Goal: Task Accomplishment & Management: Manage account settings

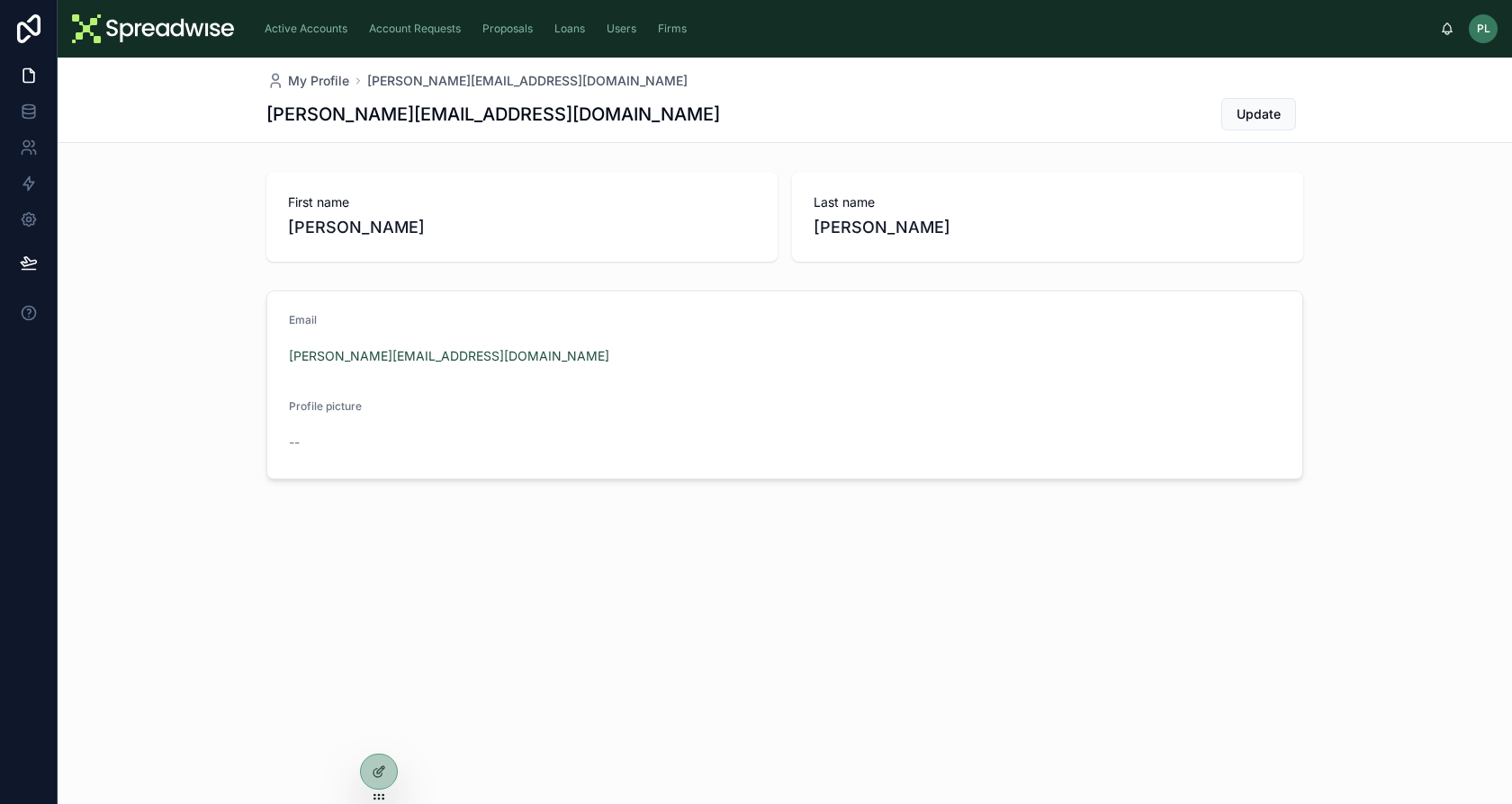
click at [558, 30] on span "Loans" at bounding box center [570, 28] width 31 height 14
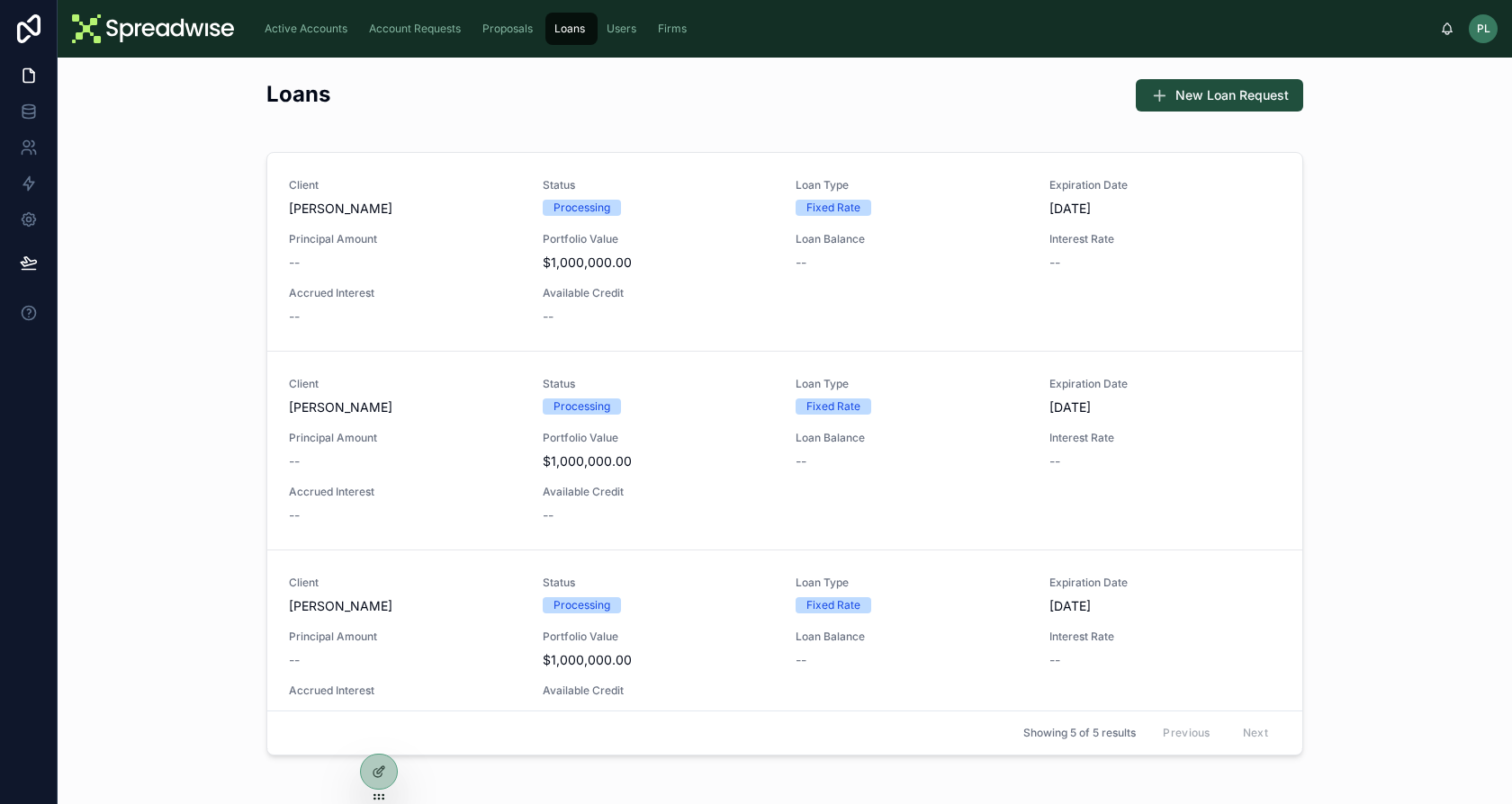
click at [509, 31] on span "Proposals" at bounding box center [507, 28] width 50 height 14
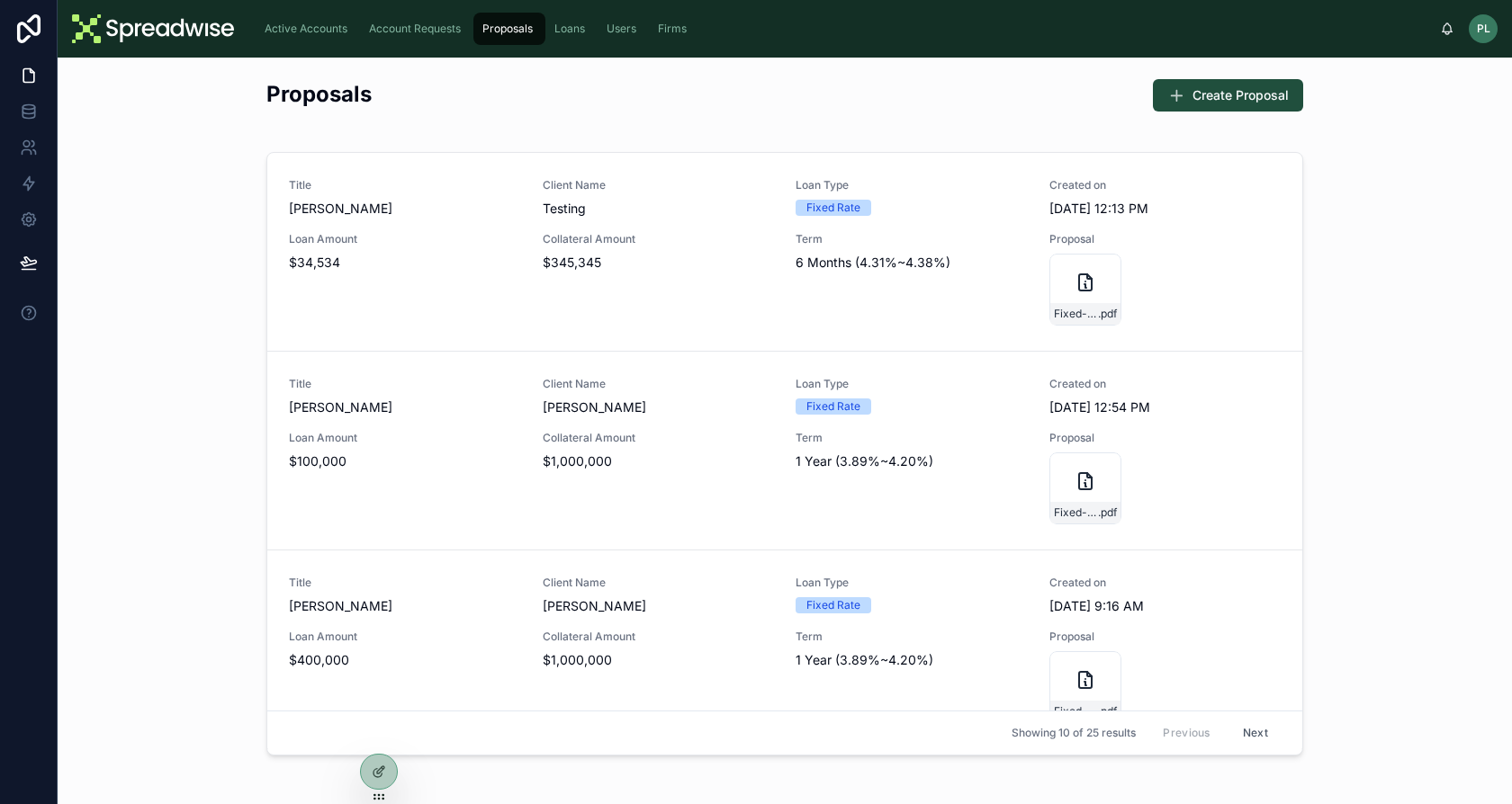
click at [463, 240] on span "Loan Amount" at bounding box center [404, 239] width 233 height 14
click at [1050, 294] on div "Fixed-Rate-Proposal-(11) .pdf" at bounding box center [1085, 289] width 72 height 72
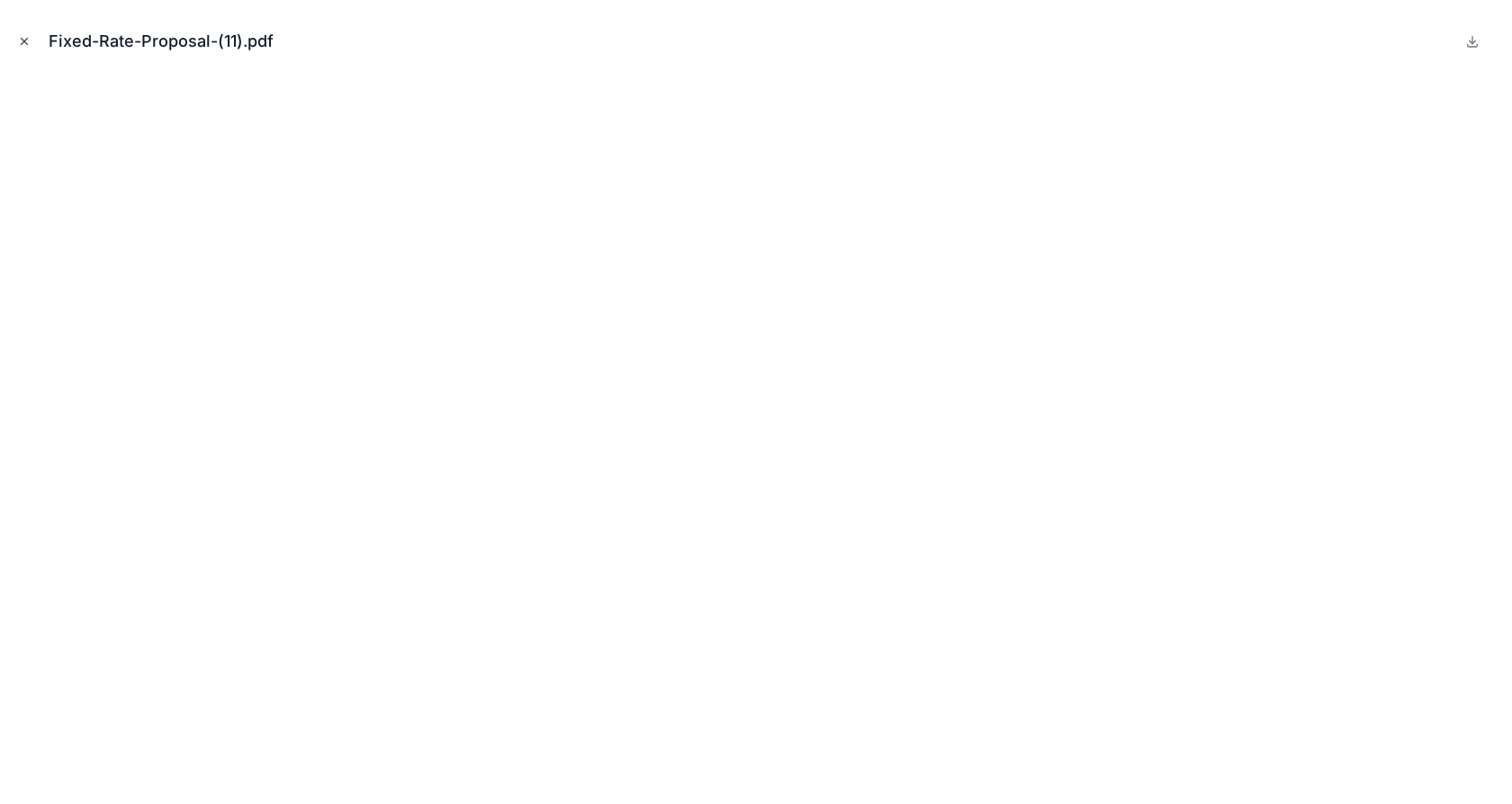
click at [33, 38] on button "Close modal" at bounding box center [23, 41] width 20 height 20
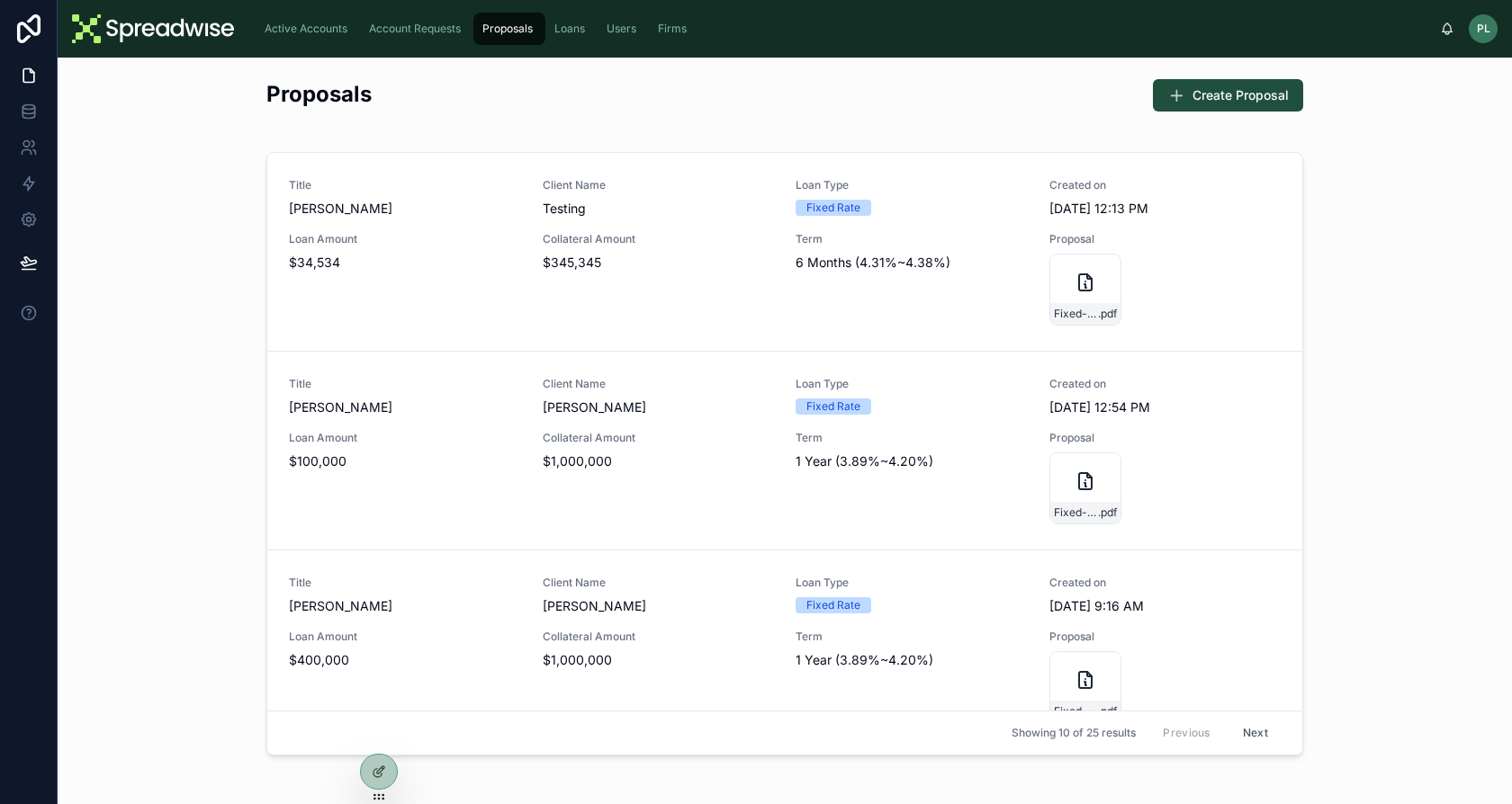
click at [538, 32] on div "Proposals" at bounding box center [510, 28] width 62 height 29
click at [564, 32] on span "Loans" at bounding box center [570, 28] width 31 height 14
click at [516, 35] on span "Proposals" at bounding box center [507, 28] width 50 height 14
click at [329, 29] on span "Active Accounts" at bounding box center [305, 28] width 83 height 14
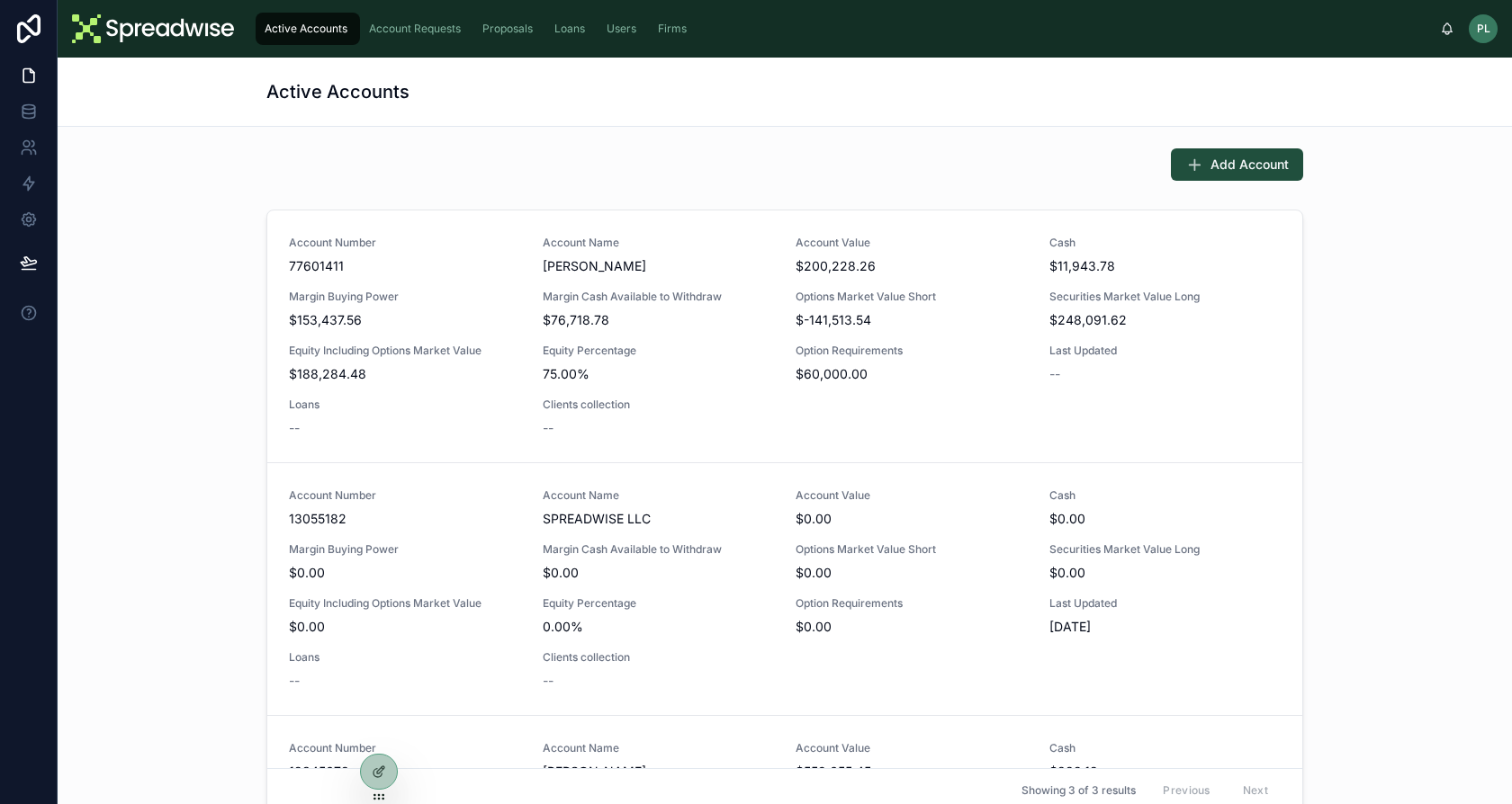
click at [435, 21] on span "Account Requests" at bounding box center [415, 28] width 92 height 14
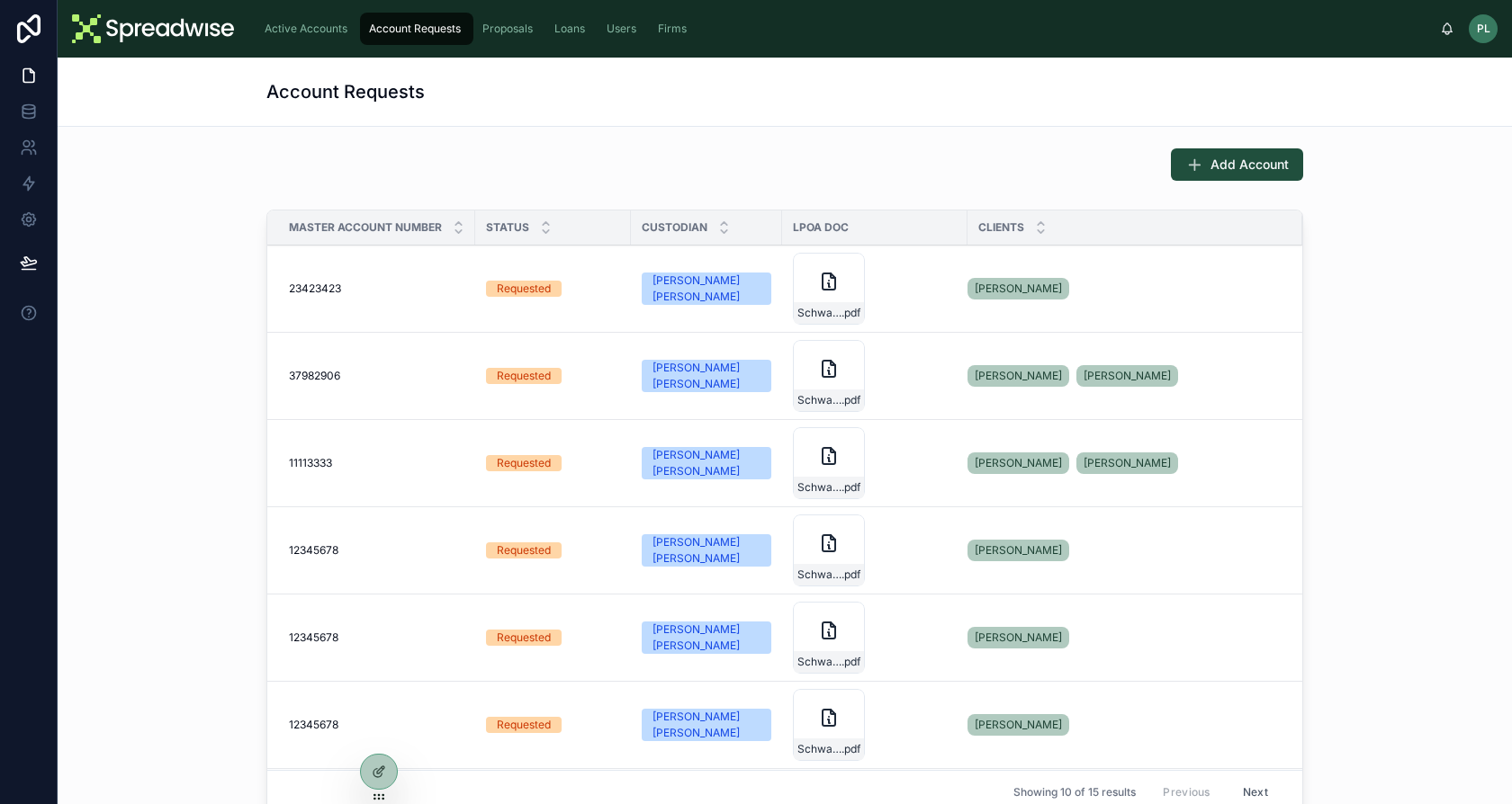
click at [734, 125] on div "Account Requests" at bounding box center [784, 92] width 1037 height 68
click at [23, 103] on icon at bounding box center [28, 111] width 18 height 18
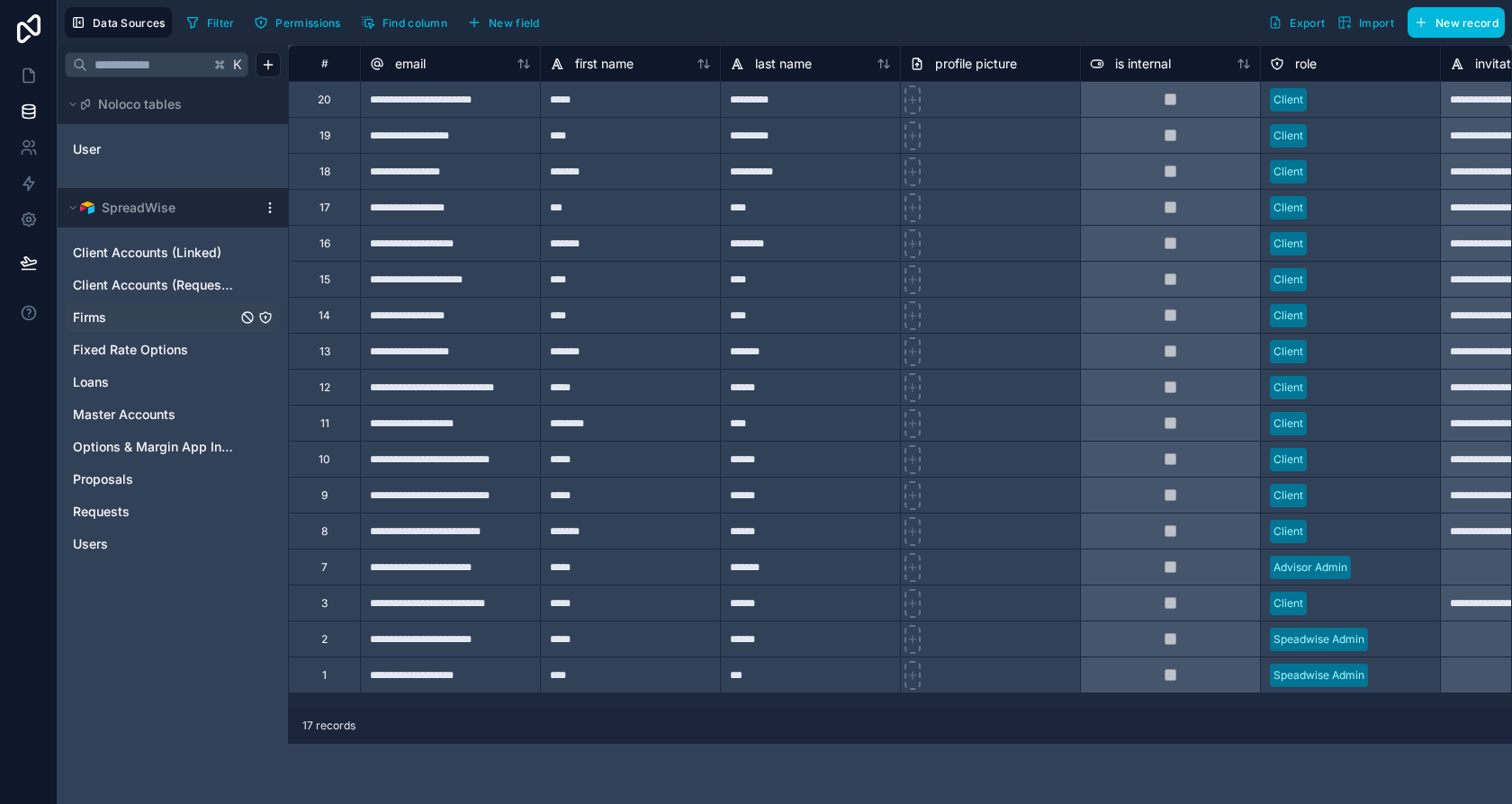
click at [173, 326] on div "Firms" at bounding box center [172, 317] width 216 height 29
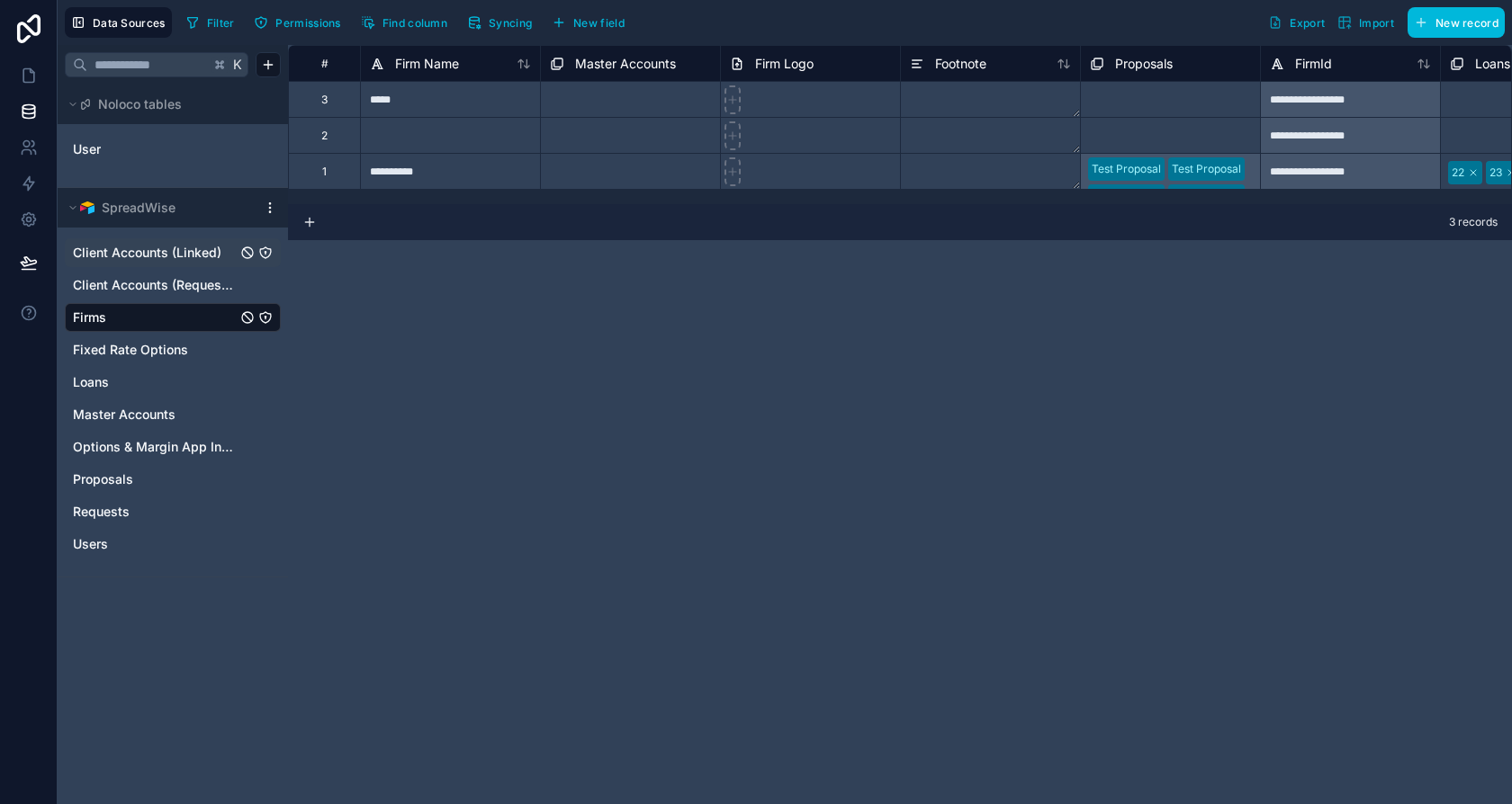
click at [161, 246] on span "Client Accounts (Linked)" at bounding box center [147, 252] width 148 height 18
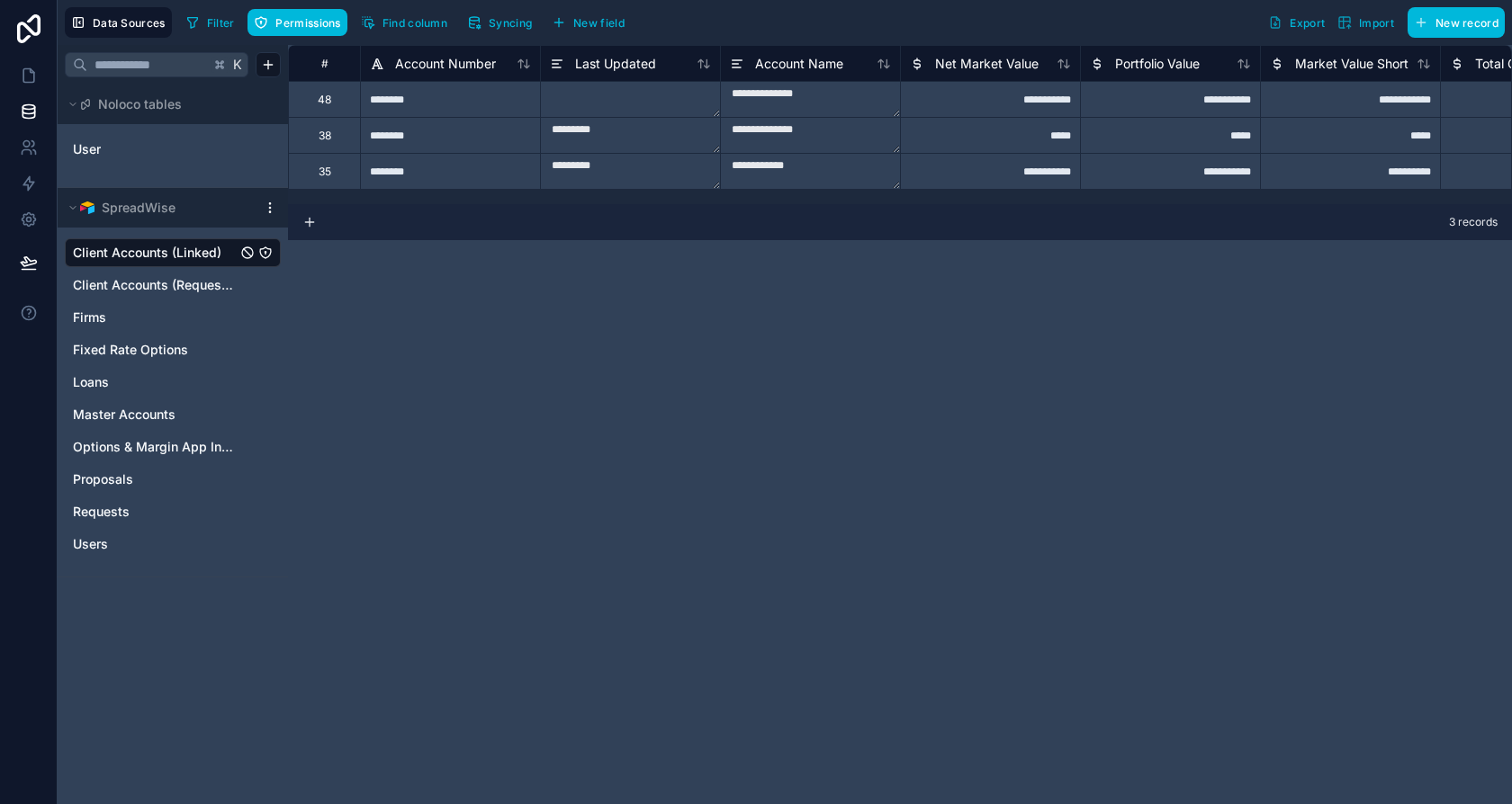
click at [265, 259] on icon "Client Accounts (Linked)" at bounding box center [265, 252] width 14 height 14
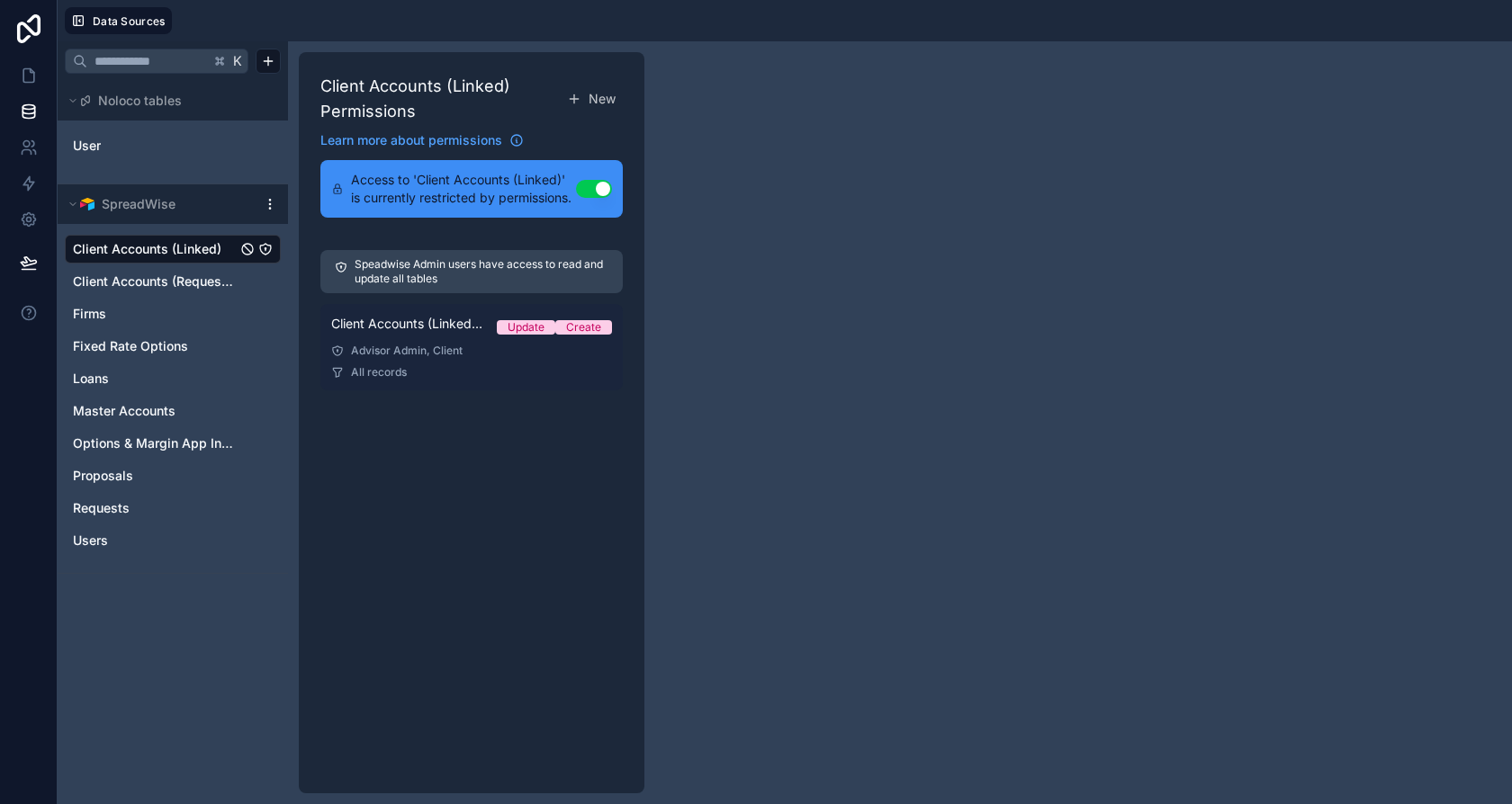
click at [434, 341] on link "Client Accounts (Linked) Permission 1 Update Create Advisor Admin, Client All r…" at bounding box center [472, 347] width 303 height 87
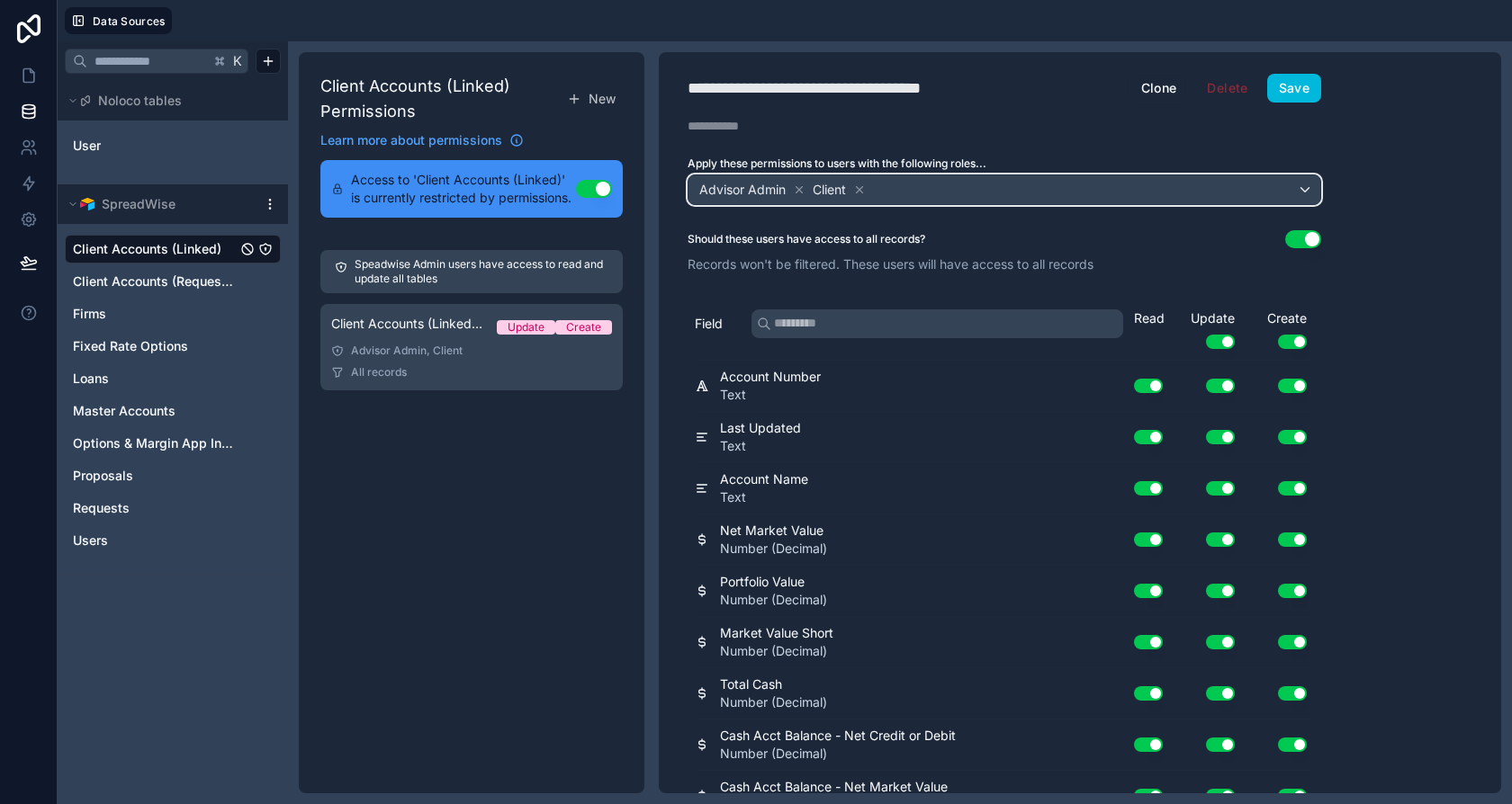
click at [913, 186] on div "Advisor Admin Client" at bounding box center [1004, 190] width 631 height 29
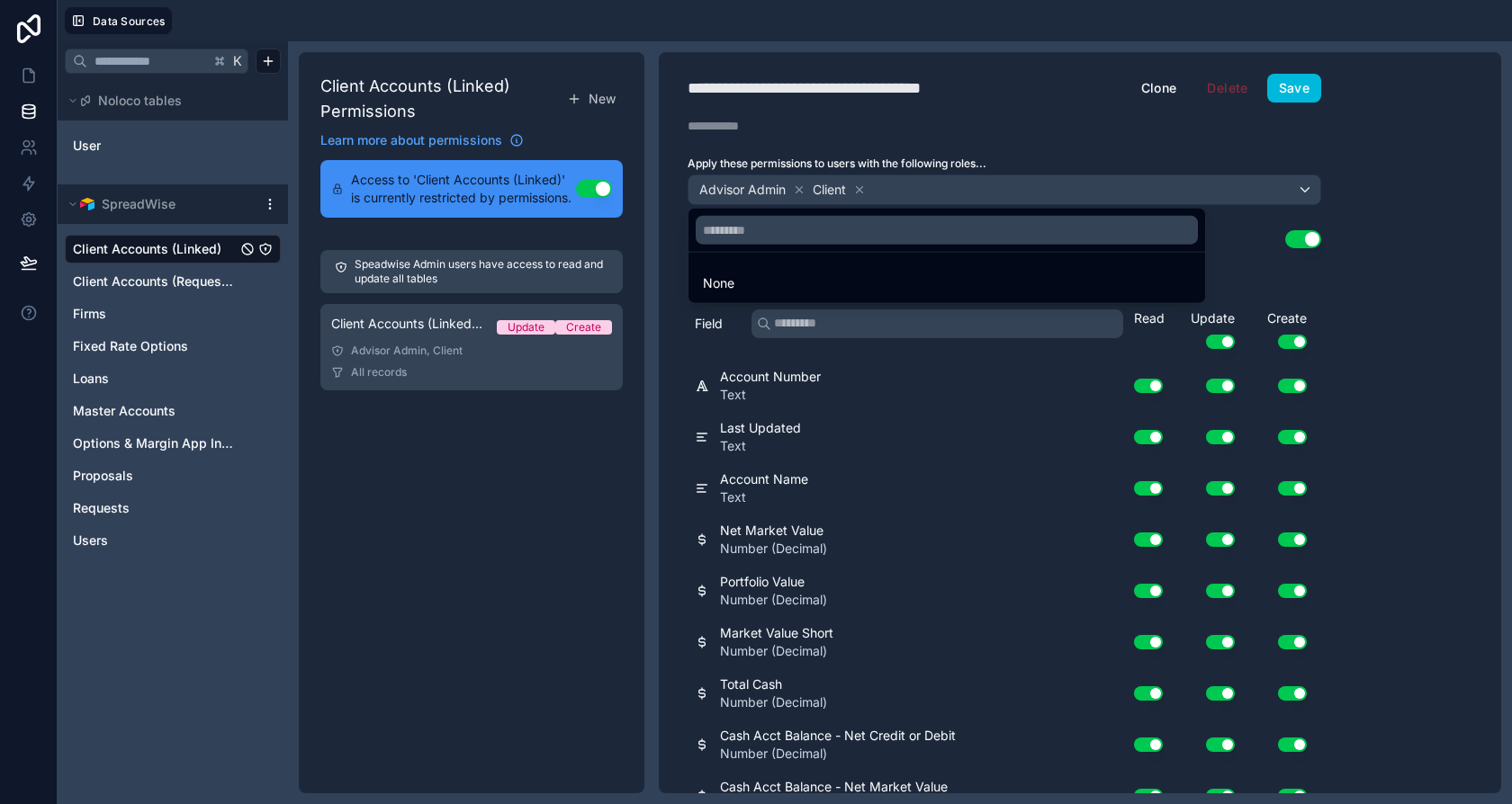
click at [976, 140] on div at bounding box center [756, 402] width 1512 height 804
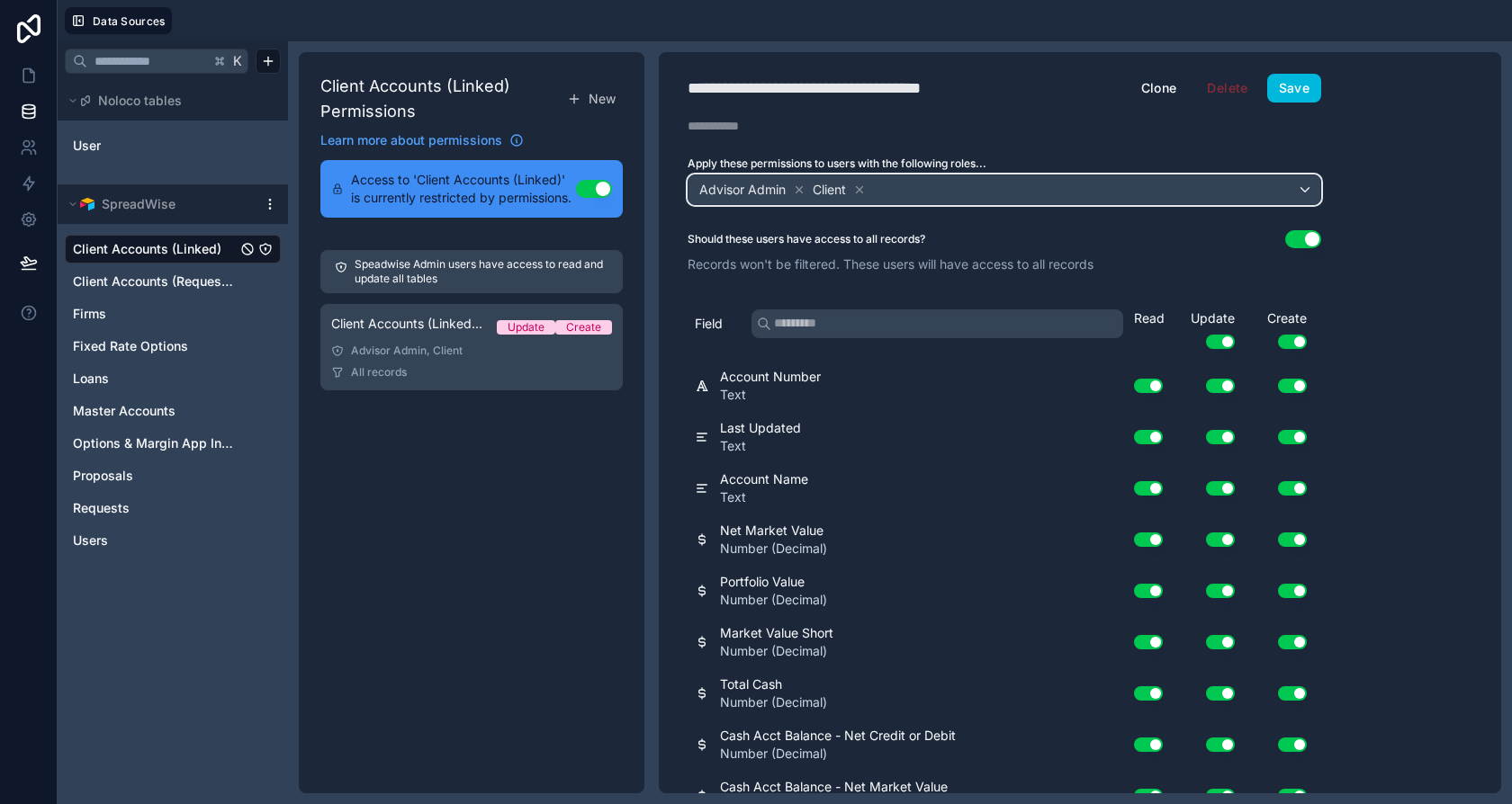
click at [940, 191] on div "Advisor Admin Client" at bounding box center [1004, 190] width 631 height 29
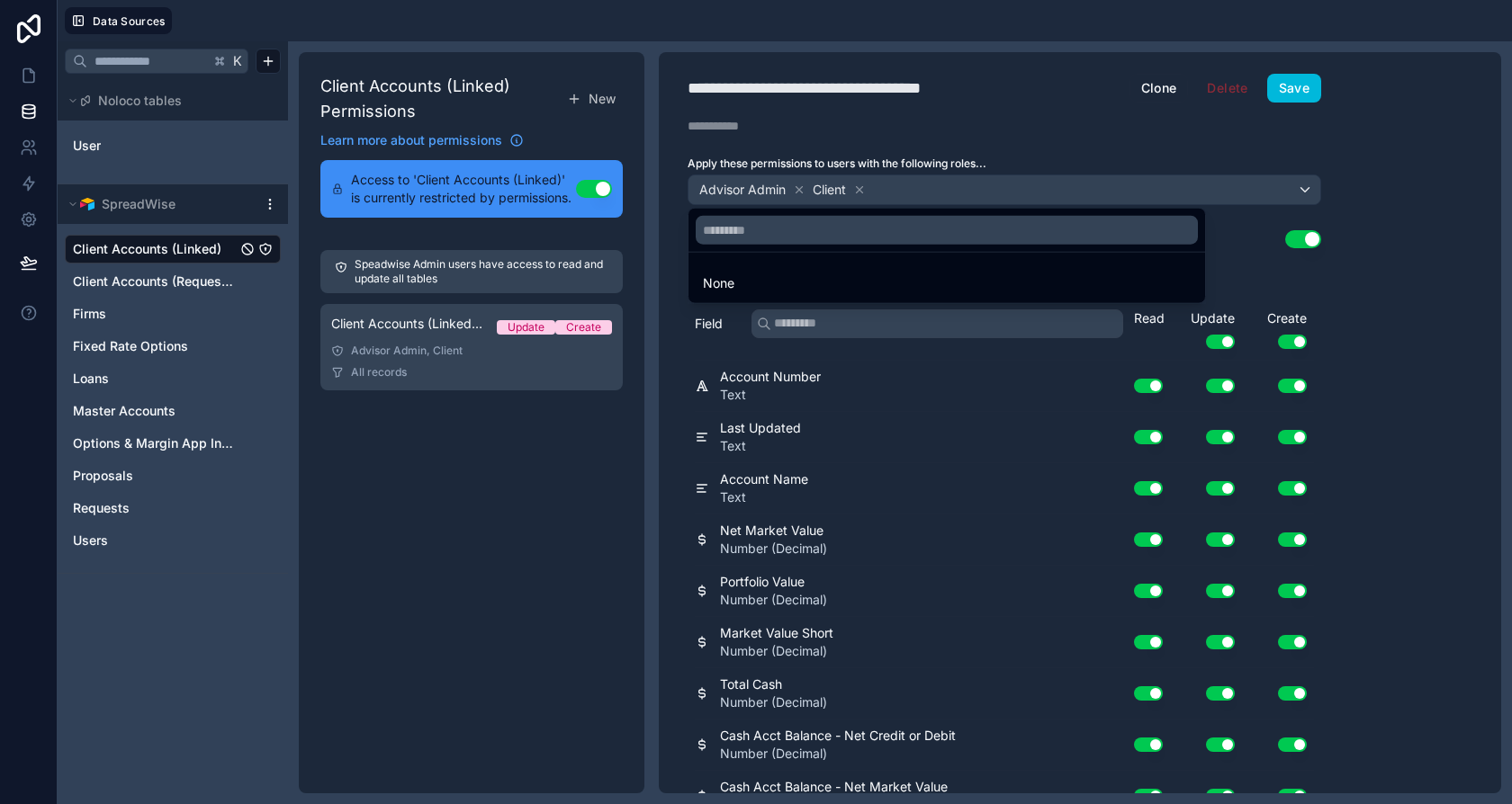
click at [926, 161] on div at bounding box center [756, 402] width 1512 height 804
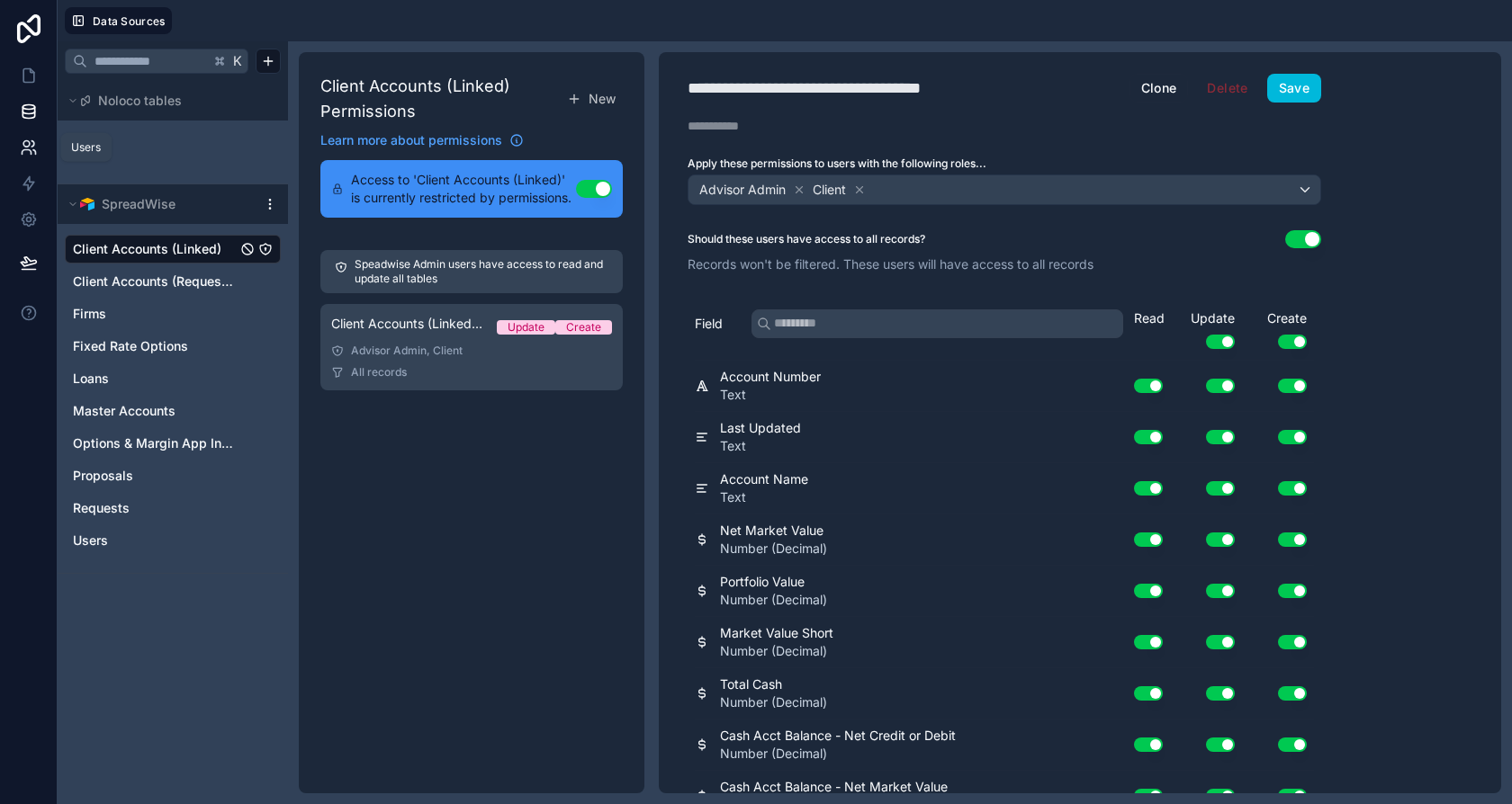
click at [32, 146] on icon at bounding box center [33, 144] width 3 height 6
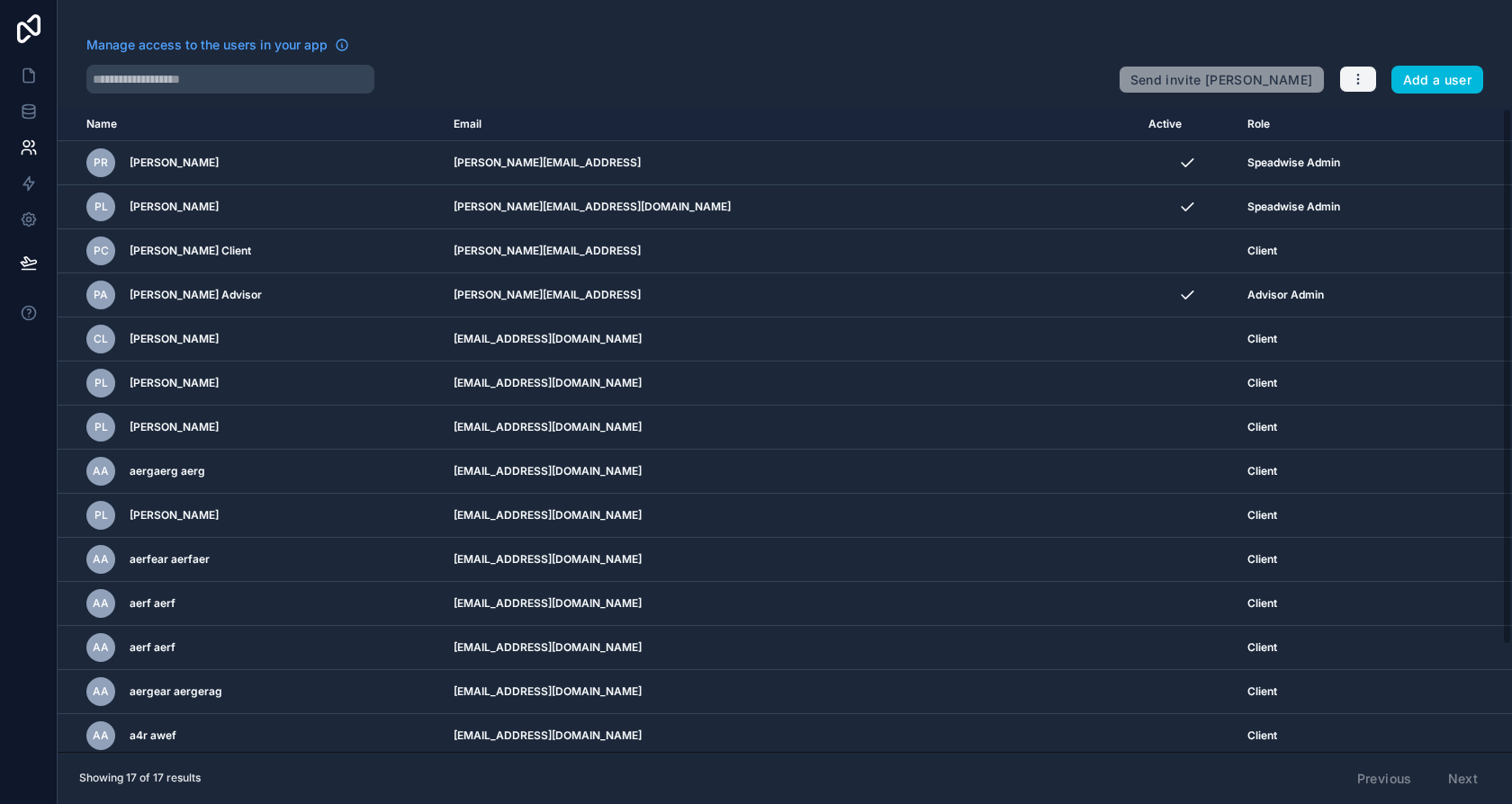
click at [1362, 89] on button "button" at bounding box center [1358, 78] width 37 height 27
click at [1397, 121] on link "Manage roles" at bounding box center [1402, 121] width 126 height 29
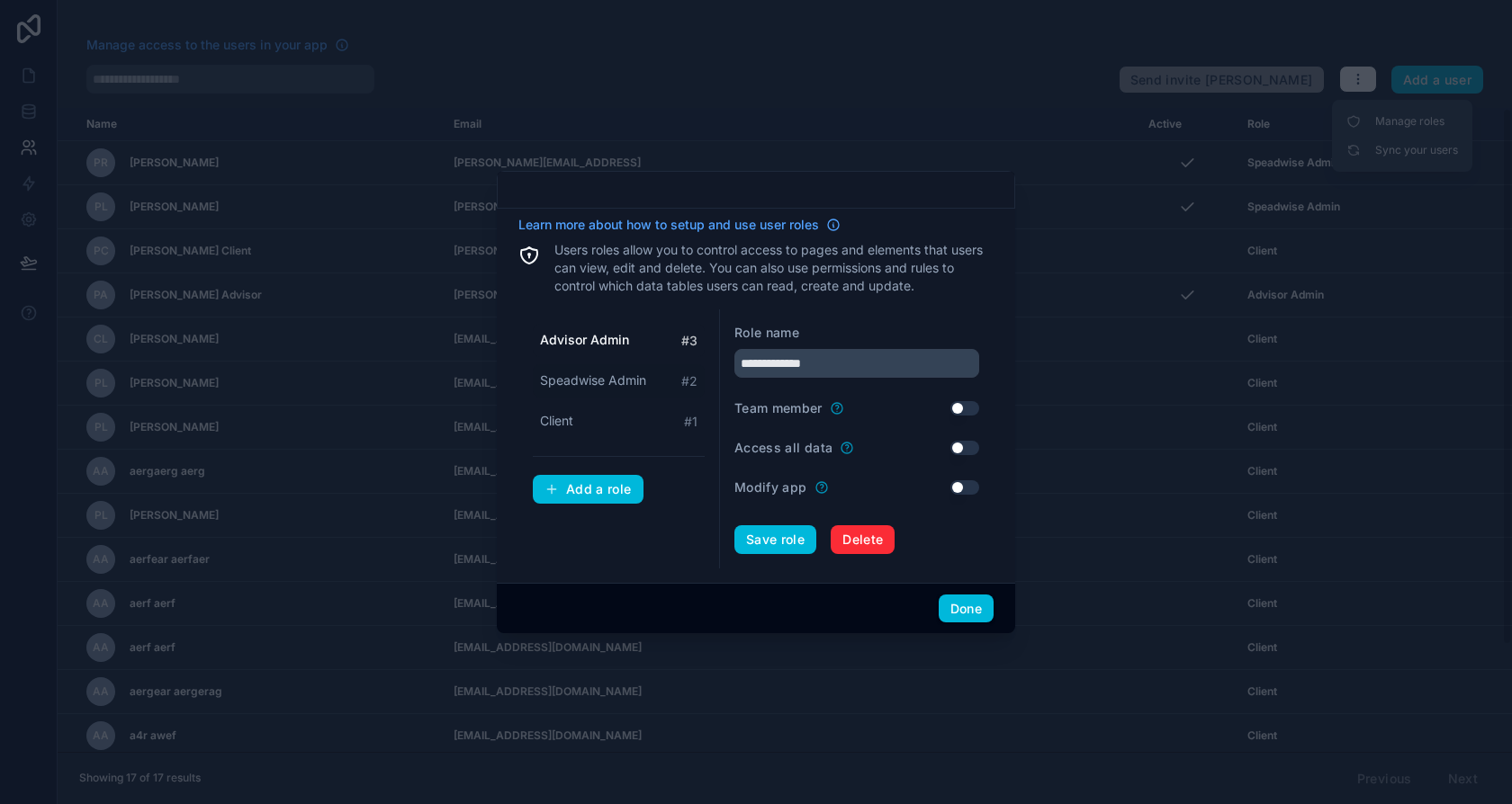
click at [647, 385] on div "Speadwise Admin # 2" at bounding box center [618, 381] width 172 height 34
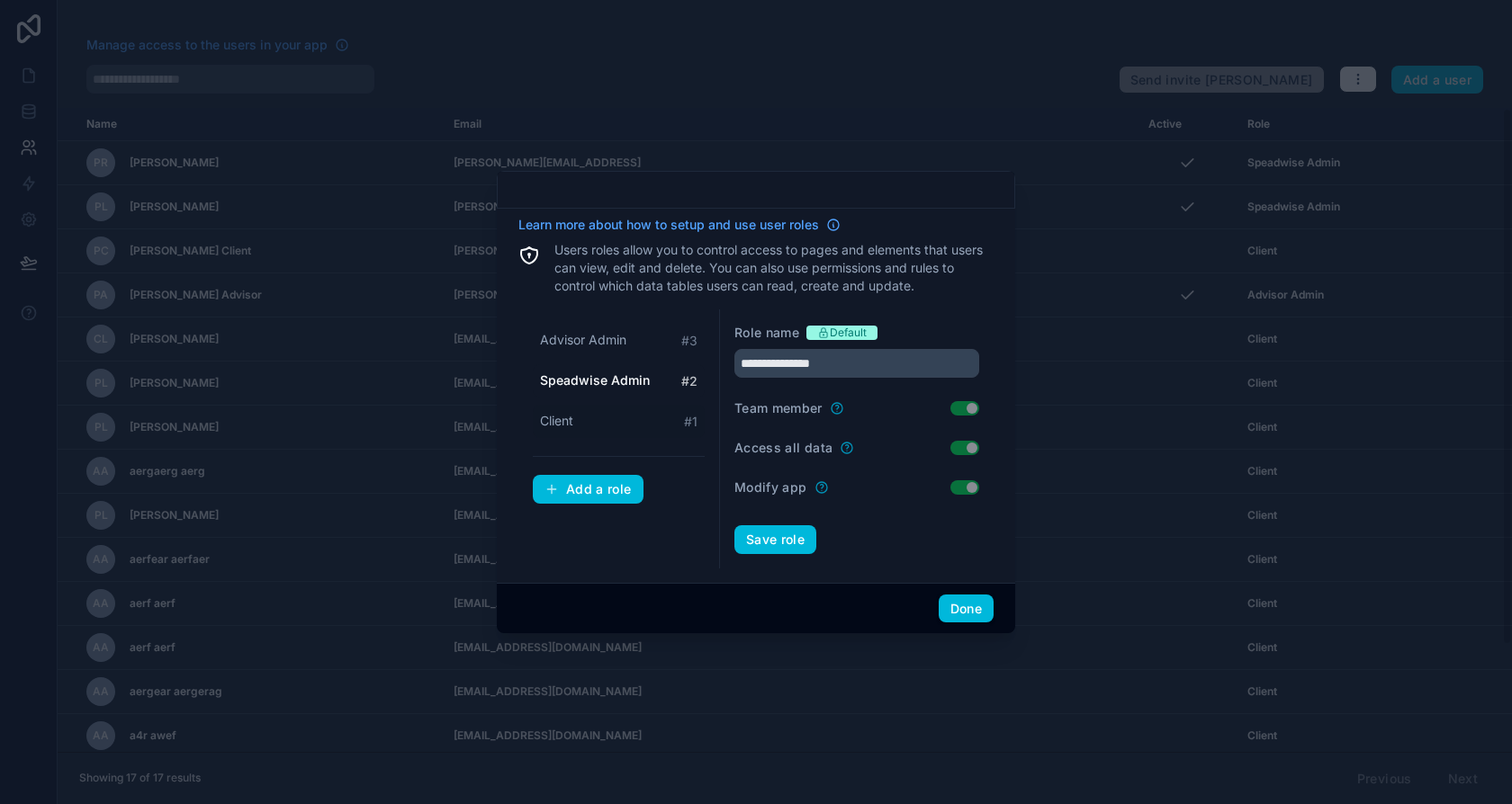
click at [628, 421] on div "Client # 1" at bounding box center [618, 422] width 172 height 34
click at [638, 353] on div "Advisor Admin # 3" at bounding box center [618, 341] width 172 height 34
type input "**********"
click at [591, 492] on div "Add a role" at bounding box center [587, 489] width 87 height 16
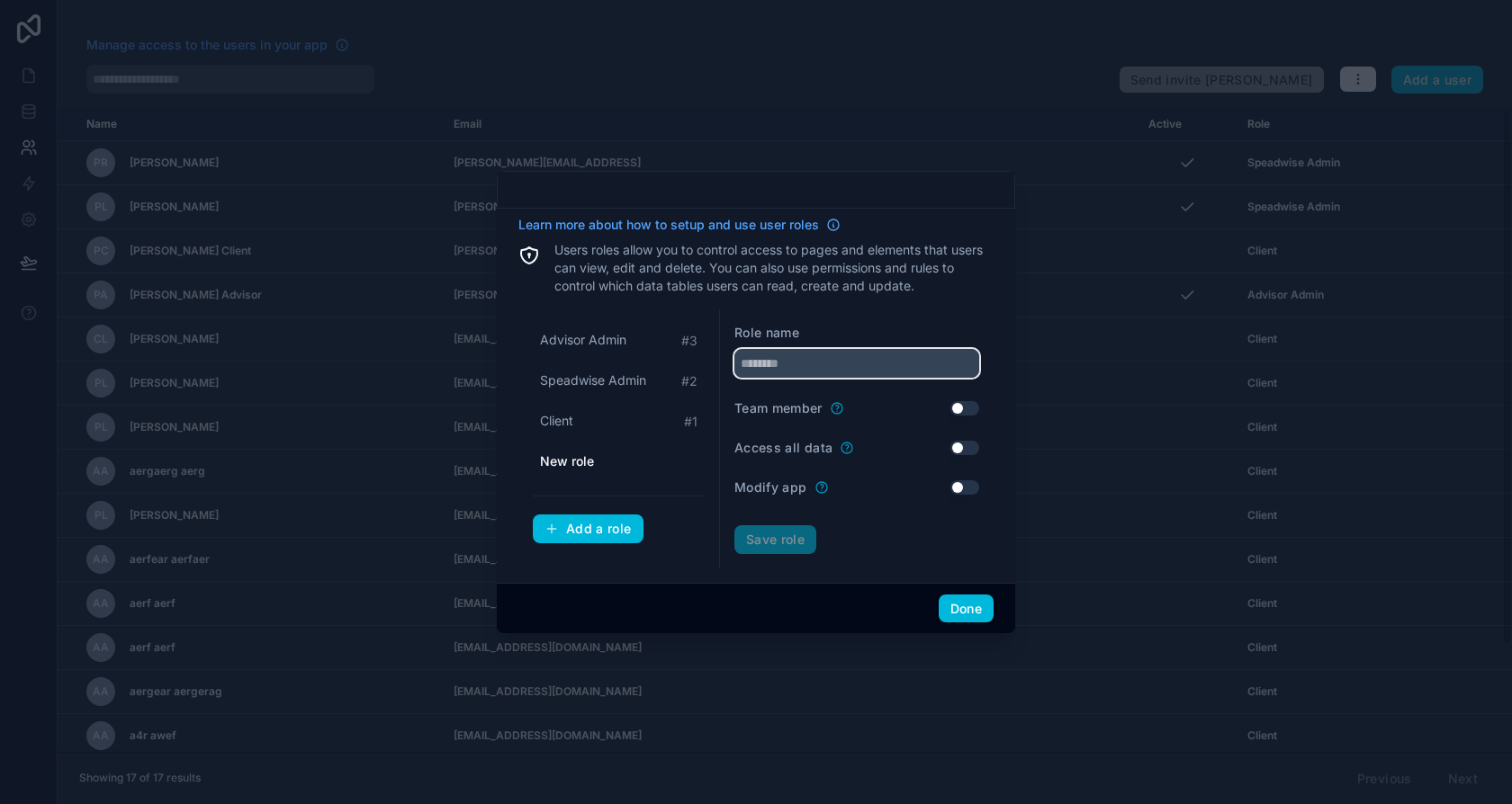
click at [814, 367] on input "text" at bounding box center [856, 363] width 245 height 29
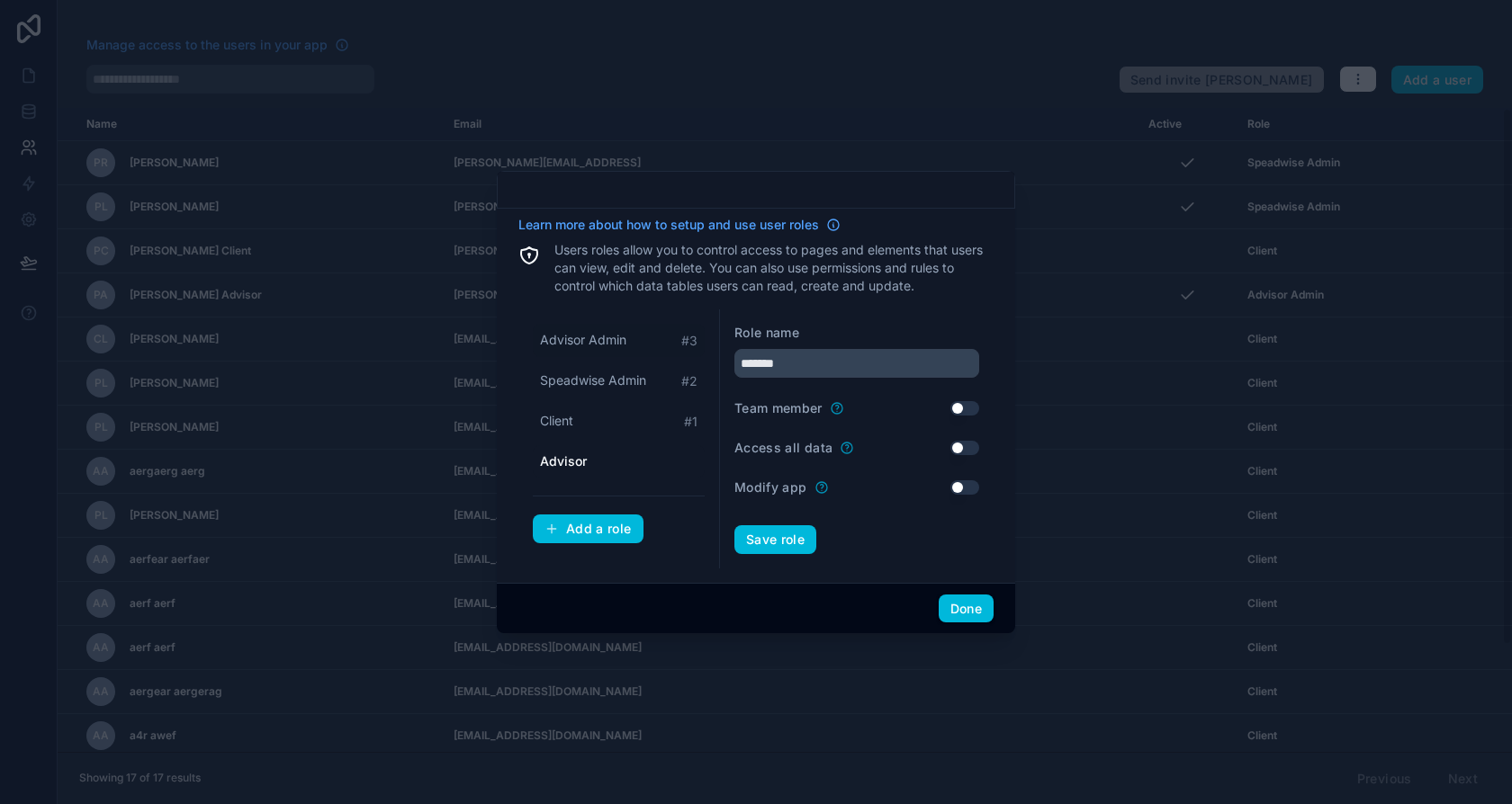
click at [630, 340] on div "Advisor Admin # 3" at bounding box center [618, 341] width 172 height 34
type input "**********"
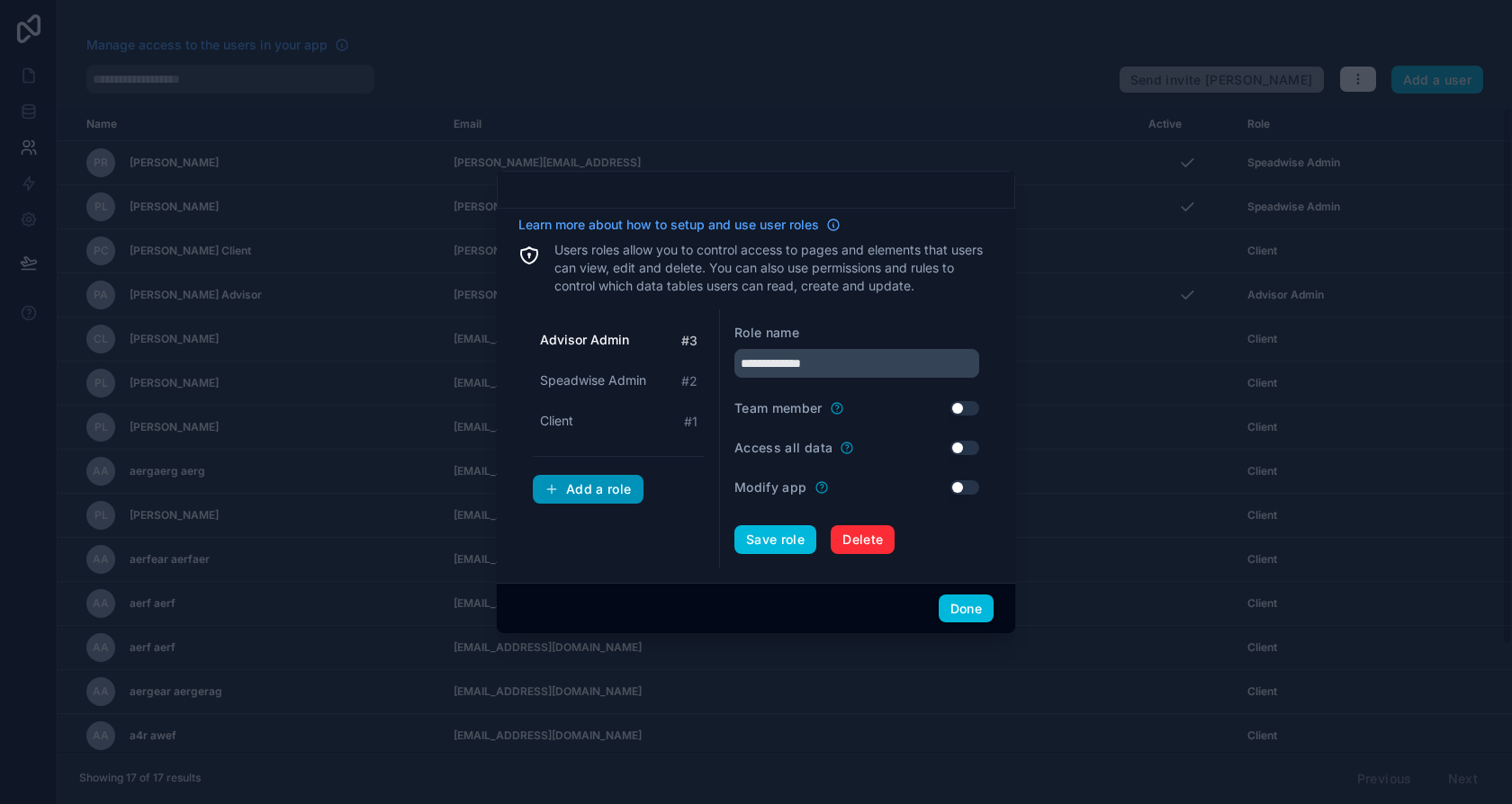
click at [593, 490] on div "Add a role" at bounding box center [587, 489] width 87 height 16
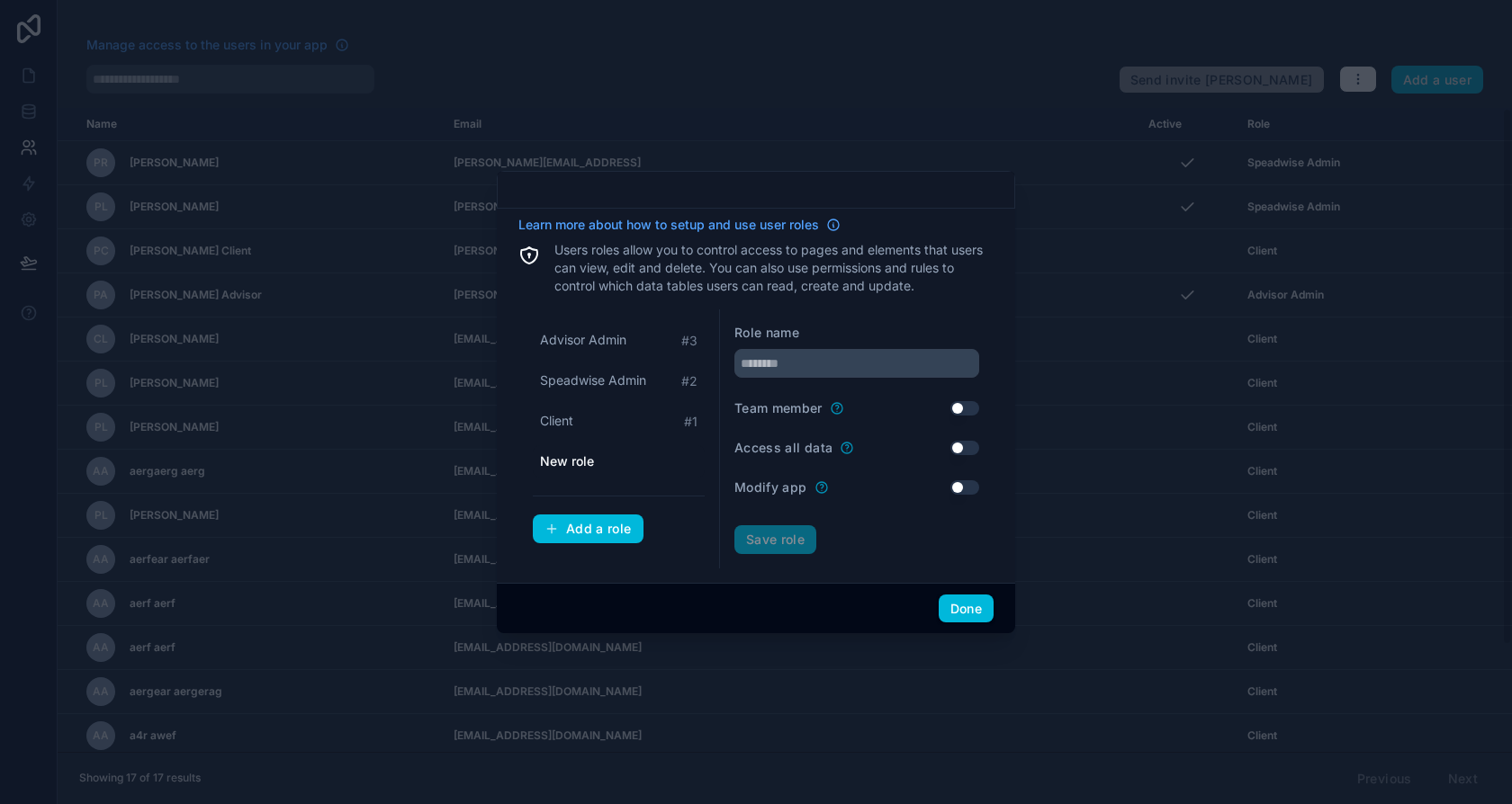
click at [612, 460] on div "New role" at bounding box center [618, 461] width 172 height 33
click at [848, 366] on input "text" at bounding box center [856, 363] width 245 height 29
click at [746, 545] on button "Save role" at bounding box center [775, 540] width 82 height 29
click at [755, 537] on div "Save role" at bounding box center [856, 540] width 245 height 29
click at [634, 383] on div "Advisor Admin # 3" at bounding box center [618, 381] width 172 height 34
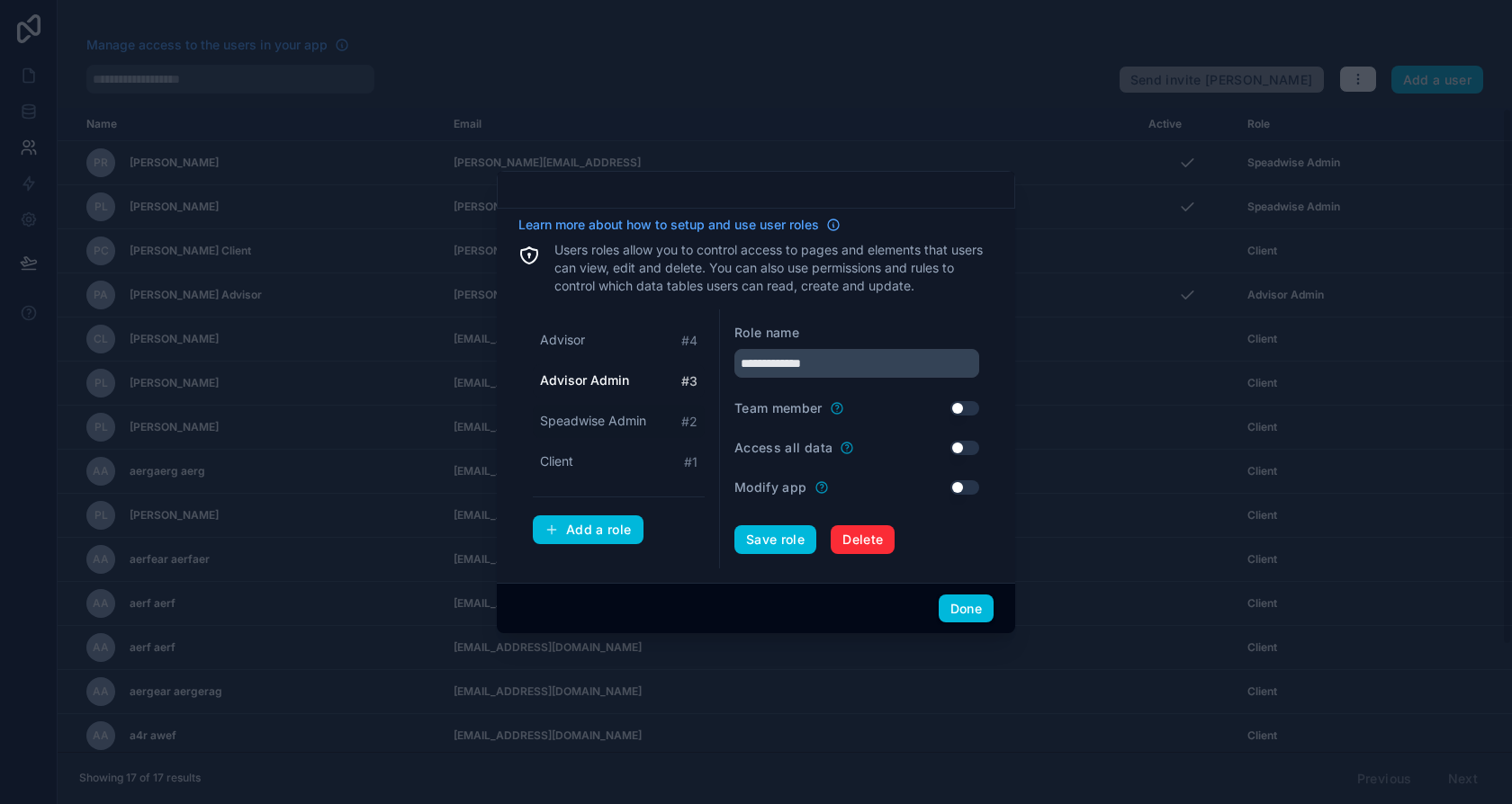
click at [614, 428] on span "Speadwise Admin" at bounding box center [593, 420] width 106 height 18
click at [612, 466] on div "Client # 1" at bounding box center [618, 462] width 172 height 34
click at [636, 432] on div "Speadwise Admin # 2" at bounding box center [618, 422] width 172 height 34
click at [628, 384] on div "Advisor Admin # 3" at bounding box center [618, 381] width 172 height 34
click at [629, 359] on div "Advisor # 4 Advisor Admin # 3 Speadwise Admin # 2 Client # 1" at bounding box center [618, 402] width 172 height 155
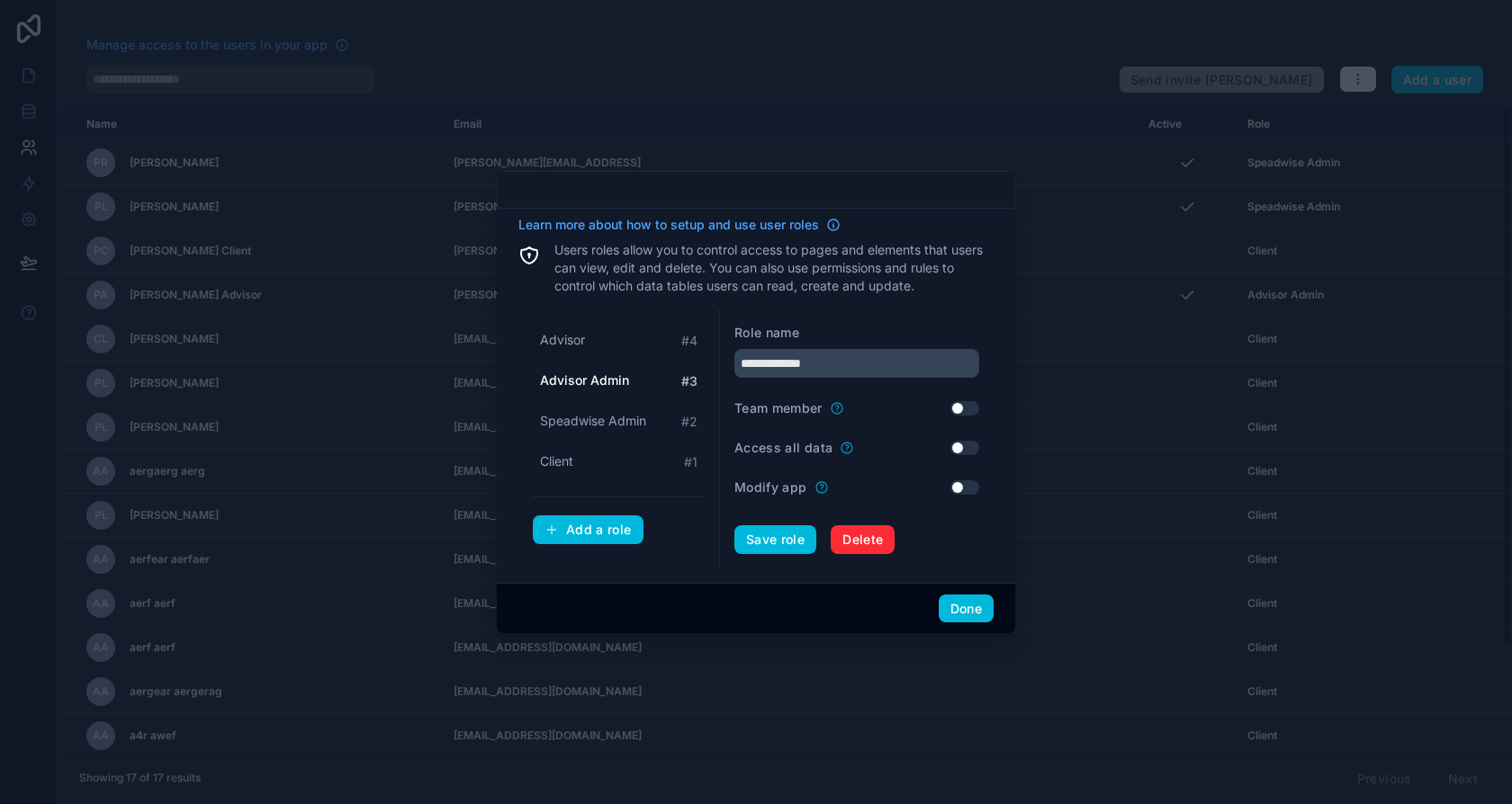
click at [628, 356] on div "Advisor # 4" at bounding box center [618, 341] width 172 height 34
click at [623, 377] on span "Advisor Admin" at bounding box center [583, 380] width 87 height 18
click at [612, 432] on div "Speadwise Admin # 2" at bounding box center [618, 422] width 172 height 34
click at [868, 331] on span "Default" at bounding box center [841, 332] width 71 height 14
click at [605, 467] on div "Client # 1" at bounding box center [618, 462] width 172 height 34
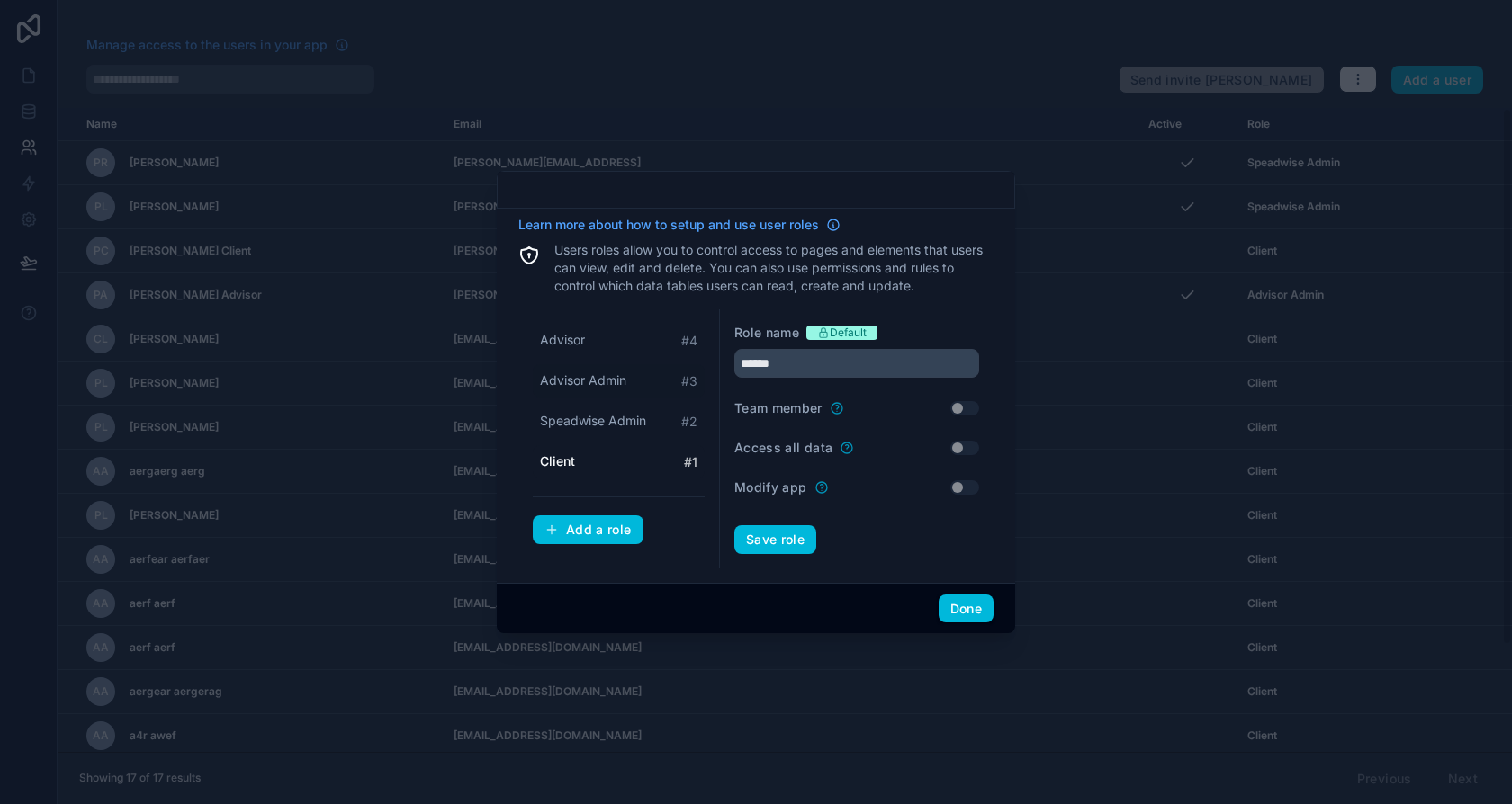
click at [652, 389] on div "Advisor Admin # 3" at bounding box center [618, 381] width 172 height 34
click at [636, 343] on div "Advisor # 4" at bounding box center [618, 341] width 172 height 34
type input "*******"
click at [973, 608] on button "Done" at bounding box center [966, 609] width 55 height 29
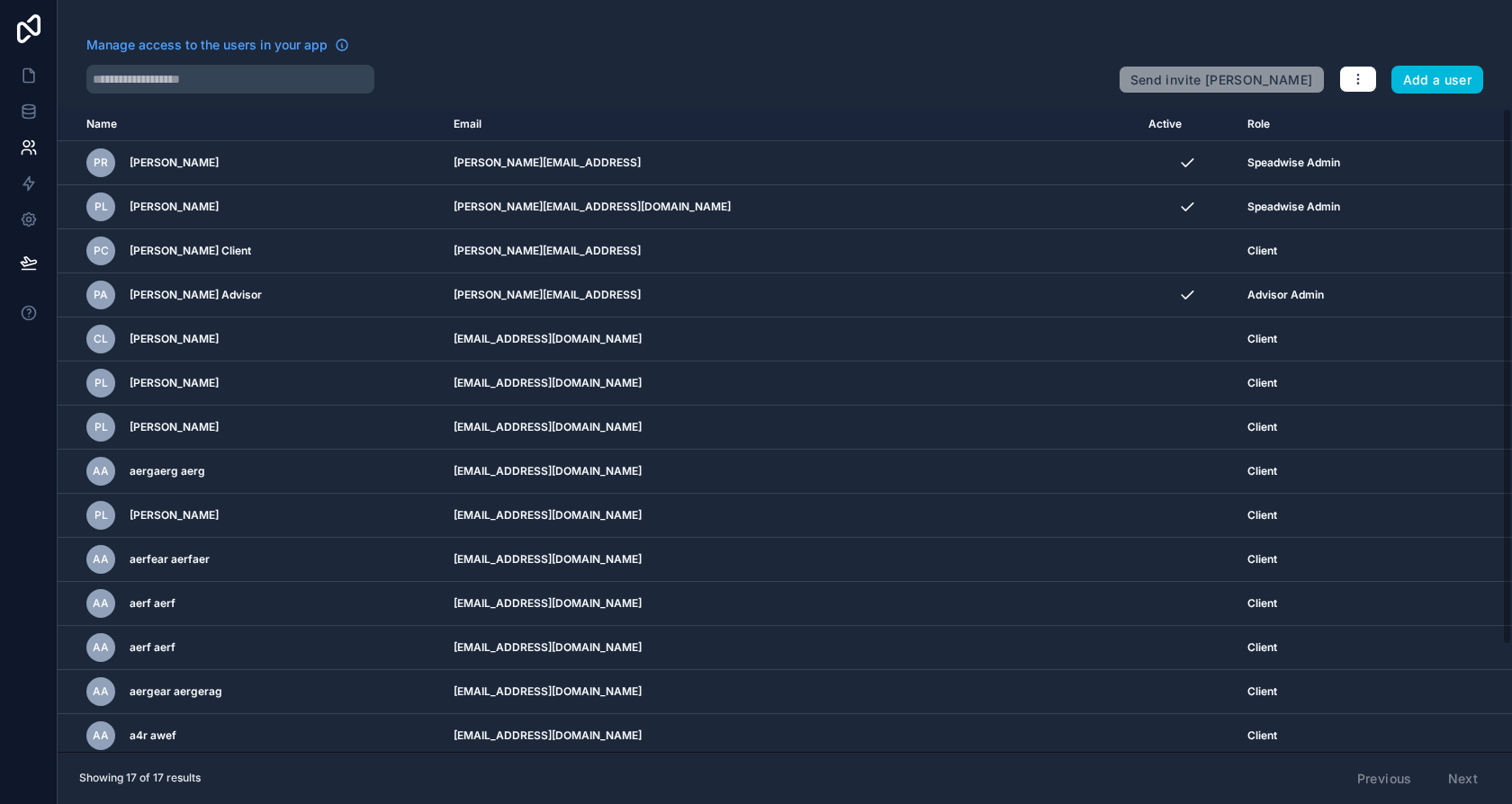
click at [740, 48] on div "Manage access to the users in your app" at bounding box center [596, 50] width 1018 height 29
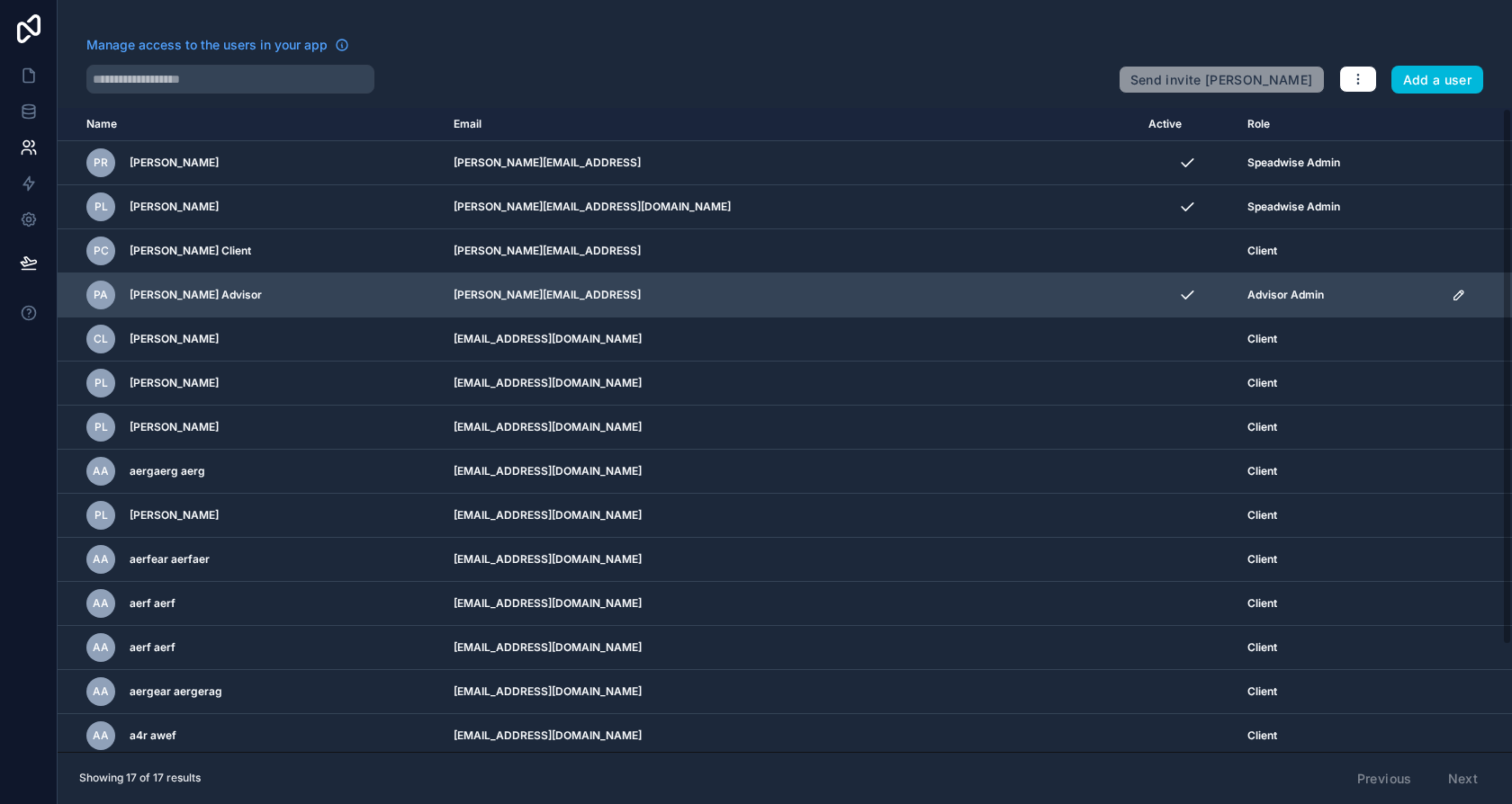
click at [1451, 296] on icon "scrollable content" at bounding box center [1458, 294] width 14 height 14
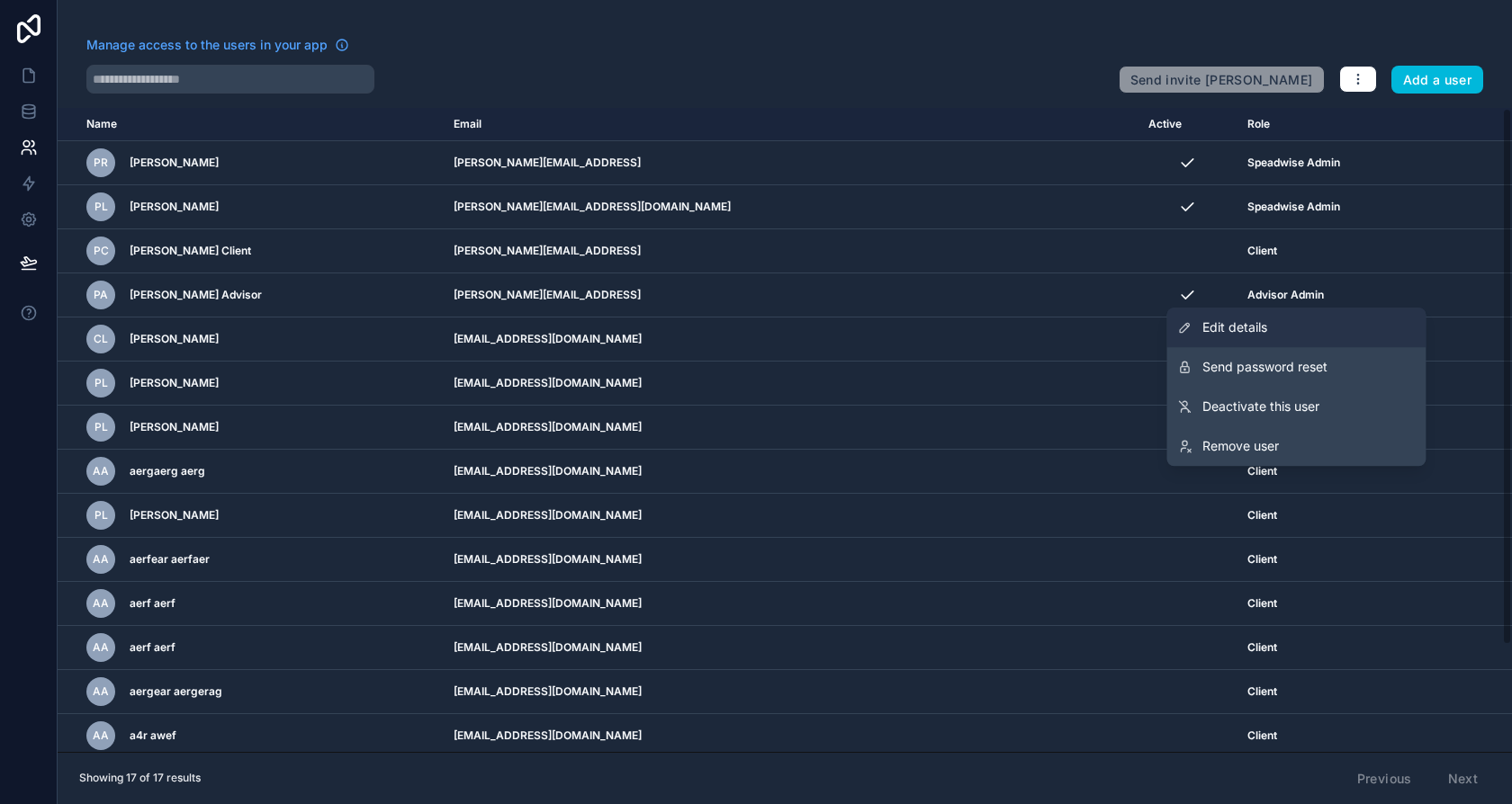
click at [1245, 324] on span "Edit details" at bounding box center [1234, 327] width 64 height 18
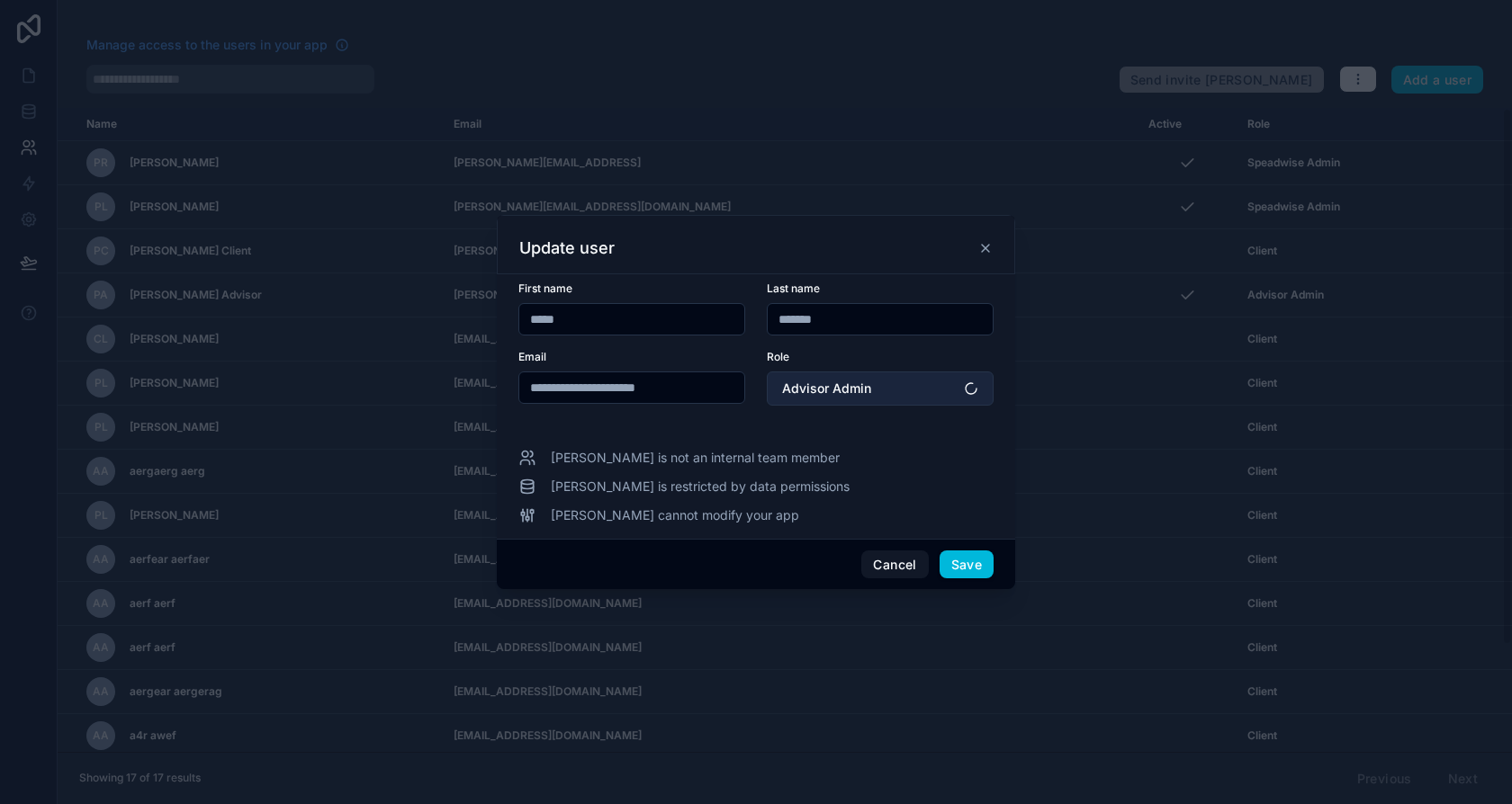
click at [840, 396] on span "Advisor Admin" at bounding box center [826, 388] width 89 height 18
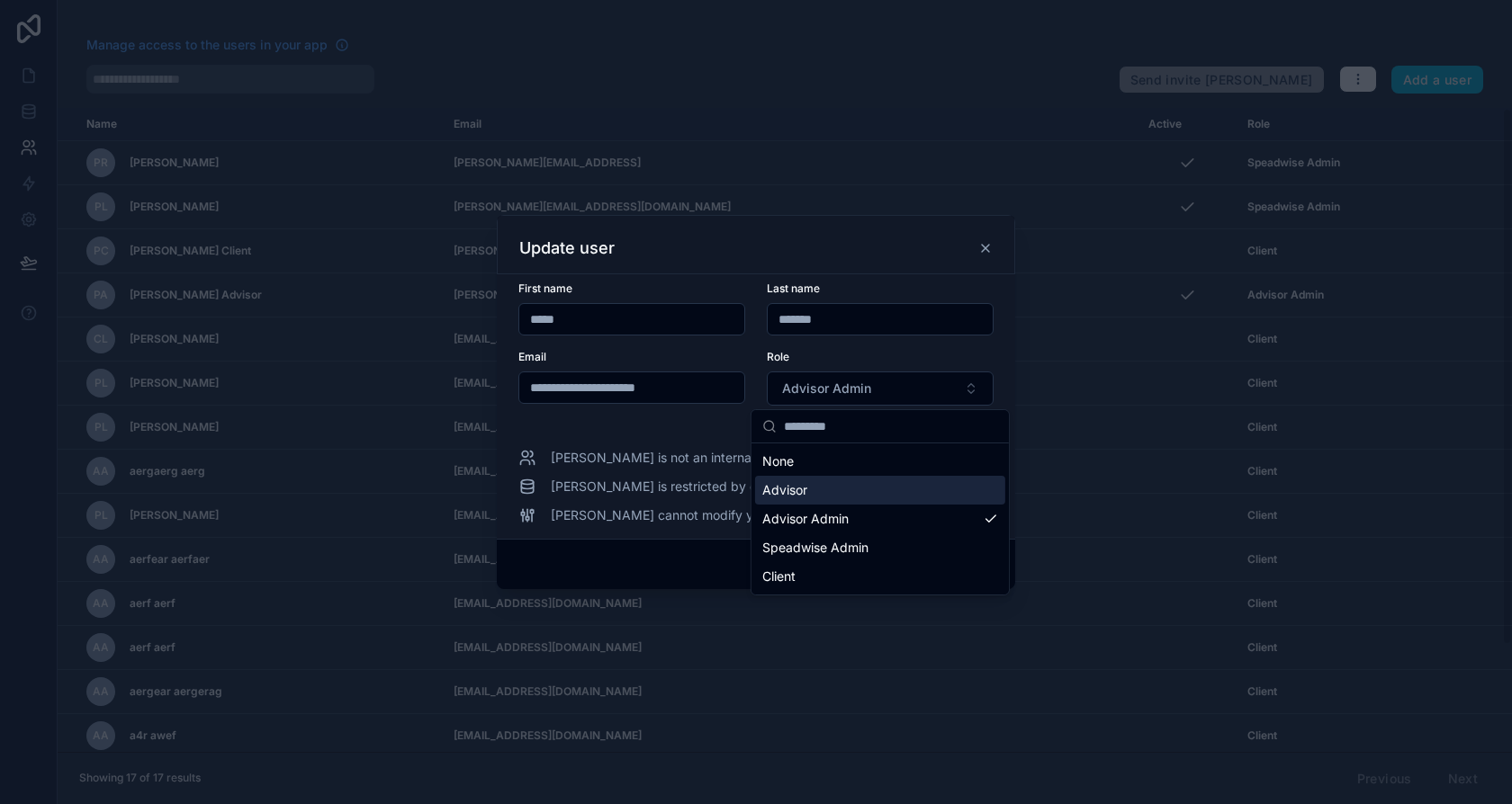
click at [836, 499] on div "Advisor" at bounding box center [880, 490] width 250 height 29
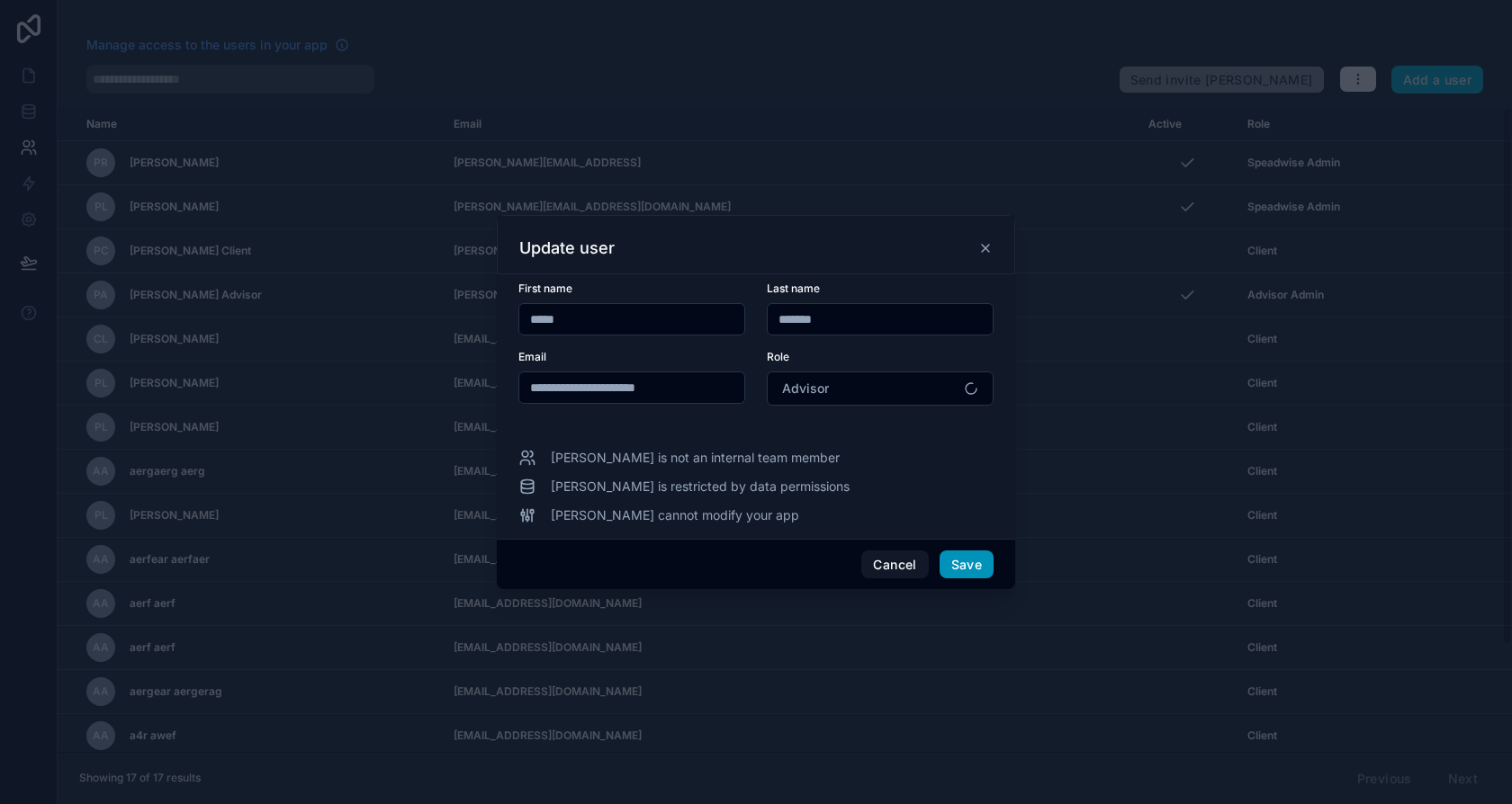
click at [980, 551] on button "Save" at bounding box center [967, 565] width 54 height 29
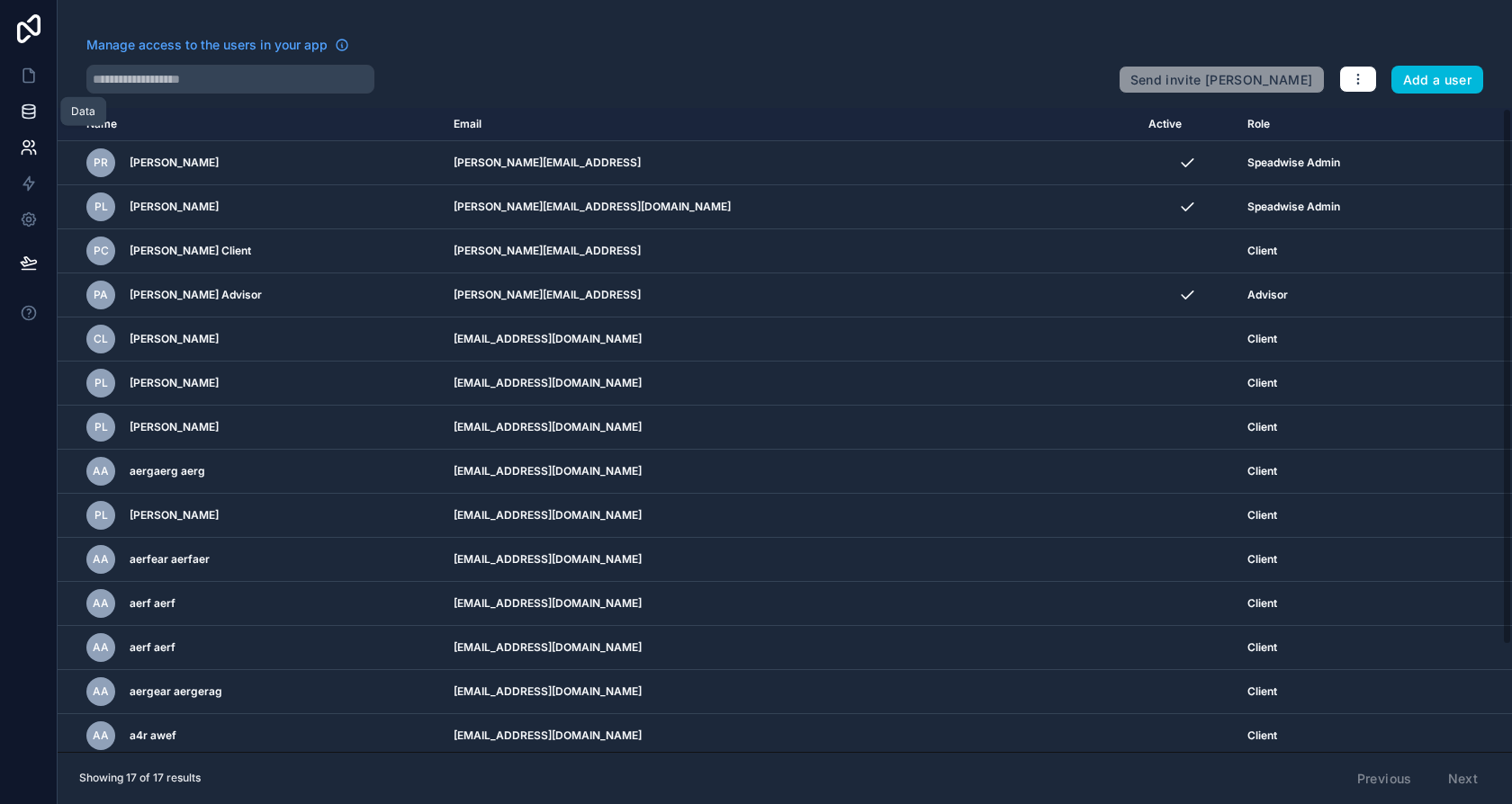
click at [21, 111] on icon at bounding box center [28, 111] width 18 height 18
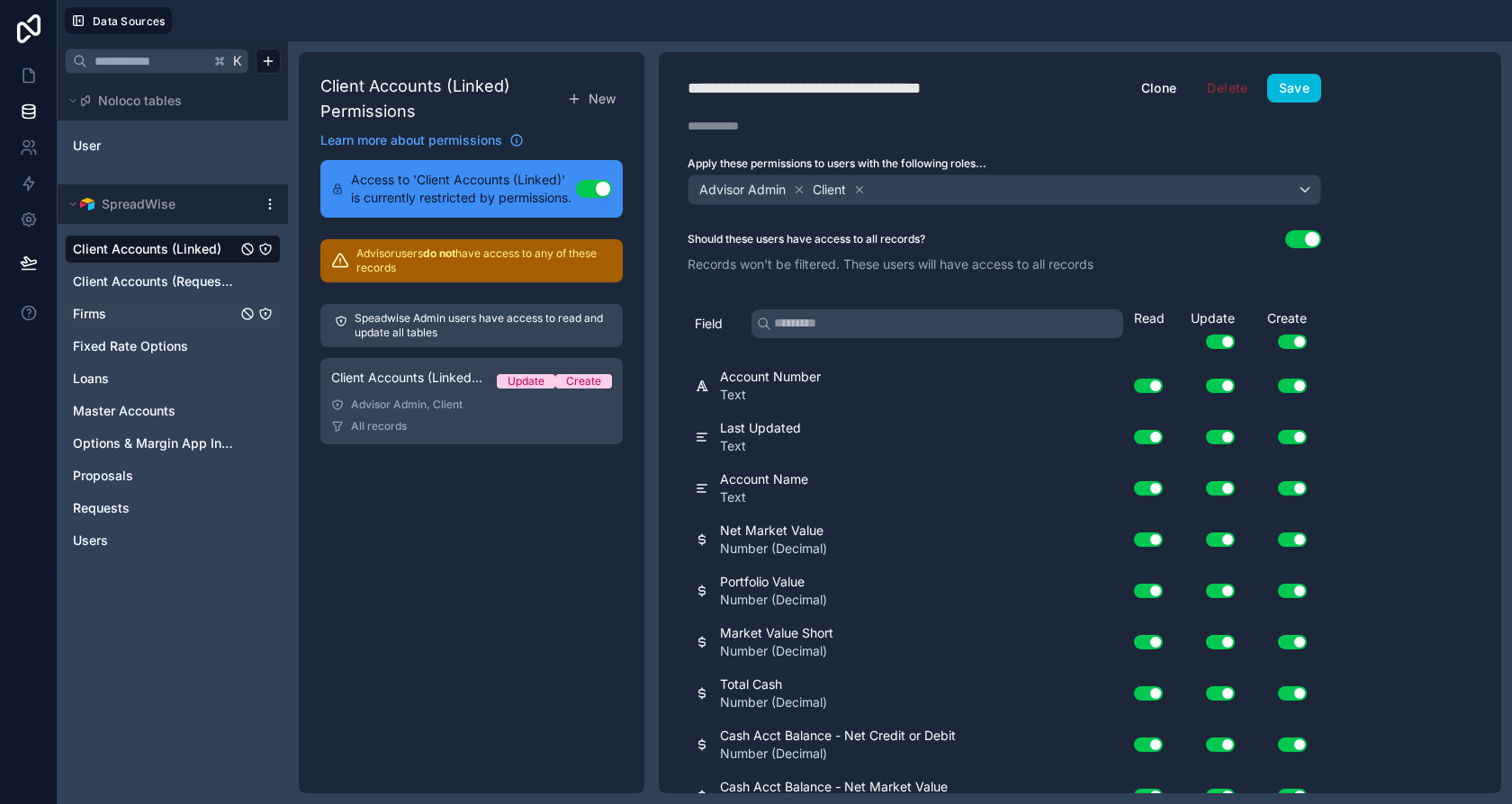
click at [149, 316] on link "Firms" at bounding box center [154, 314] width 163 height 18
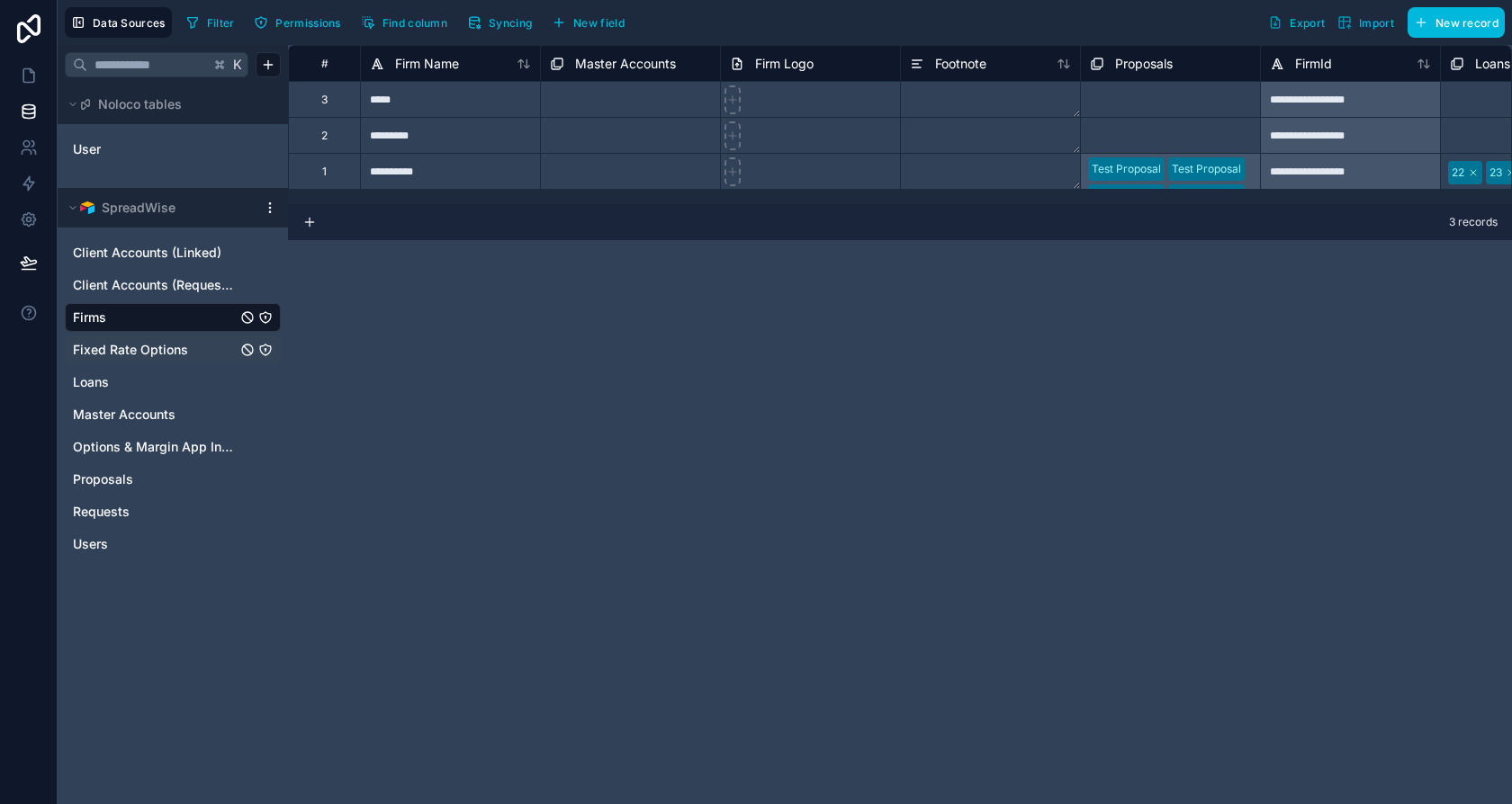
click at [161, 356] on span "Fixed Rate Options" at bounding box center [130, 349] width 115 height 18
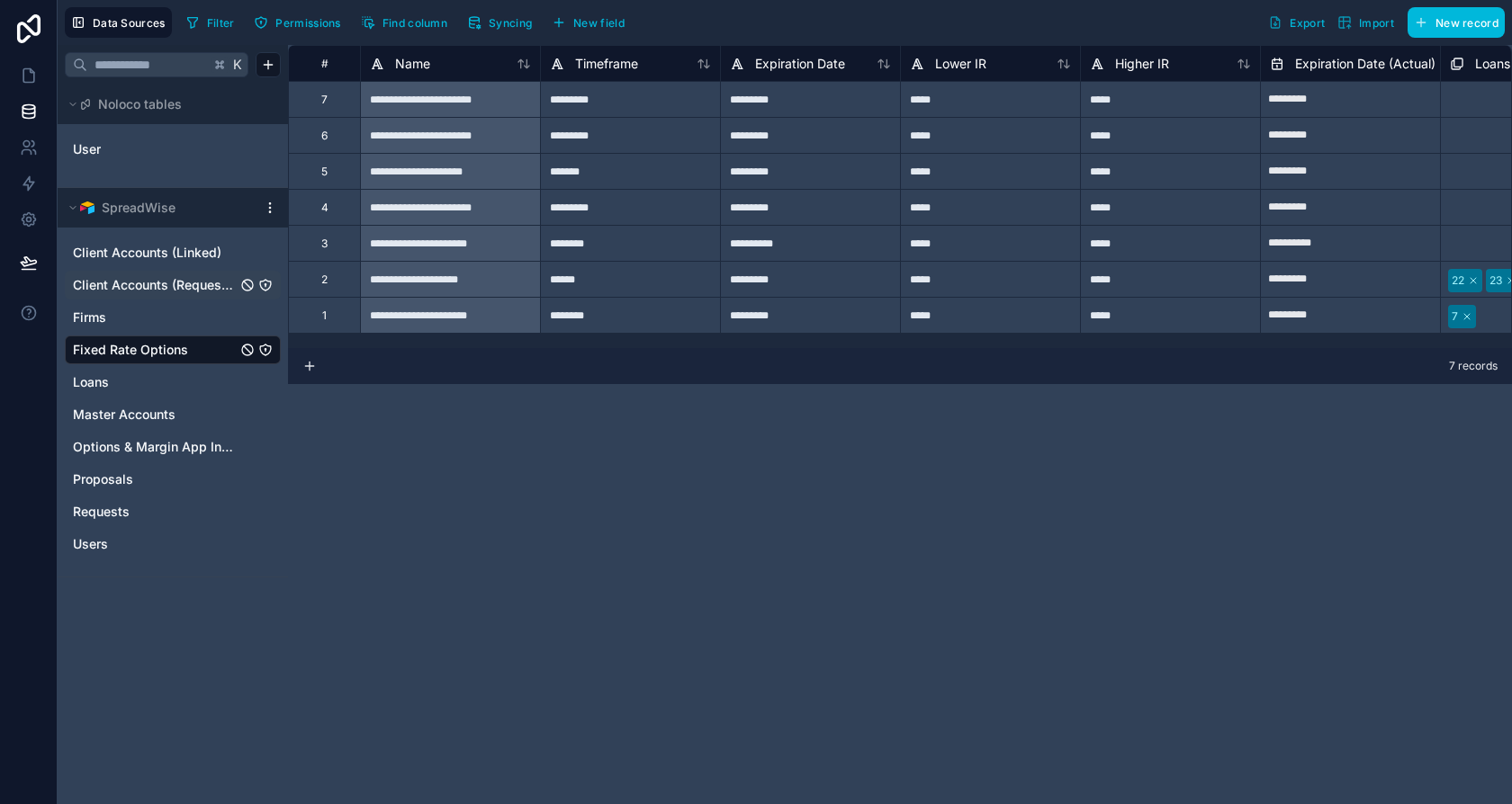
click at [186, 276] on span "Client Accounts (Requests)" at bounding box center [154, 285] width 163 height 18
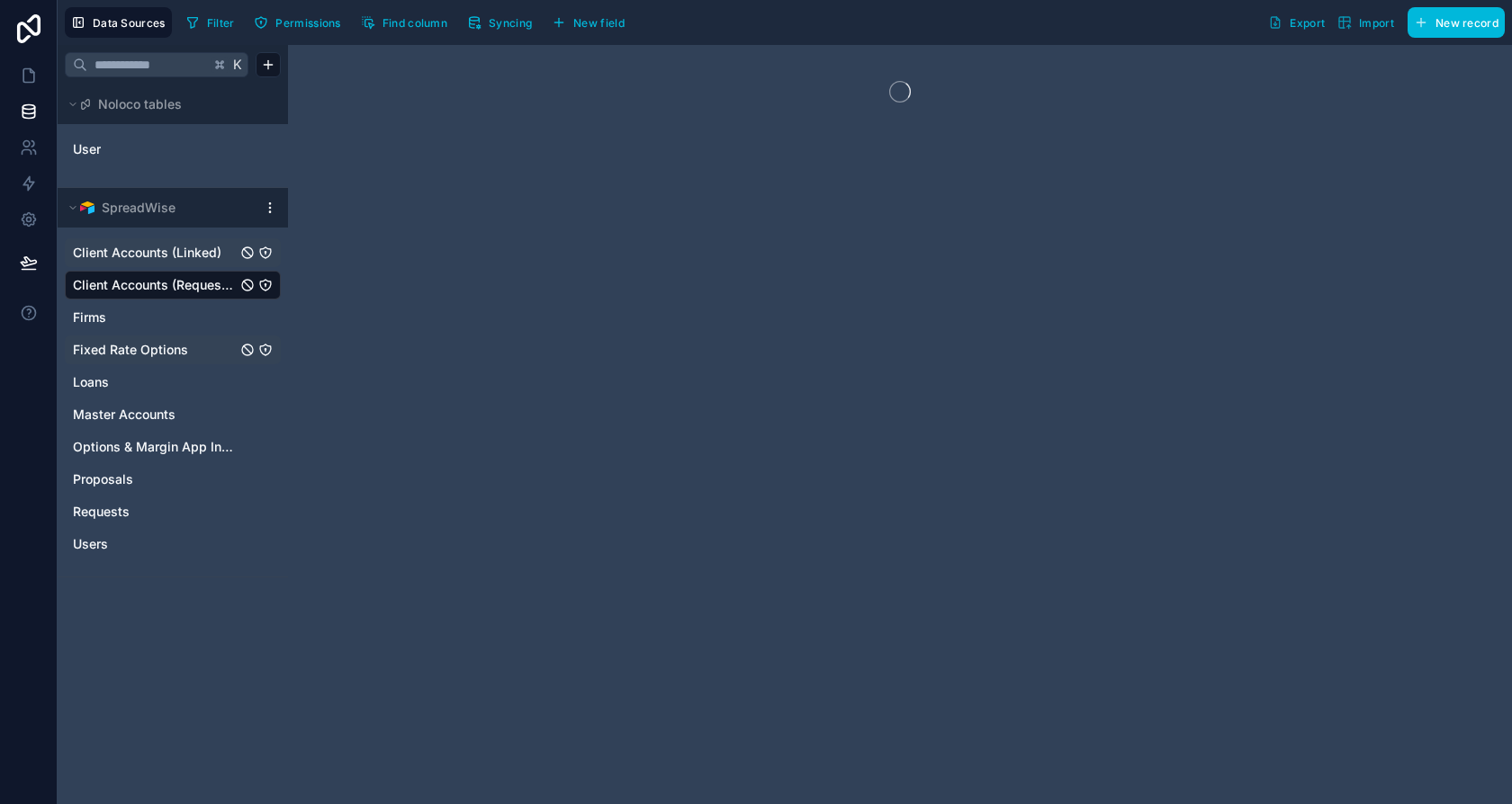
click at [187, 248] on span "Client Accounts (Linked)" at bounding box center [147, 252] width 148 height 18
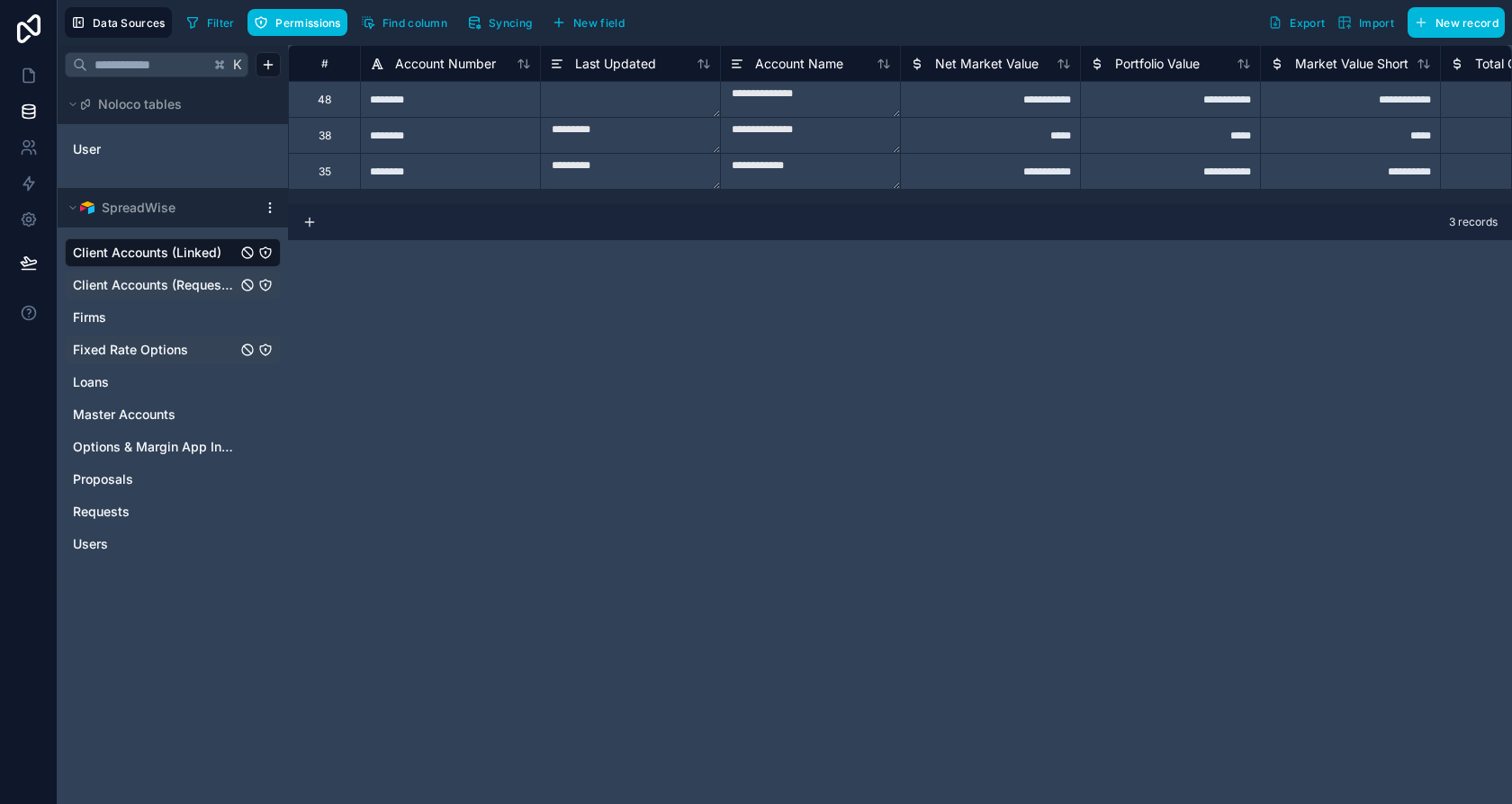
click at [269, 255] on icon "Client Accounts (Linked)" at bounding box center [265, 253] width 11 height 11
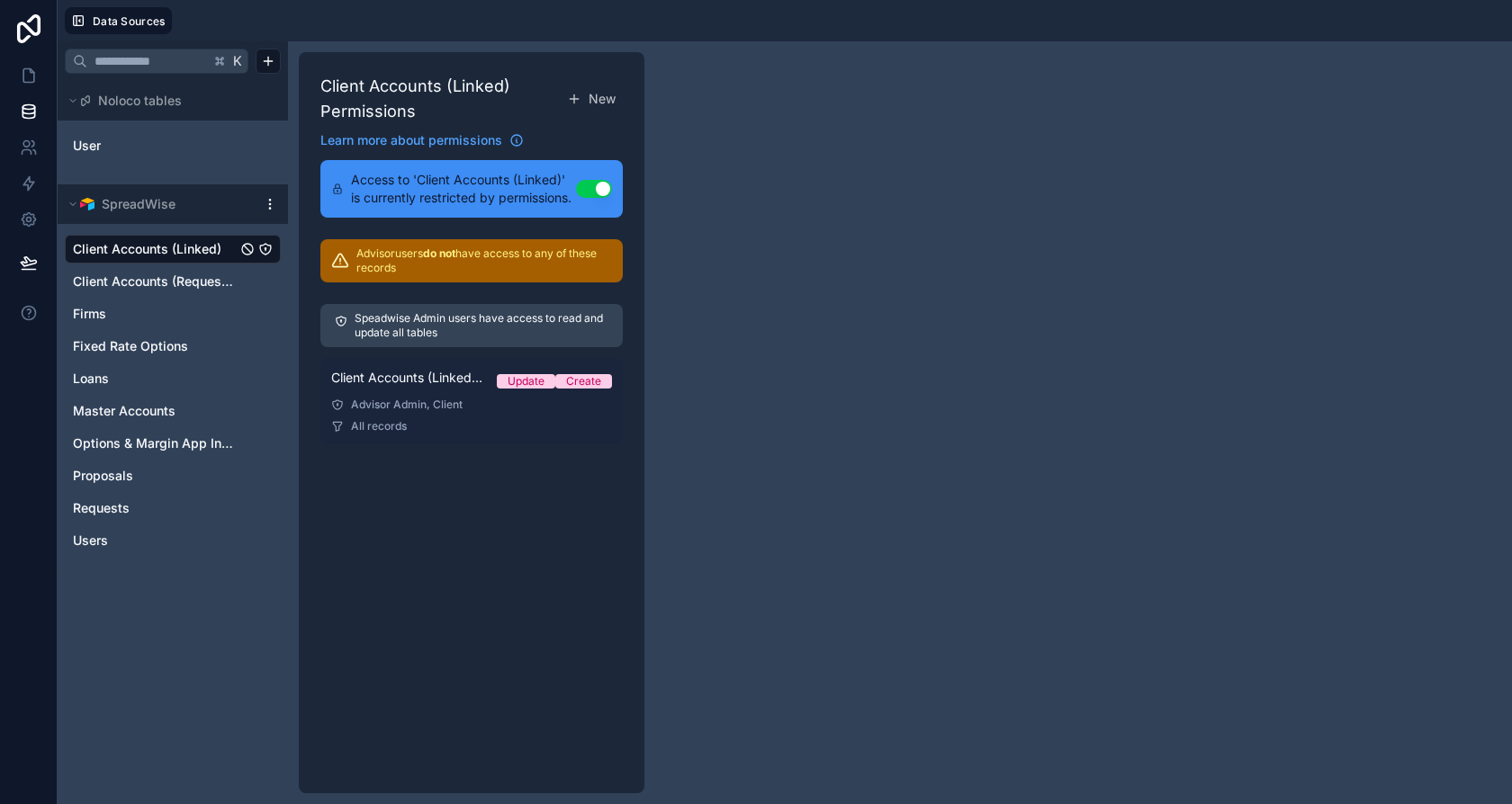
click at [413, 415] on link "Client Accounts (Linked) Permission 1 Update Create Advisor Admin, Client All r…" at bounding box center [472, 401] width 303 height 87
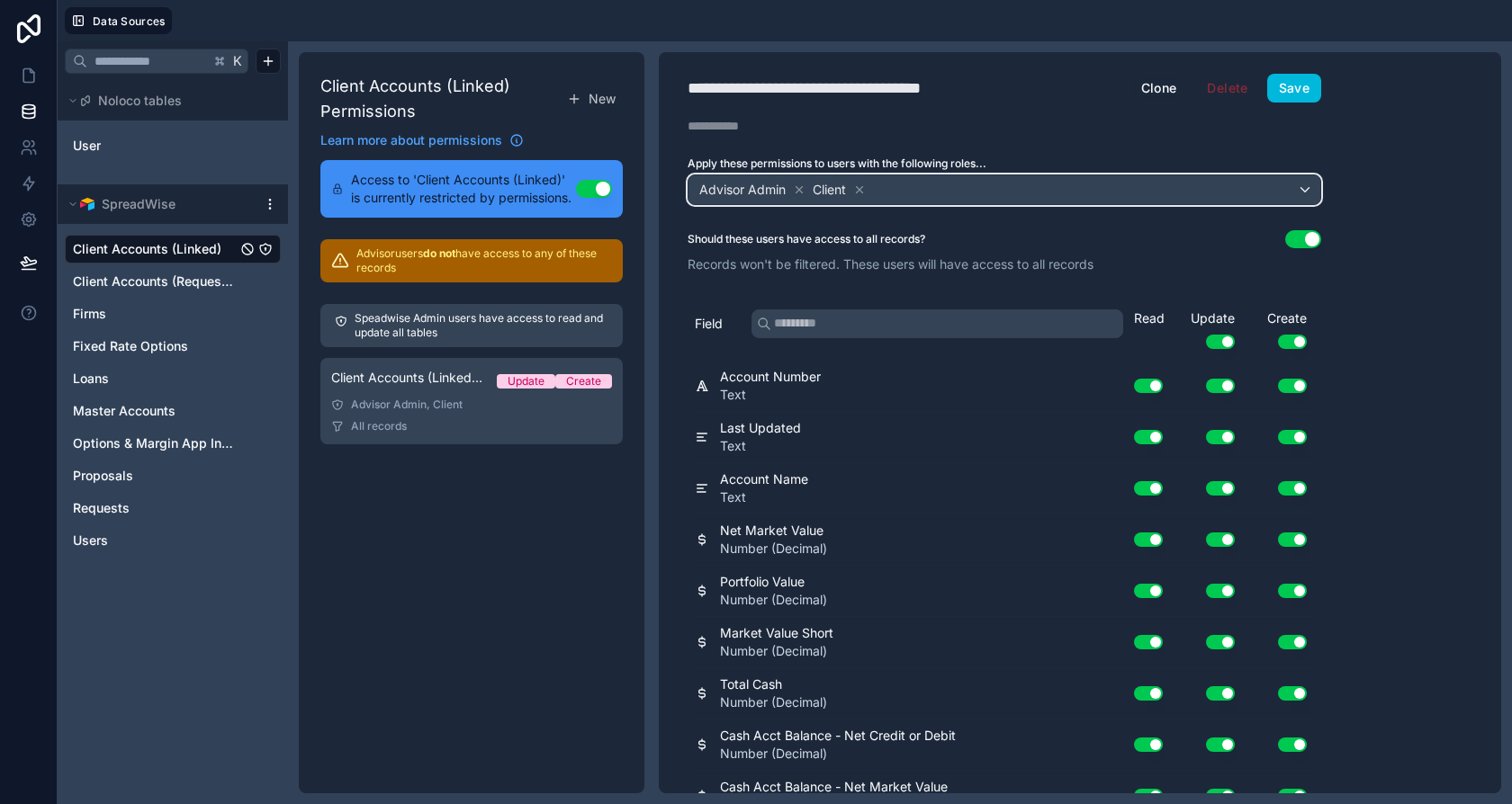
click at [921, 178] on div "Advisor Admin Client" at bounding box center [1004, 190] width 631 height 29
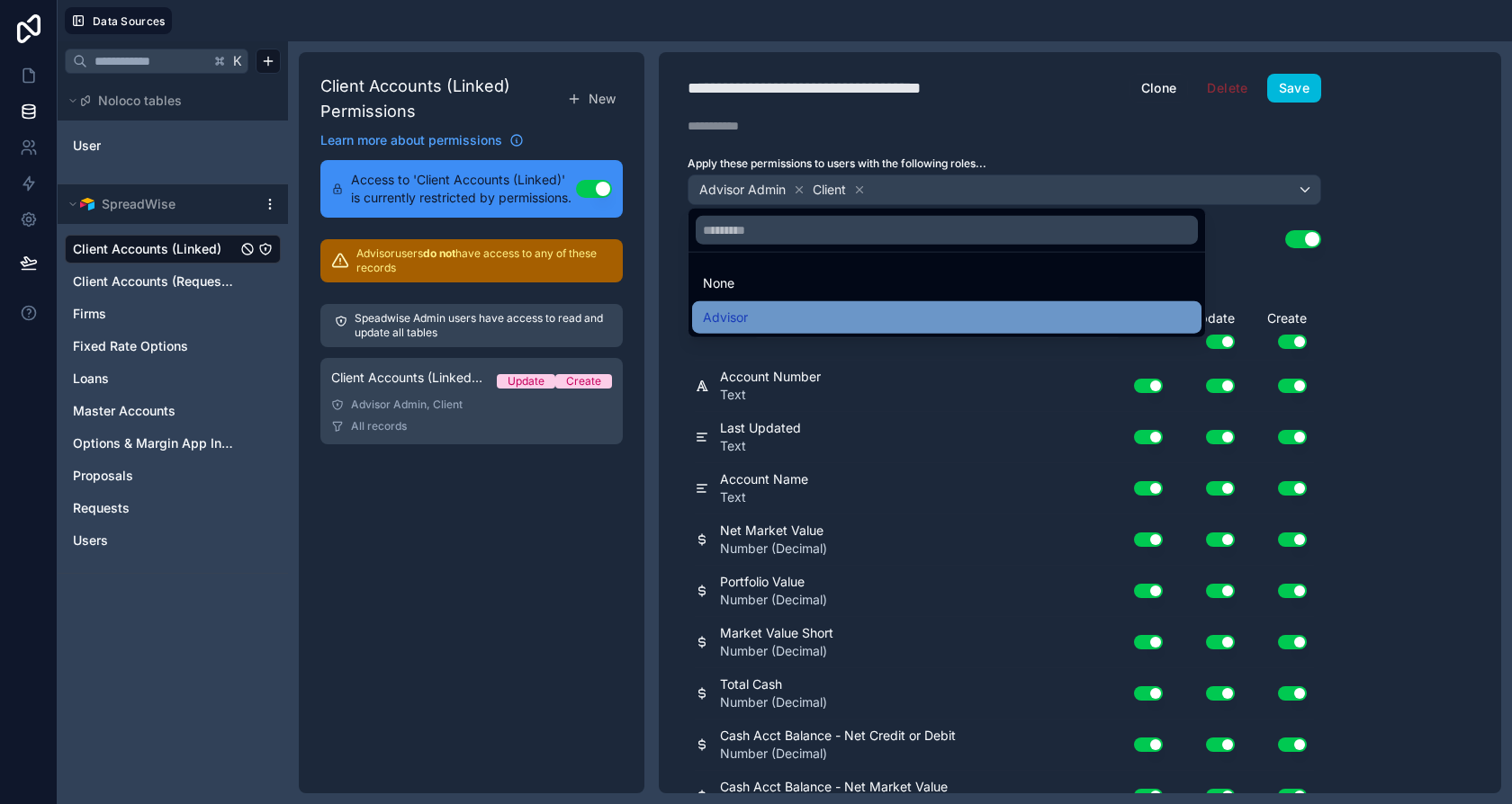
click at [762, 315] on div "Advisor" at bounding box center [947, 317] width 488 height 21
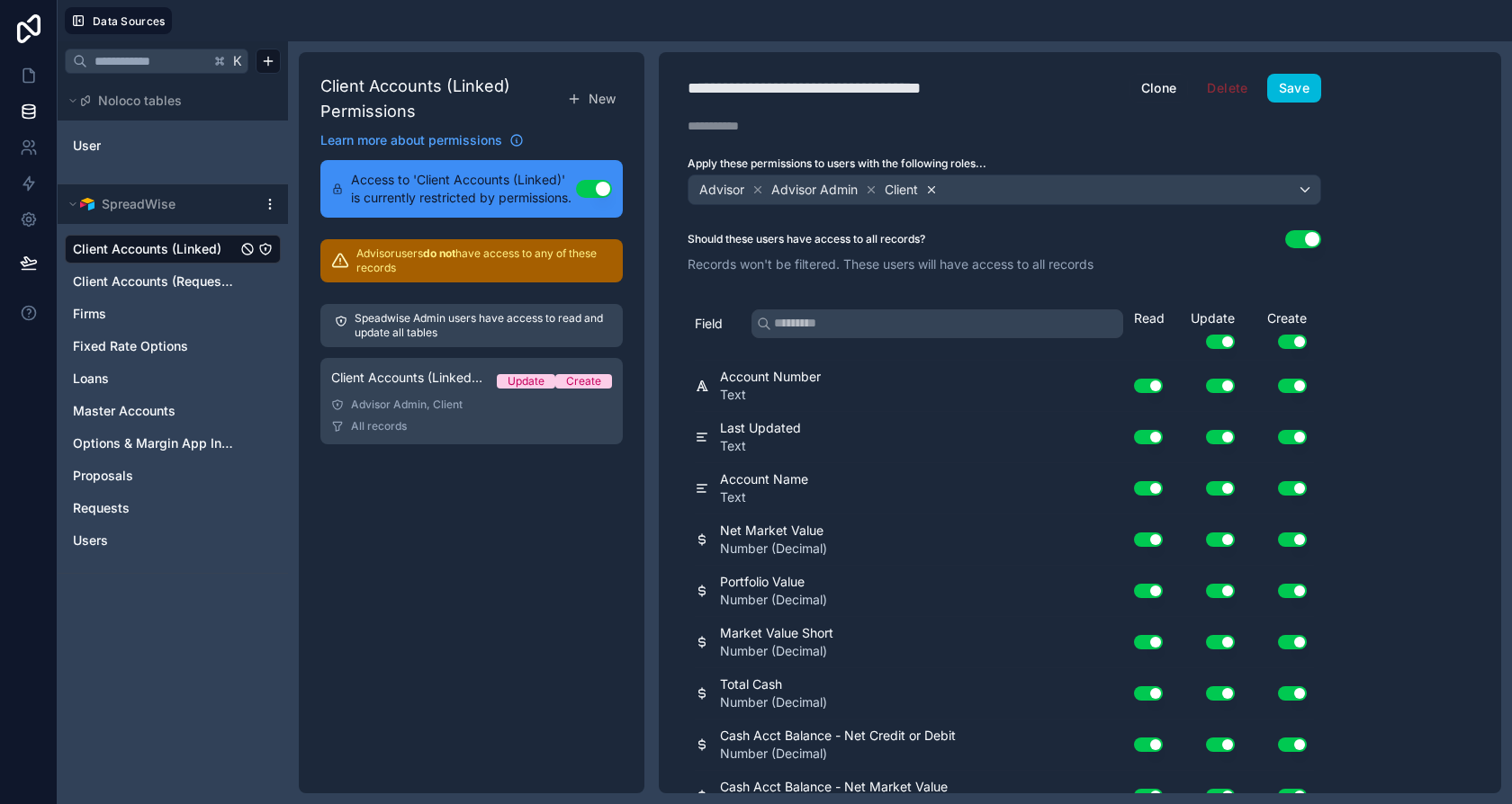
click at [938, 191] on icon at bounding box center [931, 190] width 12 height 12
click at [1278, 235] on div "Should these users have access to all records? Use setting" at bounding box center [1004, 239] width 633 height 18
click at [1313, 243] on button "Use setting" at bounding box center [1303, 239] width 36 height 18
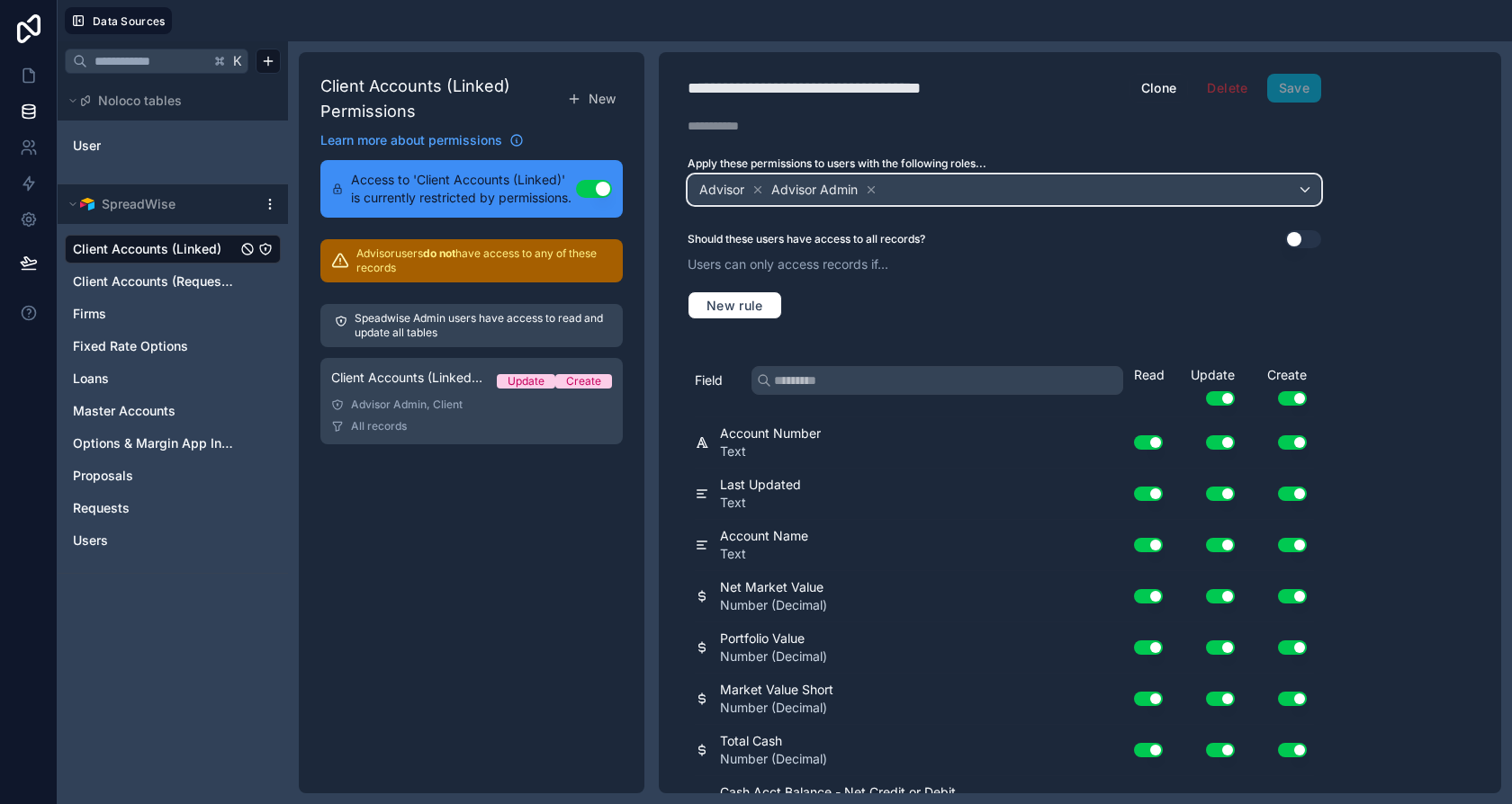
click at [1003, 186] on div "Advisor Advisor Admin" at bounding box center [1004, 190] width 631 height 29
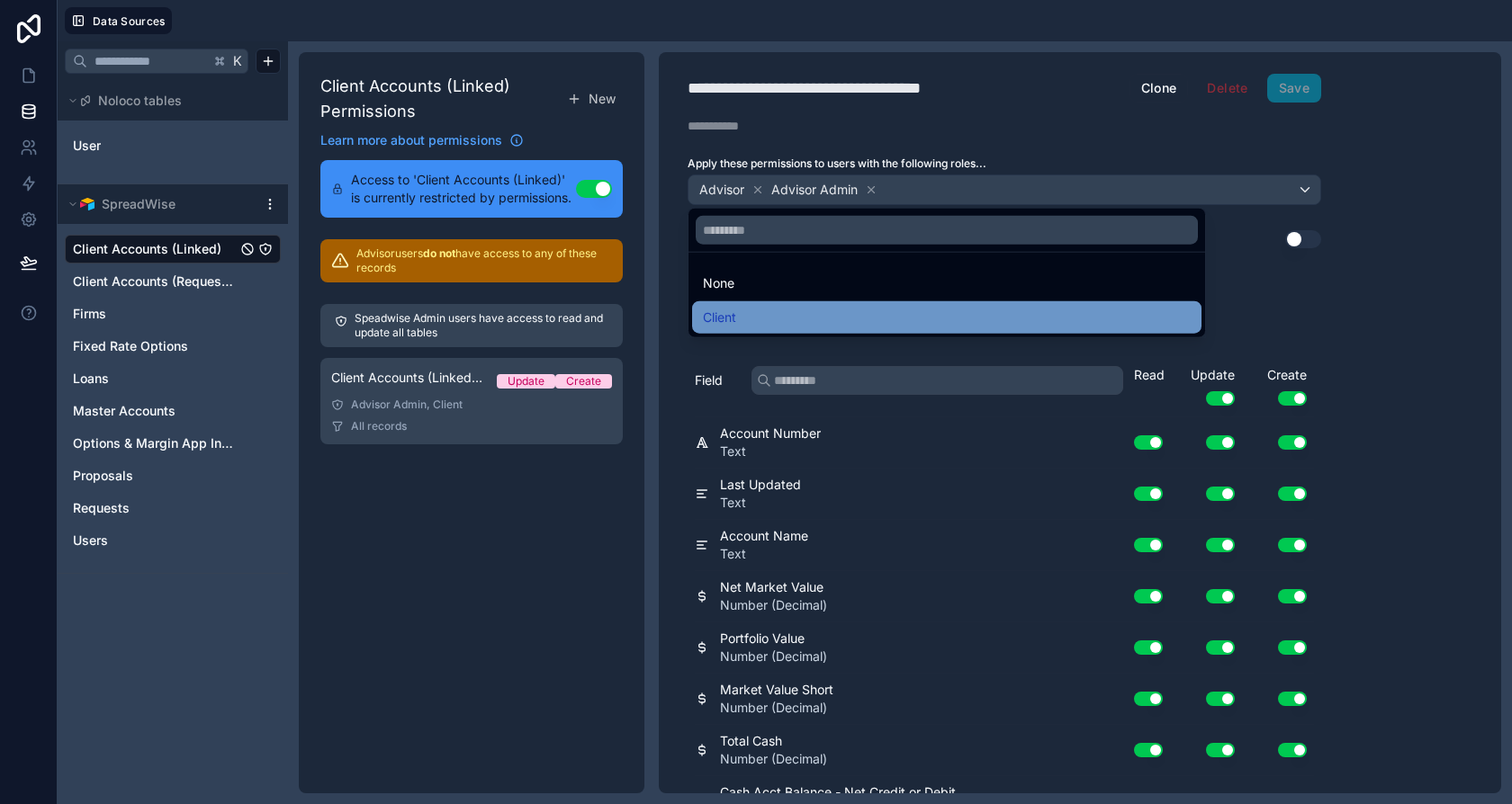
click at [770, 309] on div "Client" at bounding box center [947, 317] width 488 height 21
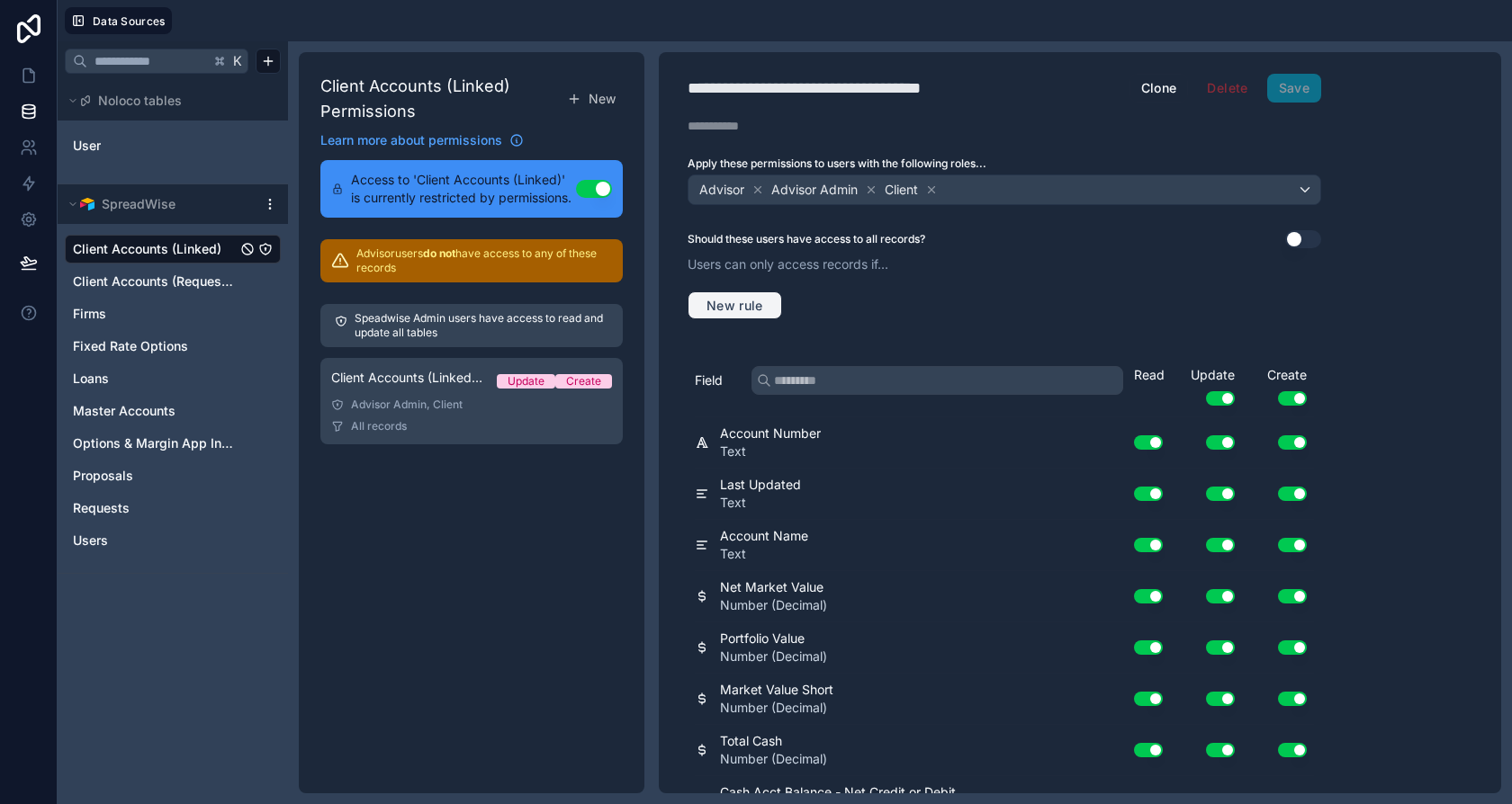
click at [753, 291] on button "New rule" at bounding box center [734, 305] width 94 height 29
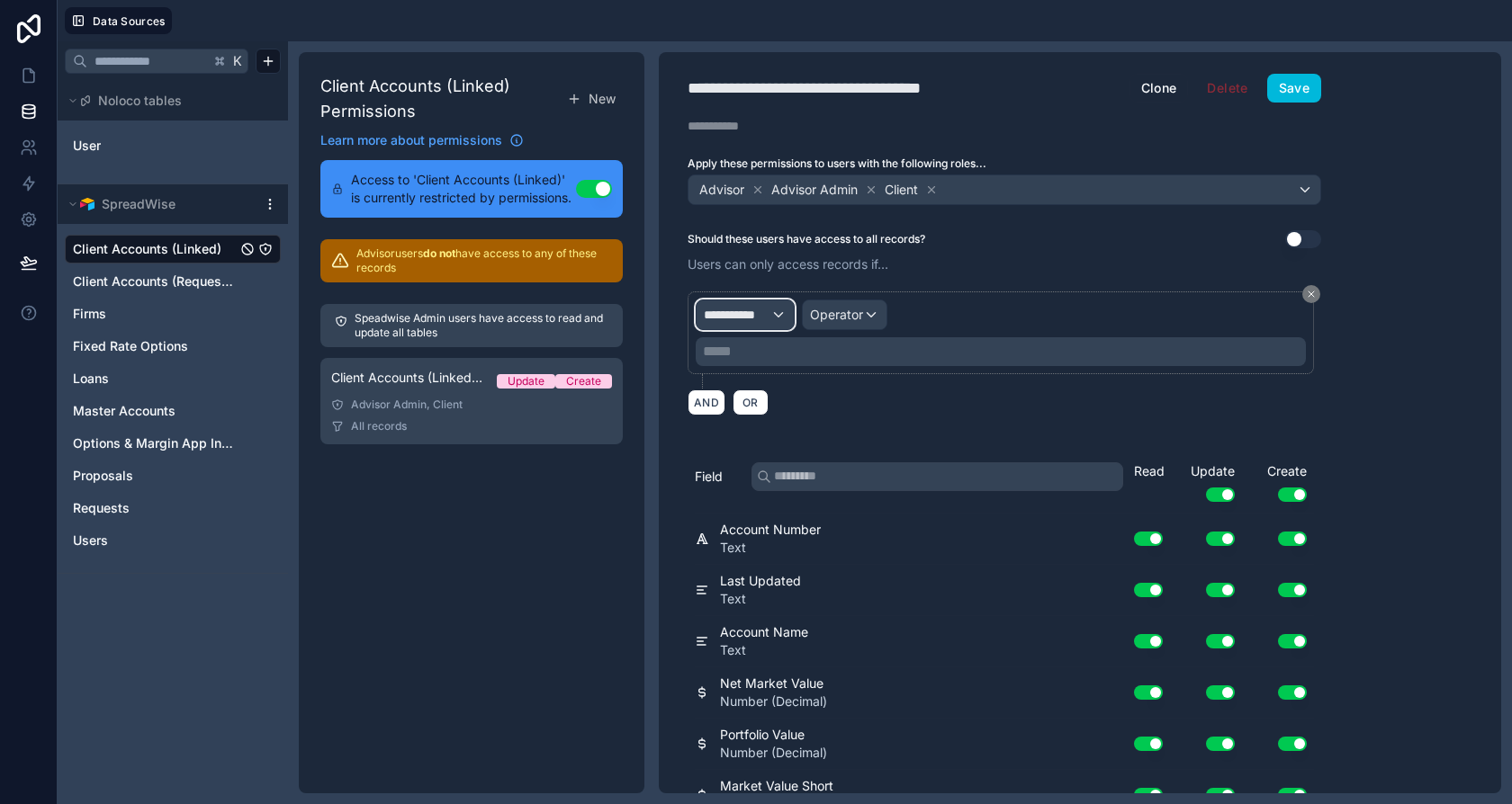
click at [776, 310] on div "**********" at bounding box center [745, 315] width 97 height 29
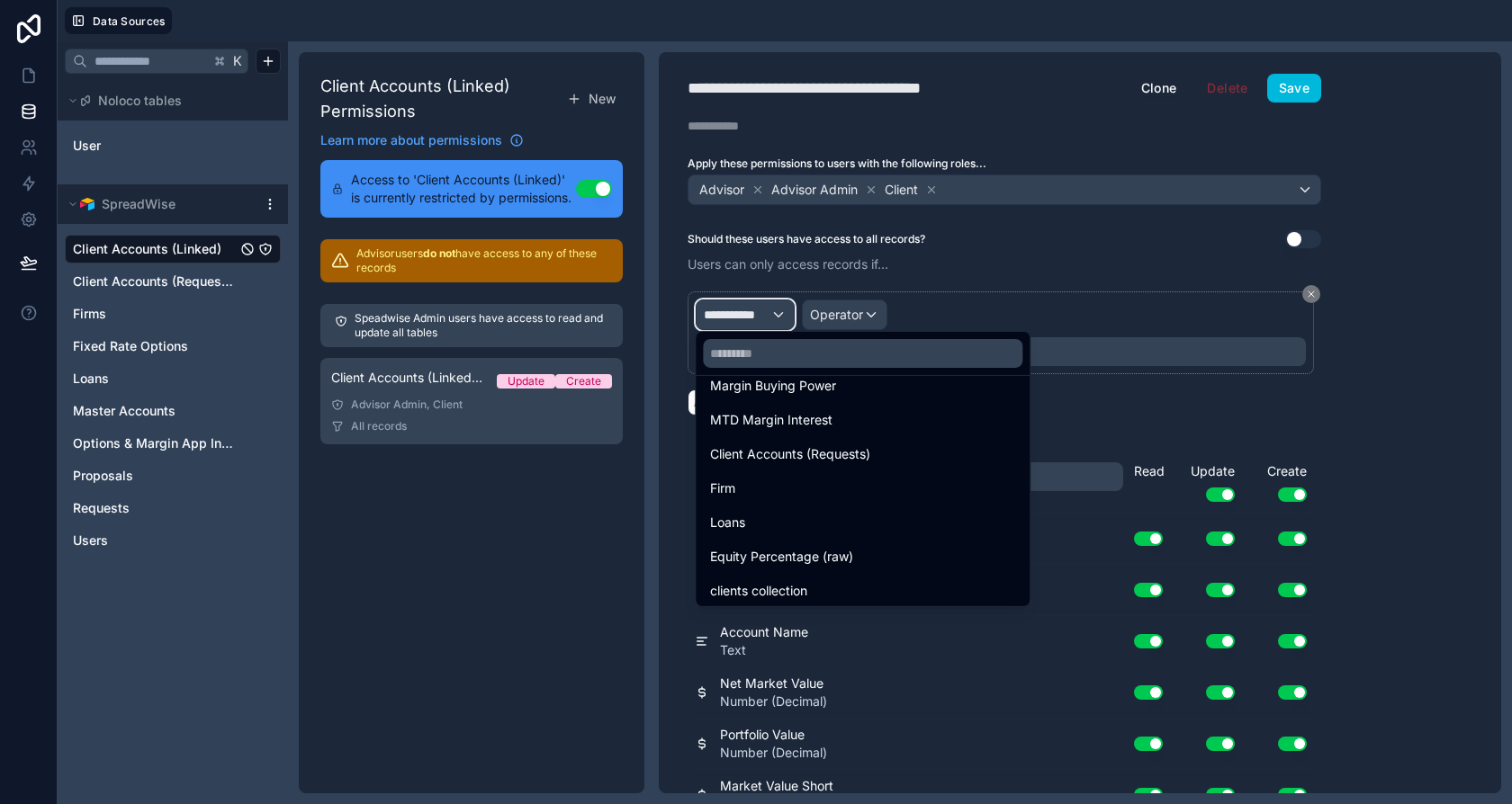
scroll to position [811, 0]
click at [36, 75] on div at bounding box center [756, 402] width 1512 height 804
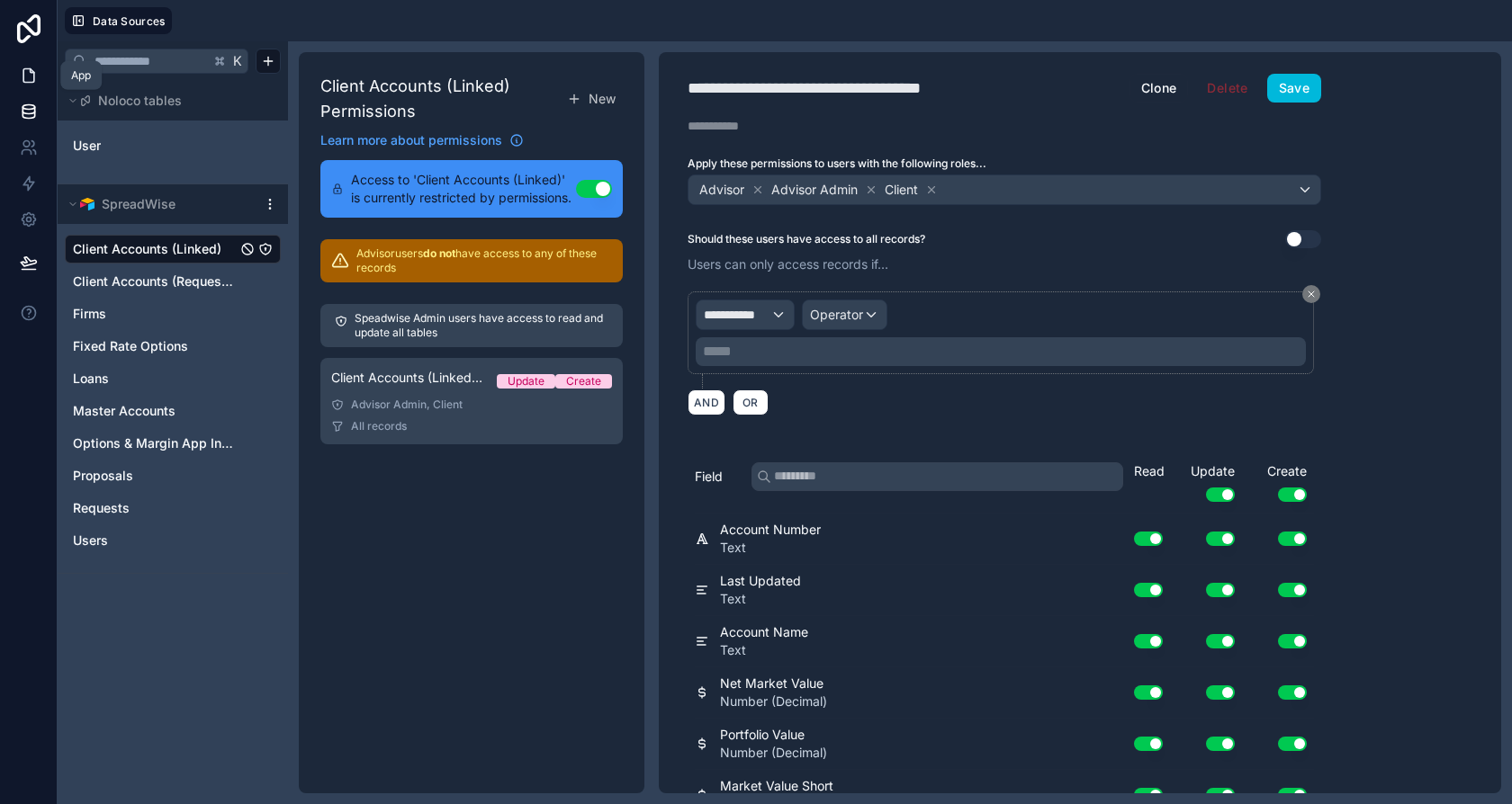
click at [38, 81] on link at bounding box center [28, 76] width 57 height 36
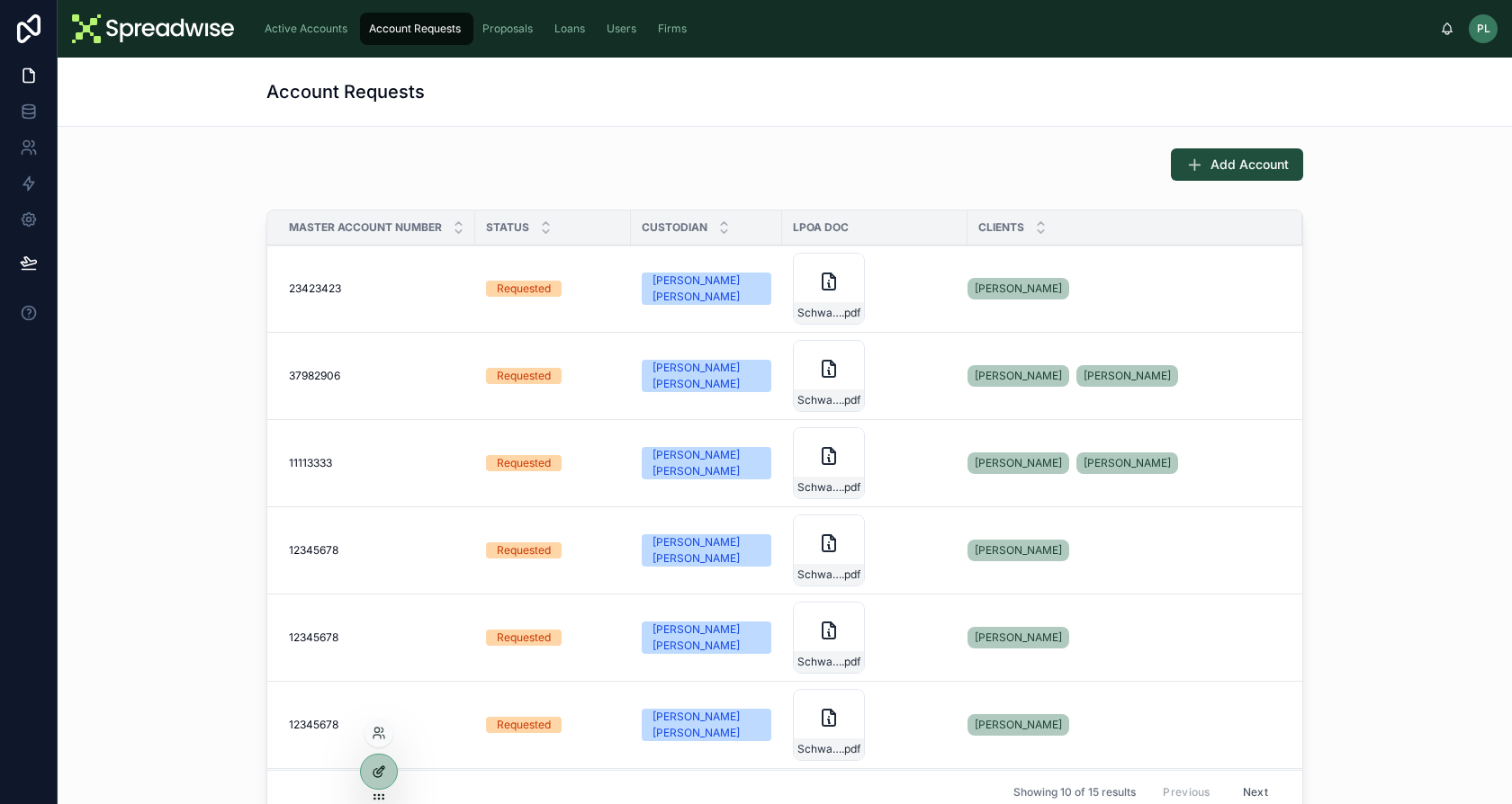
click at [377, 773] on icon at bounding box center [378, 771] width 14 height 14
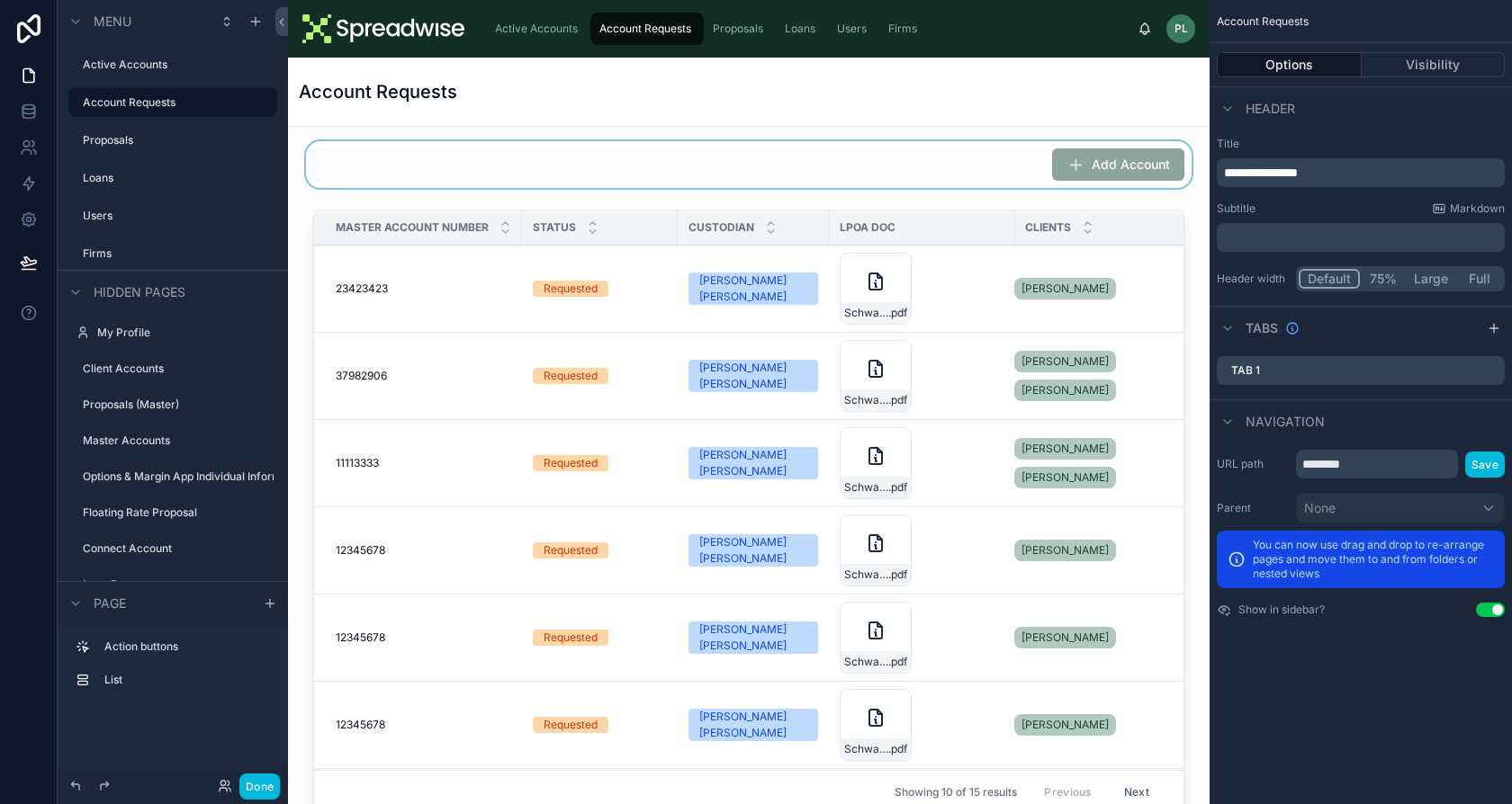
click at [1117, 159] on div at bounding box center [749, 164] width 893 height 47
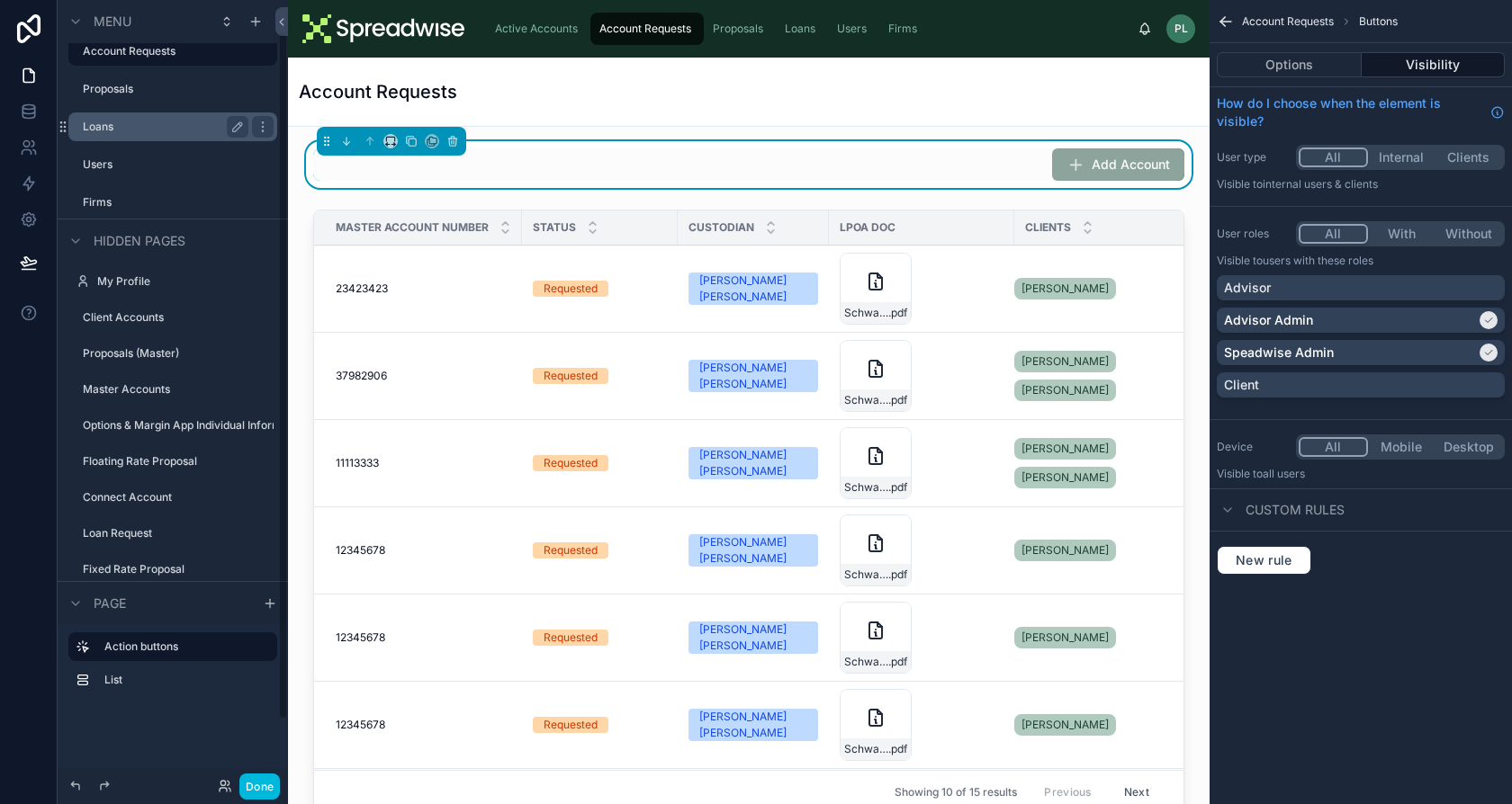
scroll to position [106, 0]
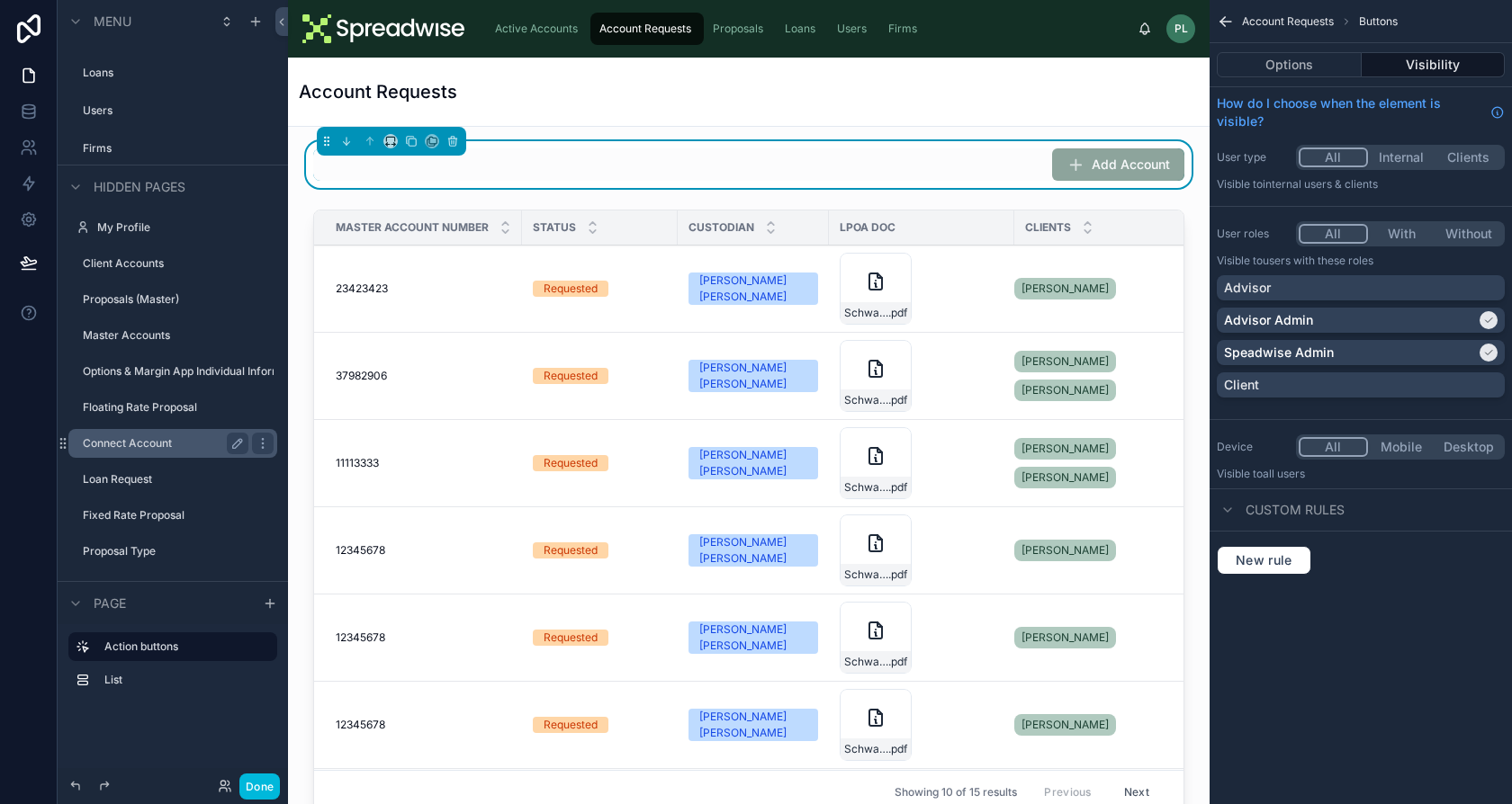
click at [159, 457] on div "Connect Account" at bounding box center [173, 444] width 202 height 29
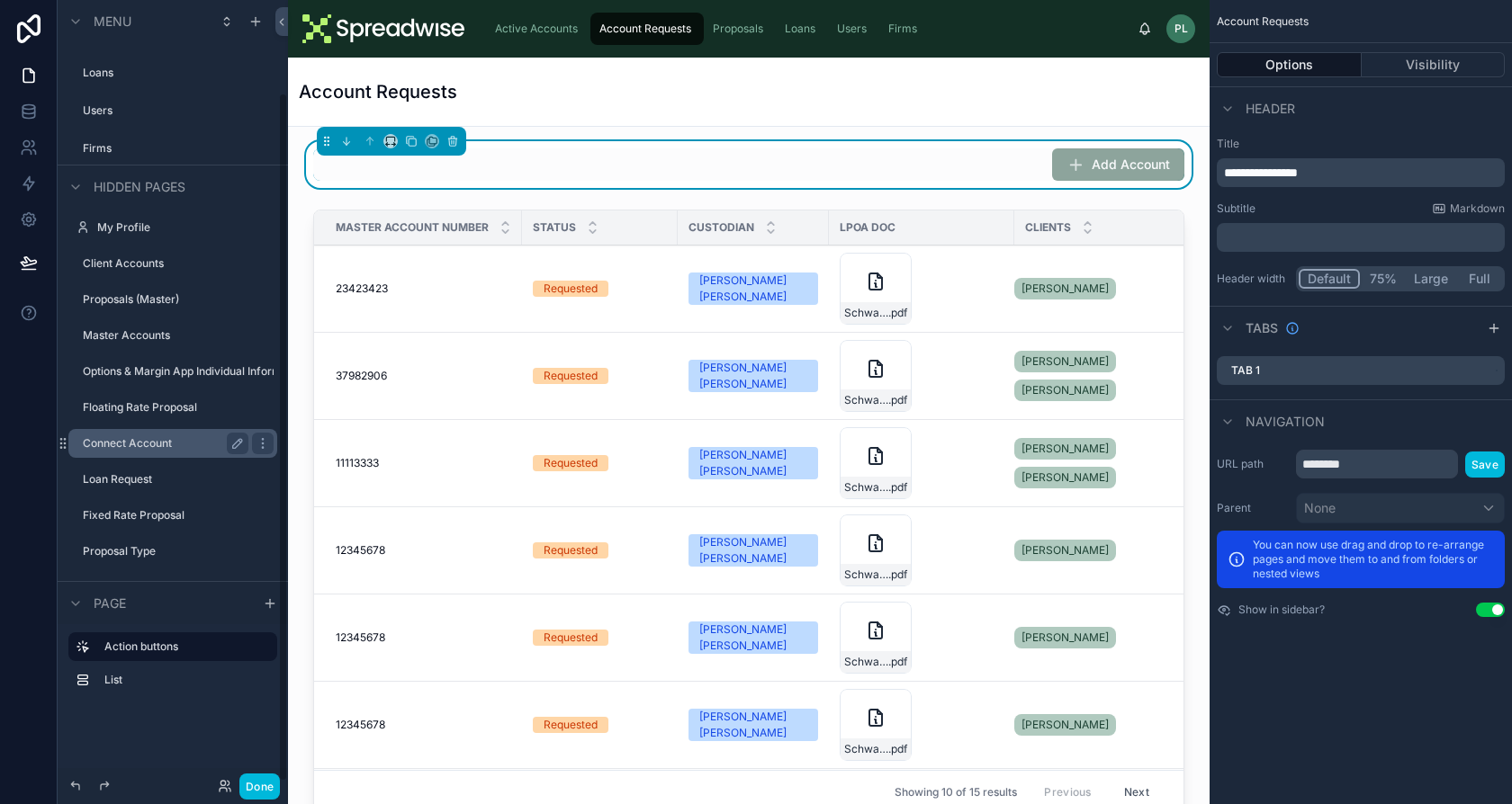
click at [138, 444] on label "Connect Account" at bounding box center [163, 443] width 159 height 14
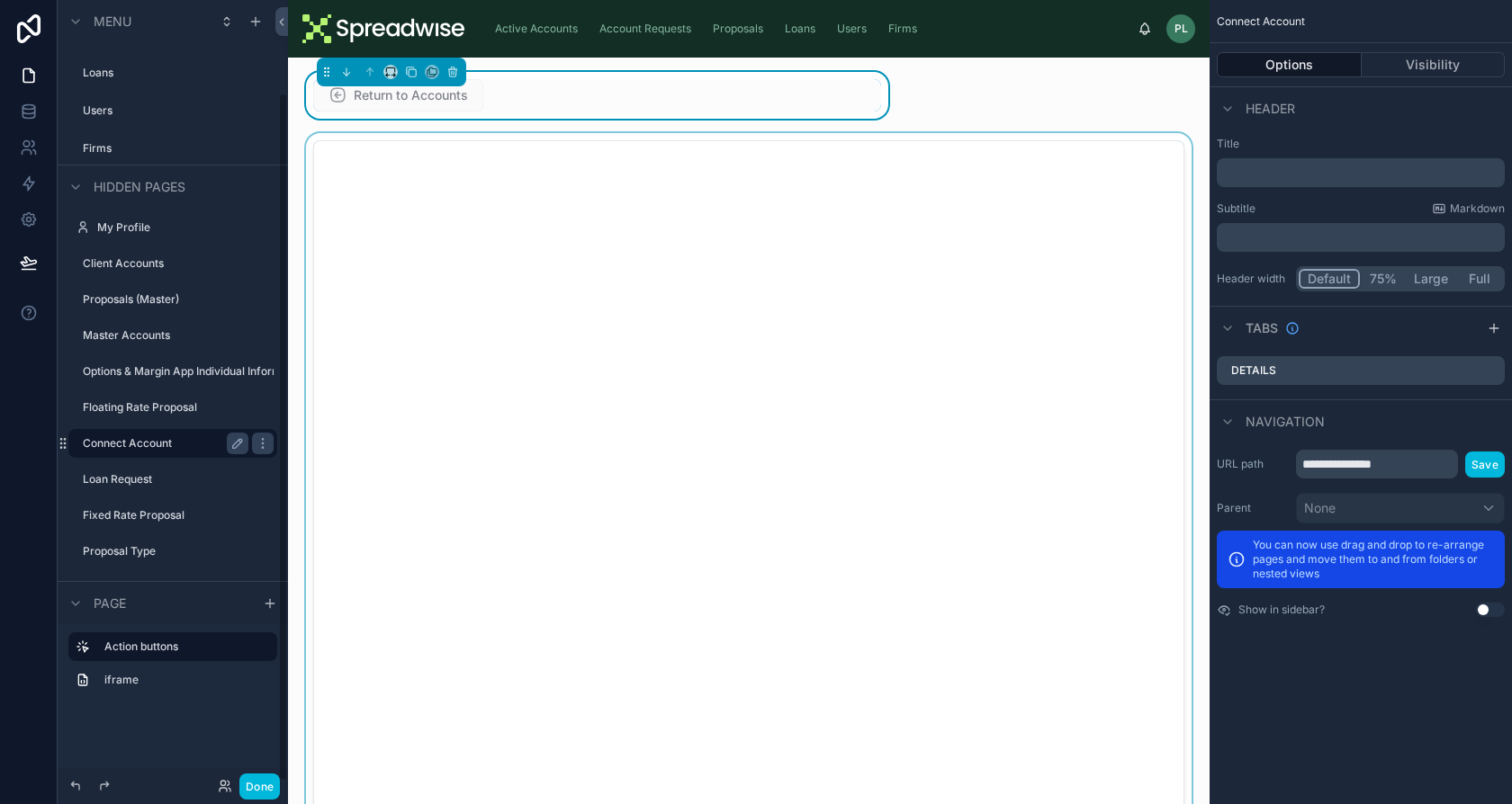
click at [622, 291] on div at bounding box center [749, 543] width 893 height 821
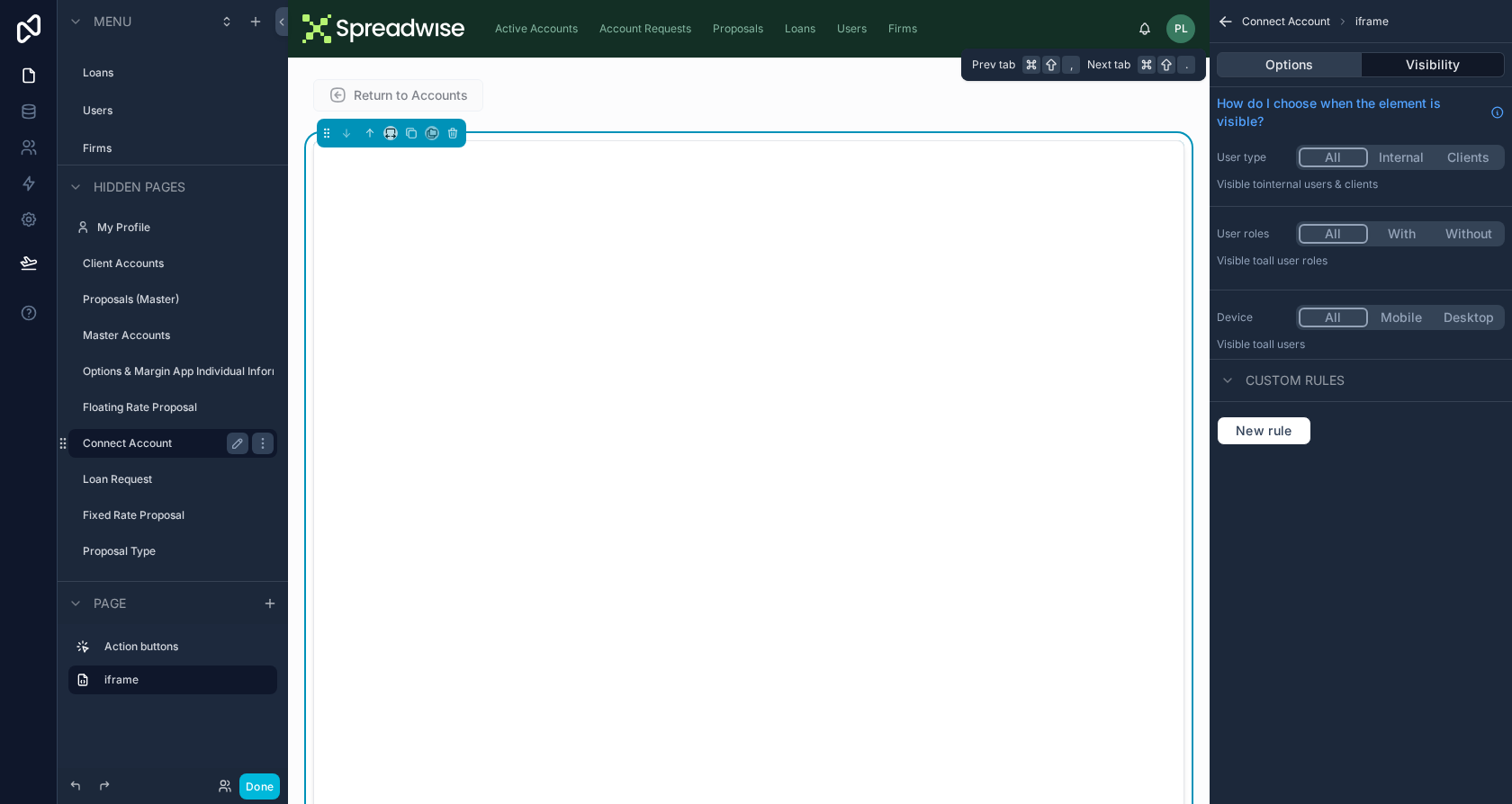
click at [1311, 71] on button "Options" at bounding box center [1289, 64] width 145 height 25
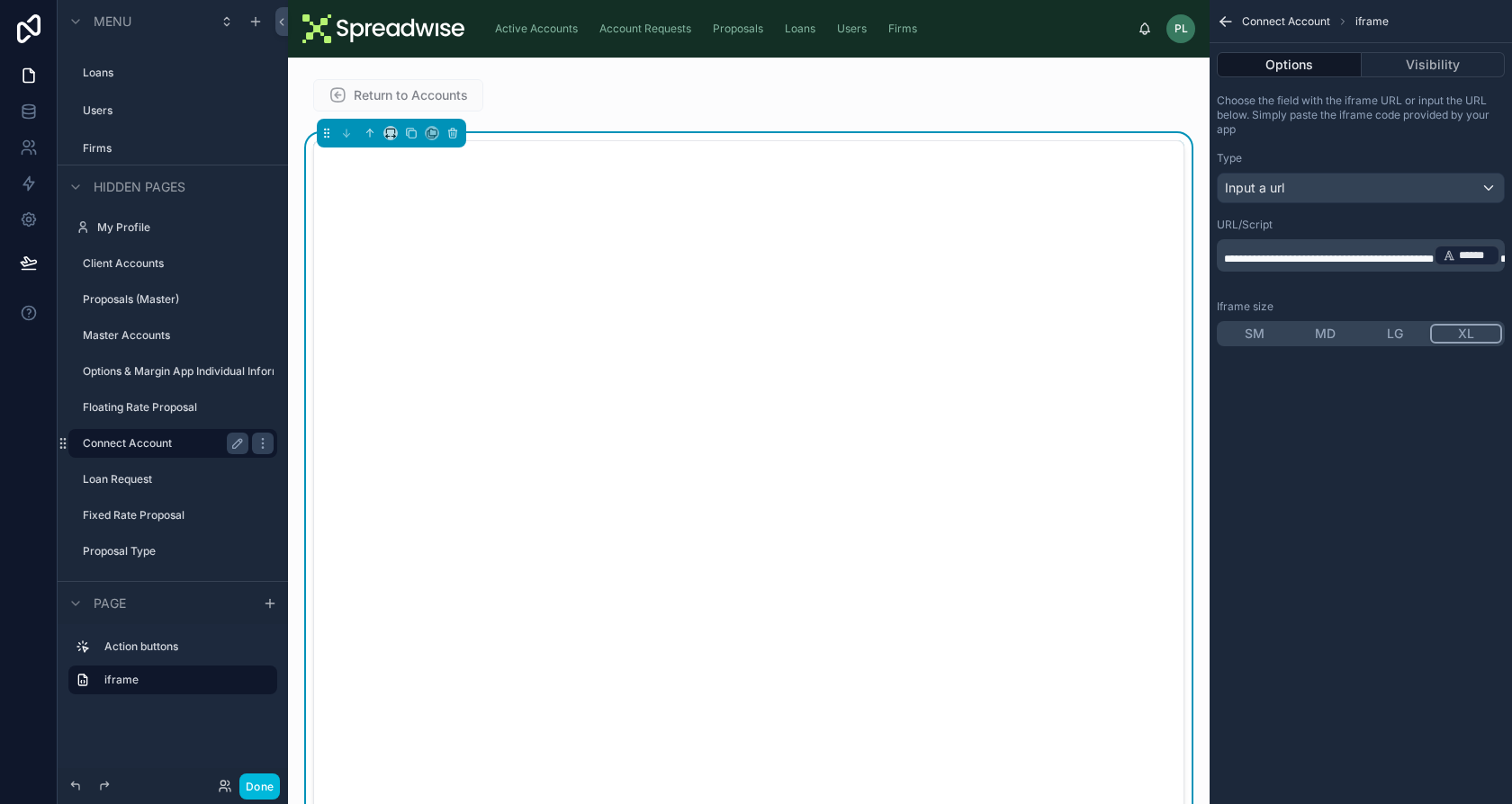
click at [1353, 260] on p "**********" at bounding box center [1362, 255] width 277 height 25
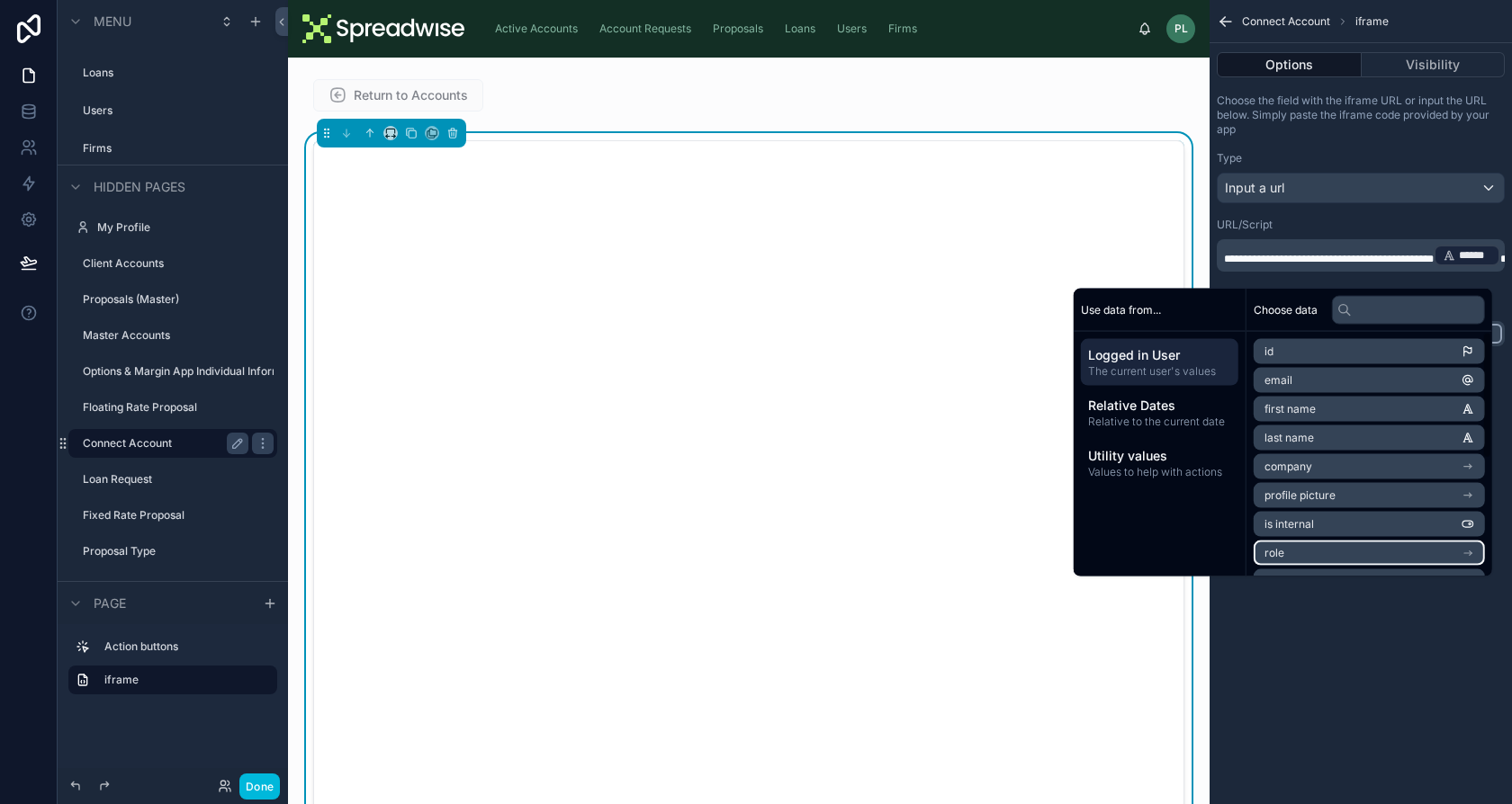
click at [1448, 688] on div "**********" at bounding box center [1361, 402] width 303 height 804
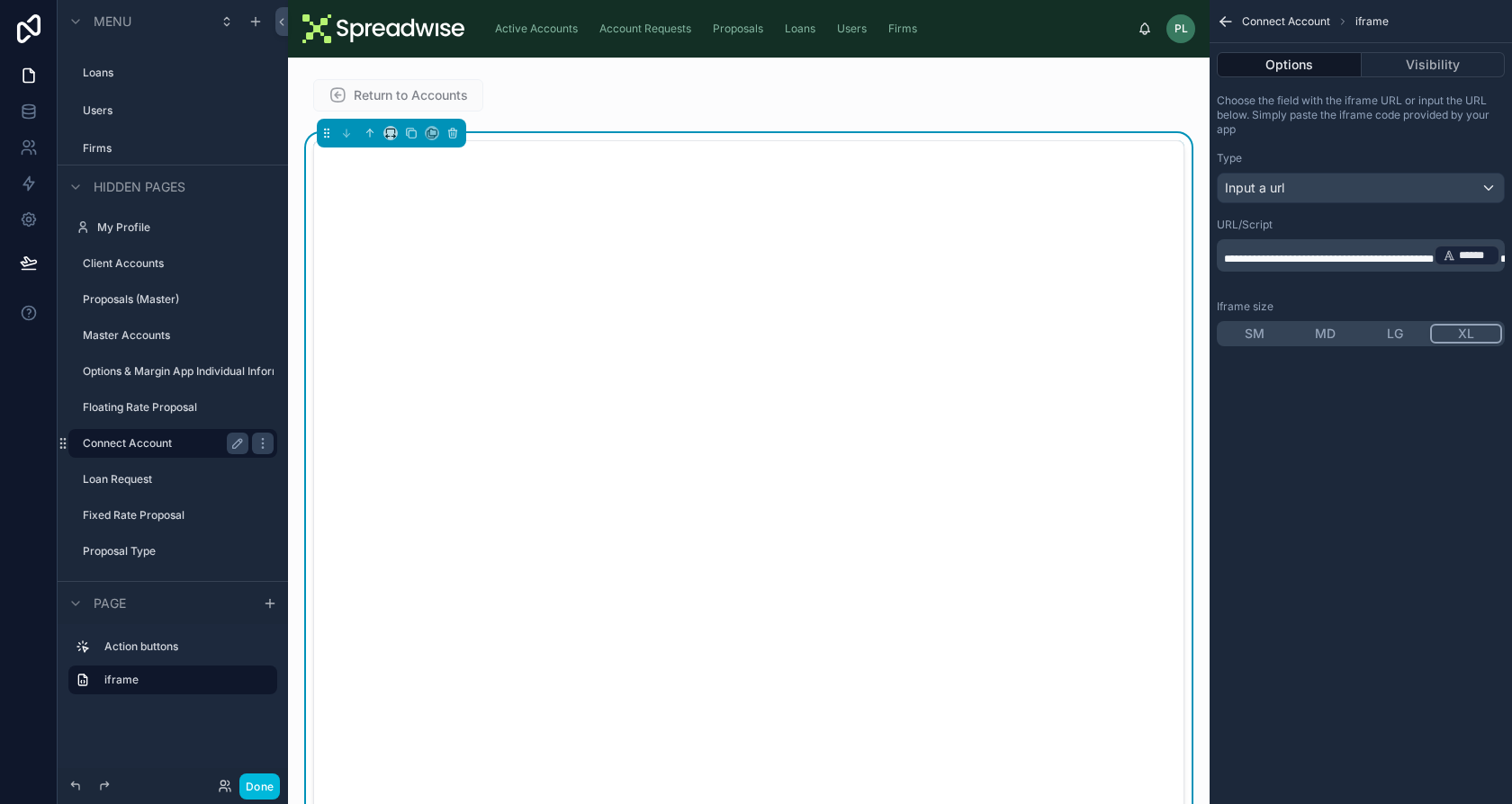
click at [1295, 254] on span "**********" at bounding box center [1328, 260] width 210 height 11
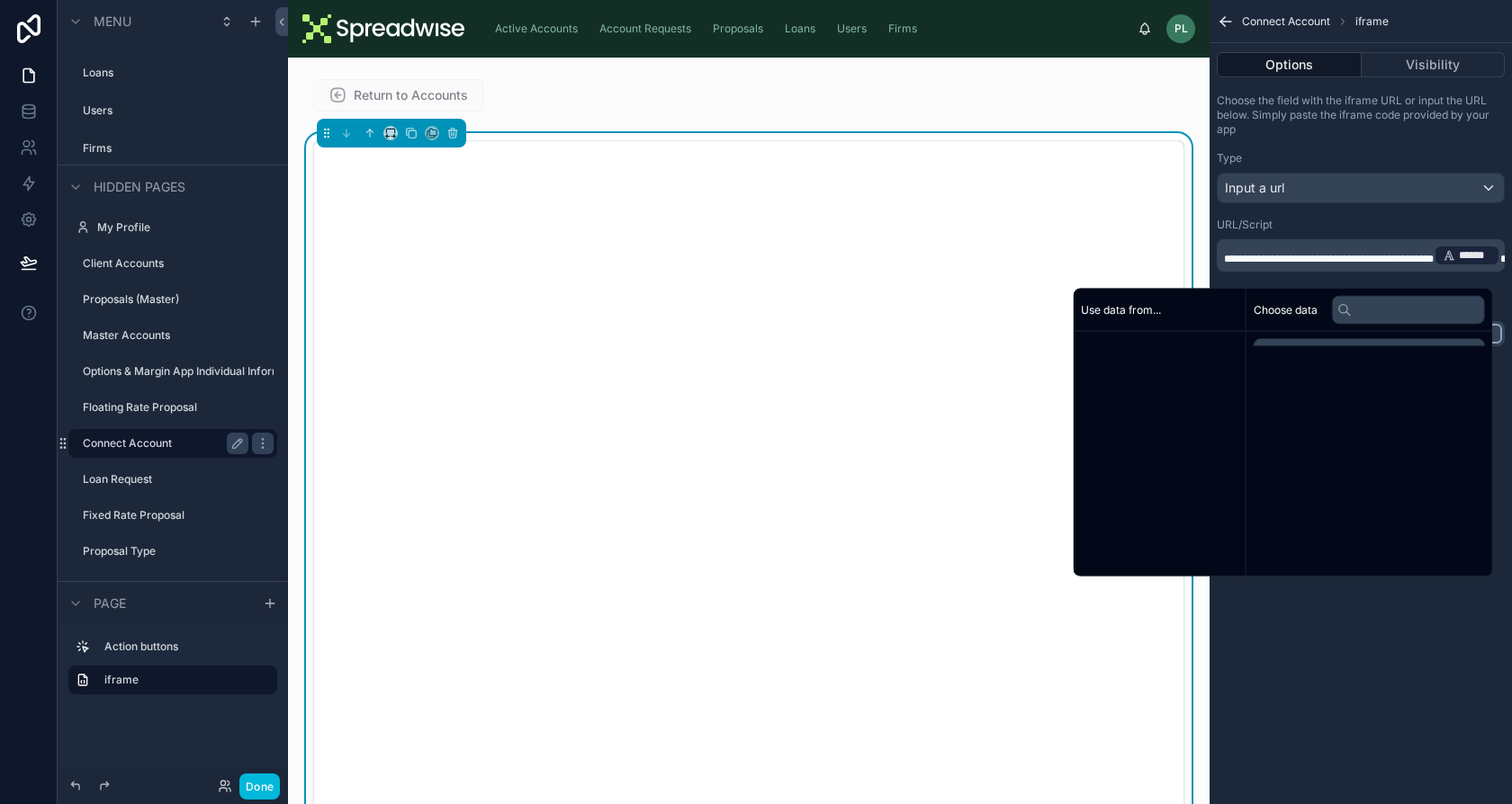
click at [1295, 254] on span "**********" at bounding box center [1328, 260] width 210 height 11
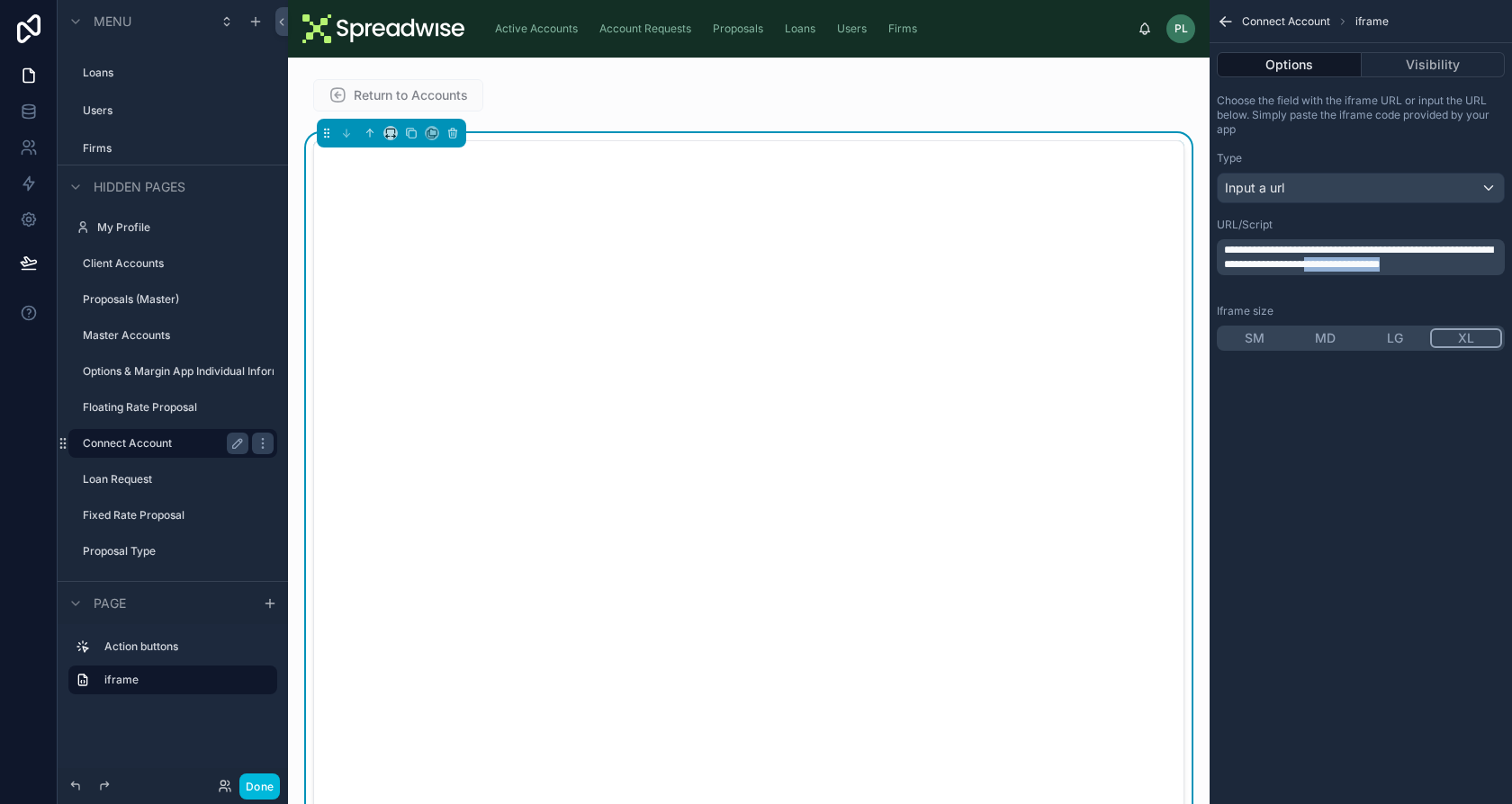
drag, startPoint x: 1463, startPoint y: 264, endPoint x: 1482, endPoint y: 284, distance: 27.6
click at [1482, 272] on p "**********" at bounding box center [1362, 257] width 277 height 29
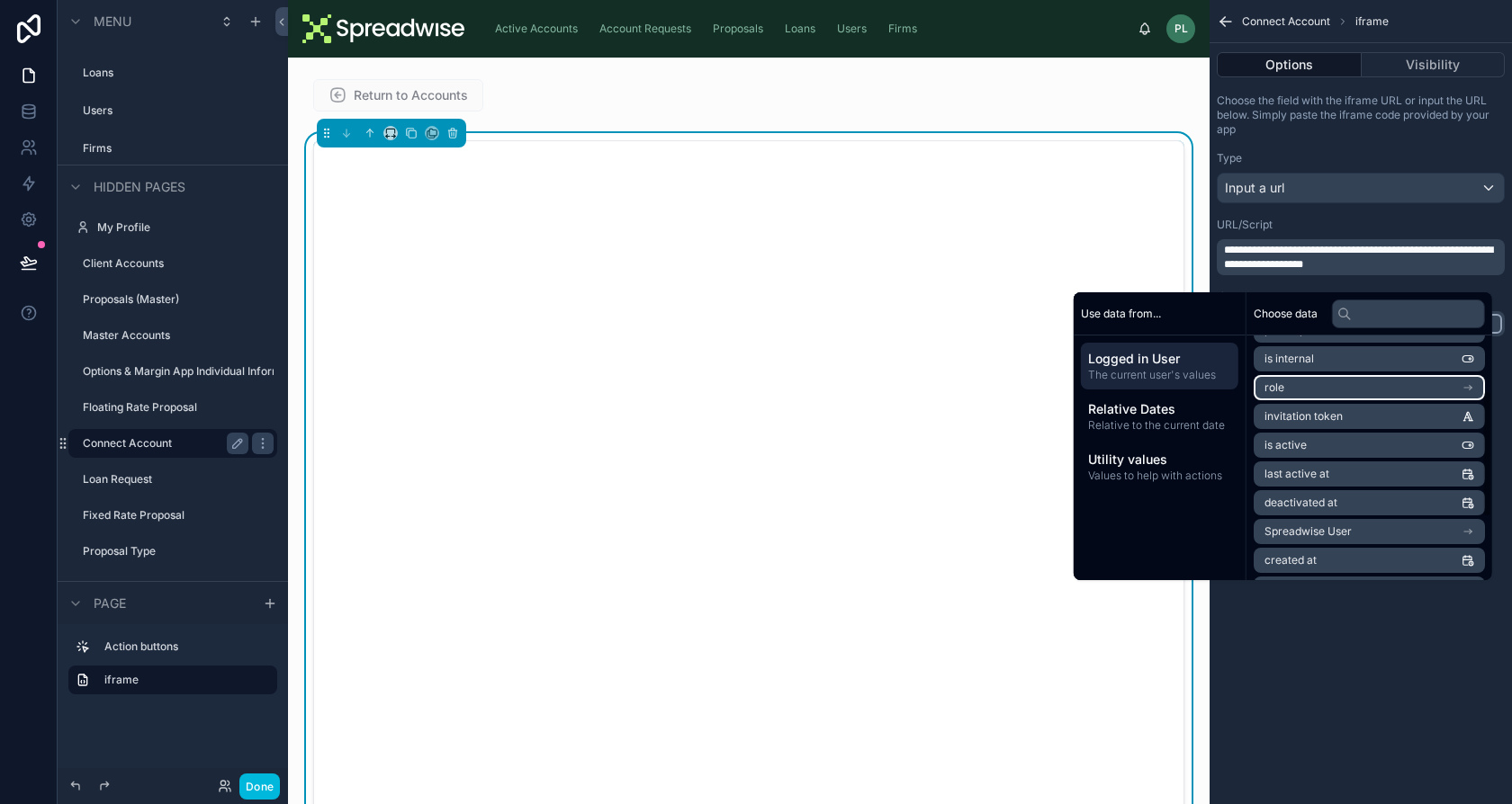
scroll to position [226, 0]
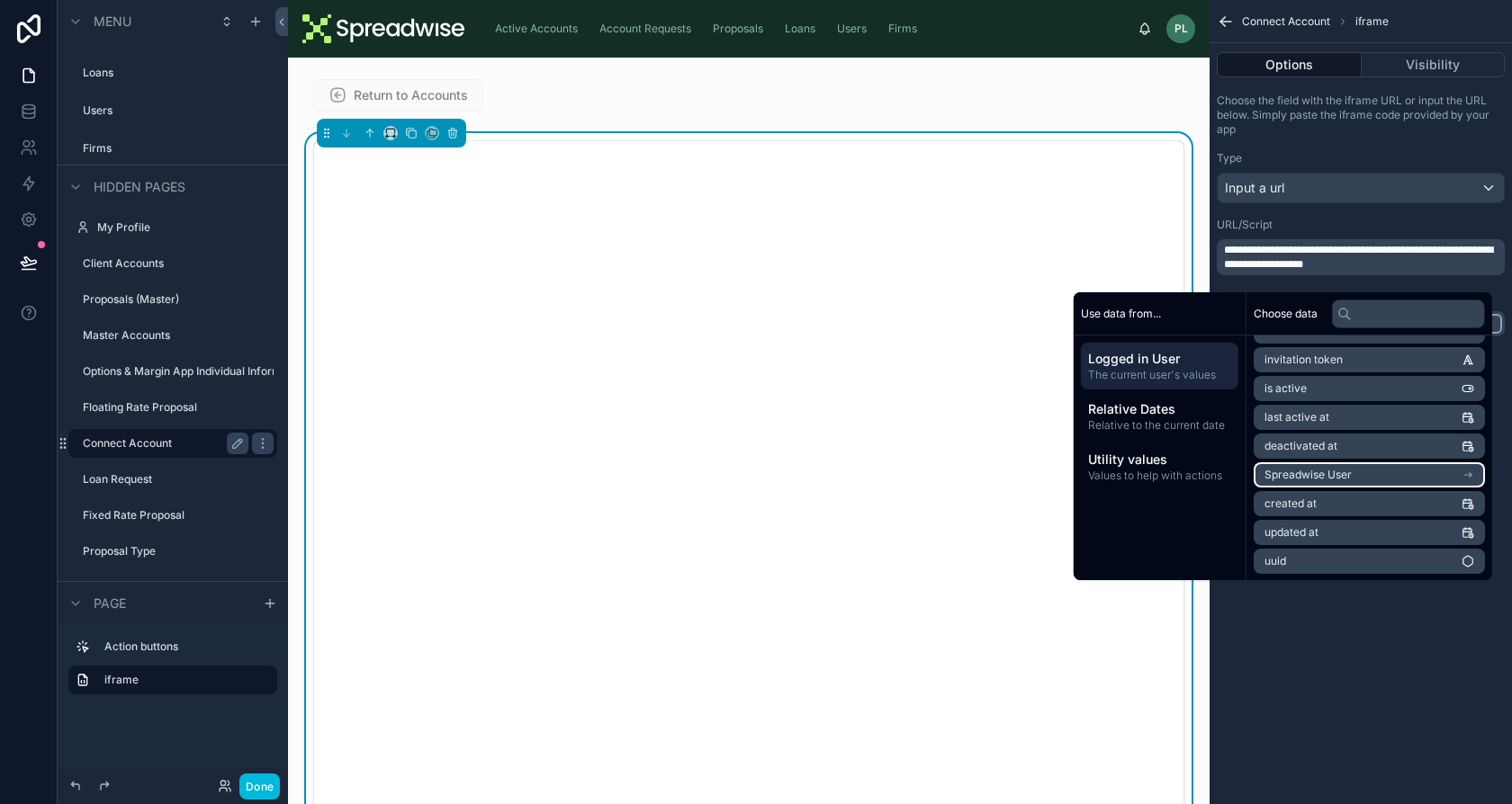
click at [1349, 472] on li "Spreadwise User" at bounding box center [1369, 474] width 232 height 25
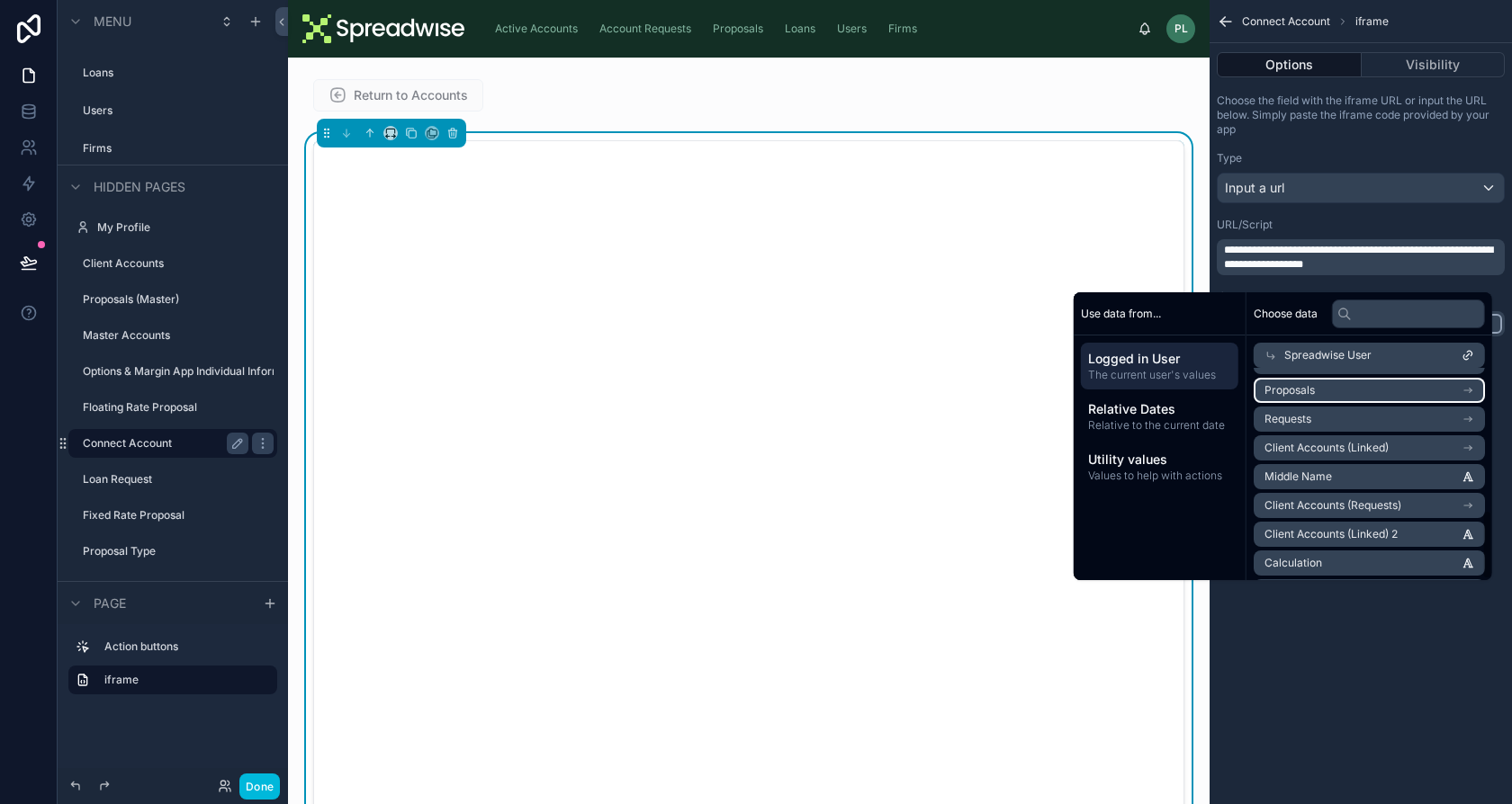
scroll to position [431, 0]
click at [1265, 351] on icon at bounding box center [1270, 355] width 12 height 12
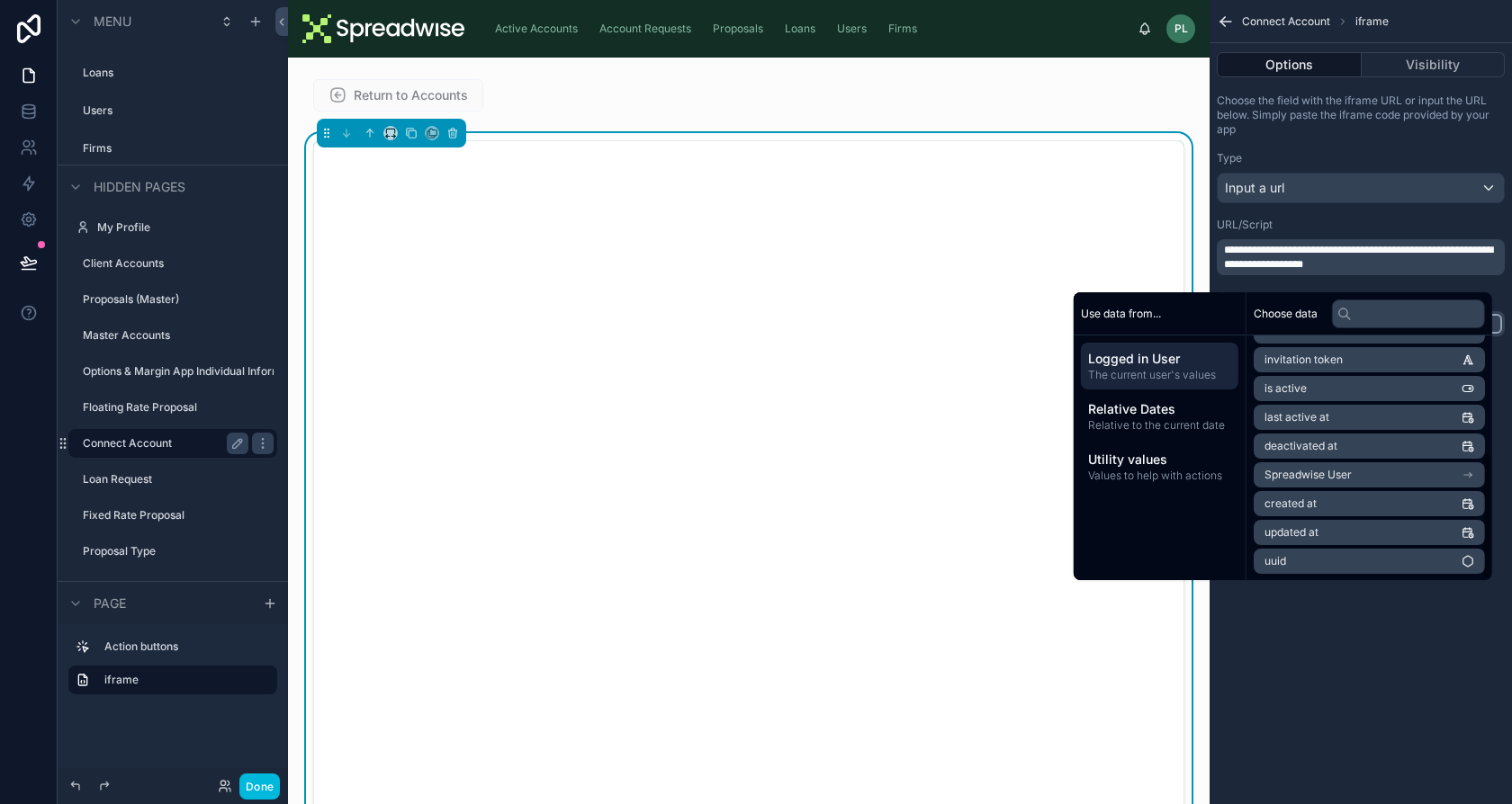
click at [1142, 356] on span "Logged in User" at bounding box center [1159, 359] width 143 height 18
click at [1314, 356] on li "id" at bounding box center [1369, 355] width 232 height 25
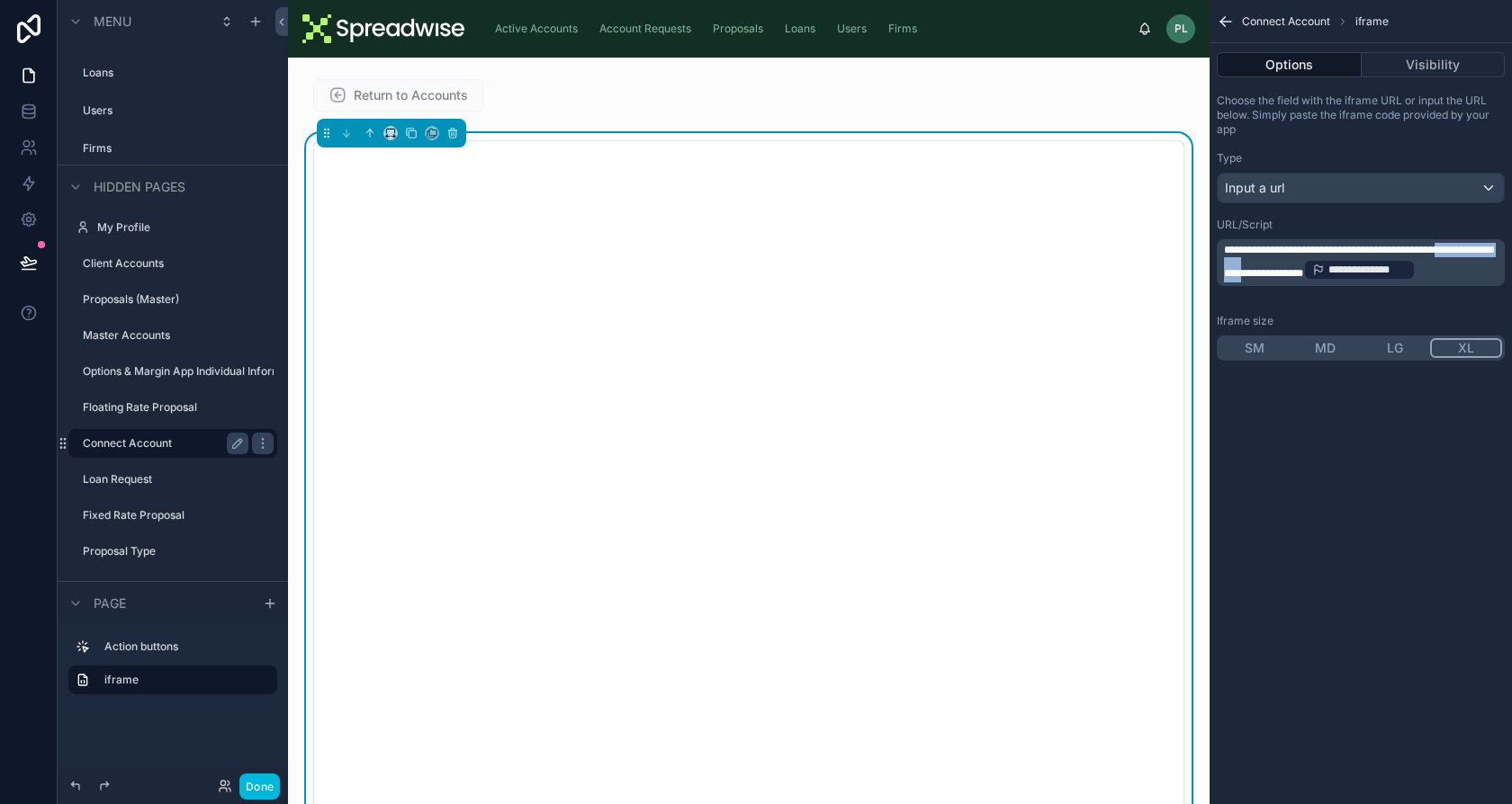
drag, startPoint x: 1376, startPoint y: 260, endPoint x: 1265, endPoint y: 260, distance: 111.0
click at [1265, 260] on span "**********" at bounding box center [1358, 261] width 269 height 35
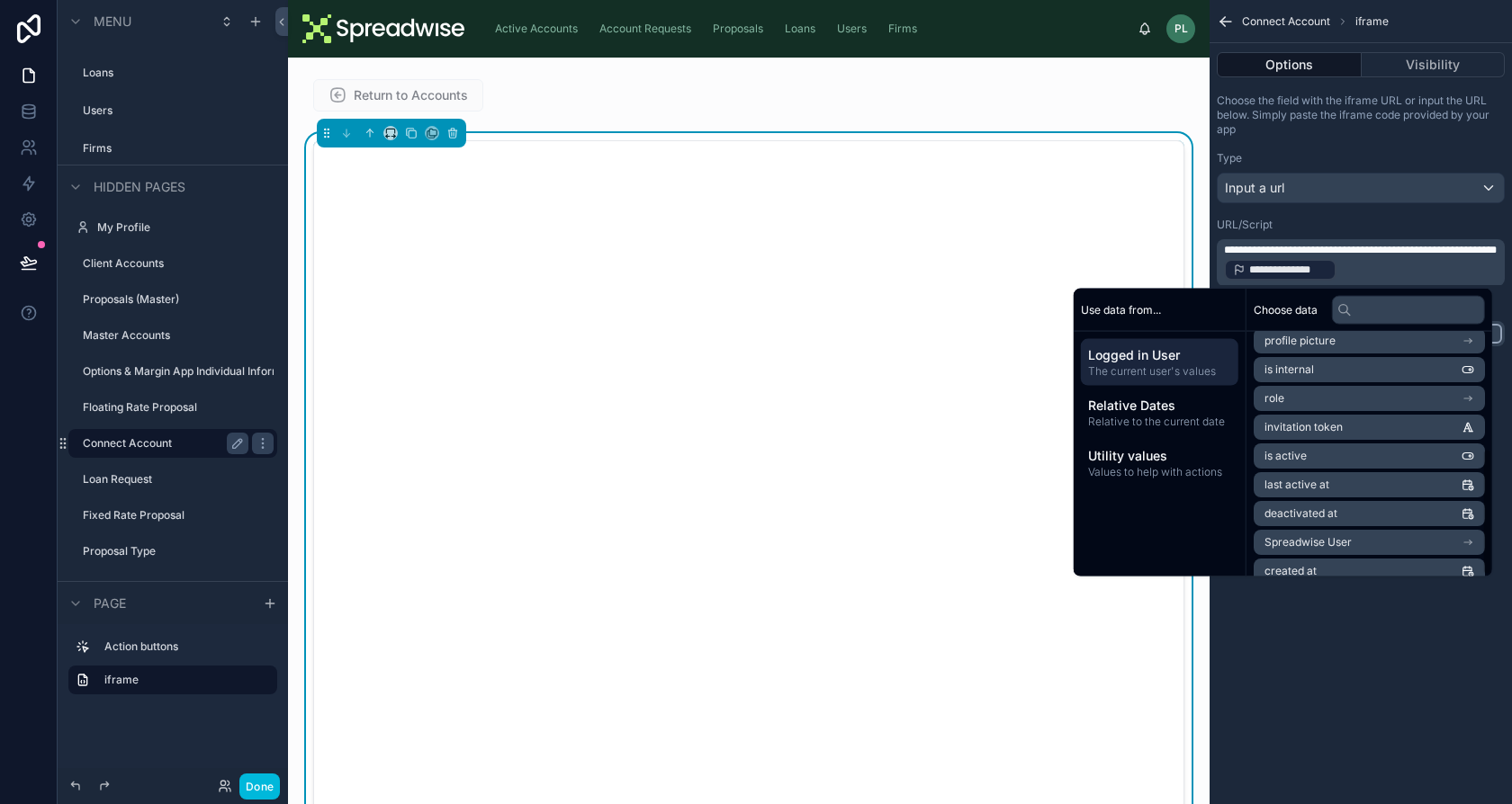
scroll to position [226, 0]
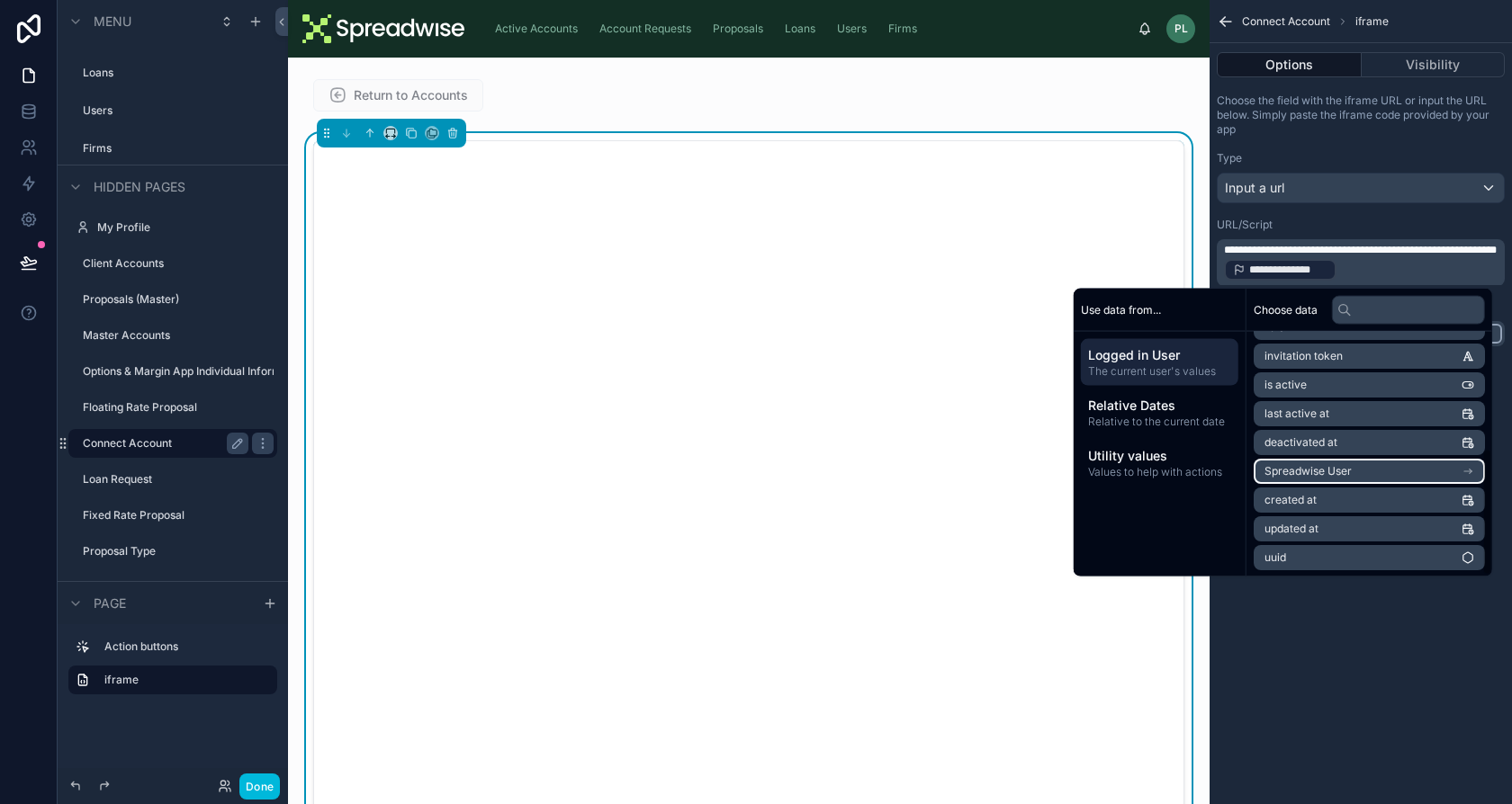
click at [1320, 479] on li "Spreadwise User" at bounding box center [1369, 471] width 232 height 25
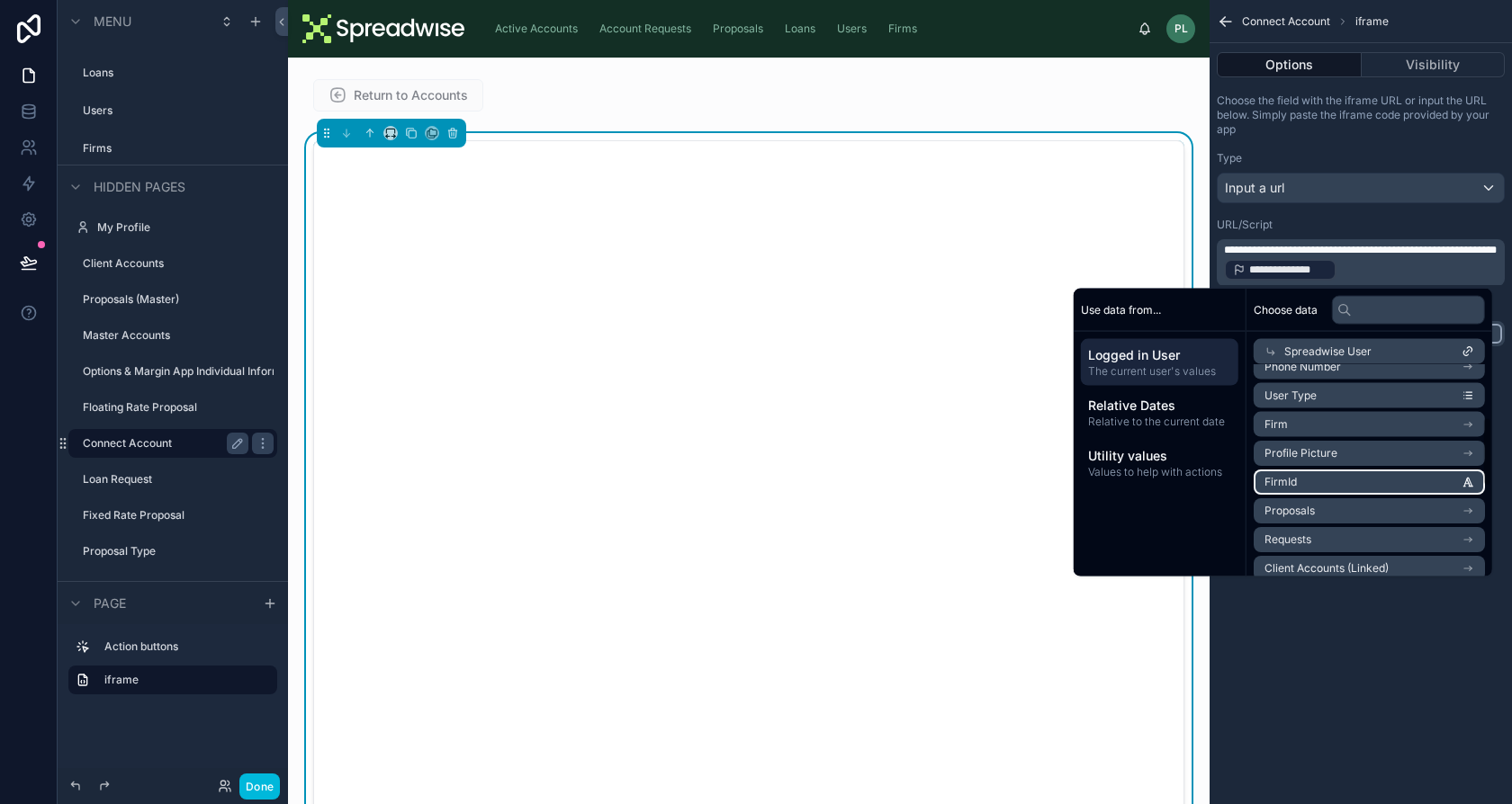
click at [1315, 482] on li "FirmId" at bounding box center [1369, 482] width 232 height 25
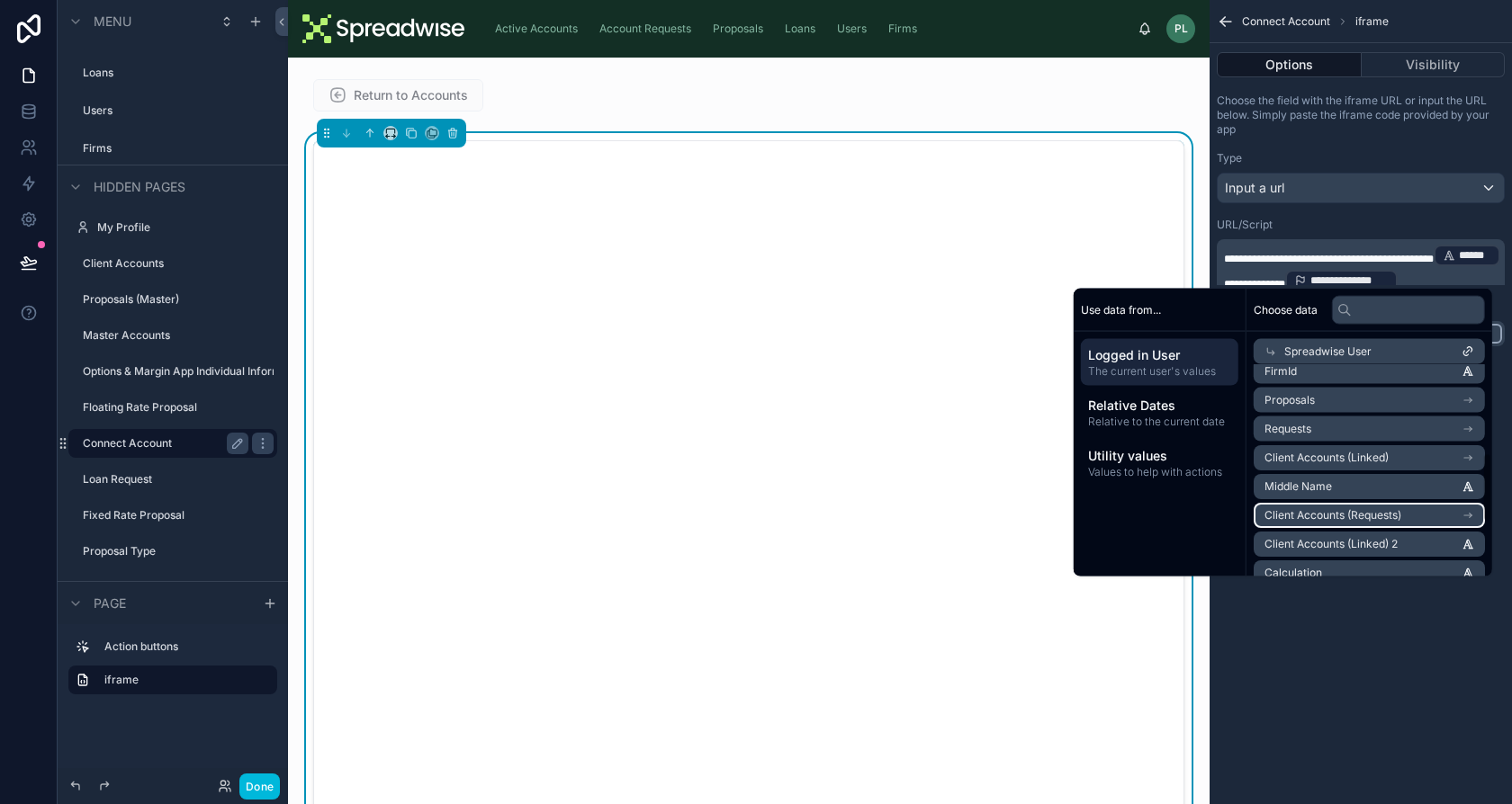
scroll to position [271, 0]
click at [1342, 637] on div "**********" at bounding box center [1361, 402] width 303 height 804
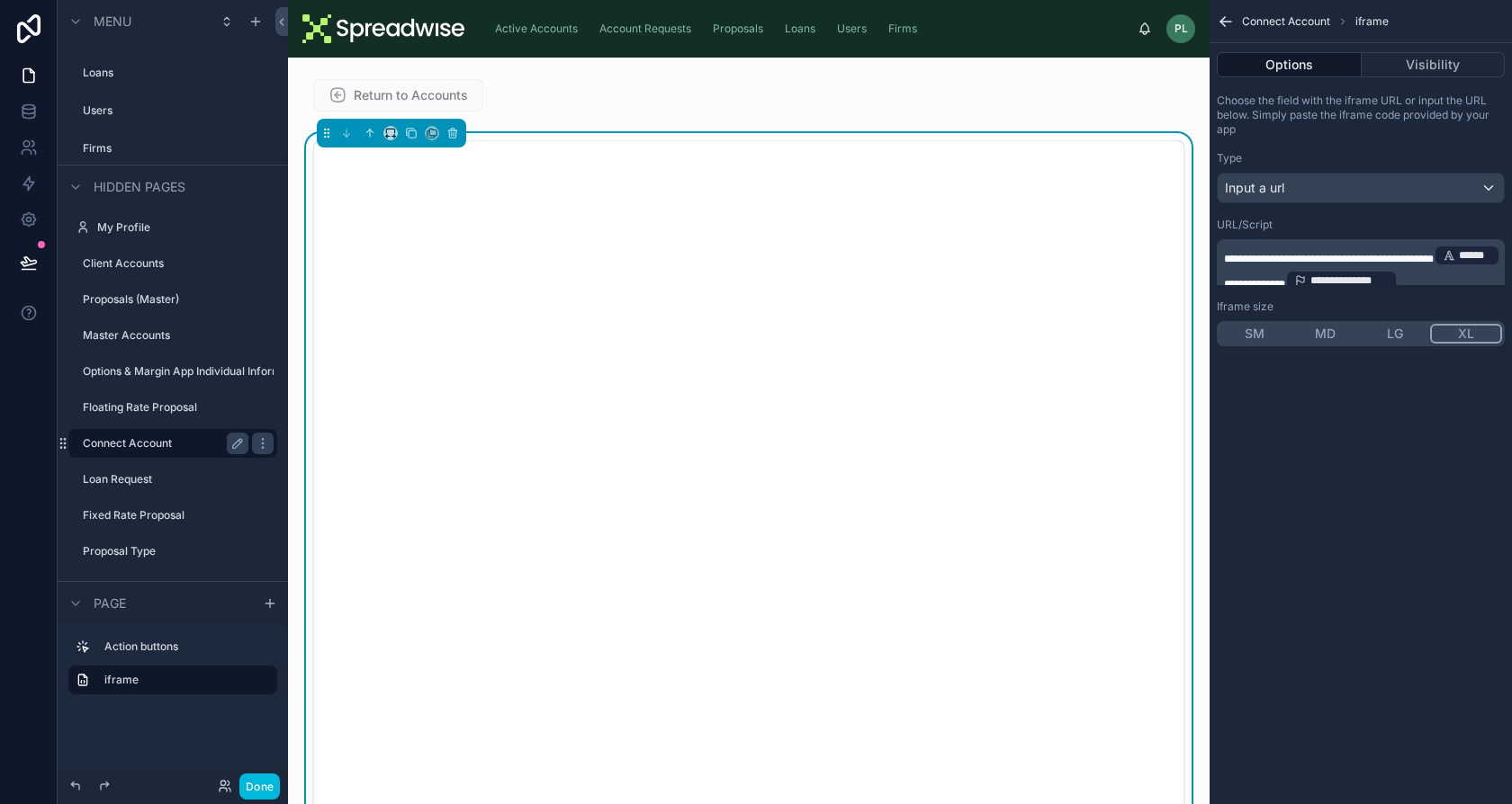
click at [1406, 283] on div "**********" at bounding box center [1361, 268] width 288 height 58
click at [1397, 278] on div "**********" at bounding box center [1341, 280] width 112 height 21
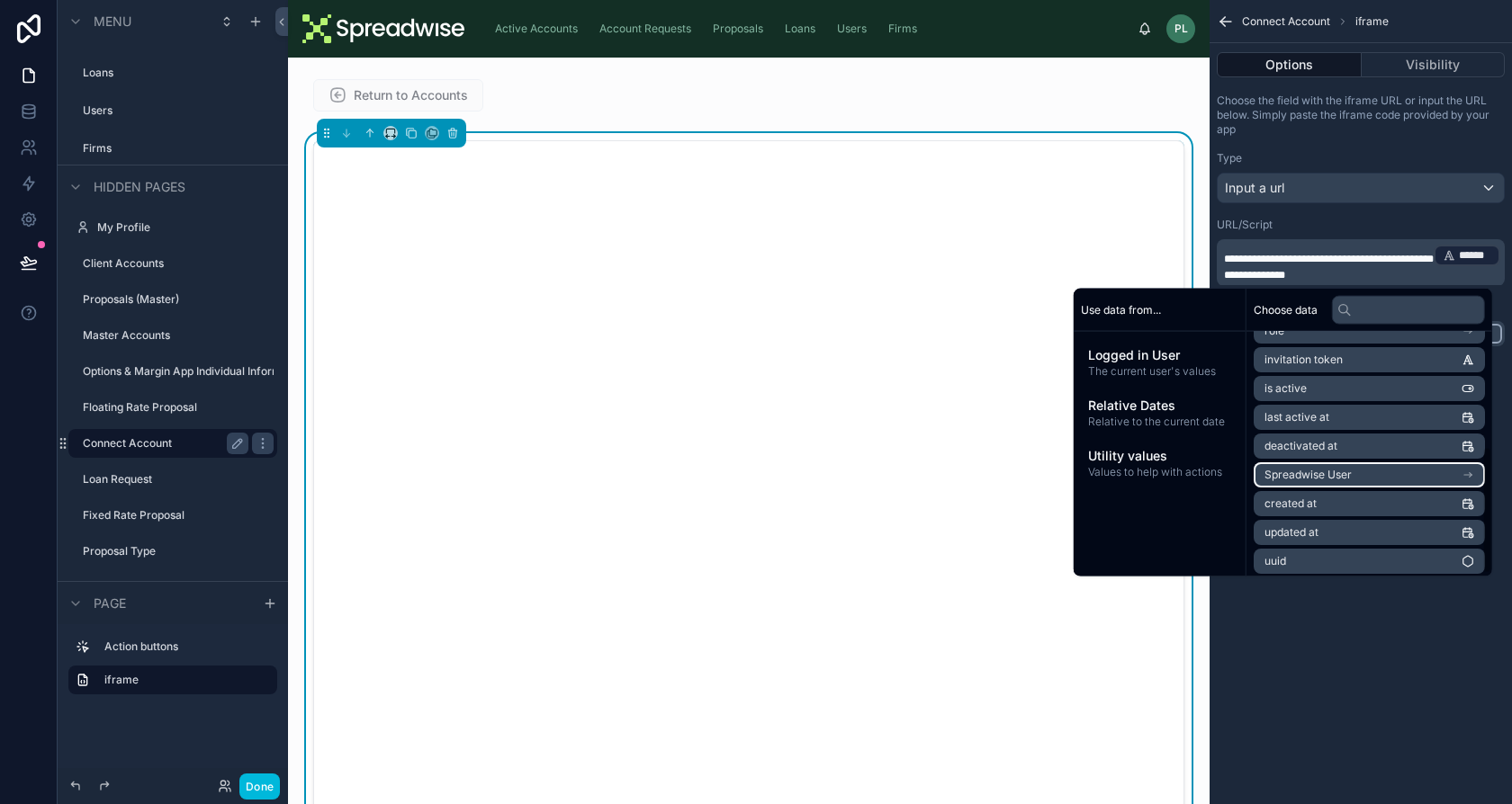
click at [1331, 469] on span "Spreadwise User" at bounding box center [1307, 474] width 87 height 14
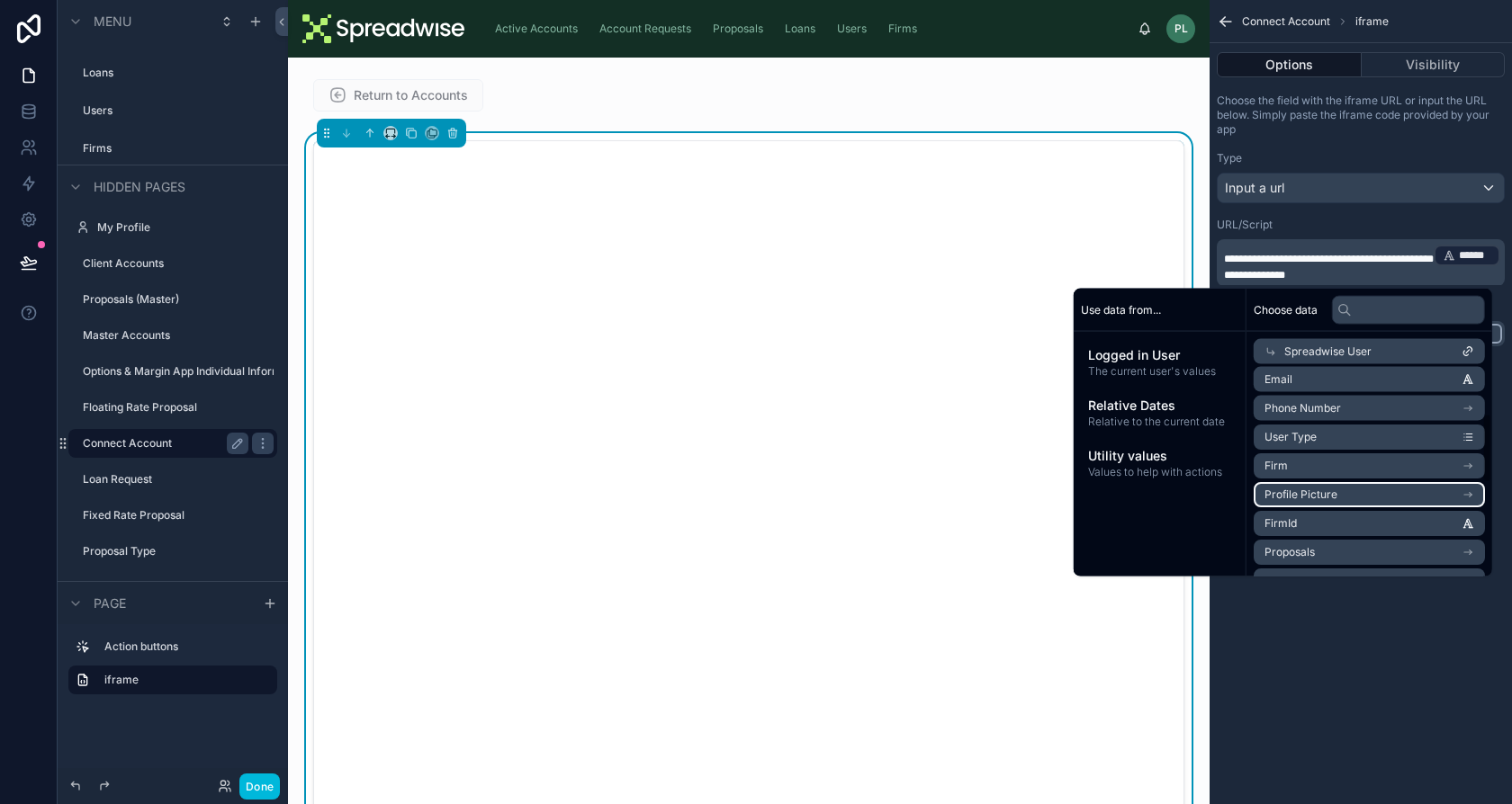
scroll to position [0, 0]
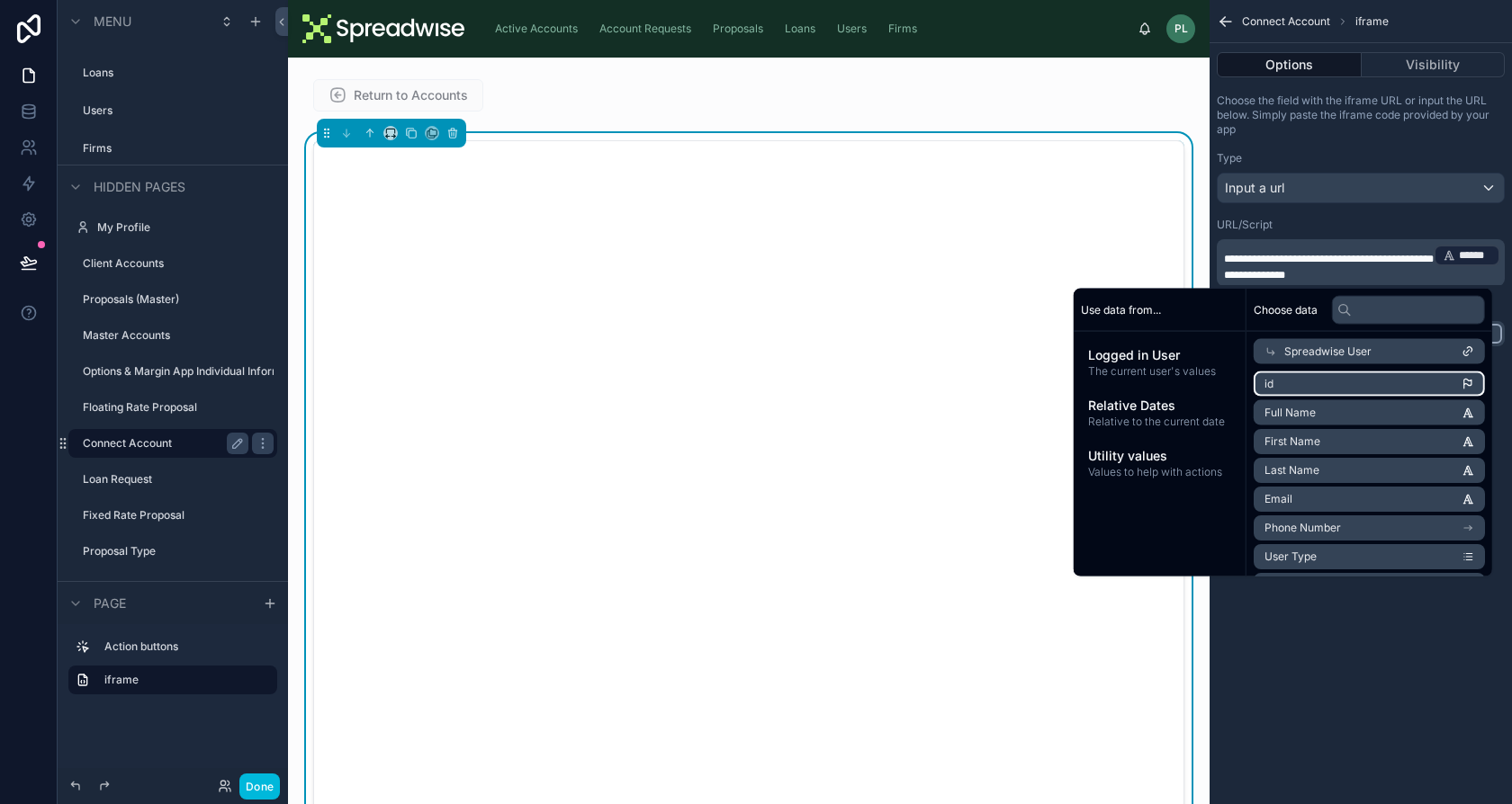
click at [1384, 393] on li "id" at bounding box center [1369, 384] width 232 height 25
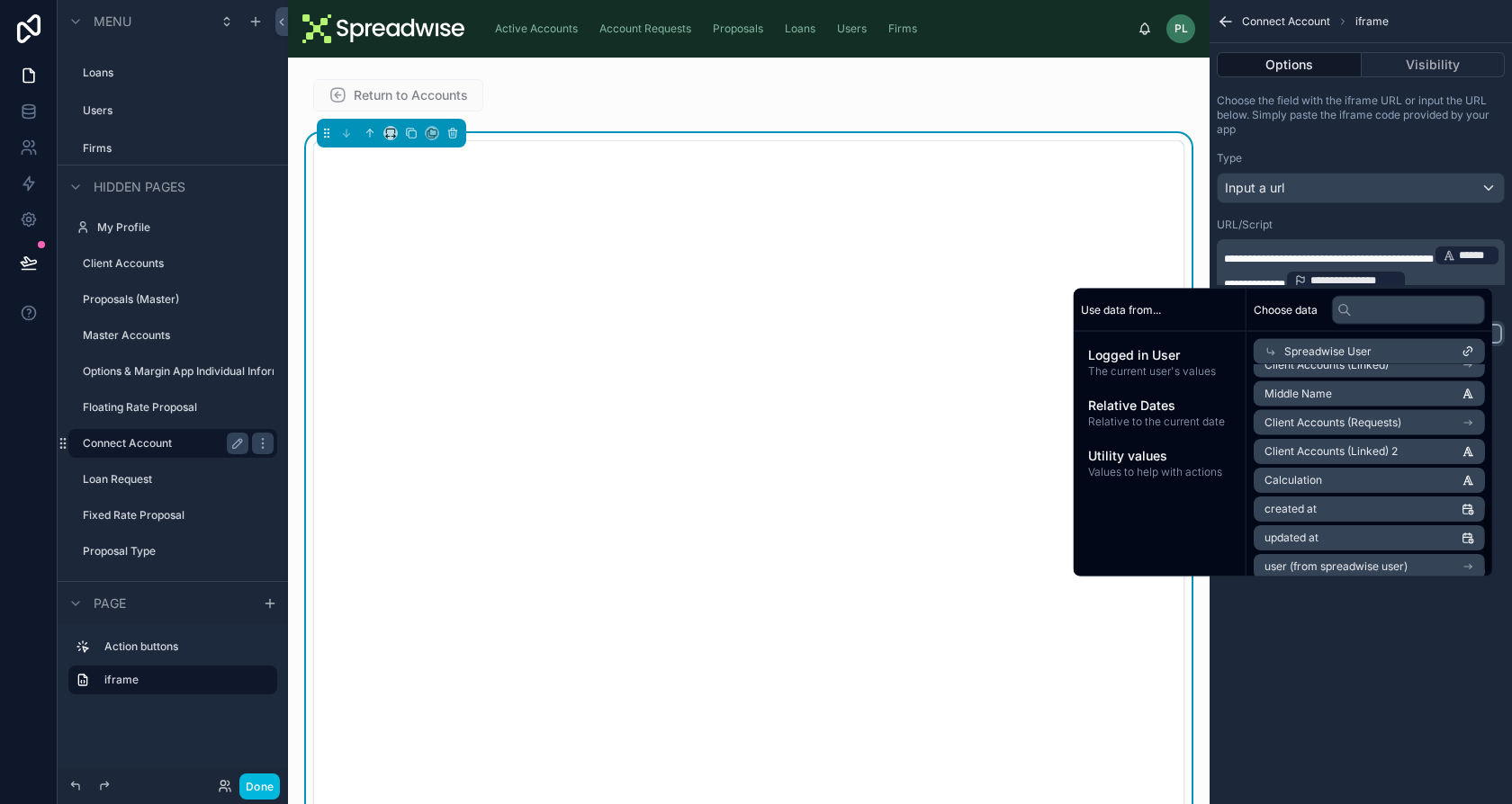
scroll to position [431, 0]
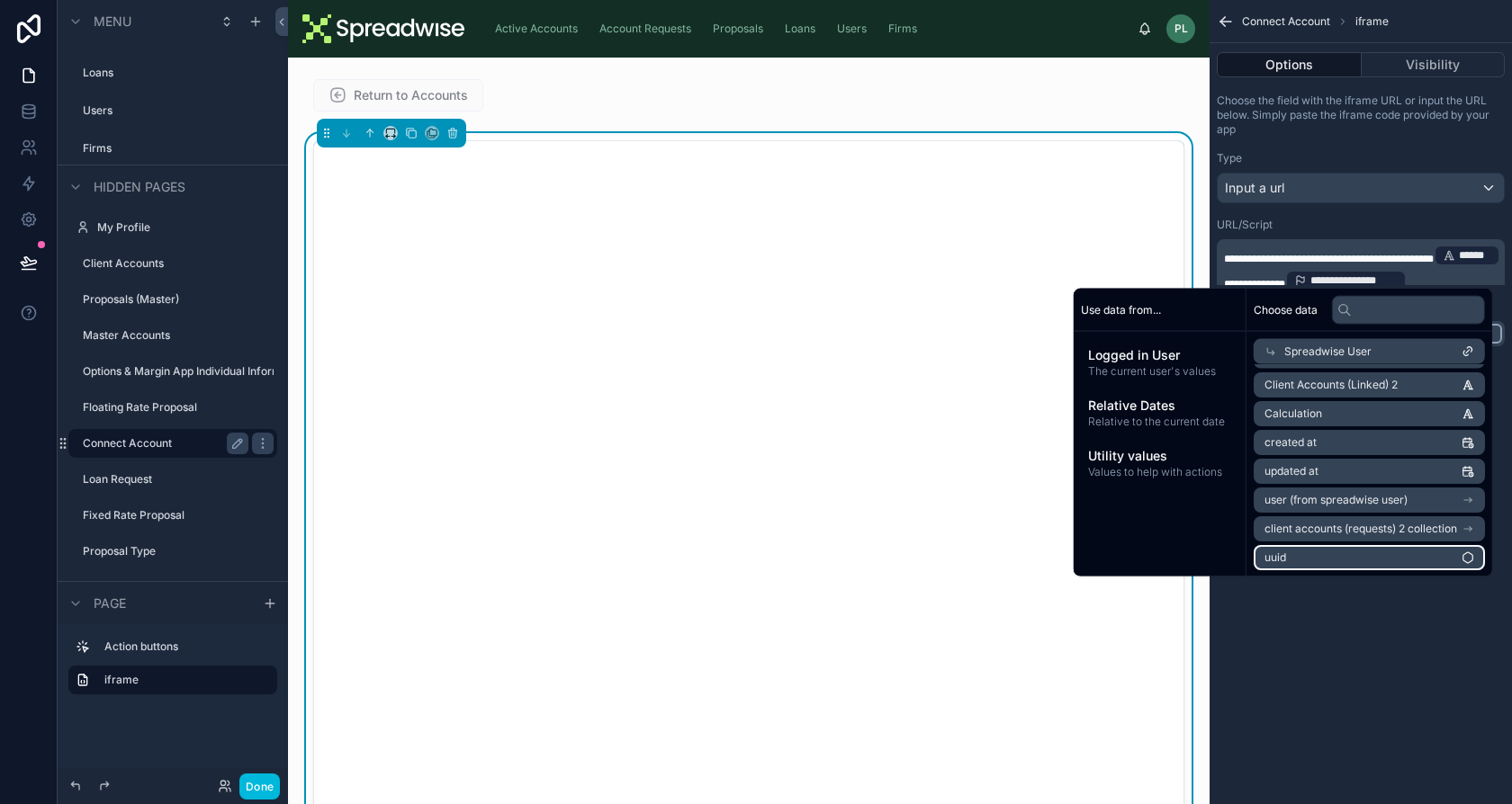
click at [1361, 553] on li "uuid" at bounding box center [1369, 557] width 232 height 25
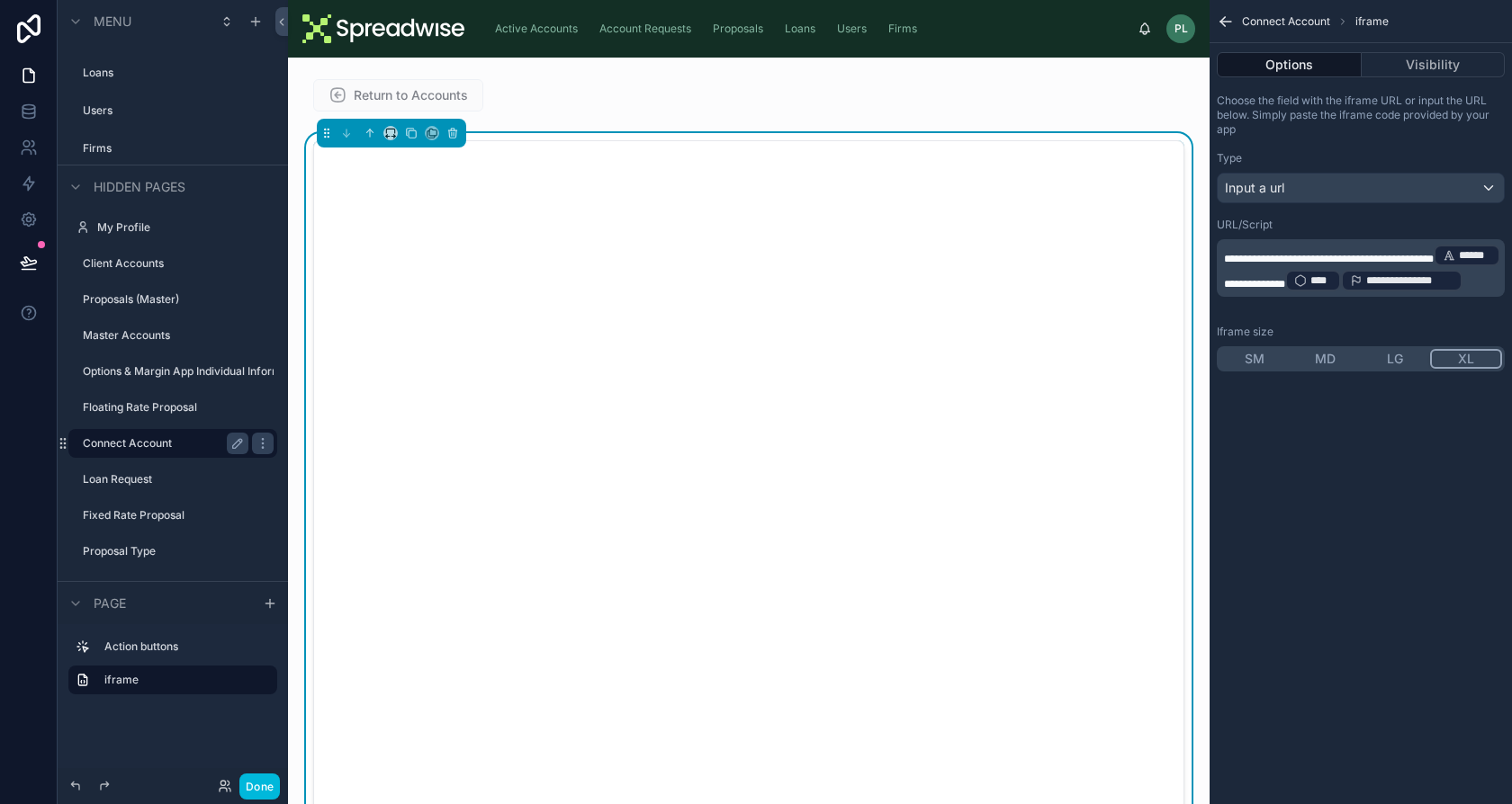
click at [1362, 293] on p "**********" at bounding box center [1362, 268] width 277 height 50
click at [1366, 288] on span "**********" at bounding box center [1409, 280] width 87 height 14
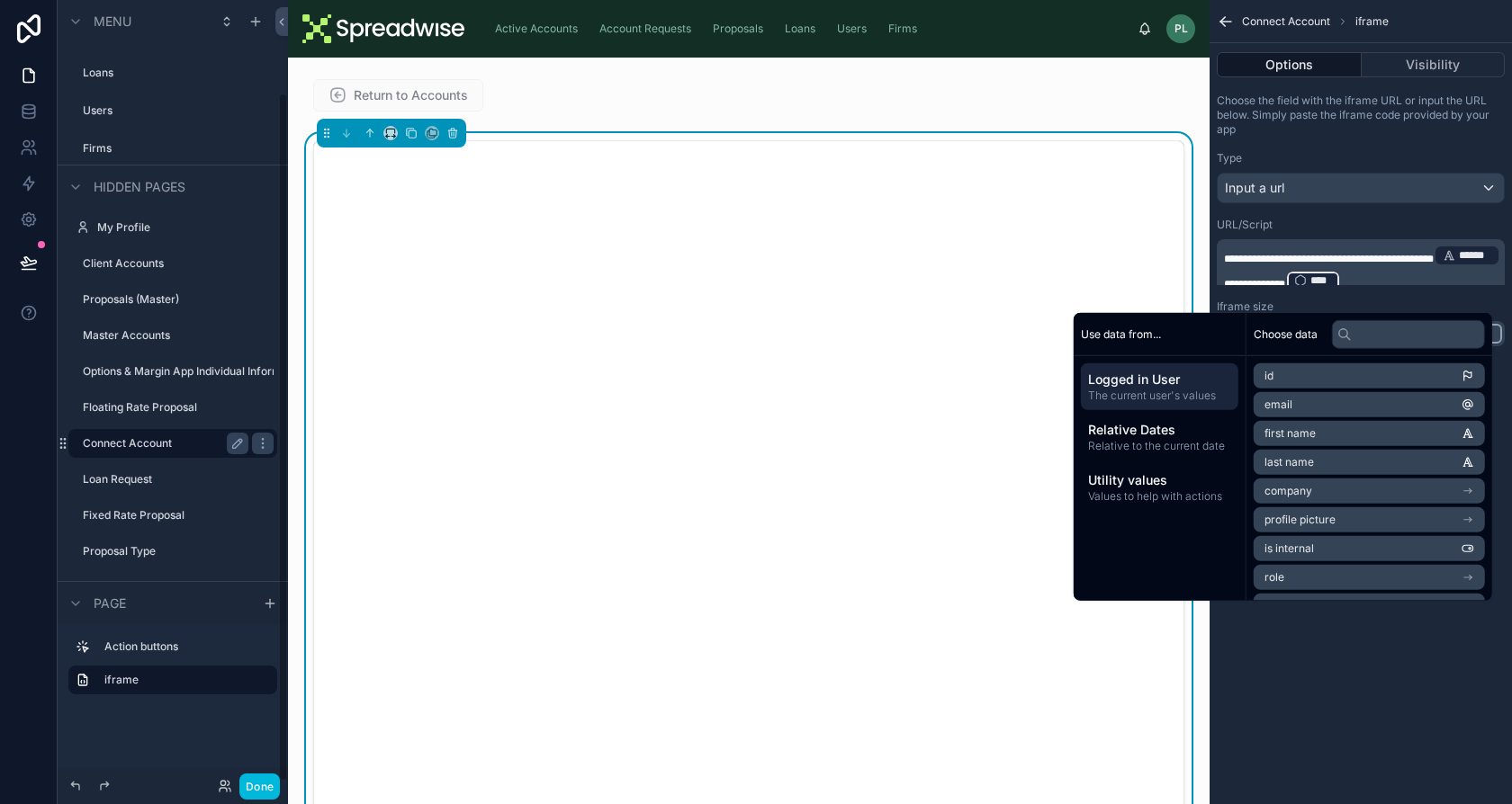
click at [231, 775] on div "Done" at bounding box center [245, 787] width 71 height 26
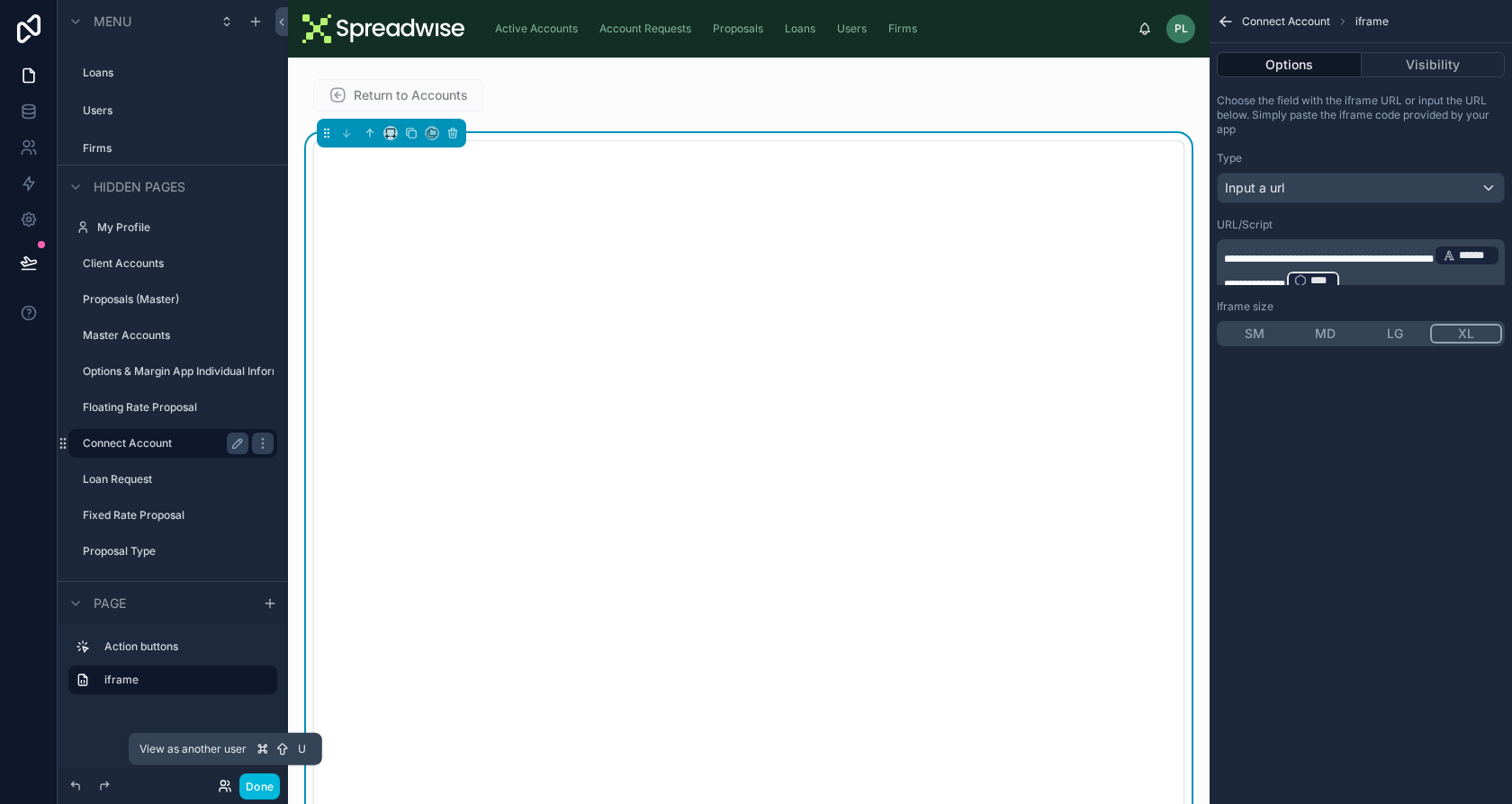
click at [227, 784] on icon at bounding box center [224, 785] width 14 height 14
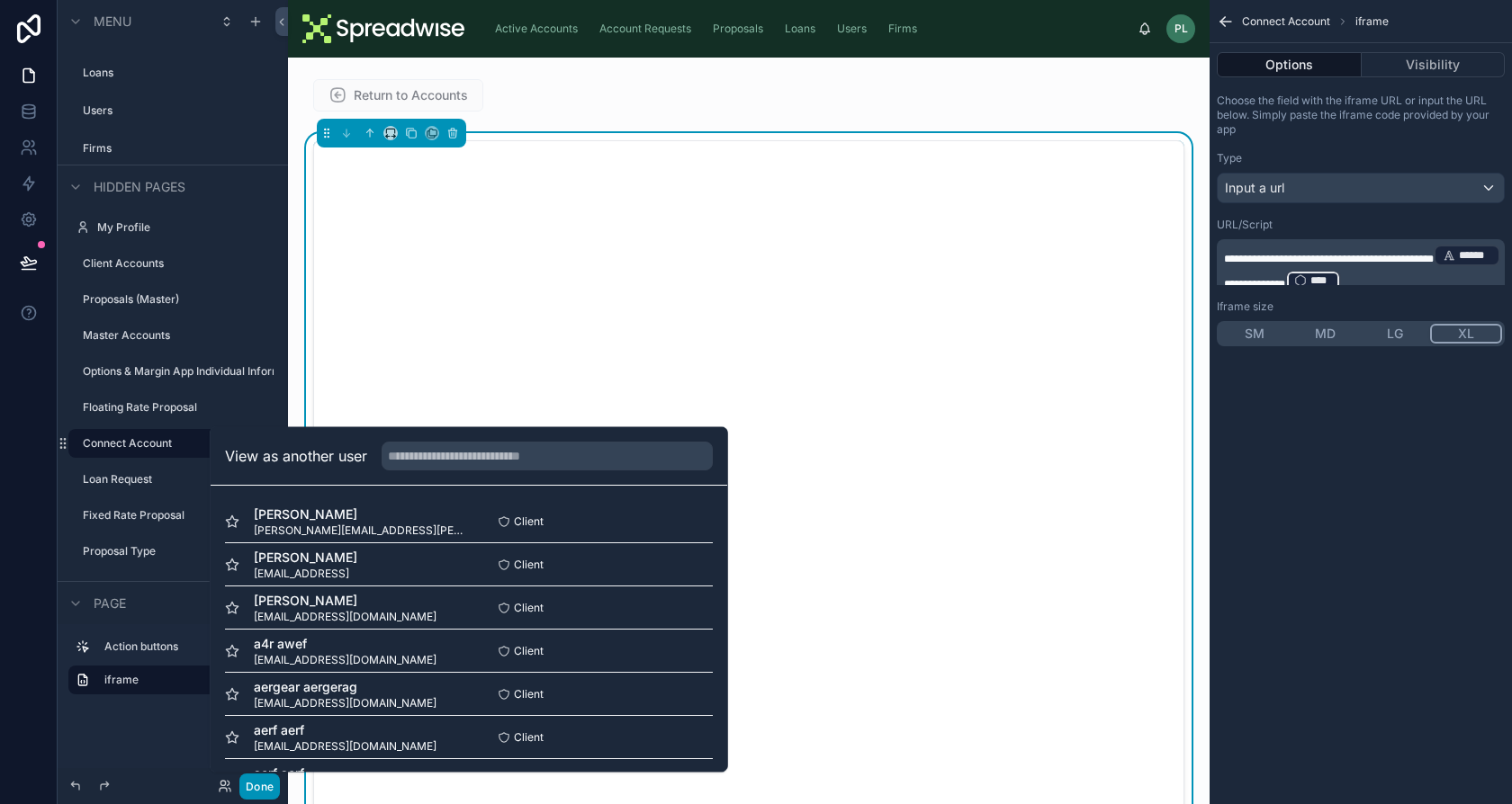
click at [272, 789] on button "Done" at bounding box center [259, 787] width 40 height 26
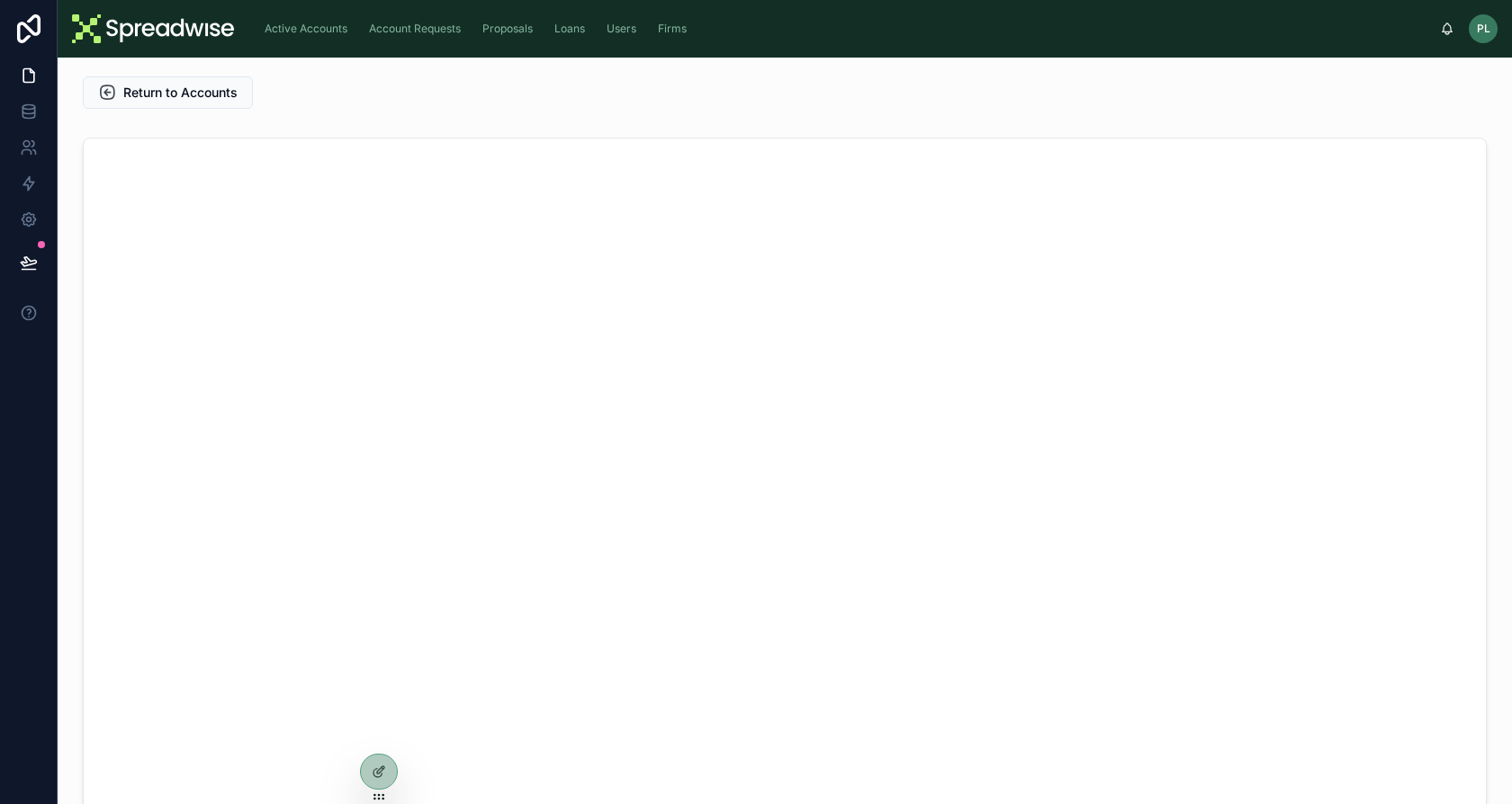
scroll to position [0, 0]
click at [196, 106] on button "Return to Accounts" at bounding box center [168, 95] width 170 height 33
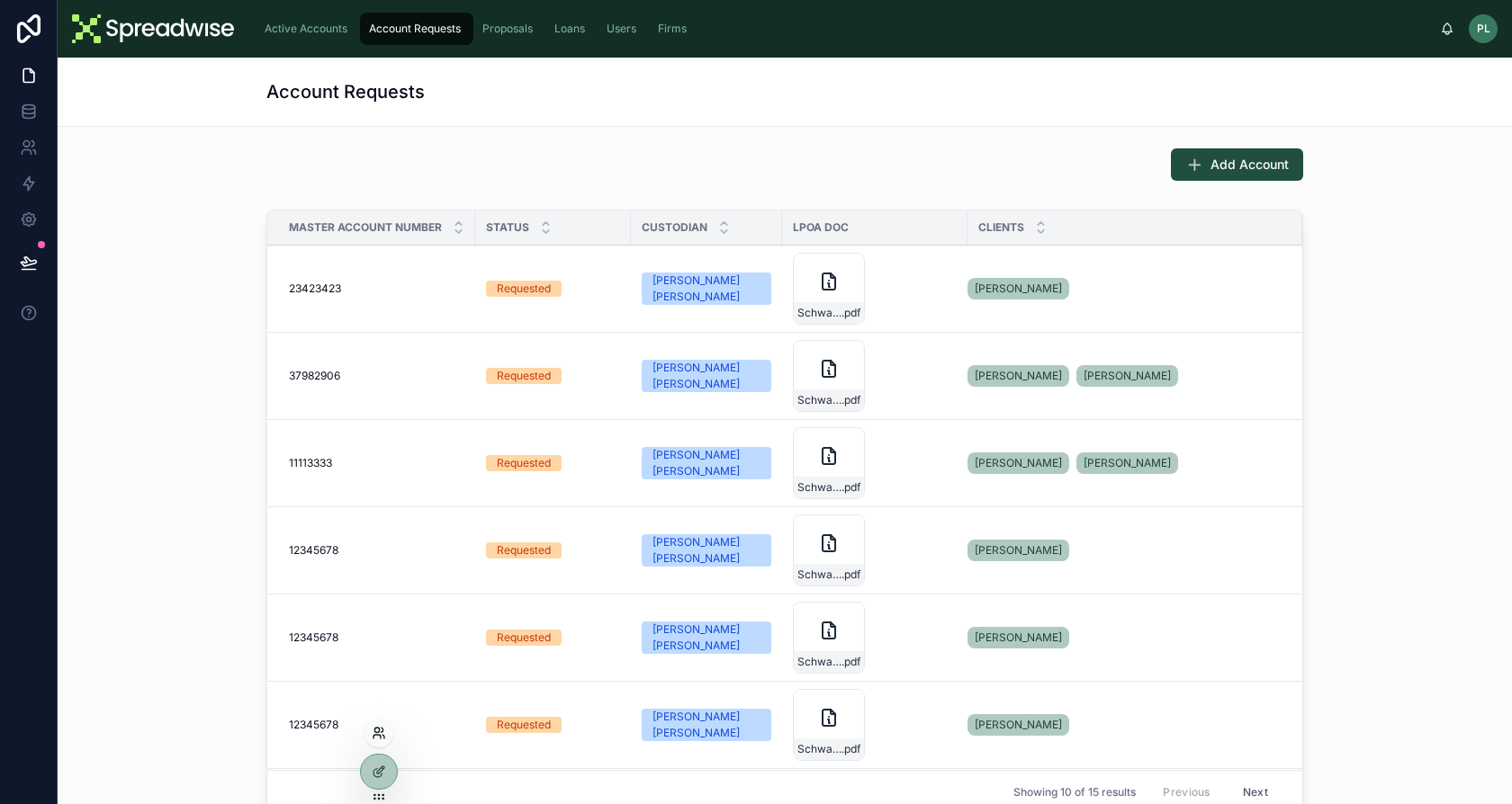
click at [382, 728] on icon at bounding box center [383, 730] width 2 height 5
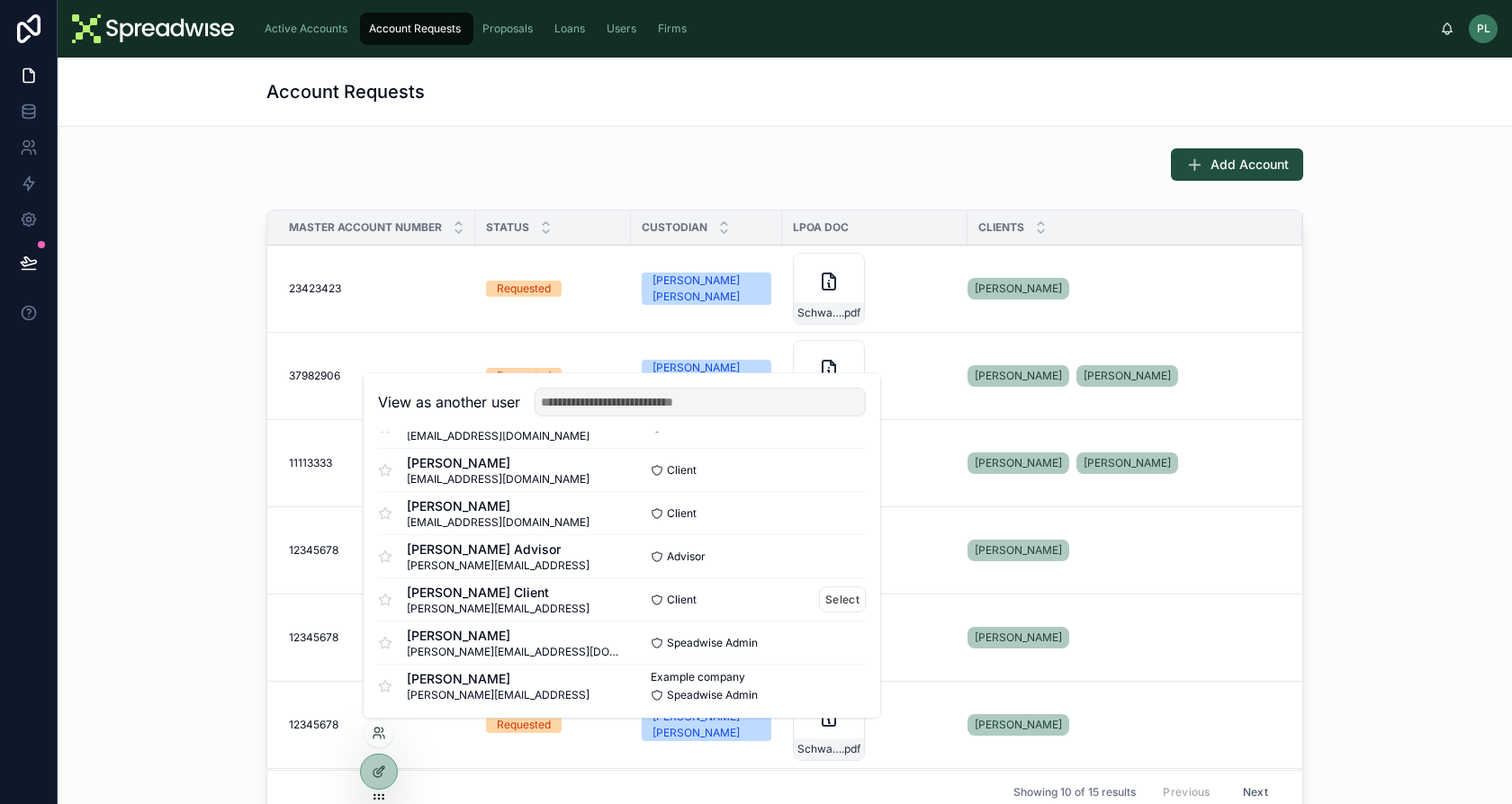
scroll to position [468, 0]
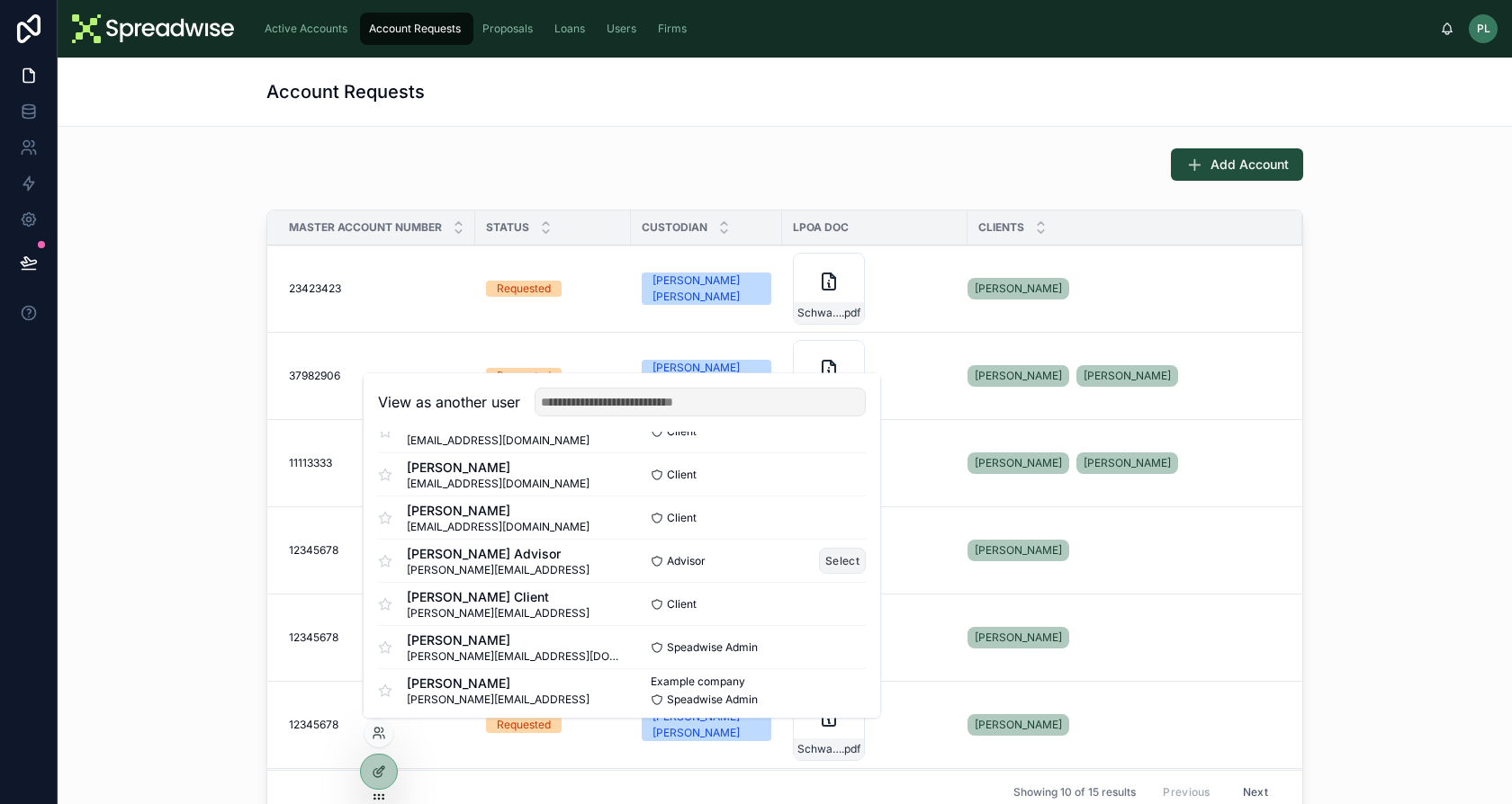
click at [822, 566] on button "Select" at bounding box center [842, 561] width 47 height 26
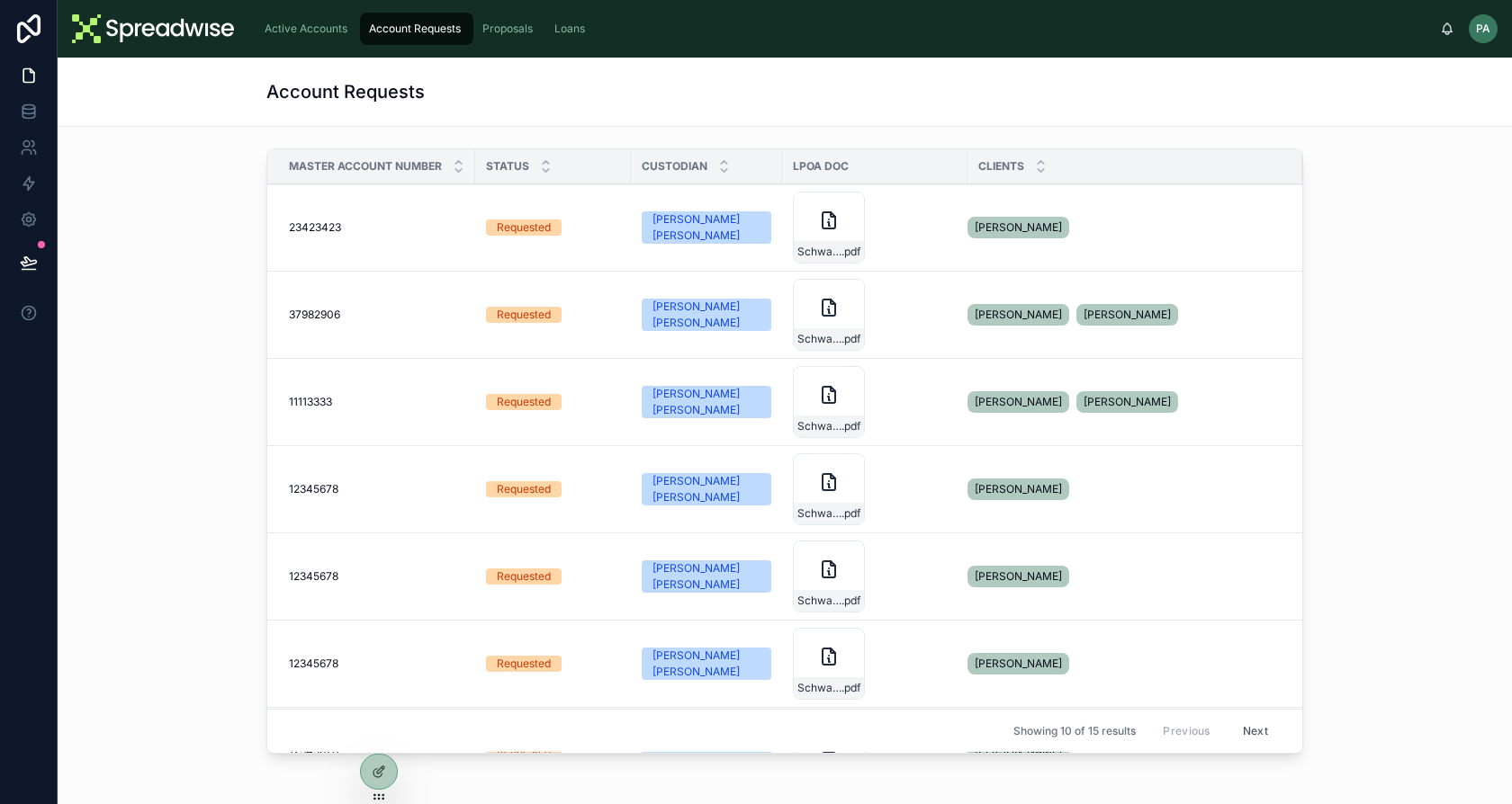
click at [326, 21] on div "Active Accounts" at bounding box center [307, 28] width 93 height 29
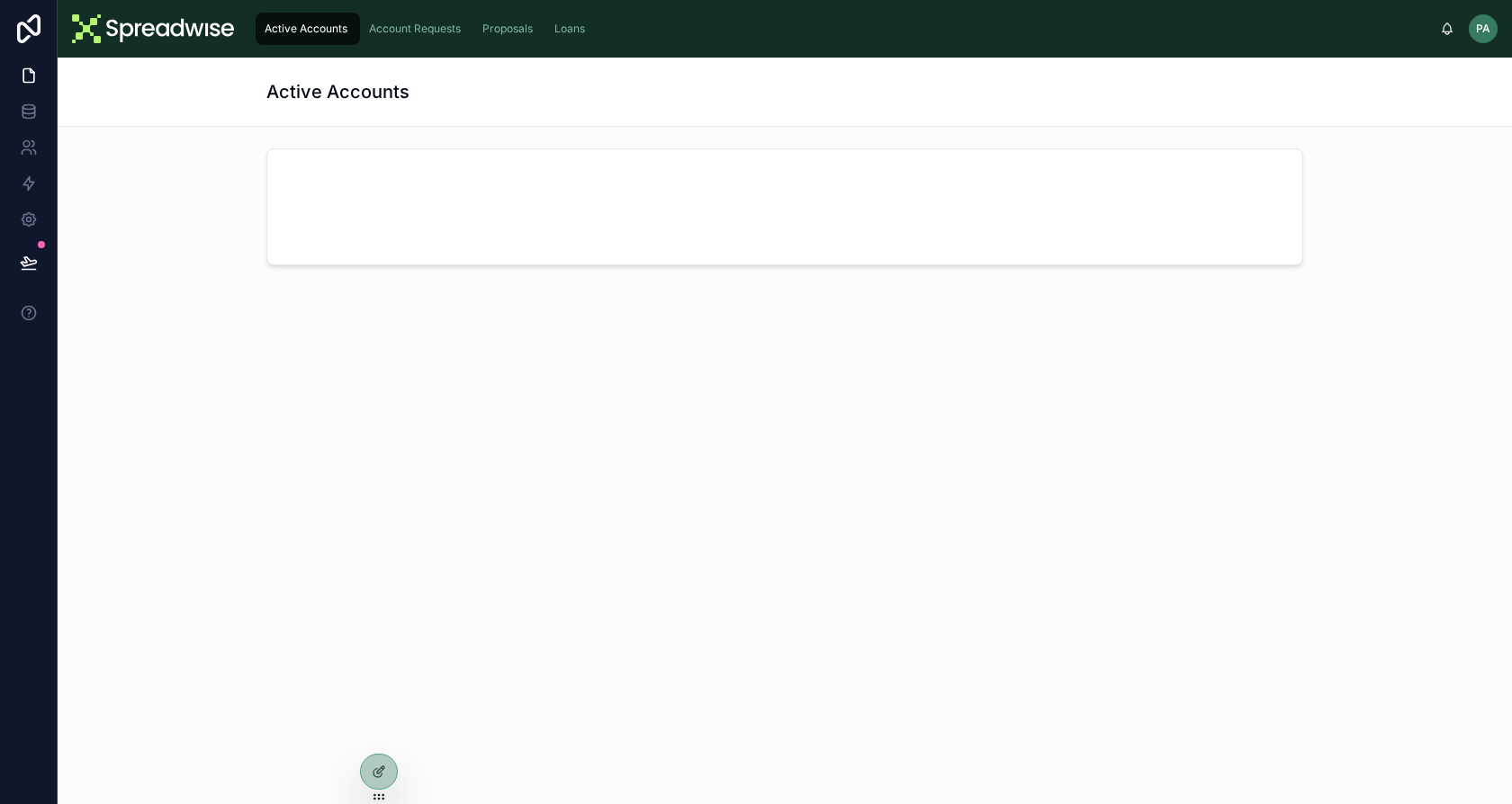
click at [402, 27] on span "Account Requests" at bounding box center [415, 28] width 92 height 14
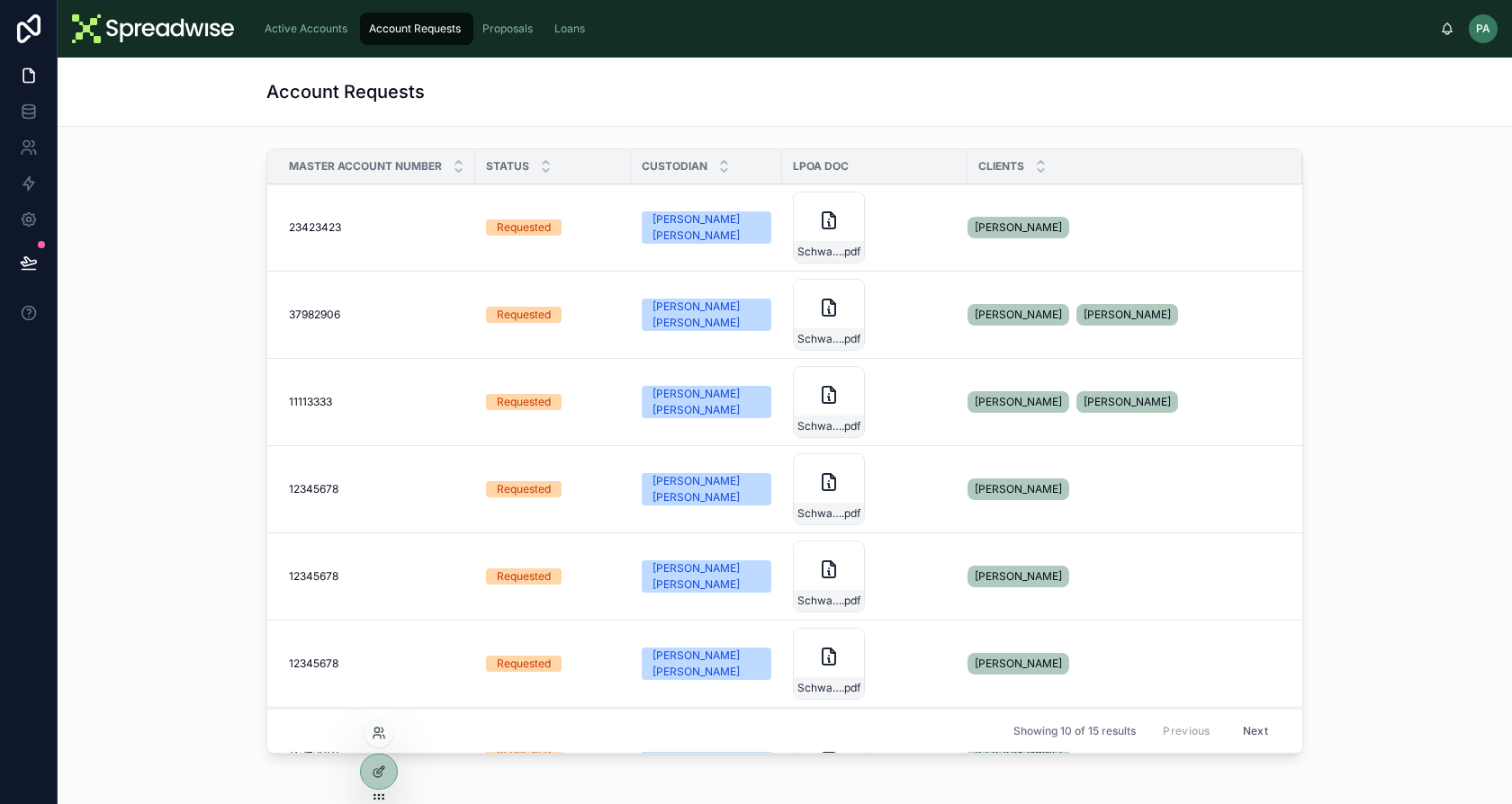
click at [395, 761] on div at bounding box center [378, 779] width 37 height 50
click at [383, 769] on icon at bounding box center [381, 770] width 7 height 7
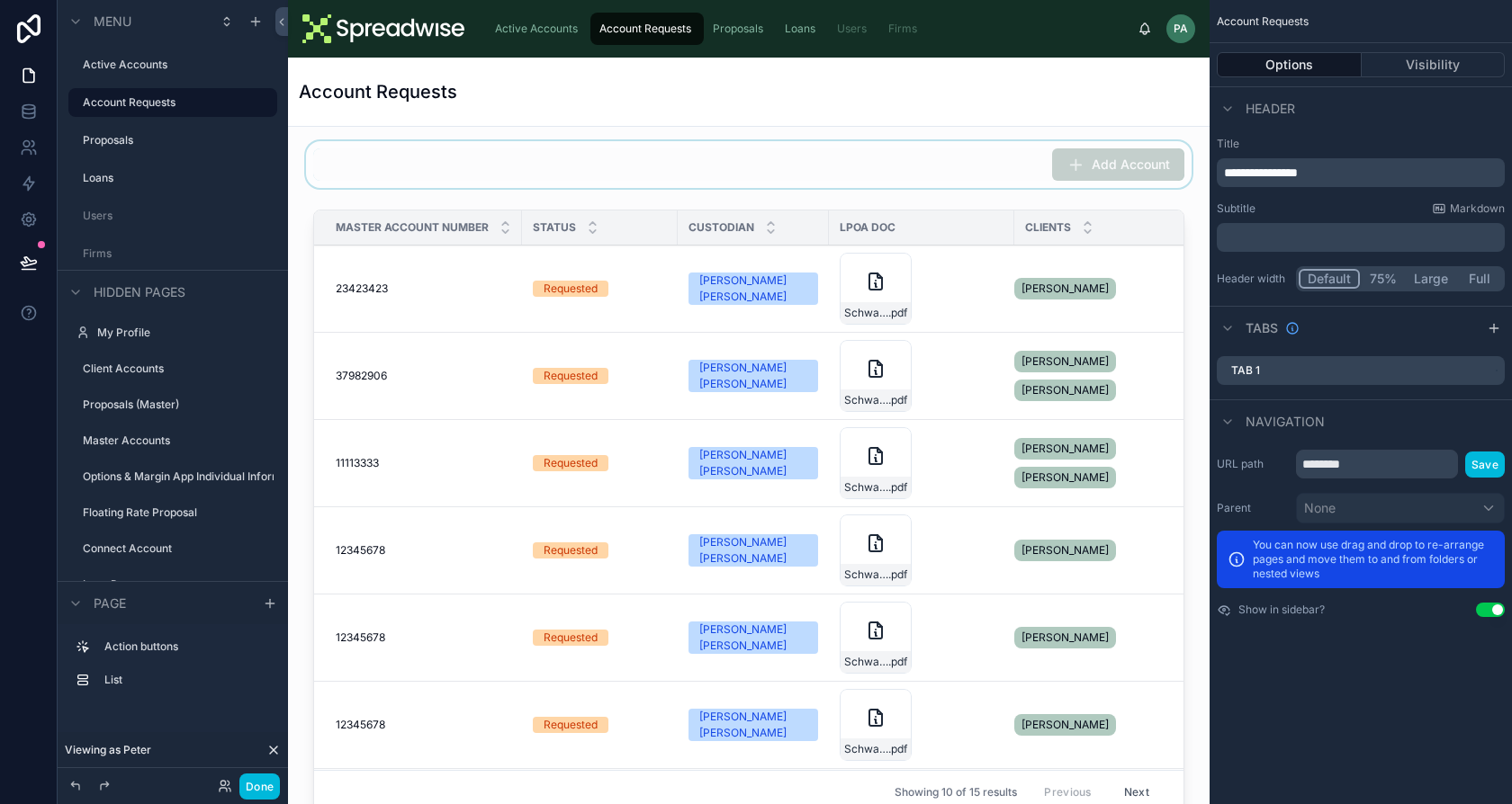
click at [1085, 165] on div at bounding box center [749, 164] width 893 height 47
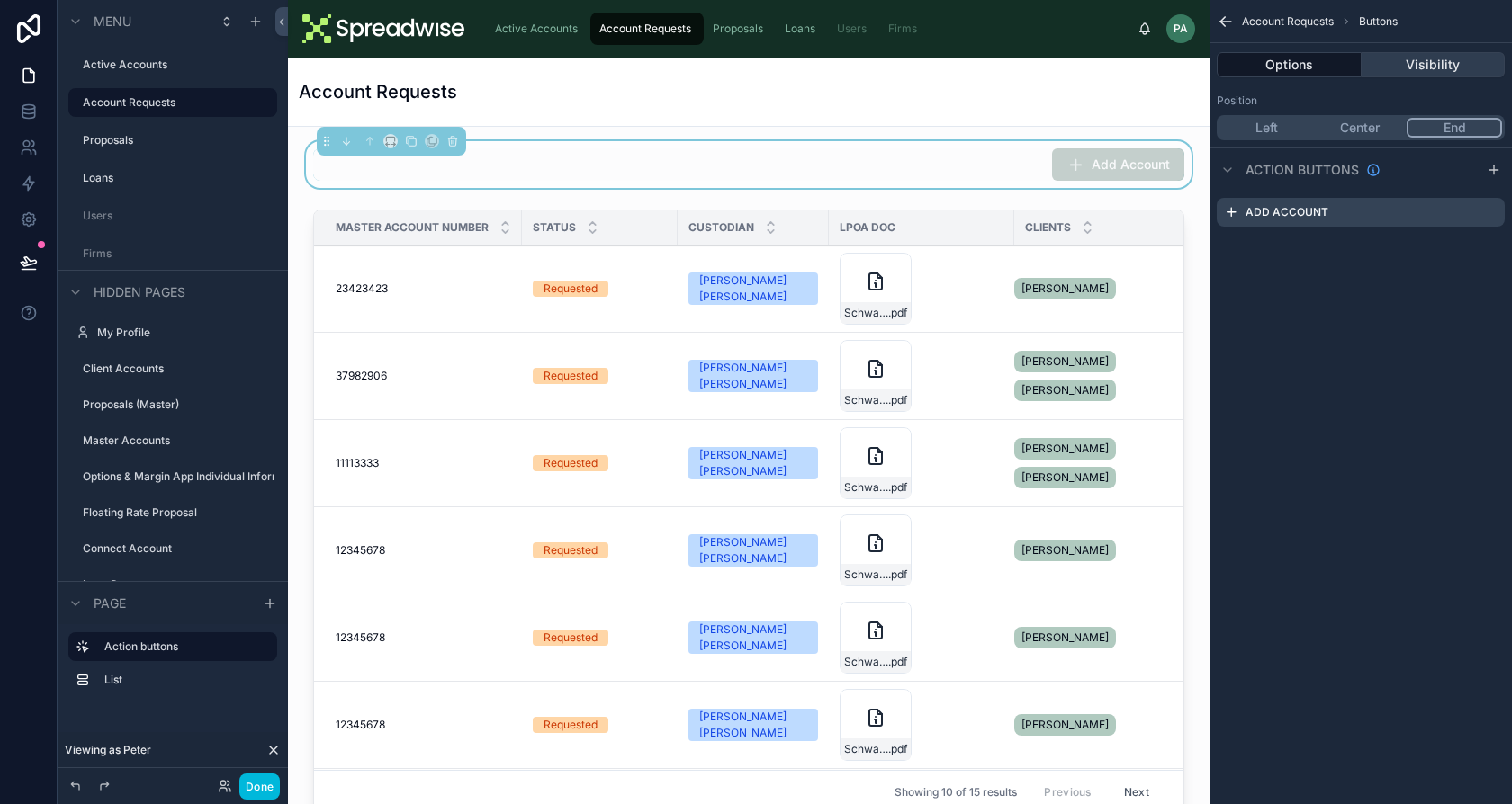
click at [1435, 52] on button "Visibility" at bounding box center [1434, 64] width 144 height 25
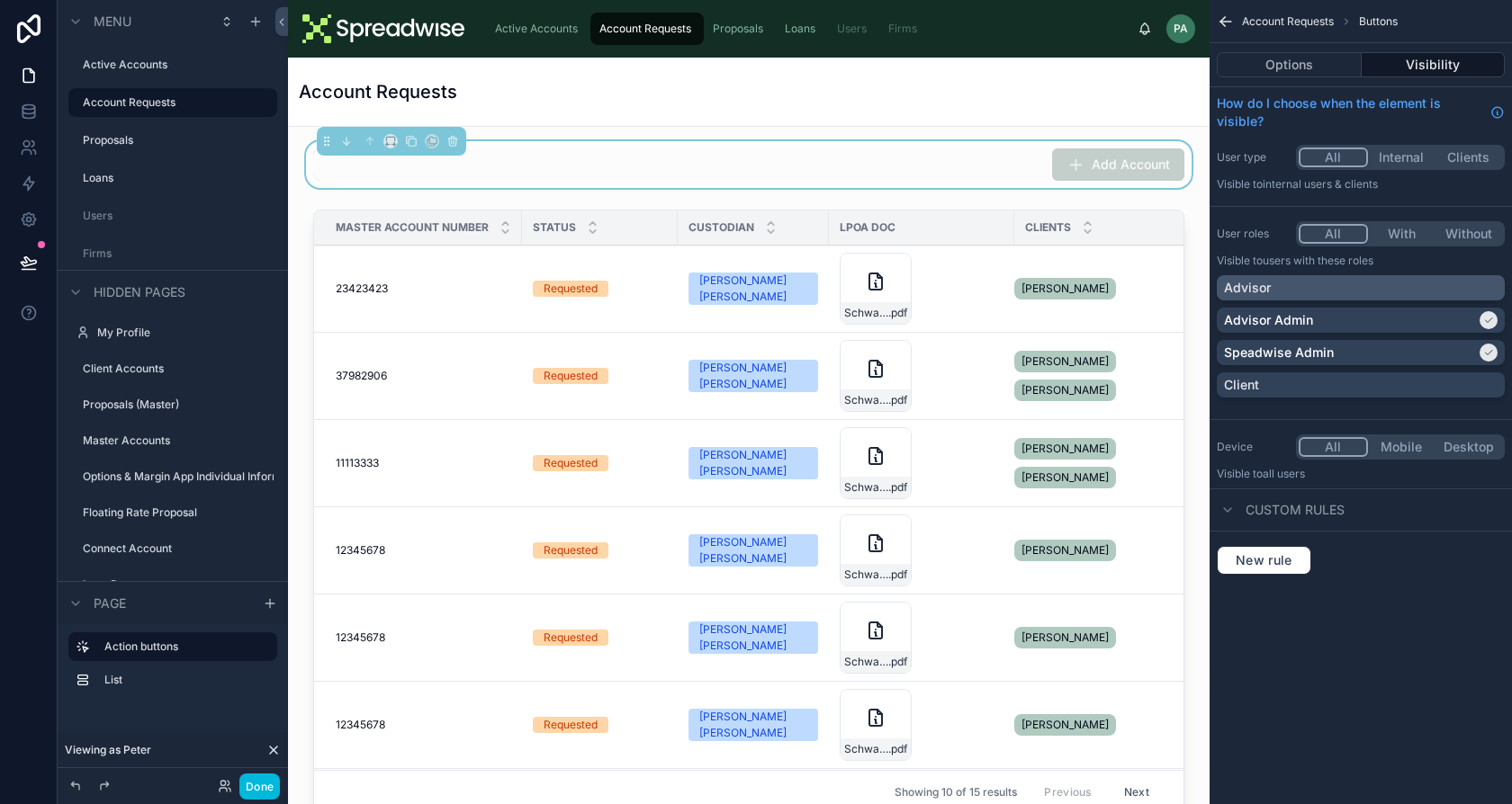
click at [1348, 280] on div "Advisor" at bounding box center [1360, 288] width 274 height 18
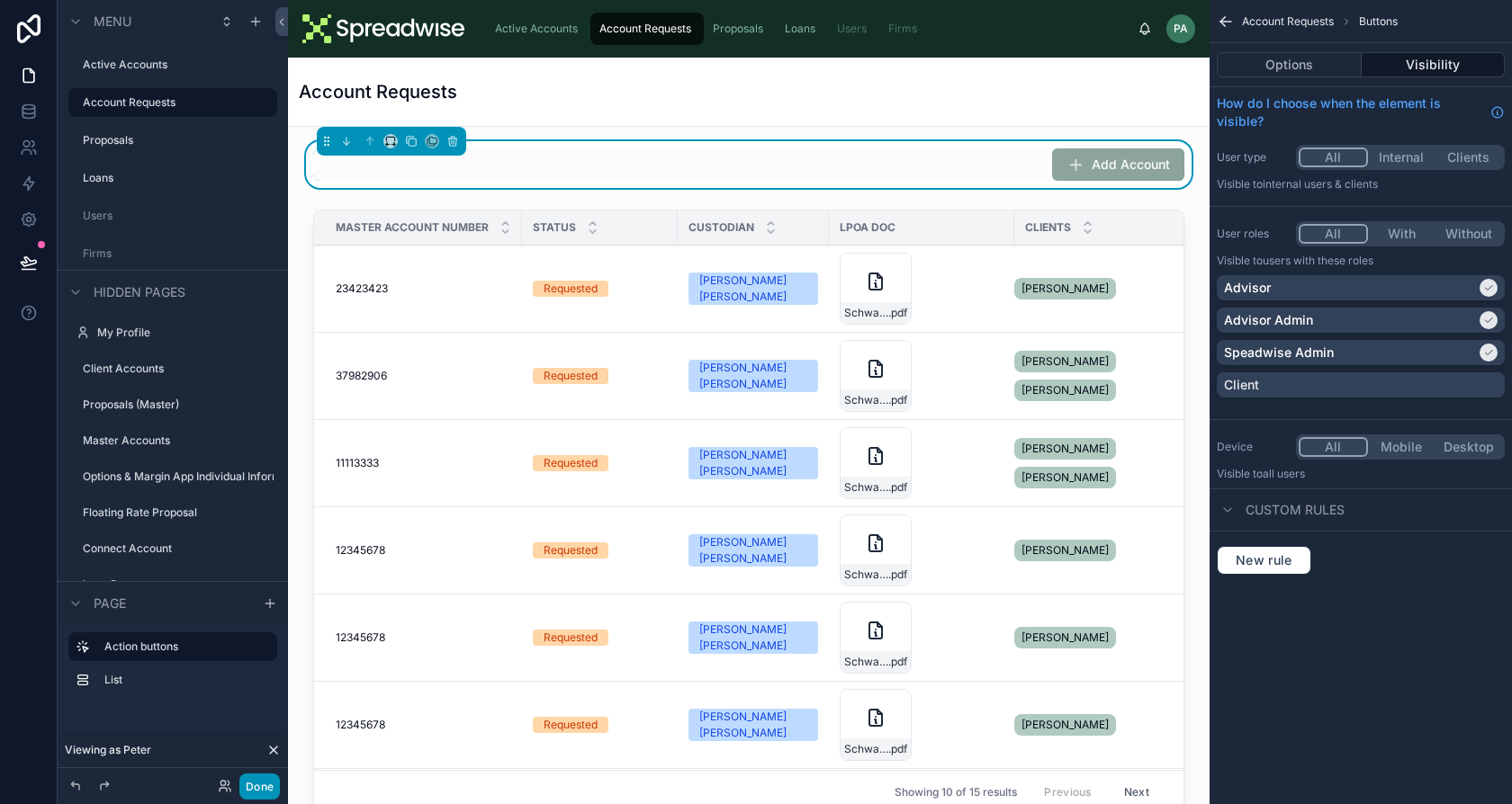
click at [257, 781] on button "Done" at bounding box center [259, 787] width 40 height 26
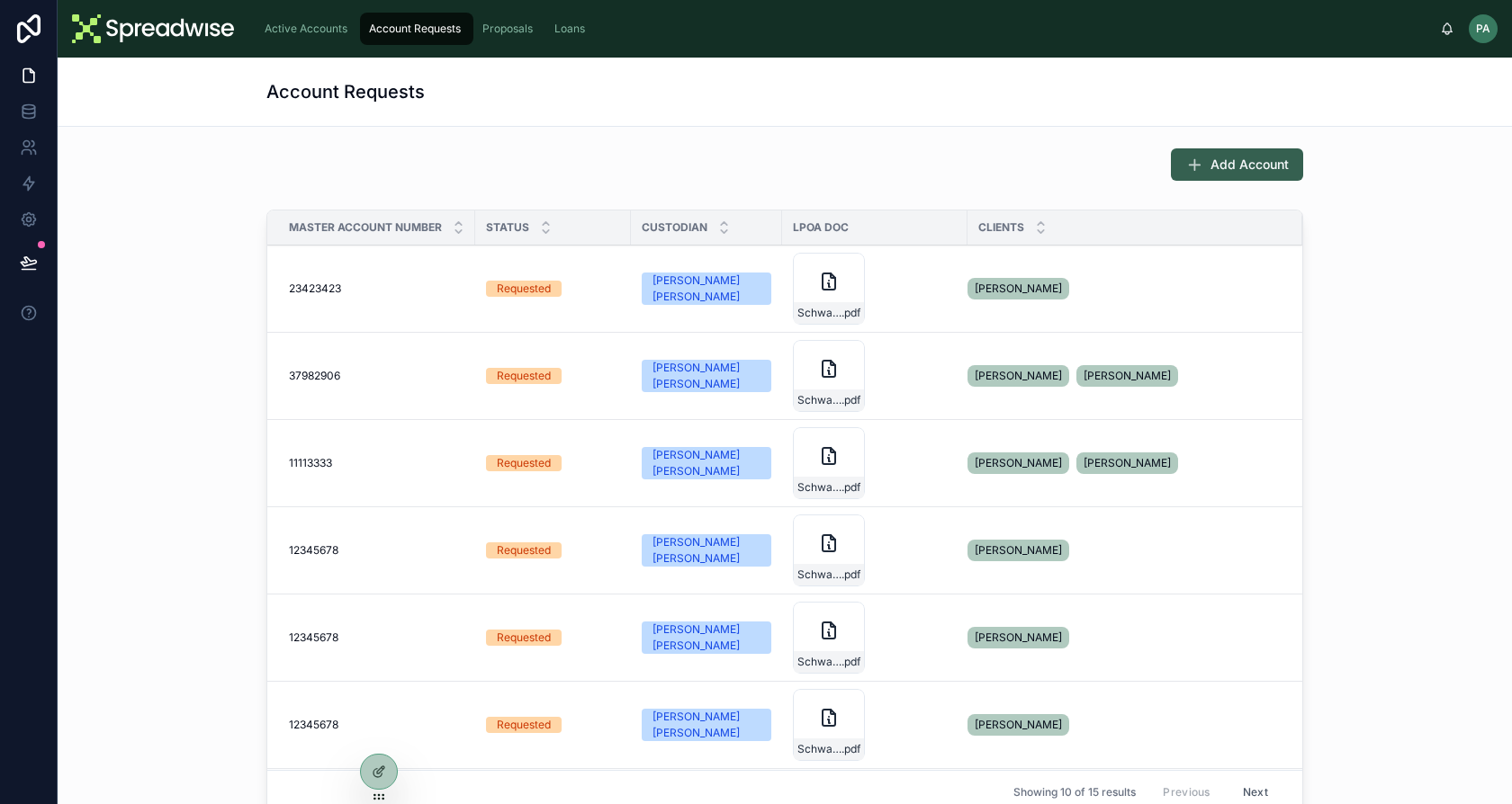
click at [1226, 168] on span "Add Account" at bounding box center [1250, 164] width 78 height 18
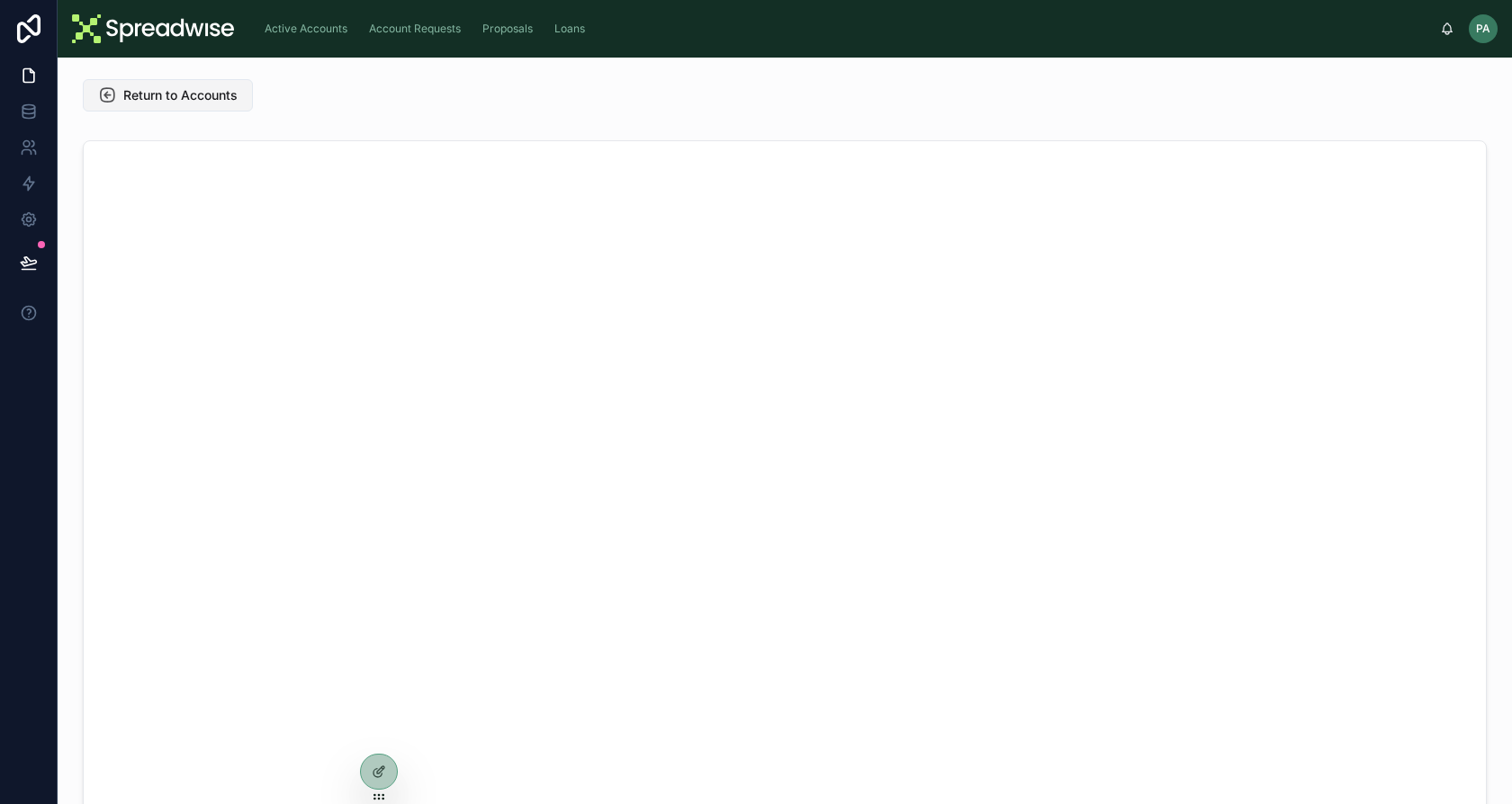
click at [203, 107] on button "Return to Accounts" at bounding box center [168, 95] width 170 height 33
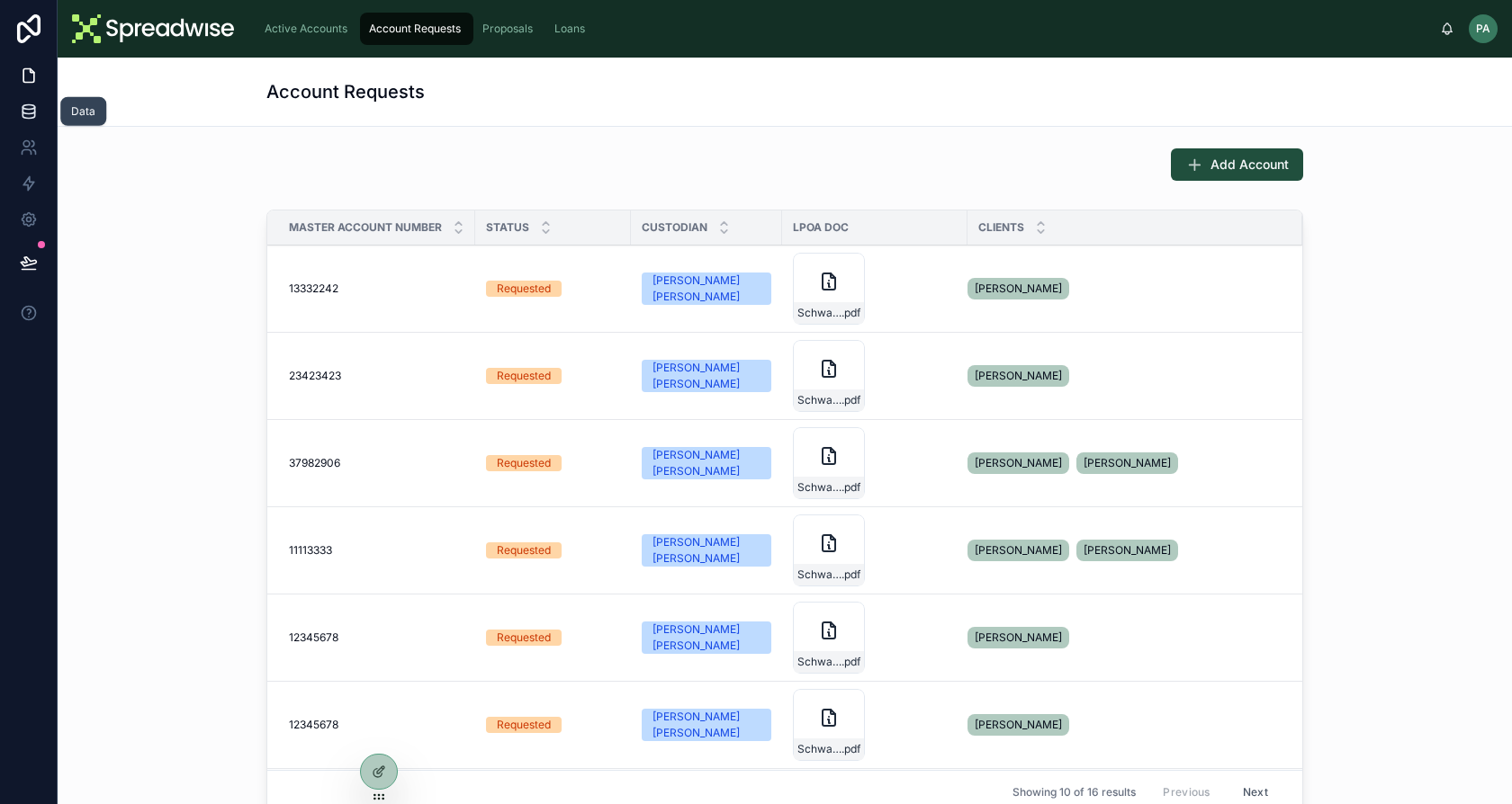
click at [35, 110] on icon at bounding box center [28, 111] width 12 height 7
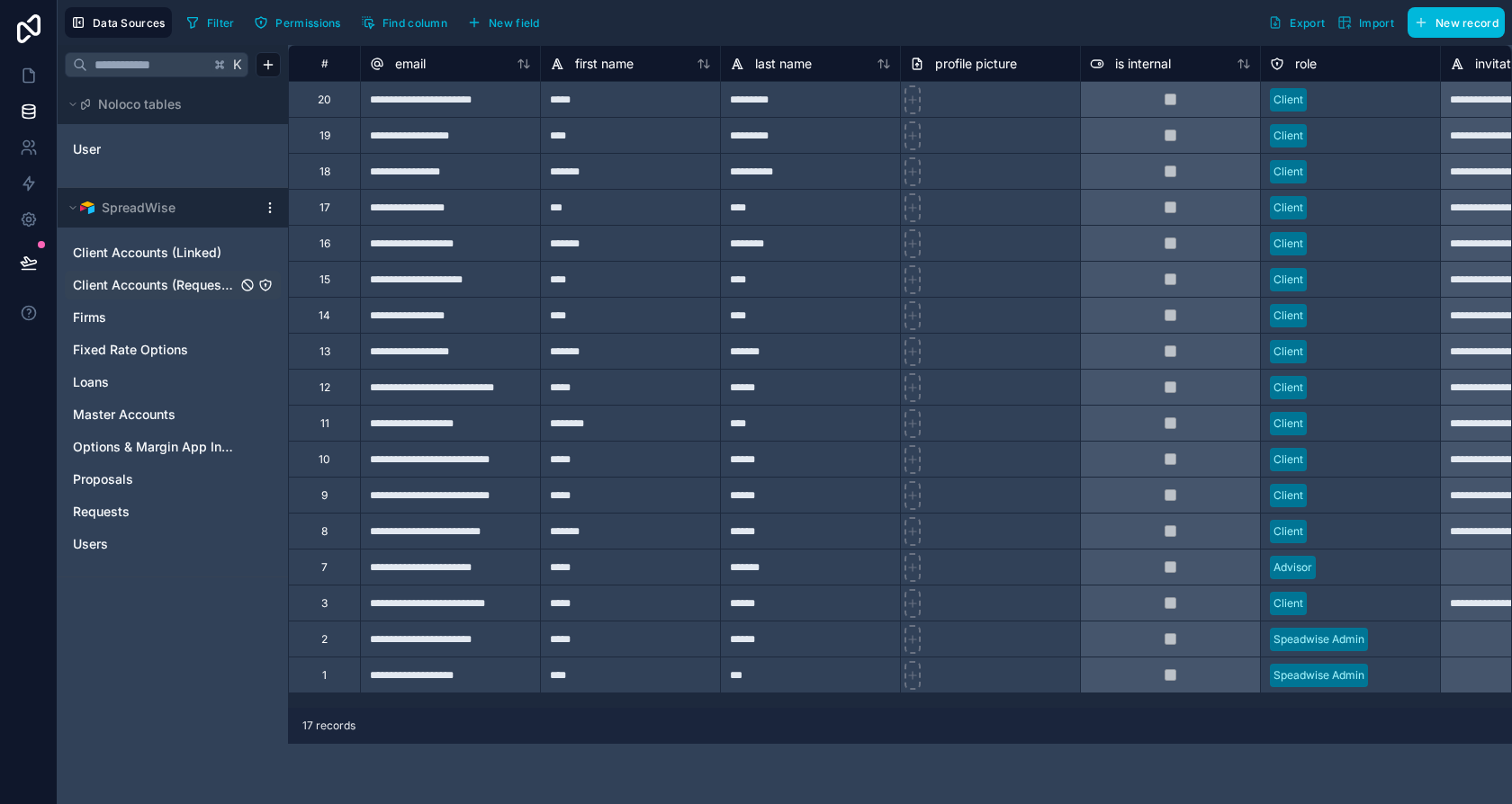
click at [262, 289] on icon "Client Accounts (Requests)" at bounding box center [265, 285] width 14 height 14
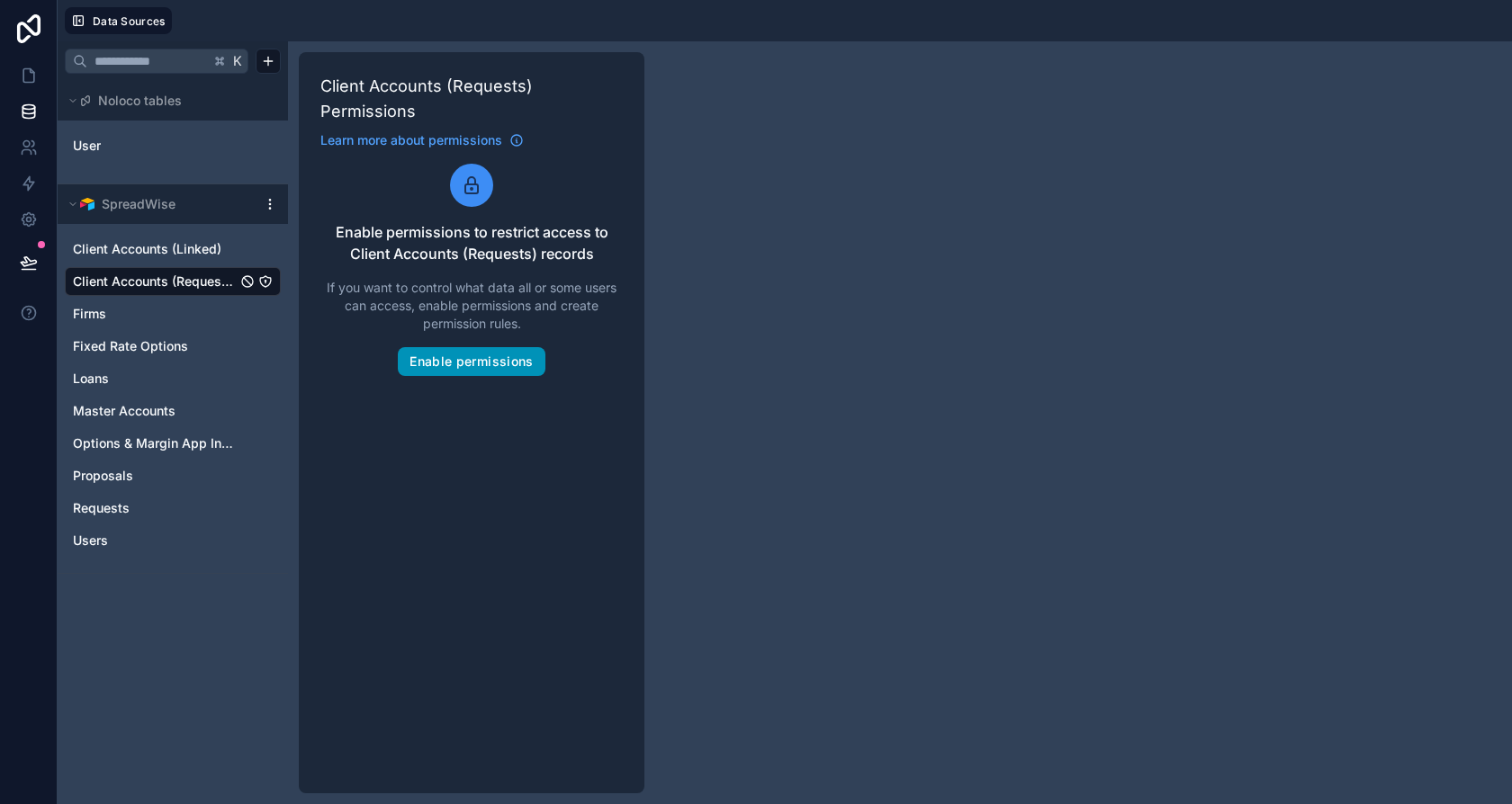
click at [460, 372] on button "Enable permissions" at bounding box center [471, 361] width 147 height 29
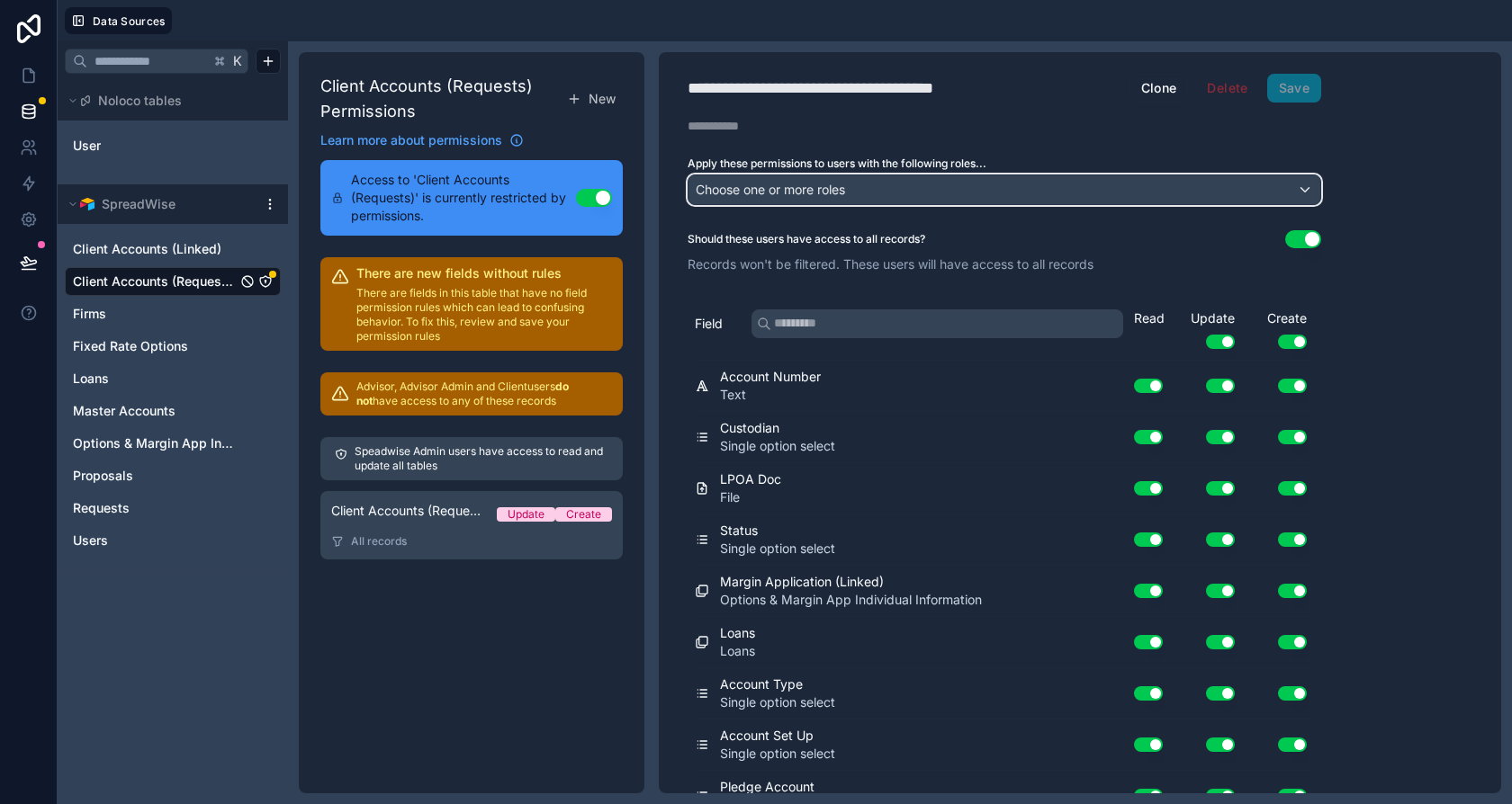
click at [856, 186] on div "Choose one or more roles" at bounding box center [1004, 190] width 631 height 29
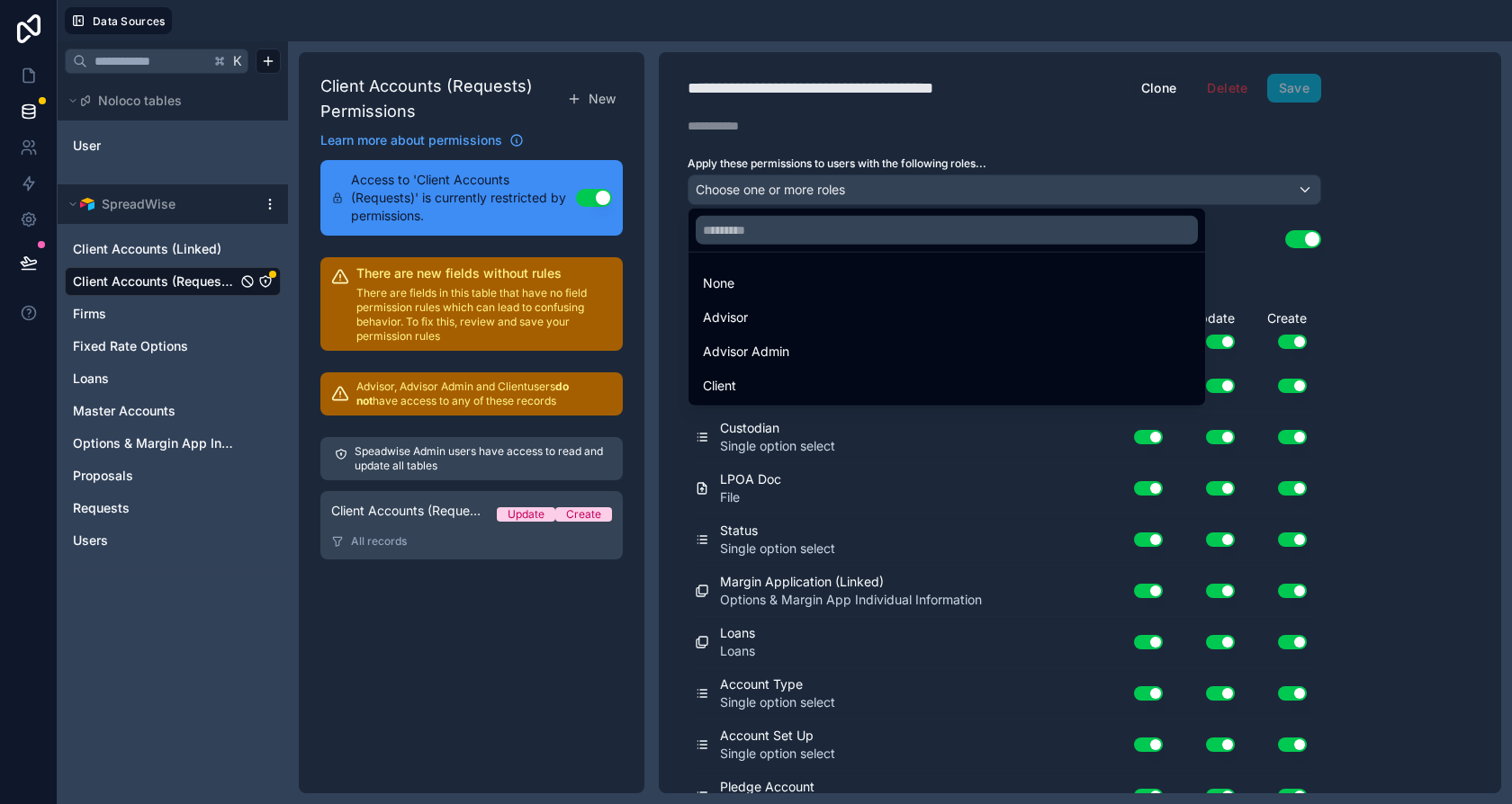
click at [1324, 221] on div at bounding box center [756, 402] width 1512 height 804
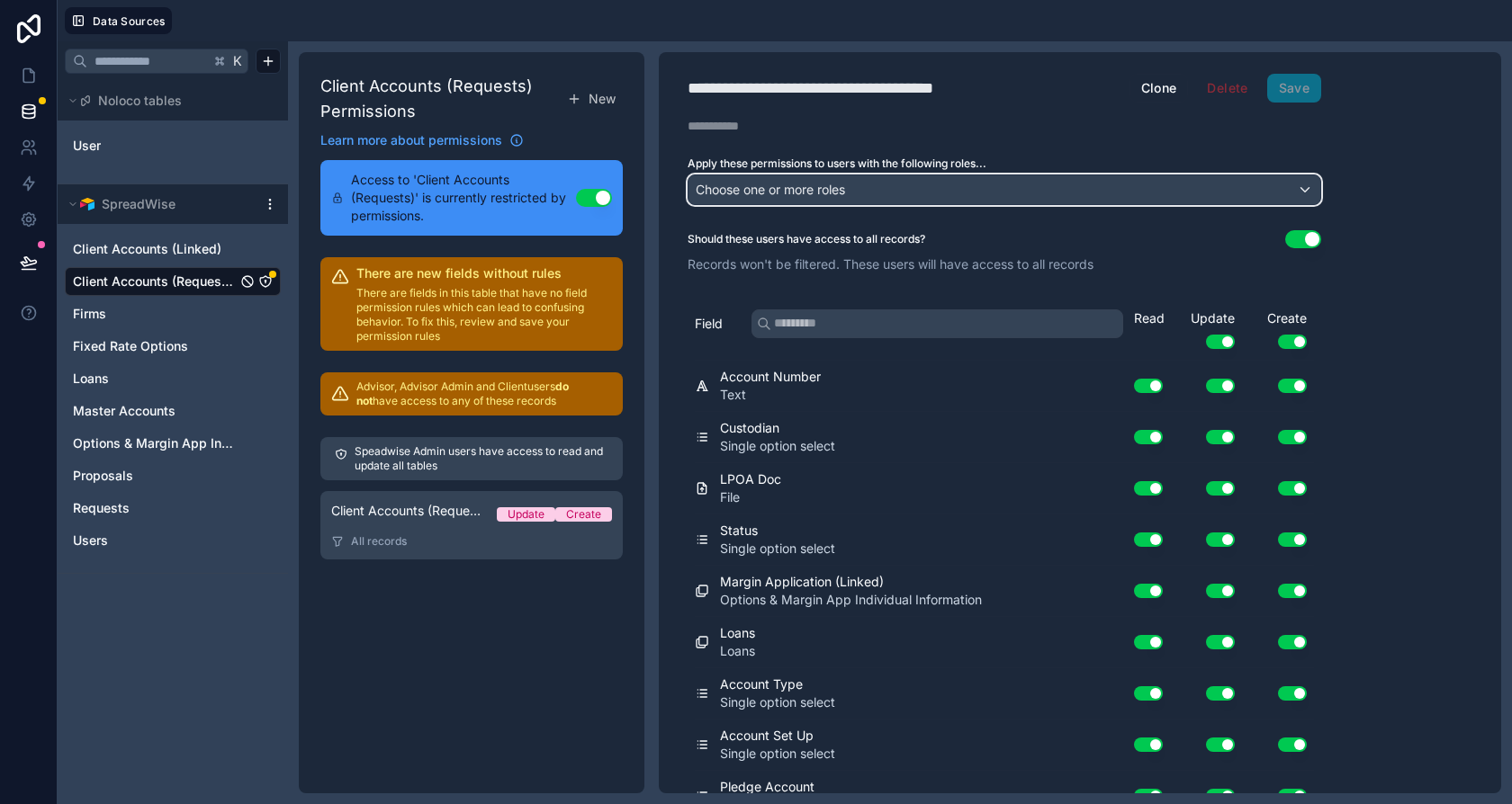
click at [1040, 200] on div "Choose one or more roles" at bounding box center [1004, 190] width 631 height 29
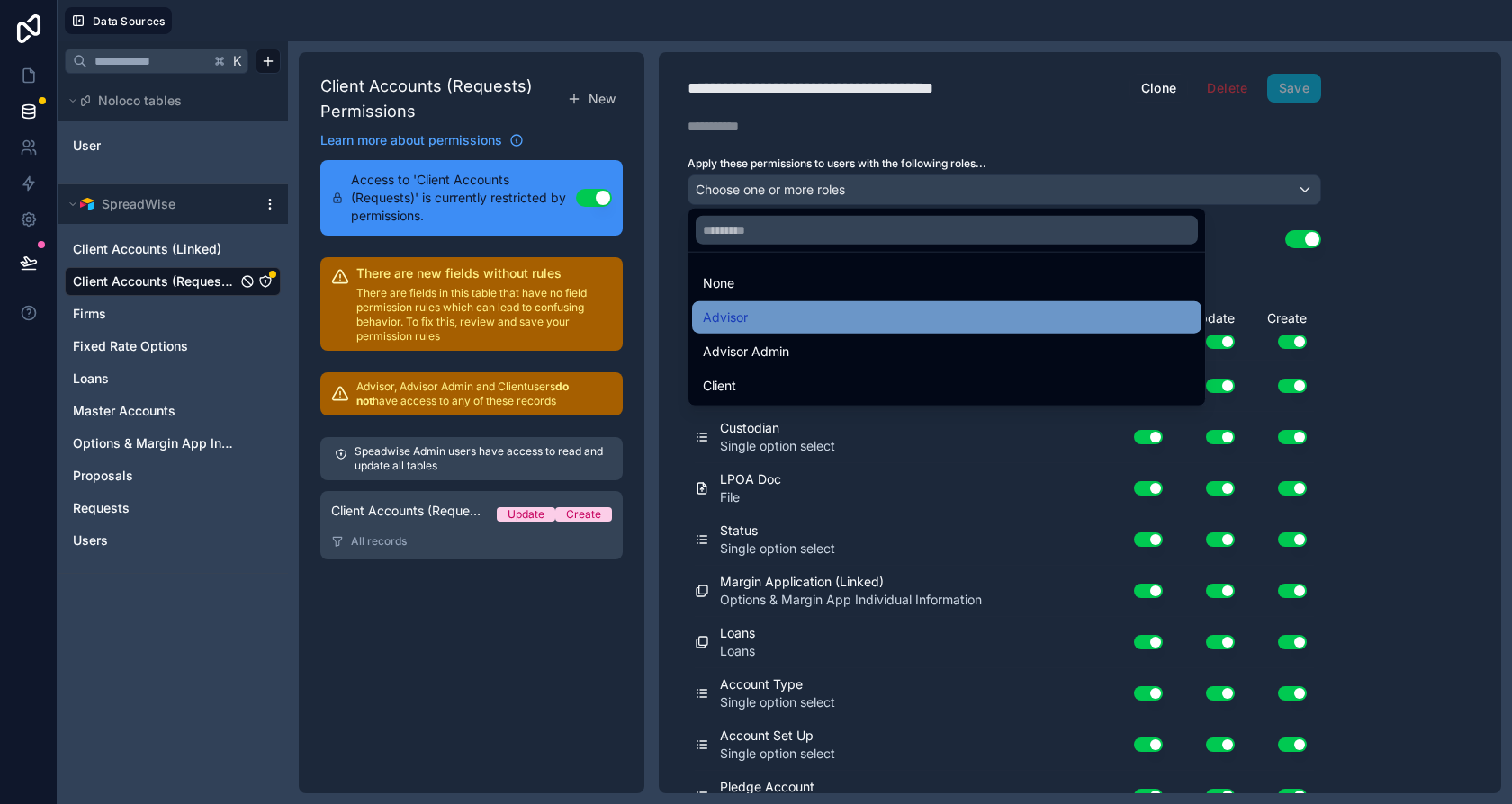
click at [751, 317] on div "Advisor" at bounding box center [947, 317] width 488 height 21
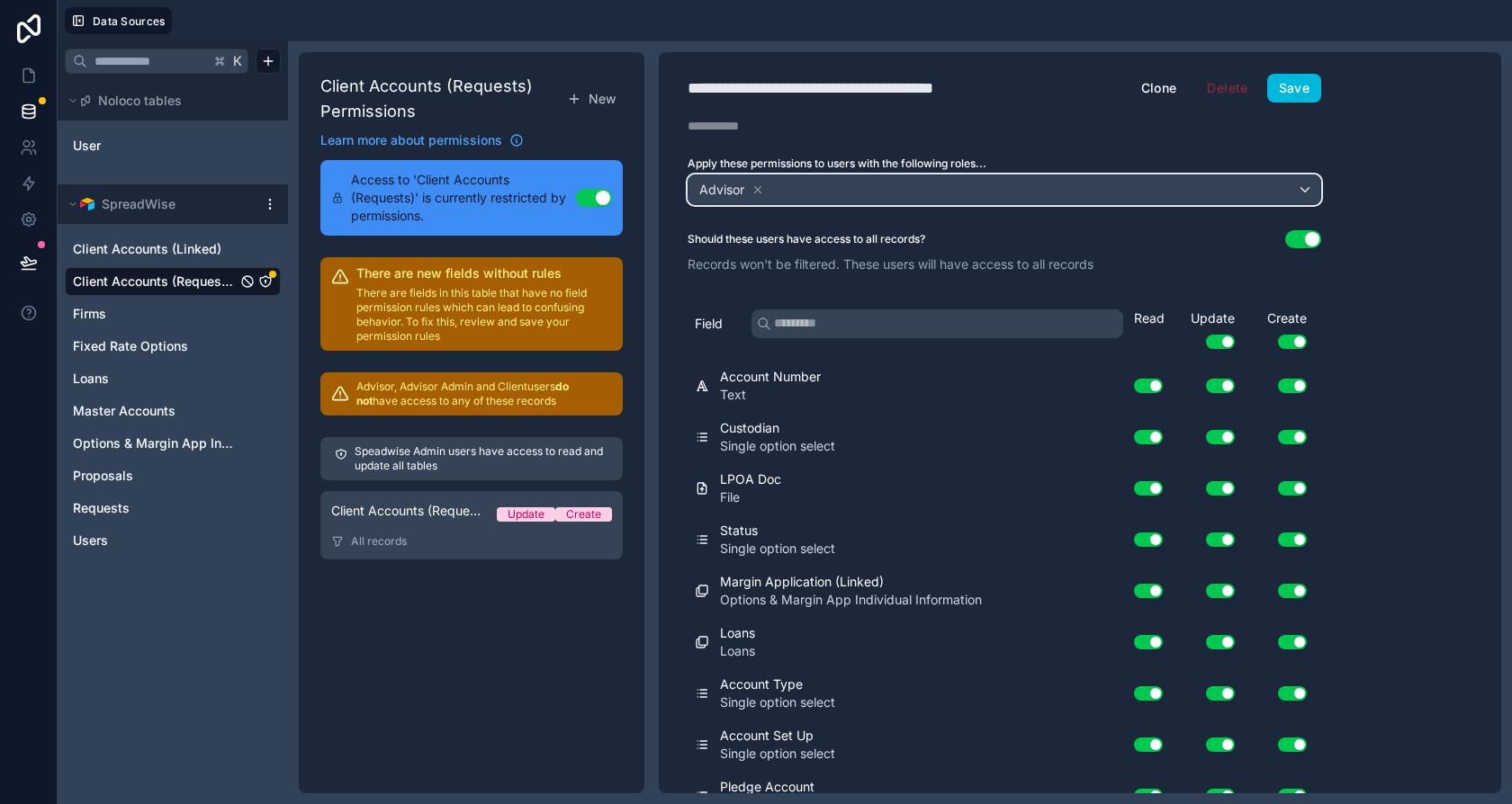
click at [793, 176] on div "Advisor" at bounding box center [1004, 190] width 631 height 29
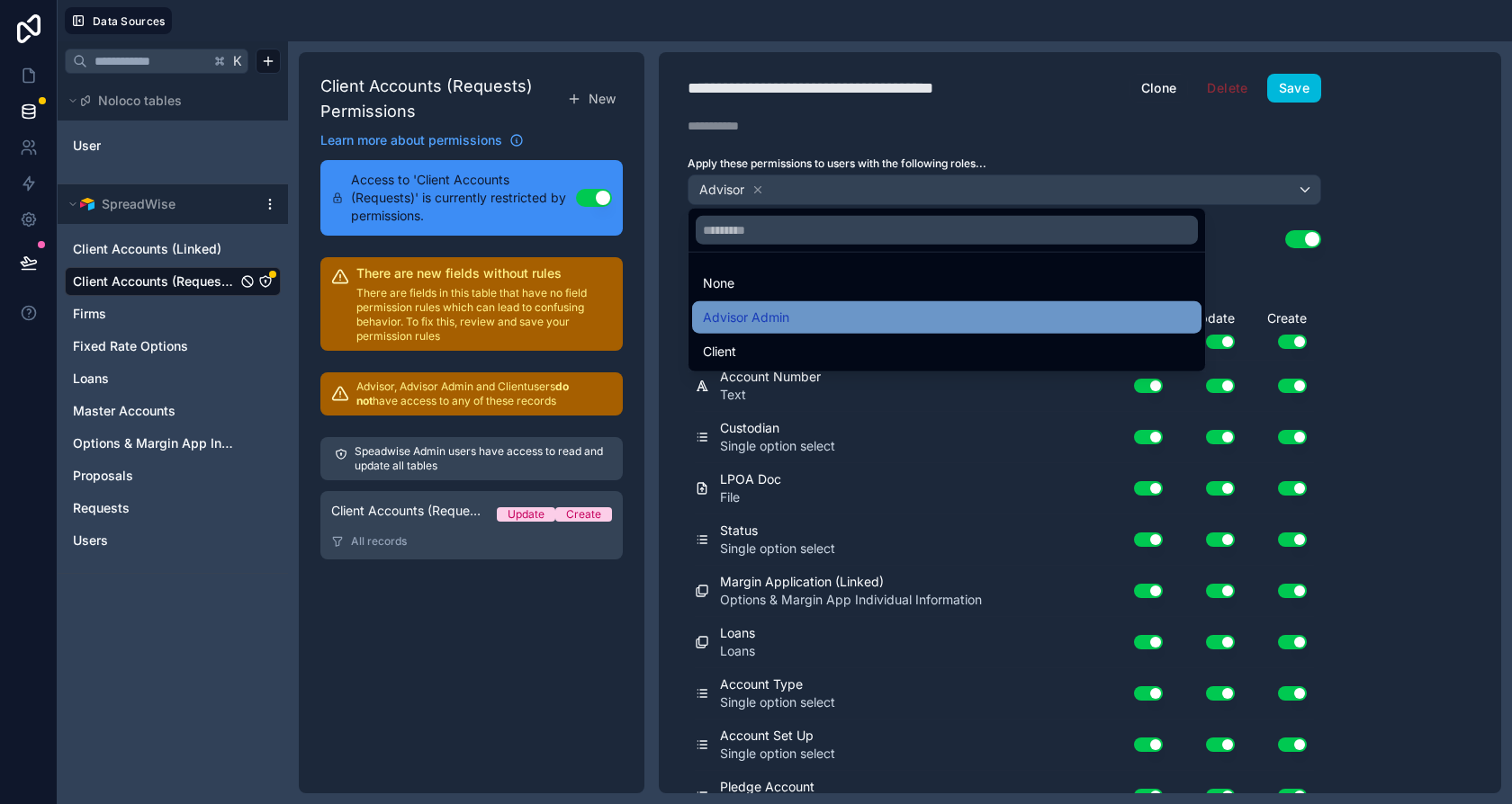
click at [778, 321] on span "Advisor Admin" at bounding box center [746, 317] width 87 height 21
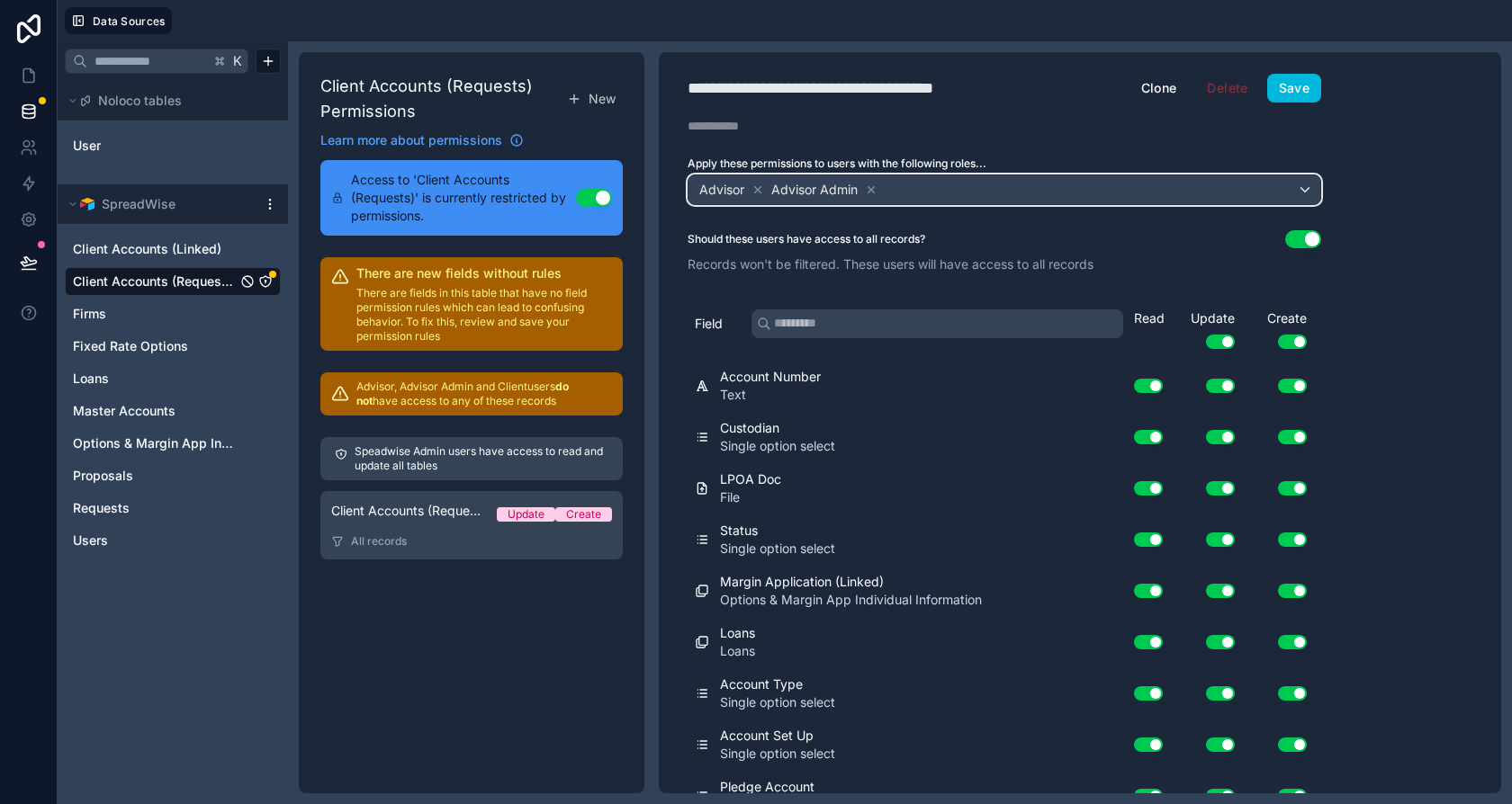
click at [956, 188] on div "Advisor Advisor Admin" at bounding box center [1004, 190] width 631 height 29
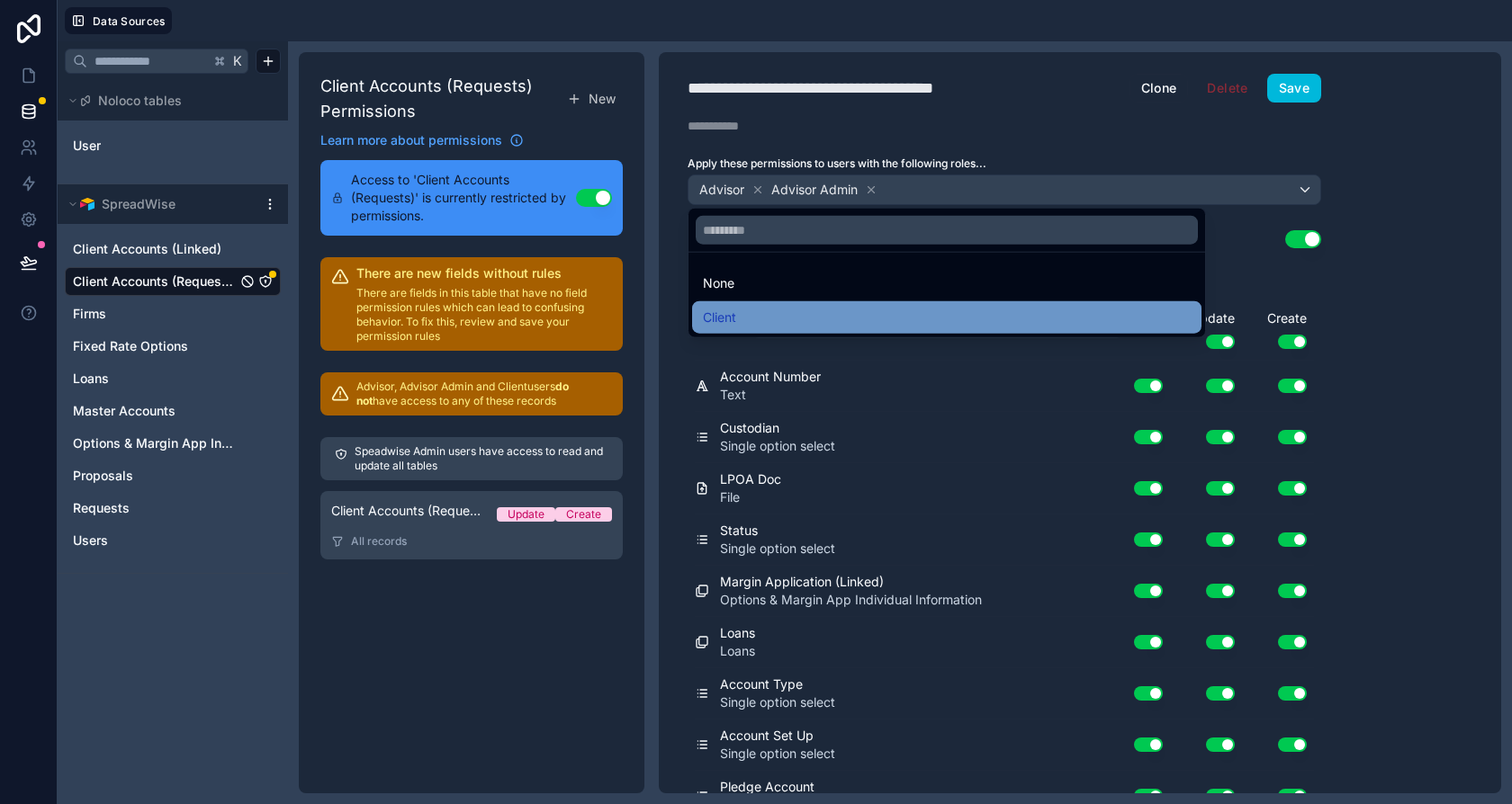
click at [816, 329] on div "Client" at bounding box center [946, 317] width 509 height 33
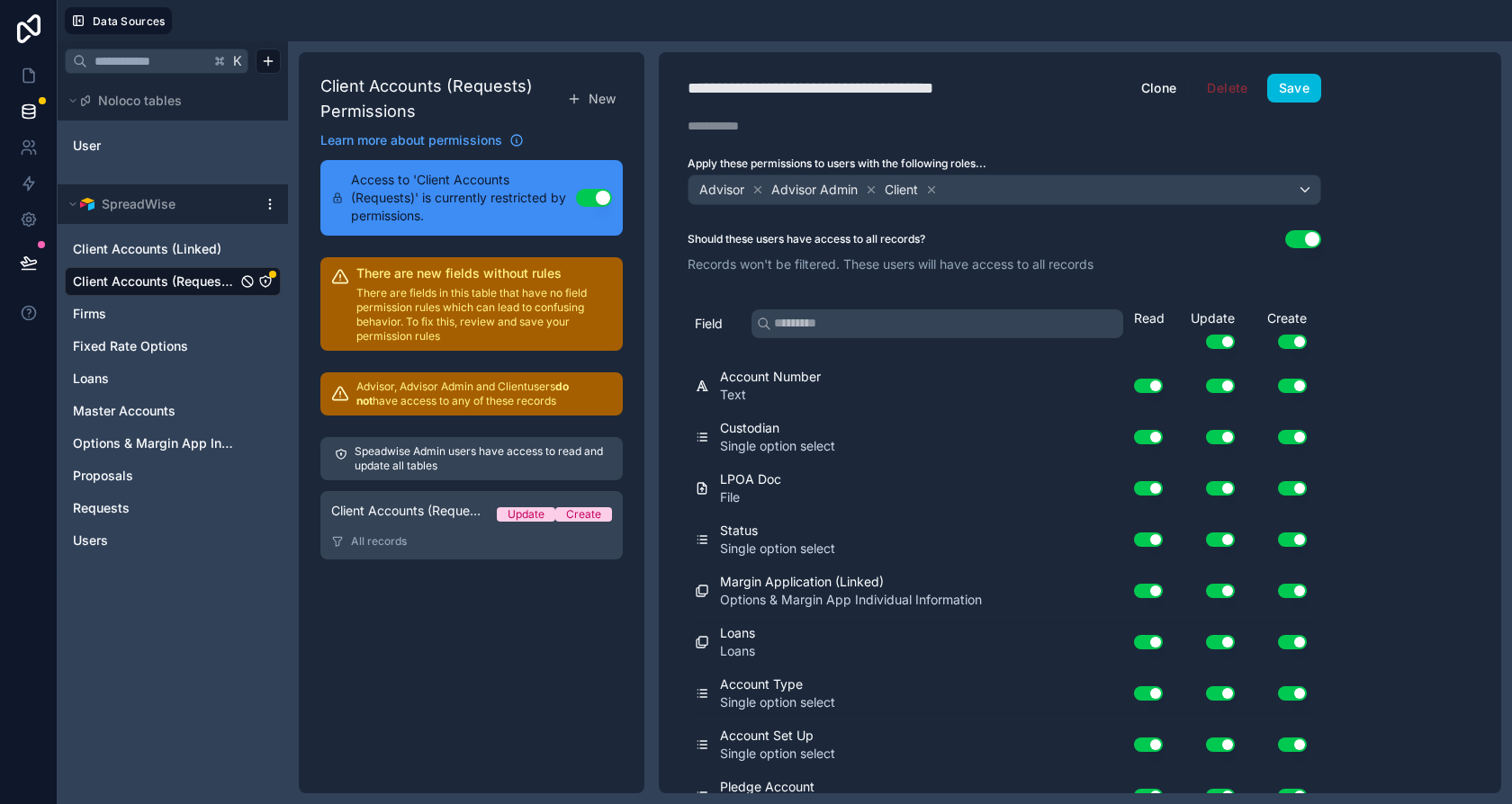
click at [1299, 234] on button "Use setting" at bounding box center [1303, 239] width 36 height 18
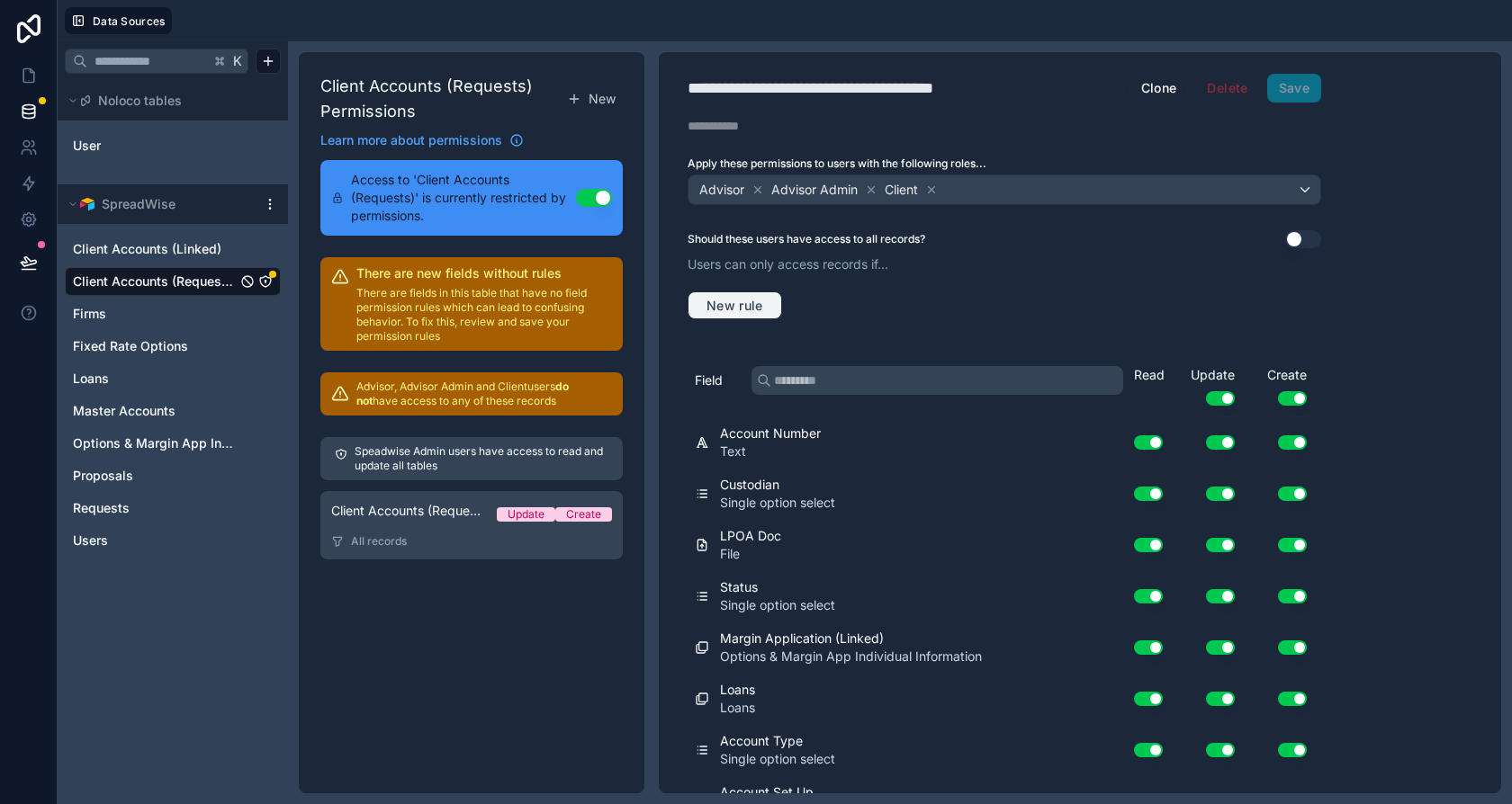
click at [758, 298] on span "New rule" at bounding box center [735, 305] width 71 height 16
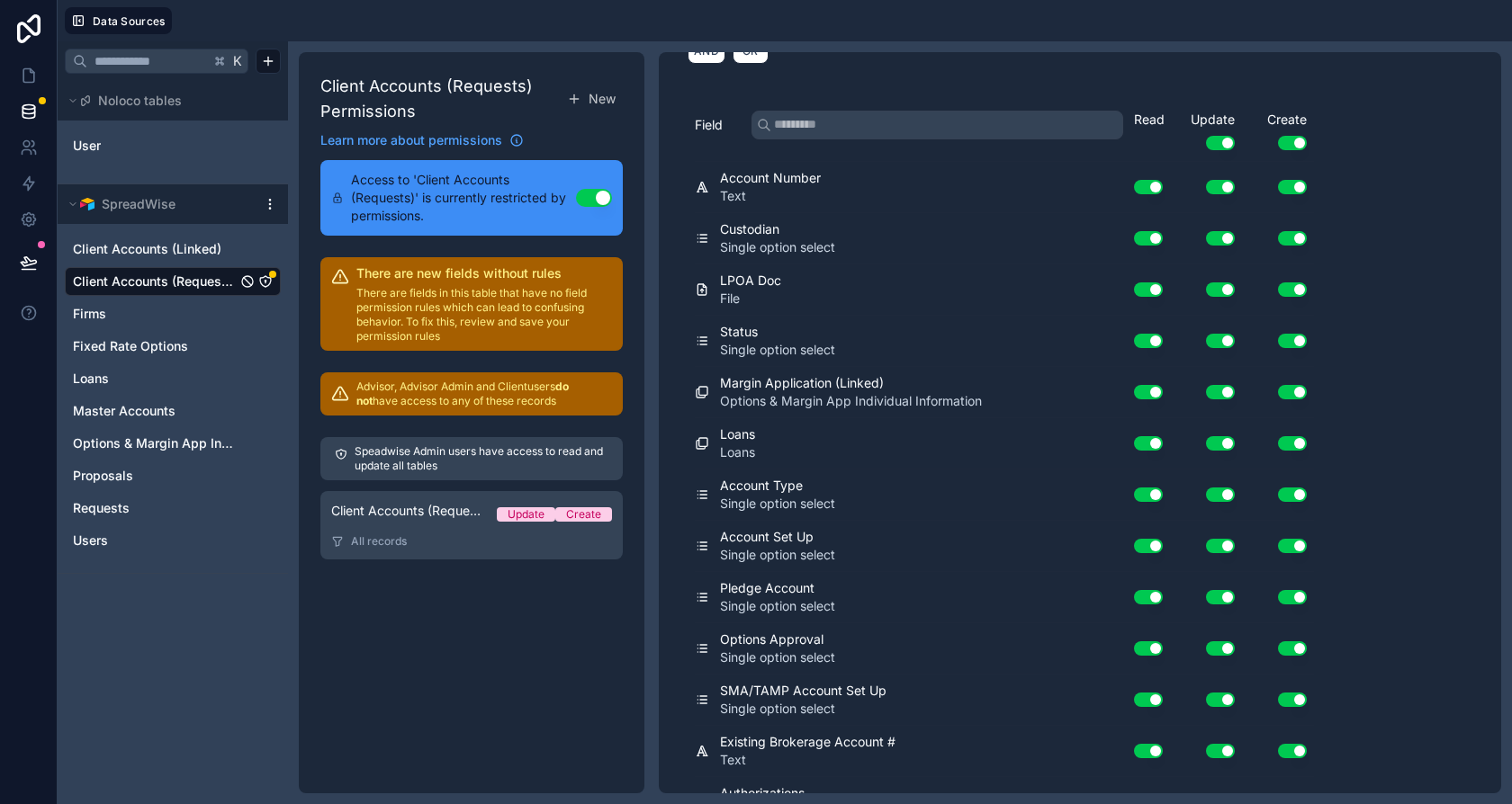
scroll to position [1290, 0]
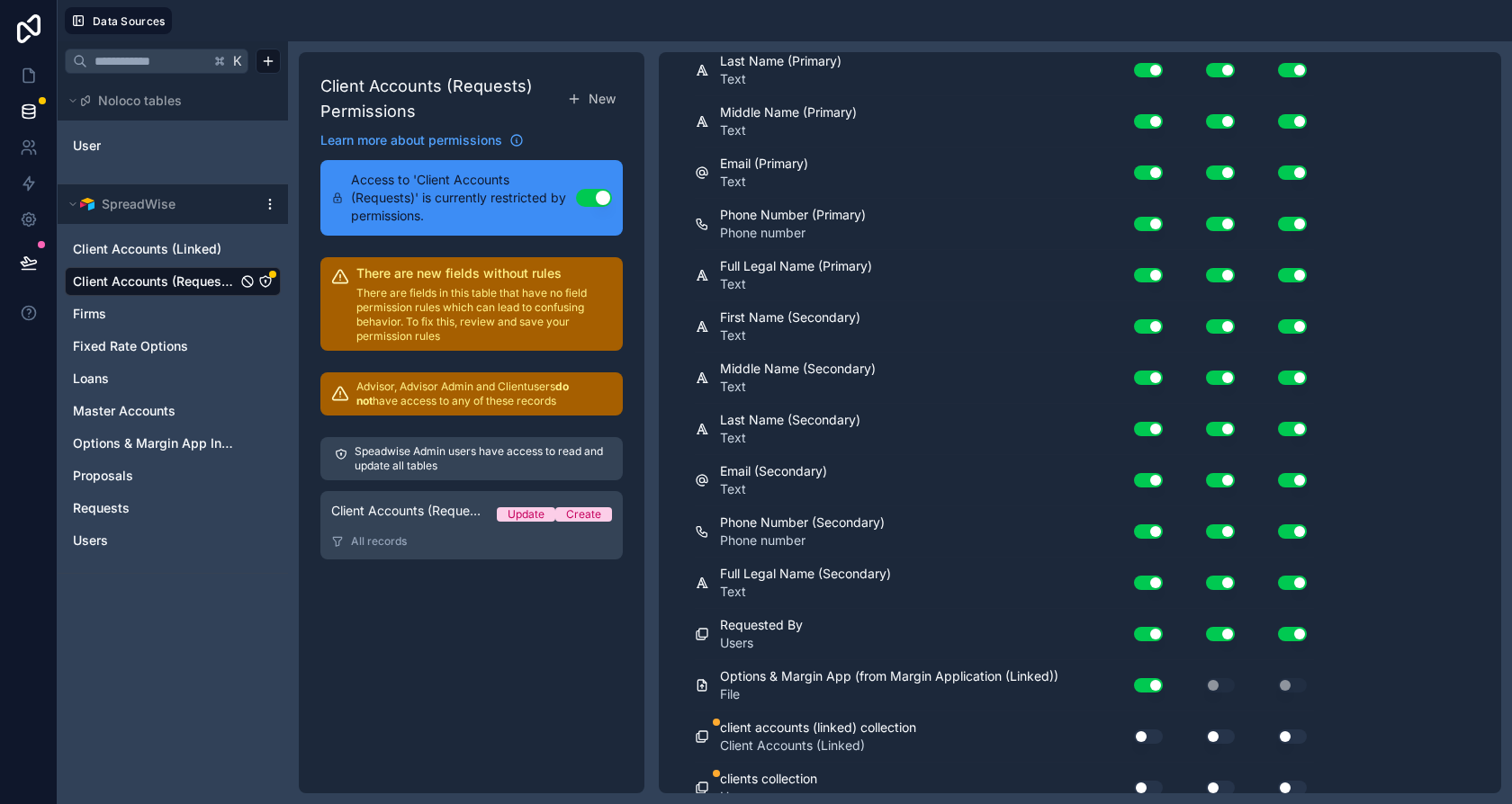
click at [1152, 729] on button "Use setting" at bounding box center [1148, 736] width 29 height 14
click at [1217, 729] on button "Use setting" at bounding box center [1220, 736] width 29 height 14
click at [1287, 729] on button "Use setting" at bounding box center [1292, 736] width 29 height 14
click at [1285, 780] on div "Use setting" at bounding box center [1278, 788] width 72 height 29
click at [1222, 781] on button "Use setting" at bounding box center [1220, 787] width 29 height 14
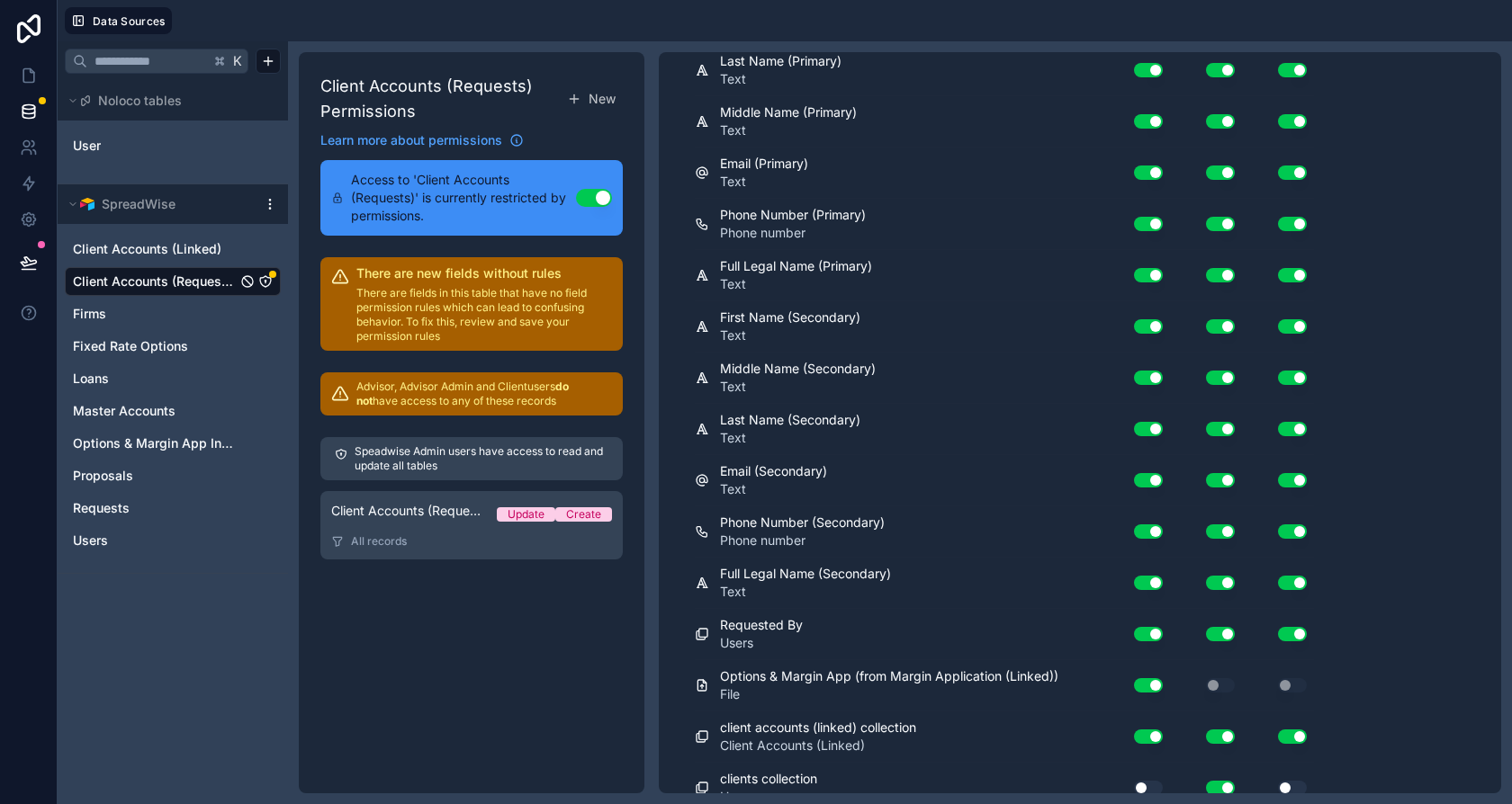
drag, startPoint x: 1141, startPoint y: 771, endPoint x: 1212, endPoint y: 775, distance: 71.1
click at [1141, 781] on button "Use setting" at bounding box center [1148, 787] width 29 height 14
click at [1284, 781] on button "Use setting" at bounding box center [1292, 787] width 29 height 14
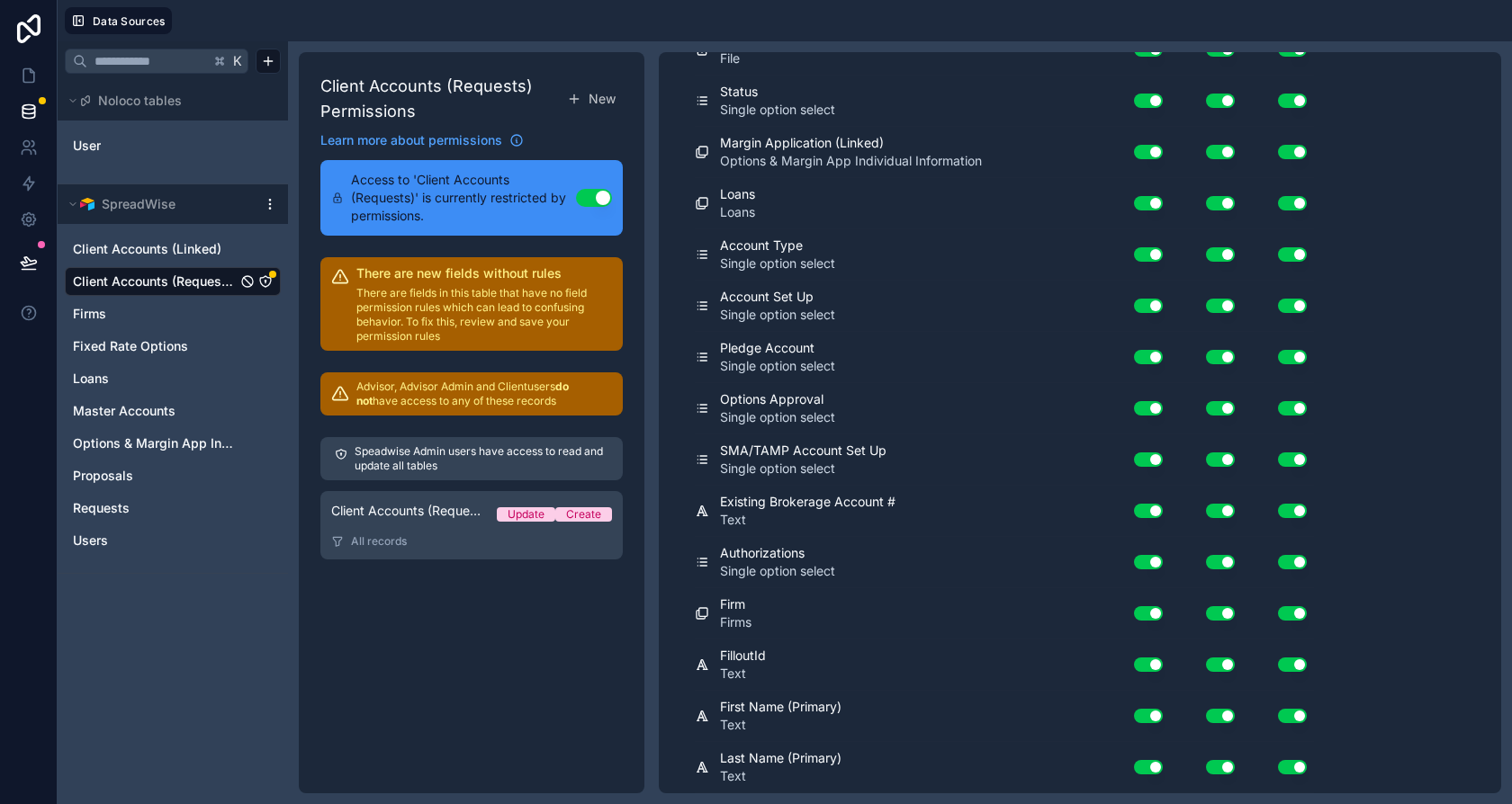
scroll to position [0, 0]
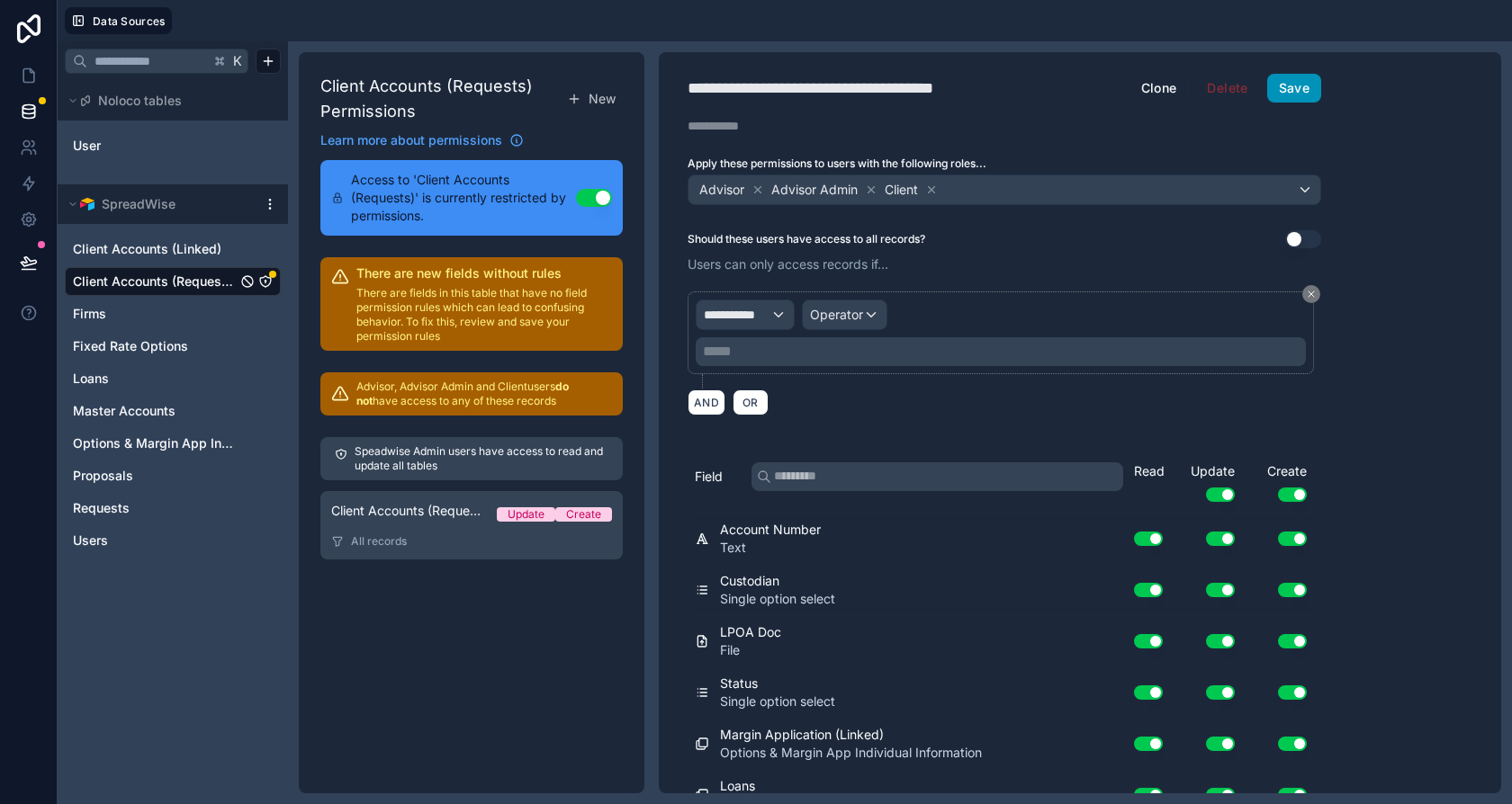
click at [1293, 85] on button "Save" at bounding box center [1294, 88] width 54 height 29
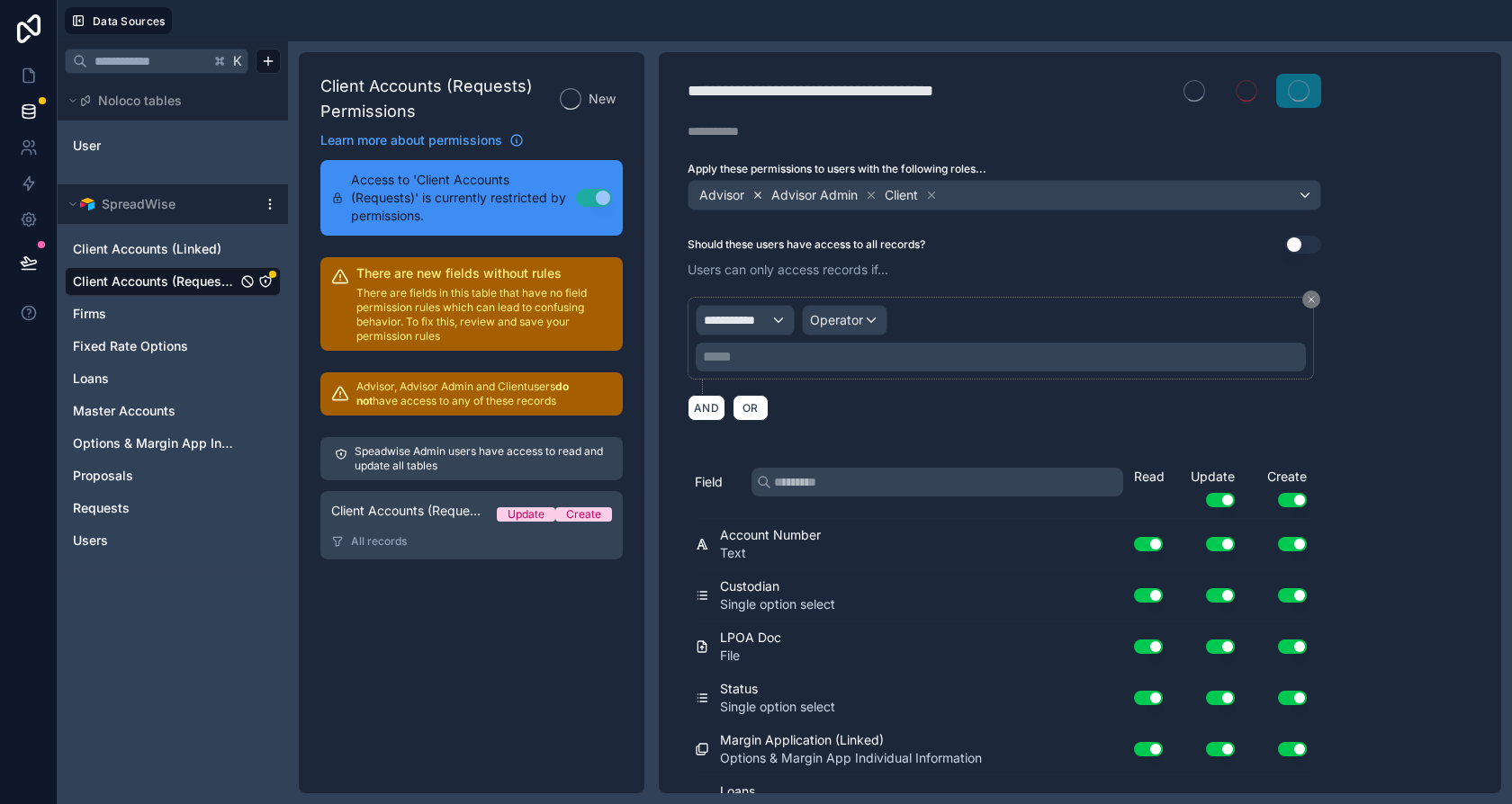
click at [757, 189] on icon at bounding box center [757, 194] width 12 height 12
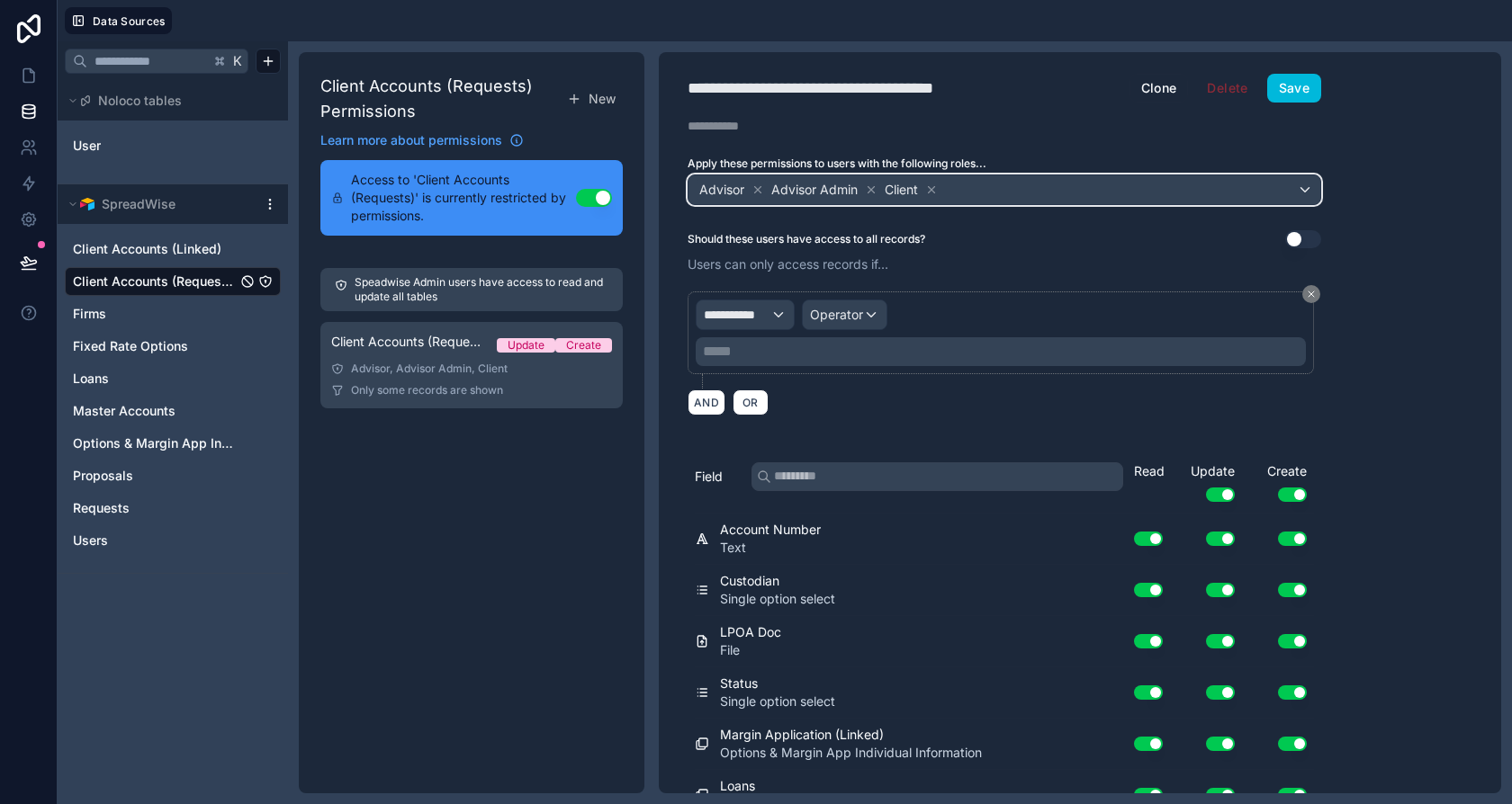
click at [857, 190] on span "Advisor Admin" at bounding box center [814, 190] width 87 height 18
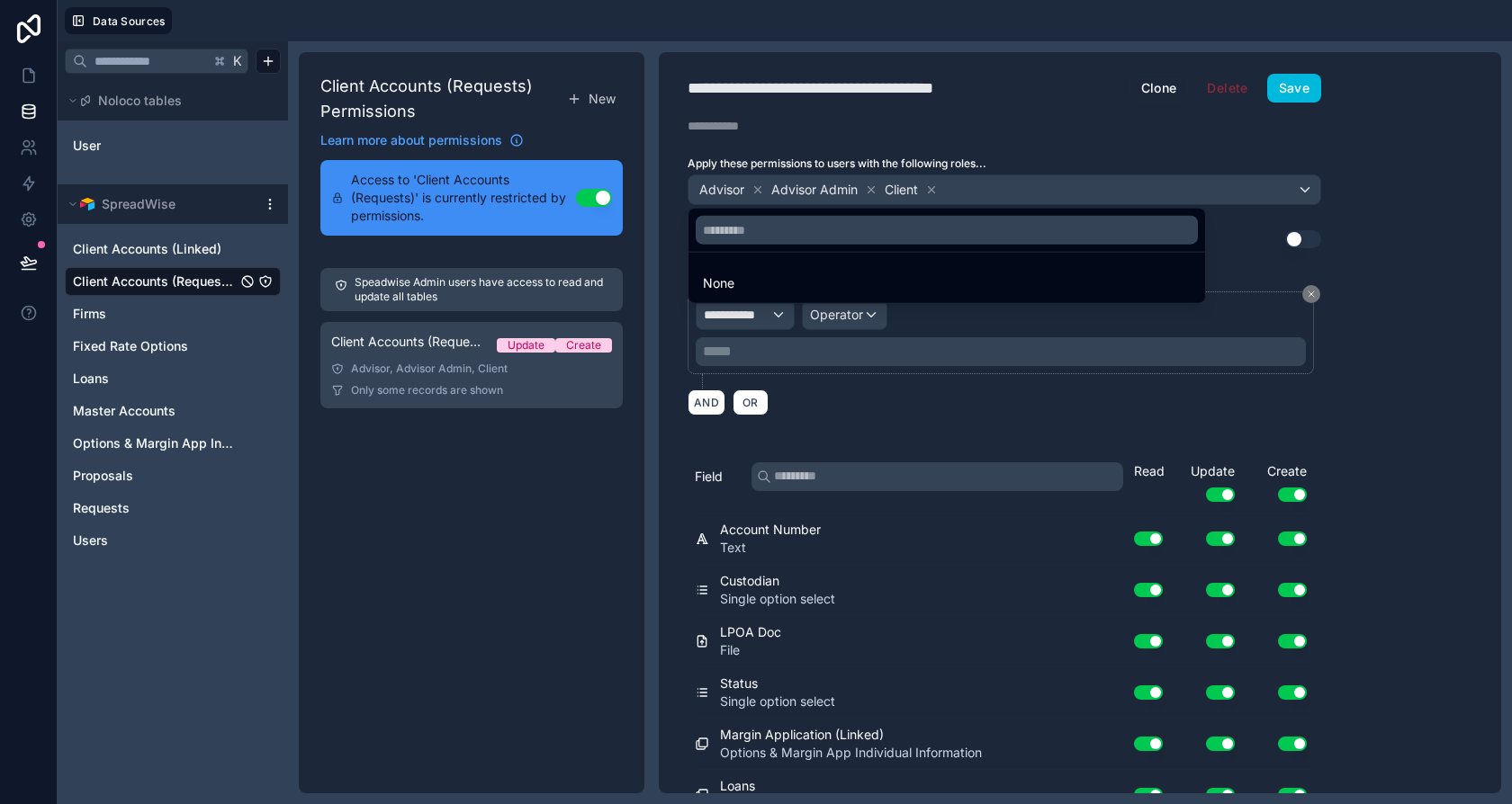
click at [926, 189] on div at bounding box center [756, 402] width 1512 height 804
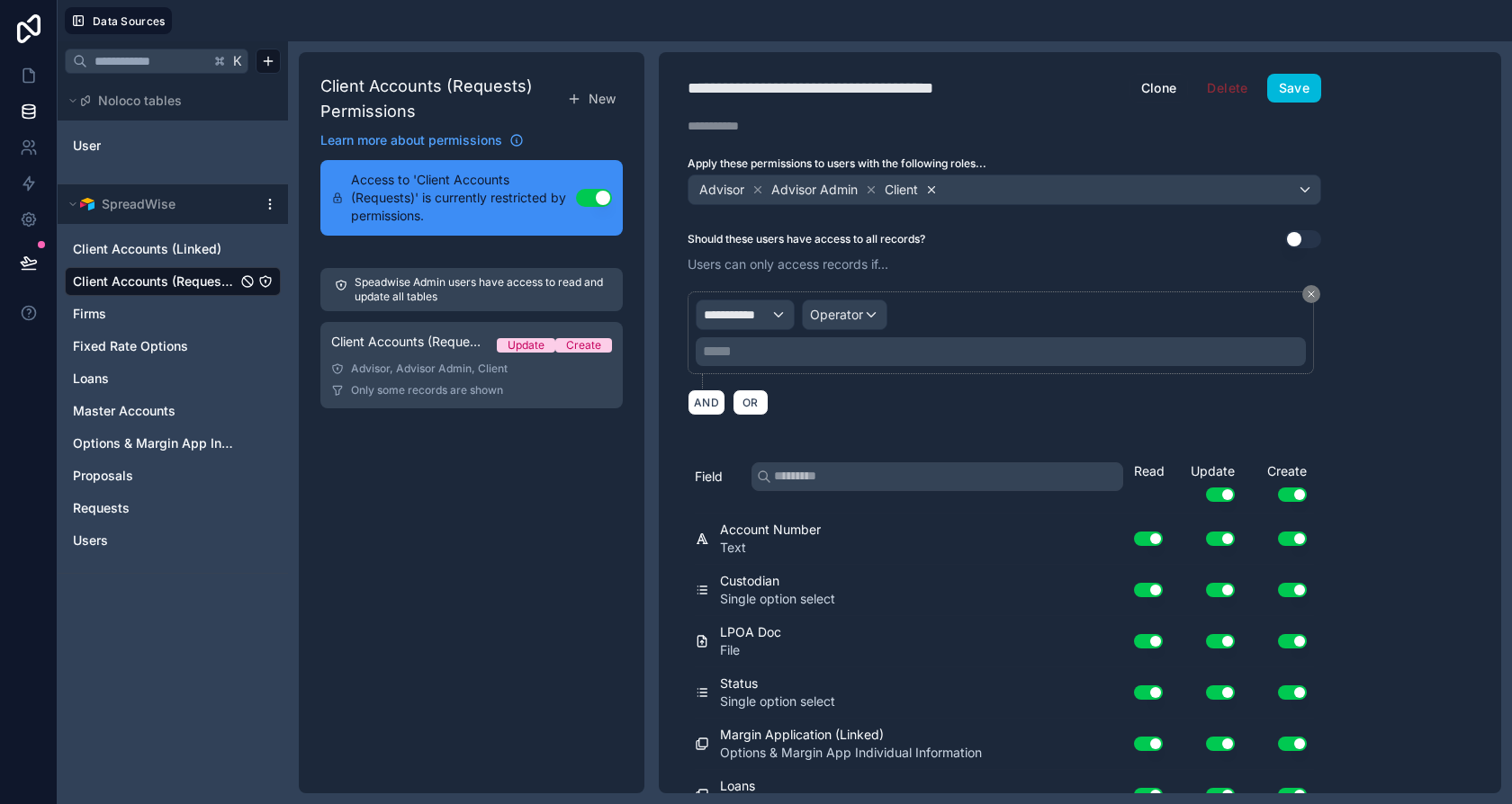
click at [929, 189] on icon at bounding box center [931, 190] width 12 height 12
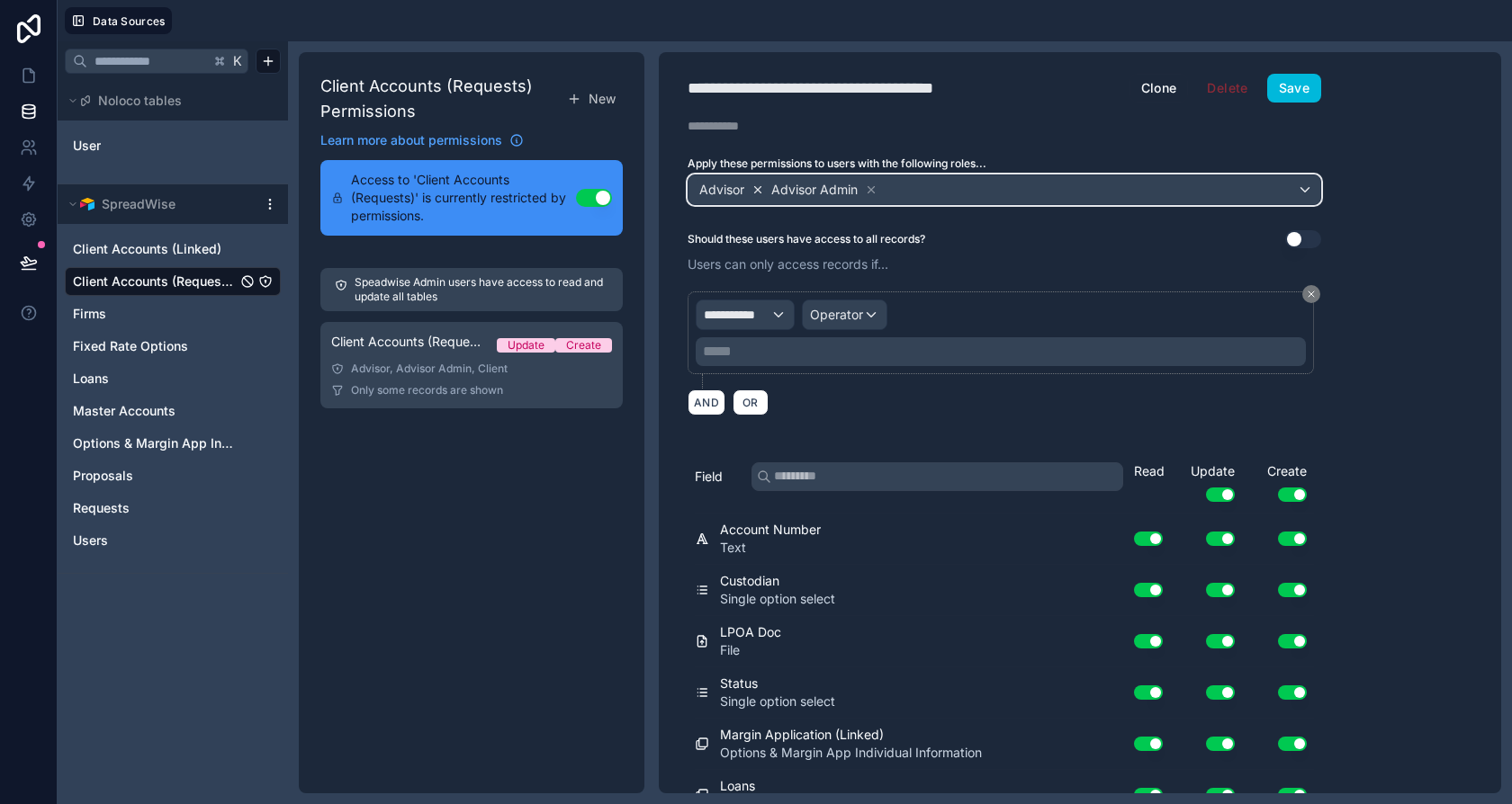
click at [752, 187] on div "Advisor" at bounding box center [731, 190] width 68 height 21
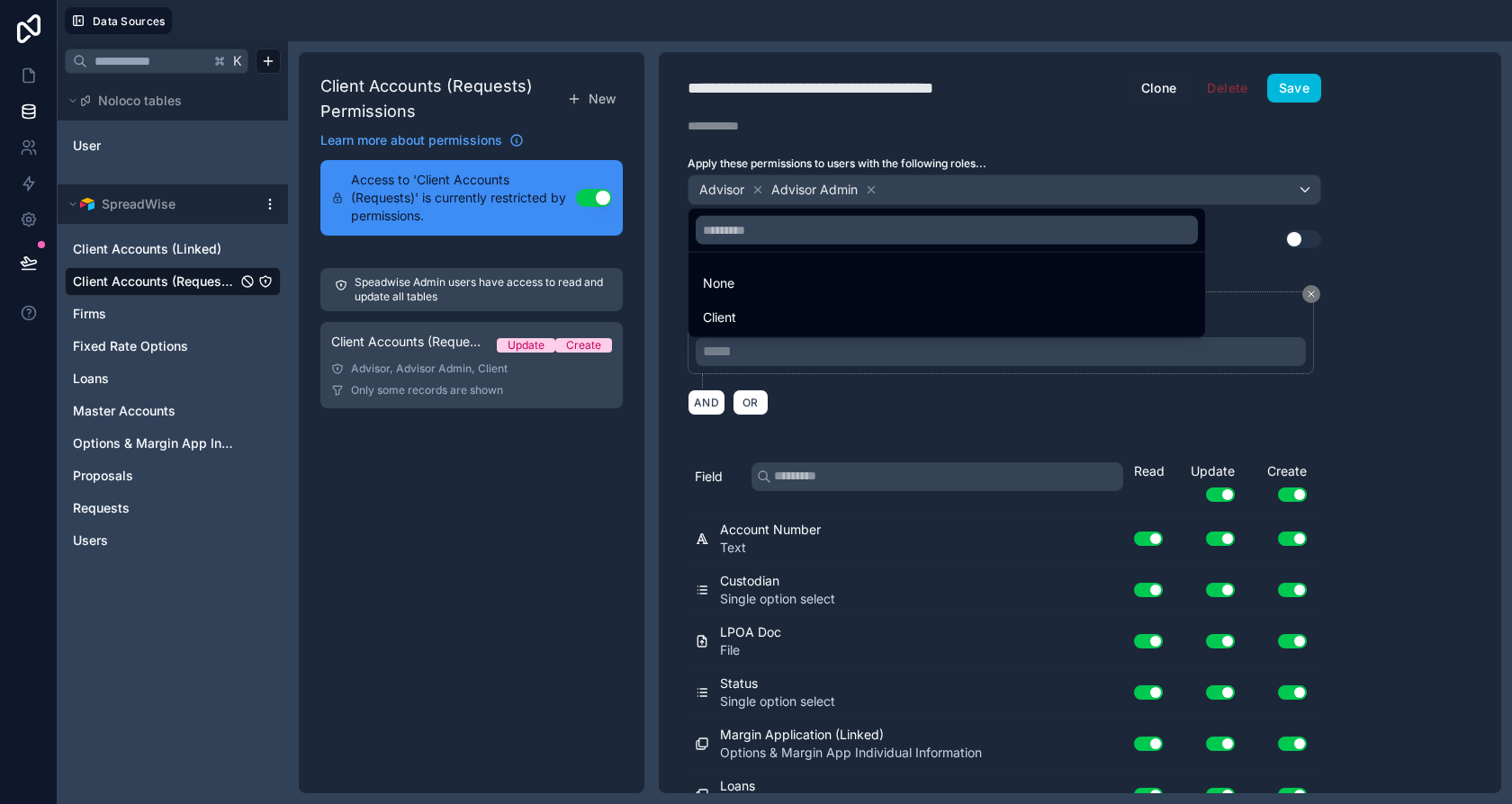
click at [898, 94] on div at bounding box center [756, 402] width 1512 height 804
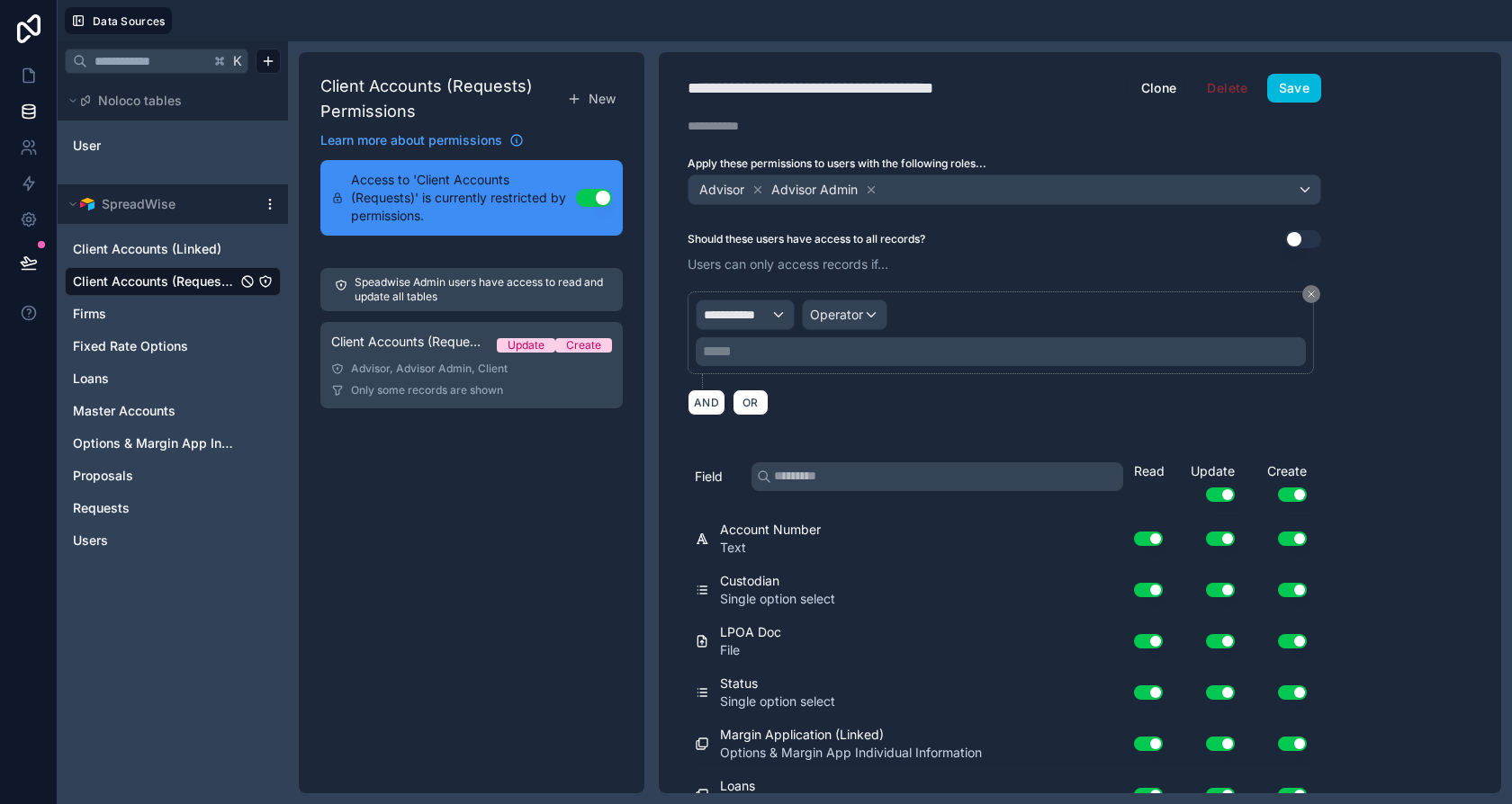
click at [900, 90] on div "**********" at bounding box center [848, 88] width 322 height 25
type div "**********"
click at [730, 309] on span "**********" at bounding box center [737, 315] width 66 height 18
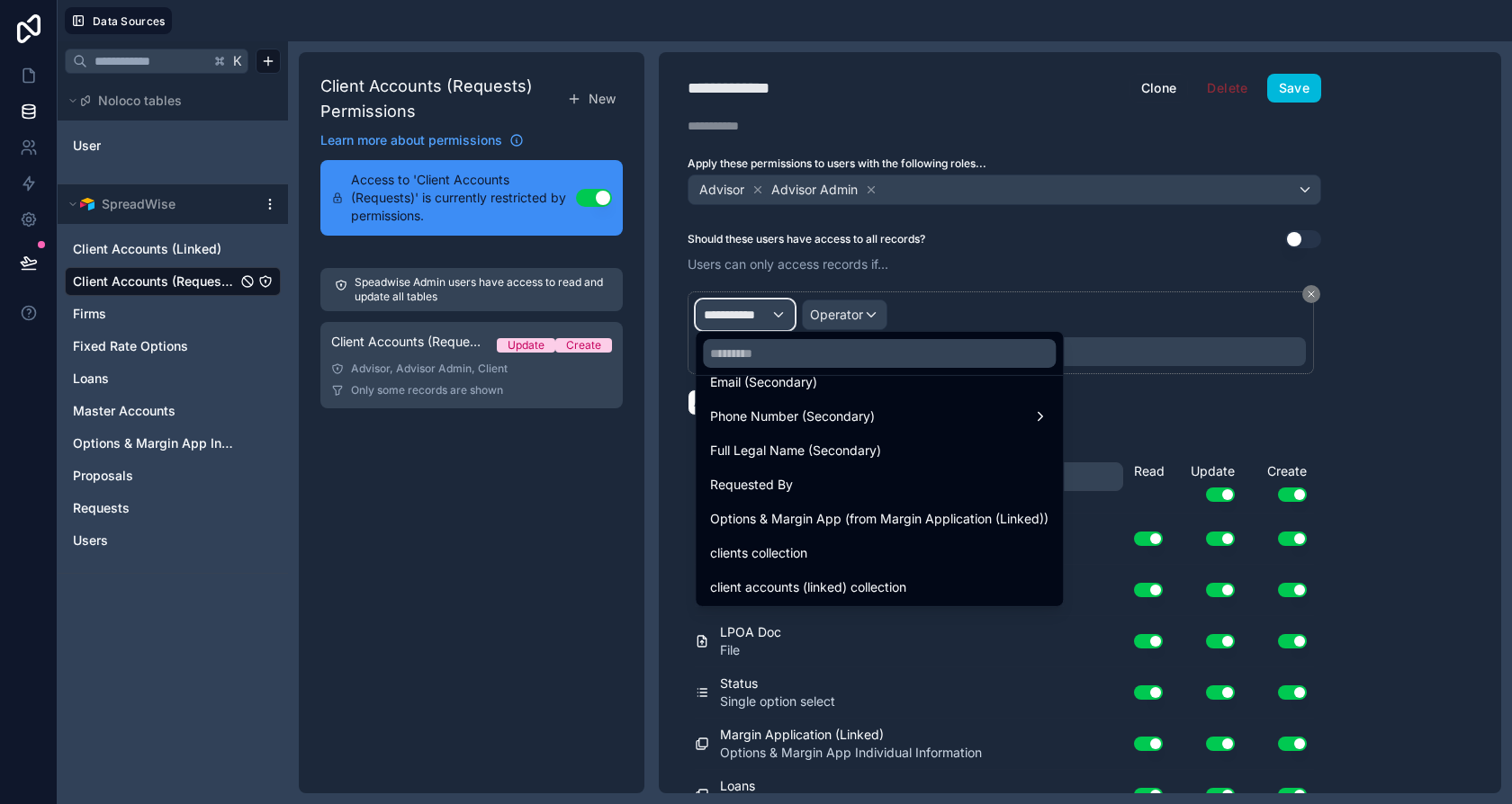
scroll to position [981, 0]
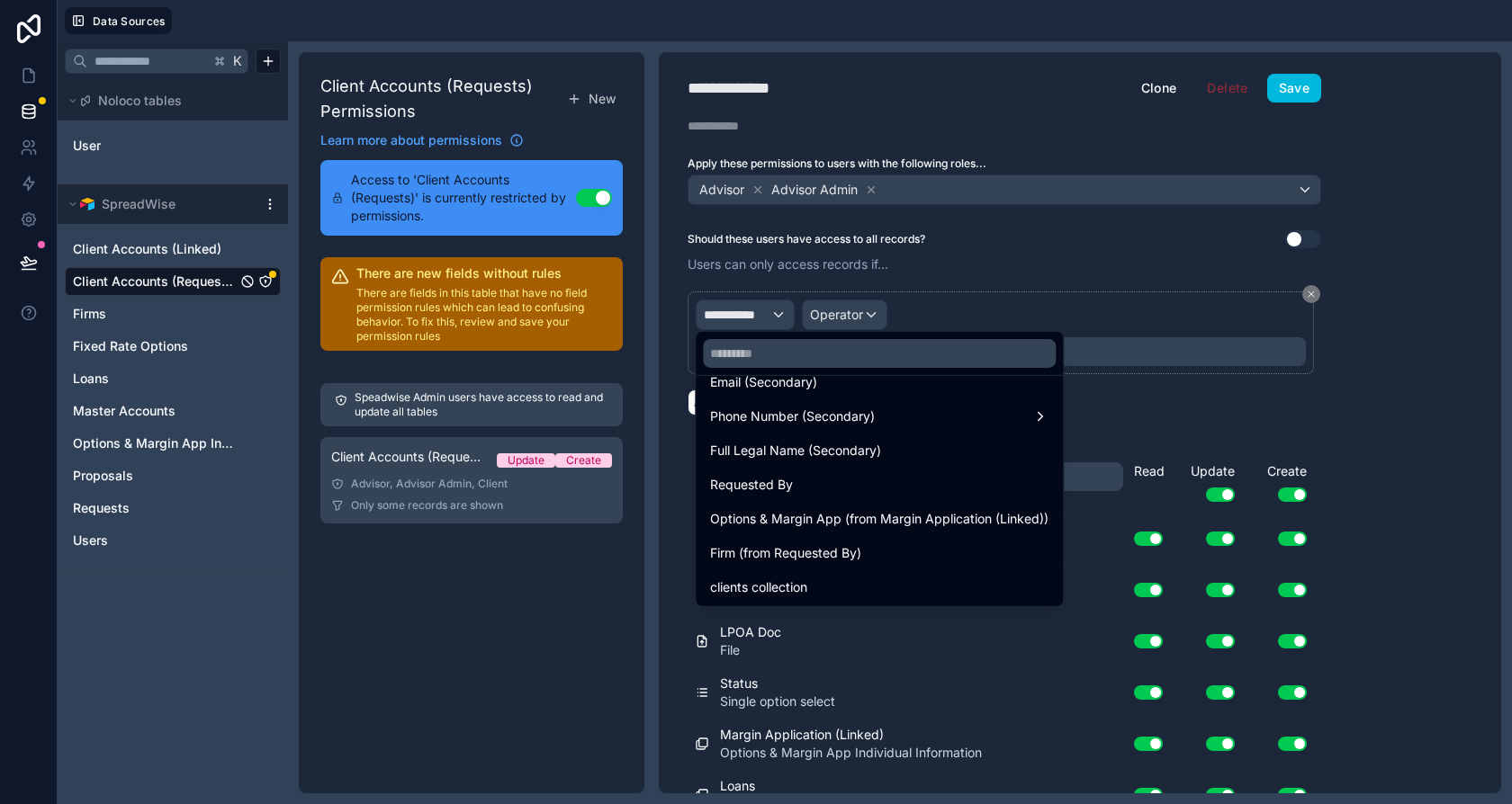
click at [1174, 399] on div at bounding box center [756, 402] width 1512 height 804
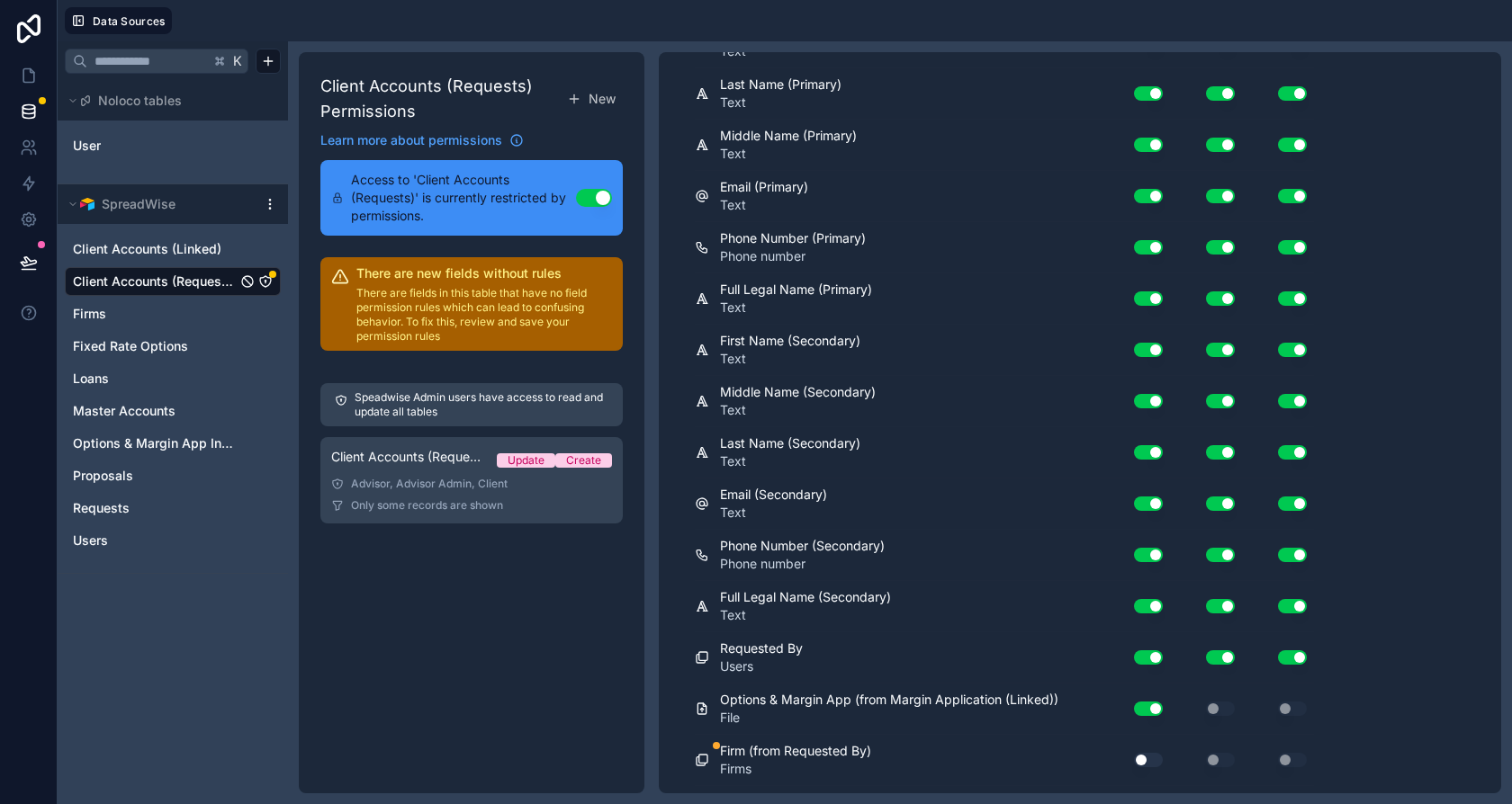
scroll to position [1341, 0]
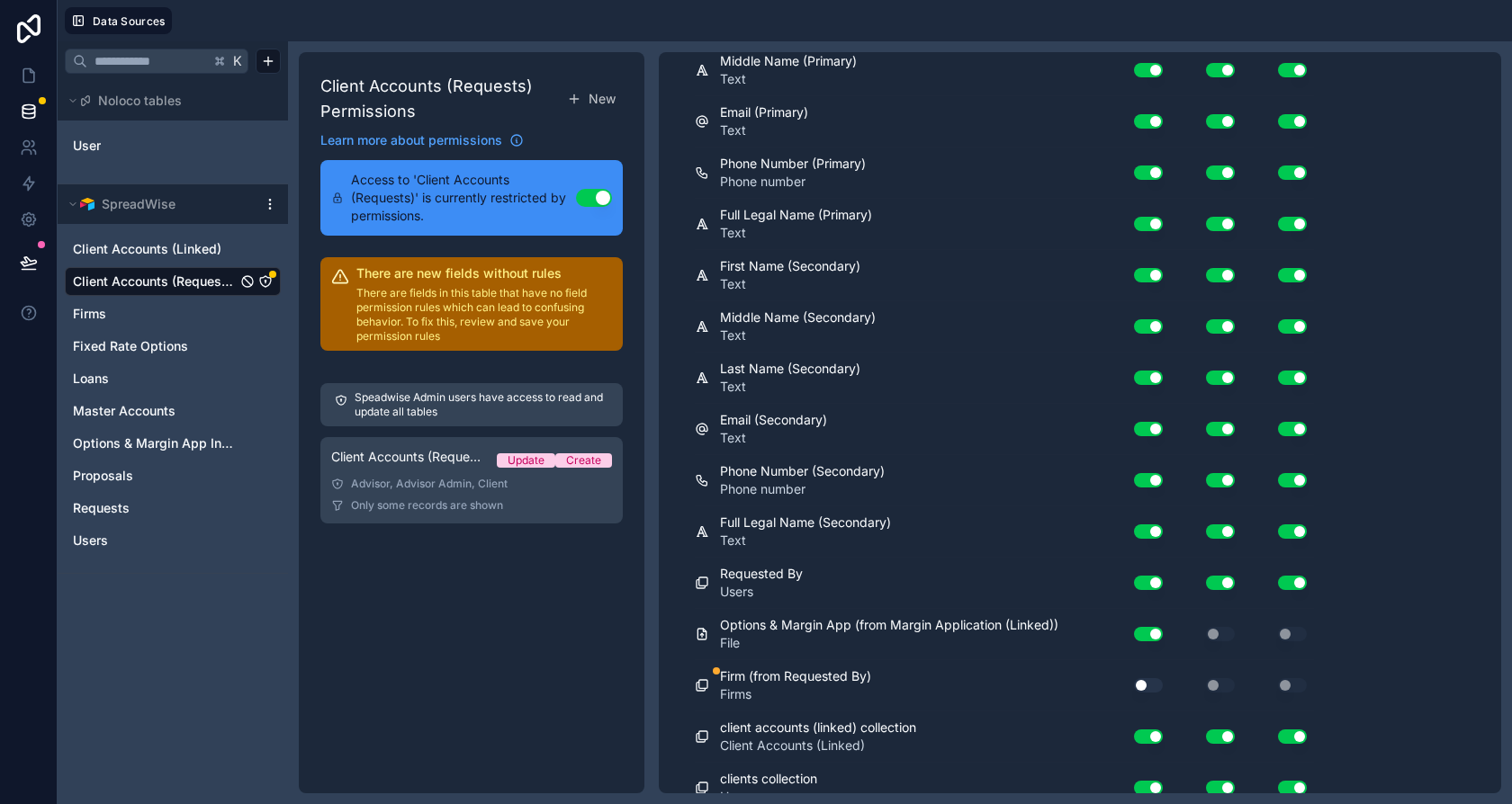
click at [1146, 679] on div "Use setting" at bounding box center [1141, 685] width 58 height 29
click at [1149, 679] on button "Use setting" at bounding box center [1148, 685] width 29 height 14
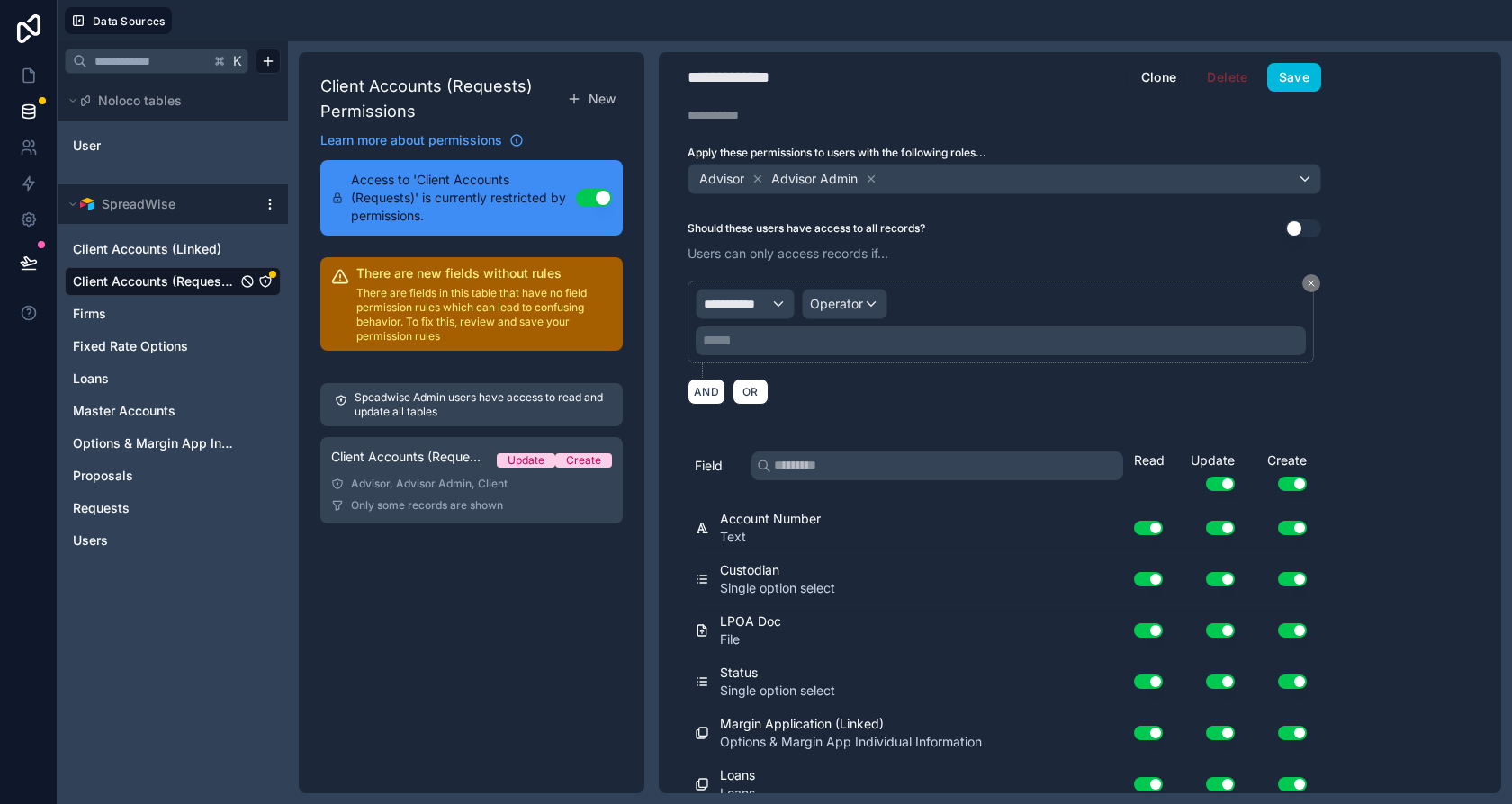
scroll to position [0, 0]
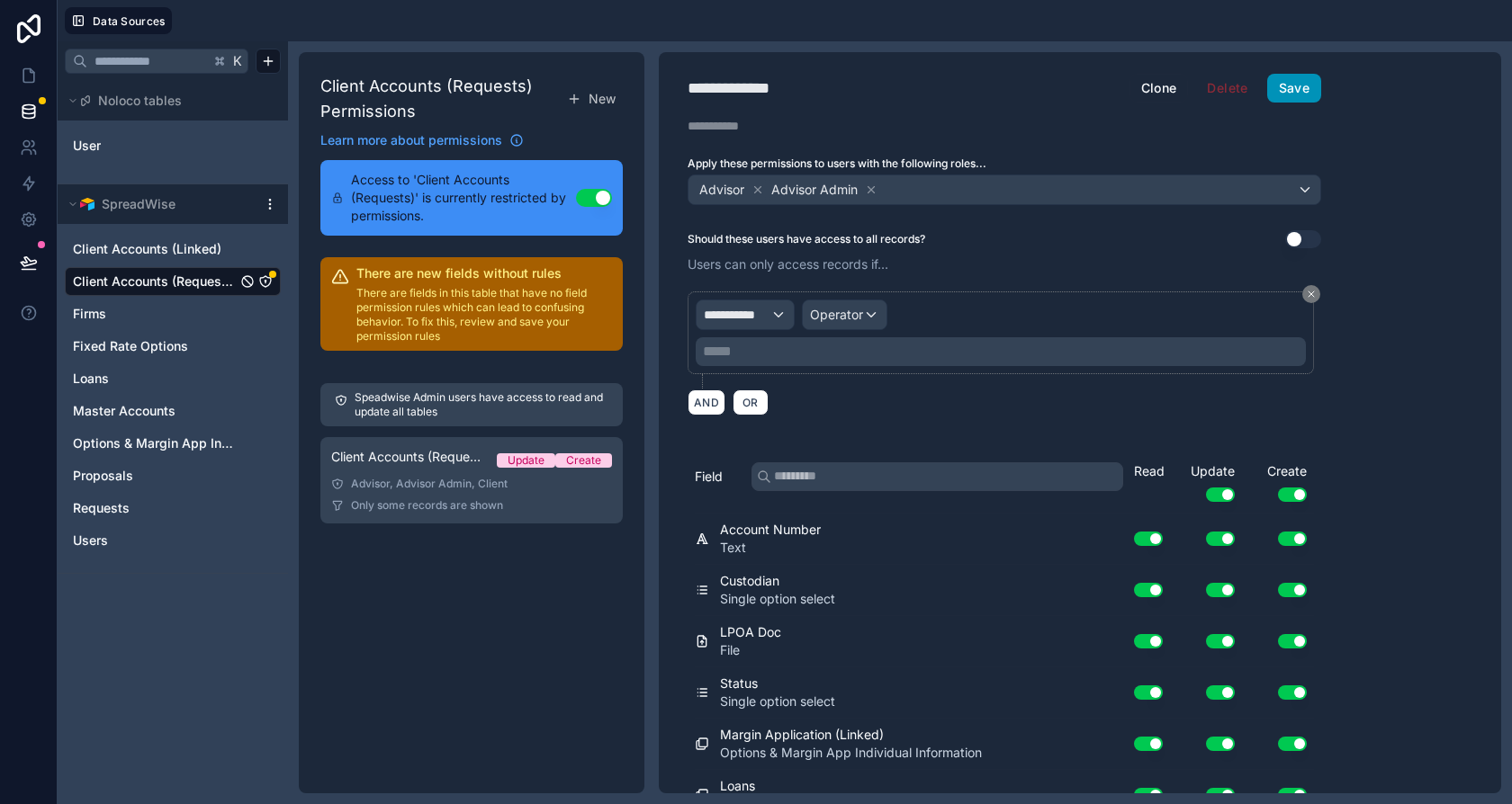
click at [1293, 85] on button "Save" at bounding box center [1294, 88] width 54 height 29
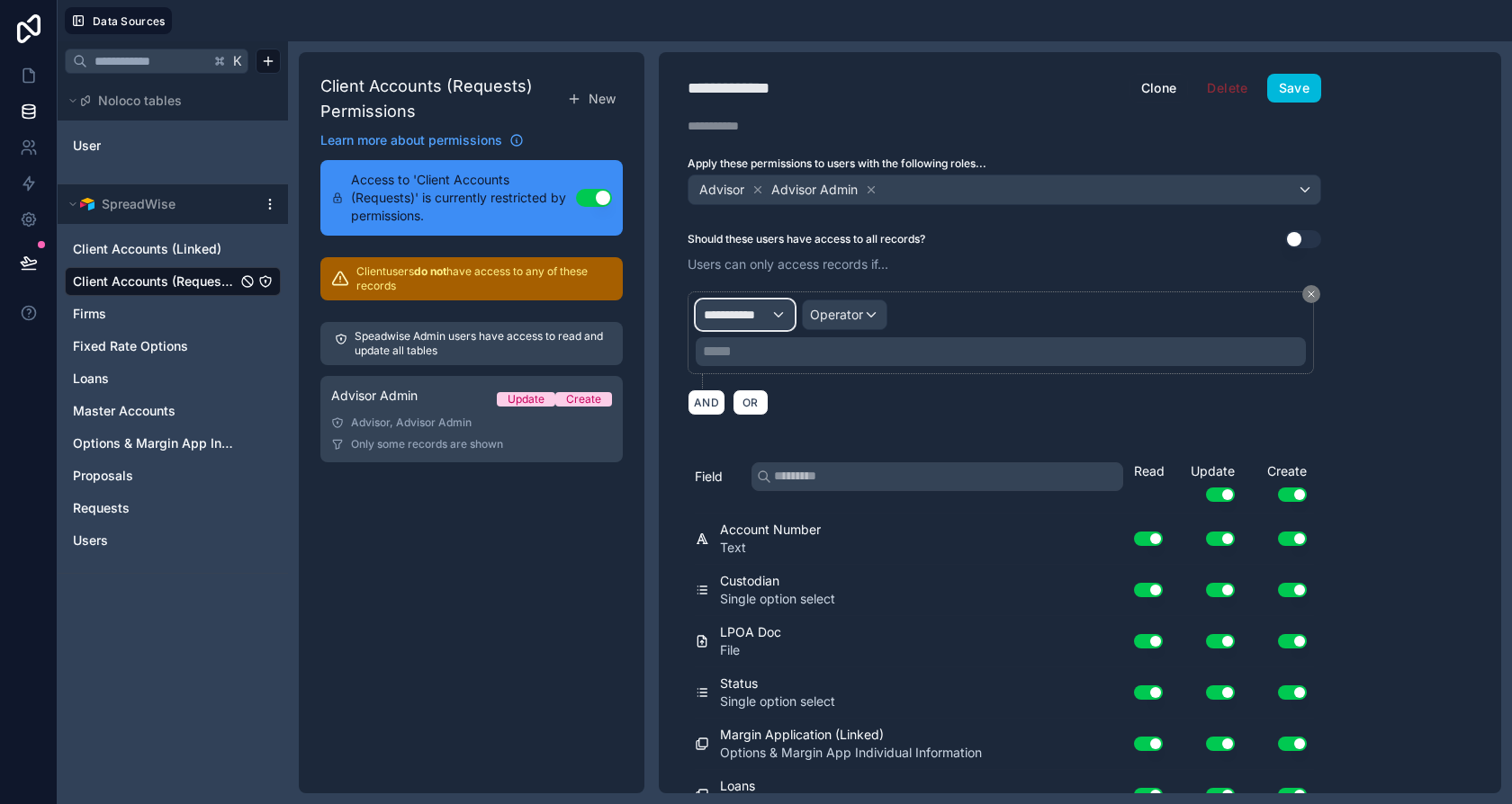
click at [706, 306] on span "**********" at bounding box center [737, 315] width 66 height 18
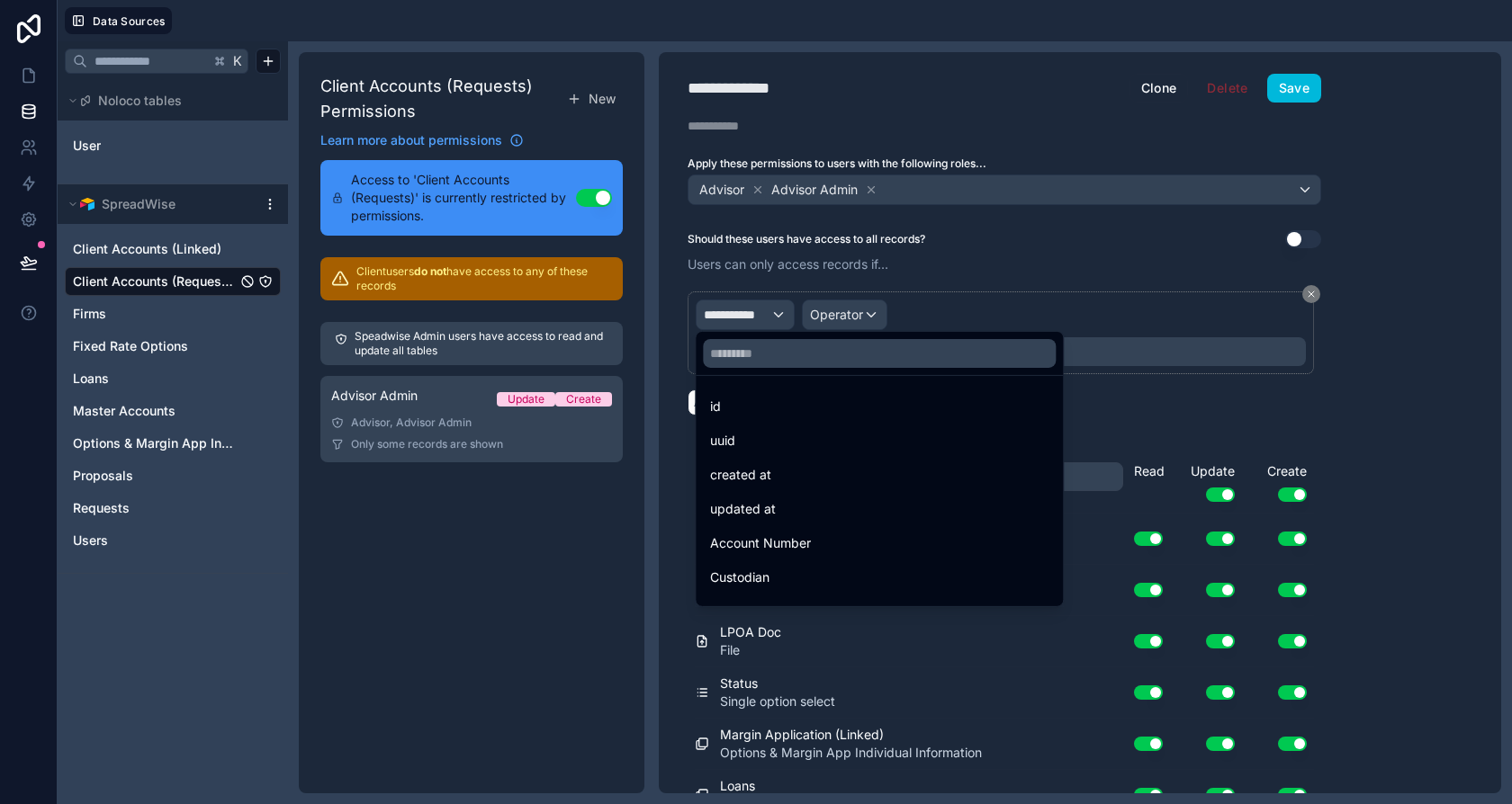
click at [795, 154] on div at bounding box center [756, 402] width 1512 height 804
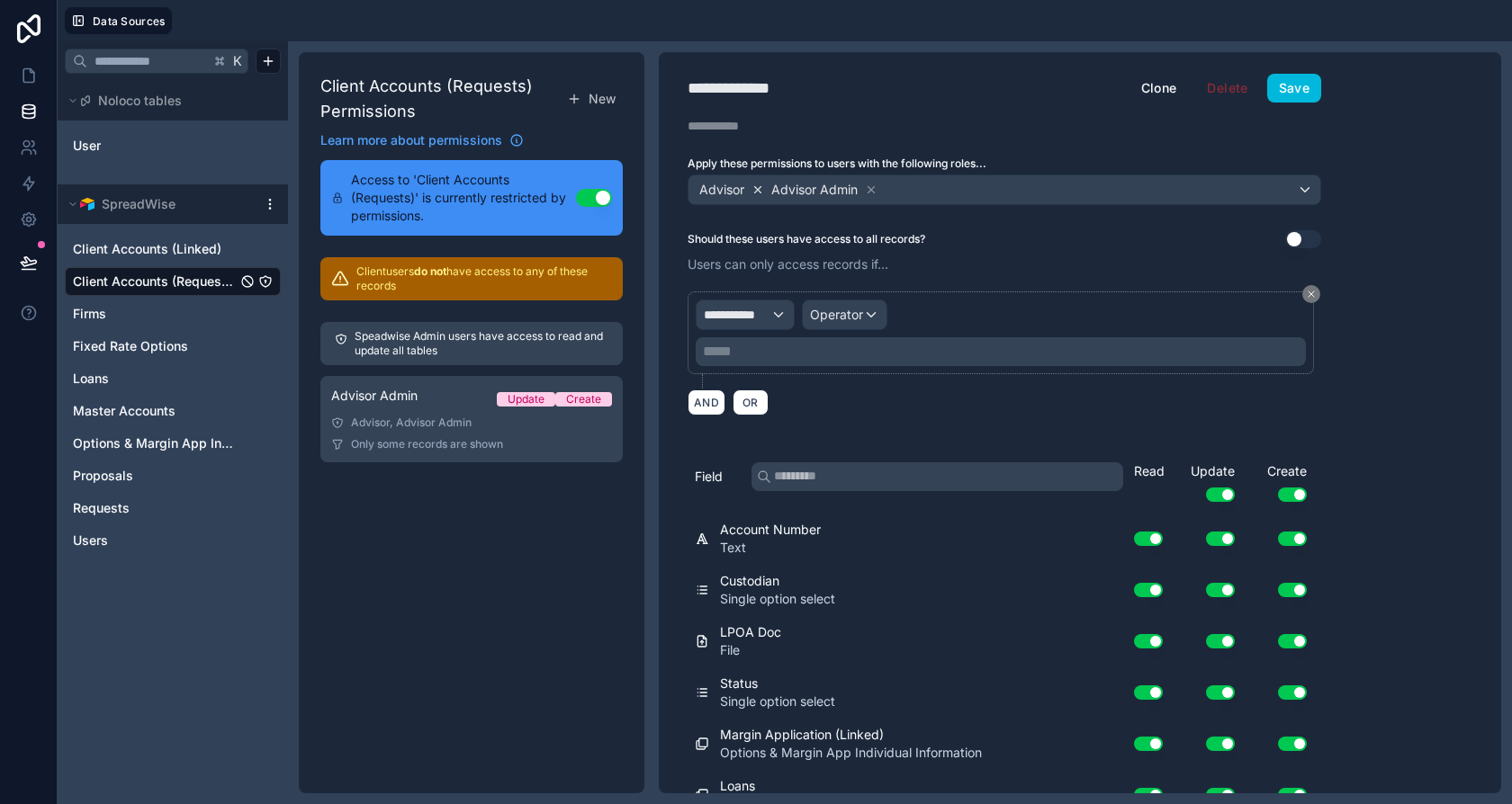
click at [756, 188] on icon at bounding box center [757, 189] width 7 height 7
click at [755, 319] on span "**********" at bounding box center [737, 315] width 66 height 18
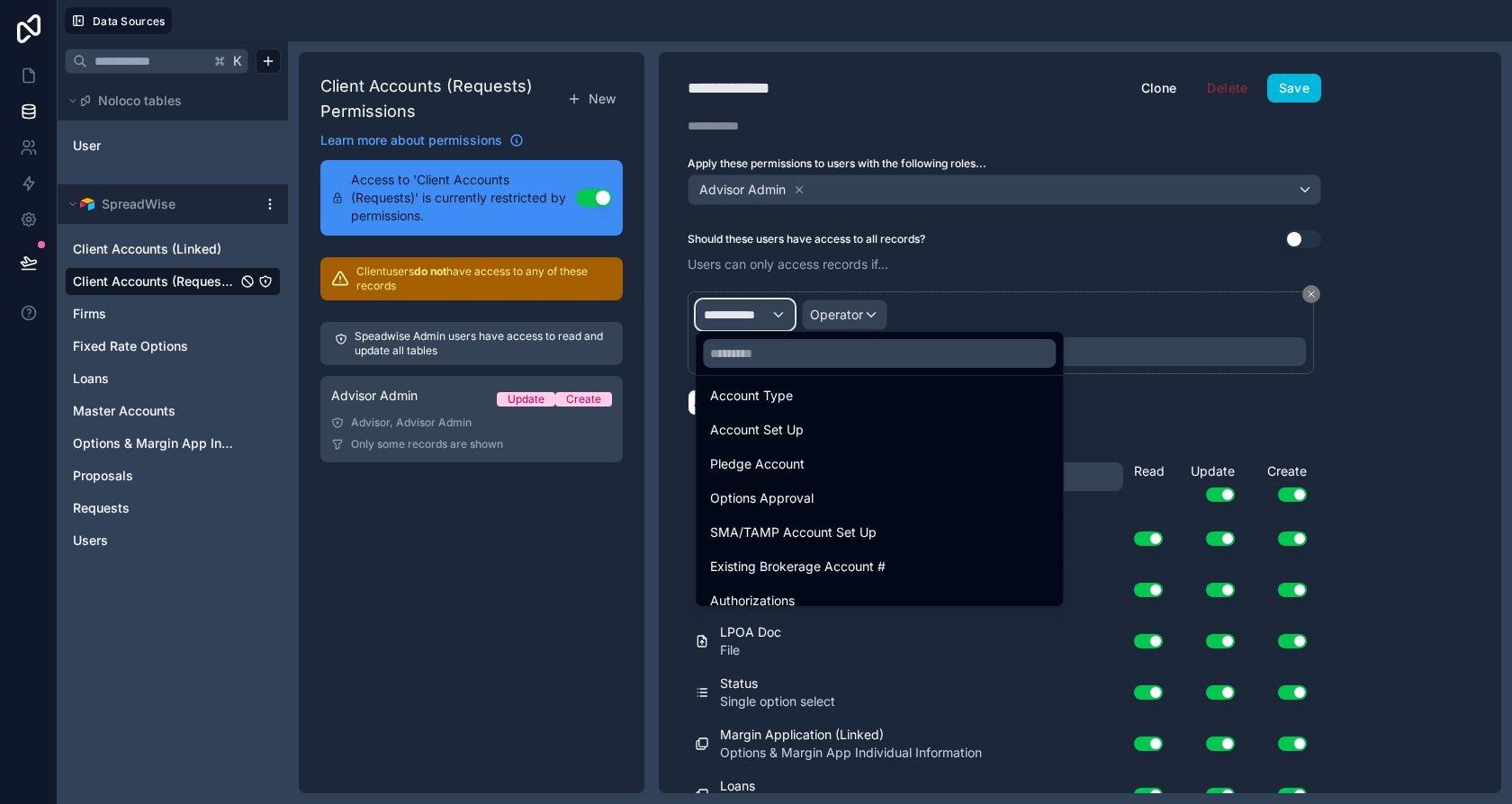
scroll to position [361, 0]
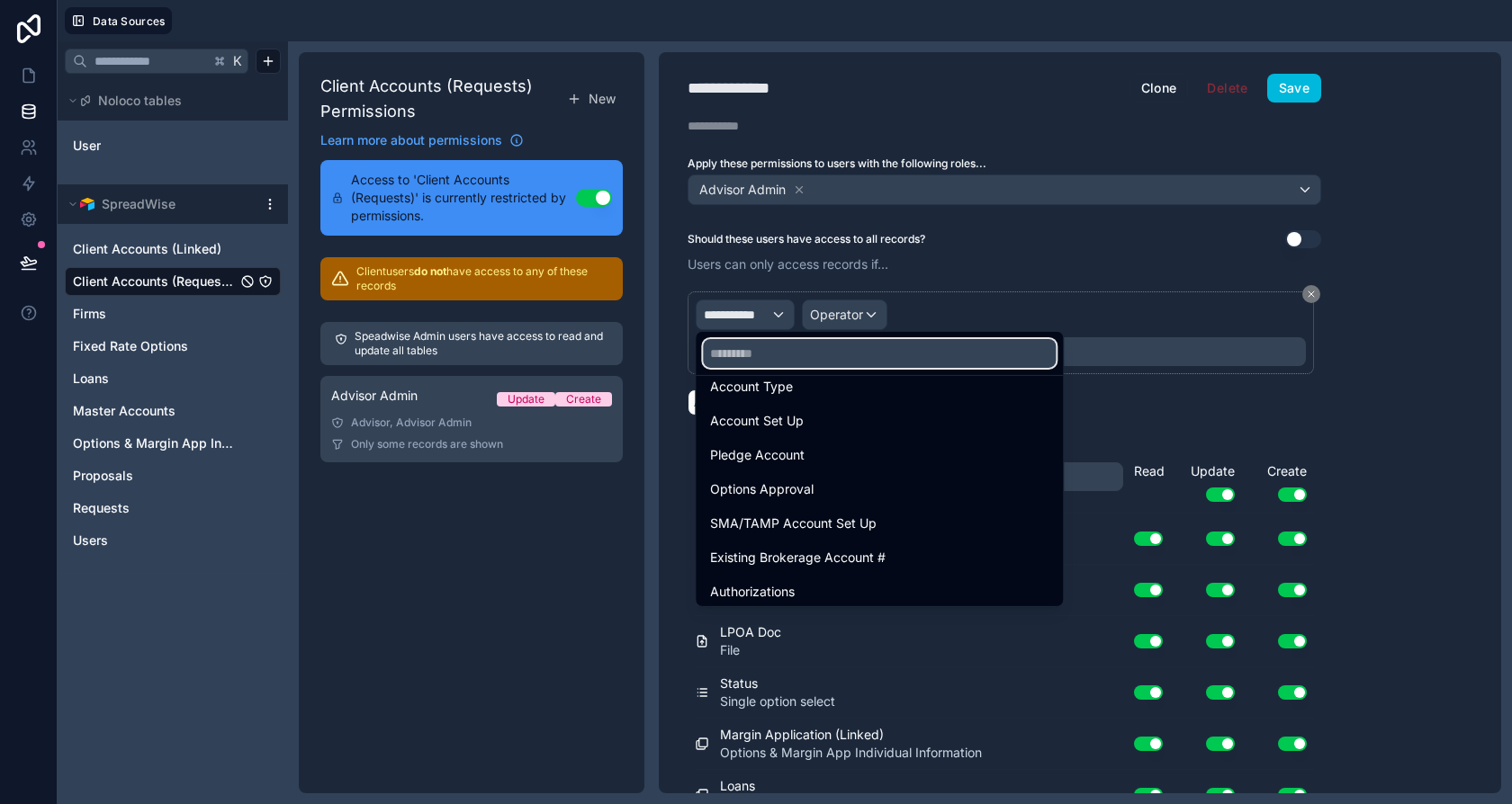
click at [801, 352] on input "text" at bounding box center [880, 353] width 353 height 29
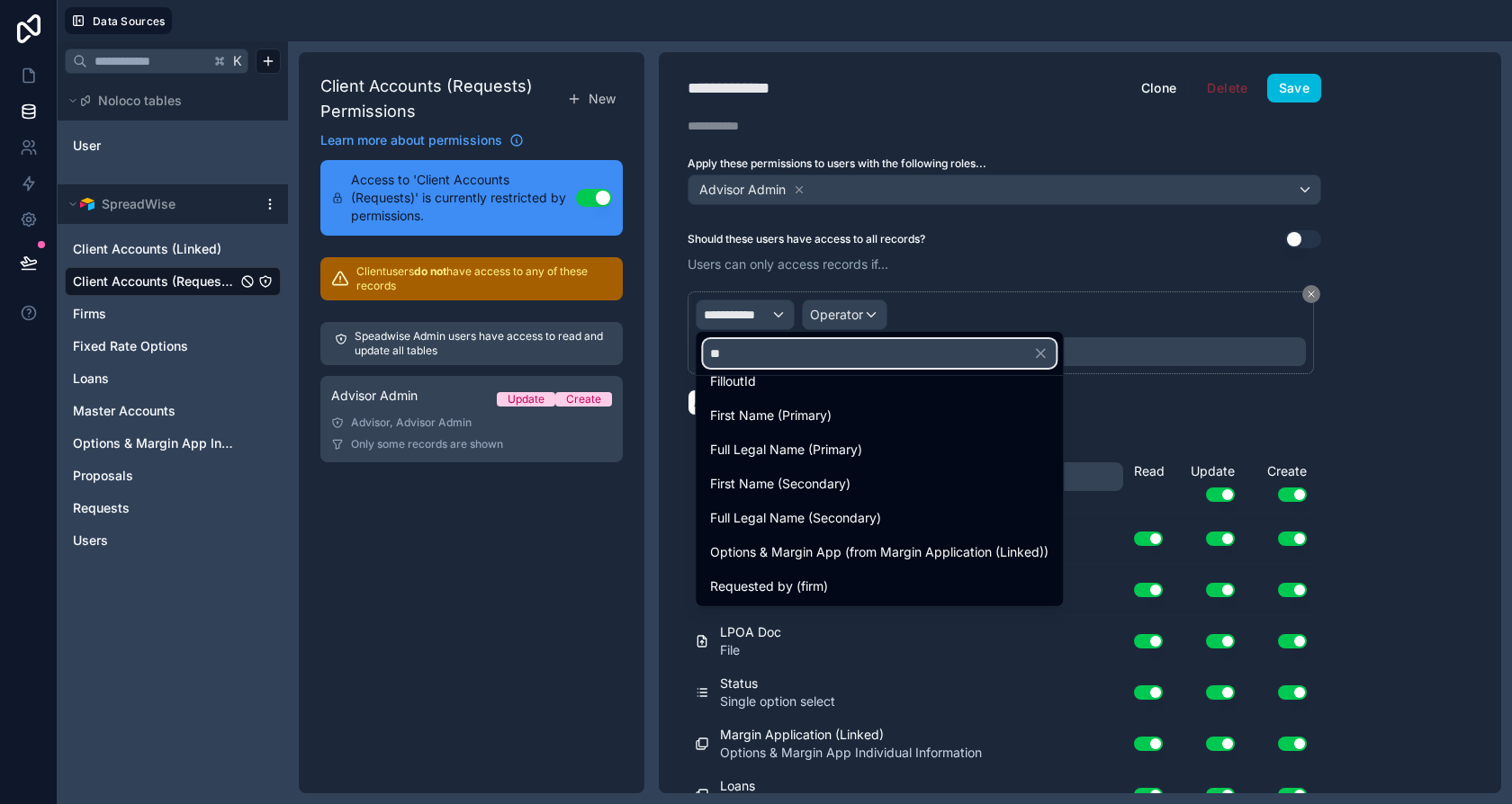
scroll to position [0, 0]
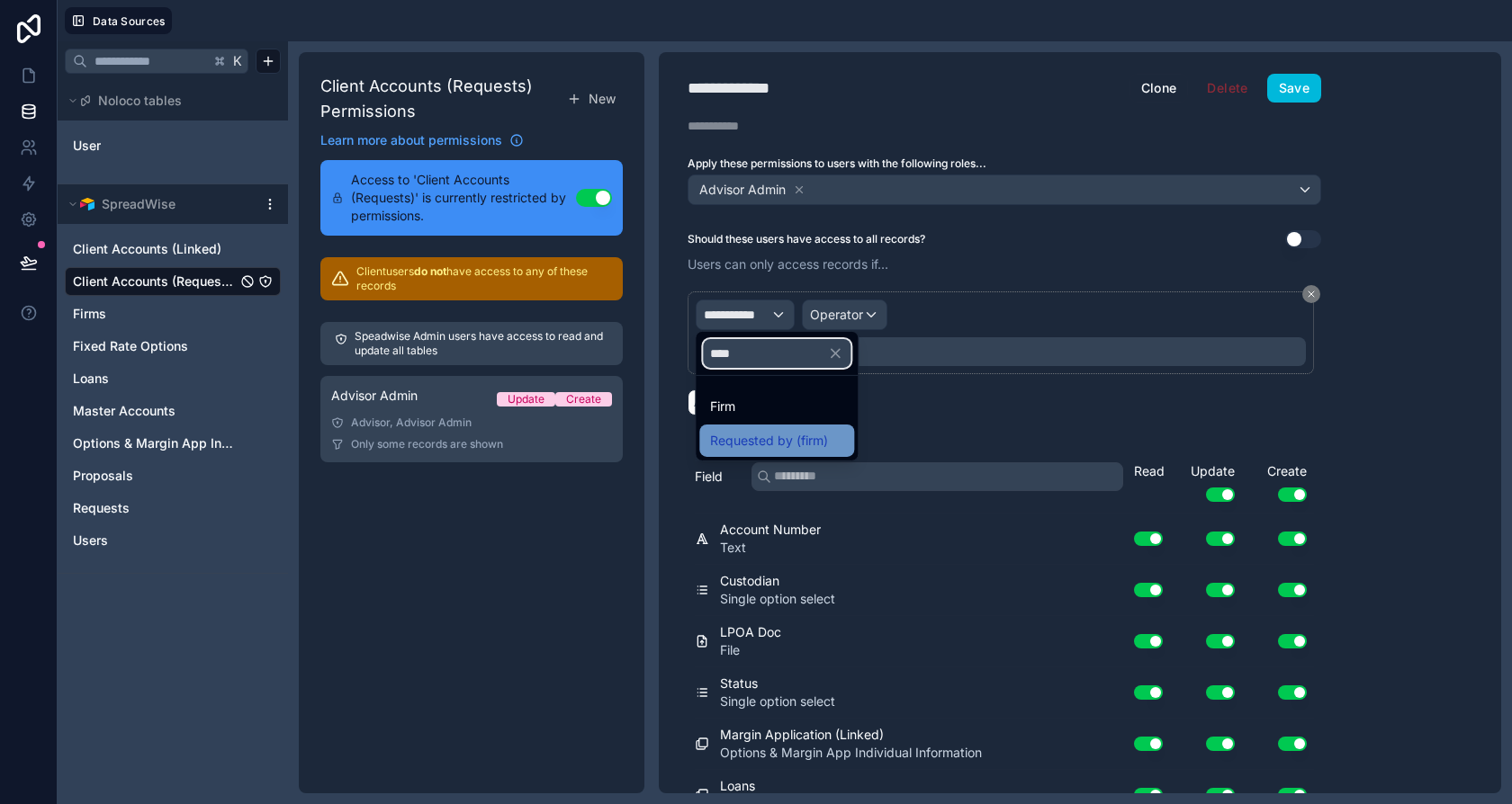
type input "****"
click at [801, 430] on span "Requested by (firm)" at bounding box center [769, 441] width 118 height 21
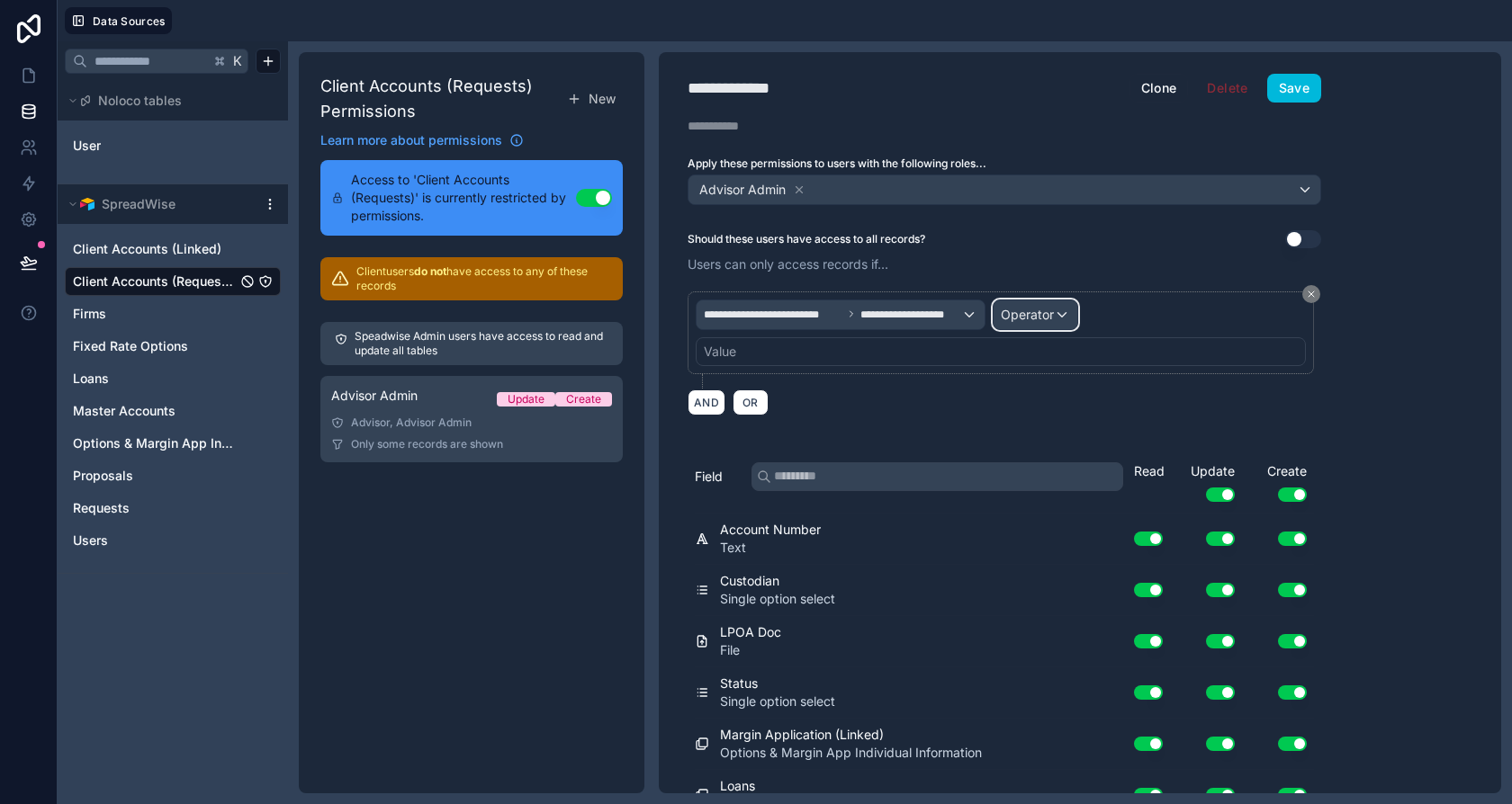
click at [1000, 319] on div "Operator" at bounding box center [1036, 315] width 84 height 29
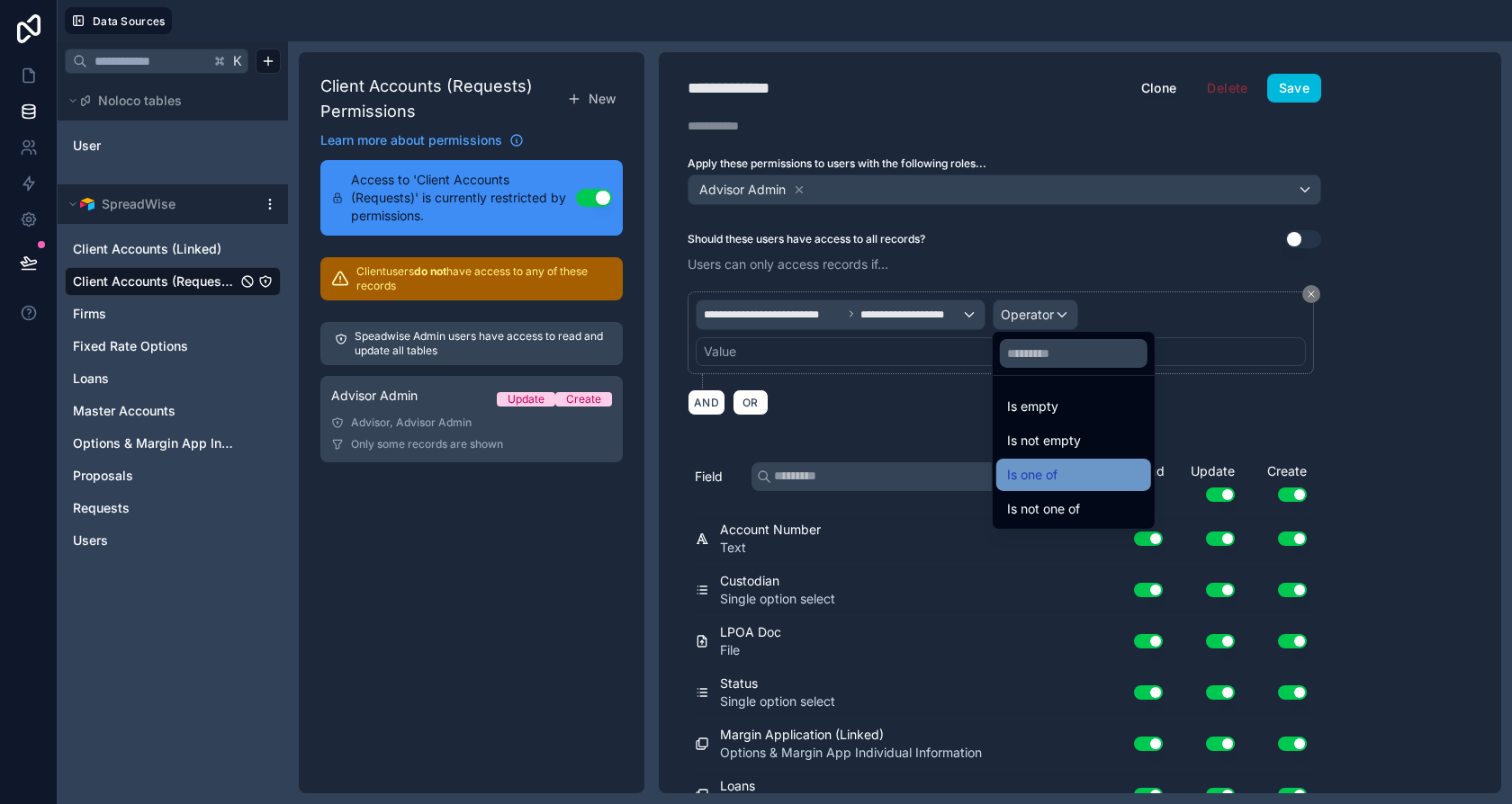
click at [1055, 469] on span "Is one of" at bounding box center [1032, 474] width 50 height 21
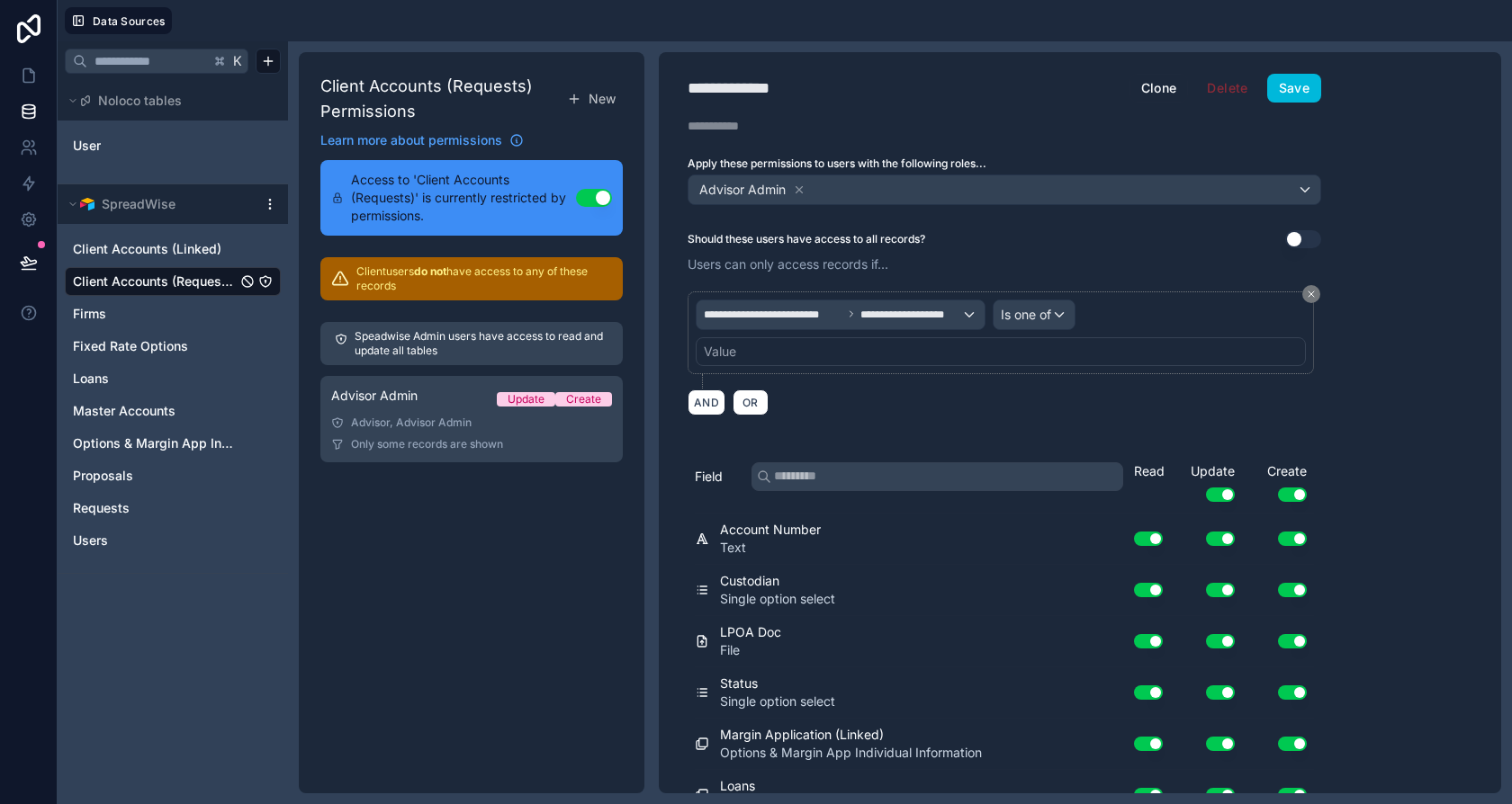
click at [774, 340] on div "Value" at bounding box center [1000, 351] width 610 height 29
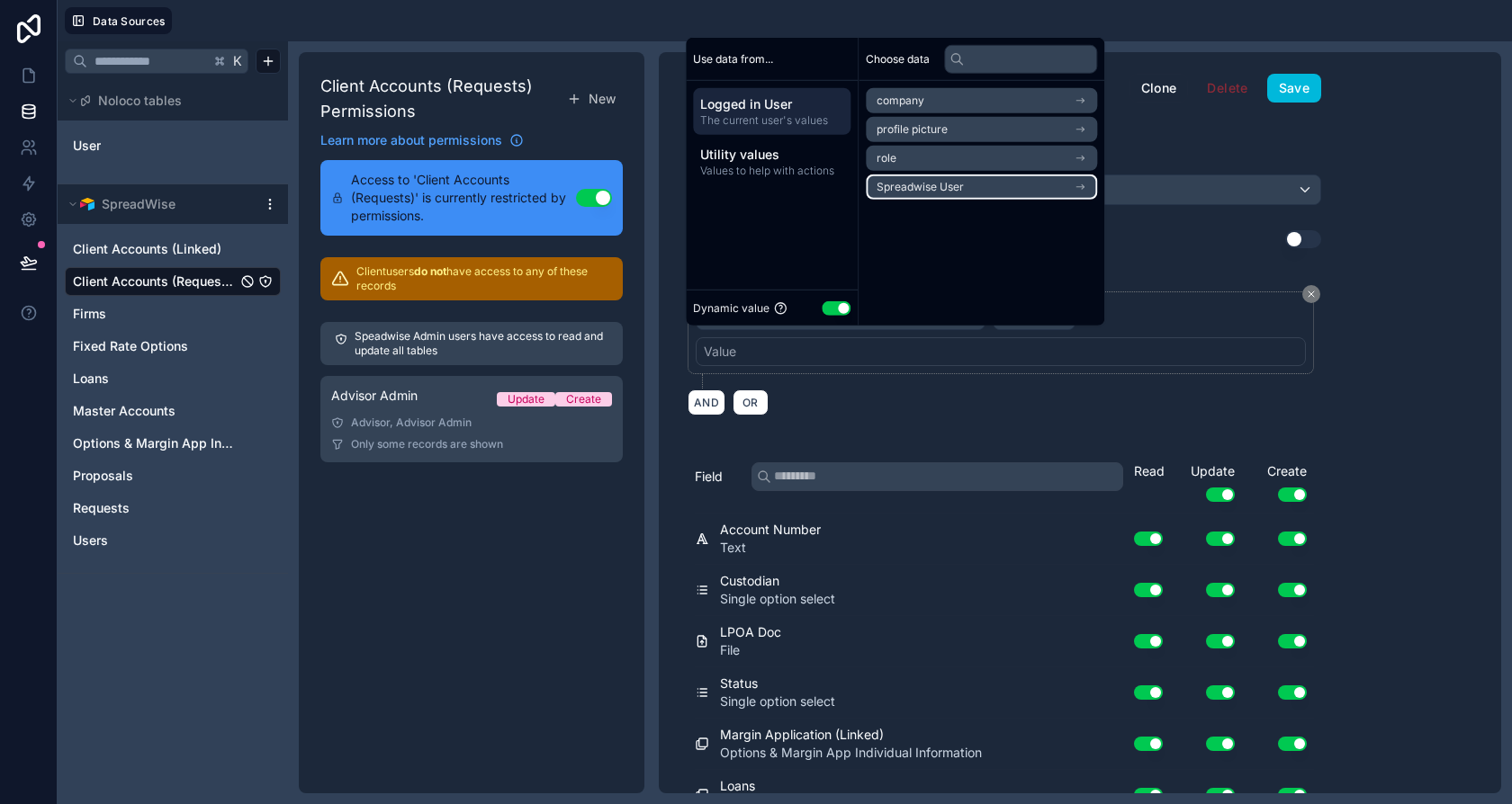
click at [986, 182] on li "Spreadwise User" at bounding box center [982, 187] width 232 height 25
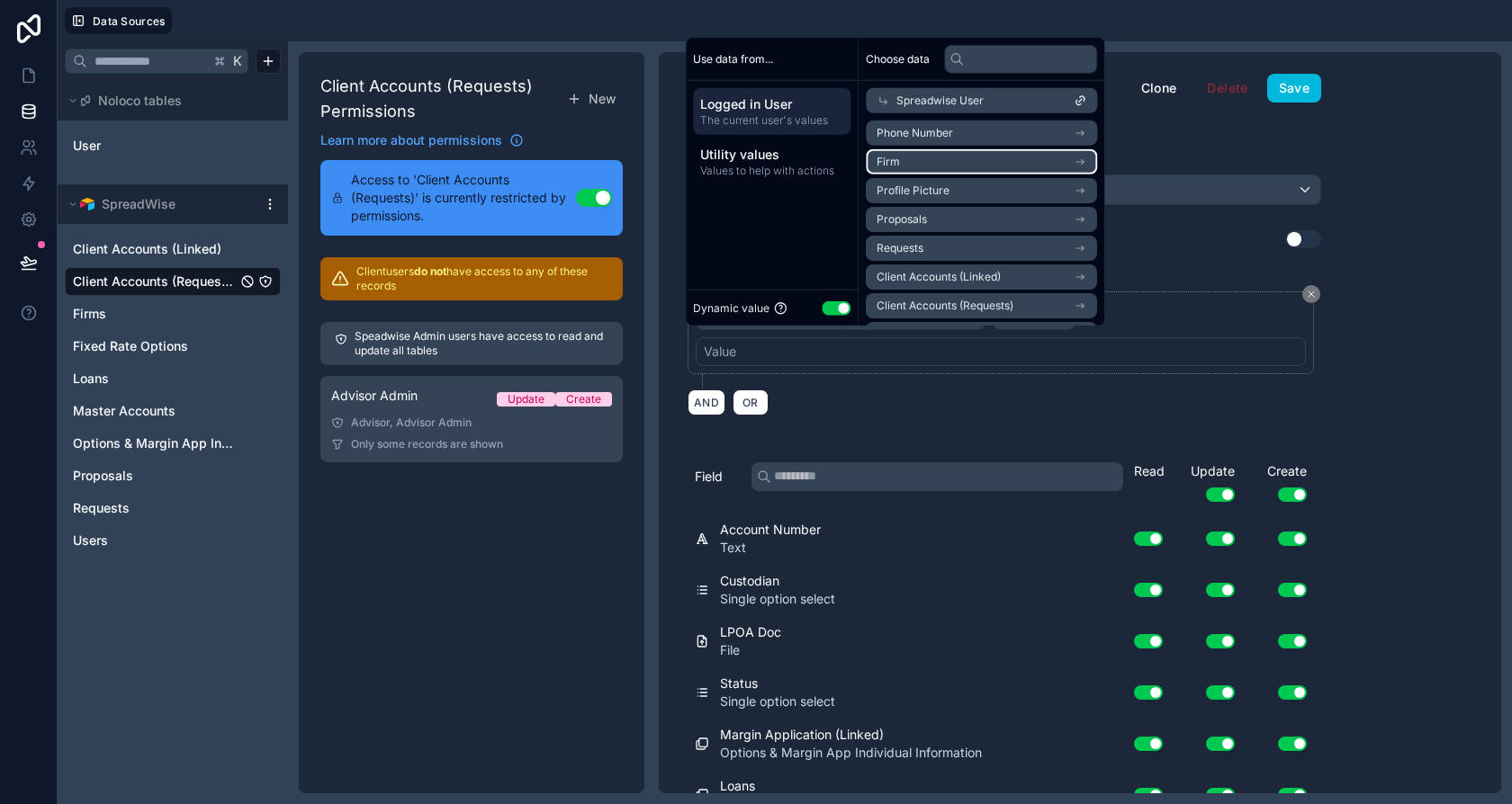
click at [929, 166] on li "Firm" at bounding box center [982, 162] width 232 height 25
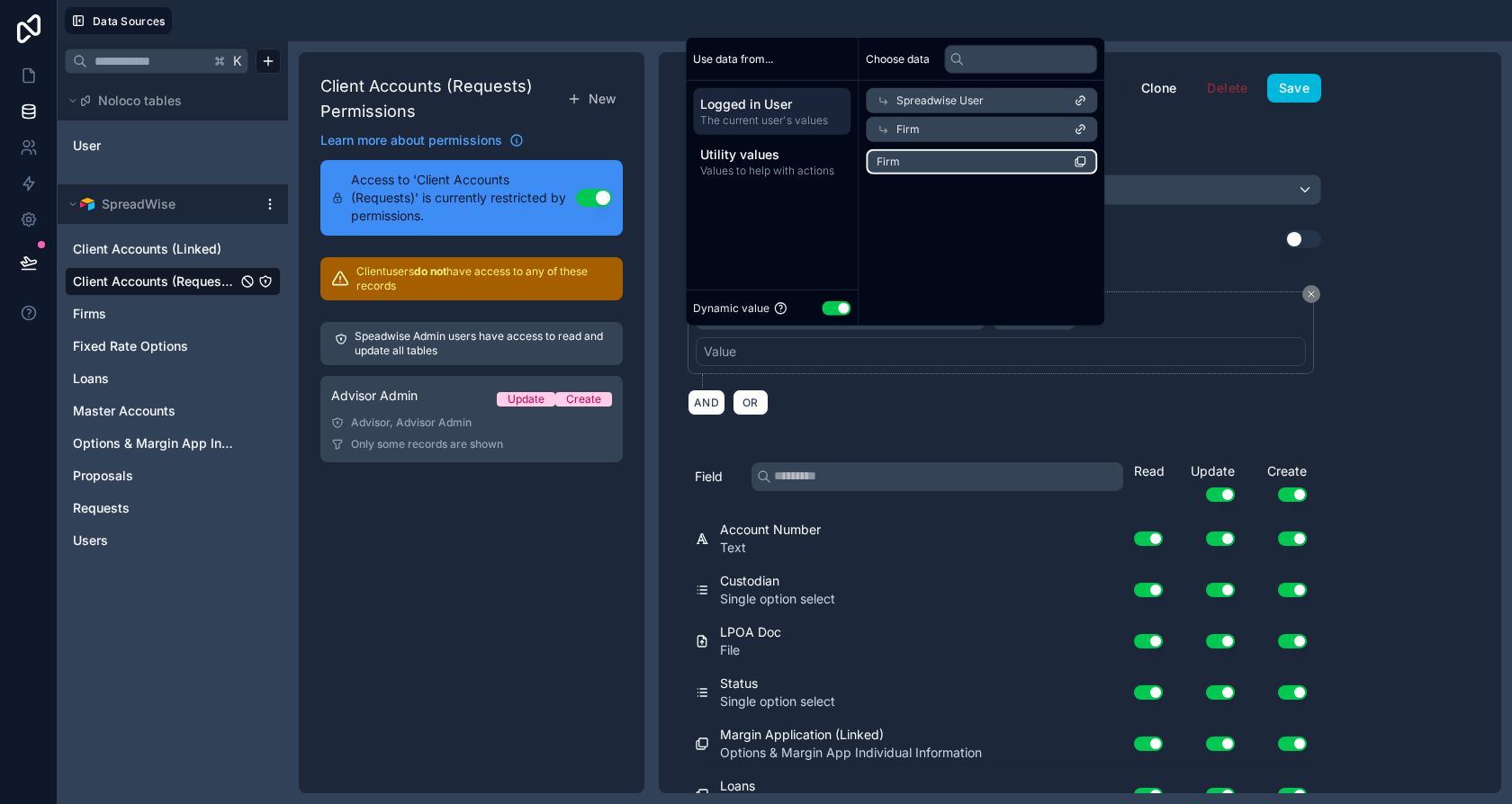
click at [965, 159] on li "Firm" at bounding box center [982, 162] width 232 height 25
click at [1175, 238] on div "Should these users have access to all records? Use setting" at bounding box center [1004, 239] width 633 height 18
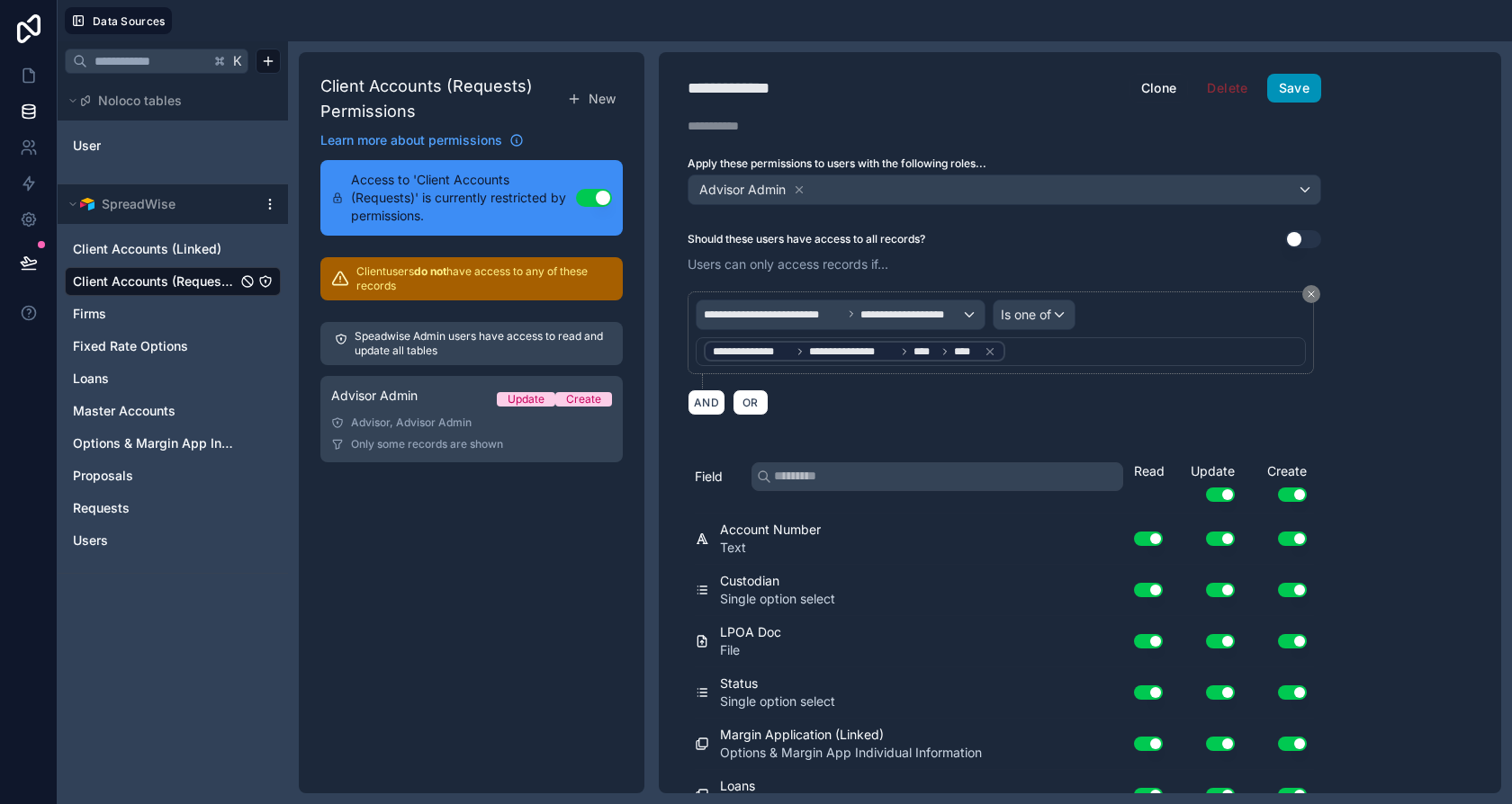
click at [1287, 85] on button "Save" at bounding box center [1294, 88] width 54 height 29
click at [27, 86] on link at bounding box center [28, 76] width 57 height 36
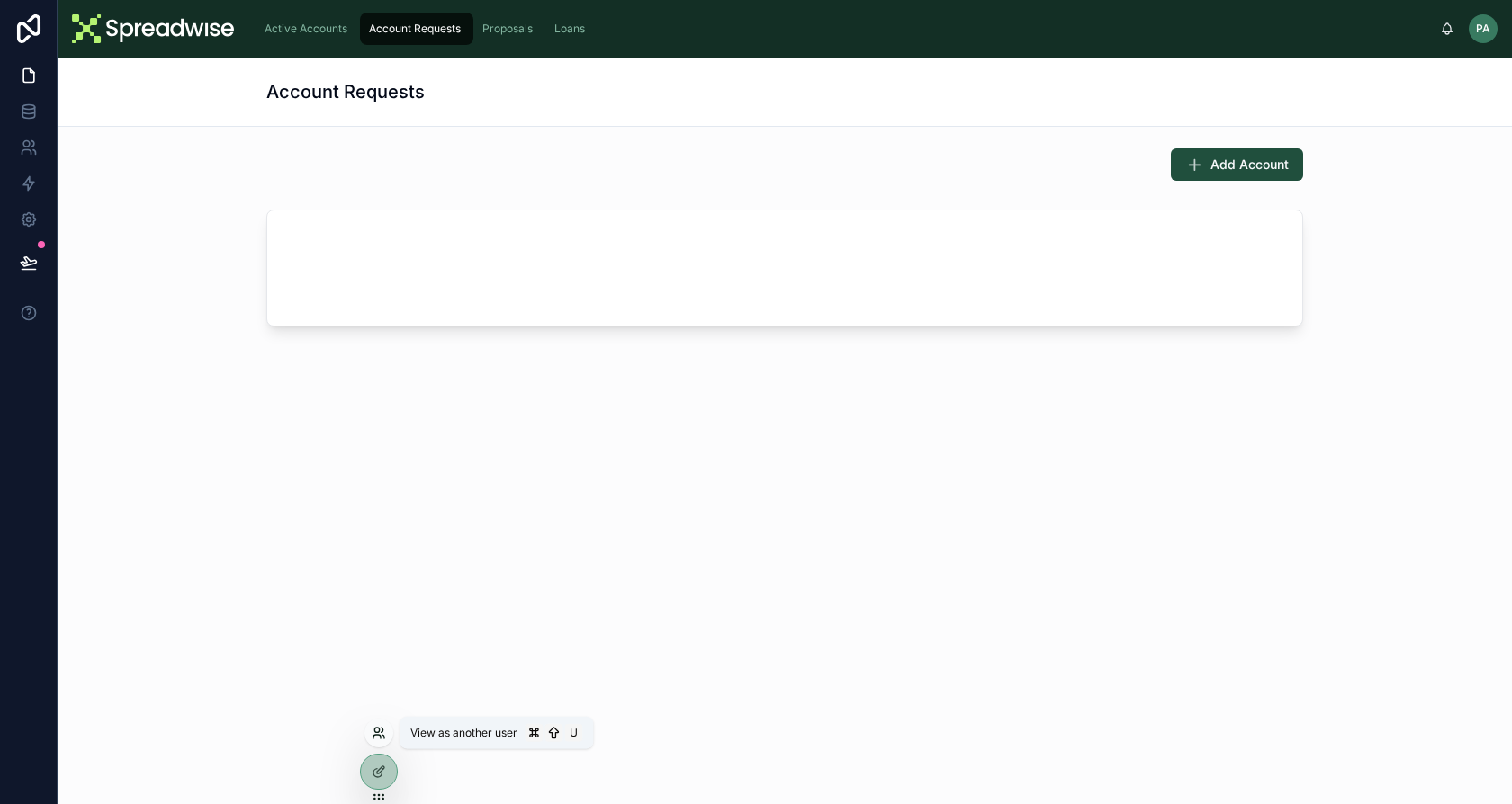
click at [384, 736] on icon at bounding box center [384, 737] width 2 height 4
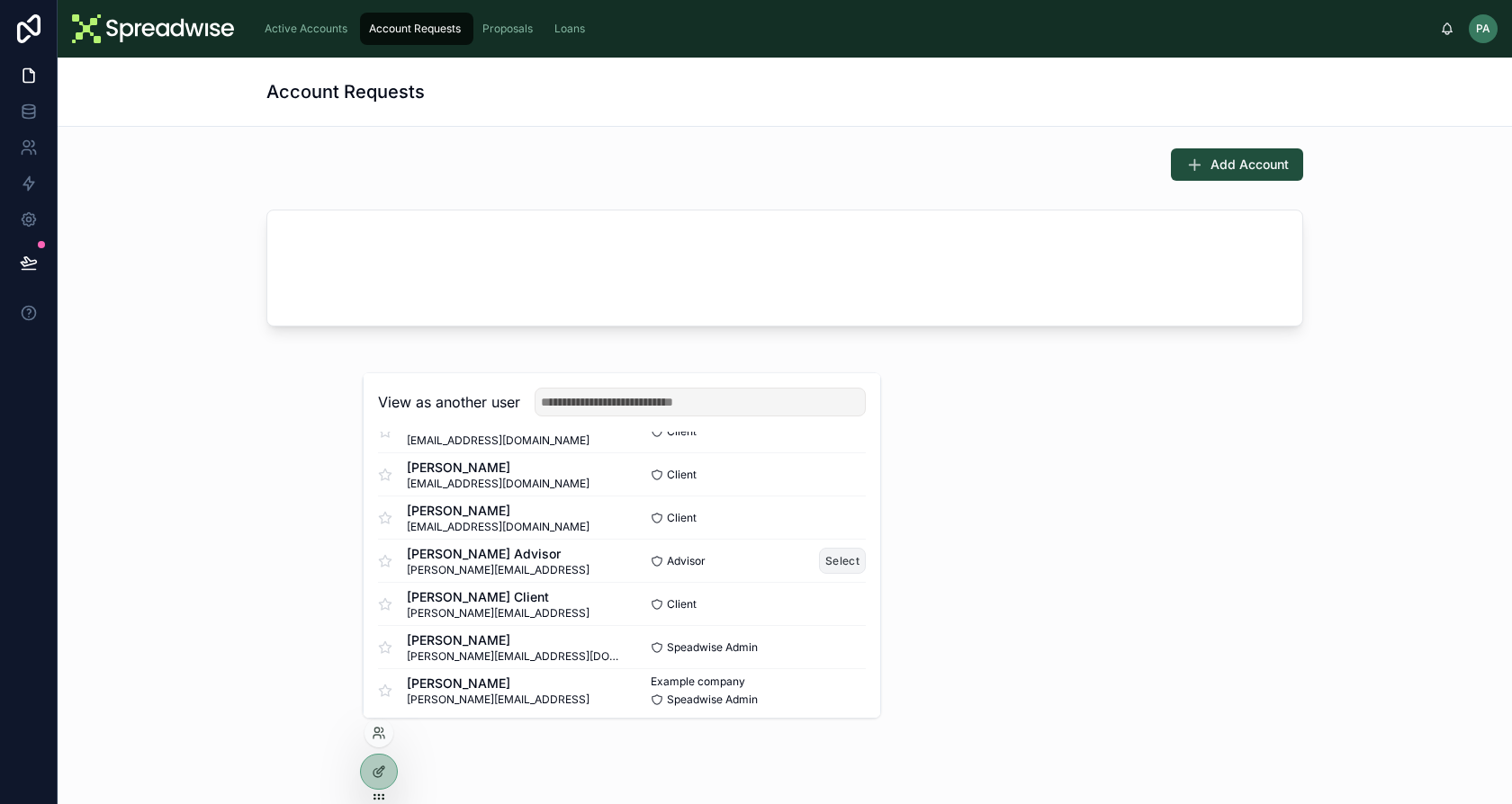
scroll to position [476, 0]
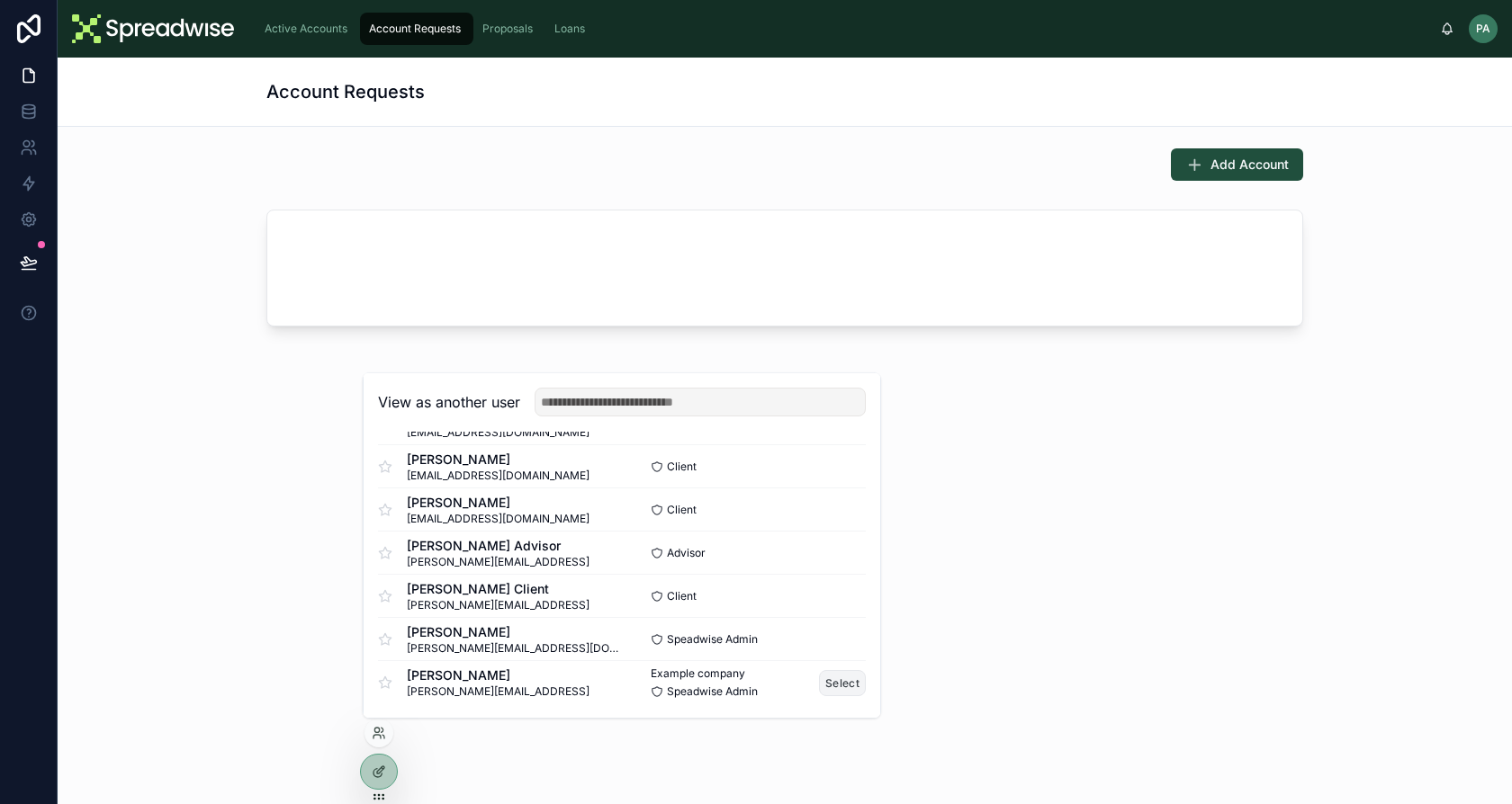
click at [824, 680] on button "Select" at bounding box center [842, 684] width 47 height 26
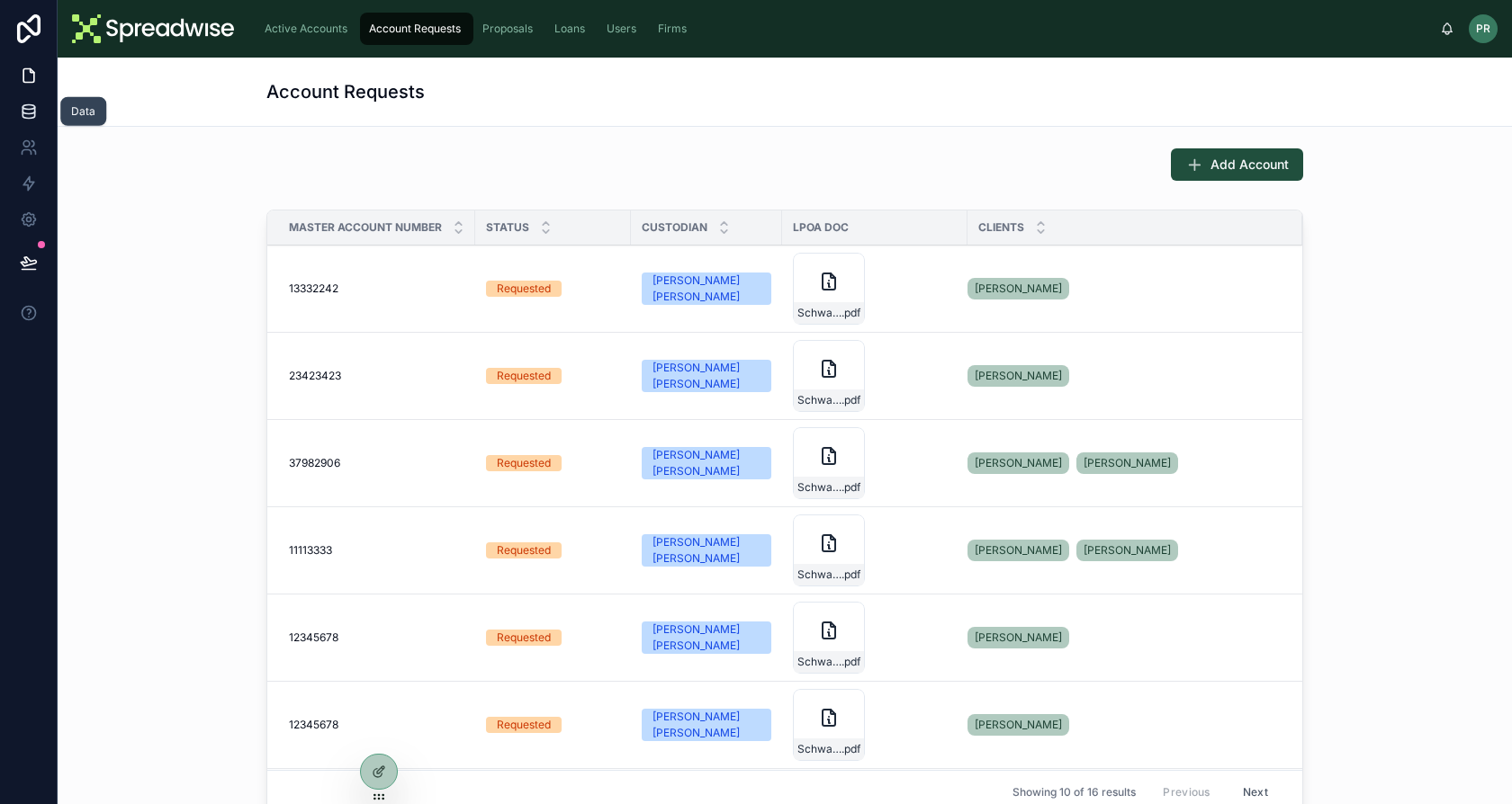
click at [30, 117] on icon at bounding box center [28, 111] width 18 height 18
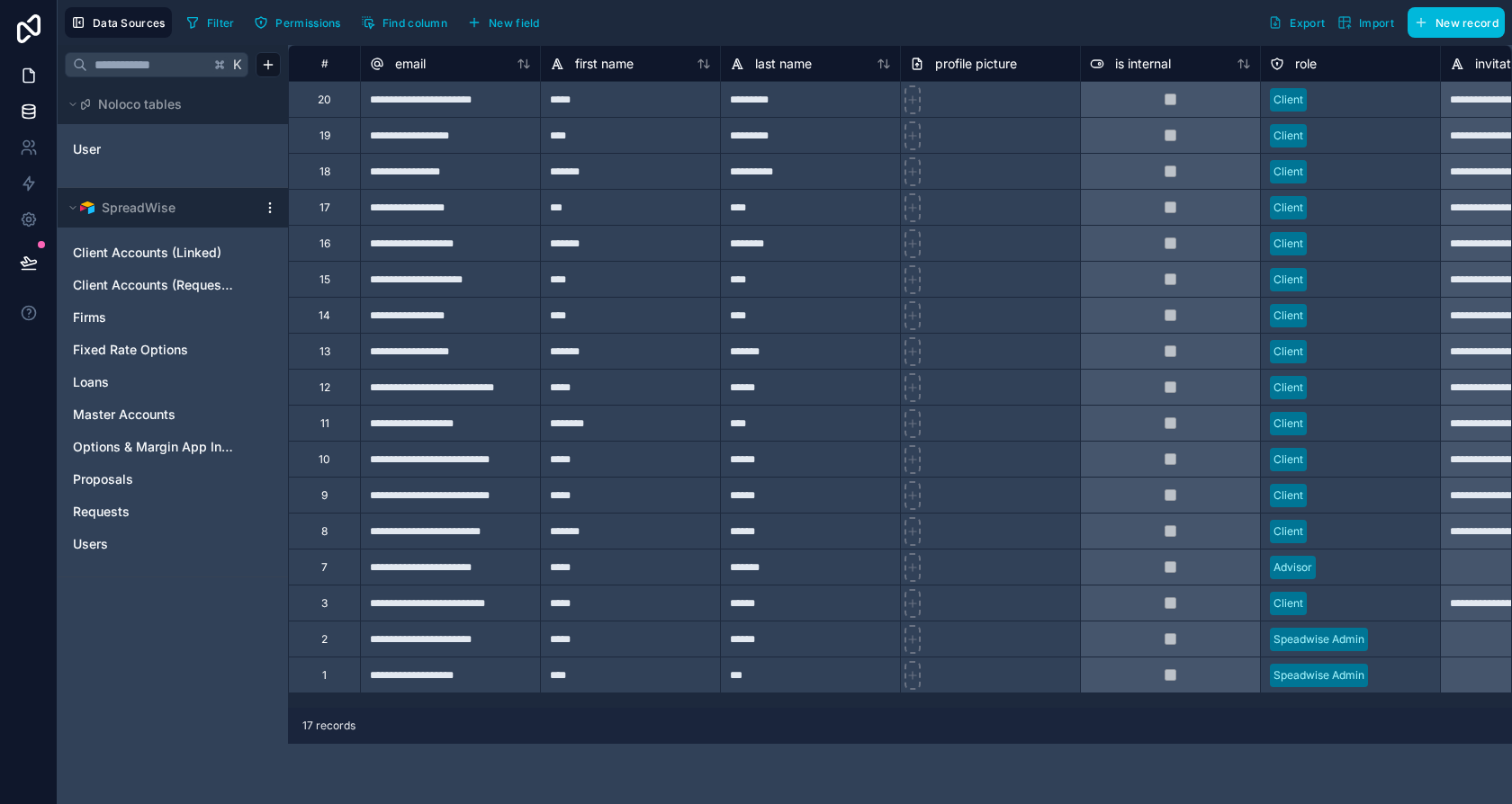
click at [26, 77] on icon at bounding box center [28, 75] width 18 height 18
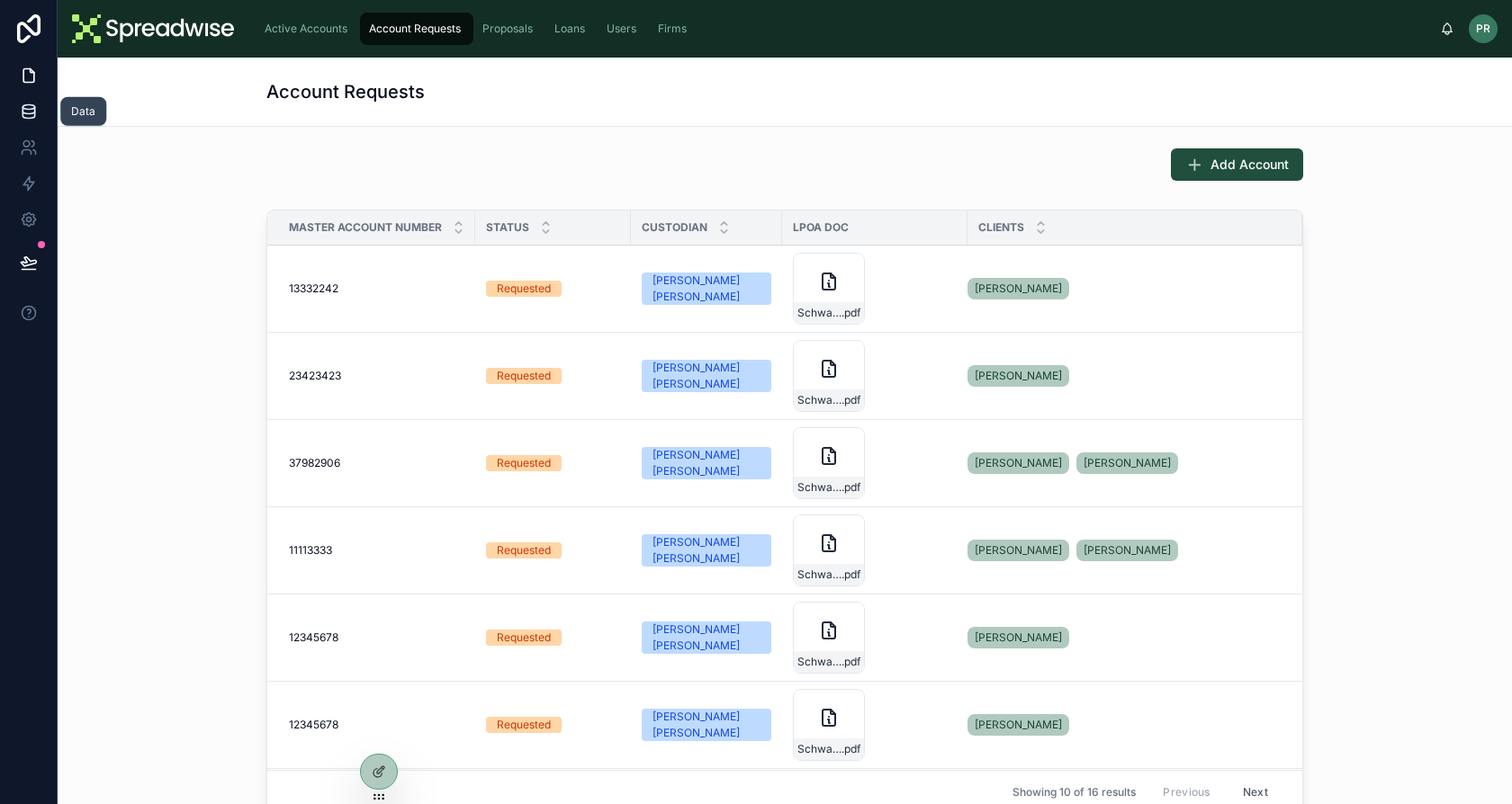
click at [21, 106] on icon at bounding box center [28, 111] width 18 height 18
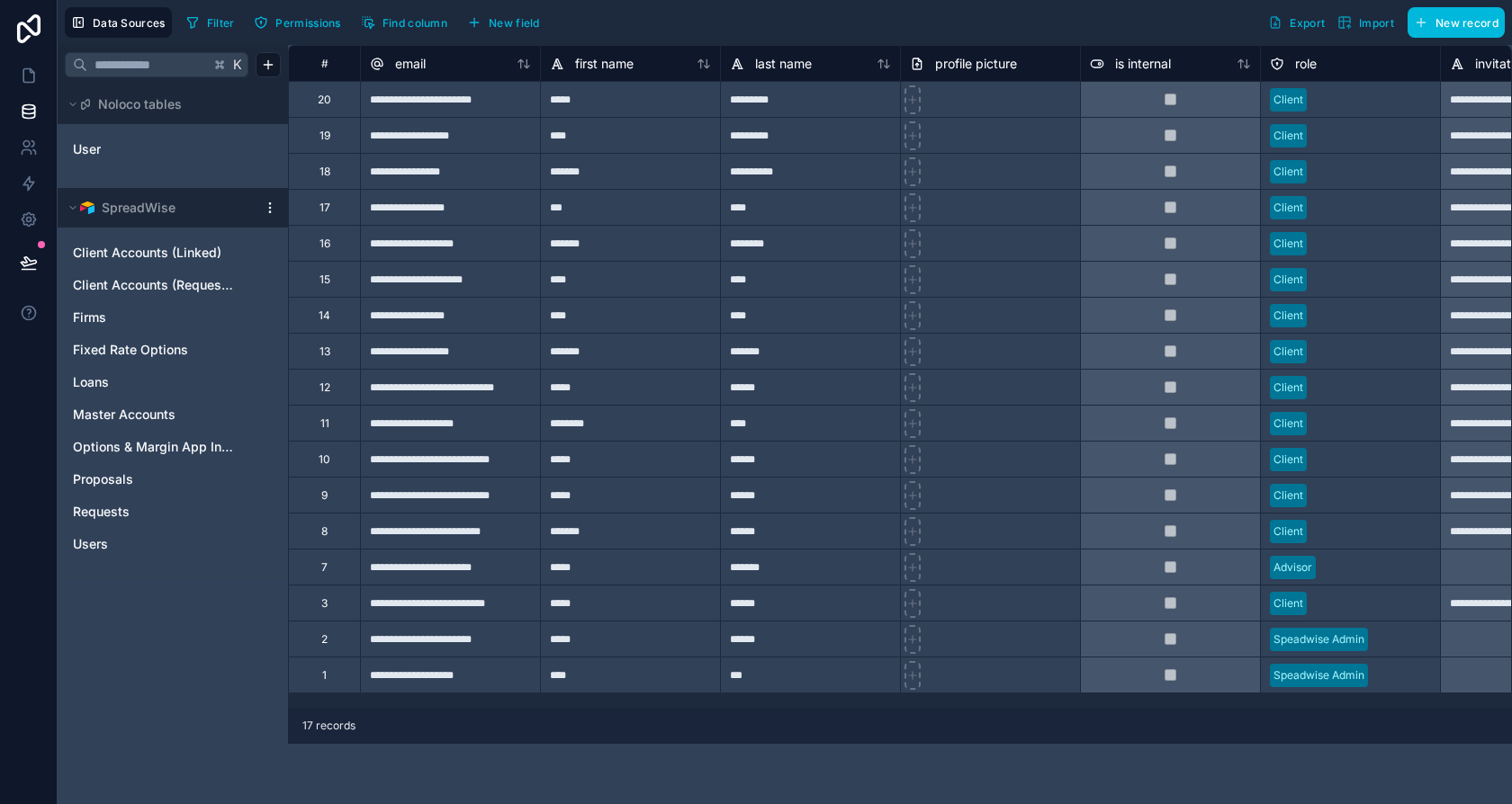
click at [131, 132] on div "User" at bounding box center [172, 148] width 216 height 41
click at [120, 144] on link "User" at bounding box center [146, 148] width 146 height 18
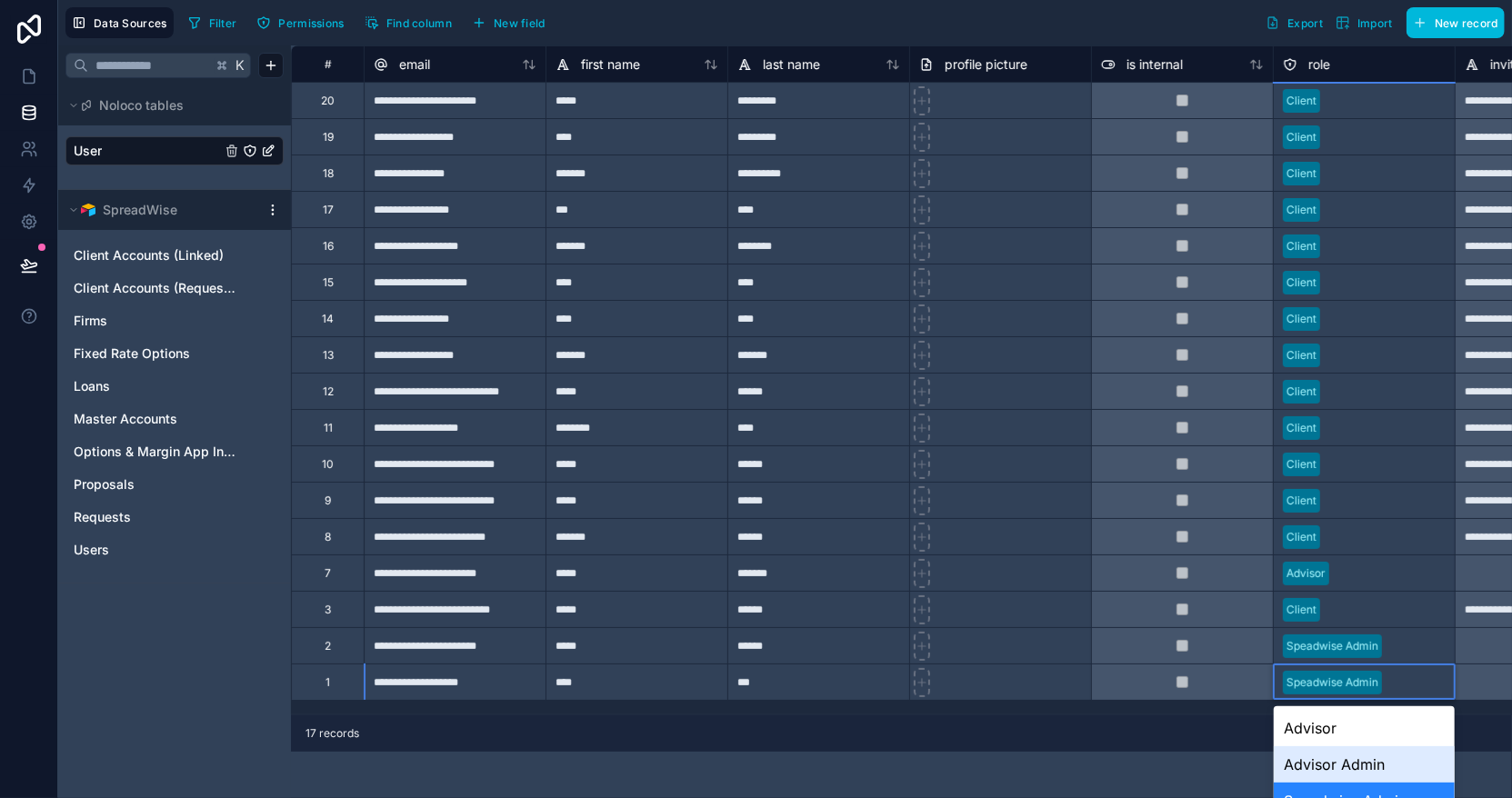
click at [1351, 763] on div "Advisor Admin" at bounding box center [1365, 764] width 181 height 37
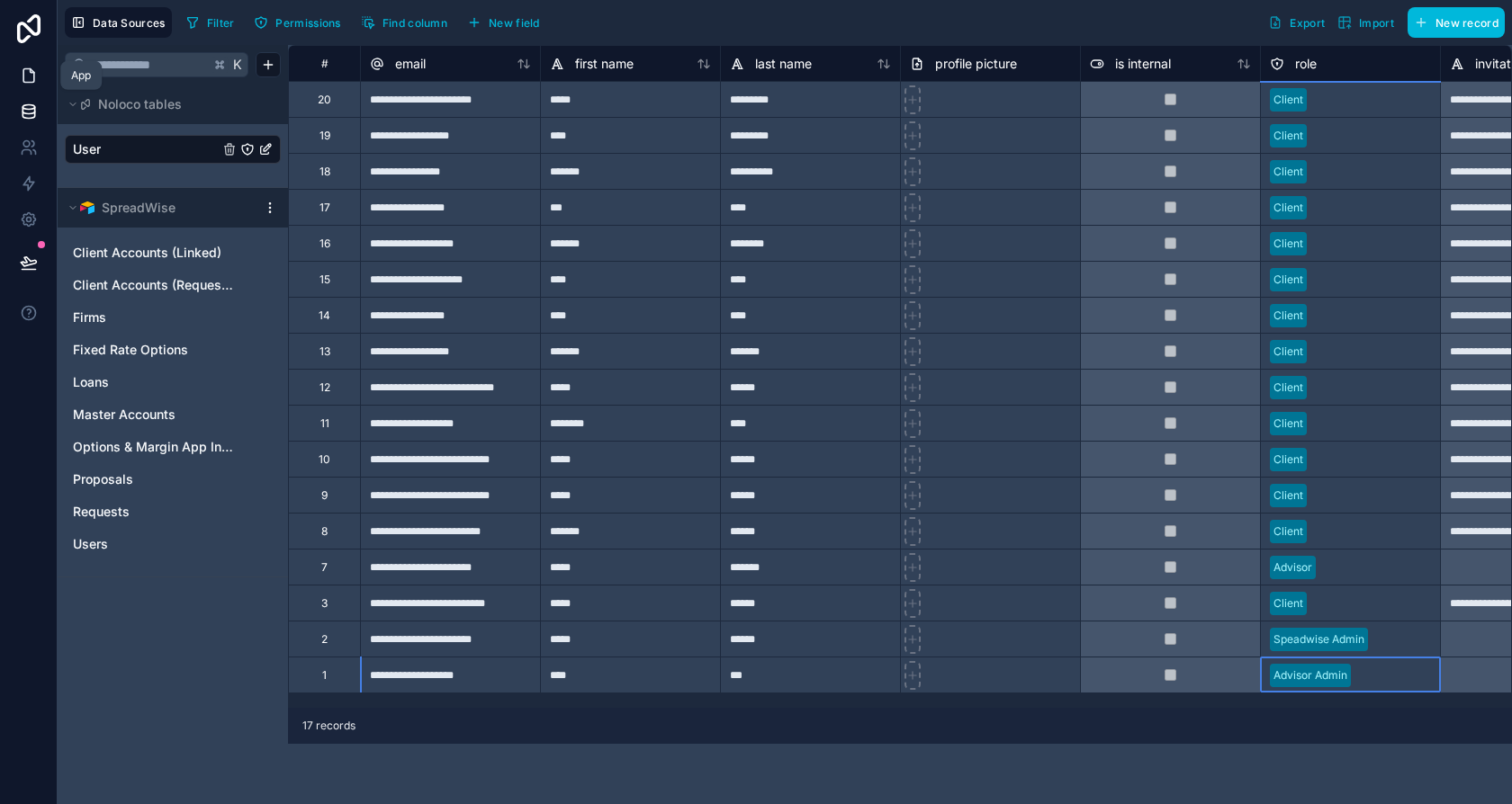
click at [31, 76] on icon at bounding box center [28, 75] width 18 height 18
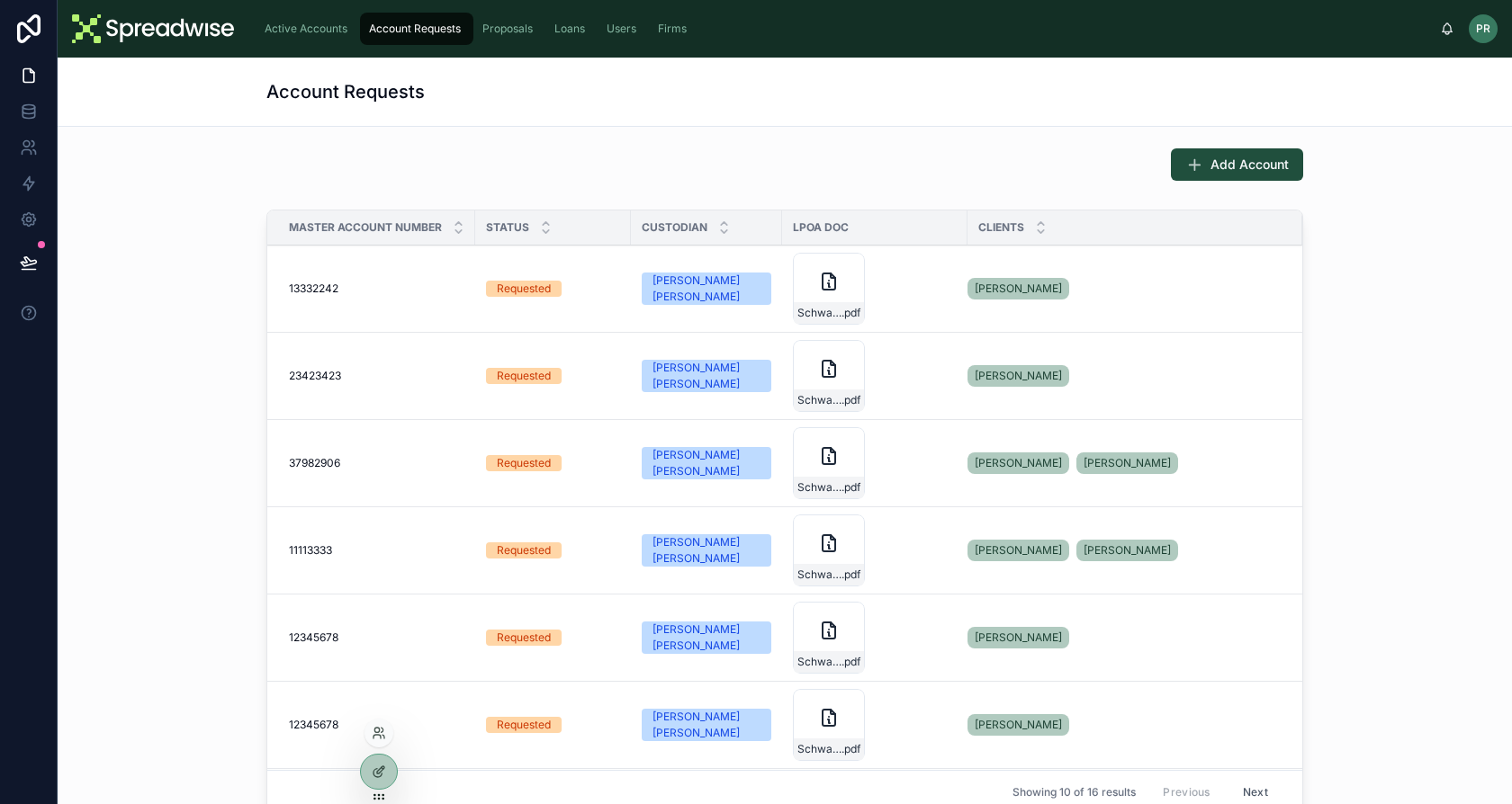
click at [374, 719] on div at bounding box center [378, 733] width 29 height 29
click at [376, 728] on icon at bounding box center [376, 730] width 5 height 5
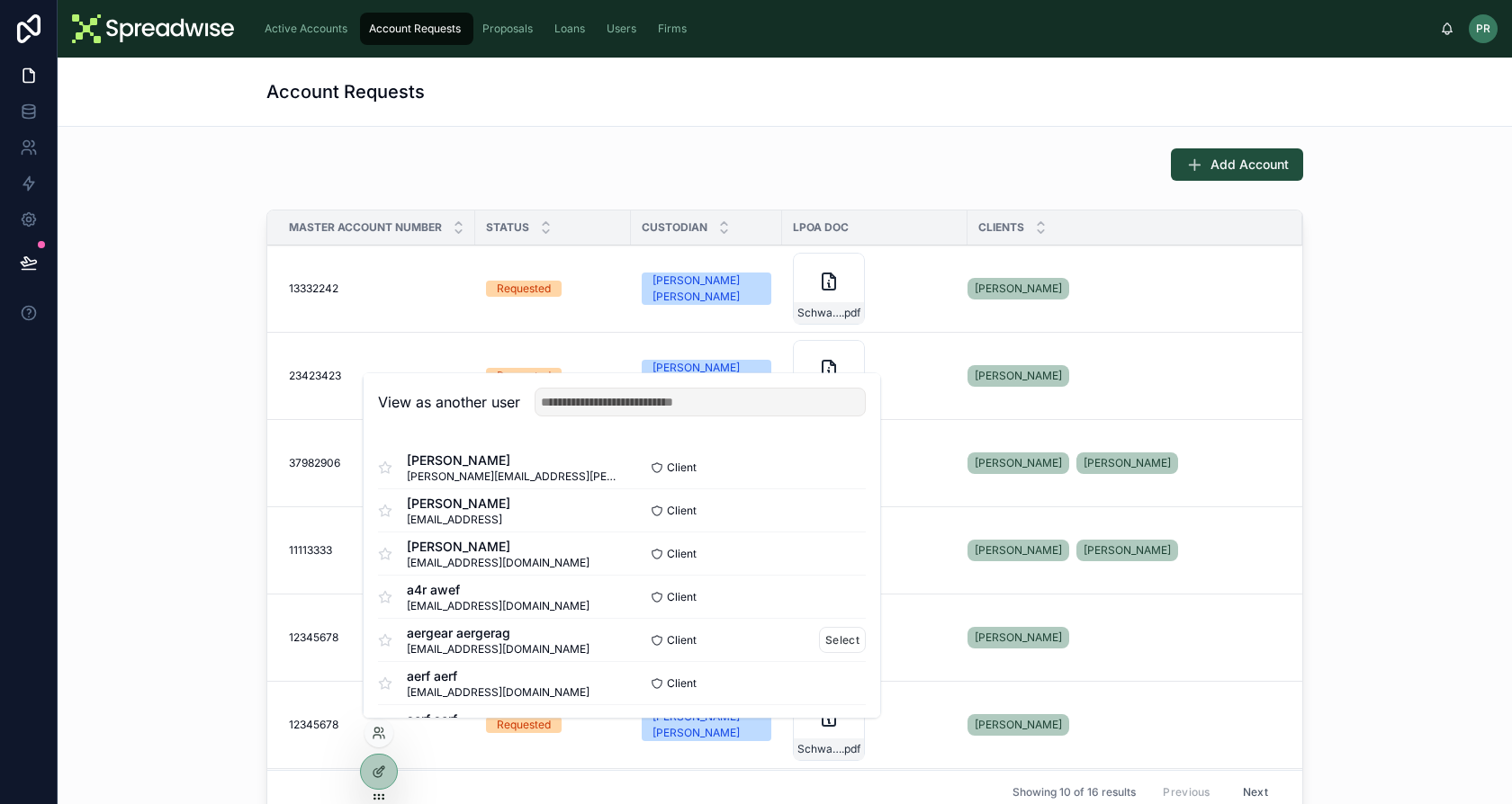
scroll to position [476, 0]
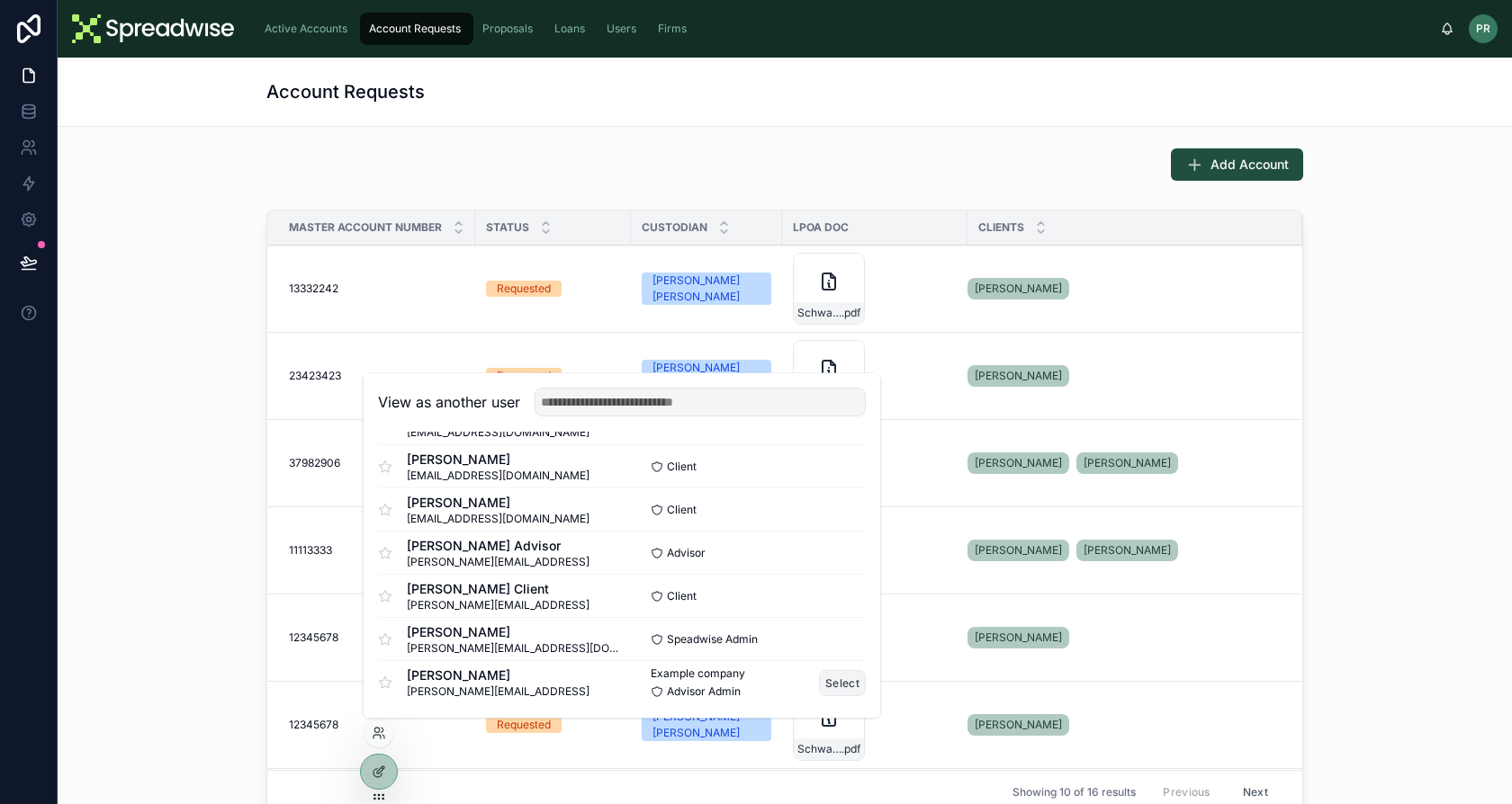
click at [825, 681] on button "Select" at bounding box center [842, 684] width 47 height 26
click at [827, 678] on button "Select" at bounding box center [842, 684] width 47 height 26
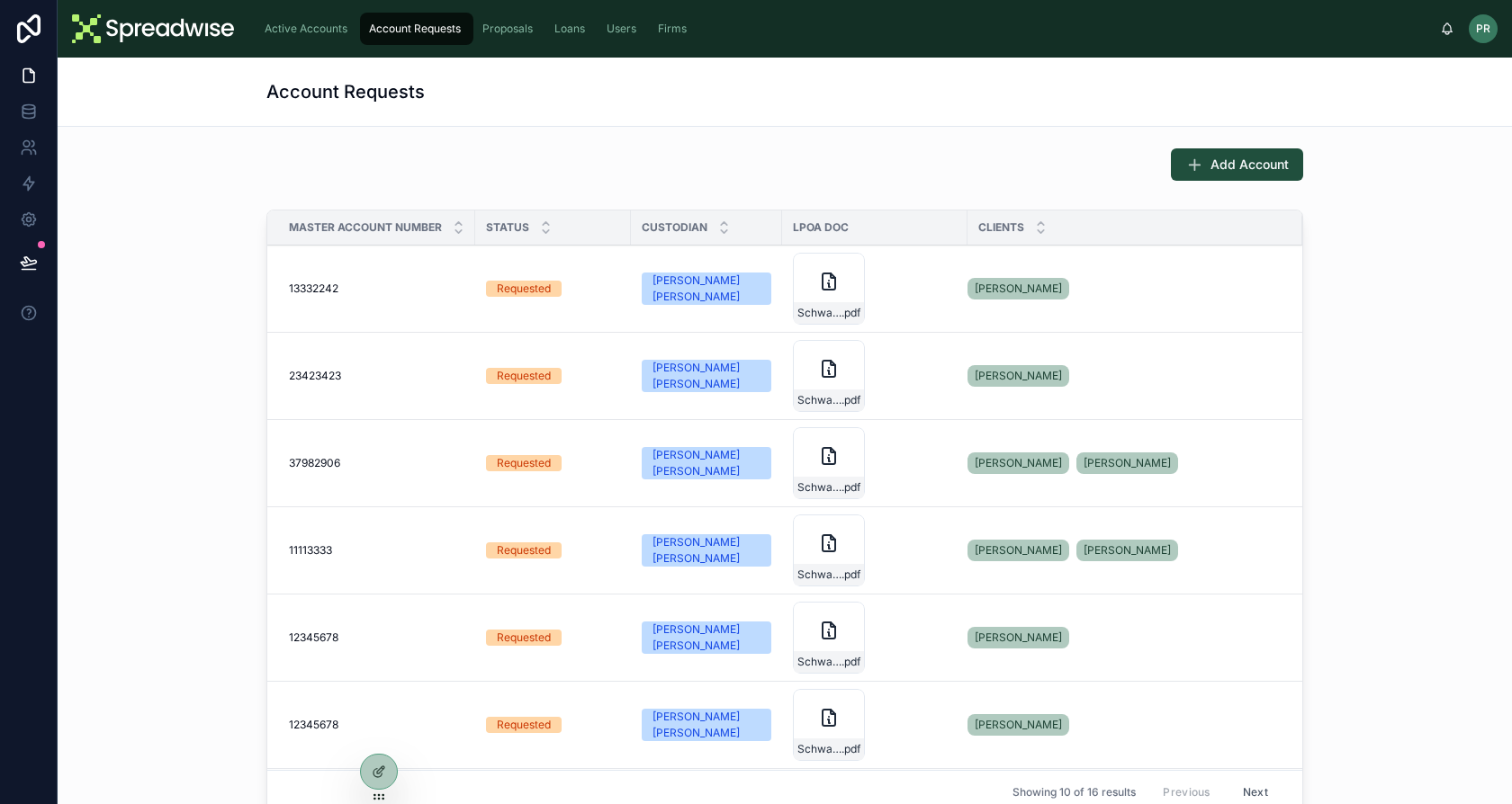
click at [593, 136] on div "Add Account Master Account Number Status Custodian LPOA Doc Clients 13332242 13…" at bounding box center [784, 536] width 1454 height 818
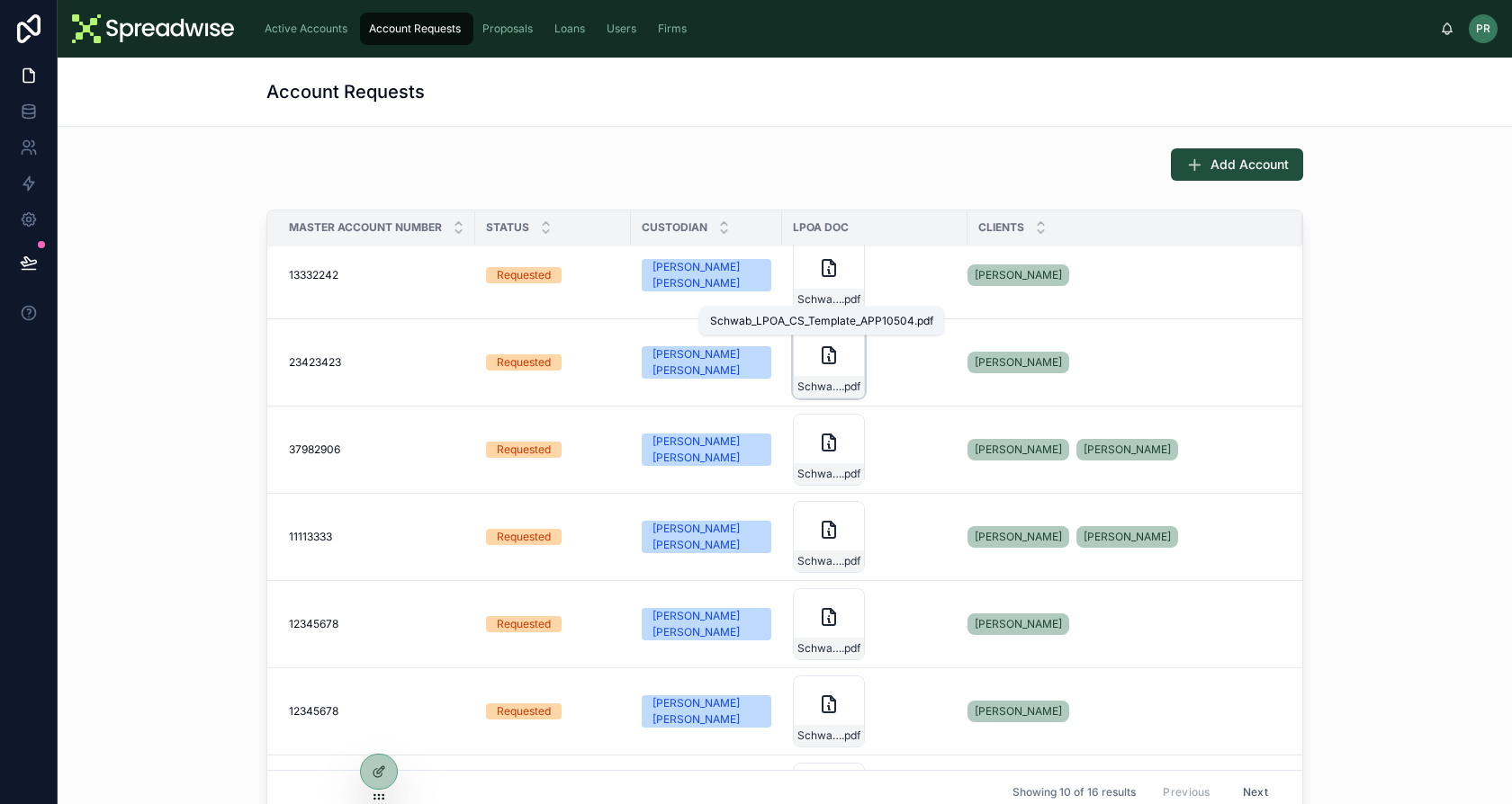
scroll to position [0, 0]
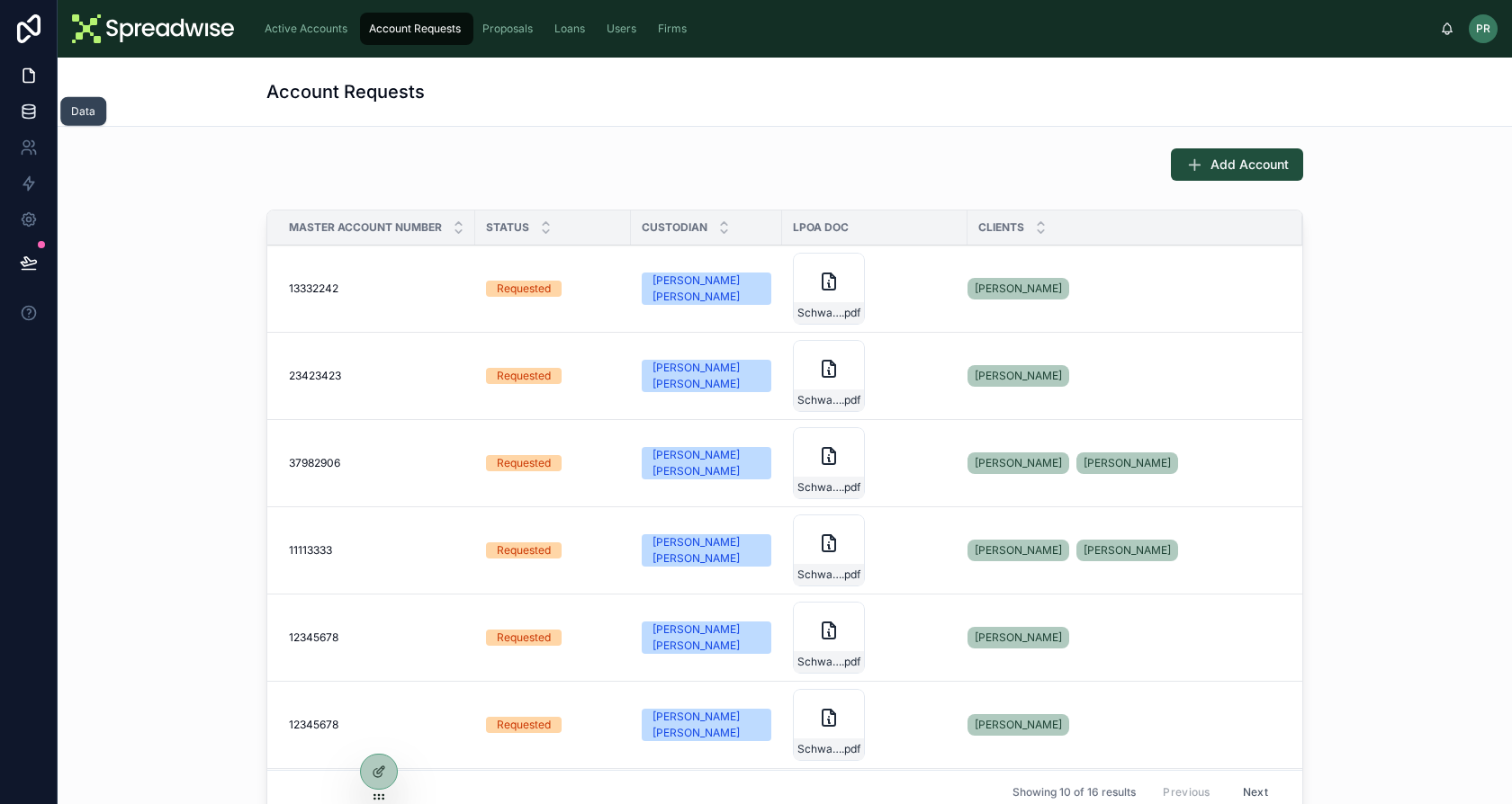
click at [27, 111] on icon at bounding box center [28, 111] width 18 height 18
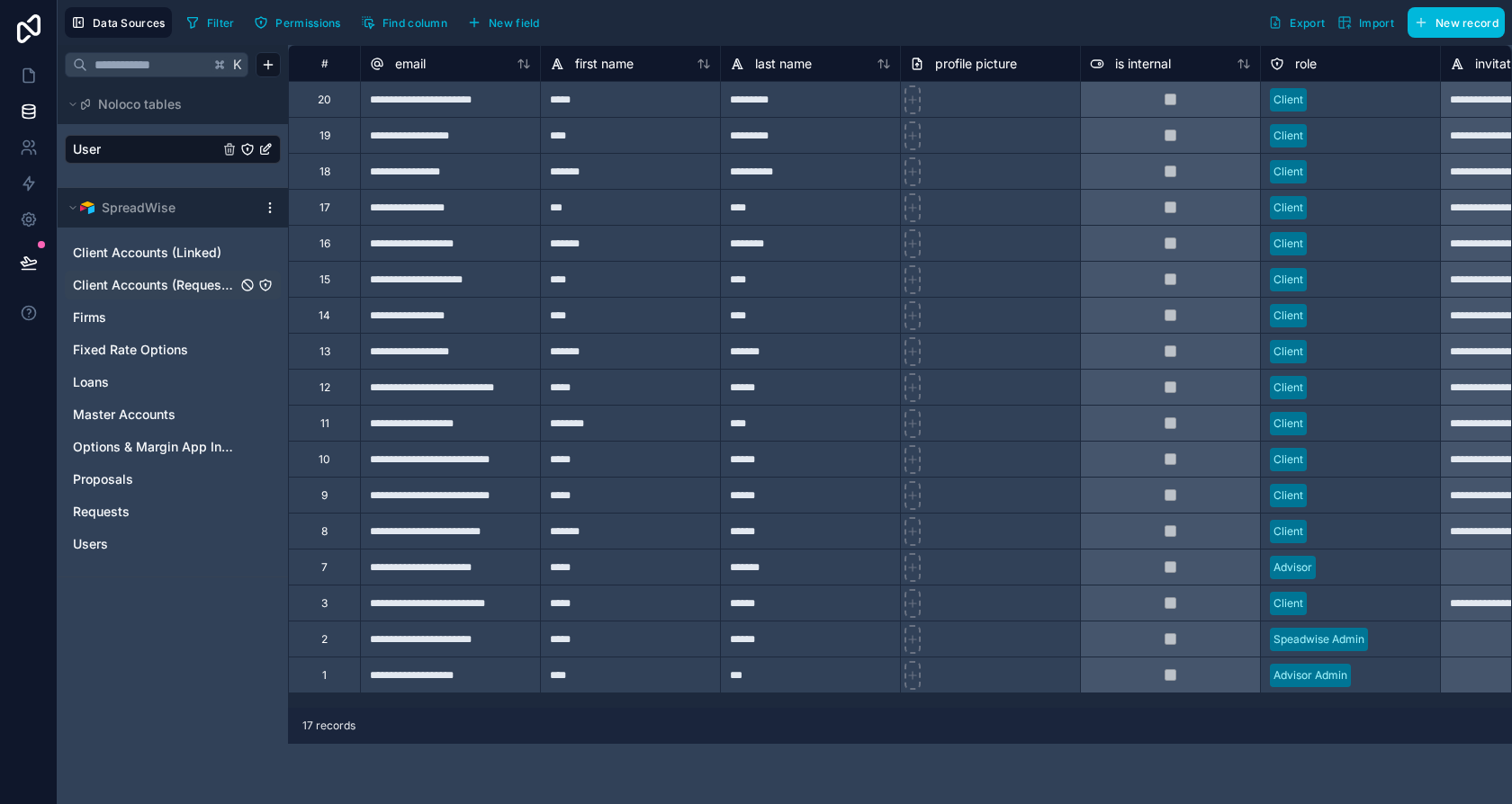
click at [175, 289] on span "Client Accounts (Requests)" at bounding box center [154, 285] width 163 height 18
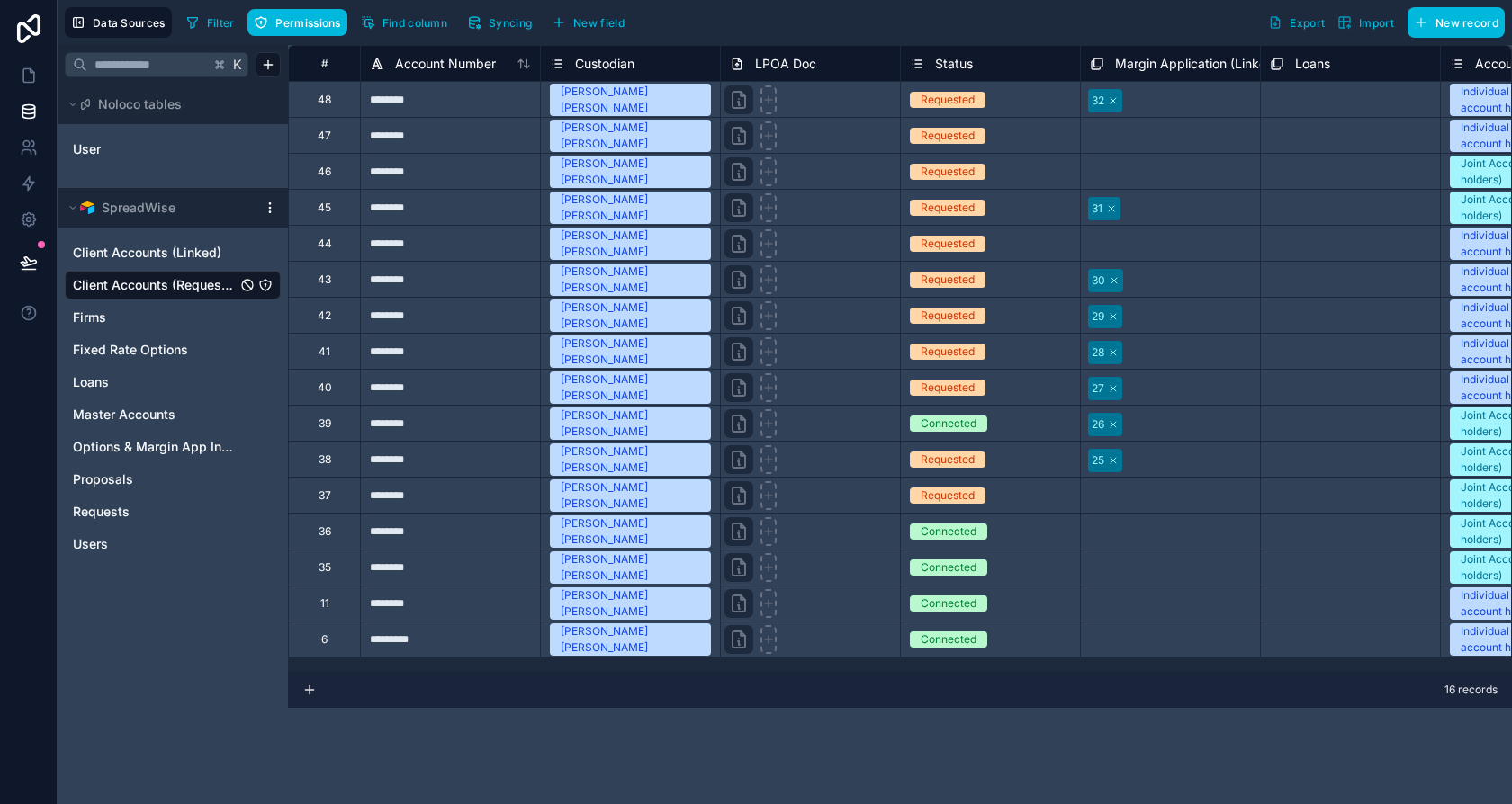
click at [259, 288] on div "Client Accounts (Requests)" at bounding box center [256, 285] width 33 height 14
click at [260, 285] on icon "Client Accounts (Requests)" at bounding box center [265, 285] width 14 height 14
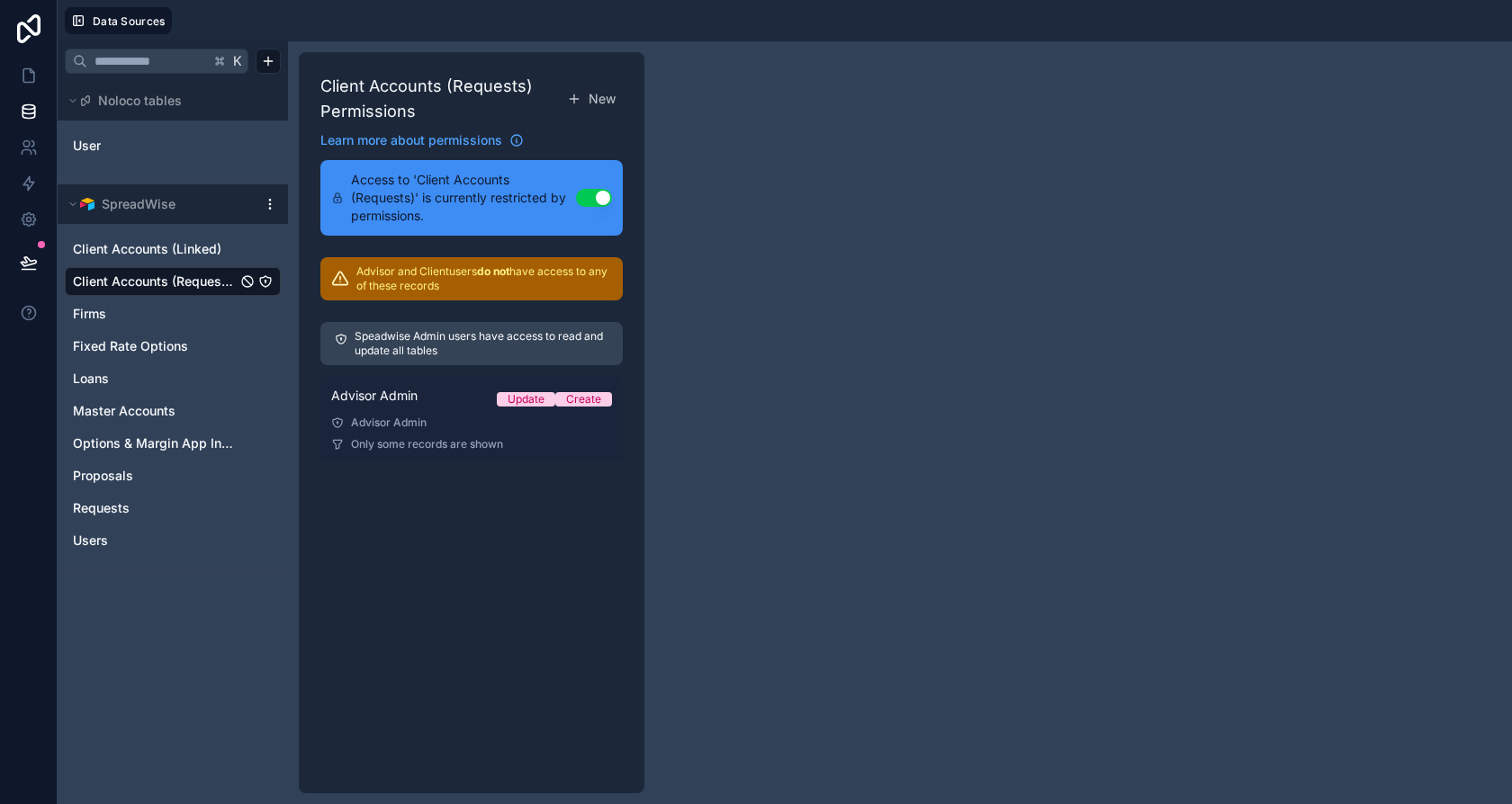
click at [535, 425] on div "Advisor Admin" at bounding box center [472, 422] width 281 height 14
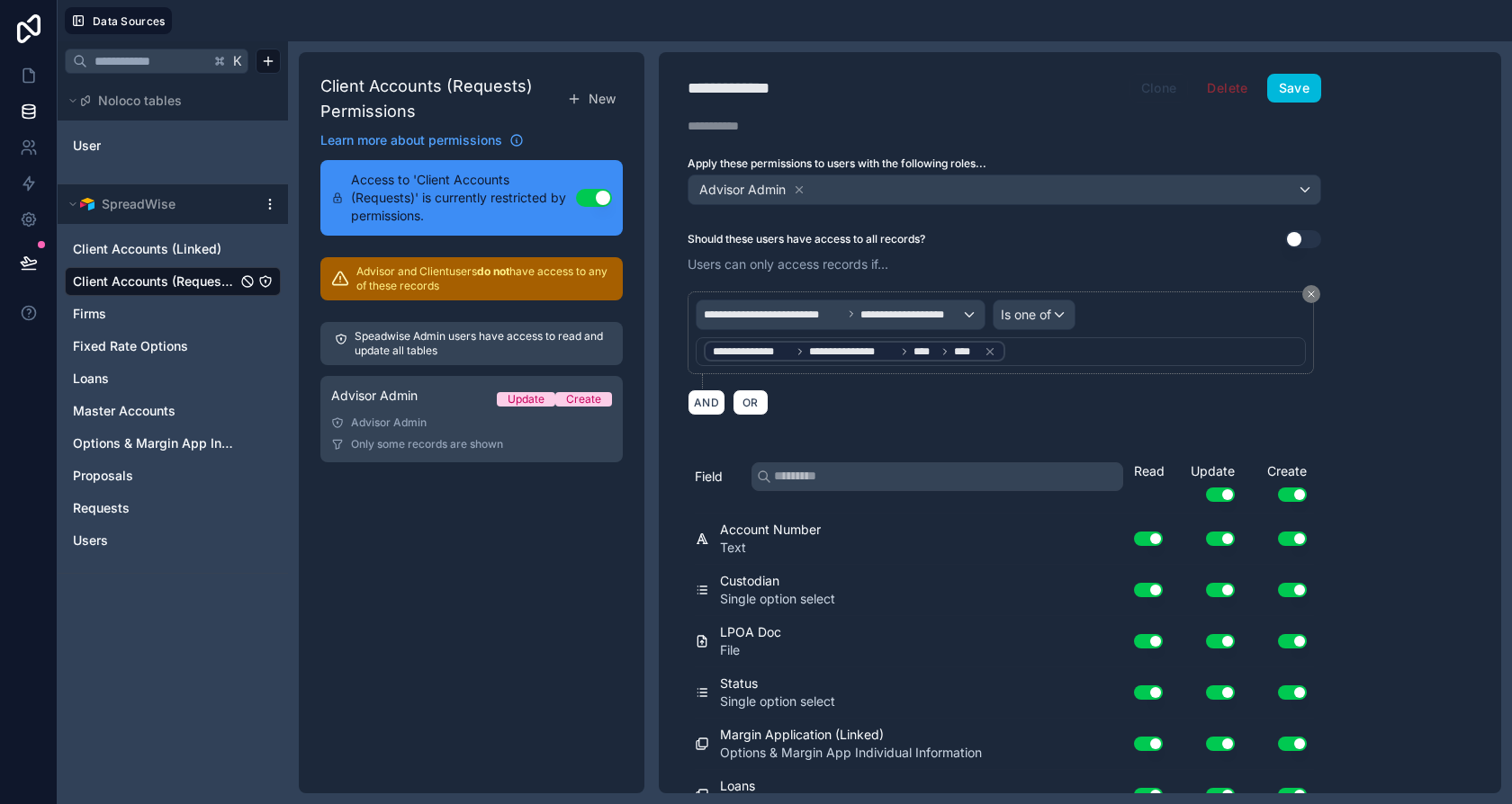
click at [1176, 91] on button "Clone" at bounding box center [1159, 88] width 60 height 29
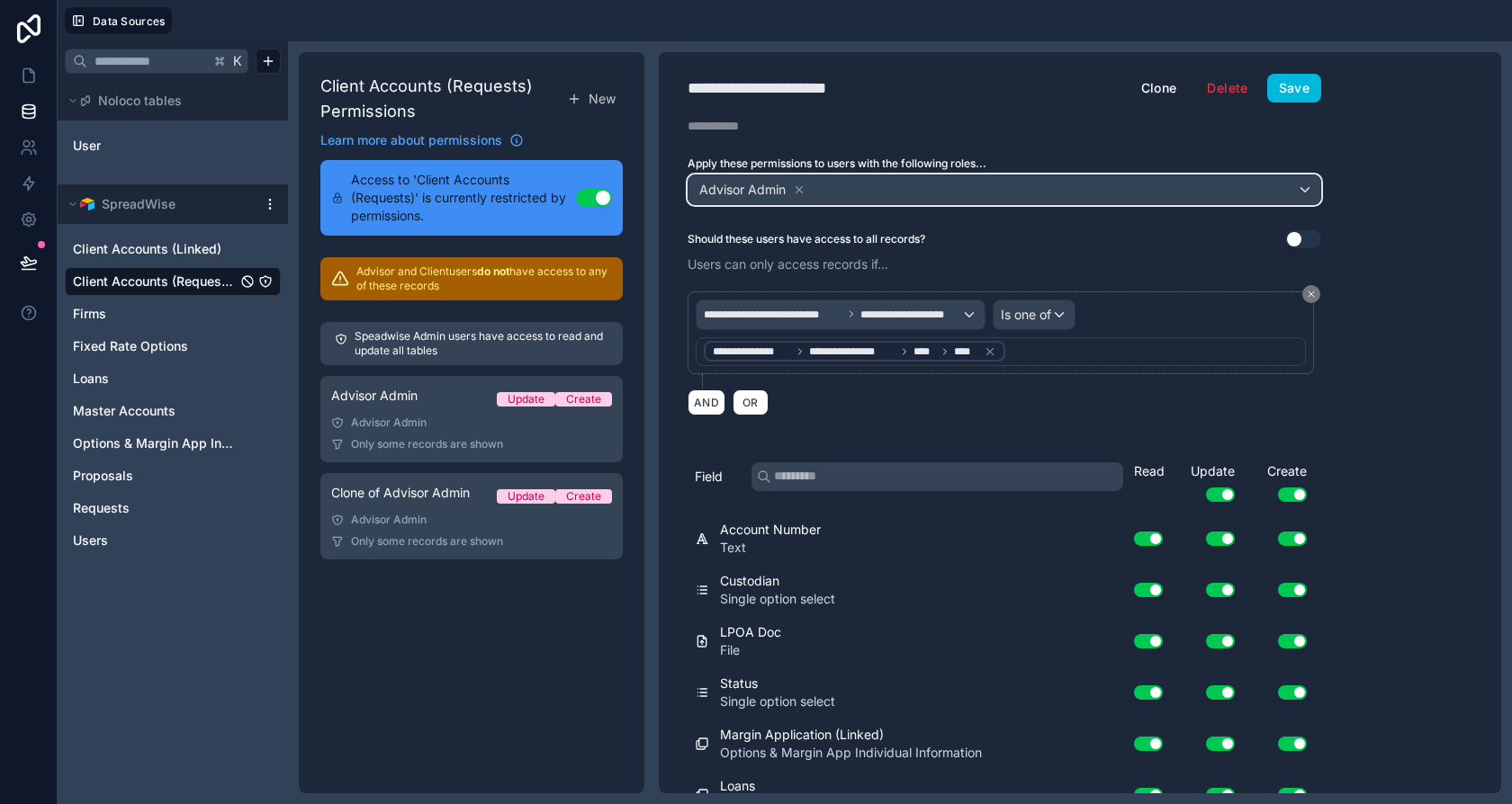
click at [791, 190] on div "Advisor Admin" at bounding box center [753, 190] width 110 height 21
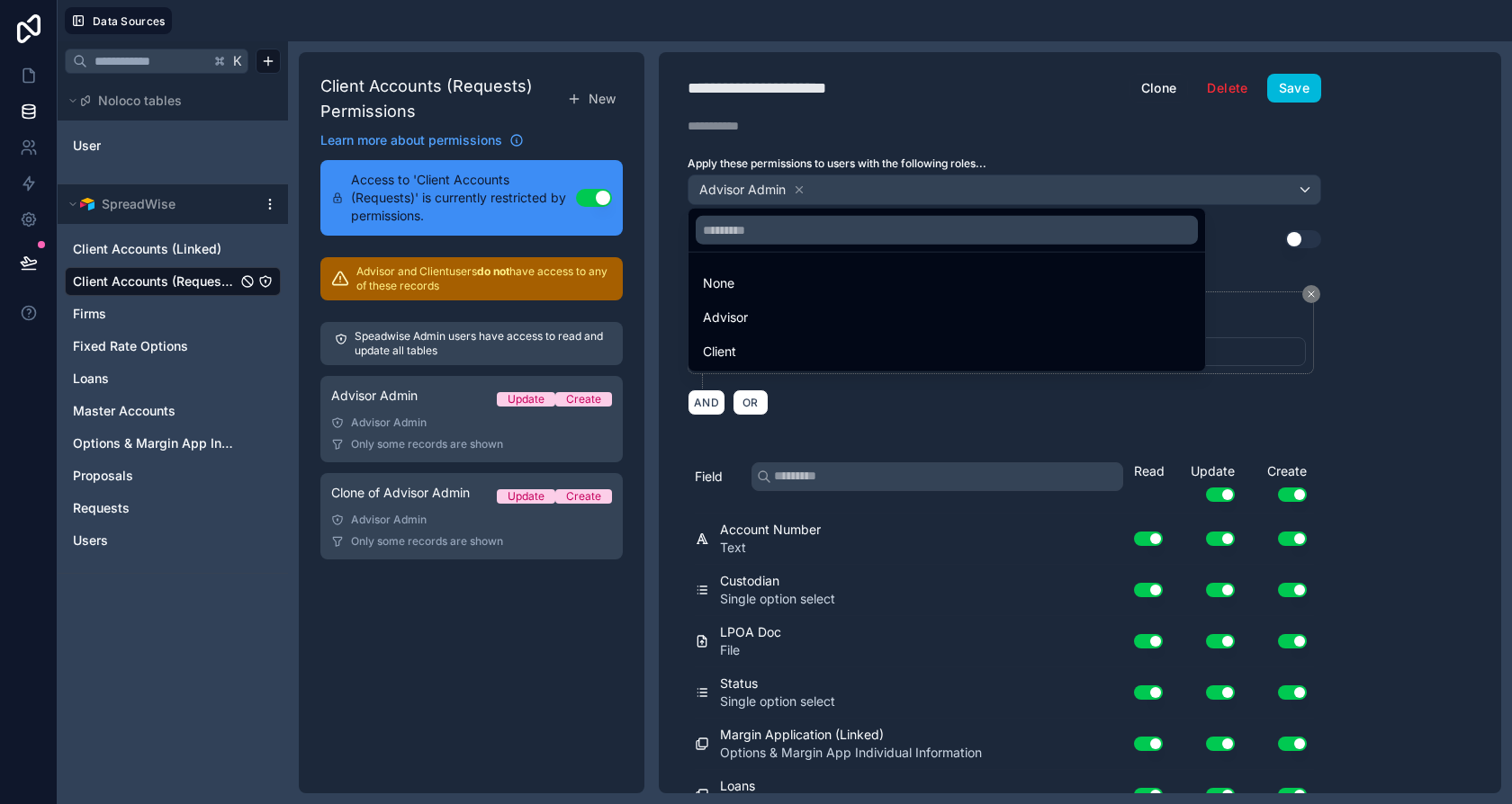
click at [797, 190] on div at bounding box center [756, 402] width 1512 height 804
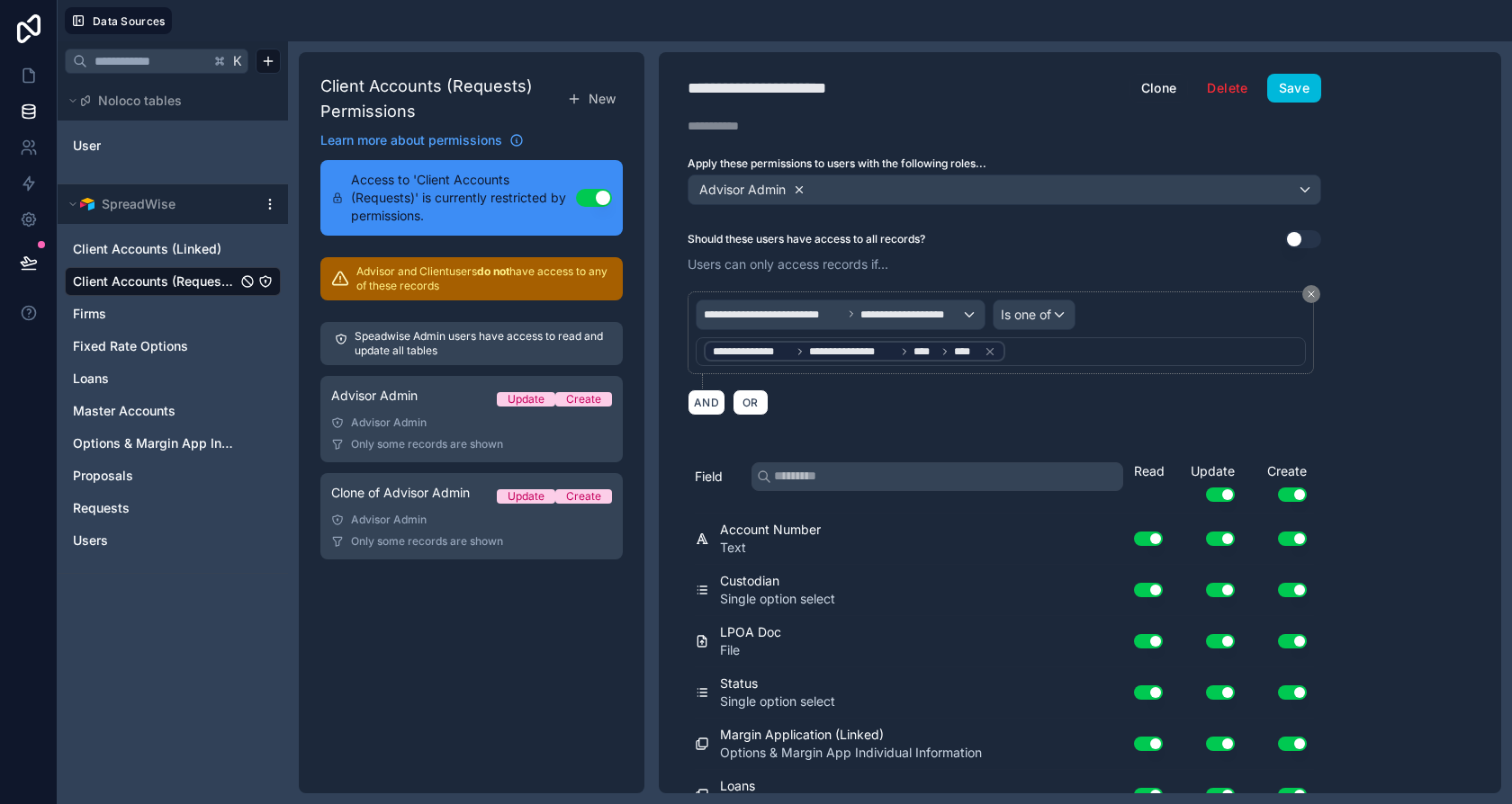
click at [798, 191] on icon at bounding box center [798, 190] width 12 height 12
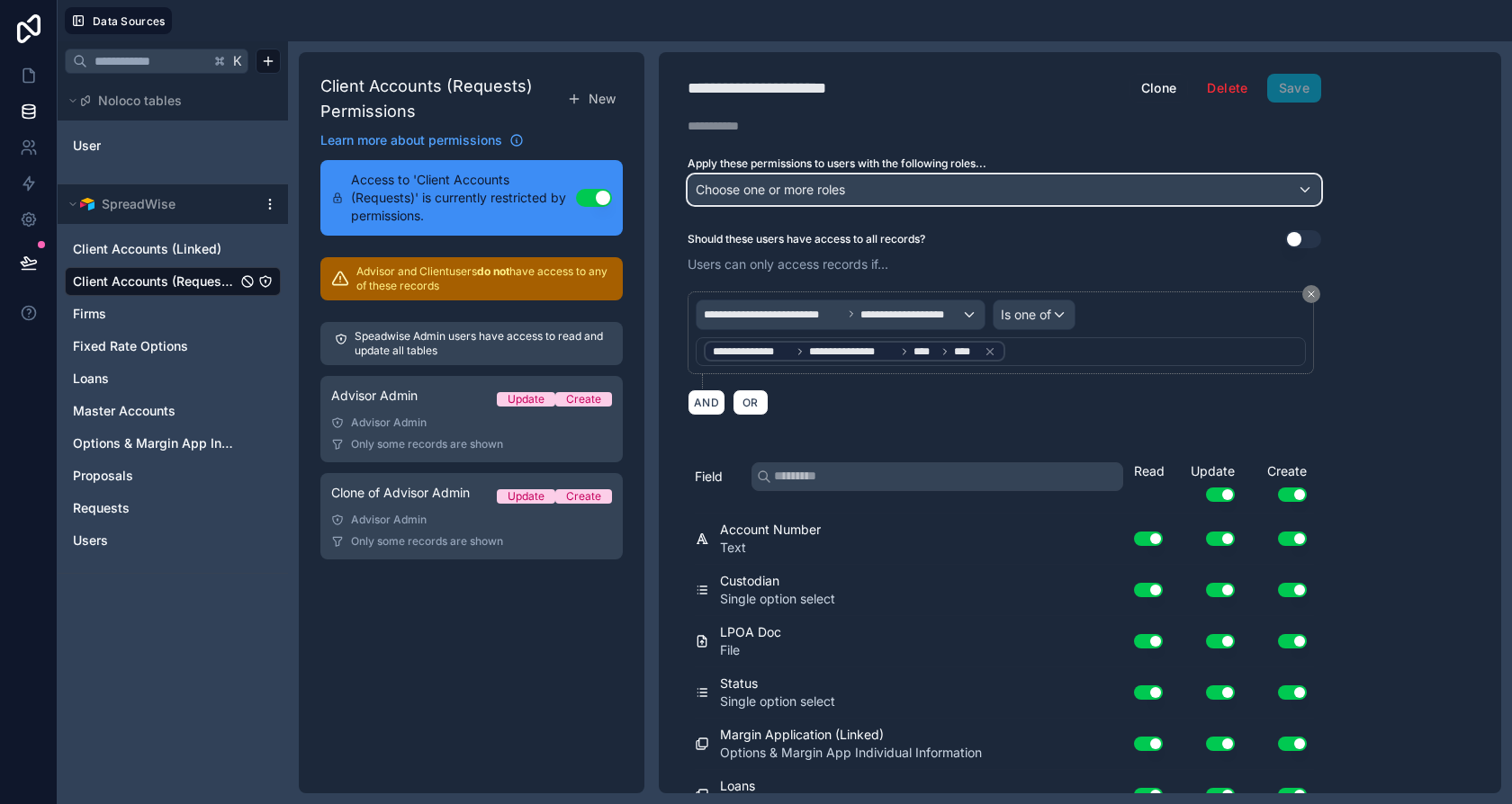
click at [798, 191] on span "Choose one or more roles" at bounding box center [770, 190] width 149 height 15
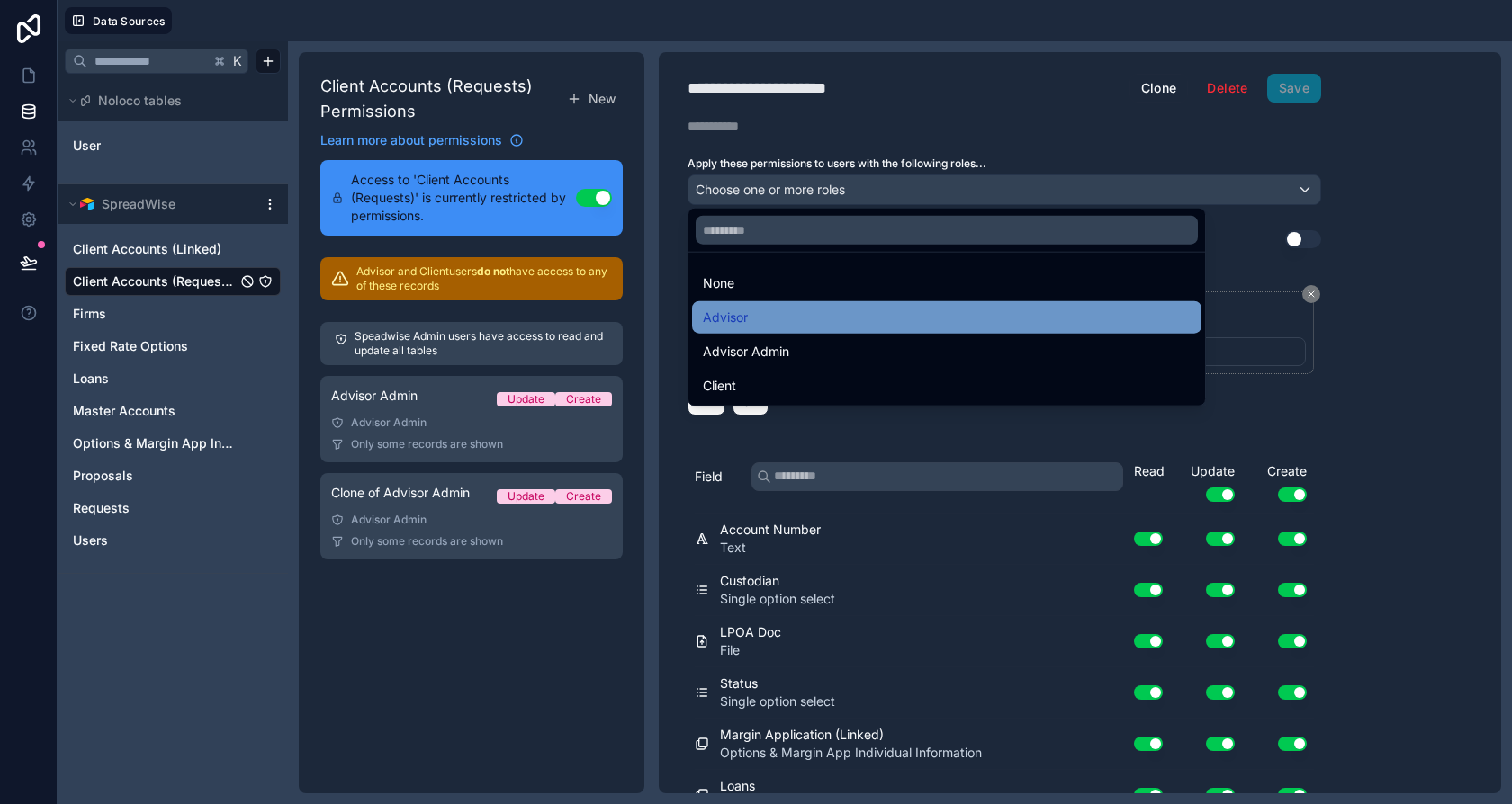
click at [754, 312] on div "Advisor" at bounding box center [947, 317] width 488 height 21
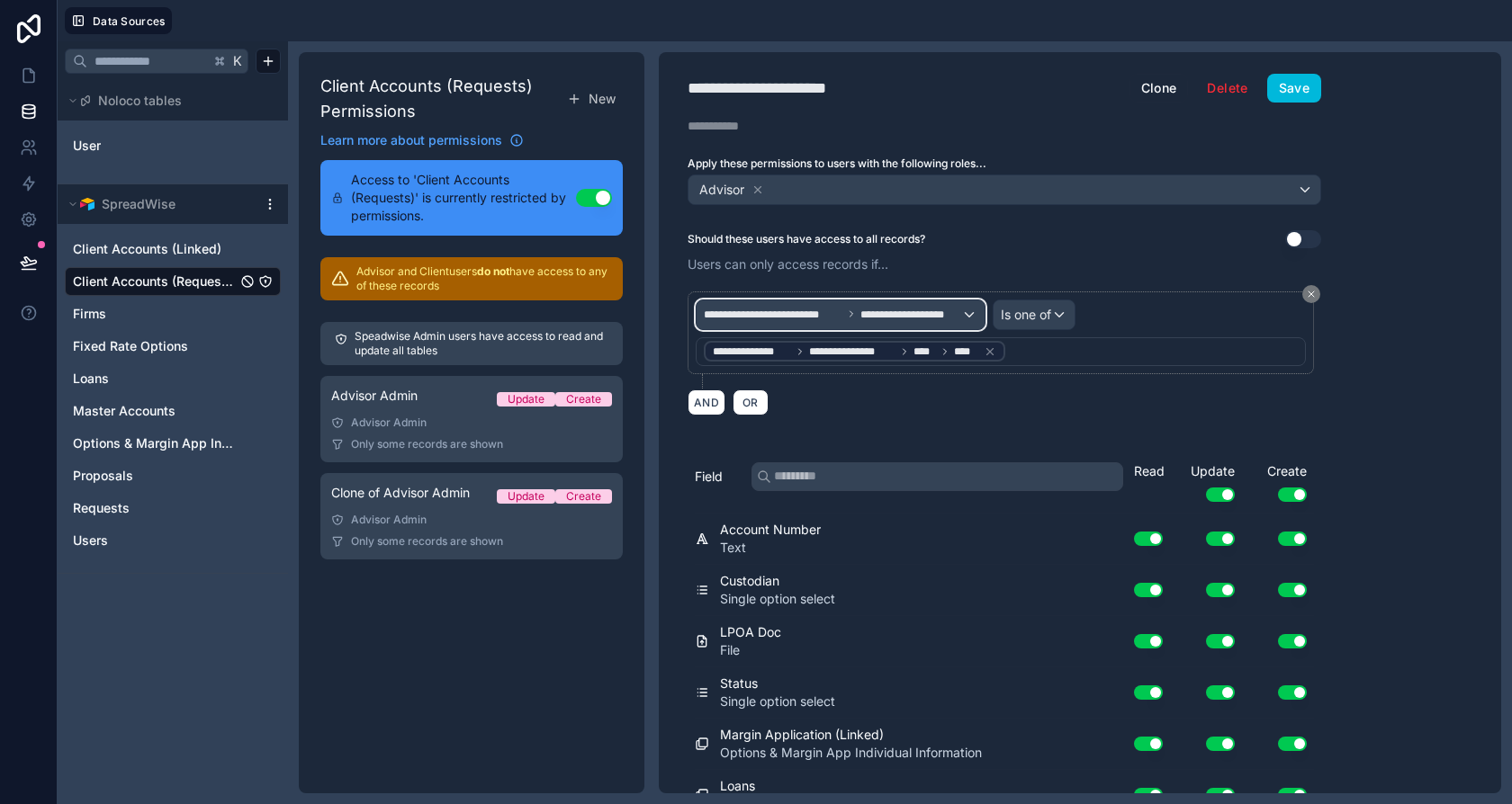
click at [866, 312] on span "**********" at bounding box center [911, 315] width 101 height 14
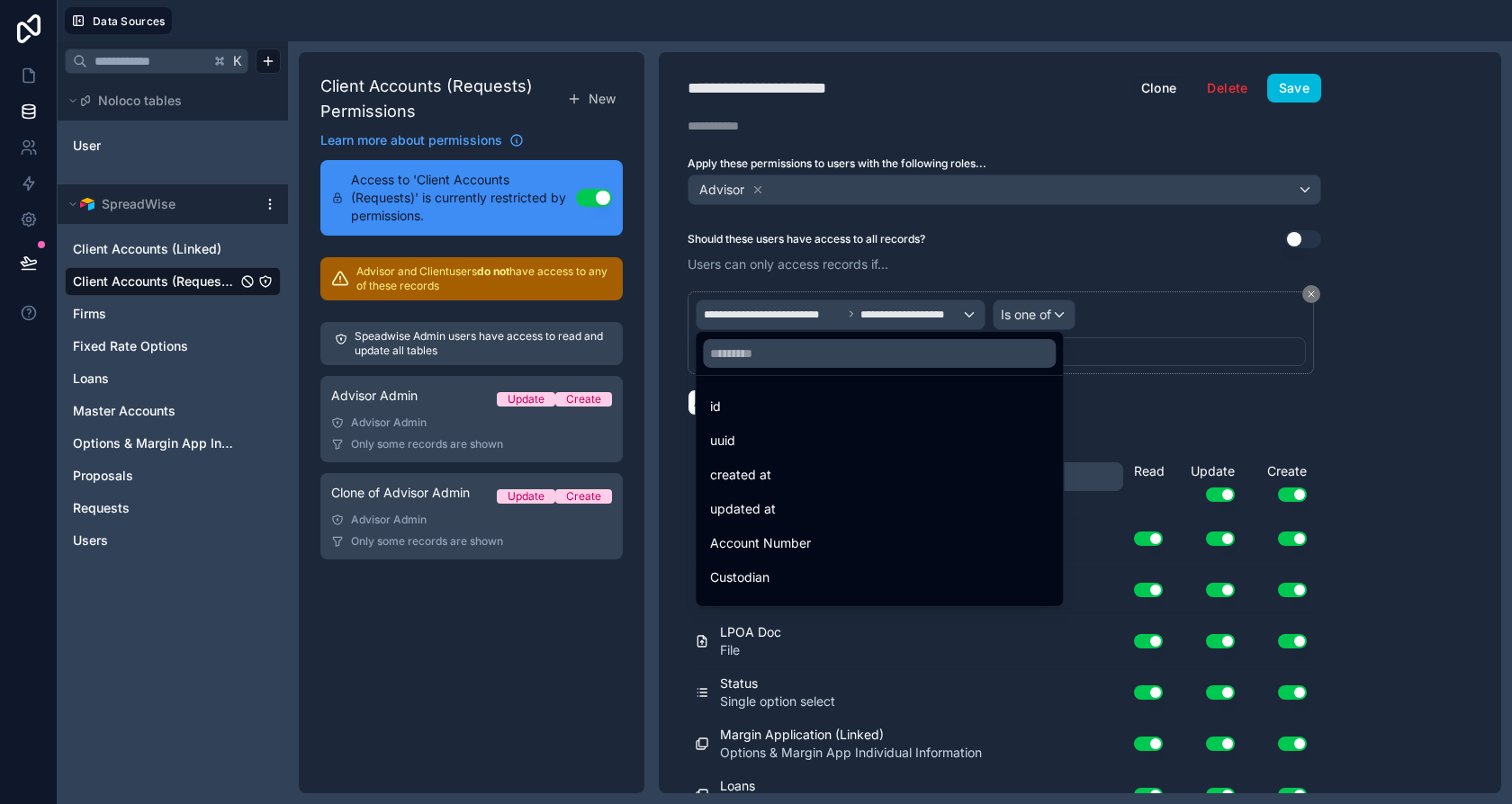
click at [853, 370] on div at bounding box center [879, 354] width 367 height 43
click at [815, 362] on input "text" at bounding box center [880, 353] width 353 height 29
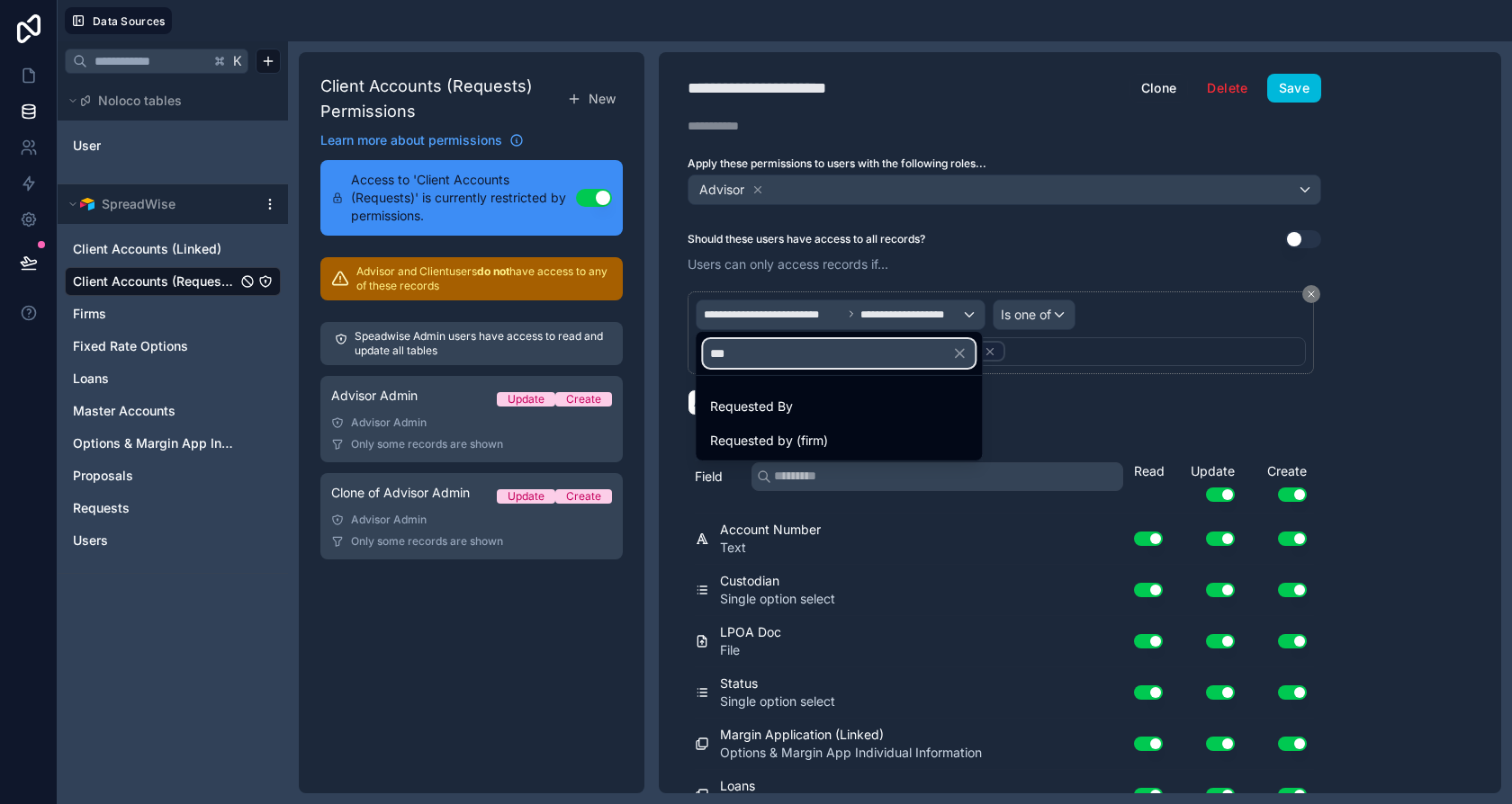
type input "****"
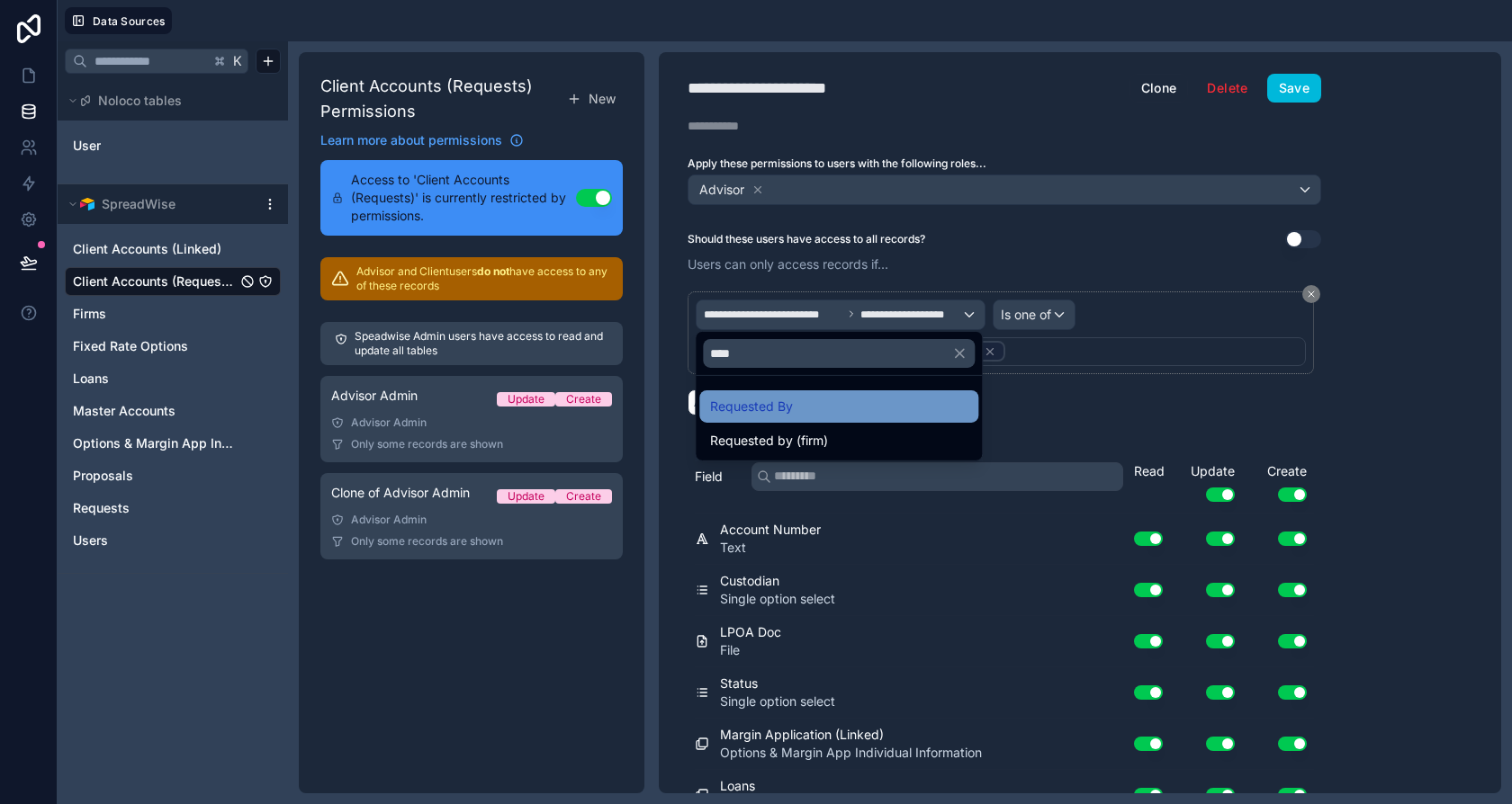
click at [812, 407] on div "Requested By" at bounding box center [839, 406] width 258 height 21
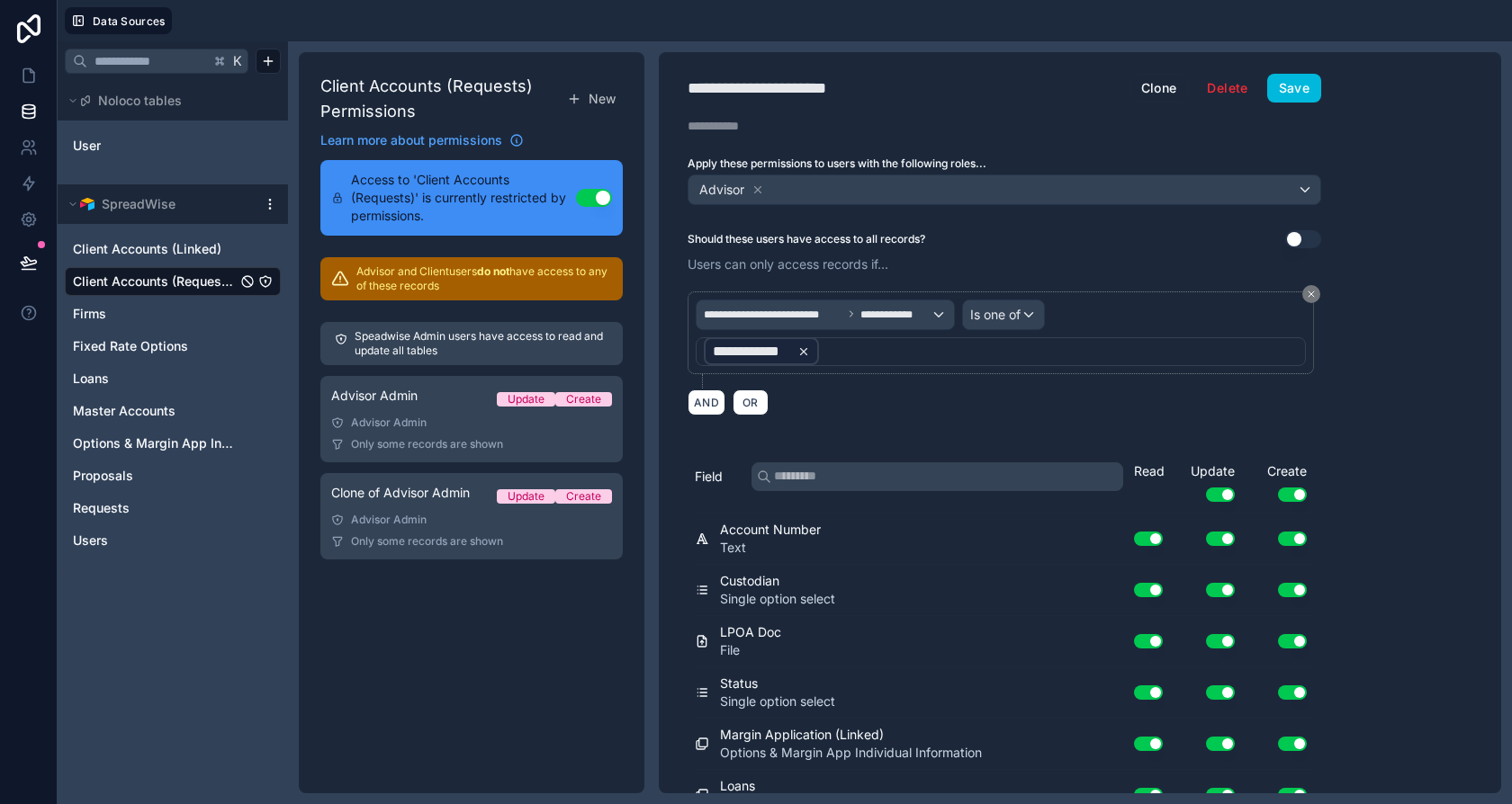
click at [803, 351] on icon at bounding box center [803, 351] width 12 height 12
click at [800, 350] on icon at bounding box center [803, 351] width 12 height 12
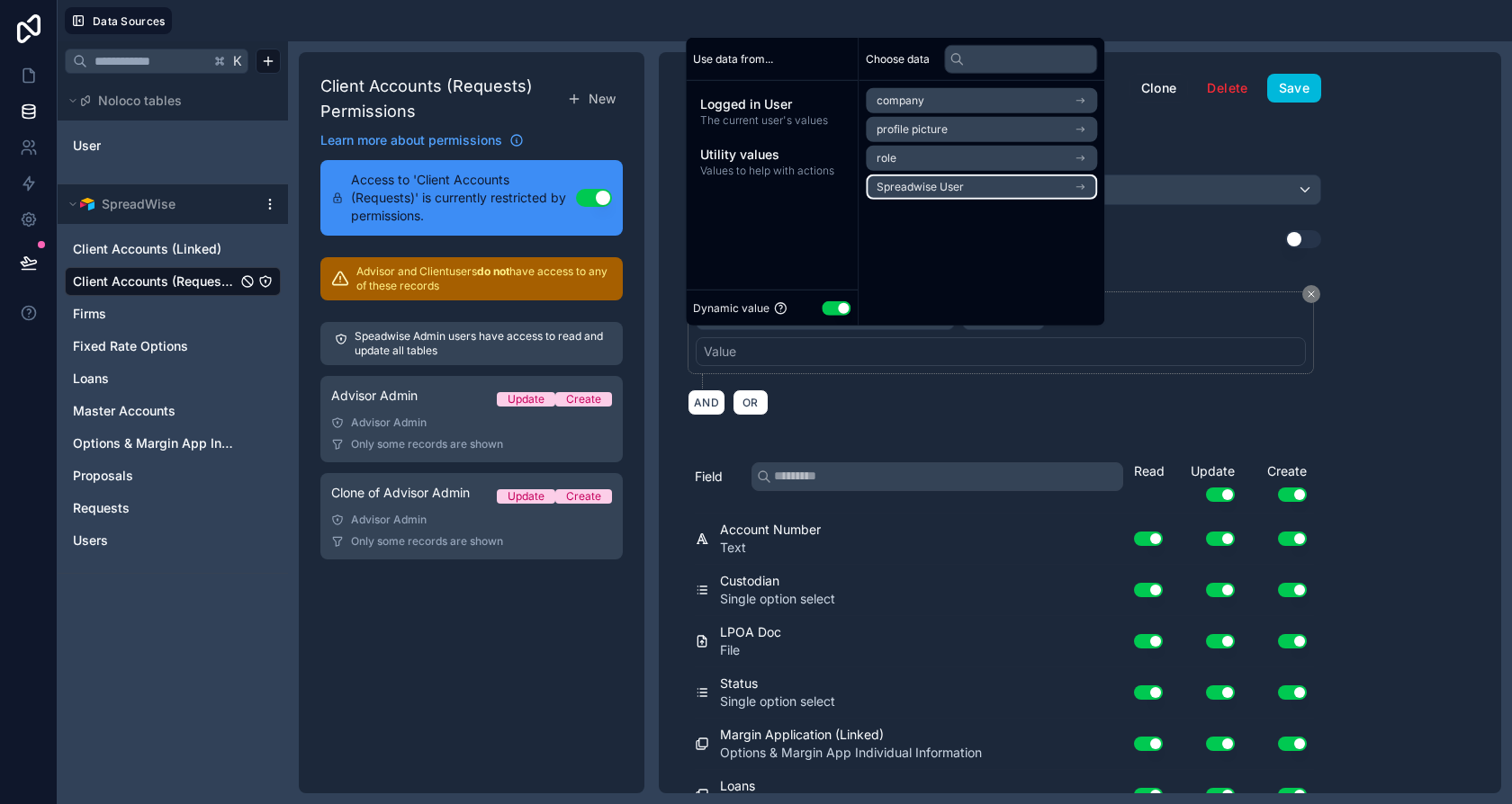
click at [915, 193] on span "Spreadwise User" at bounding box center [920, 187] width 87 height 14
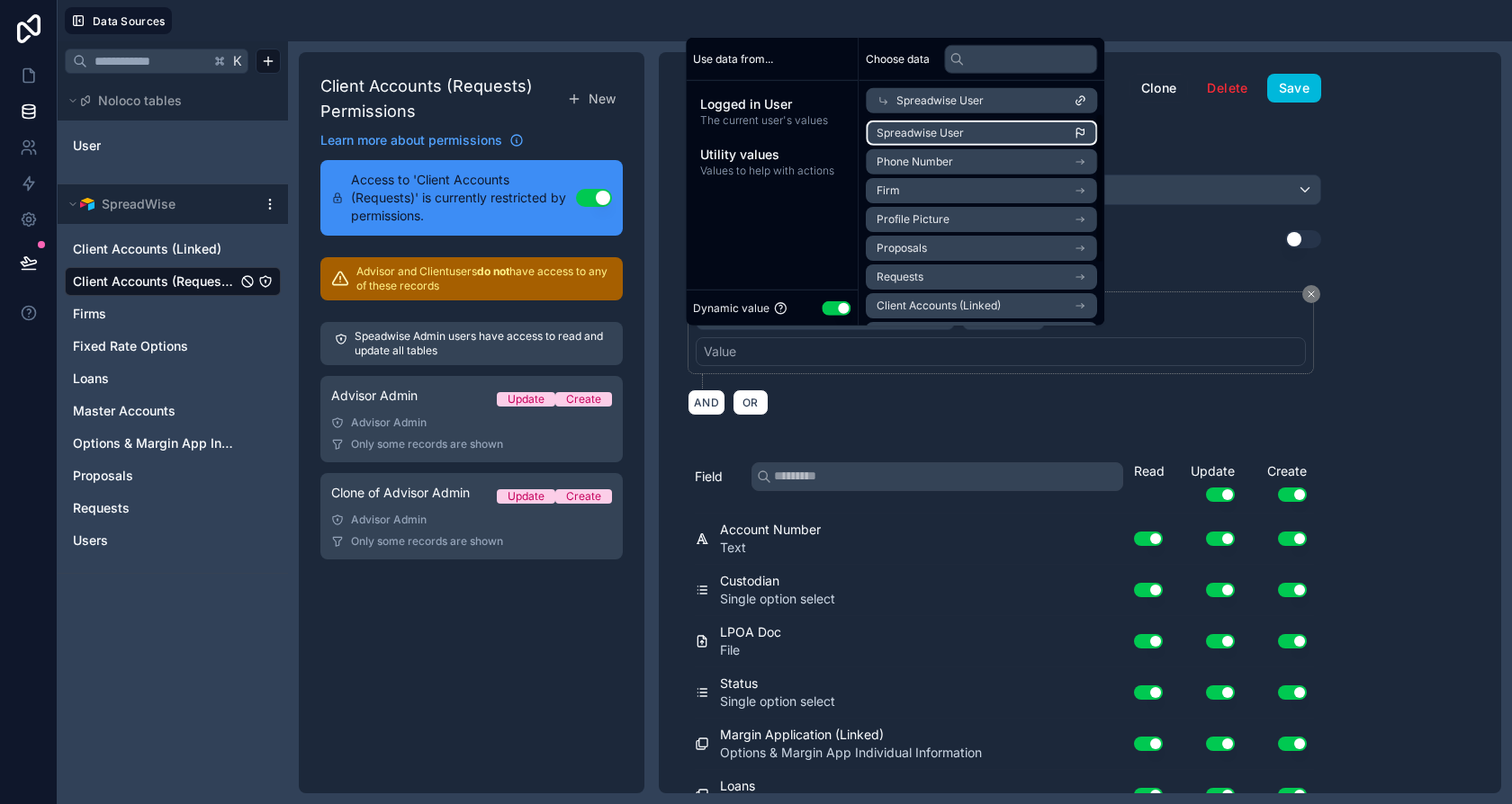
click at [962, 126] on span "Spreadwise User" at bounding box center [920, 133] width 87 height 14
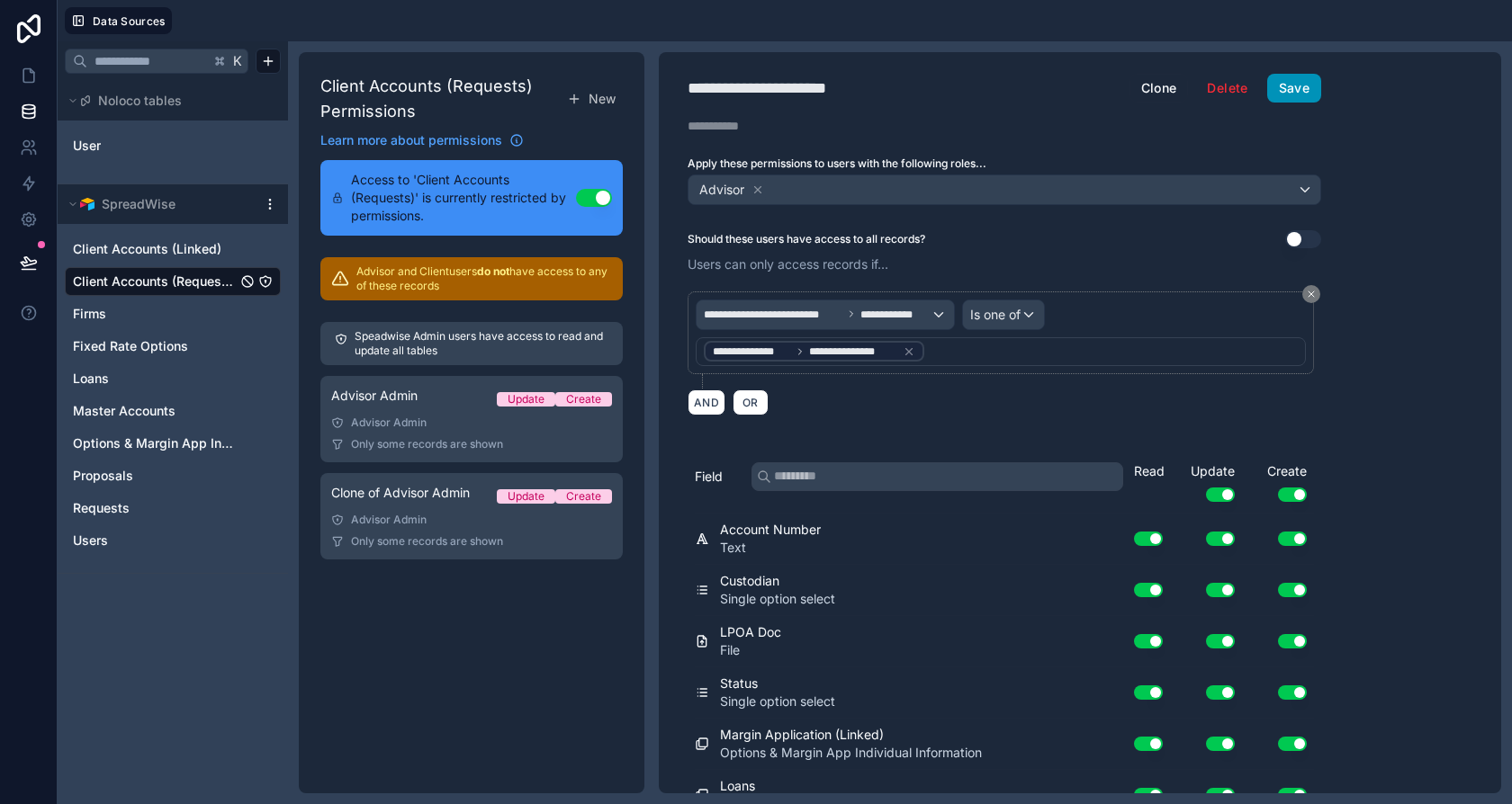
click at [1300, 91] on button "Save" at bounding box center [1294, 88] width 54 height 29
click at [35, 81] on icon at bounding box center [28, 75] width 18 height 18
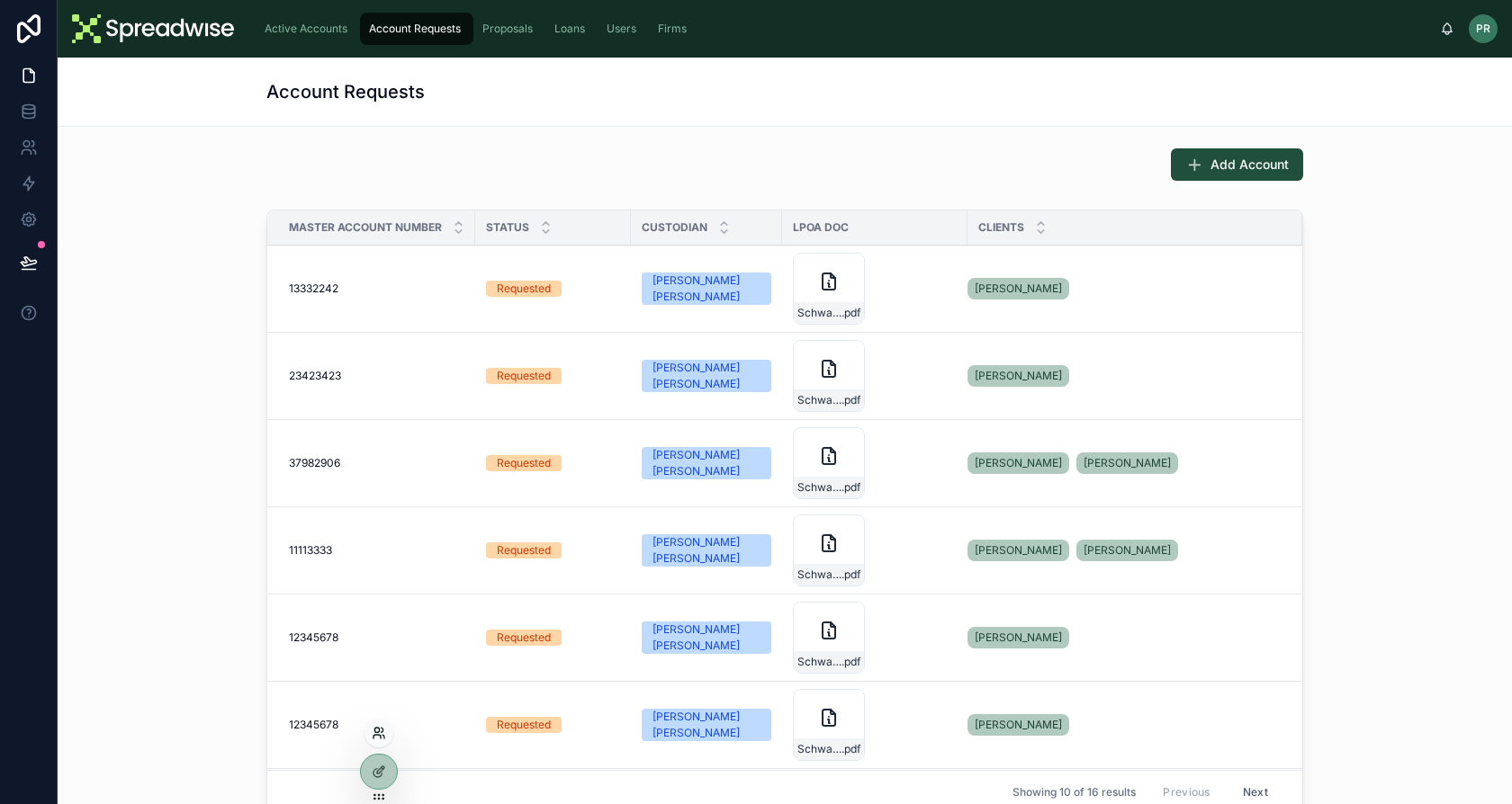
click at [381, 728] on icon at bounding box center [378, 733] width 14 height 14
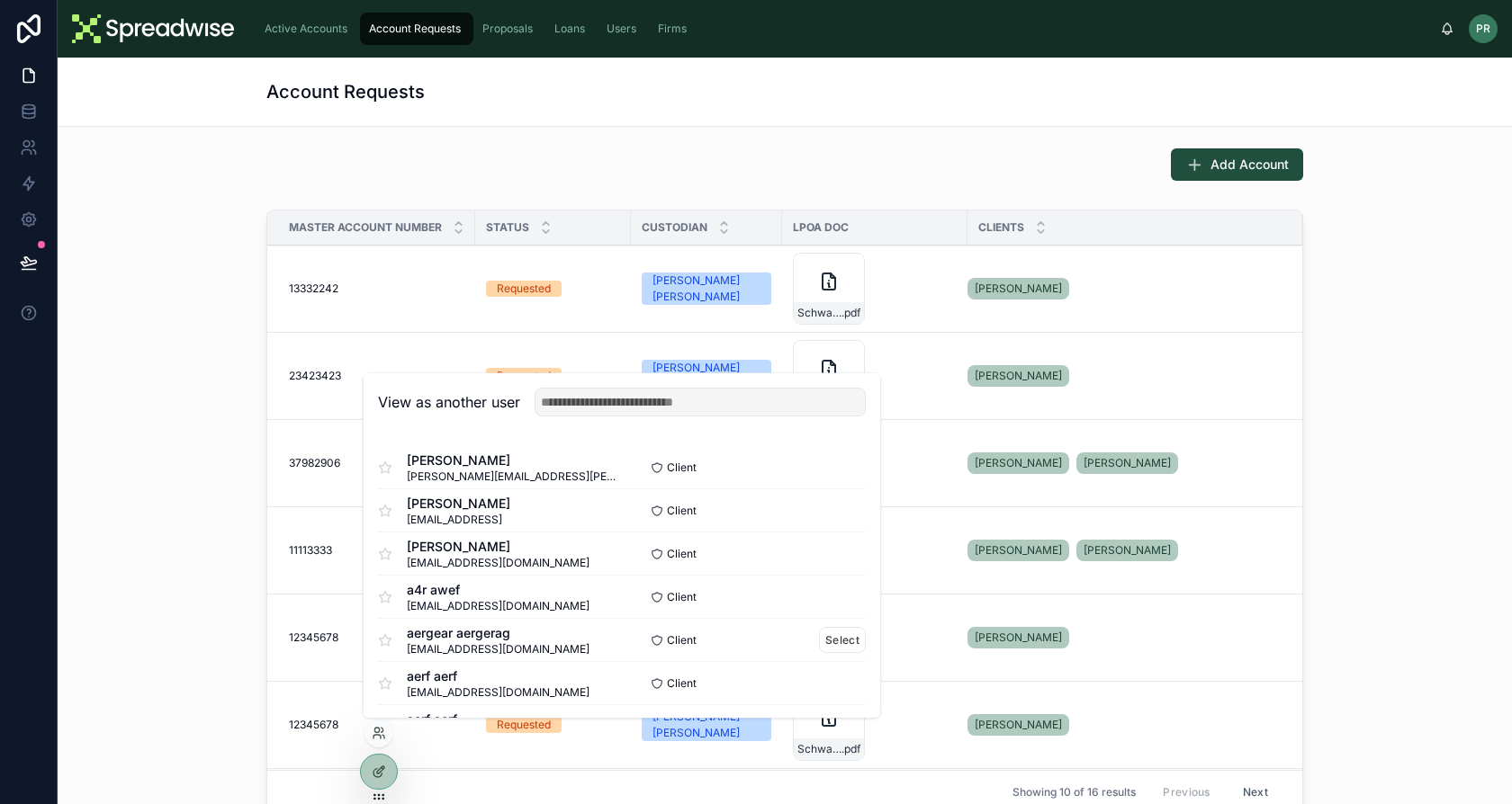
scroll to position [476, 0]
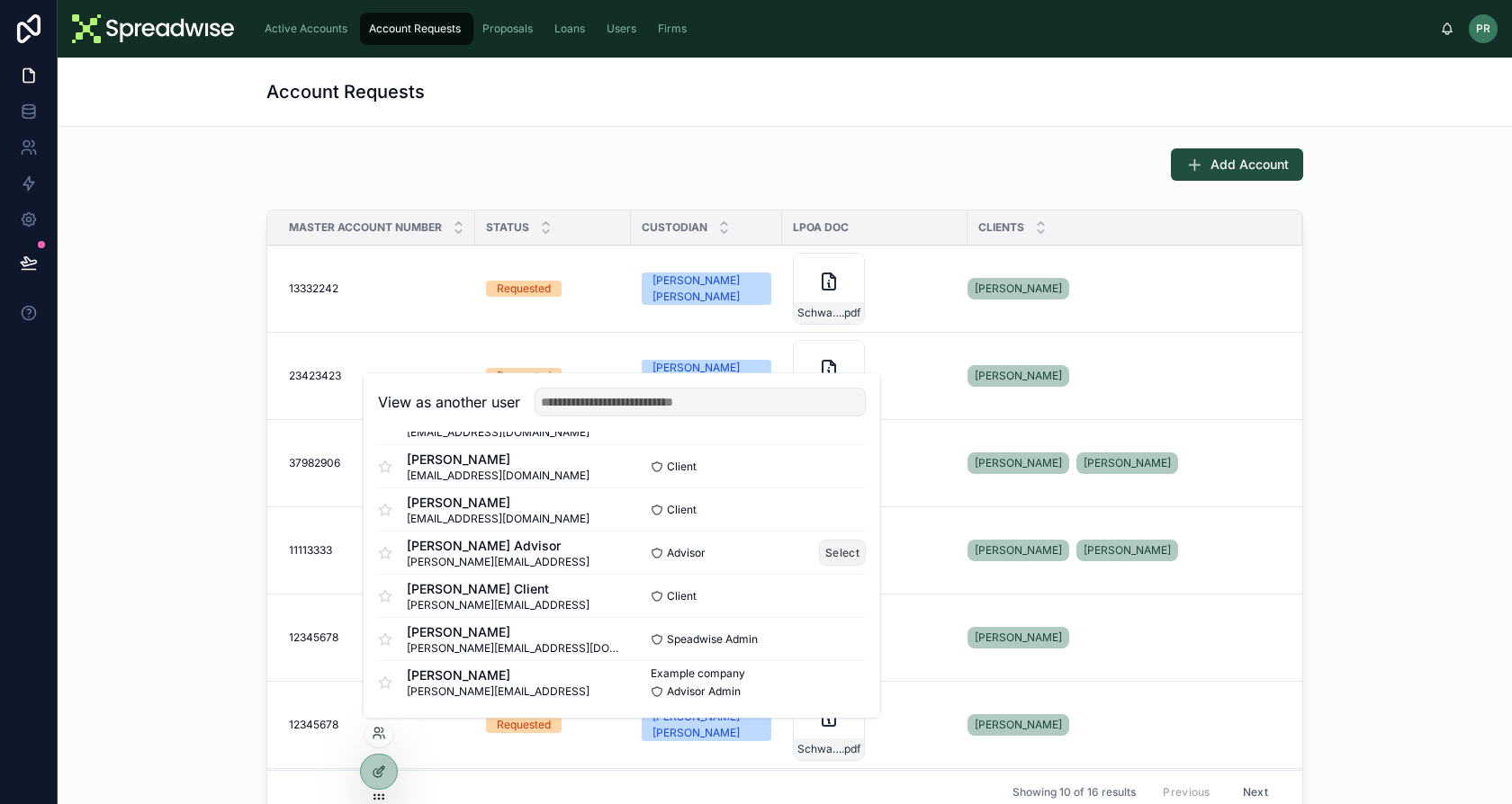
click at [819, 556] on button "Select" at bounding box center [842, 553] width 47 height 26
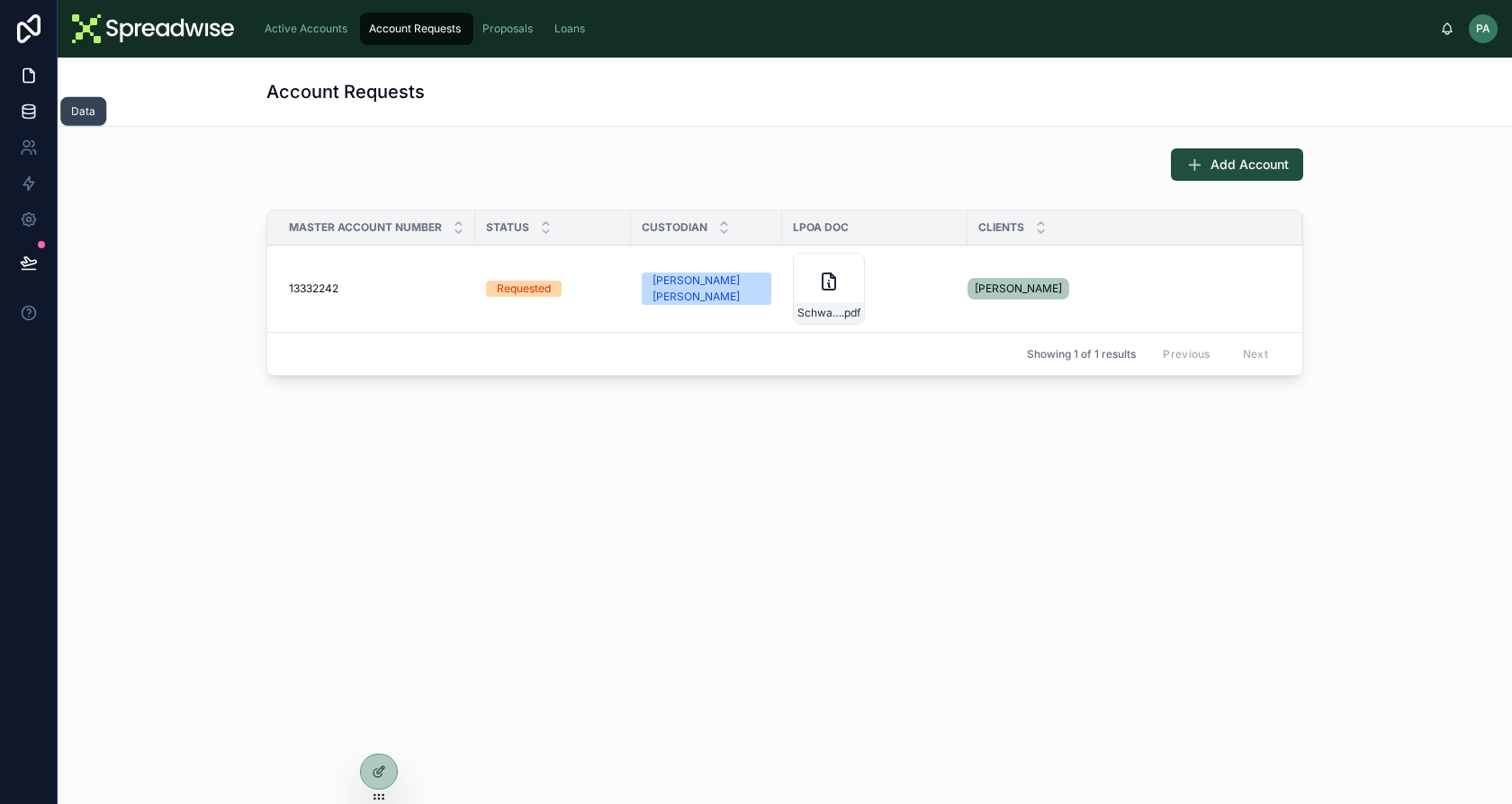
click at [39, 109] on link at bounding box center [28, 111] width 57 height 36
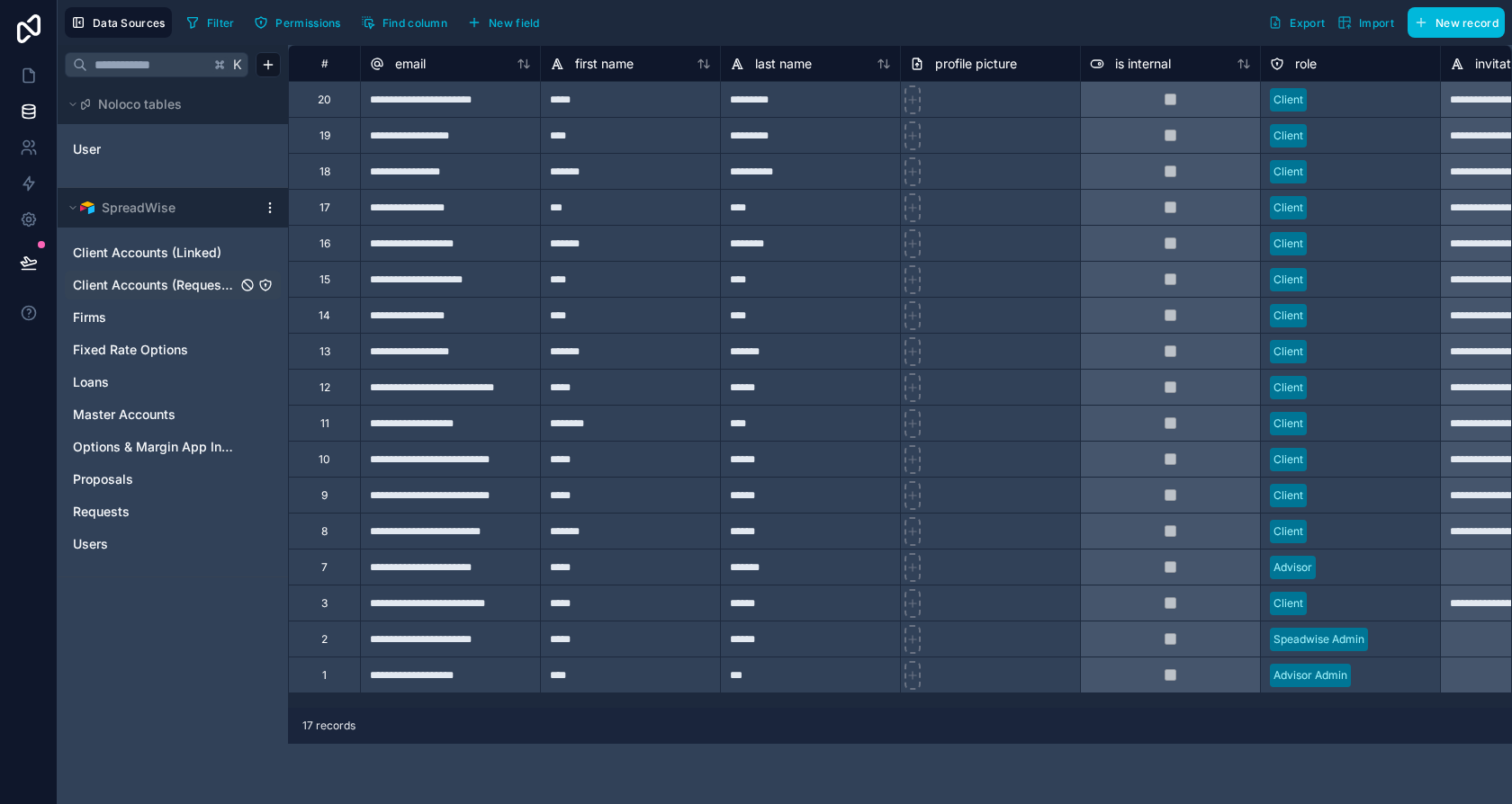
click at [187, 280] on span "Client Accounts (Requests)" at bounding box center [154, 285] width 163 height 18
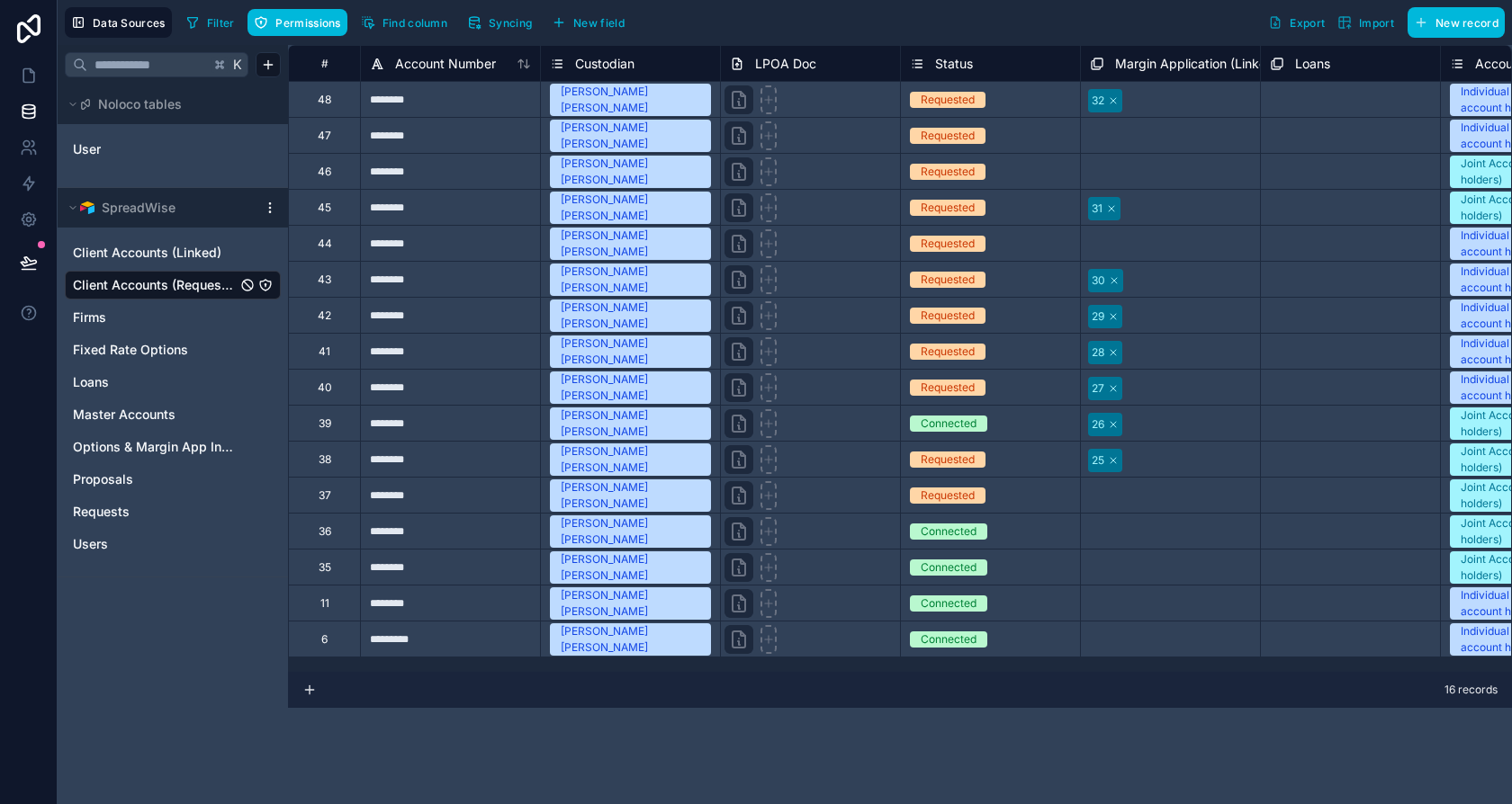
click at [260, 288] on icon "Client Accounts (Requests)" at bounding box center [265, 285] width 14 height 14
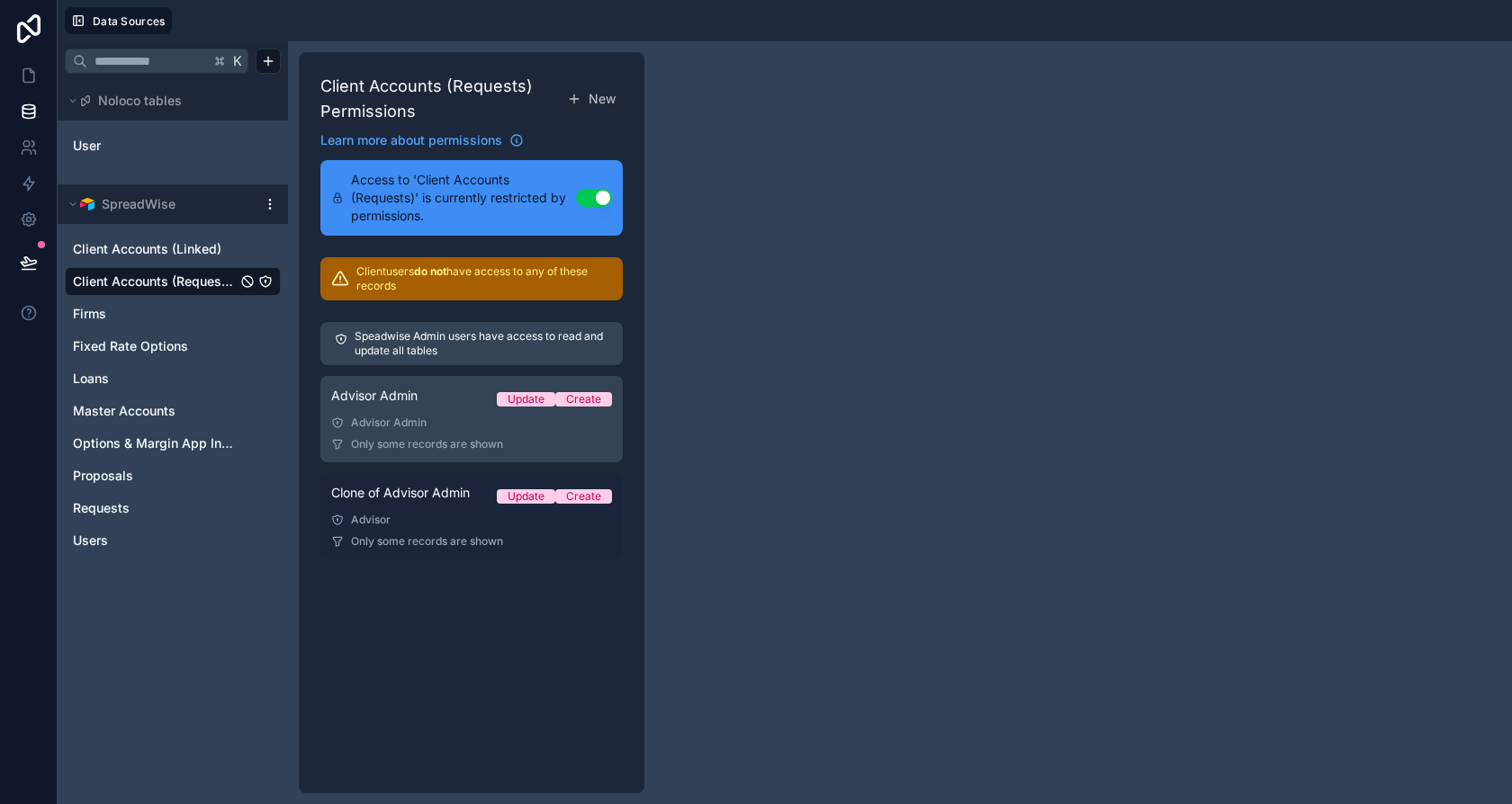
click at [437, 489] on span "Clone of Advisor Admin" at bounding box center [401, 492] width 138 height 18
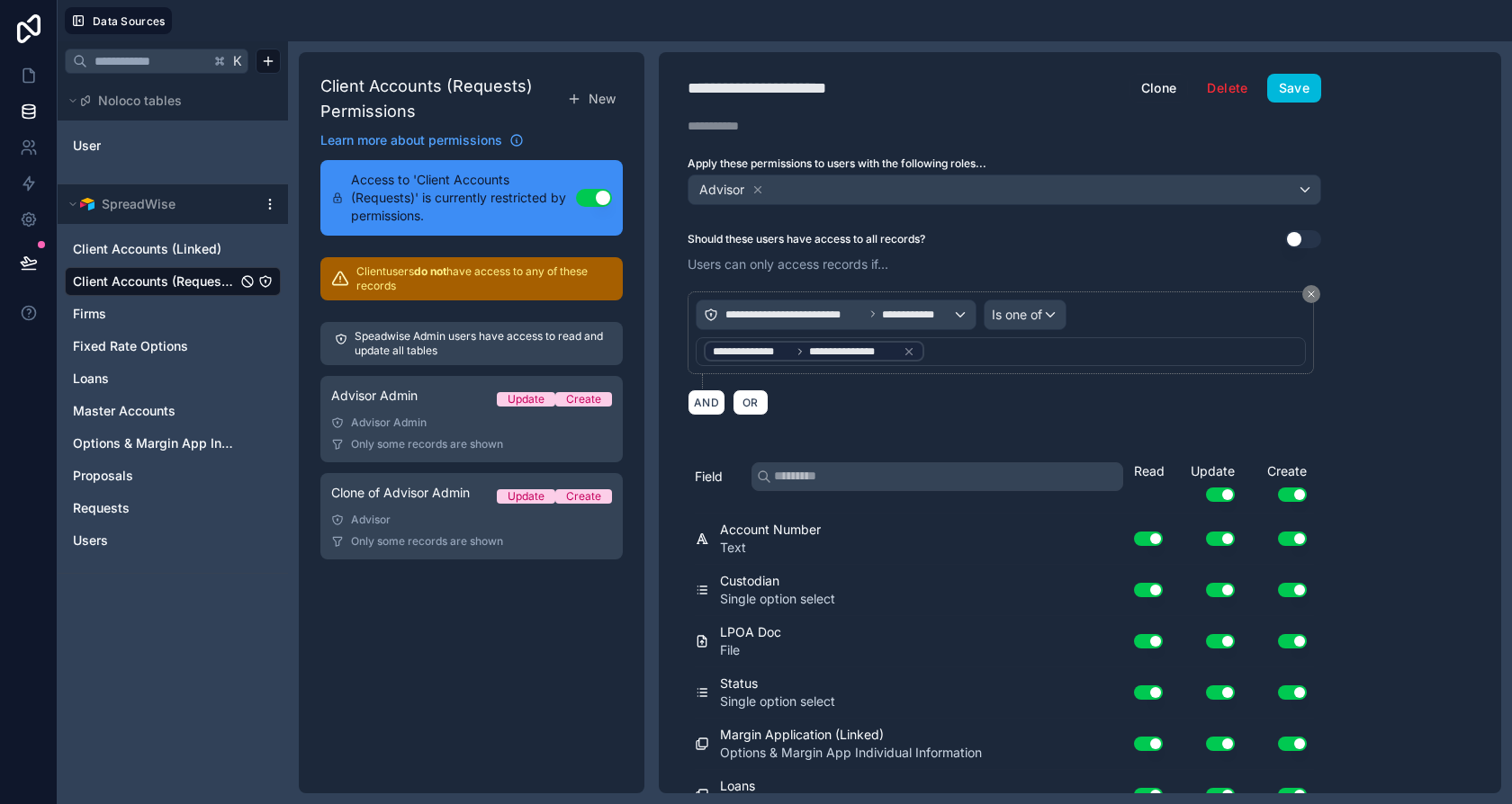
click at [762, 87] on div "**********" at bounding box center [784, 88] width 195 height 25
type div "**********"
click at [1294, 92] on button "Save" at bounding box center [1294, 88] width 54 height 29
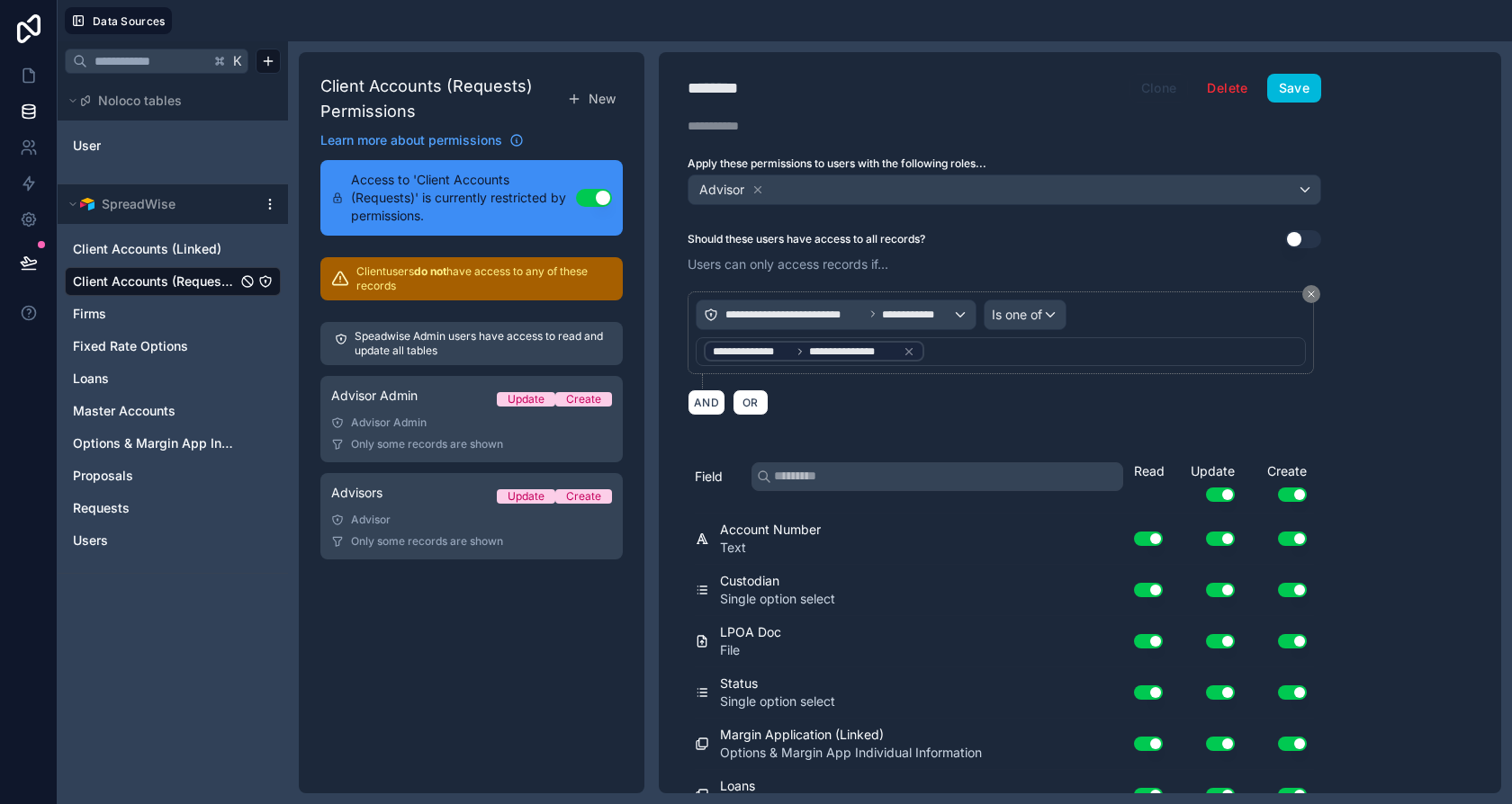
click at [1161, 88] on button "Clone" at bounding box center [1159, 88] width 60 height 29
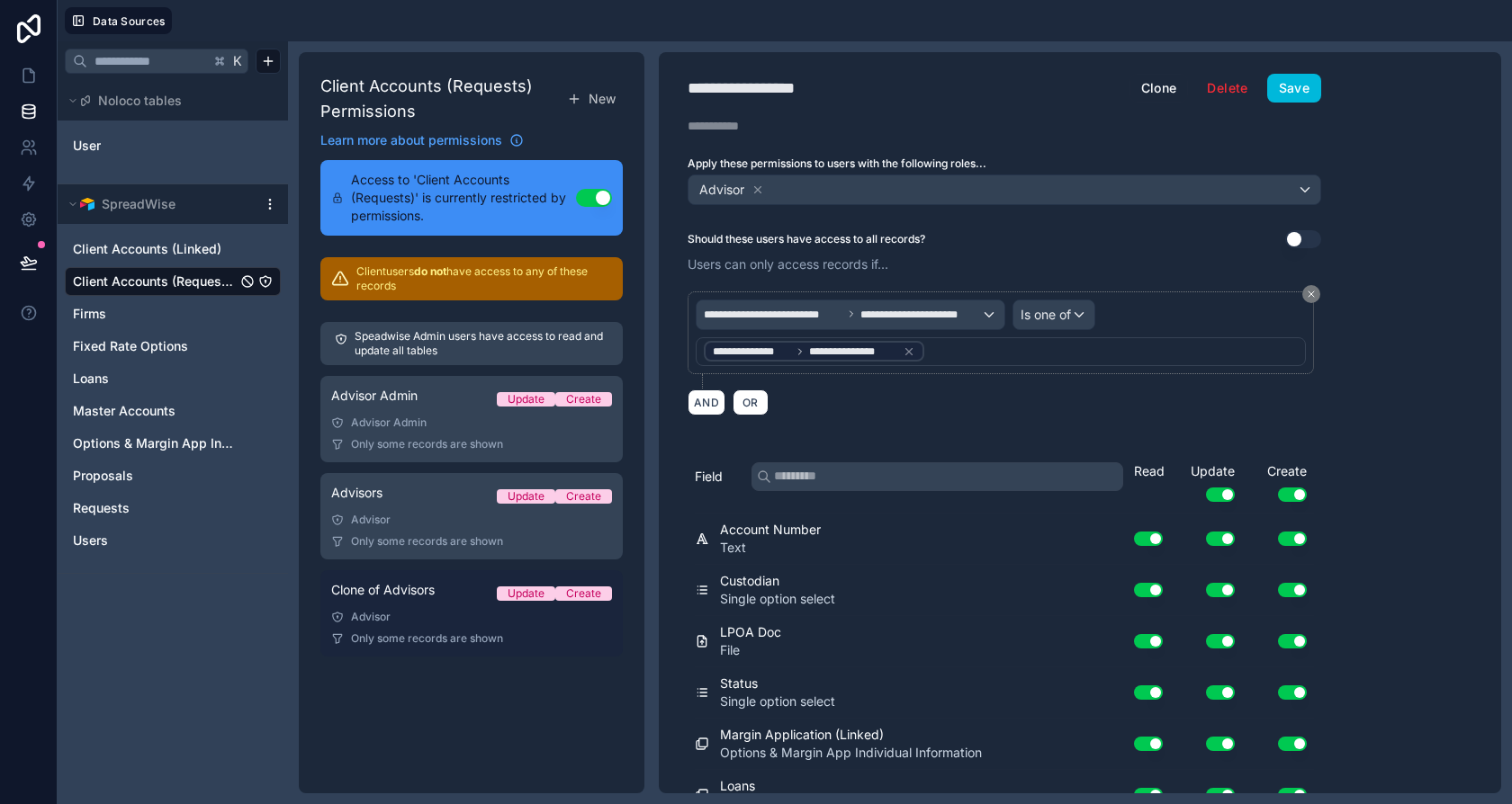
click at [395, 595] on span "Clone of Advisors" at bounding box center [383, 589] width 104 height 18
click at [443, 602] on div "Clone of Advisors Update Create" at bounding box center [472, 593] width 281 height 25
click at [482, 577] on link "Clone of Advisors Update Create Advisor Only some records are shown" at bounding box center [472, 614] width 303 height 87
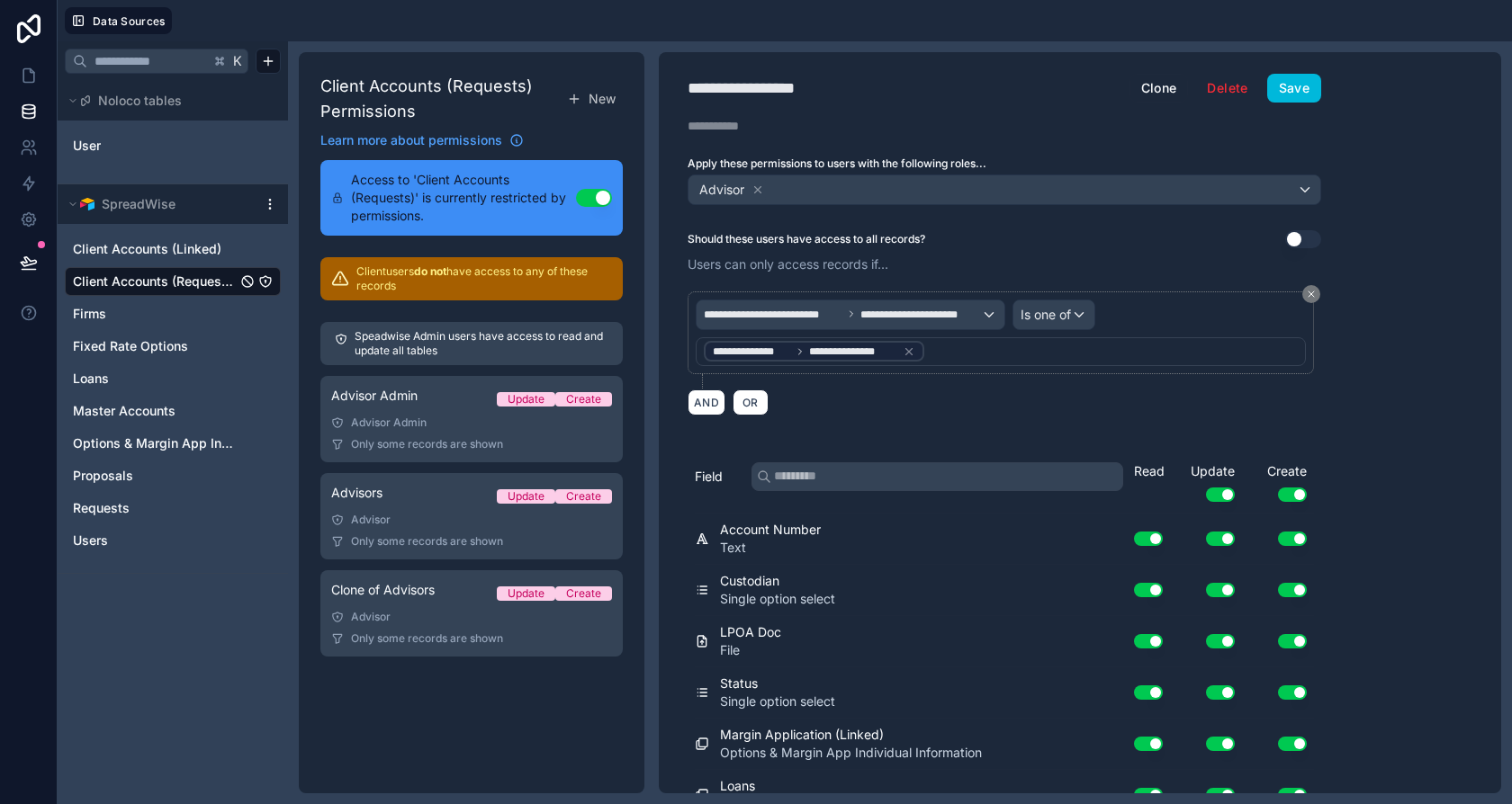
click at [858, 76] on h1 "**********" at bounding box center [908, 88] width 442 height 25
click at [770, 89] on div "**********" at bounding box center [763, 88] width 151 height 25
type div "**********"
click at [762, 184] on icon at bounding box center [757, 190] width 12 height 12
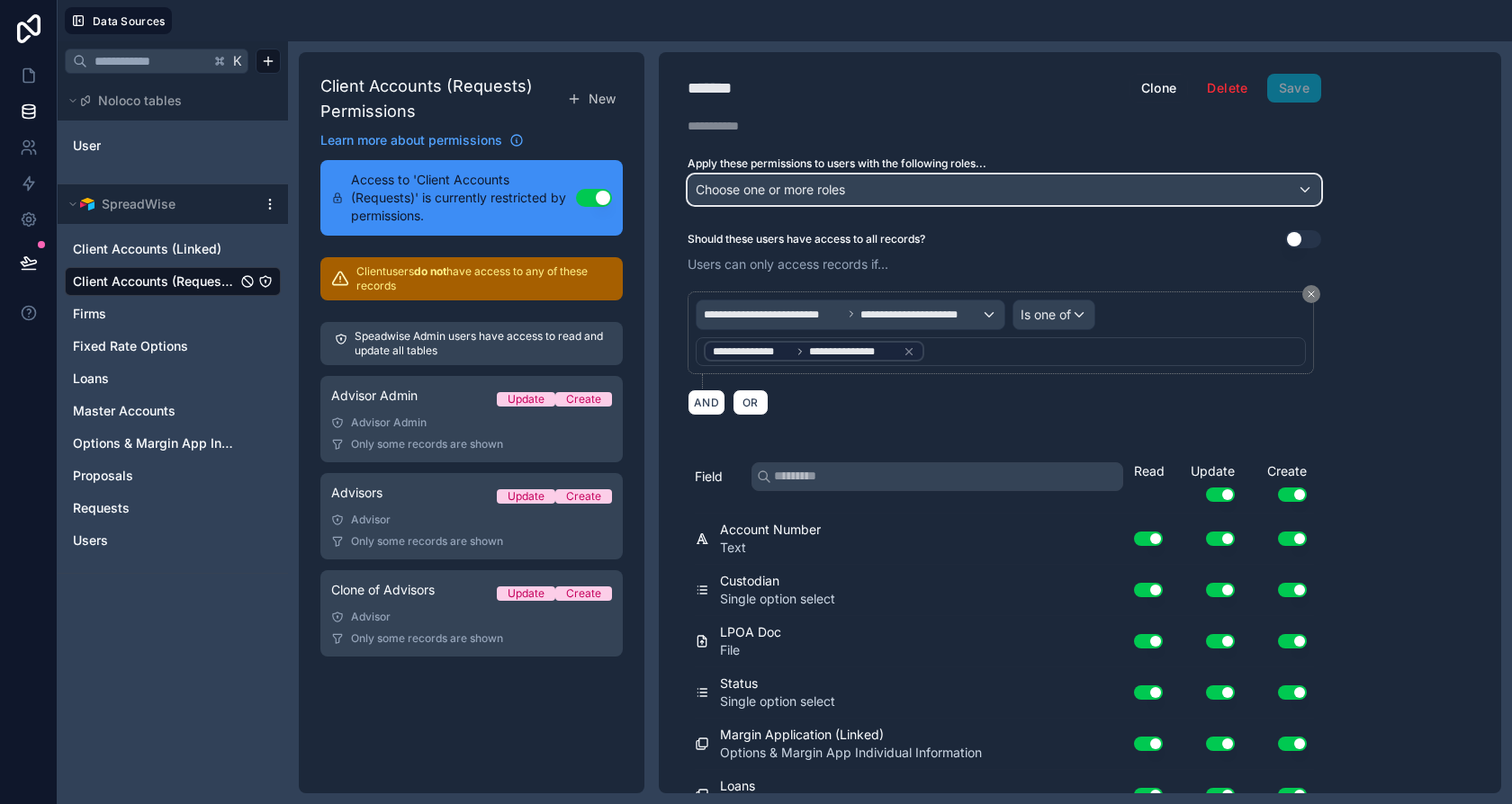
click at [761, 185] on span "Choose one or more roles" at bounding box center [770, 190] width 149 height 15
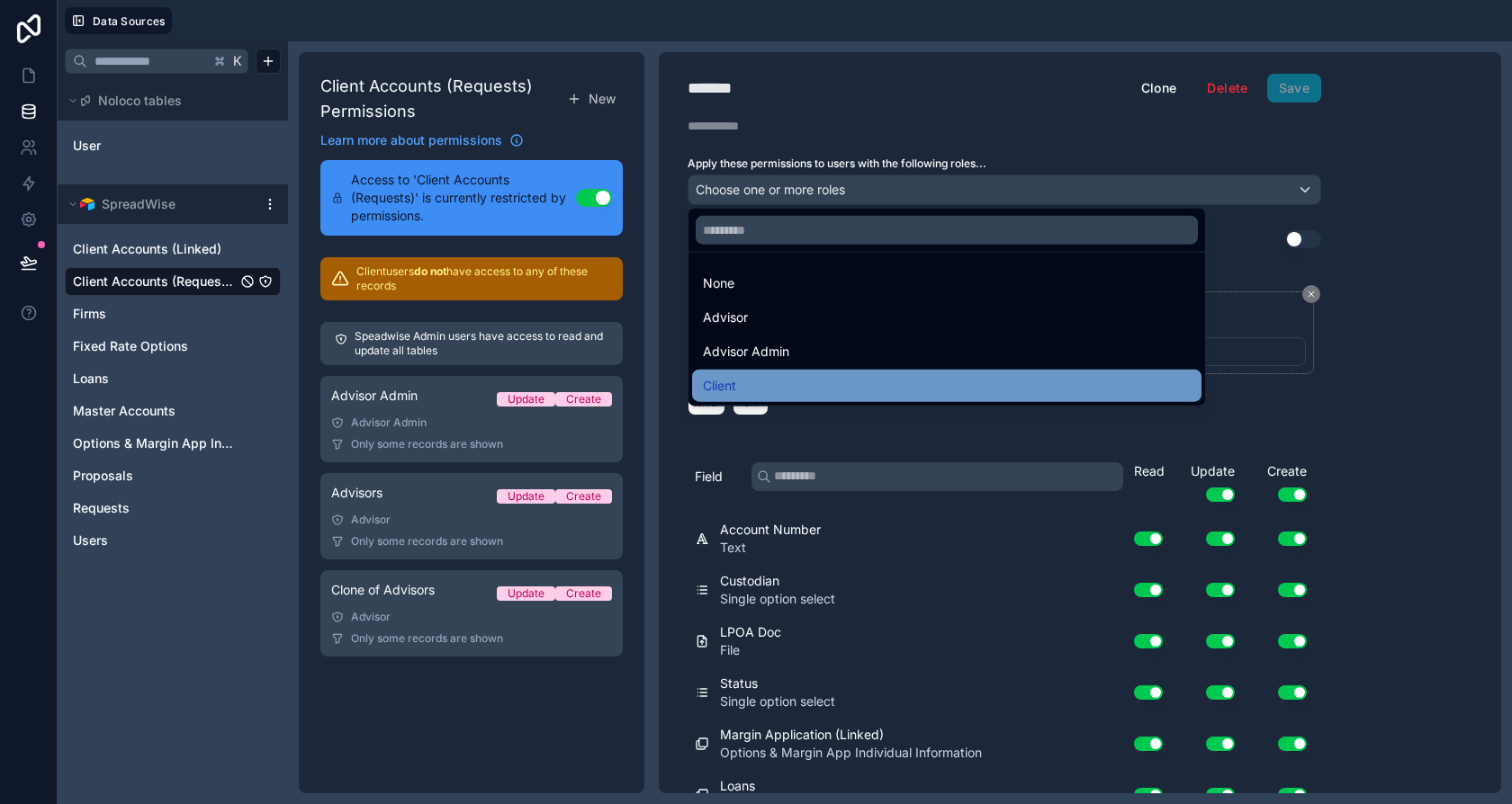
click at [792, 375] on div "Client" at bounding box center [947, 386] width 488 height 21
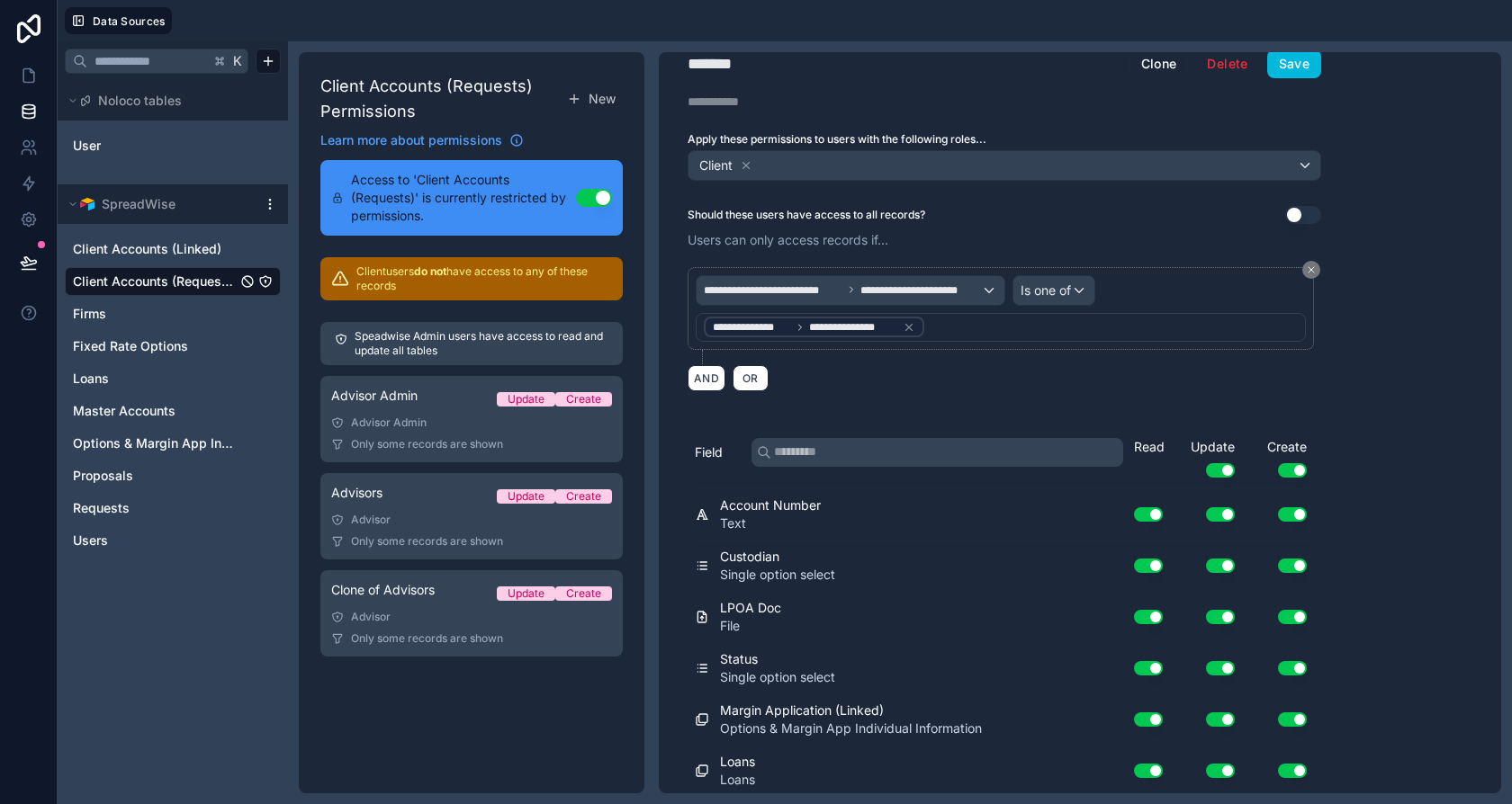
scroll to position [21, 0]
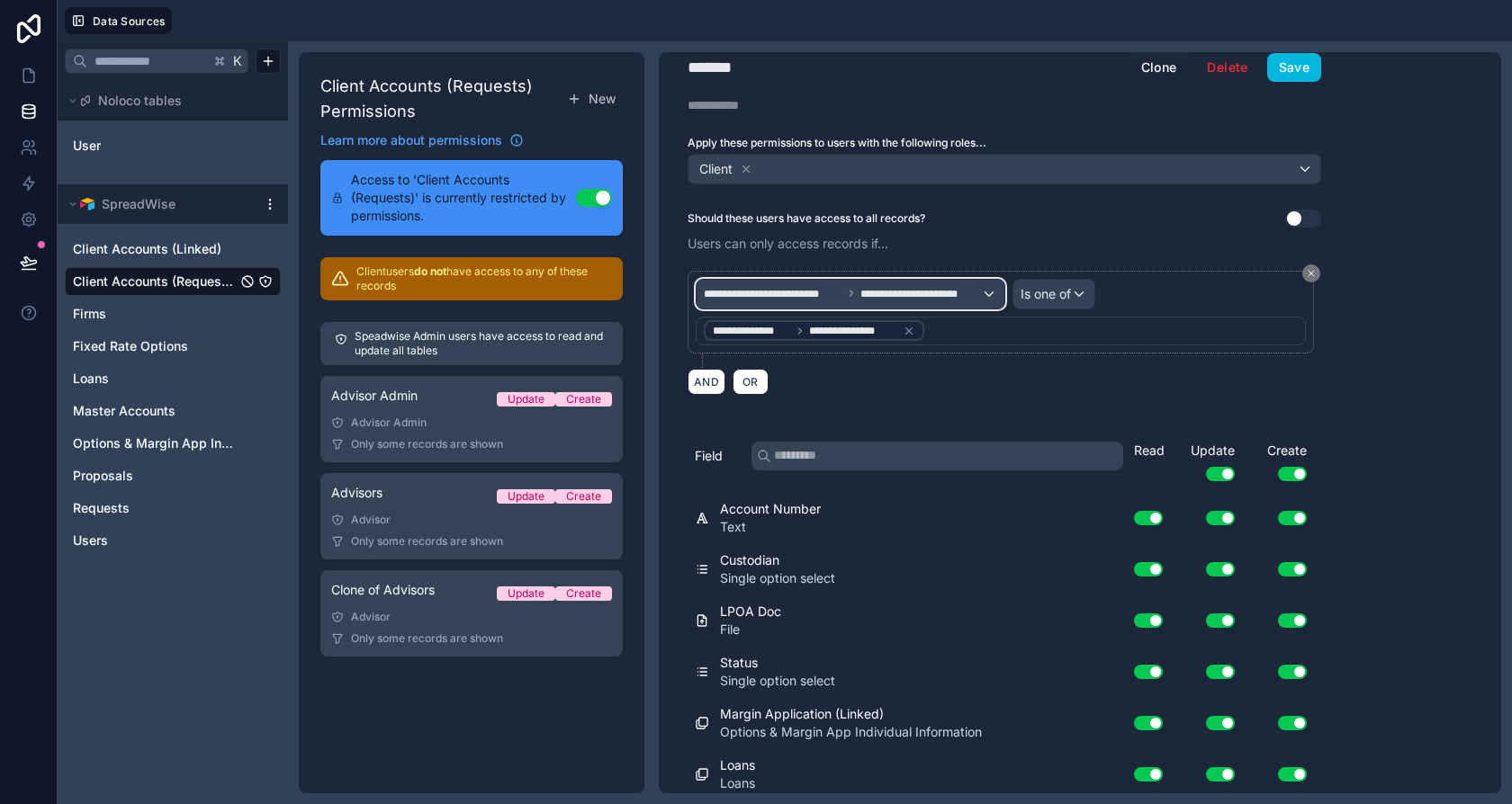
click at [822, 287] on span "**********" at bounding box center [773, 293] width 138 height 14
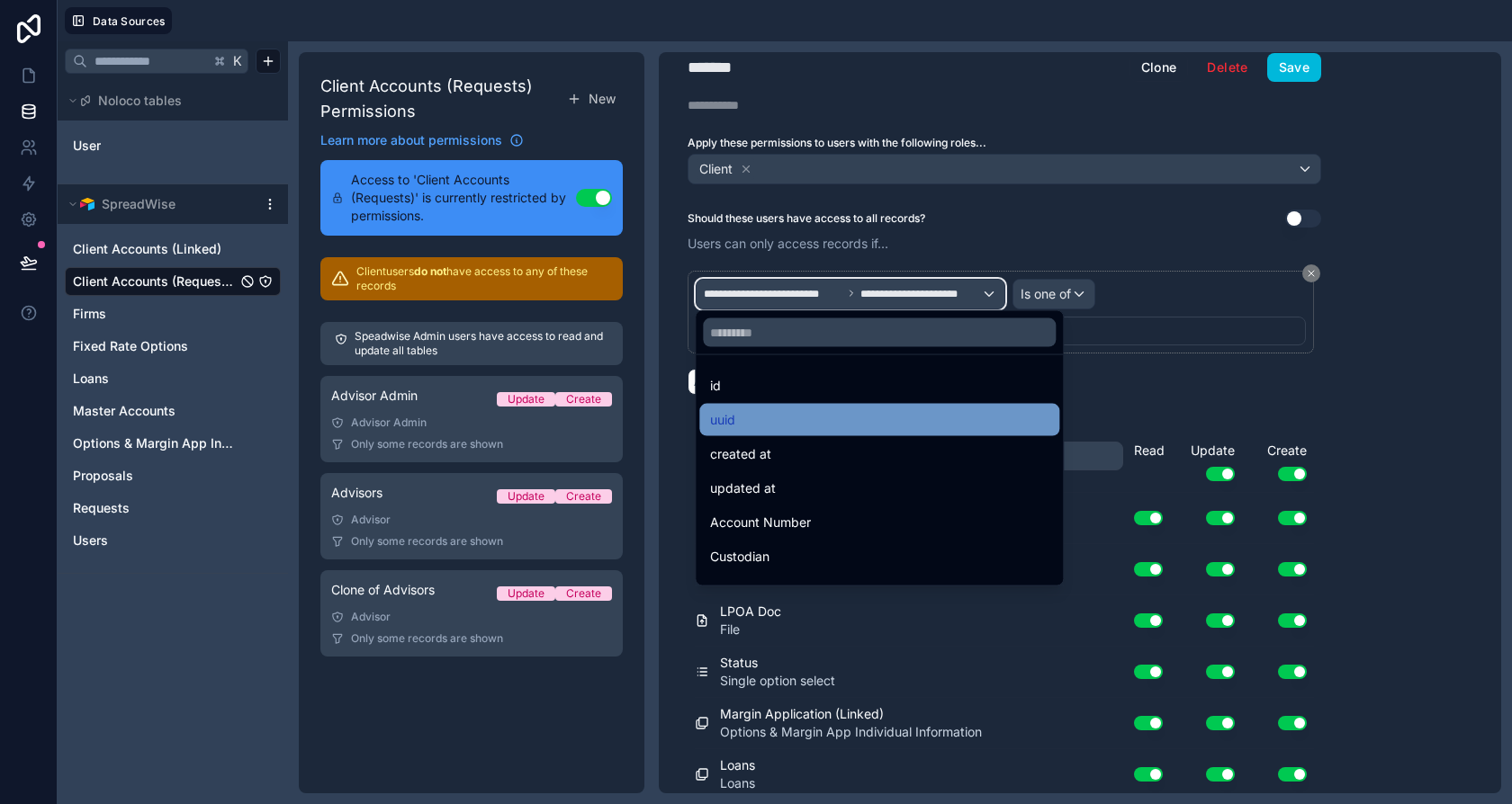
scroll to position [4, 0]
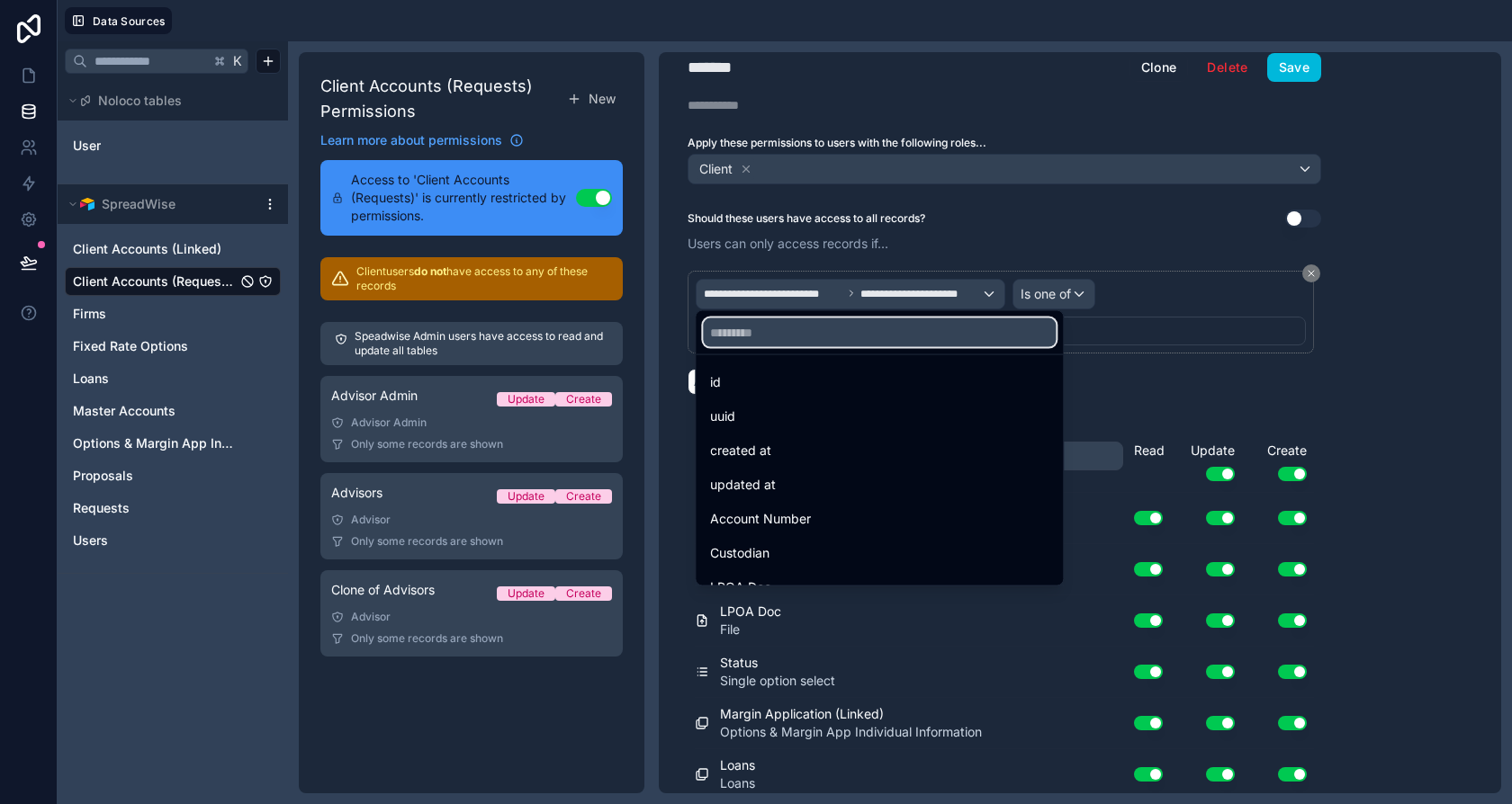
click at [828, 319] on input "text" at bounding box center [880, 332] width 353 height 29
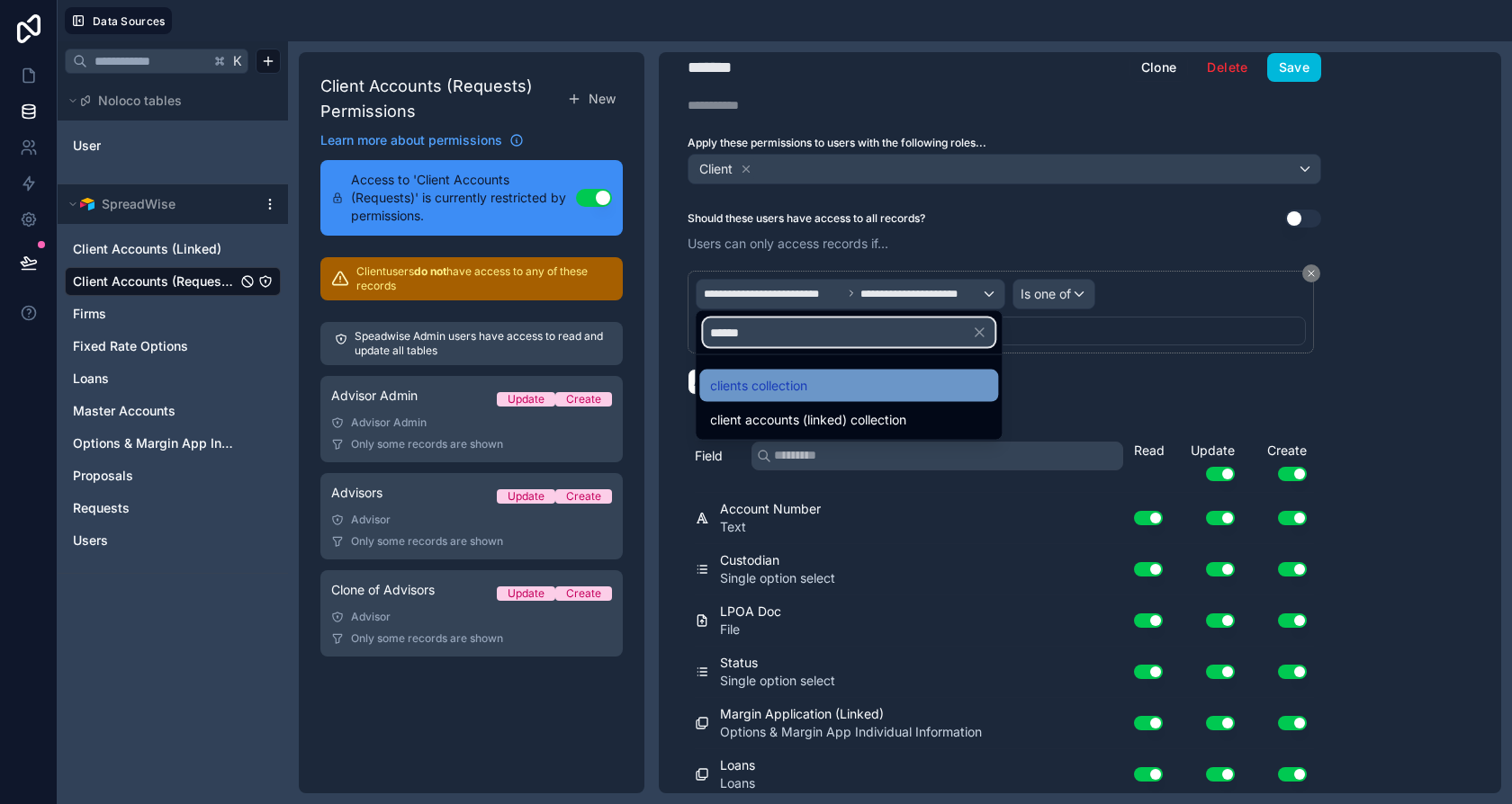
type input "******"
click at [879, 373] on div "clients collection" at bounding box center [849, 386] width 299 height 33
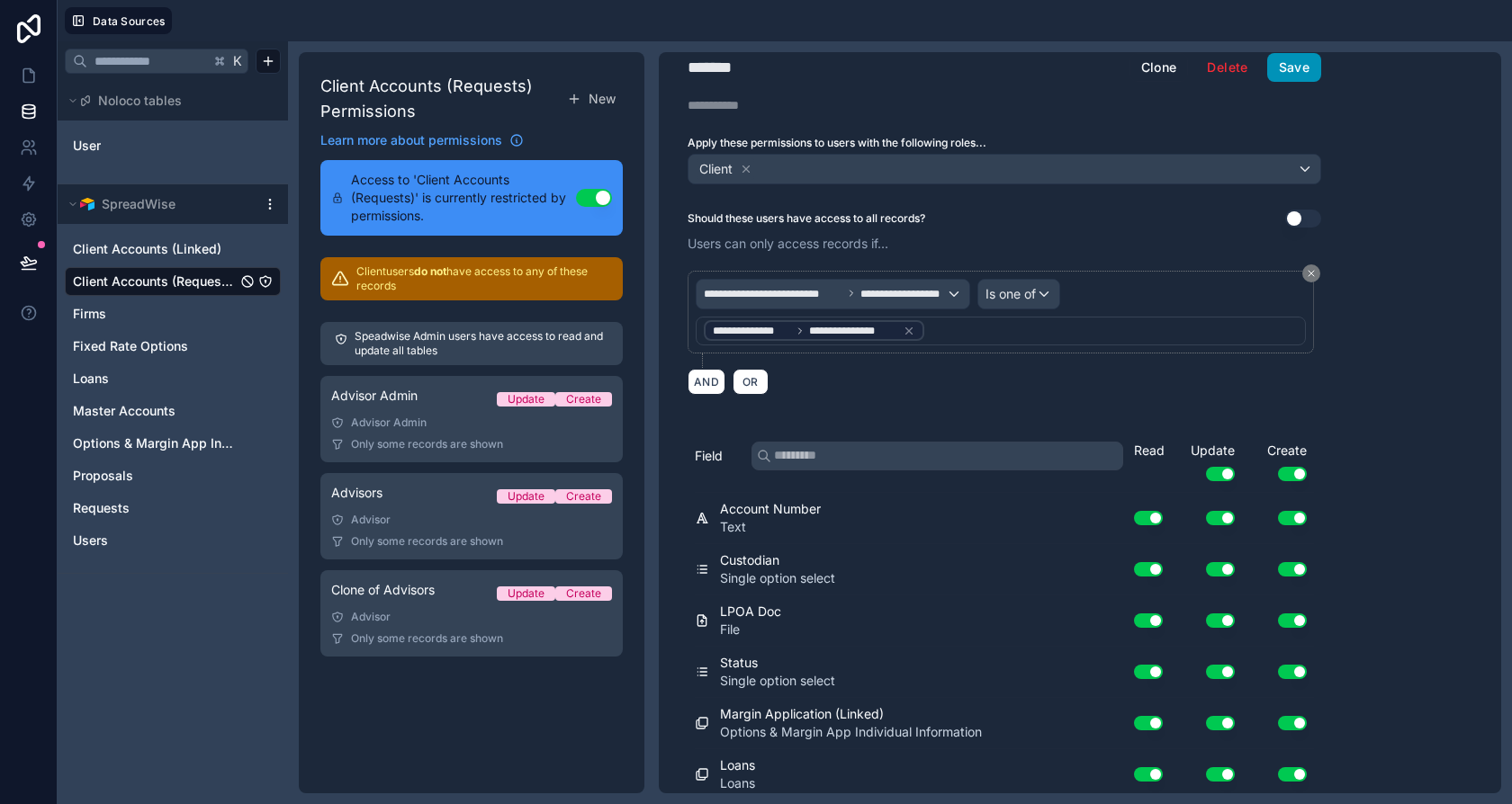
click at [1309, 59] on button "Save" at bounding box center [1294, 67] width 54 height 29
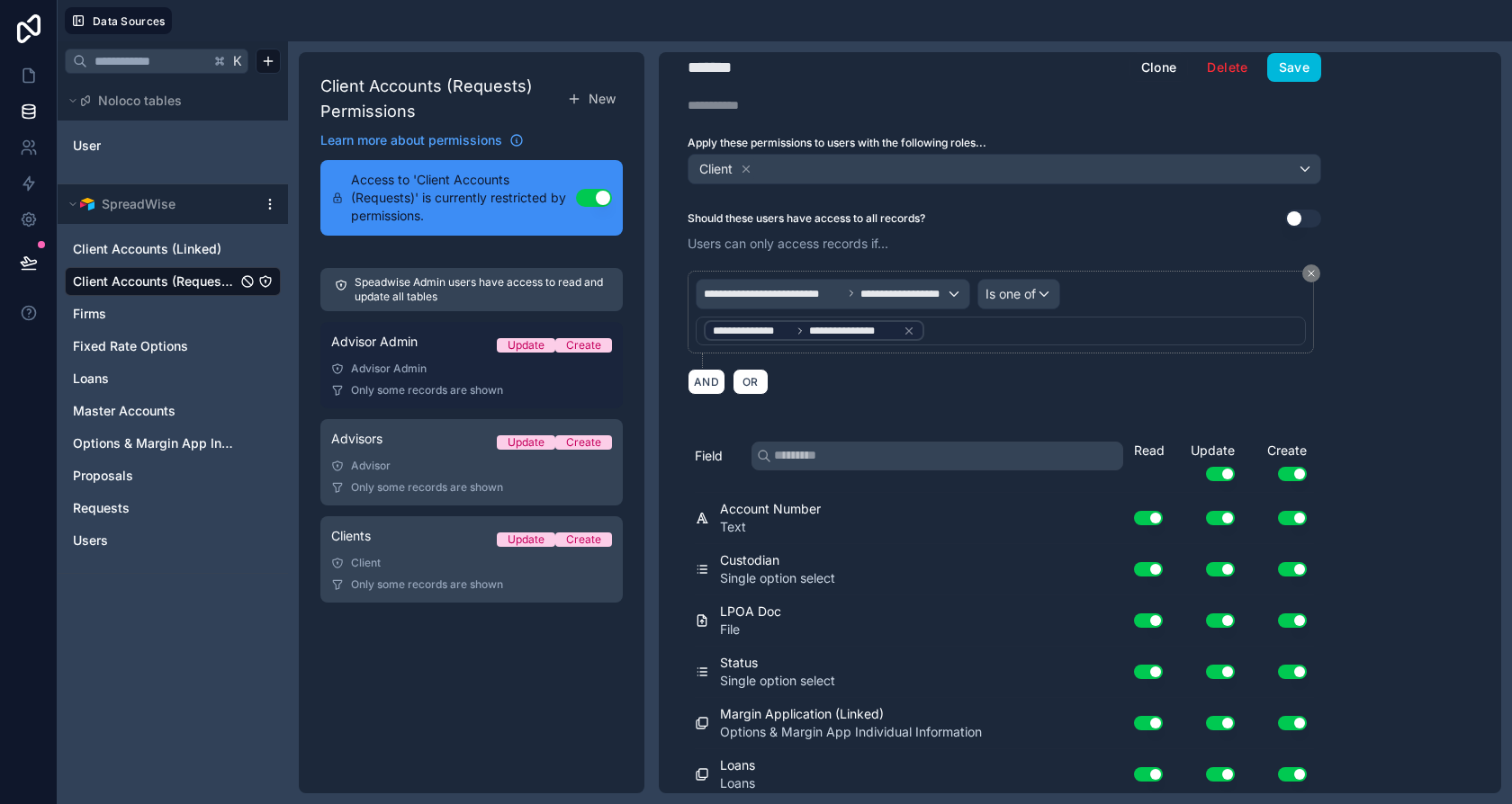
click at [435, 351] on div "Advisor Admin Update Create" at bounding box center [472, 346] width 281 height 25
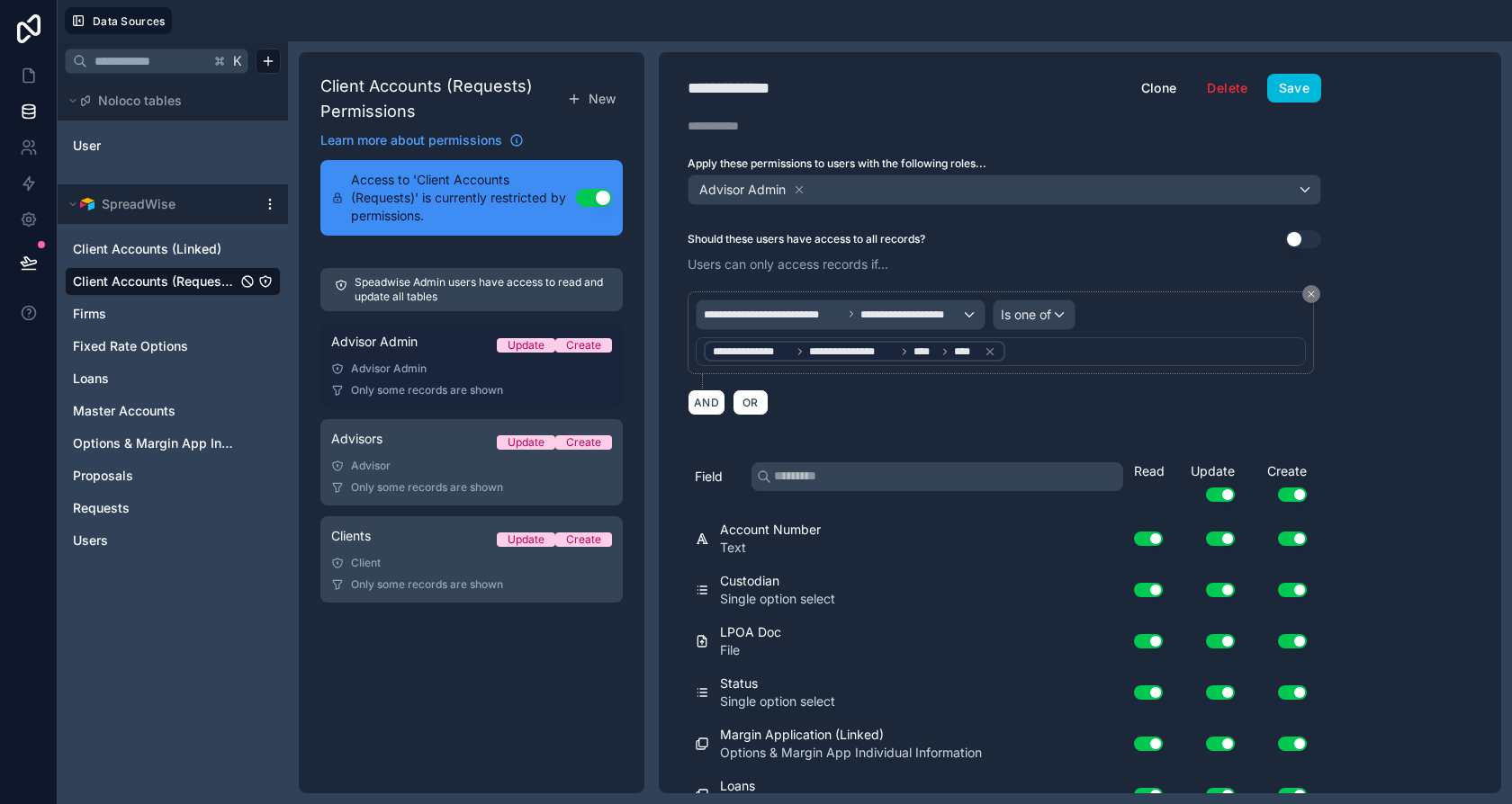
click at [409, 358] on link "Advisor Admin Update Create Advisor Admin Only some records are shown" at bounding box center [472, 365] width 303 height 87
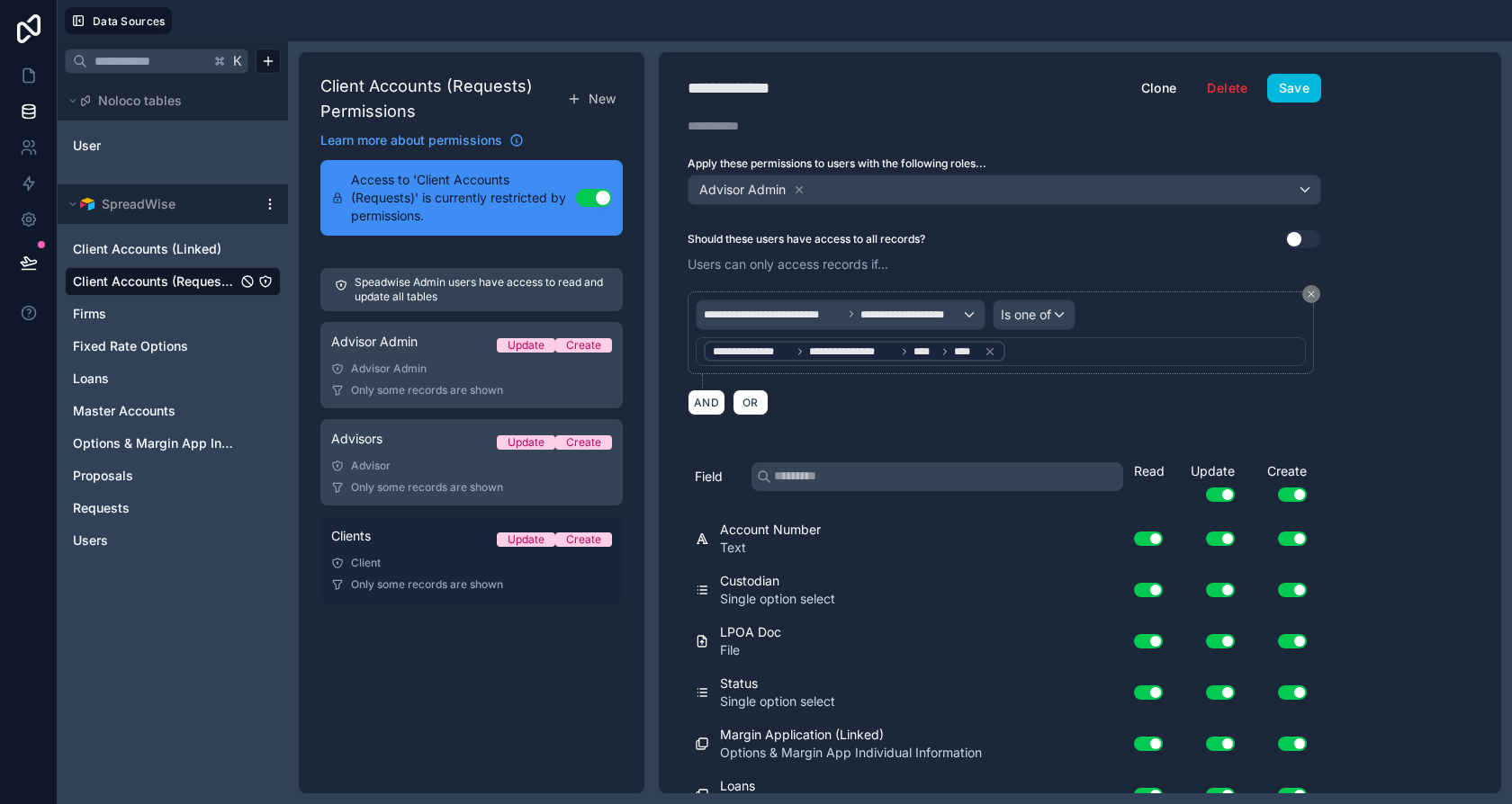
click at [386, 590] on span "Only some records are shown" at bounding box center [427, 585] width 152 height 14
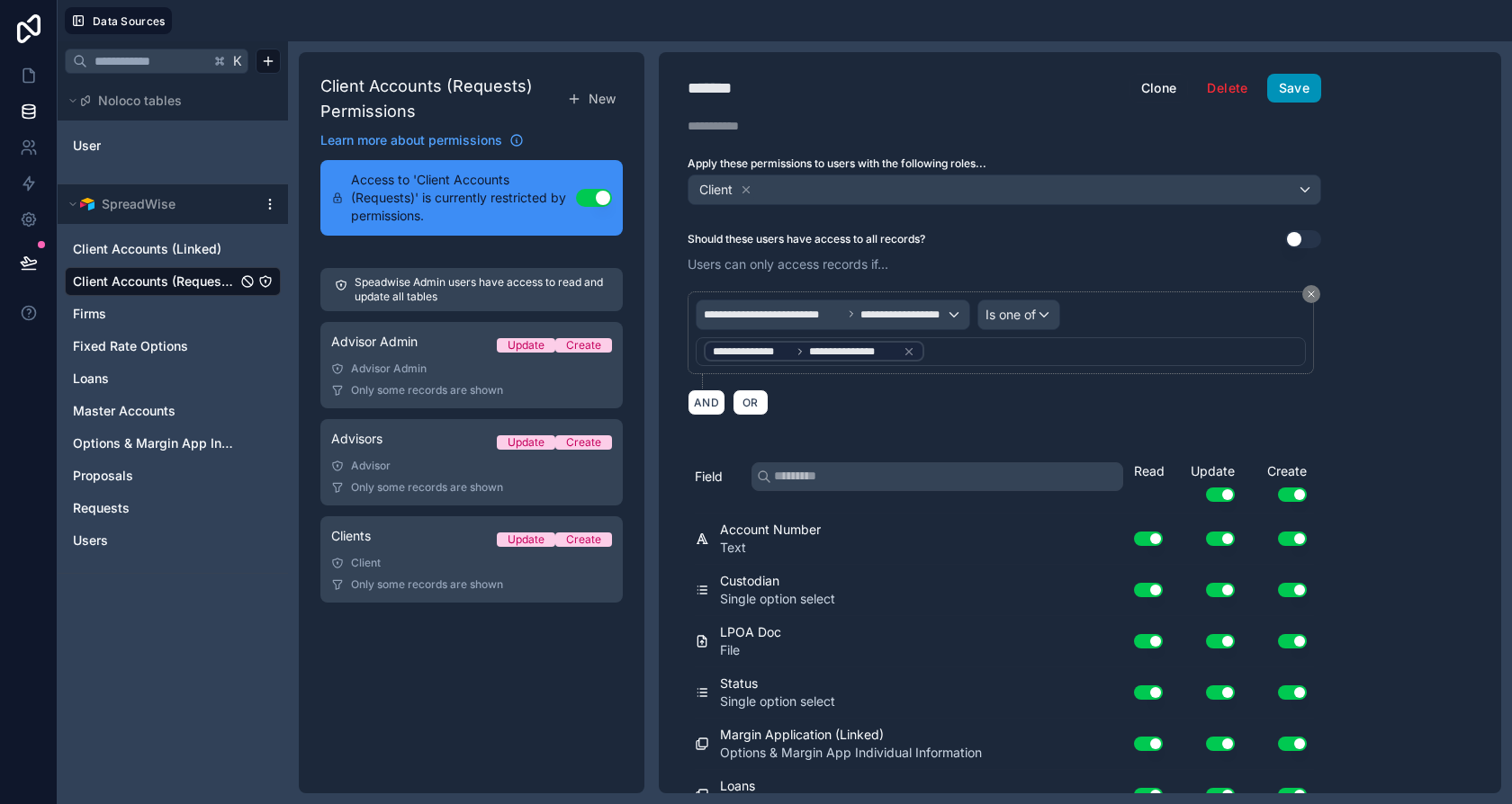
click at [1296, 92] on button "Save" at bounding box center [1294, 88] width 54 height 29
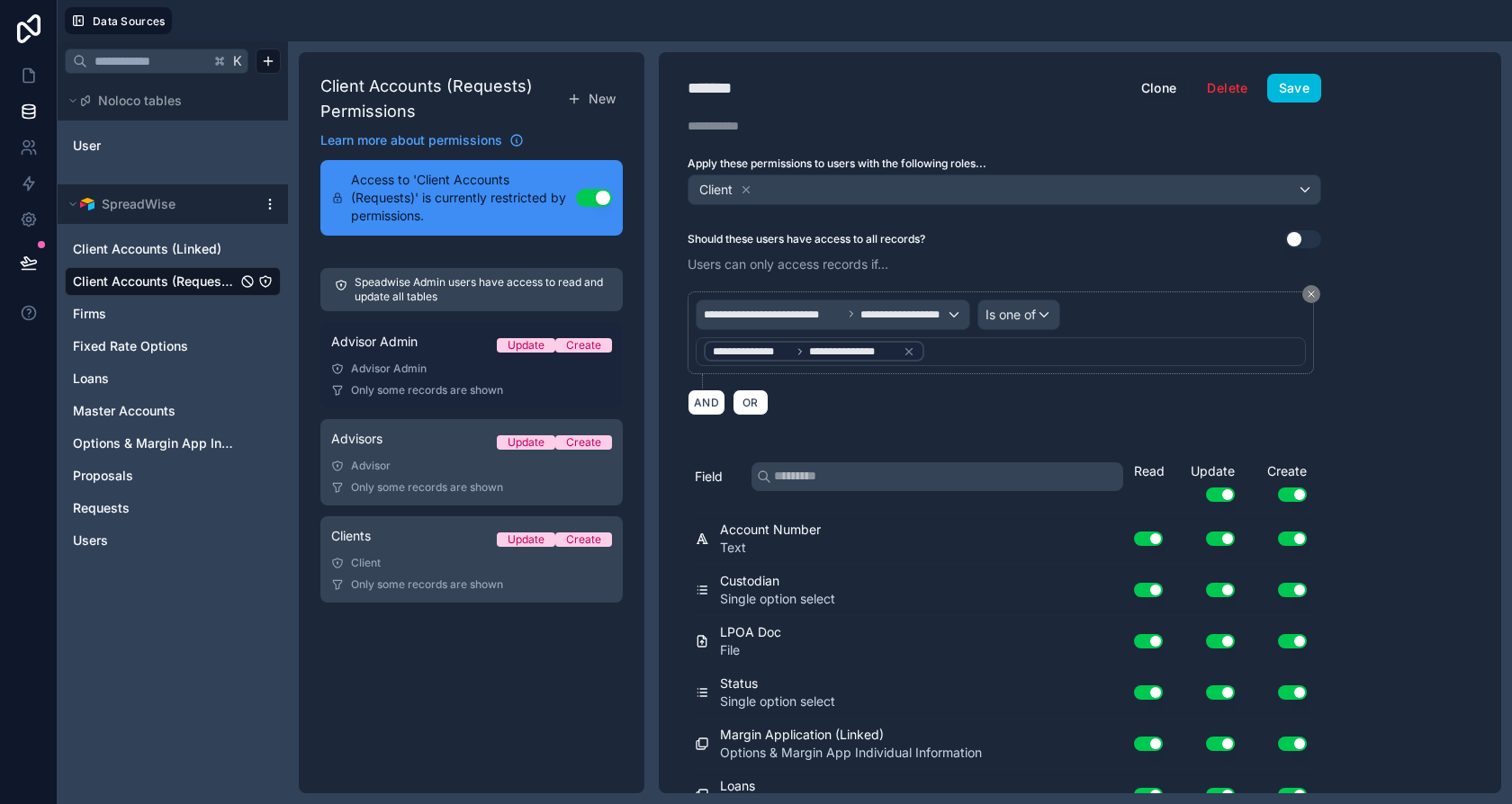
click at [430, 358] on link "Advisor Admin Update Create Advisor Admin Only some records are shown" at bounding box center [472, 365] width 303 height 87
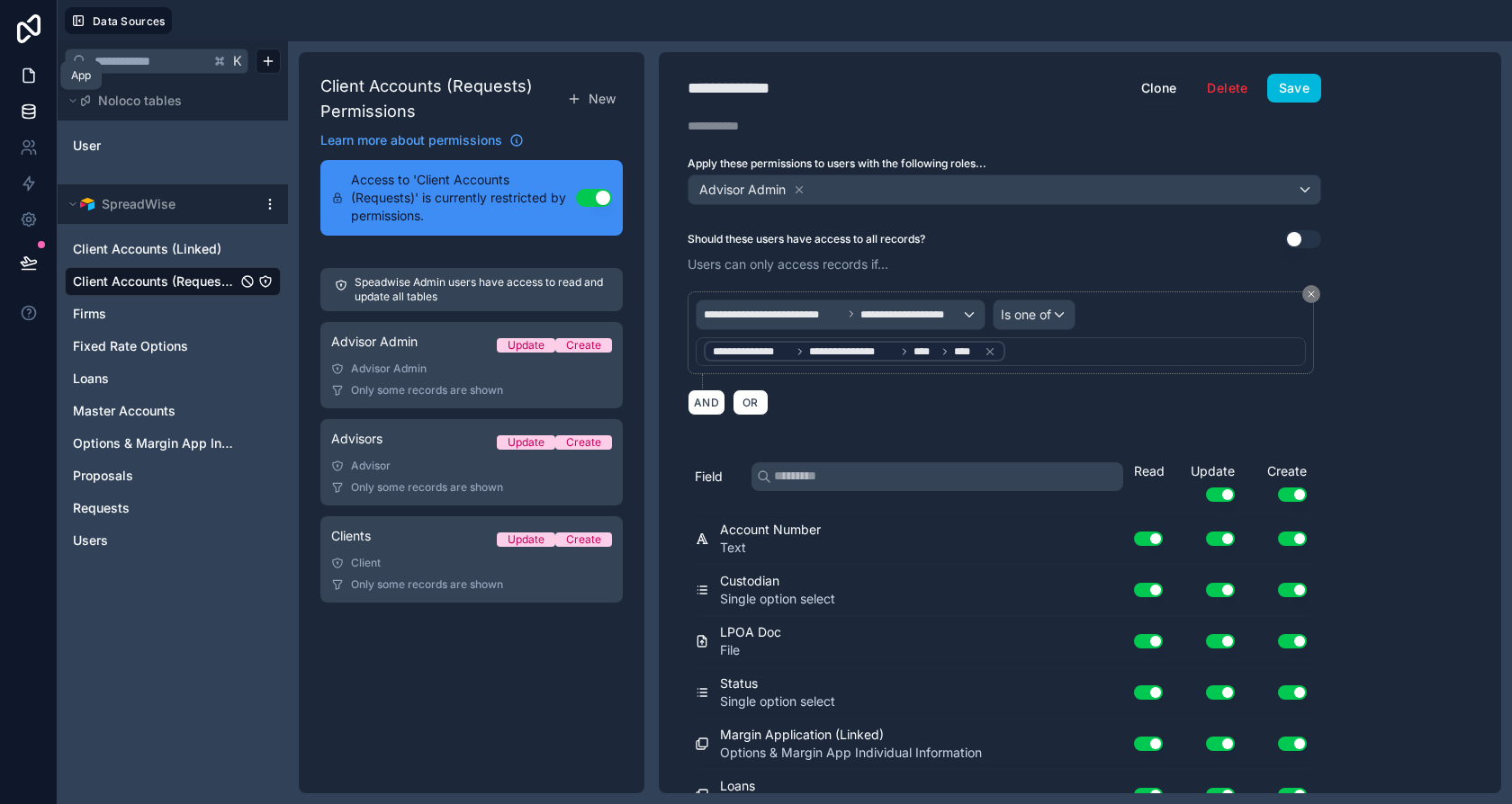
click at [30, 73] on icon at bounding box center [28, 75] width 18 height 18
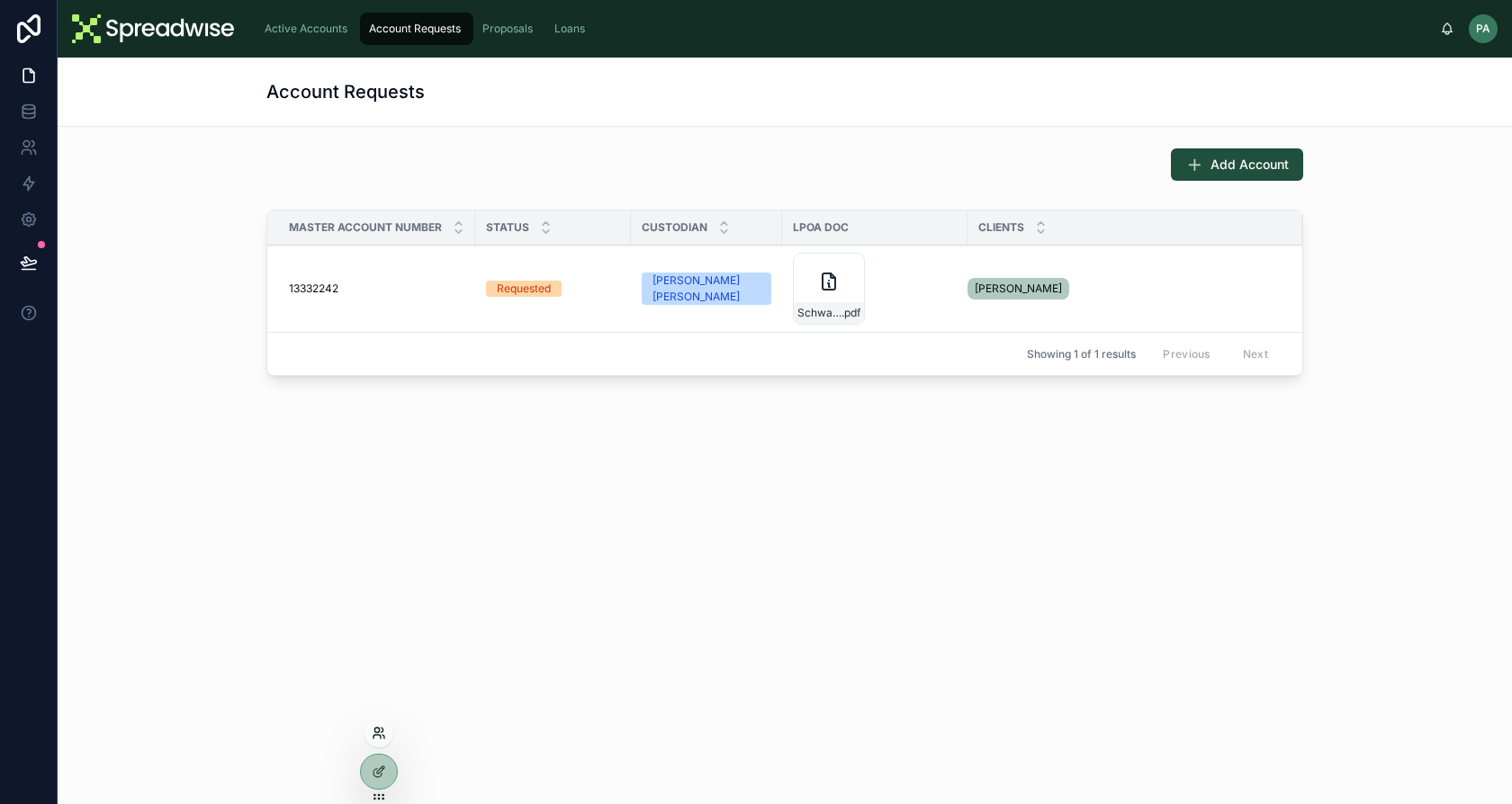
click at [374, 733] on icon at bounding box center [378, 733] width 14 height 14
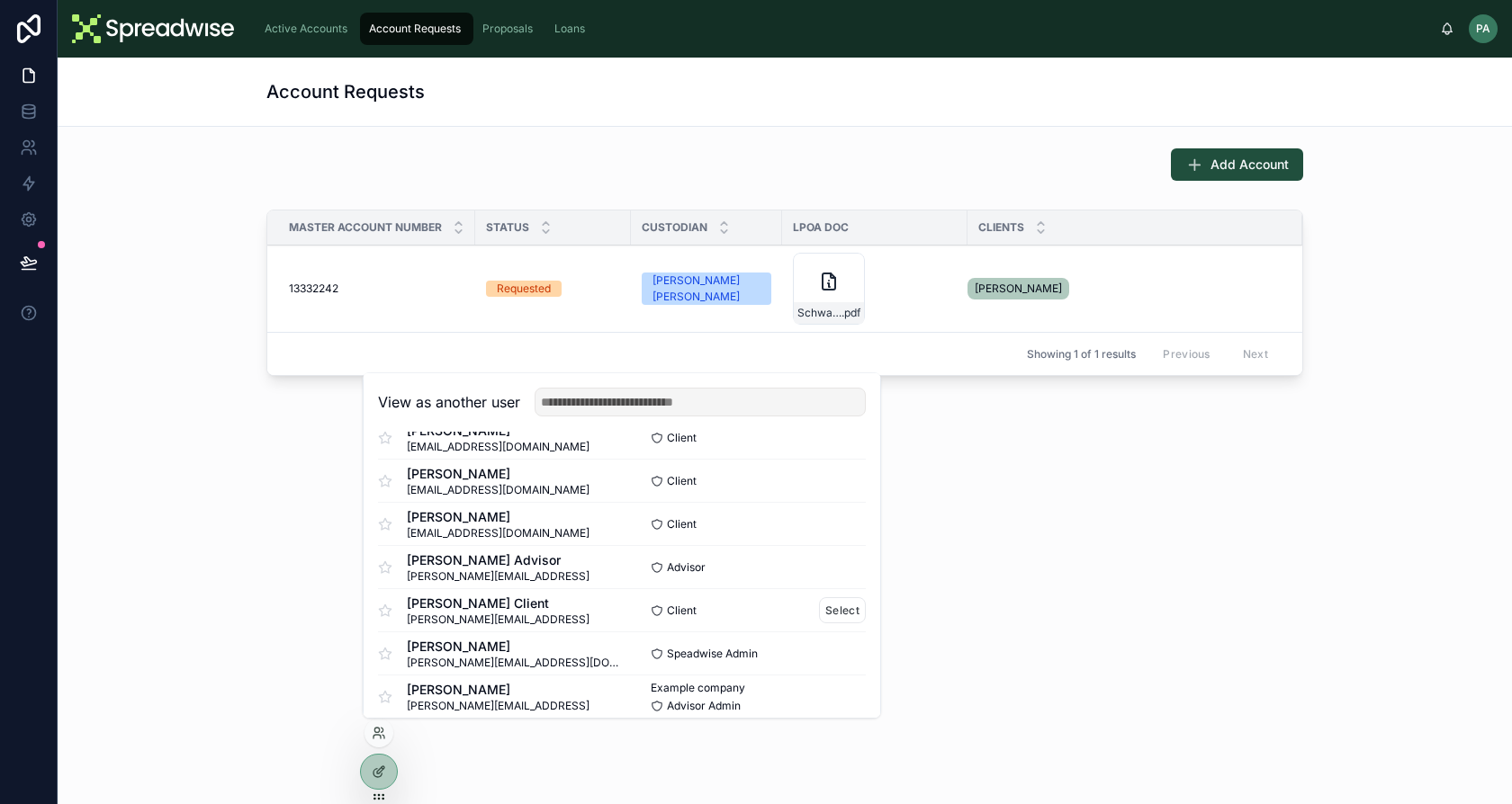
scroll to position [476, 0]
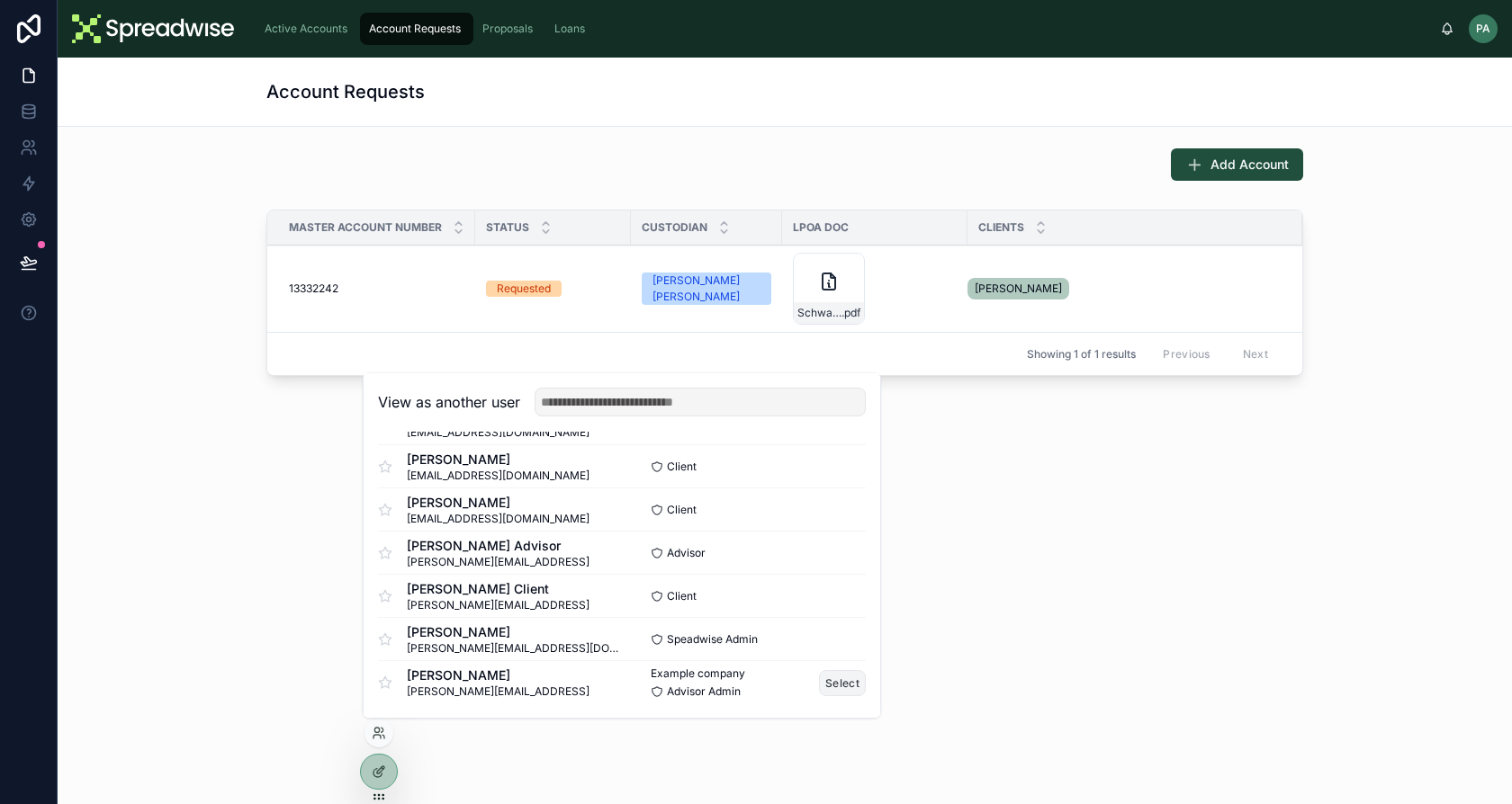
click at [820, 683] on button "Select" at bounding box center [842, 684] width 47 height 26
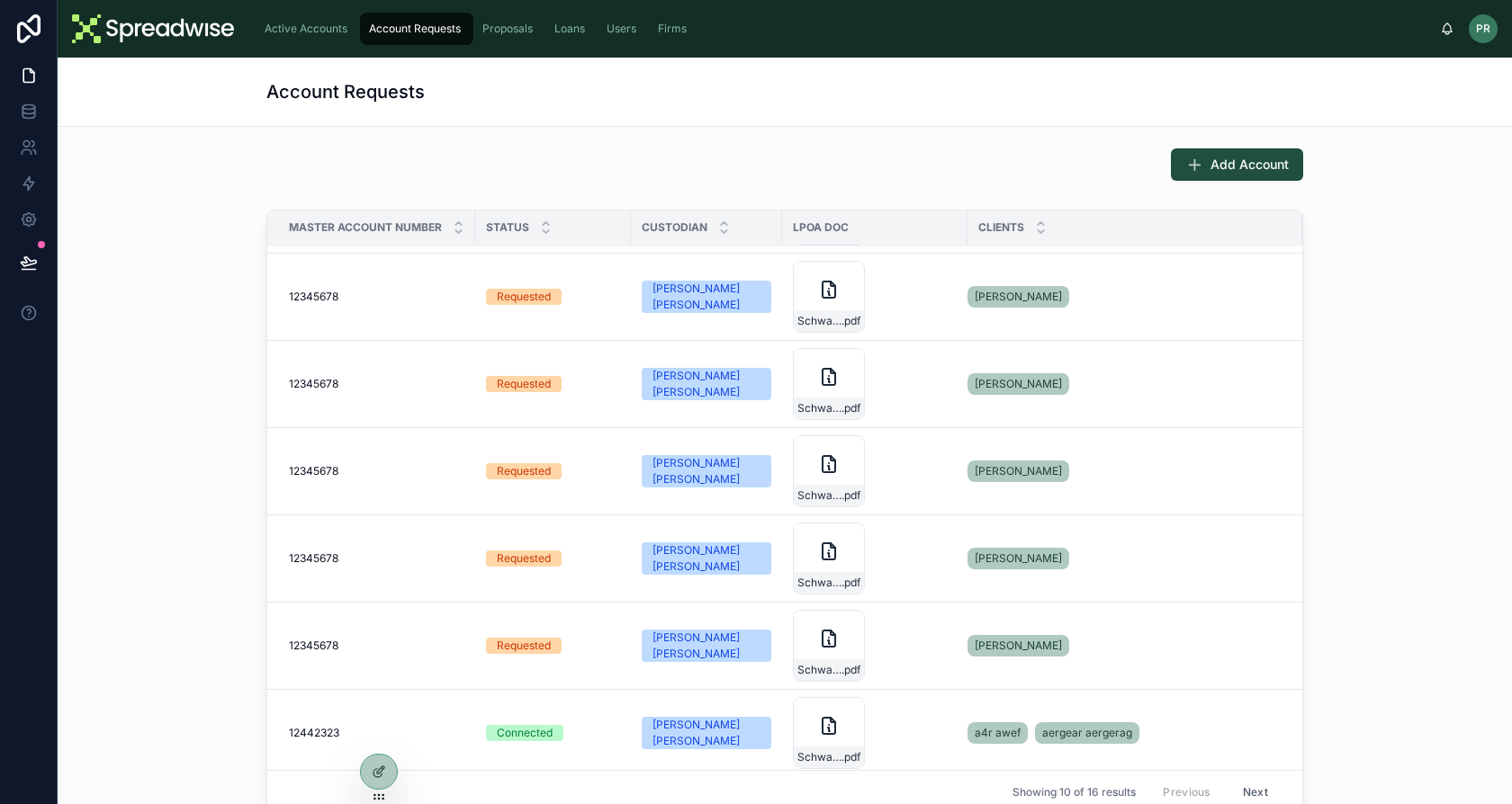
scroll to position [167, 0]
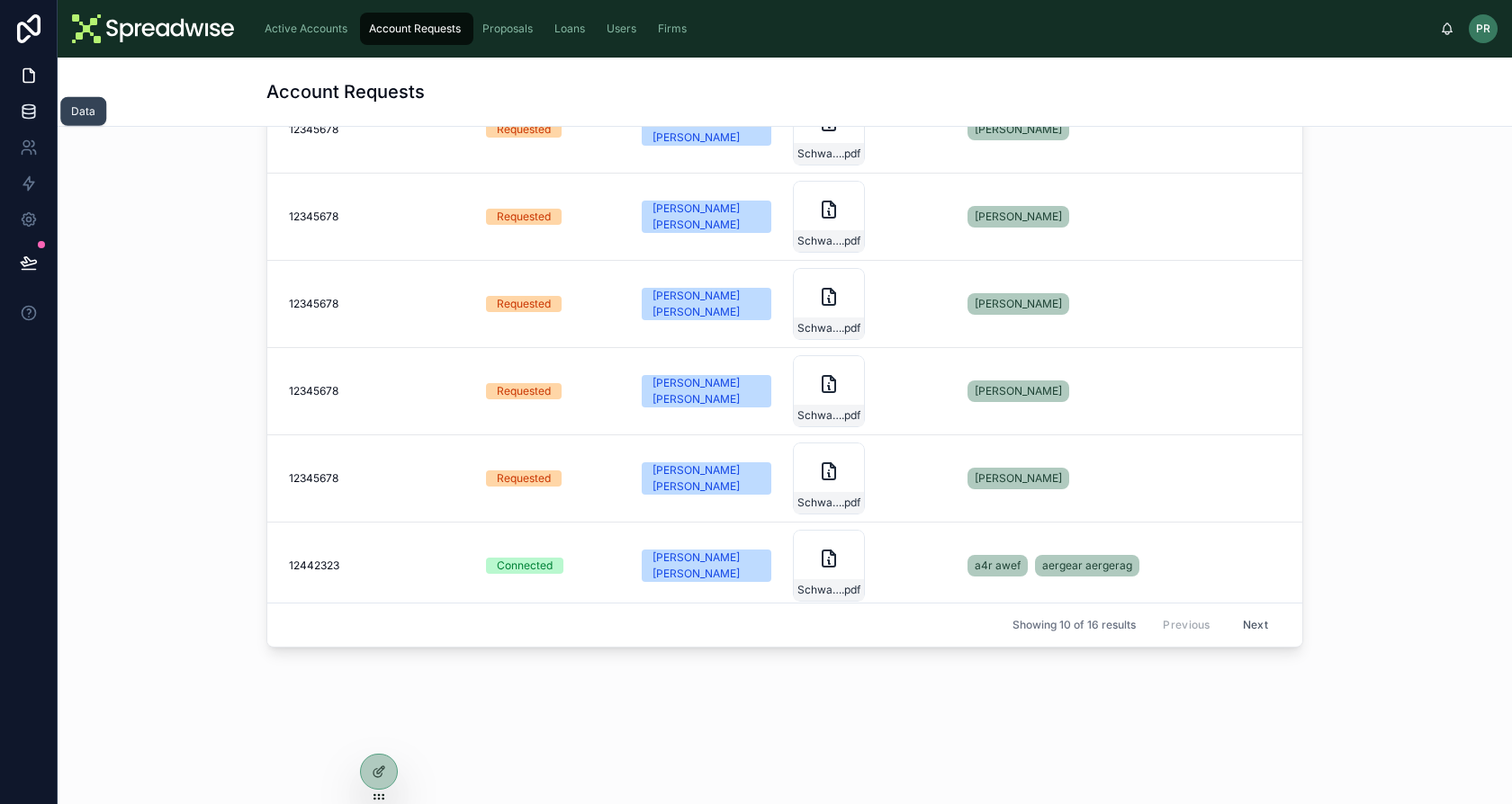
click at [23, 116] on icon at bounding box center [28, 111] width 18 height 18
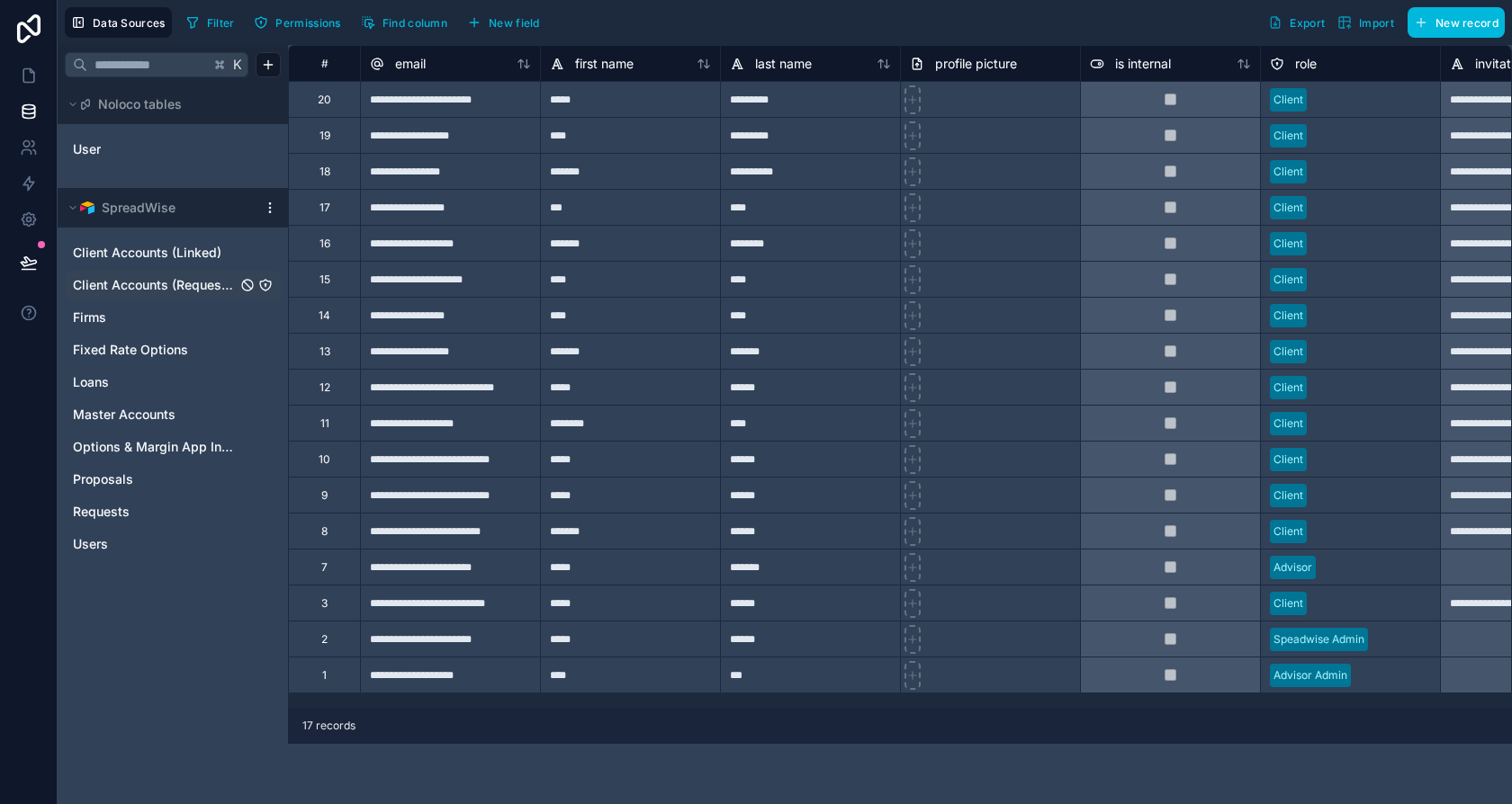
click at [267, 284] on icon "Client Accounts (Requests)" at bounding box center [265, 285] width 14 height 14
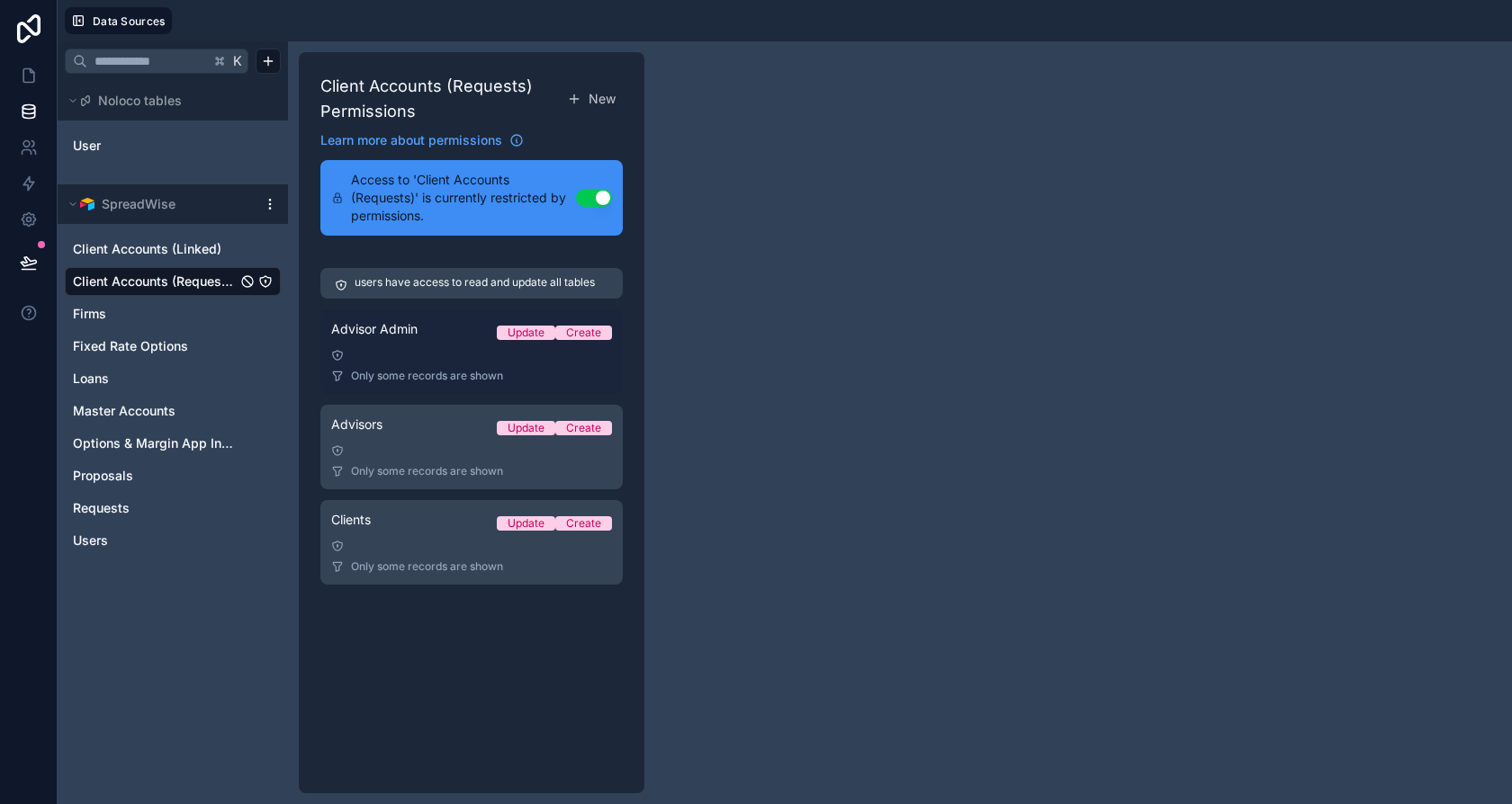
click at [429, 355] on div at bounding box center [472, 355] width 281 height 12
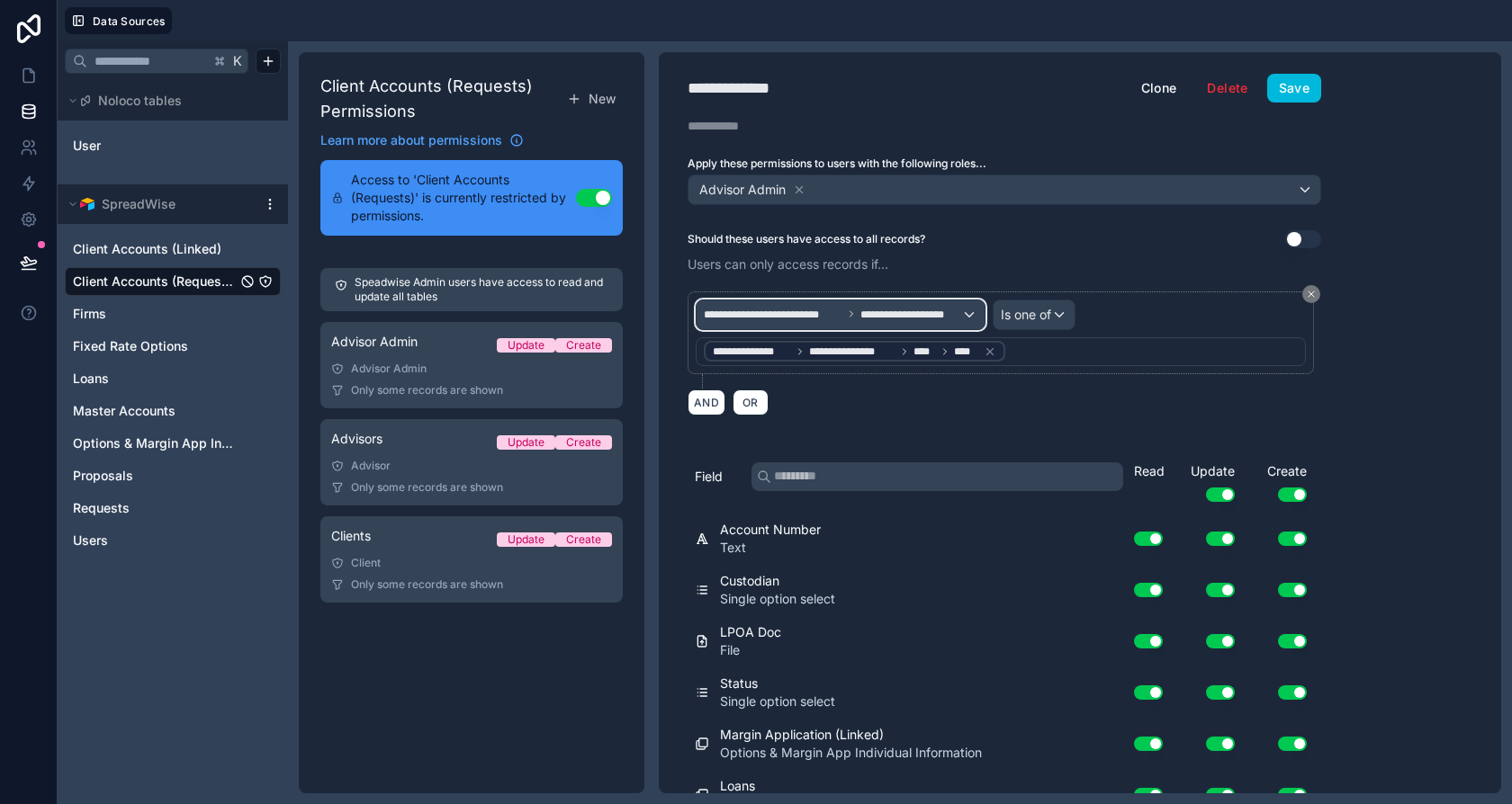
click at [901, 318] on div "**********" at bounding box center [841, 315] width 288 height 29
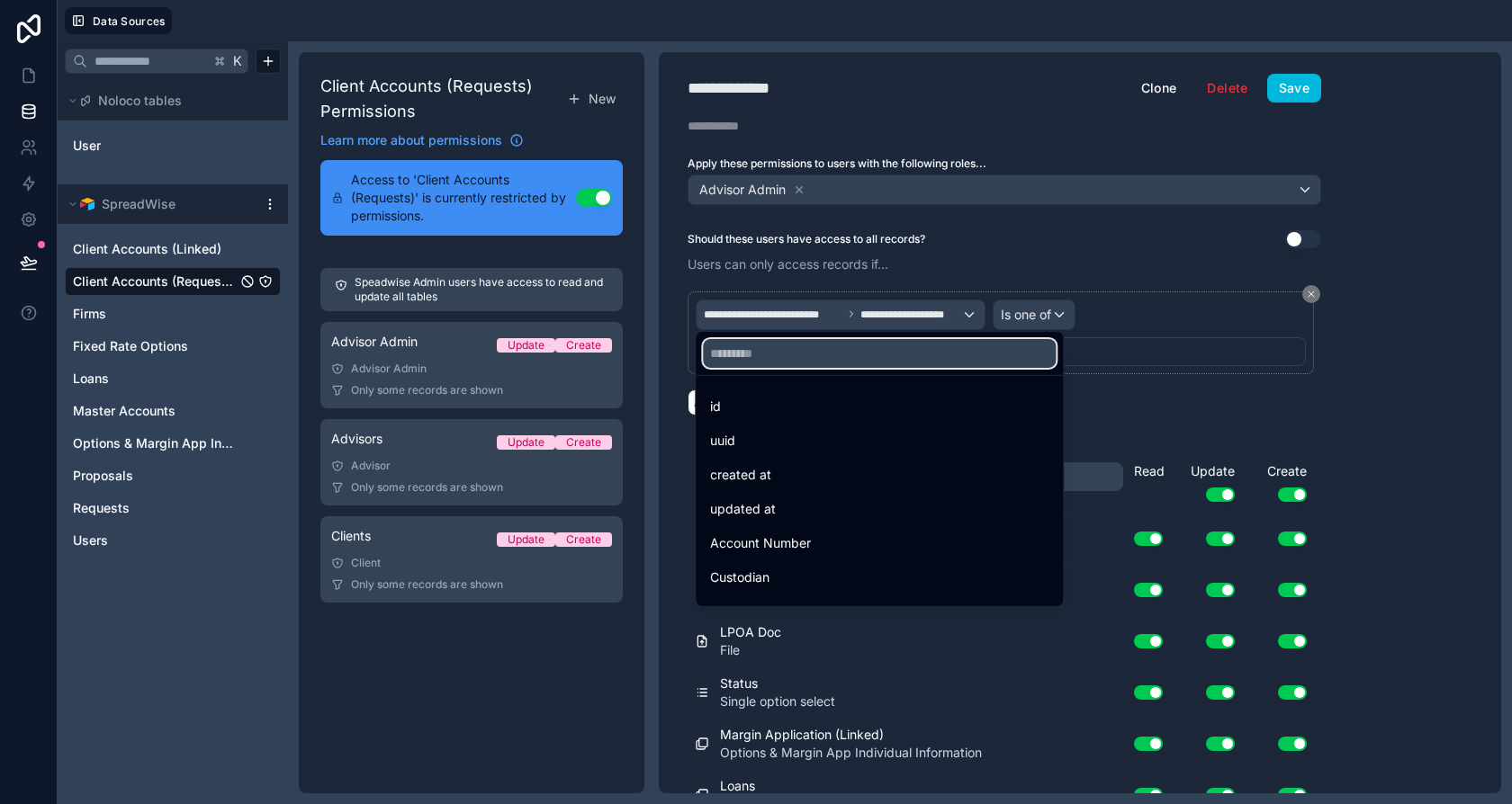
click at [878, 353] on input "text" at bounding box center [880, 353] width 353 height 29
click at [1126, 362] on div at bounding box center [756, 402] width 1512 height 804
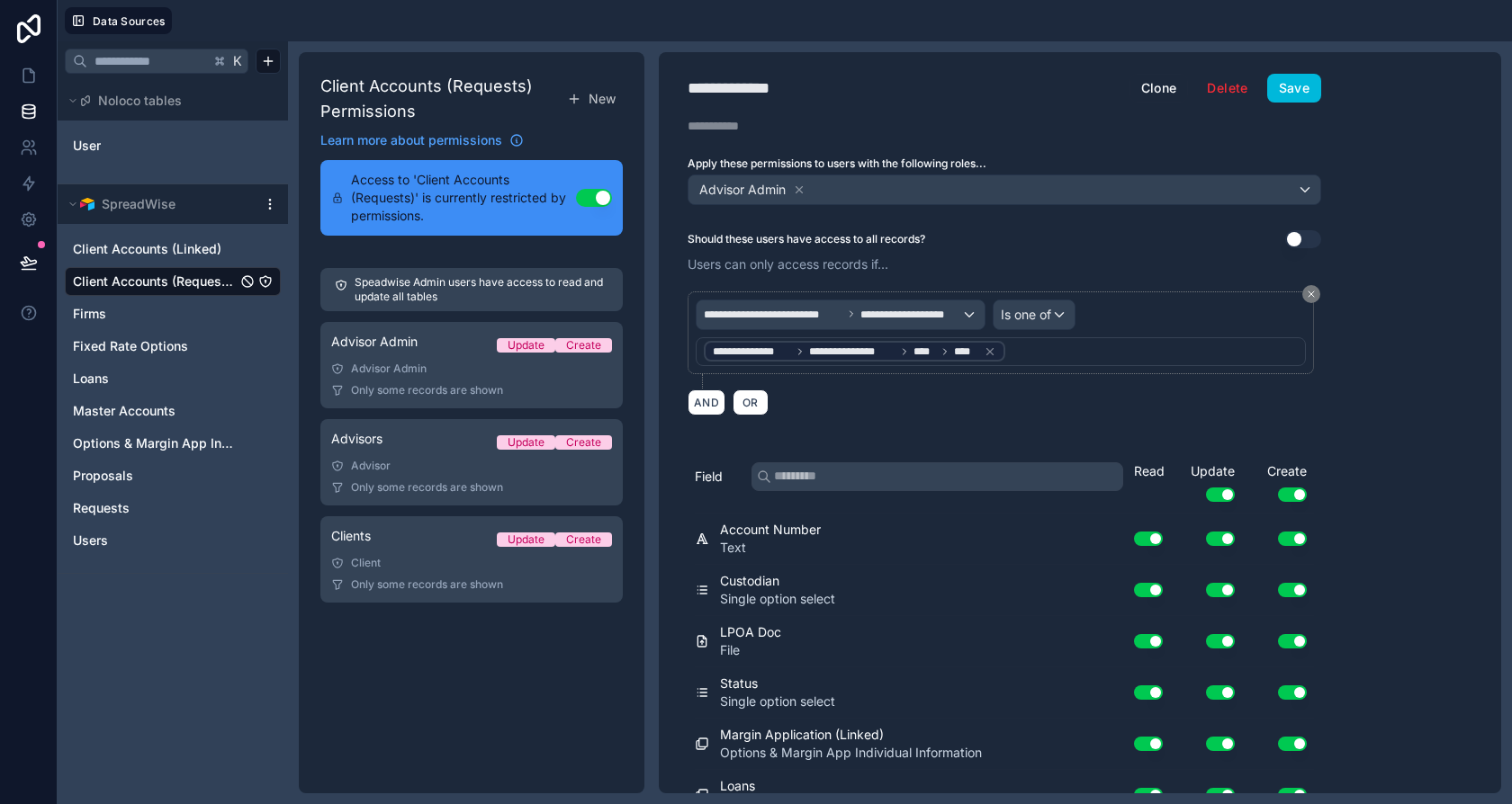
click at [888, 367] on div "**********" at bounding box center [1000, 332] width 627 height 83
click at [883, 353] on span "**********" at bounding box center [852, 351] width 87 height 14
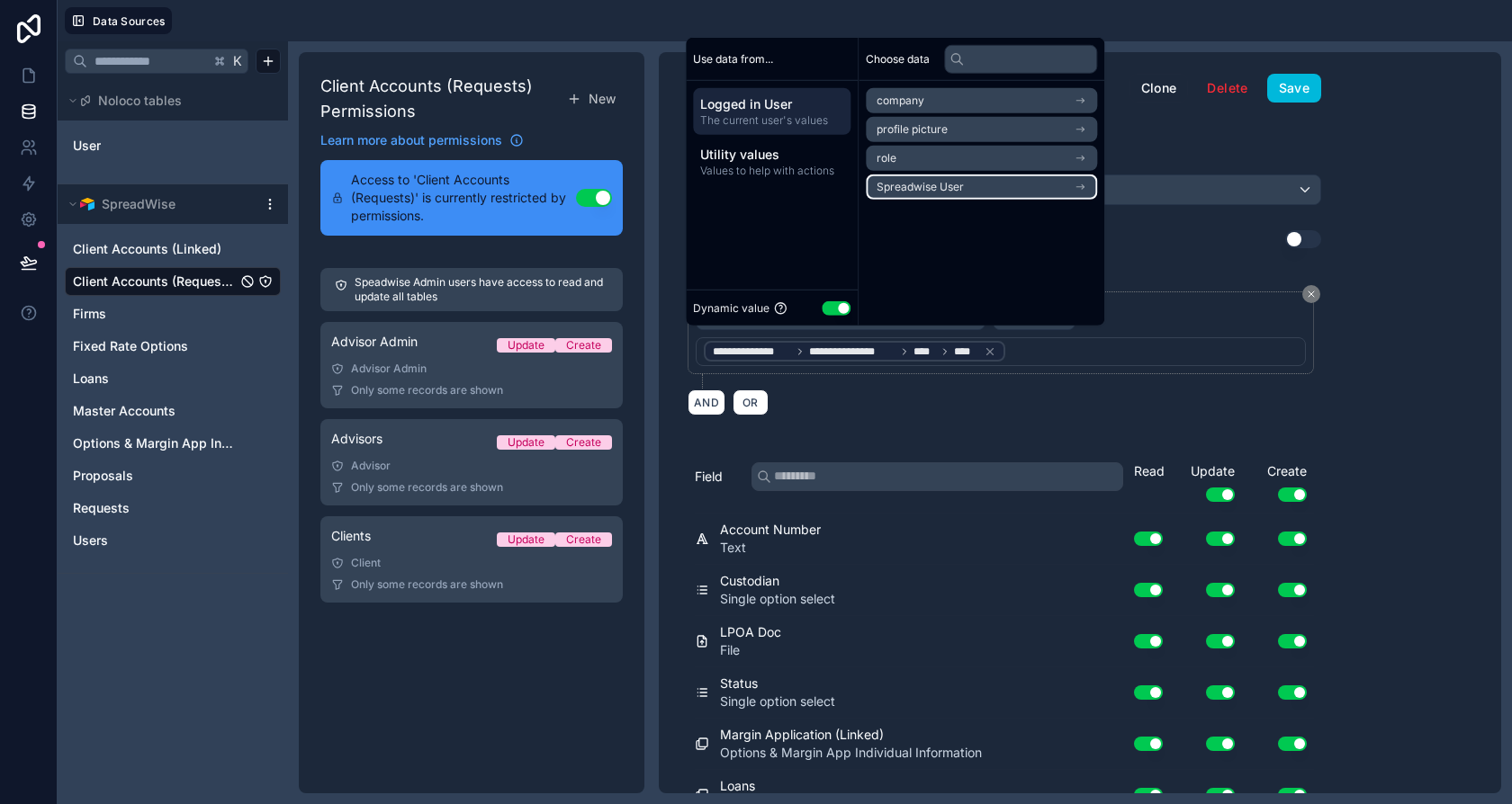
click at [942, 193] on span "Spreadwise User" at bounding box center [920, 187] width 87 height 14
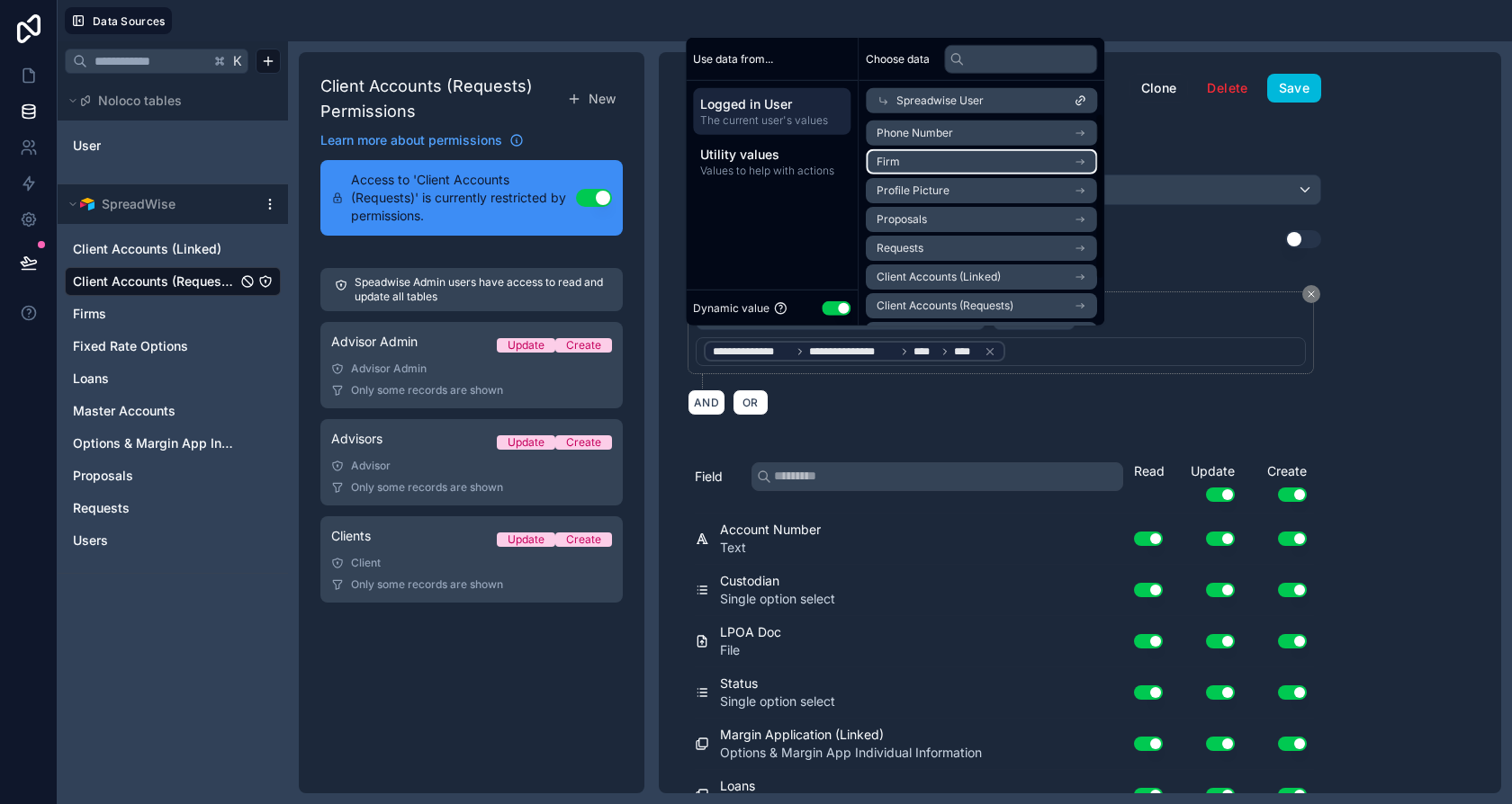
click at [940, 157] on li "Firm" at bounding box center [982, 162] width 232 height 25
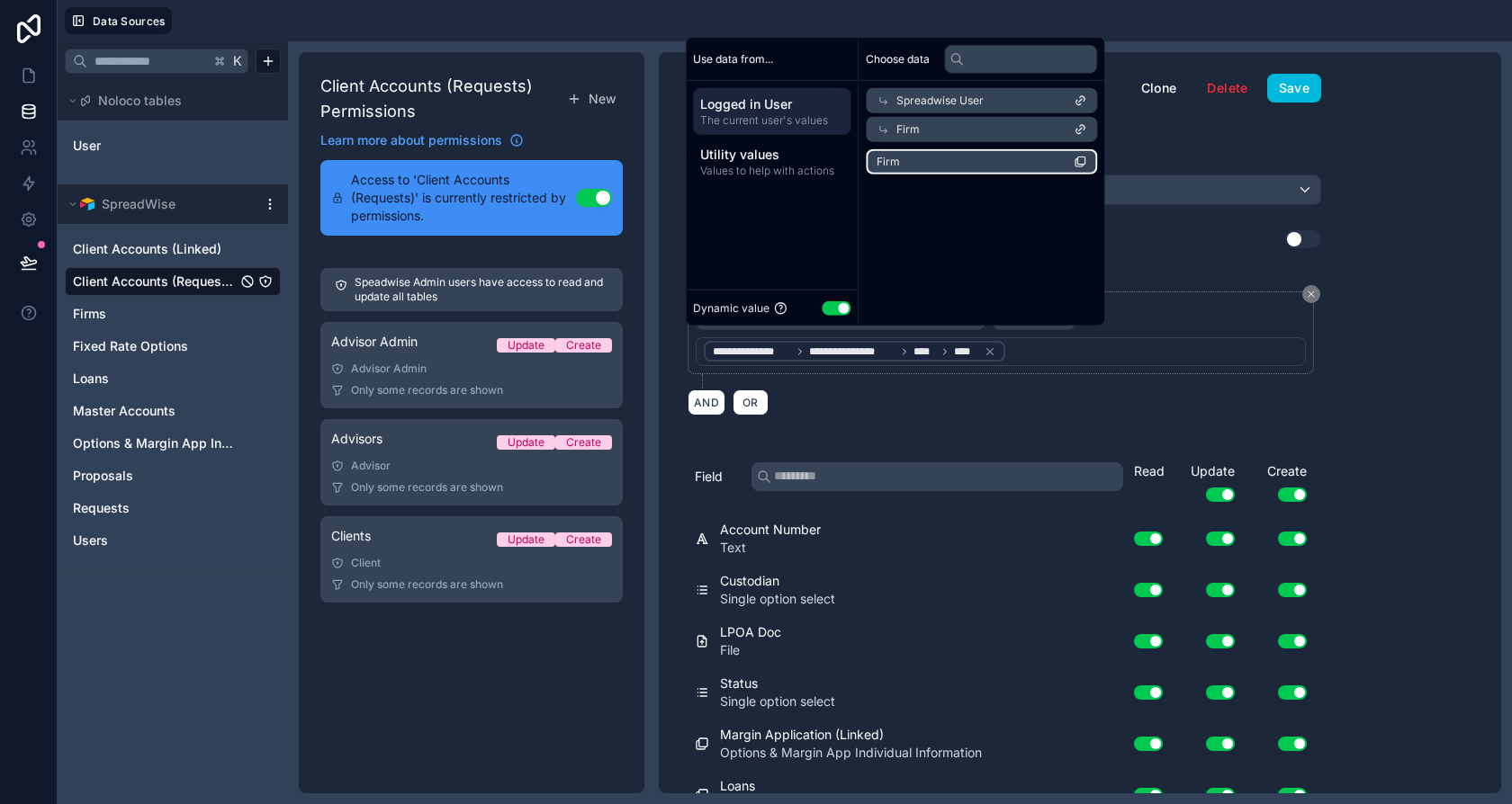
click at [1013, 165] on li "Firm" at bounding box center [982, 162] width 232 height 25
click at [1248, 248] on div "**********" at bounding box center [1004, 329] width 691 height 196
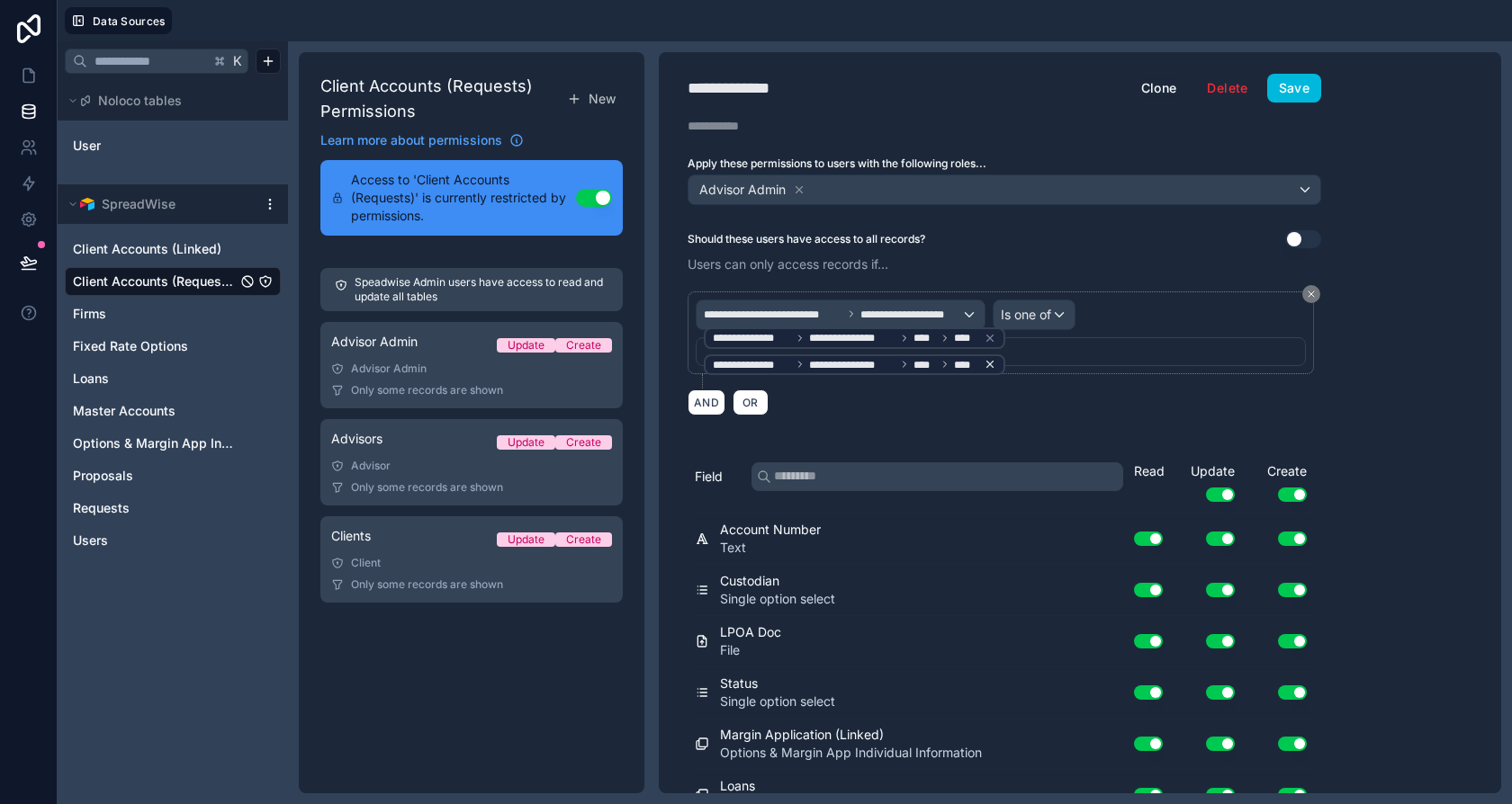
click at [987, 361] on icon at bounding box center [990, 364] width 7 height 7
click at [1210, 259] on p "Users can only access records if..." at bounding box center [1004, 264] width 633 height 18
click at [1310, 84] on button "Save" at bounding box center [1294, 88] width 54 height 29
click at [1049, 316] on span "Is one of" at bounding box center [1025, 315] width 50 height 18
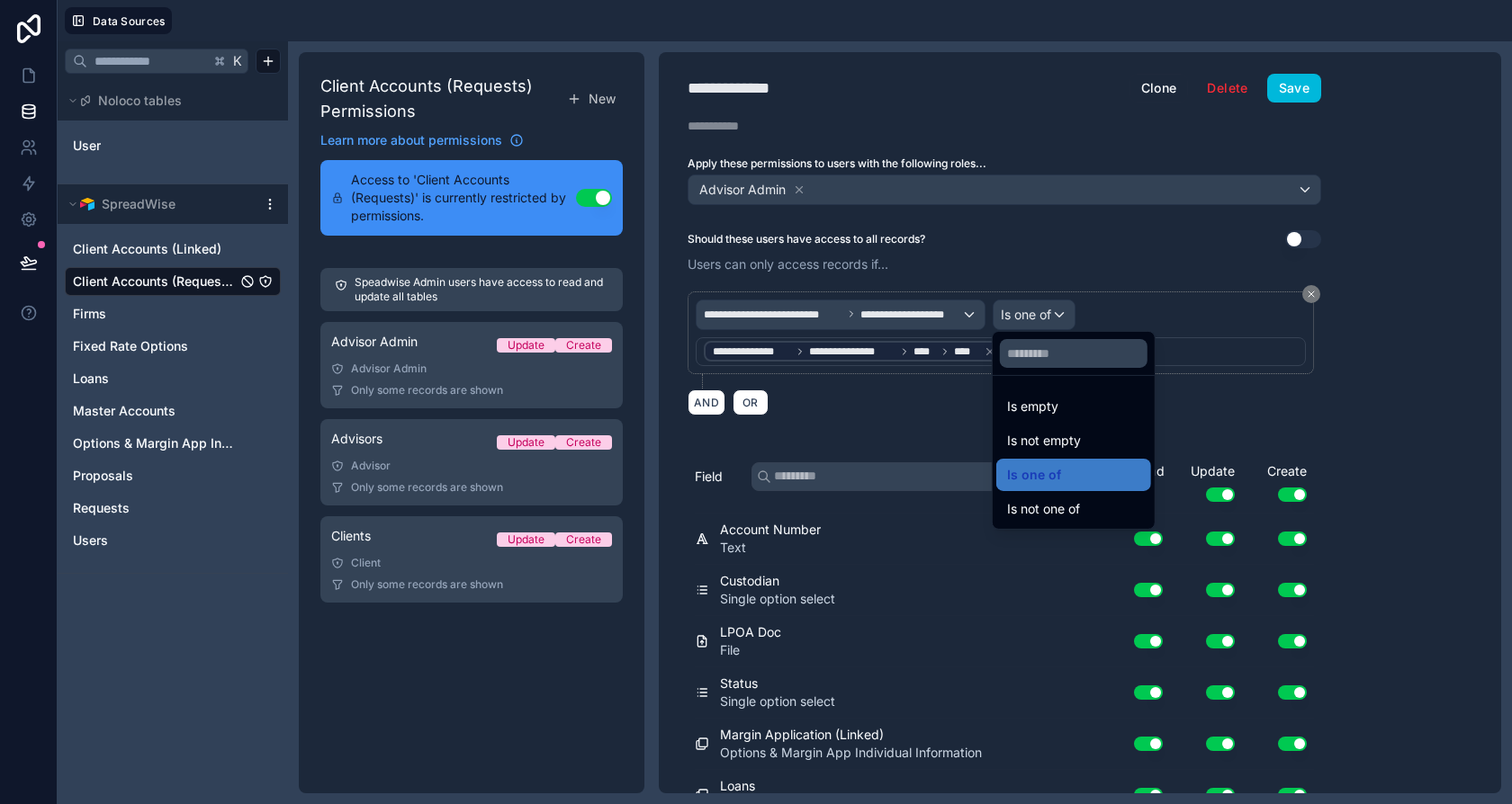
click at [1068, 271] on div at bounding box center [756, 402] width 1512 height 804
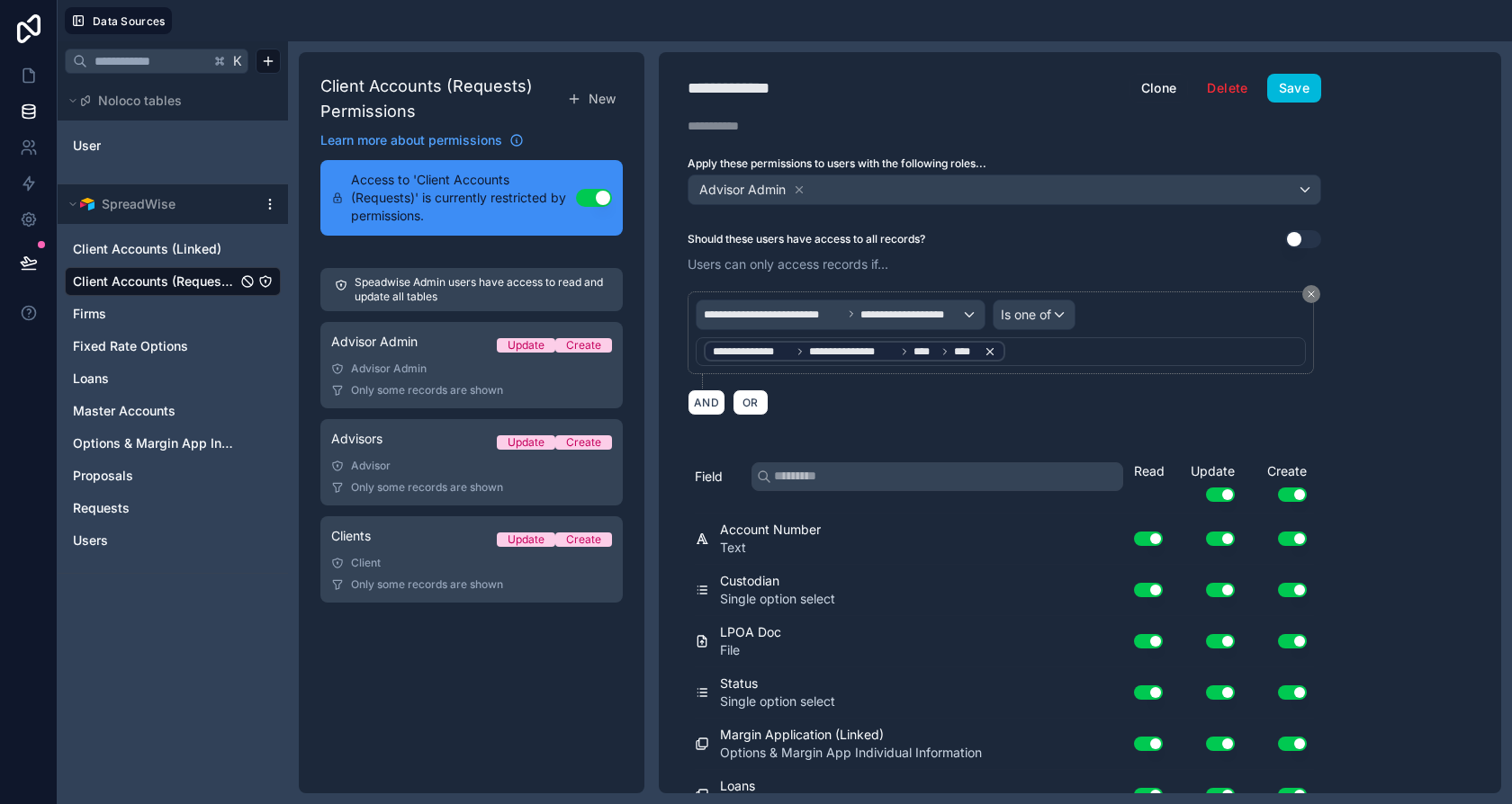
click at [934, 345] on span "****" at bounding box center [925, 351] width 22 height 14
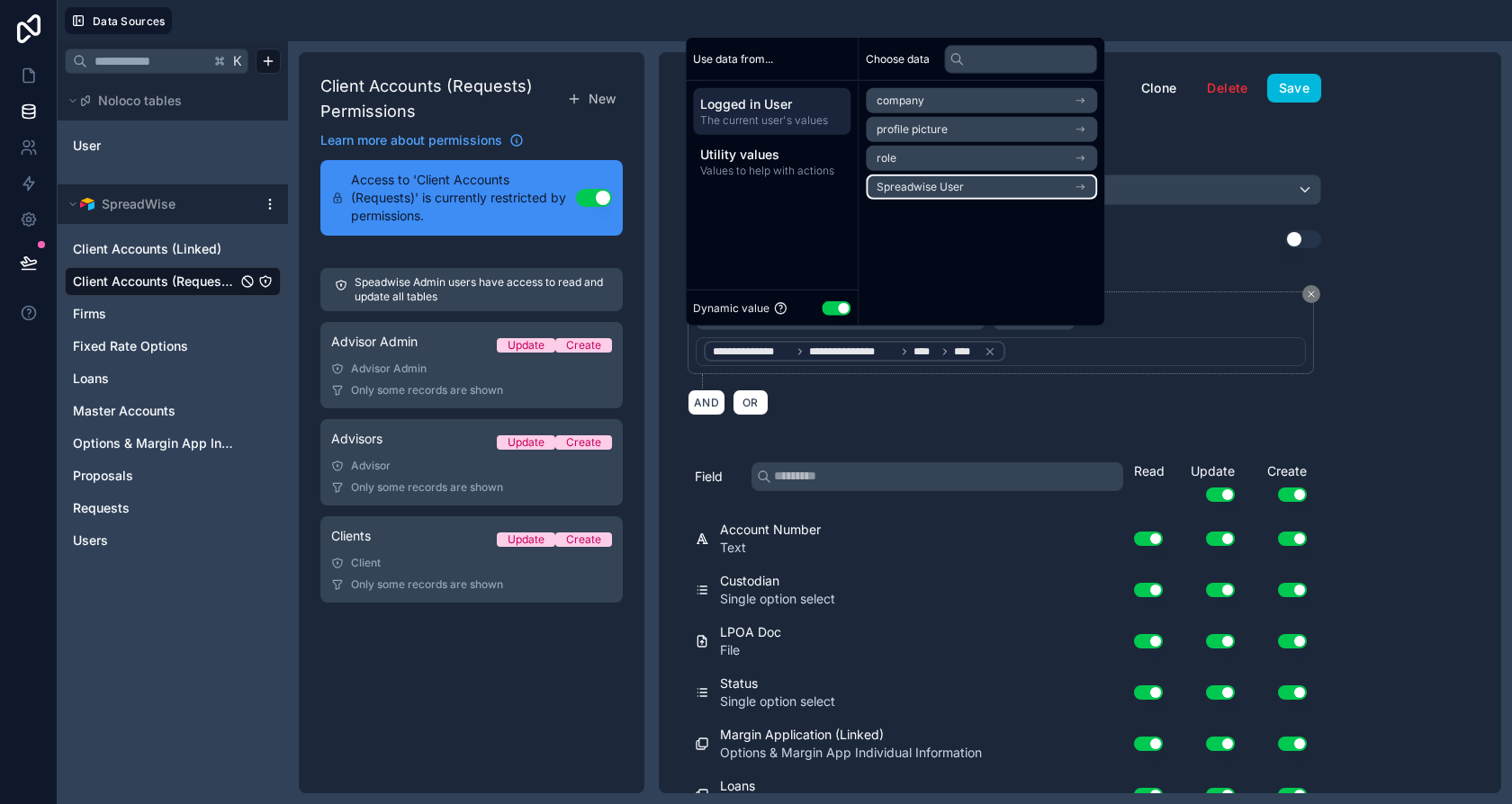
click at [930, 187] on span "Spreadwise User" at bounding box center [920, 187] width 87 height 14
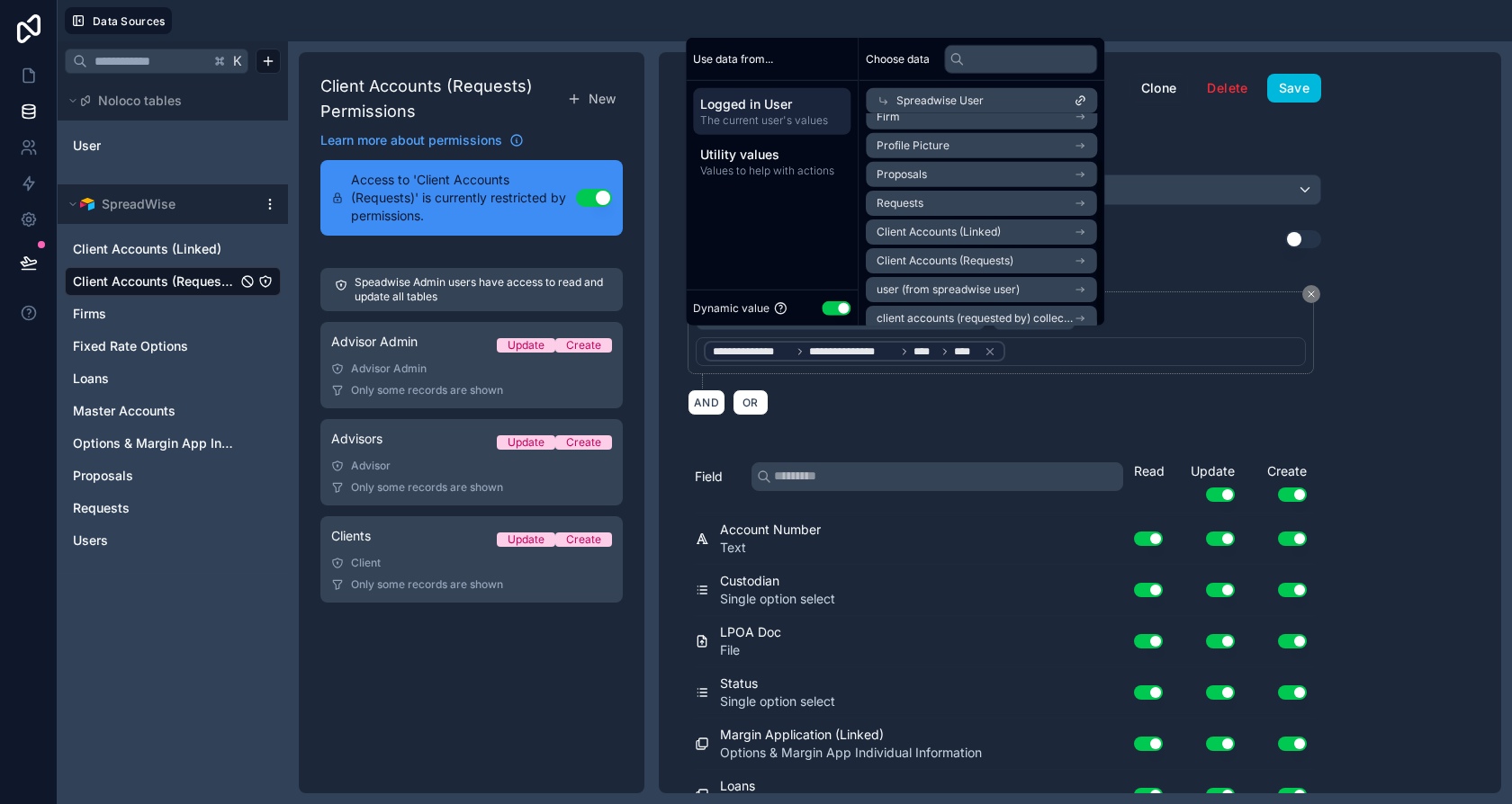
scroll to position [57, 0]
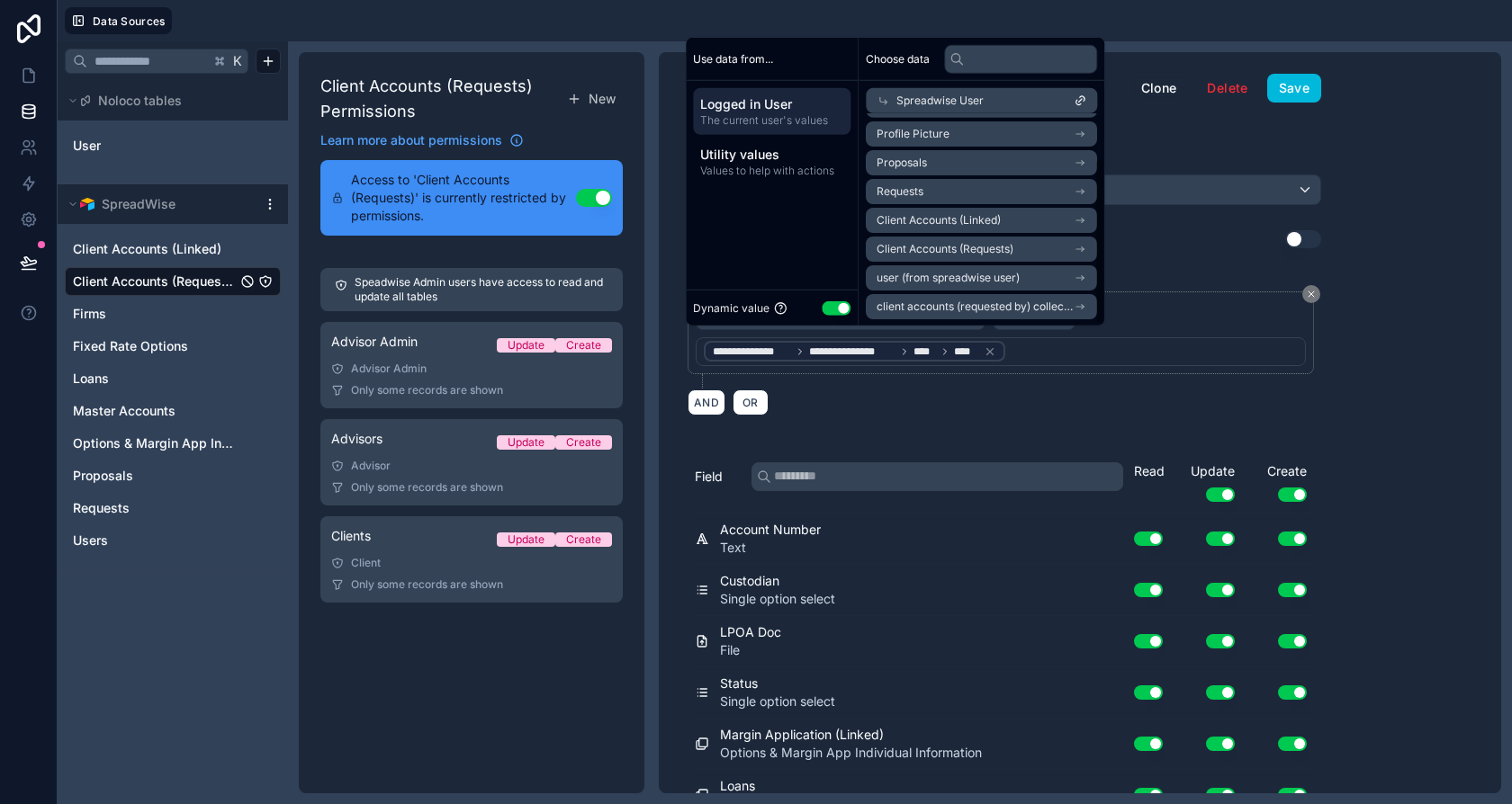
click at [947, 97] on span "Spreadwise User" at bounding box center [940, 100] width 87 height 14
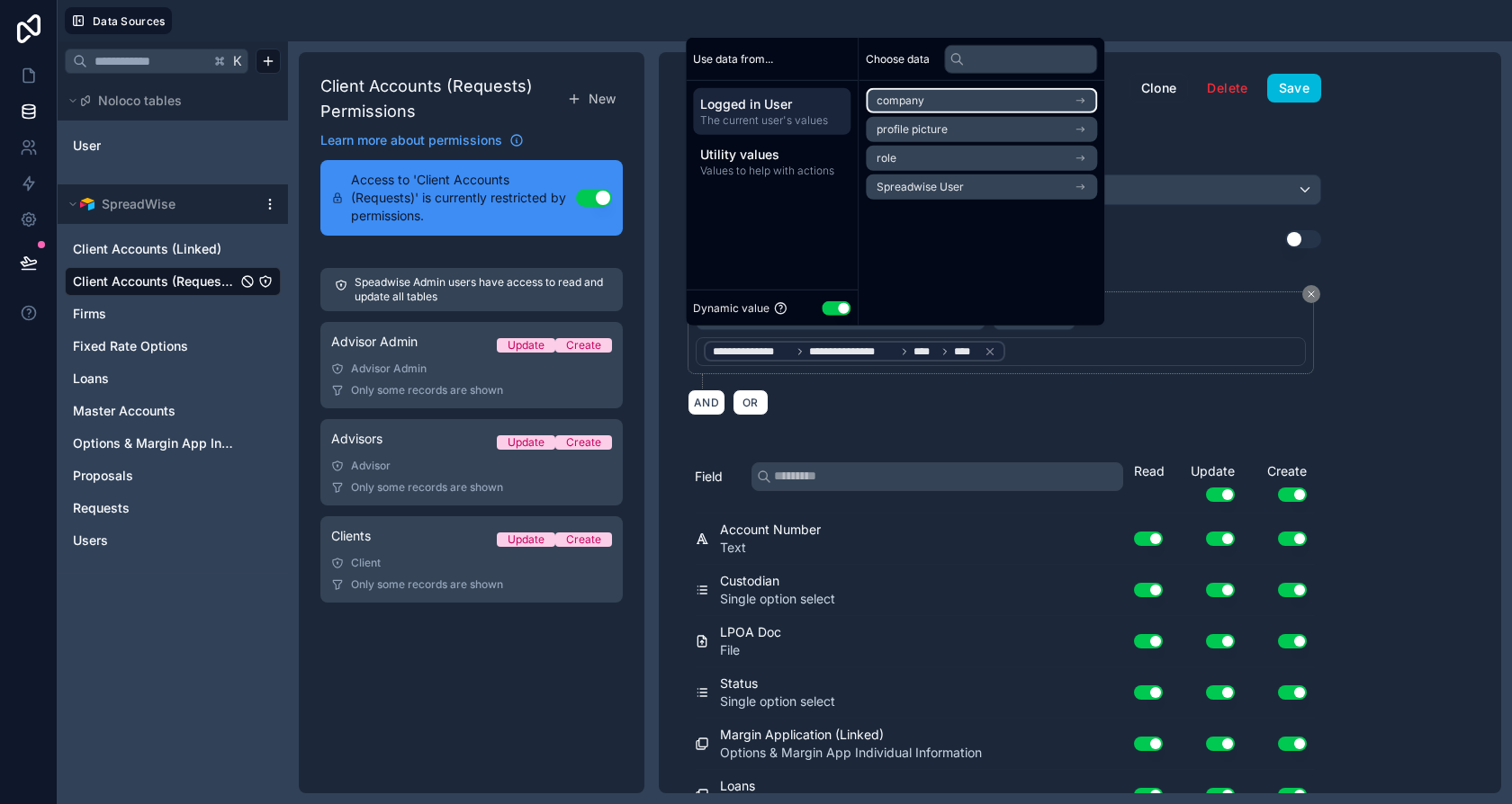
scroll to position [0, 0]
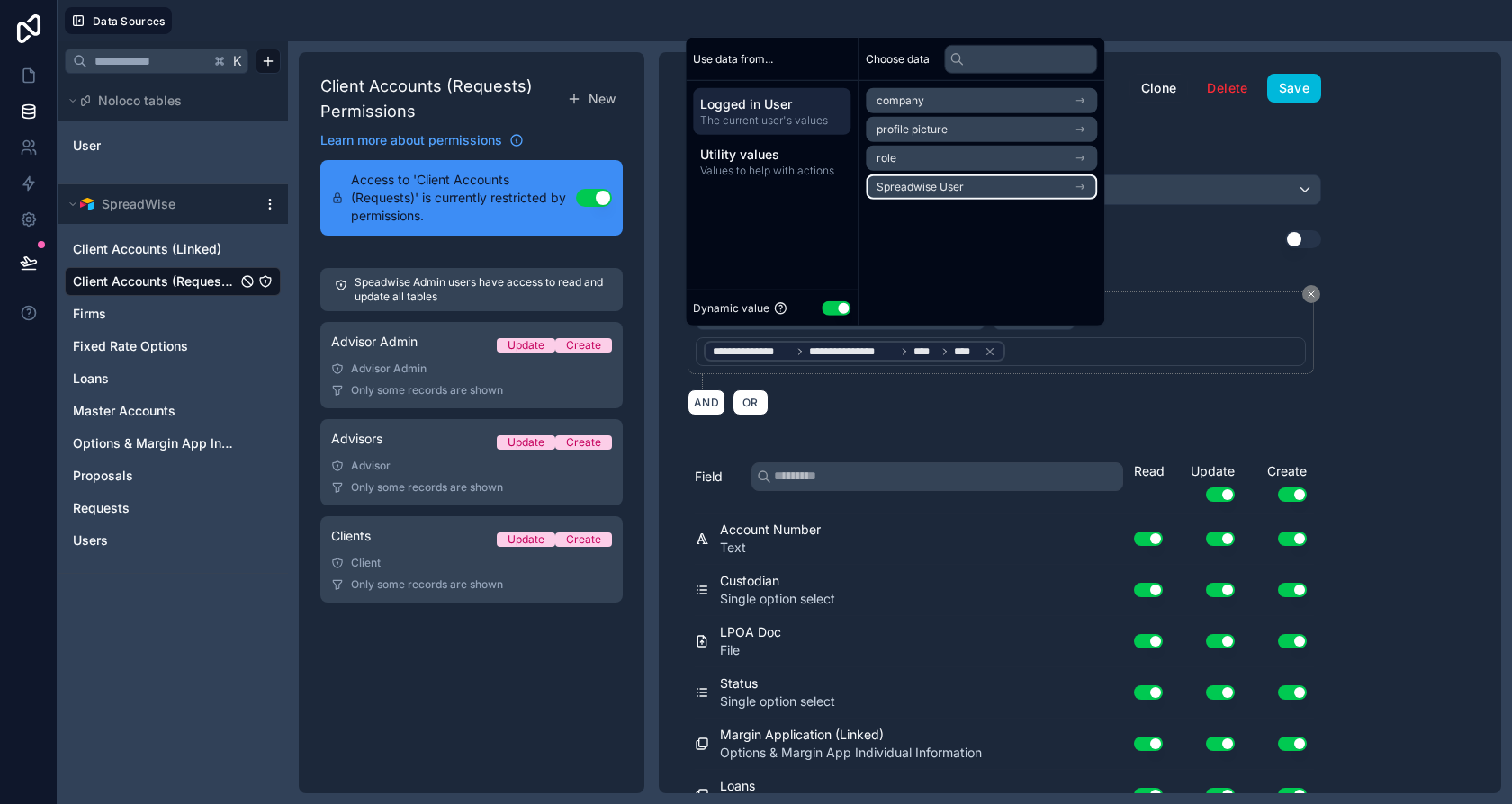
click at [933, 194] on li "Spreadwise User" at bounding box center [982, 187] width 232 height 25
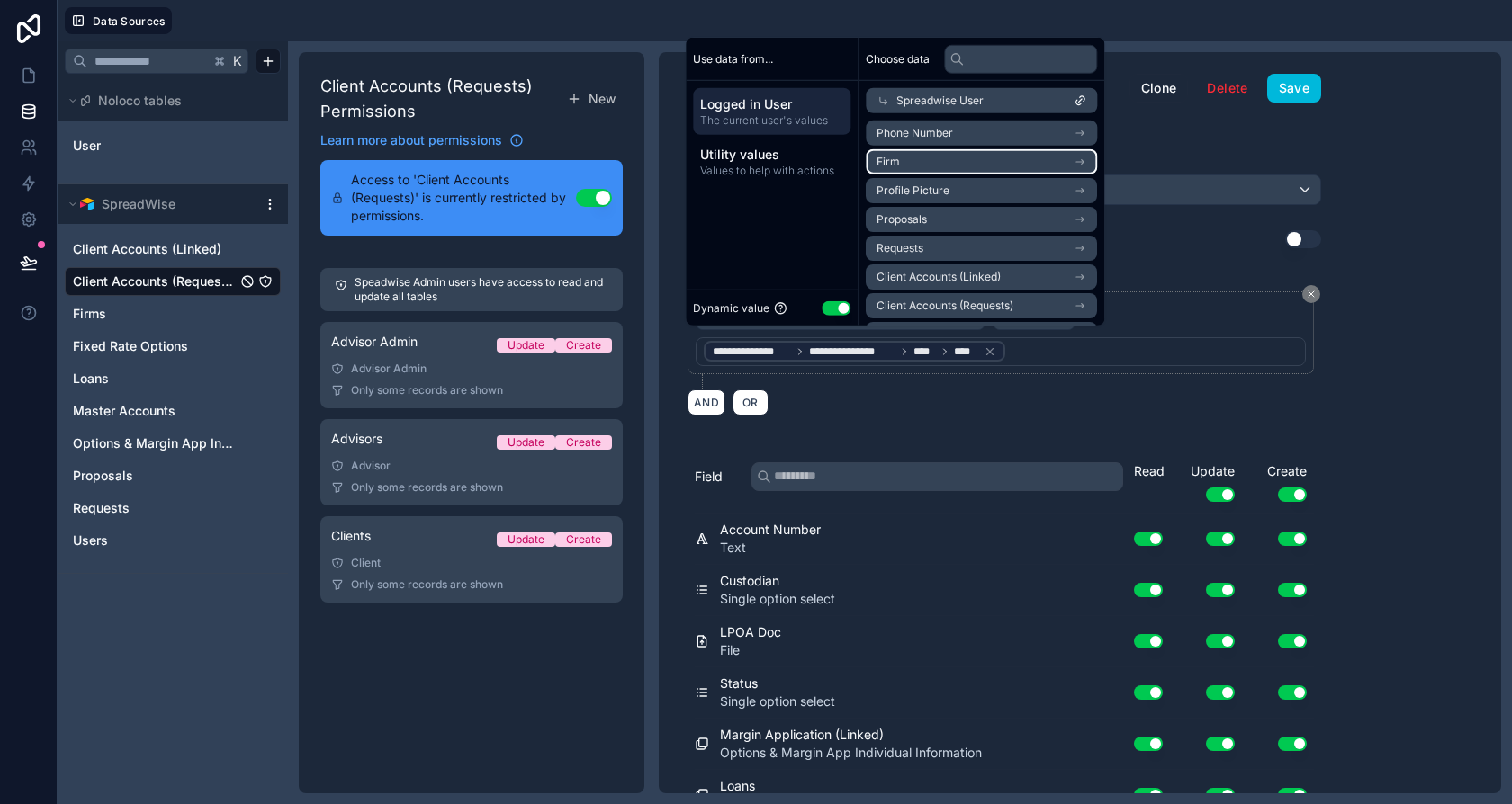
click at [997, 157] on li "Firm" at bounding box center [982, 162] width 232 height 25
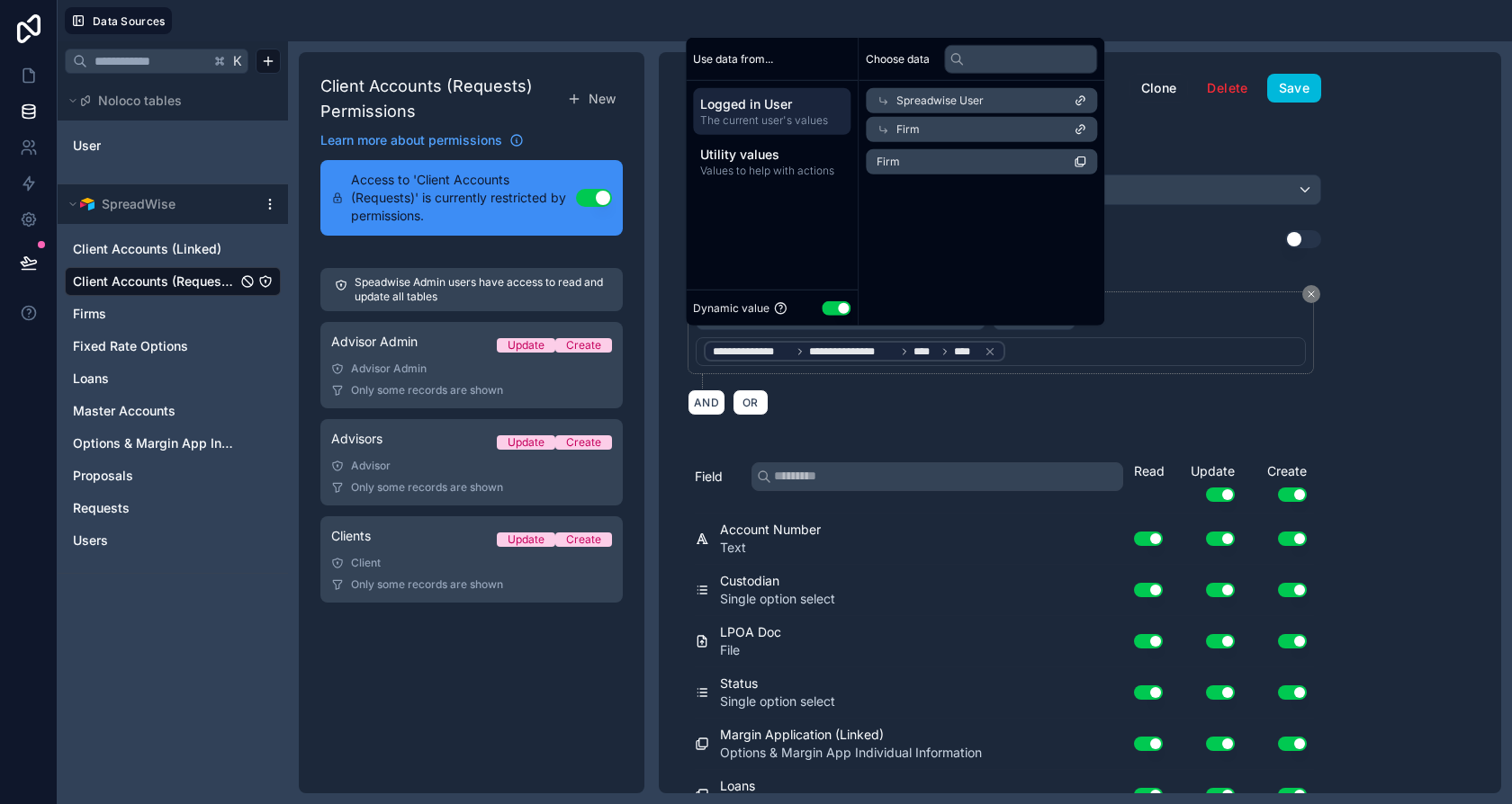
click at [983, 123] on div "Firm" at bounding box center [982, 129] width 232 height 25
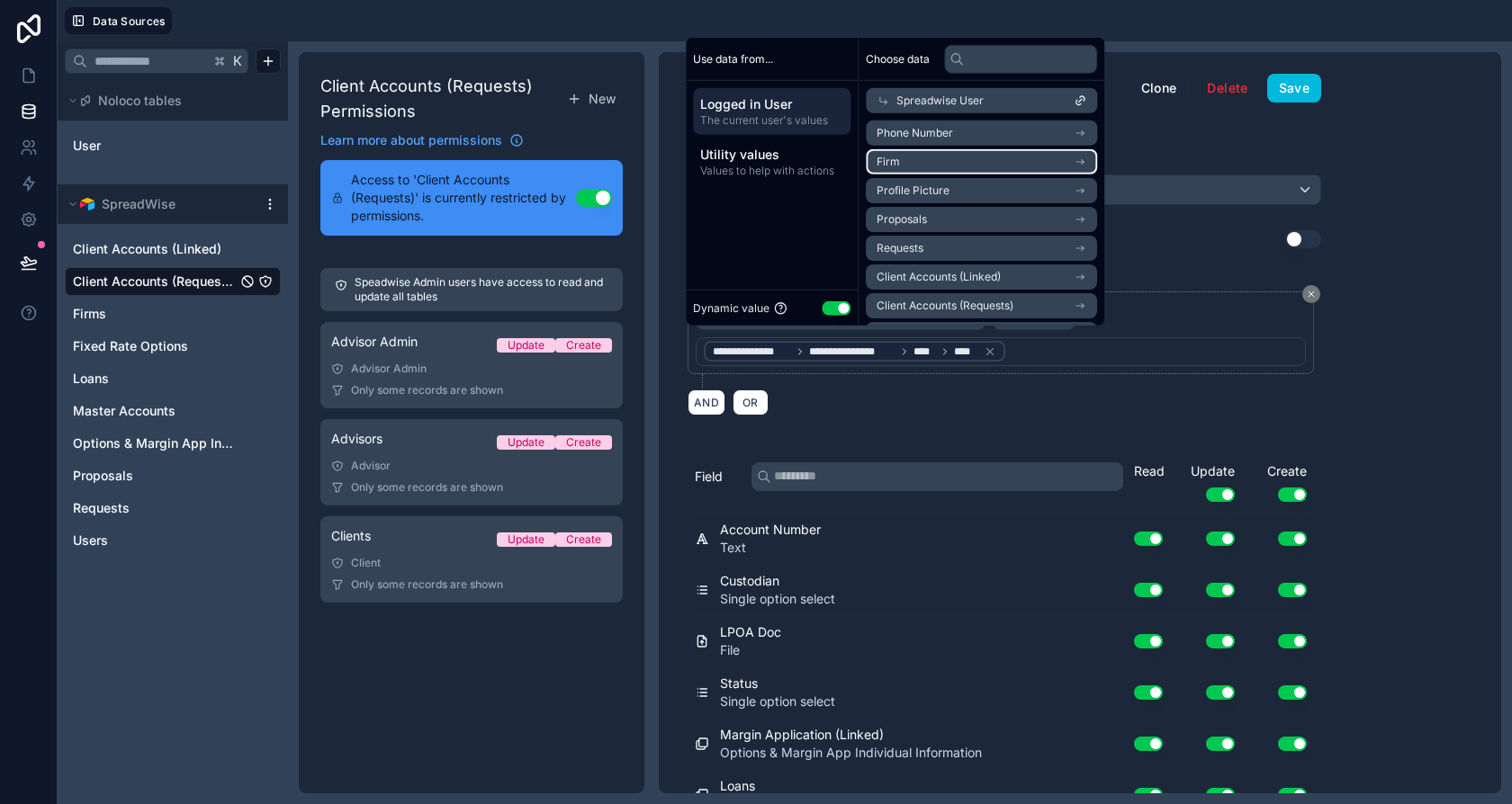
click at [976, 164] on li "Firm" at bounding box center [982, 162] width 232 height 25
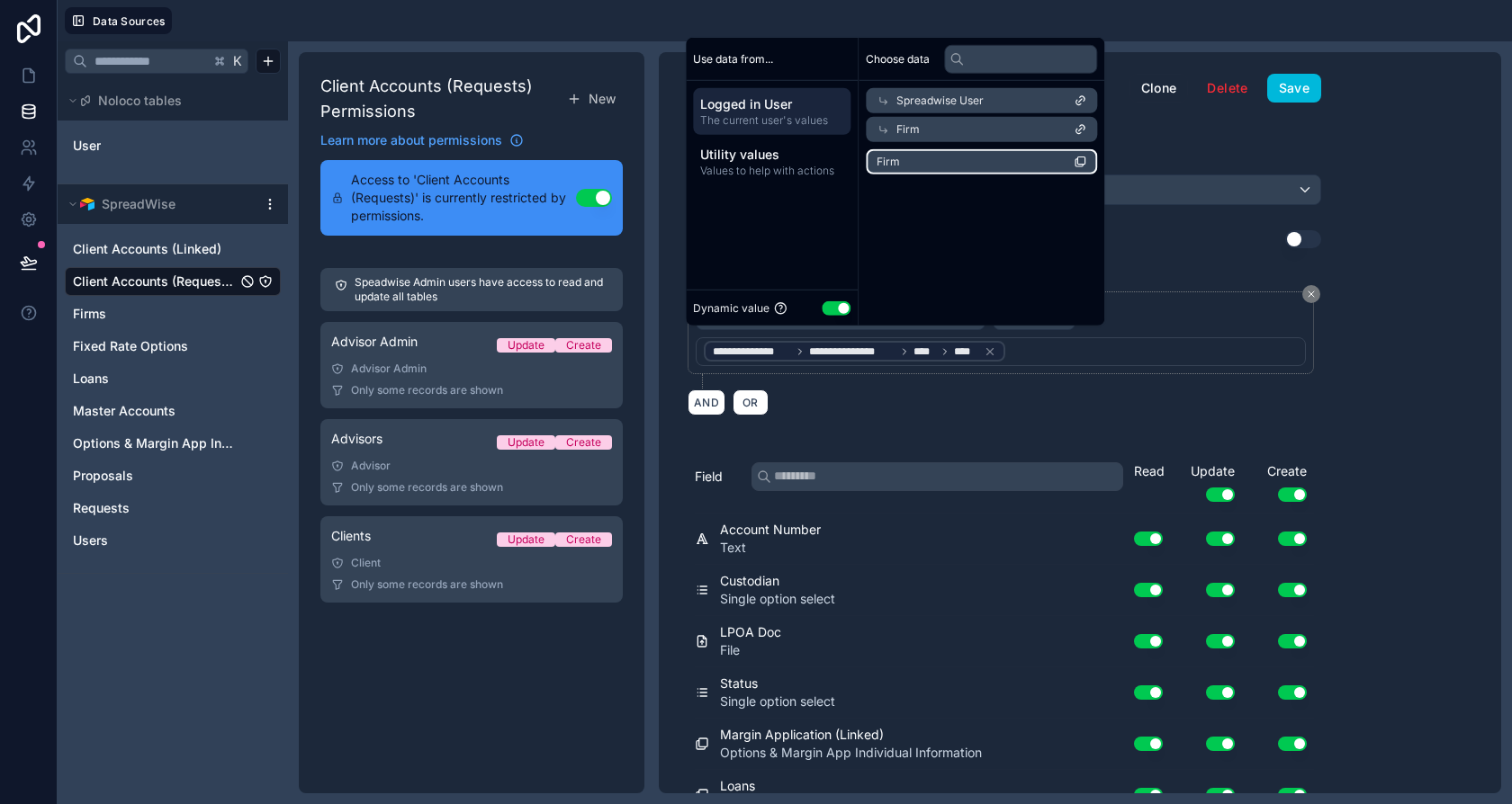
click at [996, 170] on li "Firm" at bounding box center [982, 162] width 232 height 25
click at [993, 360] on icon at bounding box center [989, 363] width 12 height 12
click at [1308, 71] on div "**********" at bounding box center [1004, 423] width 691 height 741
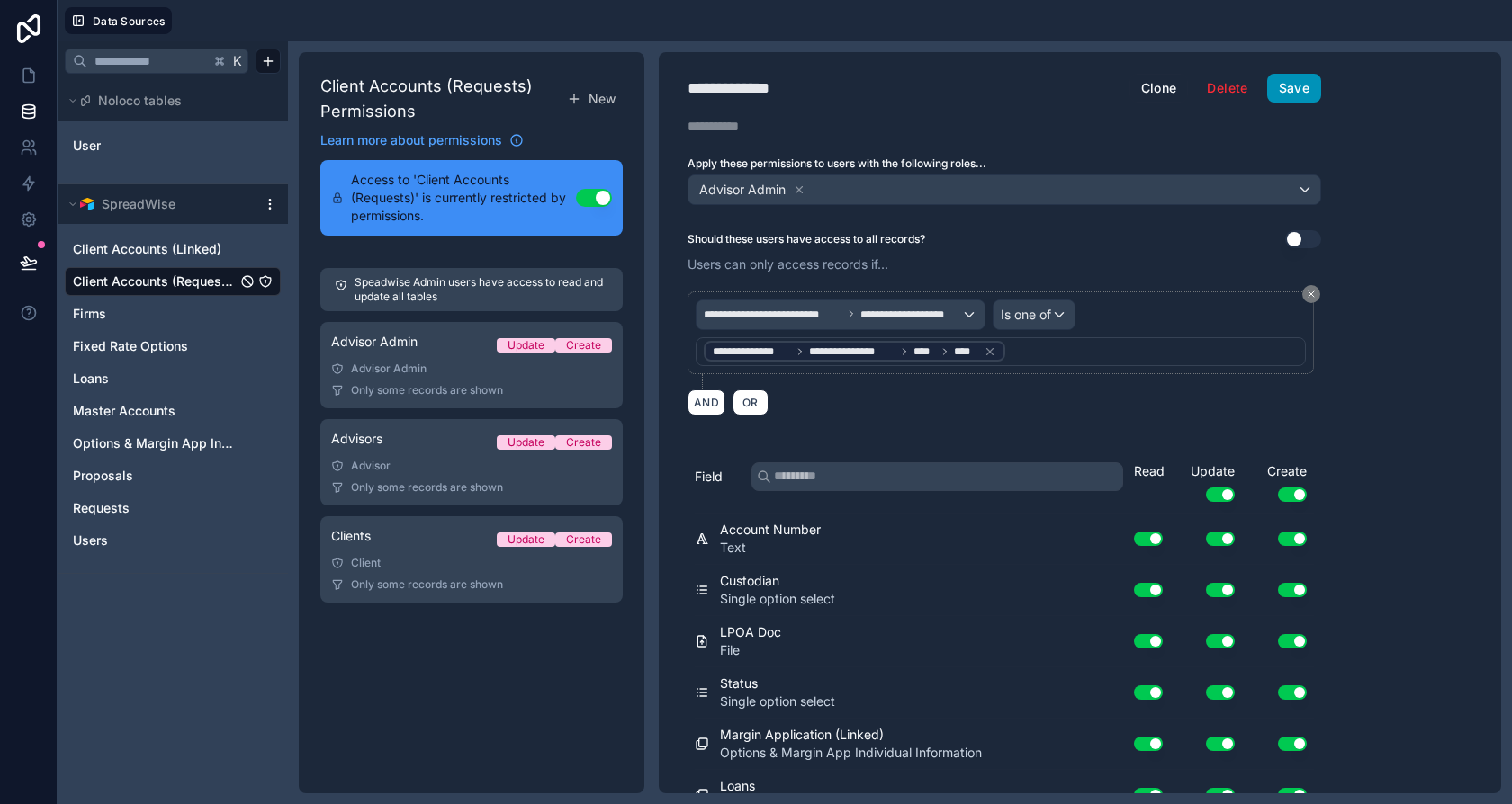
click at [1296, 87] on button "Save" at bounding box center [1294, 88] width 54 height 29
click at [36, 87] on link at bounding box center [28, 76] width 57 height 36
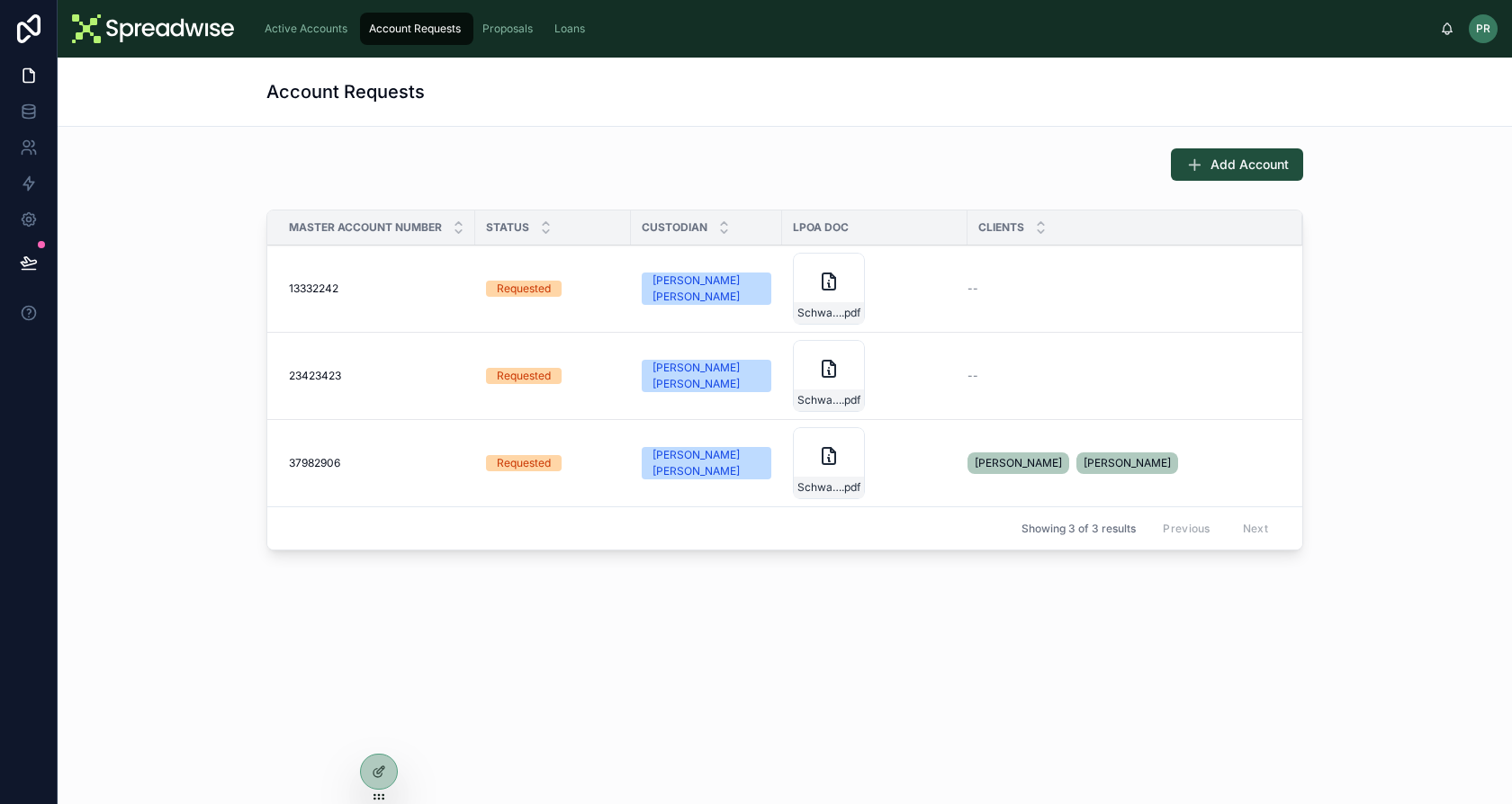
click at [321, 35] on span "Active Accounts" at bounding box center [305, 28] width 83 height 14
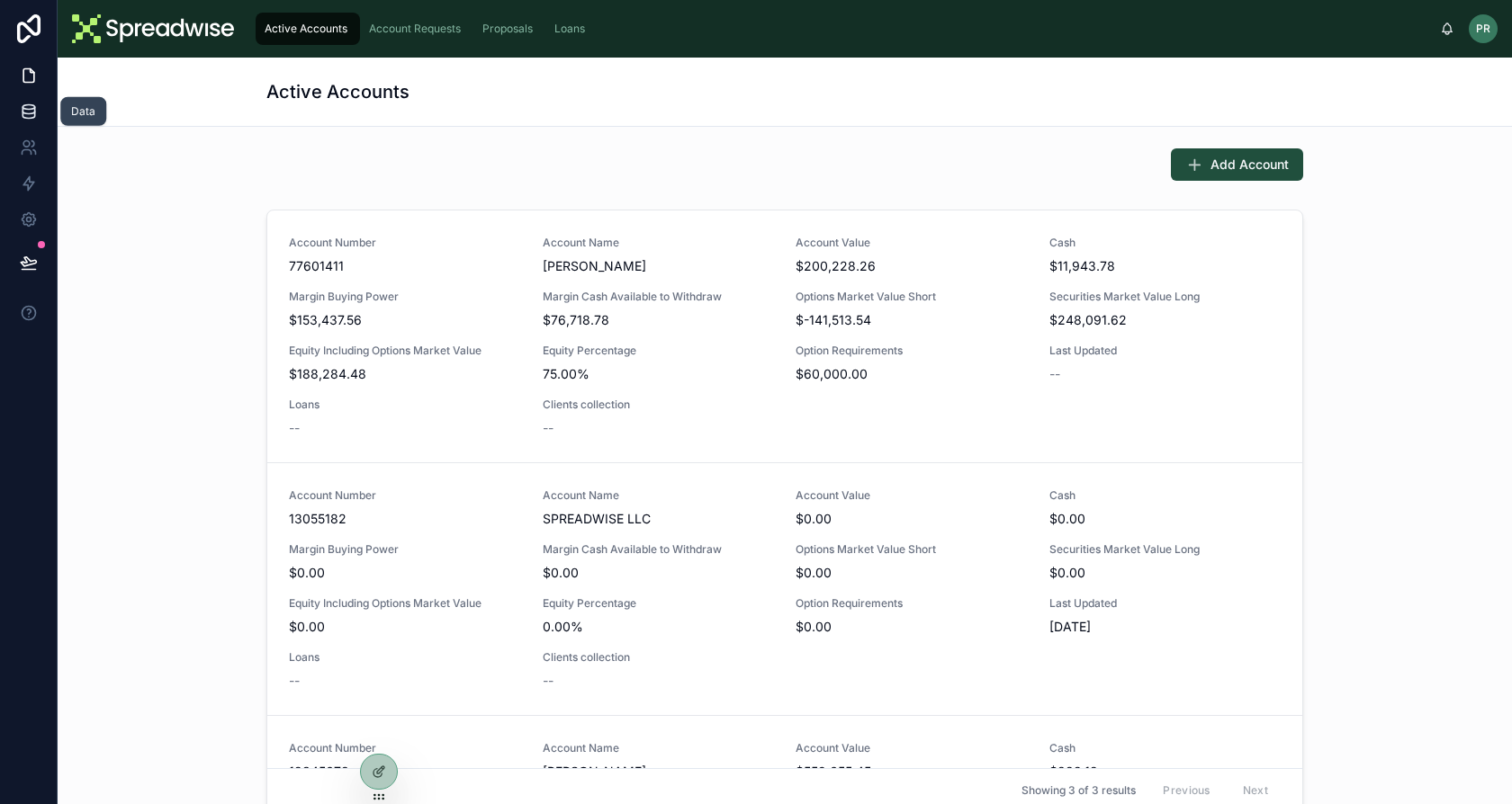
click at [28, 108] on icon at bounding box center [28, 107] width 12 height 5
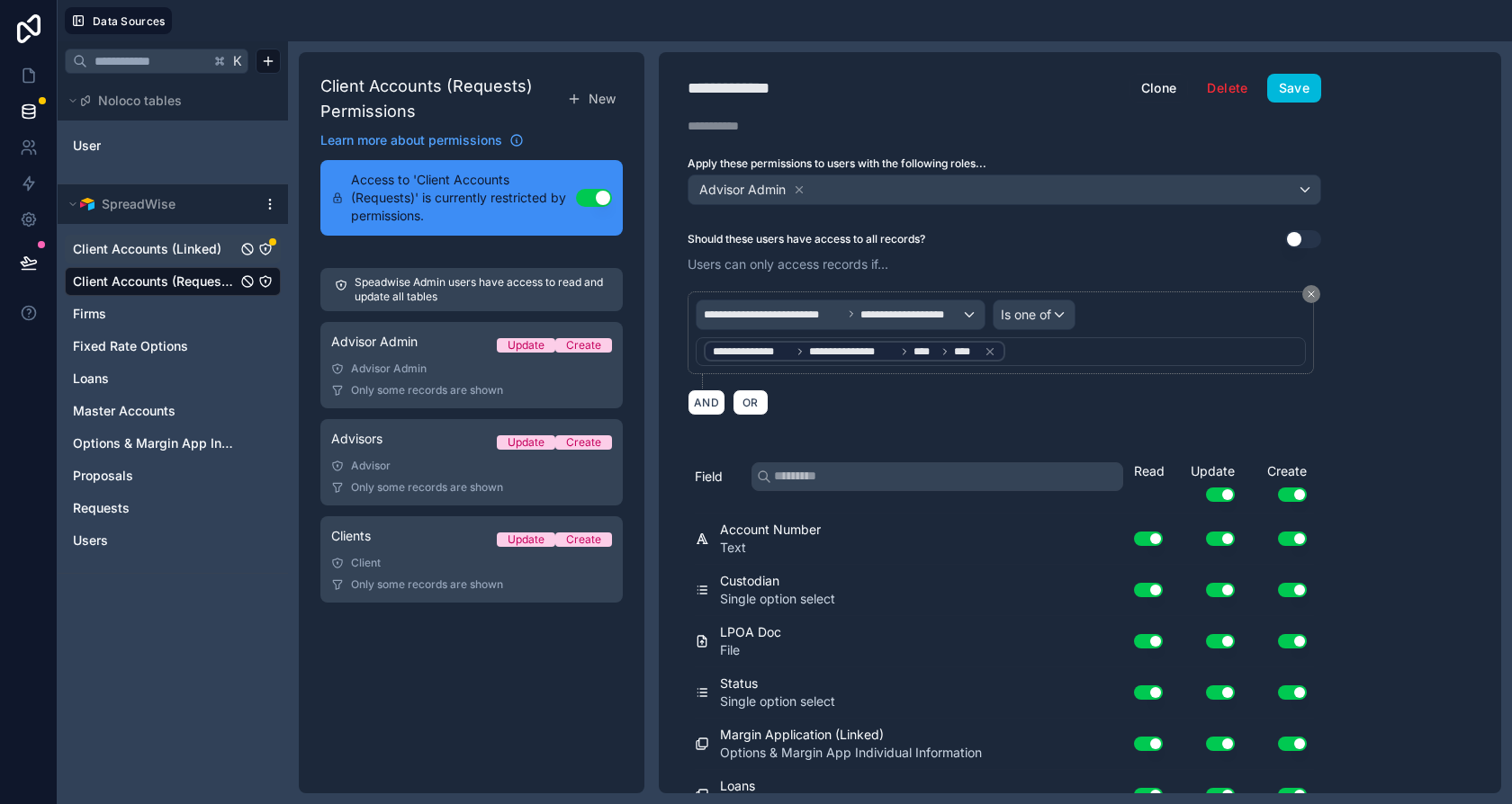
click at [272, 243] on div "Client Accounts (Linked)" at bounding box center [273, 242] width 7 height 7
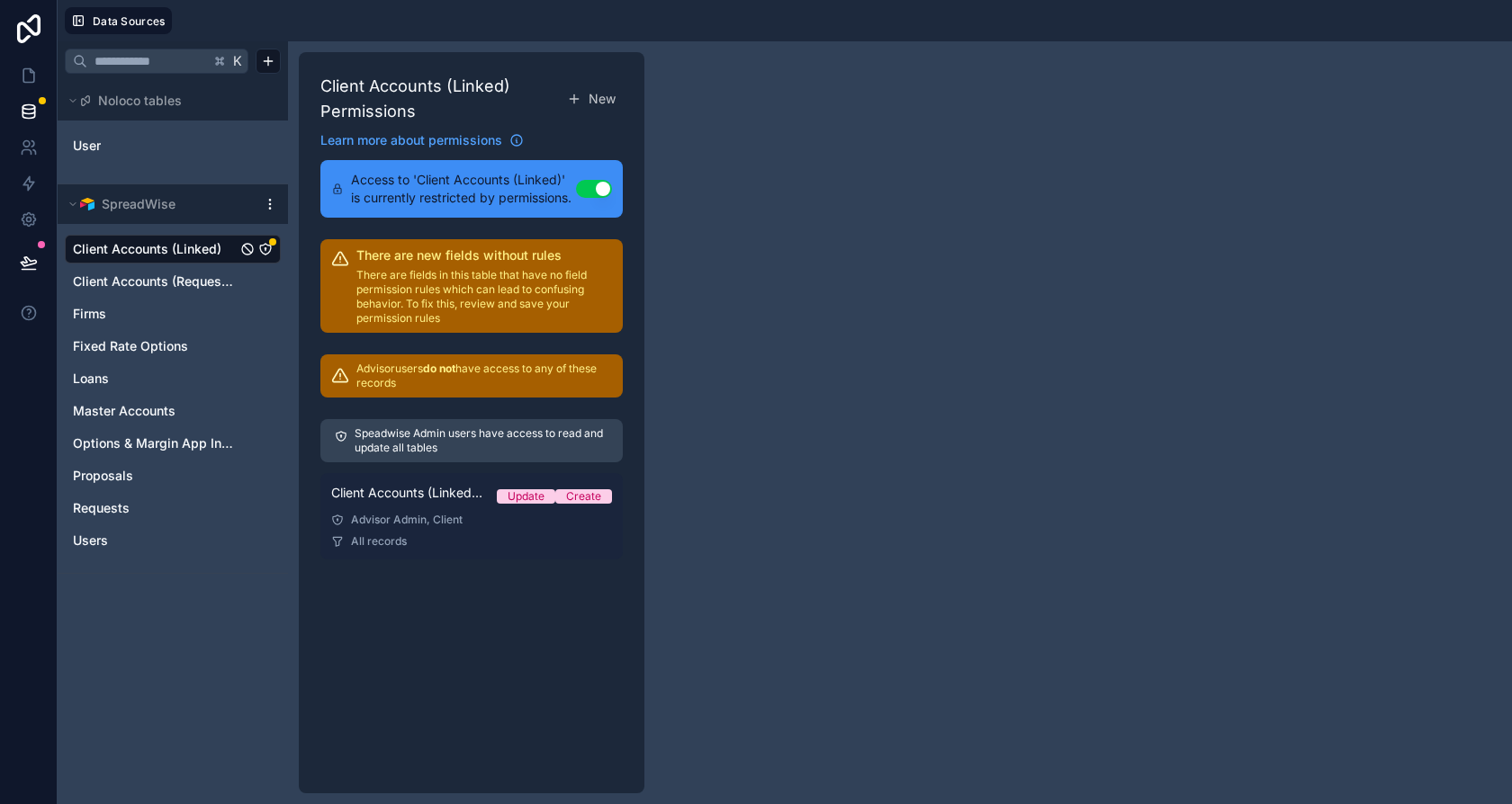
click at [473, 526] on link "Client Accounts (Linked) Permission 1 Update Create Advisor Admin, Client All r…" at bounding box center [472, 516] width 303 height 87
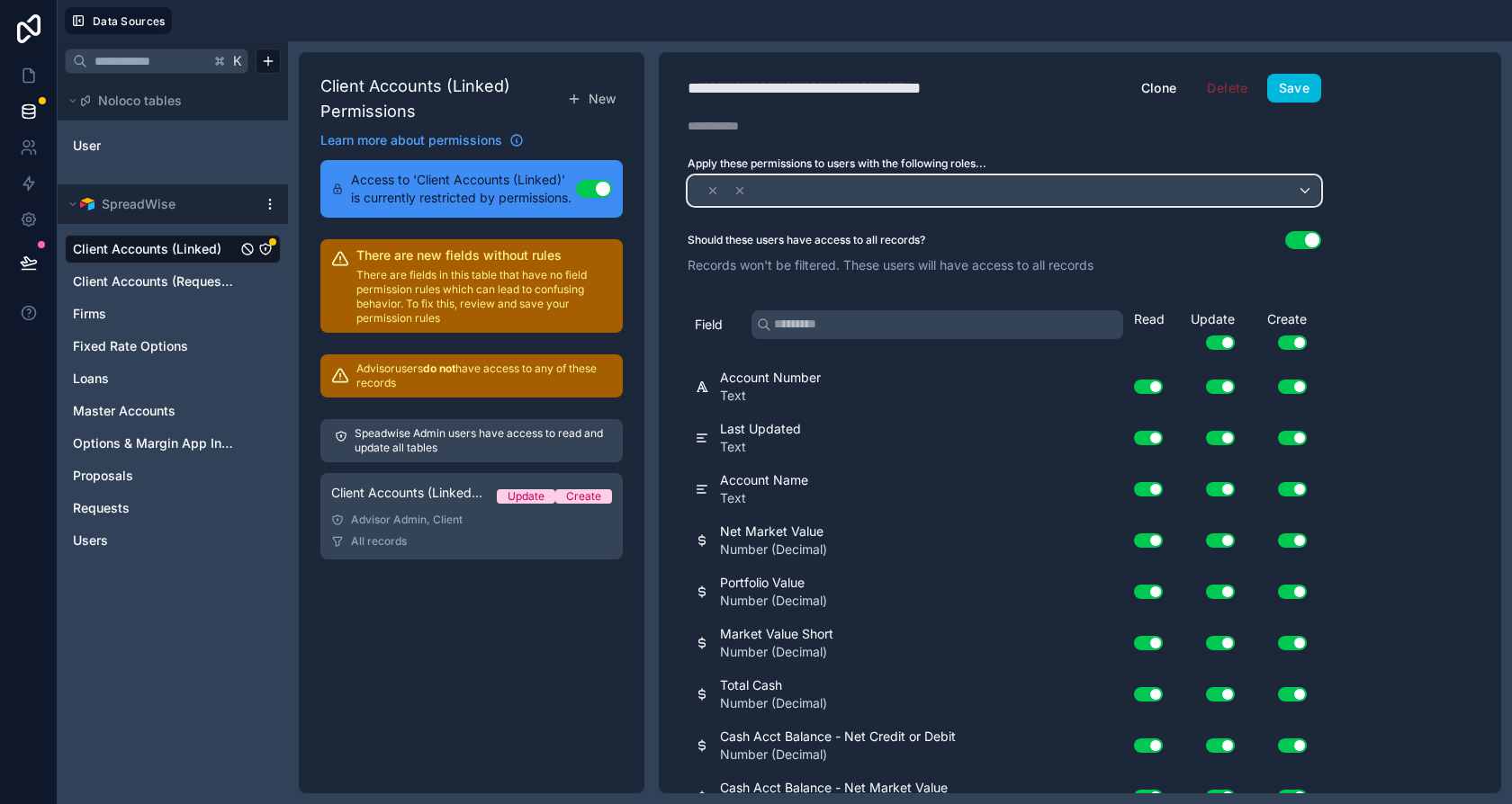
click at [699, 190] on span at bounding box center [699, 190] width 0 height 0
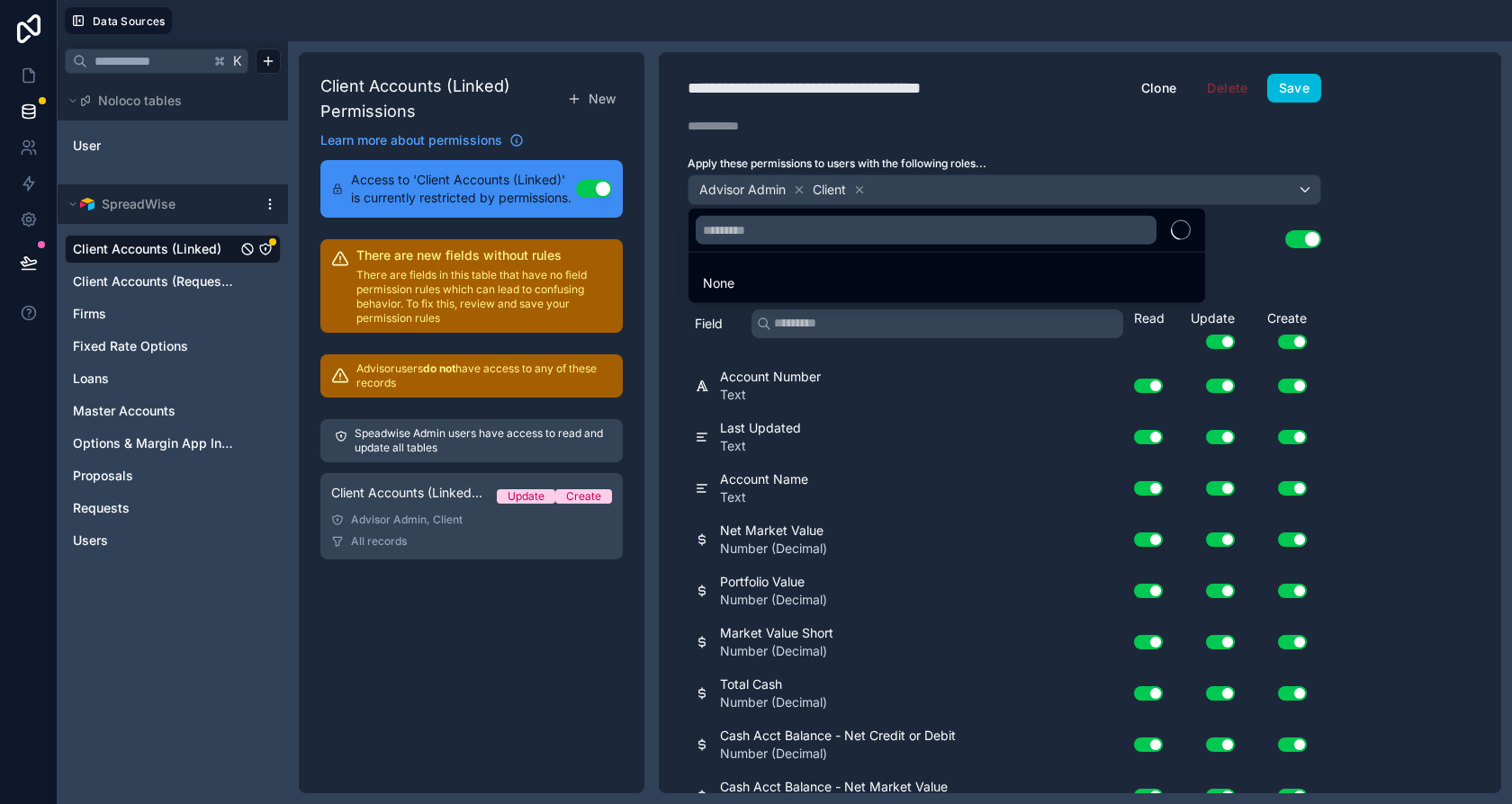
click at [857, 196] on div at bounding box center [756, 402] width 1512 height 804
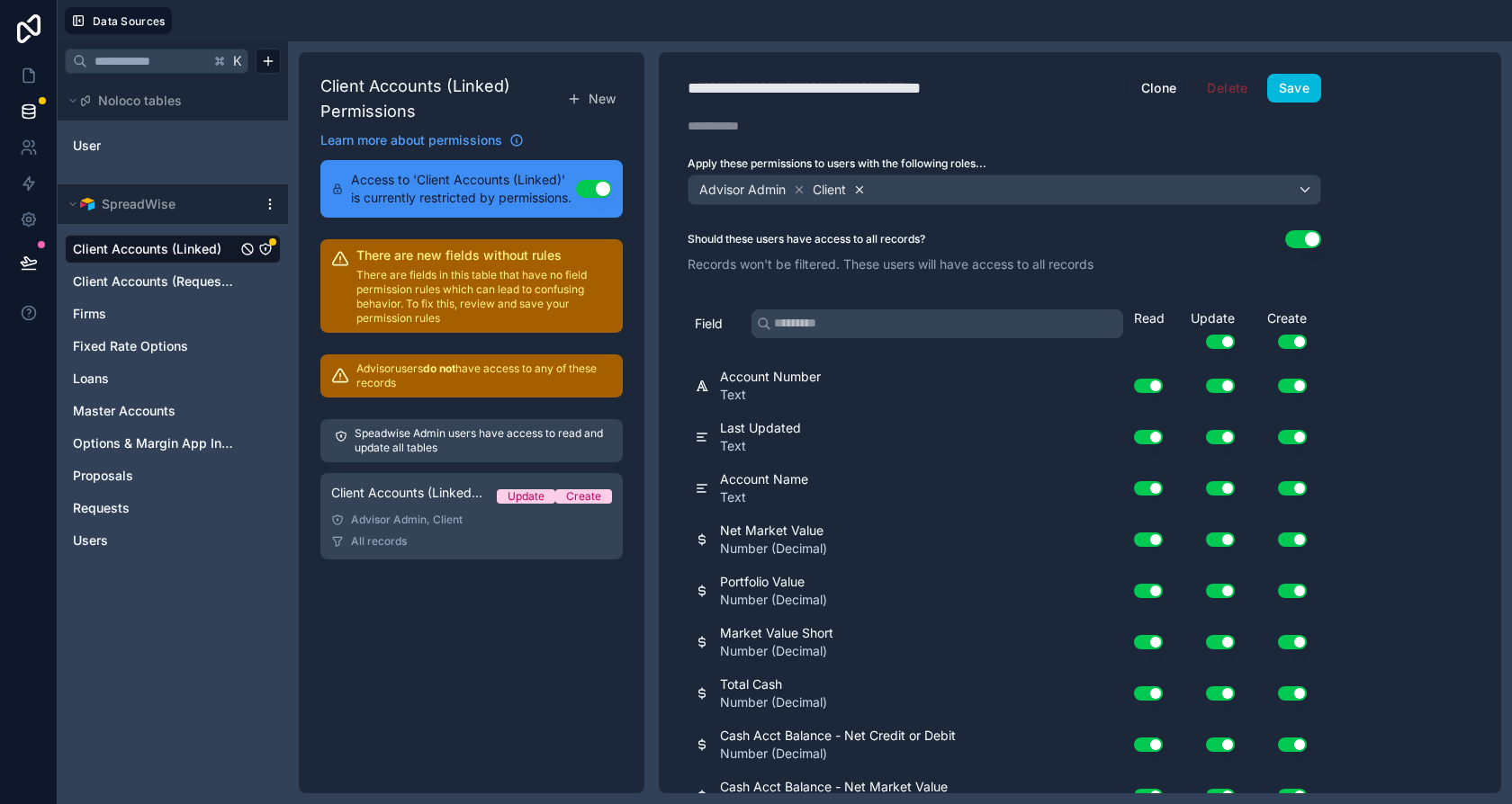
click at [860, 190] on icon at bounding box center [858, 190] width 12 height 12
click at [847, 101] on div "**********" at bounding box center [1004, 423] width 691 height 741
click at [855, 94] on div "**********" at bounding box center [839, 88] width 303 height 25
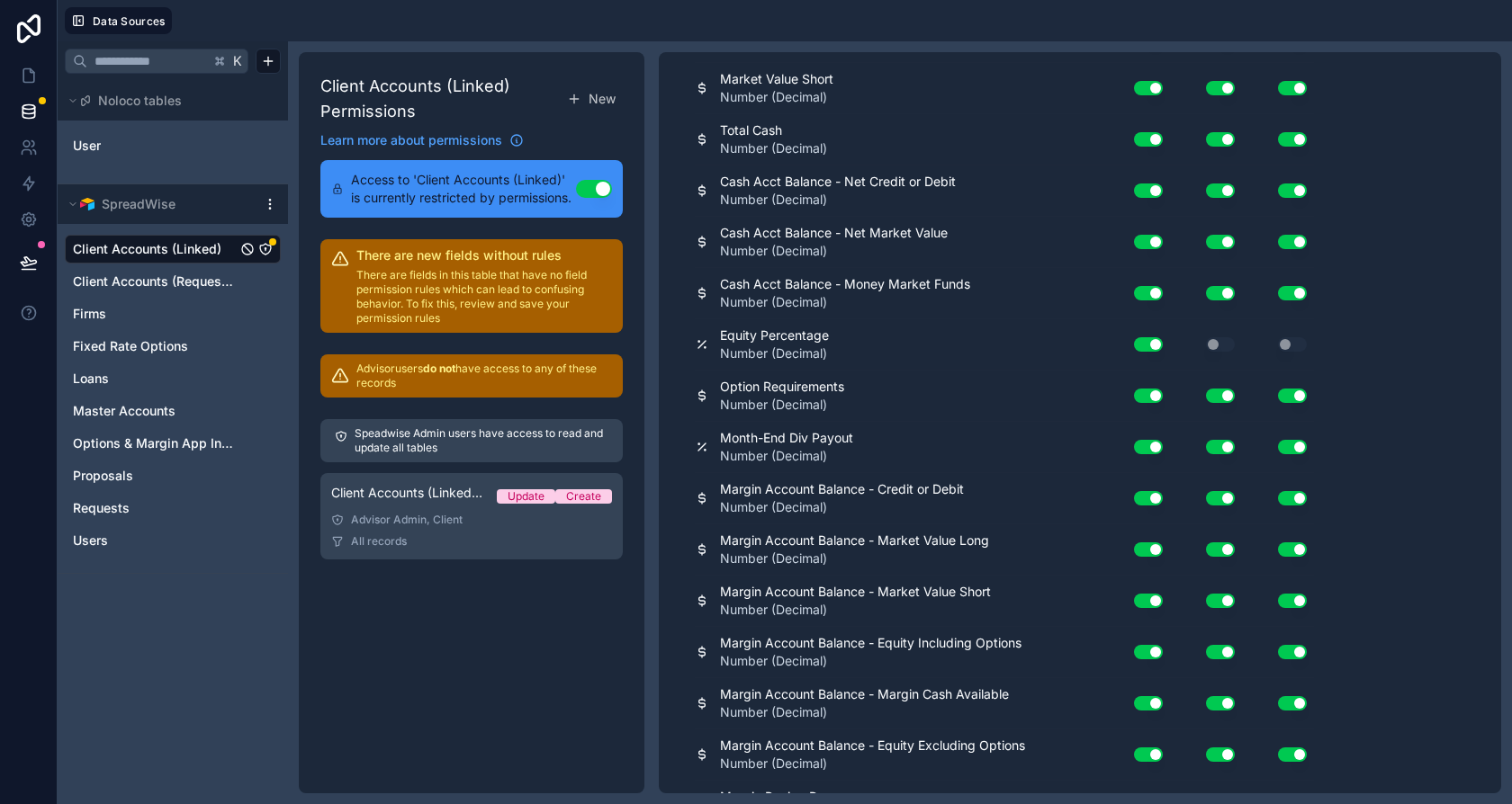
scroll to position [936, 0]
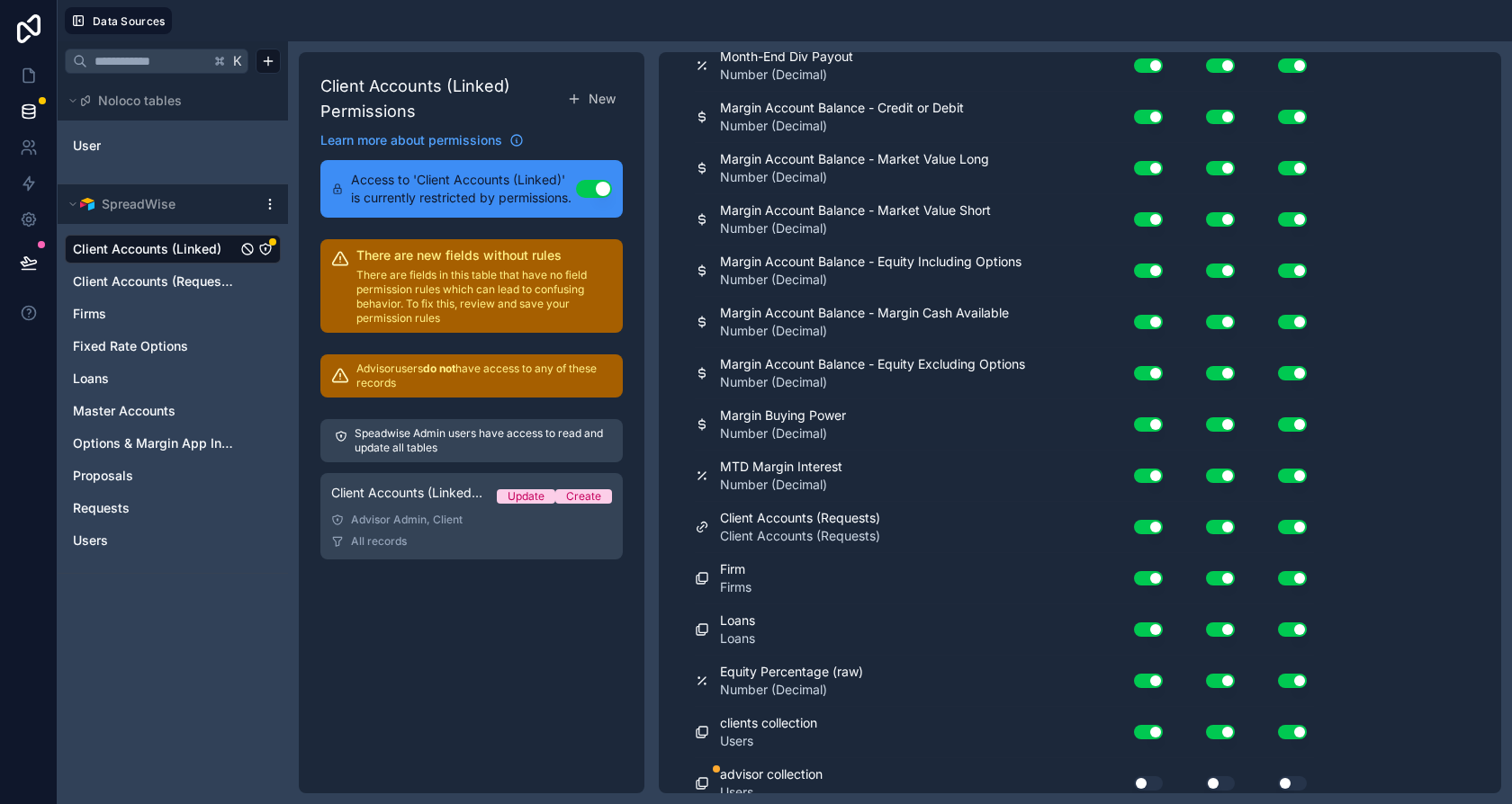
click at [1147, 778] on div "Use setting" at bounding box center [1141, 783] width 58 height 29
click at [1209, 777] on button "Use setting" at bounding box center [1220, 783] width 29 height 14
click at [1131, 777] on div "Use setting" at bounding box center [1138, 783] width 50 height 14
click at [1279, 777] on button "Use setting" at bounding box center [1292, 783] width 29 height 14
click at [1148, 777] on div "Use setting" at bounding box center [1141, 783] width 58 height 29
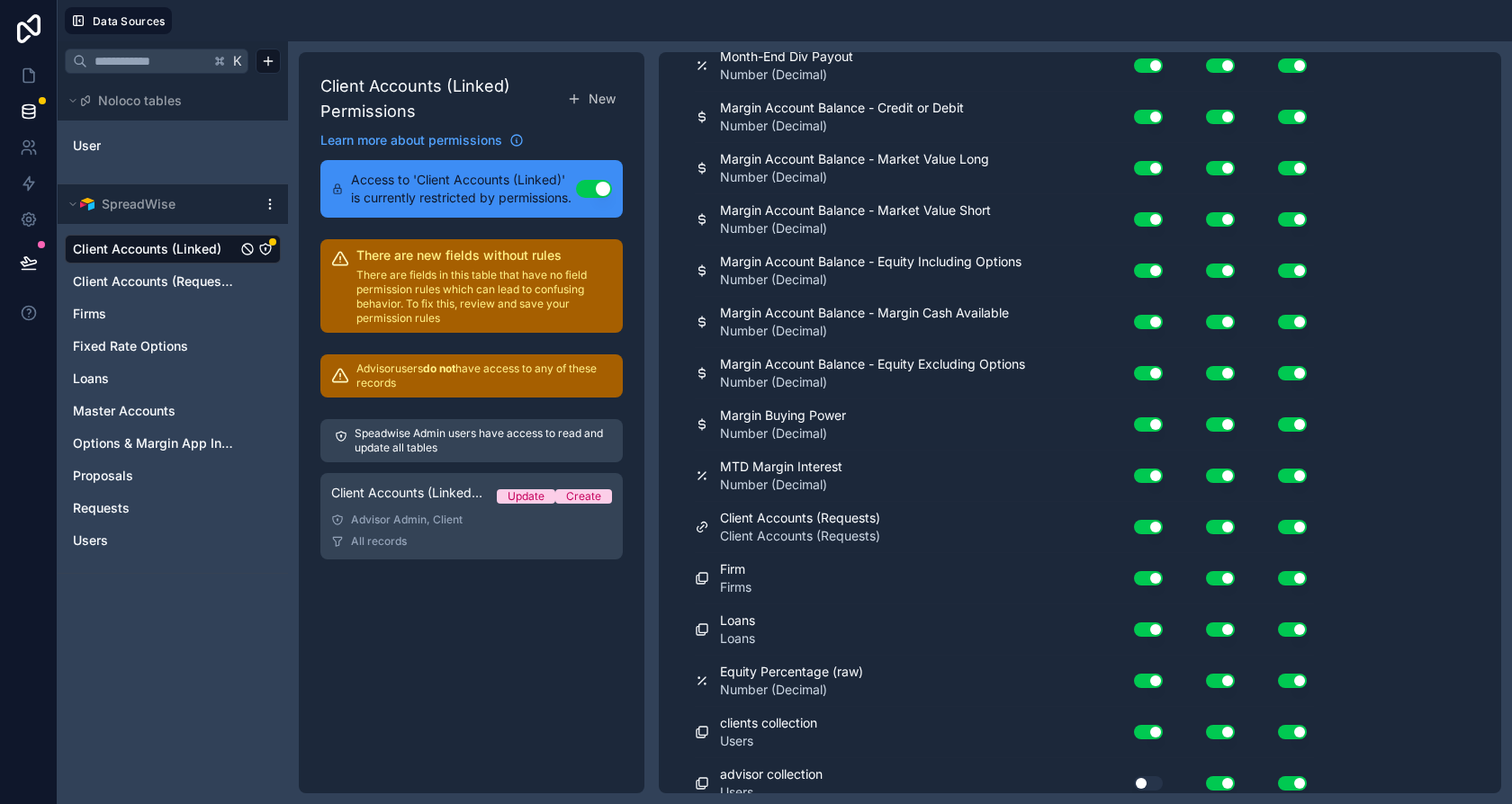
click at [1138, 777] on button "Use setting" at bounding box center [1148, 783] width 29 height 14
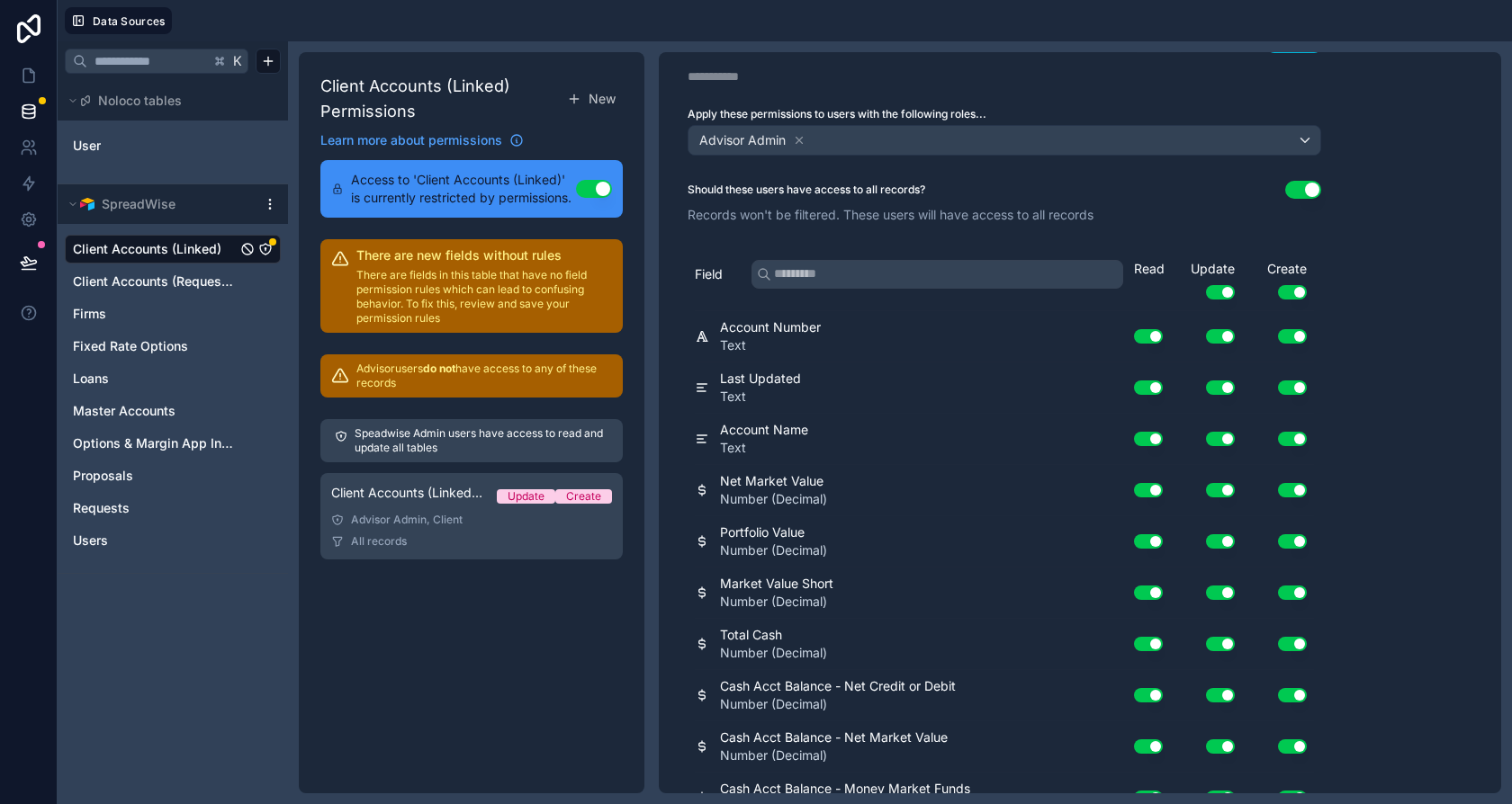
scroll to position [0, 0]
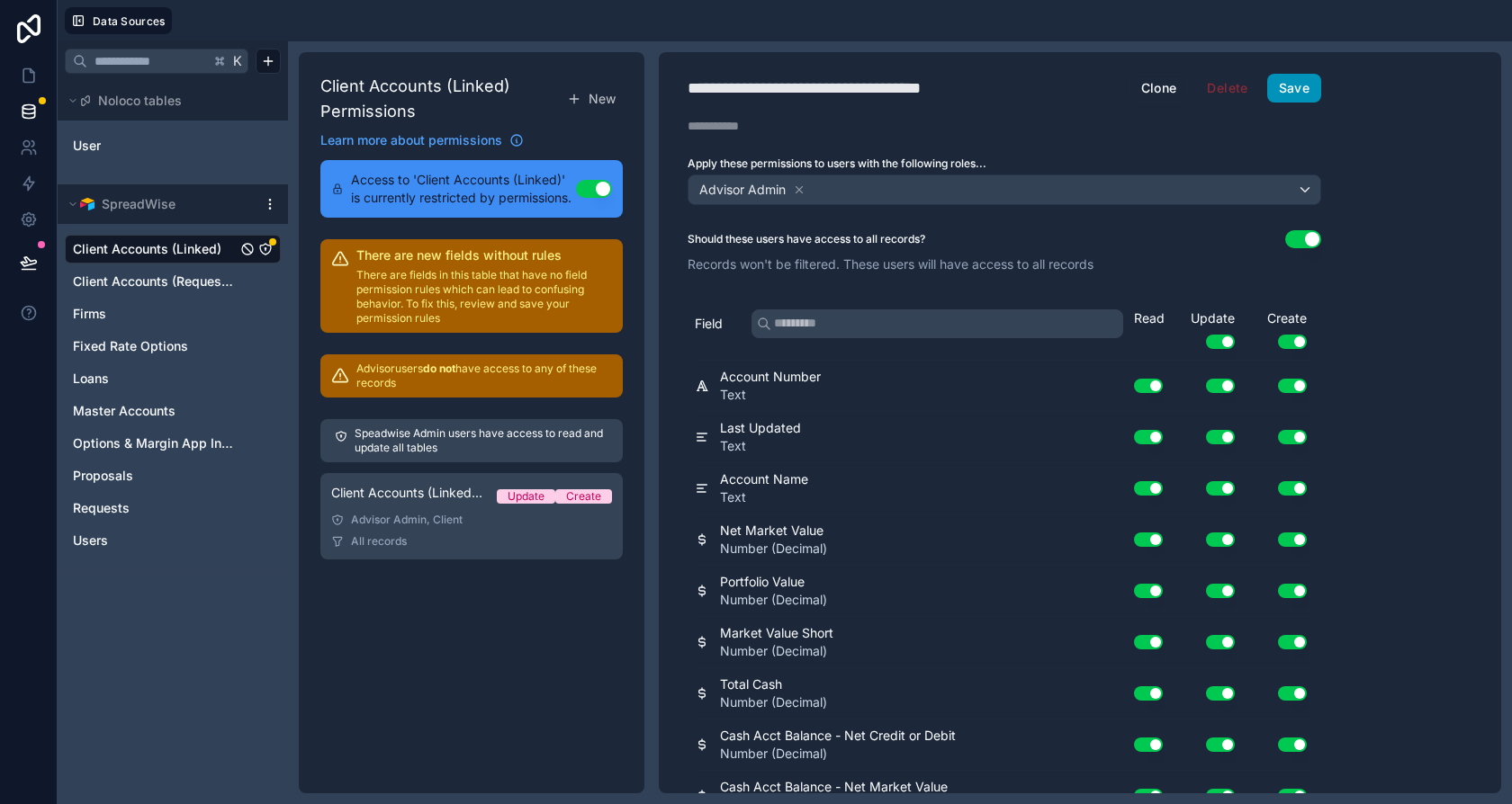
click at [1283, 82] on button "Save" at bounding box center [1294, 88] width 54 height 29
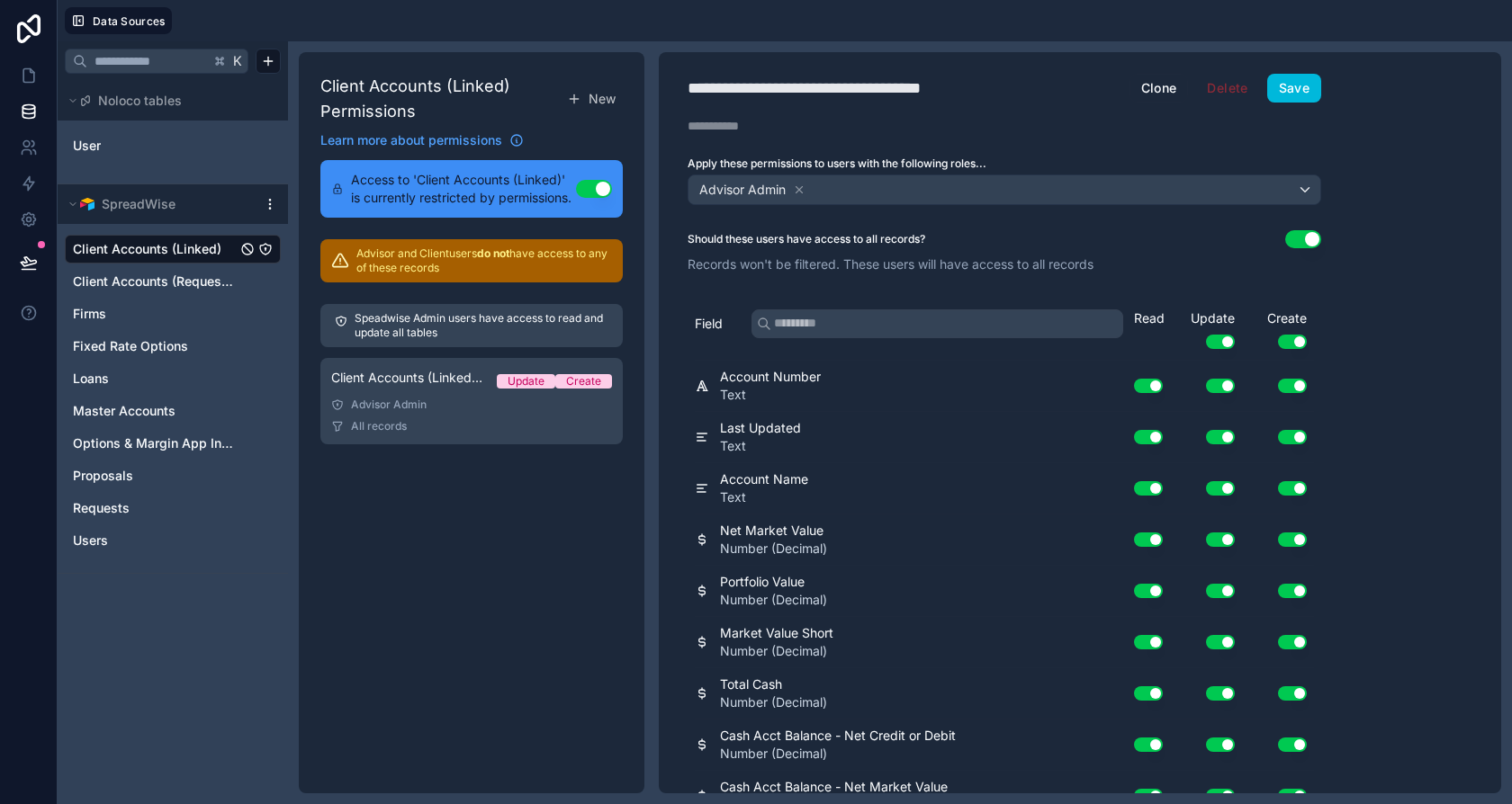
click at [852, 117] on div "Description" at bounding box center [1004, 125] width 691 height 18
click at [855, 80] on div "**********" at bounding box center [839, 88] width 303 height 25
type div "**********"
click at [1321, 233] on button "Use setting" at bounding box center [1303, 239] width 36 height 18
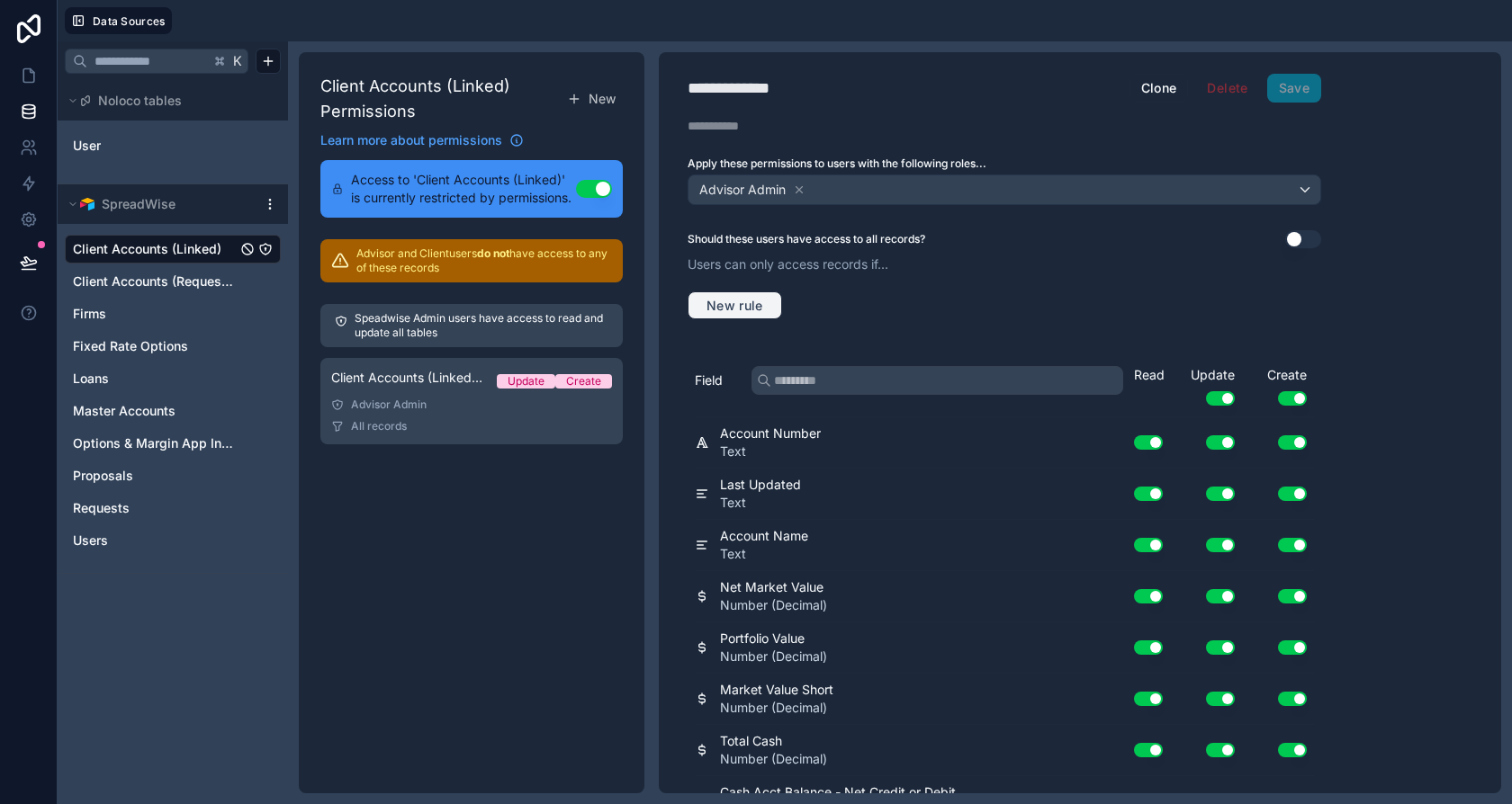
click at [752, 291] on button "New rule" at bounding box center [734, 305] width 94 height 29
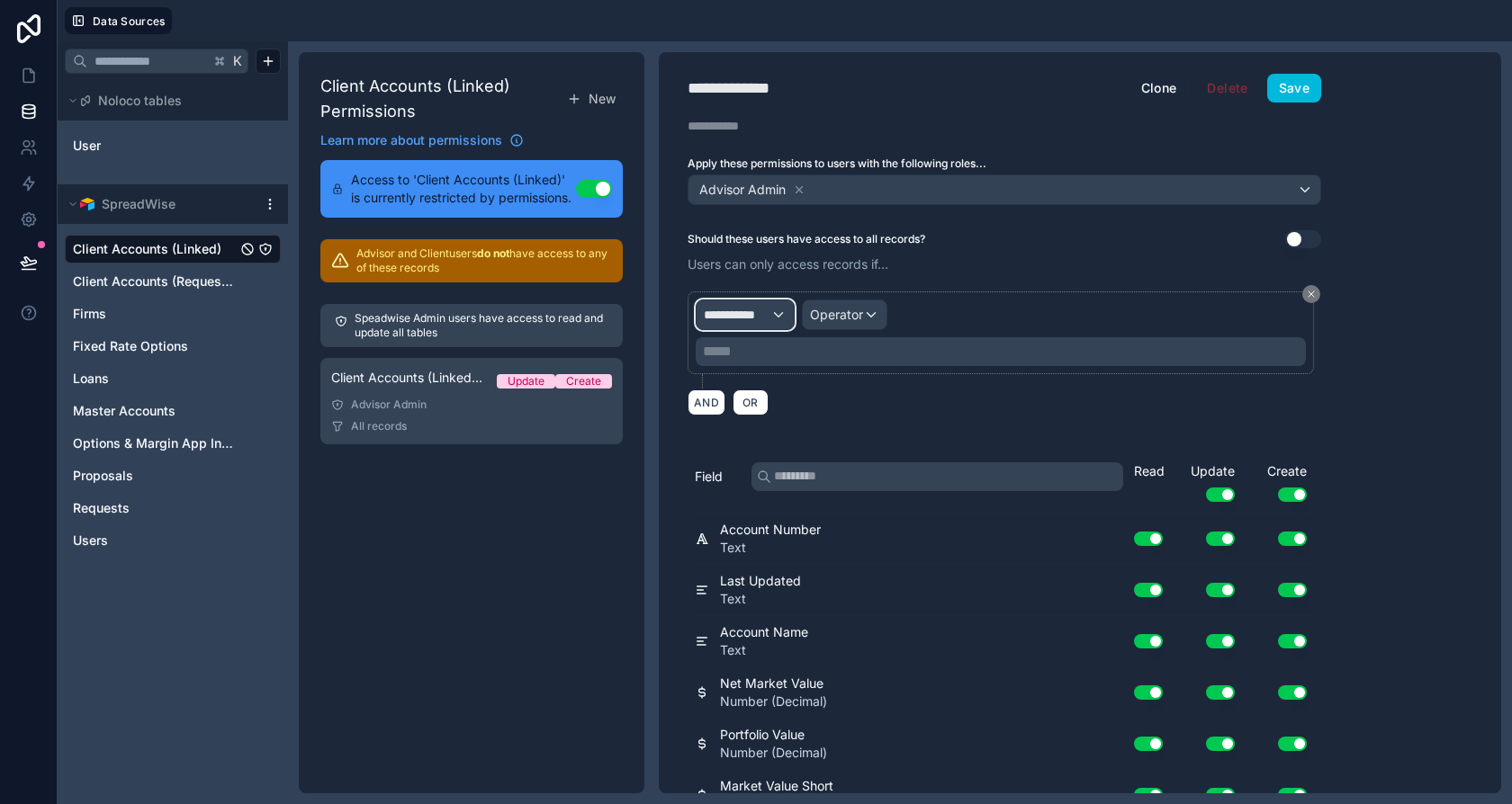
click at [754, 313] on span "**********" at bounding box center [737, 315] width 66 height 18
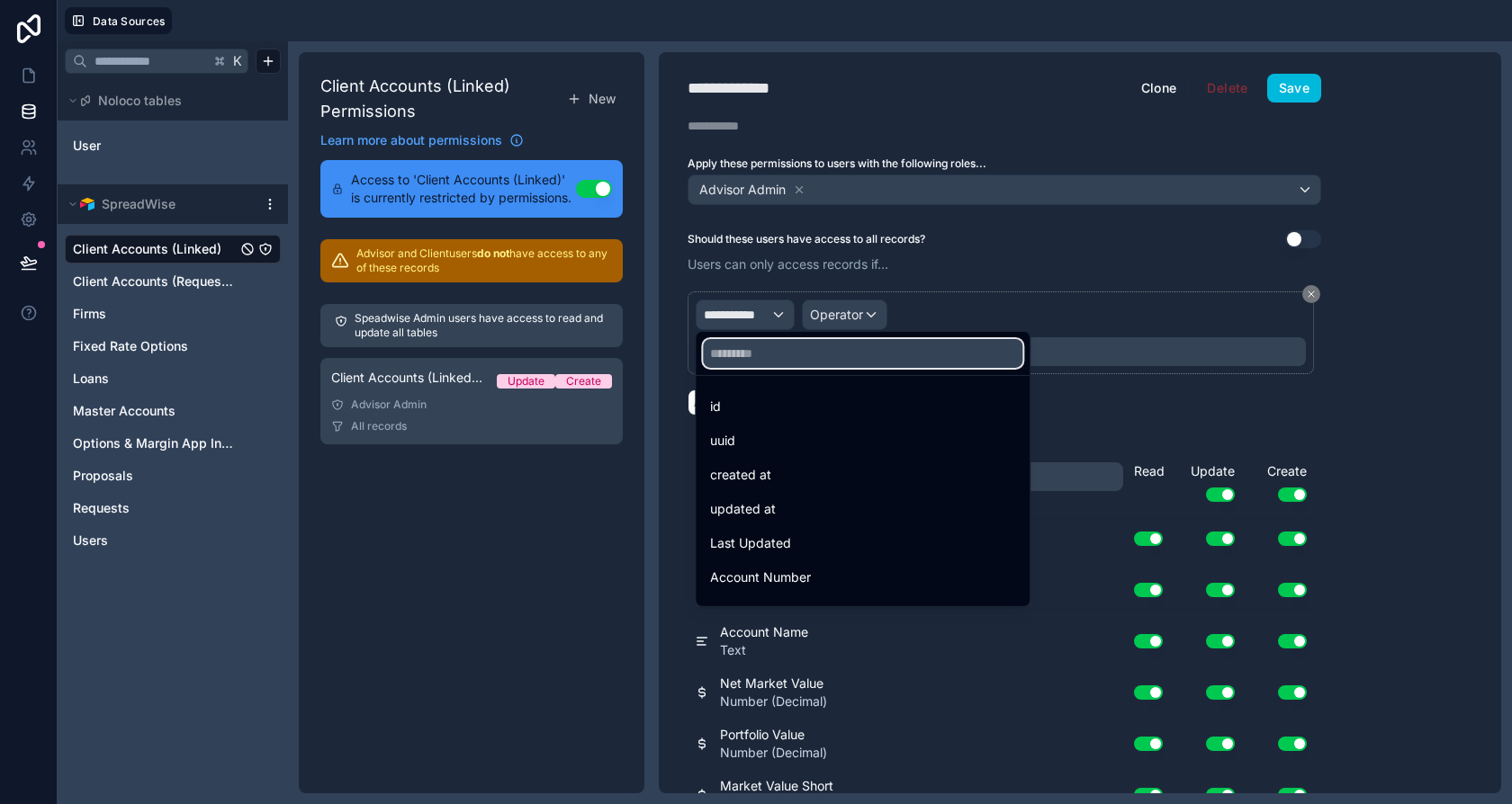
click at [776, 364] on input "text" at bounding box center [863, 353] width 319 height 29
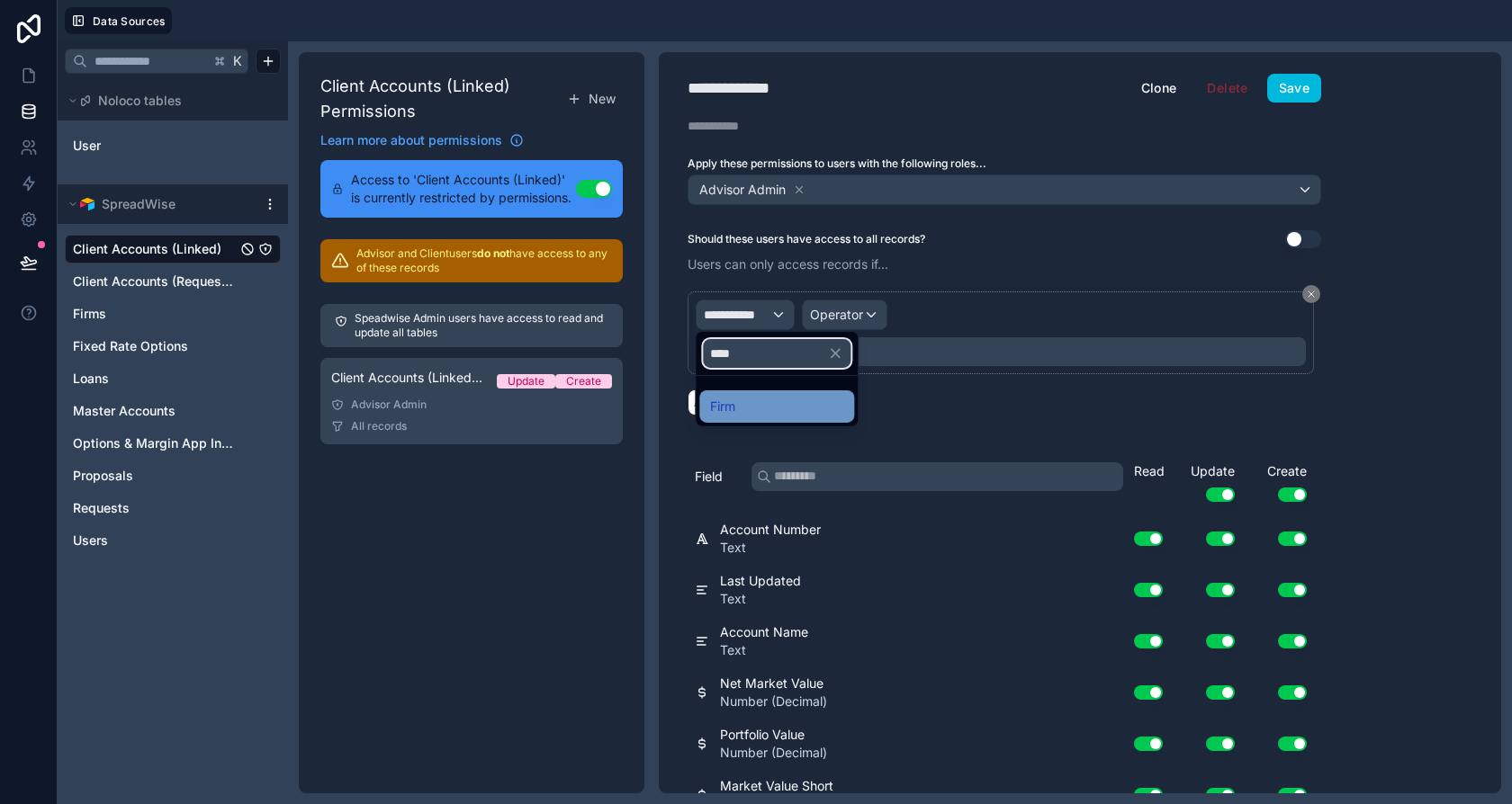
type input "****"
click at [754, 409] on div "Firm" at bounding box center [776, 406] width 134 height 21
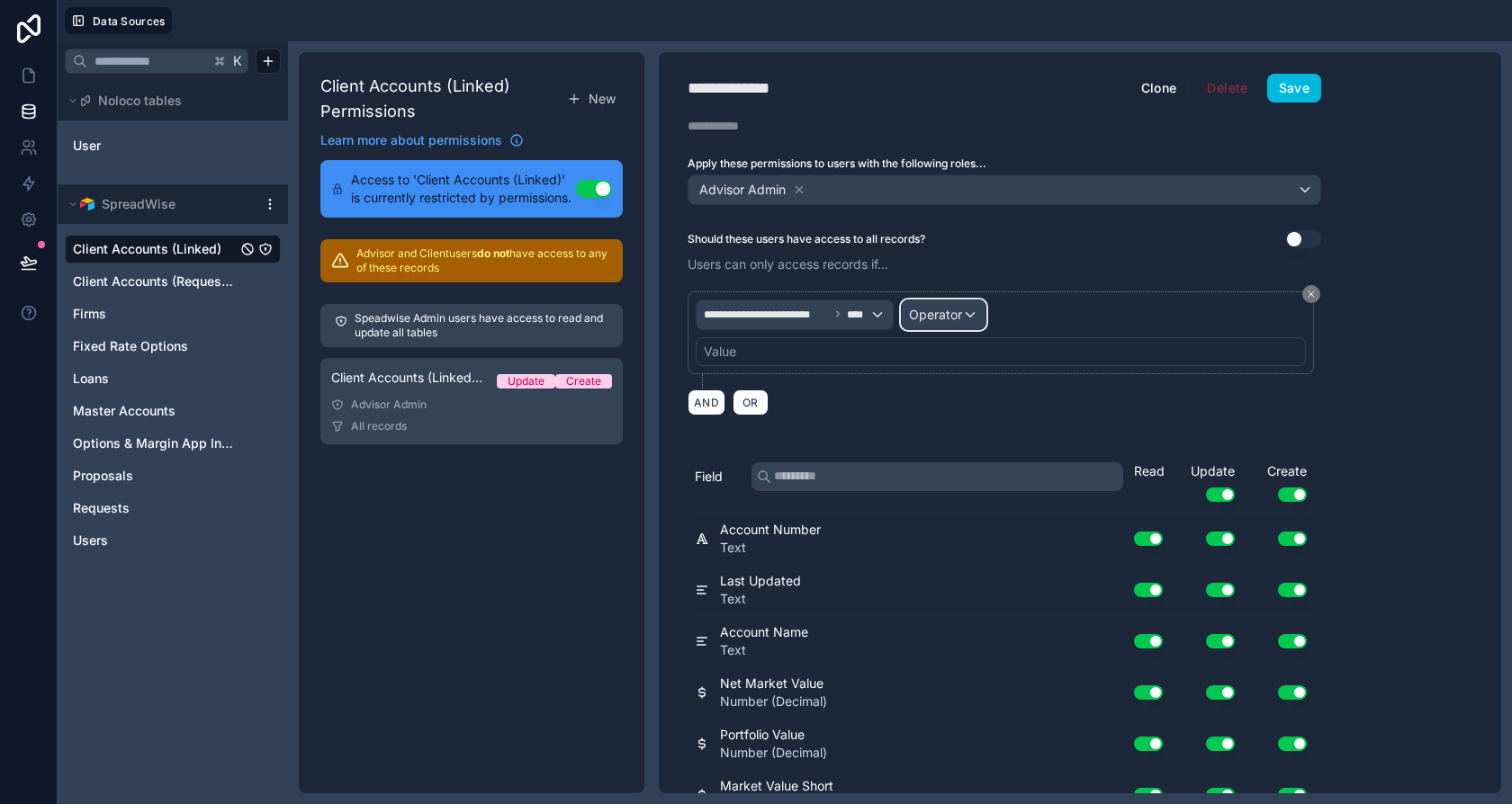
click at [976, 316] on div "Operator" at bounding box center [943, 315] width 84 height 29
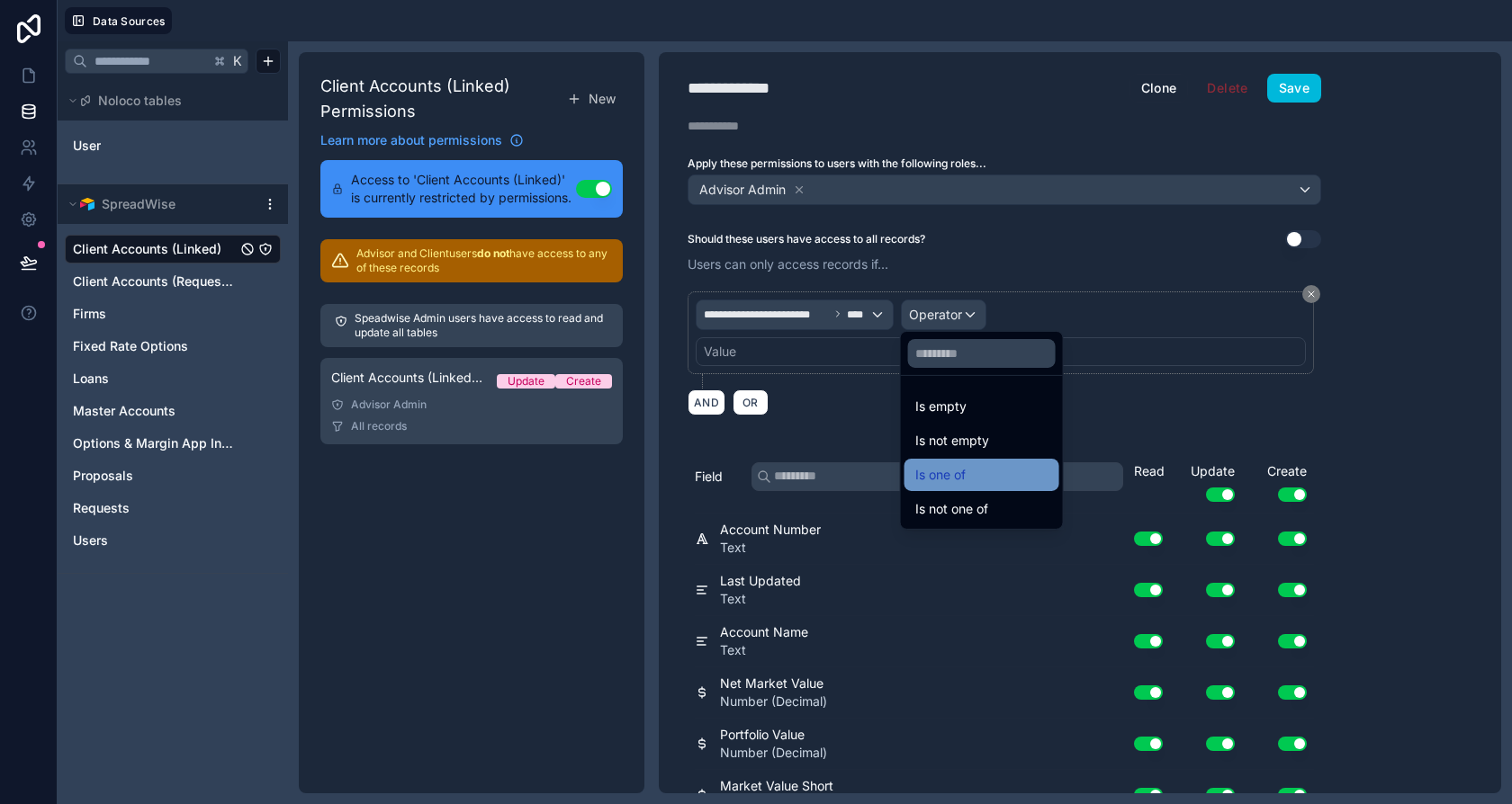
click at [944, 468] on span "Is one of" at bounding box center [940, 474] width 50 height 21
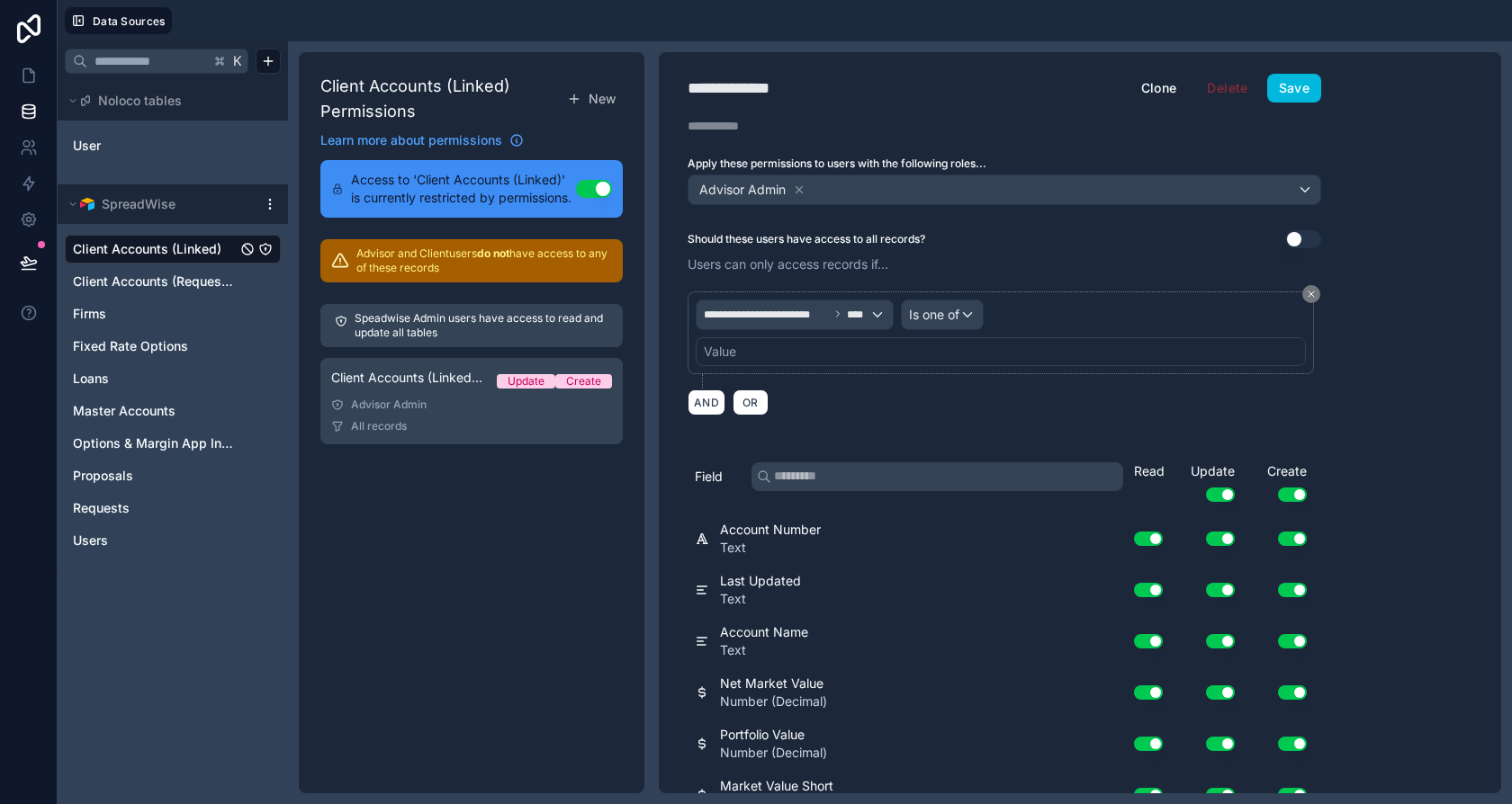
click at [770, 341] on div "Value" at bounding box center [1000, 351] width 610 height 29
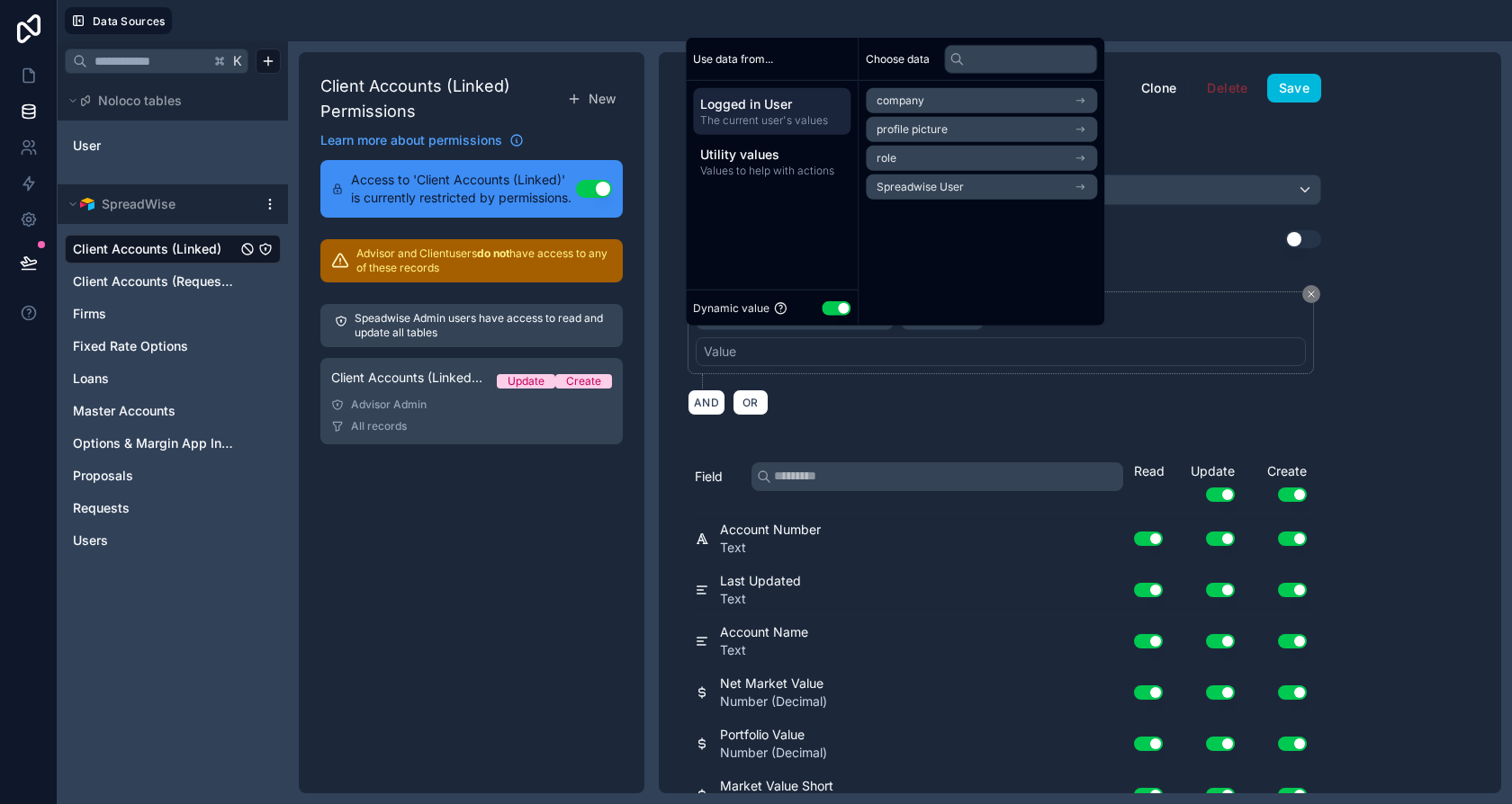
click at [1161, 246] on div "**********" at bounding box center [1004, 329] width 691 height 196
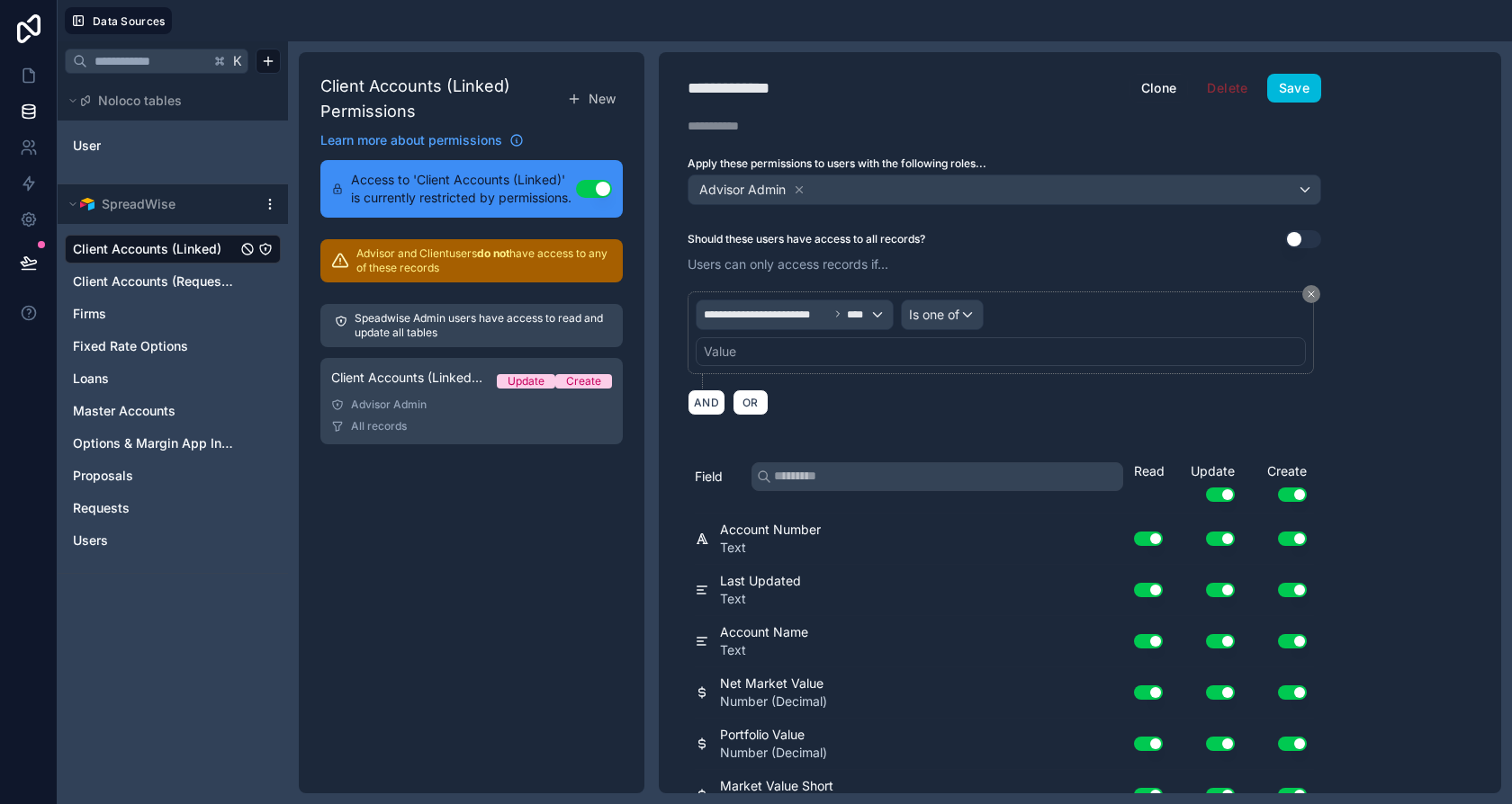
click at [764, 354] on div "Value" at bounding box center [1000, 351] width 610 height 29
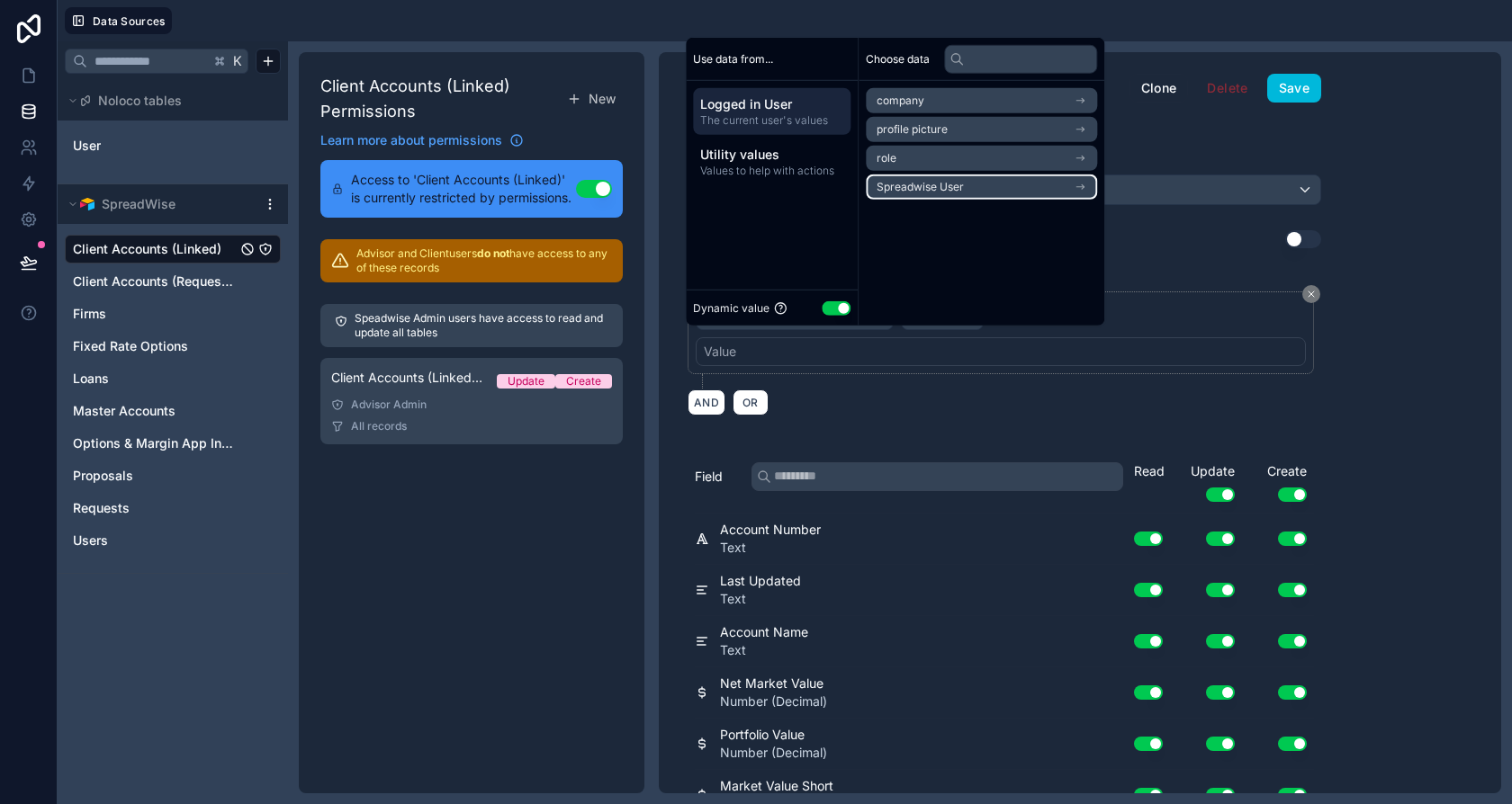
click at [928, 189] on span "Spreadwise User" at bounding box center [920, 187] width 87 height 14
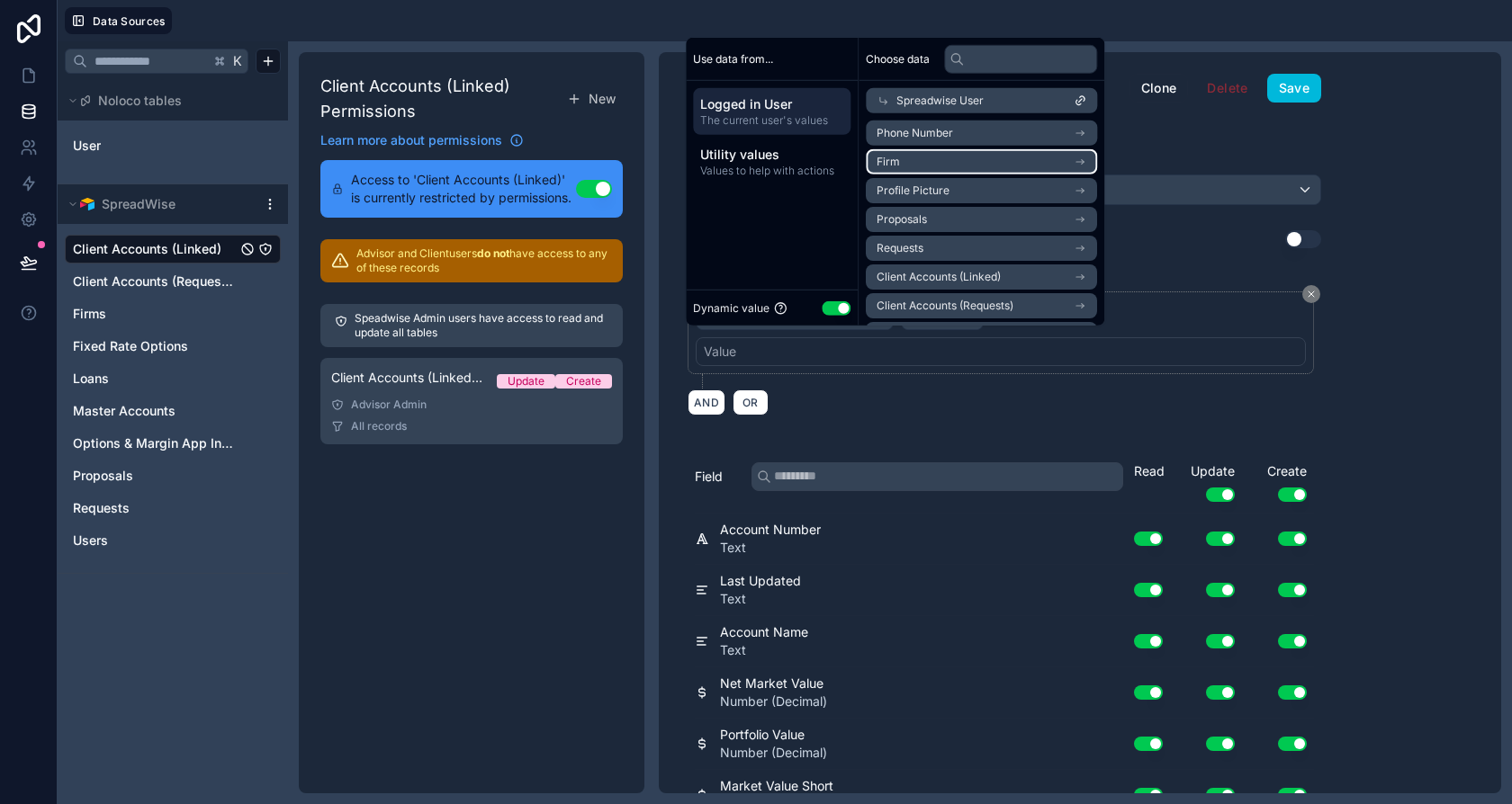
click at [933, 162] on li "Firm" at bounding box center [982, 162] width 232 height 25
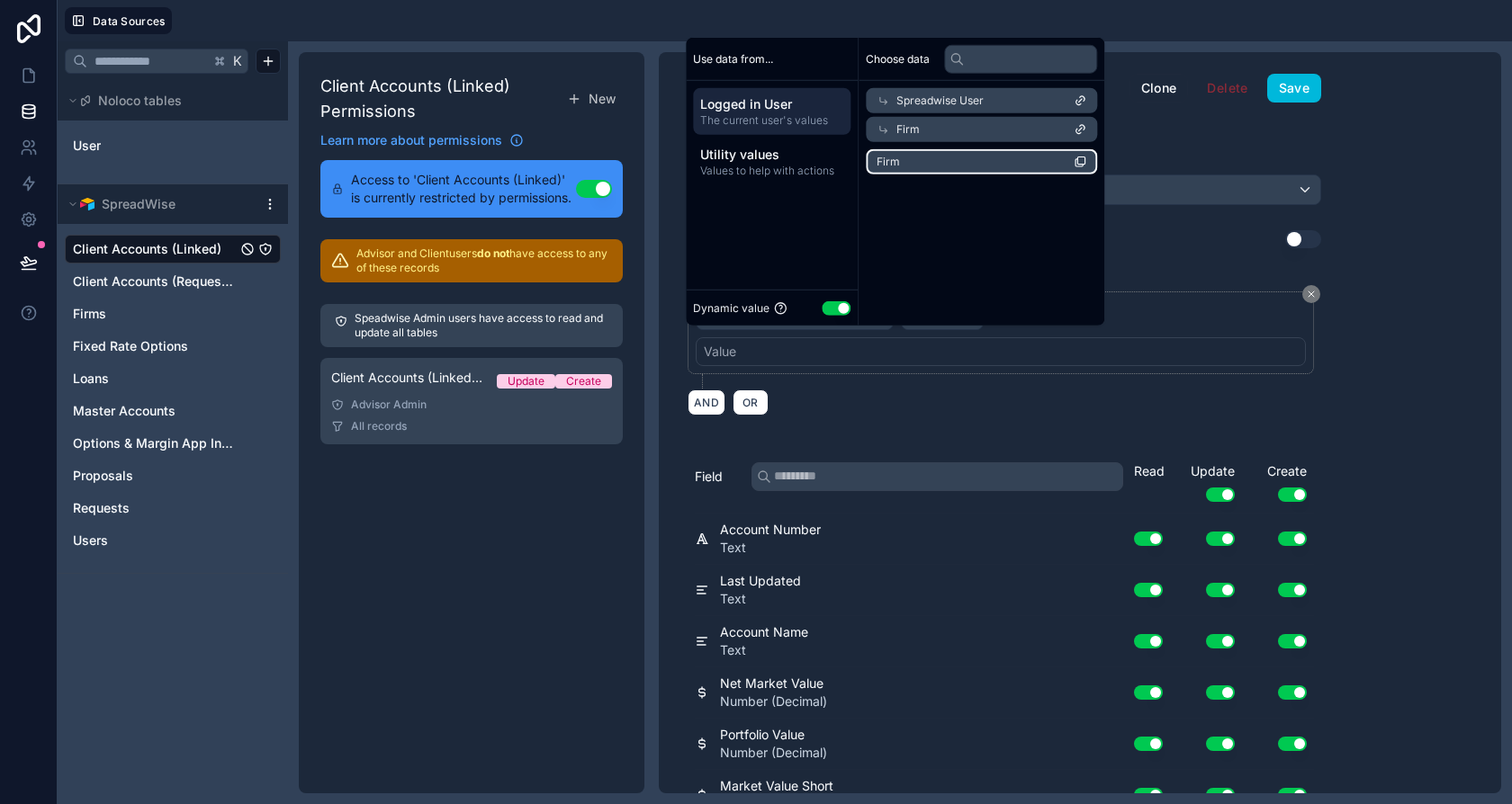
click at [937, 163] on li "Firm" at bounding box center [982, 162] width 232 height 25
click at [1176, 256] on p "Users can only access records if..." at bounding box center [1004, 264] width 633 height 18
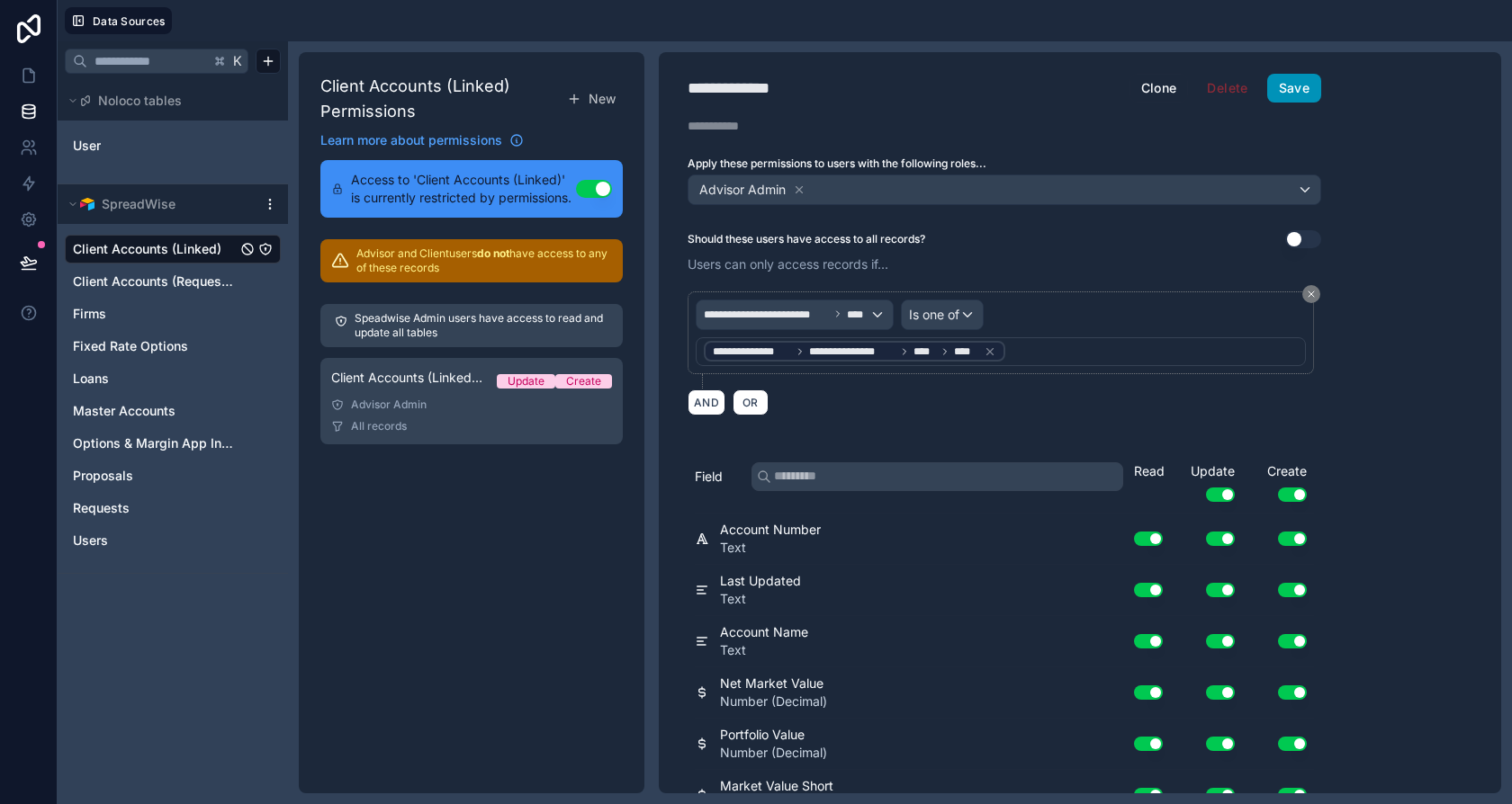
click at [1289, 99] on button "Save" at bounding box center [1294, 88] width 54 height 29
click at [1143, 79] on button "Clone" at bounding box center [1159, 88] width 60 height 29
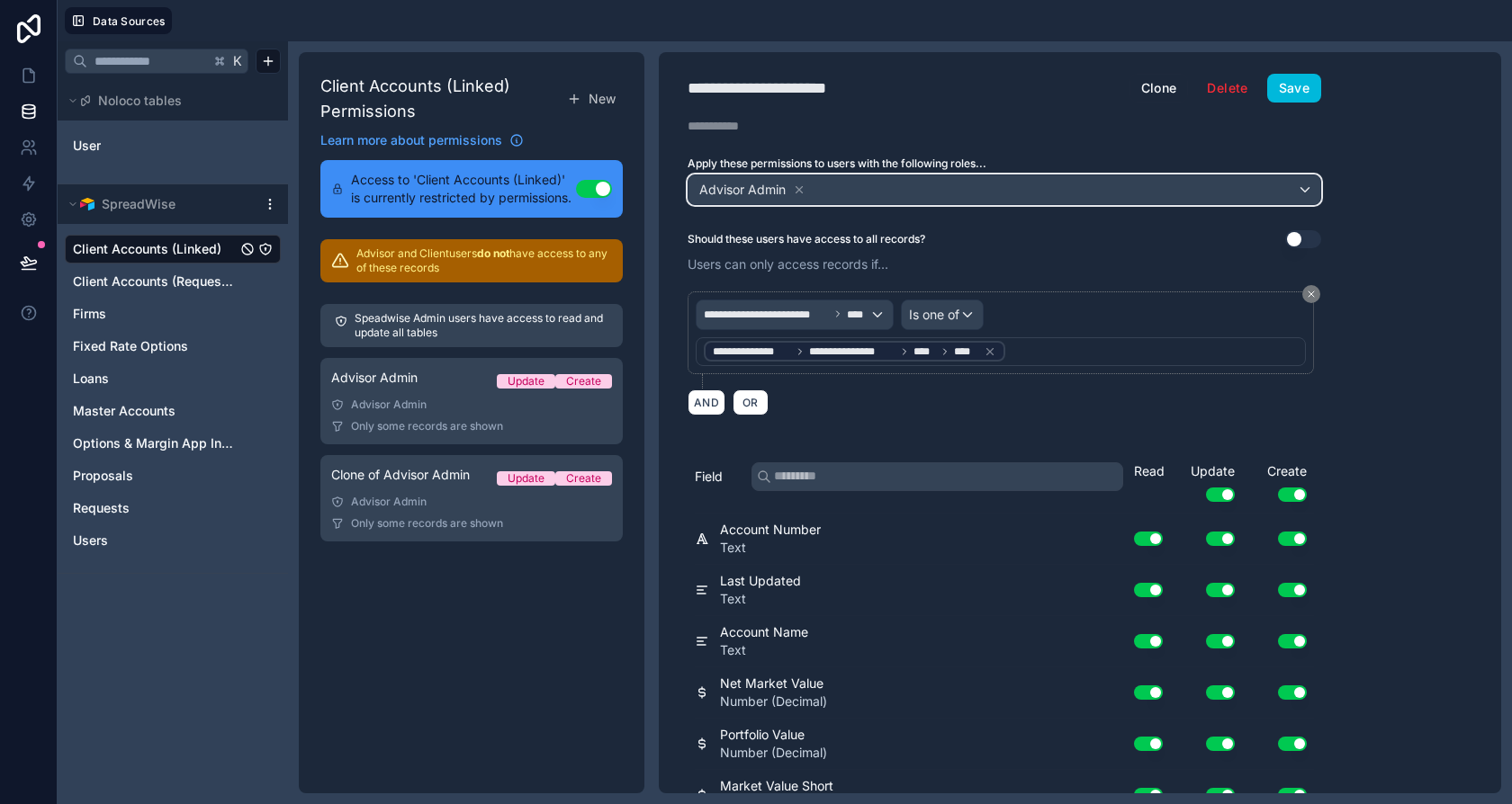
click at [845, 185] on div "Advisor Admin" at bounding box center [1004, 190] width 631 height 29
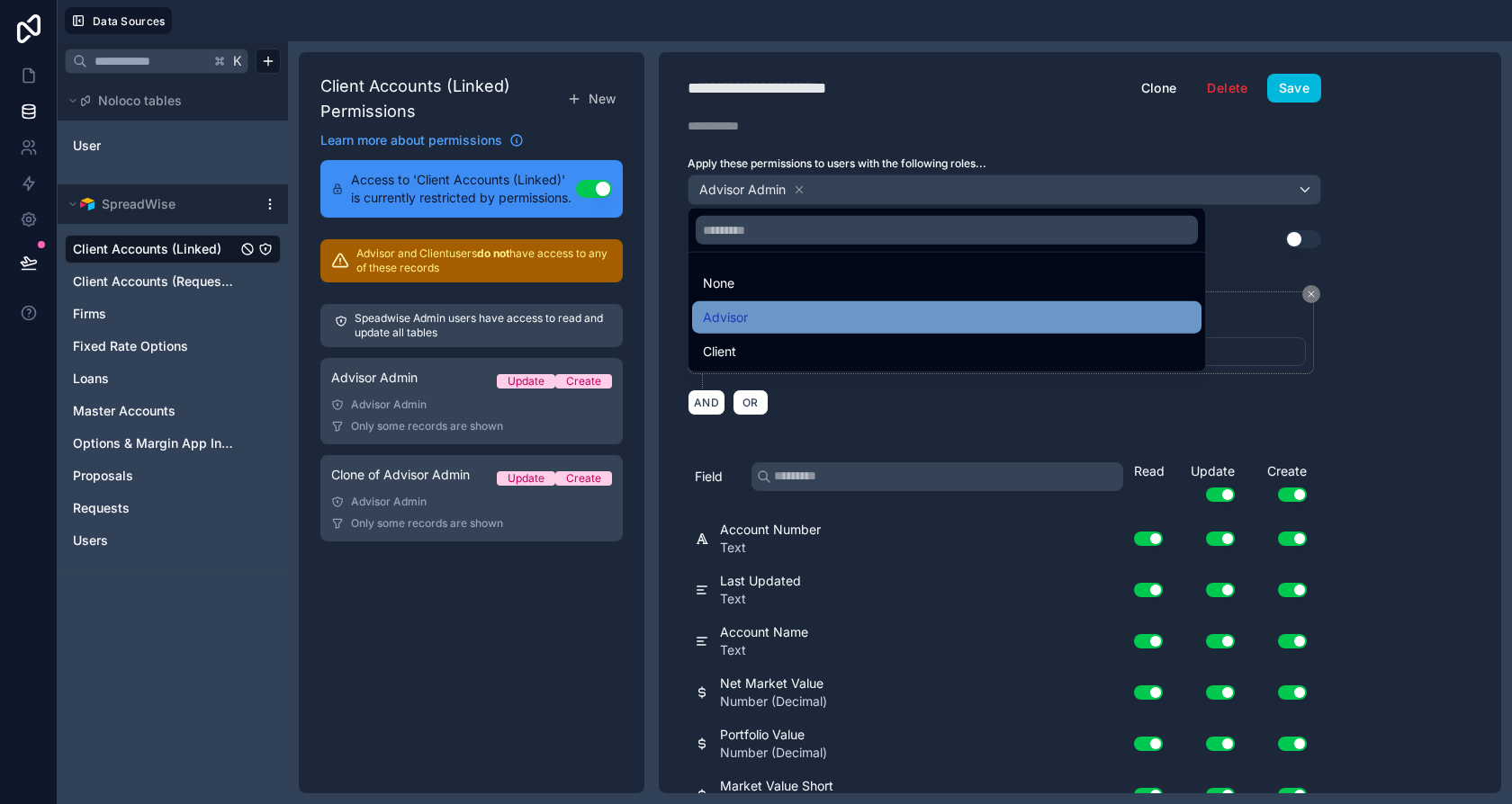
click at [771, 309] on div "Advisor" at bounding box center [947, 317] width 488 height 21
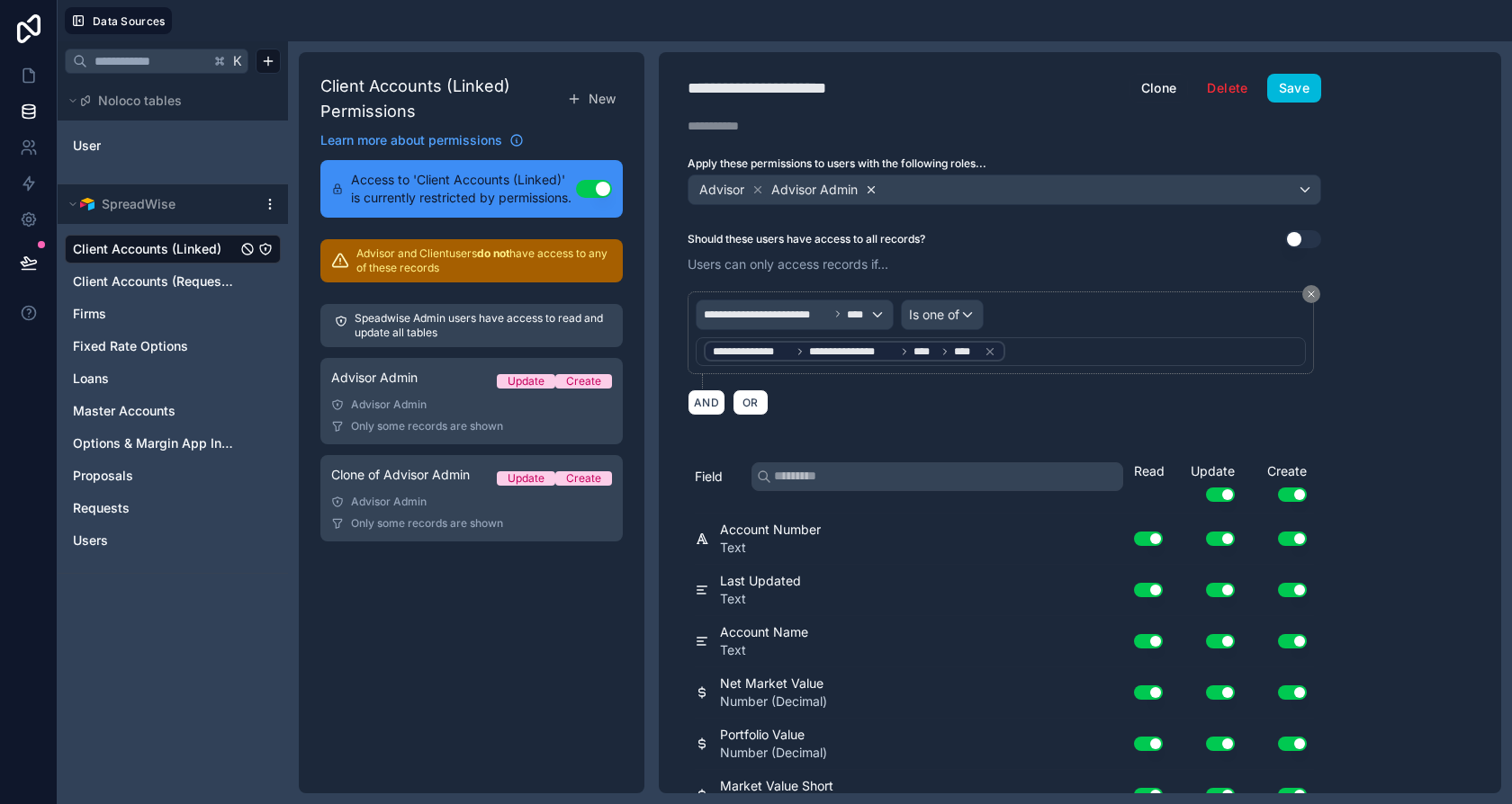
click at [867, 188] on icon at bounding box center [870, 190] width 12 height 12
click at [827, 71] on div "**********" at bounding box center [1004, 423] width 691 height 741
click at [822, 86] on div "**********" at bounding box center [784, 88] width 195 height 25
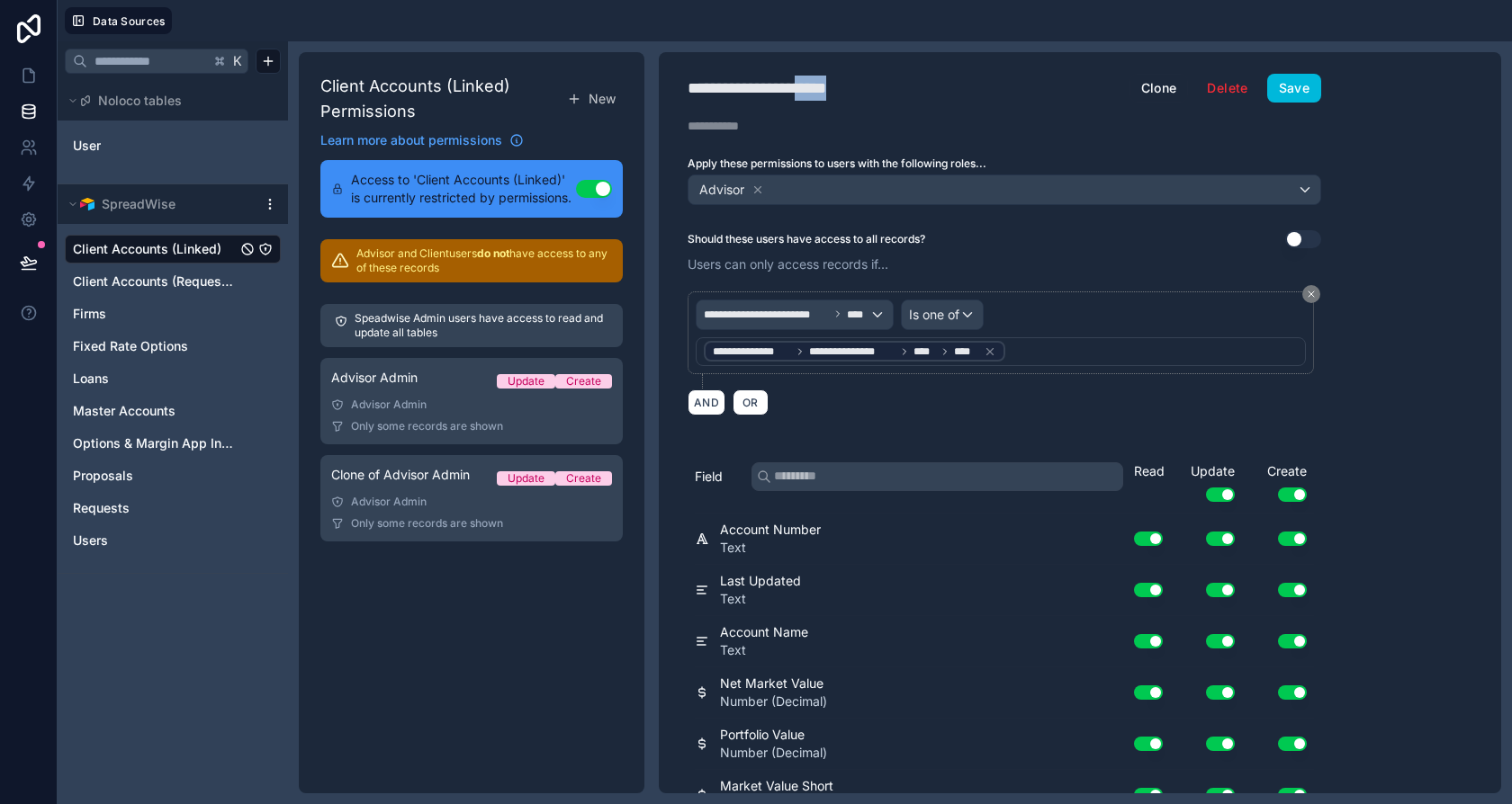
click at [822, 86] on div "**********" at bounding box center [784, 88] width 195 height 25
type div "**********"
click at [873, 311] on div "**********" at bounding box center [795, 315] width 196 height 29
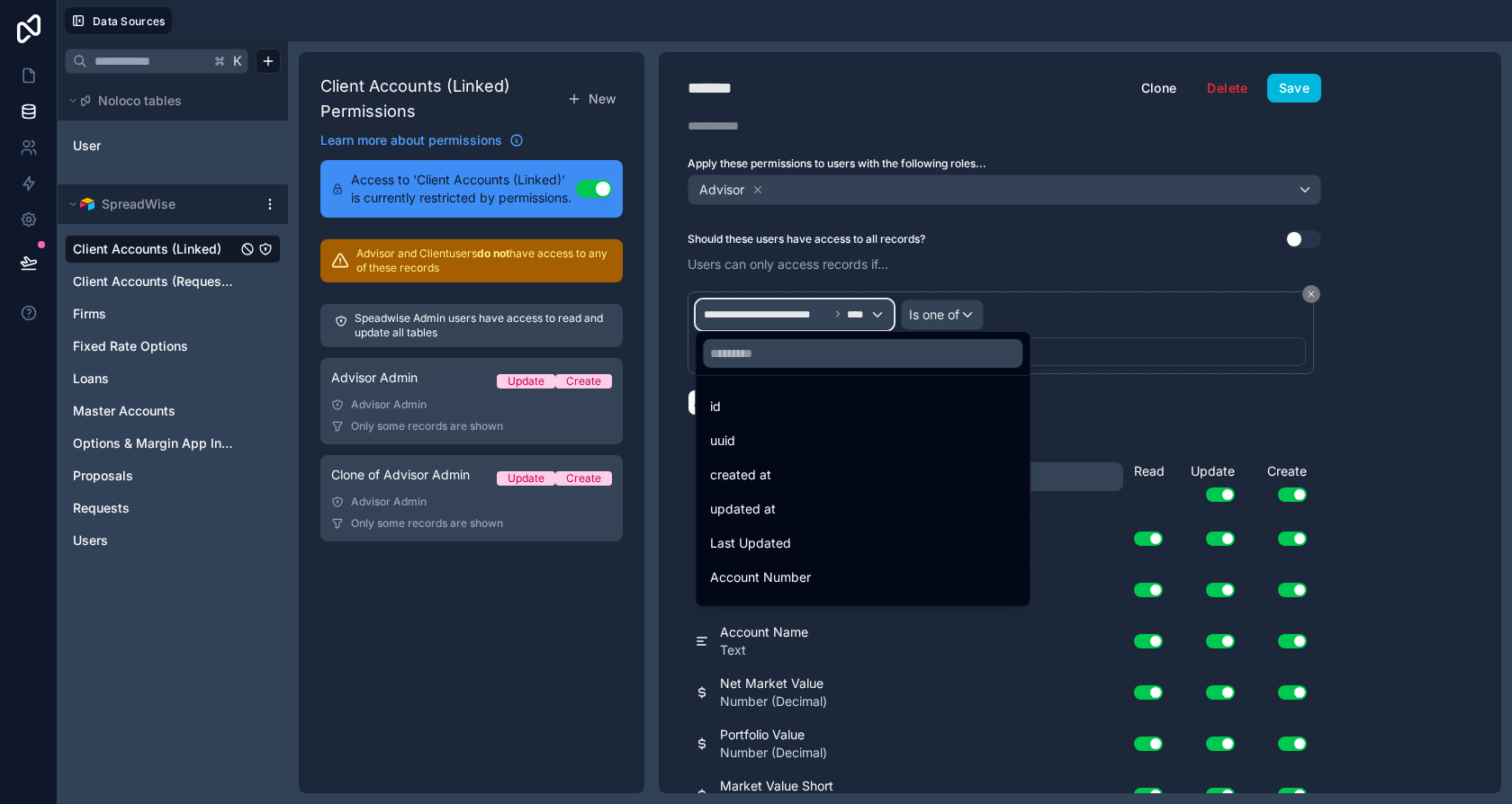
scroll to position [846, 0]
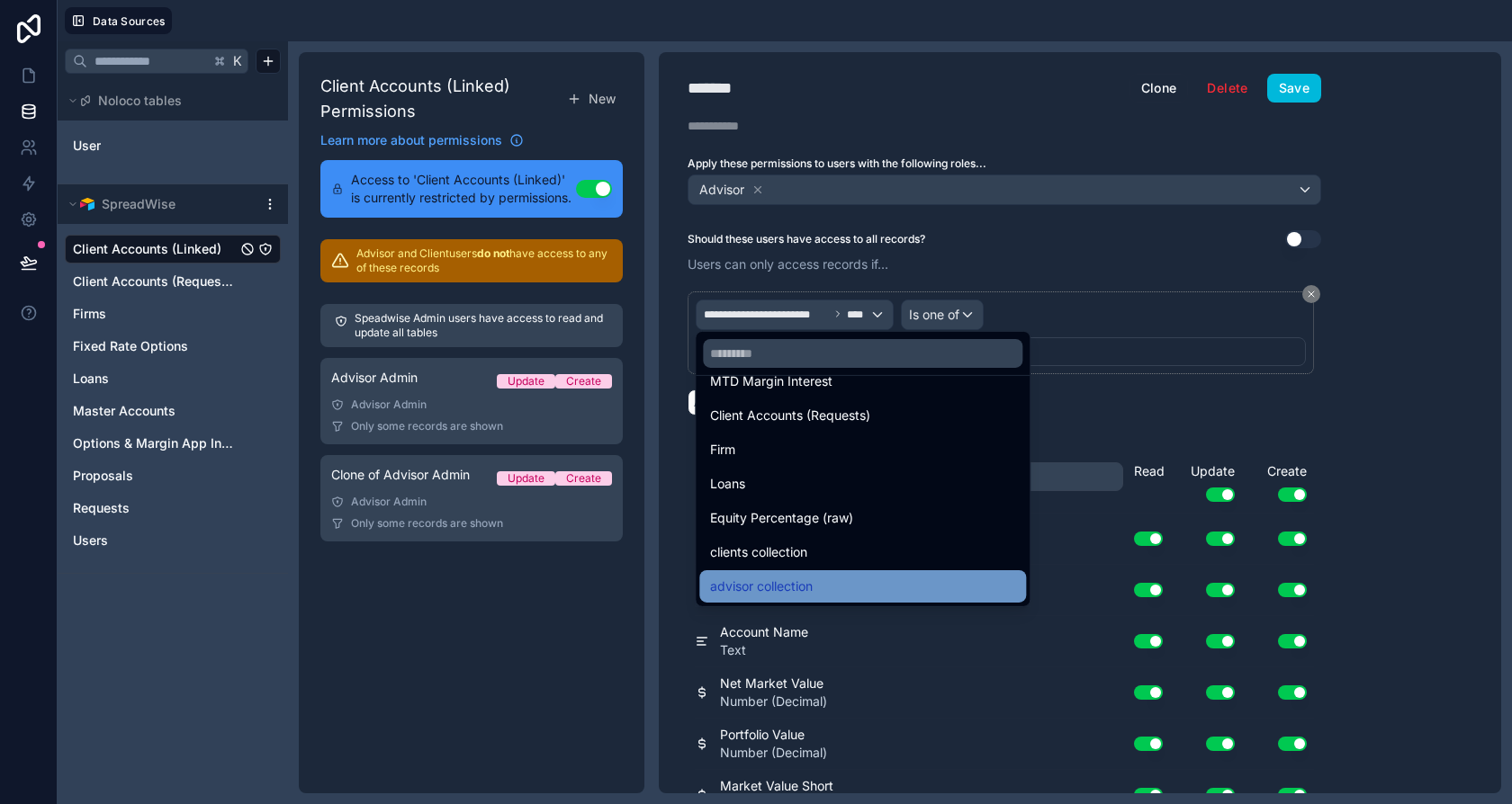
click at [825, 581] on div "advisor collection" at bounding box center [862, 586] width 305 height 21
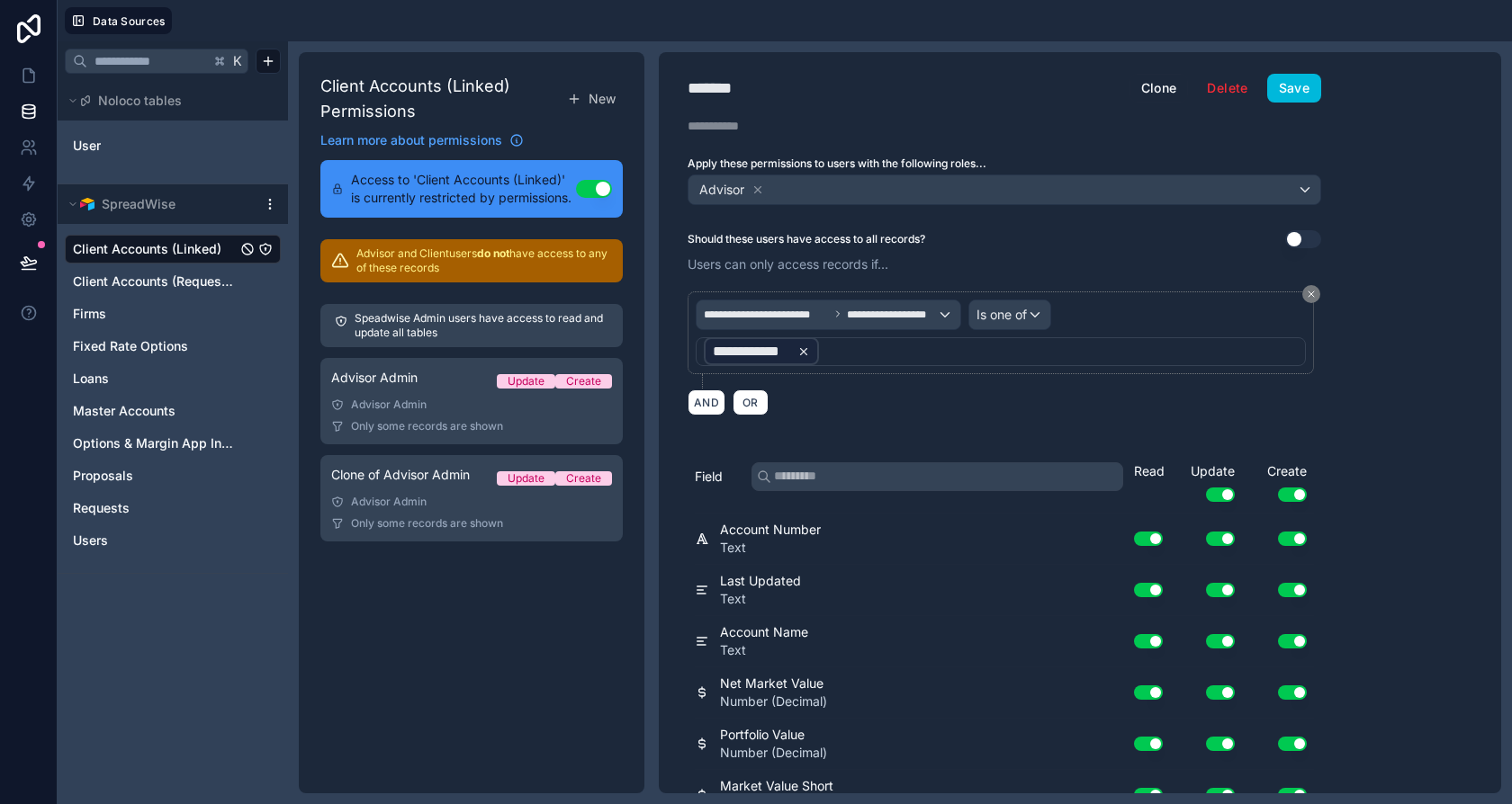
click at [801, 350] on icon at bounding box center [803, 351] width 12 height 12
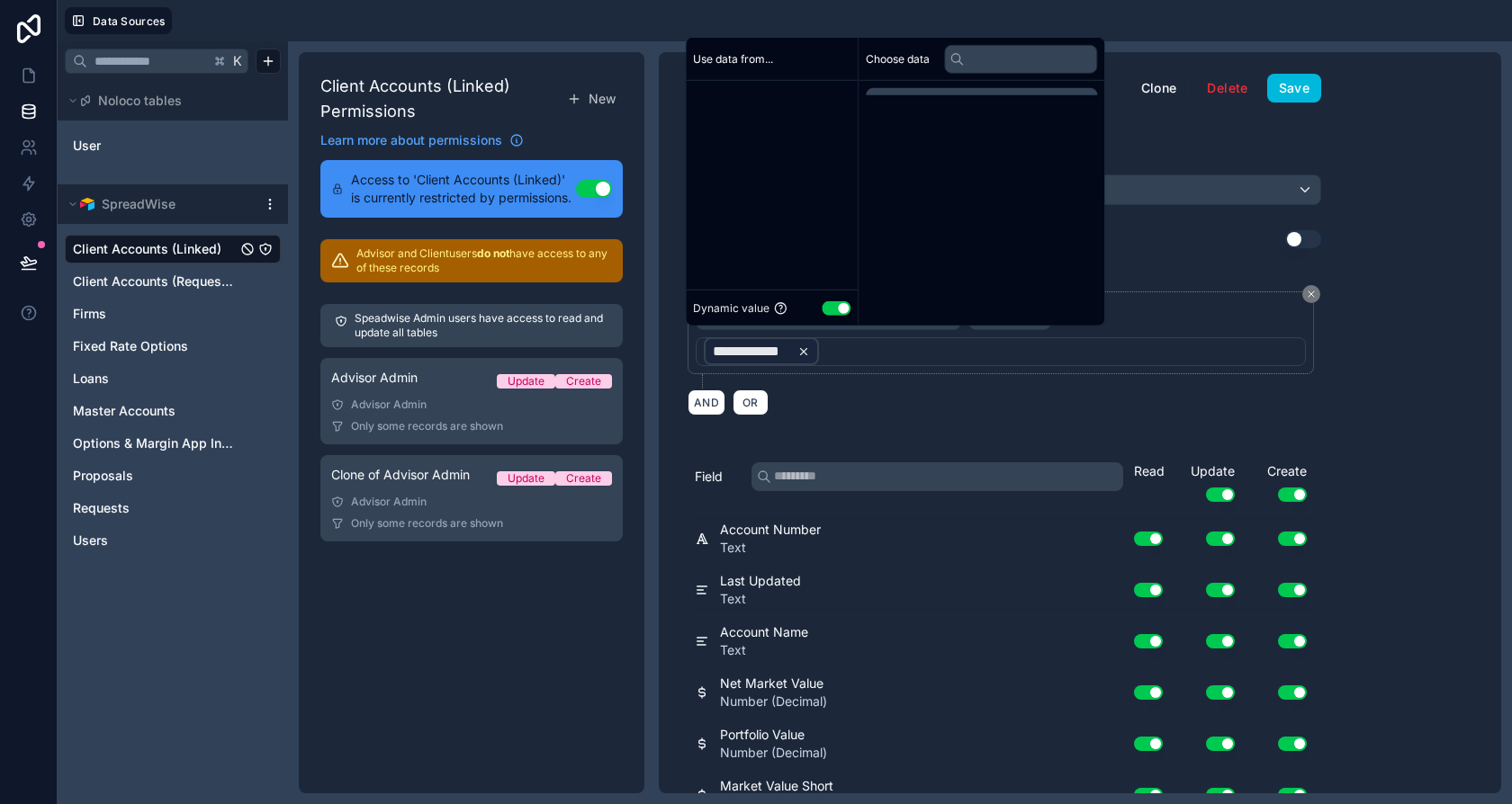
click at [801, 350] on icon at bounding box center [803, 351] width 12 height 12
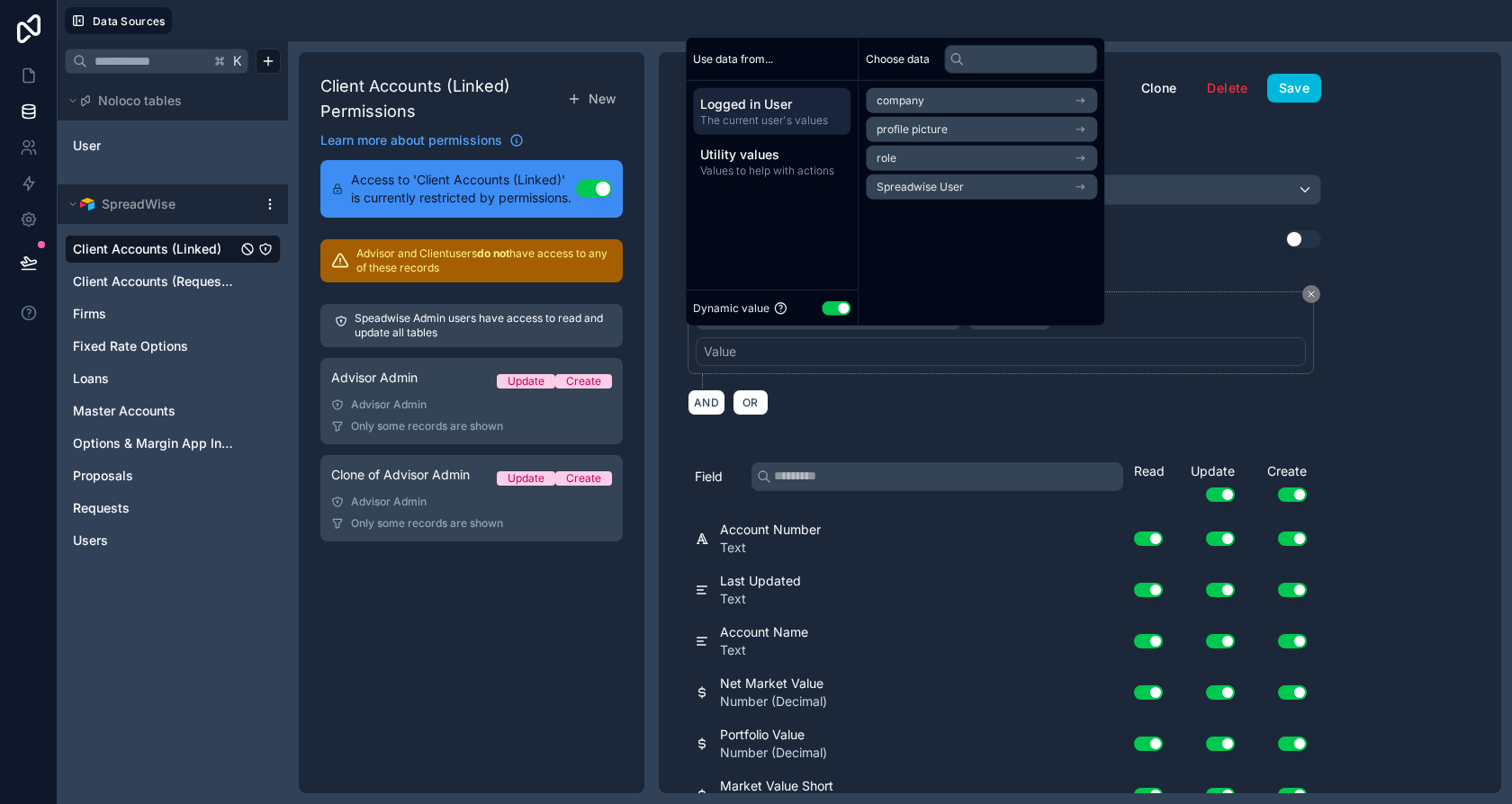
click at [903, 178] on li "Spreadwise User" at bounding box center [982, 187] width 232 height 25
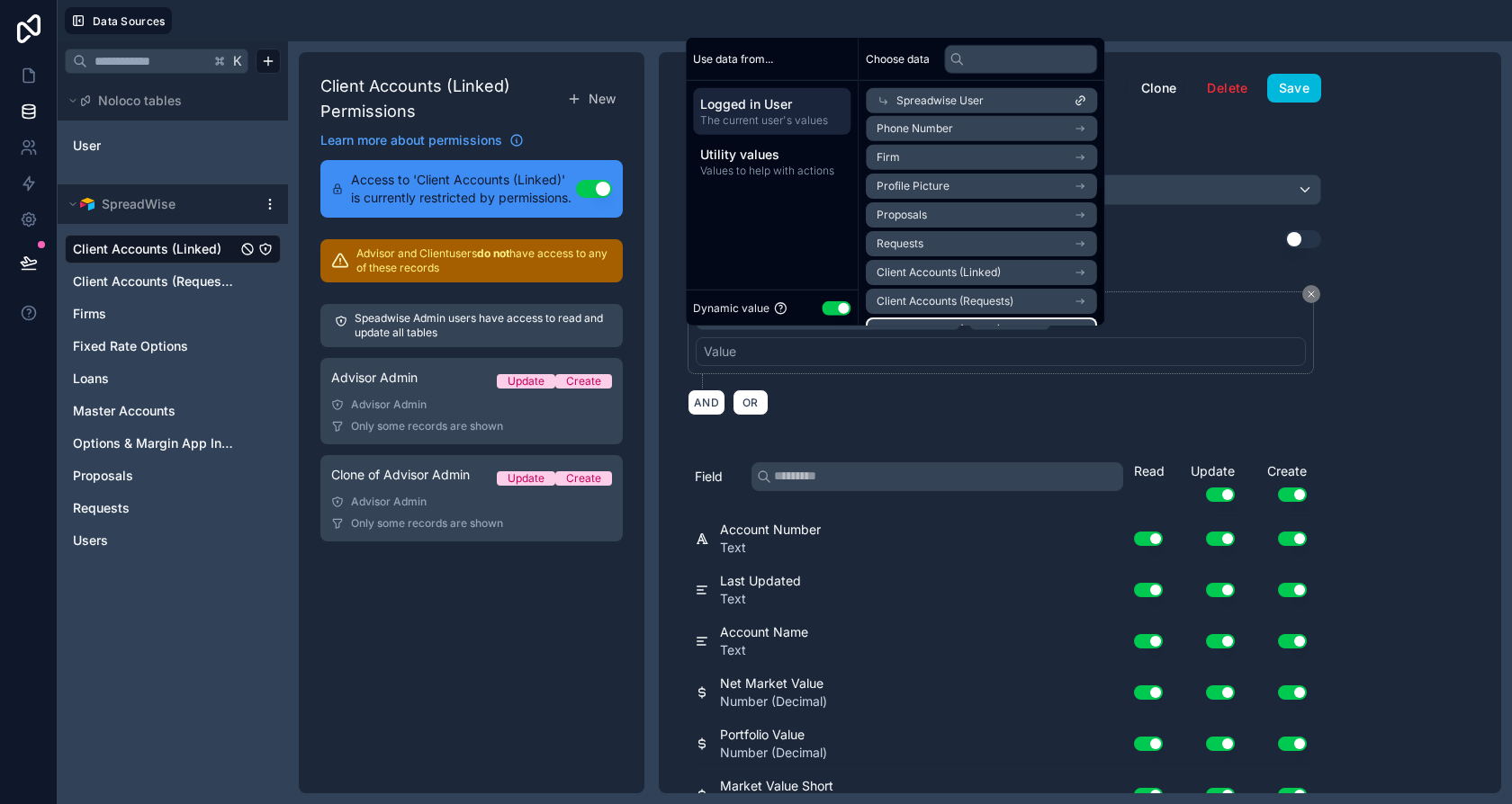
scroll to position [0, 0]
click at [982, 129] on li "Spreadwise User" at bounding box center [982, 133] width 232 height 25
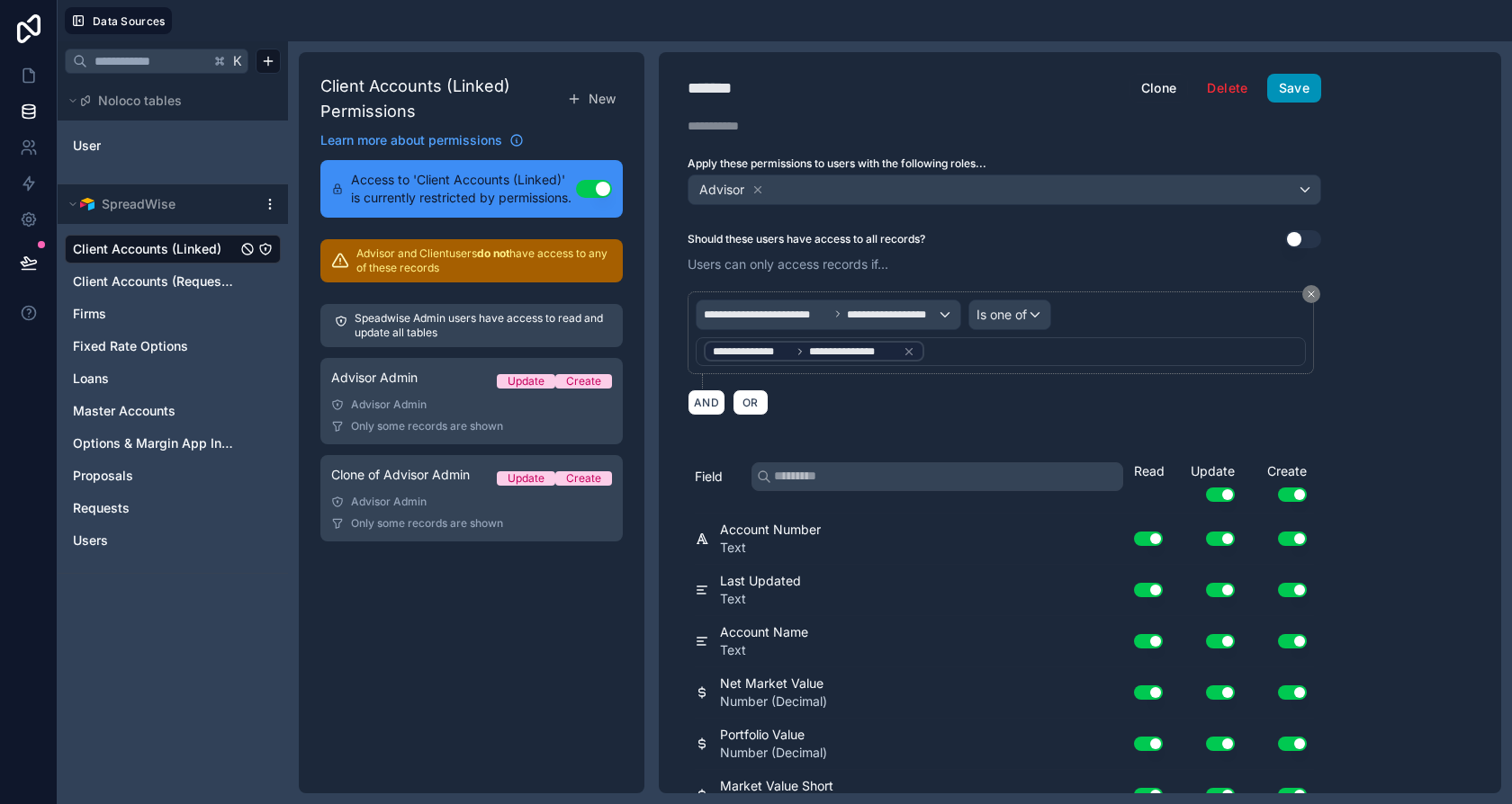
click at [1290, 91] on button "Save" at bounding box center [1294, 88] width 54 height 29
click at [173, 281] on span "Client Accounts (Requests)" at bounding box center [154, 281] width 163 height 18
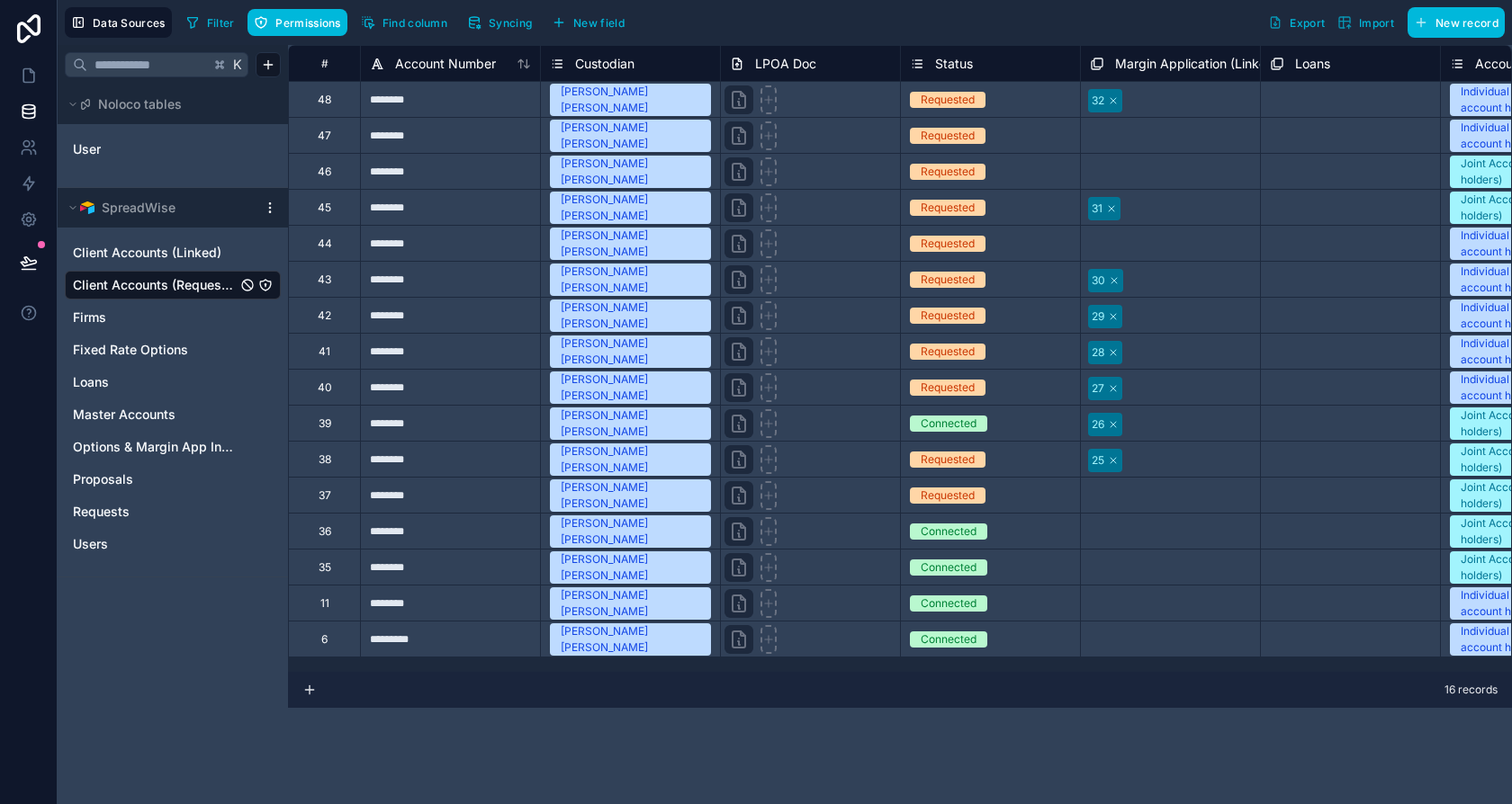
click at [264, 283] on icon "Client Accounts (Requests)" at bounding box center [265, 285] width 14 height 14
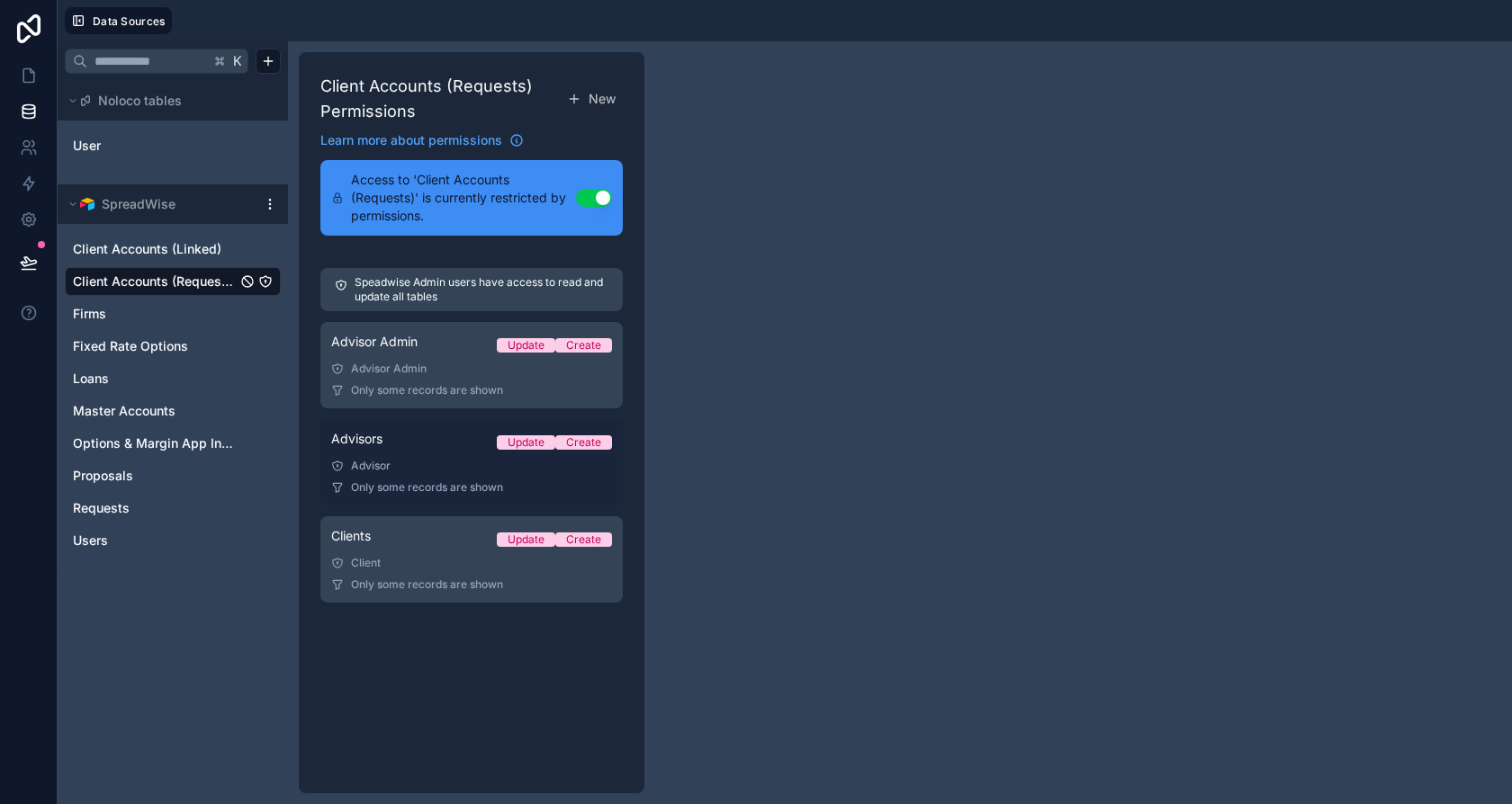
click at [436, 444] on div "Advisors Update Create" at bounding box center [472, 443] width 281 height 25
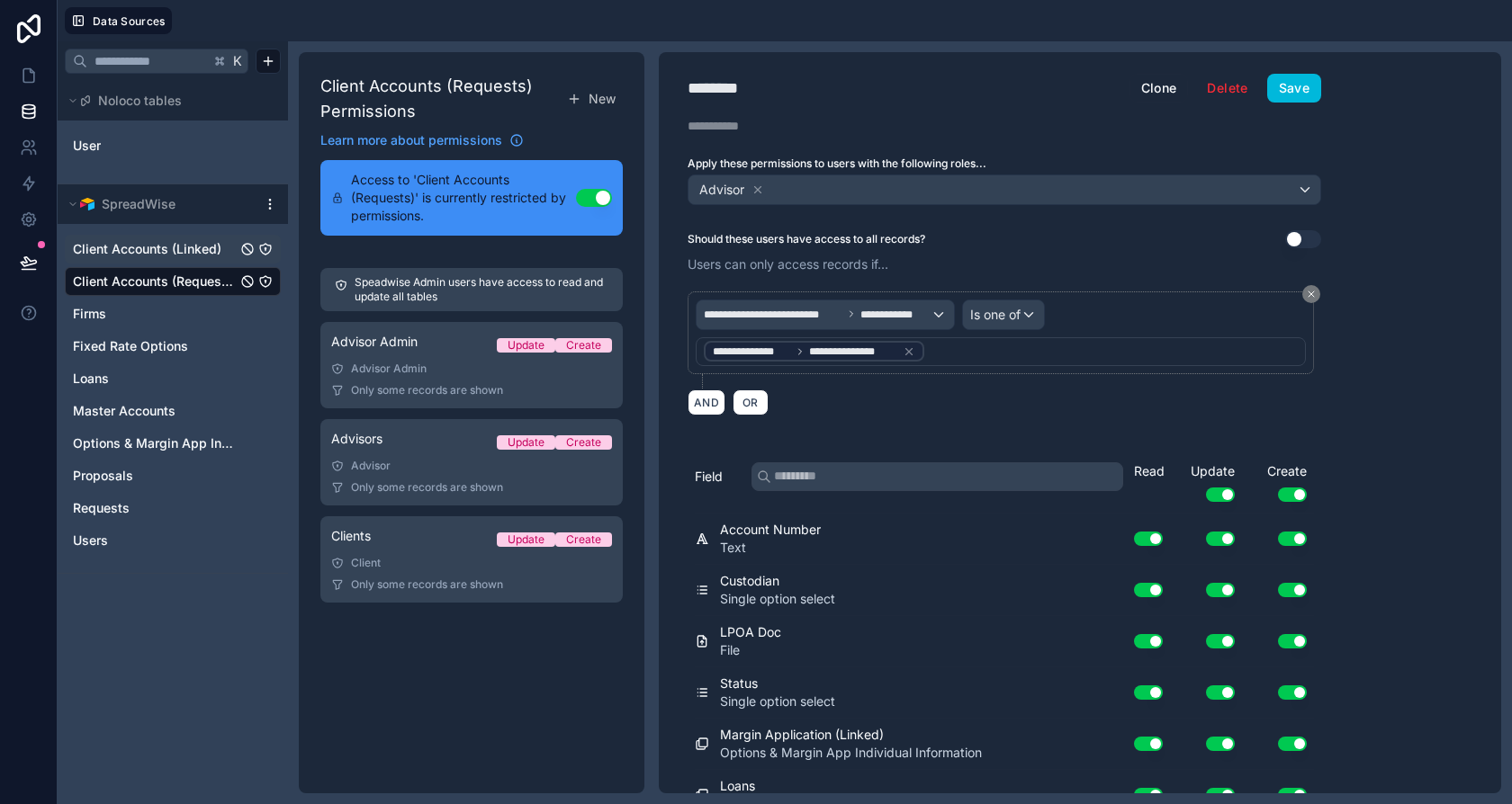
click at [265, 242] on icon "Client Accounts (Linked)" at bounding box center [265, 248] width 14 height 14
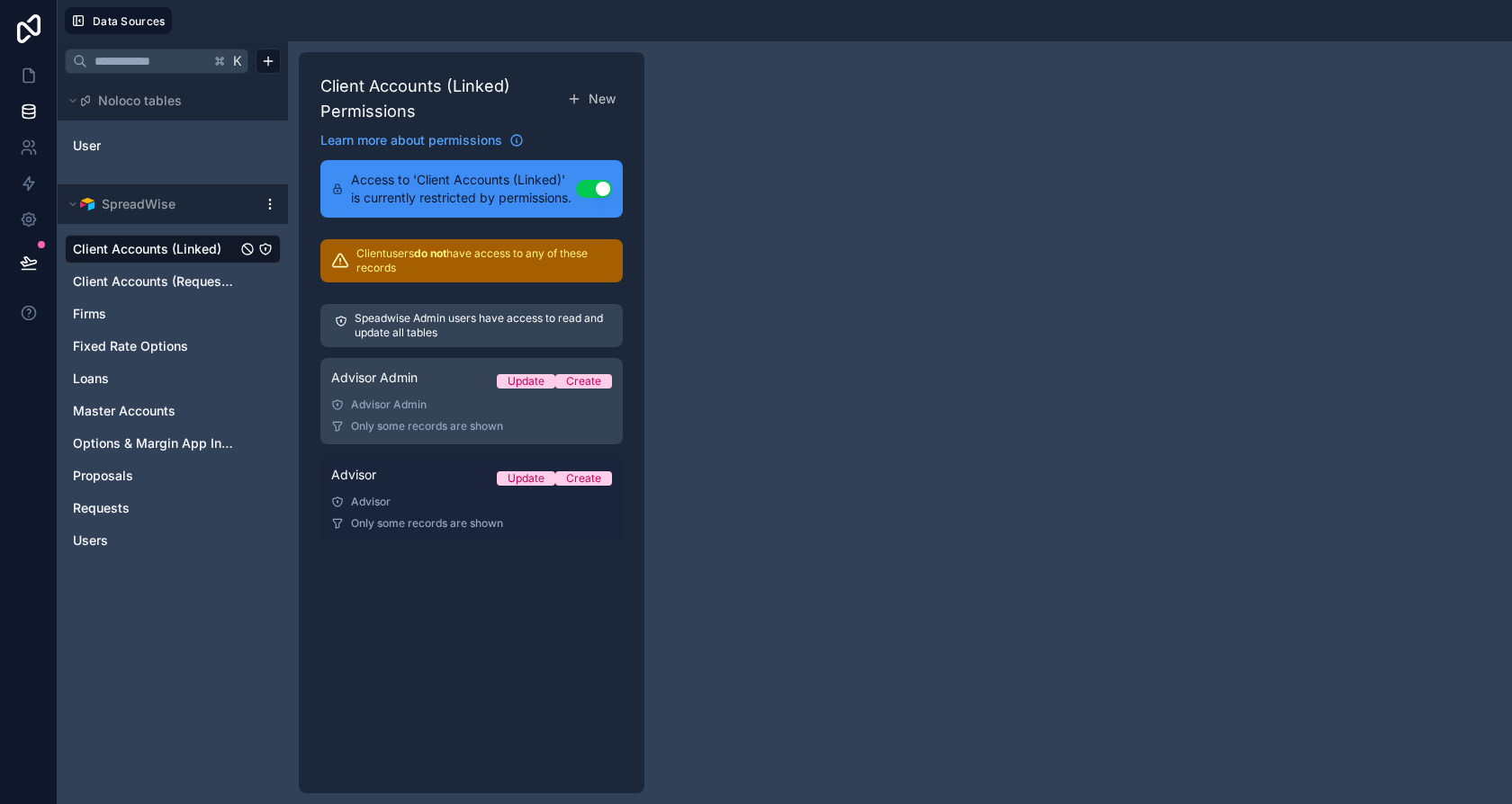
click at [433, 477] on div "Advisor Update Create" at bounding box center [472, 478] width 281 height 25
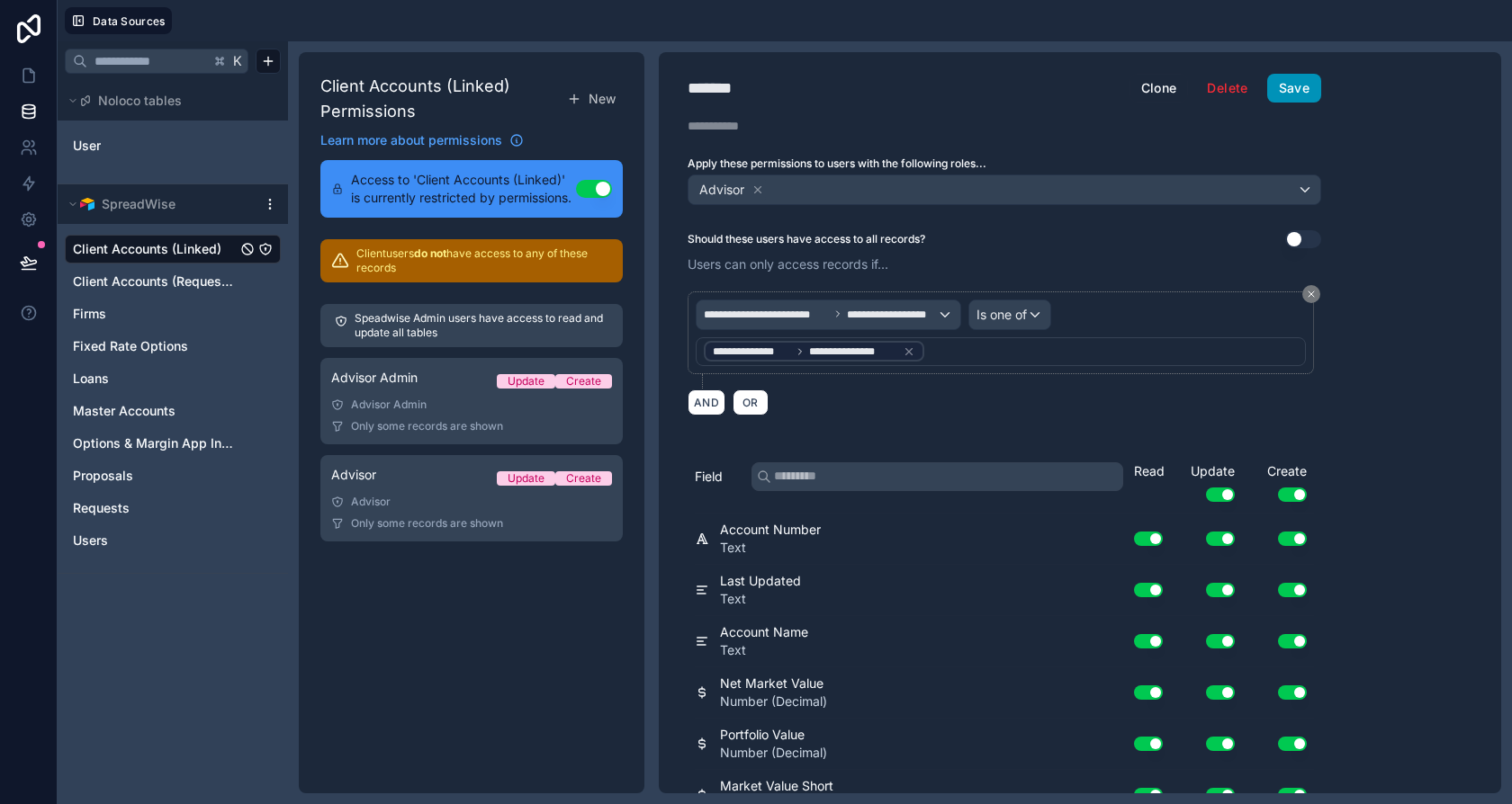
click at [1279, 87] on button "Save" at bounding box center [1294, 88] width 54 height 29
click at [1186, 92] on button "Clone" at bounding box center [1159, 88] width 60 height 29
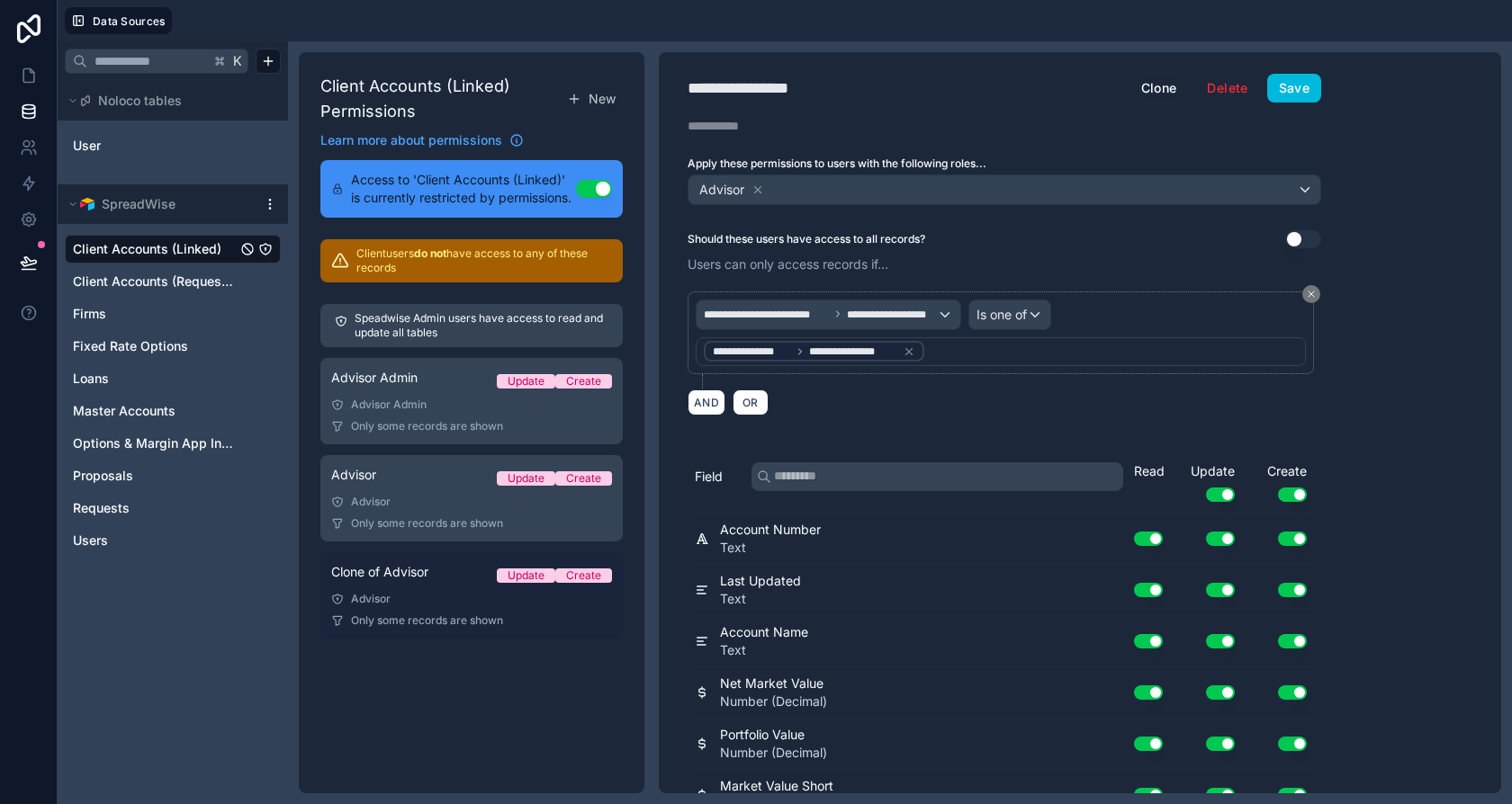
click at [404, 584] on div "Clone of Advisor Update Create" at bounding box center [472, 575] width 281 height 25
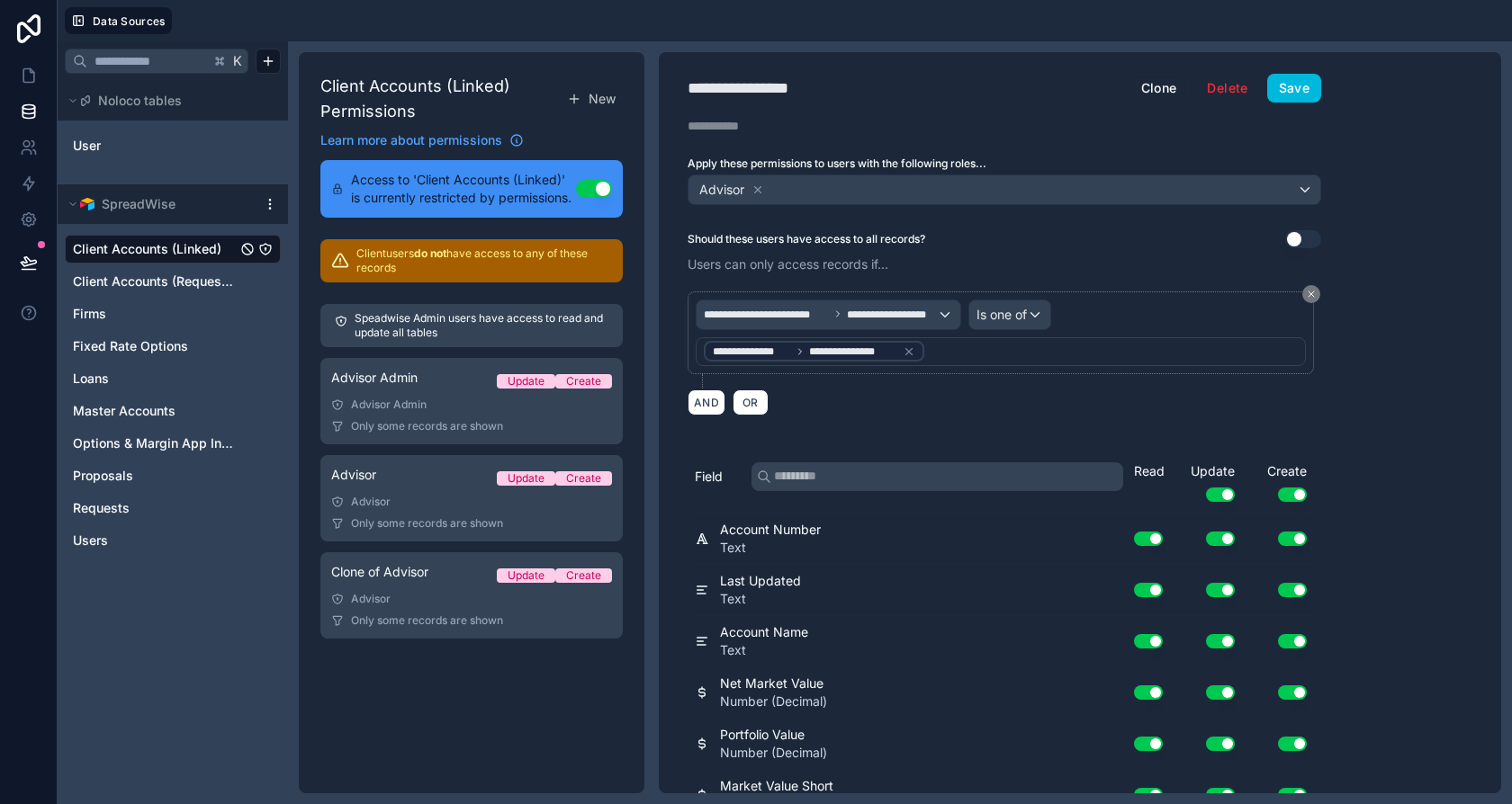
click at [778, 76] on div "**********" at bounding box center [758, 88] width 142 height 25
type div "**********"
click at [761, 185] on icon at bounding box center [757, 190] width 12 height 12
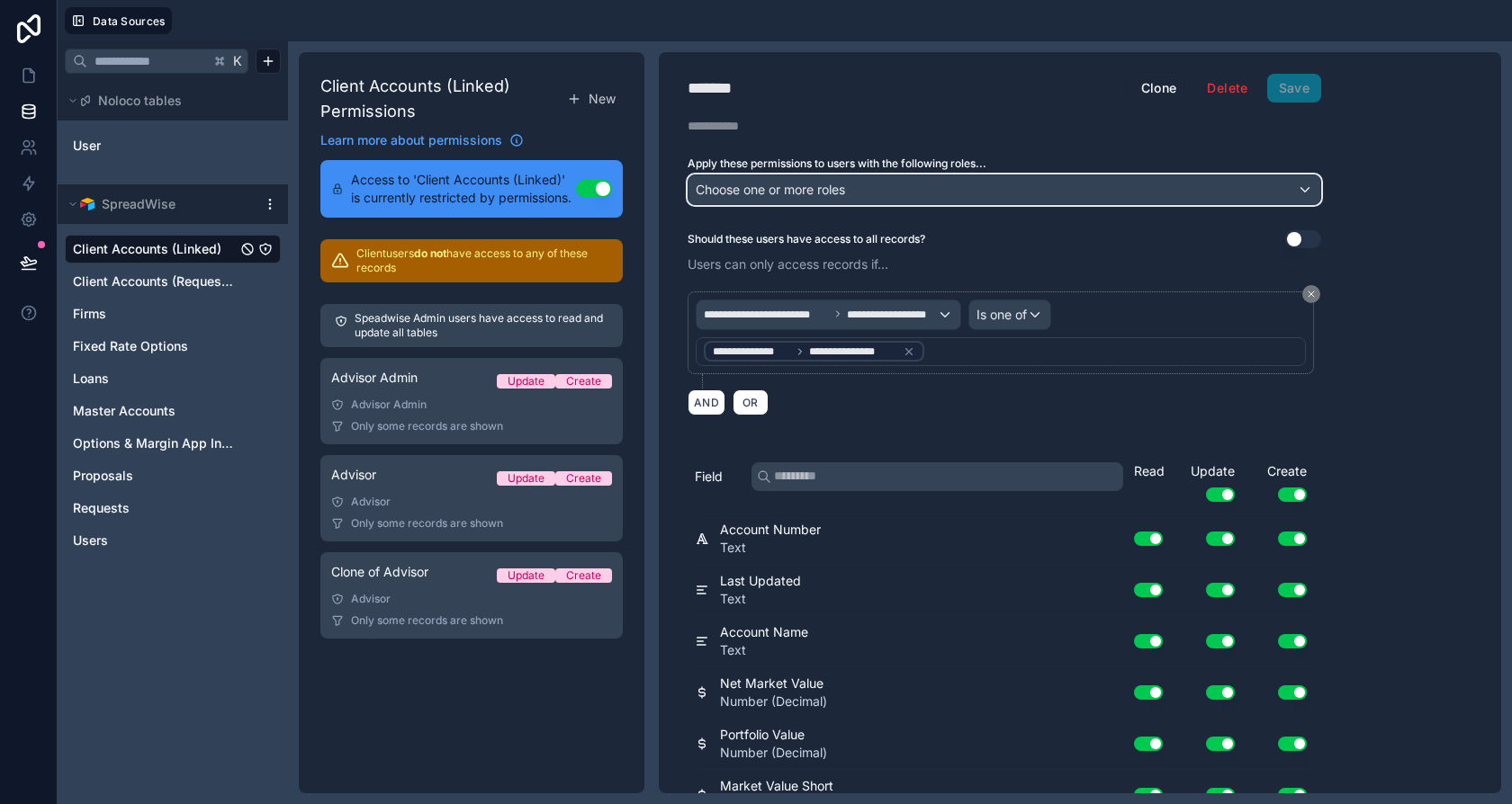
click at [760, 187] on span "Choose one or more roles" at bounding box center [770, 190] width 149 height 15
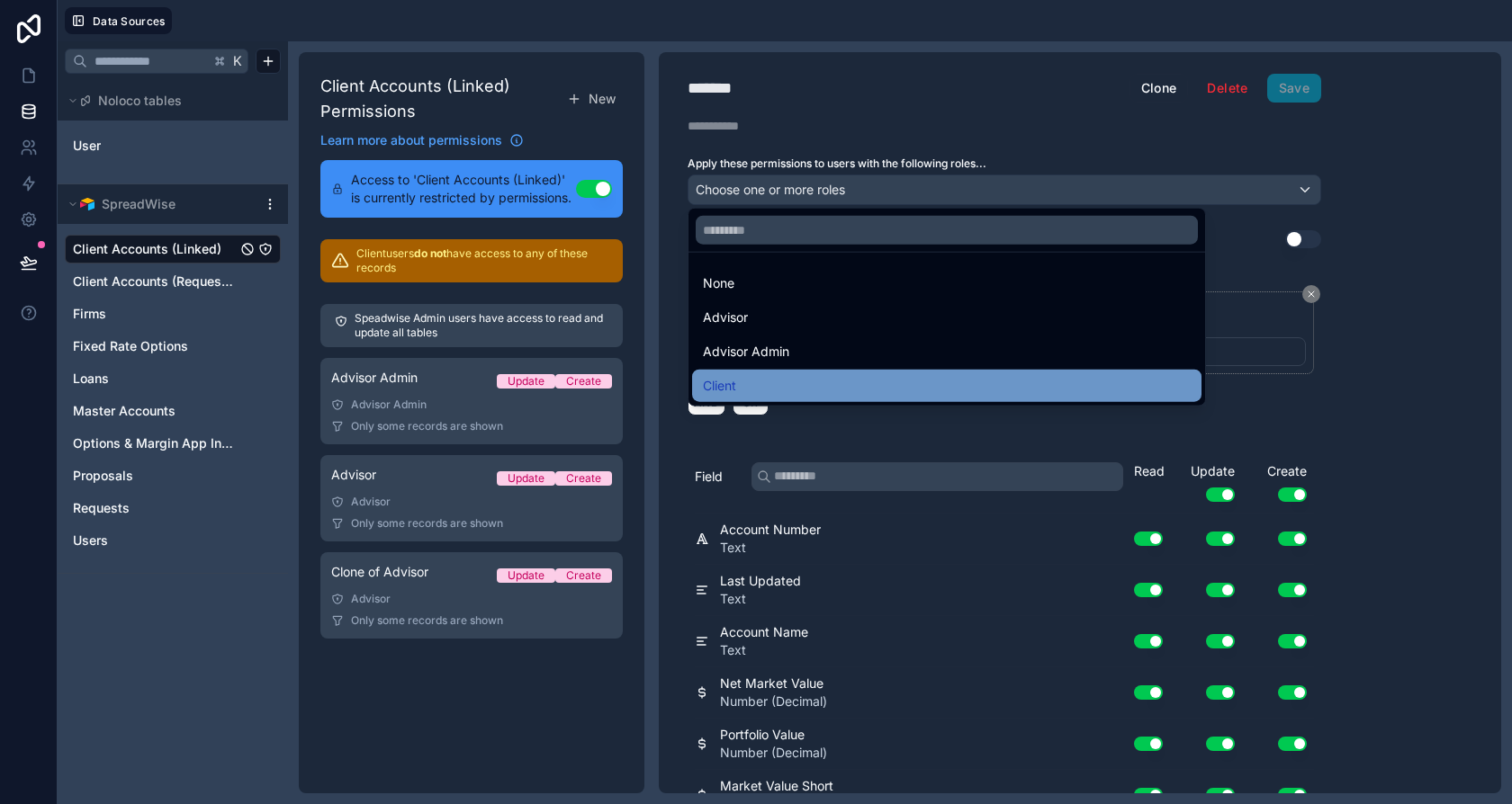
click at [769, 373] on div "Client" at bounding box center [946, 386] width 509 height 33
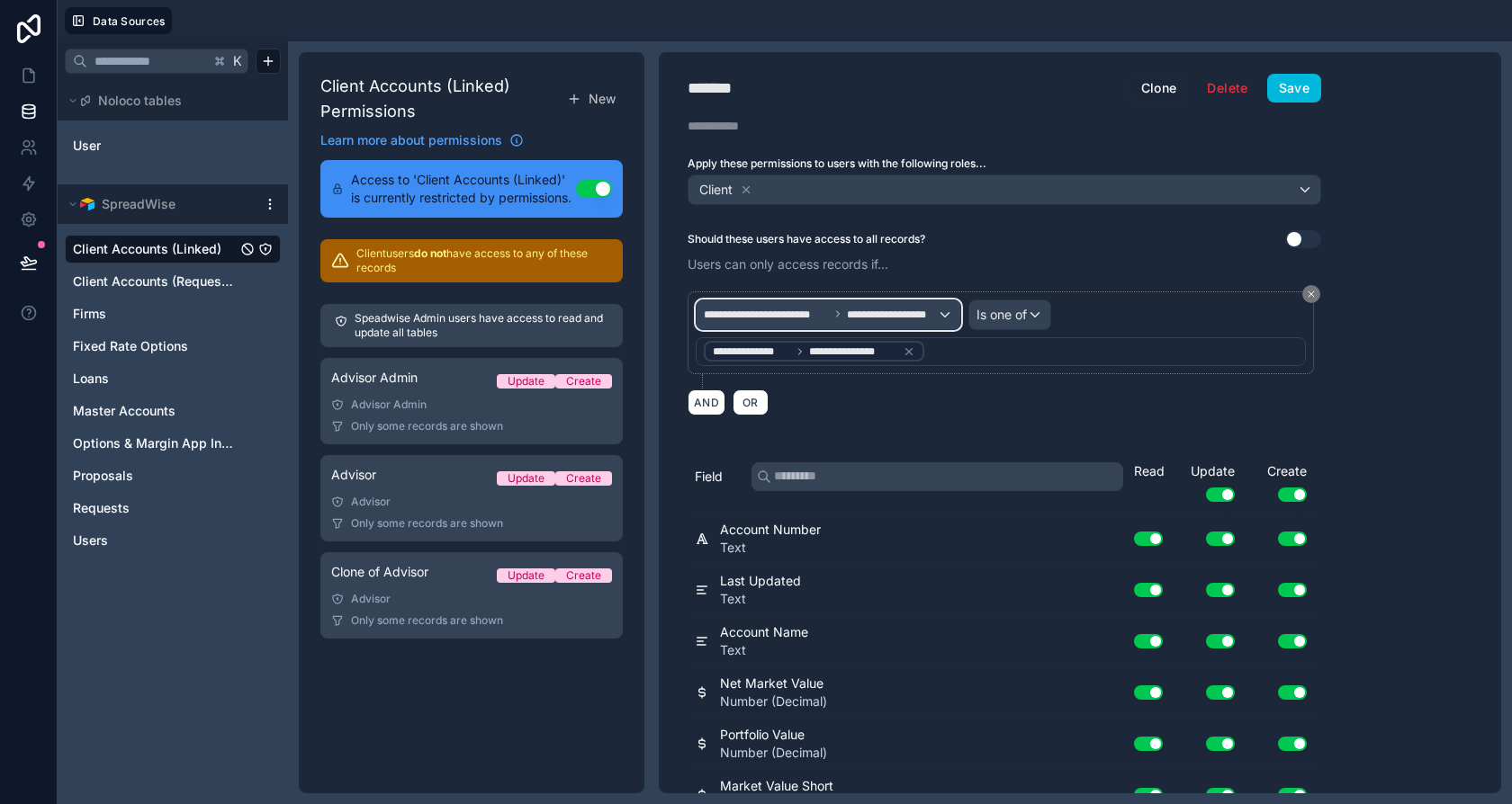
click at [905, 313] on span "**********" at bounding box center [892, 315] width 90 height 14
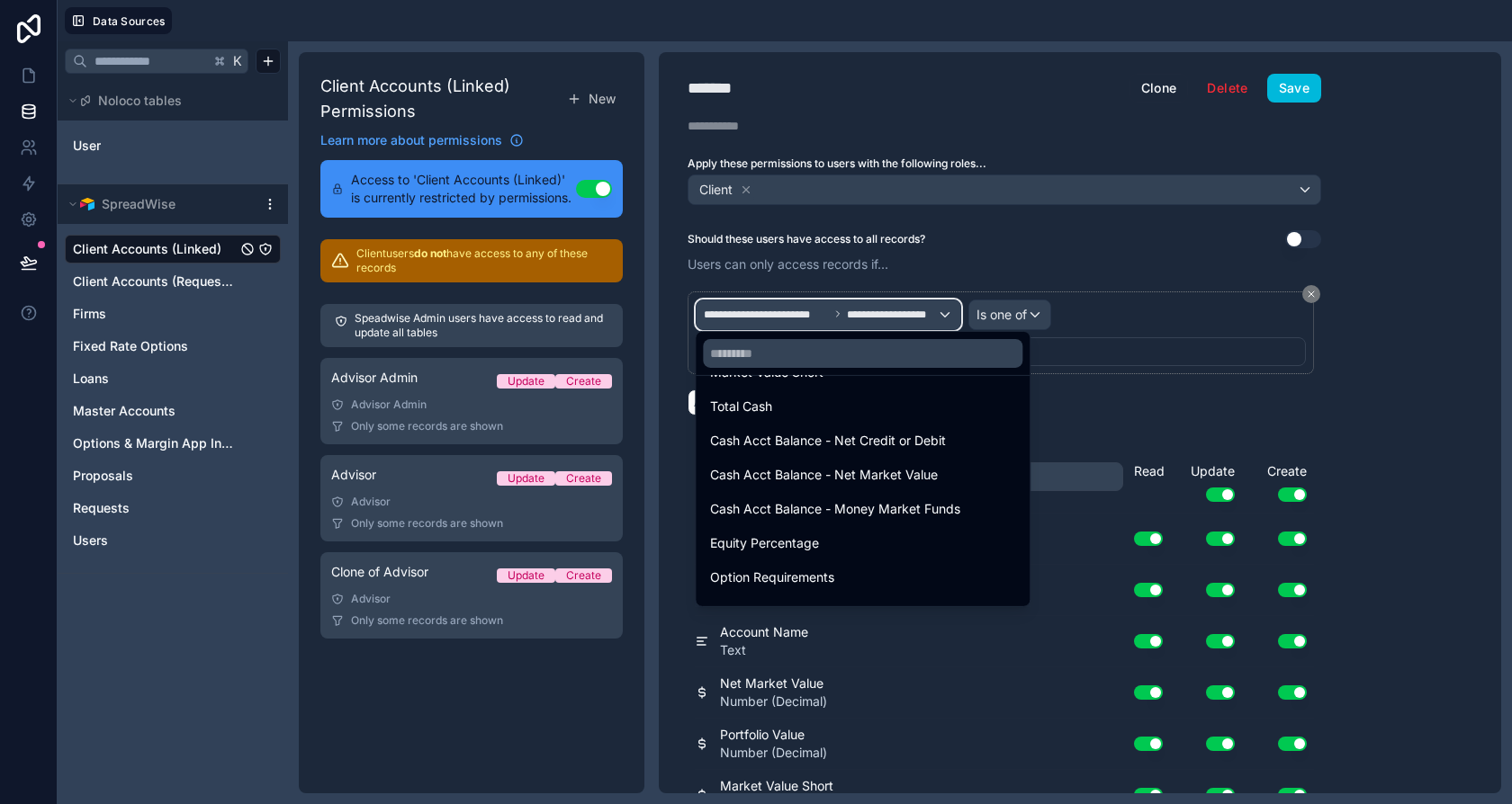
scroll to position [846, 0]
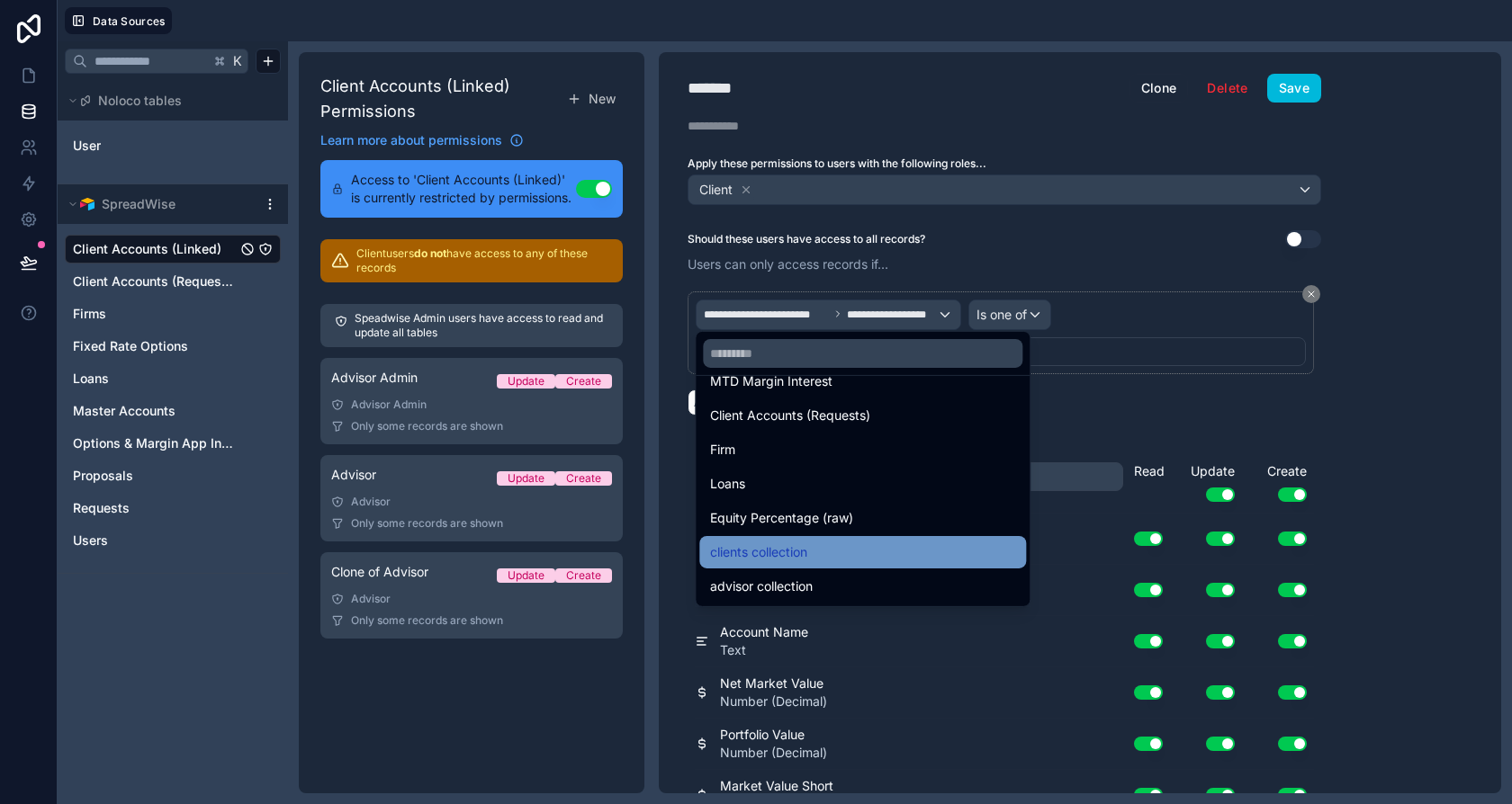
click at [822, 547] on div "clients collection" at bounding box center [862, 552] width 305 height 21
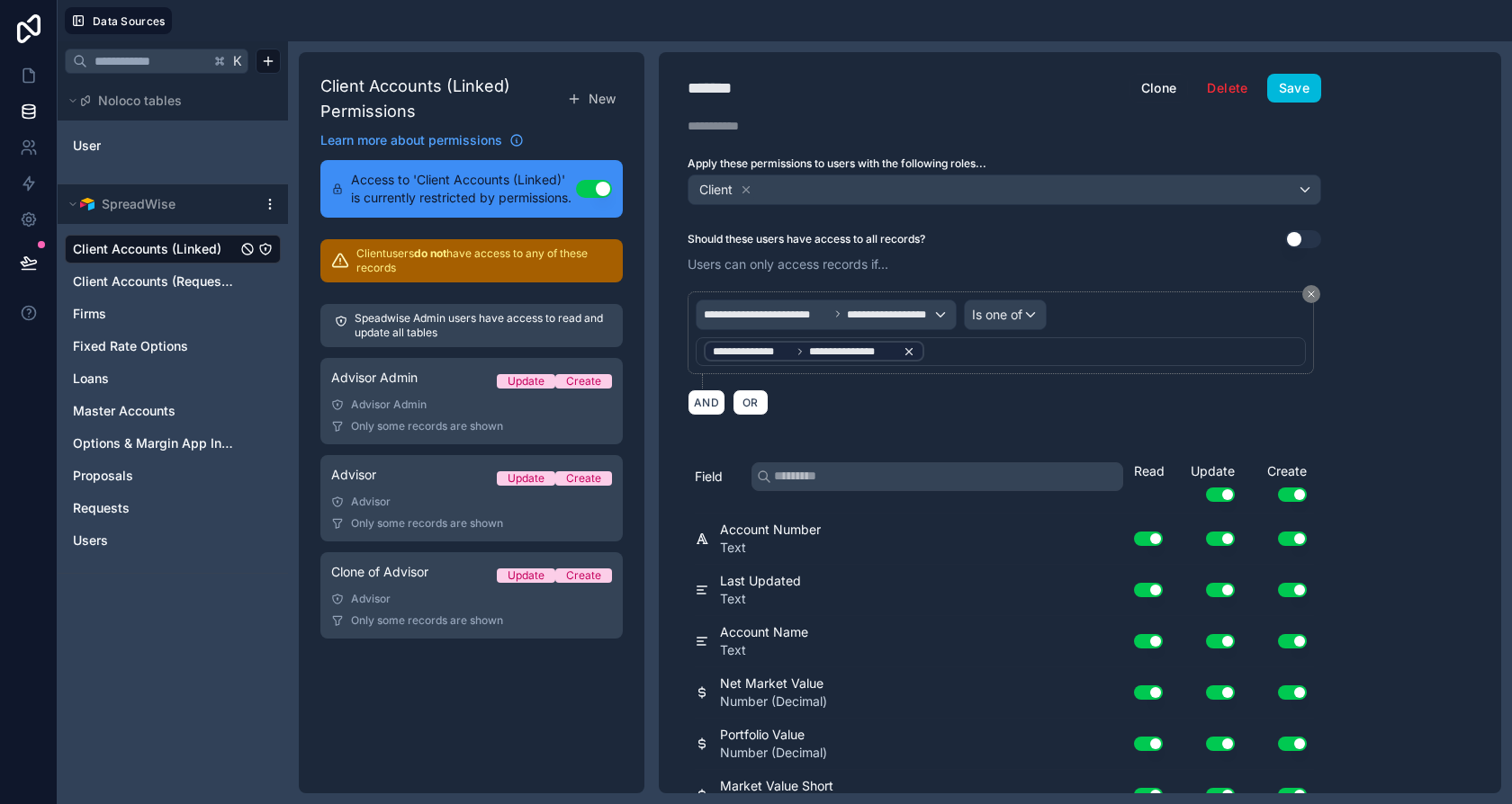
click at [881, 352] on span "**********" at bounding box center [852, 351] width 87 height 14
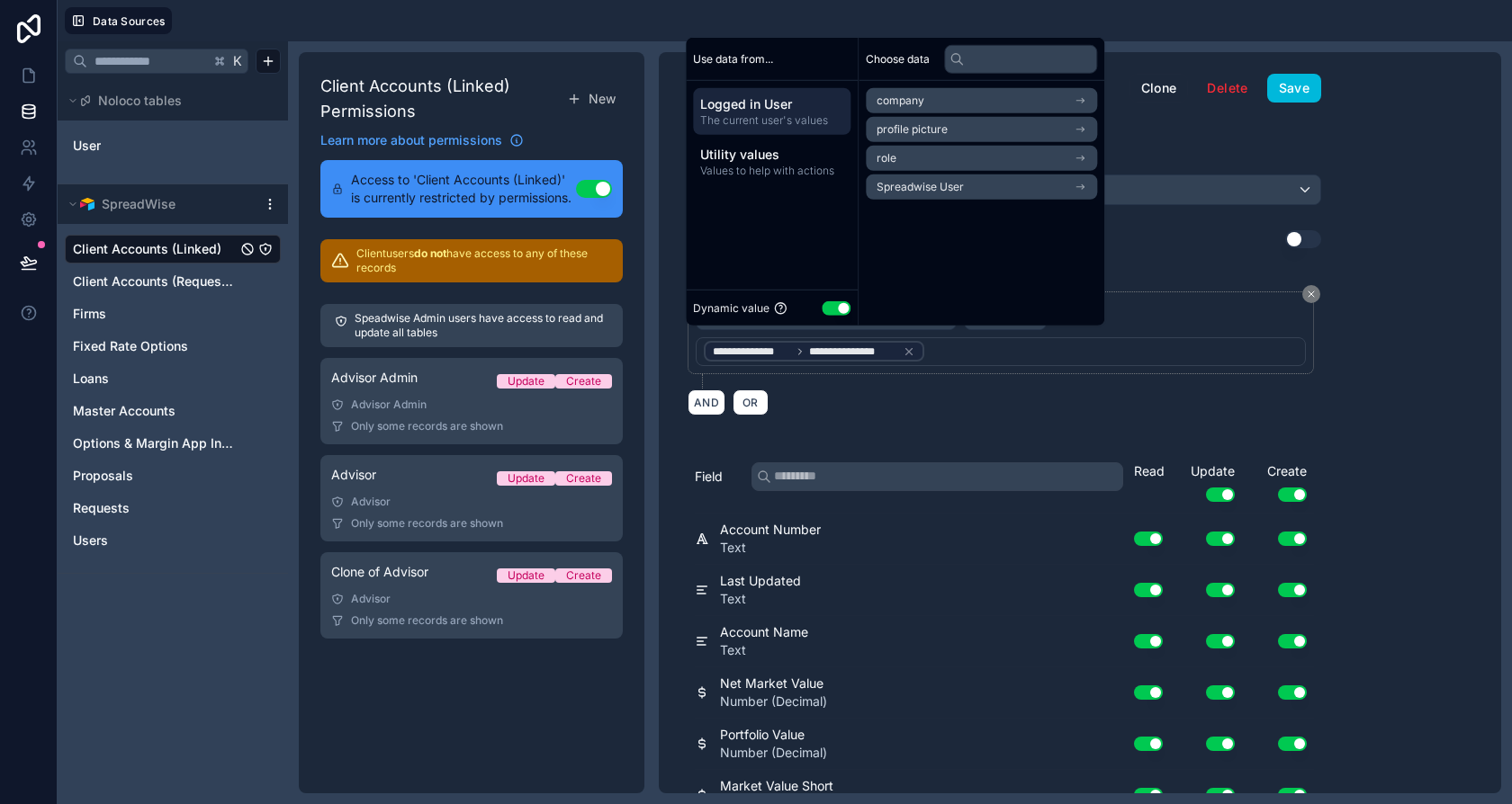
click at [1033, 349] on div "**********" at bounding box center [1000, 351] width 610 height 29
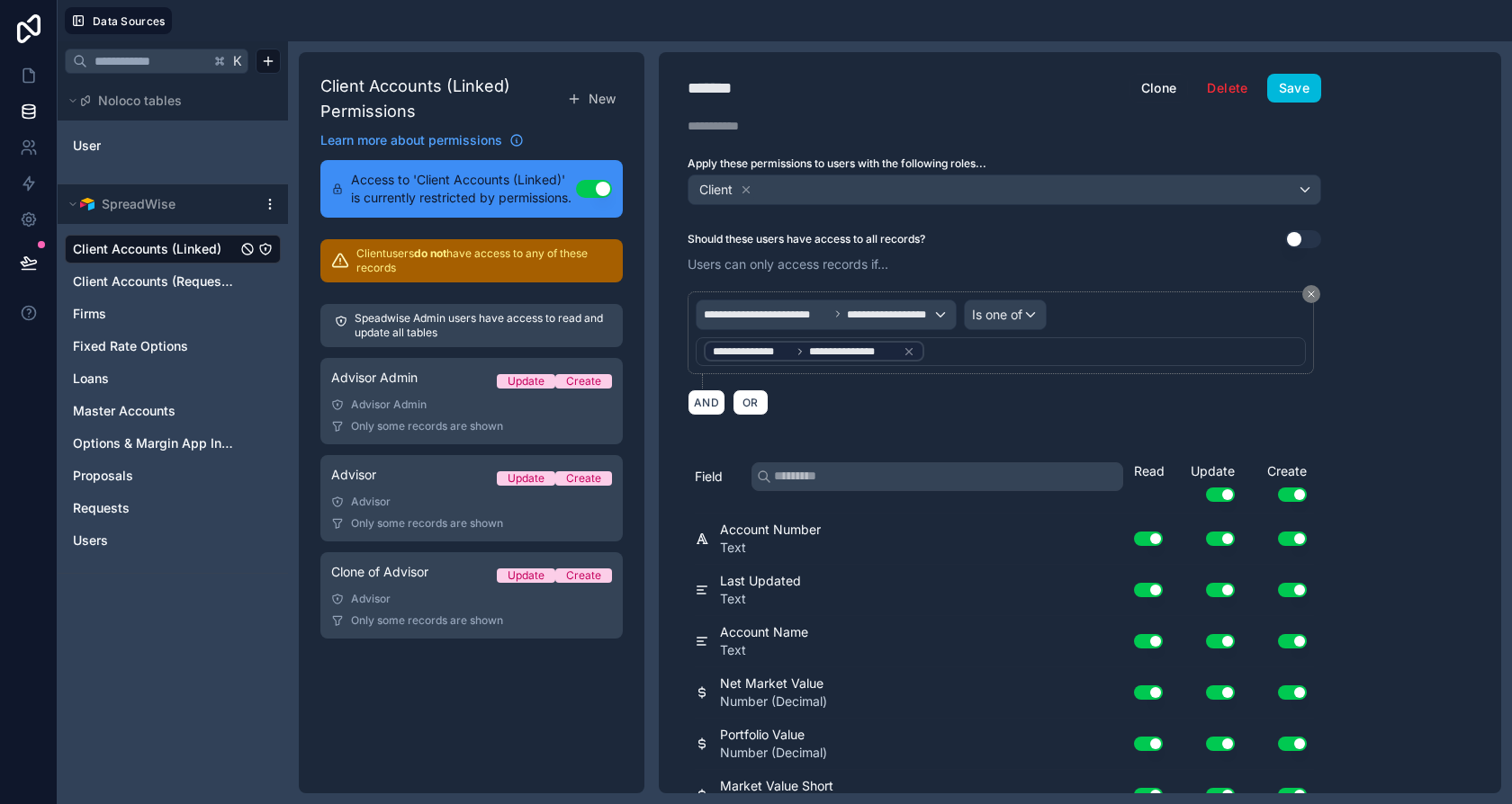
click at [1302, 96] on button "Save" at bounding box center [1294, 88] width 54 height 29
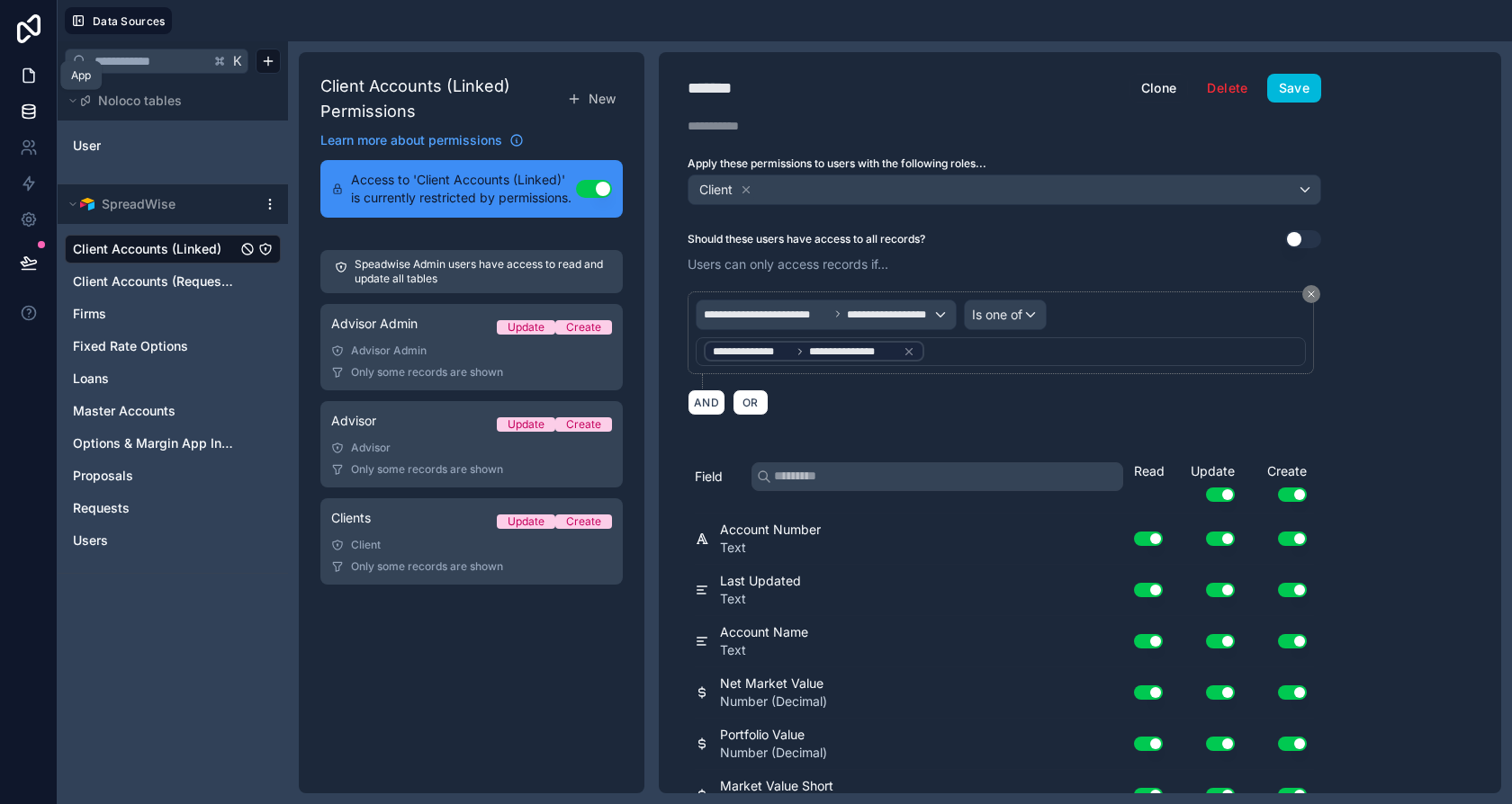
click at [39, 88] on link at bounding box center [28, 76] width 57 height 36
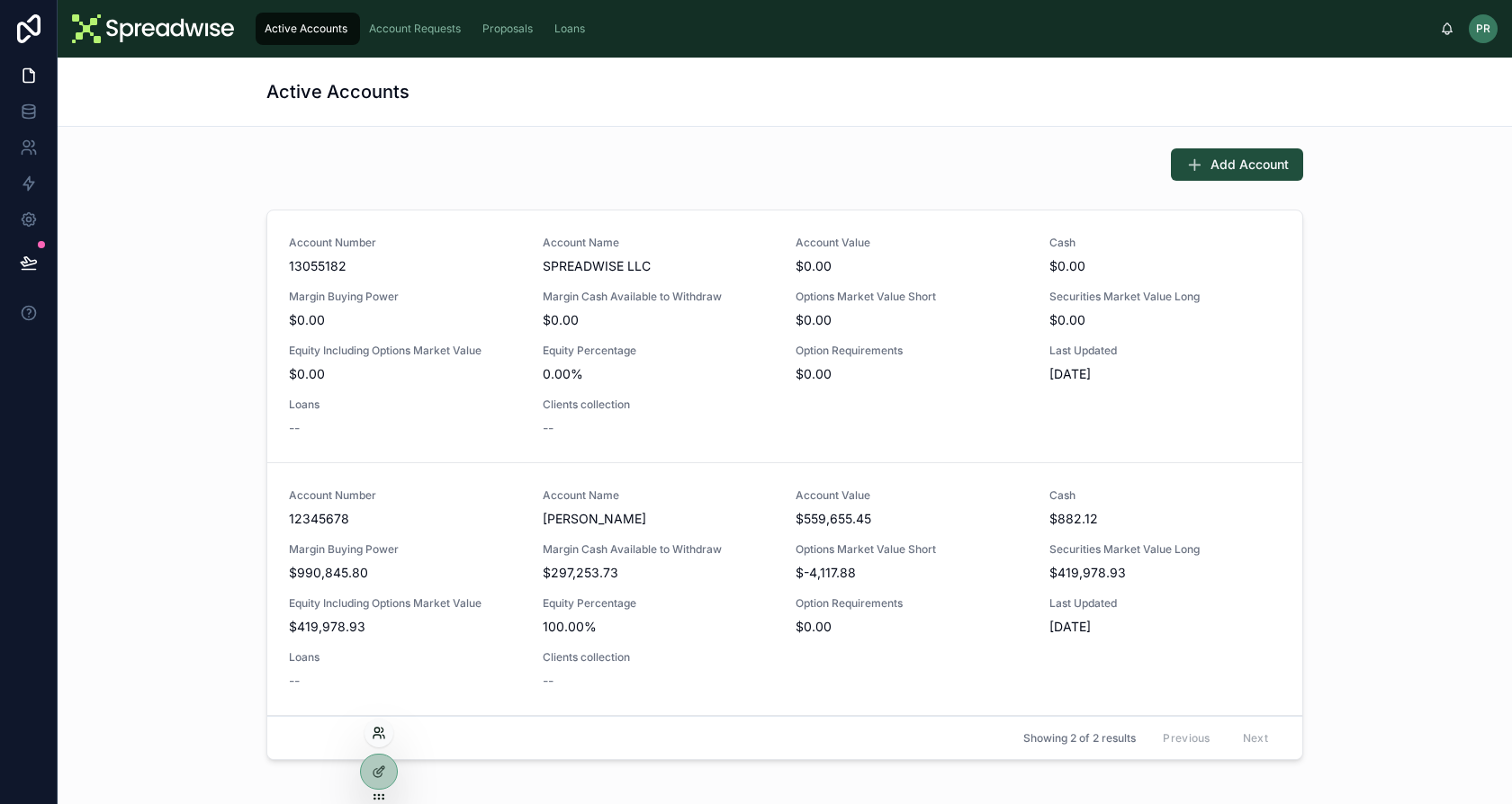
click at [383, 728] on icon at bounding box center [378, 733] width 14 height 14
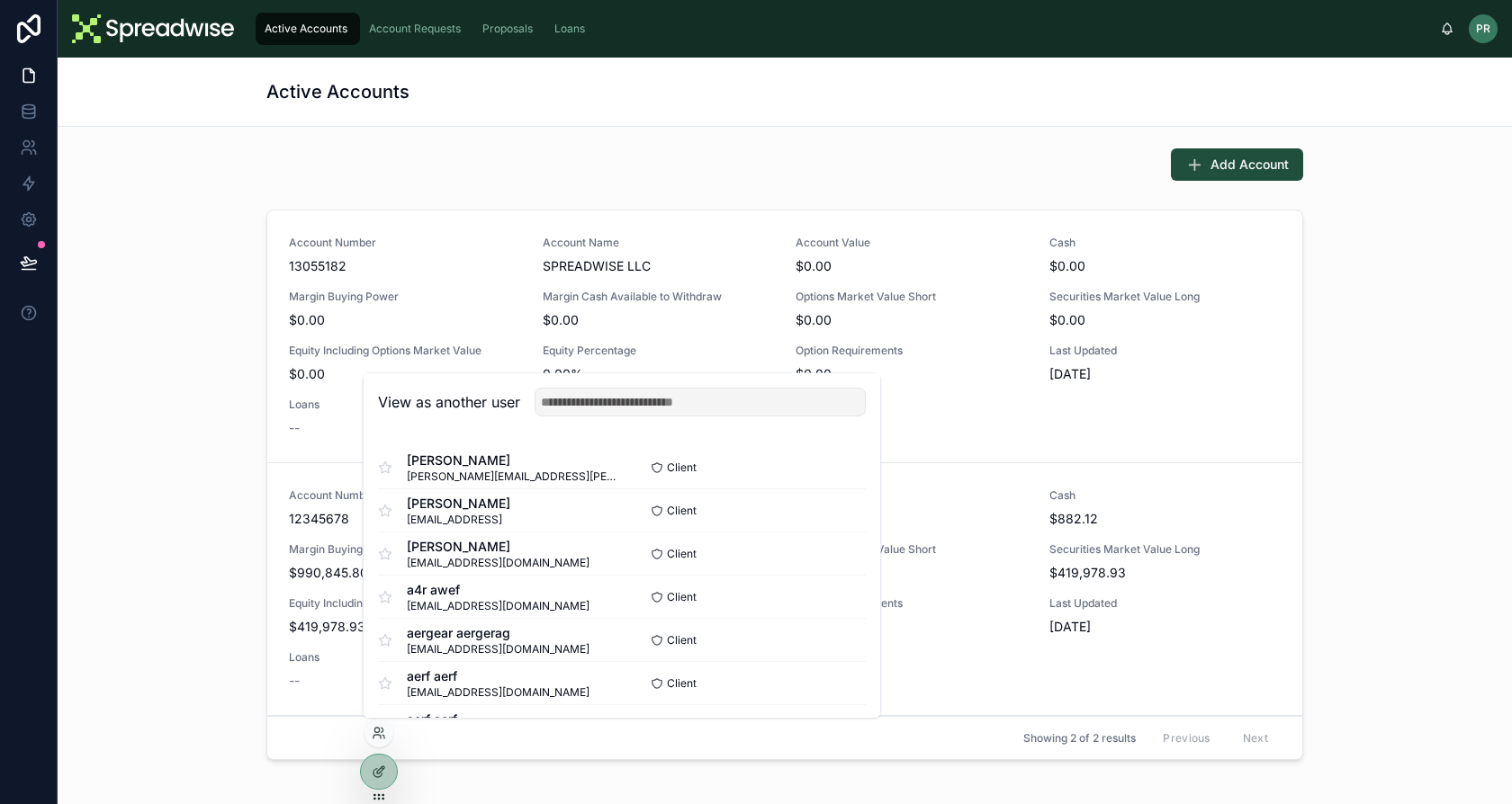
scroll to position [476, 0]
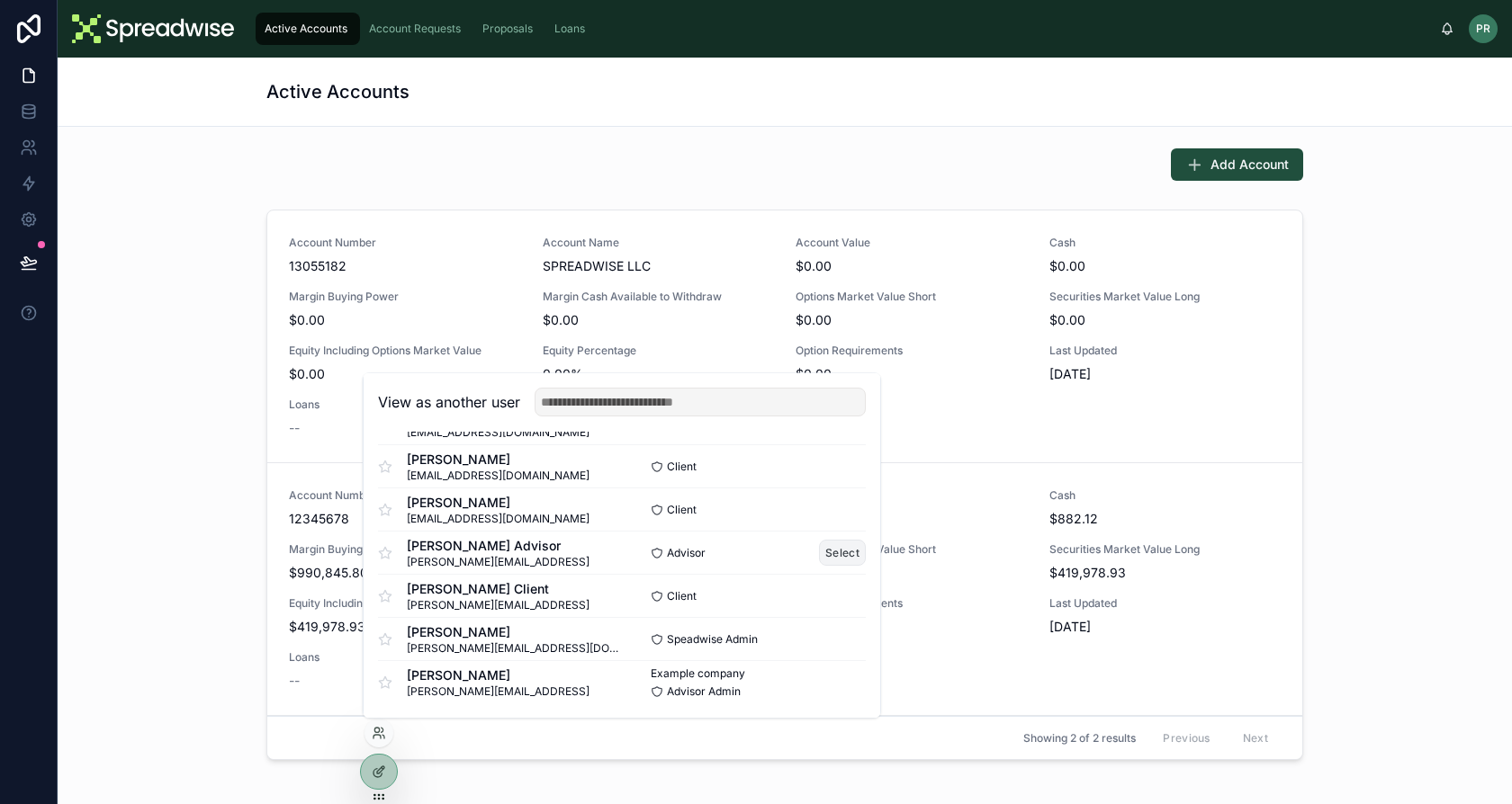
click at [833, 558] on button "Select" at bounding box center [842, 553] width 47 height 26
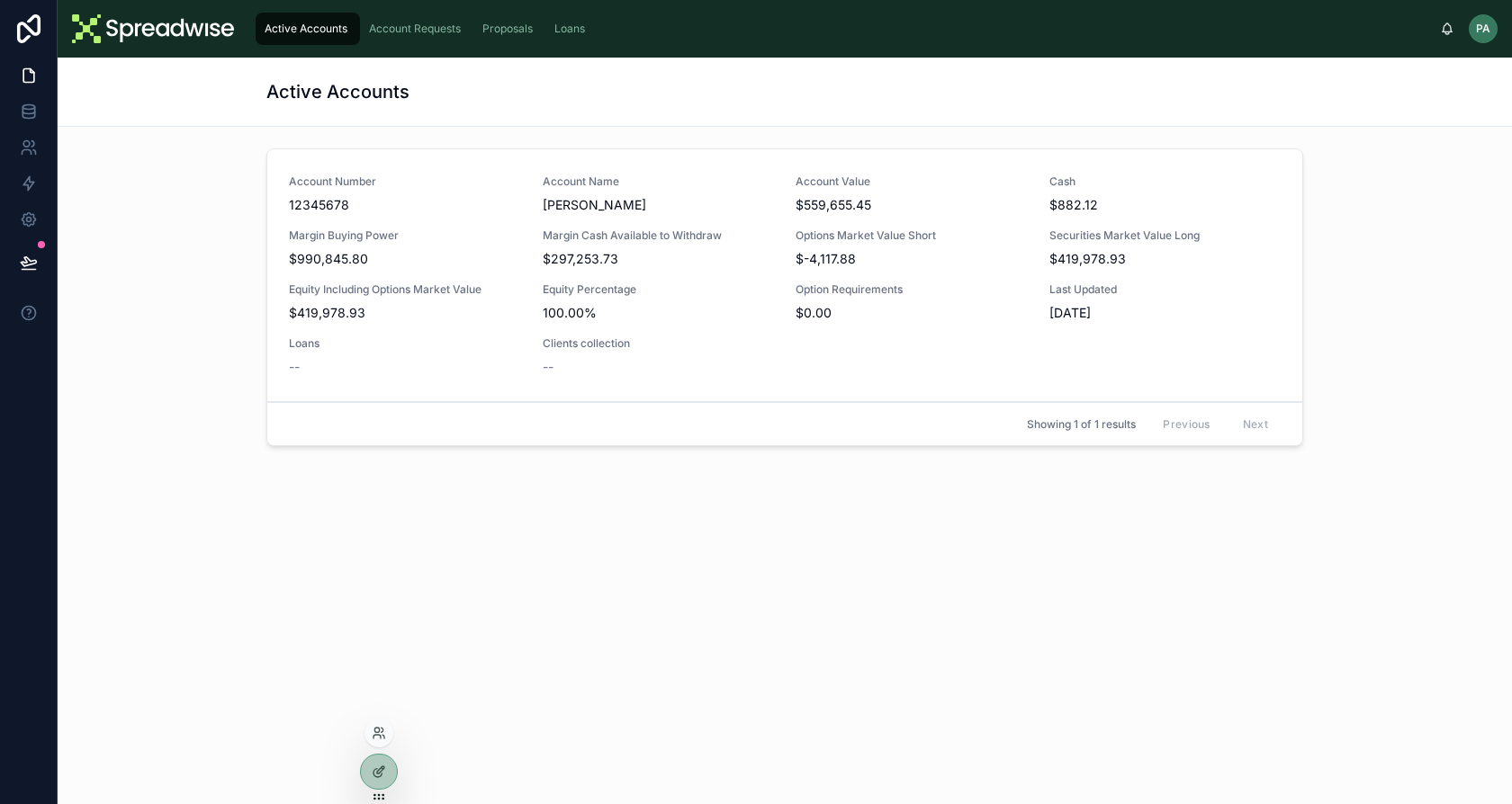
click at [384, 721] on div at bounding box center [378, 733] width 29 height 29
click at [382, 728] on icon at bounding box center [378, 733] width 14 height 14
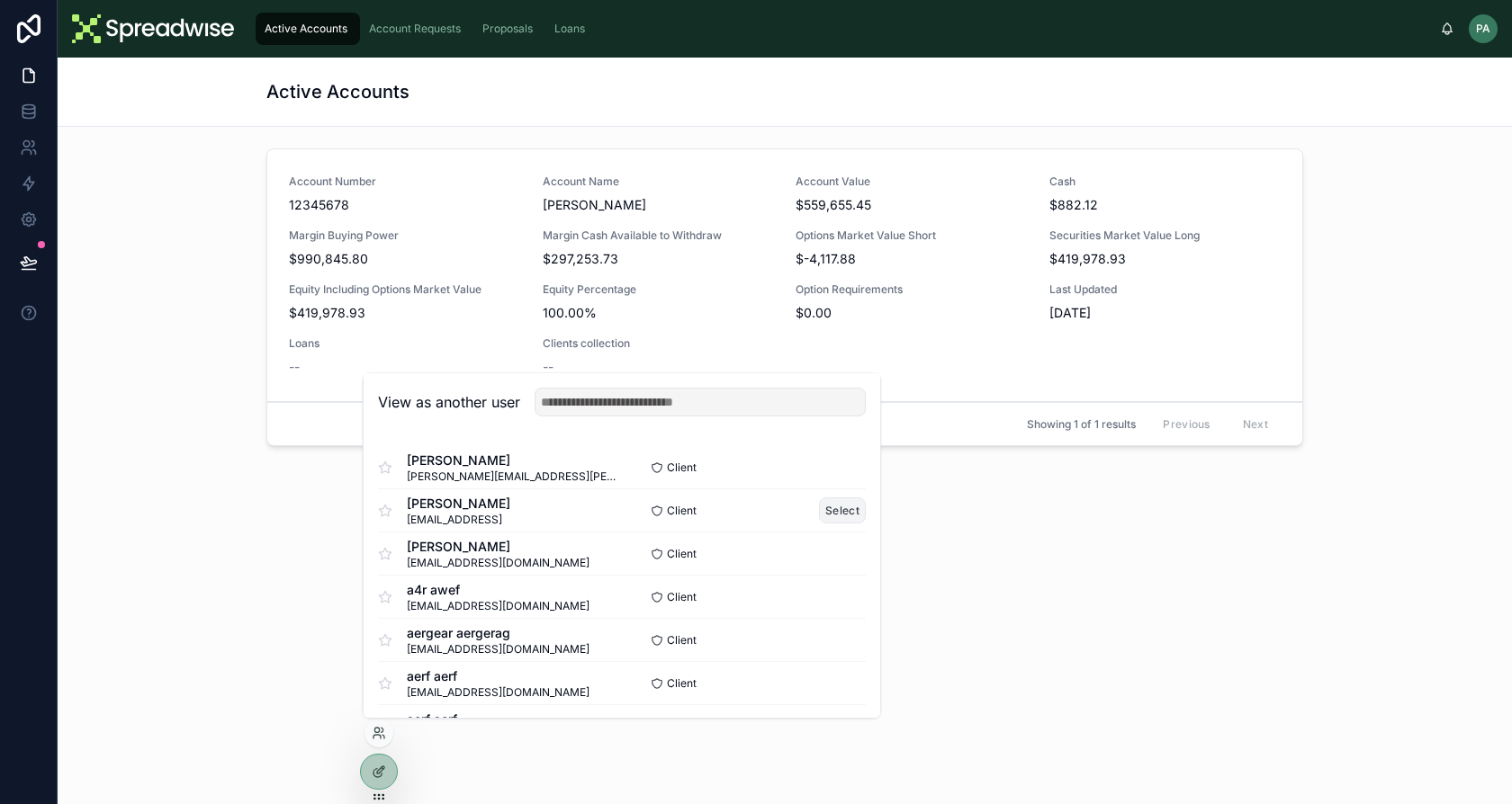
click at [827, 514] on button "Select" at bounding box center [842, 511] width 47 height 26
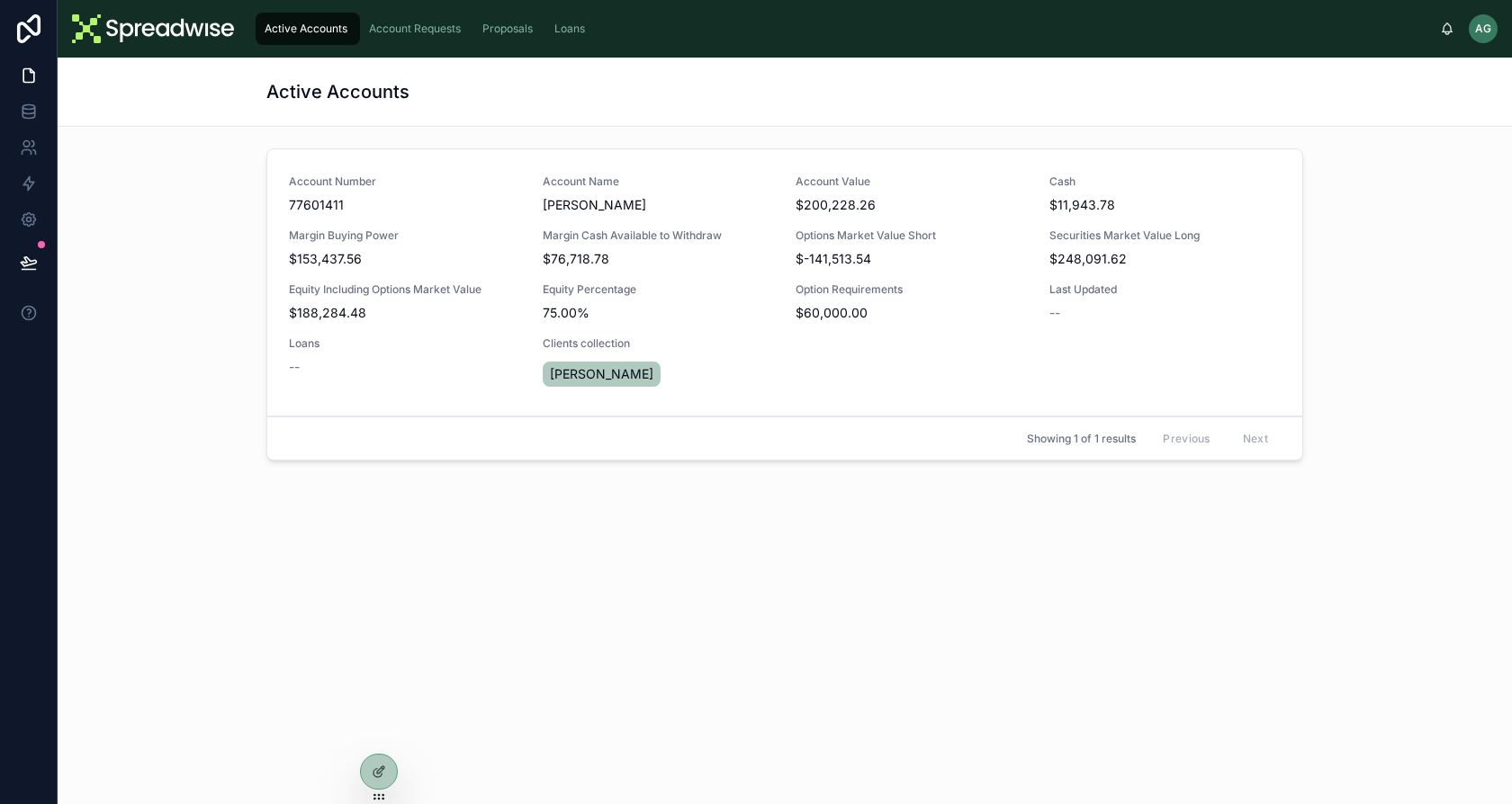
click at [414, 42] on div "Account Requests" at bounding box center [417, 28] width 103 height 29
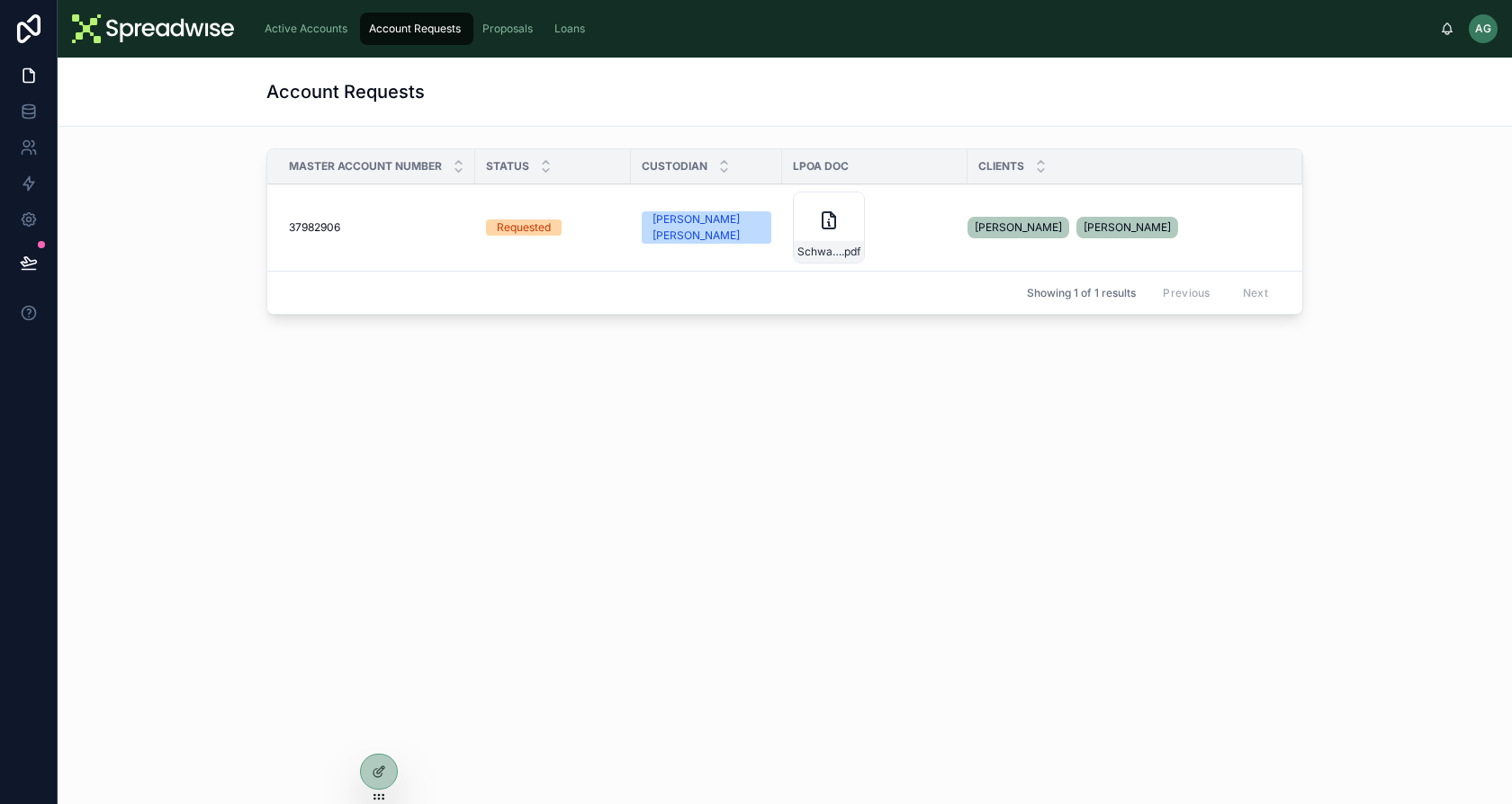
click at [316, 37] on div "Active Accounts" at bounding box center [307, 28] width 93 height 29
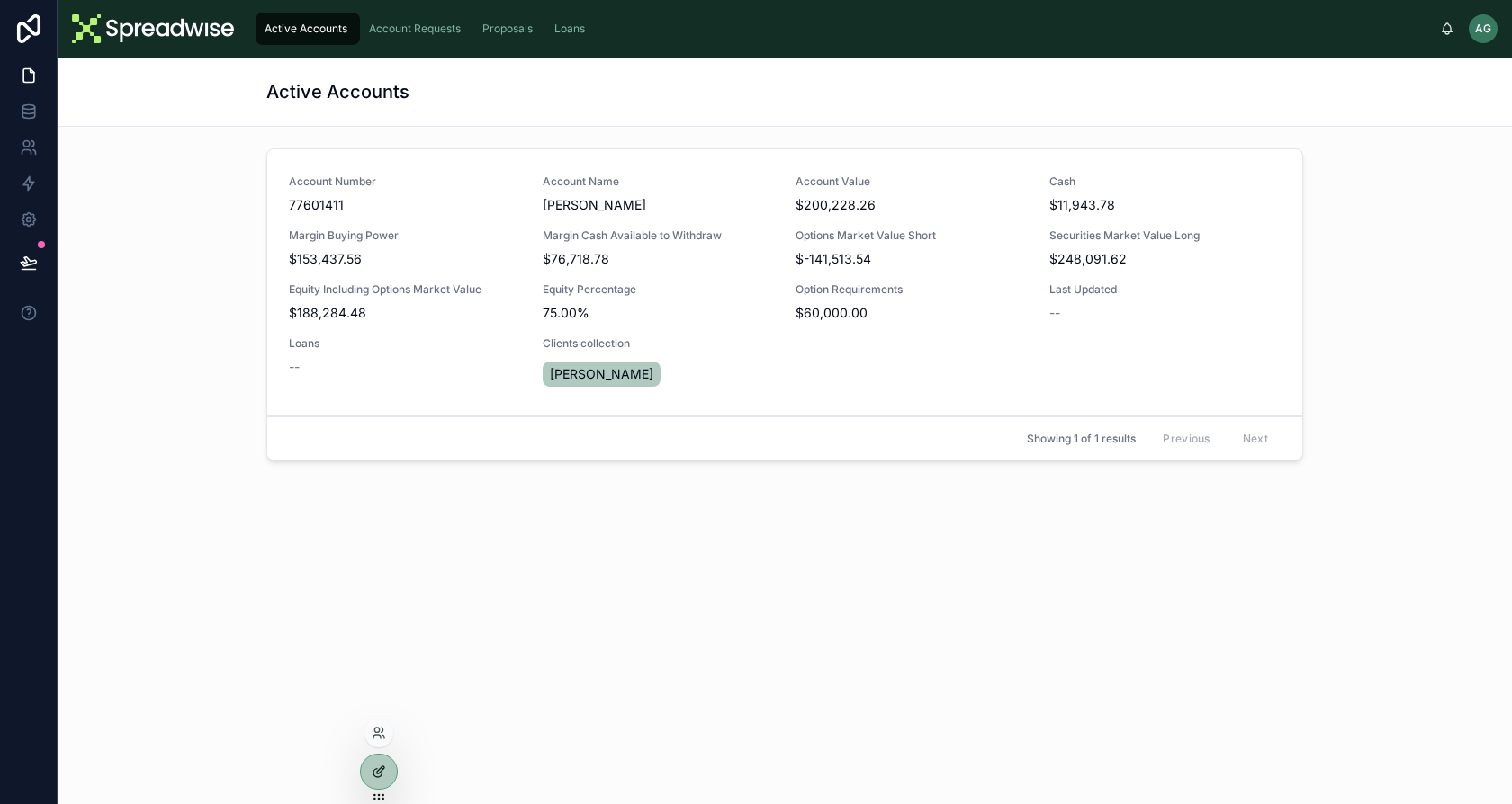
click at [383, 783] on div at bounding box center [378, 771] width 36 height 35
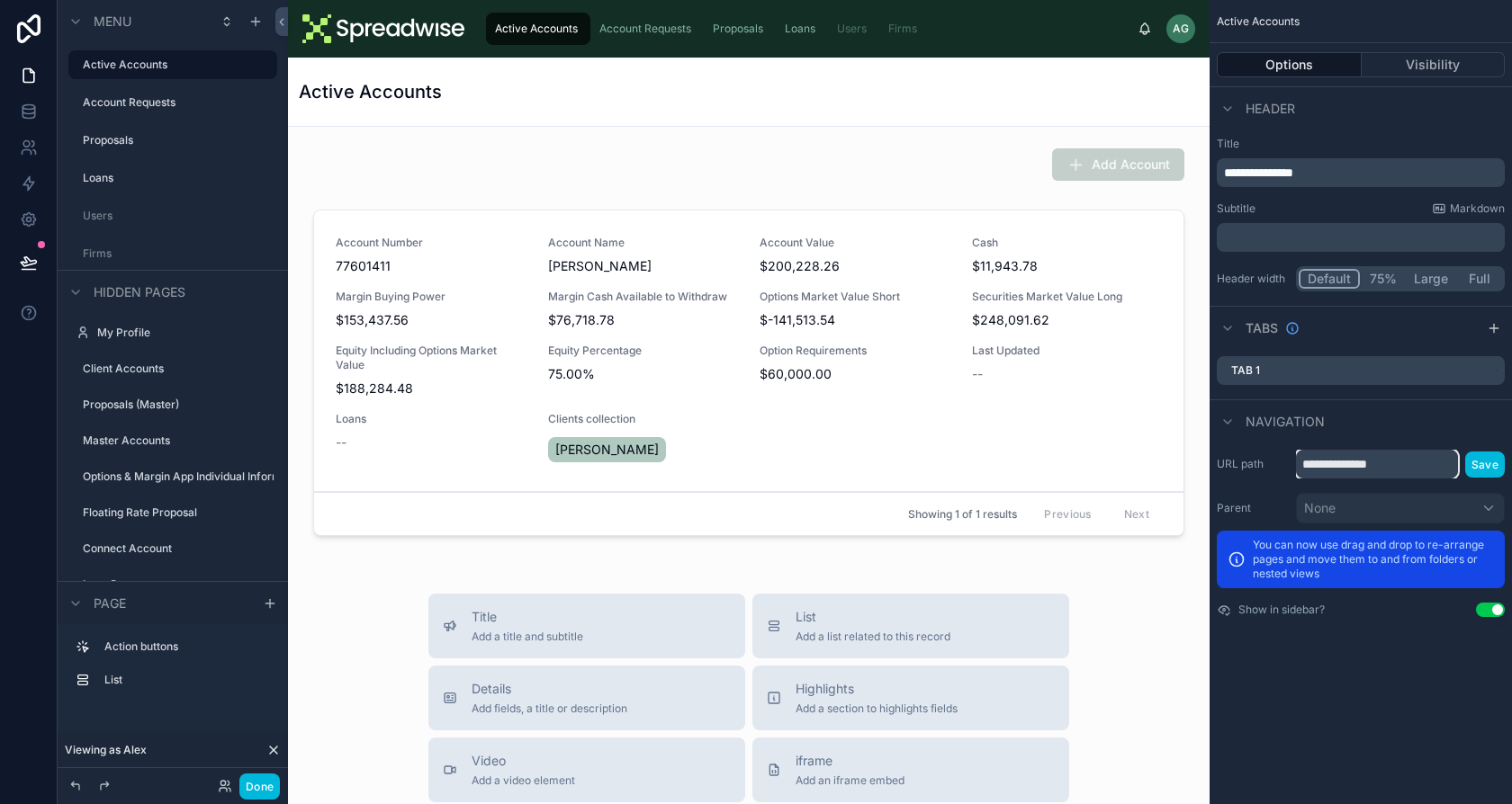
click at [1350, 464] on input "**********" at bounding box center [1377, 464] width 162 height 29
type input "**********"
click at [1480, 462] on button "Save" at bounding box center [1485, 465] width 39 height 26
click at [636, 36] on div "Account Requests" at bounding box center [647, 28] width 103 height 29
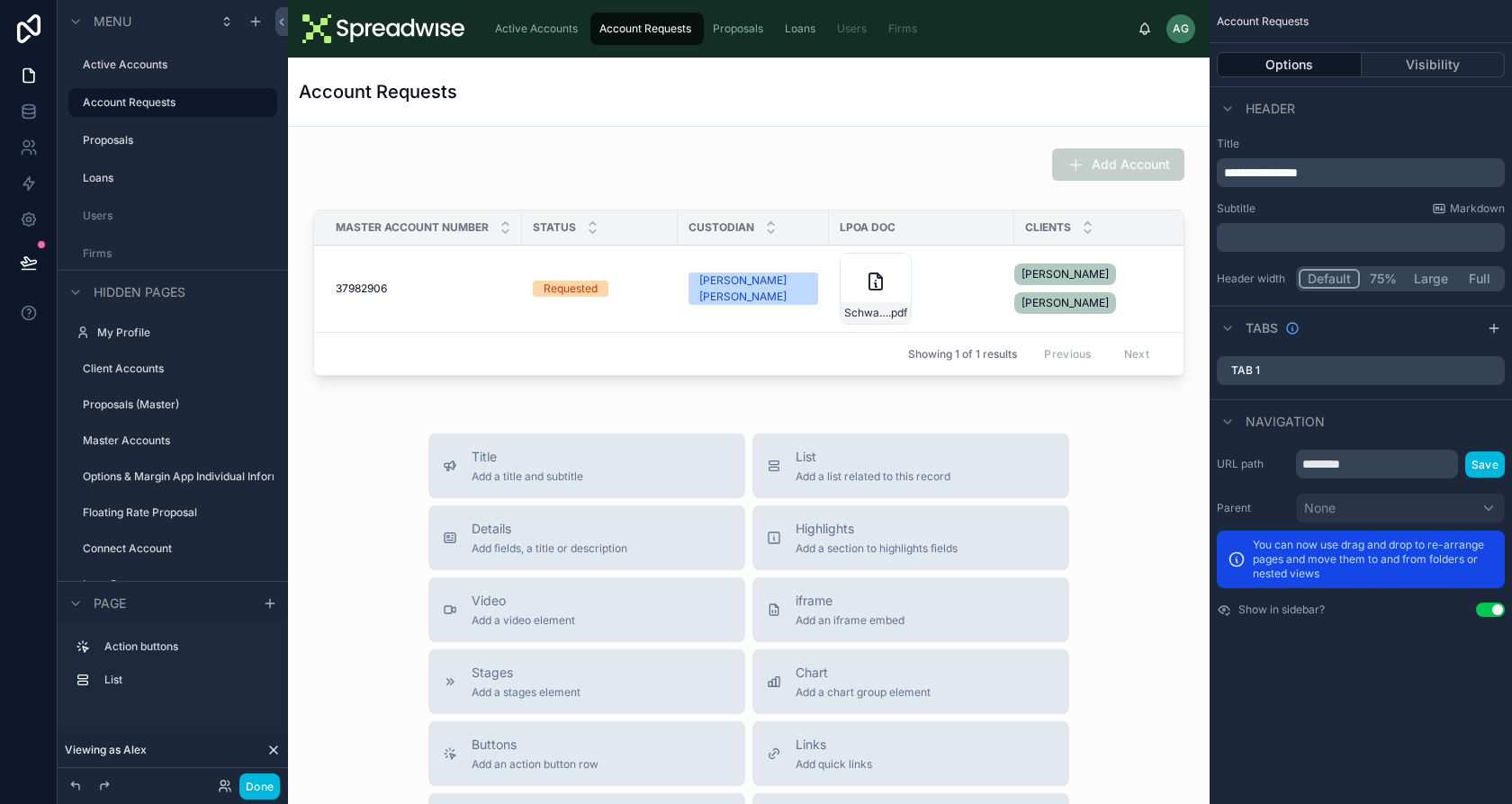
click at [728, 20] on div "Proposals" at bounding box center [740, 28] width 62 height 29
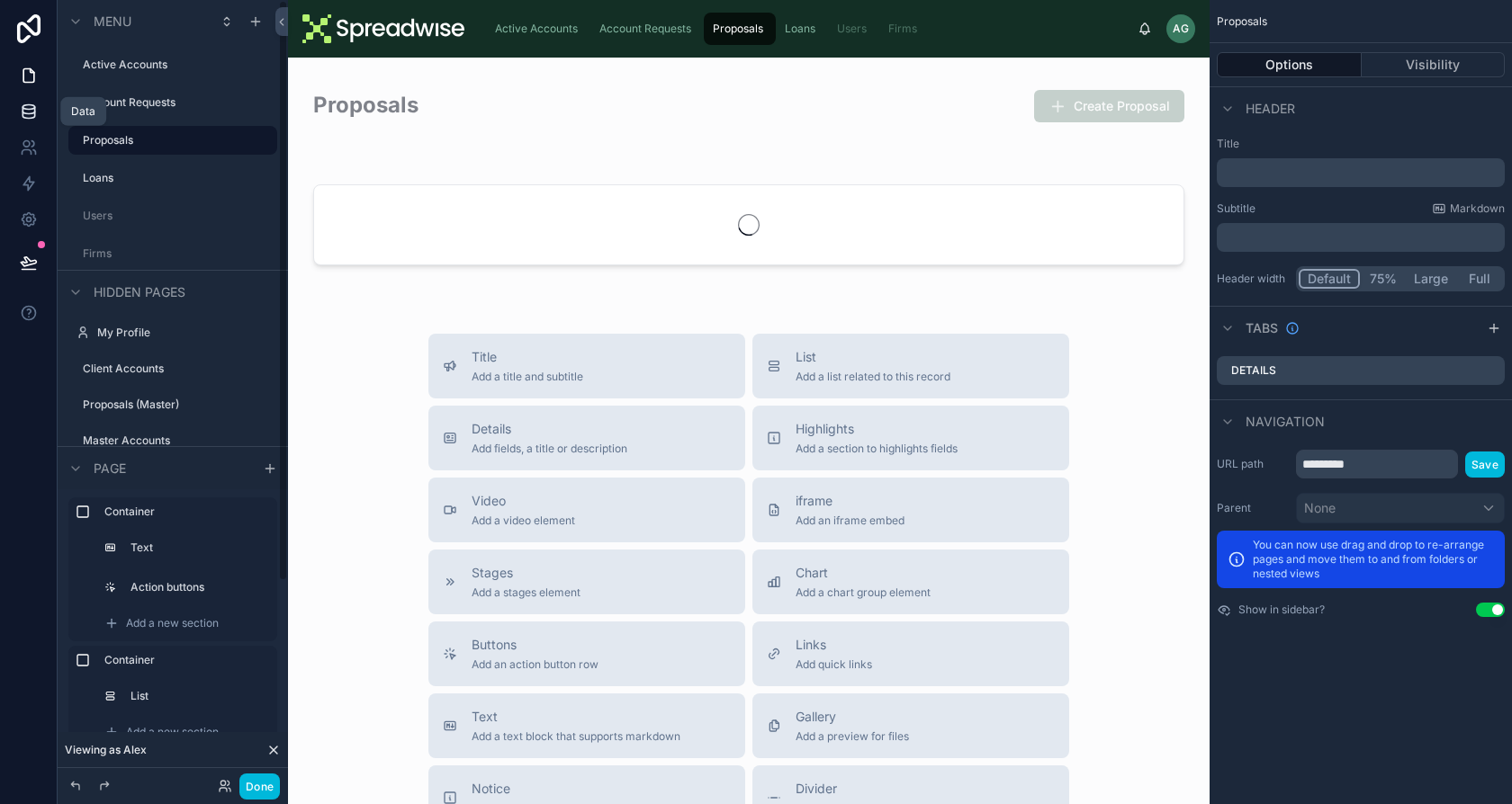
click at [22, 115] on icon at bounding box center [28, 115] width 12 height 7
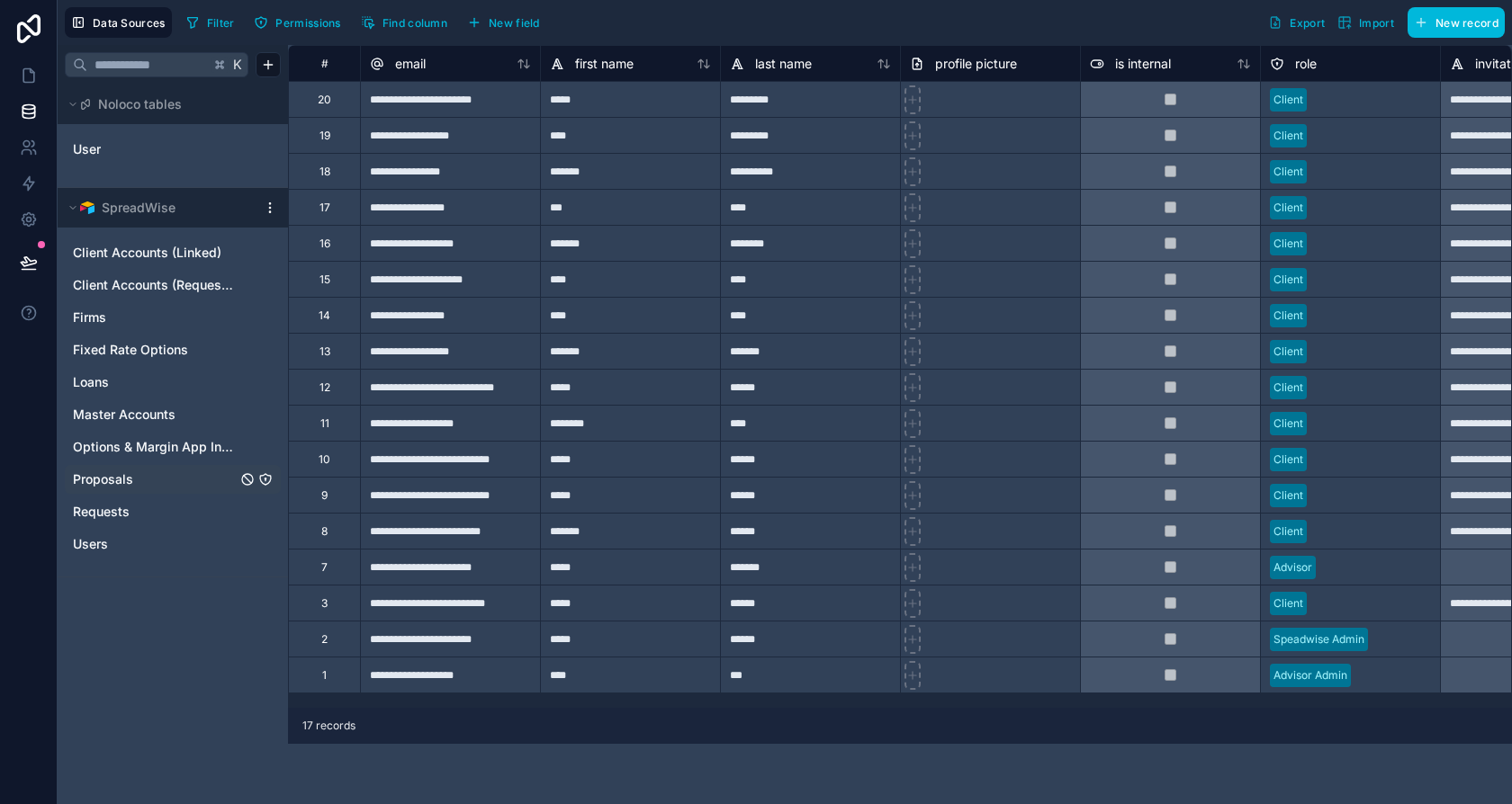
click at [218, 483] on link "Proposals" at bounding box center [154, 479] width 163 height 18
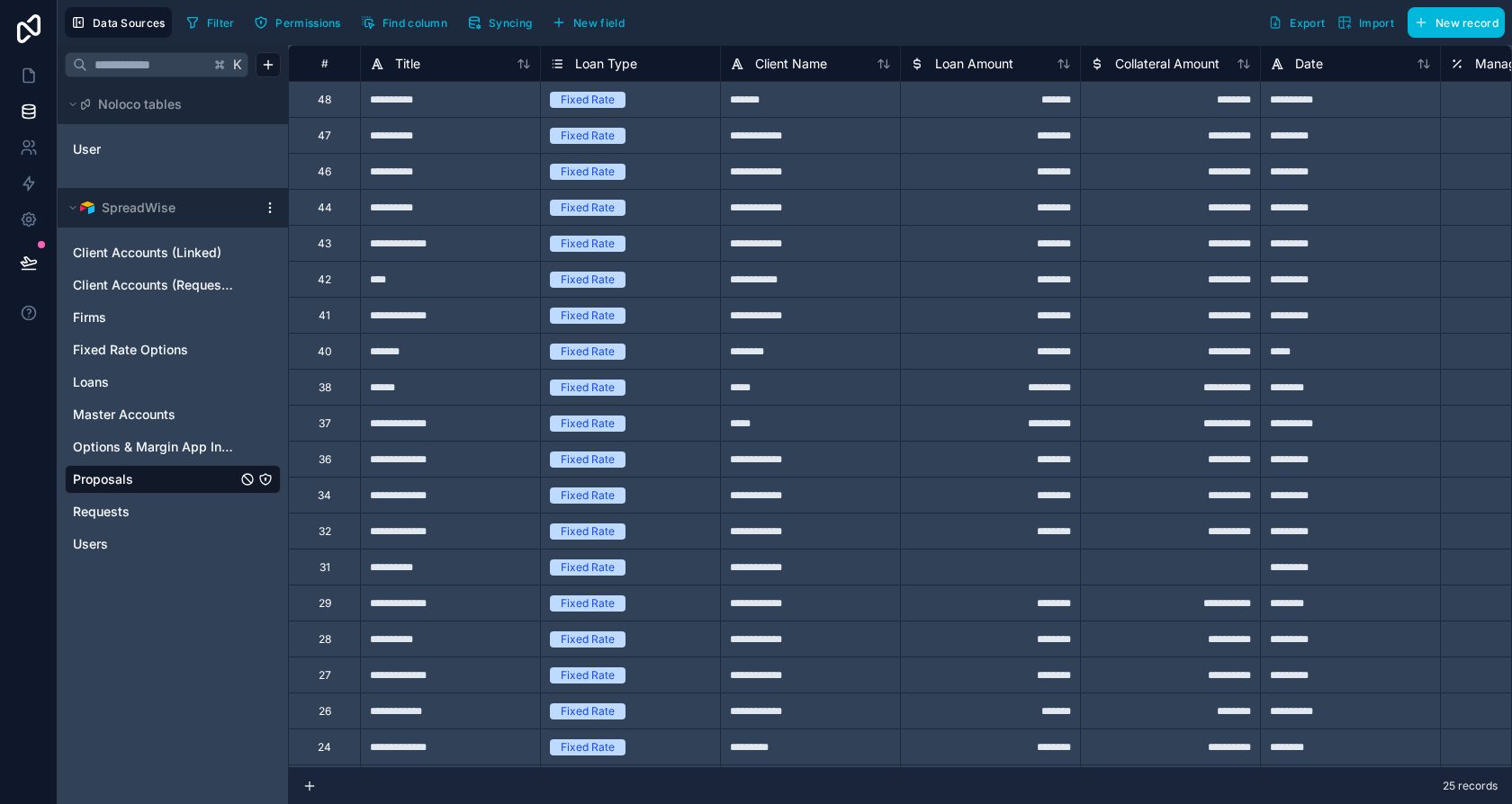
click at [260, 479] on icon "Proposals" at bounding box center [265, 479] width 14 height 14
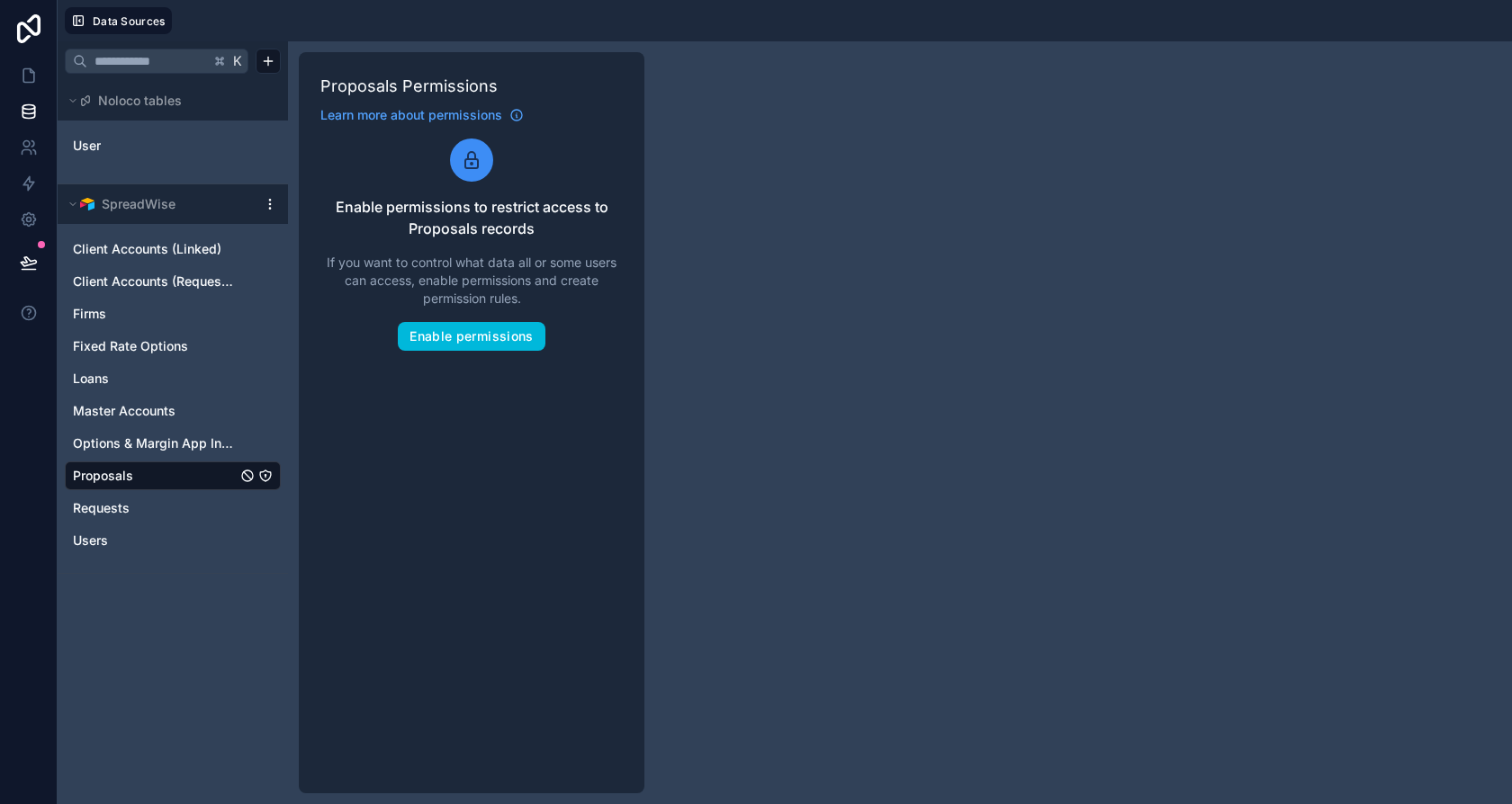
click at [478, 355] on div "Proposals Permissions Learn more about permissions Enable permissions to restri…" at bounding box center [472, 423] width 346 height 741
click at [495, 343] on button "Enable permissions" at bounding box center [471, 336] width 147 height 29
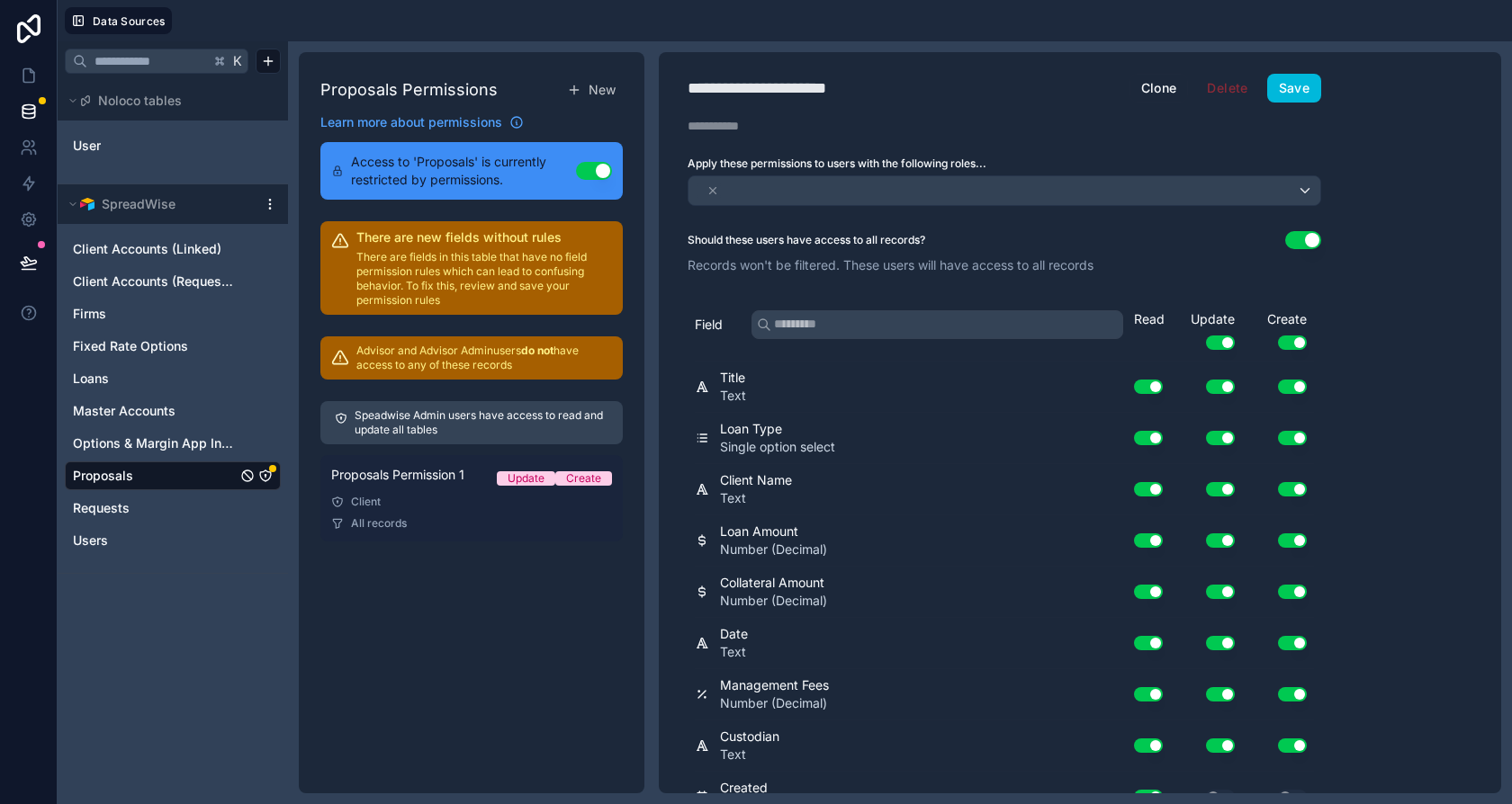
click at [428, 516] on div "All records" at bounding box center [472, 523] width 281 height 14
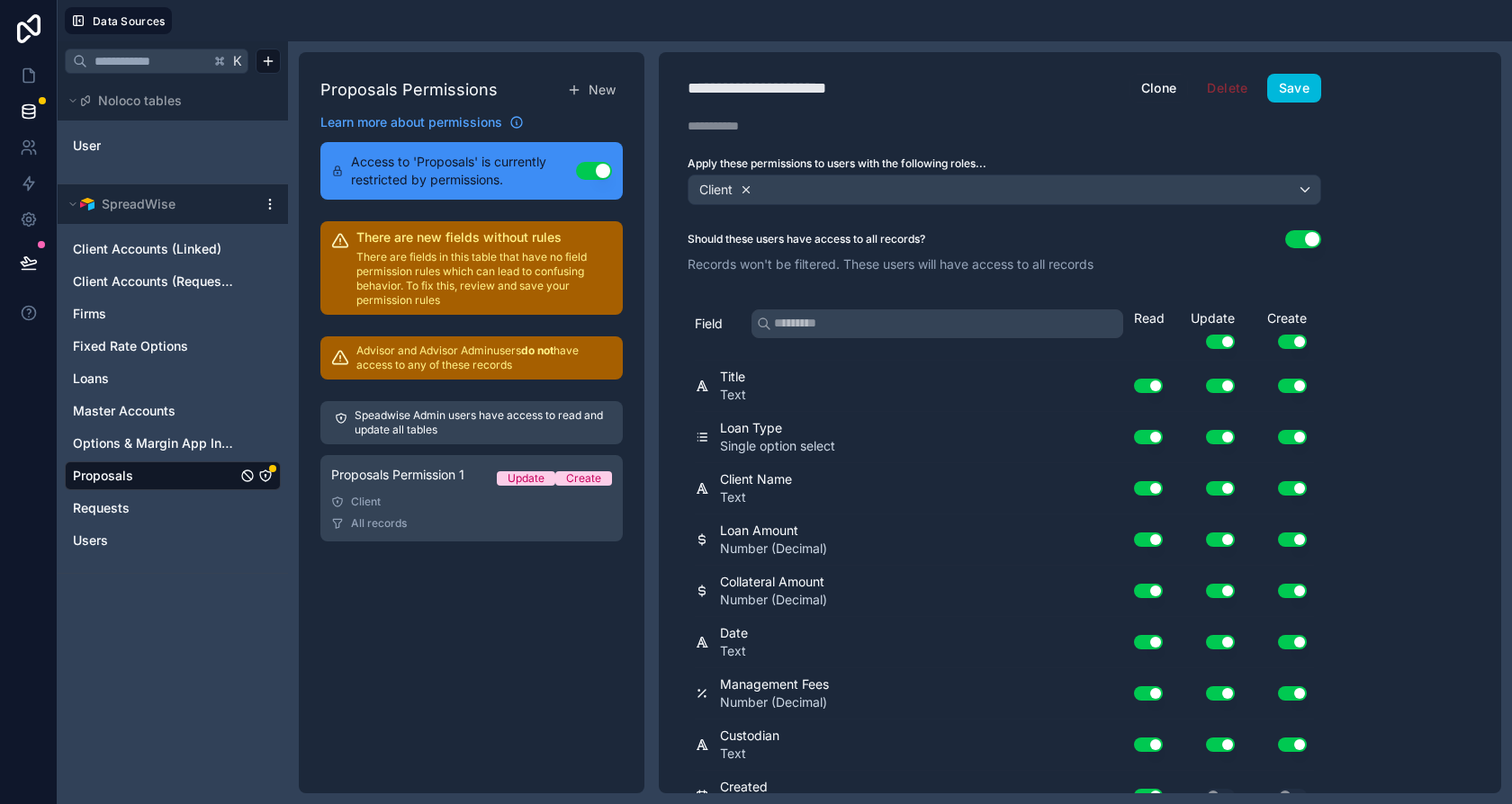
click at [744, 186] on icon at bounding box center [745, 190] width 12 height 12
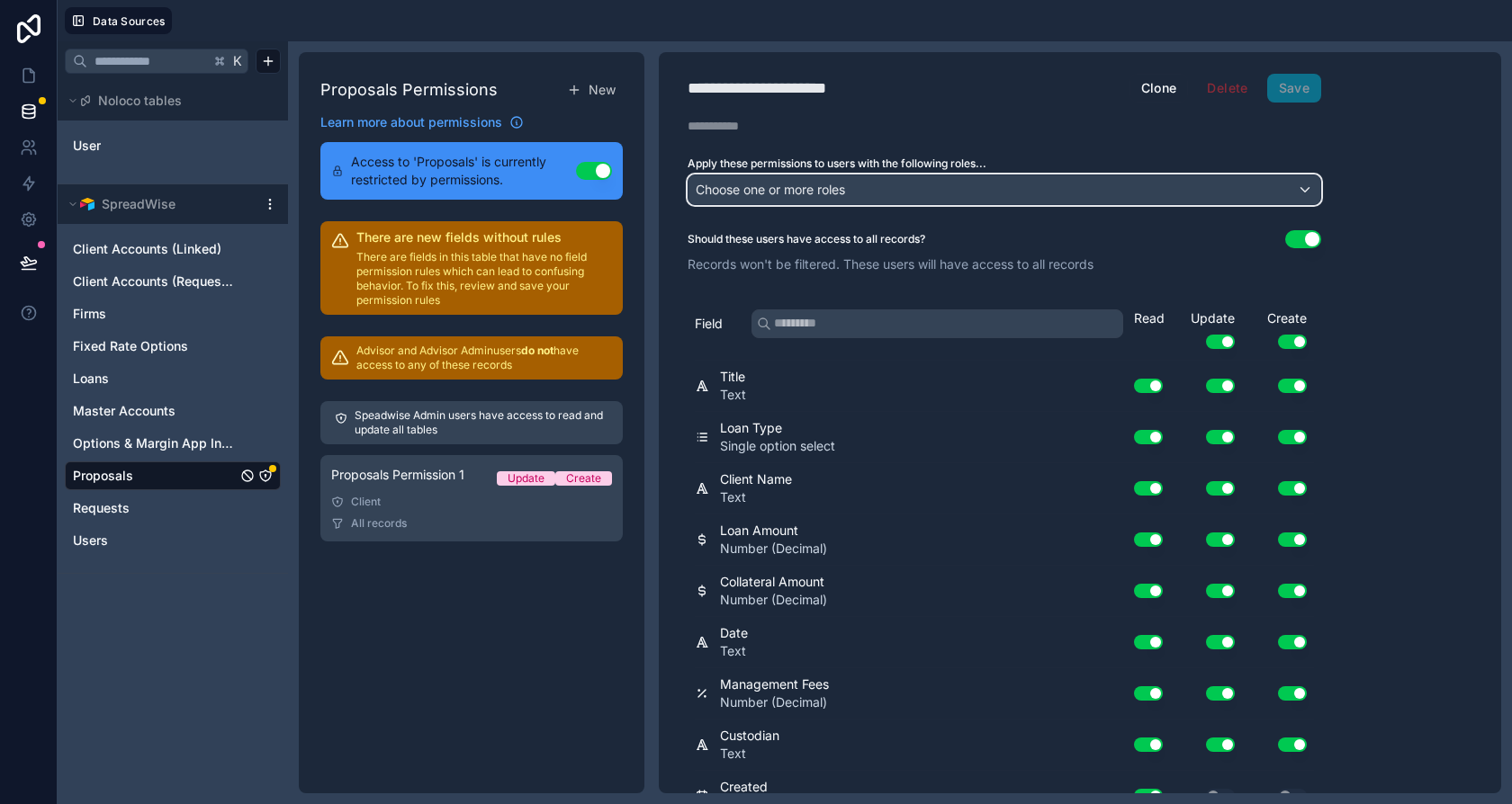
click at [746, 187] on span "Choose one or more roles" at bounding box center [770, 190] width 149 height 15
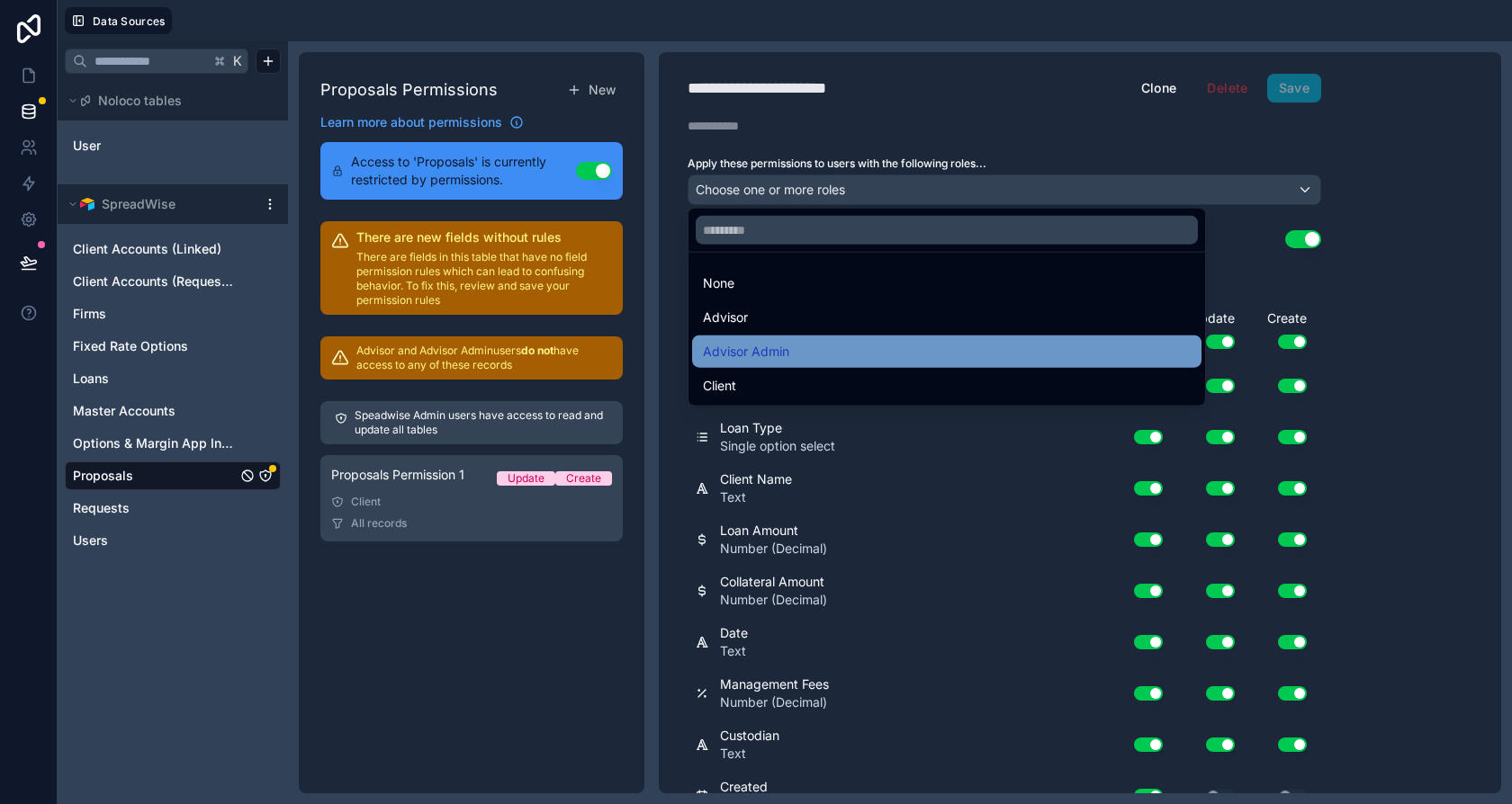
click at [754, 344] on span "Advisor Admin" at bounding box center [746, 351] width 87 height 21
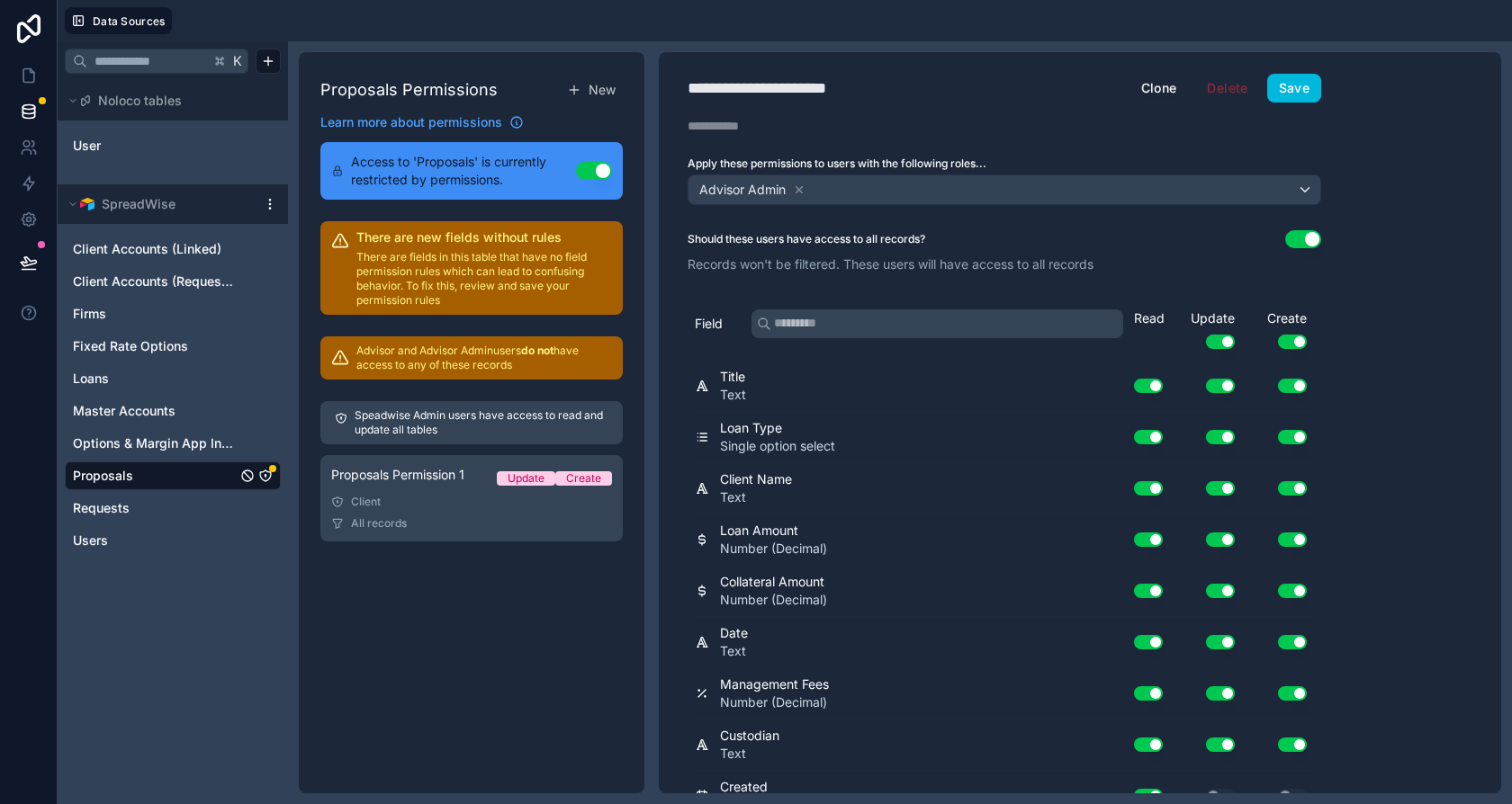
click at [794, 85] on div "**********" at bounding box center [782, 88] width 190 height 25
type div "**********"
click at [1295, 243] on button "Use setting" at bounding box center [1303, 239] width 36 height 18
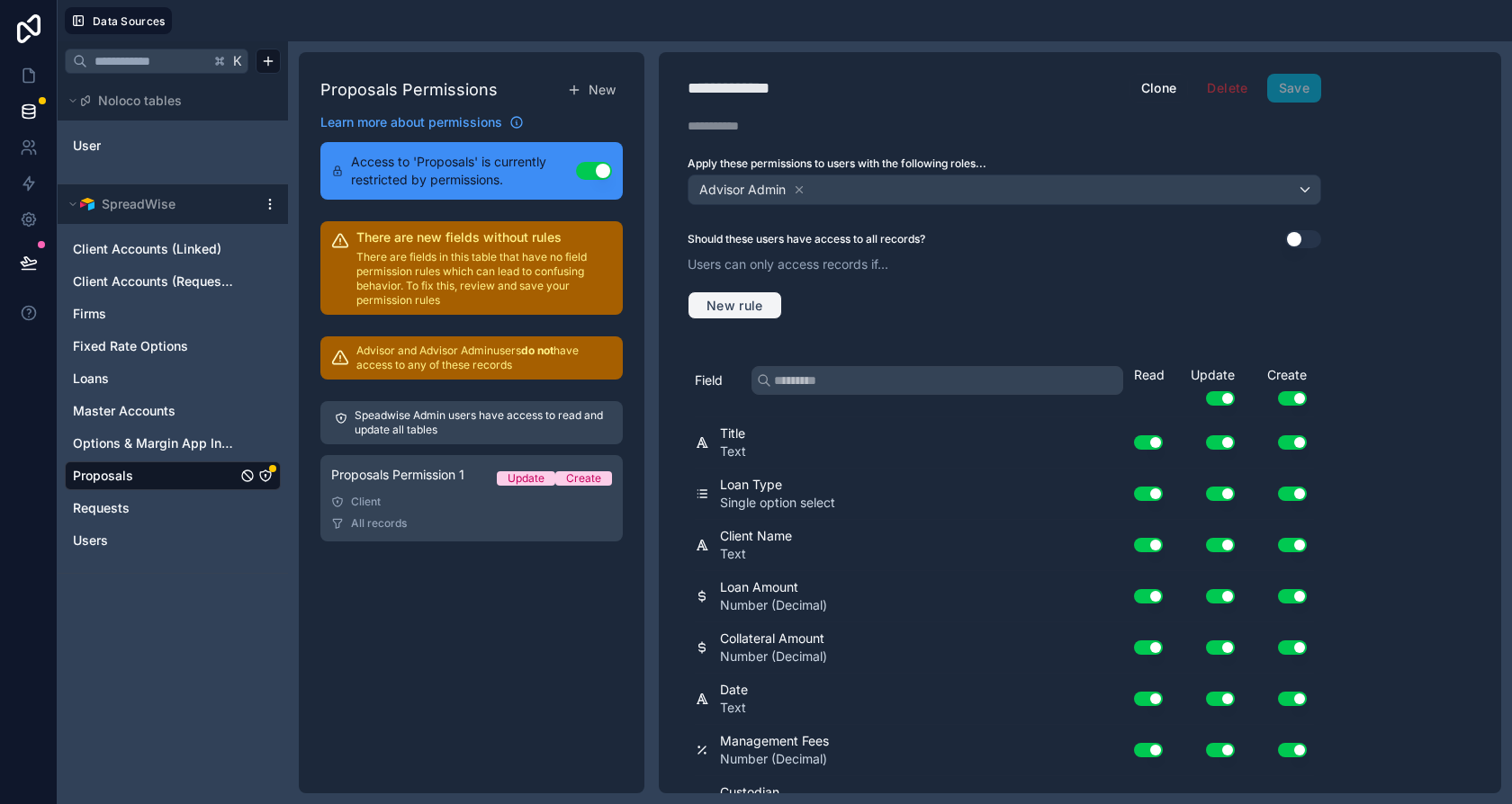
click at [754, 301] on span "New rule" at bounding box center [735, 305] width 71 height 16
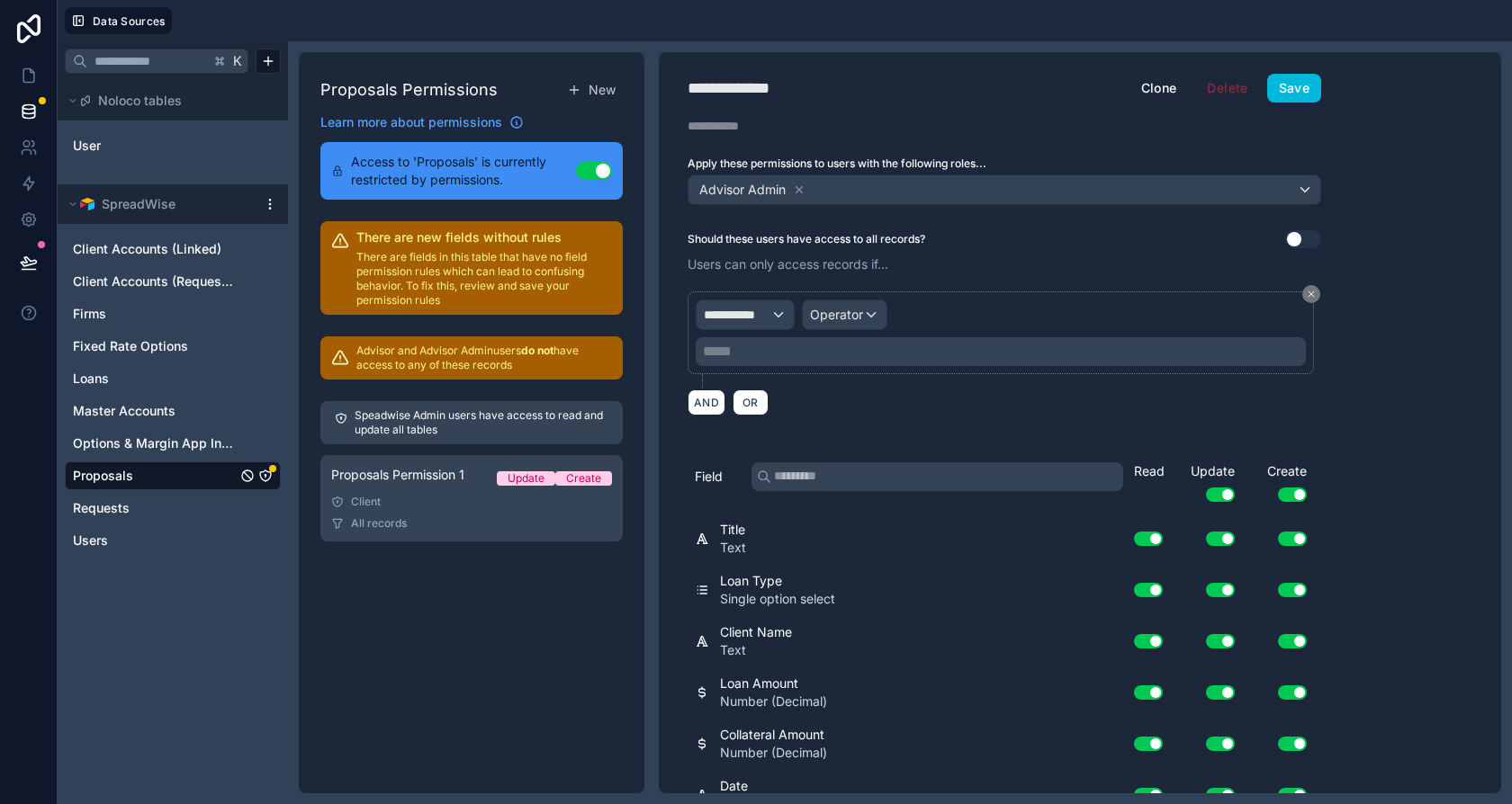
click at [878, 357] on p "***** ﻿" at bounding box center [1003, 351] width 600 height 21
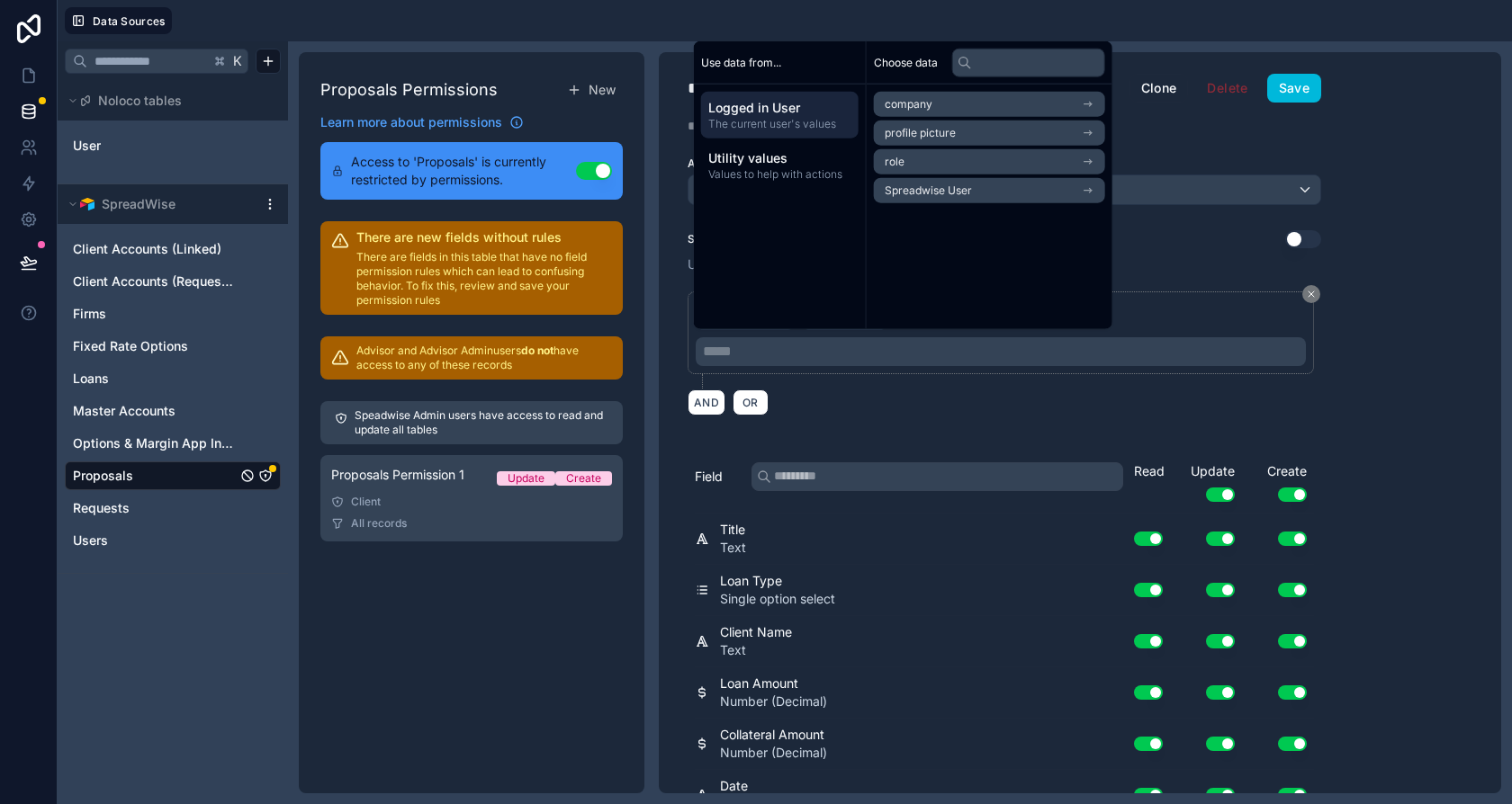
click at [694, 371] on div "**********" at bounding box center [1004, 340] width 633 height 97
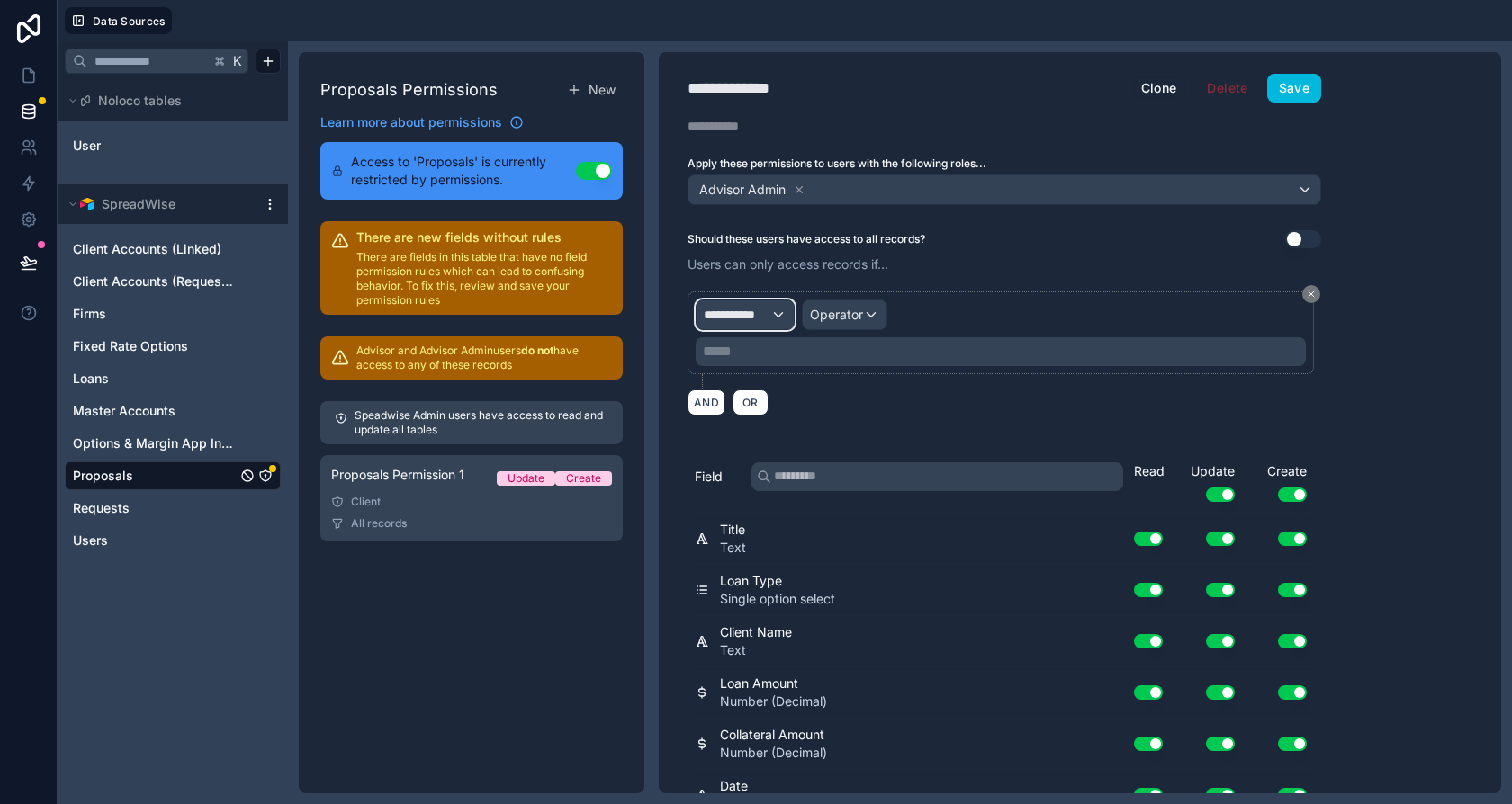
click at [725, 308] on span "**********" at bounding box center [737, 315] width 66 height 18
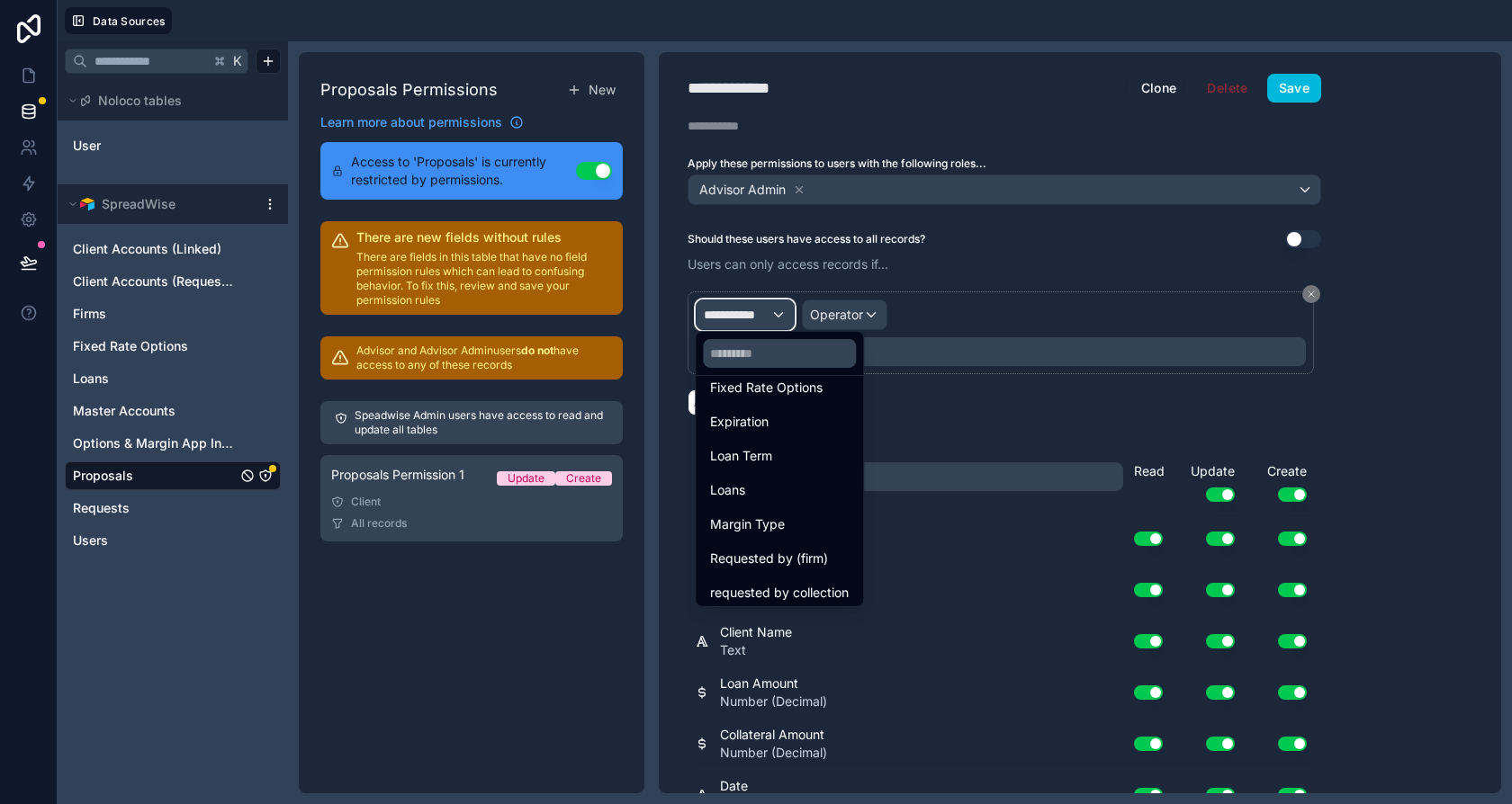
scroll to position [537, 0]
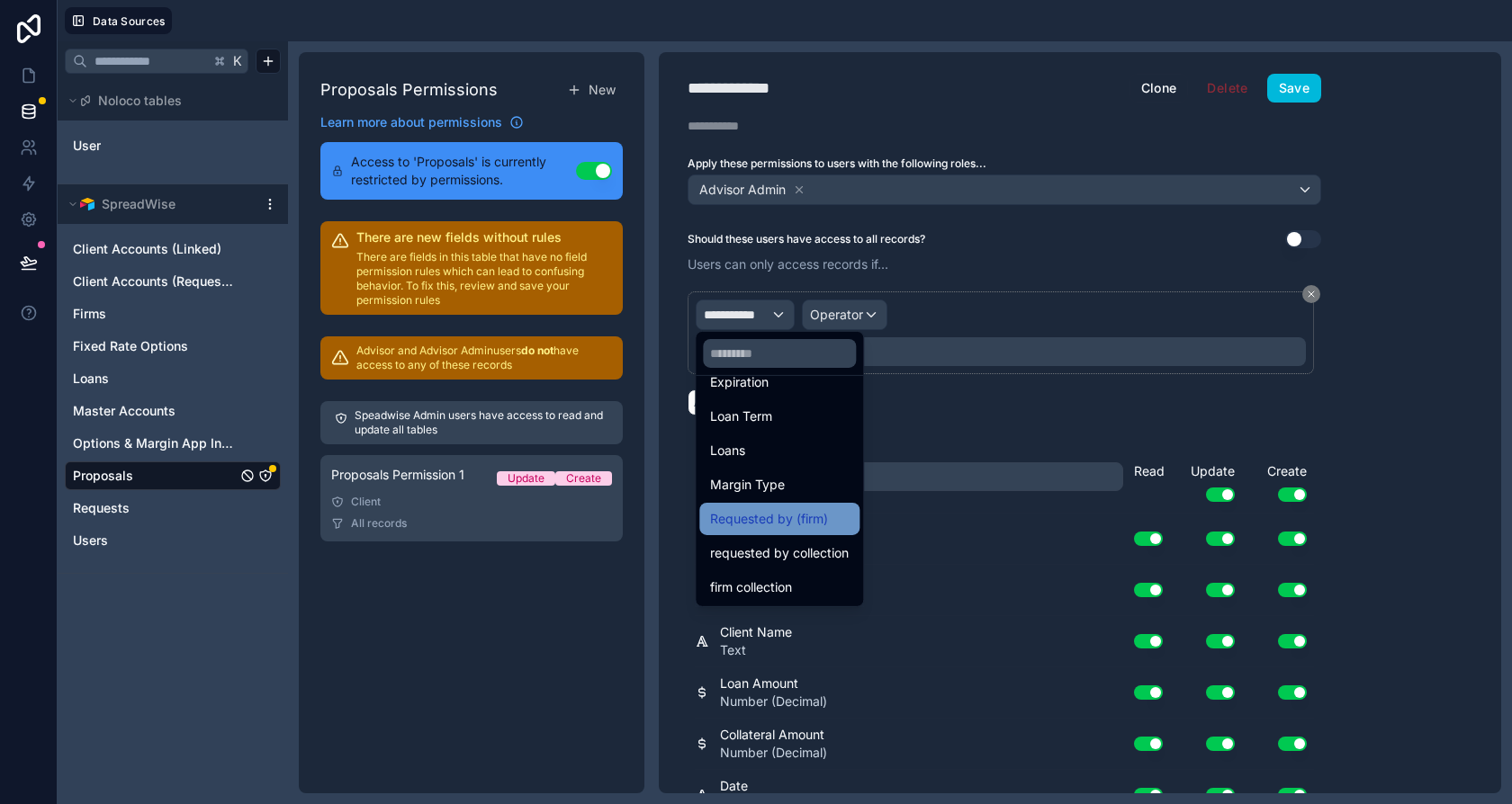
click at [808, 514] on span "Requested by (firm)" at bounding box center [769, 518] width 118 height 21
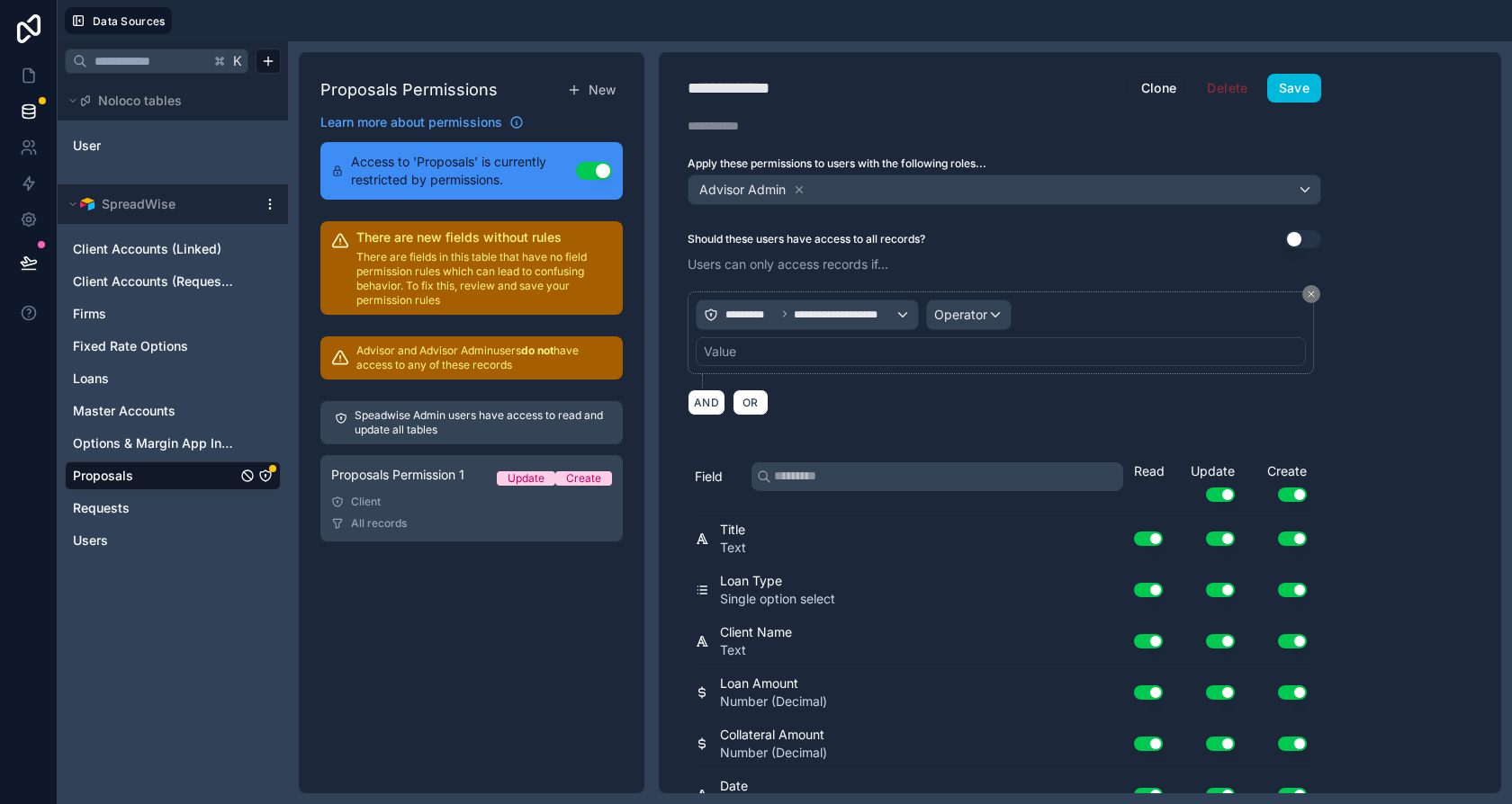
click at [888, 342] on div "Value" at bounding box center [1000, 351] width 610 height 29
click at [880, 357] on div "Value" at bounding box center [1000, 351] width 610 height 29
click at [1020, 304] on div "**********" at bounding box center [1000, 332] width 610 height 66
click at [969, 307] on span "Operator" at bounding box center [960, 315] width 53 height 15
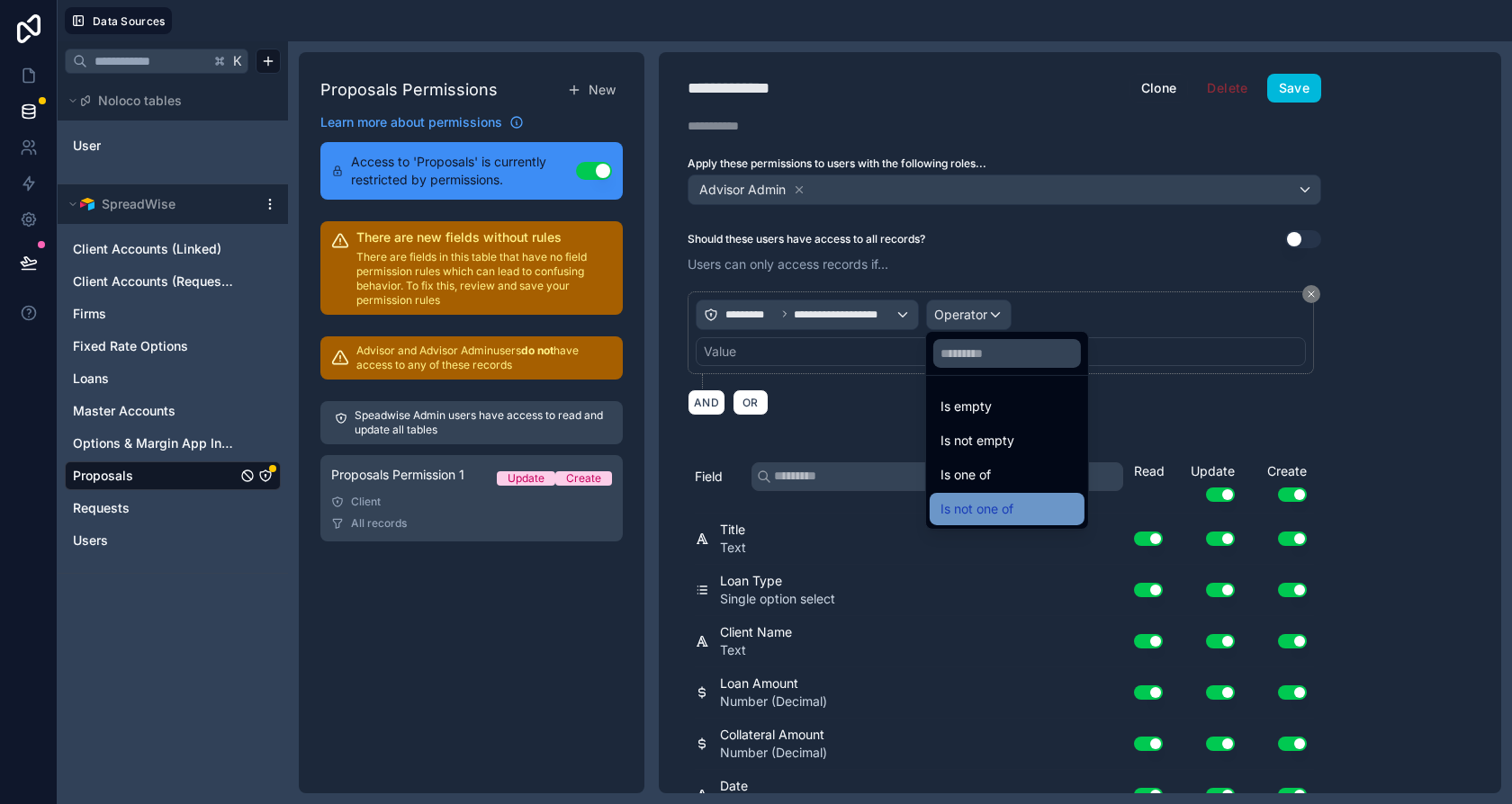
click at [970, 493] on div "Is not one of" at bounding box center [1007, 509] width 155 height 33
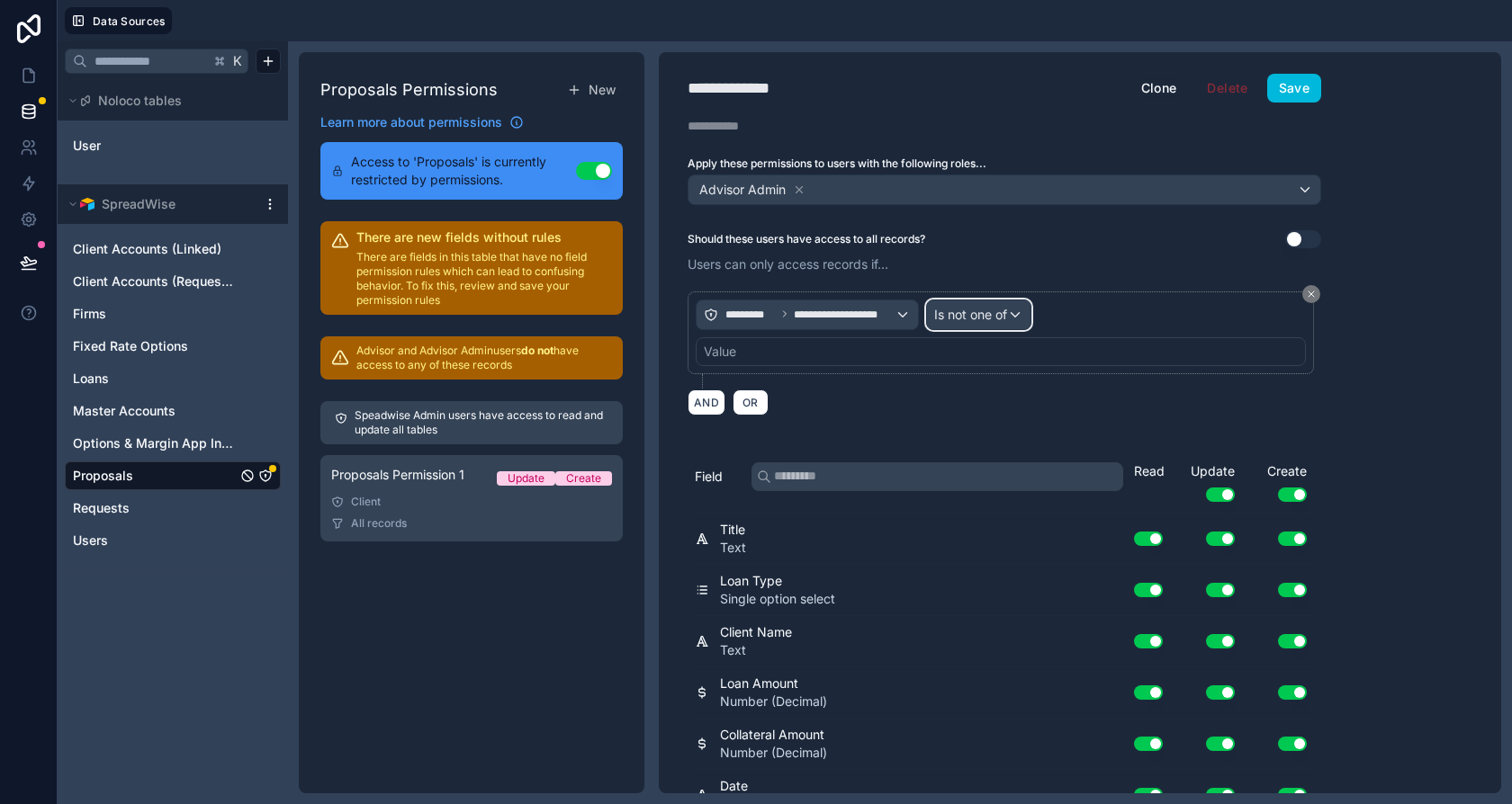
click at [977, 313] on span "Is not one of" at bounding box center [970, 315] width 73 height 18
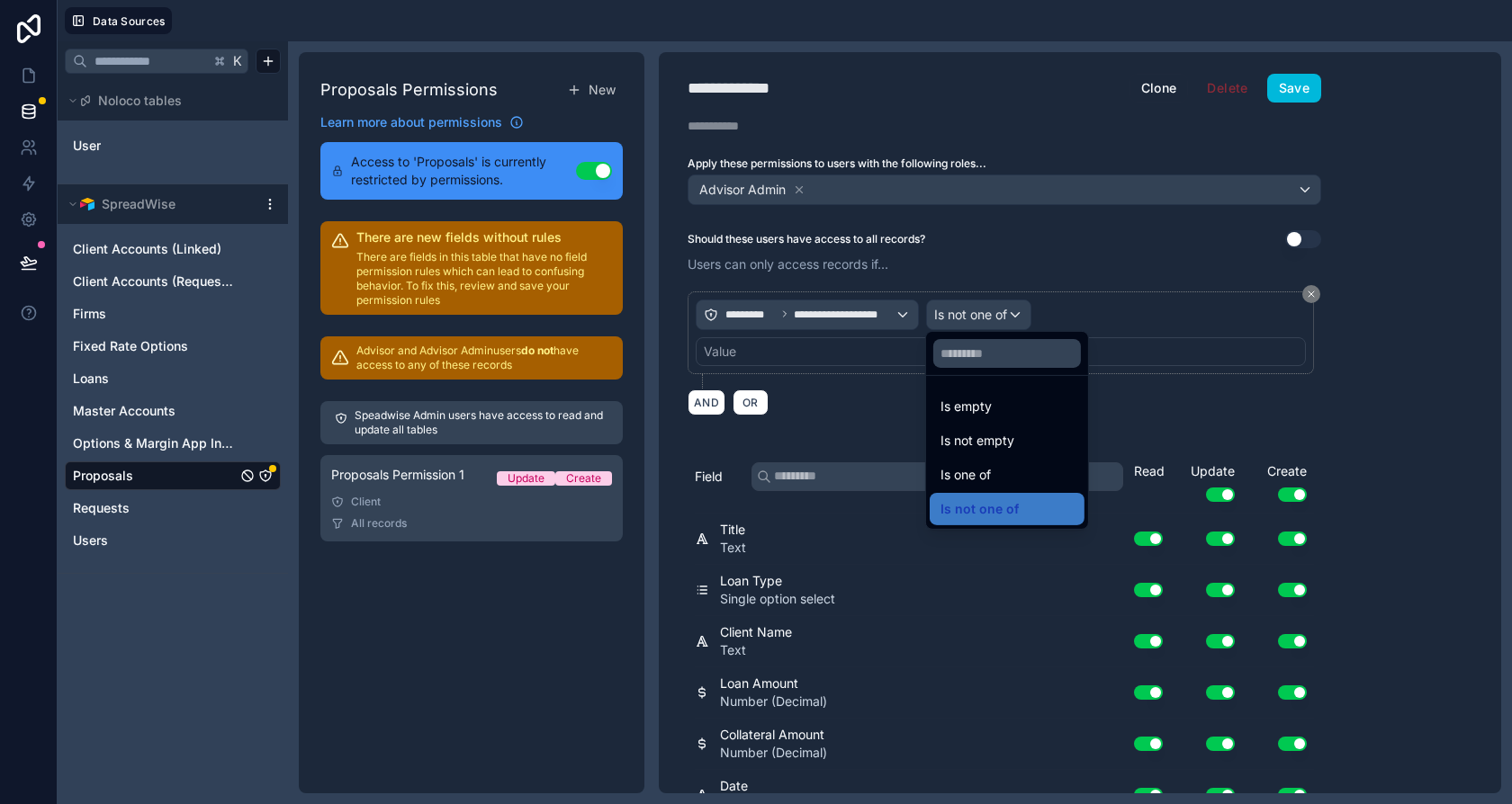
click at [983, 467] on span "Is one of" at bounding box center [966, 474] width 50 height 21
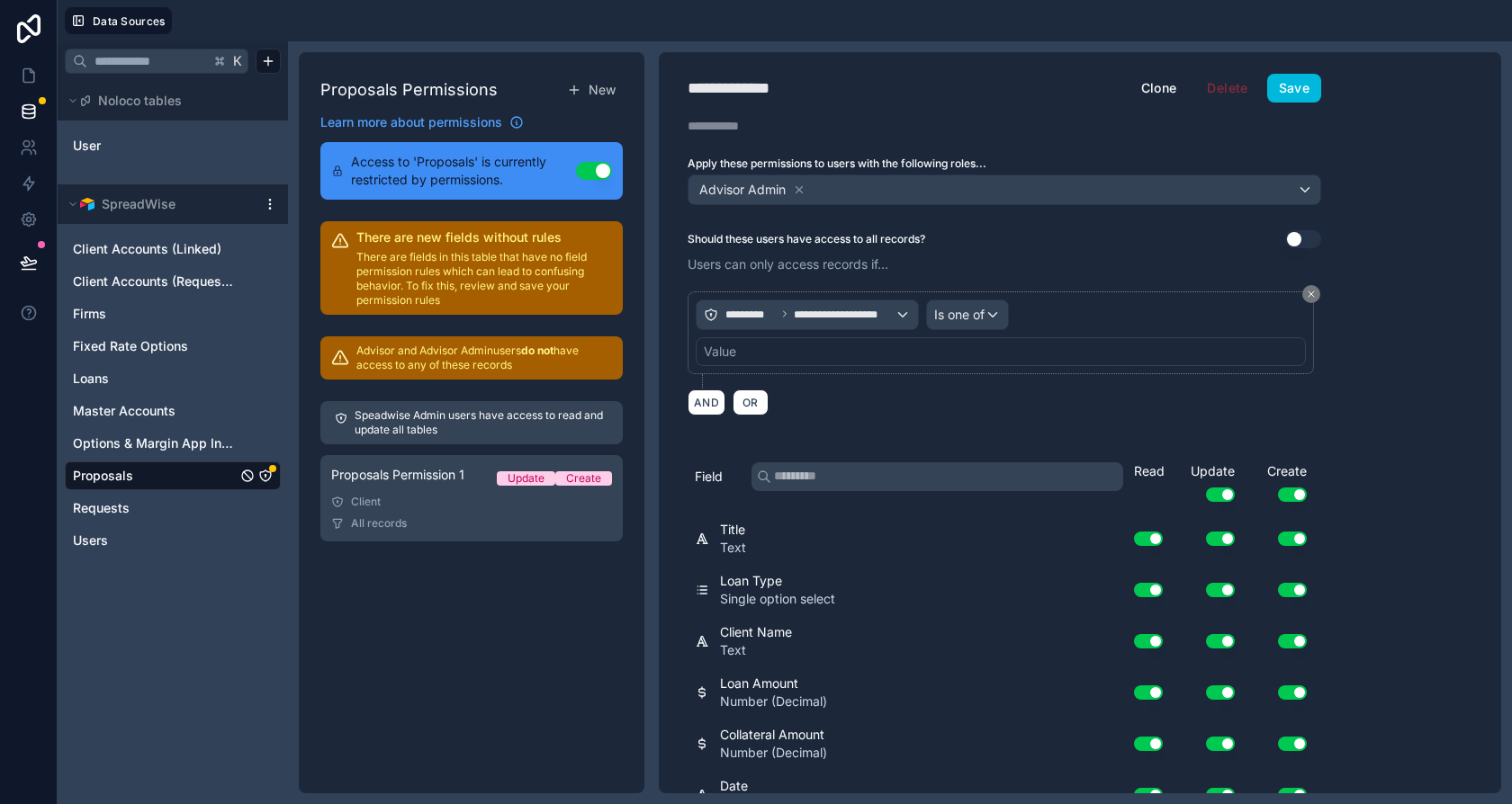
click at [826, 339] on div "Value" at bounding box center [1000, 351] width 610 height 29
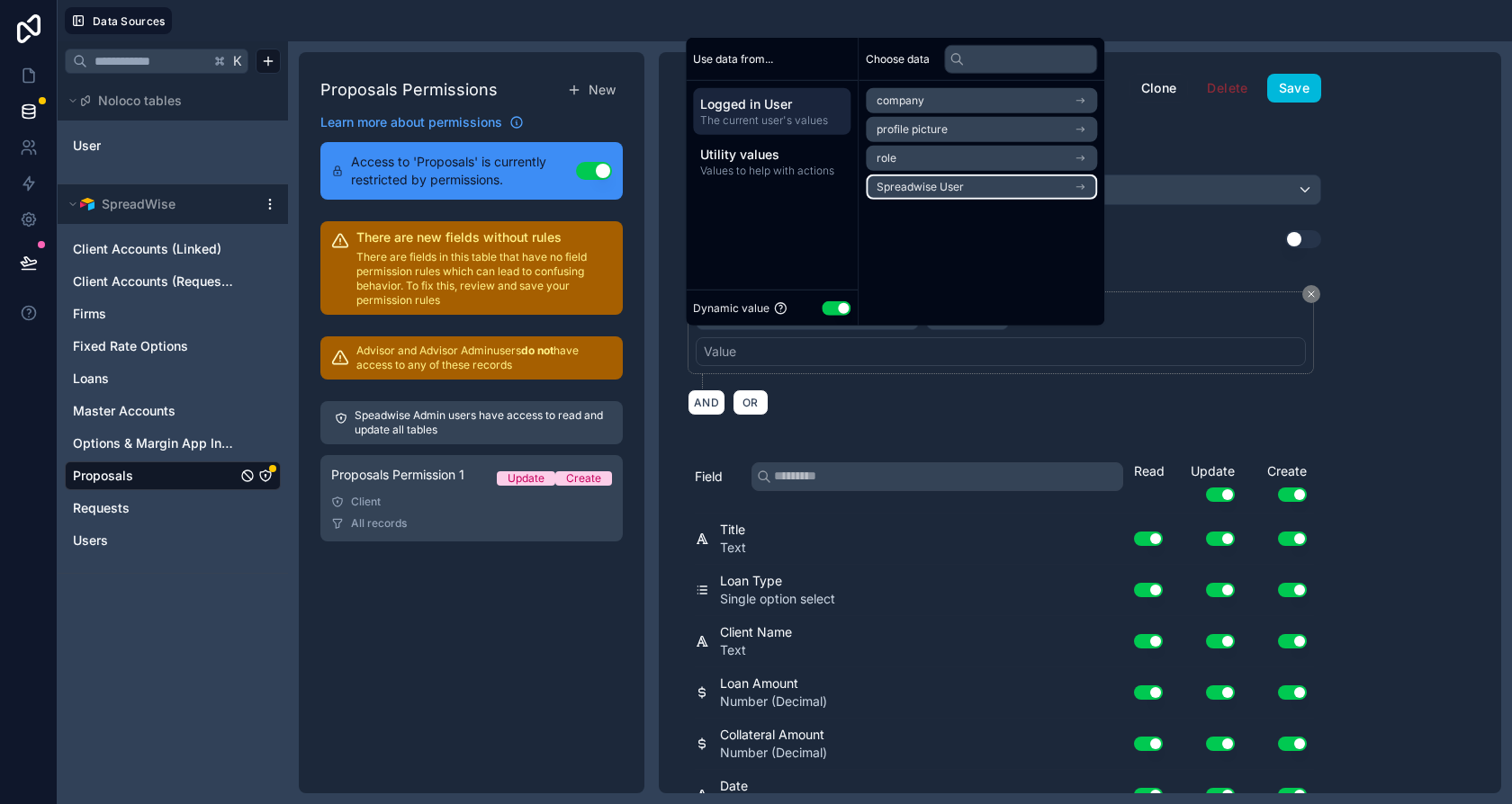
click at [925, 187] on span "Spreadwise User" at bounding box center [920, 187] width 87 height 14
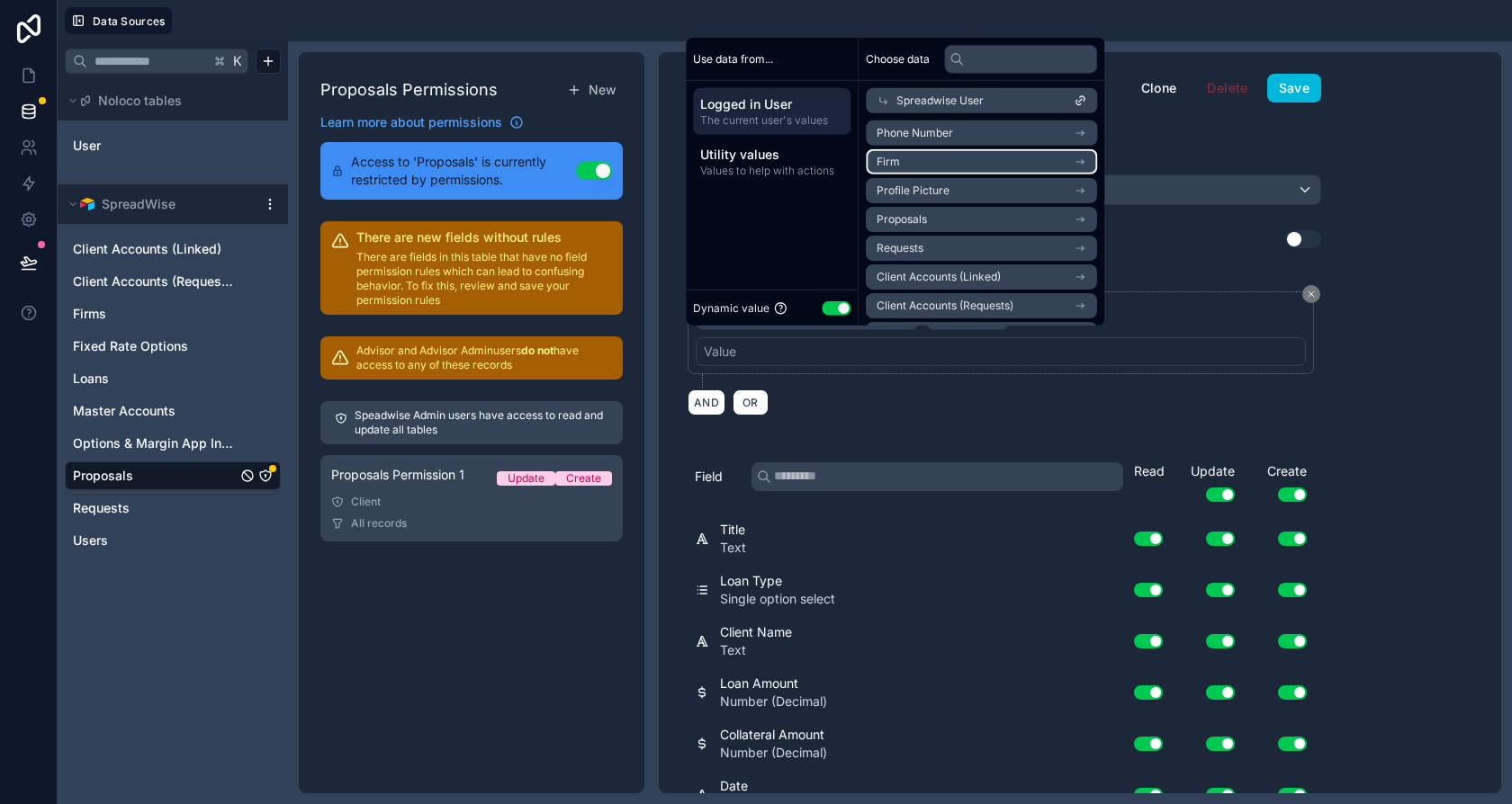
click at [965, 156] on li "Firm" at bounding box center [982, 162] width 232 height 25
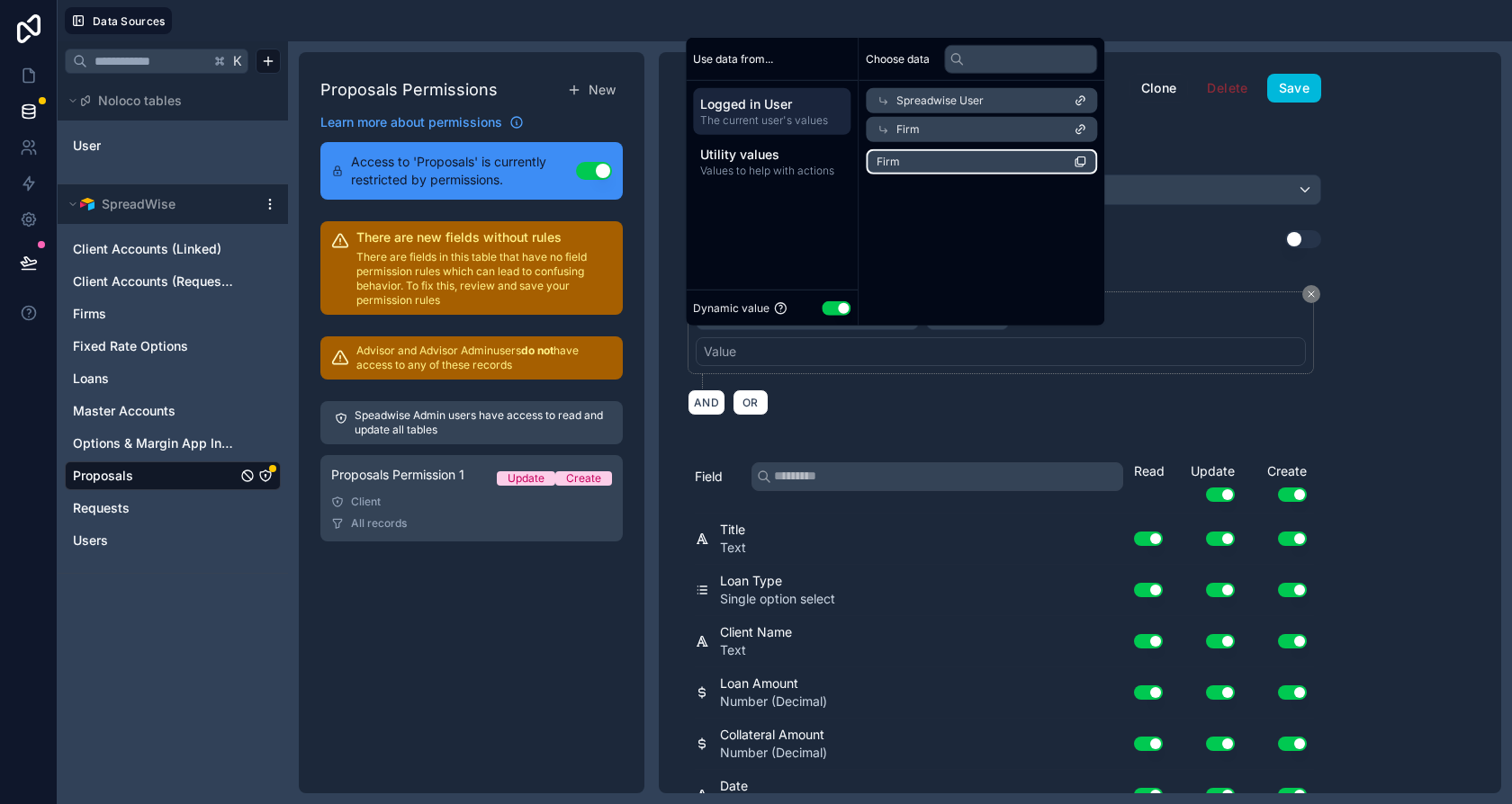
click at [959, 163] on li "Firm" at bounding box center [982, 162] width 232 height 25
click at [1313, 84] on button "Save" at bounding box center [1294, 88] width 54 height 29
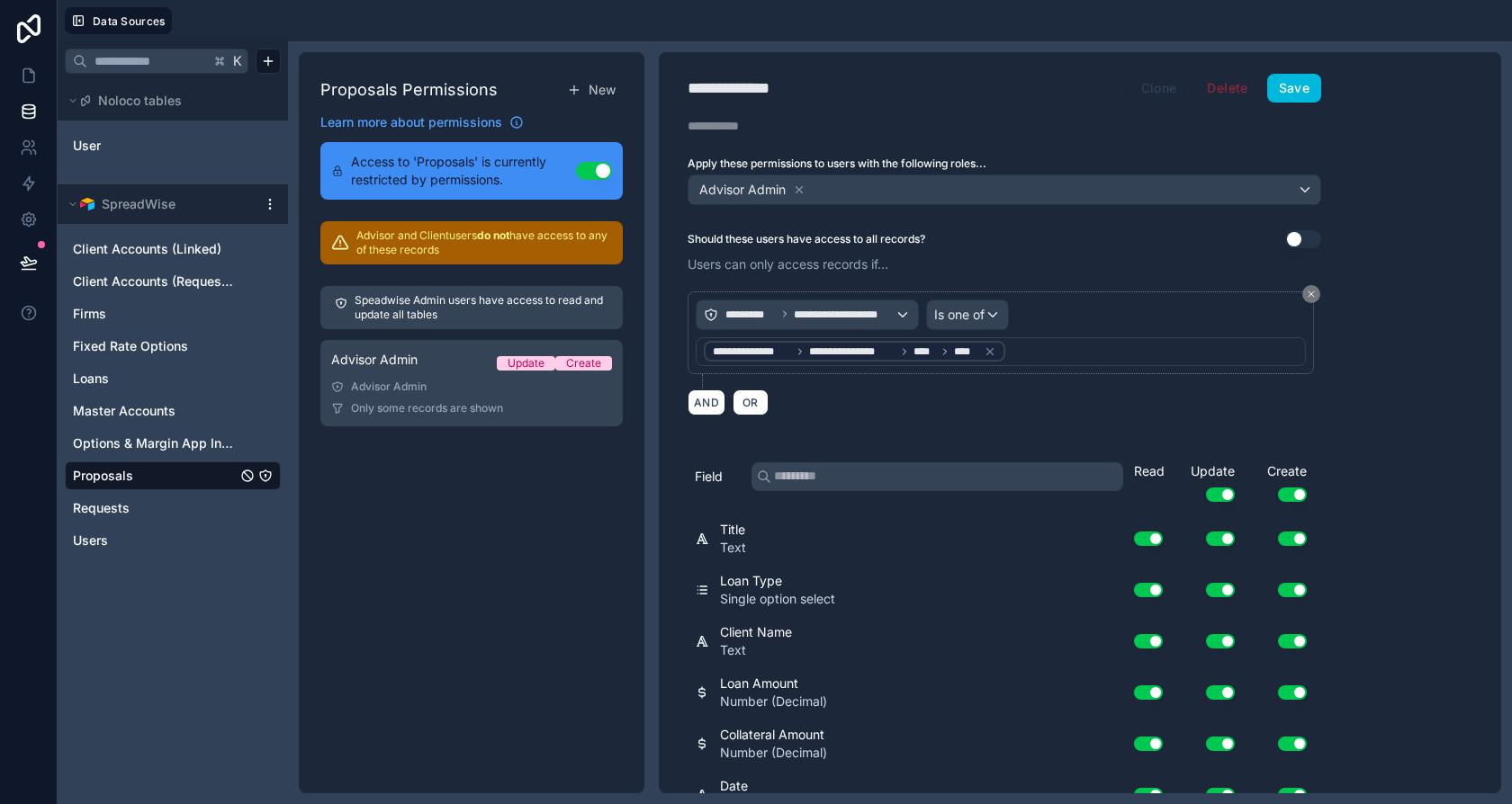
click at [1159, 84] on button "Clone" at bounding box center [1159, 88] width 60 height 29
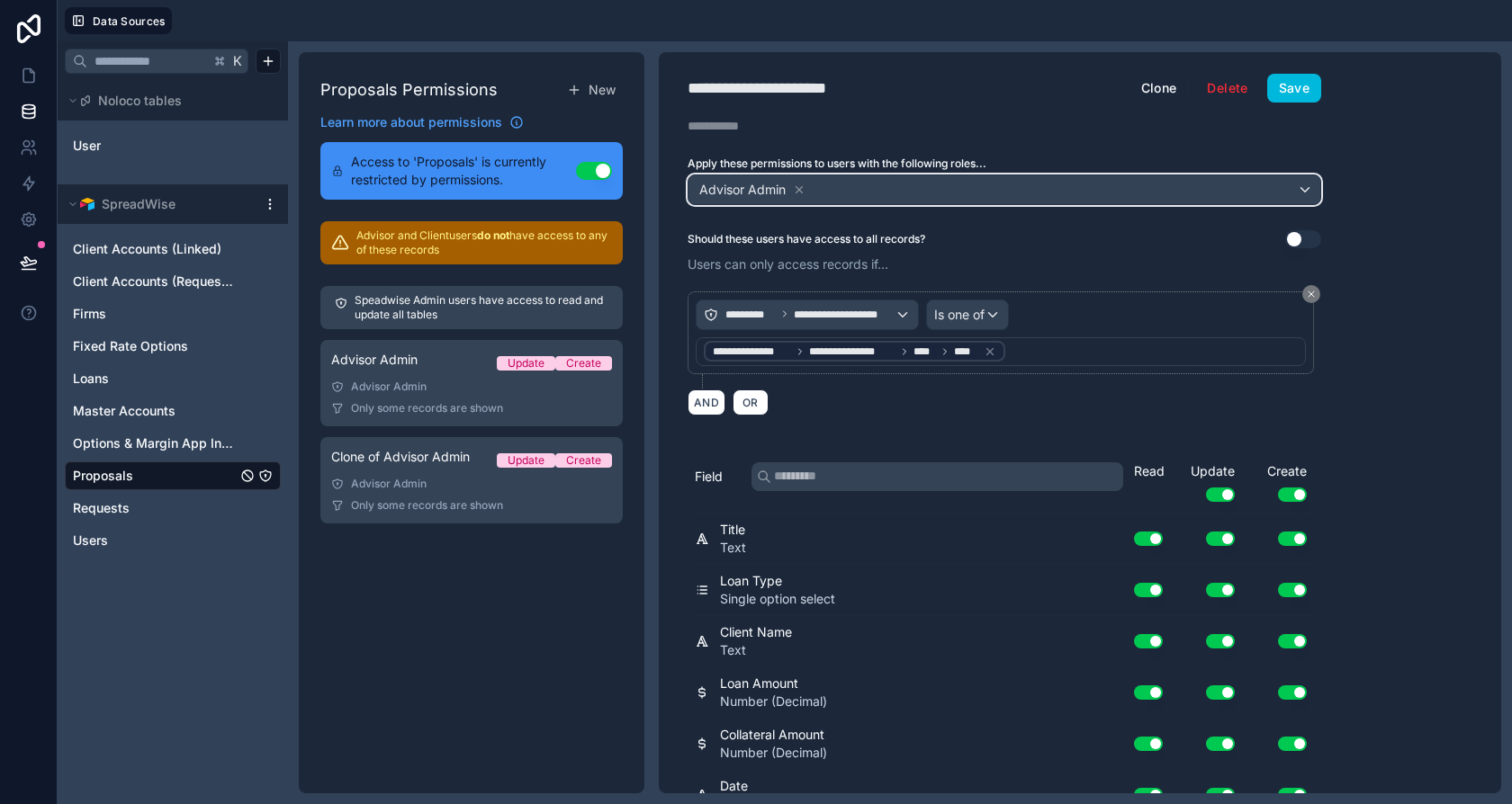
click at [913, 195] on div "Advisor Admin" at bounding box center [1004, 190] width 631 height 29
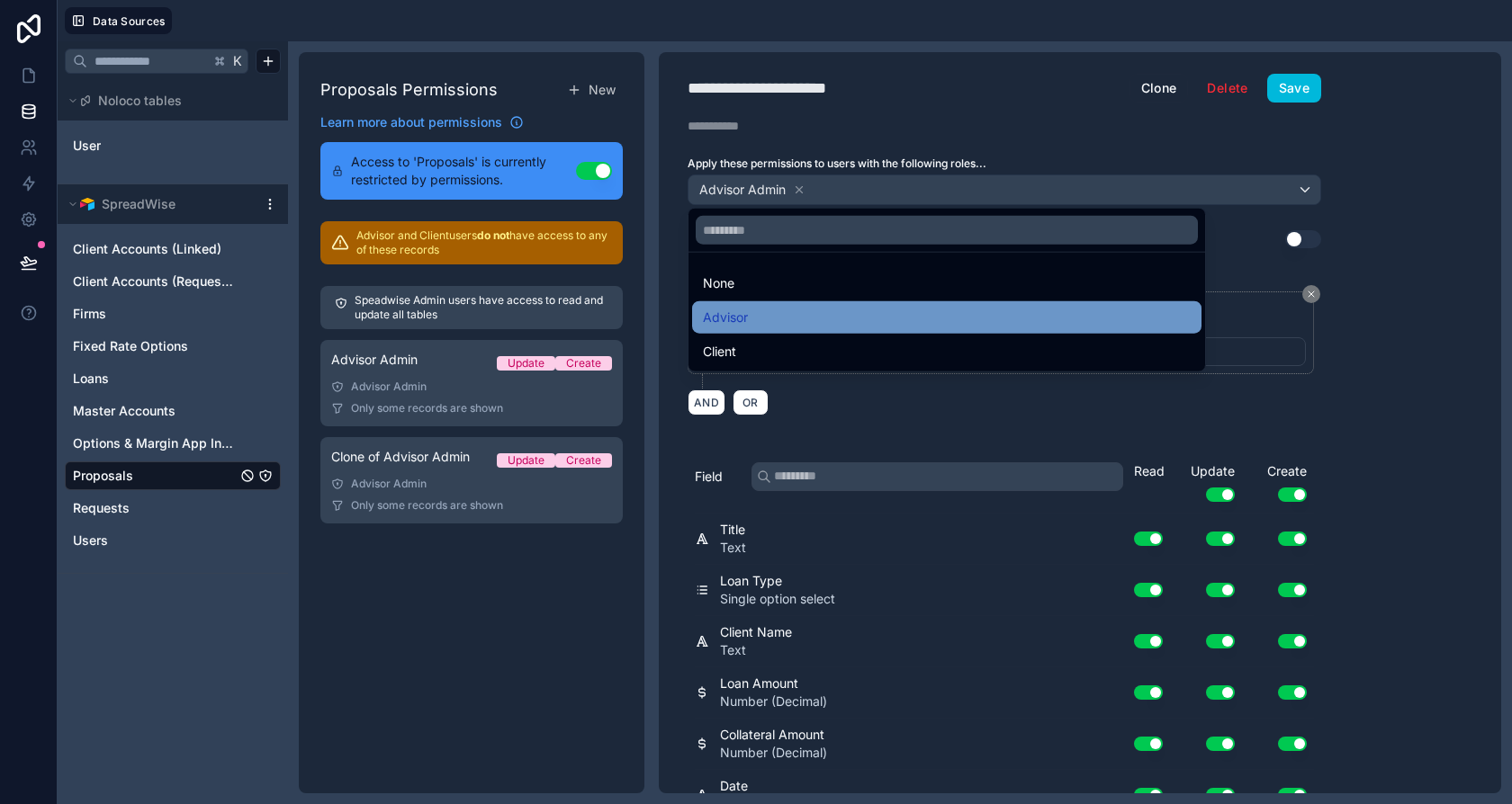
click at [754, 321] on div "Advisor" at bounding box center [947, 317] width 488 height 21
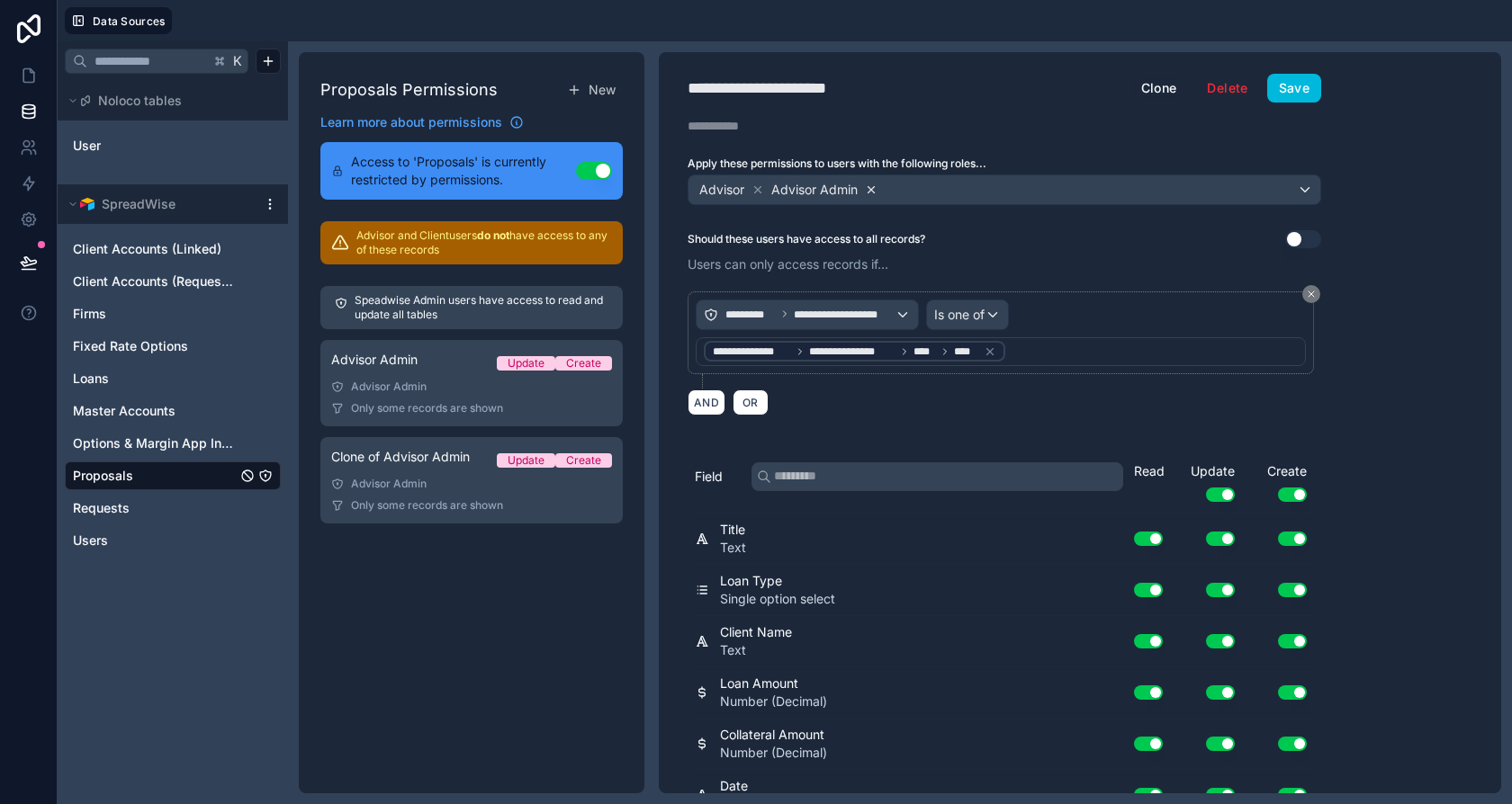
click at [874, 184] on icon at bounding box center [870, 190] width 12 height 12
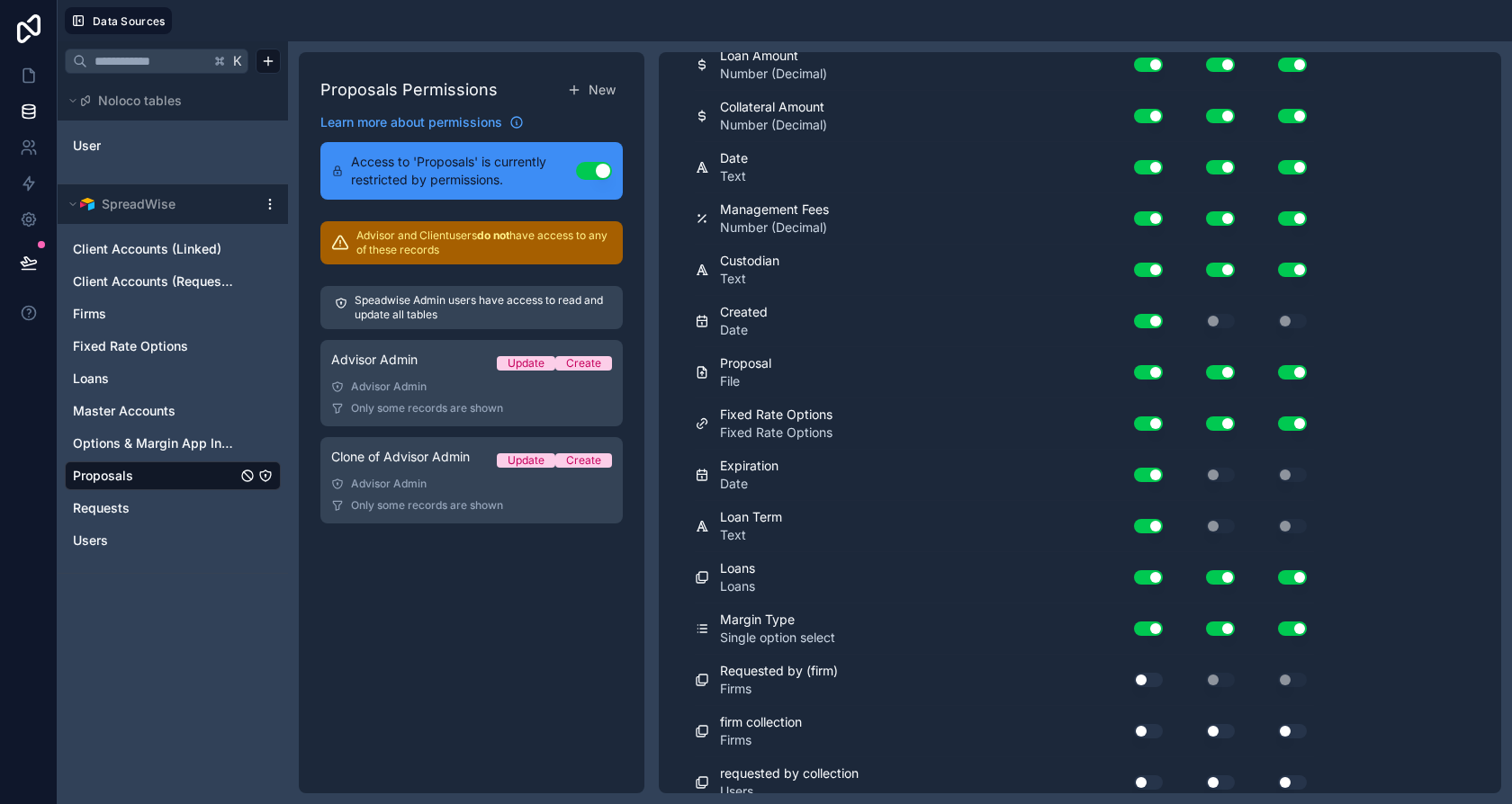
click at [1111, 662] on div "Requested by (firm) Firms" at bounding box center [903, 680] width 417 height 36
click at [1129, 674] on div "Use setting" at bounding box center [1141, 680] width 58 height 29
click at [1138, 673] on button "Use setting" at bounding box center [1148, 680] width 29 height 14
click at [1151, 725] on button "Use setting" at bounding box center [1148, 731] width 29 height 14
click at [1149, 776] on button "Use setting" at bounding box center [1148, 783] width 29 height 14
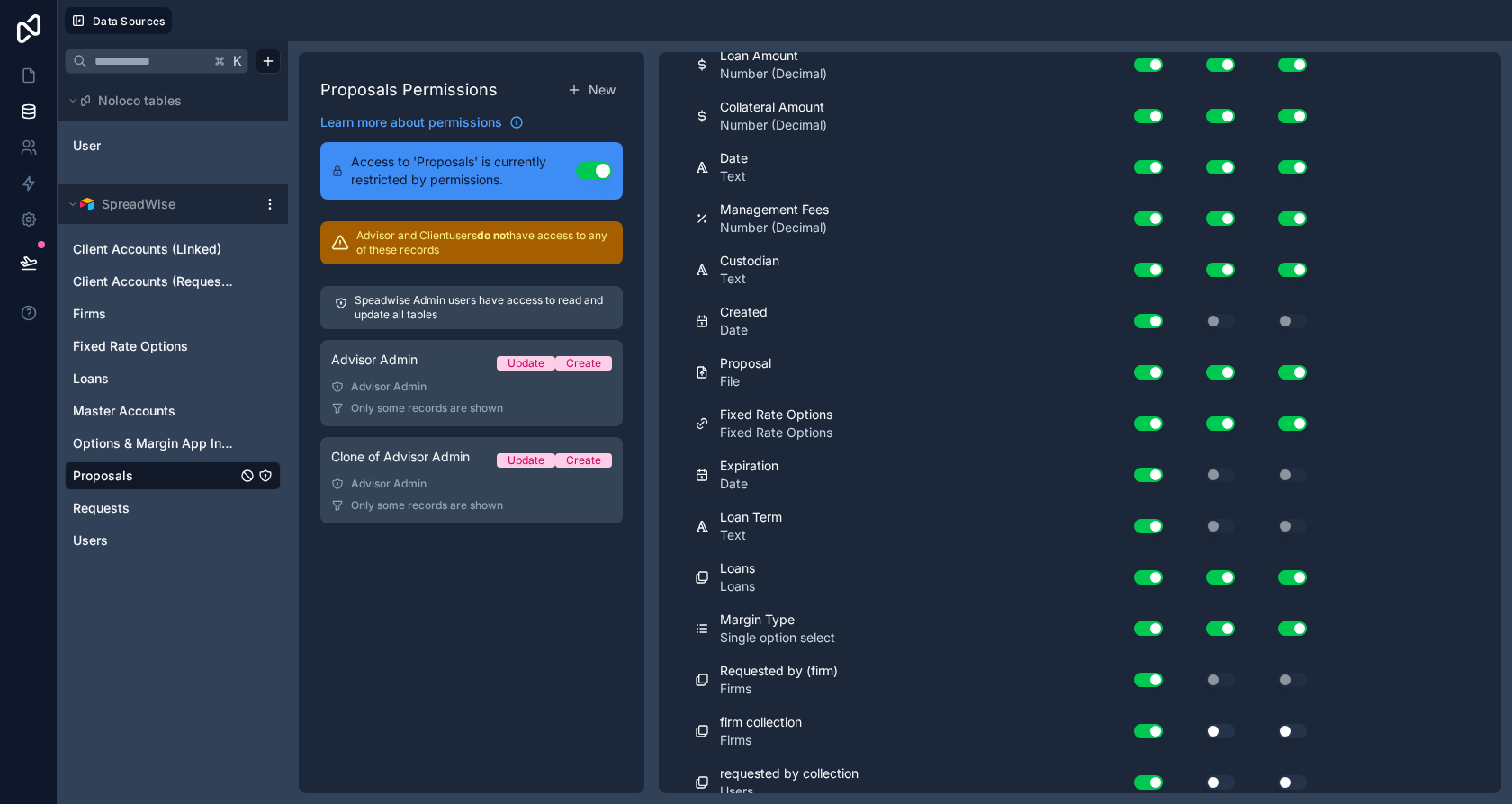
click at [1198, 776] on div "Use setting" at bounding box center [1206, 783] width 72 height 14
click at [1221, 725] on button "Use setting" at bounding box center [1220, 731] width 29 height 14
click at [1272, 726] on div "Use setting" at bounding box center [1278, 731] width 72 height 29
click at [1281, 726] on div "Use setting" at bounding box center [1278, 731] width 72 height 29
click at [1288, 776] on button "Use setting" at bounding box center [1292, 783] width 29 height 14
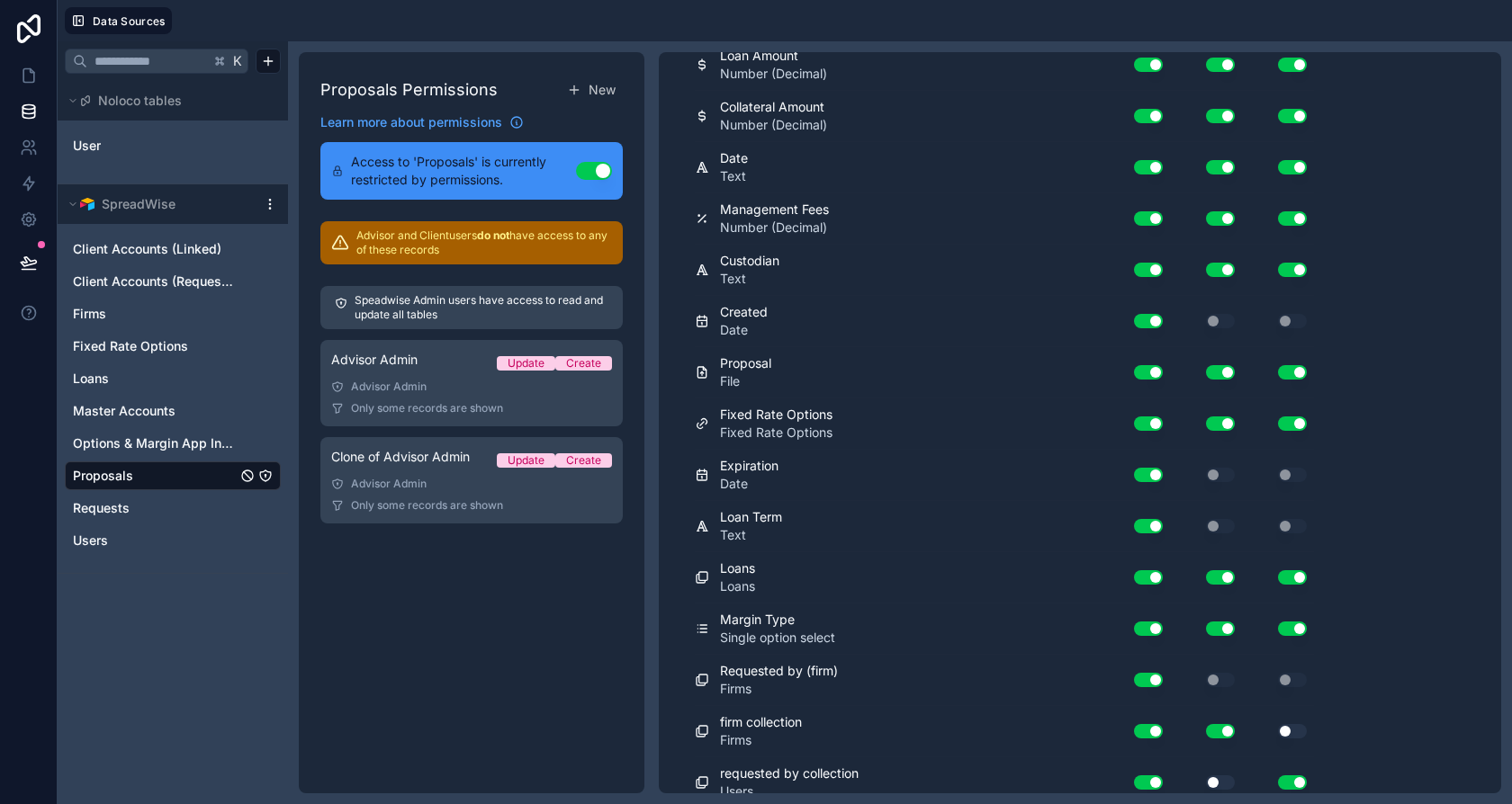
click at [1293, 725] on button "Use setting" at bounding box center [1292, 731] width 29 height 14
click at [1222, 778] on div "Use setting" at bounding box center [1206, 783] width 72 height 29
click at [1217, 776] on button "Use setting" at bounding box center [1220, 783] width 29 height 14
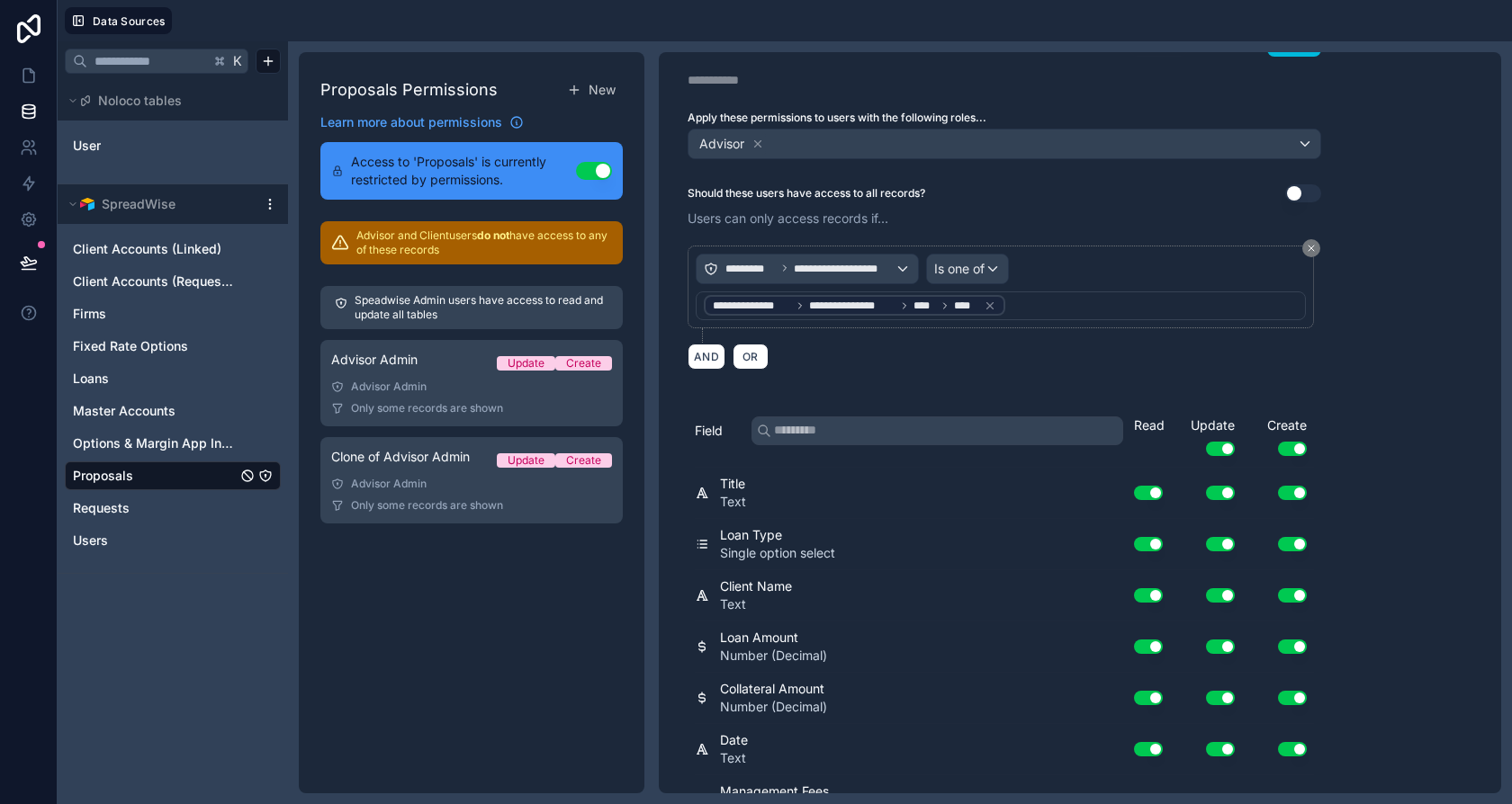
scroll to position [0, 0]
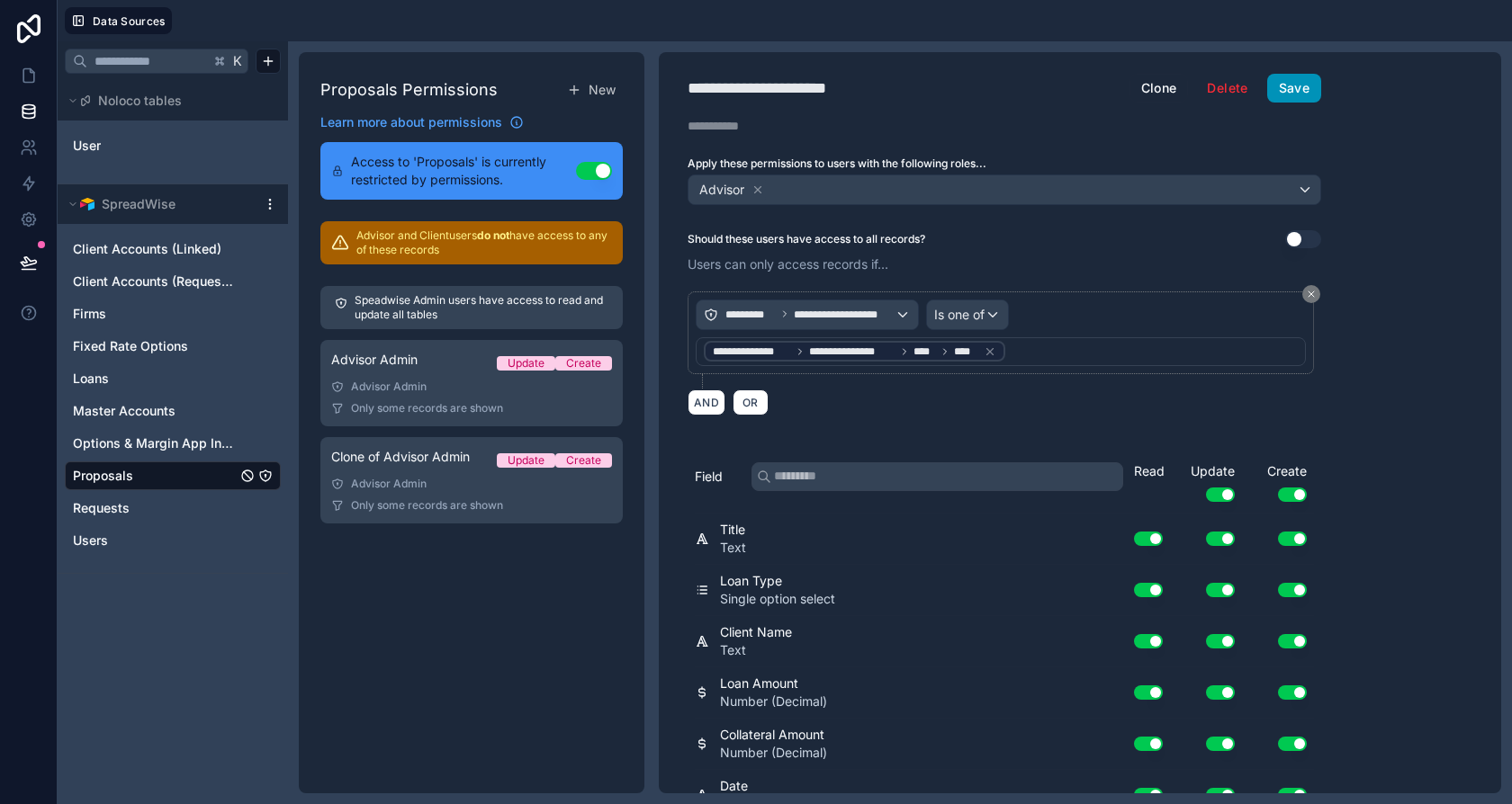
click at [1281, 87] on button "Save" at bounding box center [1294, 88] width 54 height 29
click at [855, 312] on span "**********" at bounding box center [844, 315] width 101 height 14
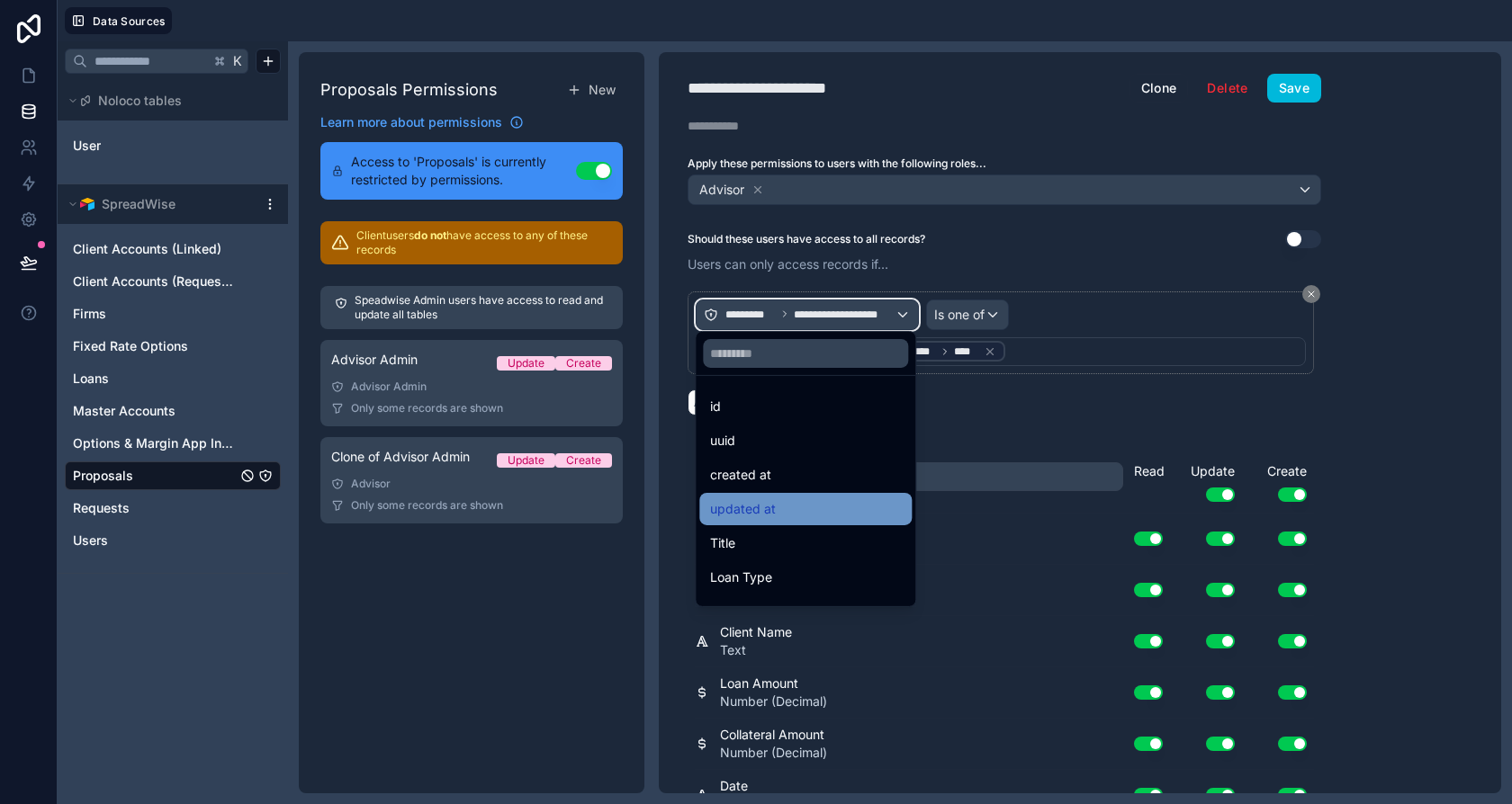
scroll to position [537, 0]
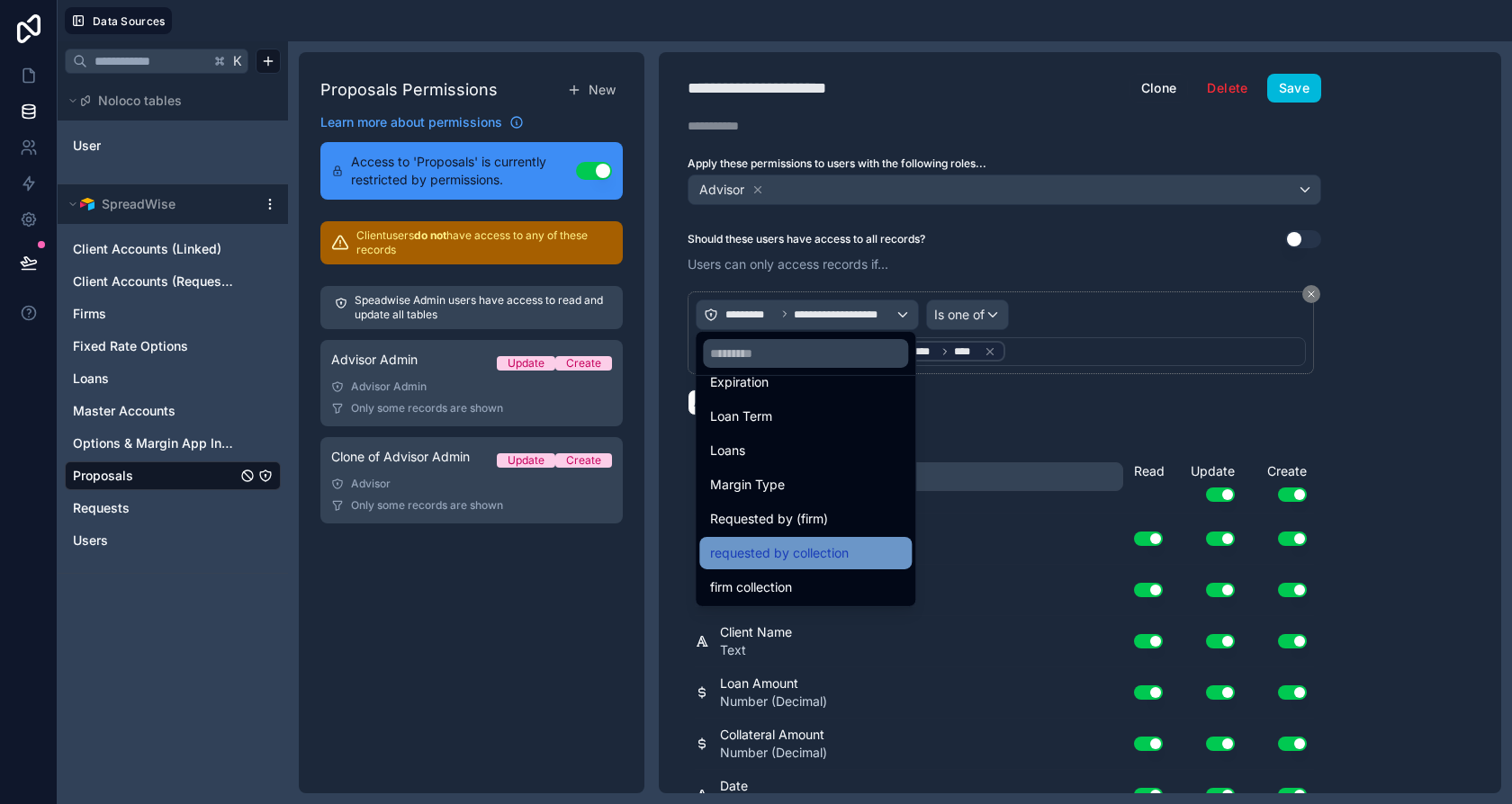
click at [800, 556] on span "requested by collection" at bounding box center [779, 553] width 138 height 21
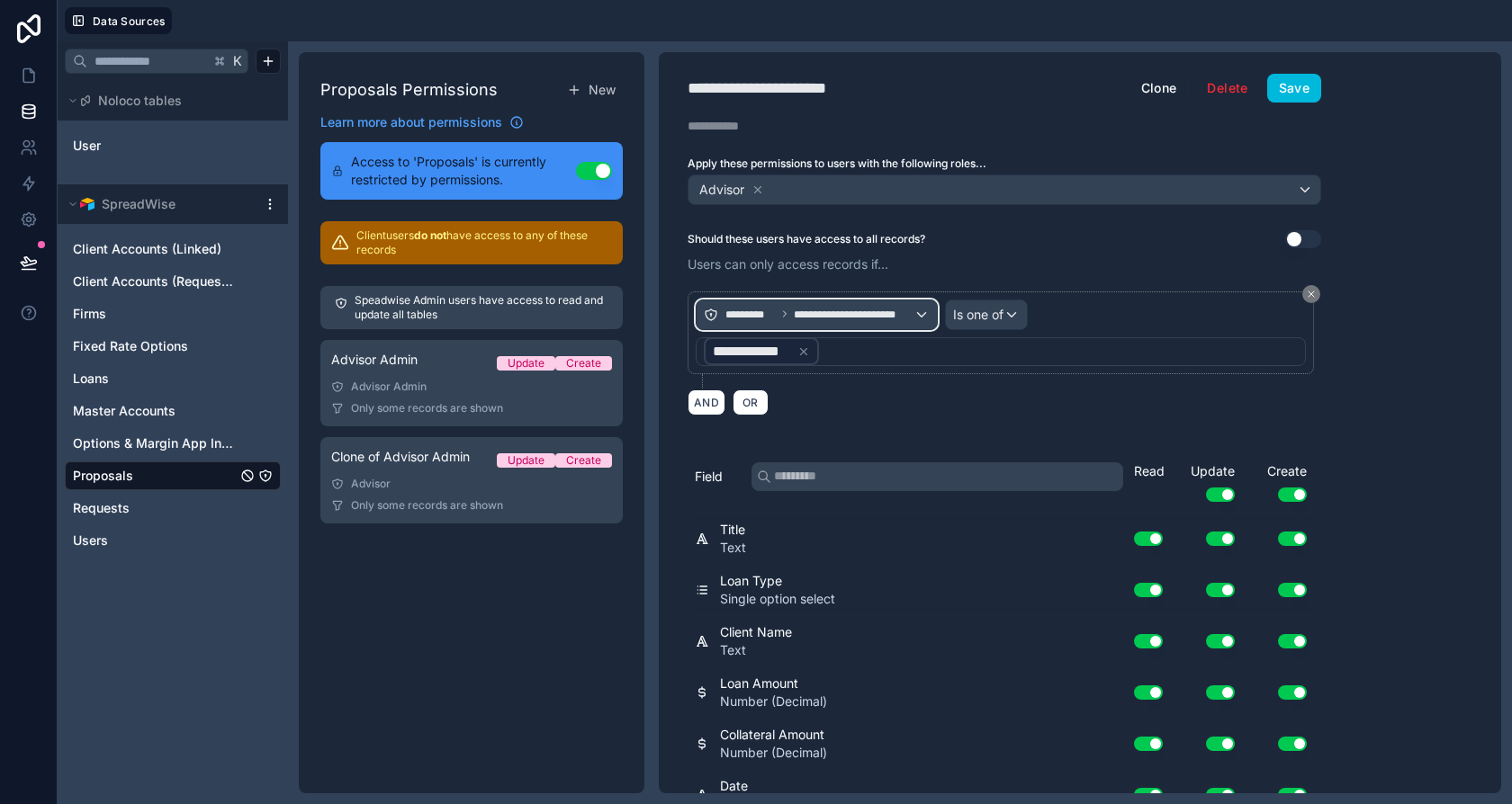
click at [843, 308] on span "**********" at bounding box center [854, 315] width 120 height 14
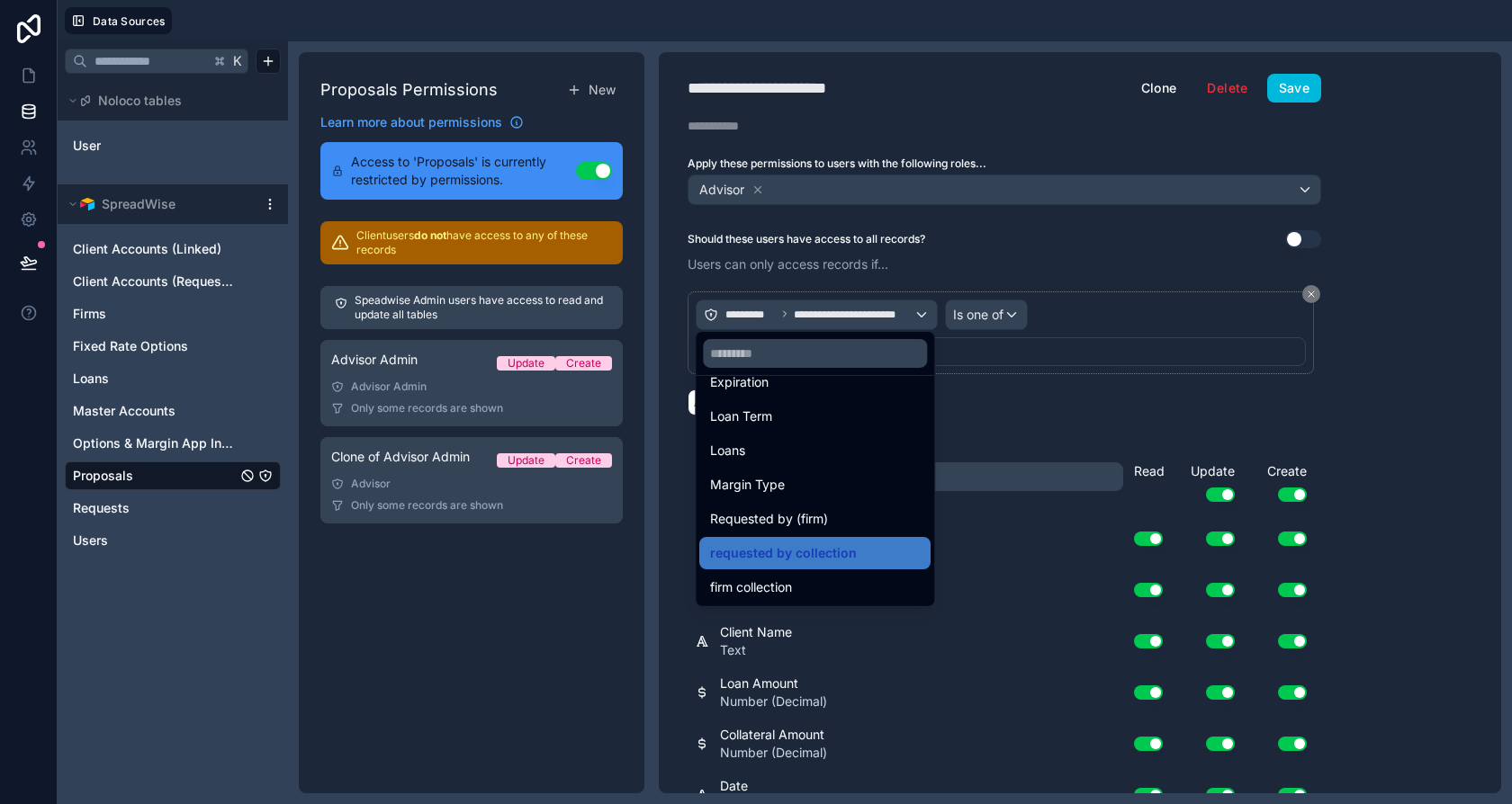
click at [1039, 400] on div at bounding box center [756, 402] width 1512 height 804
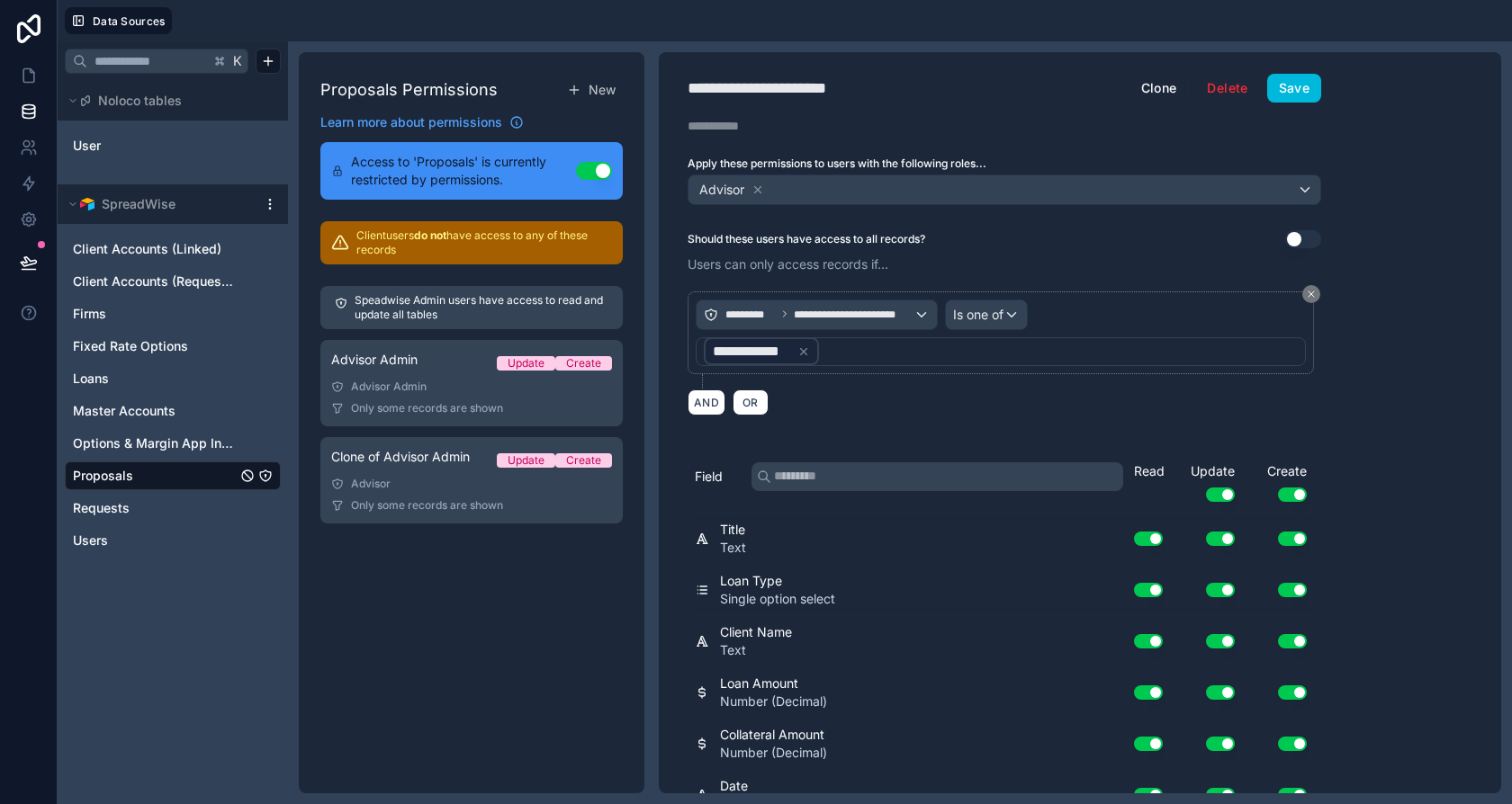
click at [897, 349] on div "**********" at bounding box center [1000, 351] width 610 height 29
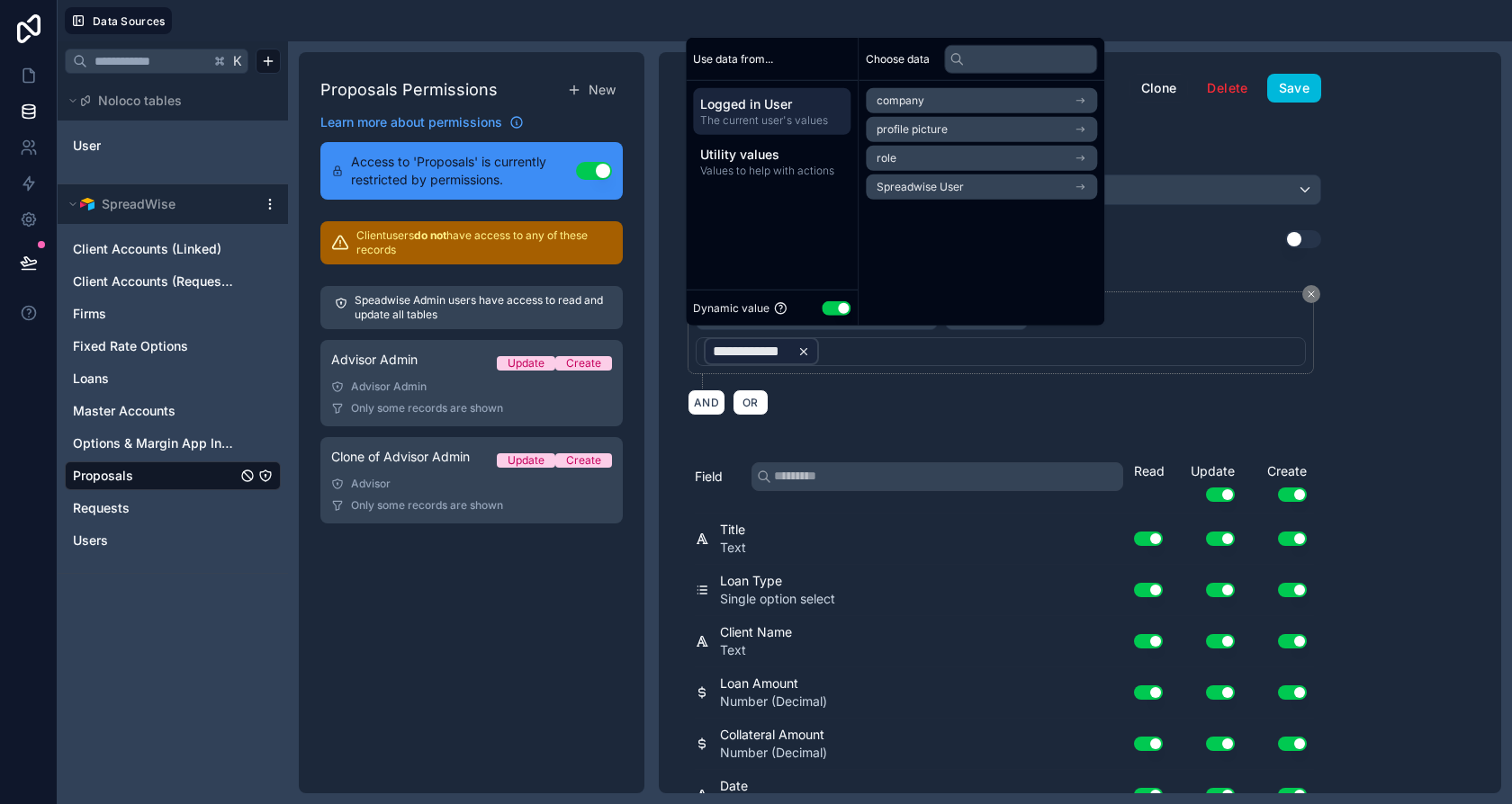
click at [803, 346] on icon at bounding box center [803, 351] width 12 height 12
click at [953, 189] on span "Spreadwise User" at bounding box center [920, 187] width 87 height 14
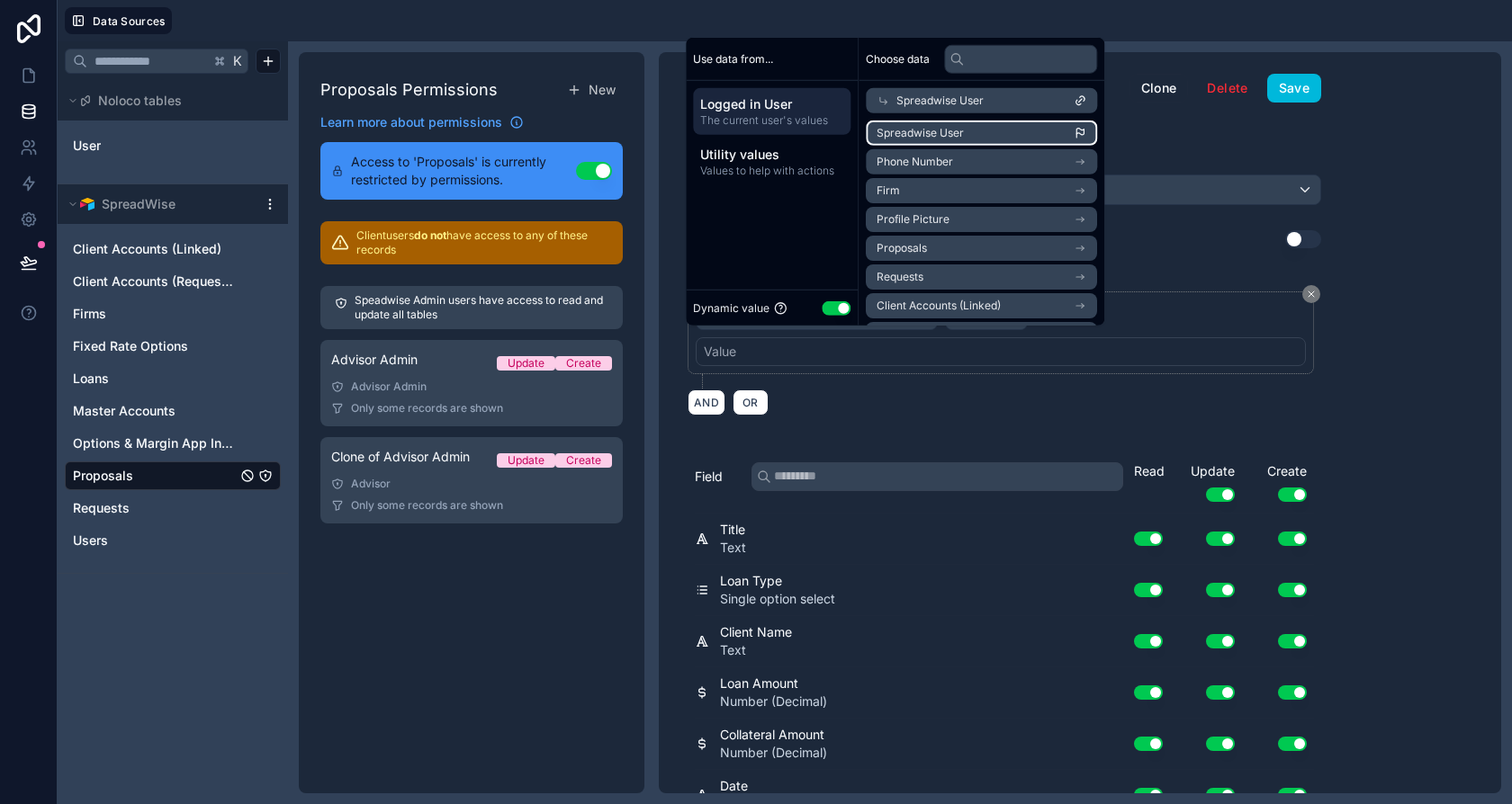
click at [954, 135] on span "Spreadwise User" at bounding box center [920, 133] width 87 height 14
click at [1307, 86] on button "Save" at bounding box center [1294, 88] width 54 height 29
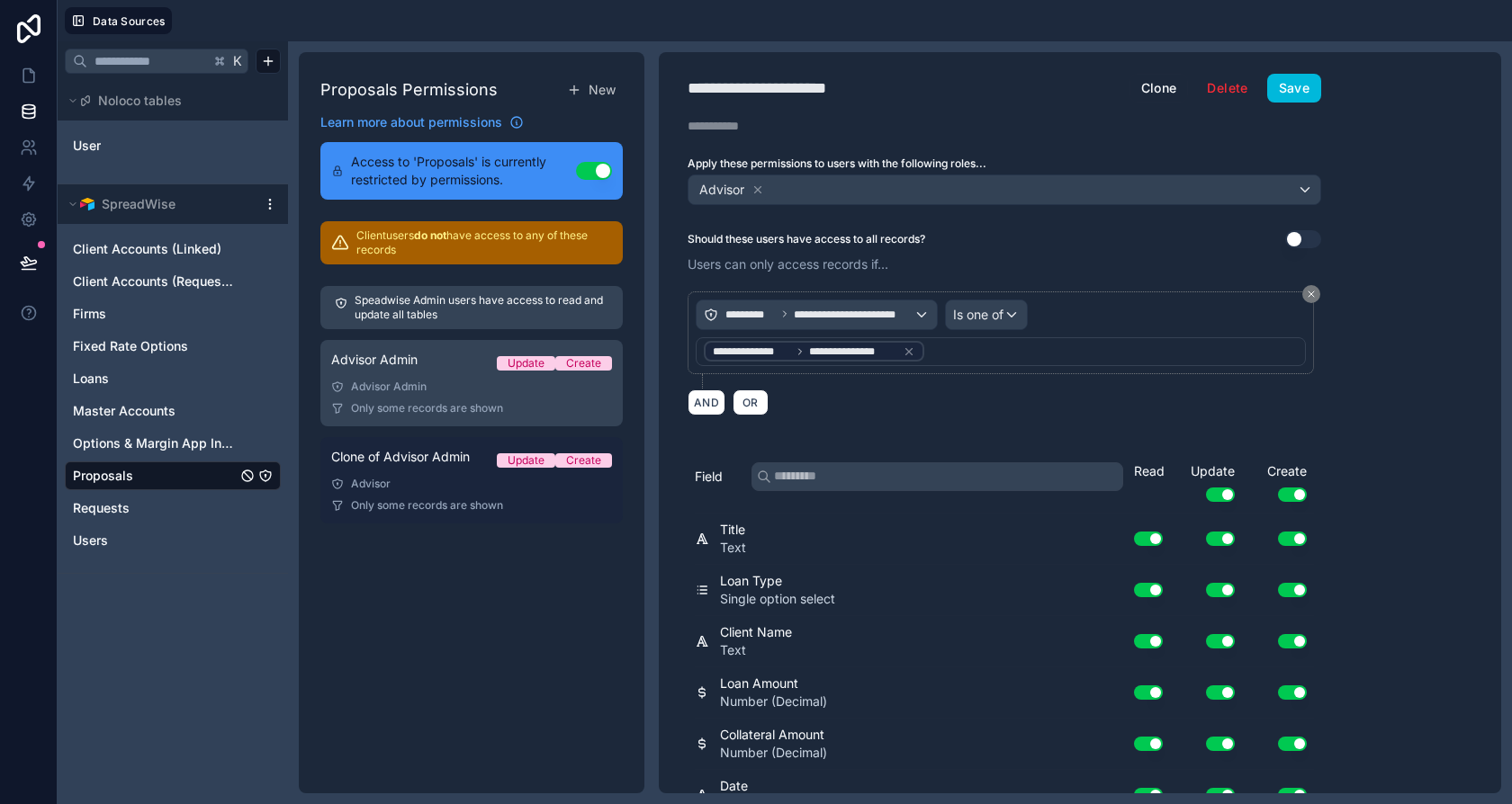
click at [441, 483] on div "Advisor" at bounding box center [472, 484] width 281 height 14
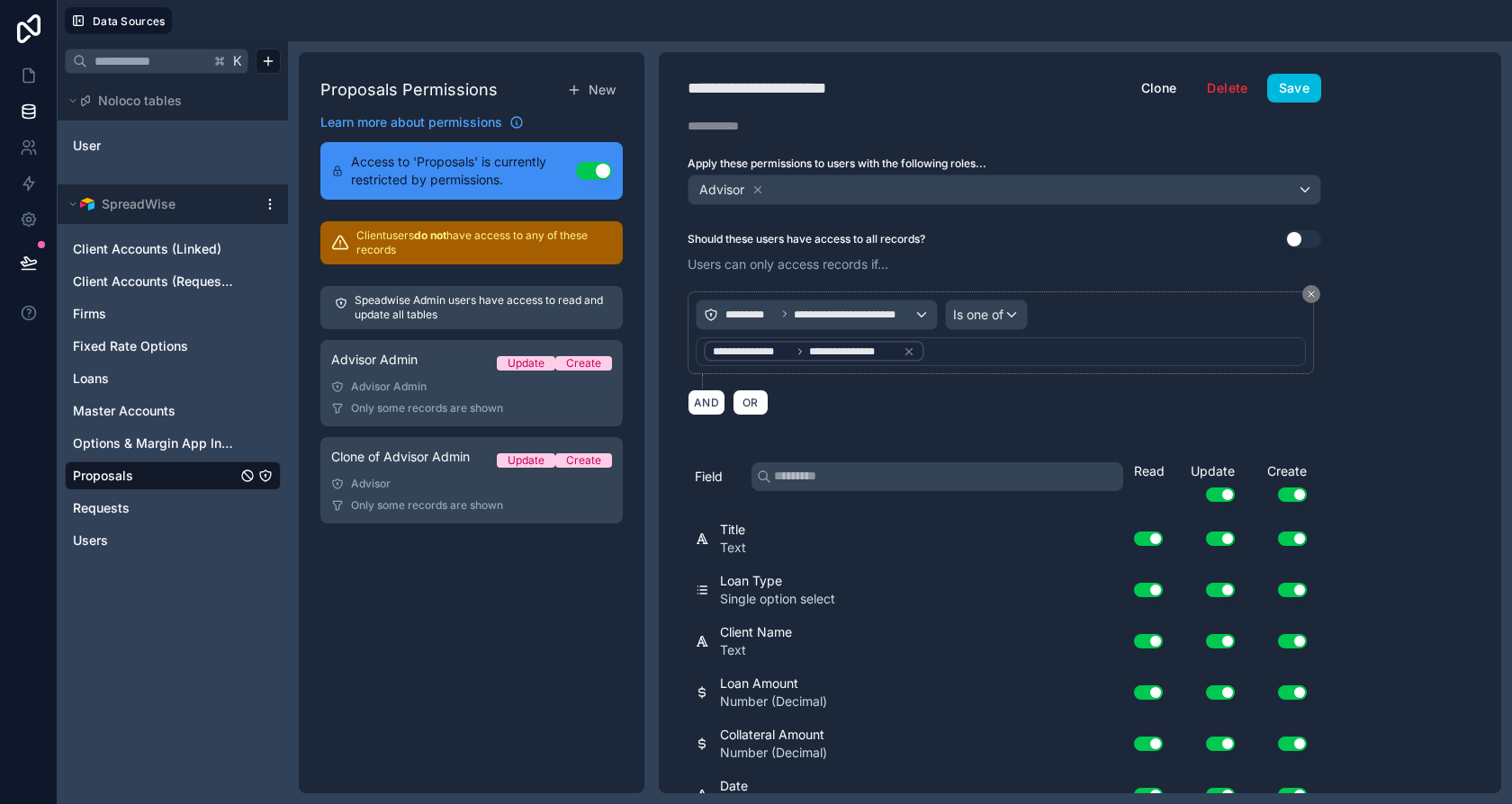
click at [857, 100] on div "**********" at bounding box center [1004, 88] width 691 height 29
click at [860, 89] on div "**********" at bounding box center [784, 88] width 195 height 25
type div "**********"
click at [1313, 86] on button "Save" at bounding box center [1294, 88] width 54 height 29
click at [18, 72] on link at bounding box center [28, 76] width 57 height 36
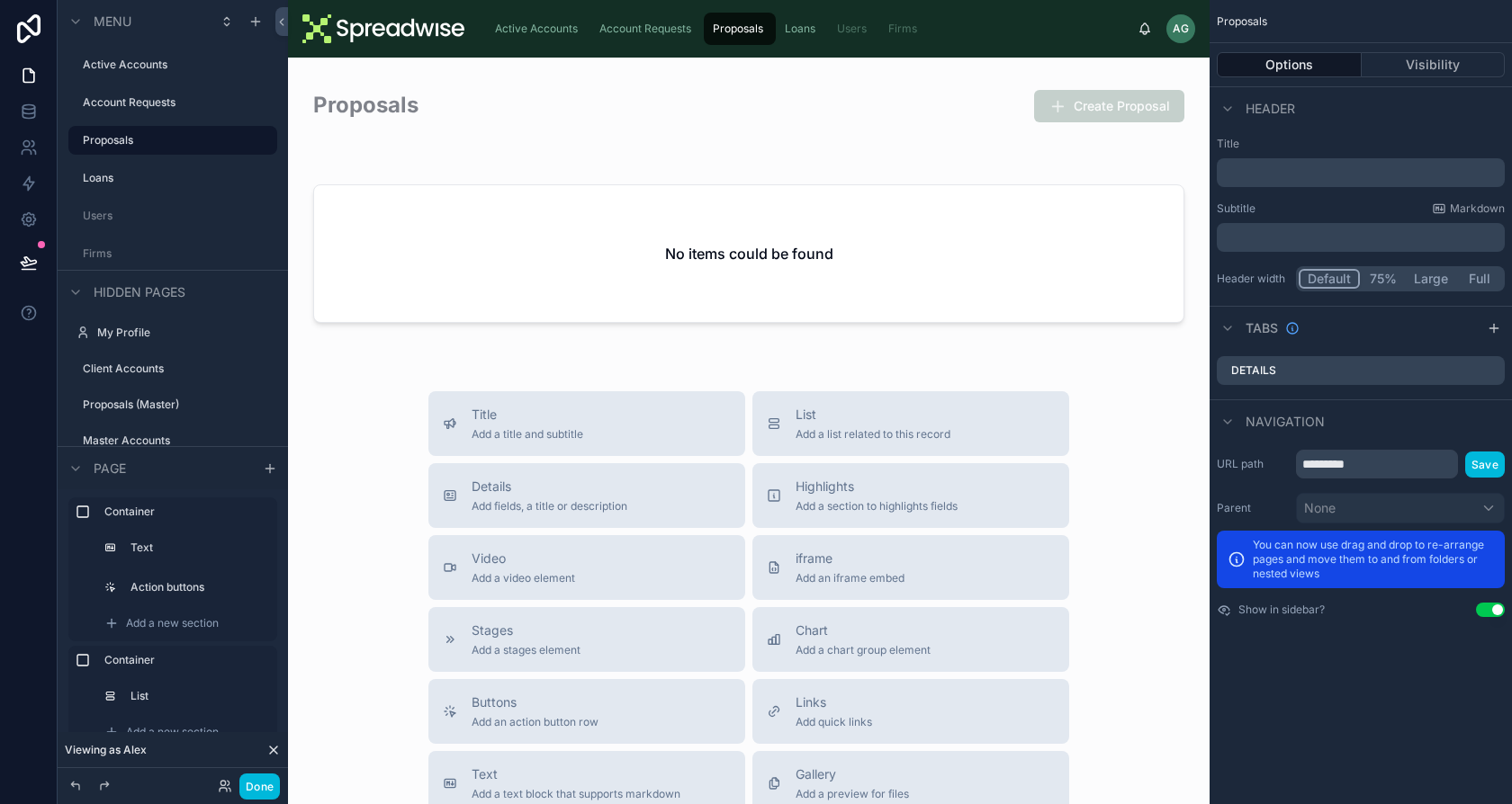
click at [1448, 51] on div "Options Visibility" at bounding box center [1361, 64] width 303 height 43
click at [1445, 57] on button "Visibility" at bounding box center [1434, 64] width 144 height 25
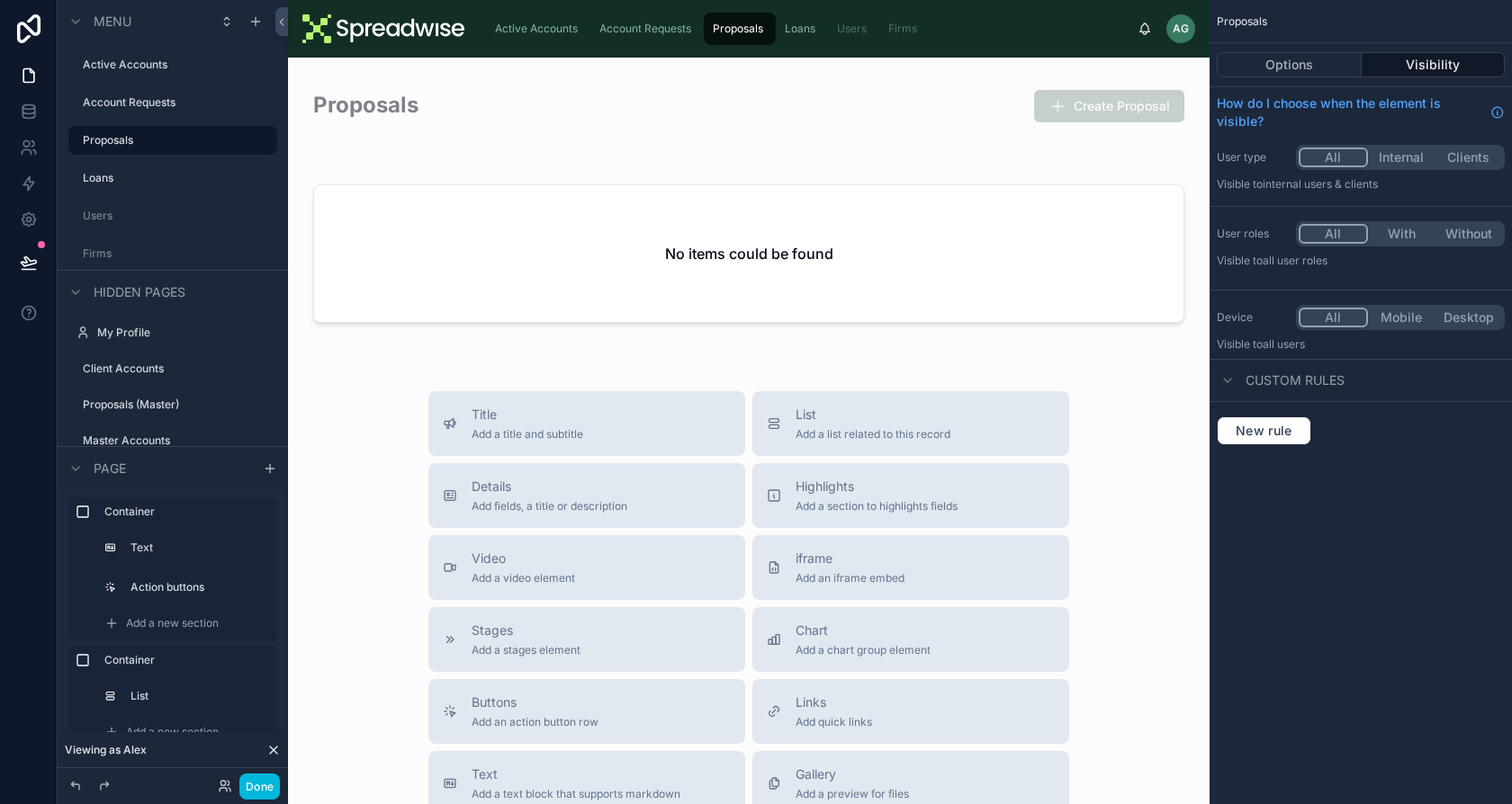
click at [1411, 235] on button "With" at bounding box center [1402, 233] width 67 height 20
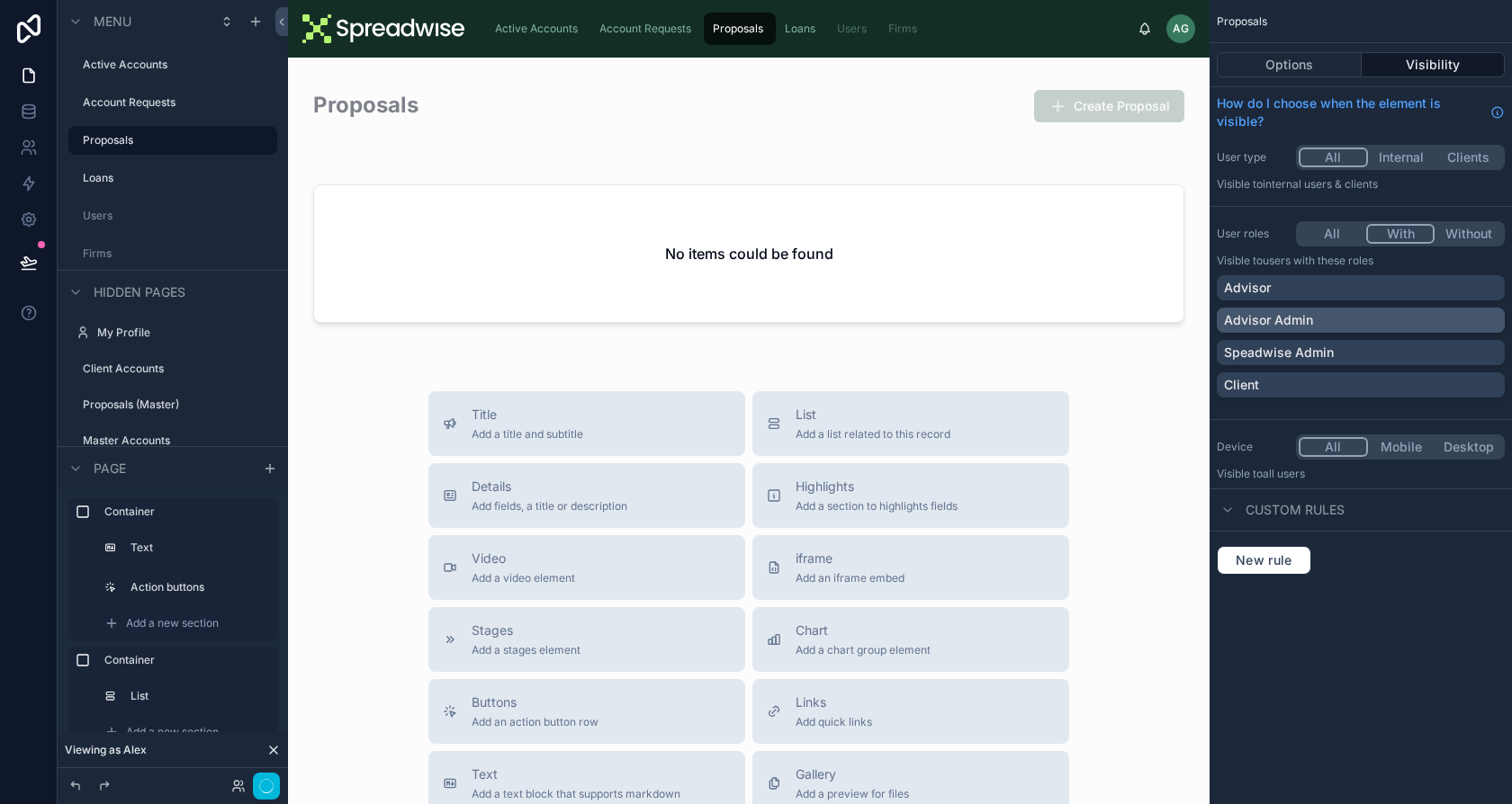
click at [1301, 312] on p "Advisor Admin" at bounding box center [1267, 319] width 89 height 18
click at [1320, 277] on div "Advisor" at bounding box center [1361, 288] width 288 height 25
click at [1321, 345] on p "Speadwise Admin" at bounding box center [1279, 352] width 110 height 18
click at [273, 783] on button "Done" at bounding box center [259, 787] width 40 height 26
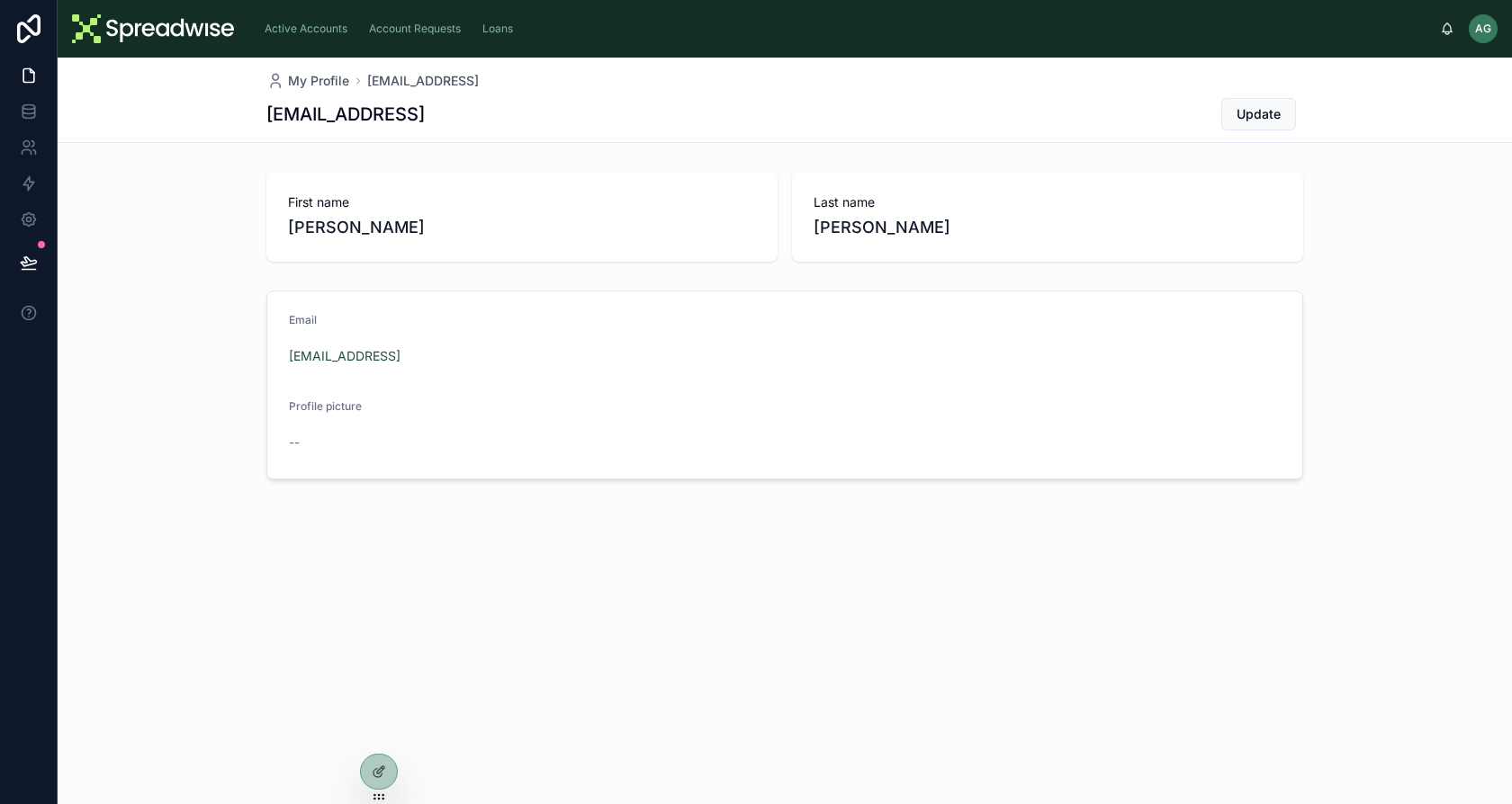
click at [497, 30] on span "Loans" at bounding box center [497, 28] width 31 height 14
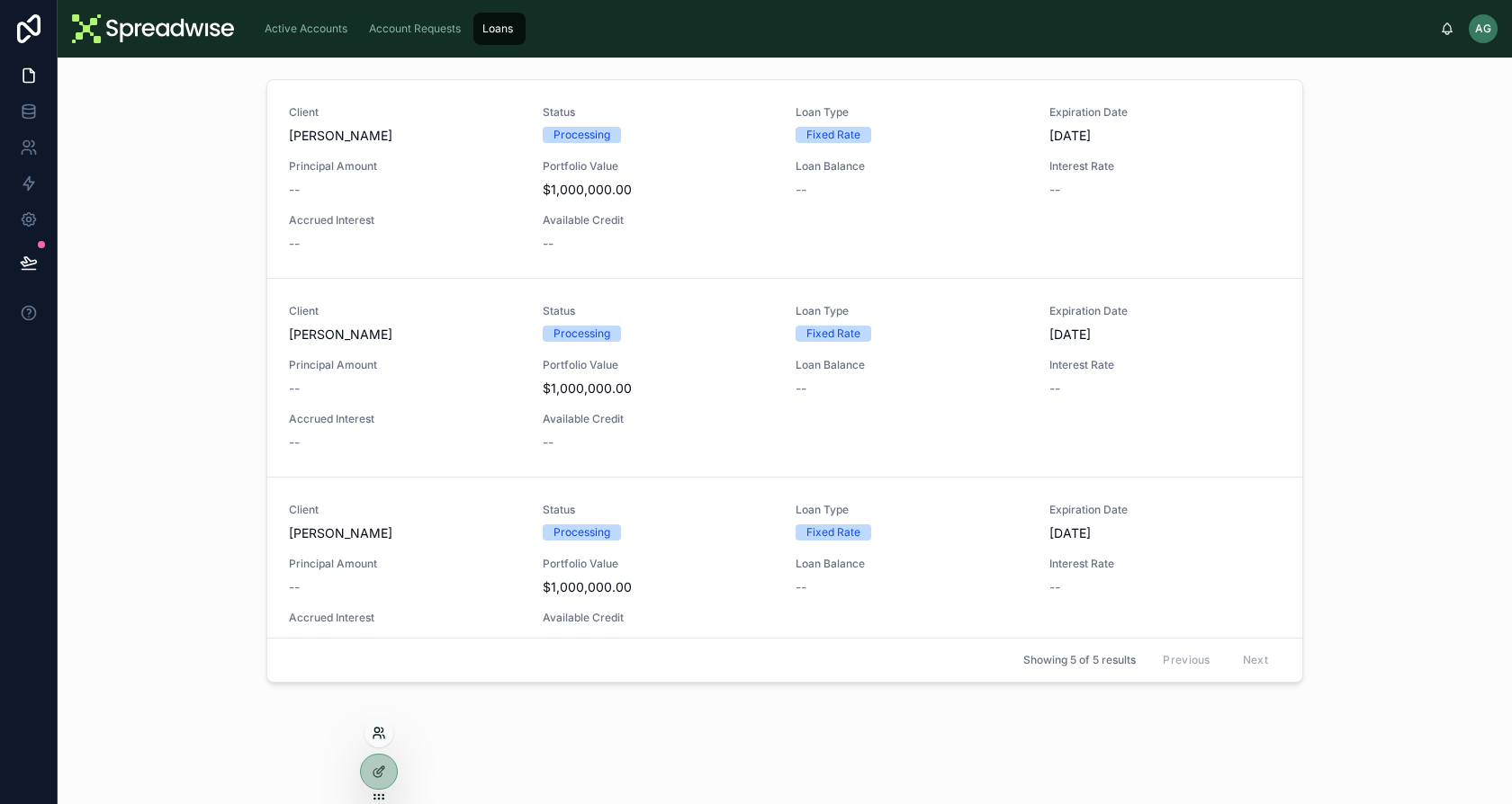
click at [379, 735] on icon at bounding box center [377, 737] width 7 height 4
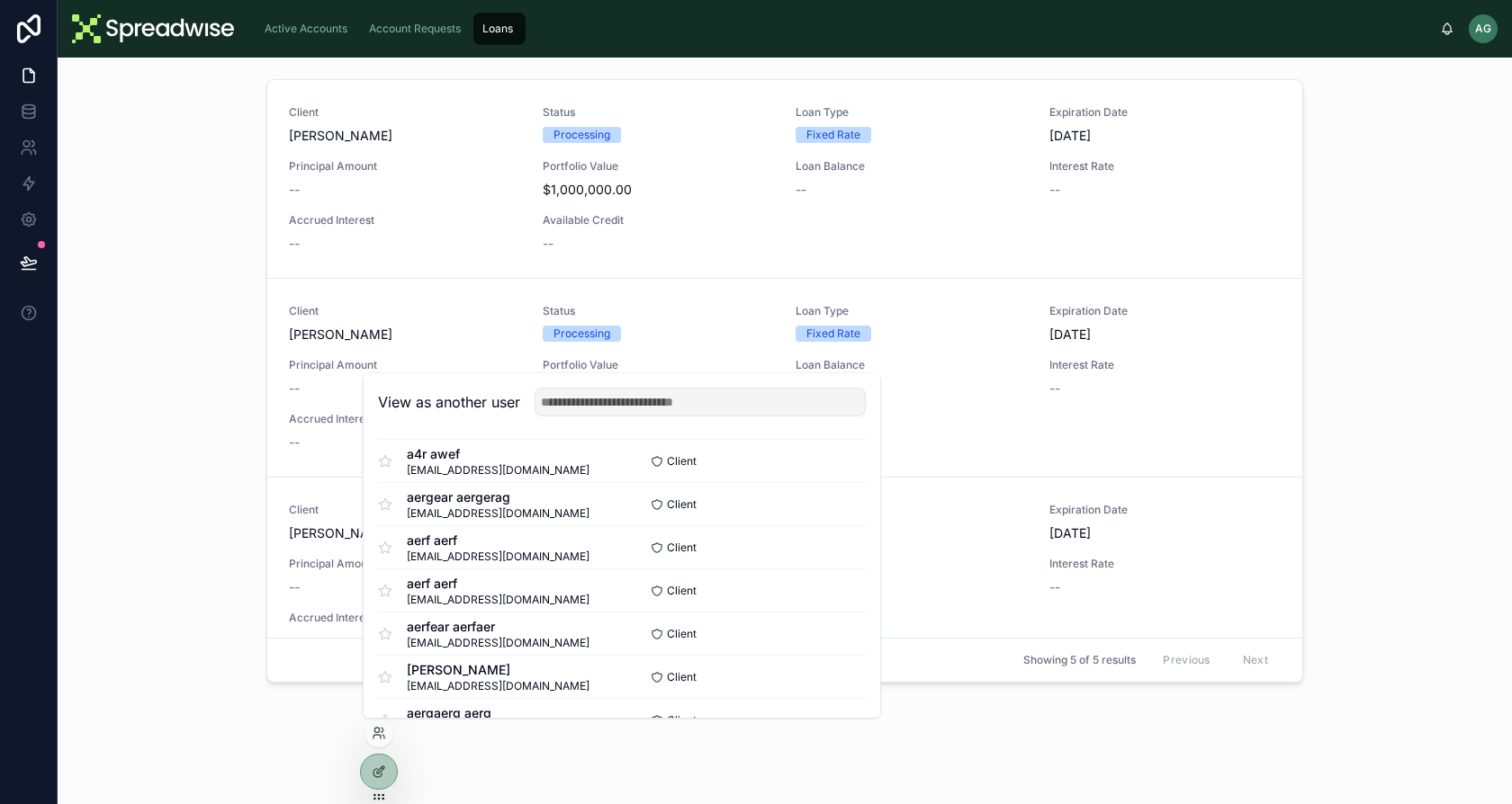
scroll to position [476, 0]
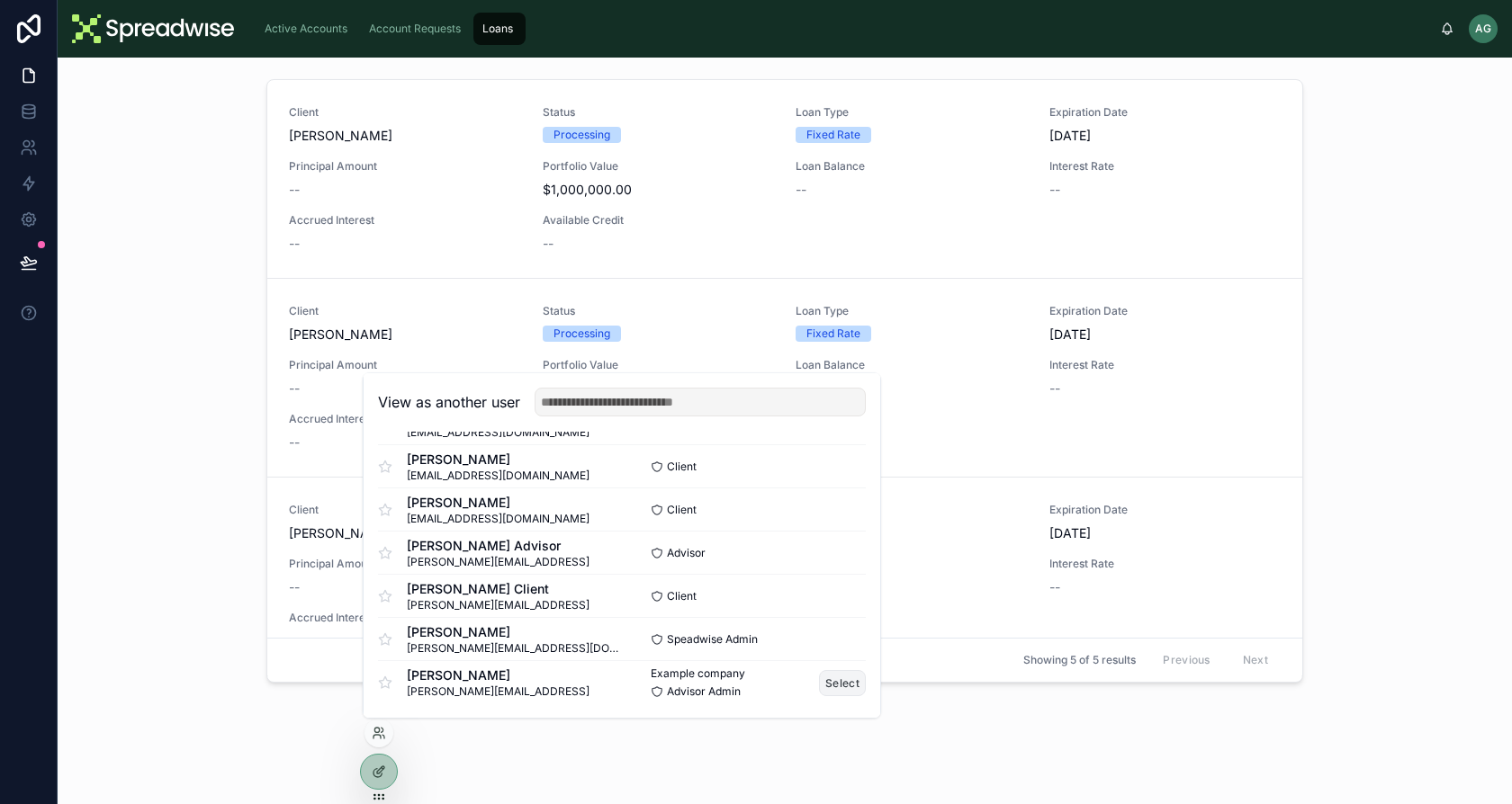
click at [842, 681] on button "Select" at bounding box center [842, 684] width 47 height 26
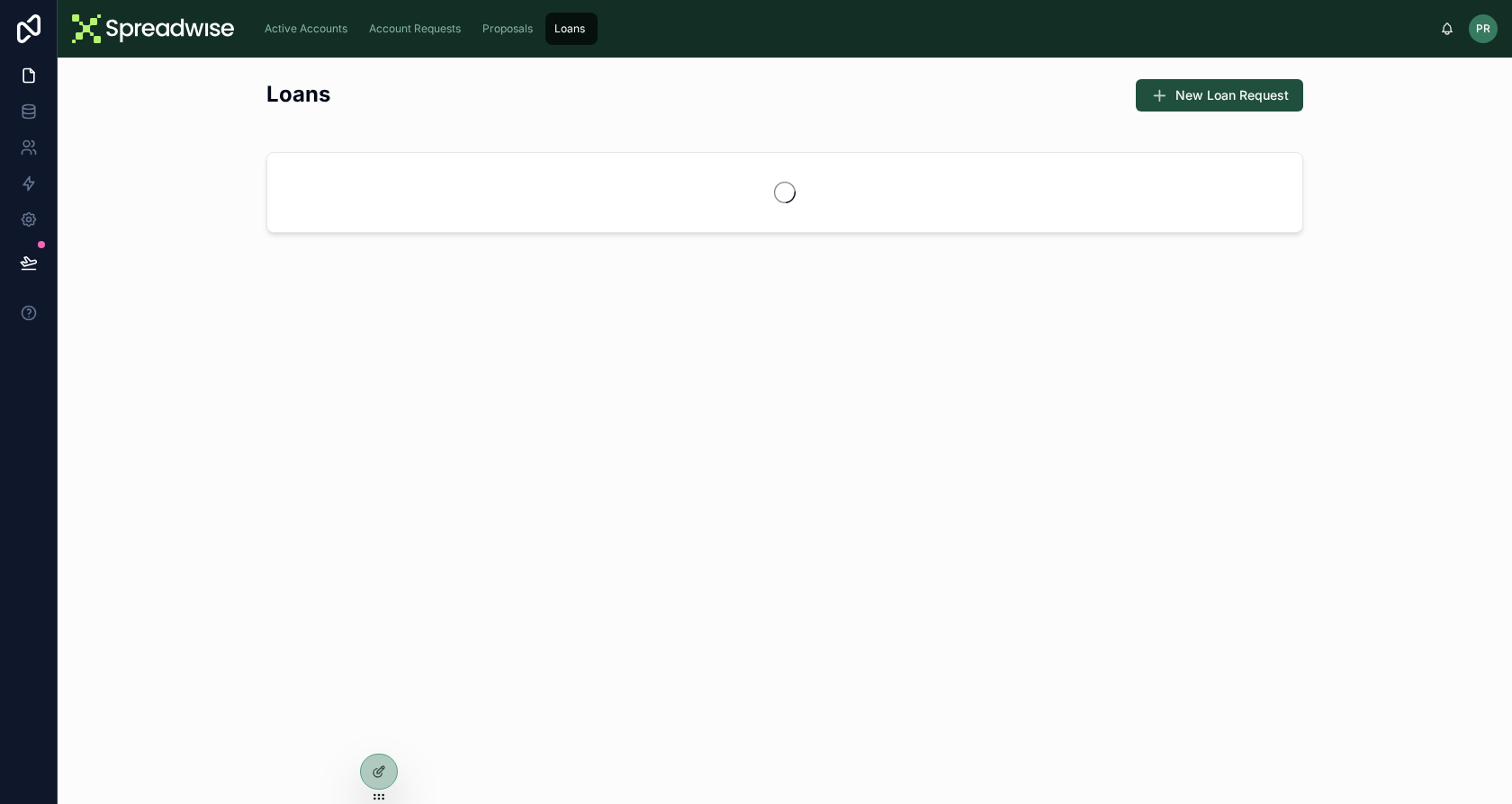
click at [507, 26] on span "Proposals" at bounding box center [507, 28] width 50 height 14
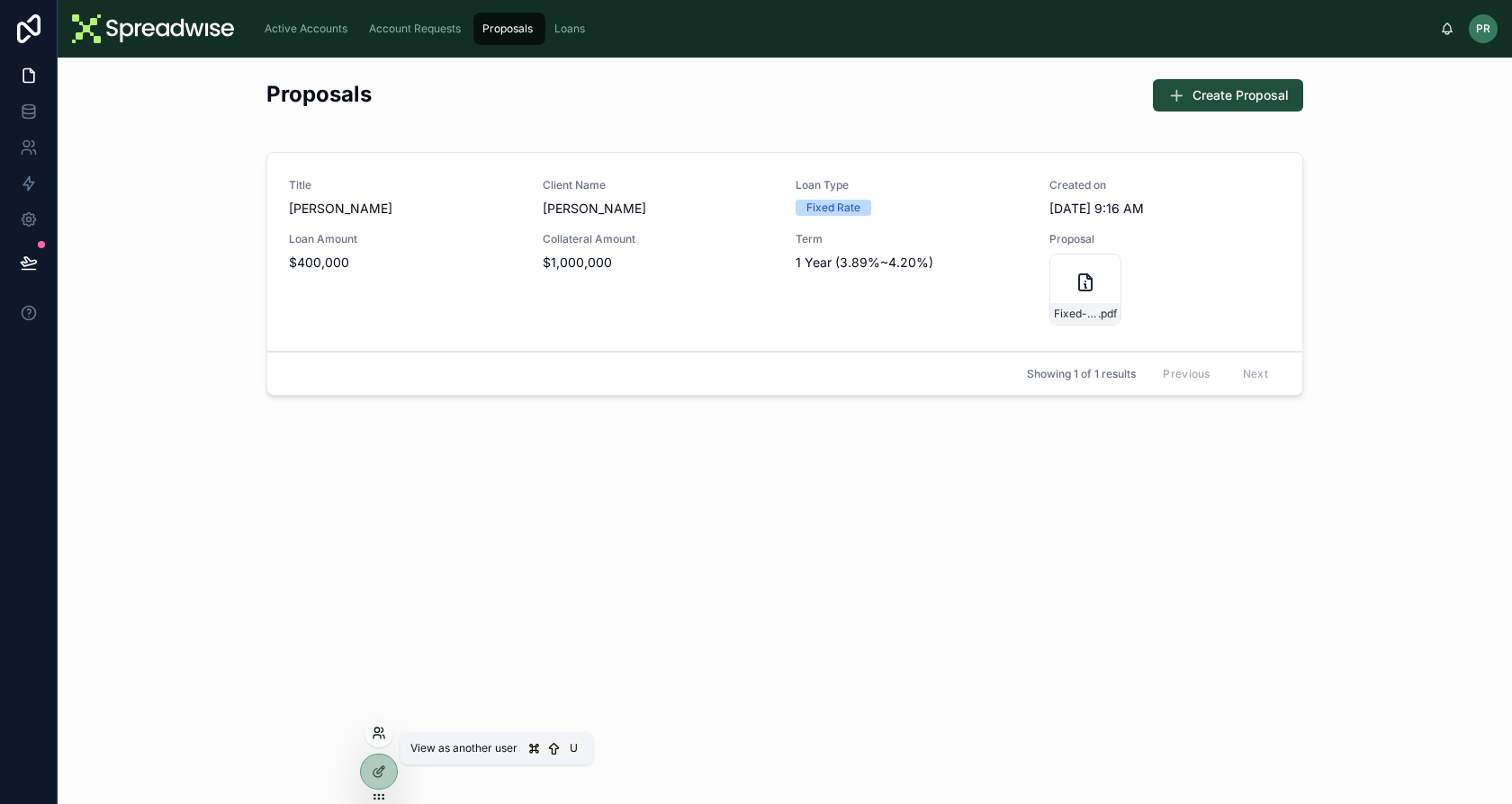
click at [382, 728] on icon at bounding box center [378, 733] width 14 height 14
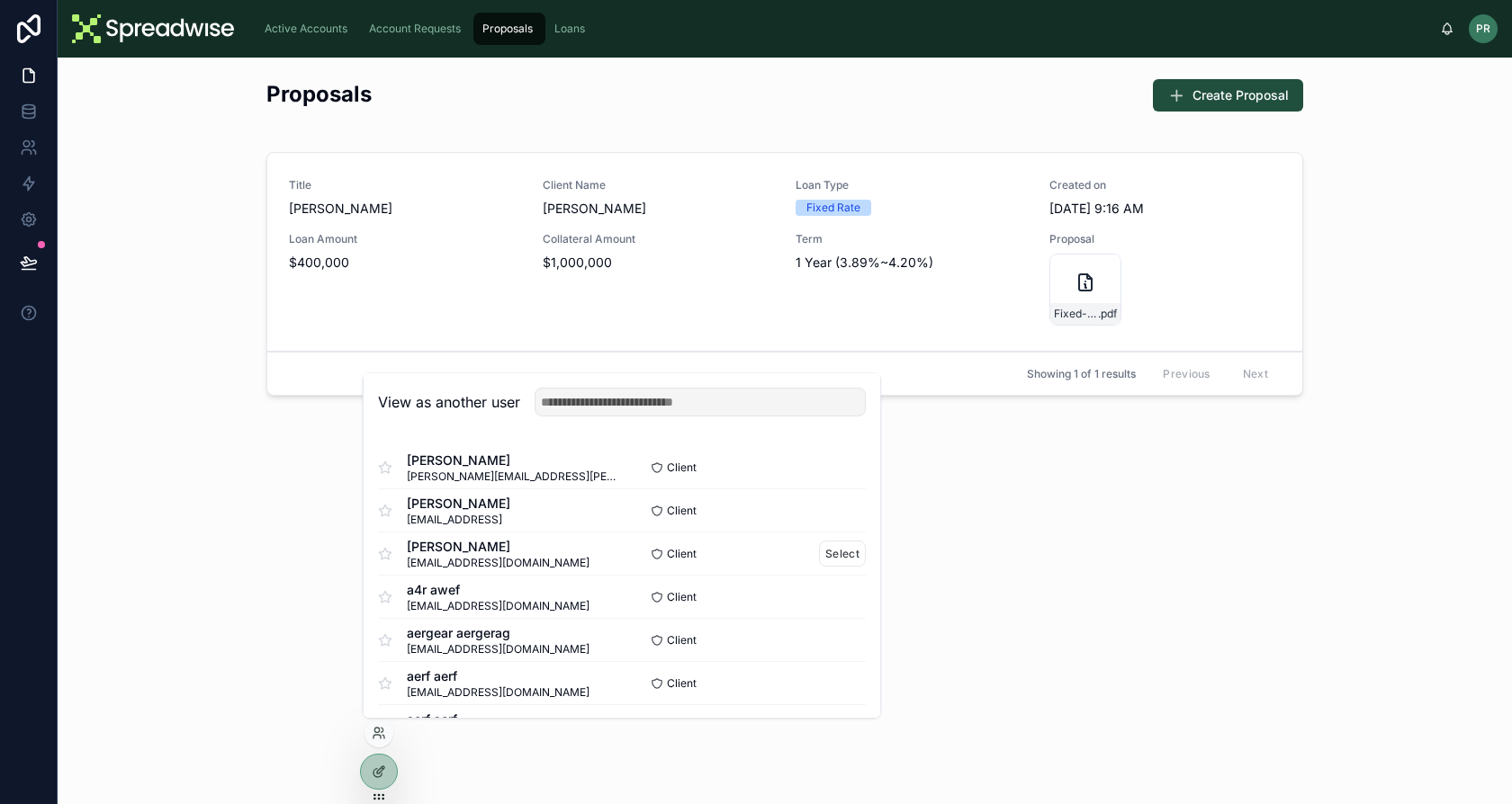
scroll to position [476, 0]
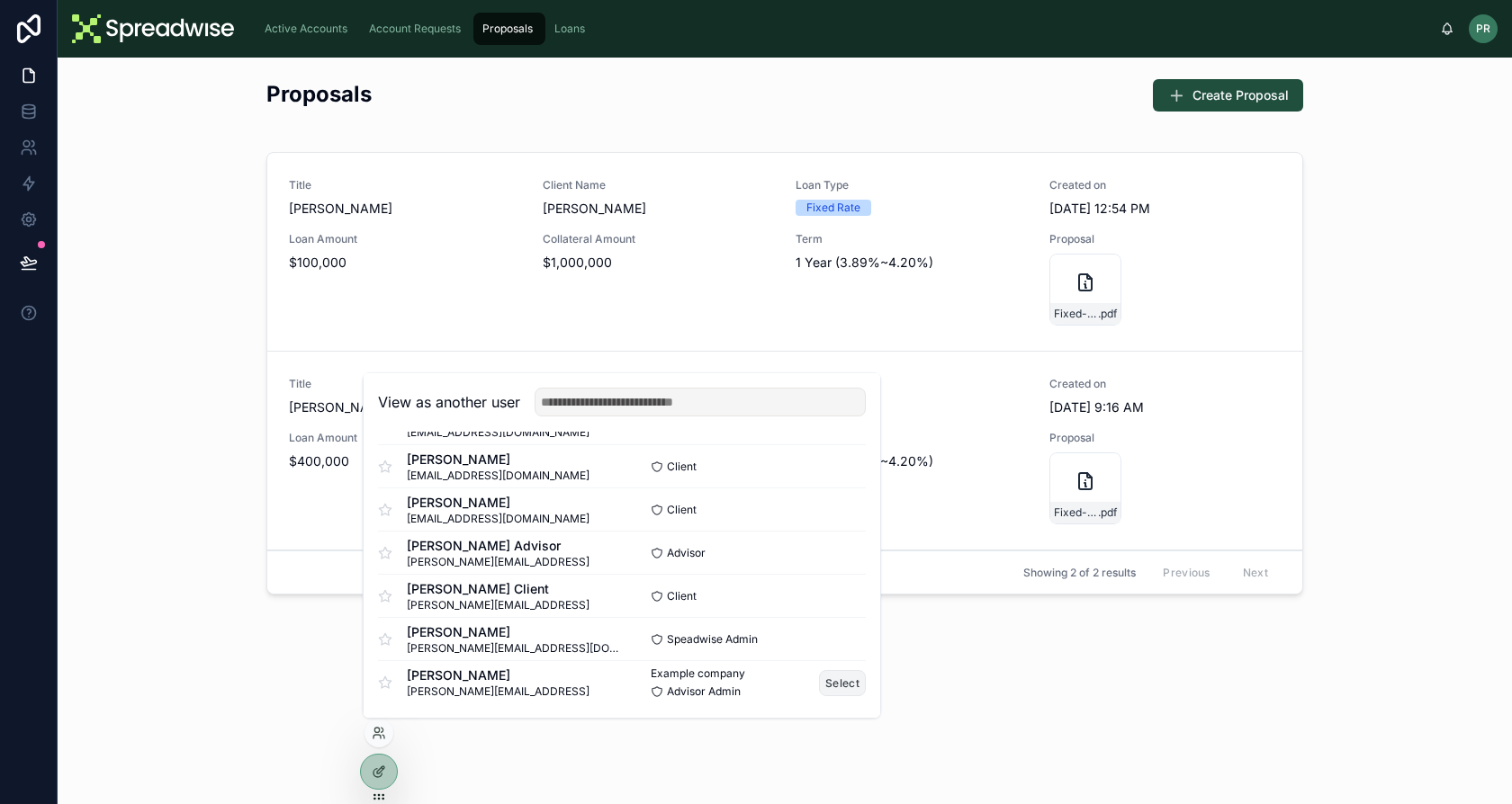
click at [819, 681] on button "Select" at bounding box center [842, 684] width 47 height 26
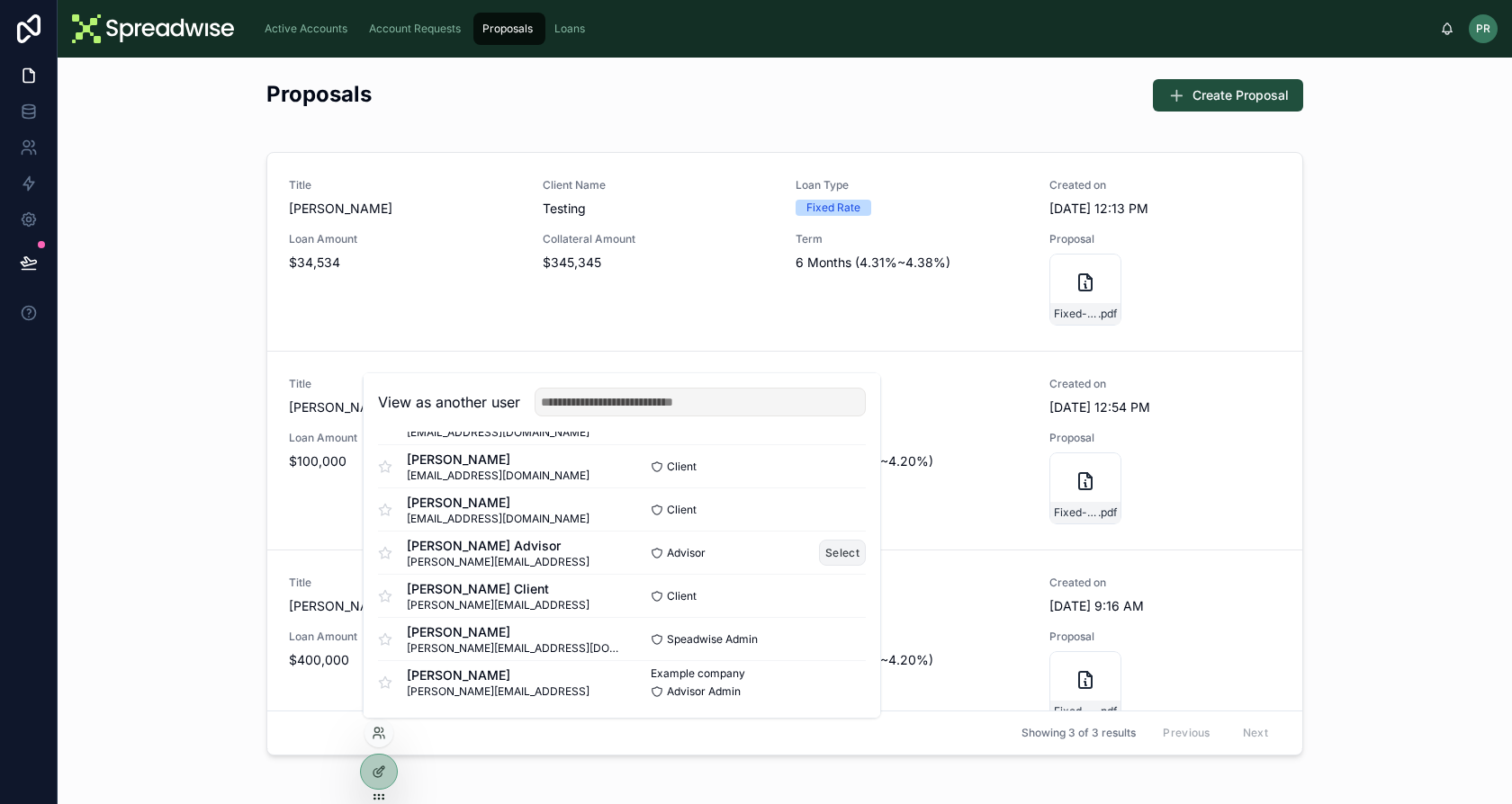
click at [829, 552] on button "Select" at bounding box center [842, 553] width 47 height 26
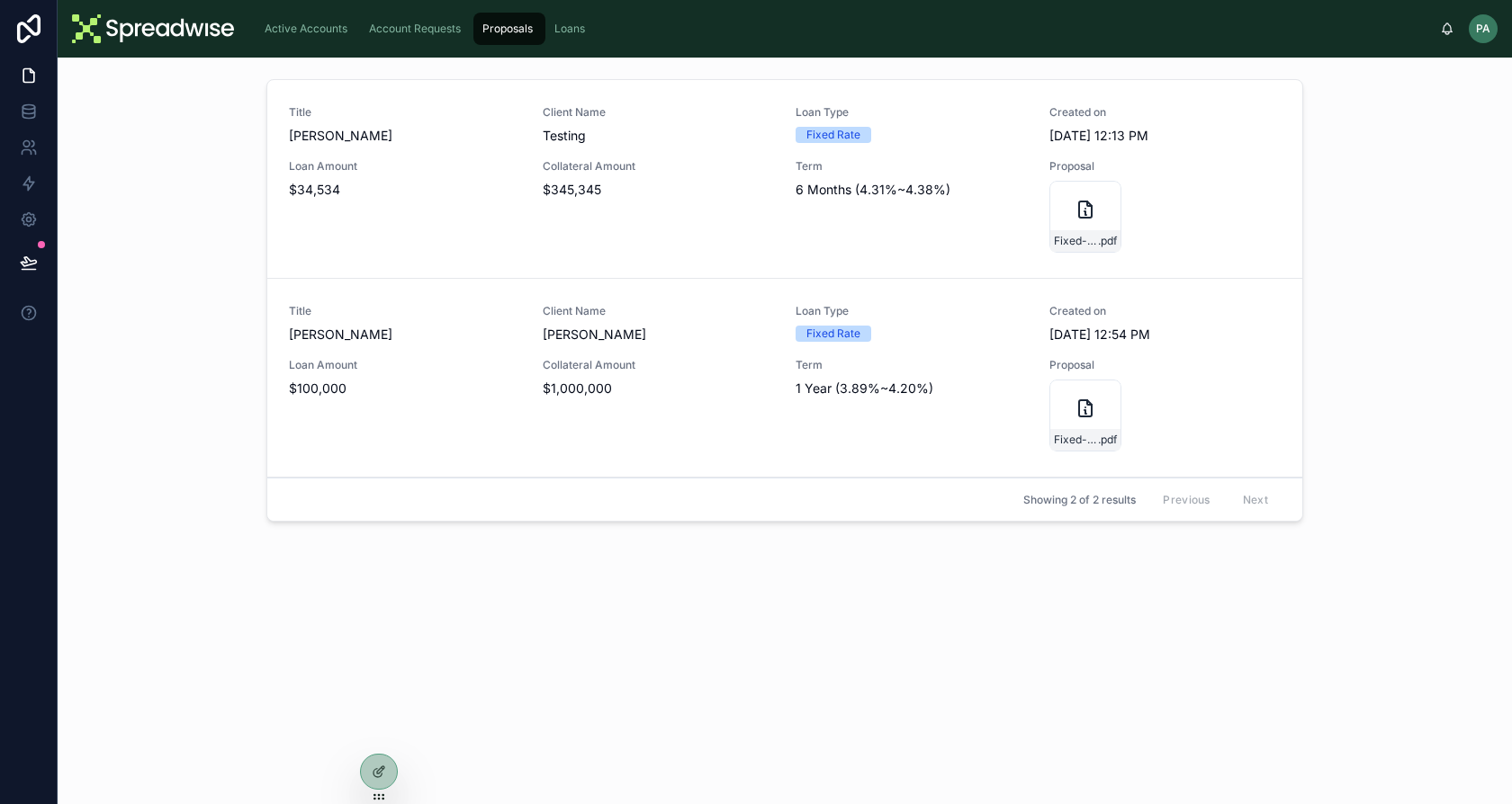
click at [437, 446] on div "Loan Amount $100,000" at bounding box center [404, 404] width 233 height 93
click at [374, 735] on icon at bounding box center [377, 737] width 7 height 4
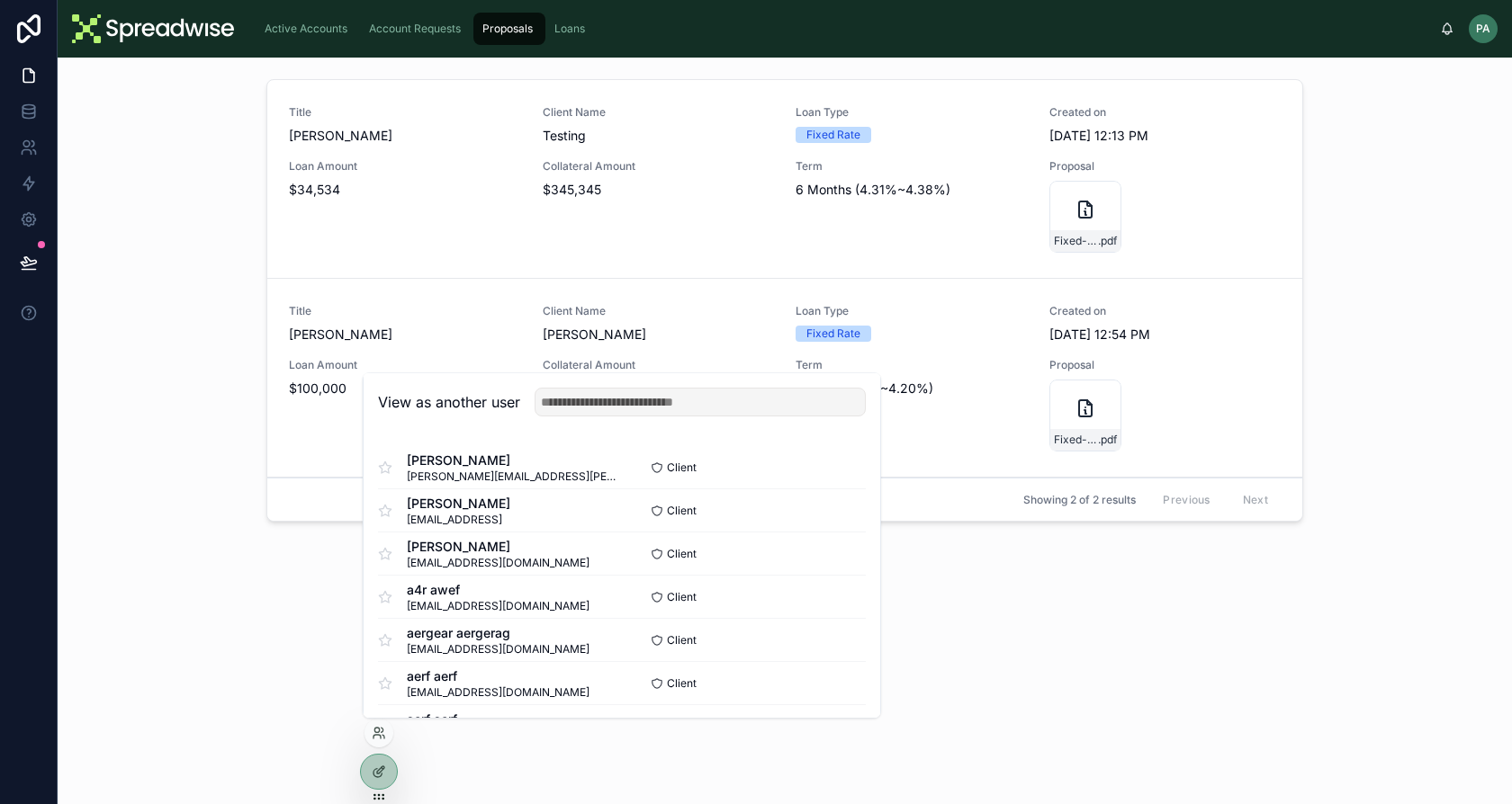
scroll to position [476, 0]
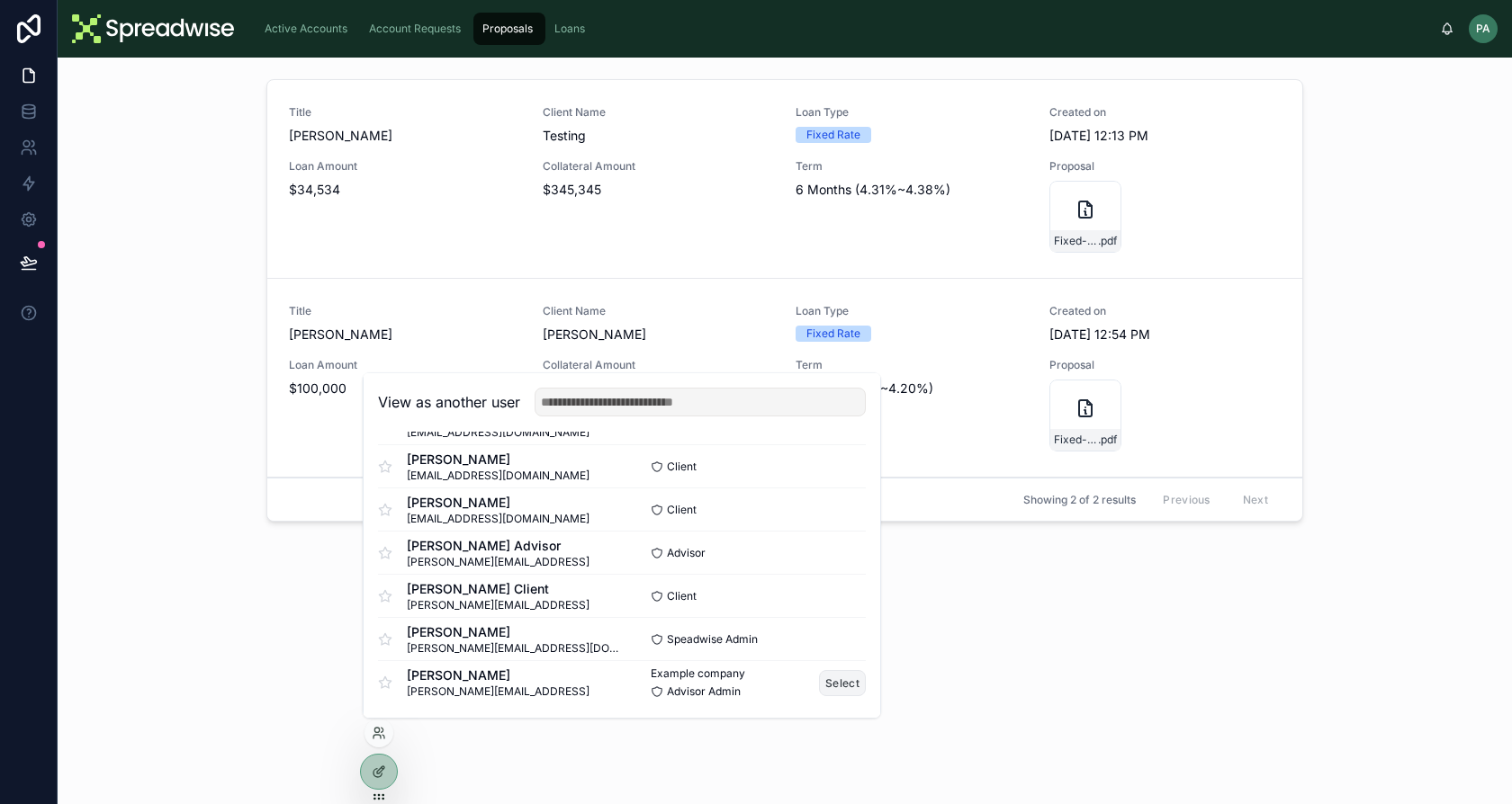
click at [819, 687] on button "Select" at bounding box center [842, 684] width 47 height 26
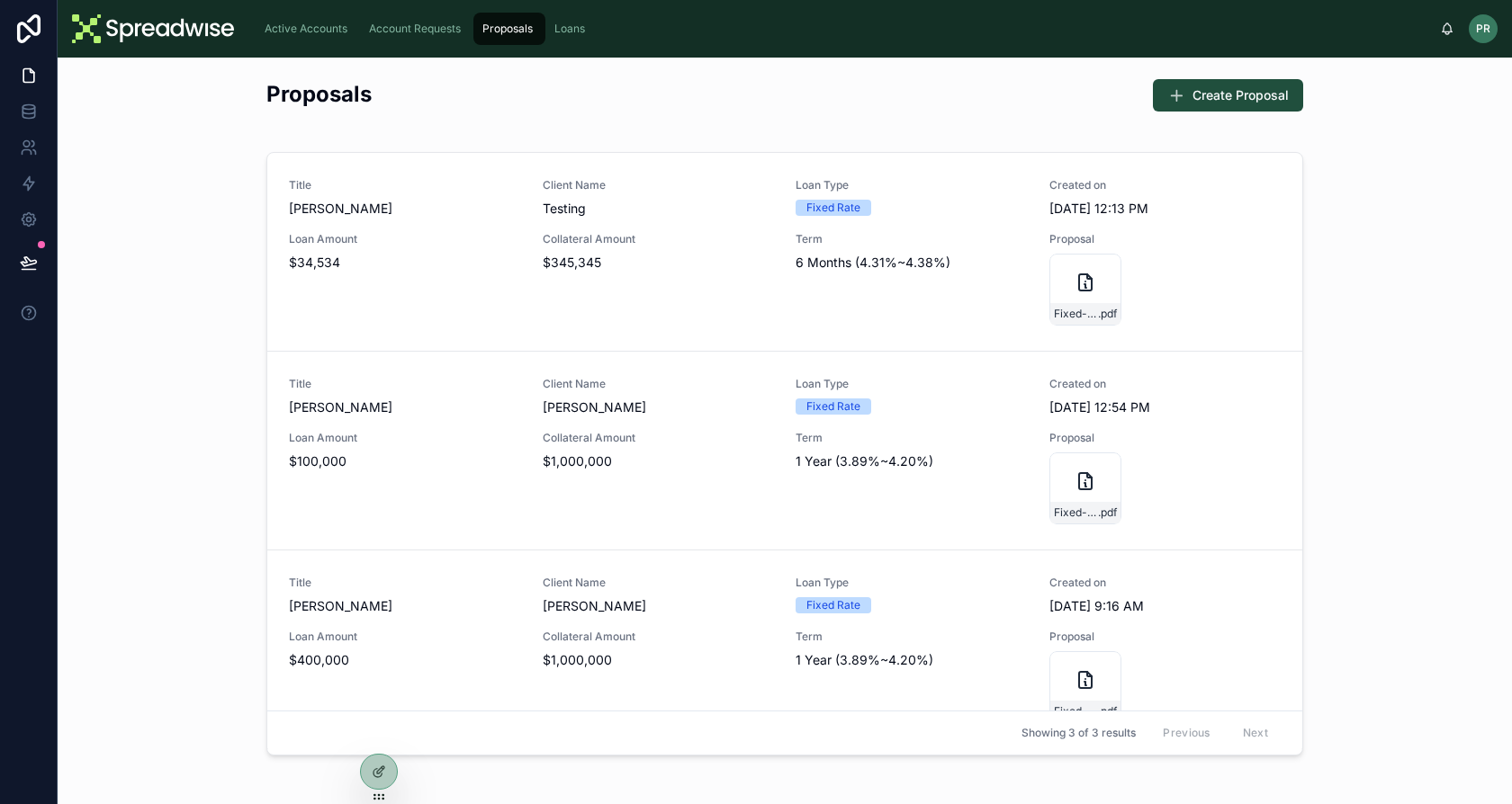
click at [324, 37] on div "Active Accounts" at bounding box center [307, 28] width 93 height 29
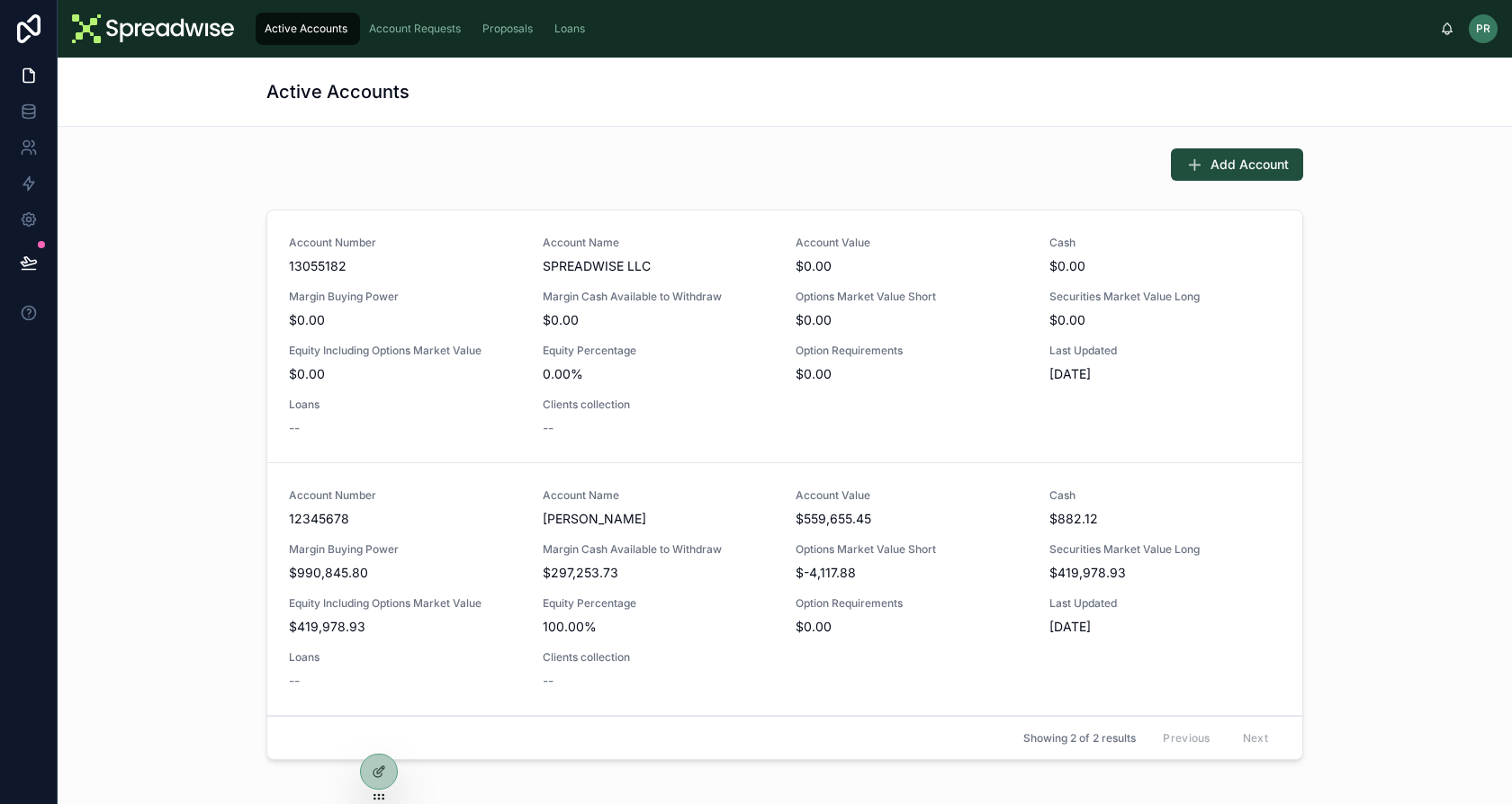
click at [402, 28] on span "Account Requests" at bounding box center [415, 28] width 92 height 14
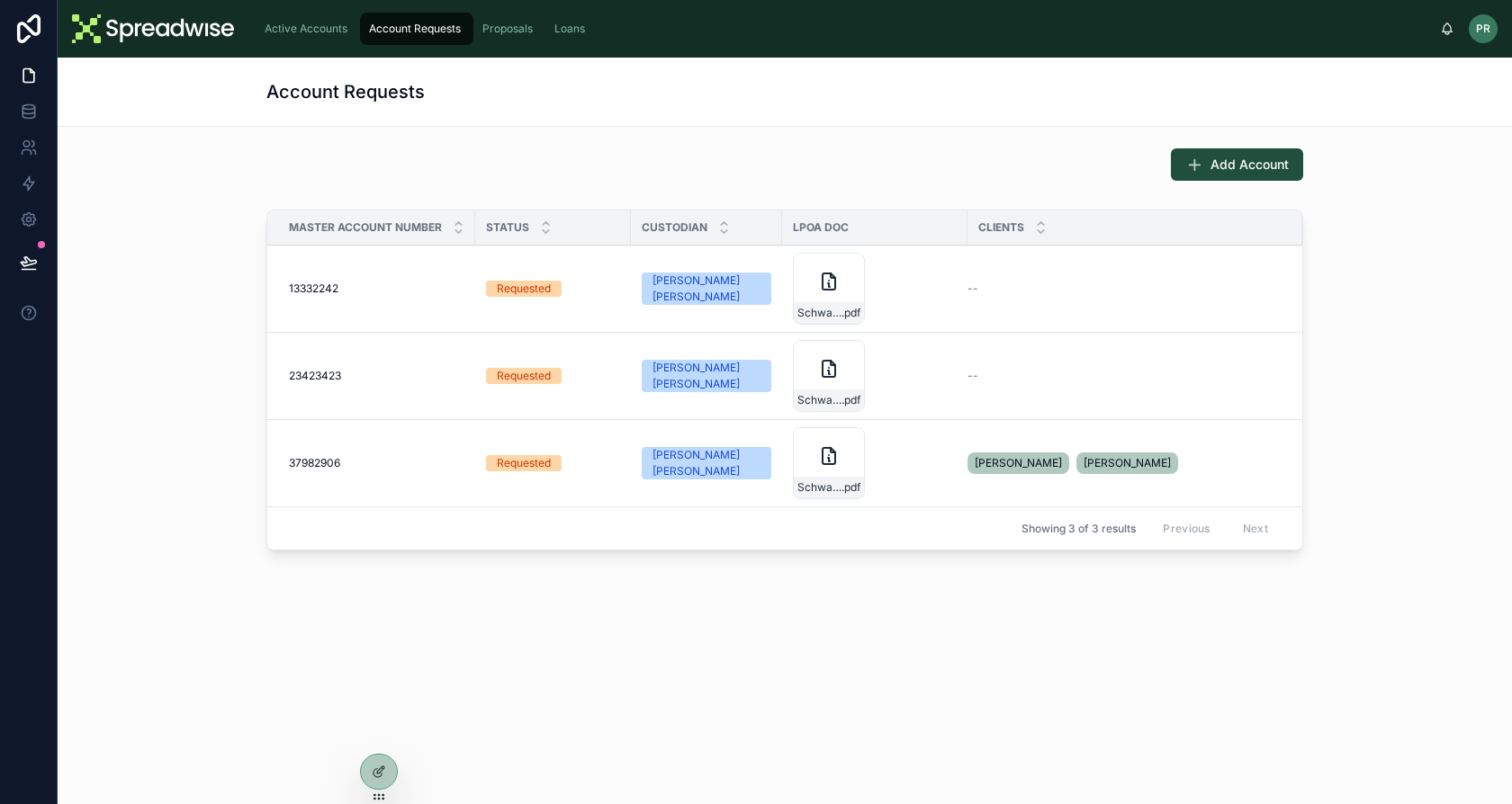
click at [499, 32] on span "Proposals" at bounding box center [507, 28] width 50 height 14
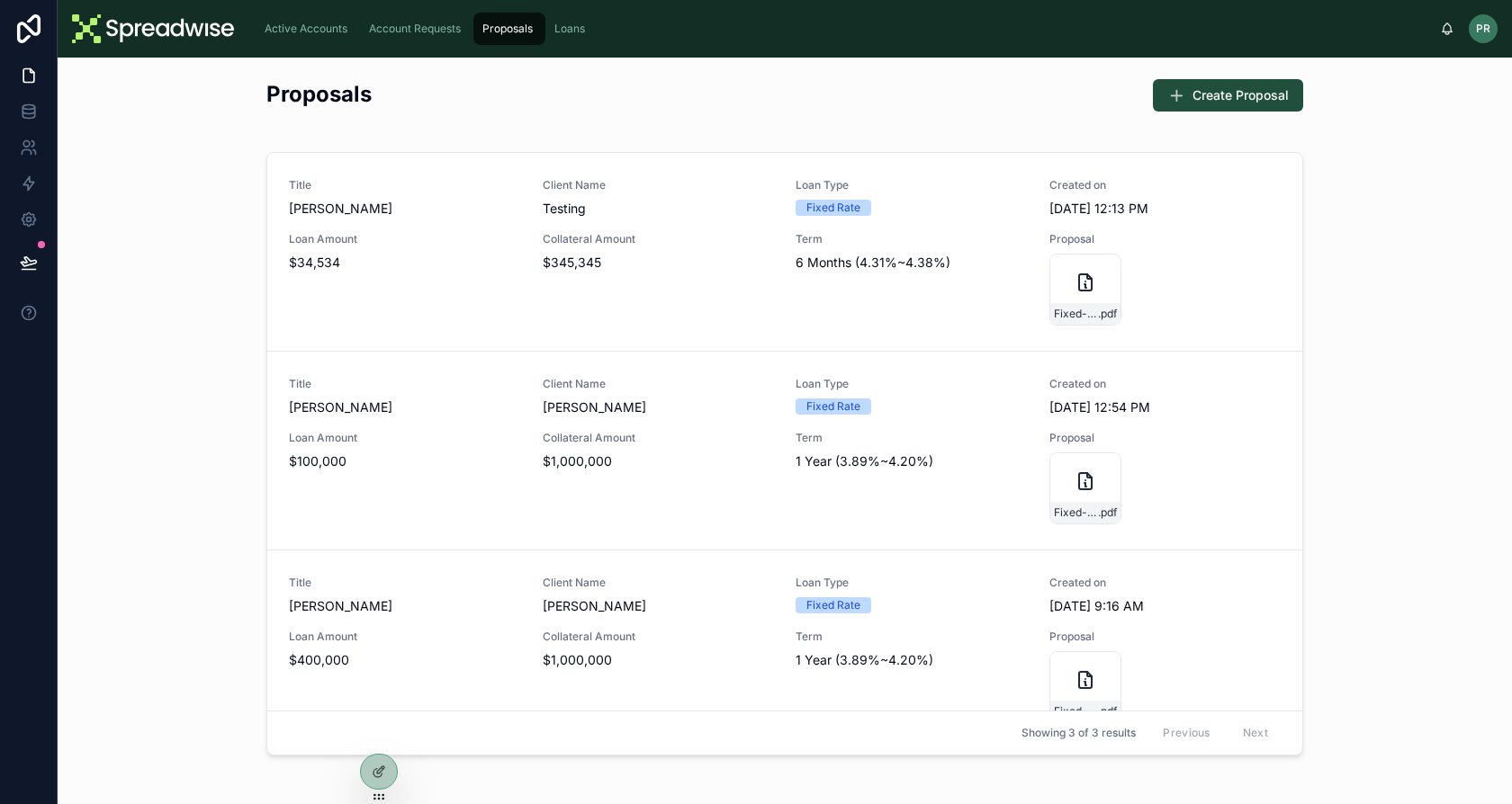
click at [360, 37] on link "Account Requests" at bounding box center [416, 28] width 113 height 33
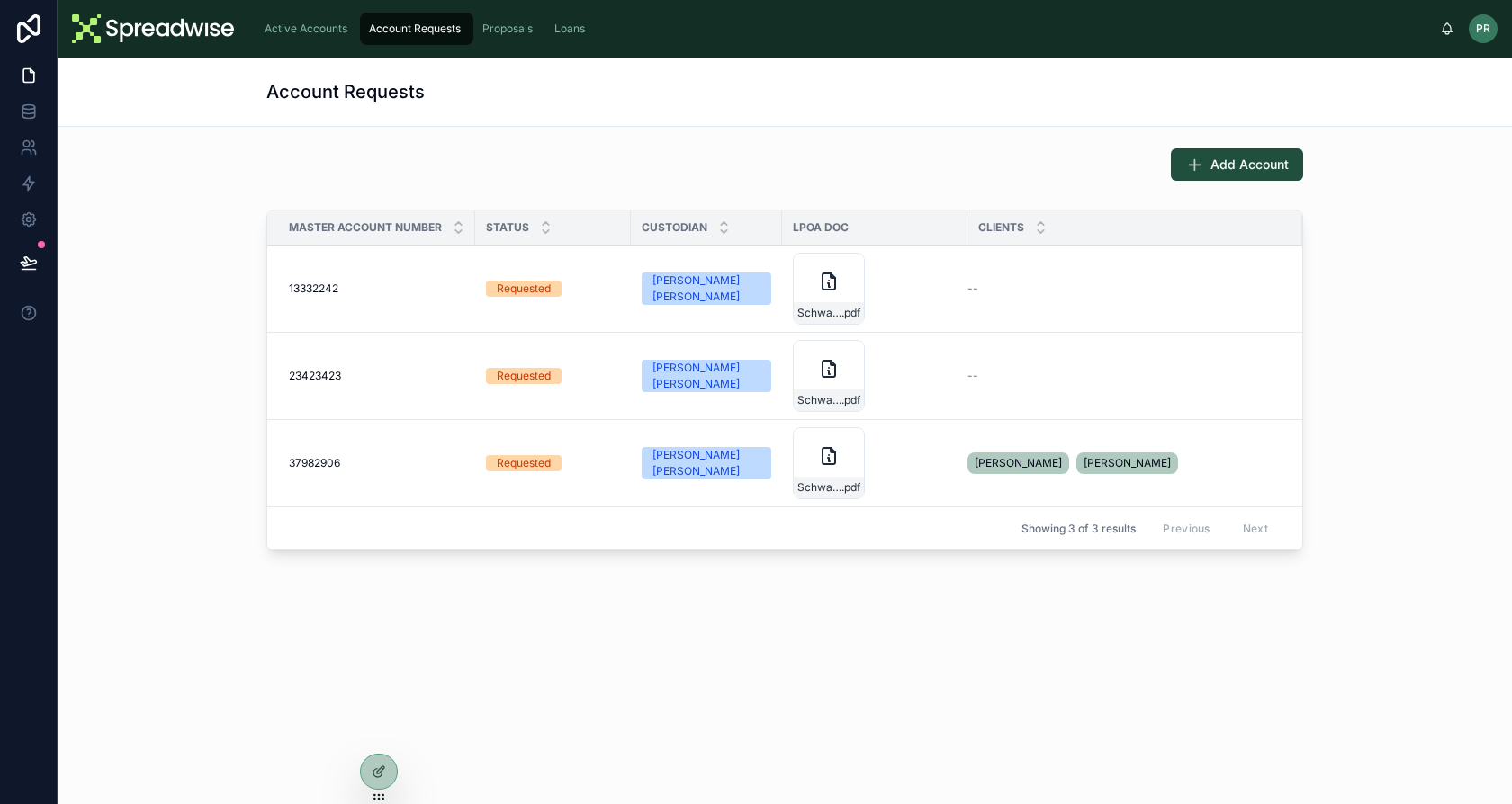
click at [316, 35] on span "Active Accounts" at bounding box center [305, 28] width 83 height 14
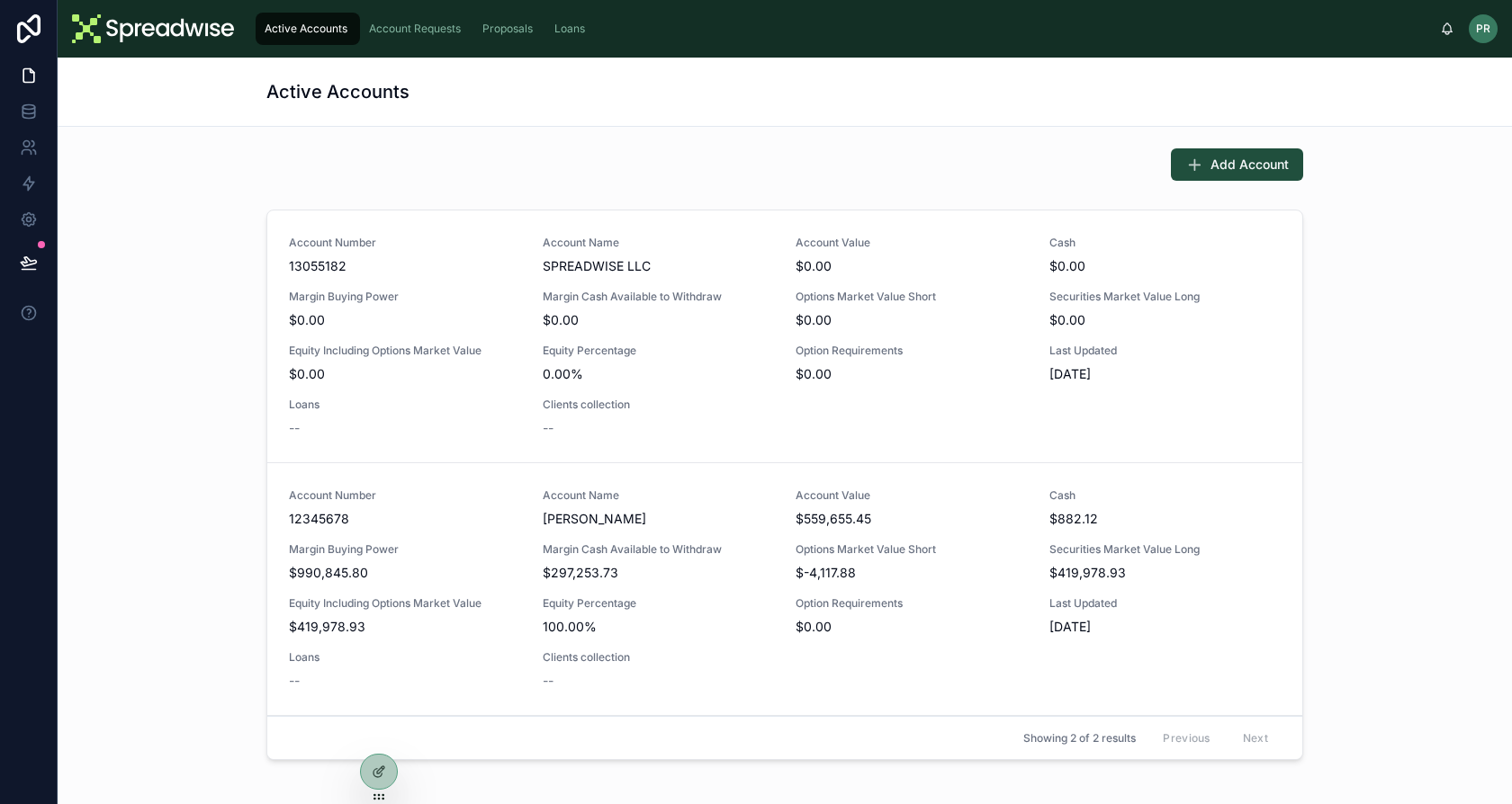
click at [530, 35] on span "Proposals" at bounding box center [507, 28] width 50 height 14
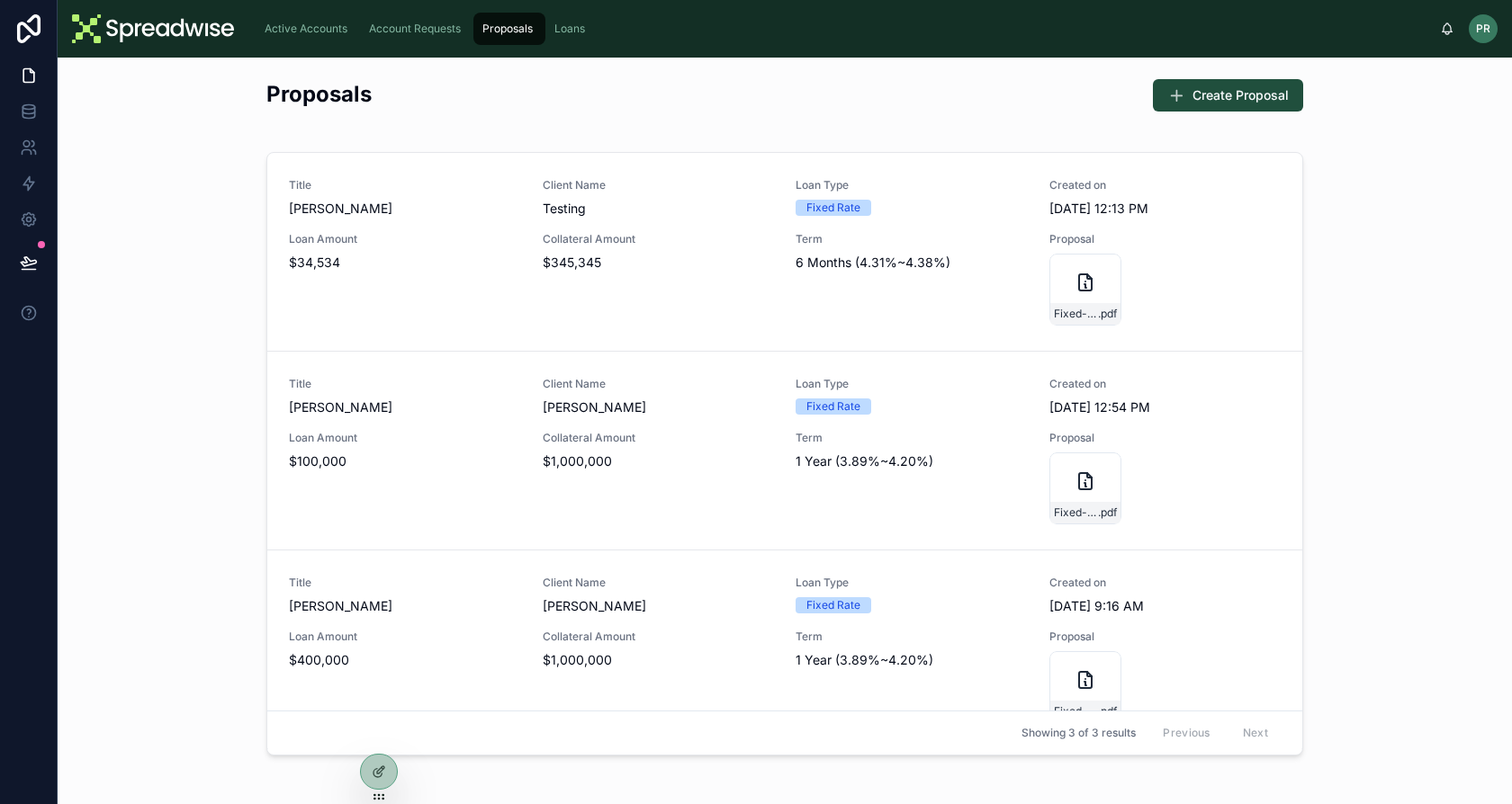
click at [582, 41] on div "Loans" at bounding box center [572, 28] width 41 height 29
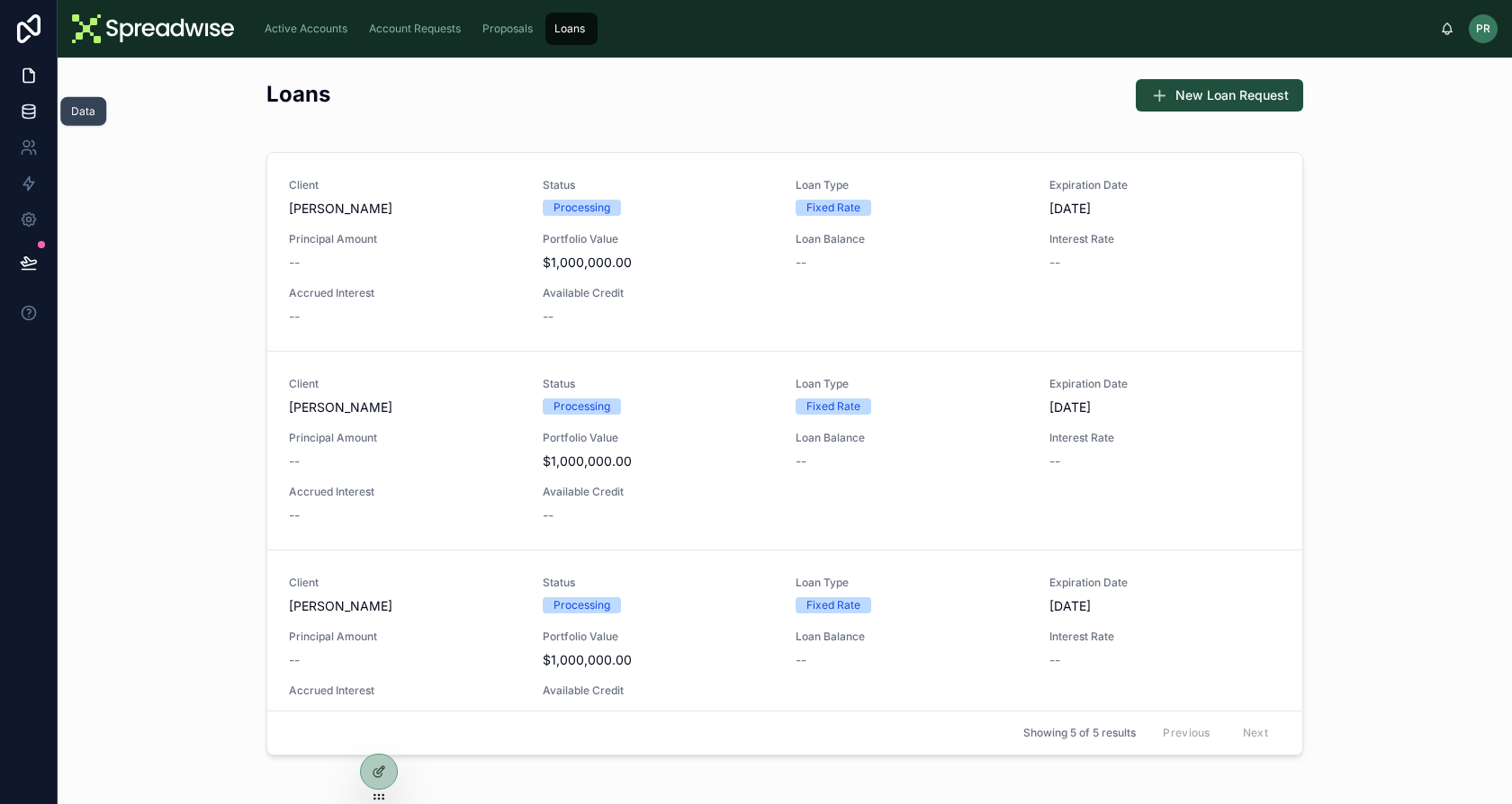
click at [28, 113] on icon at bounding box center [28, 111] width 12 height 7
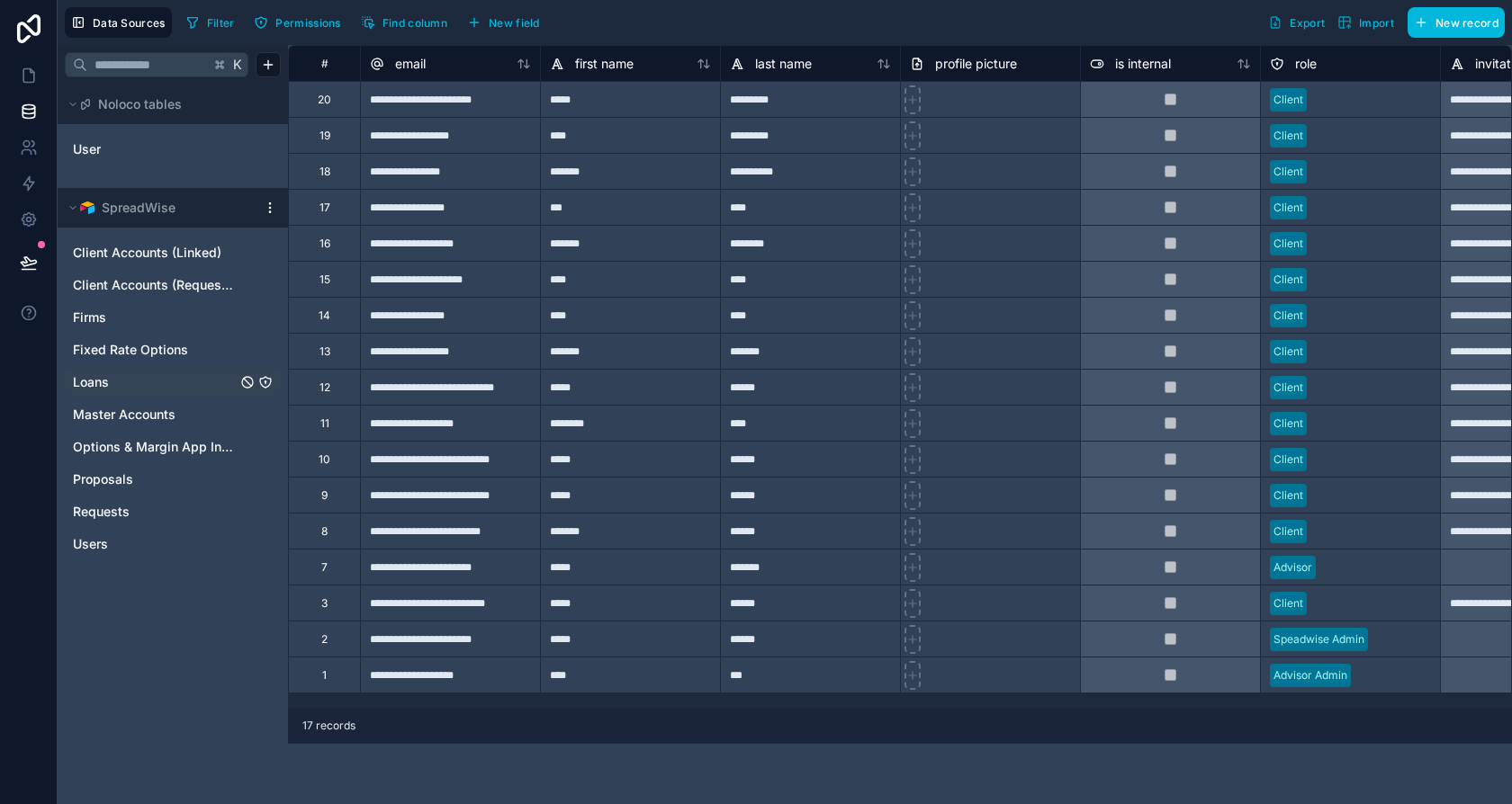
click at [262, 380] on icon "Loans" at bounding box center [265, 382] width 14 height 14
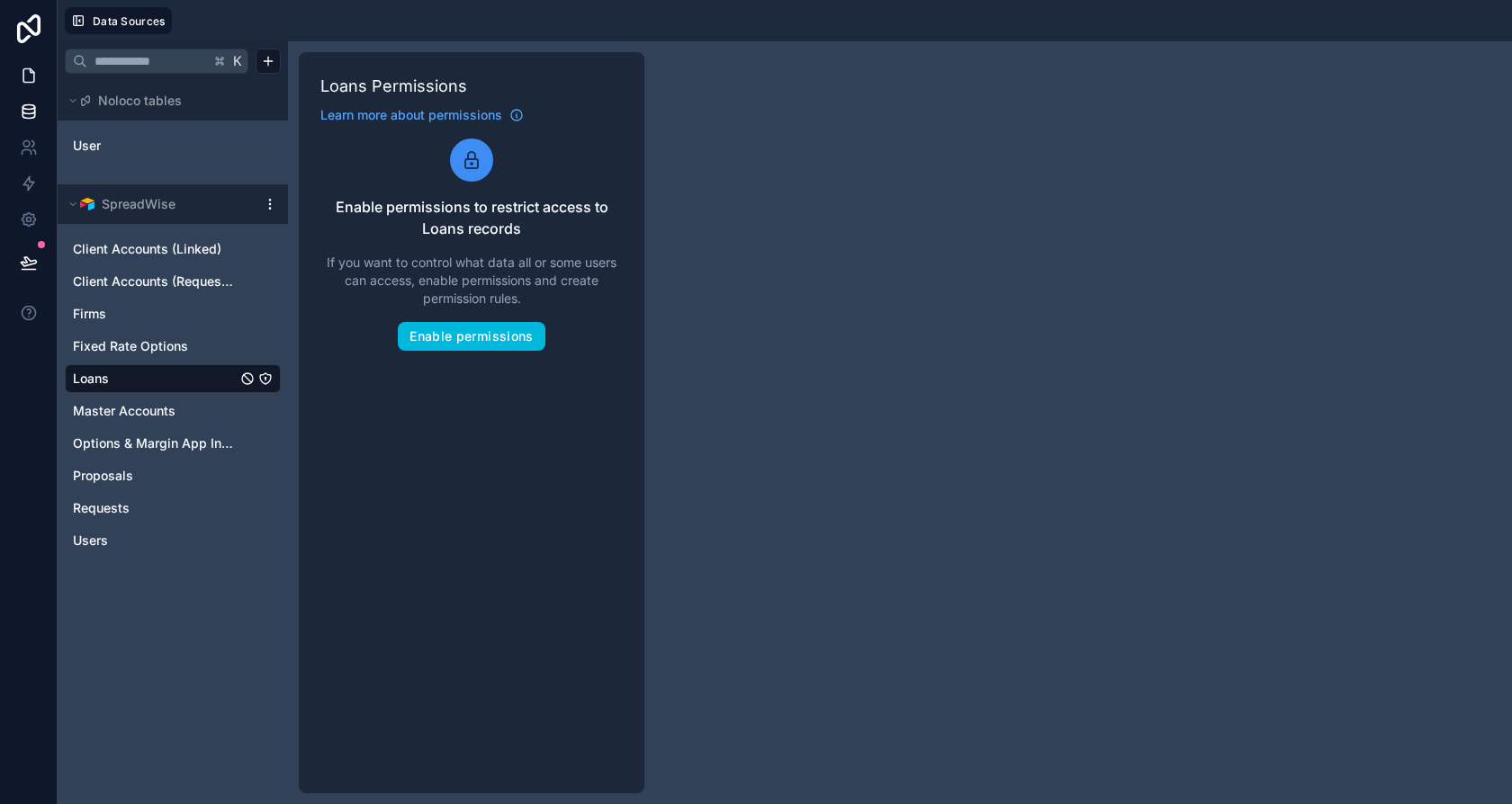
click at [23, 73] on icon at bounding box center [29, 76] width 11 height 13
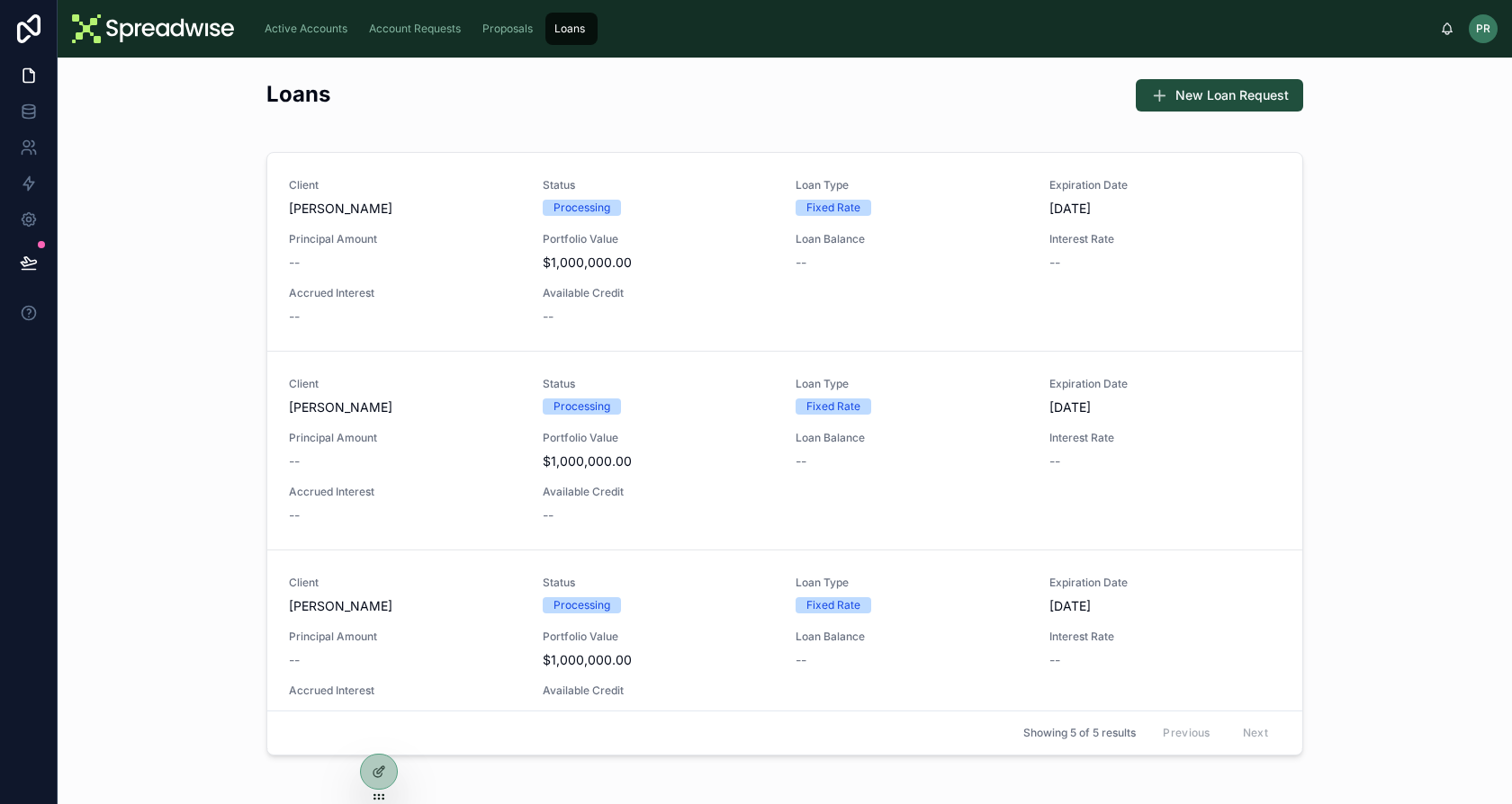
click at [524, 29] on span "Proposals" at bounding box center [507, 28] width 50 height 14
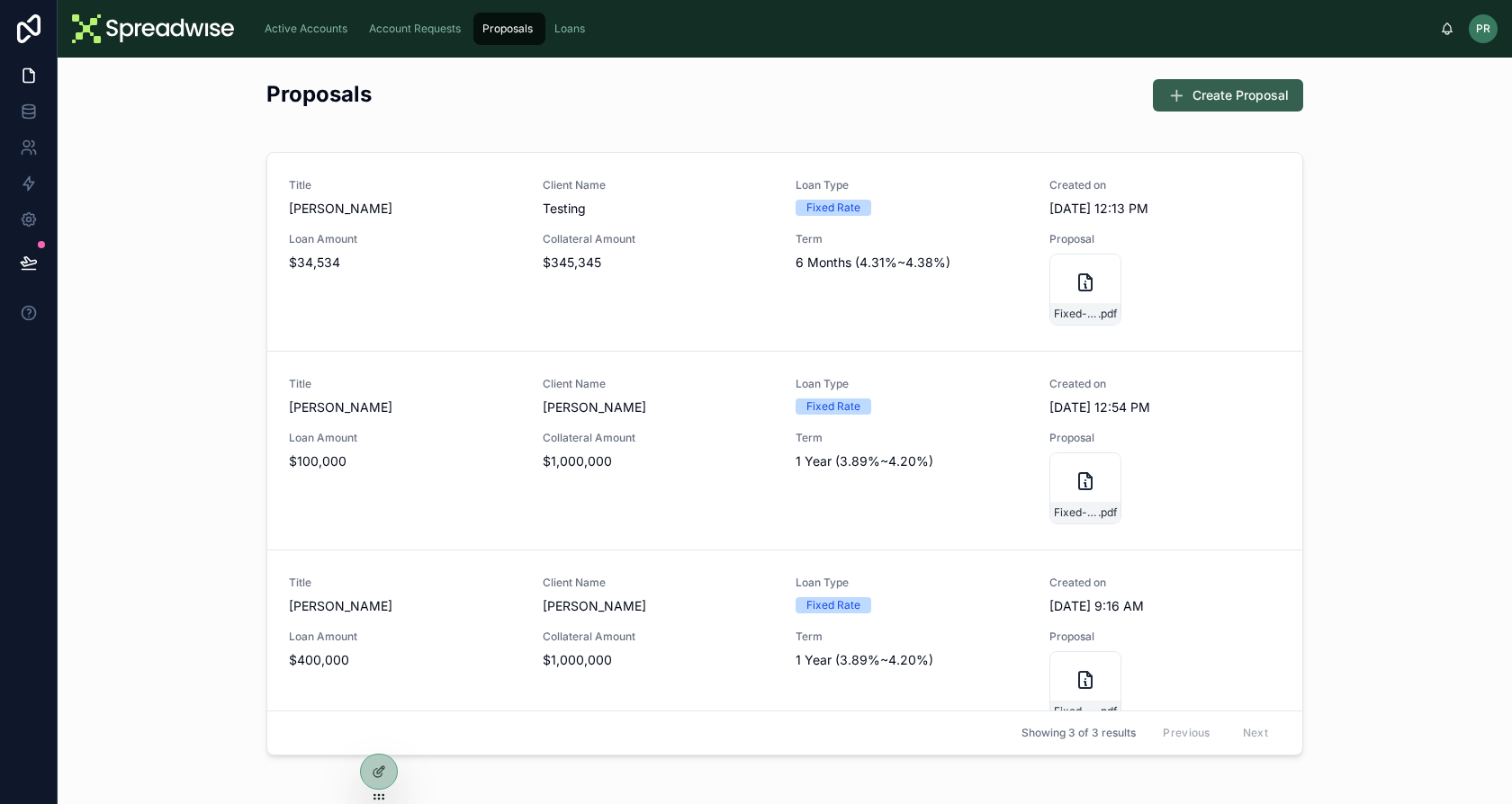
click at [1227, 97] on span "Create Proposal" at bounding box center [1240, 95] width 96 height 18
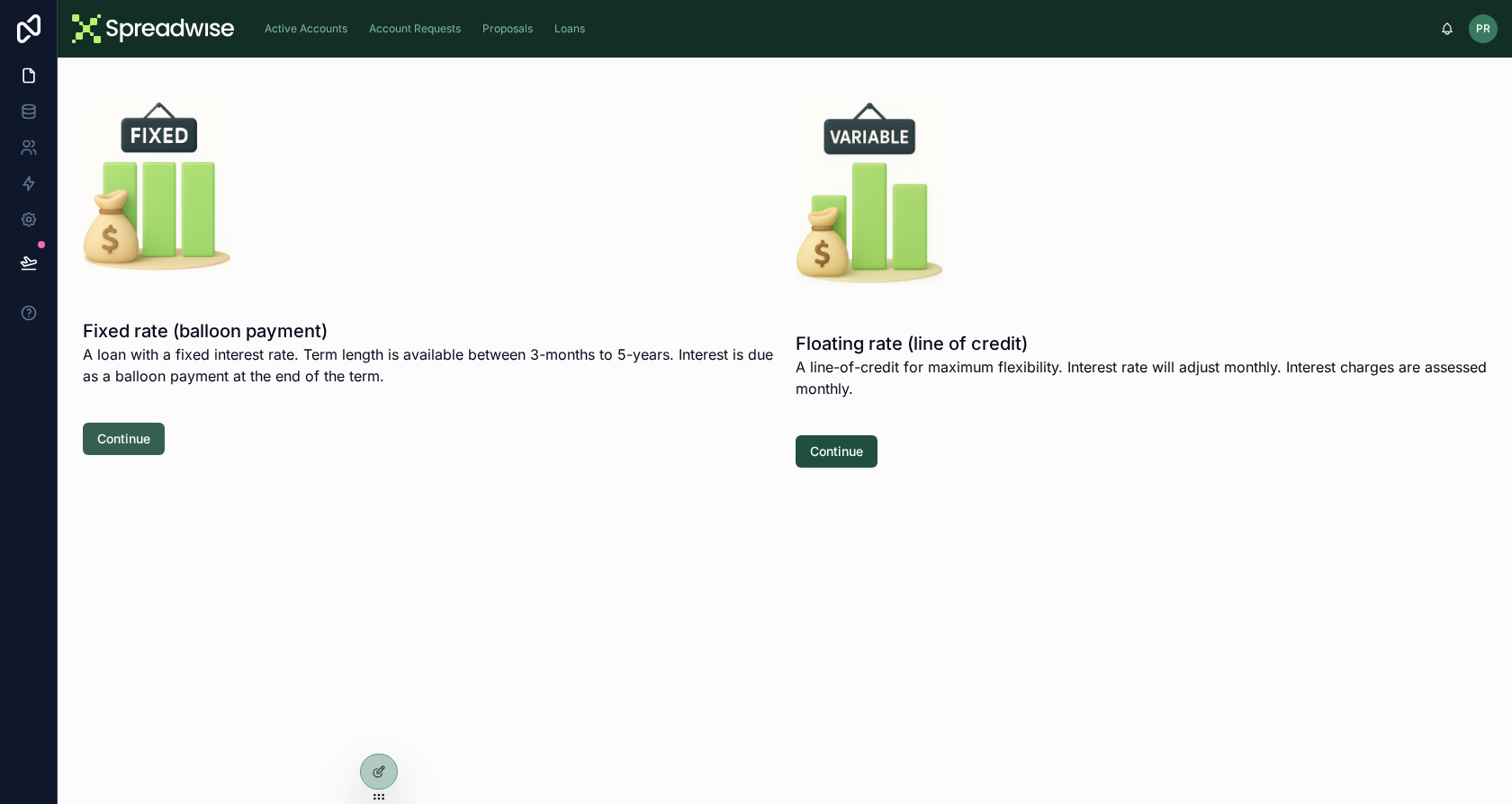
click at [141, 445] on span "Continue" at bounding box center [123, 439] width 53 height 18
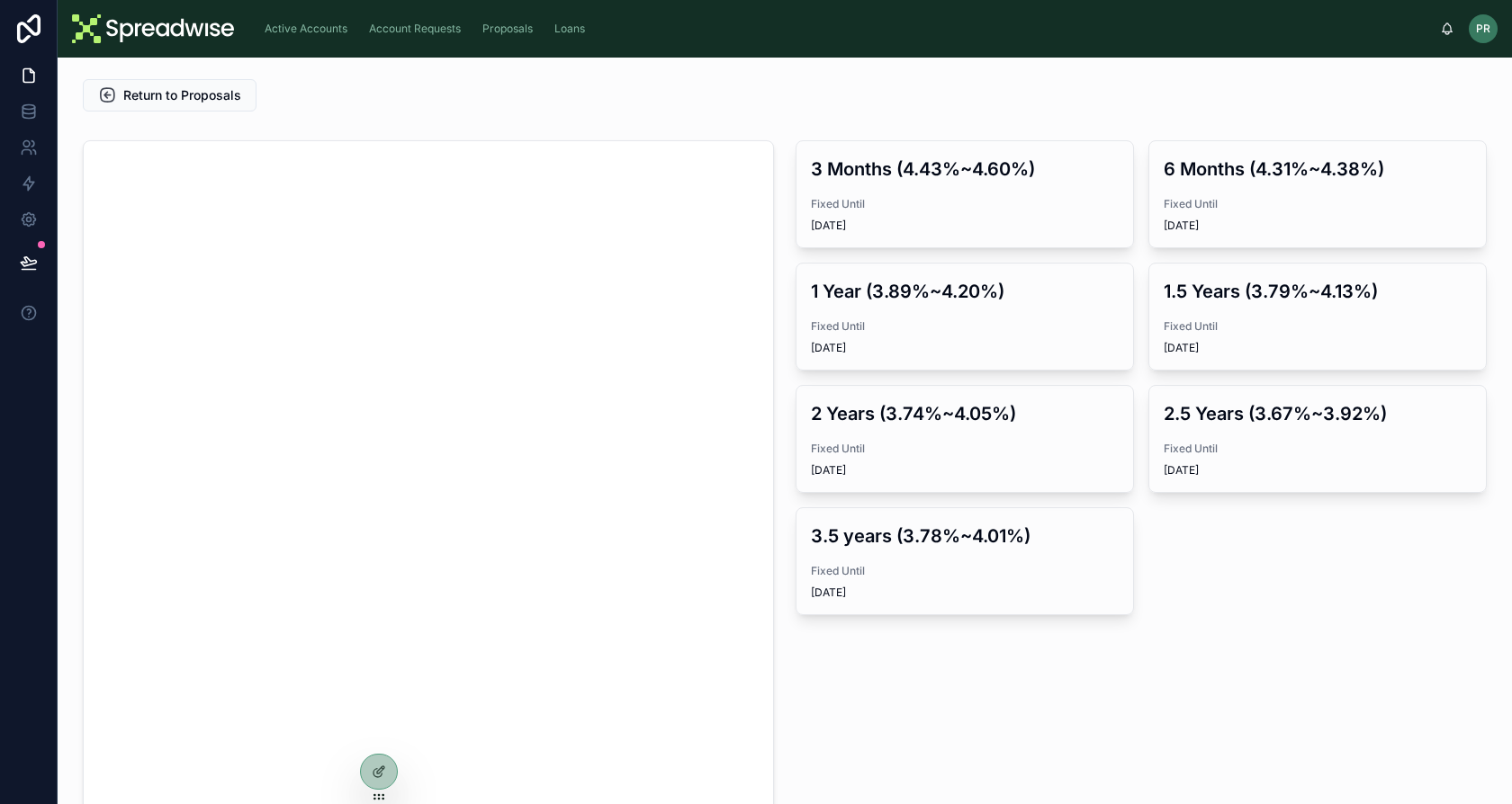
click at [585, 35] on span "Loans" at bounding box center [570, 28] width 31 height 14
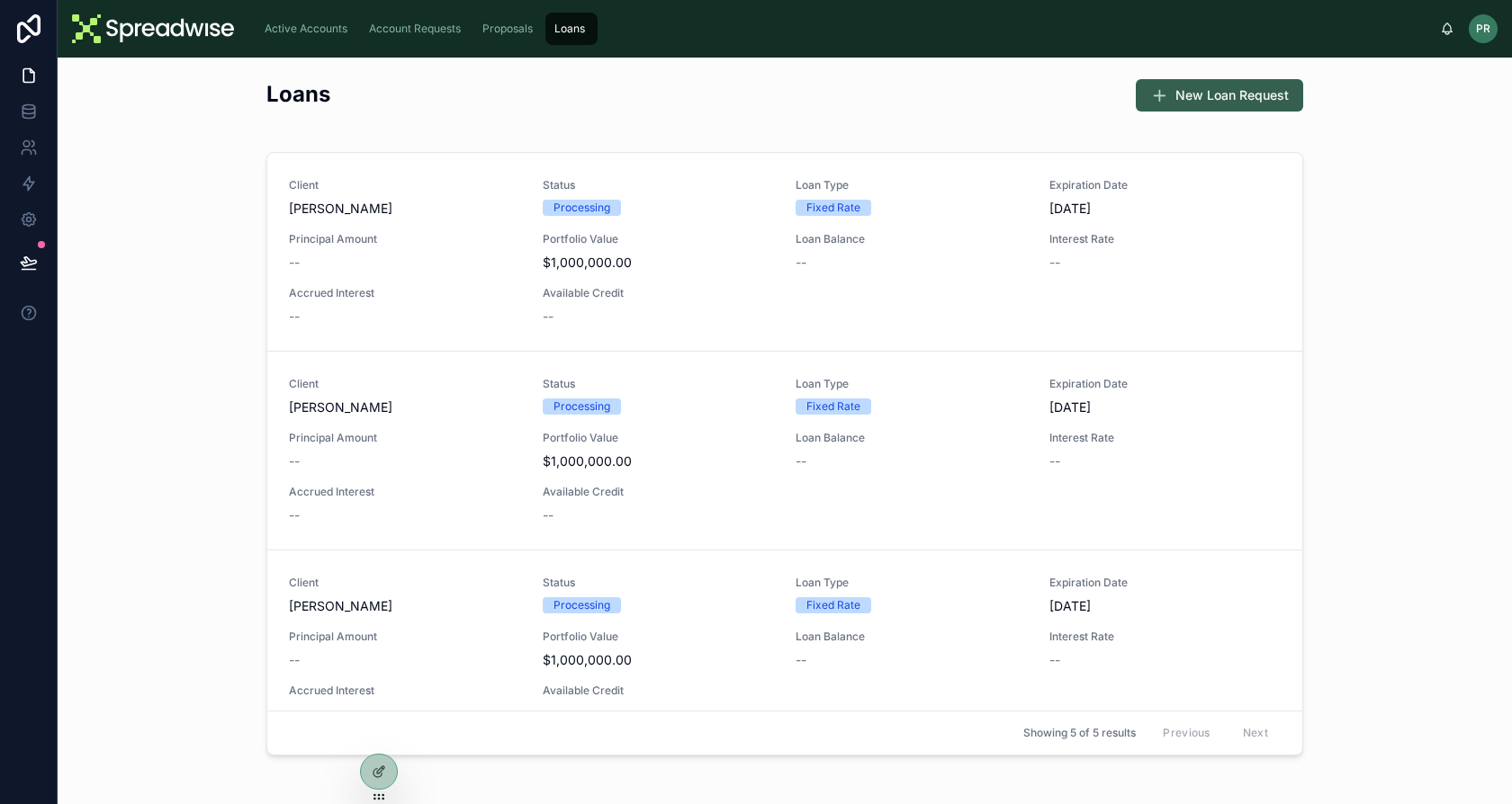
click at [1187, 101] on span "New Loan Request" at bounding box center [1231, 95] width 113 height 18
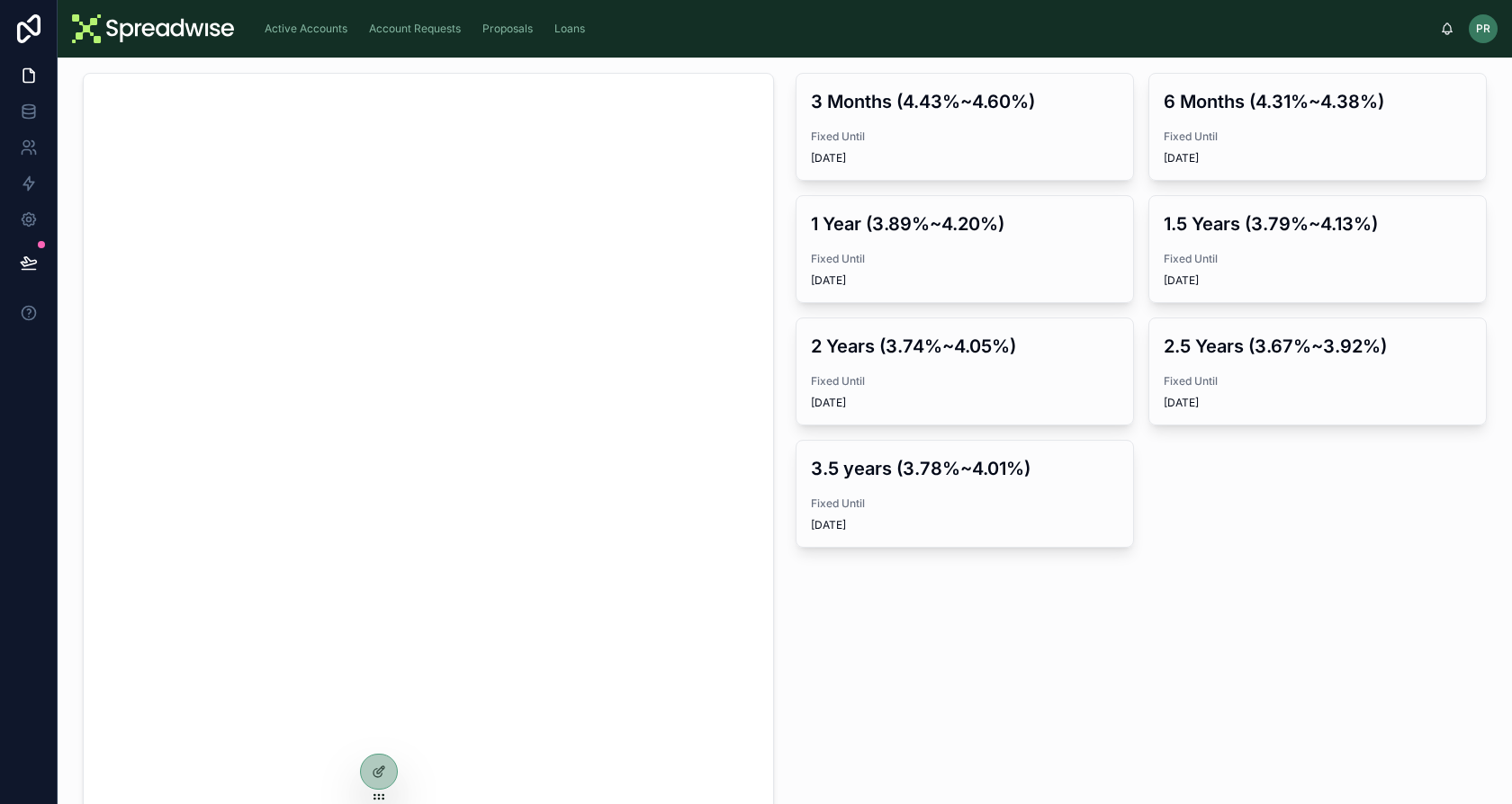
scroll to position [43, 0]
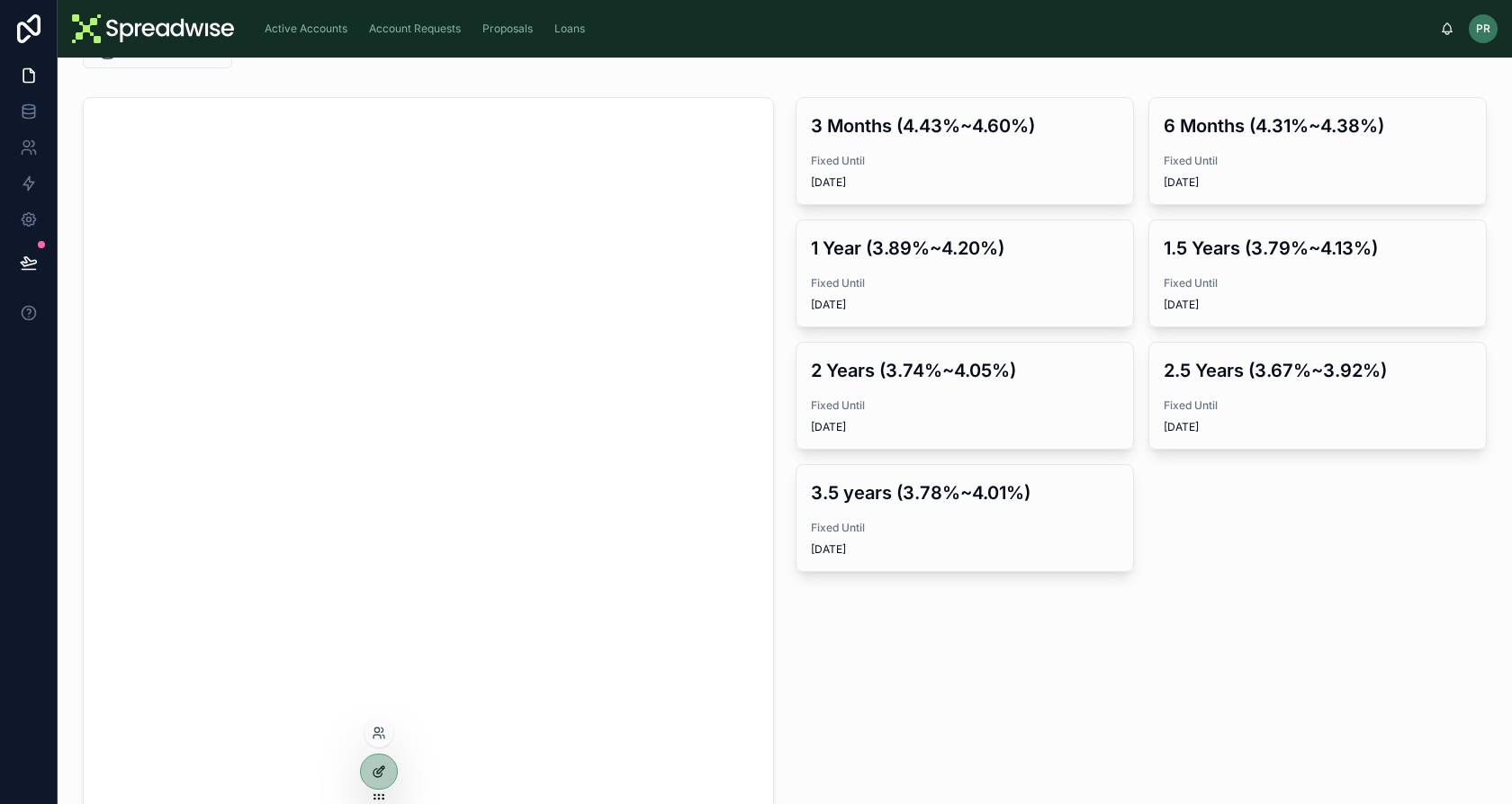
click at [376, 769] on icon at bounding box center [377, 773] width 8 height 8
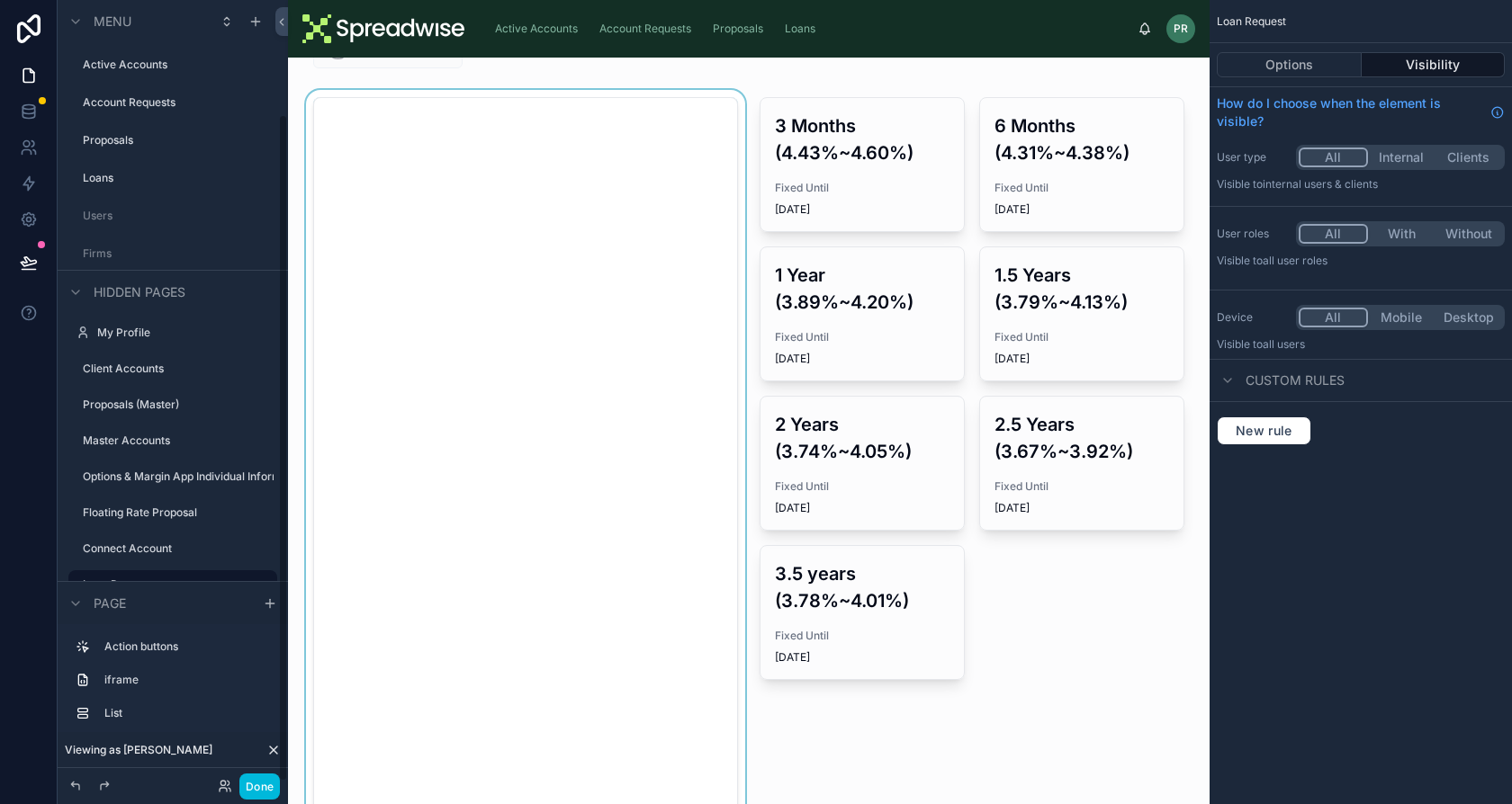
scroll to position [134, 0]
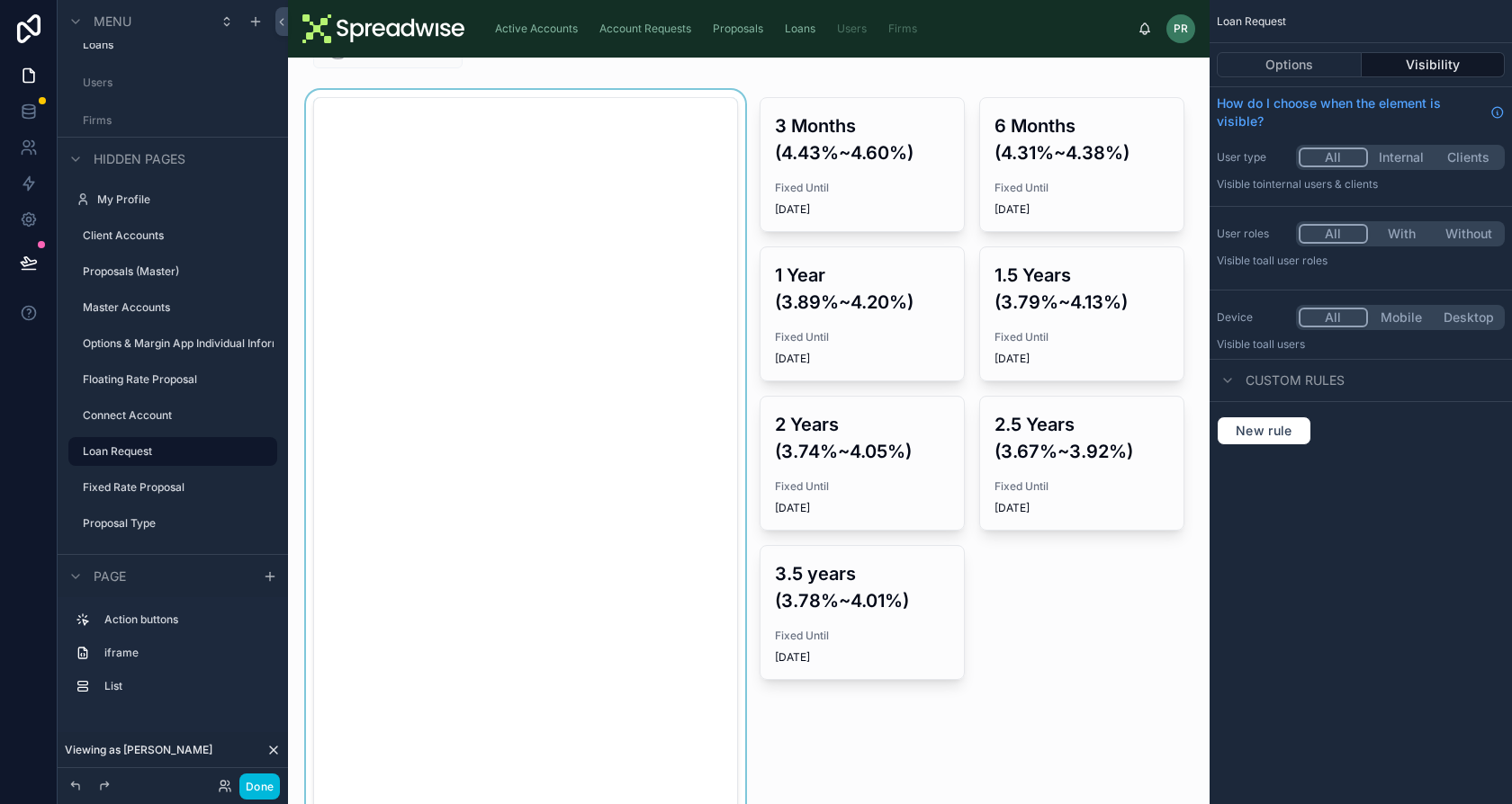
click at [528, 405] on div at bounding box center [526, 500] width 446 height 821
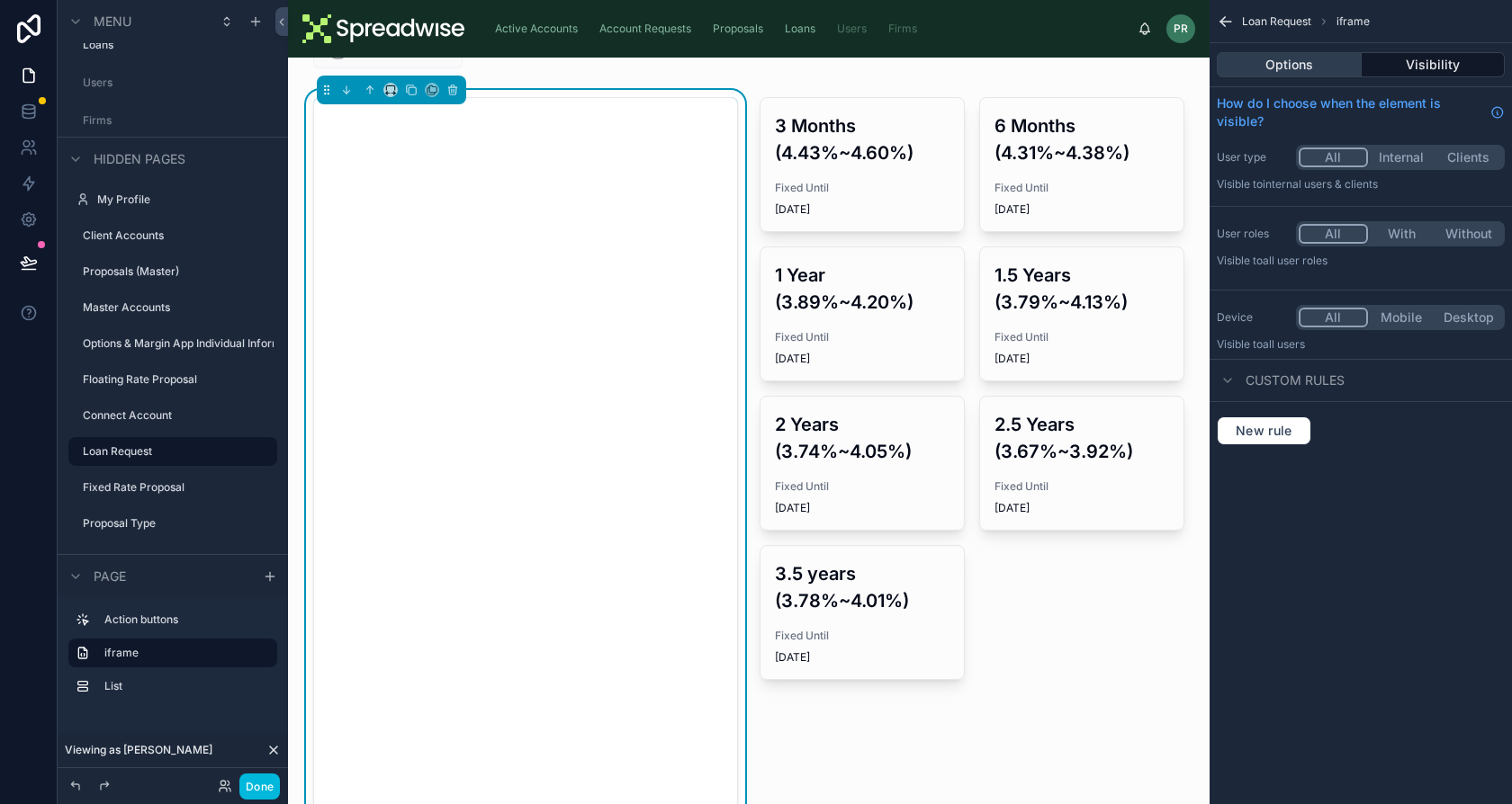
click at [1321, 55] on button "Options" at bounding box center [1289, 64] width 145 height 25
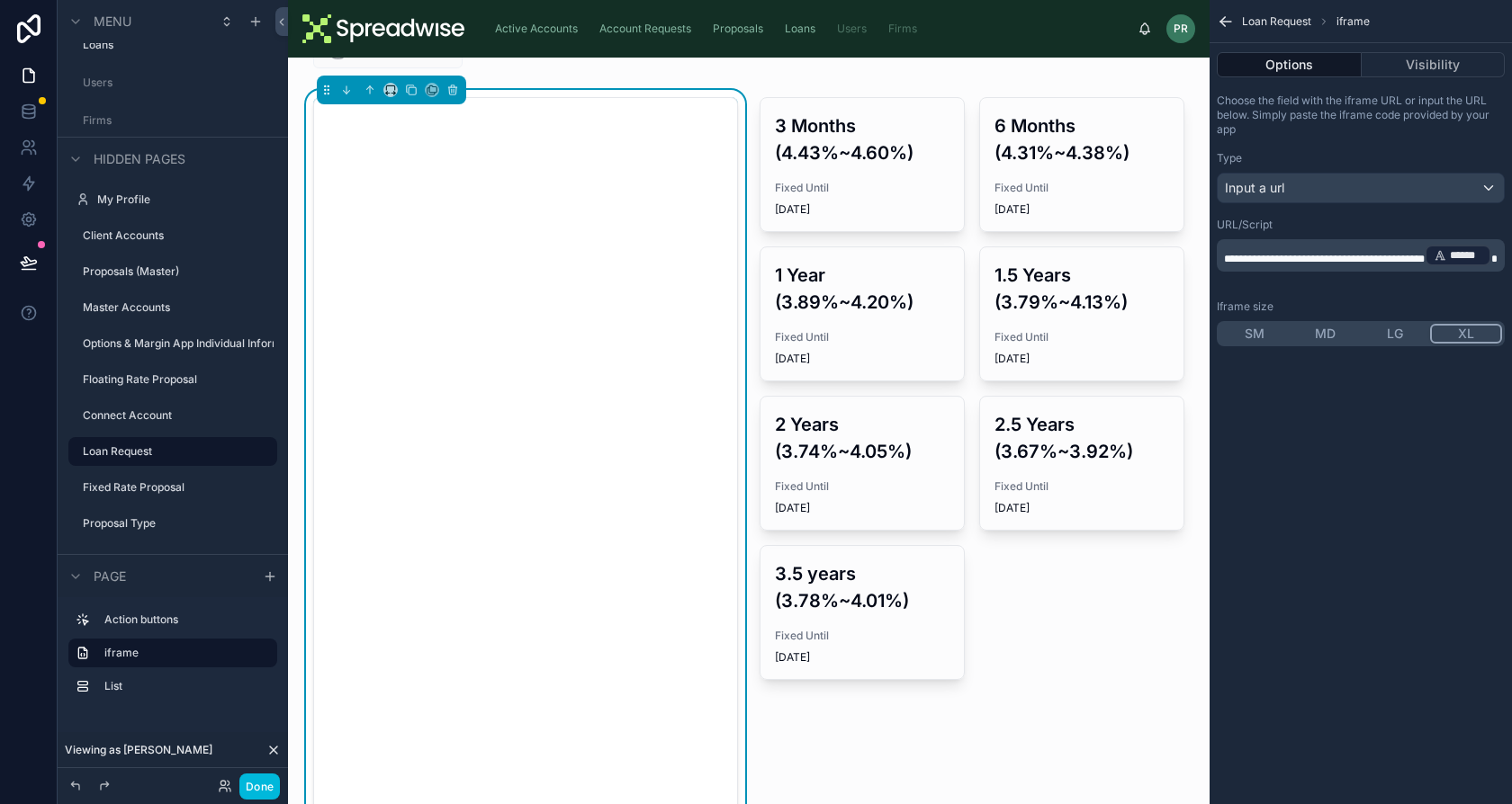
click at [1356, 272] on div "**********" at bounding box center [1361, 255] width 288 height 33
click at [1348, 254] on span "**********" at bounding box center [1323, 260] width 201 height 11
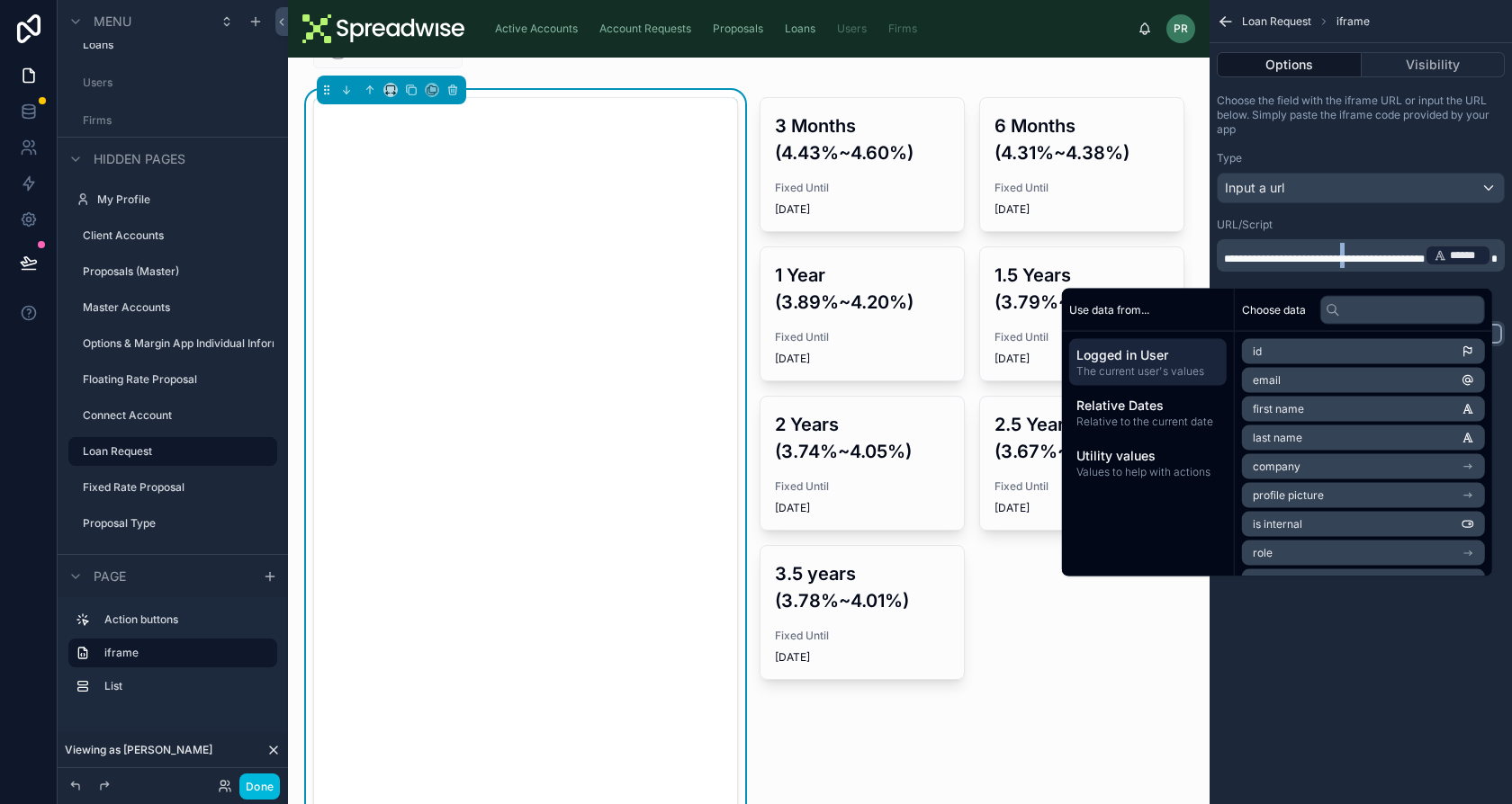
click at [1348, 254] on span "**********" at bounding box center [1323, 260] width 201 height 11
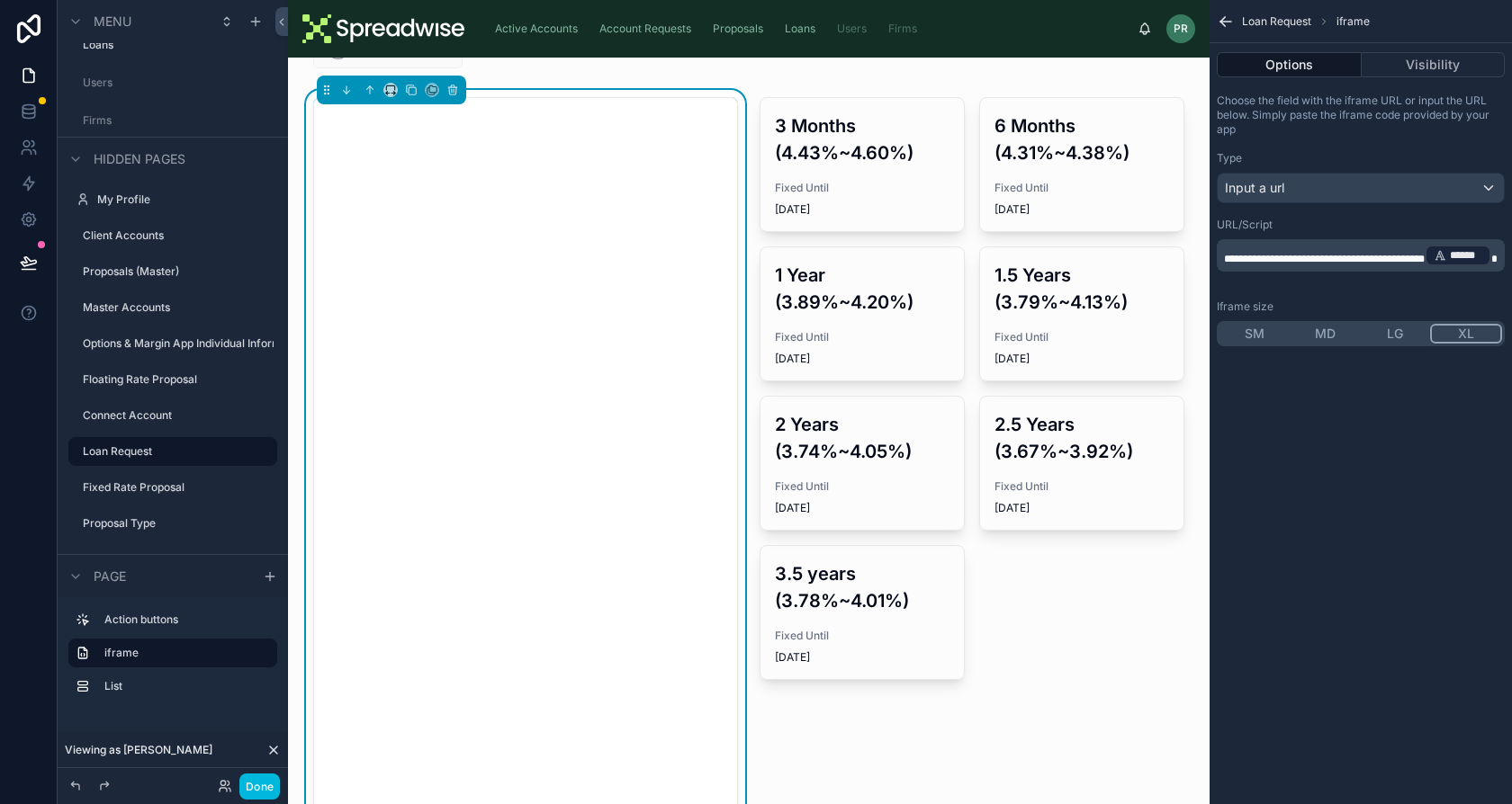
click at [1348, 254] on span "**********" at bounding box center [1323, 260] width 201 height 11
drag, startPoint x: 1346, startPoint y: 261, endPoint x: 1253, endPoint y: 258, distance: 93.0
click at [1253, 258] on span "**********" at bounding box center [1358, 257] width 269 height 25
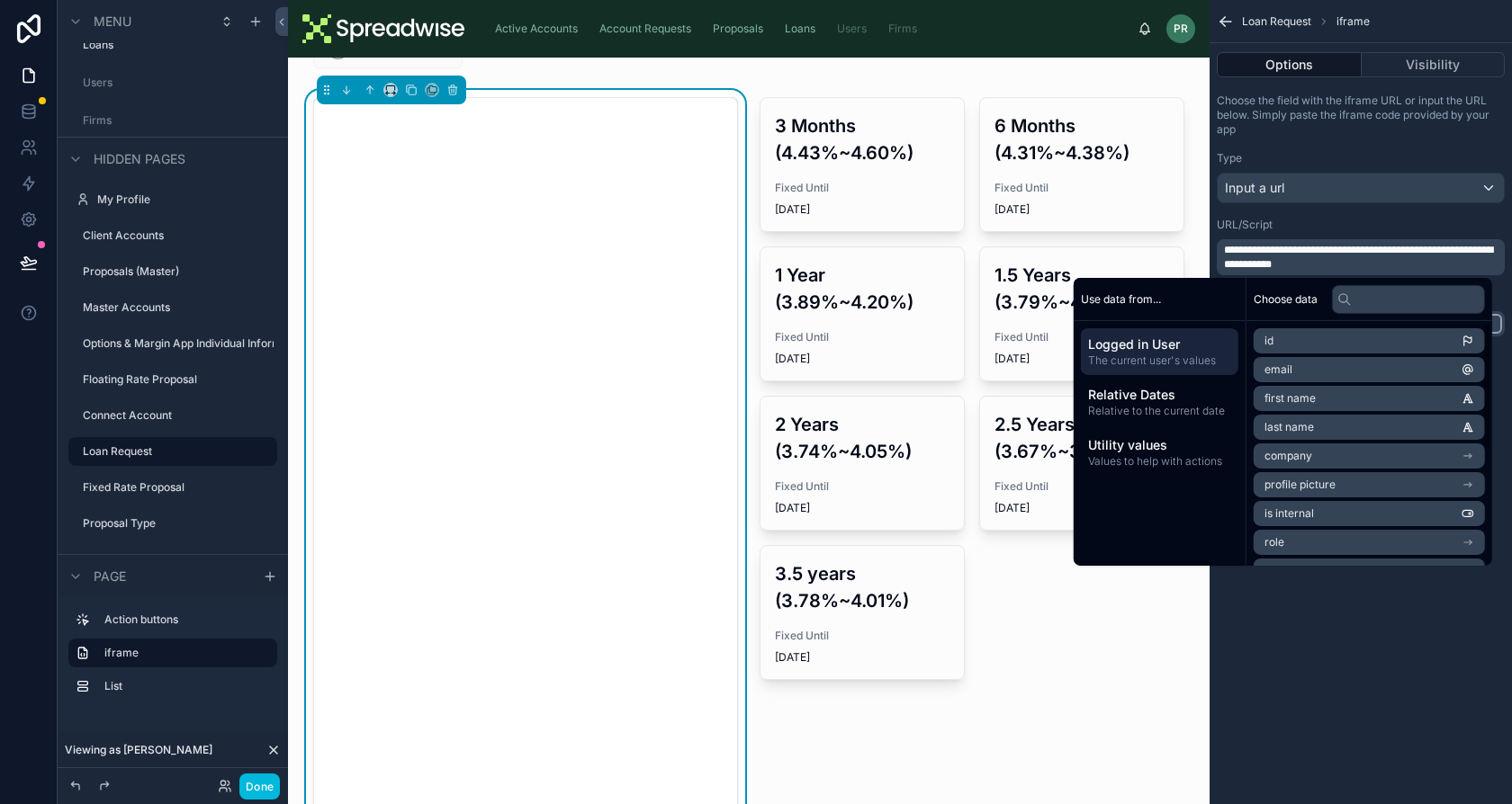
scroll to position [226, 0]
click at [1287, 451] on li "Spreadwise User" at bounding box center [1369, 460] width 232 height 25
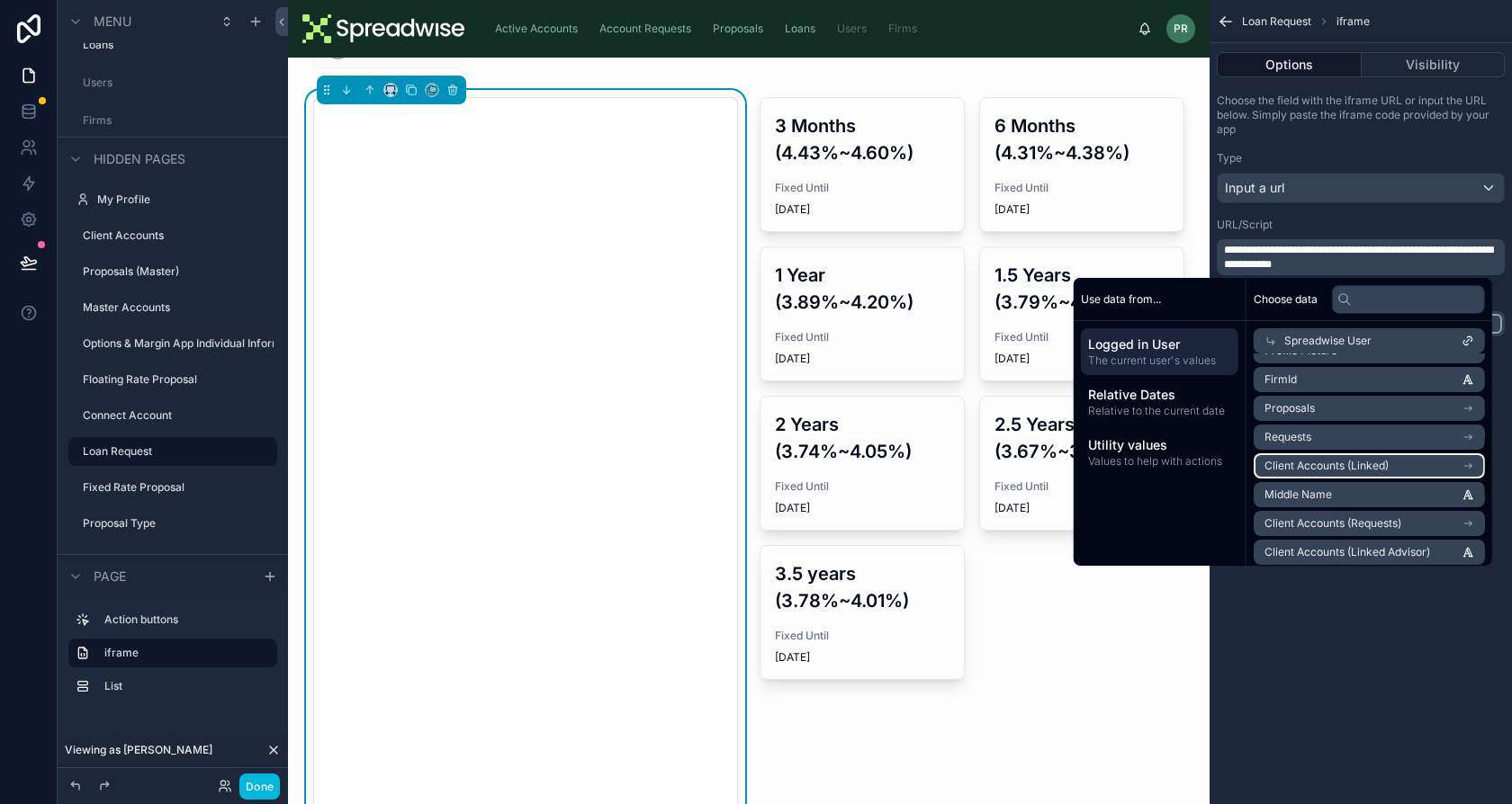
scroll to position [267, 0]
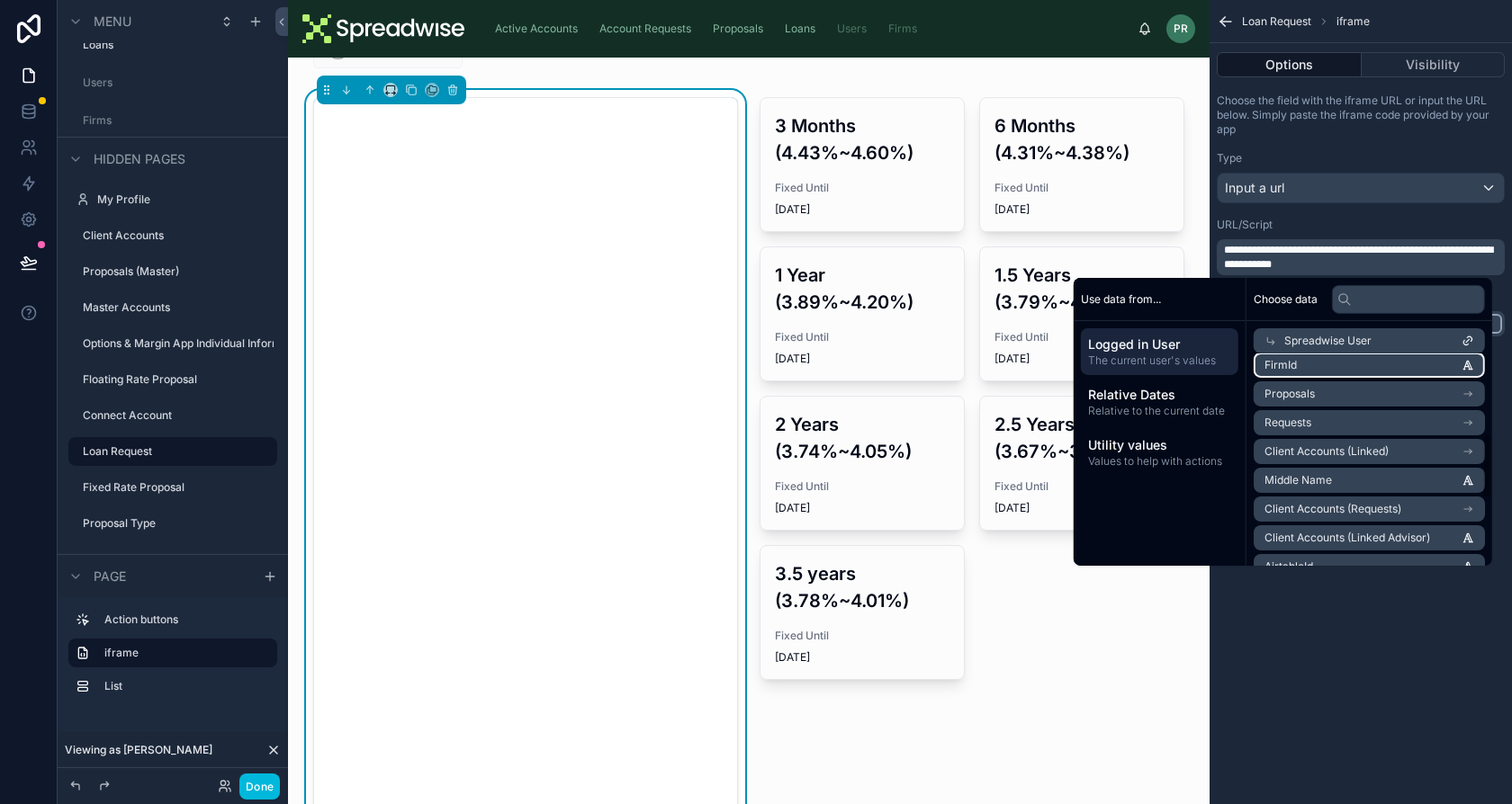
click at [1328, 368] on li "FirmId" at bounding box center [1369, 365] width 232 height 25
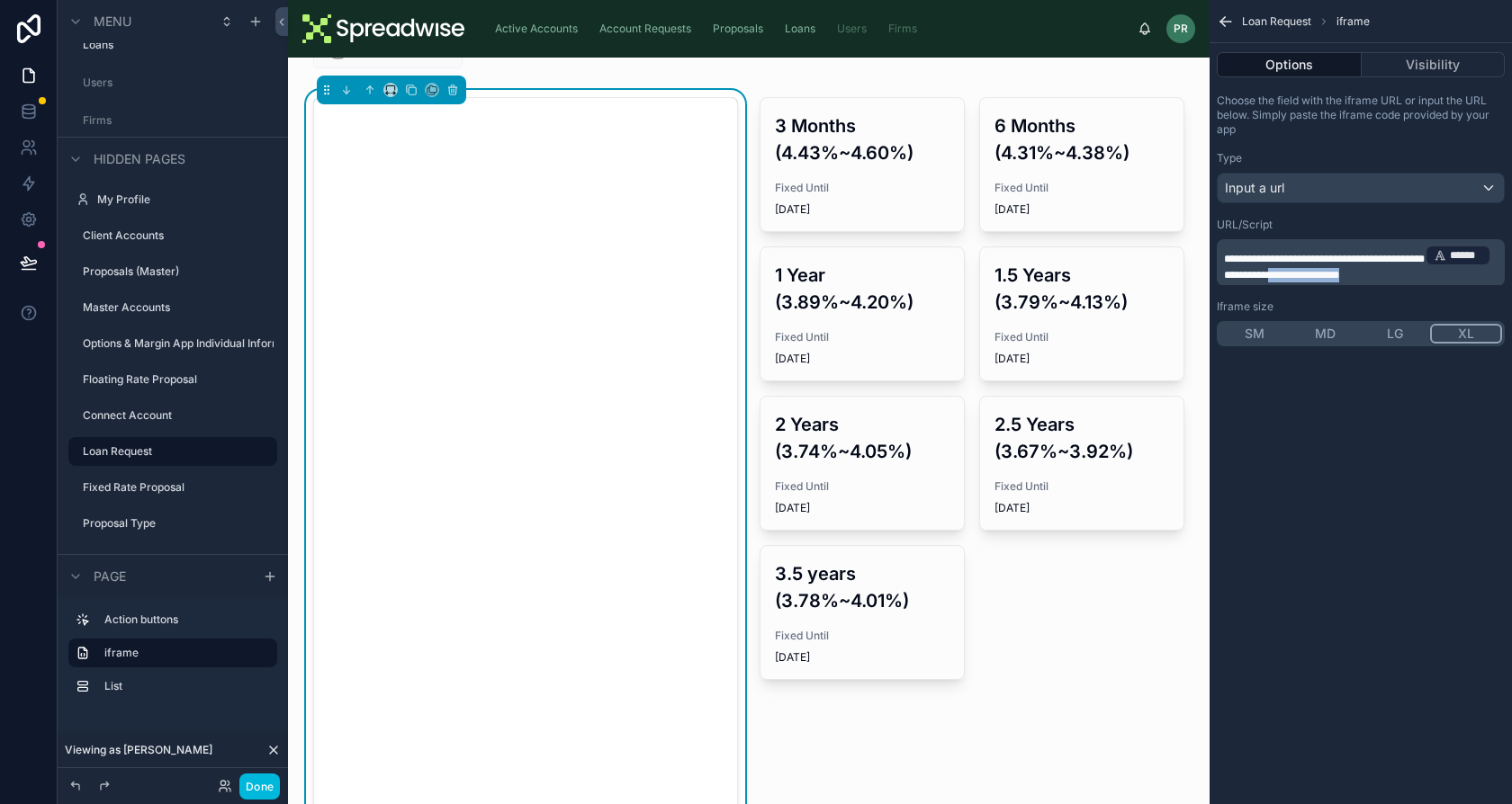
drag, startPoint x: 1345, startPoint y: 268, endPoint x: 1453, endPoint y: 270, distance: 108.0
click at [1453, 270] on p "**********" at bounding box center [1362, 262] width 277 height 39
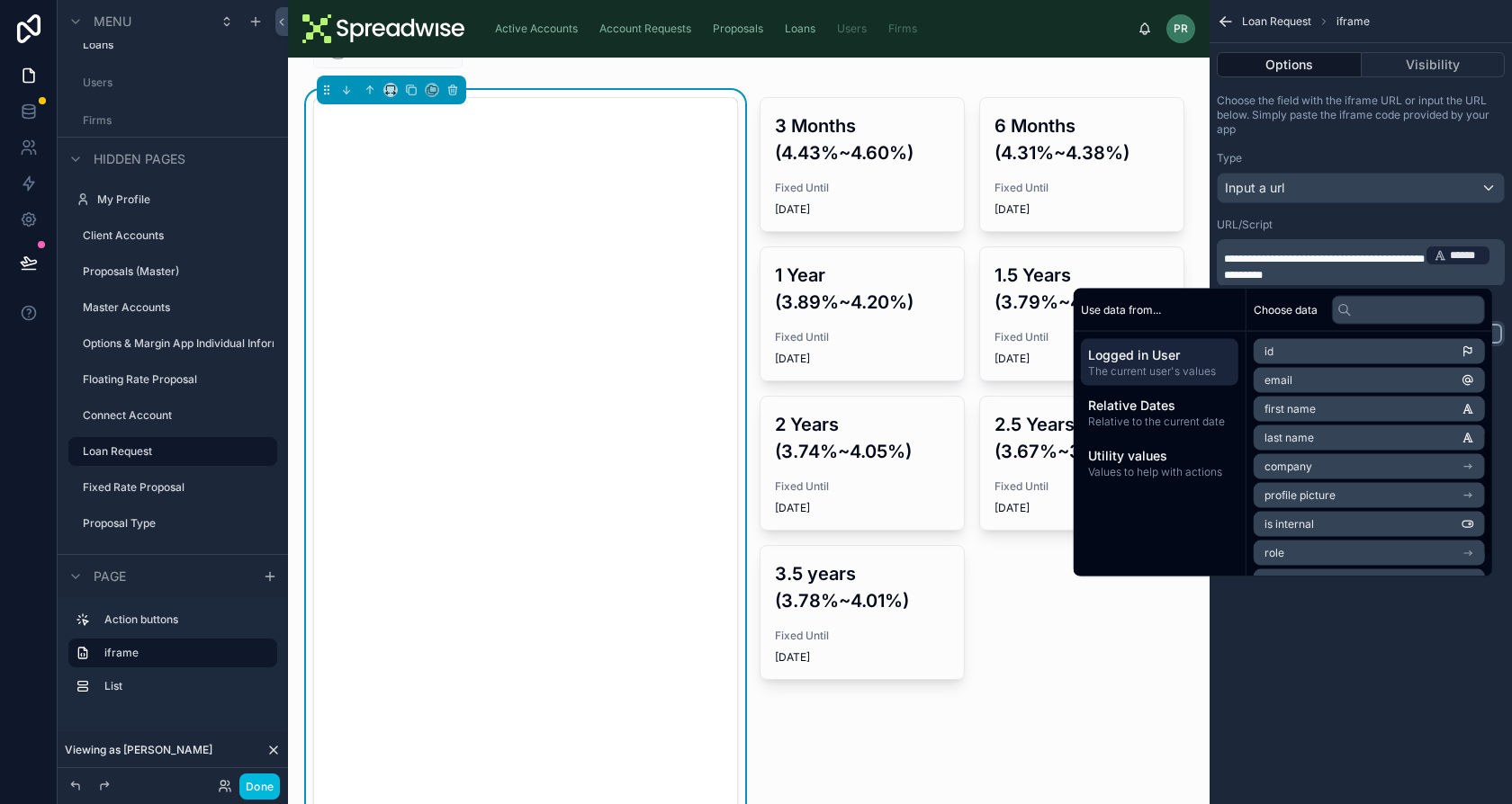
scroll to position [226, 0]
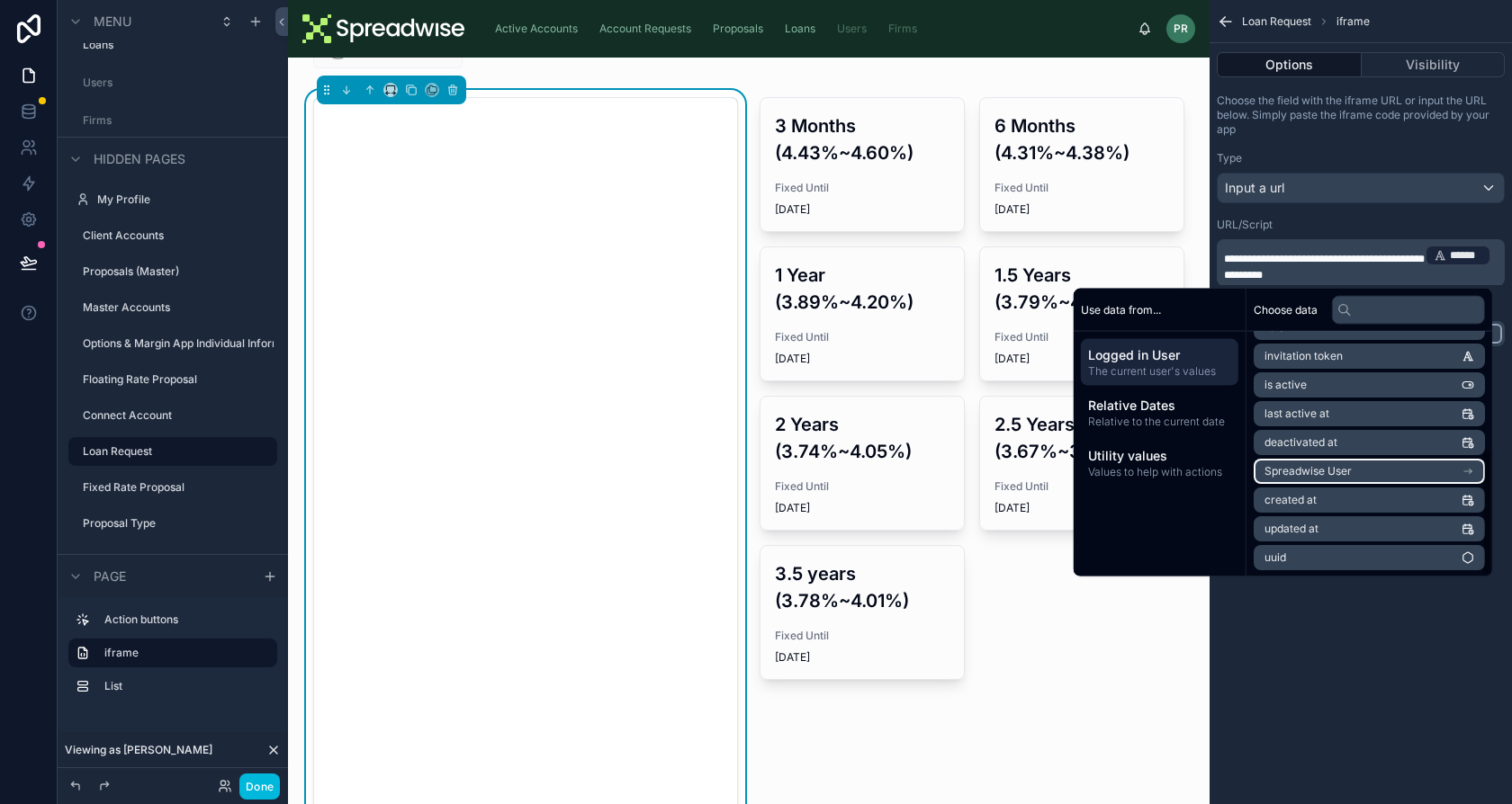
click at [1365, 470] on li "Spreadwise User" at bounding box center [1369, 471] width 232 height 25
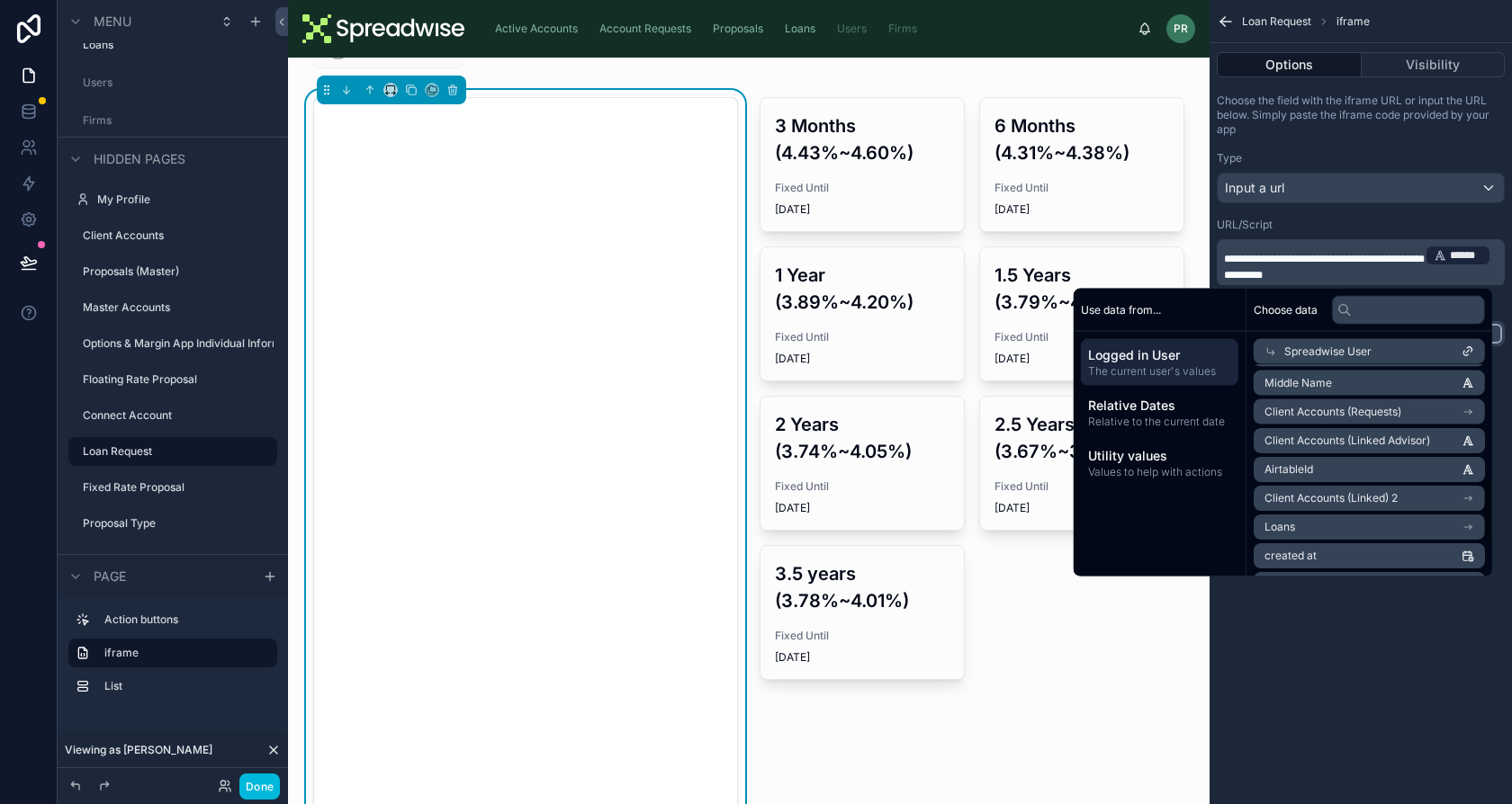
scroll to position [374, 0]
click at [1338, 472] on li "AirtableId" at bounding box center [1369, 470] width 232 height 25
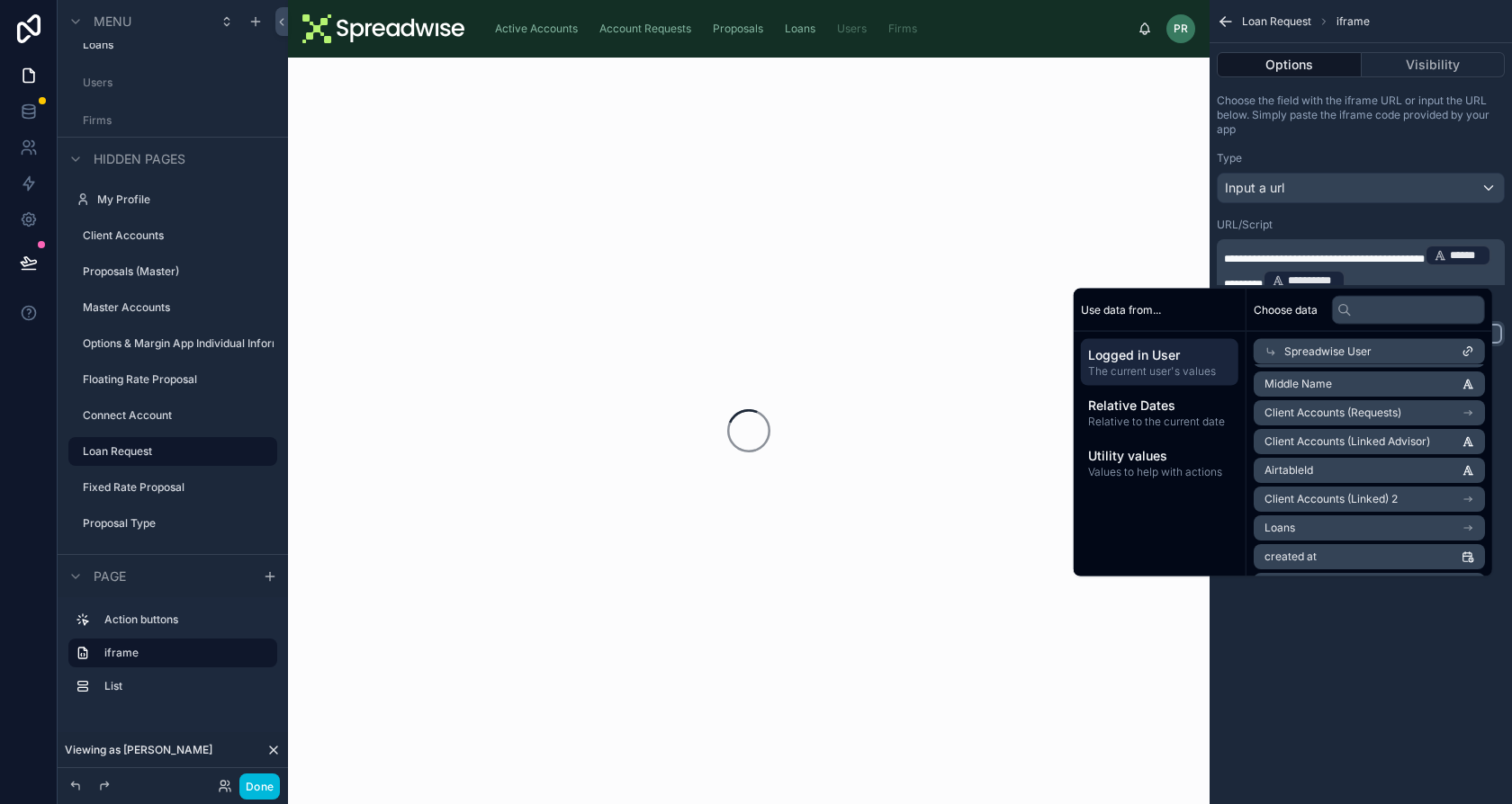
click at [1358, 662] on div "**********" at bounding box center [1361, 402] width 303 height 804
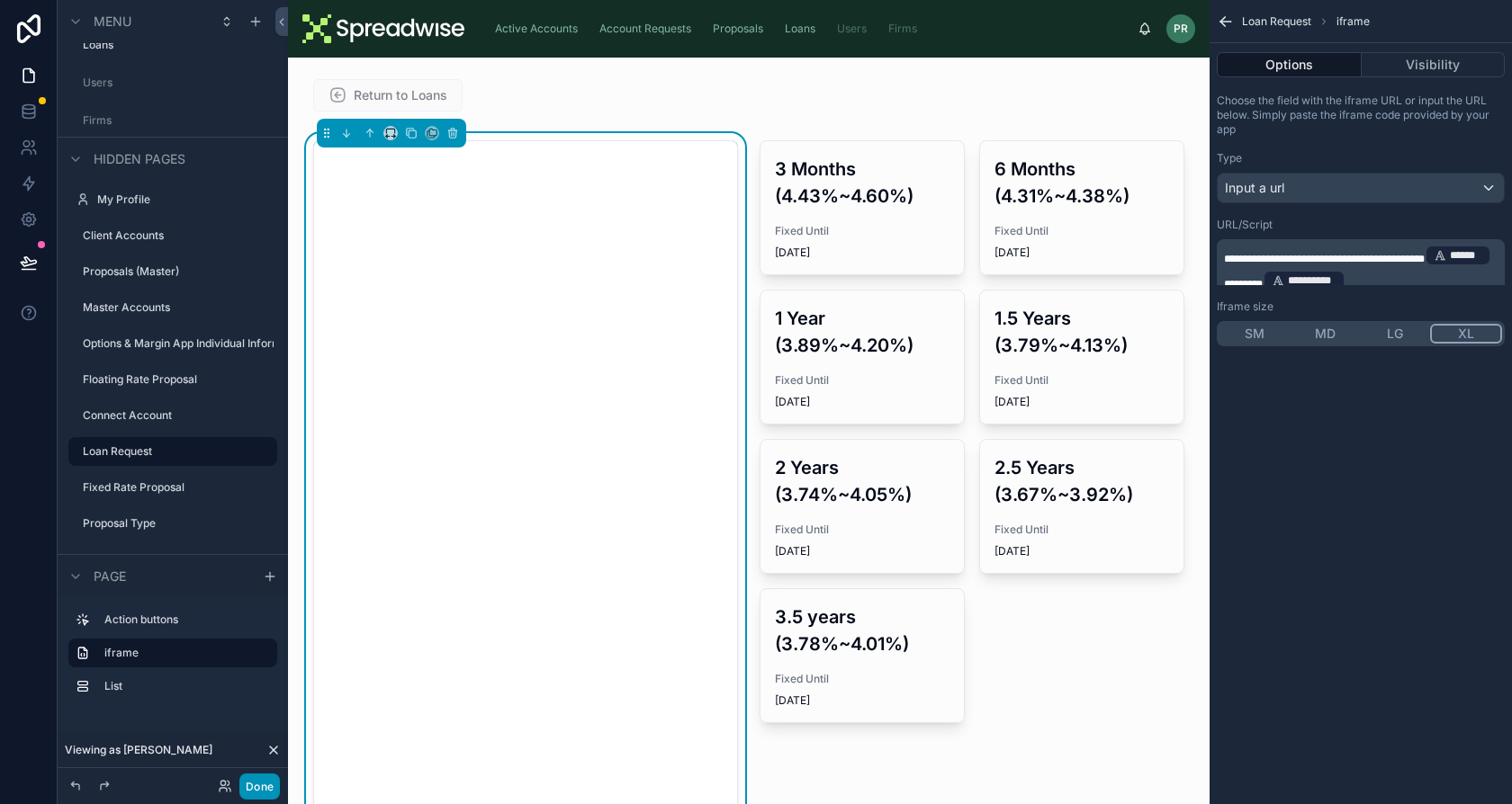
click at [257, 791] on button "Done" at bounding box center [259, 787] width 40 height 26
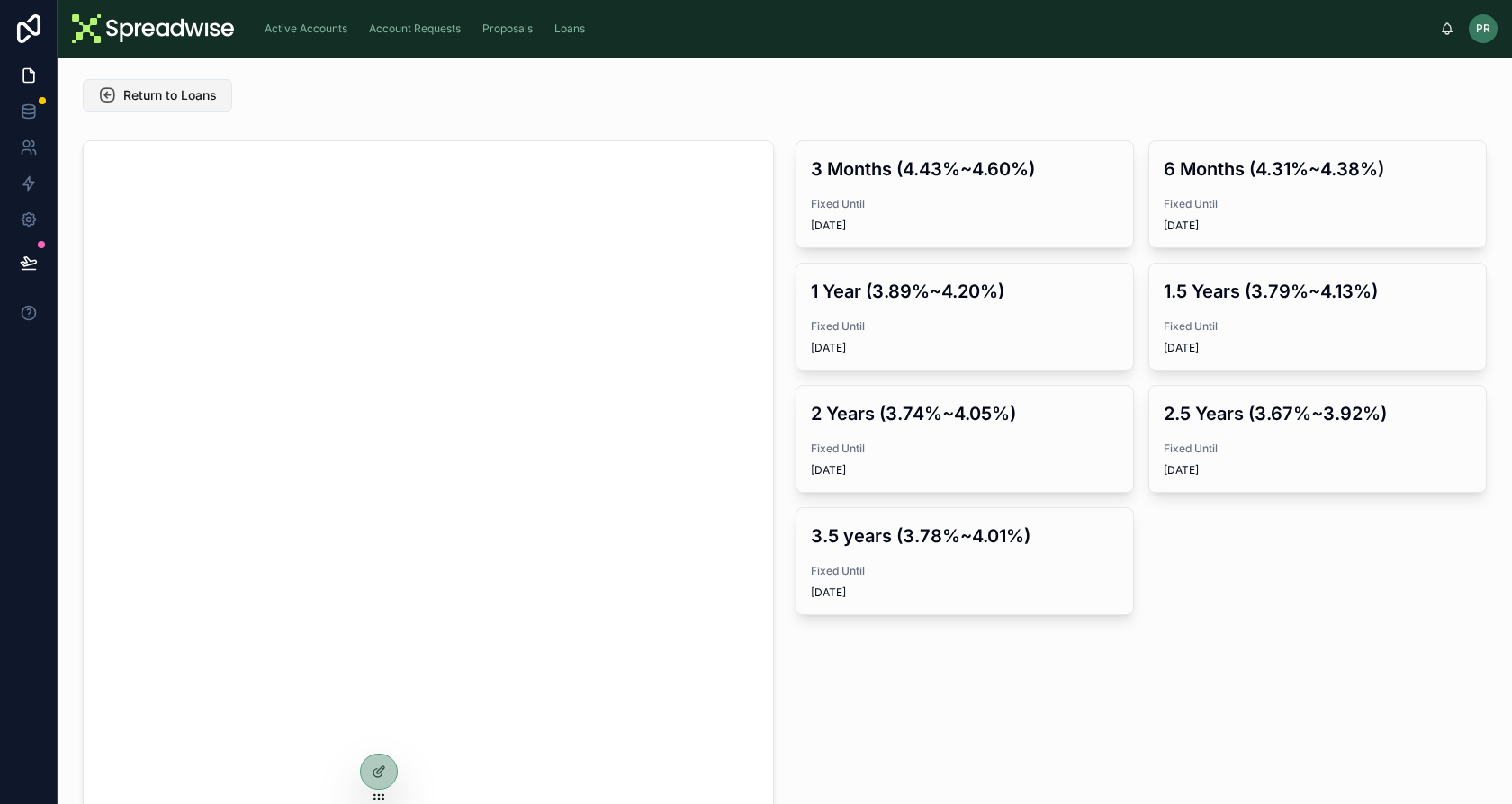
click at [213, 94] on span "Return to Loans" at bounding box center [170, 95] width 93 height 18
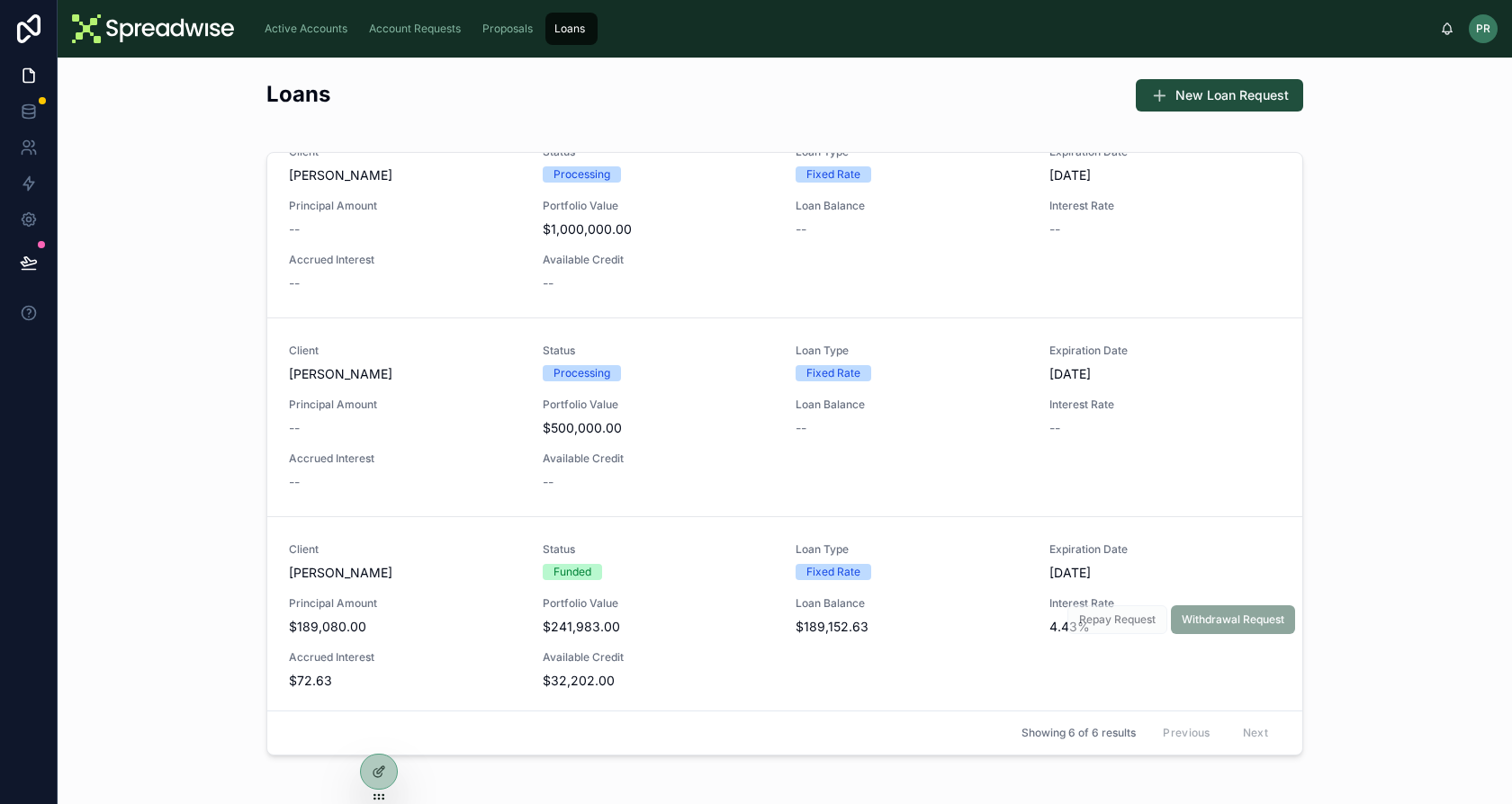
scroll to position [109, 0]
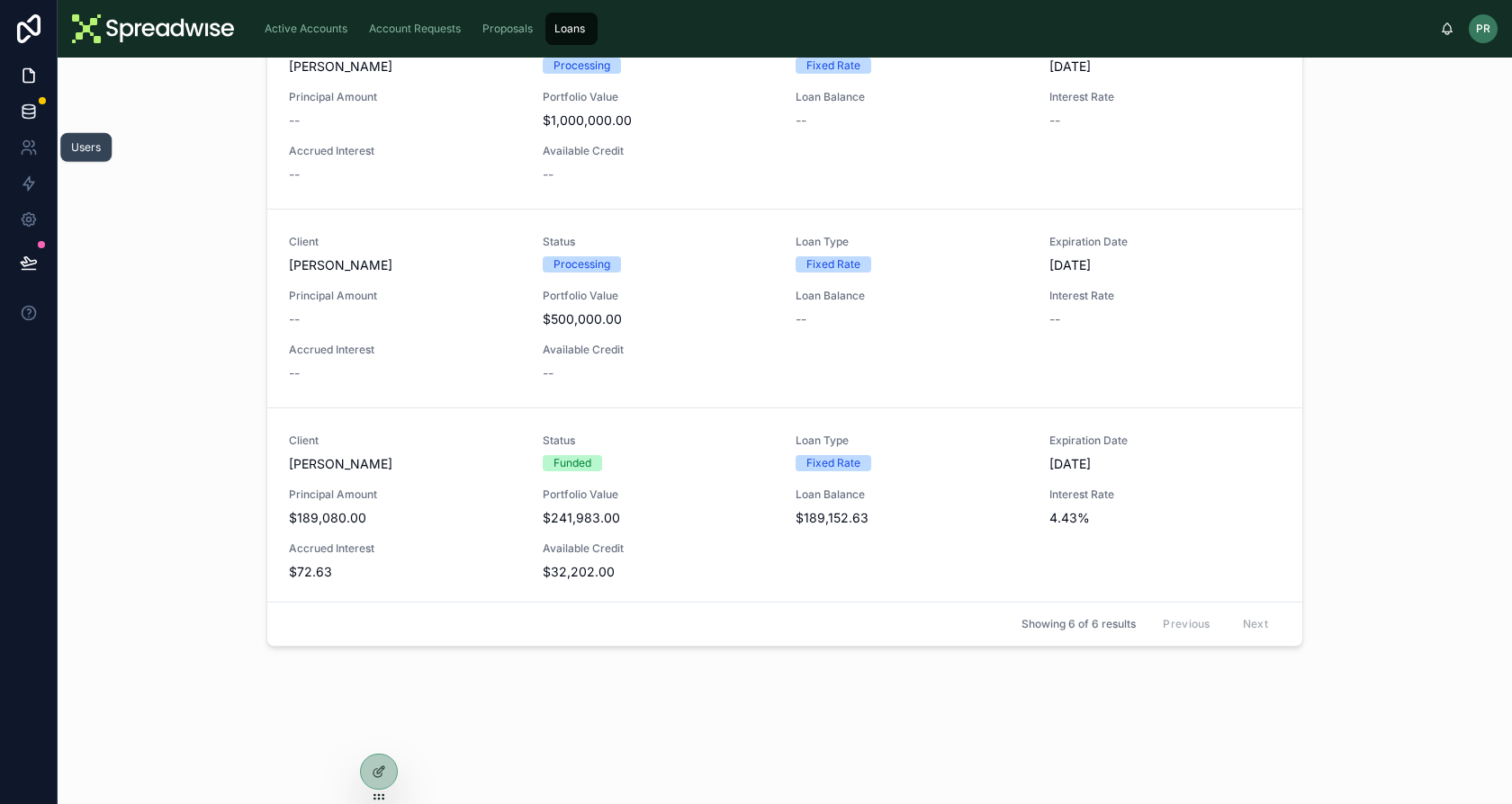
click at [29, 127] on link at bounding box center [28, 111] width 57 height 36
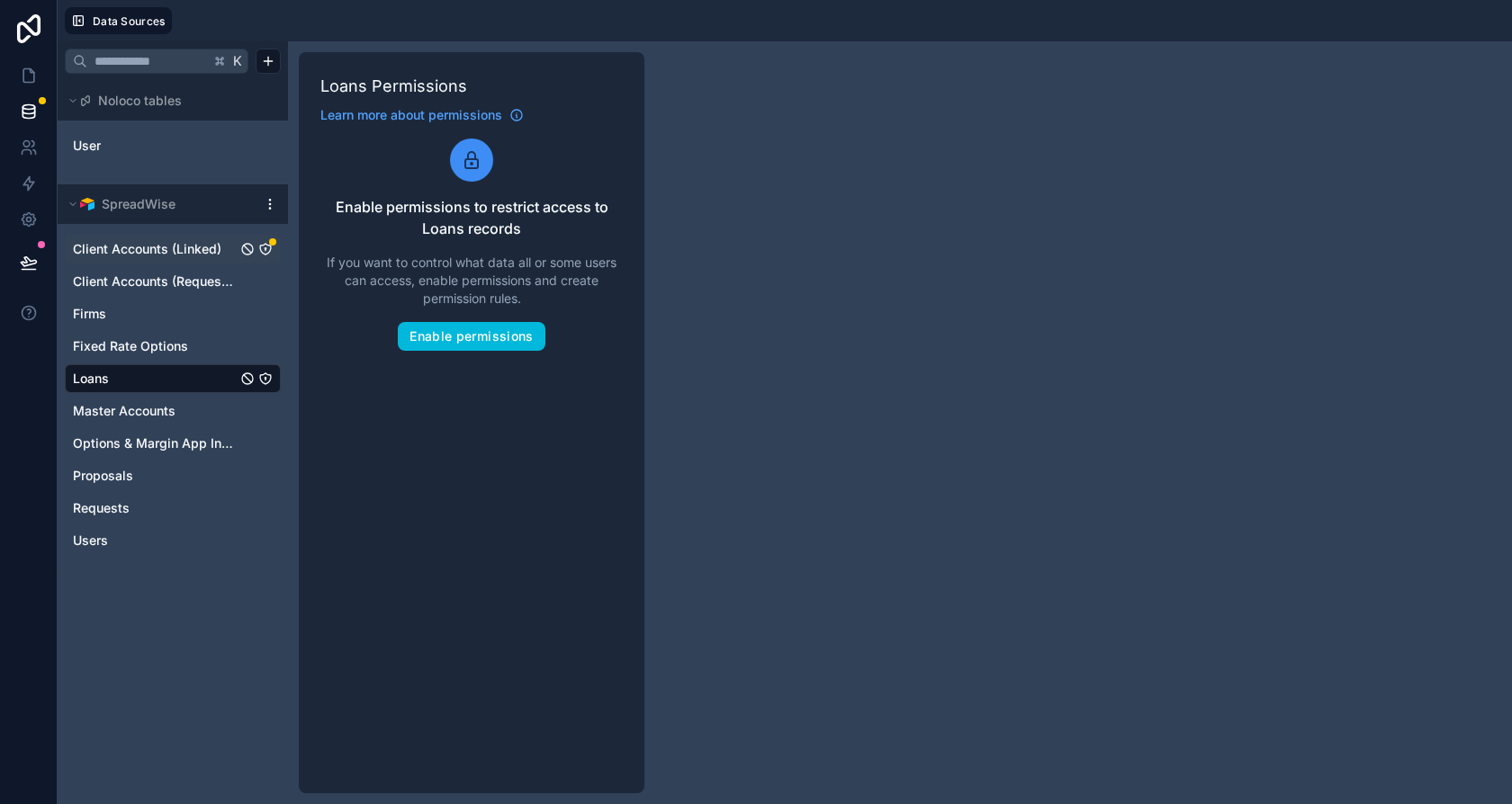
click at [270, 241] on div "Client Accounts (Linked)" at bounding box center [273, 242] width 7 height 7
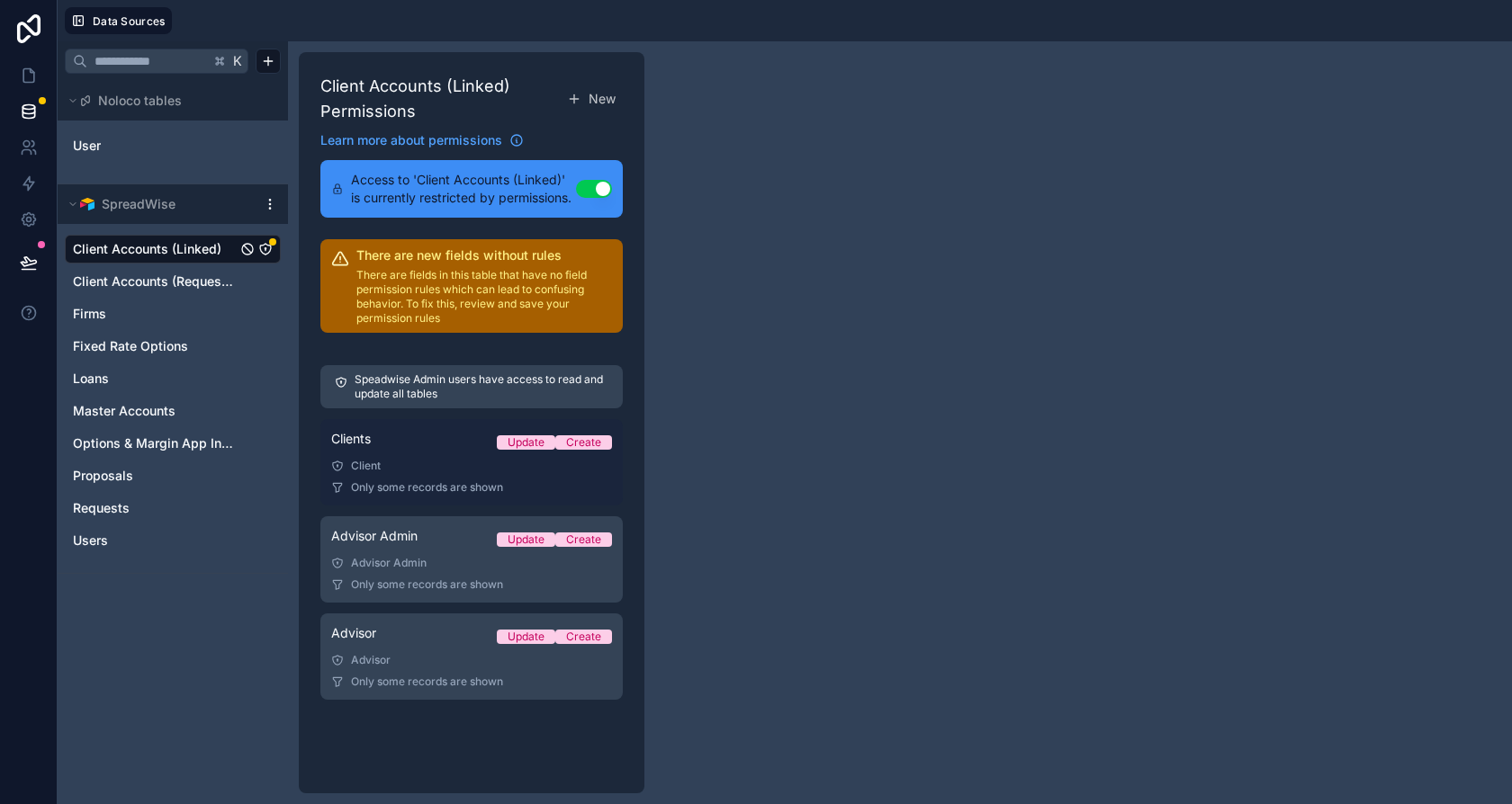
click at [406, 498] on link "Clients Update Create Client Only some records are shown" at bounding box center [472, 462] width 303 height 87
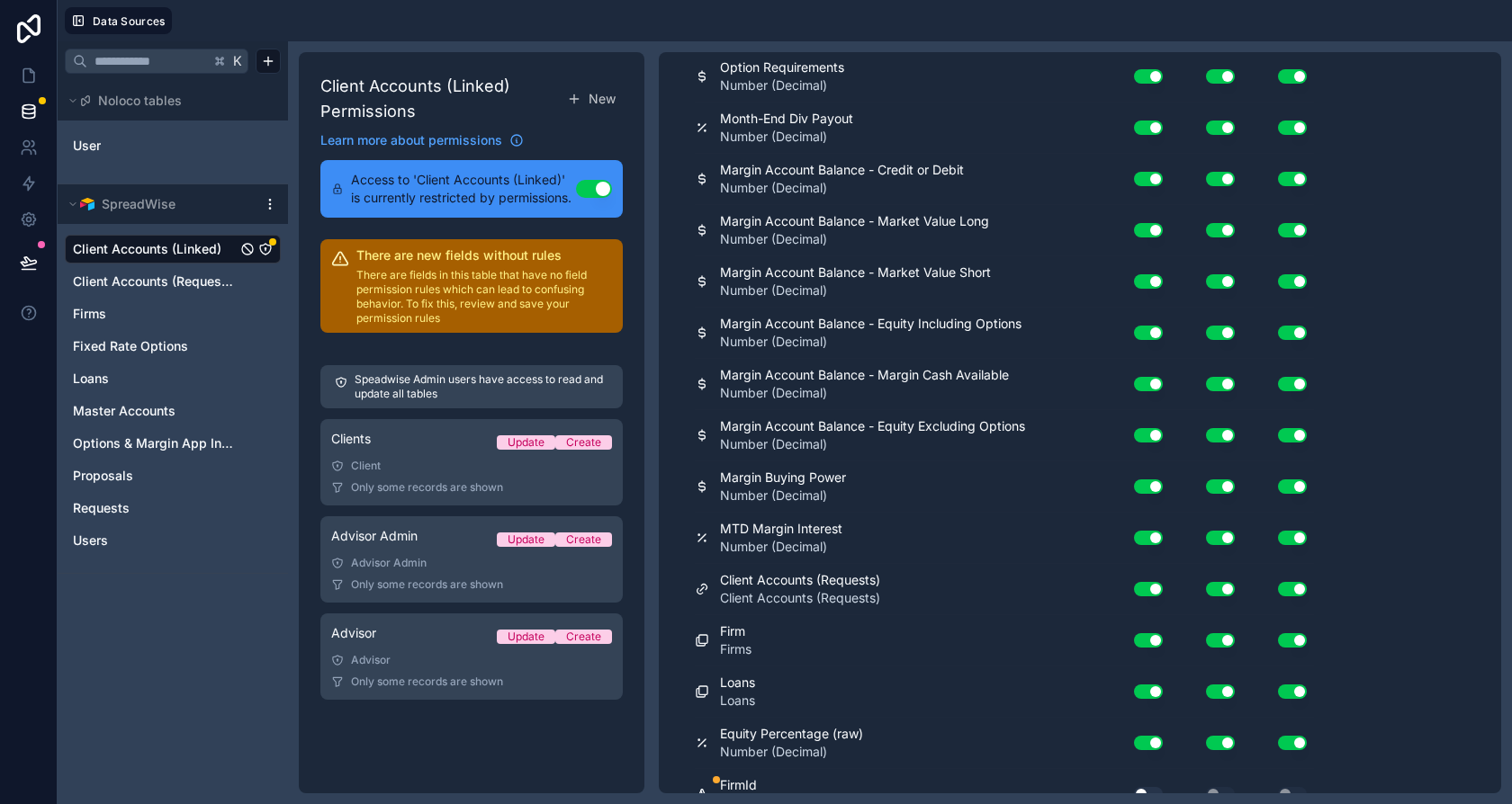
scroll to position [1136, 0]
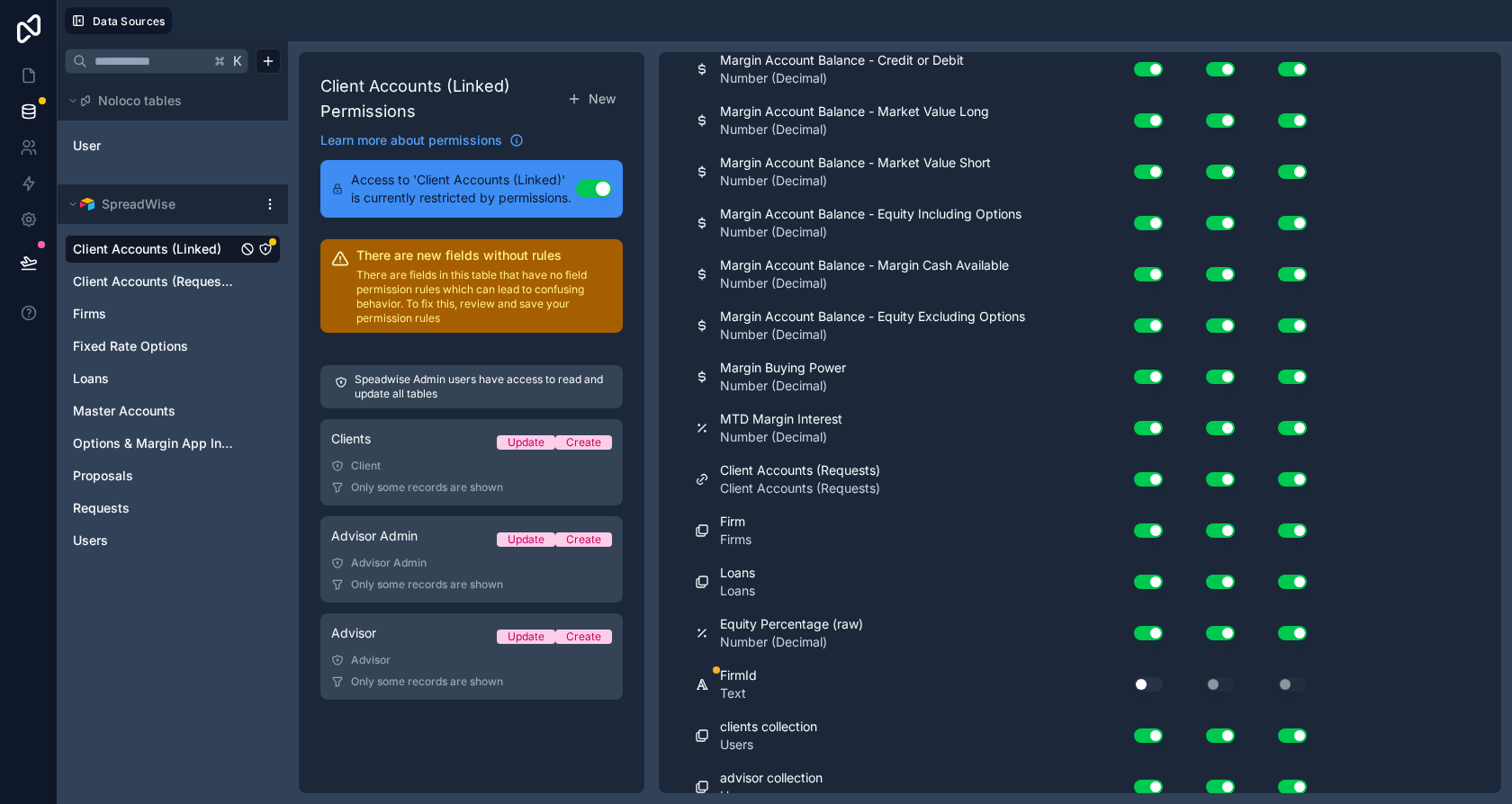
click at [1153, 678] on button "Use setting" at bounding box center [1148, 684] width 29 height 14
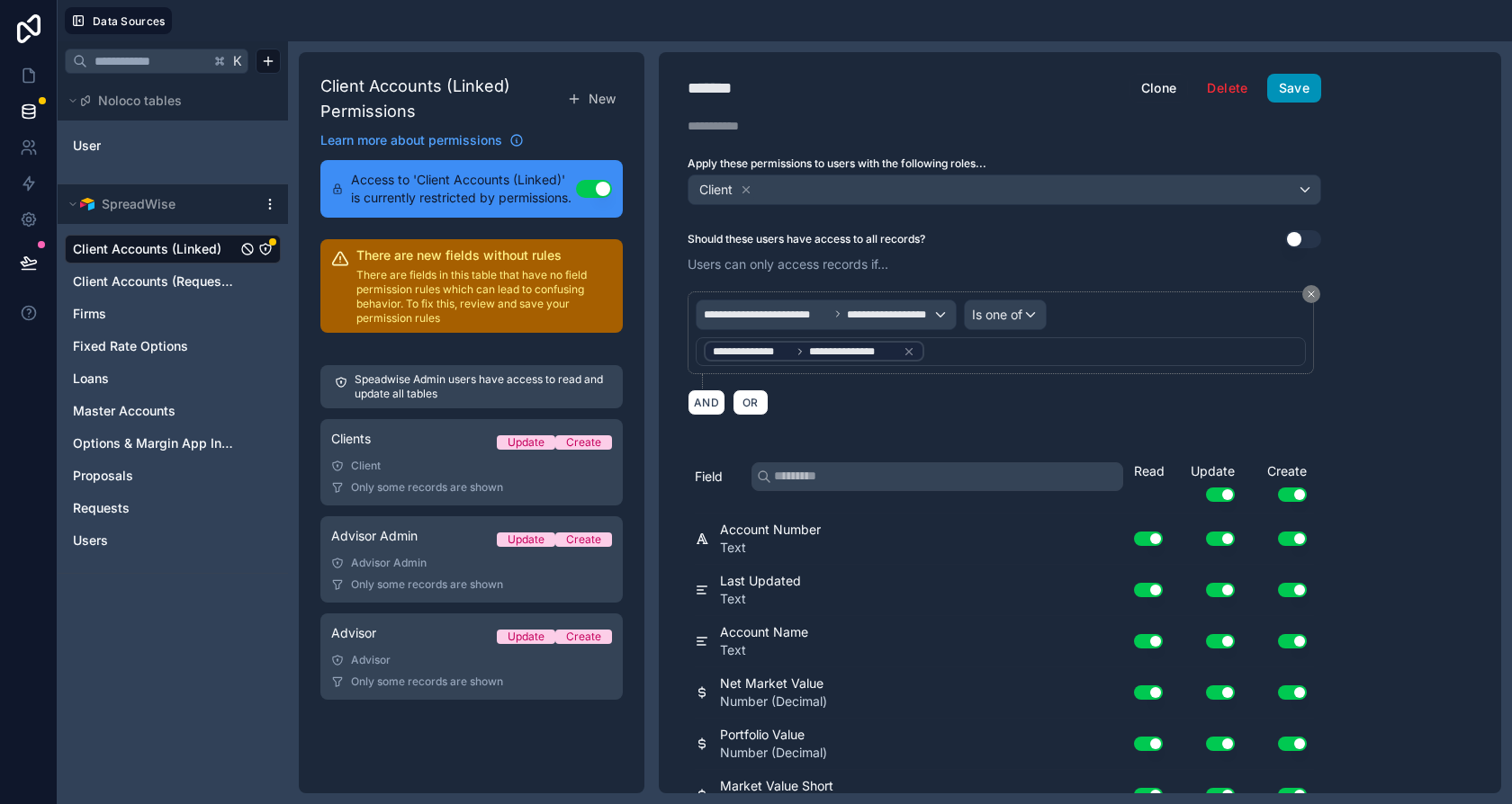
click at [1291, 86] on button "Save" at bounding box center [1294, 88] width 54 height 29
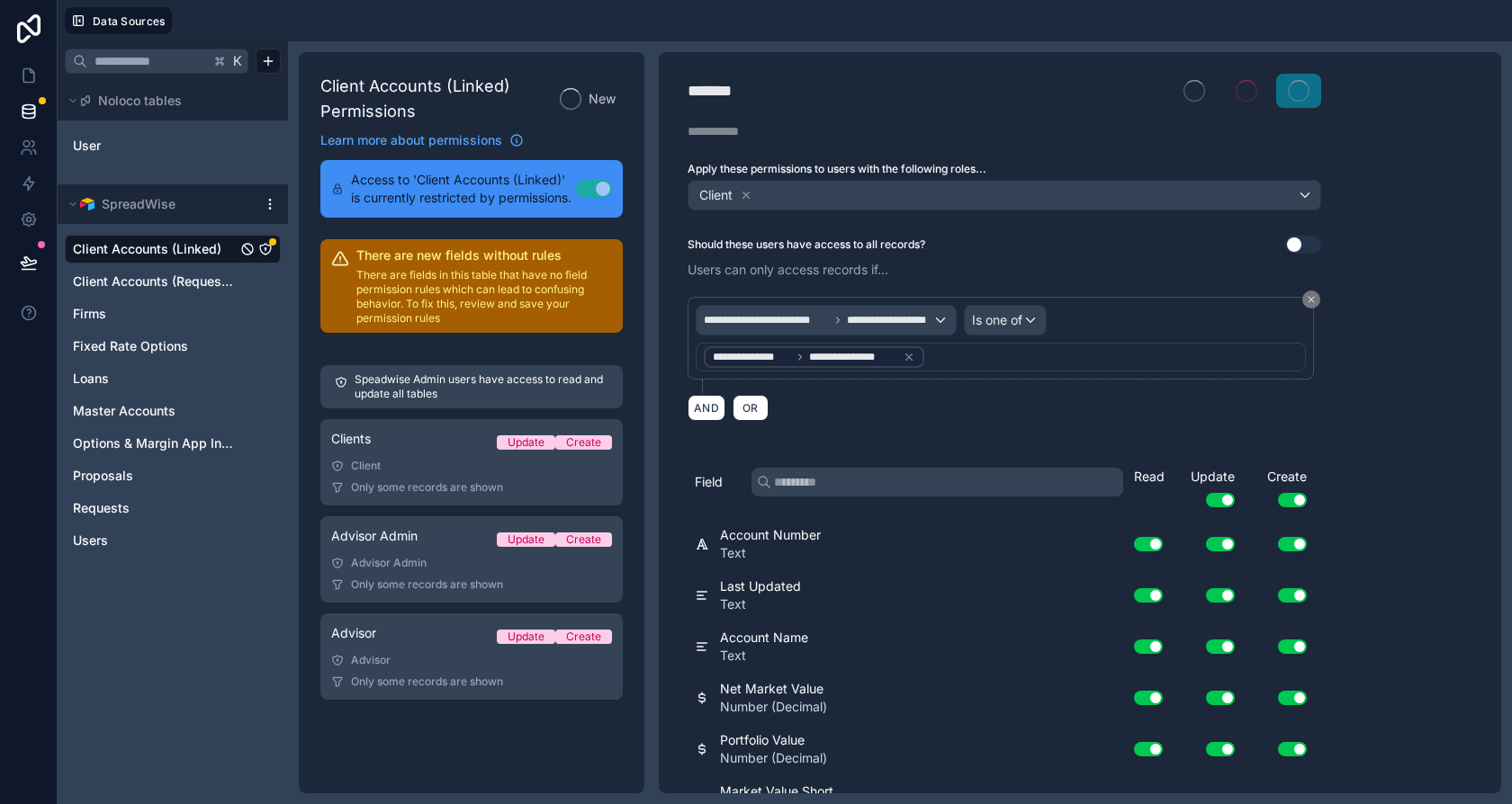
click at [412, 552] on link "Advisor Admin Update Create Advisor Admin Only some records are shown" at bounding box center [472, 559] width 303 height 87
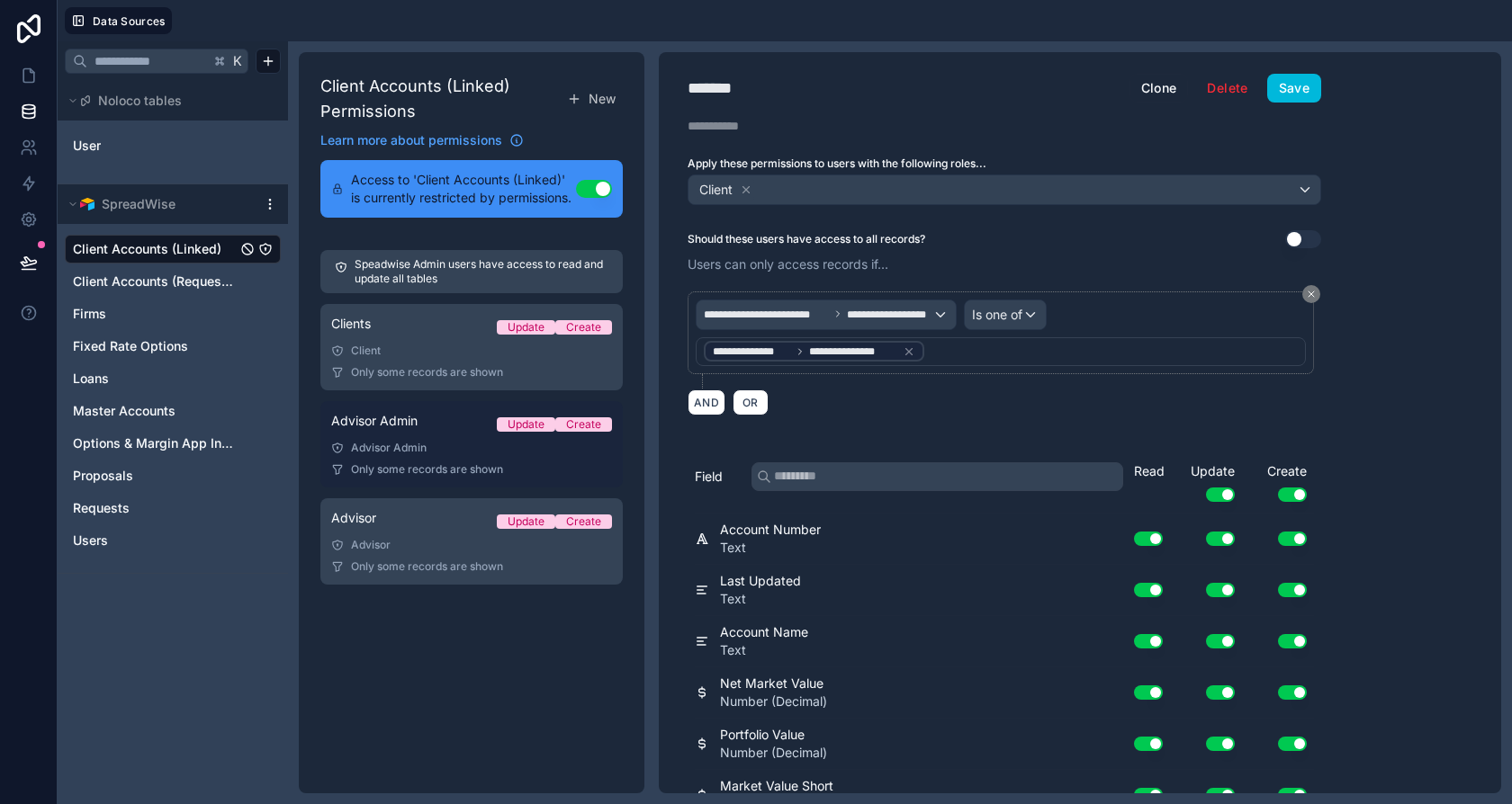
click at [411, 432] on div "Advisor Admin Update Create" at bounding box center [472, 424] width 281 height 25
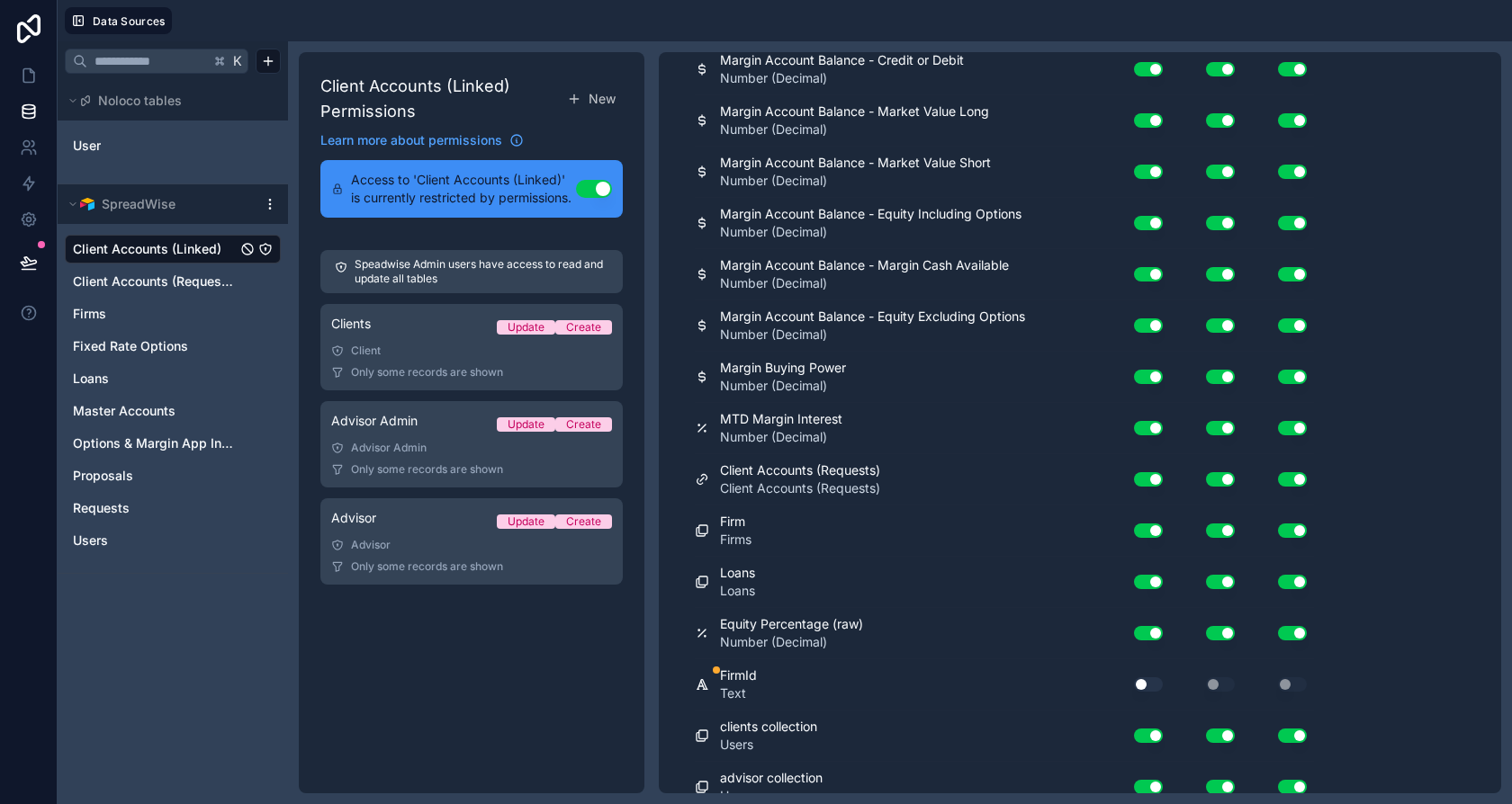
click at [1142, 678] on button "Use setting" at bounding box center [1148, 684] width 29 height 14
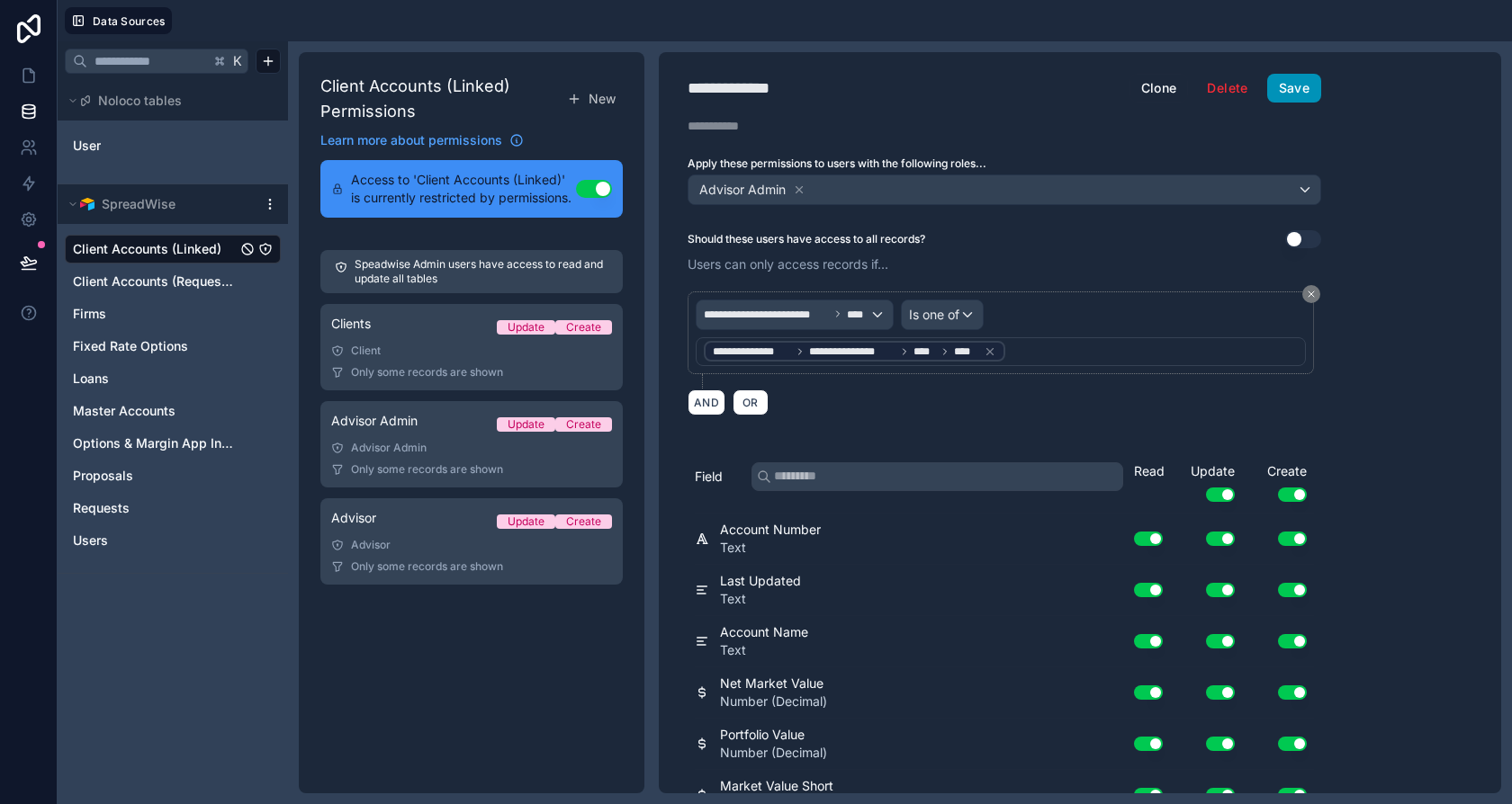
click at [1296, 98] on button "Save" at bounding box center [1294, 88] width 54 height 29
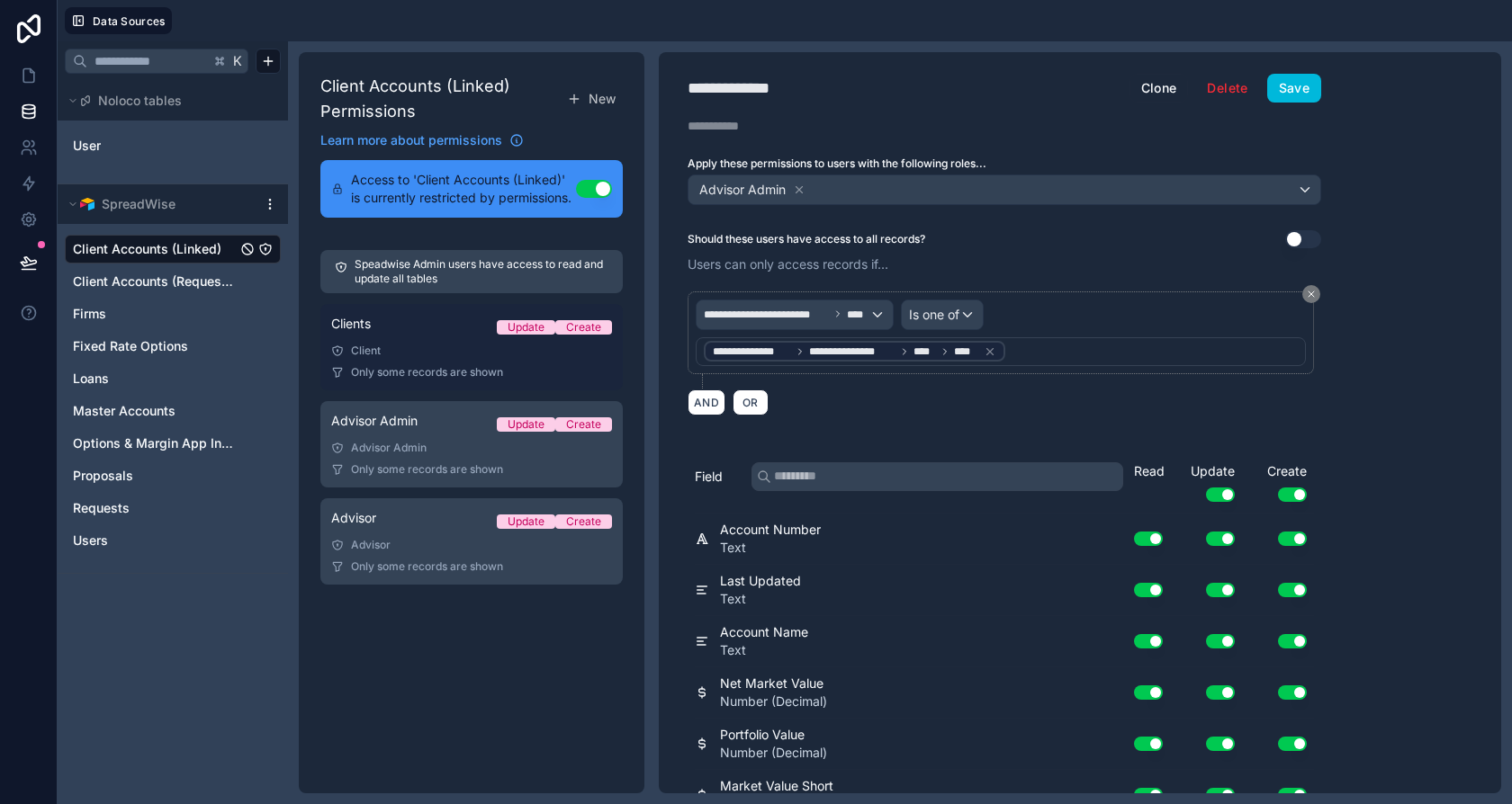
click at [426, 351] on div "Client" at bounding box center [472, 350] width 281 height 14
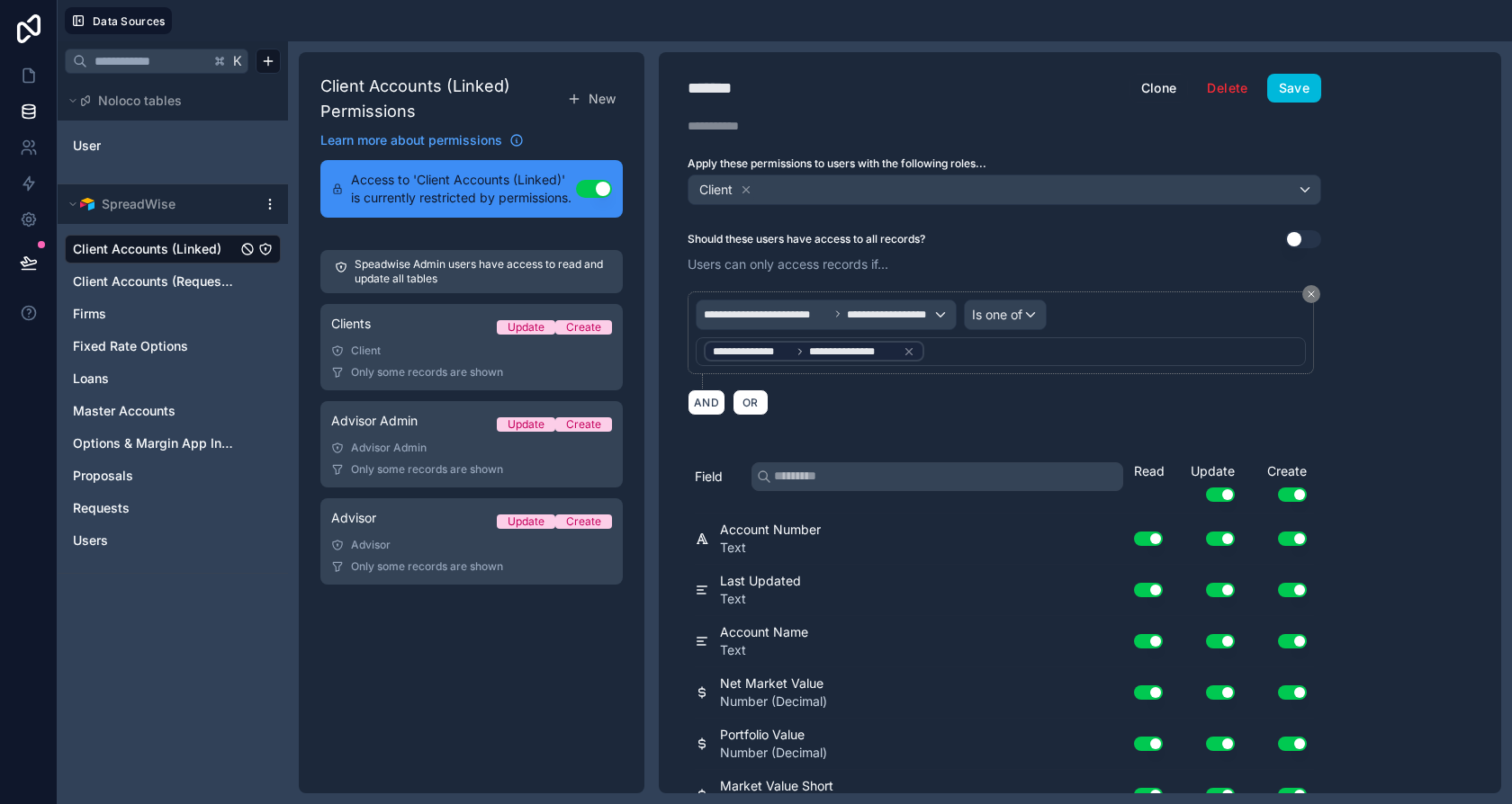
scroll to position [1136, 0]
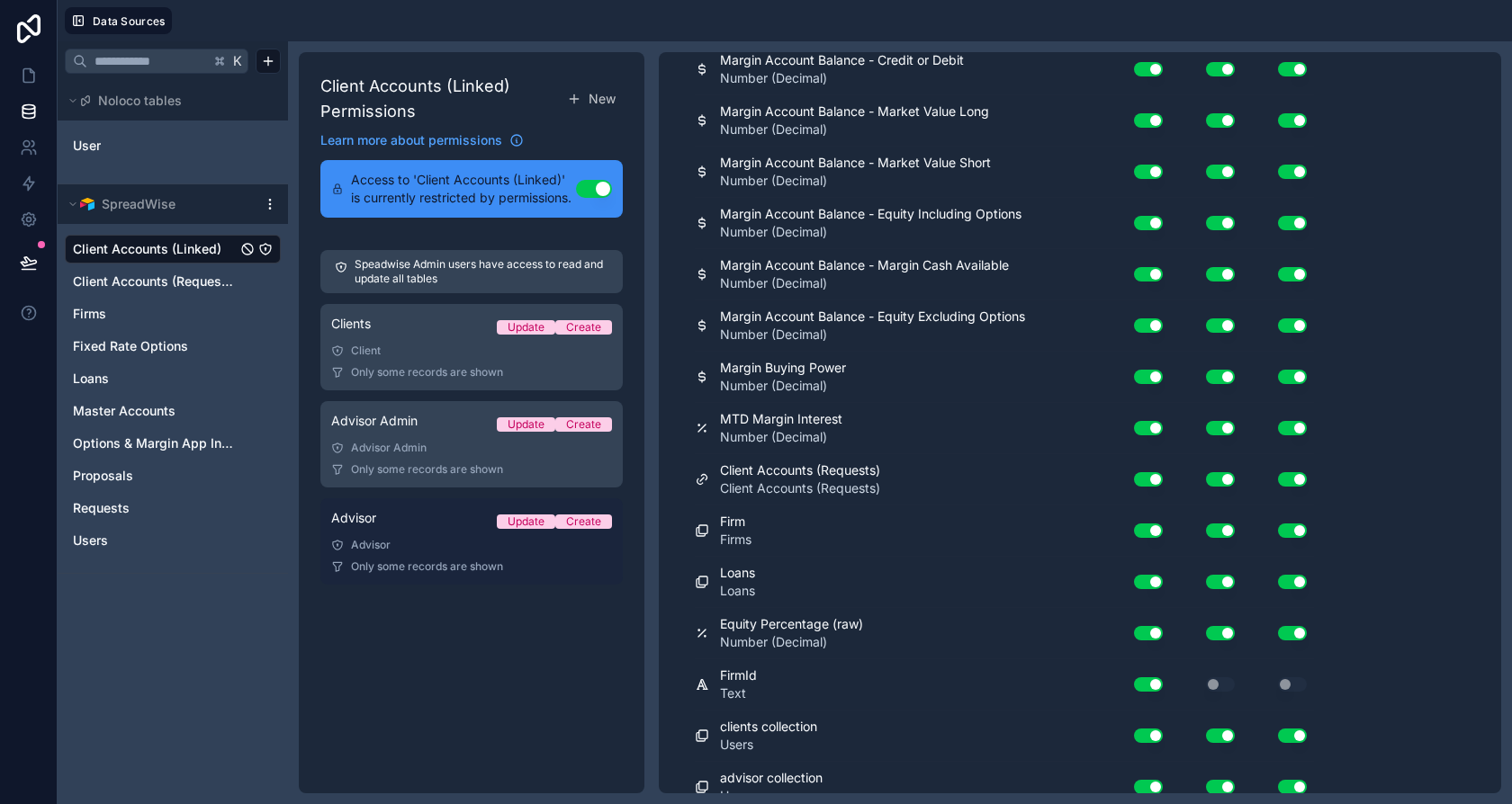
click at [390, 544] on div "Advisor" at bounding box center [472, 544] width 281 height 14
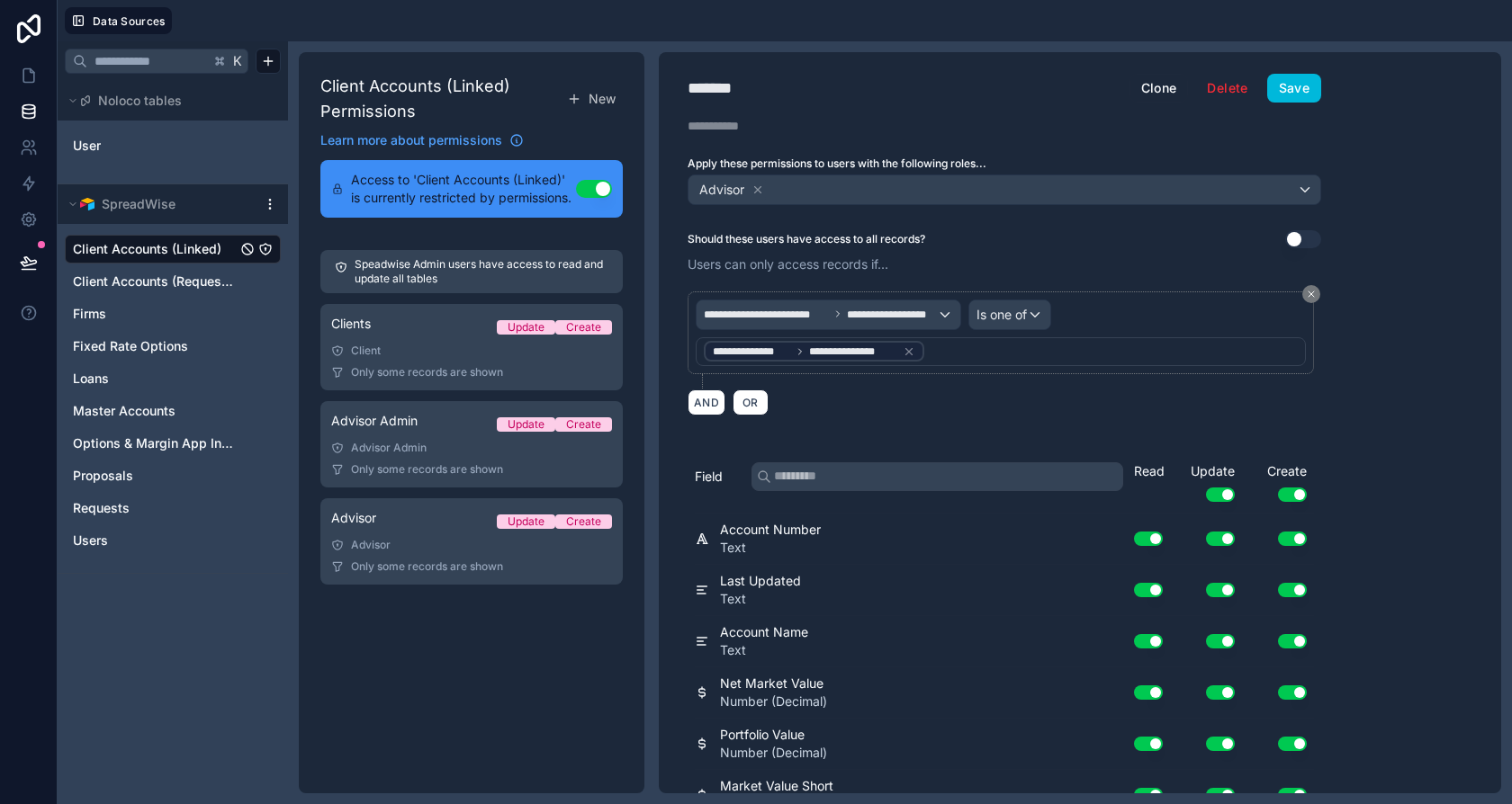
scroll to position [1136, 0]
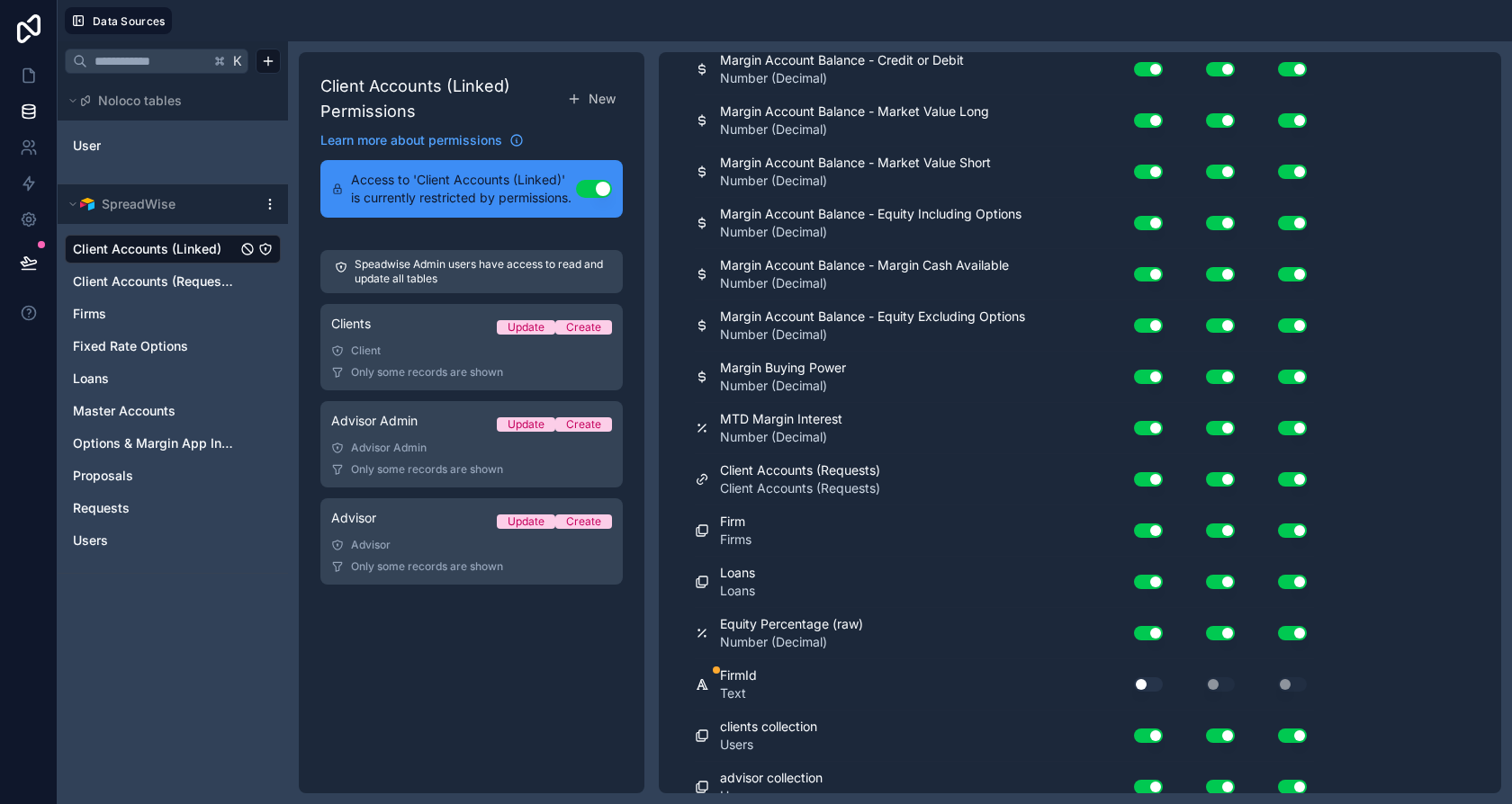
click at [1157, 678] on button "Use setting" at bounding box center [1148, 684] width 29 height 14
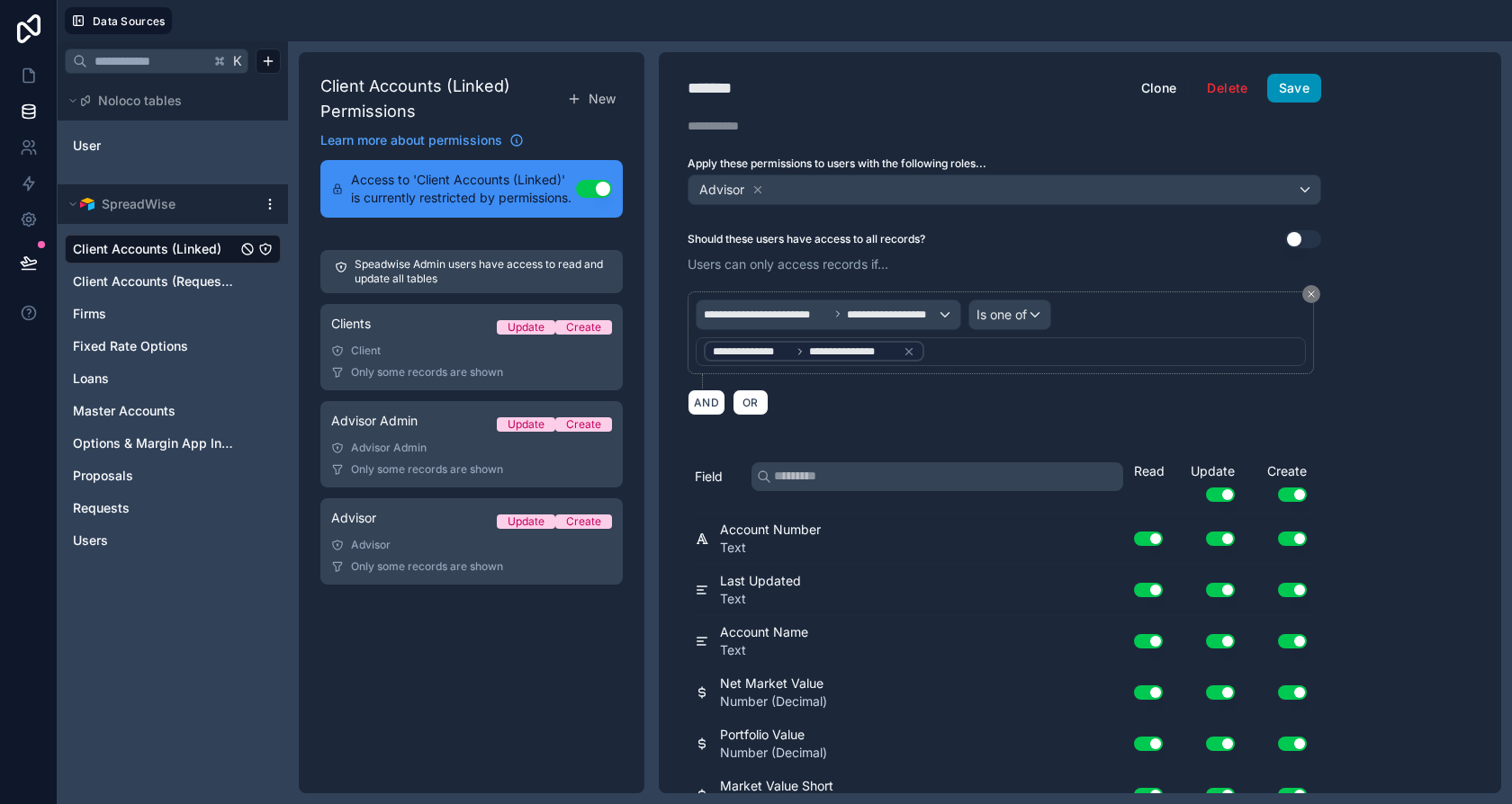
click at [1304, 84] on button "Save" at bounding box center [1294, 88] width 54 height 29
click at [276, 380] on div "Loans" at bounding box center [172, 378] width 216 height 29
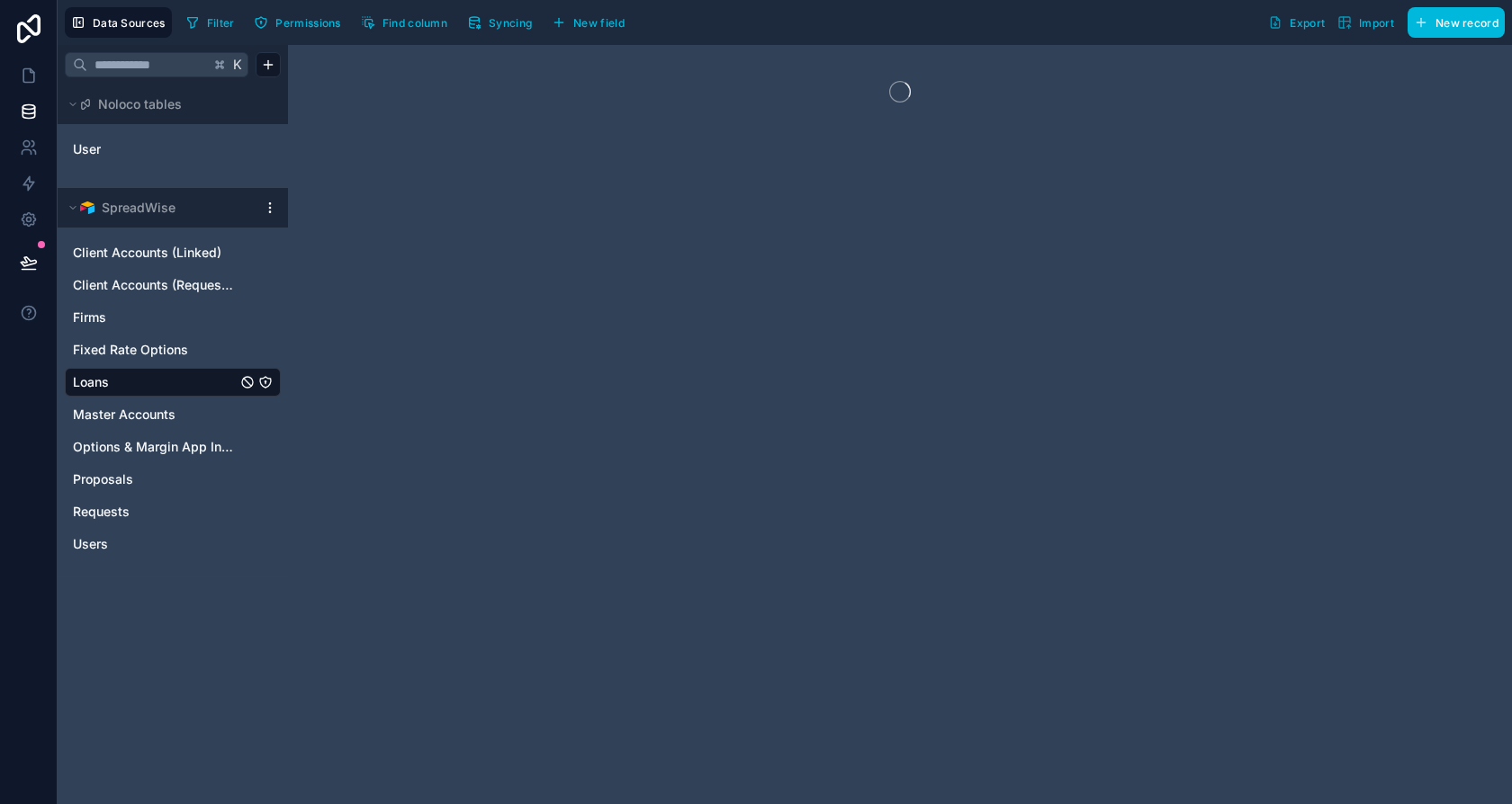
click at [263, 375] on icon "Loans" at bounding box center [265, 382] width 14 height 14
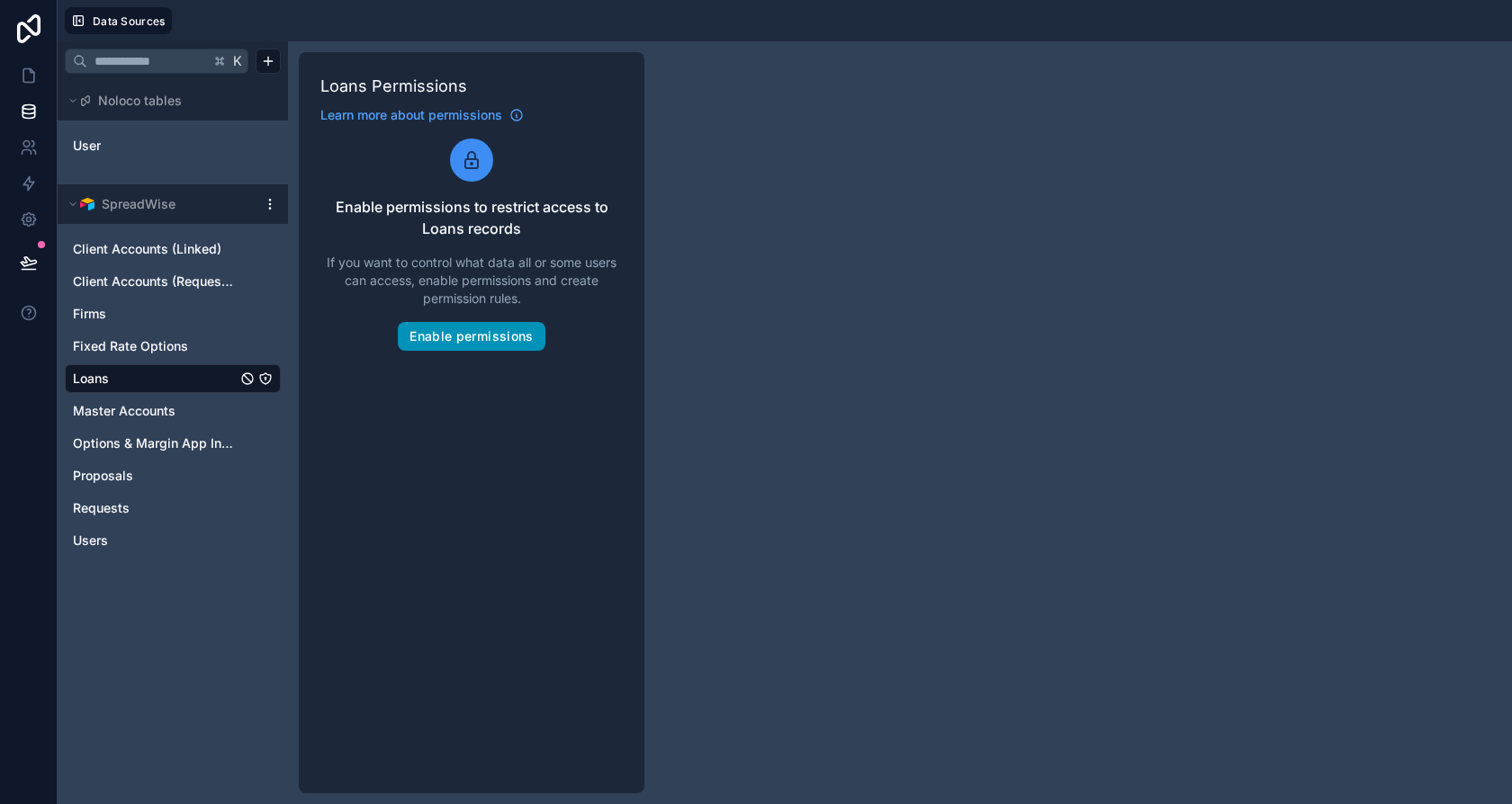
click at [481, 330] on button "Enable permissions" at bounding box center [471, 336] width 147 height 29
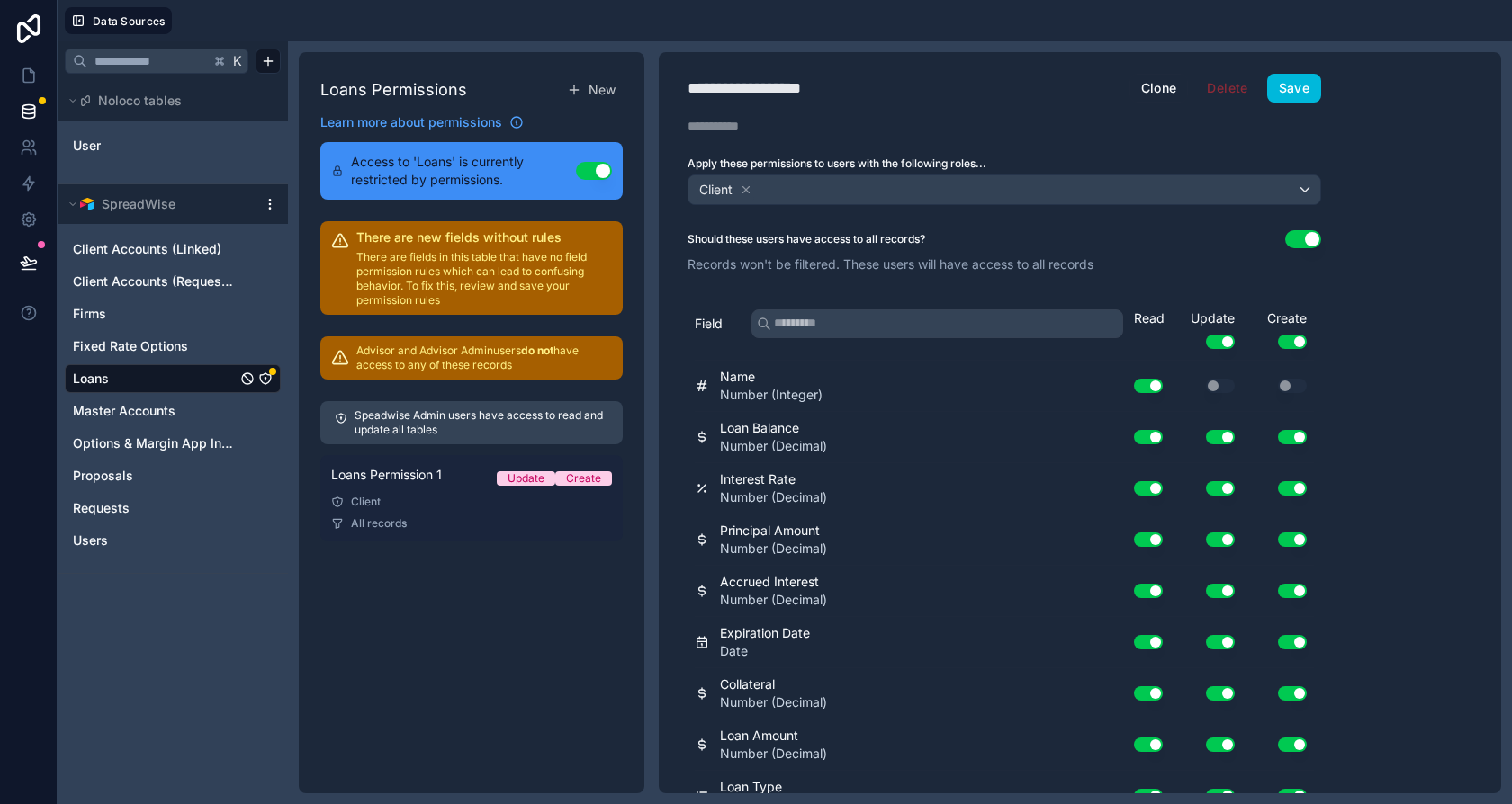
click at [457, 497] on div "Client" at bounding box center [472, 501] width 281 height 14
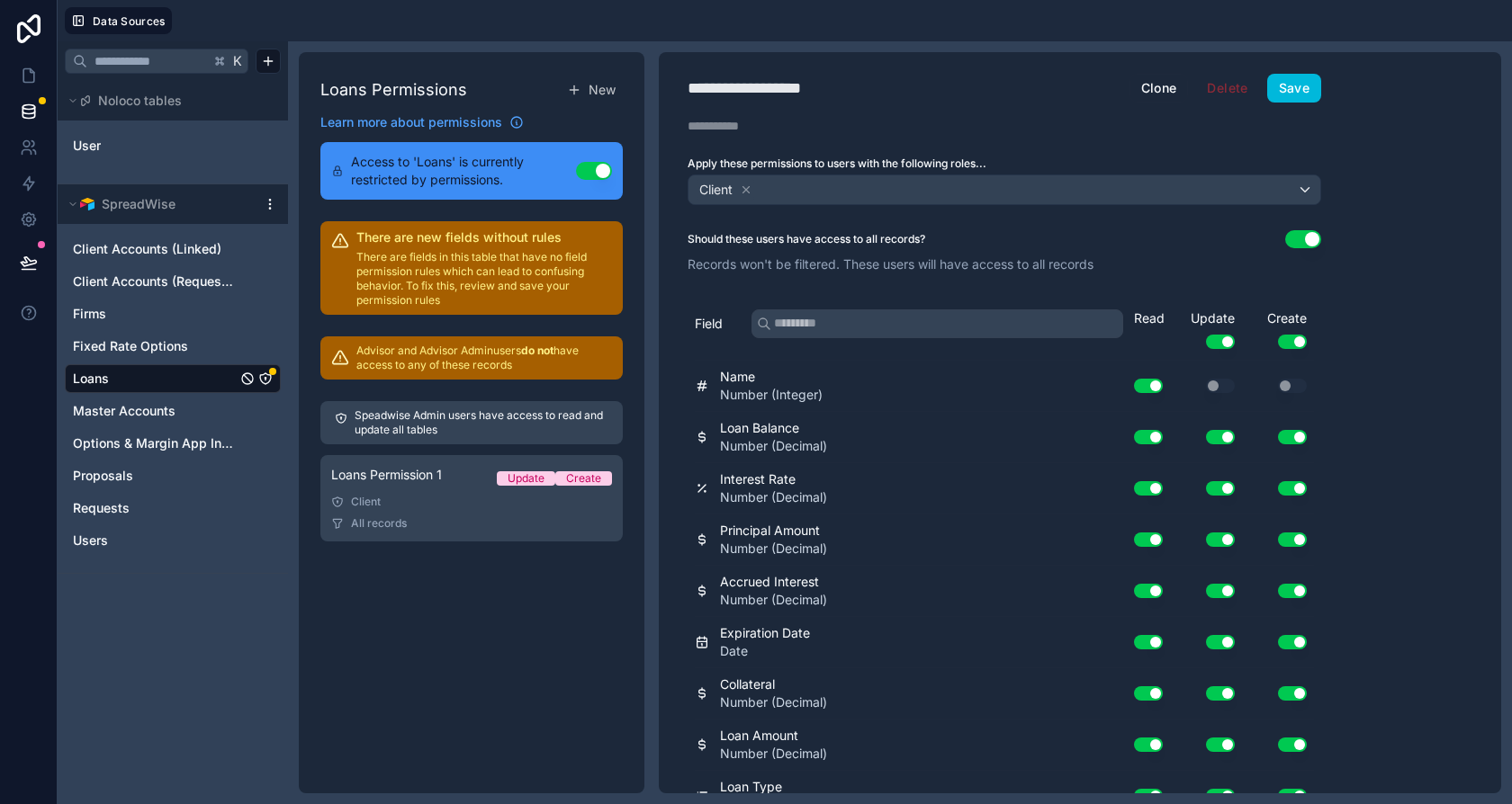
click at [753, 87] on div "**********" at bounding box center [768, 88] width 161 height 25
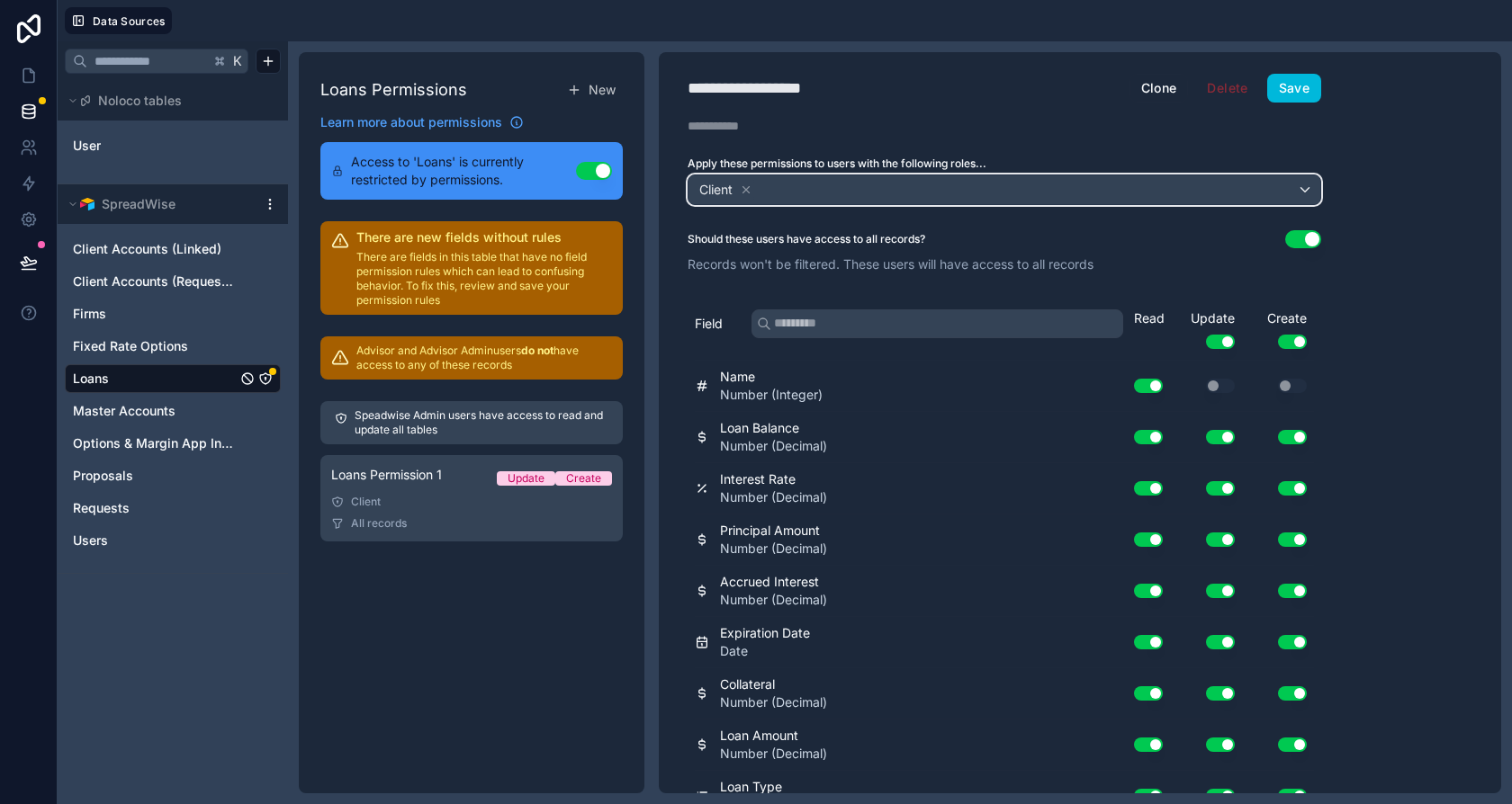
click at [754, 179] on div "Client" at bounding box center [726, 190] width 57 height 21
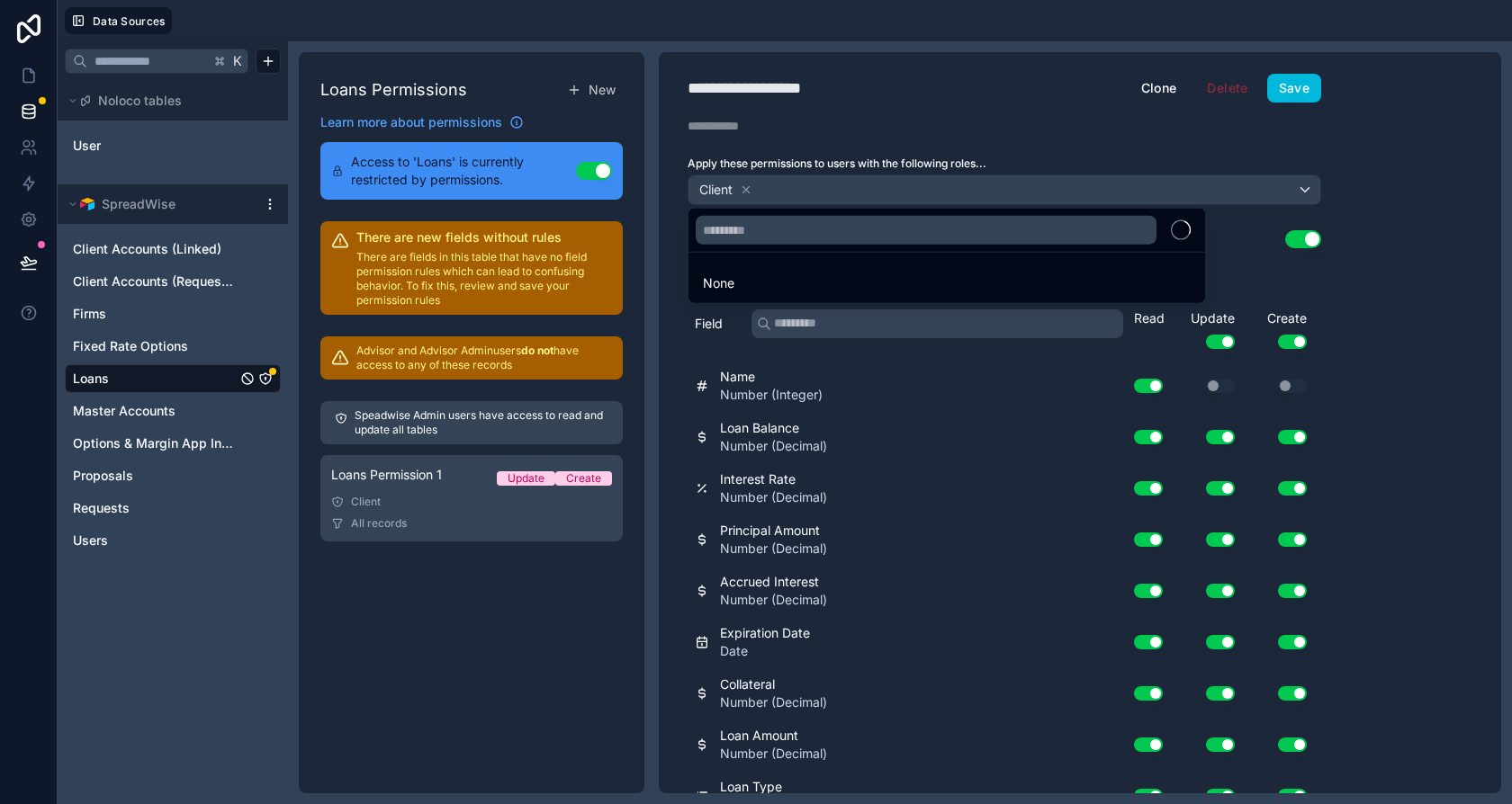
click at [750, 183] on div at bounding box center [756, 402] width 1512 height 804
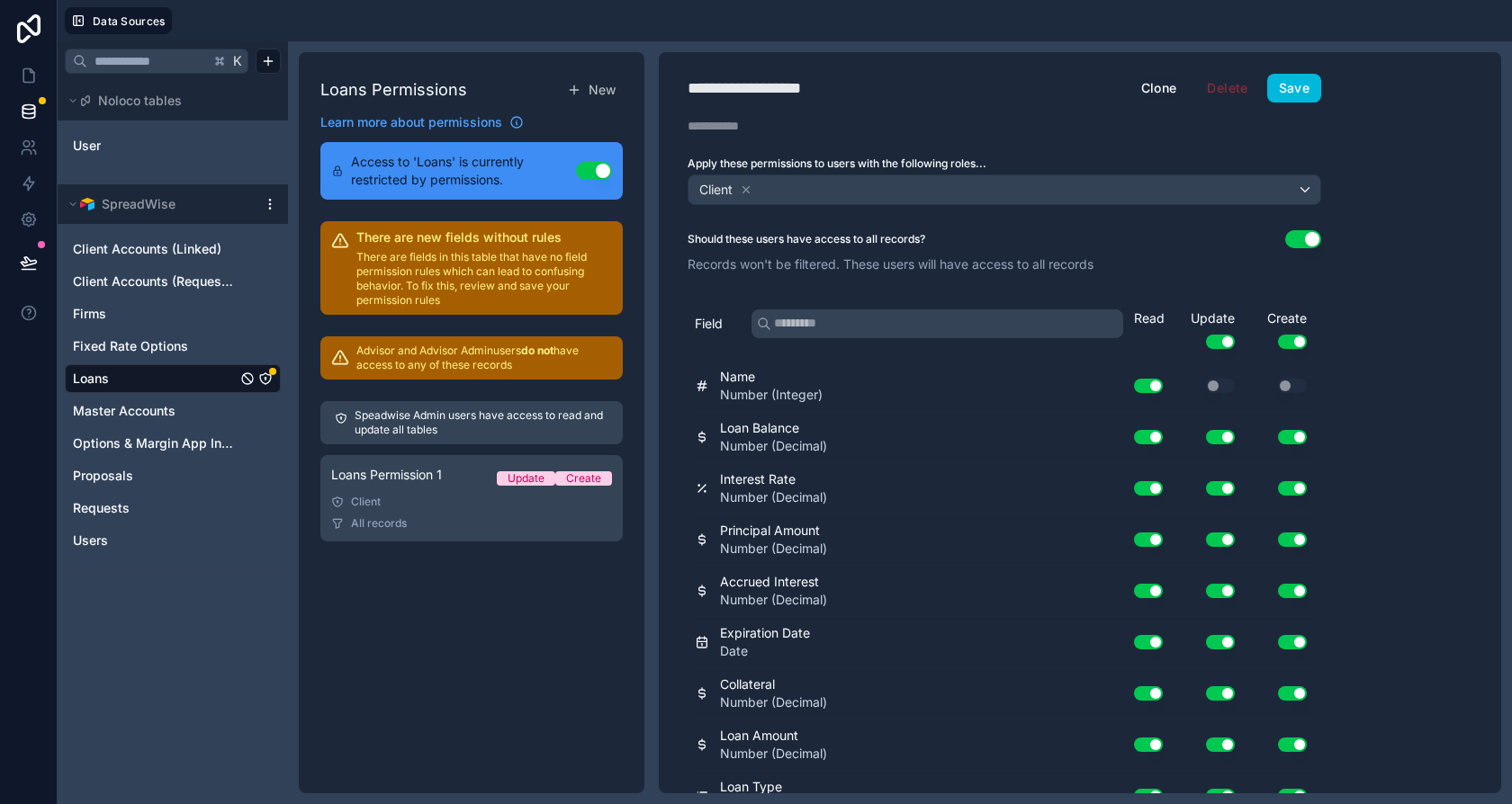
click at [750, 184] on icon at bounding box center [745, 190] width 12 height 12
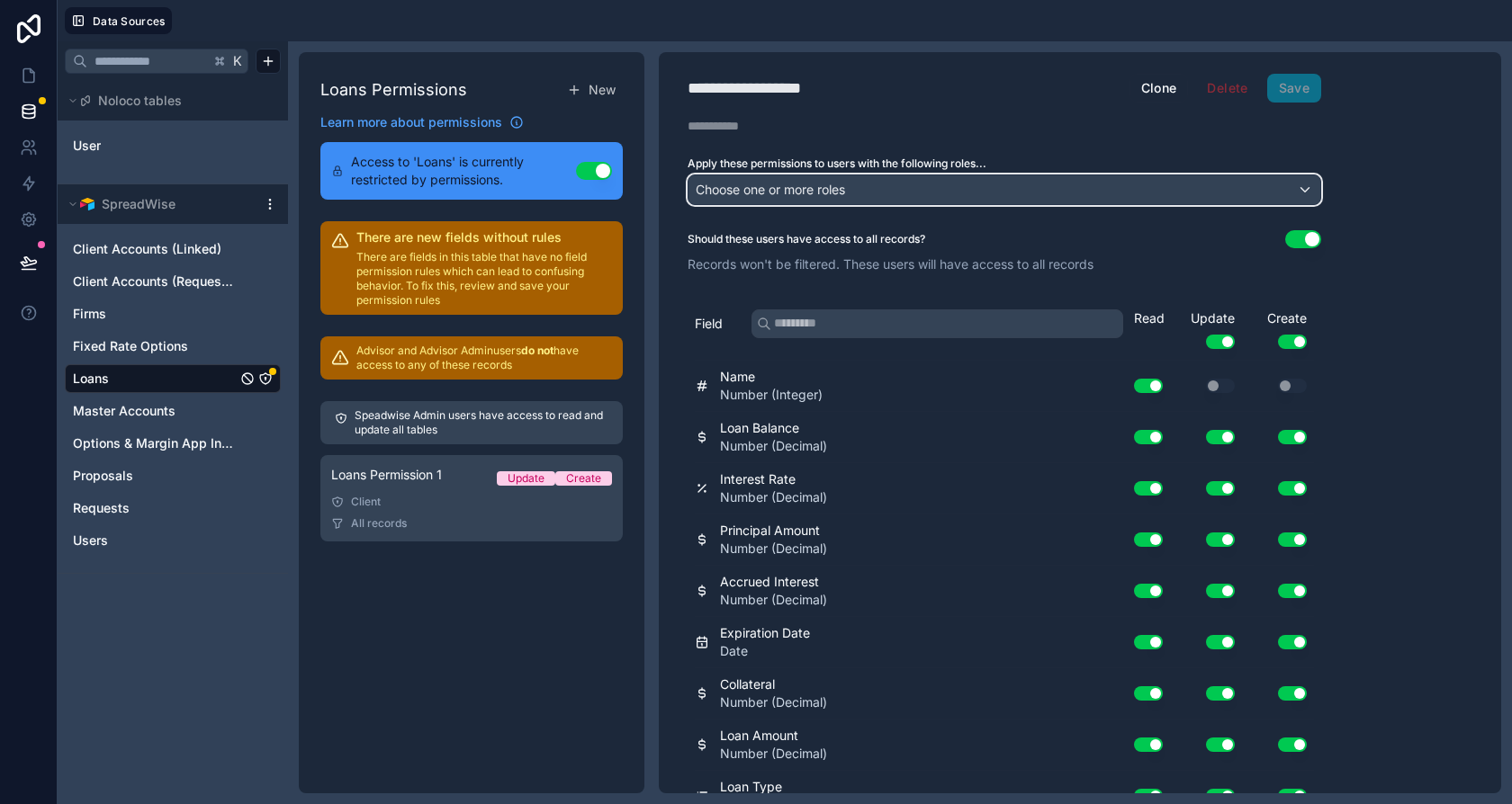
click at [750, 183] on span "Choose one or more roles" at bounding box center [770, 190] width 149 height 15
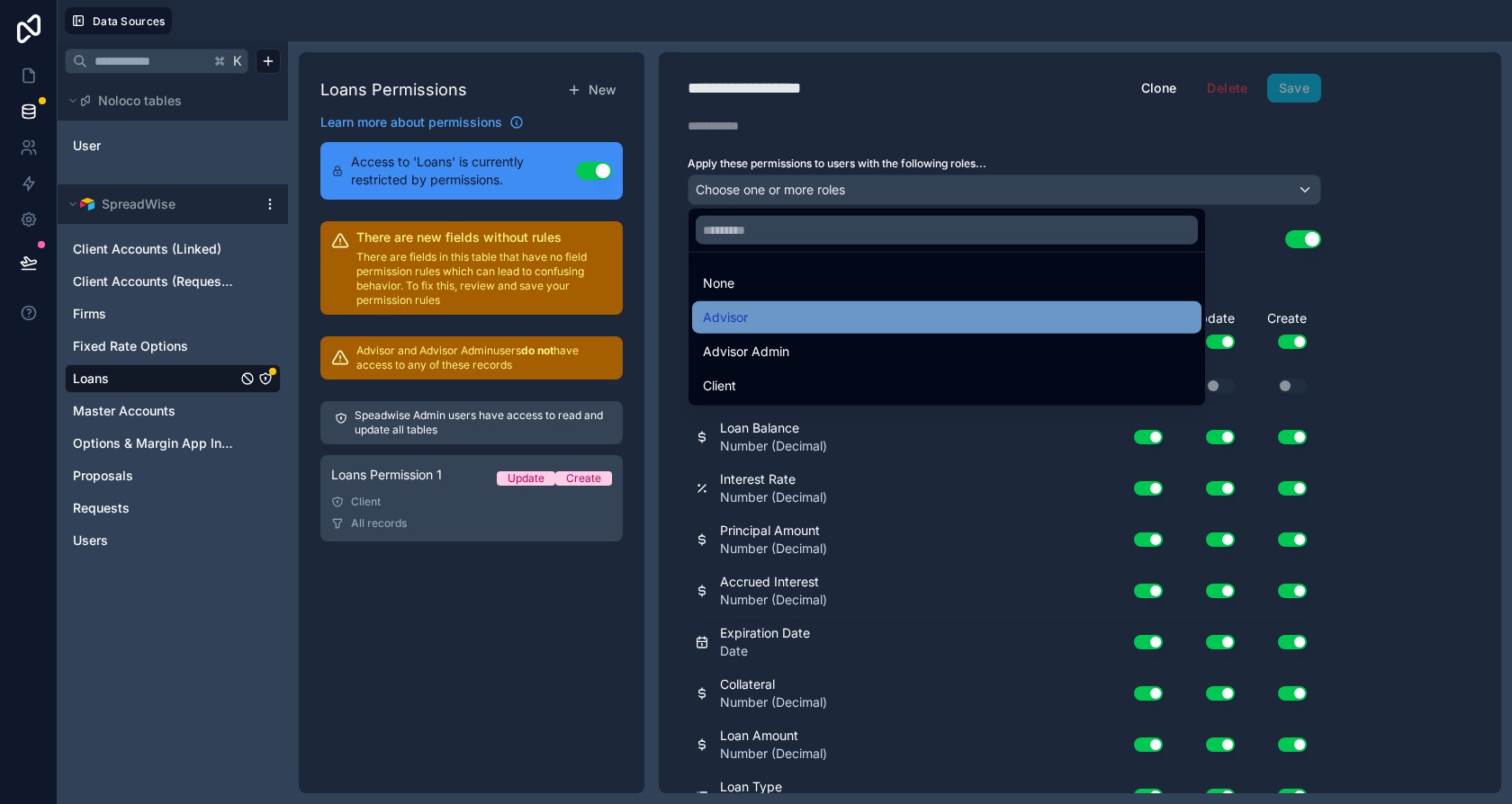
click at [761, 316] on div "Advisor" at bounding box center [947, 317] width 488 height 21
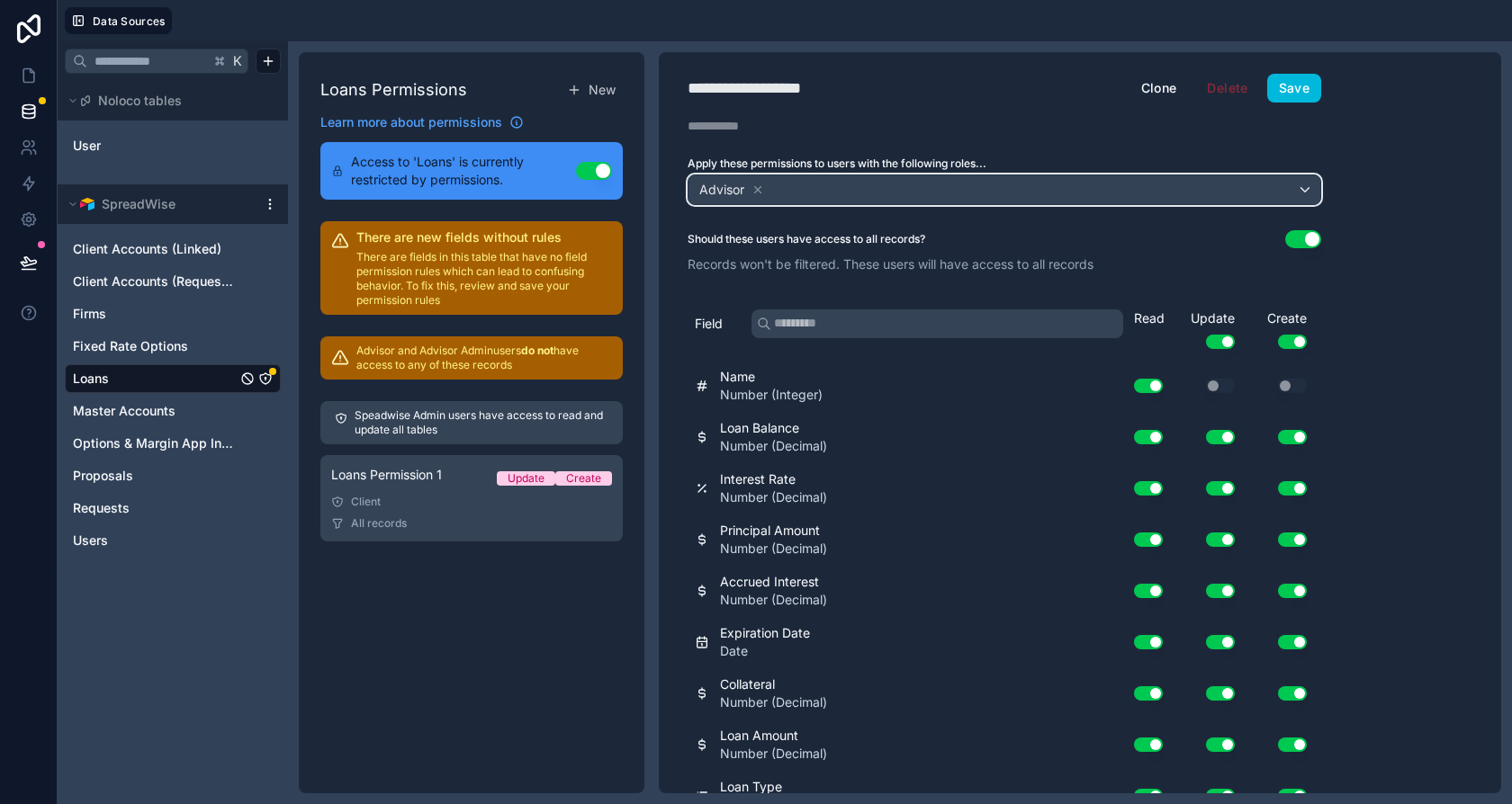
click at [786, 191] on div "Advisor" at bounding box center [1004, 190] width 631 height 29
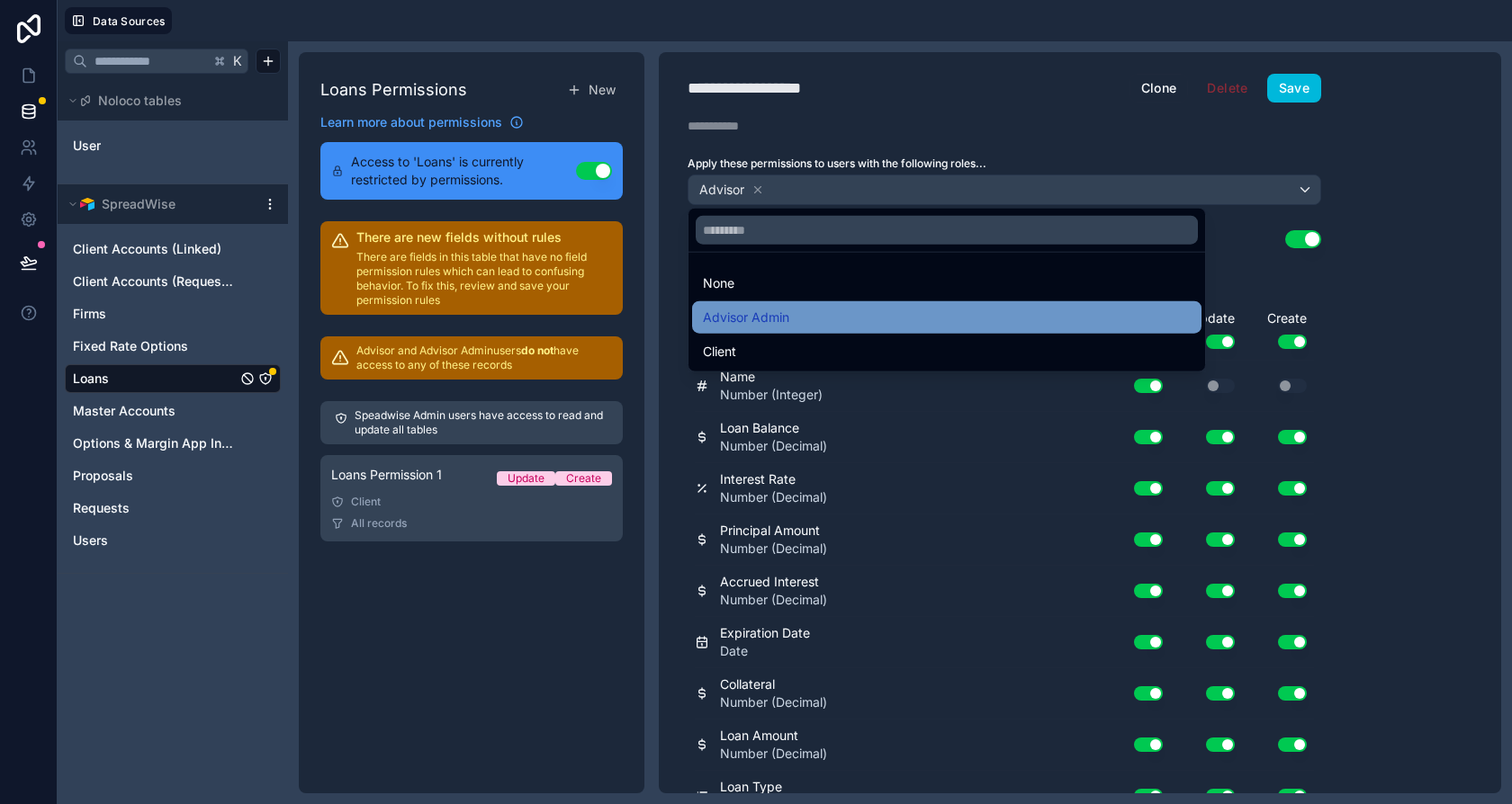
click at [783, 311] on span "Advisor Admin" at bounding box center [746, 317] width 87 height 21
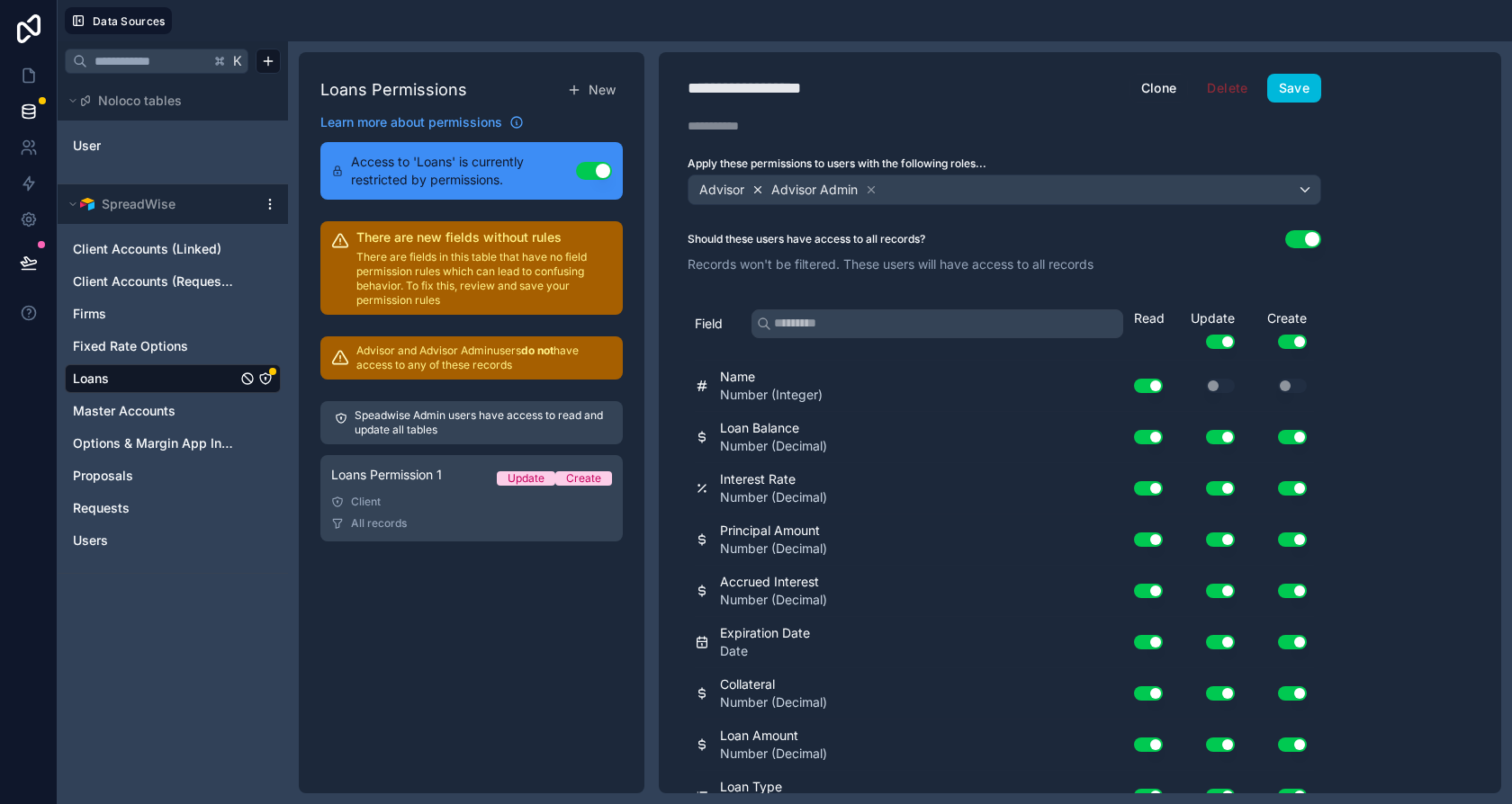
click at [756, 187] on icon at bounding box center [757, 190] width 12 height 12
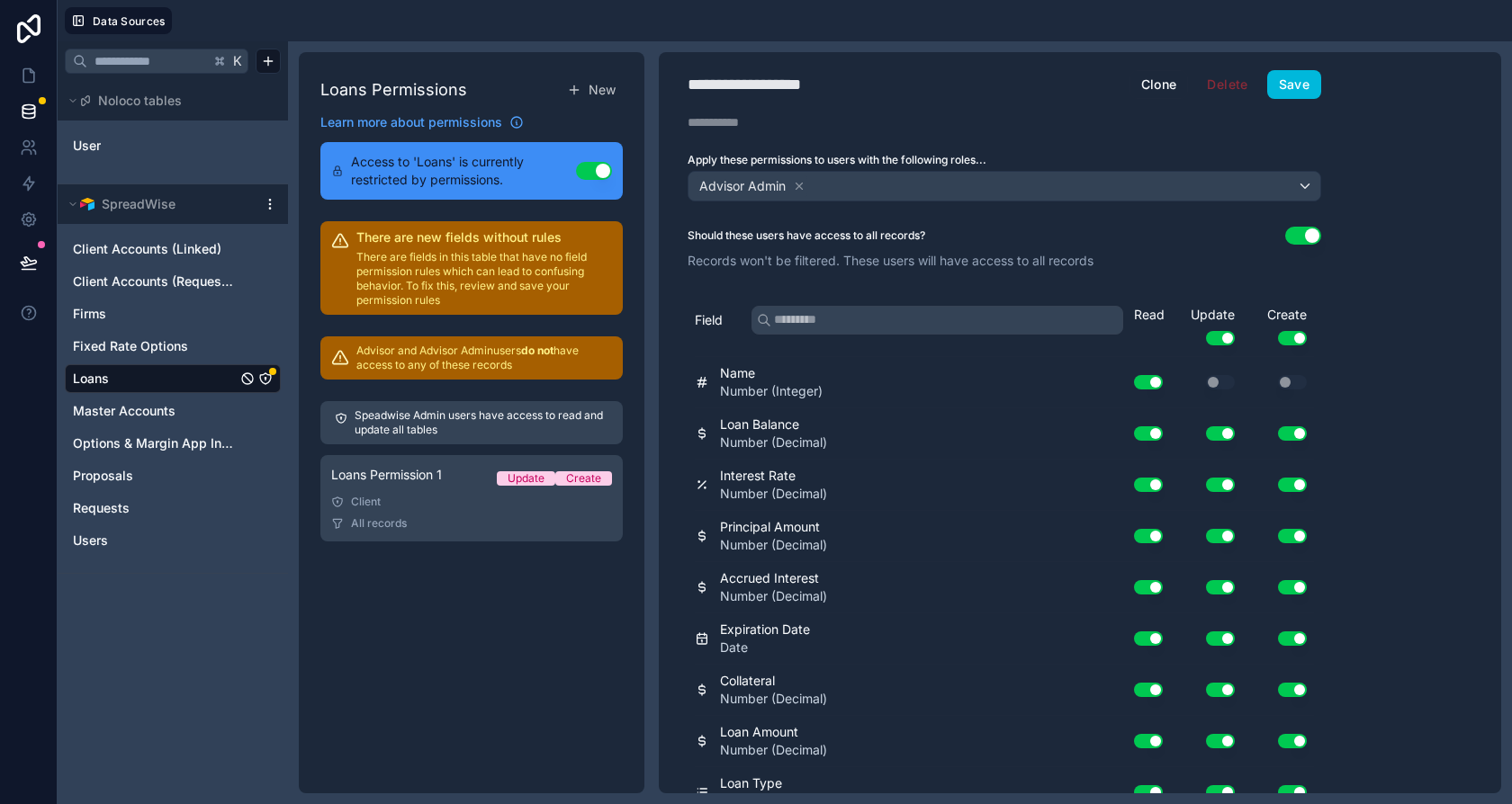
click at [1304, 234] on button "Use setting" at bounding box center [1303, 235] width 36 height 18
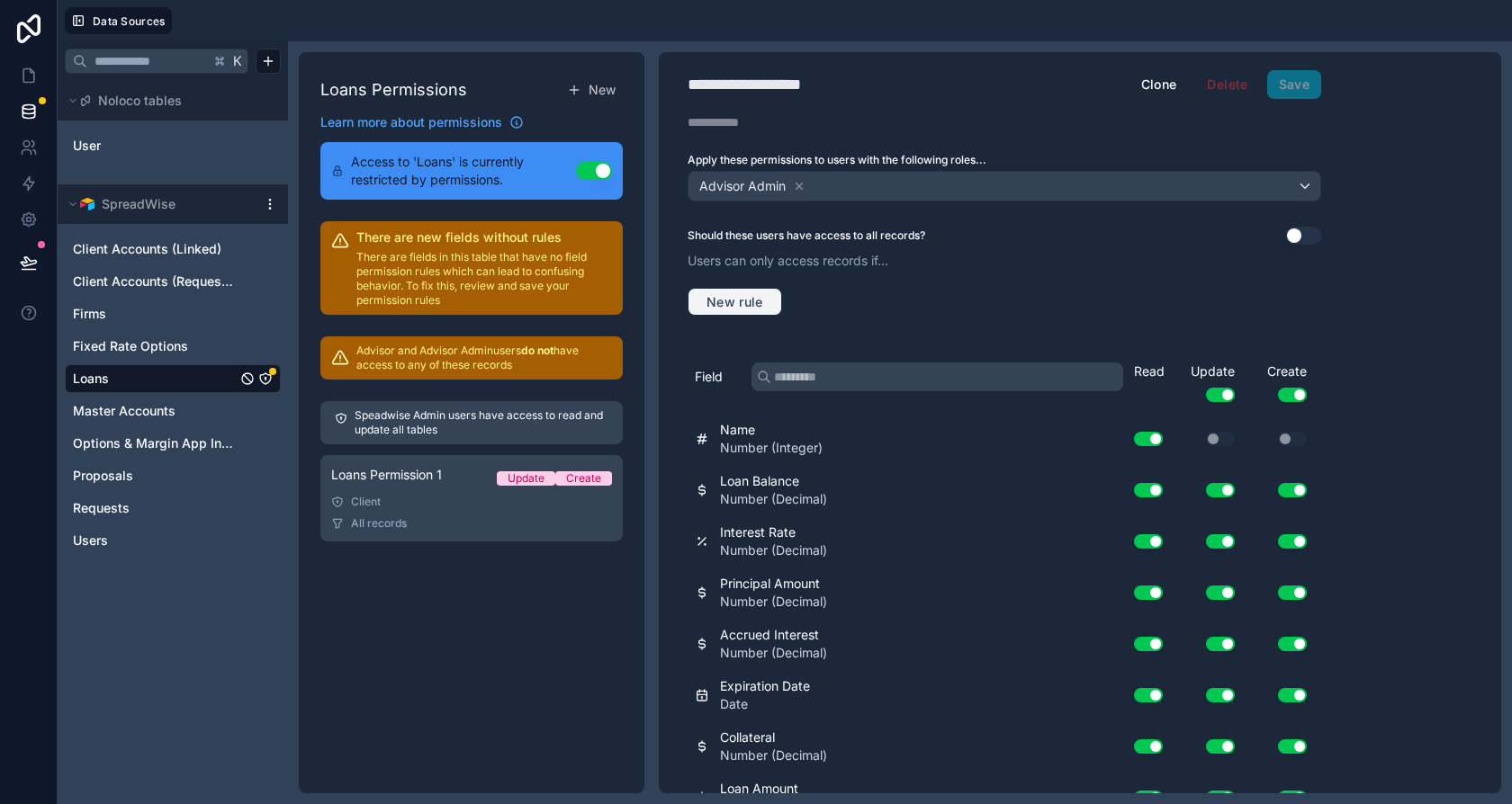
click at [742, 294] on span "New rule" at bounding box center [735, 302] width 71 height 16
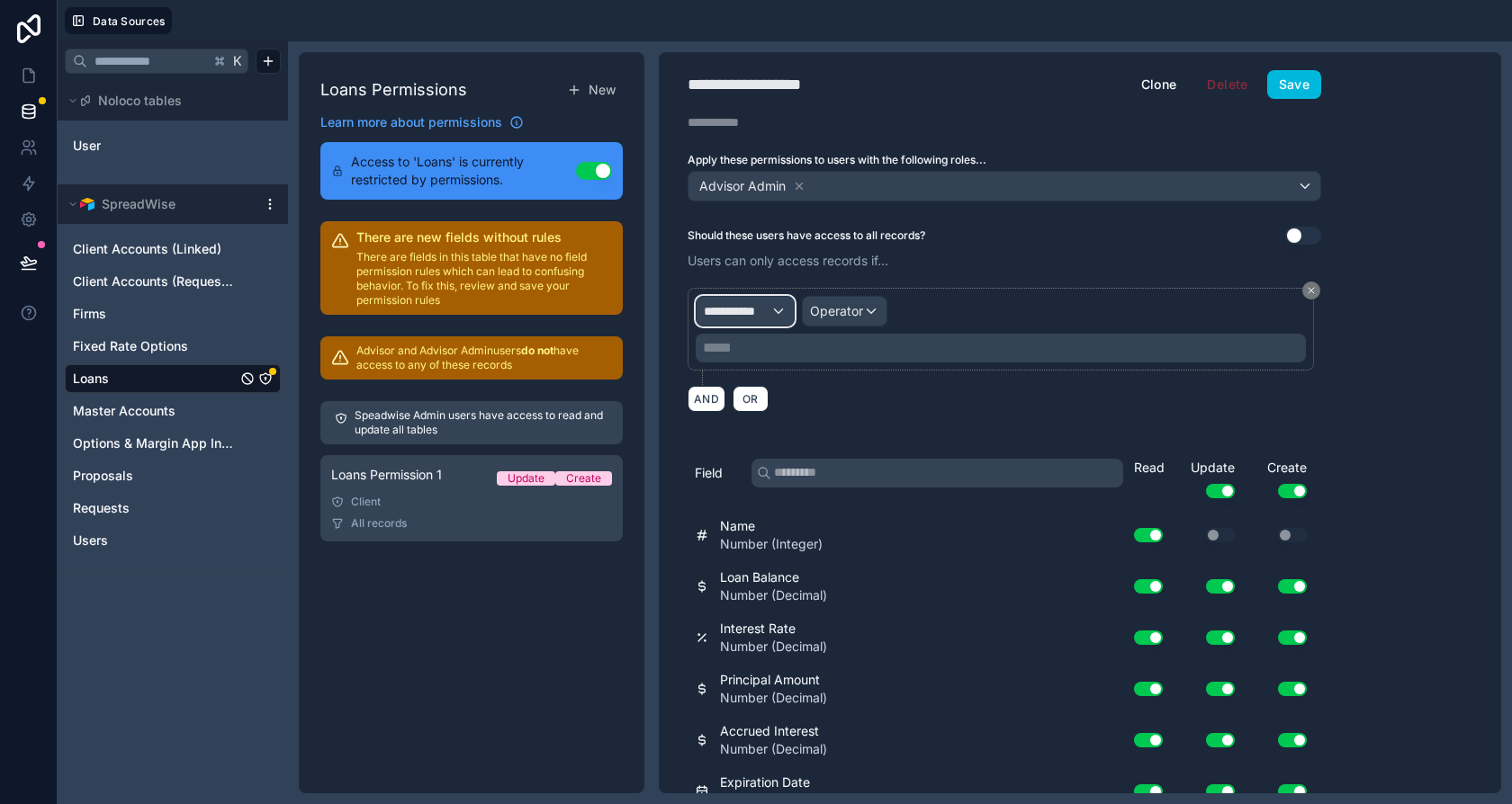
click at [749, 313] on span "**********" at bounding box center [737, 311] width 66 height 18
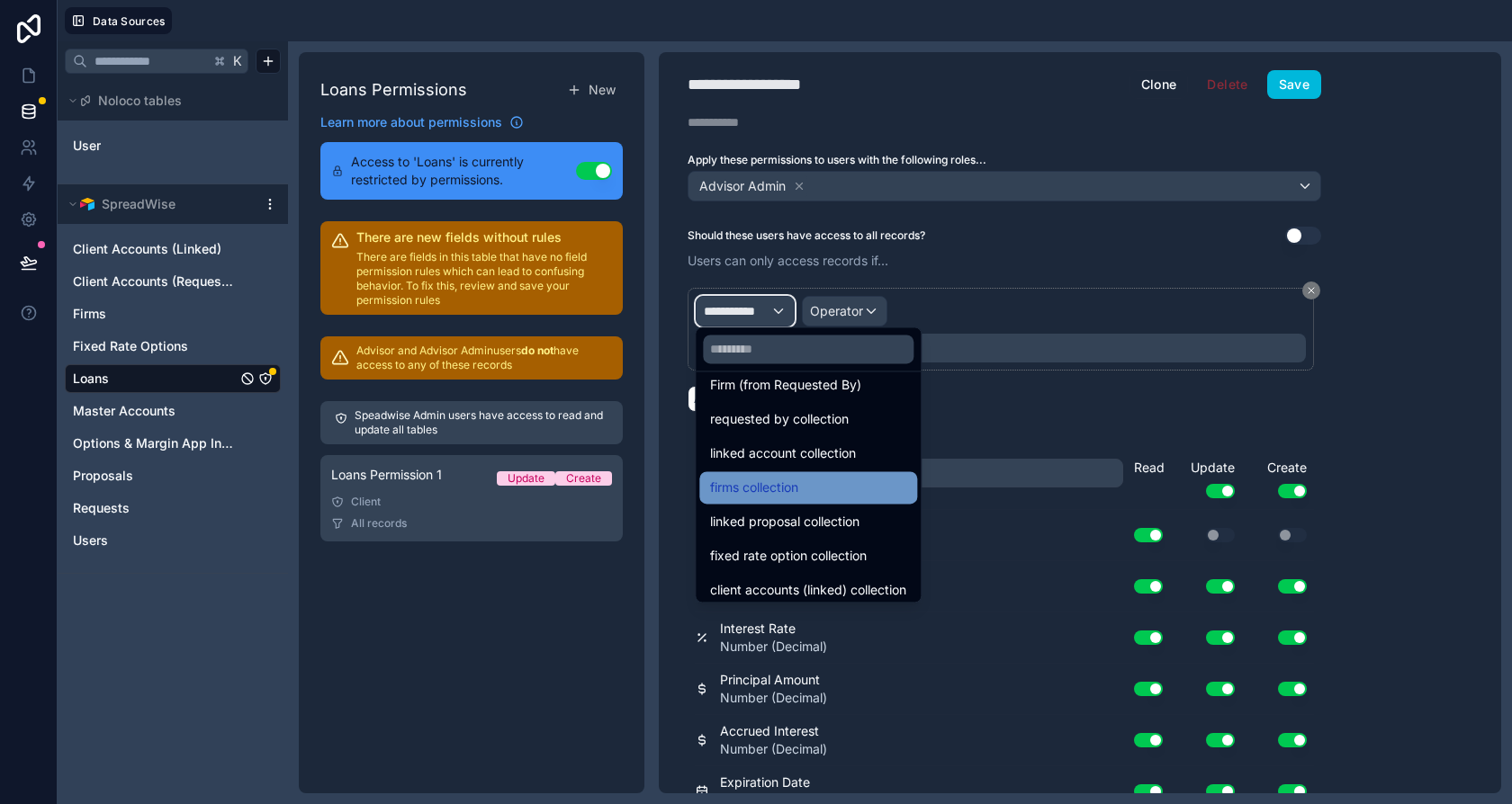
scroll to position [811, 0]
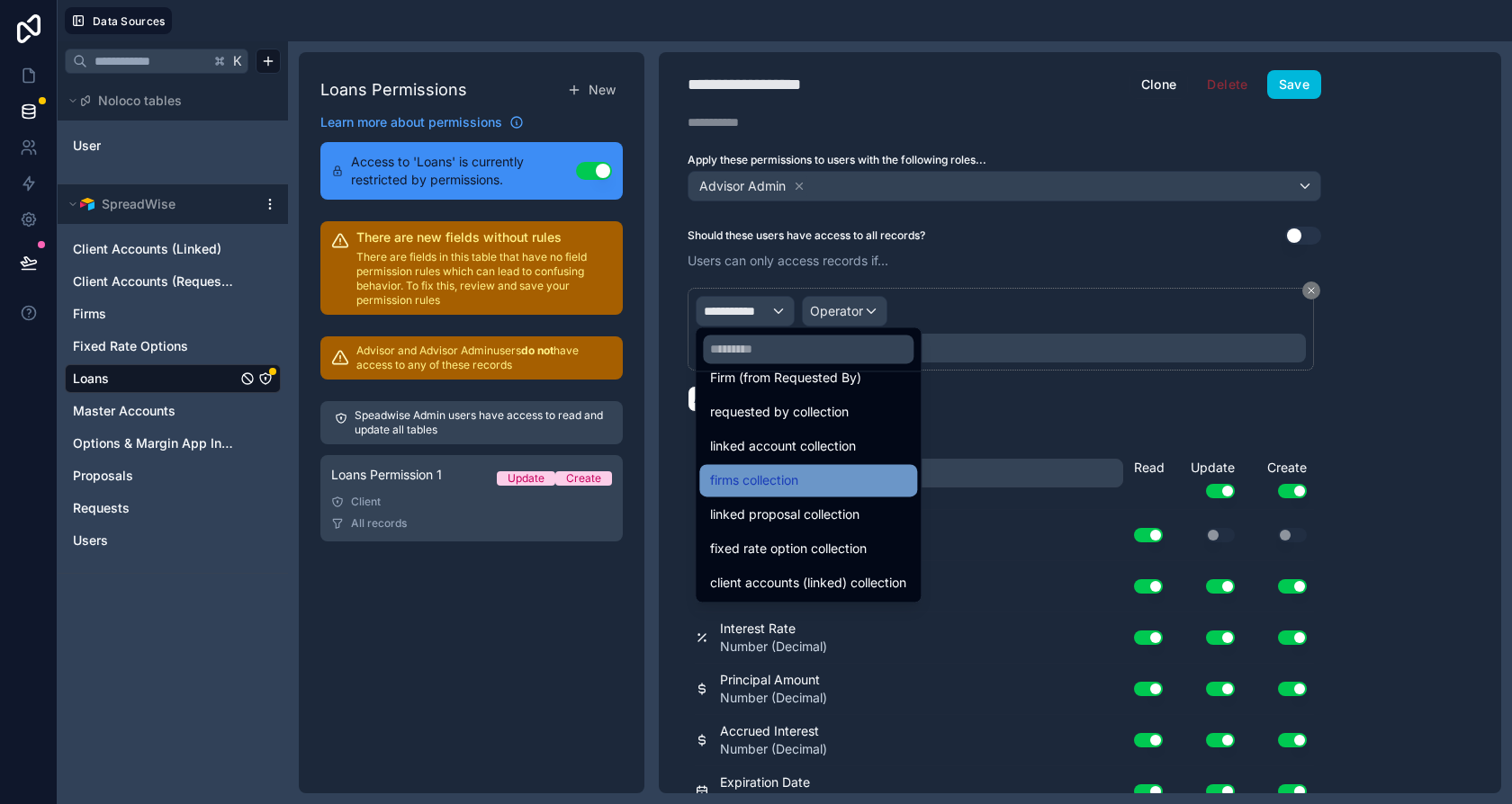
click at [789, 478] on span "firms collection" at bounding box center [754, 480] width 88 height 21
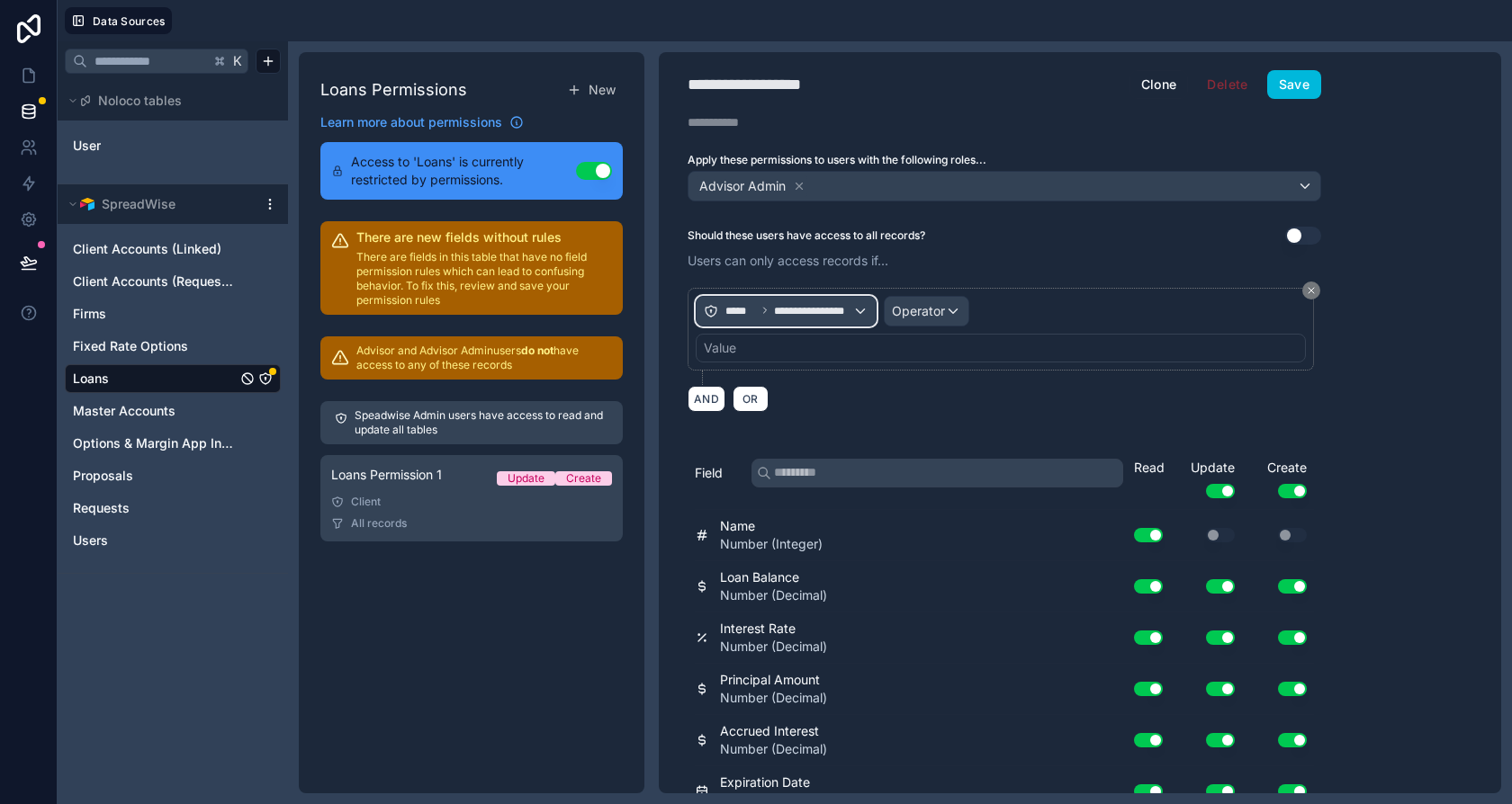
click at [827, 305] on span "**********" at bounding box center [813, 311] width 78 height 14
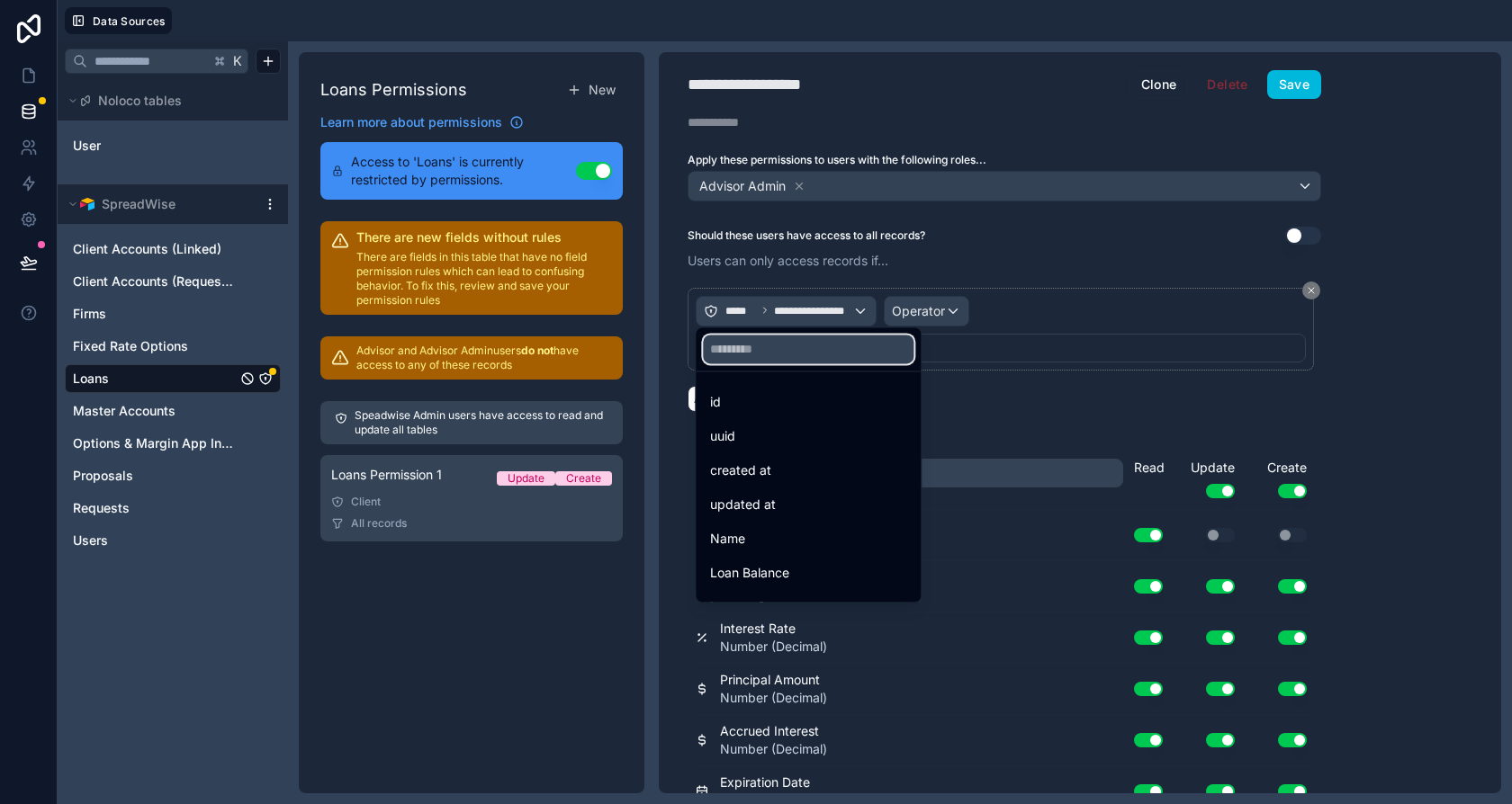
click at [769, 352] on input "text" at bounding box center [808, 348] width 210 height 29
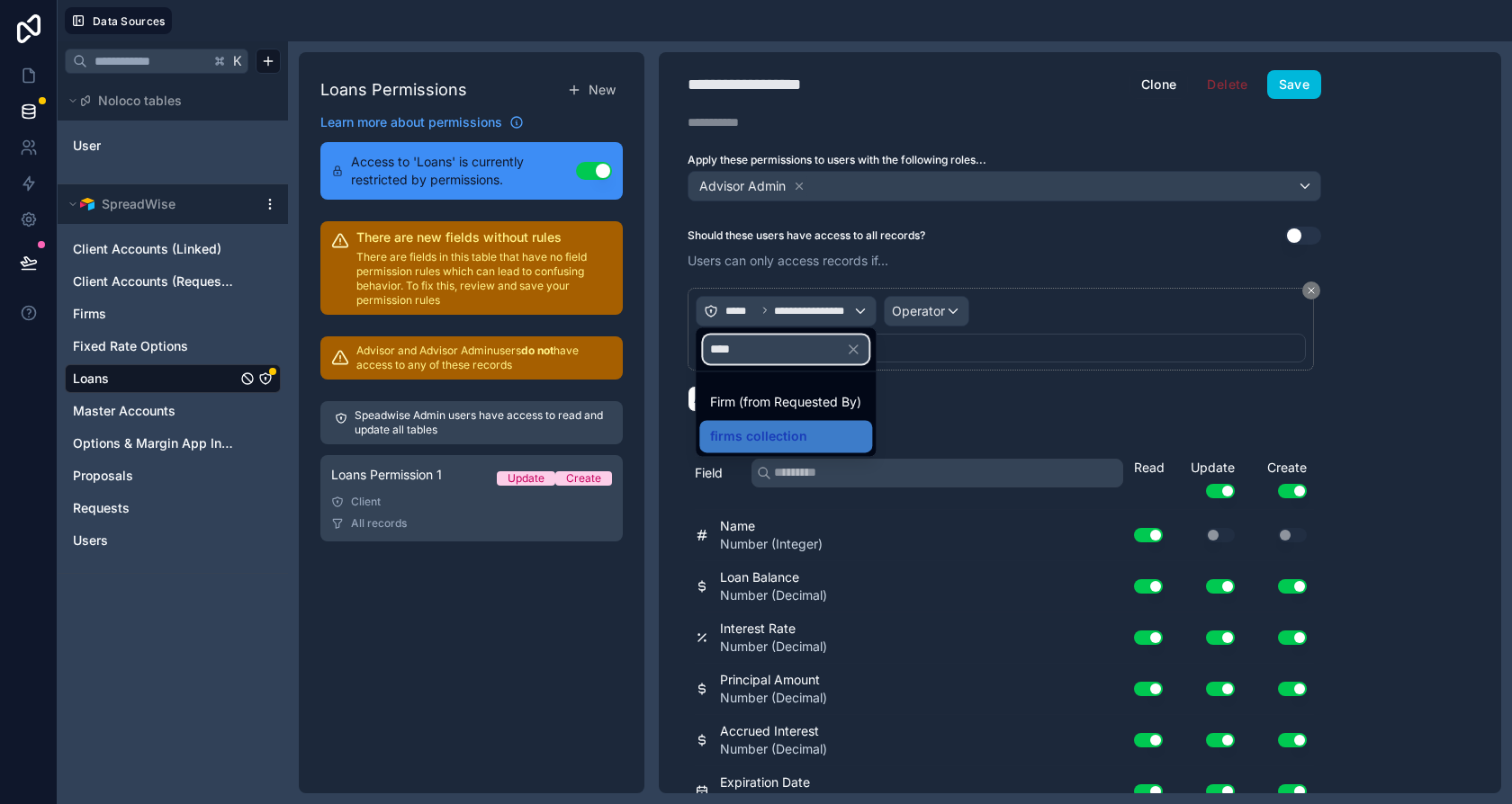
type input "****"
click at [840, 402] on span "Firm (from Requested By)" at bounding box center [785, 402] width 151 height 21
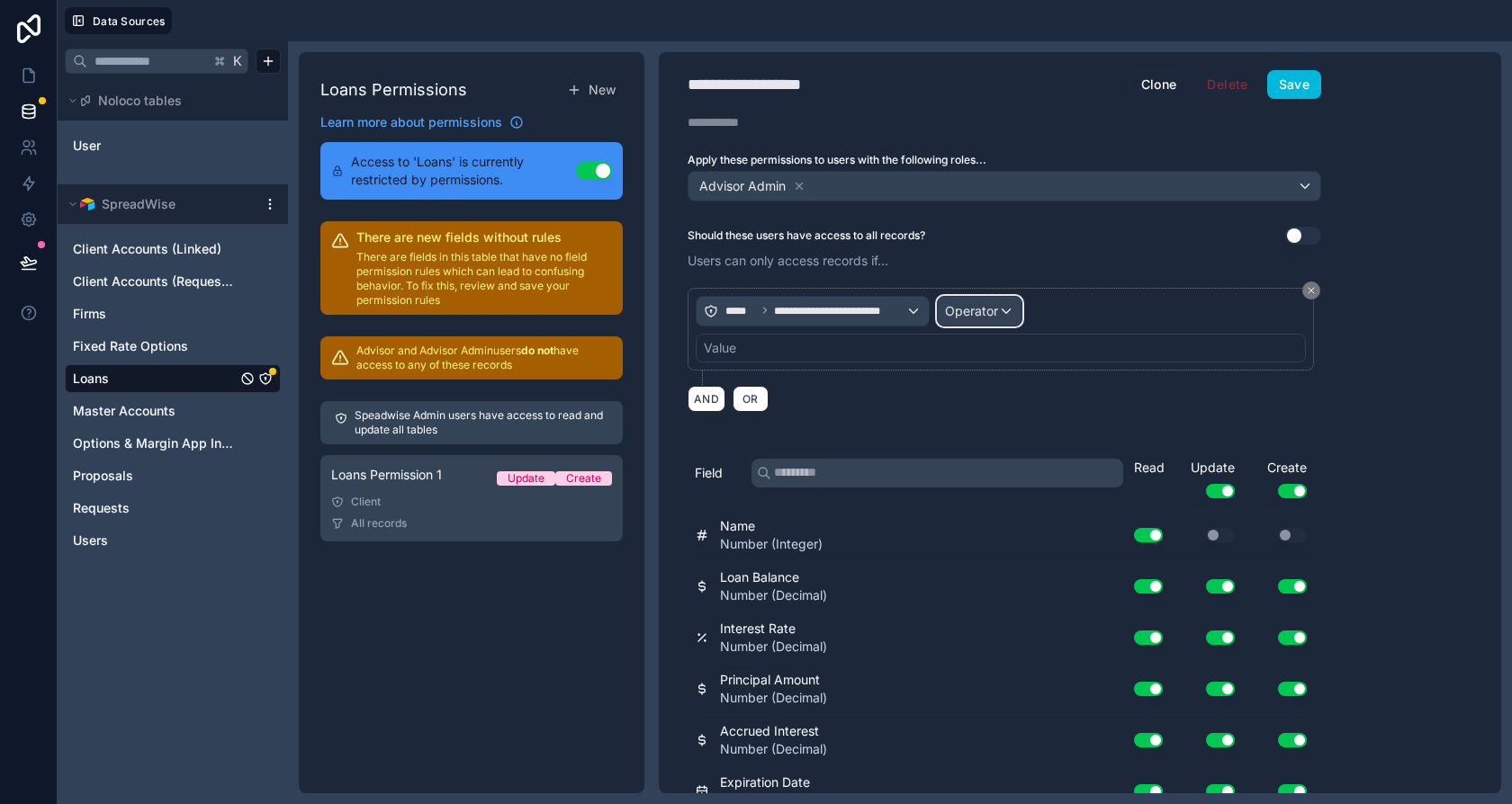
click at [981, 312] on span "Operator" at bounding box center [971, 311] width 53 height 15
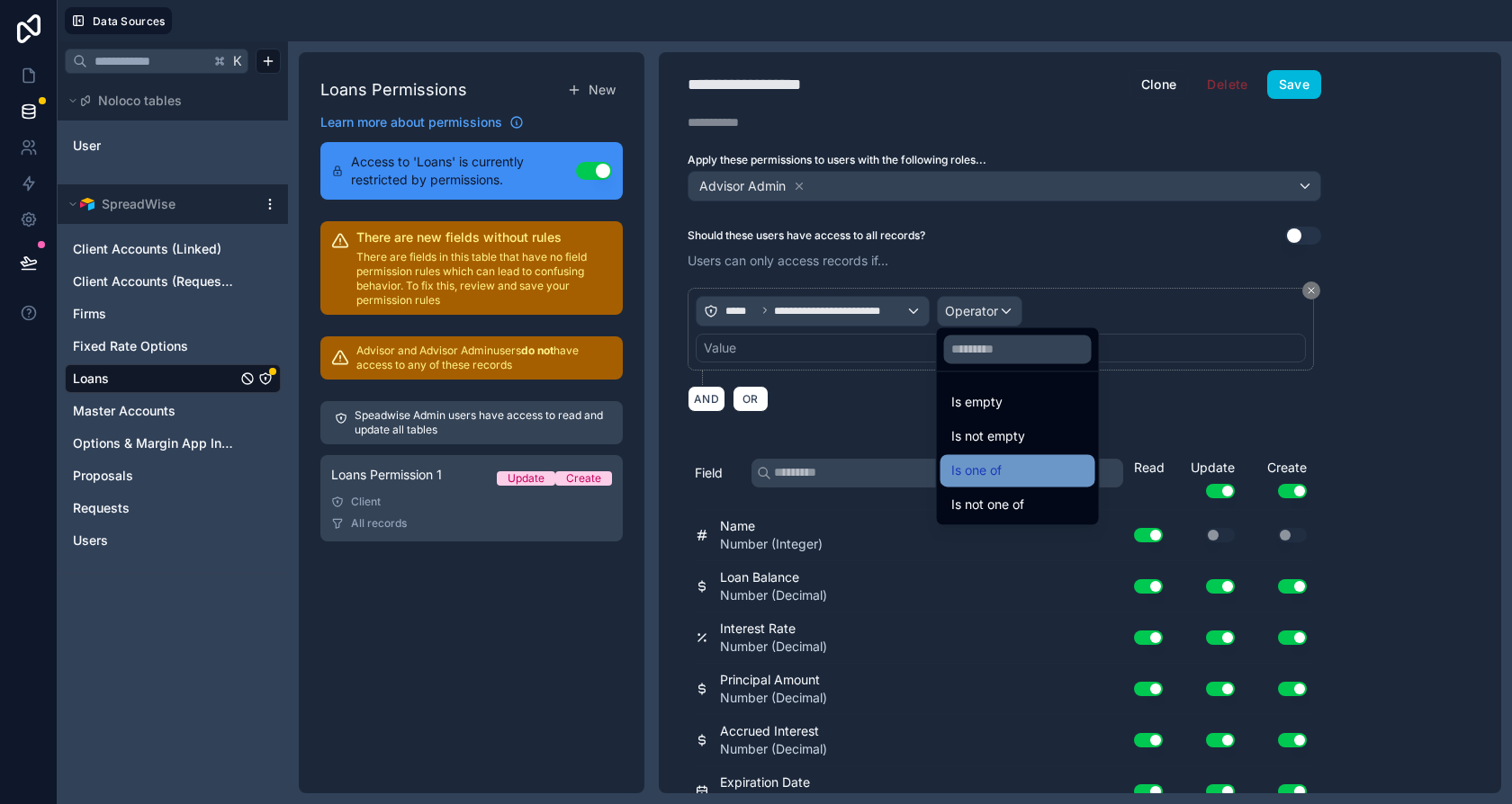
click at [1000, 470] on span "Is one of" at bounding box center [976, 470] width 50 height 21
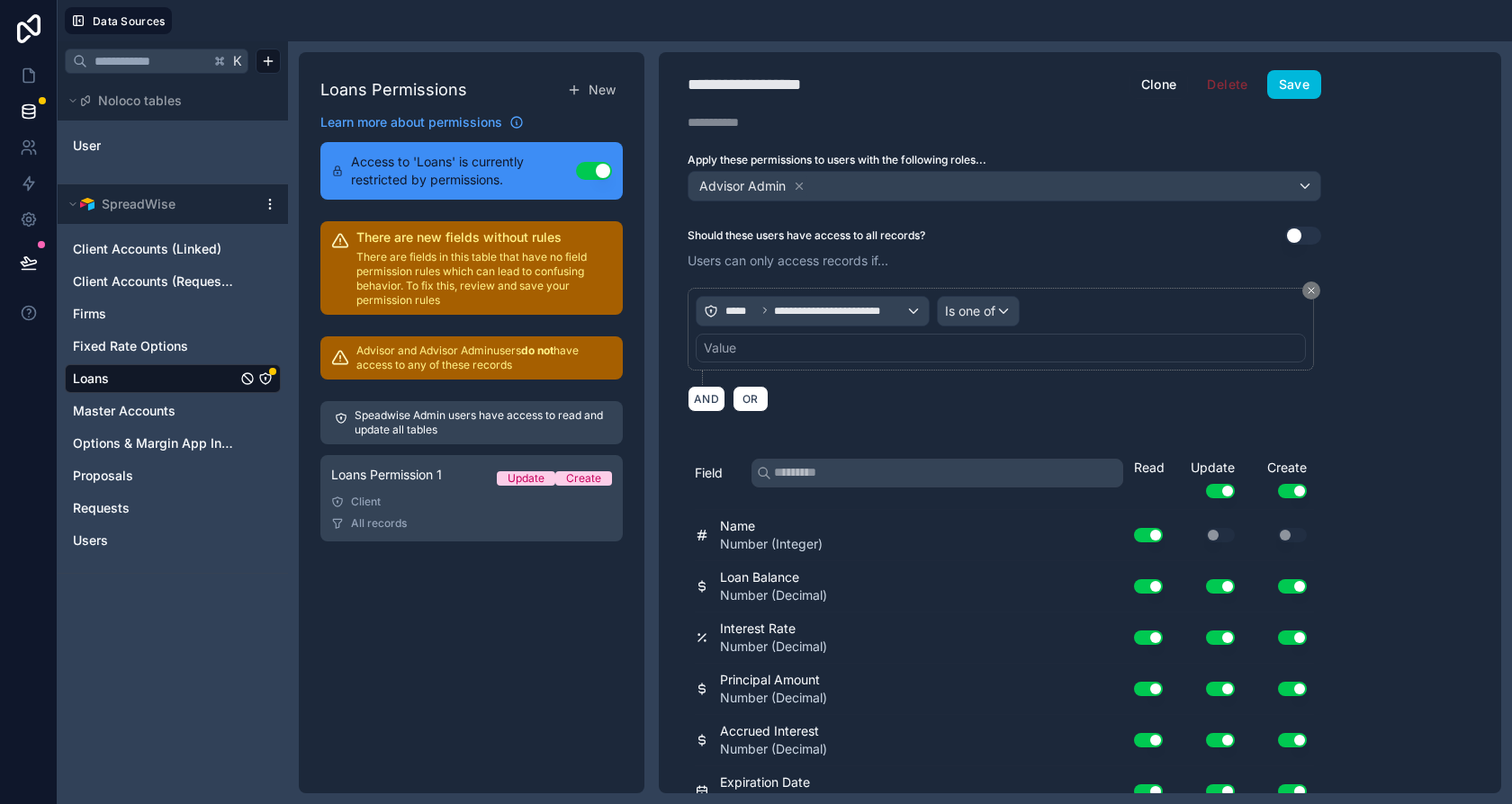
click at [754, 358] on div "**********" at bounding box center [1000, 329] width 627 height 83
click at [771, 352] on div "Value" at bounding box center [1000, 347] width 610 height 29
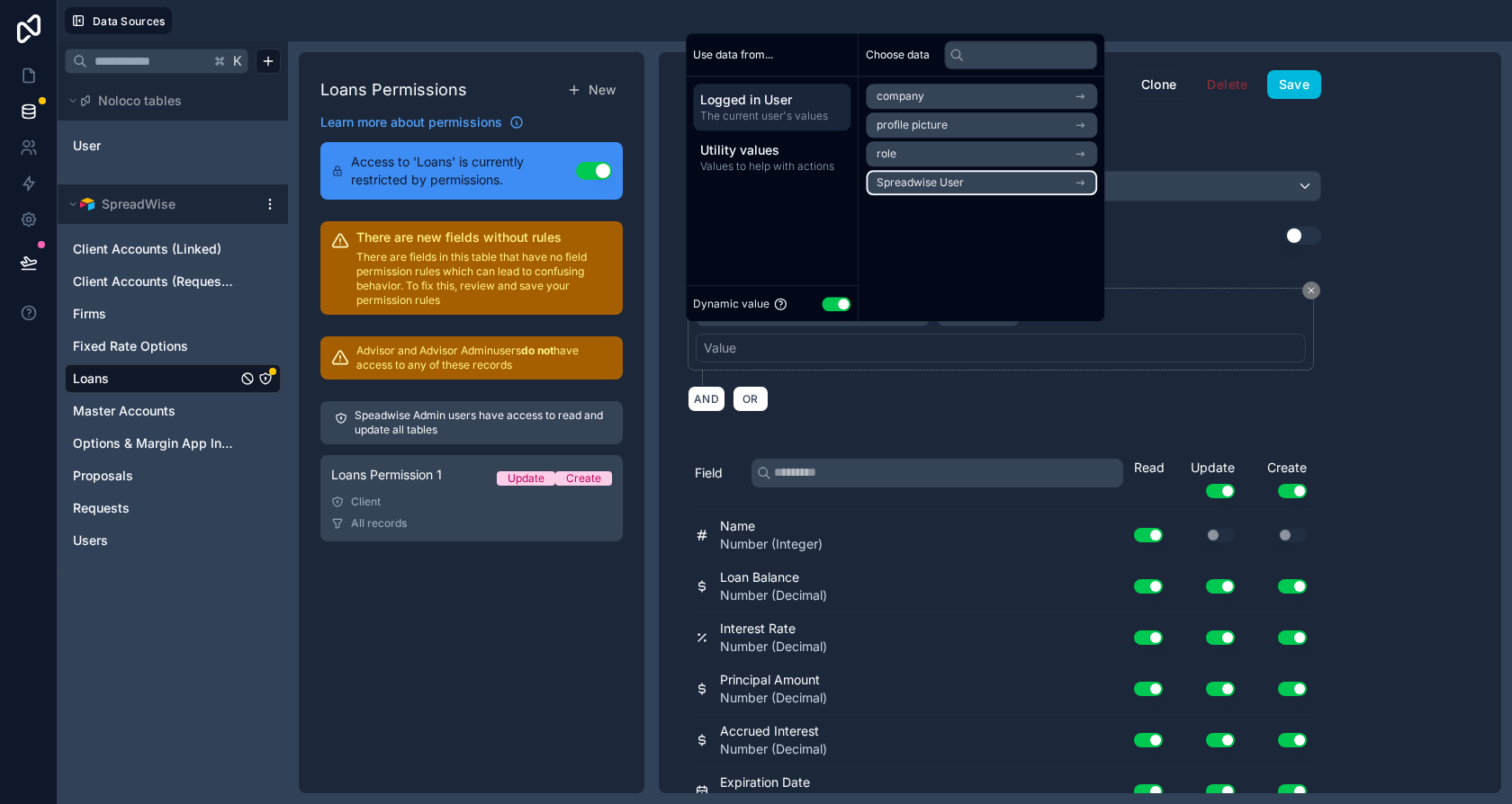
click at [947, 186] on span "Spreadwise User" at bounding box center [920, 182] width 87 height 14
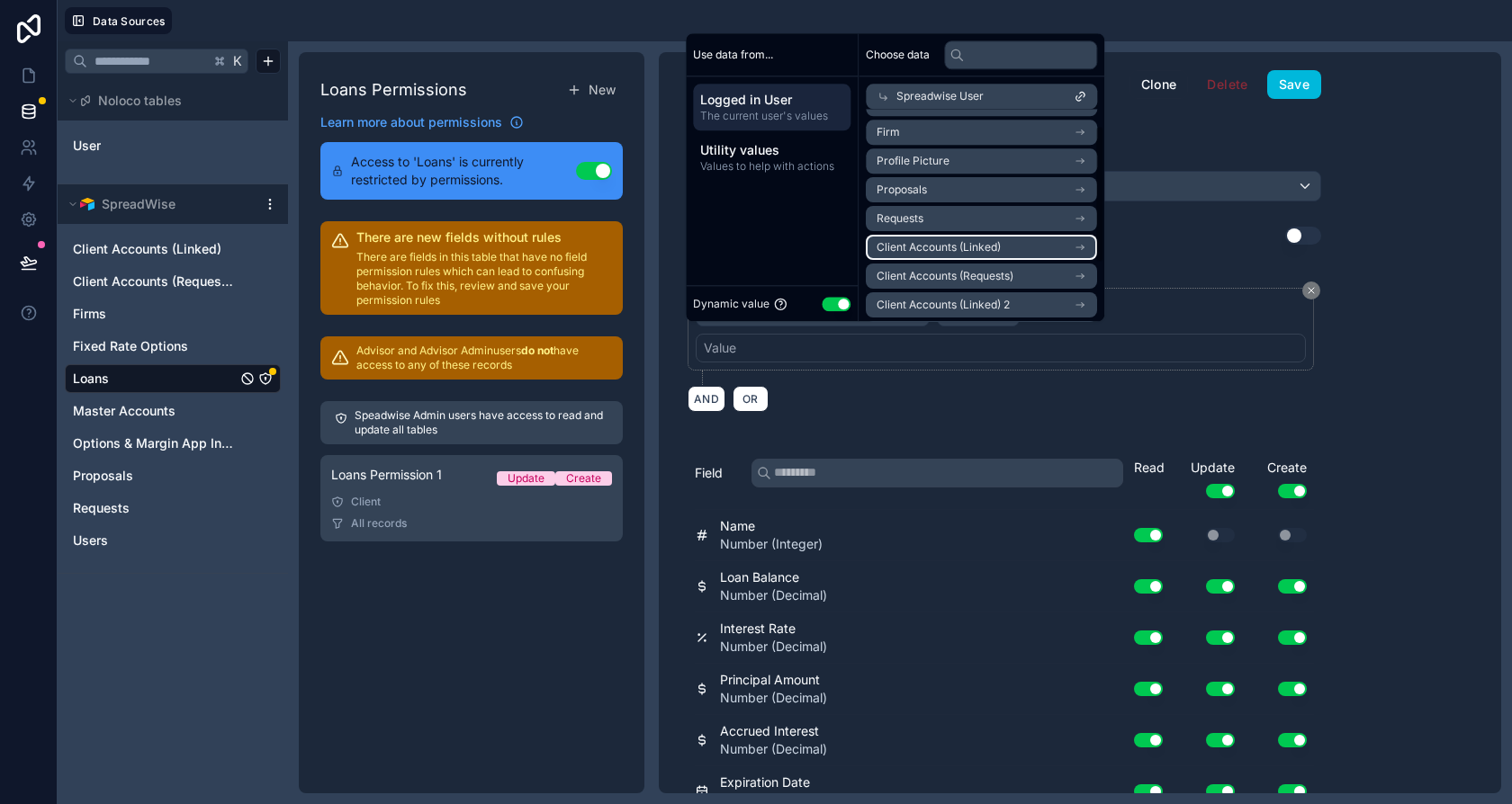
scroll to position [0, 0]
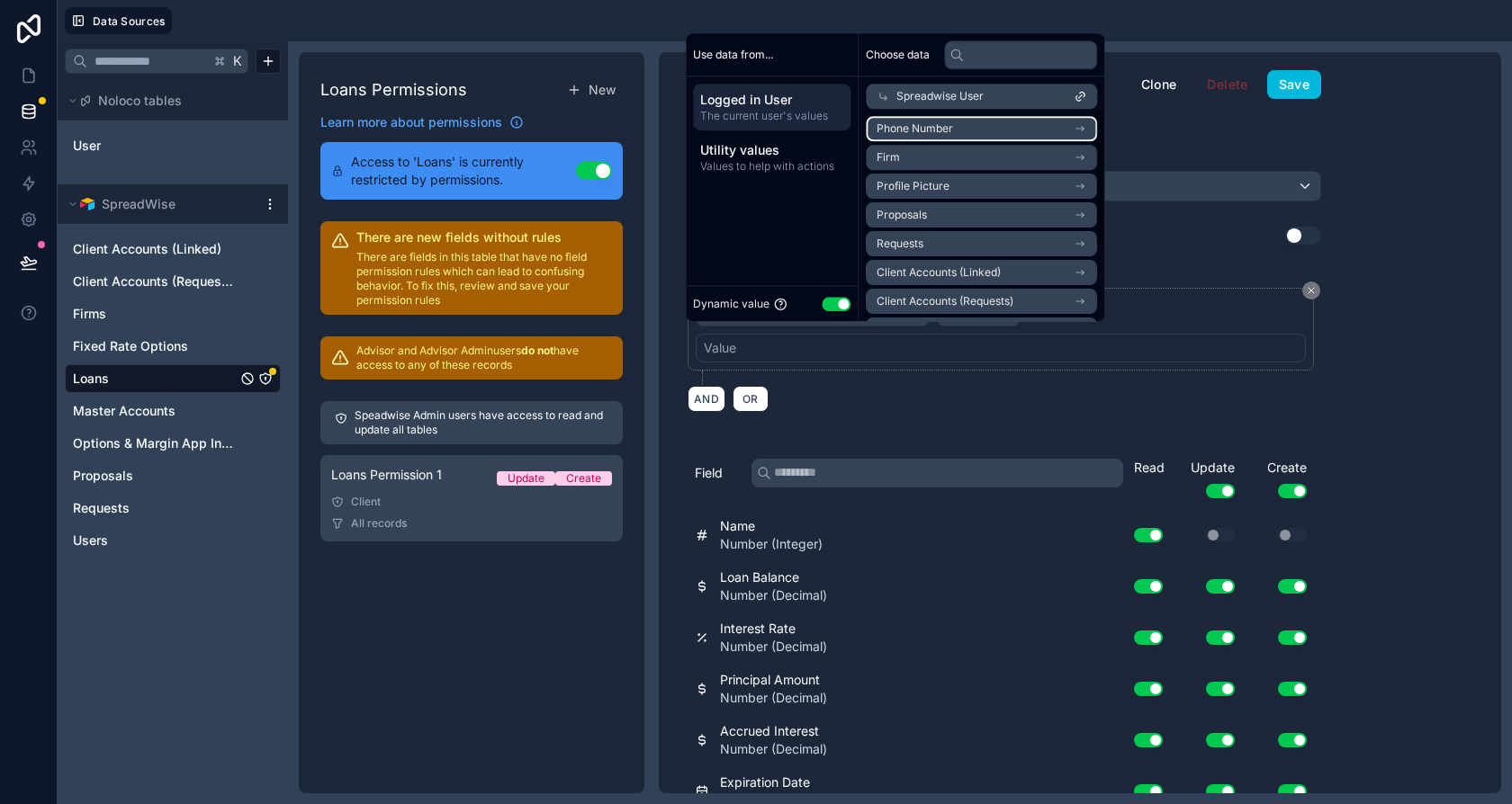
click at [920, 154] on li "Firm" at bounding box center [982, 157] width 232 height 25
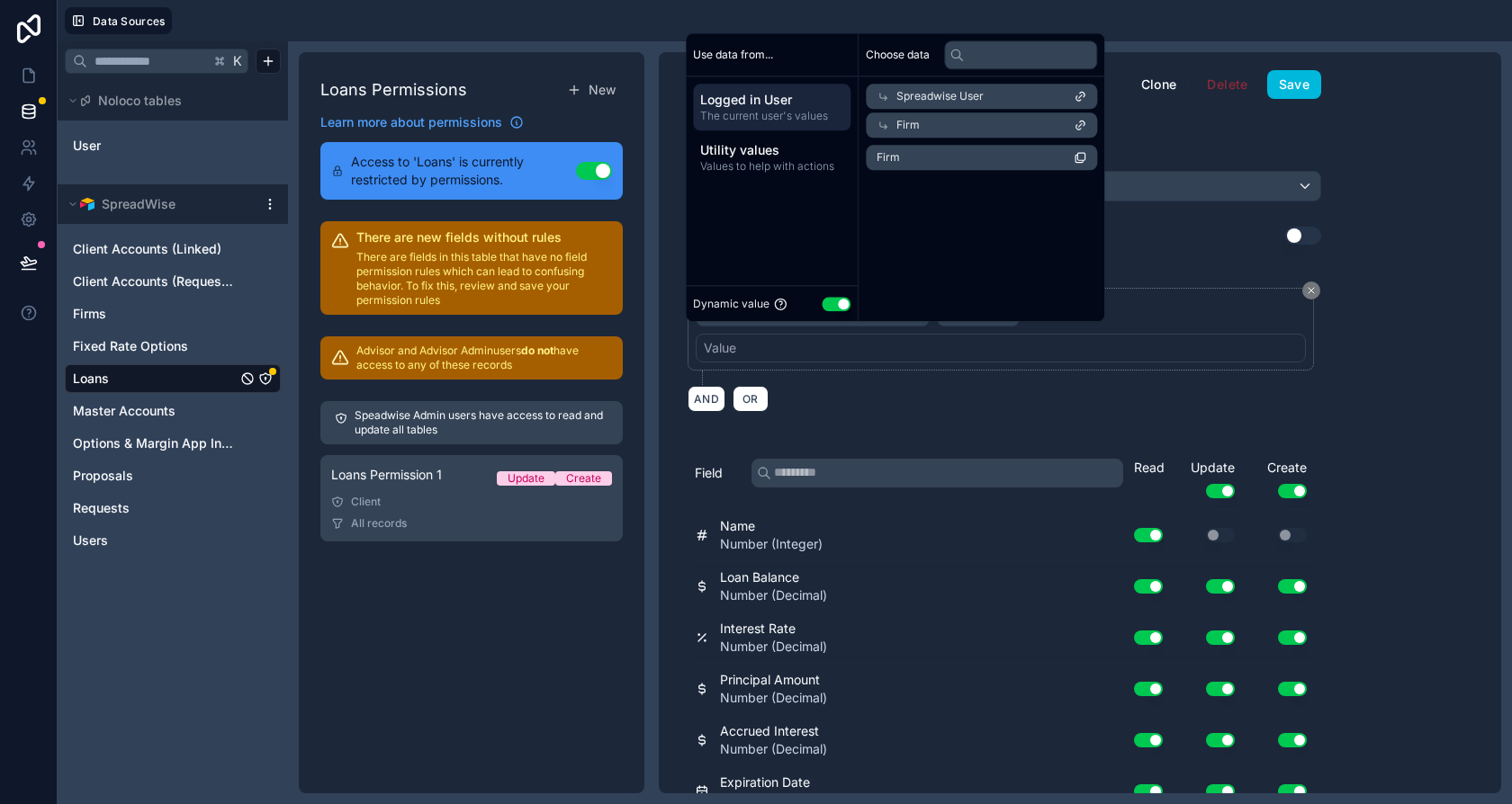
click at [978, 158] on li "Firm" at bounding box center [982, 157] width 232 height 25
click at [1299, 82] on button "Save" at bounding box center [1294, 84] width 54 height 29
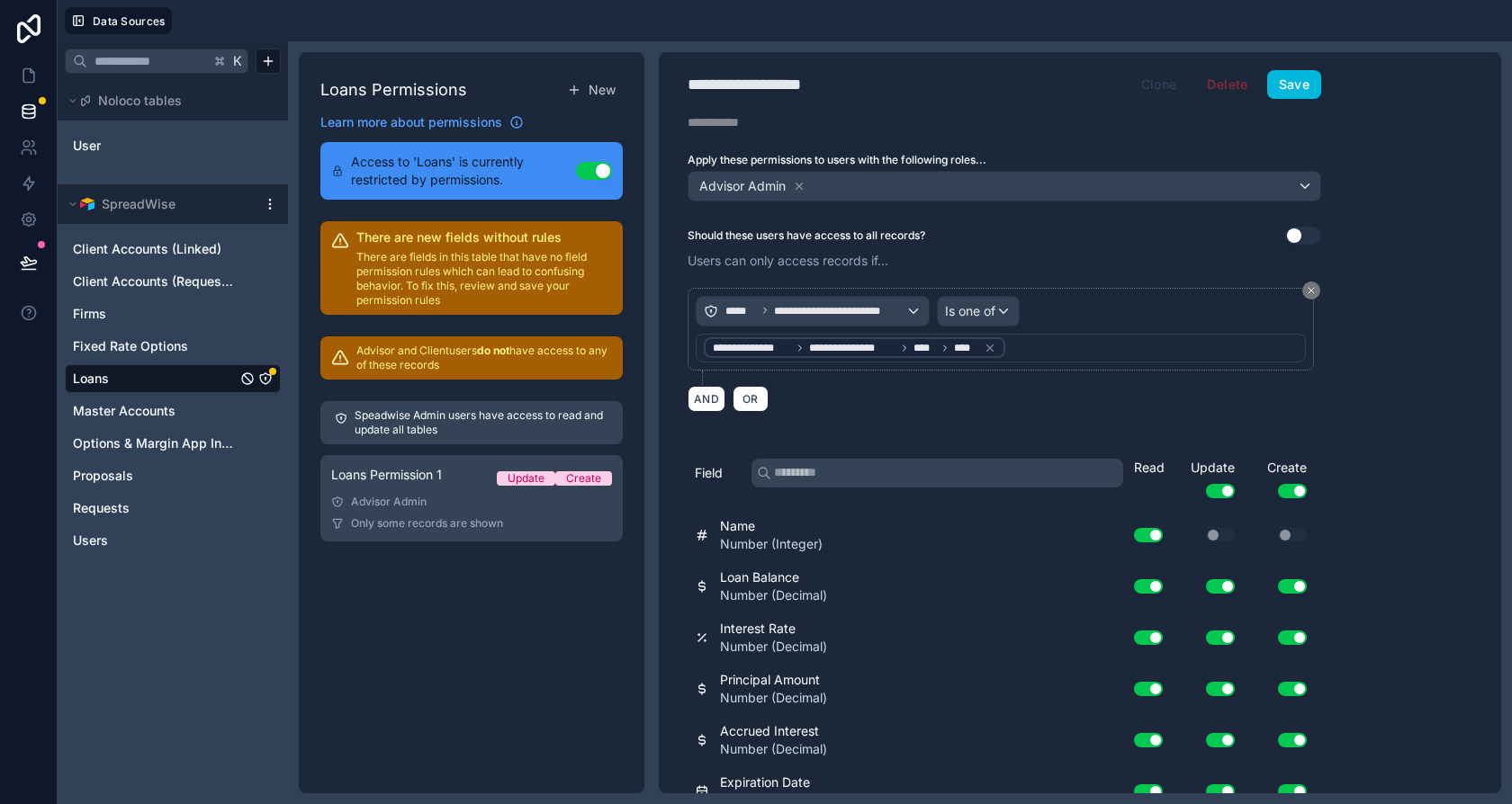
click at [1153, 82] on button "Clone" at bounding box center [1159, 84] width 60 height 29
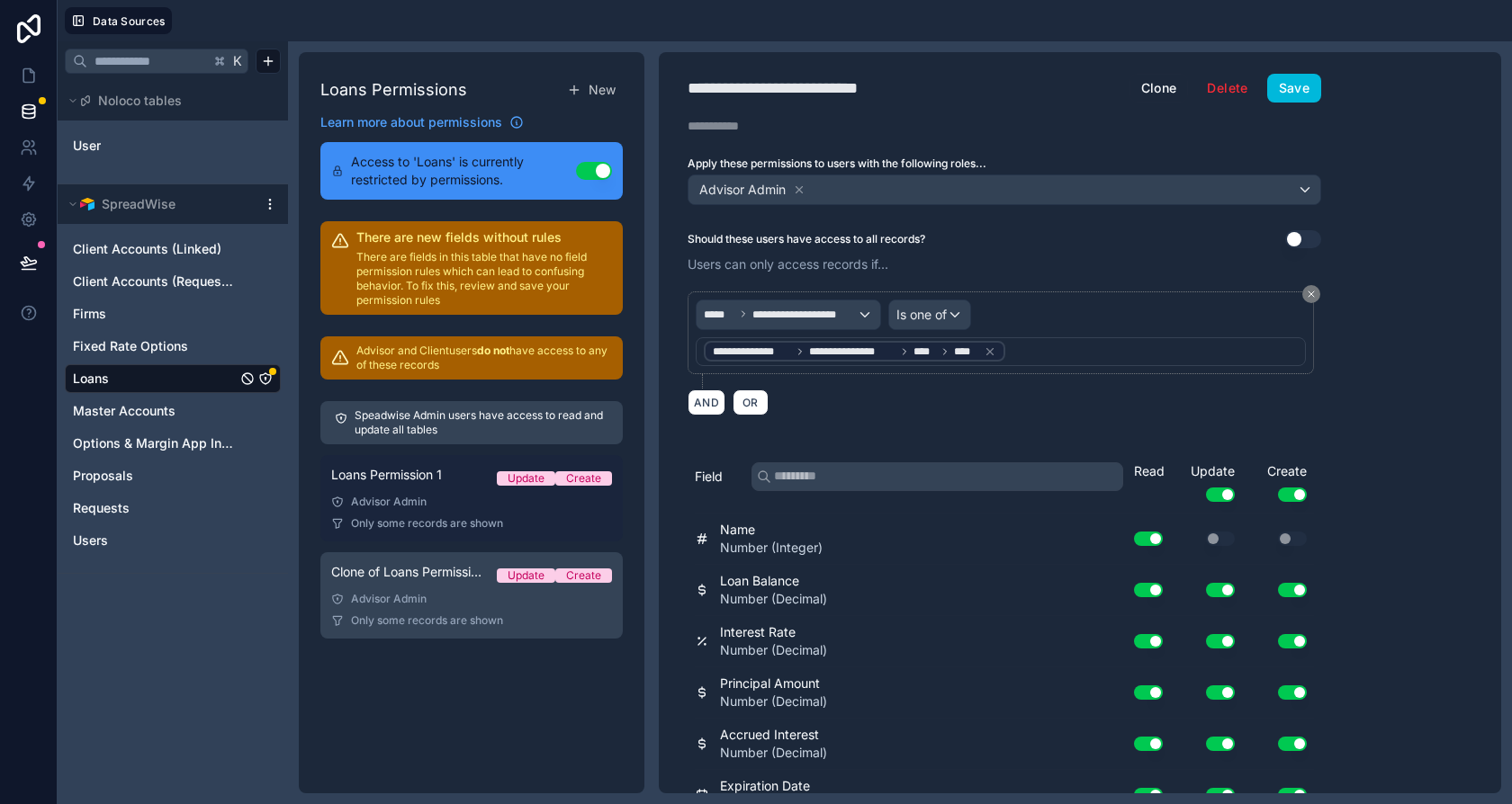
click at [438, 482] on span "Loans Permission 1" at bounding box center [387, 474] width 111 height 18
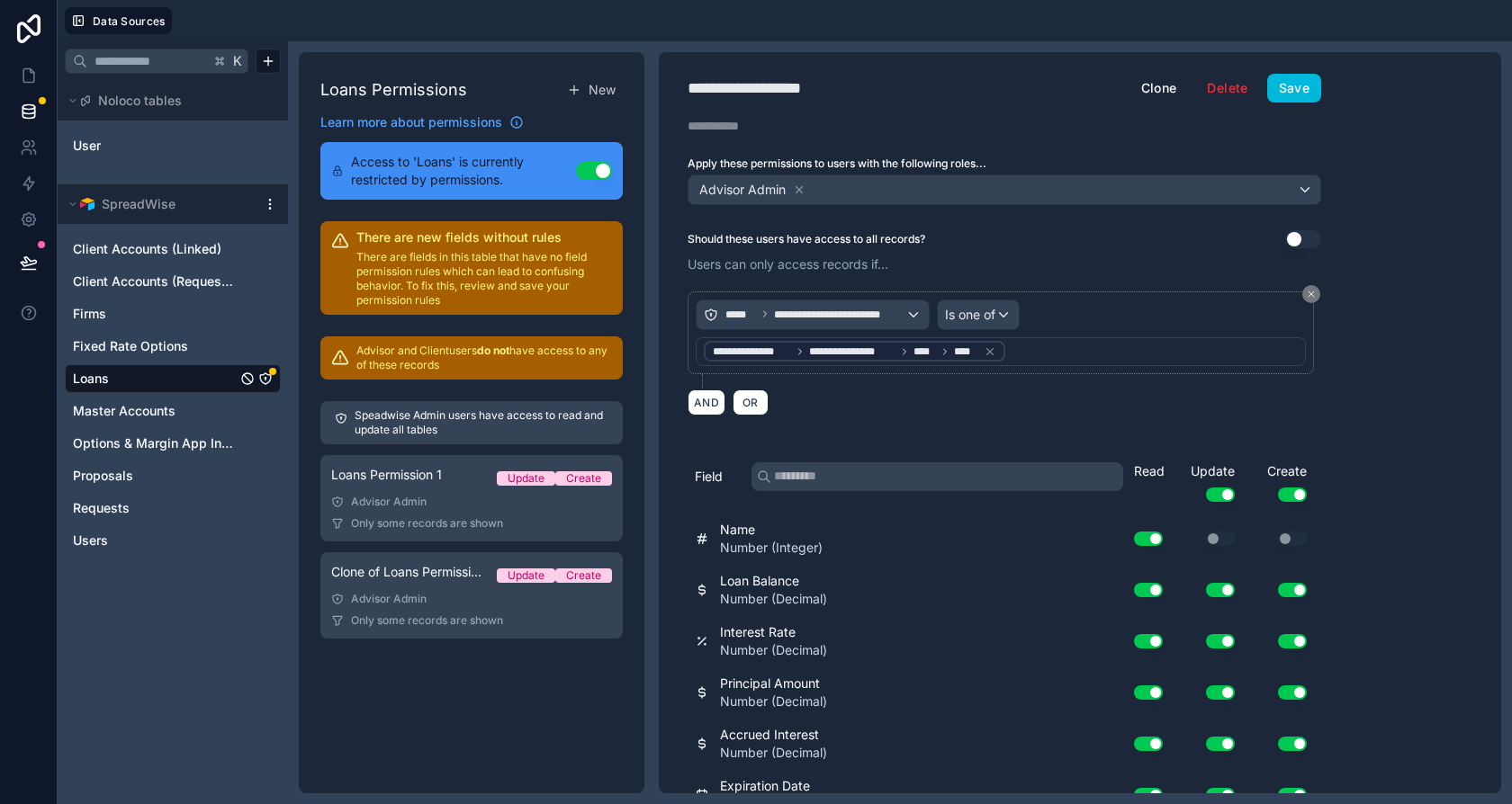
click at [752, 78] on div "**********" at bounding box center [768, 88] width 161 height 25
type div "**********"
click at [1287, 75] on button "Save" at bounding box center [1294, 88] width 54 height 29
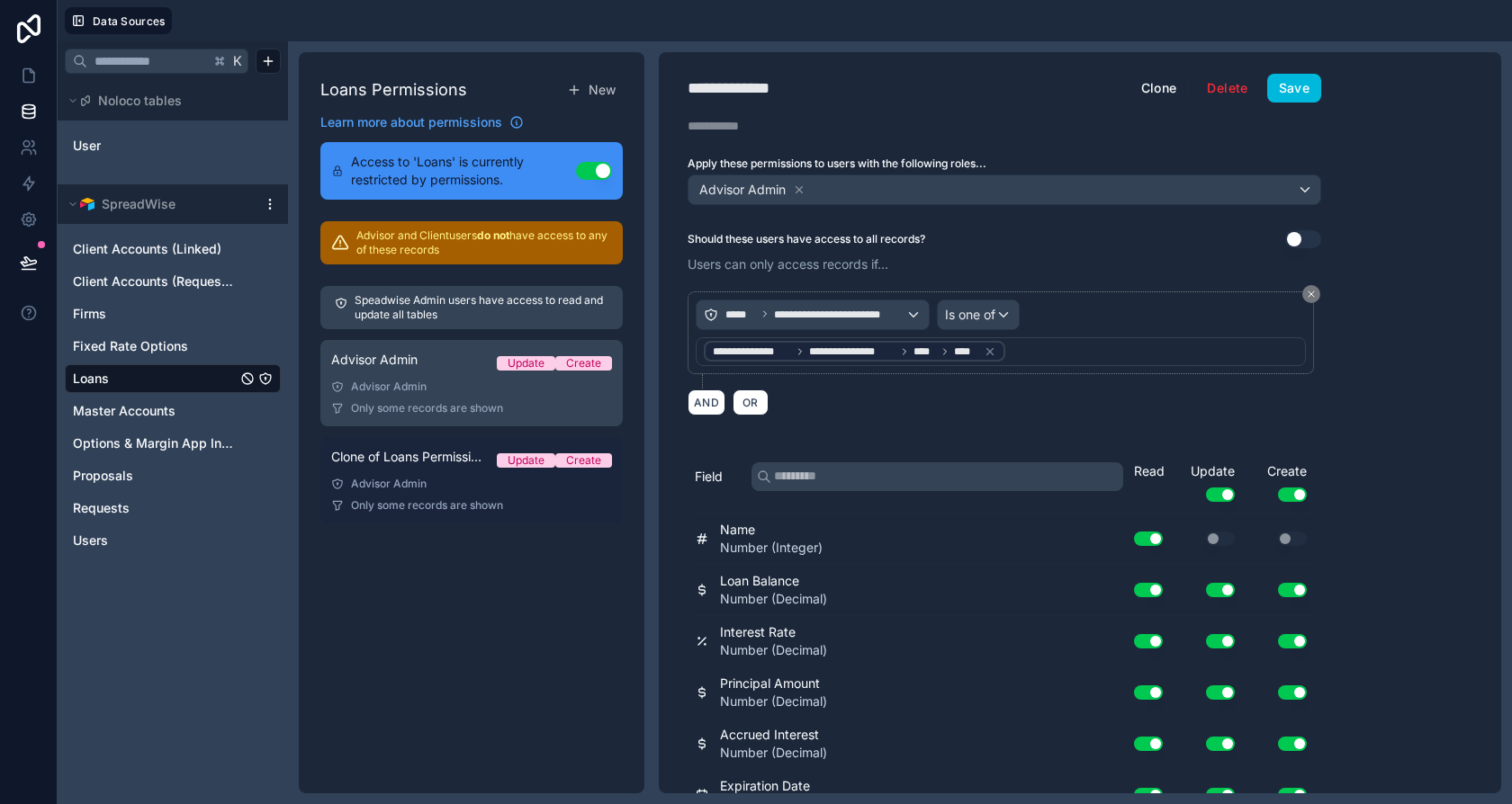
click at [437, 464] on span "Clone of Loans Permission 1" at bounding box center [407, 457] width 151 height 18
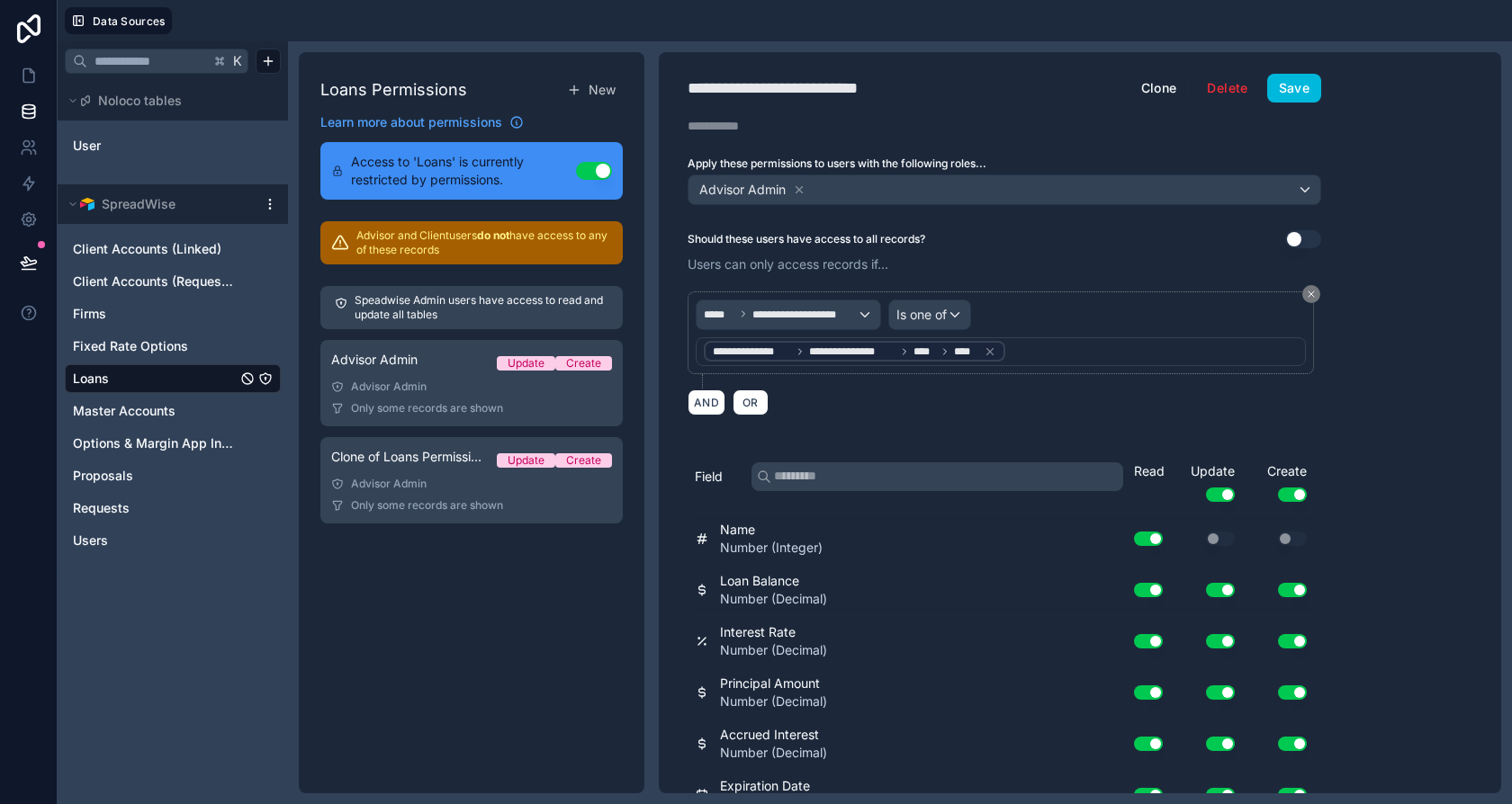
click at [809, 70] on div "**********" at bounding box center [1004, 423] width 691 height 741
click at [804, 80] on div "**********" at bounding box center [802, 88] width 231 height 25
type div "**********"
click at [800, 308] on span "**********" at bounding box center [805, 315] width 105 height 14
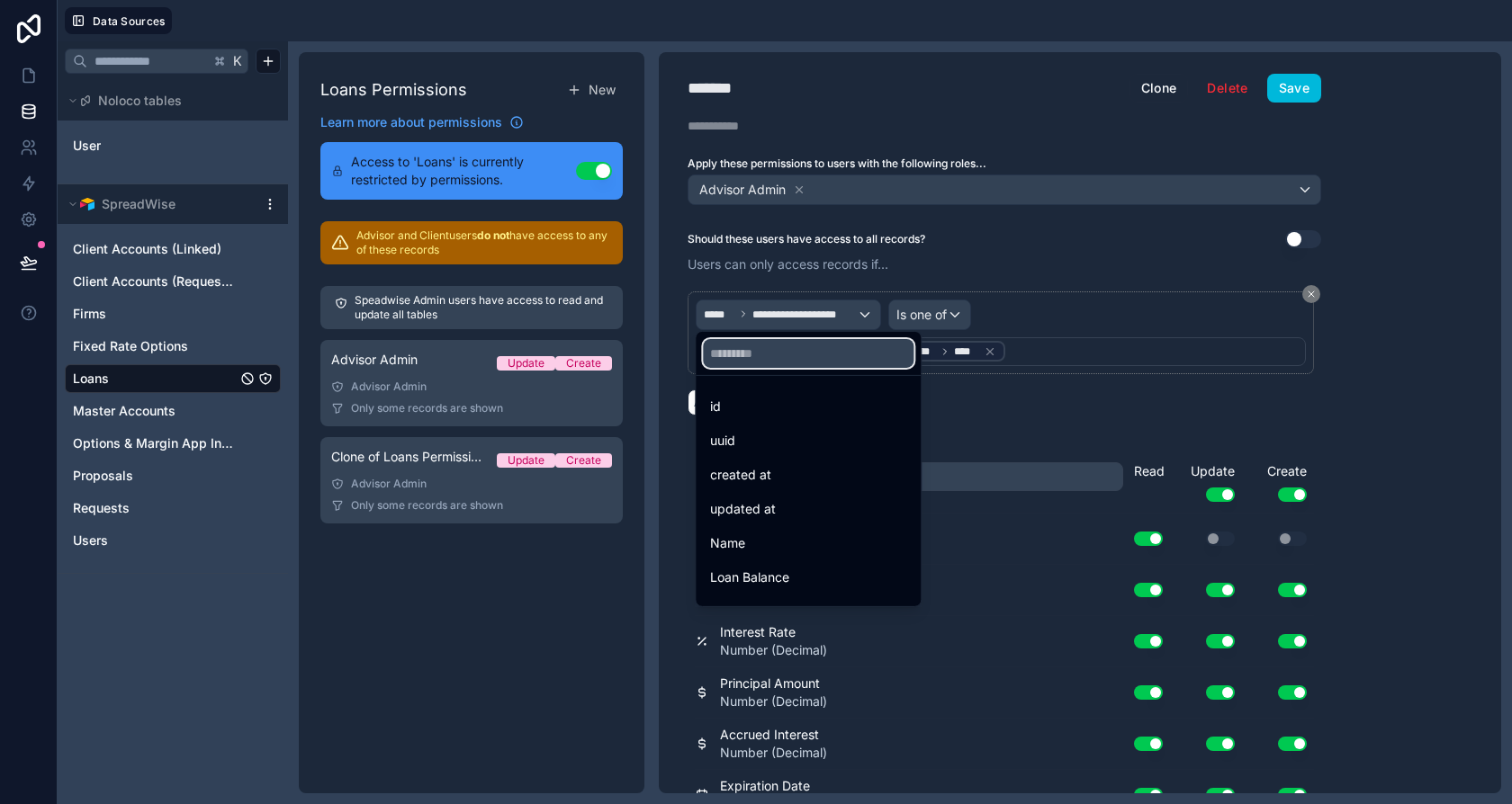
click at [820, 363] on input "text" at bounding box center [808, 353] width 210 height 29
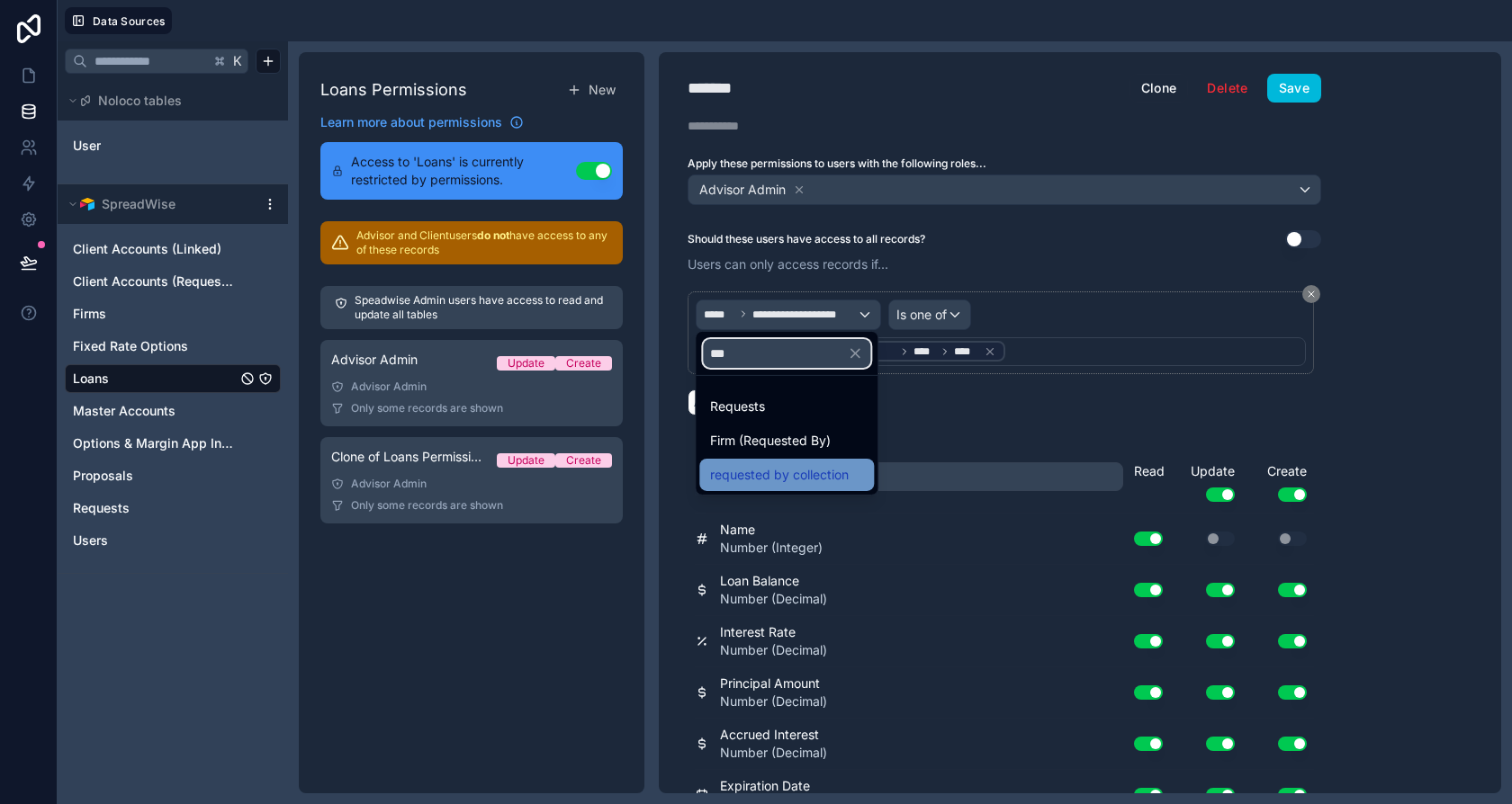
type input "***"
click at [809, 465] on span "requested by collection" at bounding box center [779, 474] width 138 height 21
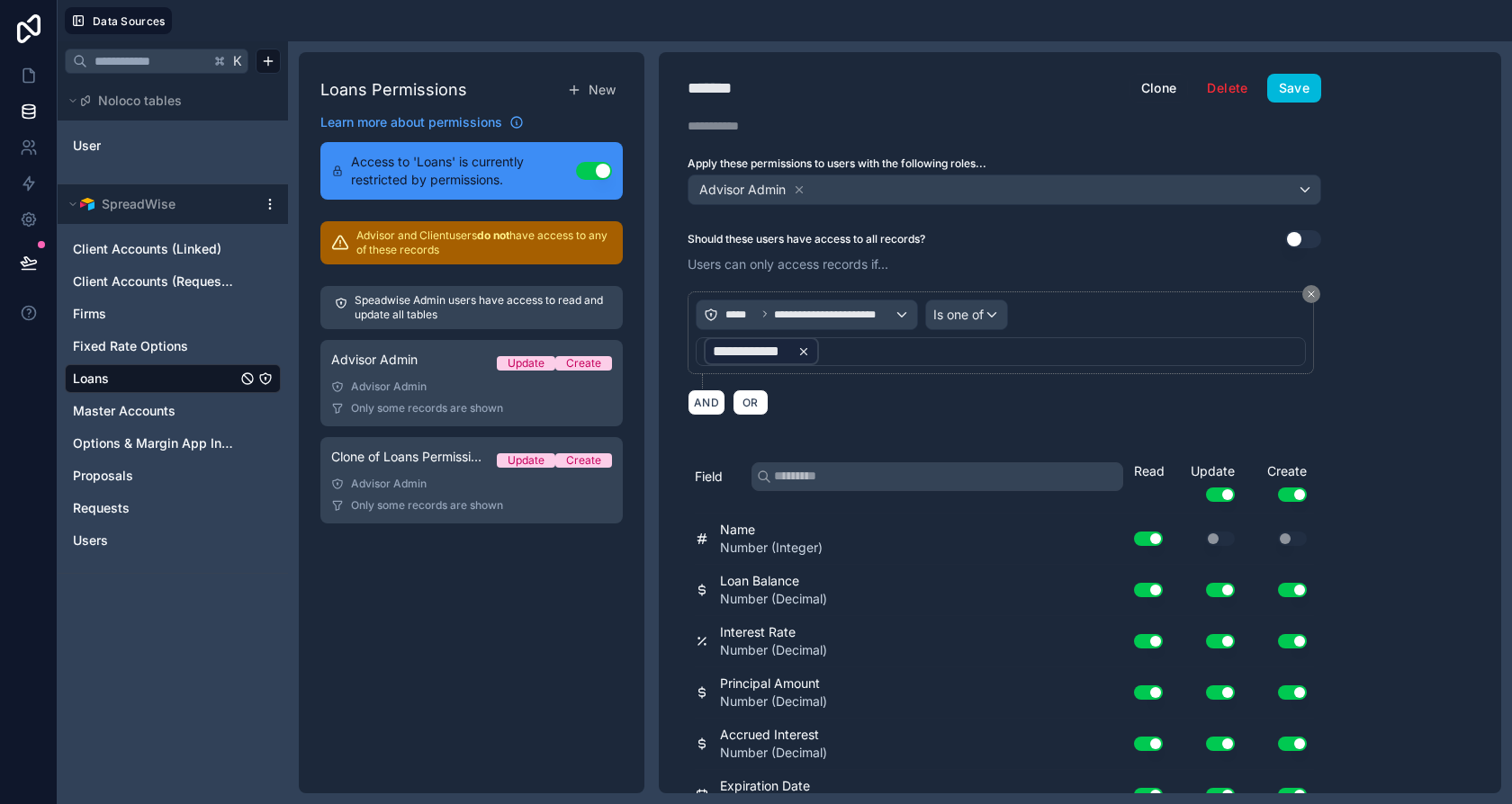
click at [805, 349] on icon at bounding box center [803, 351] width 12 height 12
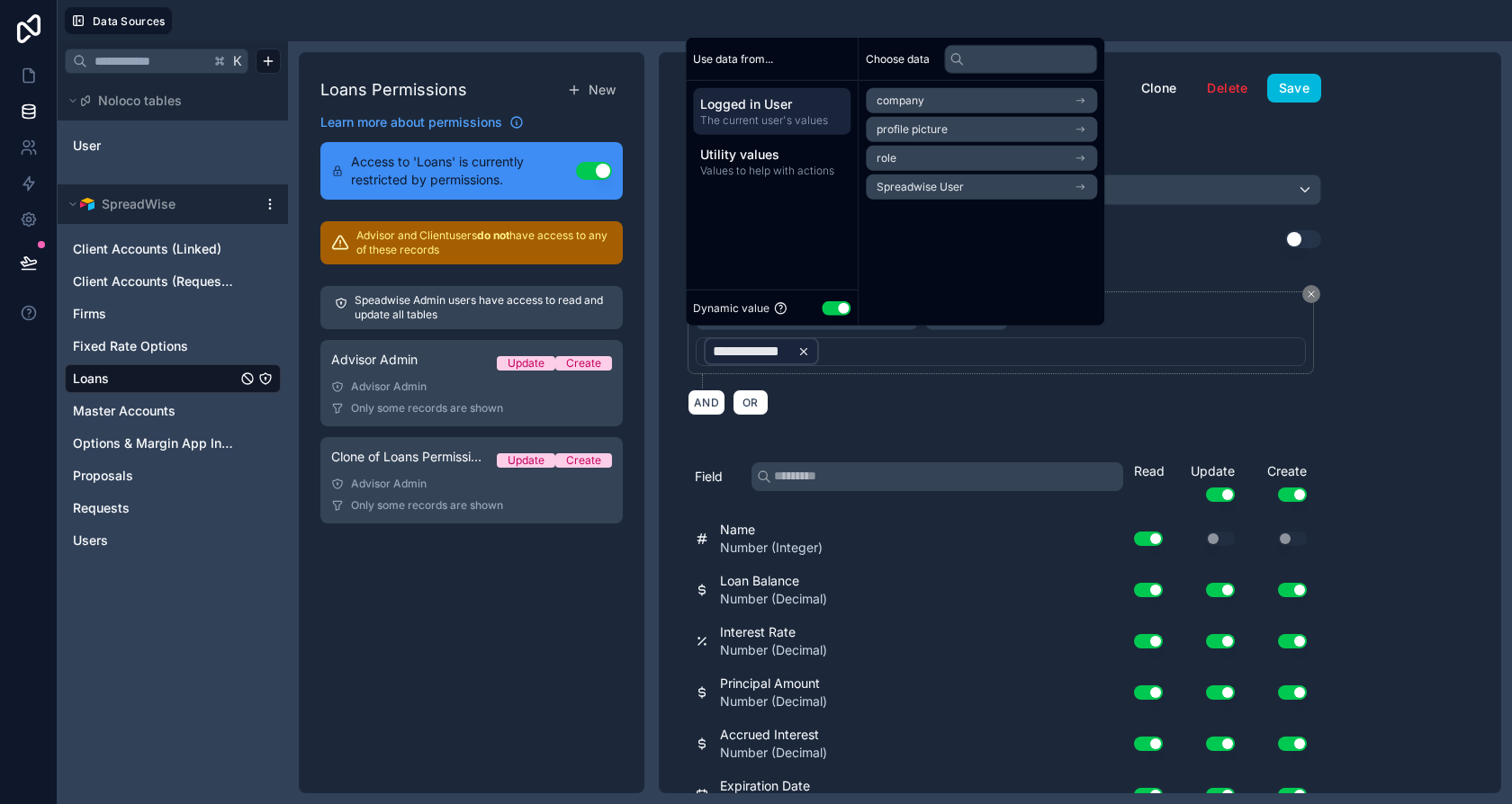
click at [805, 349] on icon at bounding box center [803, 351] width 12 height 12
click at [947, 187] on span "Spreadwise User" at bounding box center [920, 187] width 87 height 14
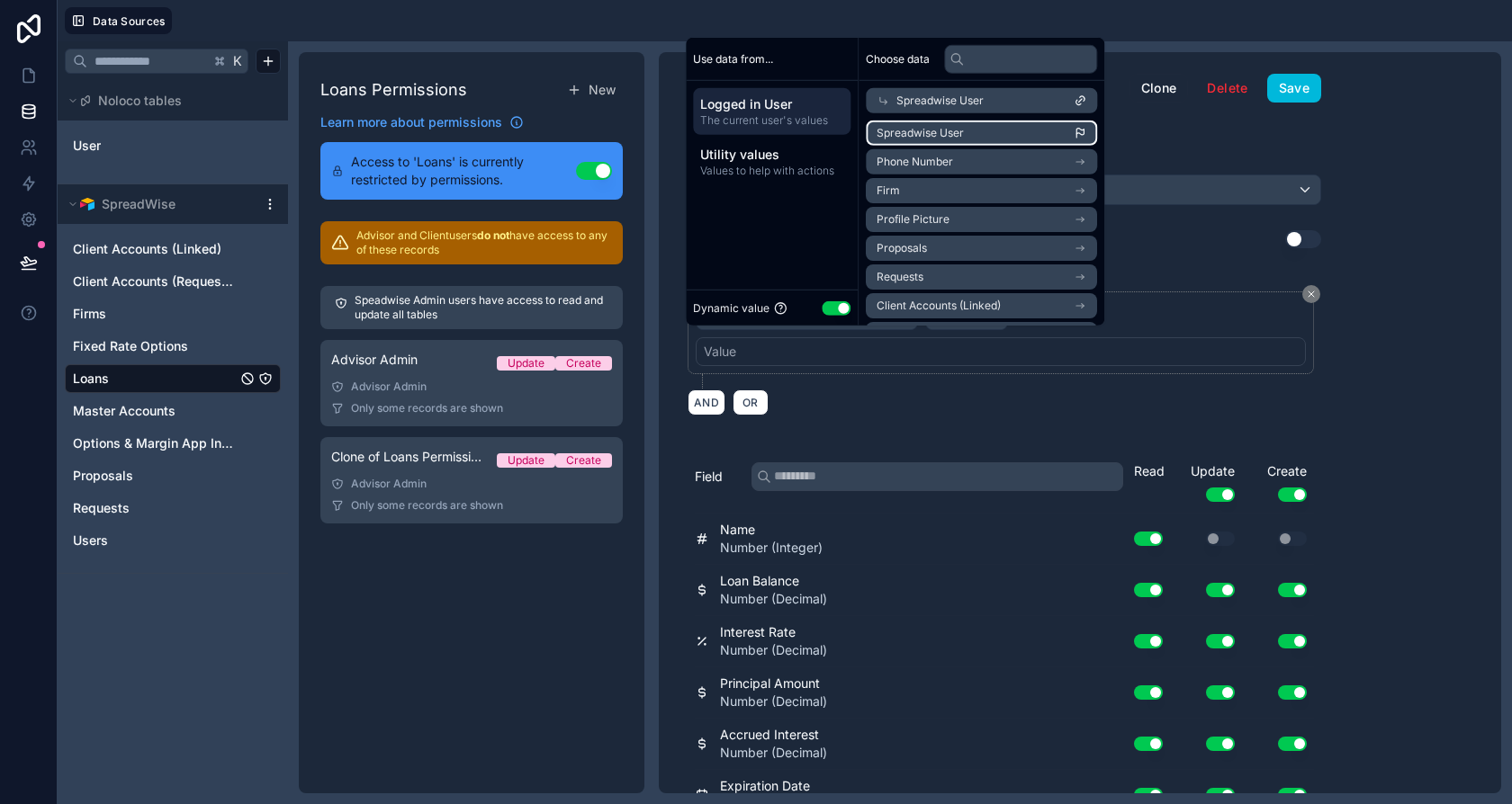
click at [969, 124] on li "Spreadwise User" at bounding box center [982, 133] width 232 height 25
click at [1294, 92] on button "Save" at bounding box center [1294, 88] width 54 height 29
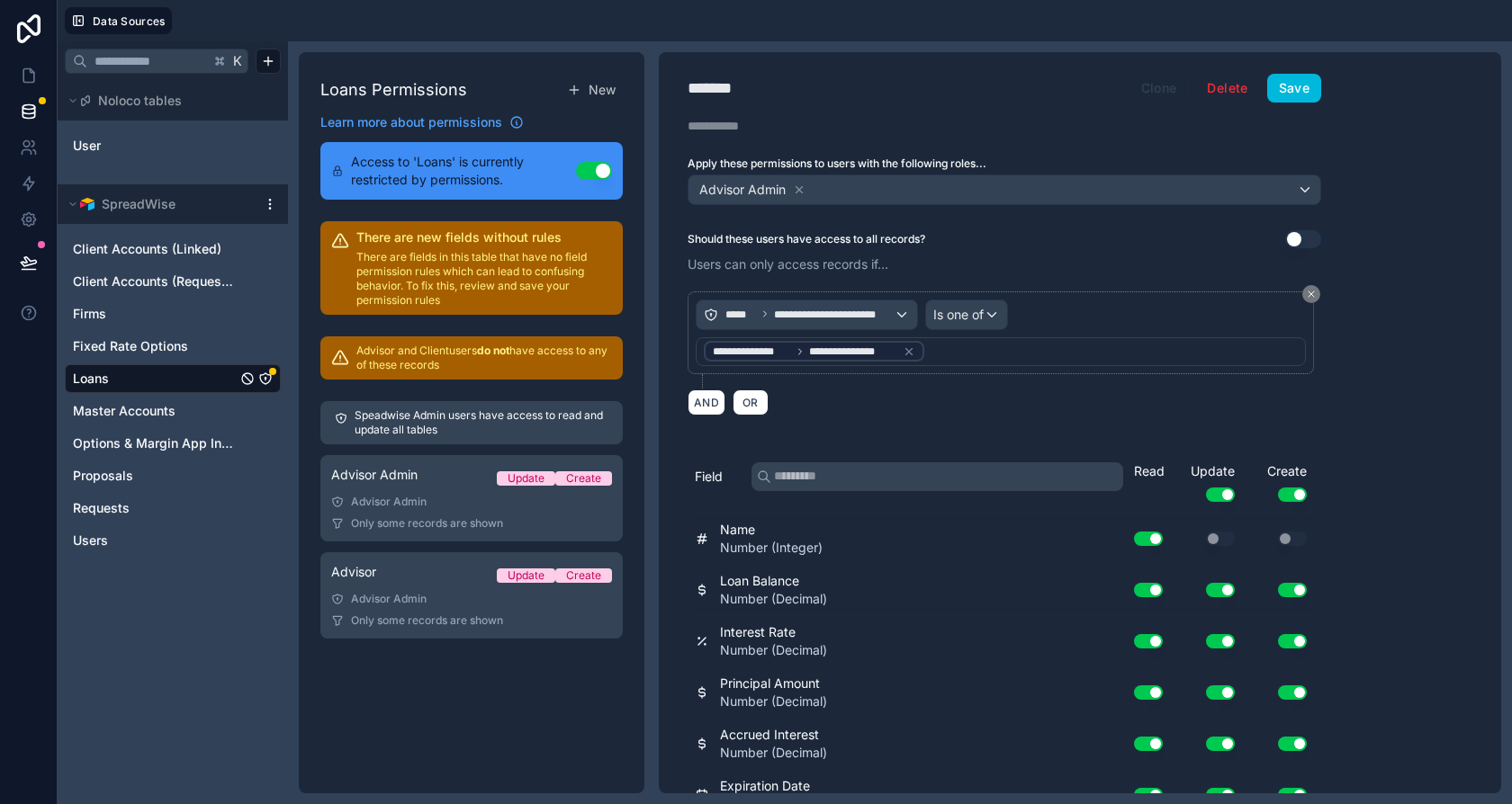
click at [1157, 89] on button "Clone" at bounding box center [1159, 88] width 60 height 29
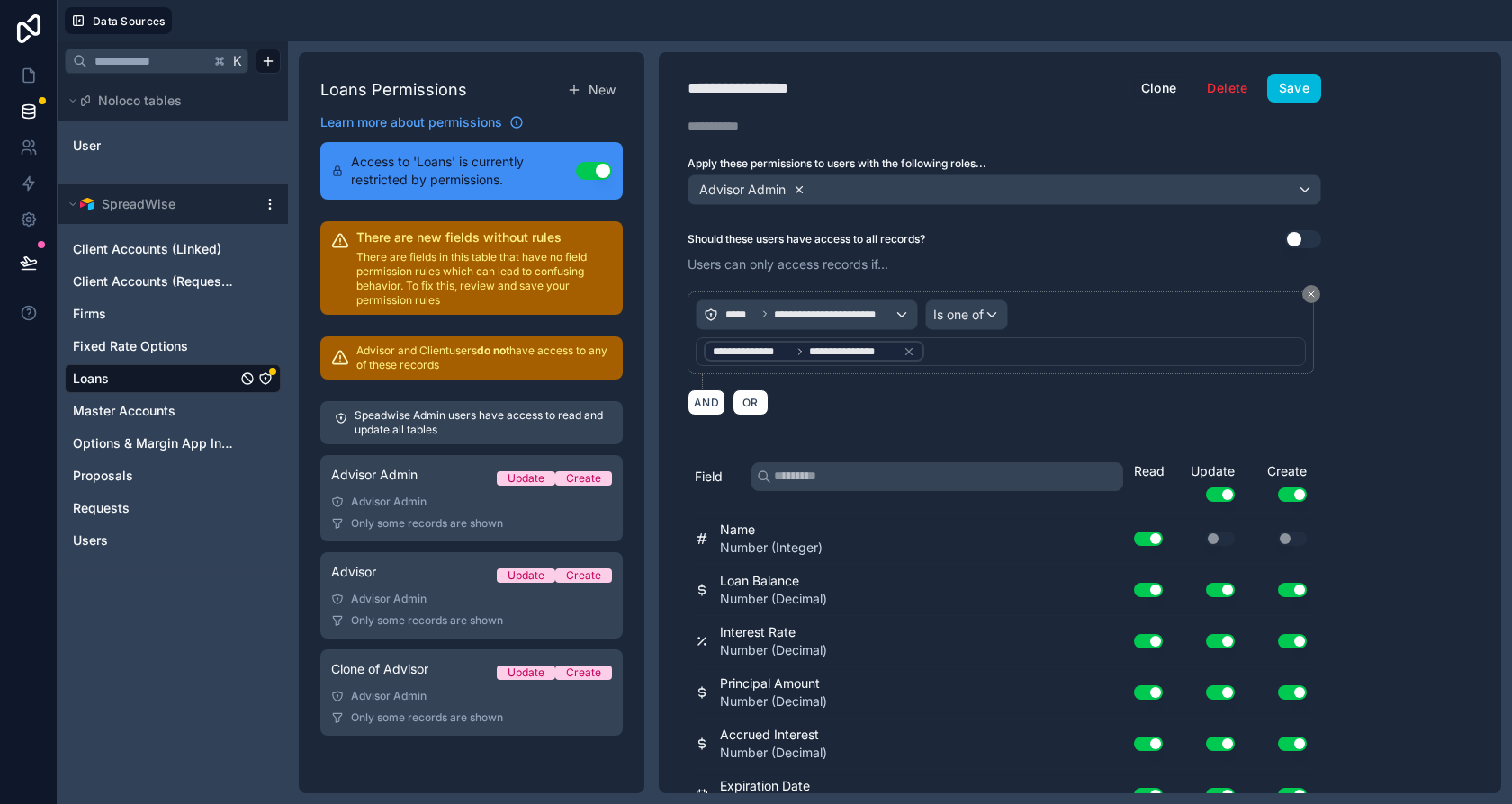
click at [794, 187] on icon at bounding box center [798, 190] width 12 height 12
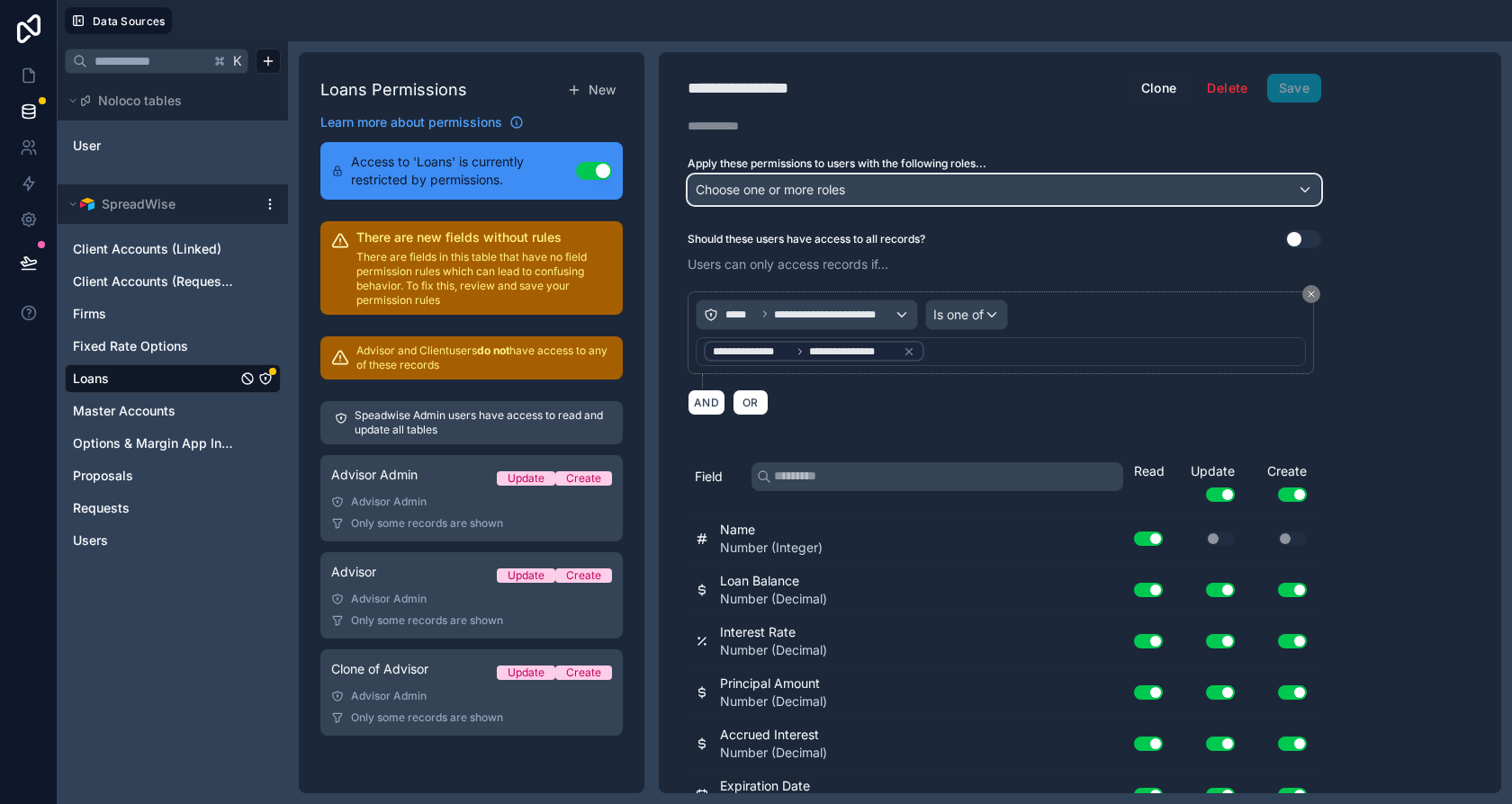
click at [798, 187] on span "Choose one or more roles" at bounding box center [770, 190] width 149 height 15
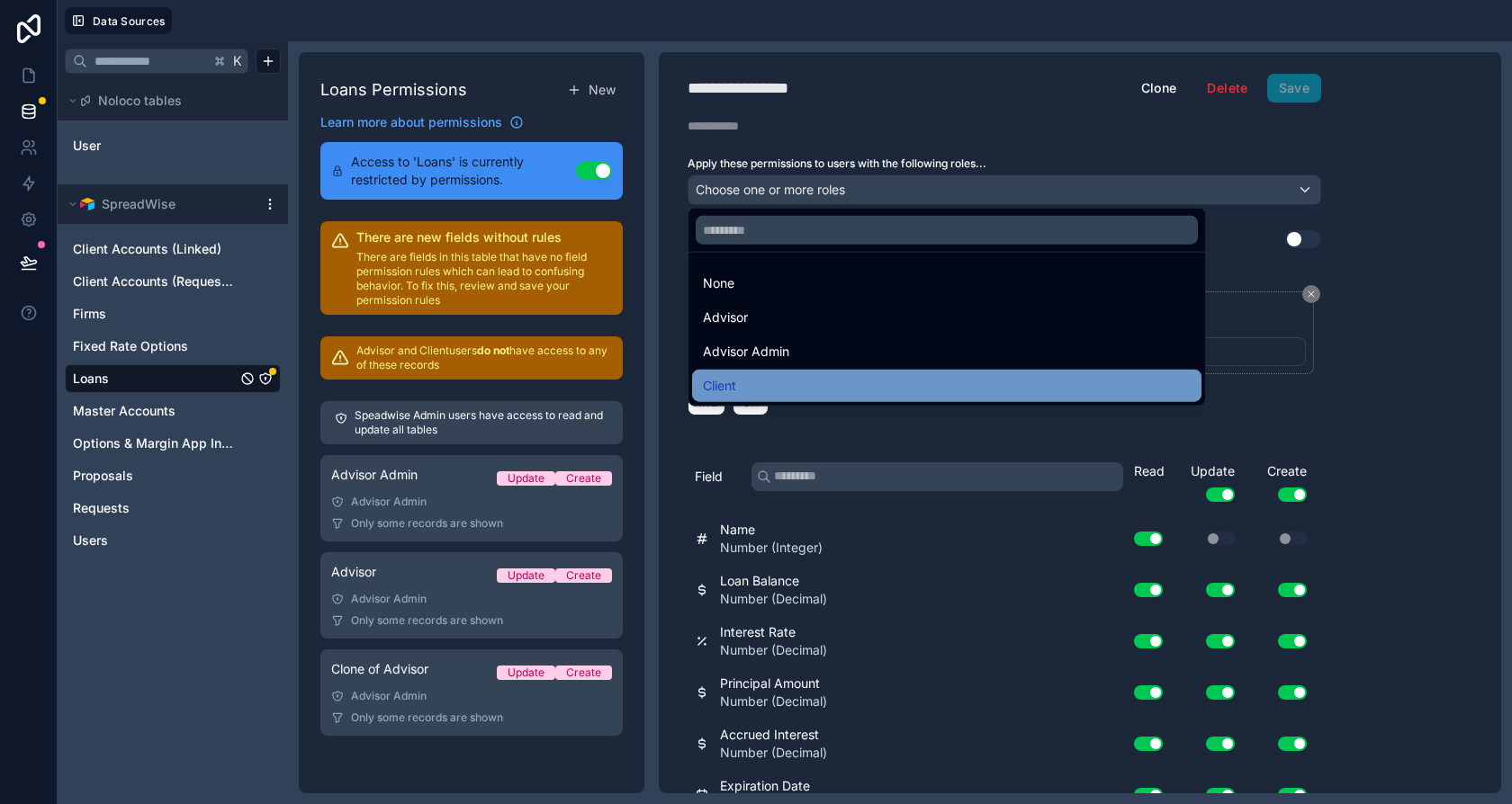
click at [764, 382] on div "Client" at bounding box center [947, 386] width 488 height 21
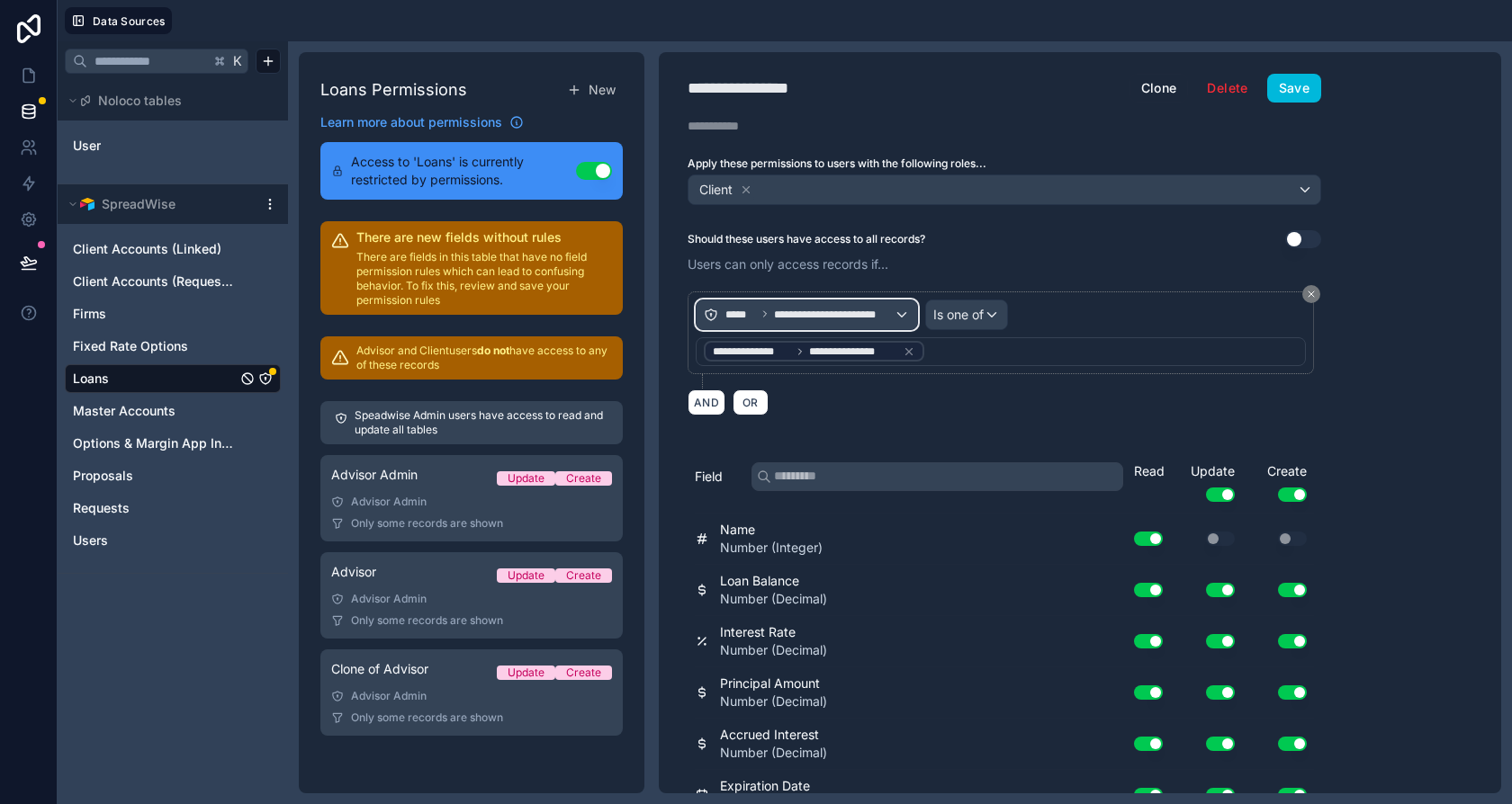
click at [830, 314] on span "**********" at bounding box center [834, 315] width 120 height 14
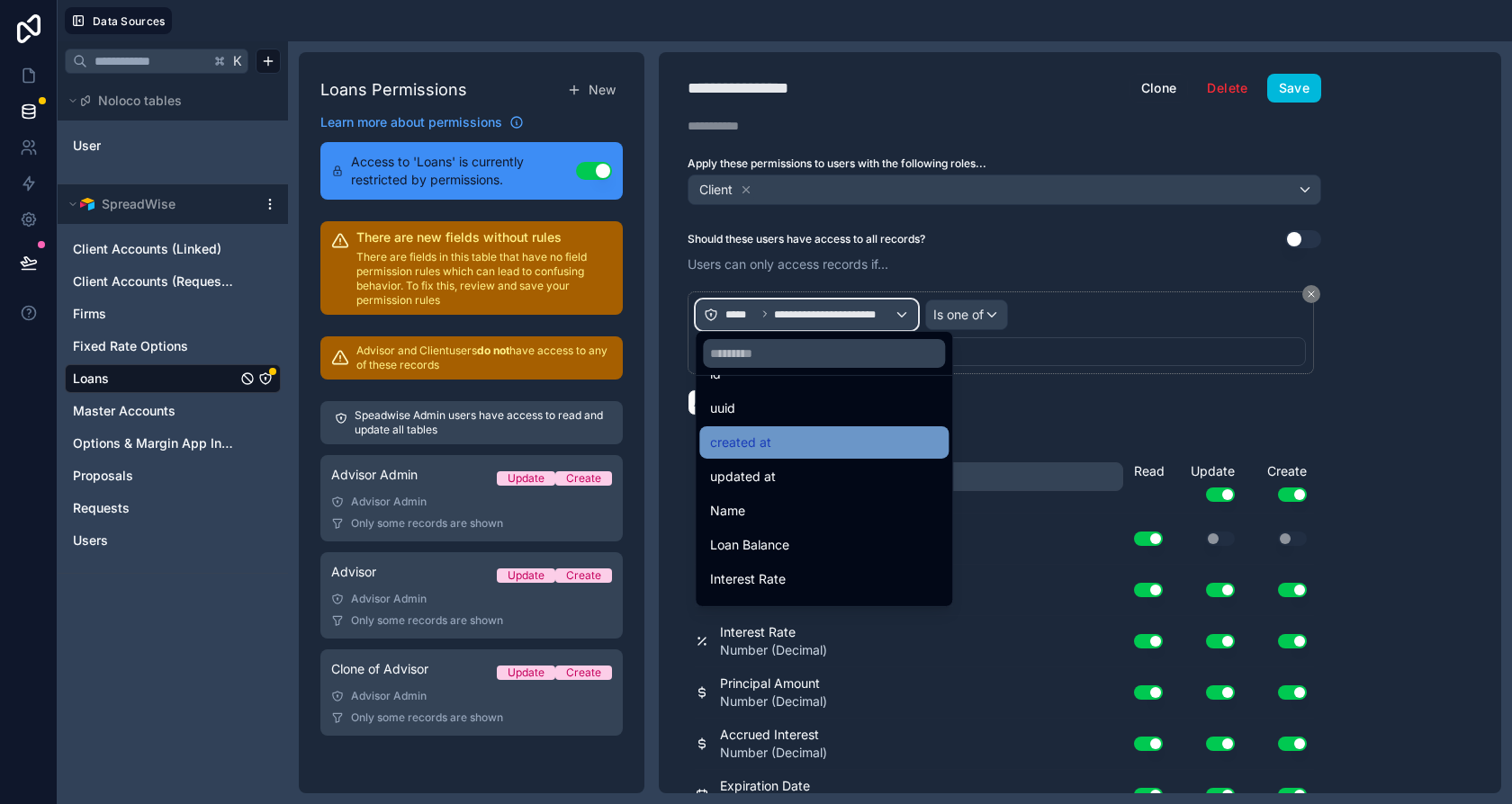
scroll to position [34, 0]
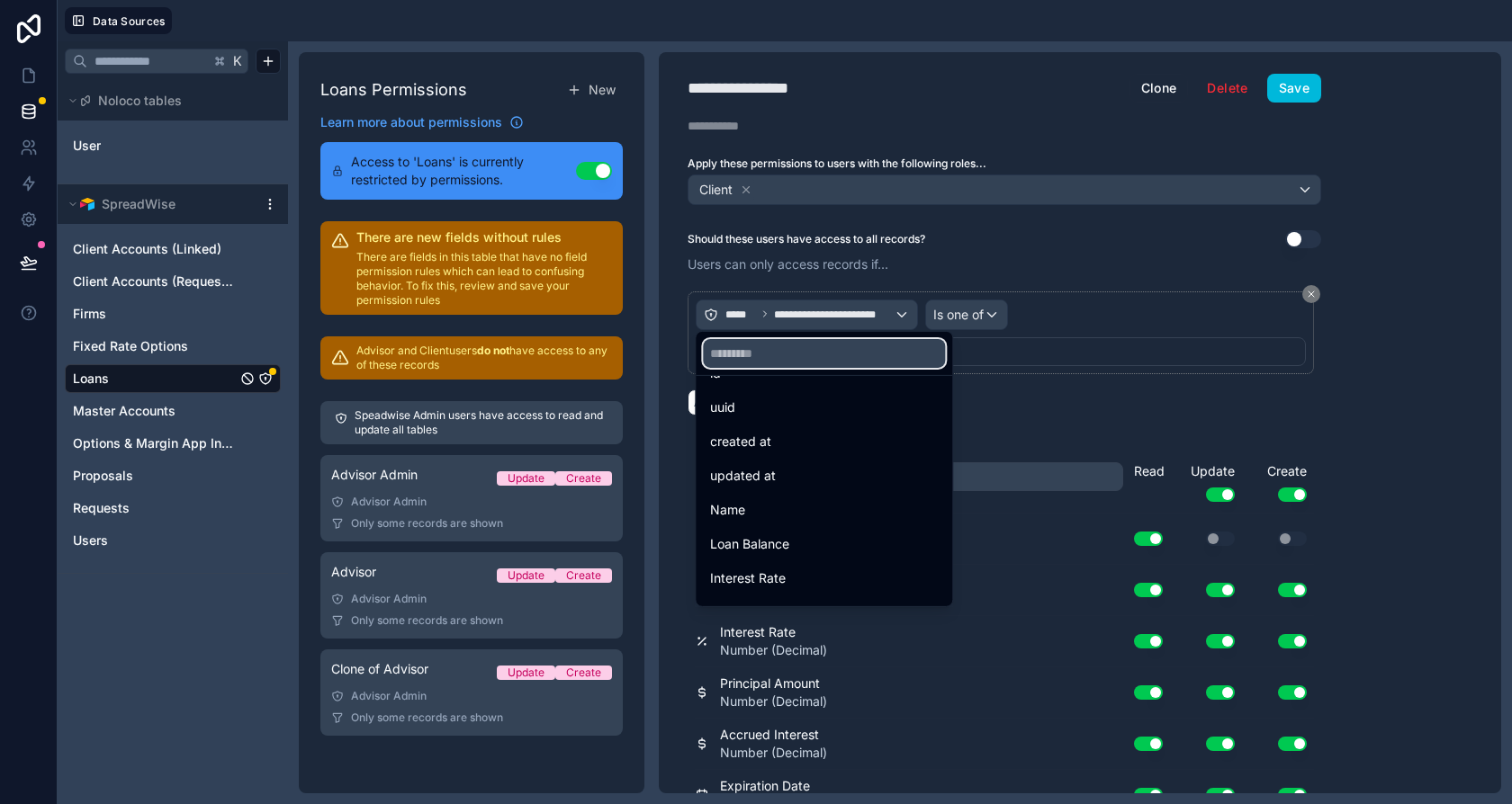
click at [764, 354] on input "text" at bounding box center [824, 353] width 242 height 29
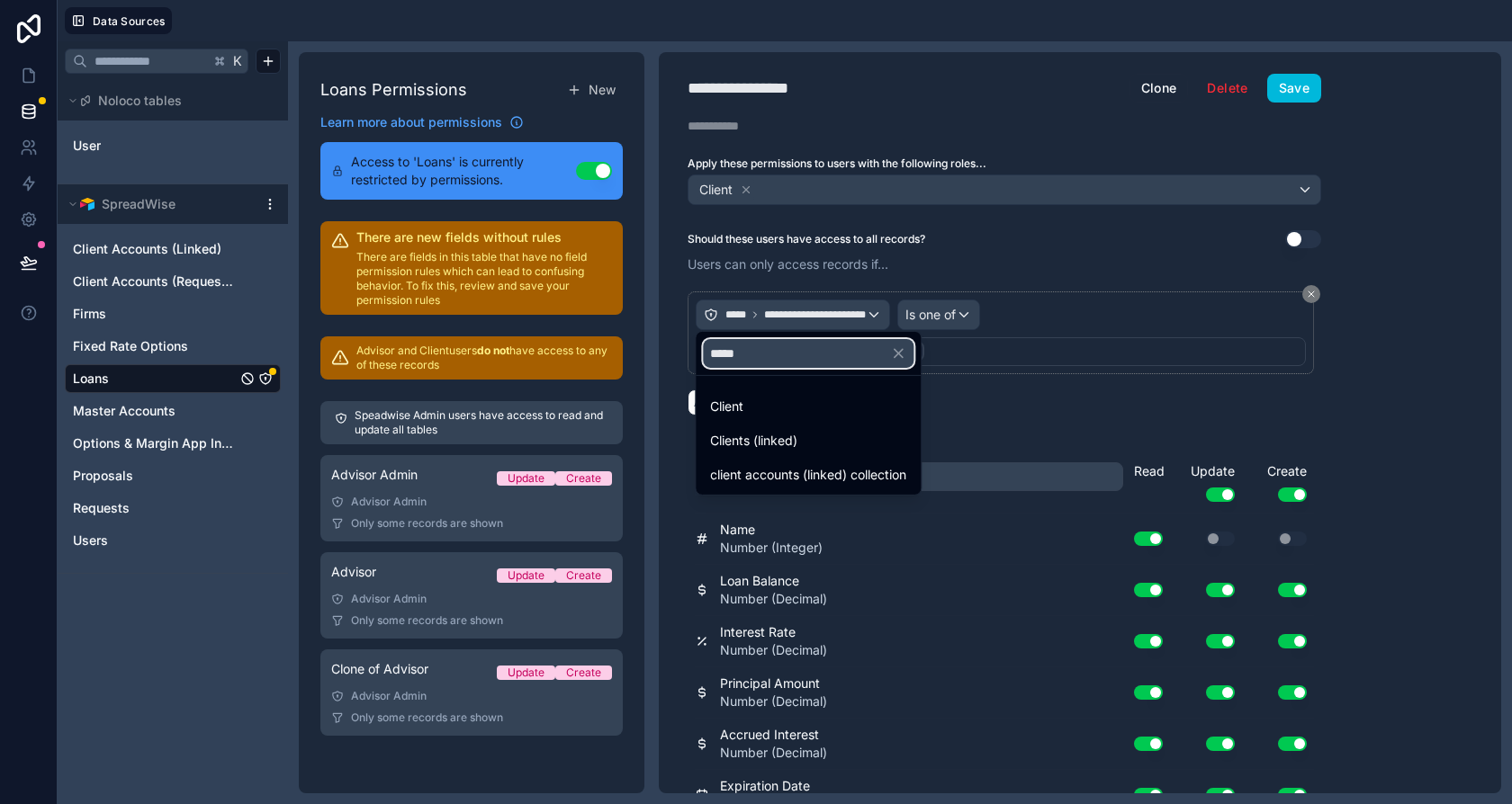
type input "******"
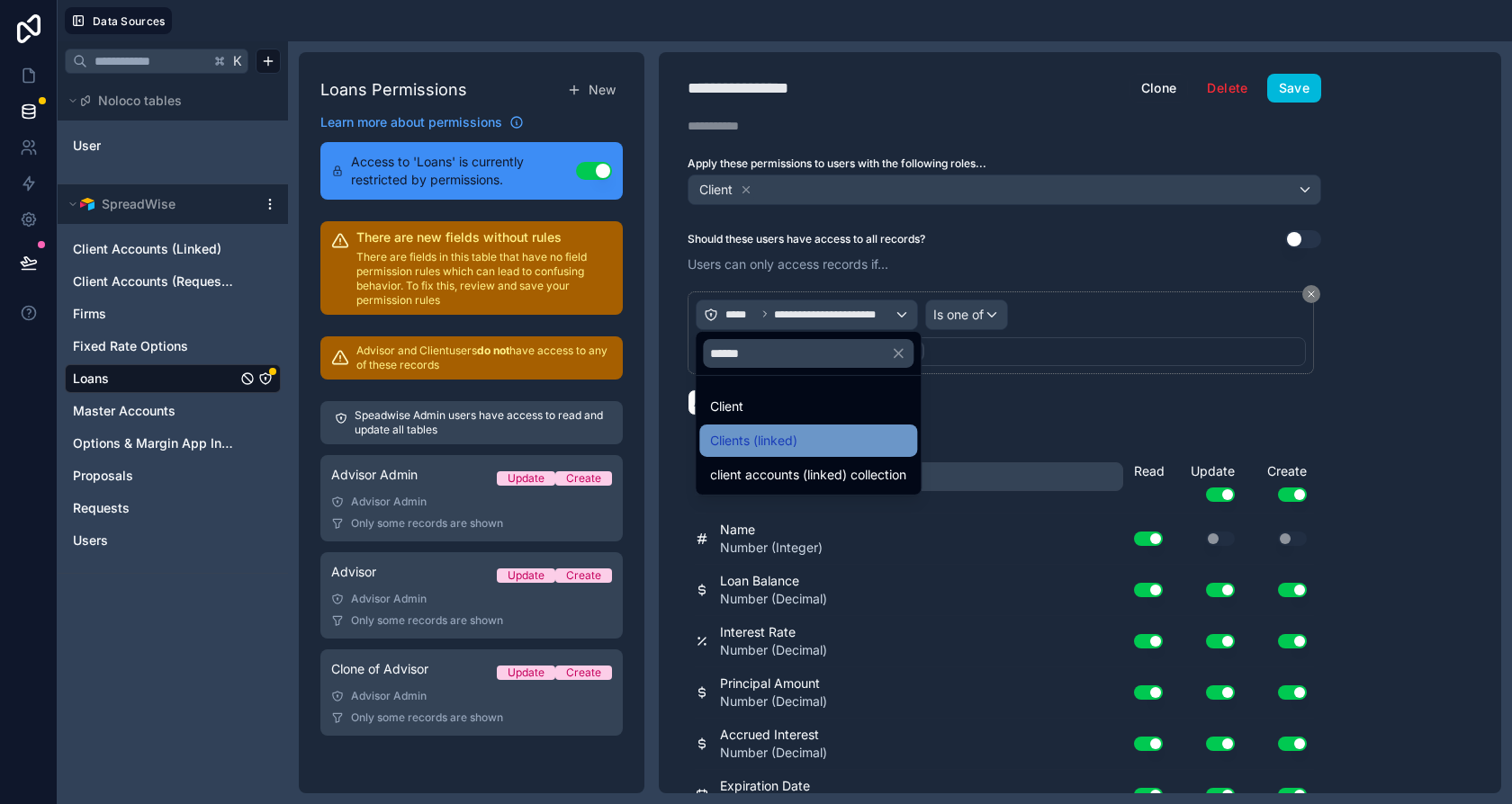
click at [769, 426] on div "Clients (linked)" at bounding box center [808, 441] width 218 height 33
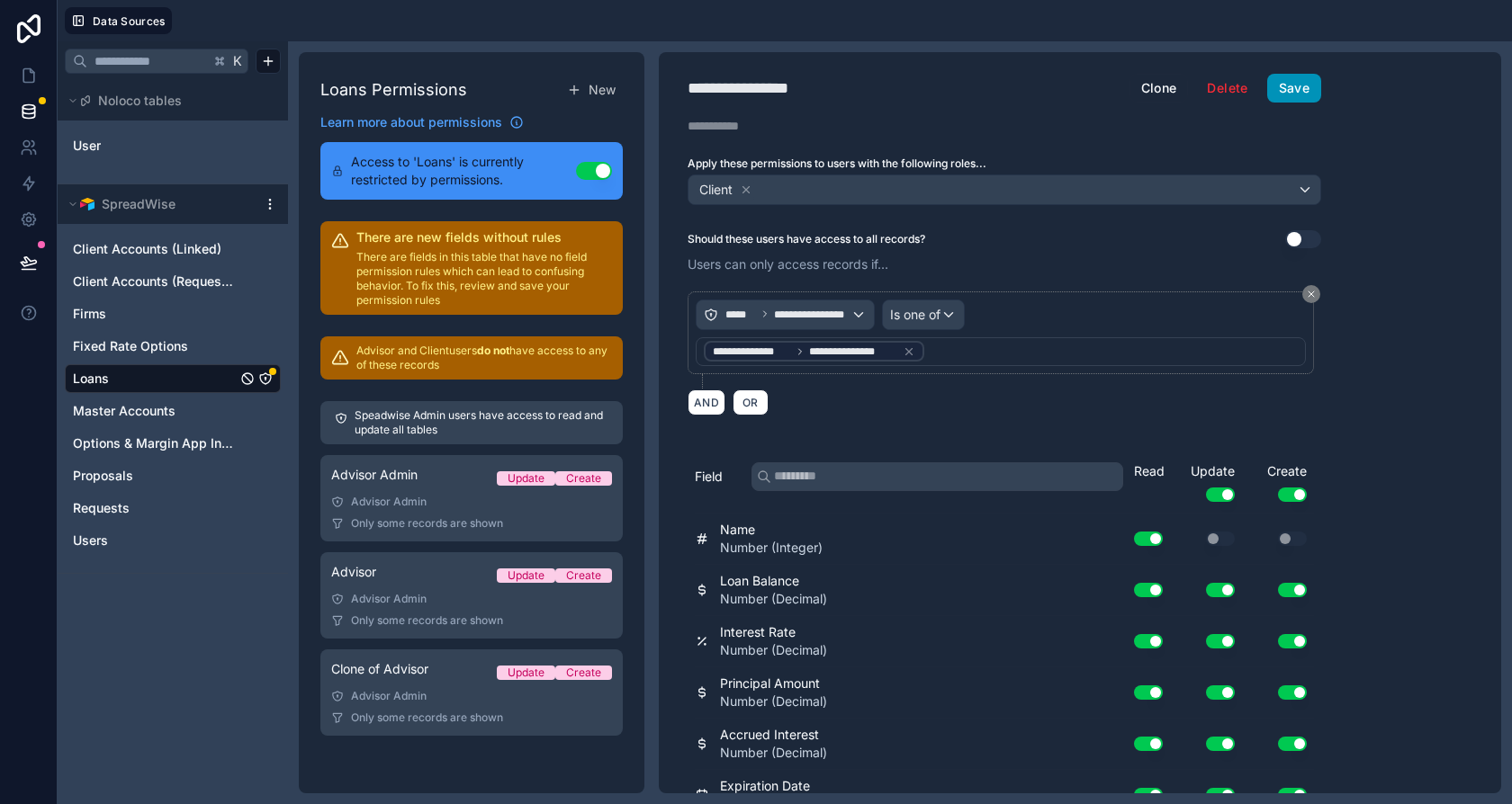
click at [1300, 90] on button "Save" at bounding box center [1294, 88] width 54 height 29
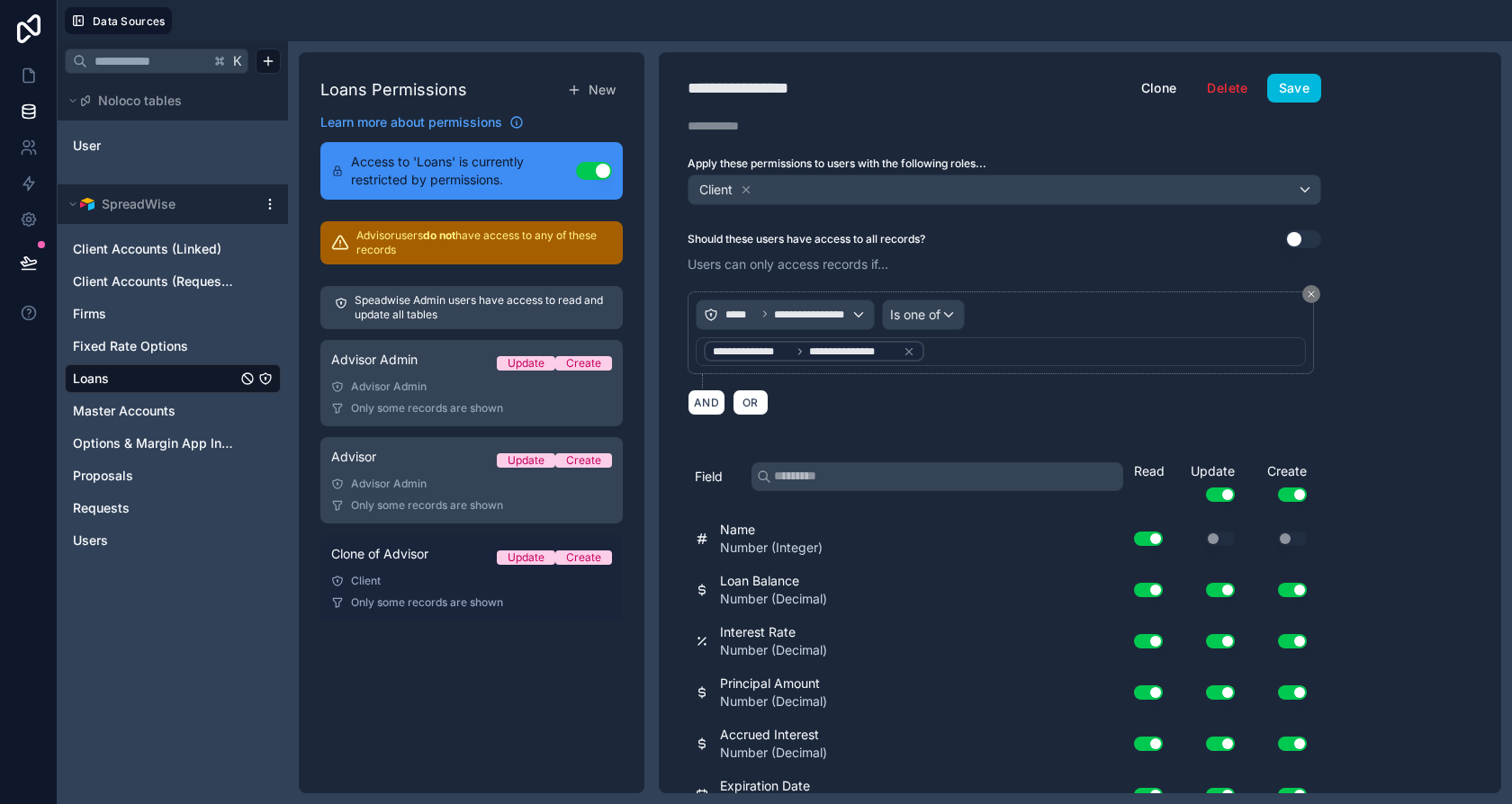
click at [414, 538] on link "Clone of Advisor Update Create Client Only some records are shown" at bounding box center [472, 577] width 303 height 87
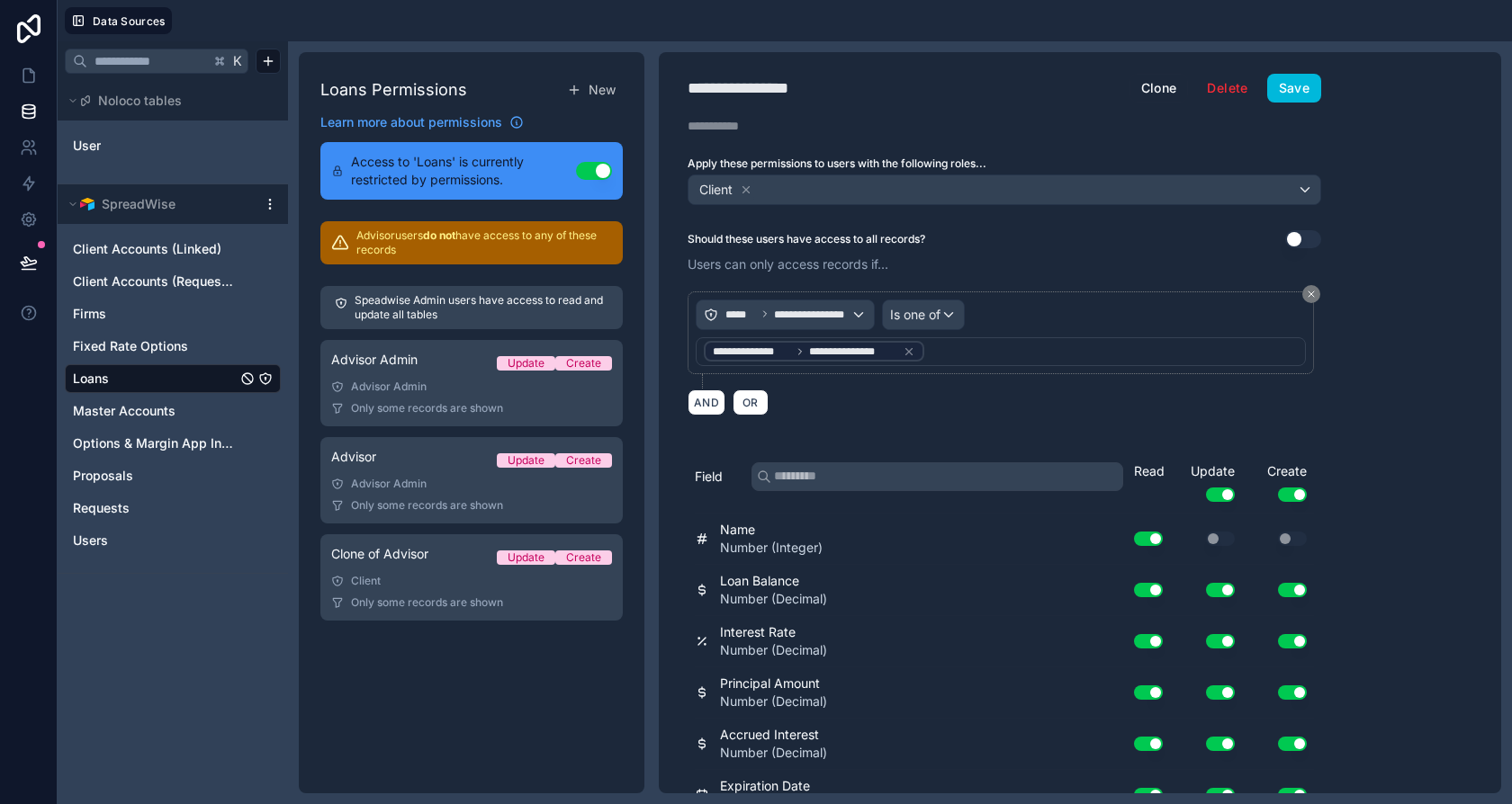
click at [780, 90] on div "**********" at bounding box center [758, 88] width 142 height 25
type div "**********"
click at [1293, 76] on button "Save" at bounding box center [1294, 88] width 54 height 29
click at [37, 68] on link at bounding box center [28, 76] width 57 height 36
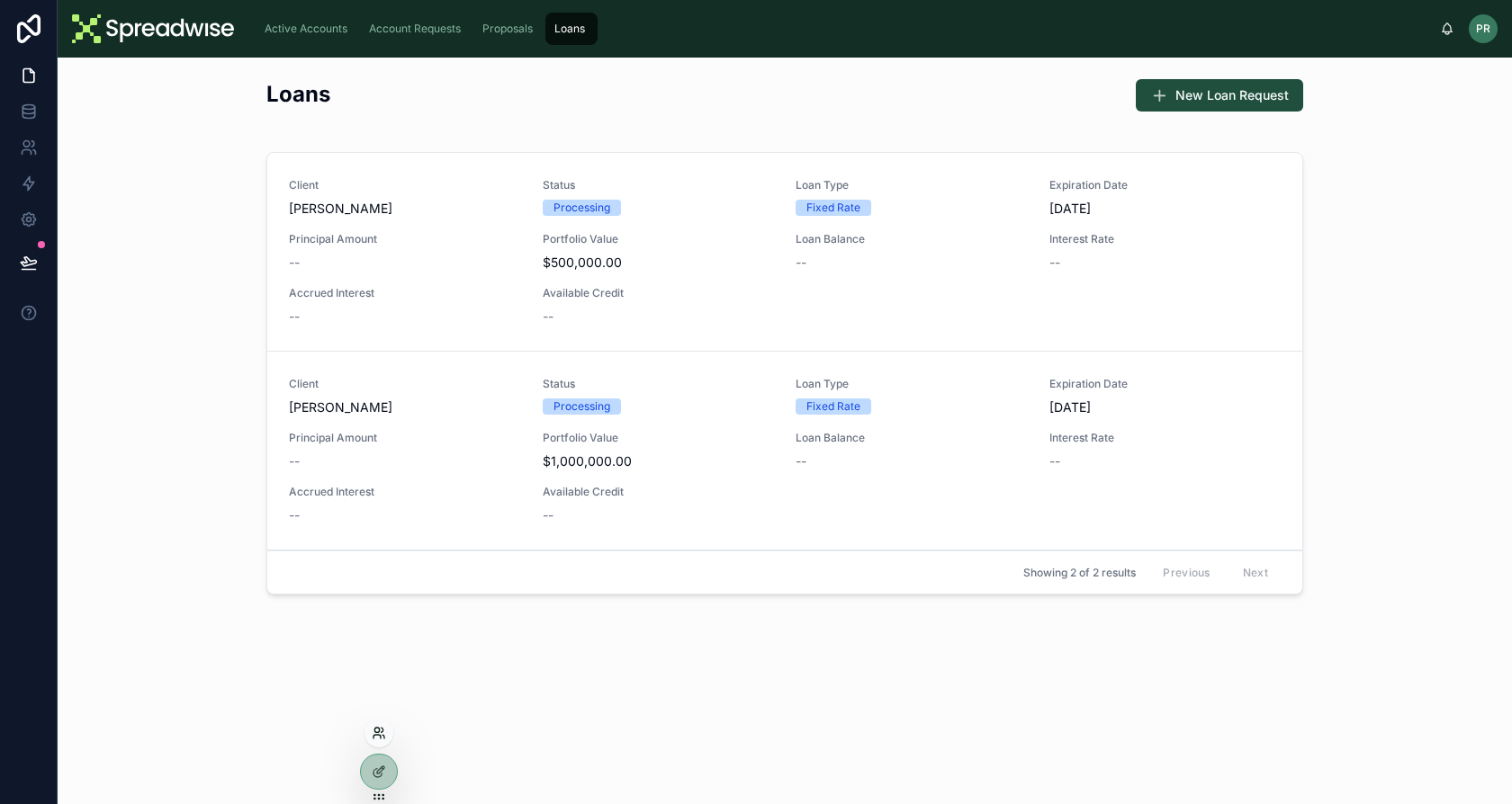
click at [376, 739] on icon at bounding box center [378, 733] width 14 height 14
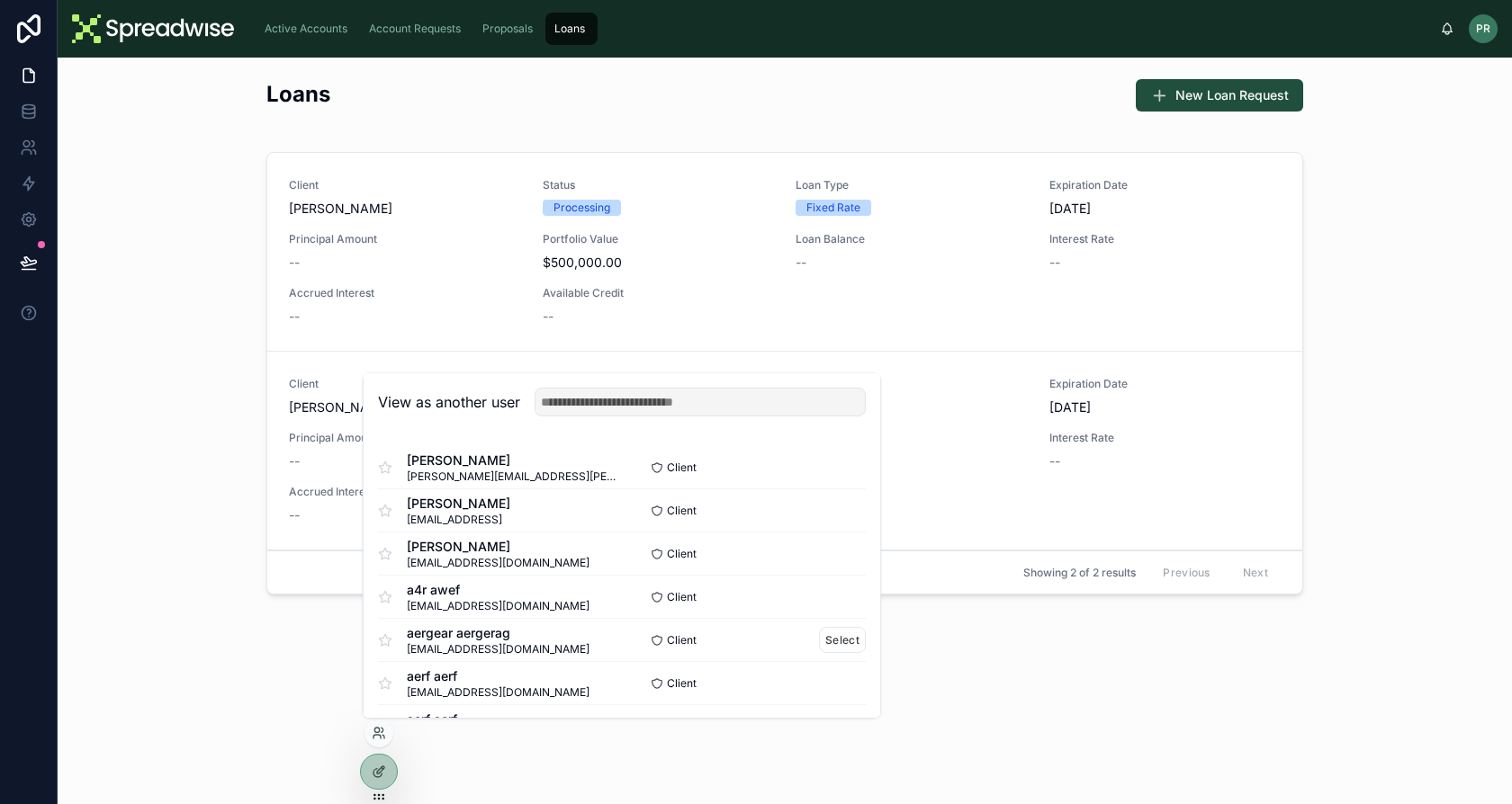
scroll to position [476, 0]
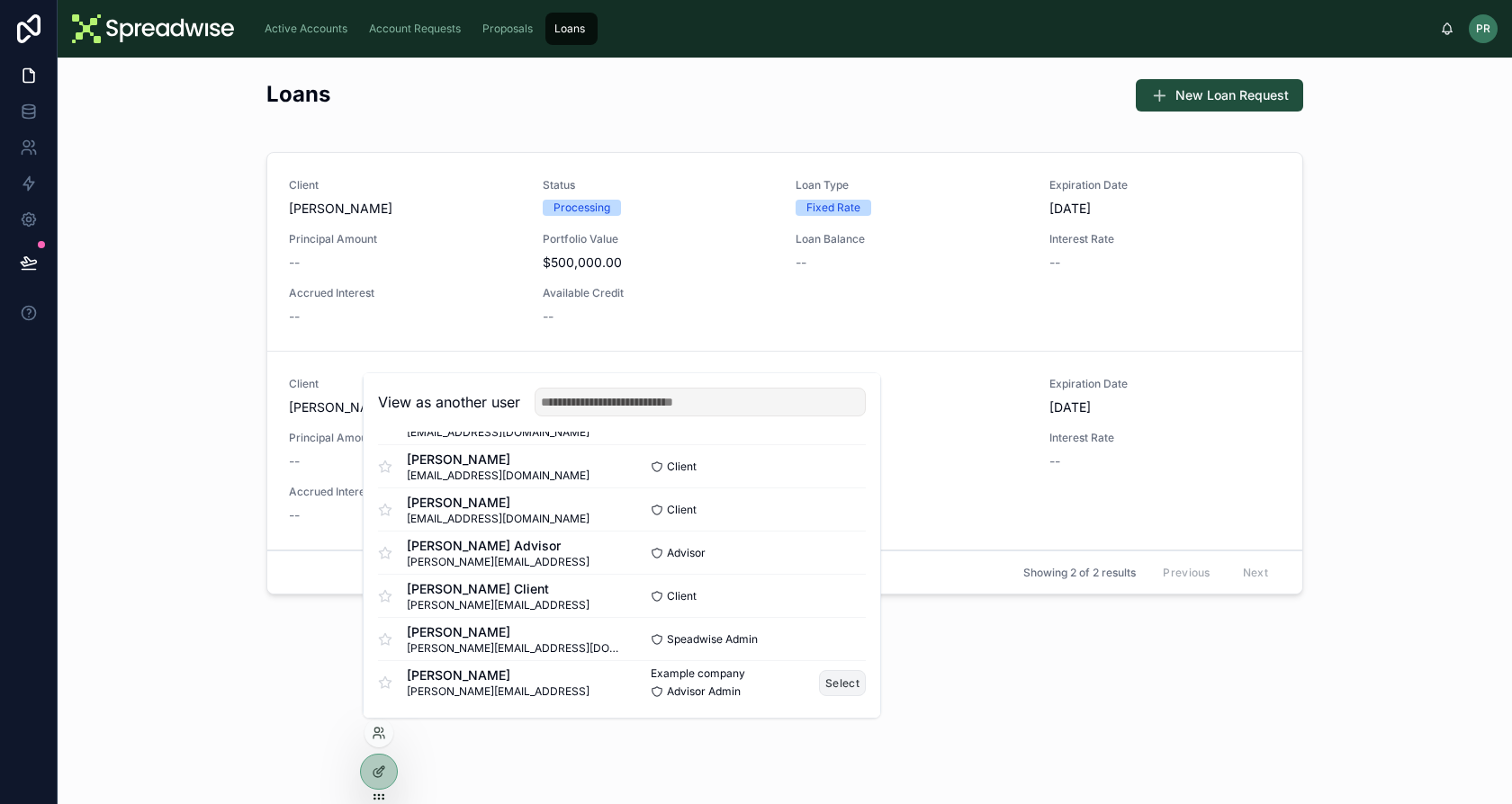
click at [824, 690] on button "Select" at bounding box center [842, 684] width 47 height 26
click at [825, 685] on button "Select" at bounding box center [842, 684] width 47 height 26
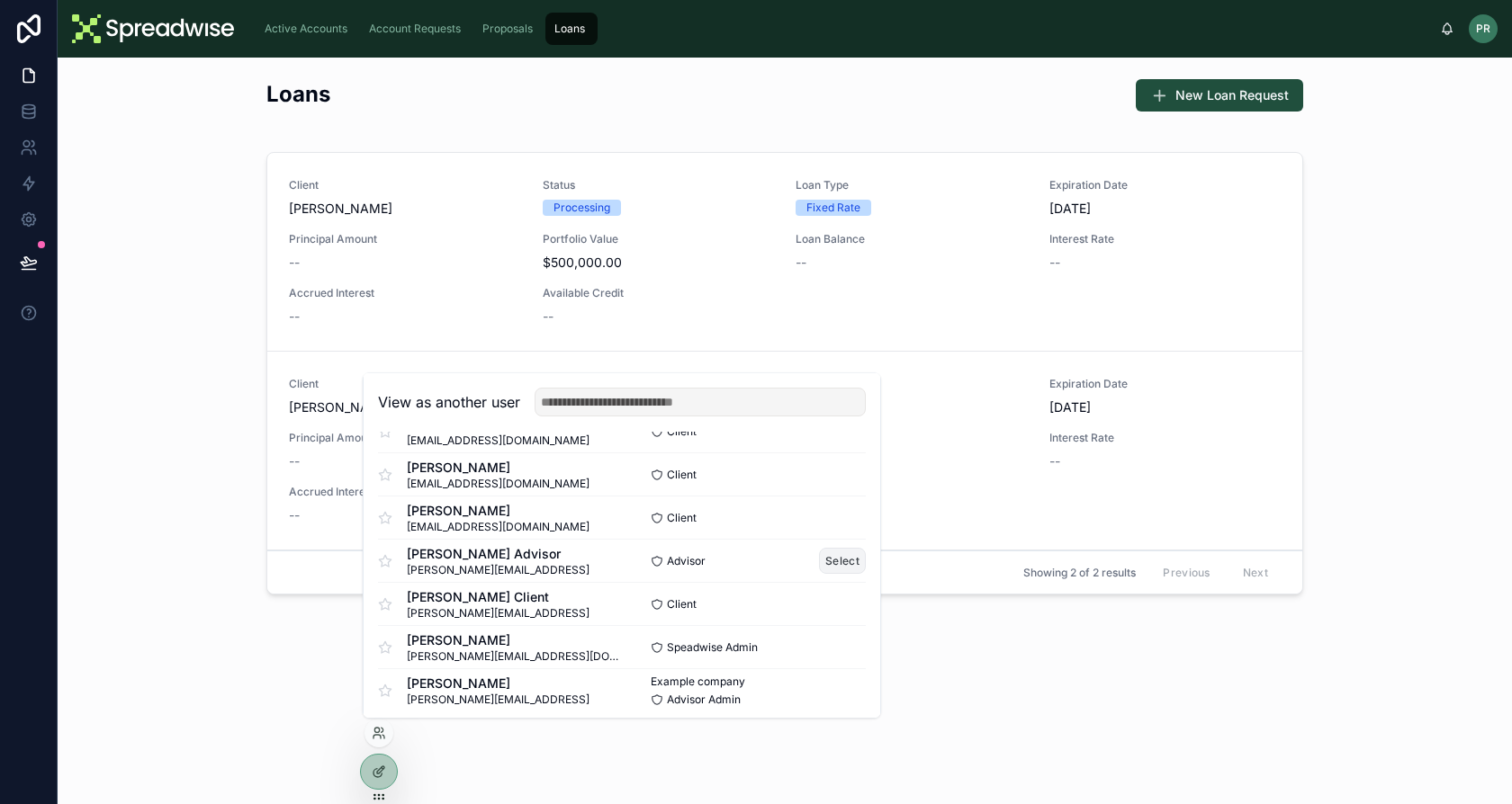
click at [824, 571] on button "Select" at bounding box center [842, 561] width 47 height 26
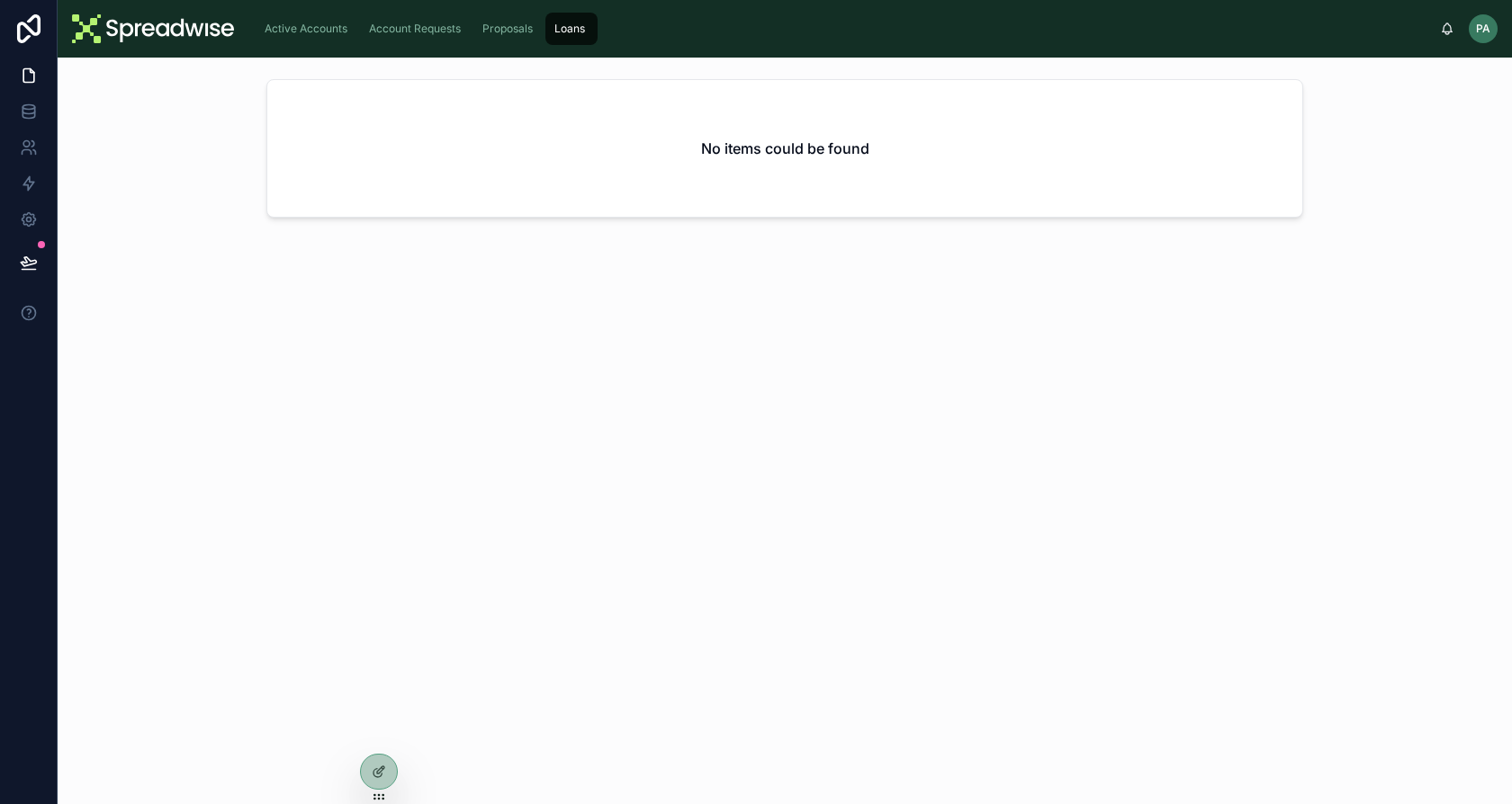
click at [363, 736] on div "No items could be found" at bounding box center [784, 431] width 1454 height 747
click at [378, 740] on icon at bounding box center [378, 733] width 14 height 14
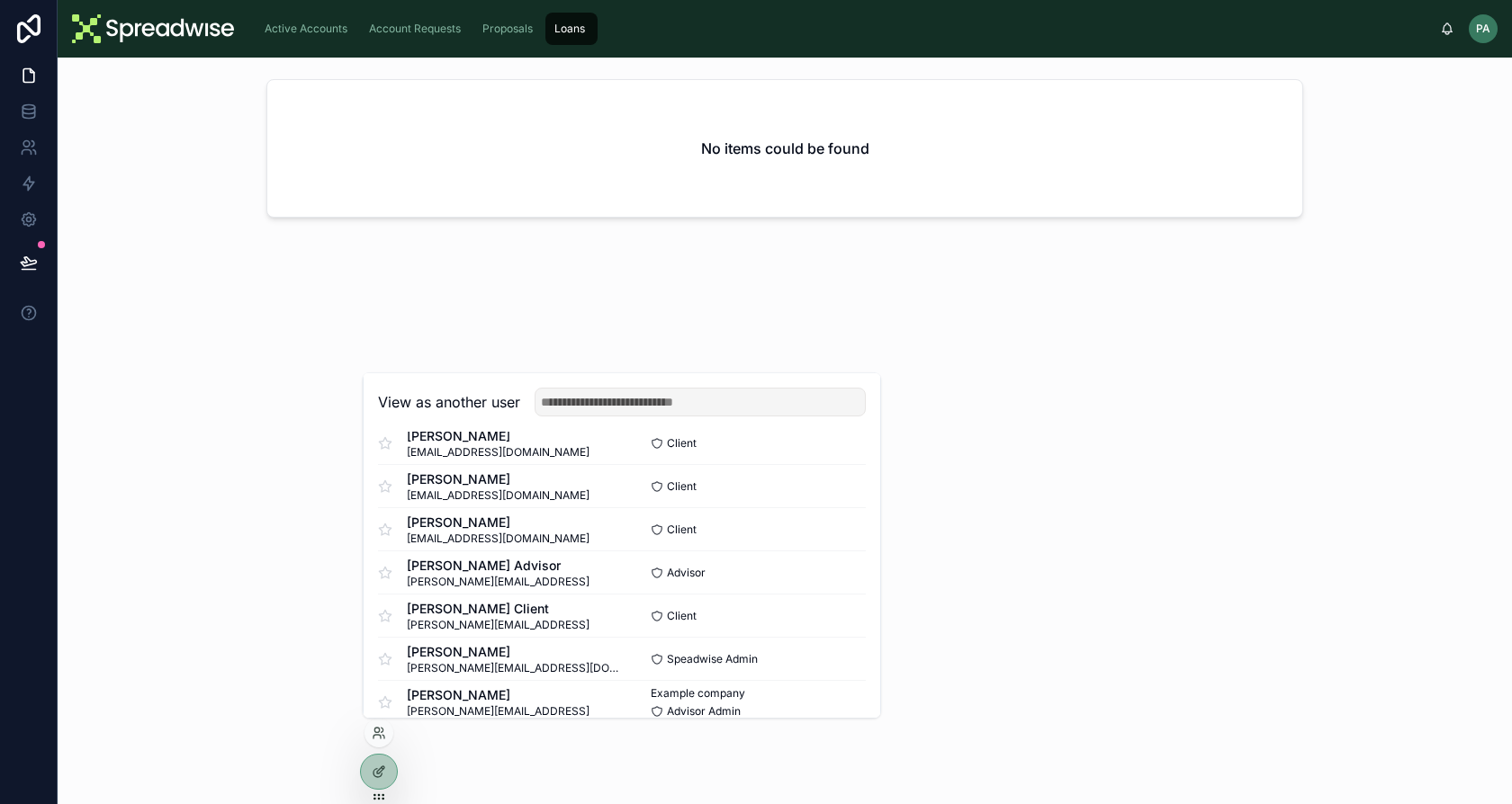
scroll to position [476, 0]
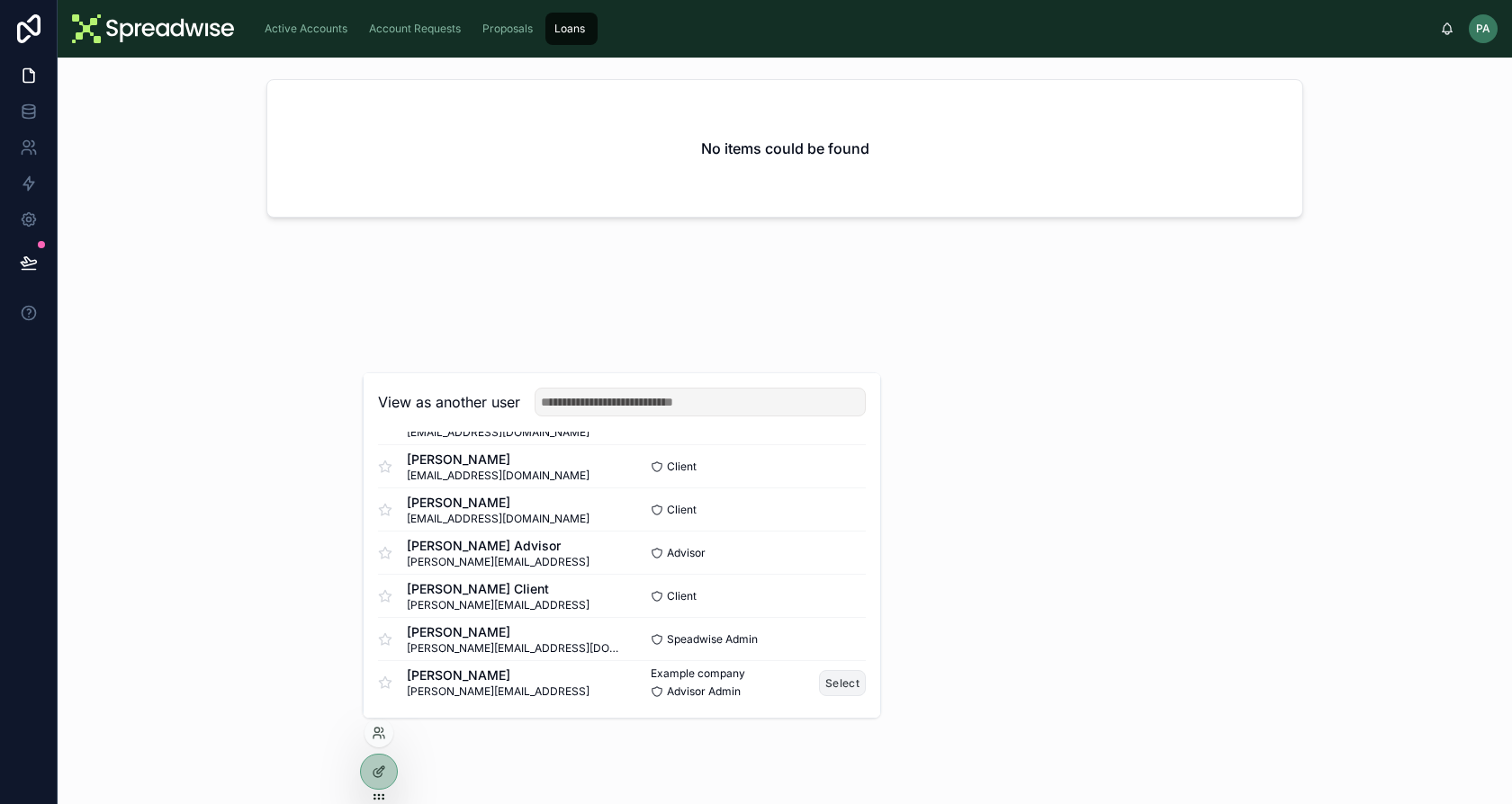
click at [823, 682] on button "Select" at bounding box center [842, 684] width 47 height 26
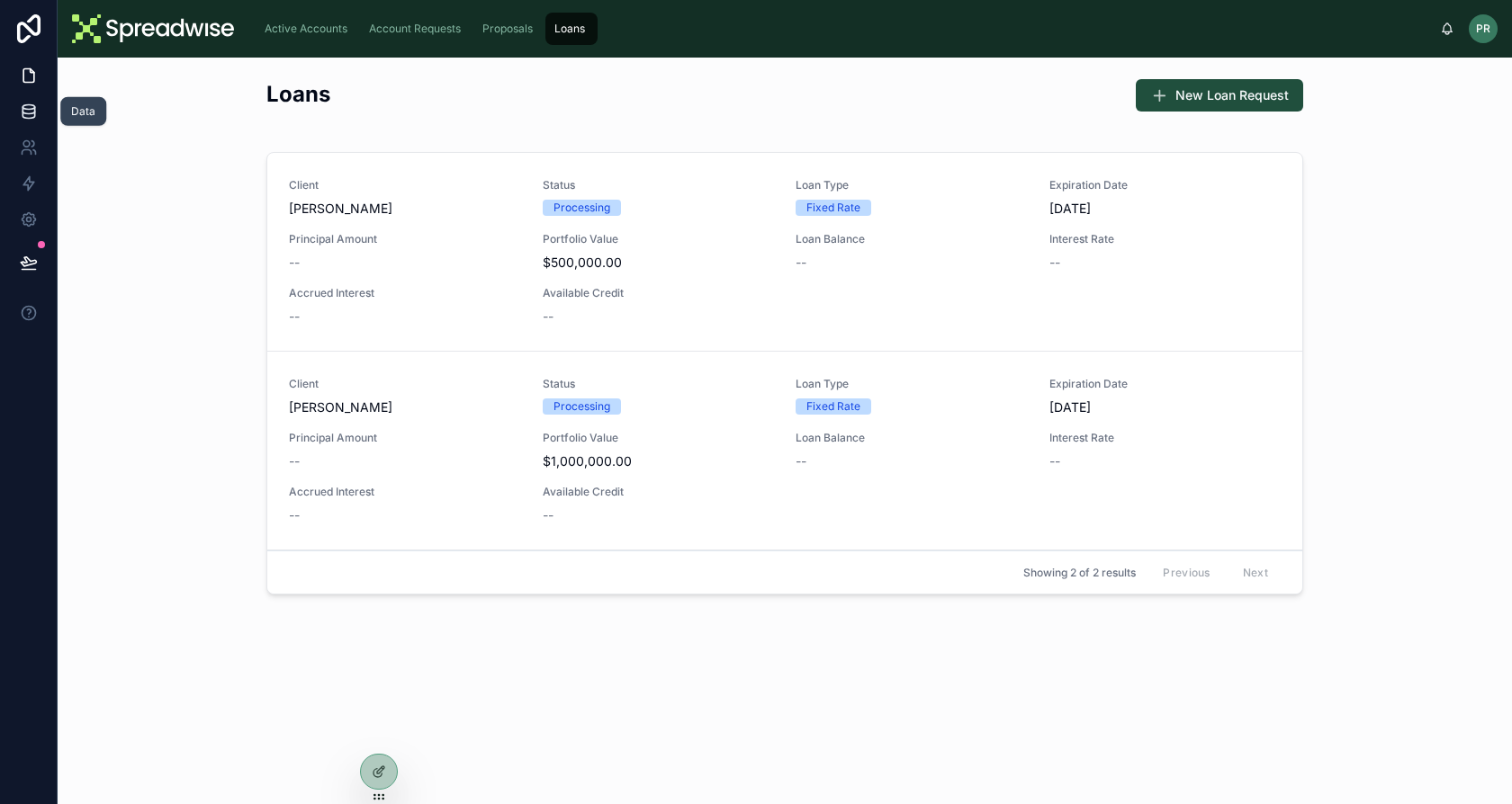
click at [13, 118] on link at bounding box center [28, 111] width 57 height 36
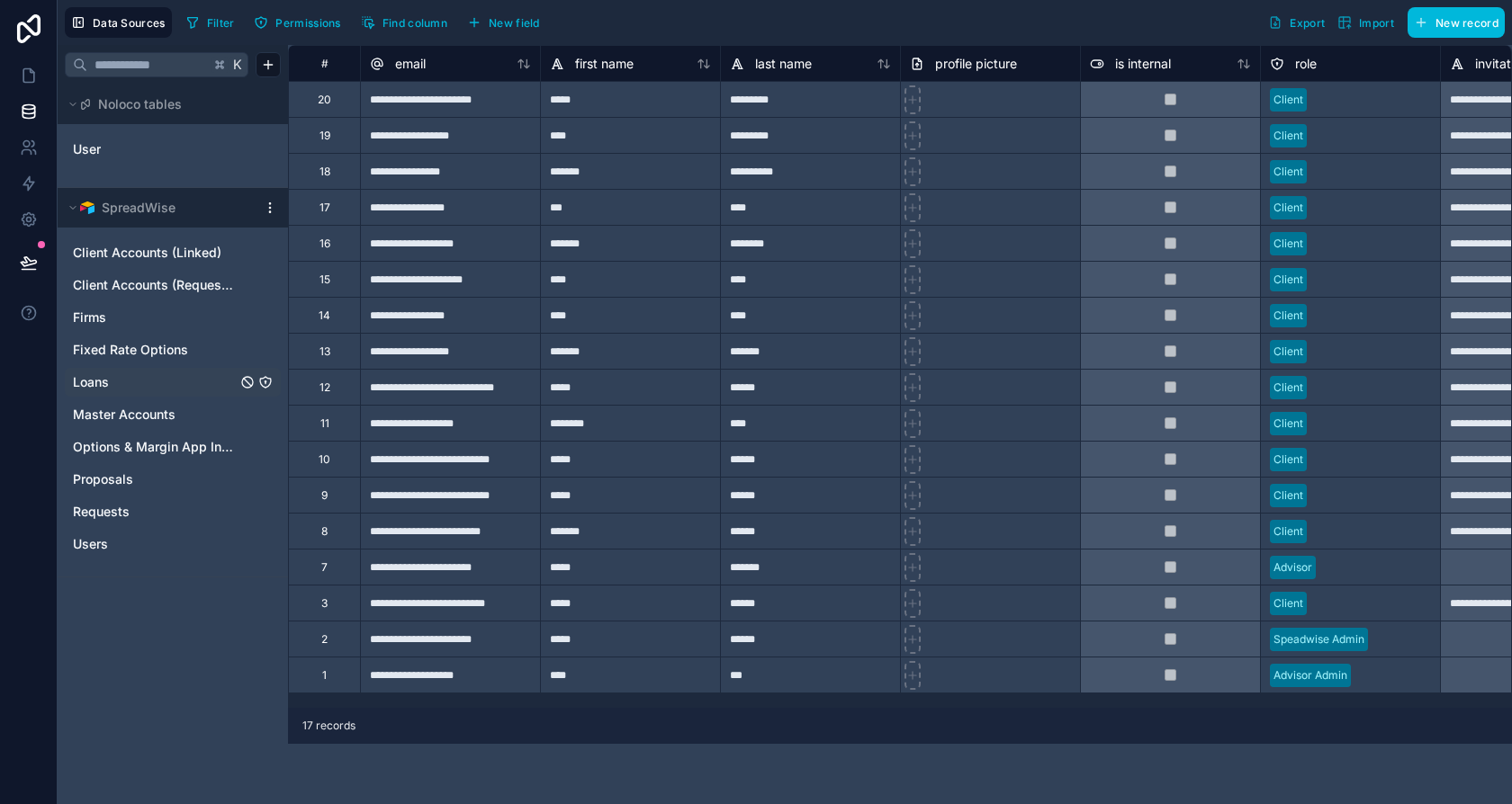
click at [260, 377] on icon "Loans" at bounding box center [265, 383] width 11 height 11
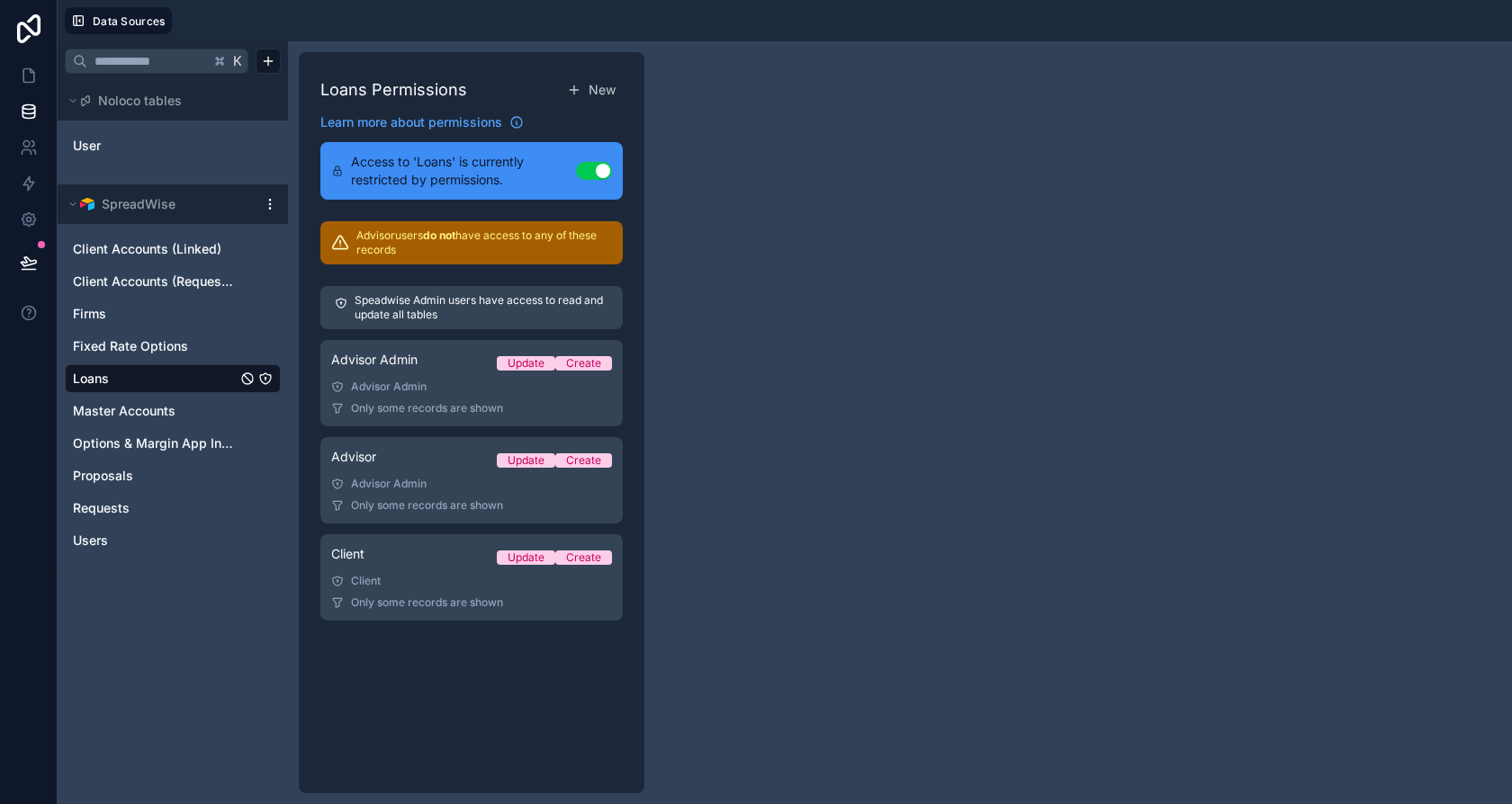
click at [391, 322] on div "Speadwise Admin users have access to read and update all tables" at bounding box center [472, 307] width 303 height 43
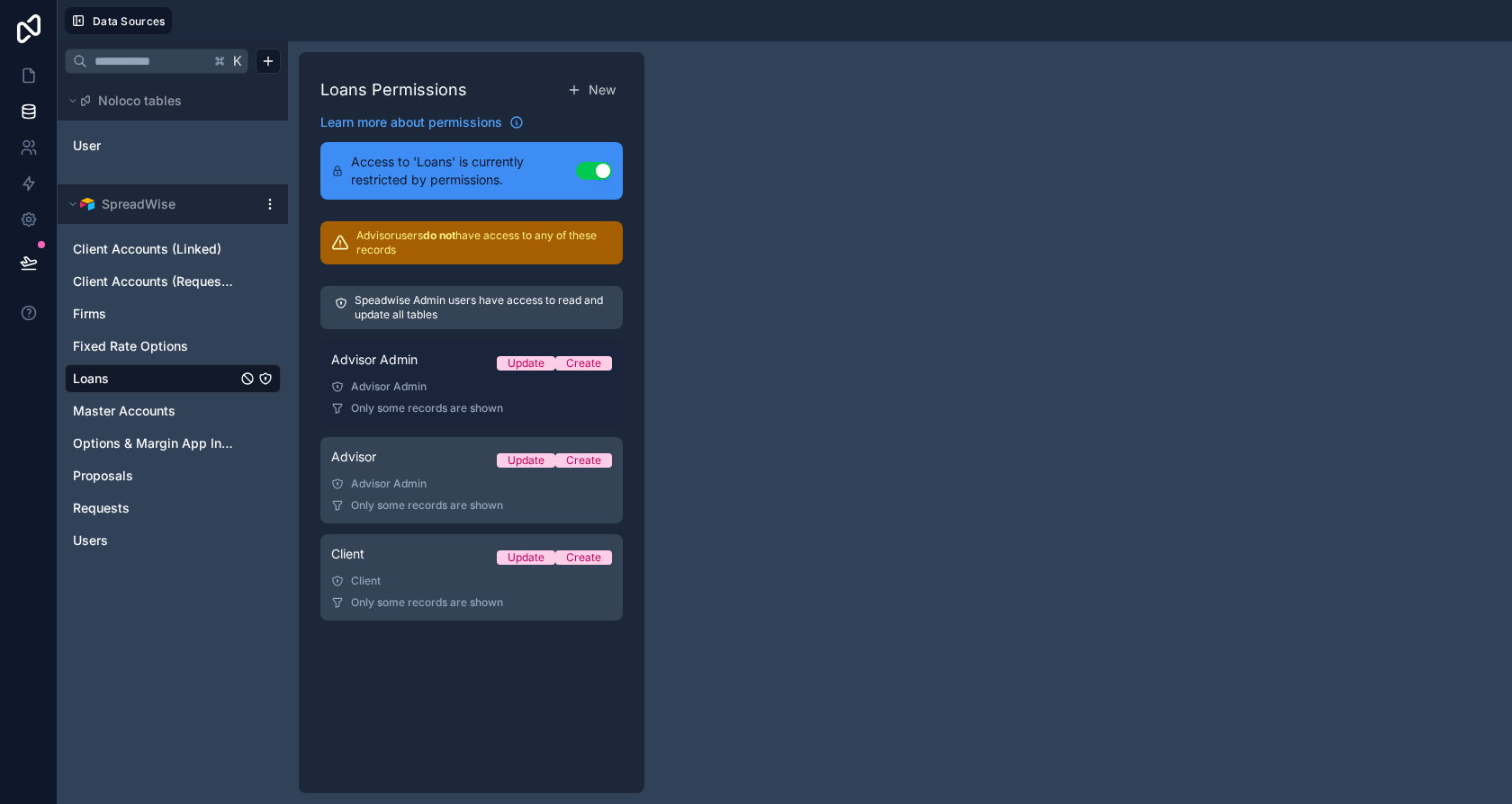
click at [435, 406] on span "Only some records are shown" at bounding box center [427, 408] width 152 height 14
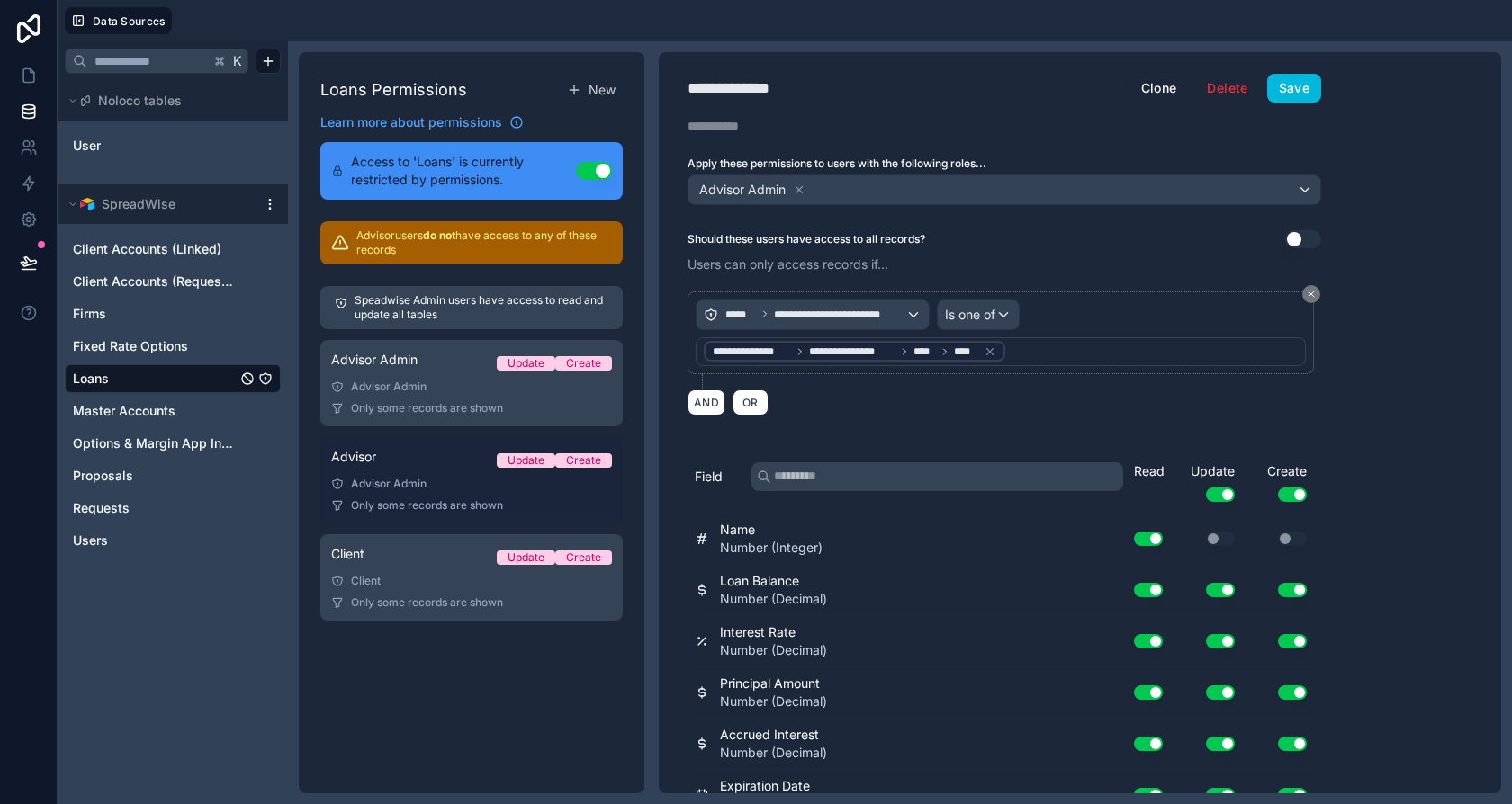
click at [443, 448] on div "Advisor Update Create" at bounding box center [472, 460] width 281 height 25
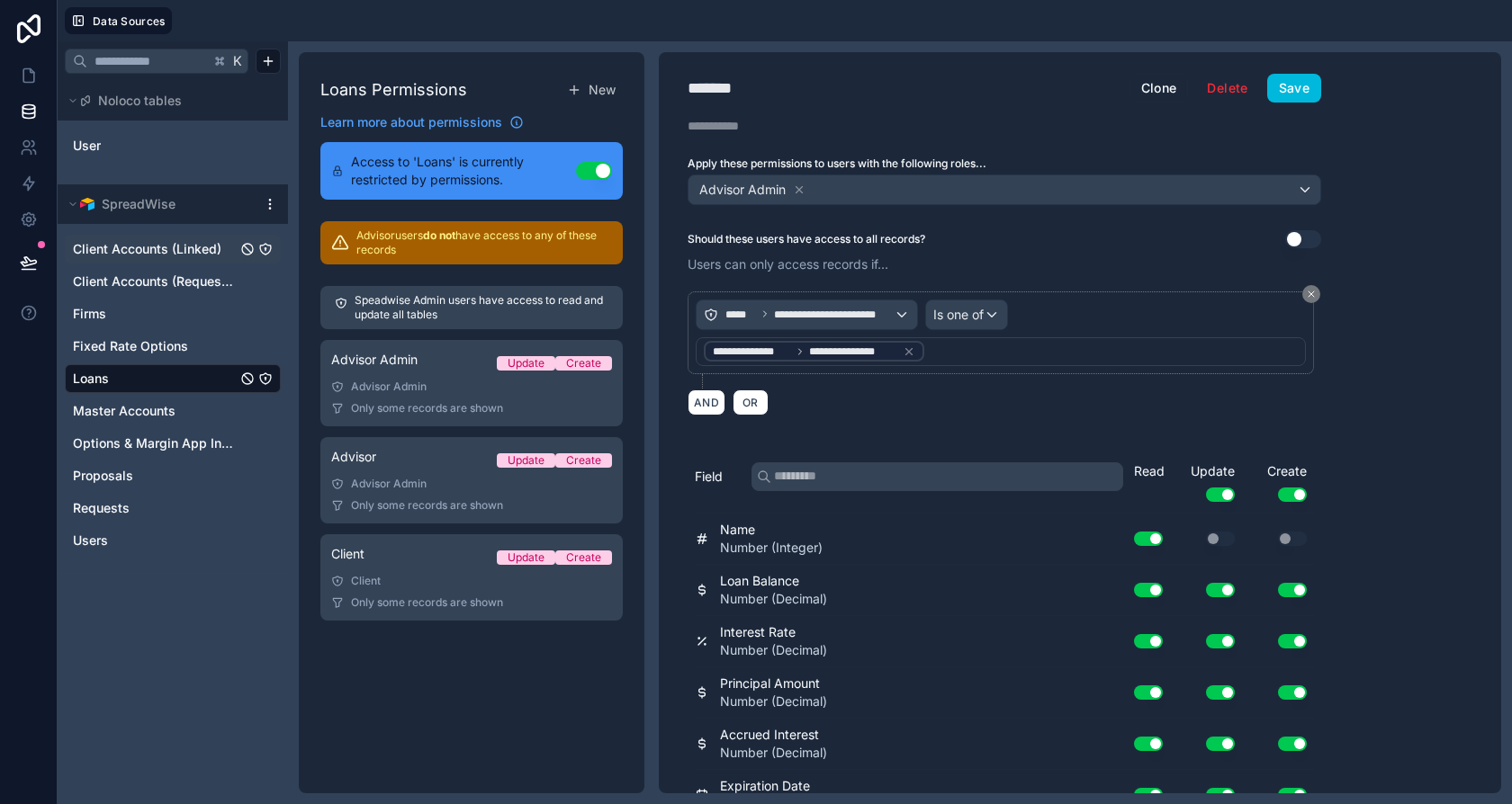
click at [269, 242] on icon "Client Accounts (Linked)" at bounding box center [265, 248] width 14 height 14
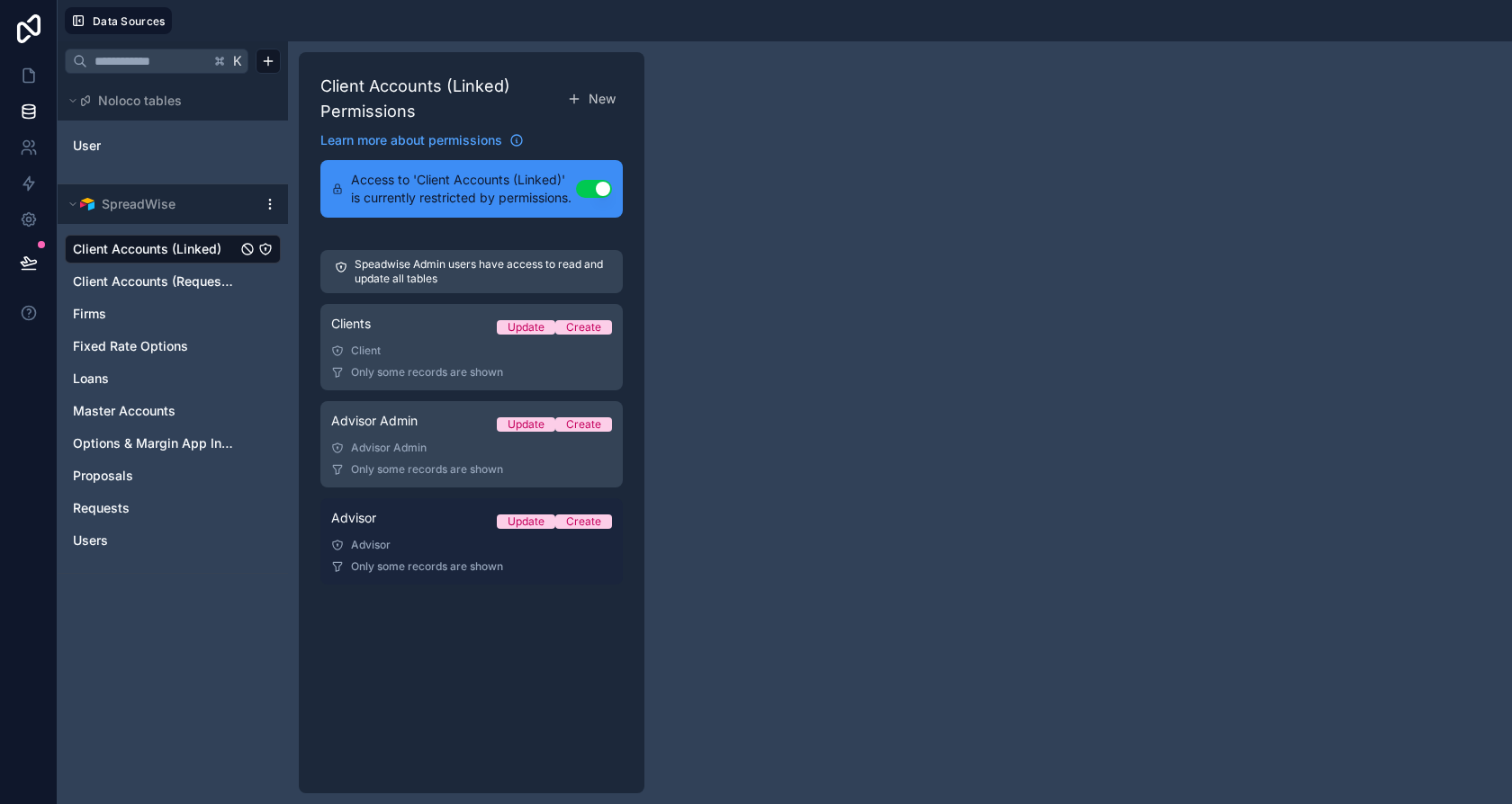
click at [428, 566] on span "Only some records are shown" at bounding box center [427, 566] width 152 height 14
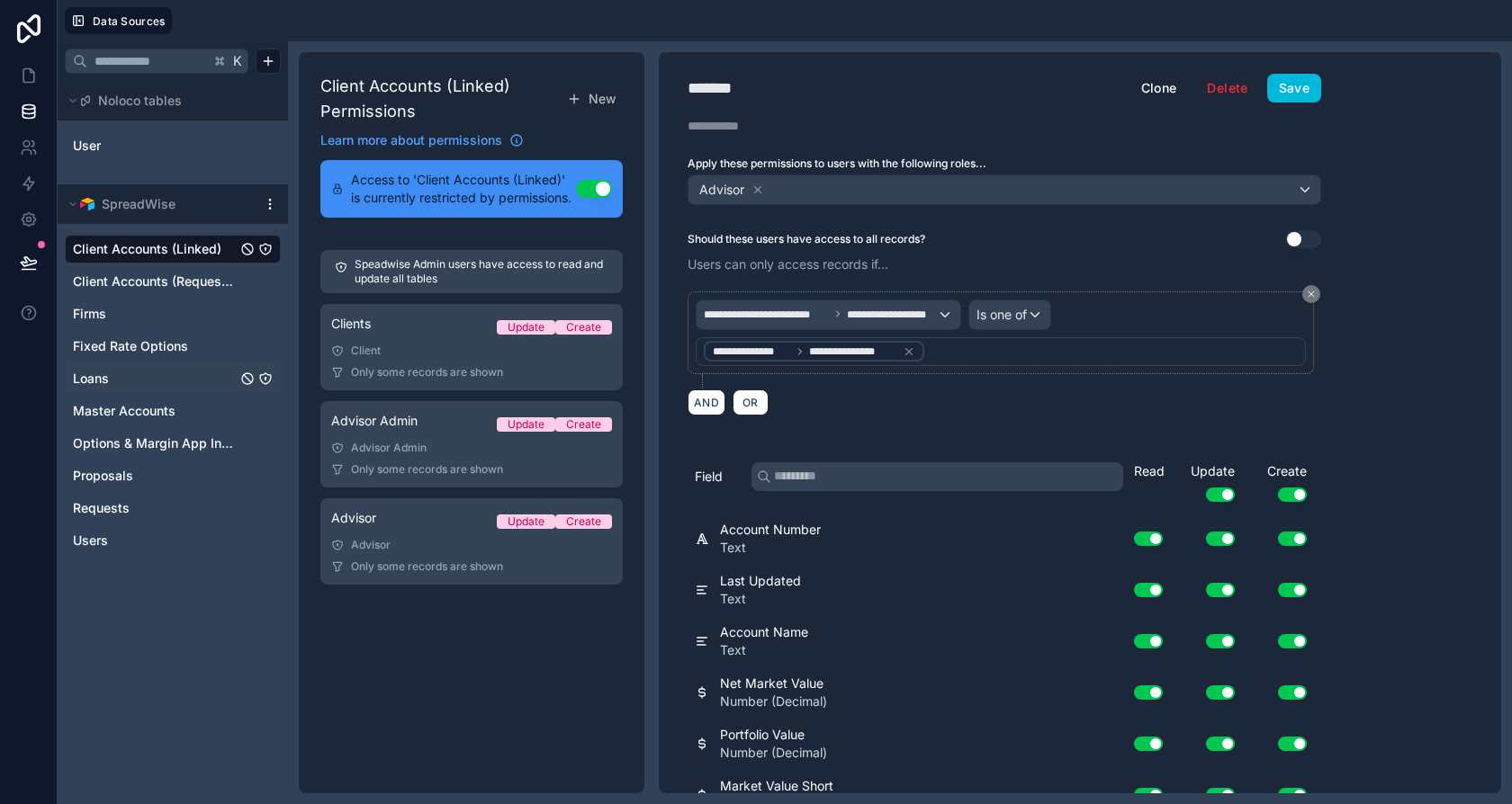
click at [264, 374] on icon "Loans" at bounding box center [265, 378] width 14 height 14
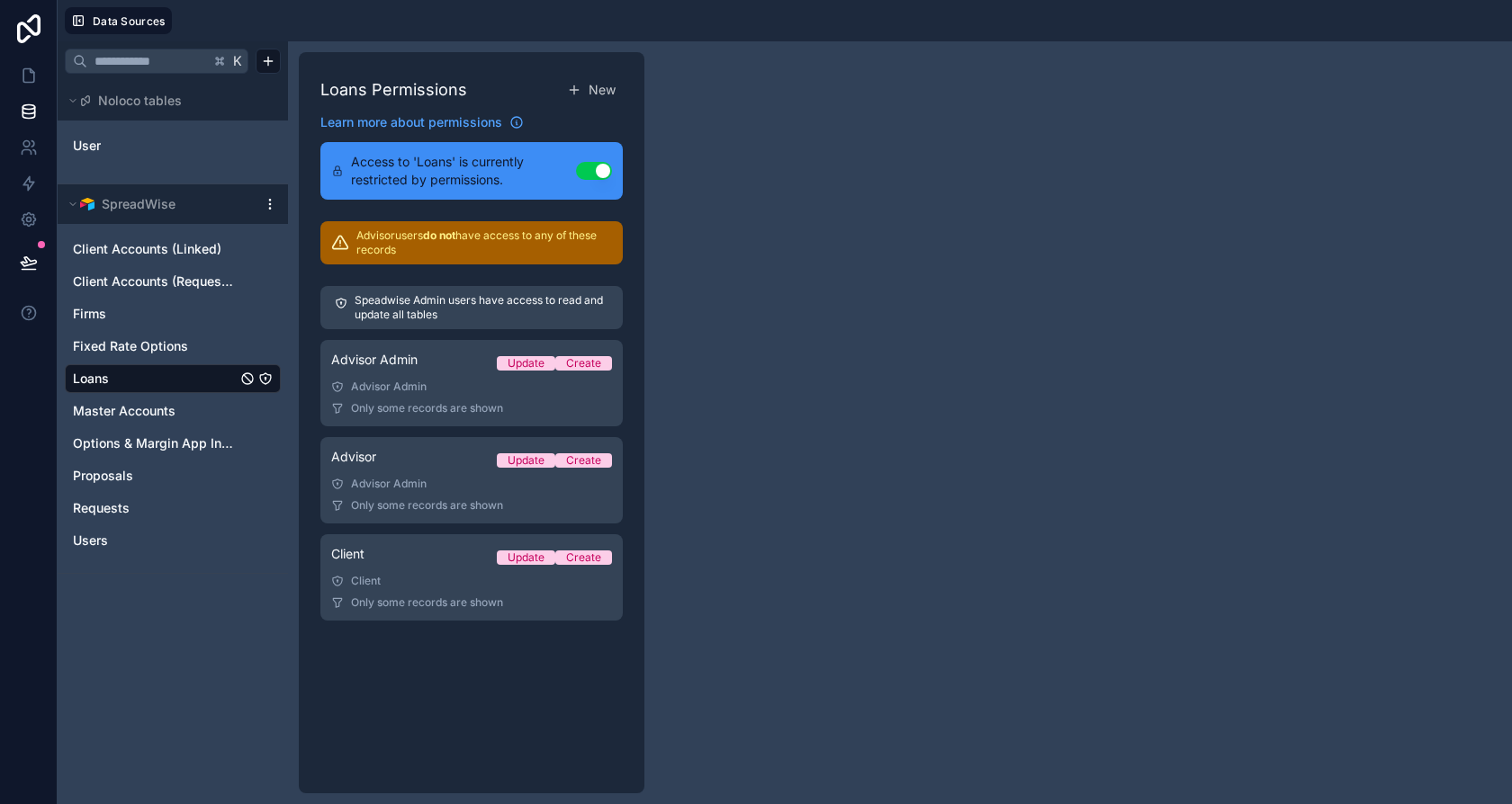
click at [453, 240] on strong "do not" at bounding box center [439, 235] width 33 height 13
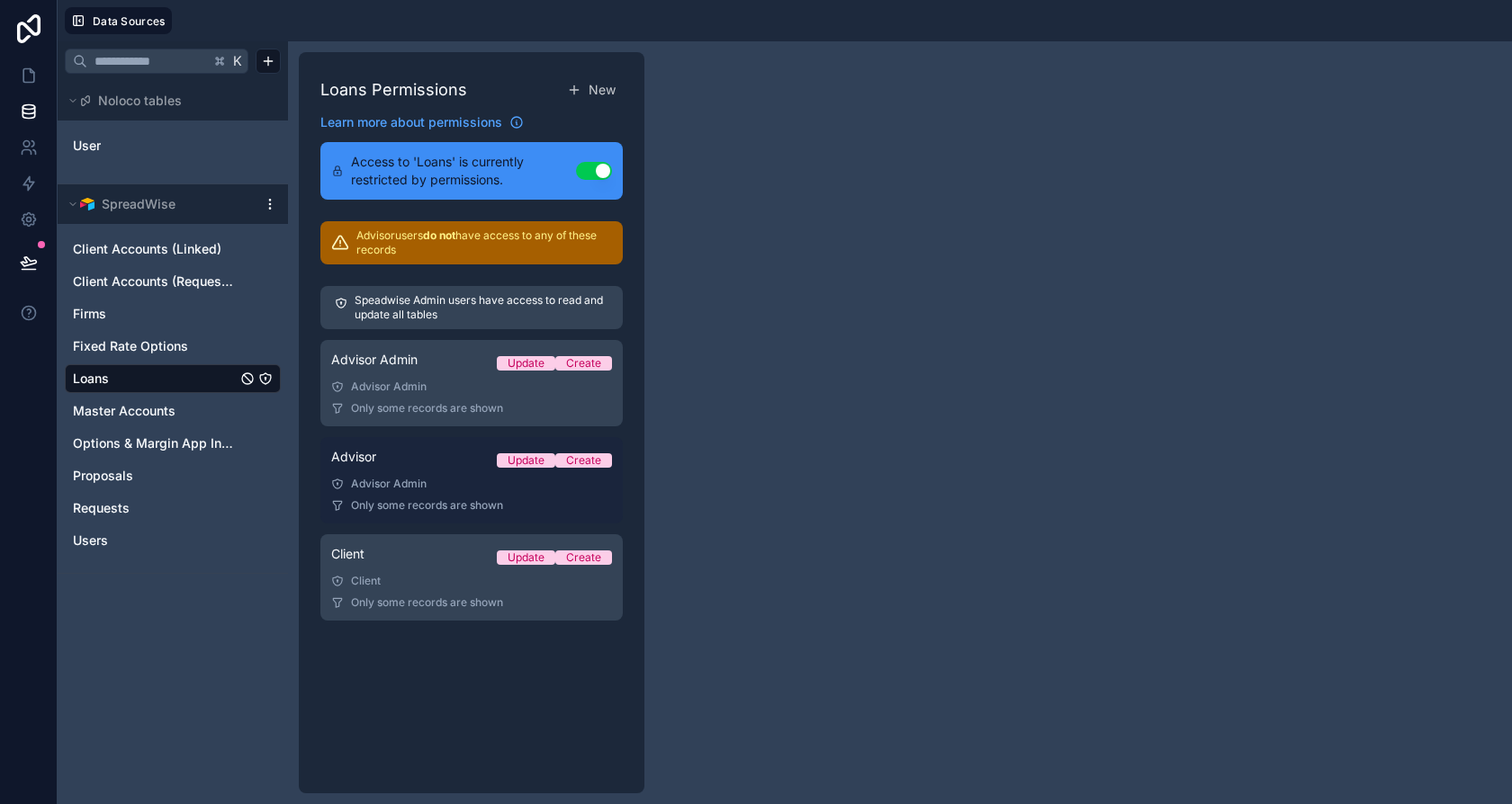
click at [448, 461] on div "Advisor Update Create" at bounding box center [472, 460] width 281 height 25
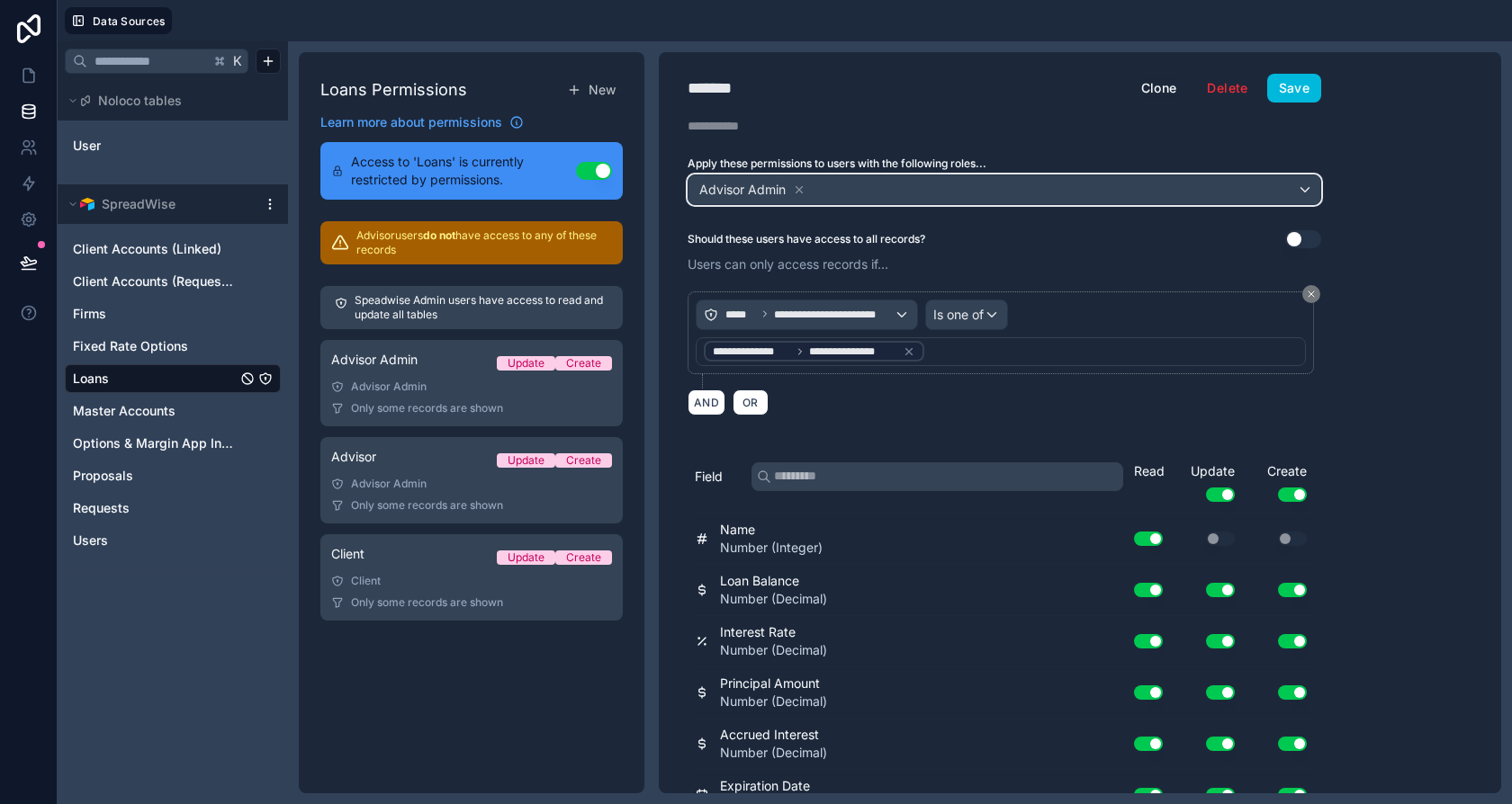
click at [776, 177] on span "Advisor Admin" at bounding box center [752, 190] width 113 height 25
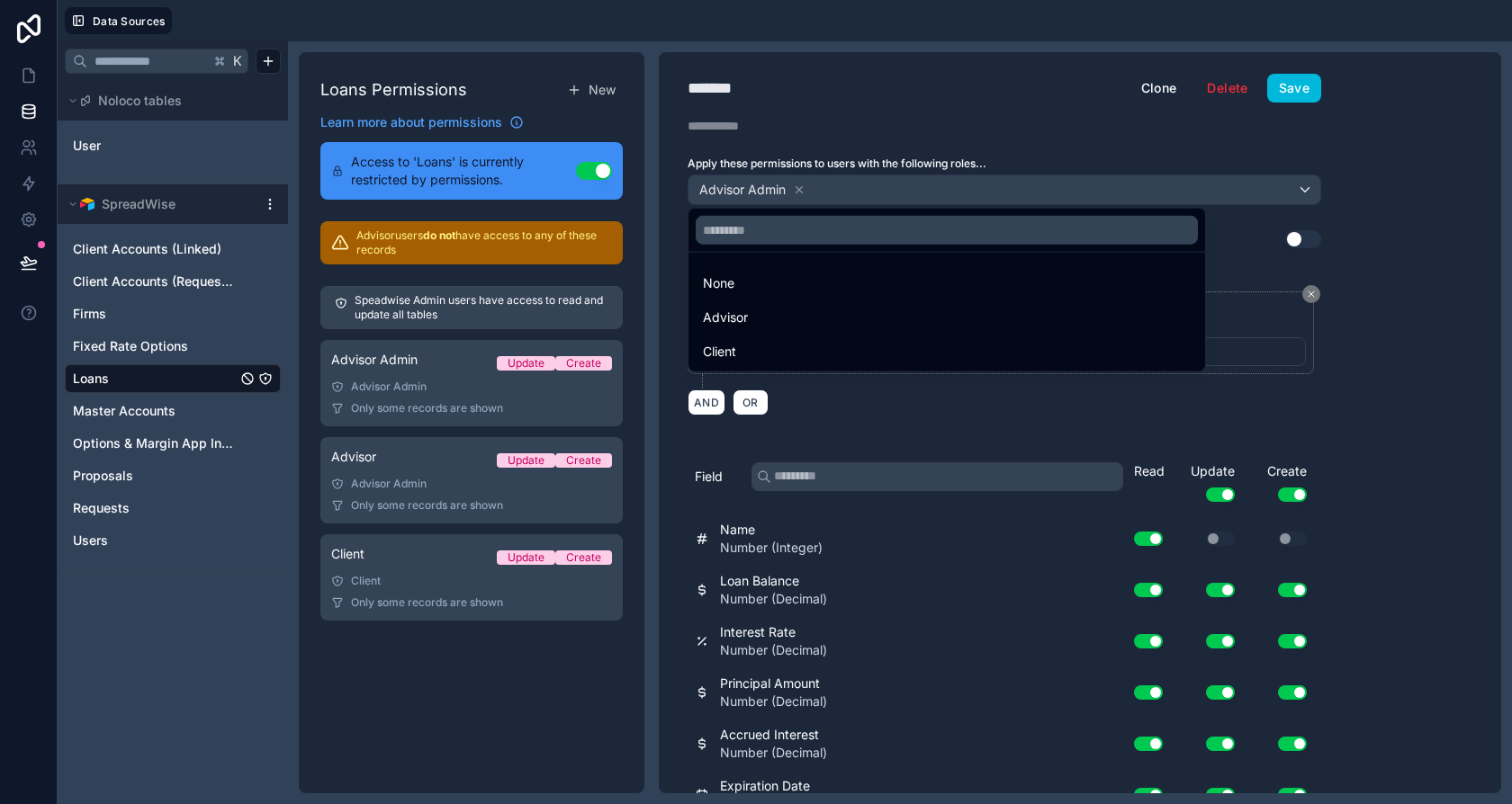
click at [802, 187] on div at bounding box center [756, 402] width 1512 height 804
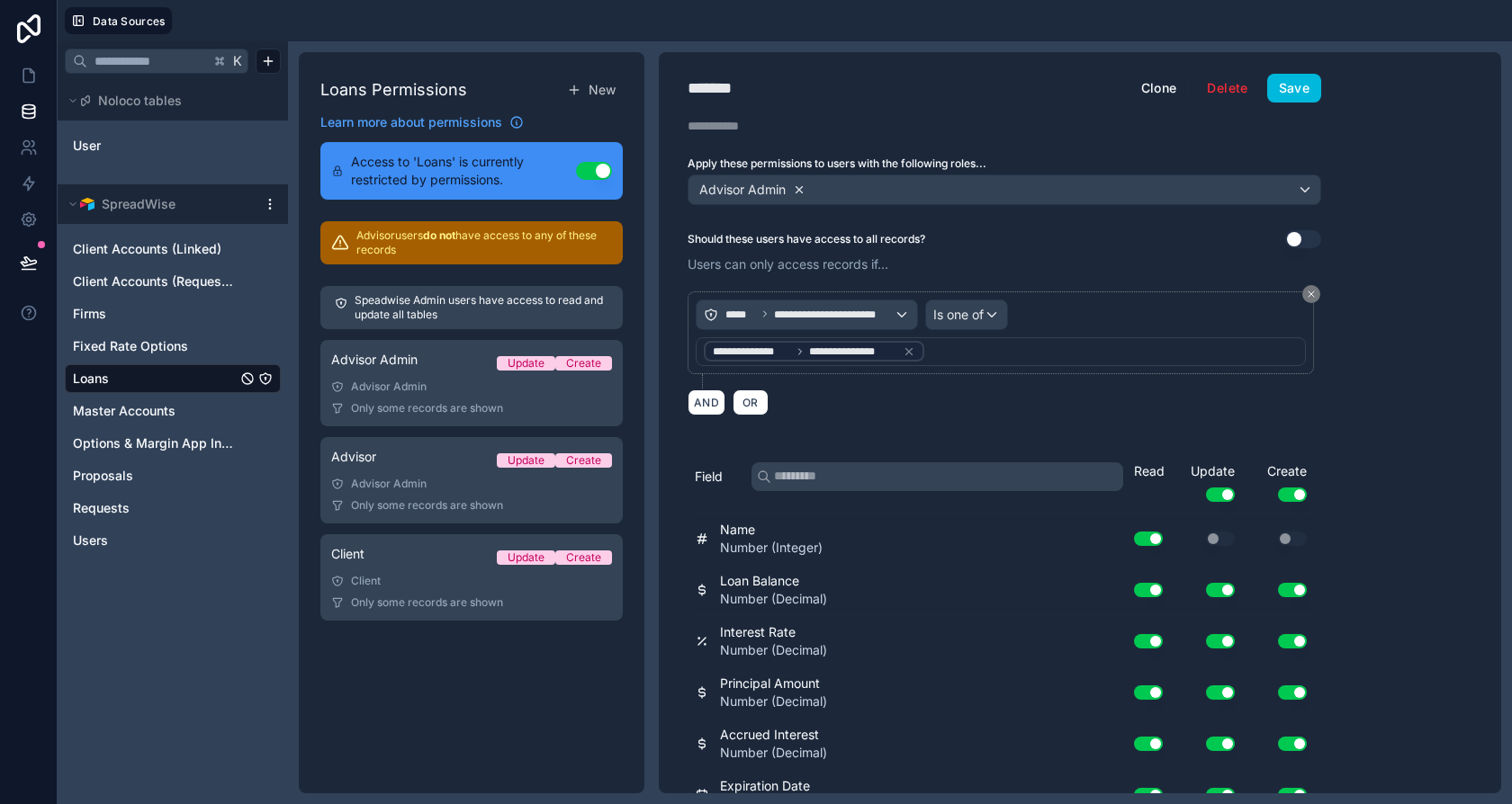
click at [800, 189] on icon at bounding box center [798, 190] width 12 height 12
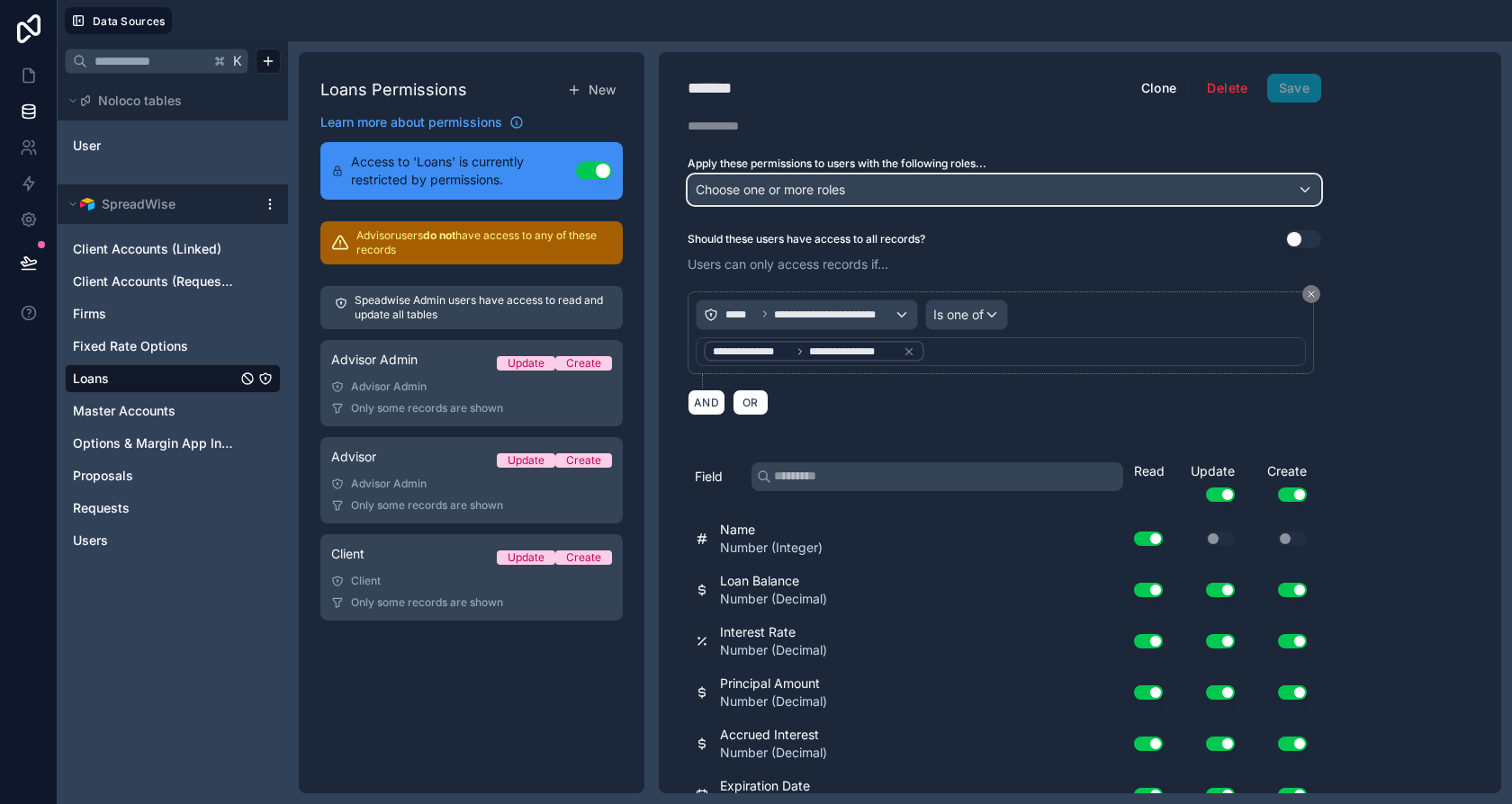
click at [800, 189] on span "Choose one or more roles" at bounding box center [770, 190] width 149 height 15
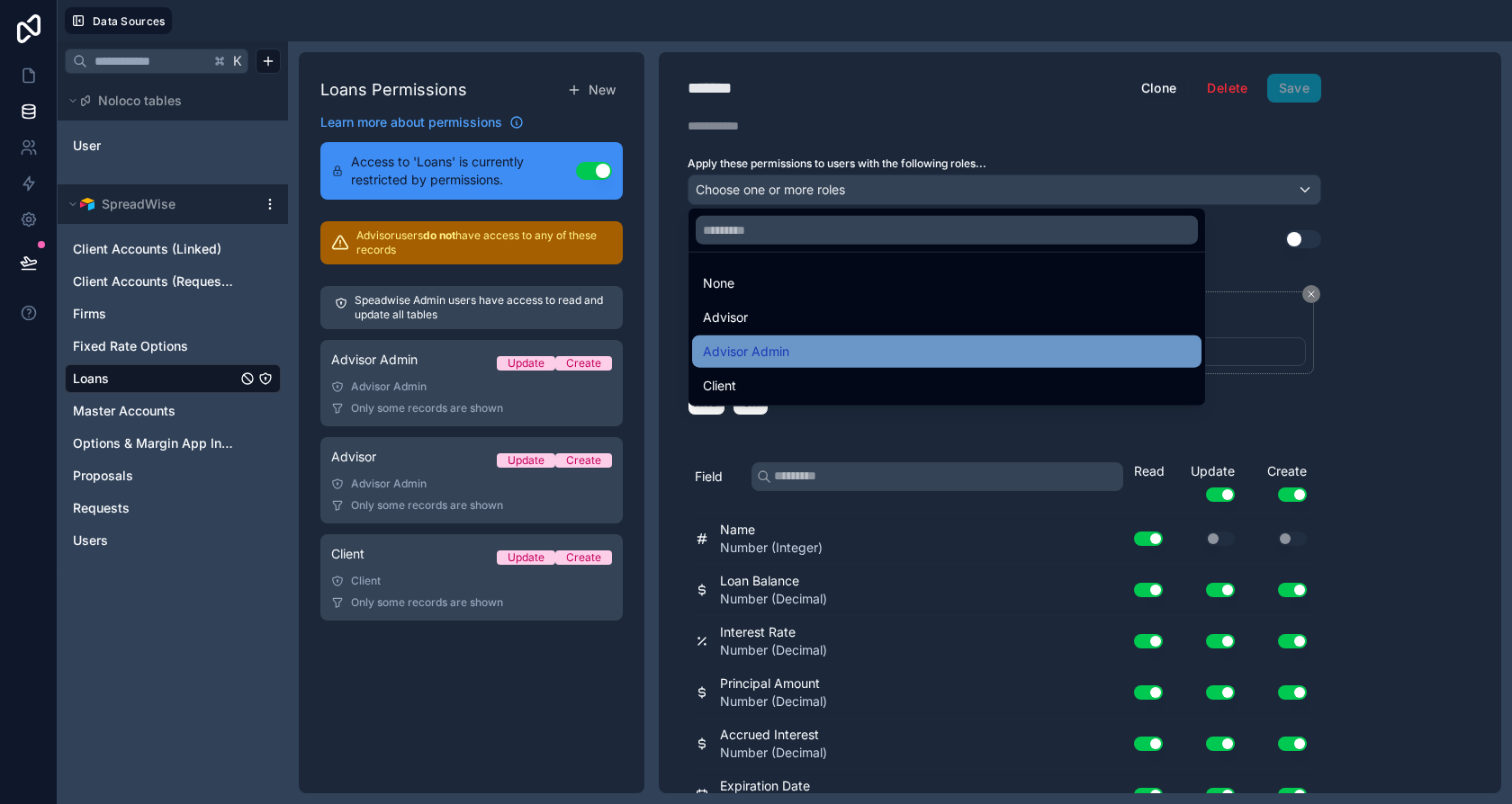
click at [772, 335] on div "Advisor Admin" at bounding box center [946, 351] width 509 height 33
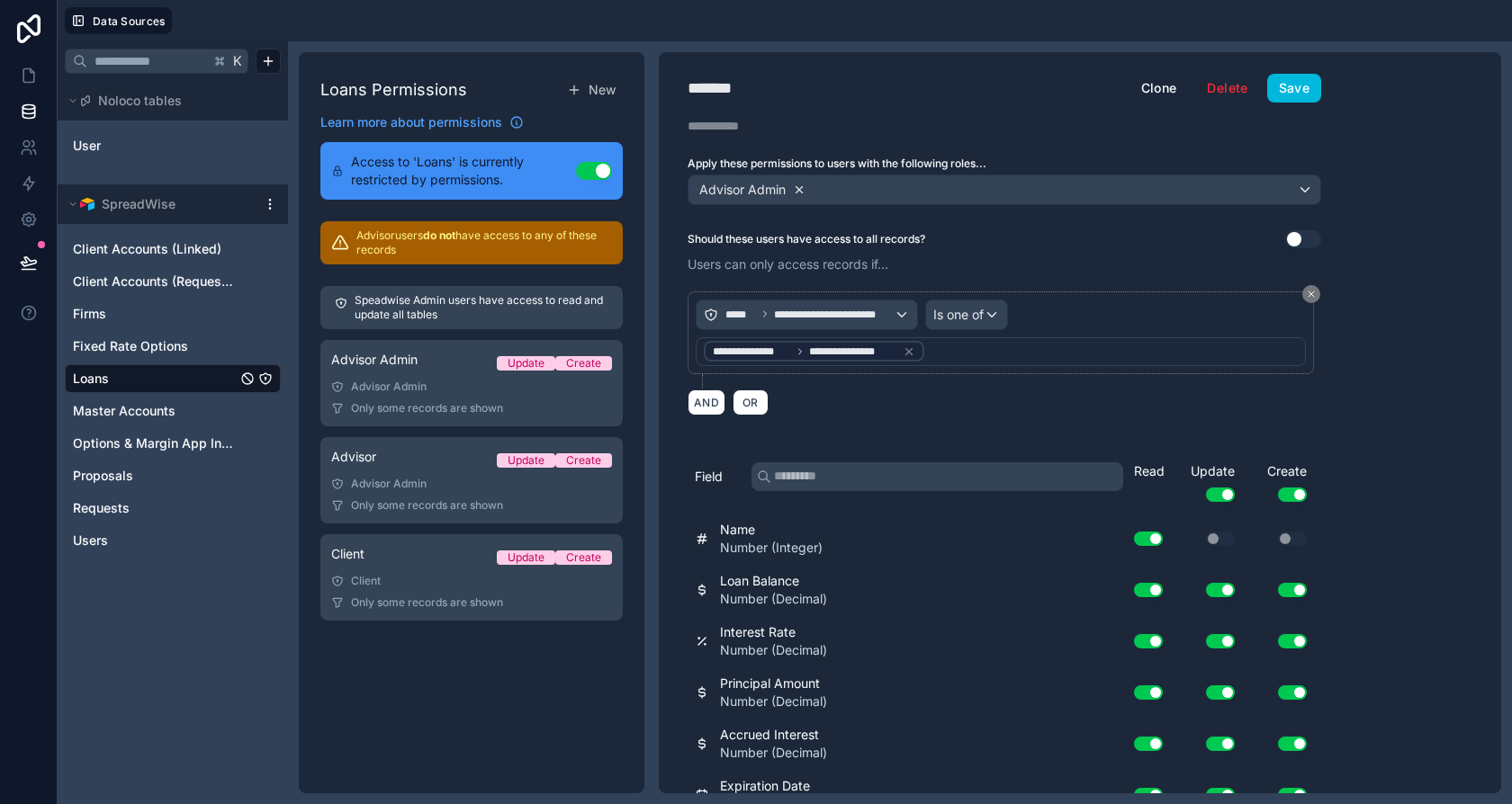
click at [798, 192] on icon at bounding box center [798, 190] width 12 height 12
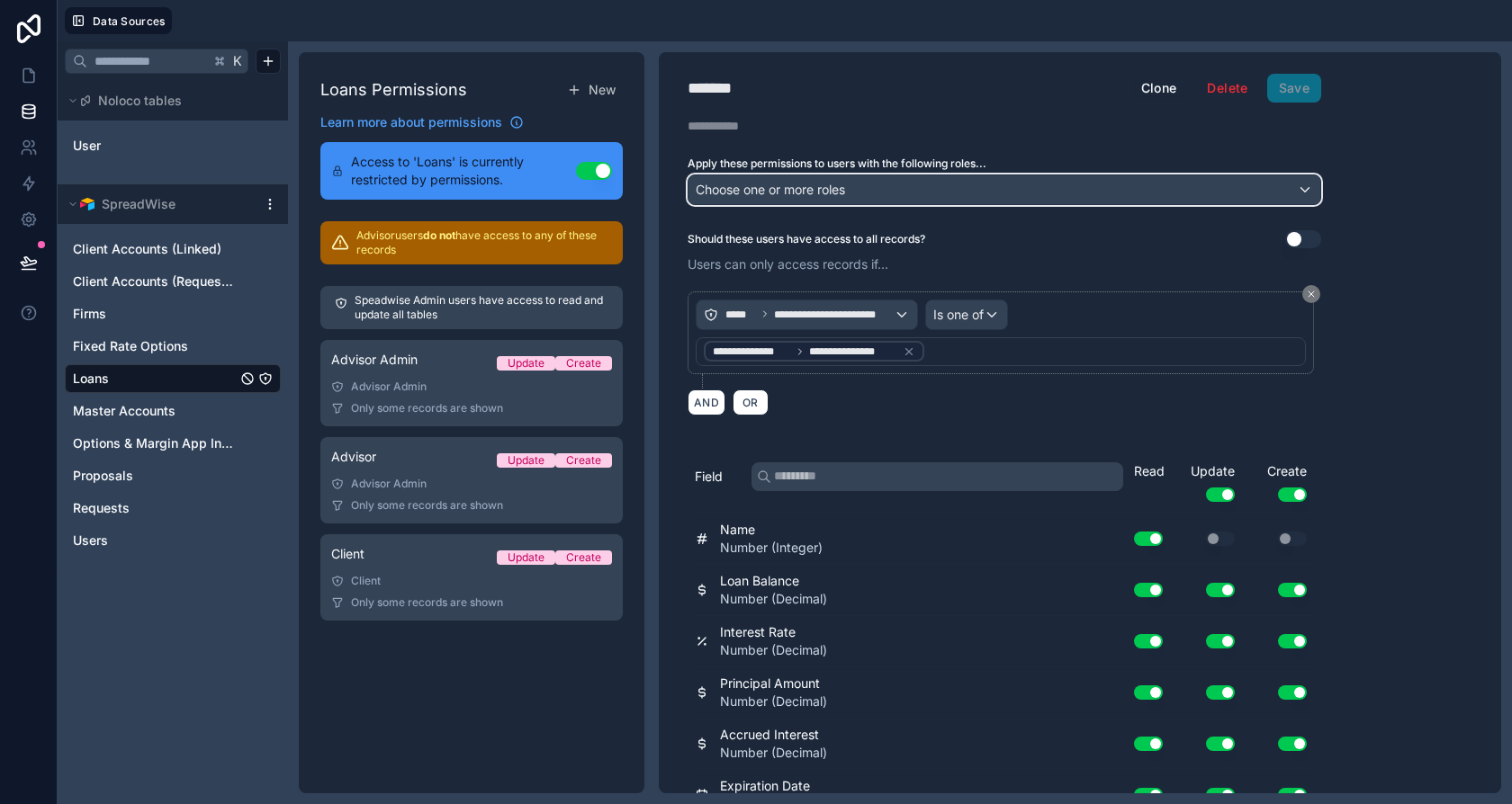
click at [798, 190] on span "Choose one or more roles" at bounding box center [770, 190] width 149 height 15
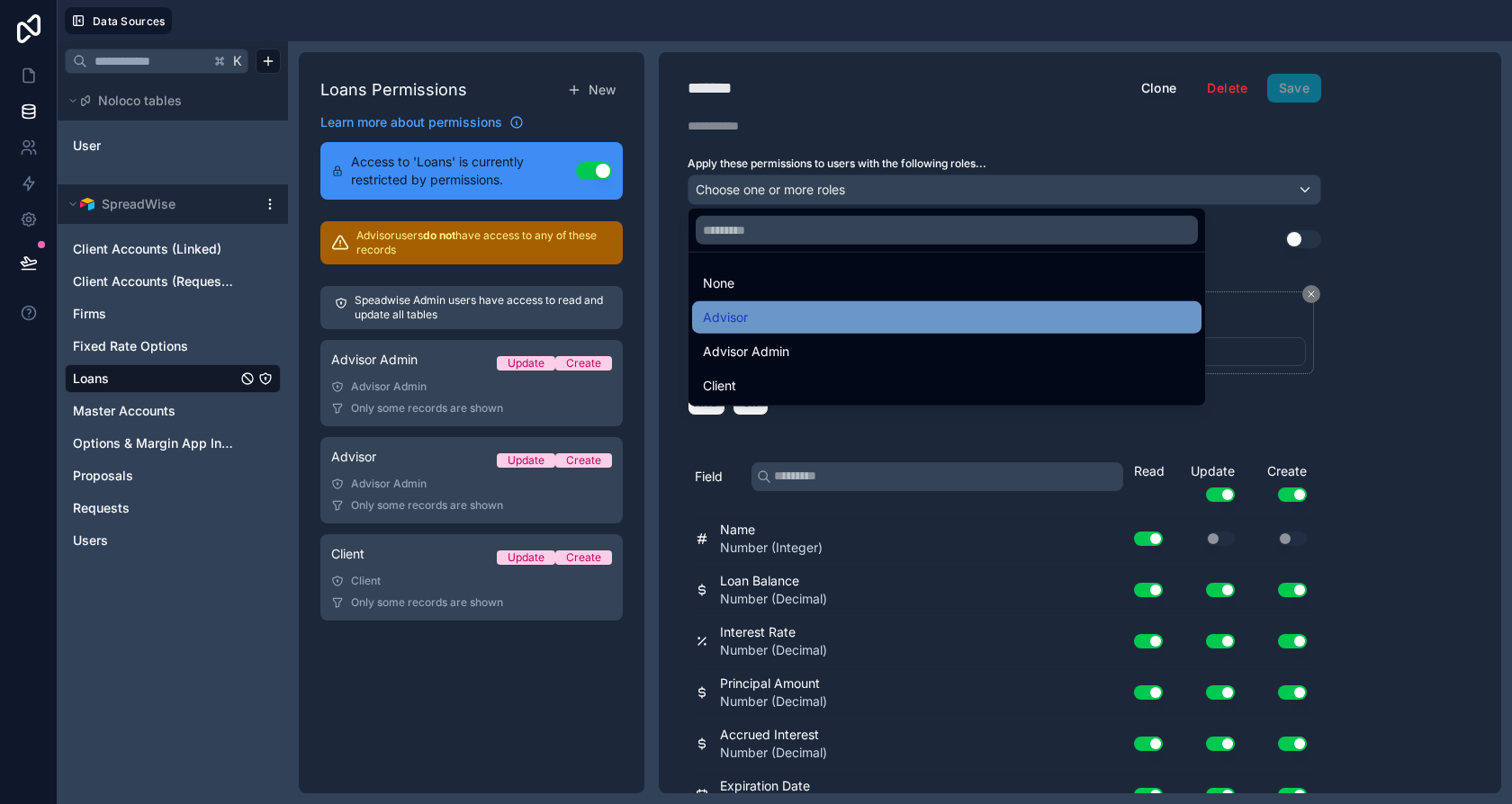
click at [733, 316] on span "Advisor" at bounding box center [726, 317] width 45 height 21
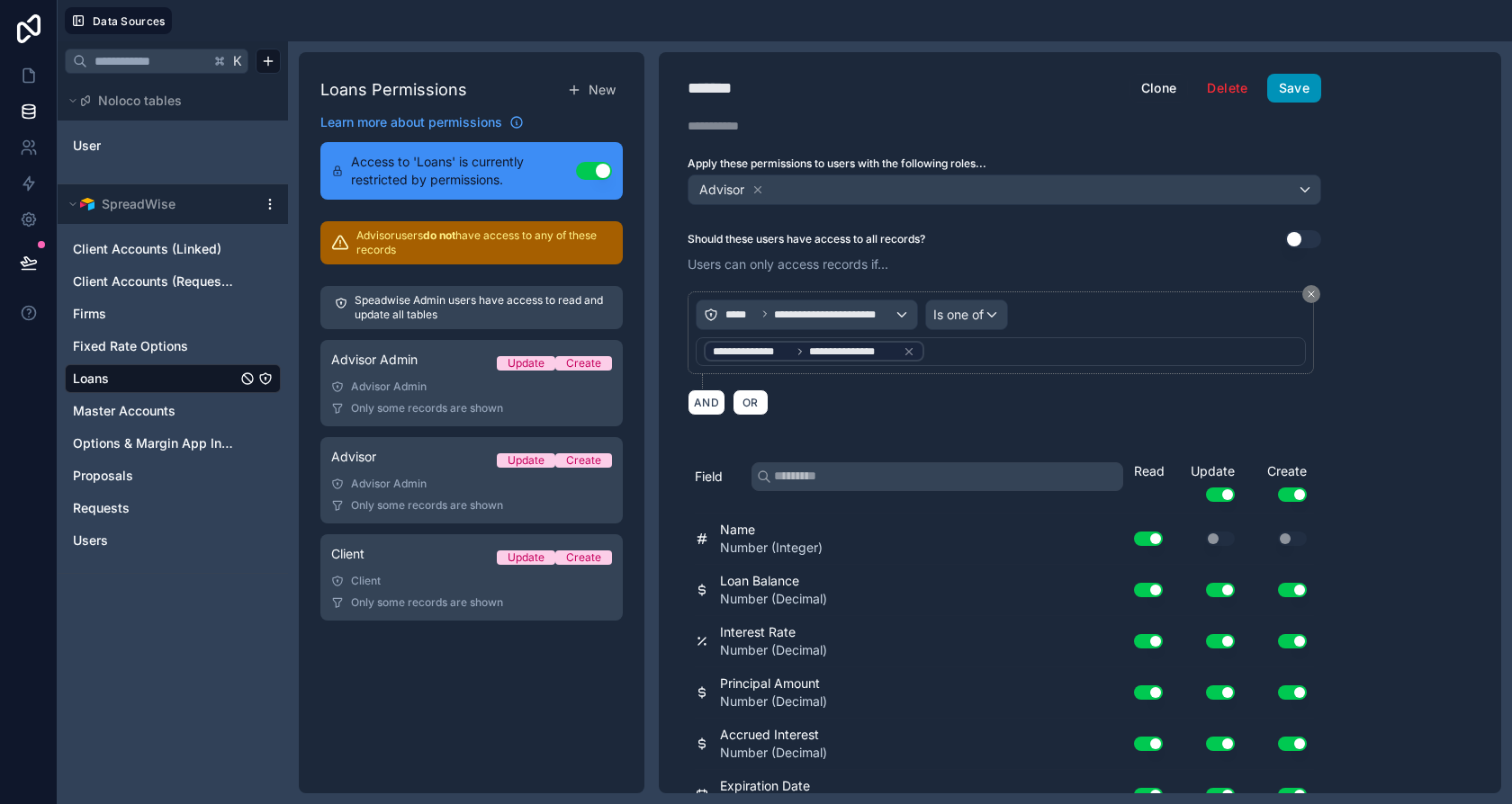
click at [1295, 78] on button "Save" at bounding box center [1294, 88] width 54 height 29
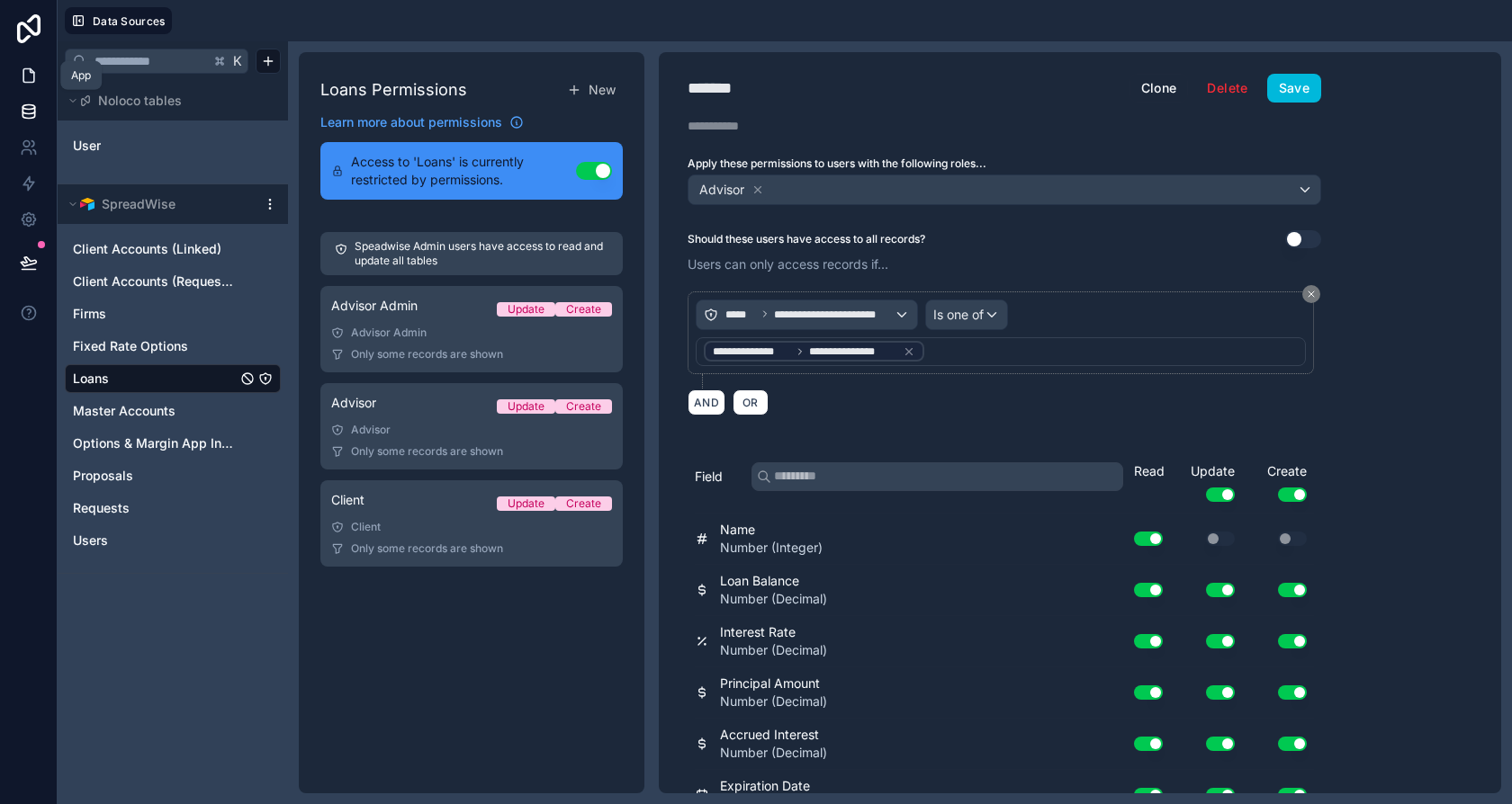
click at [25, 86] on link at bounding box center [28, 76] width 57 height 36
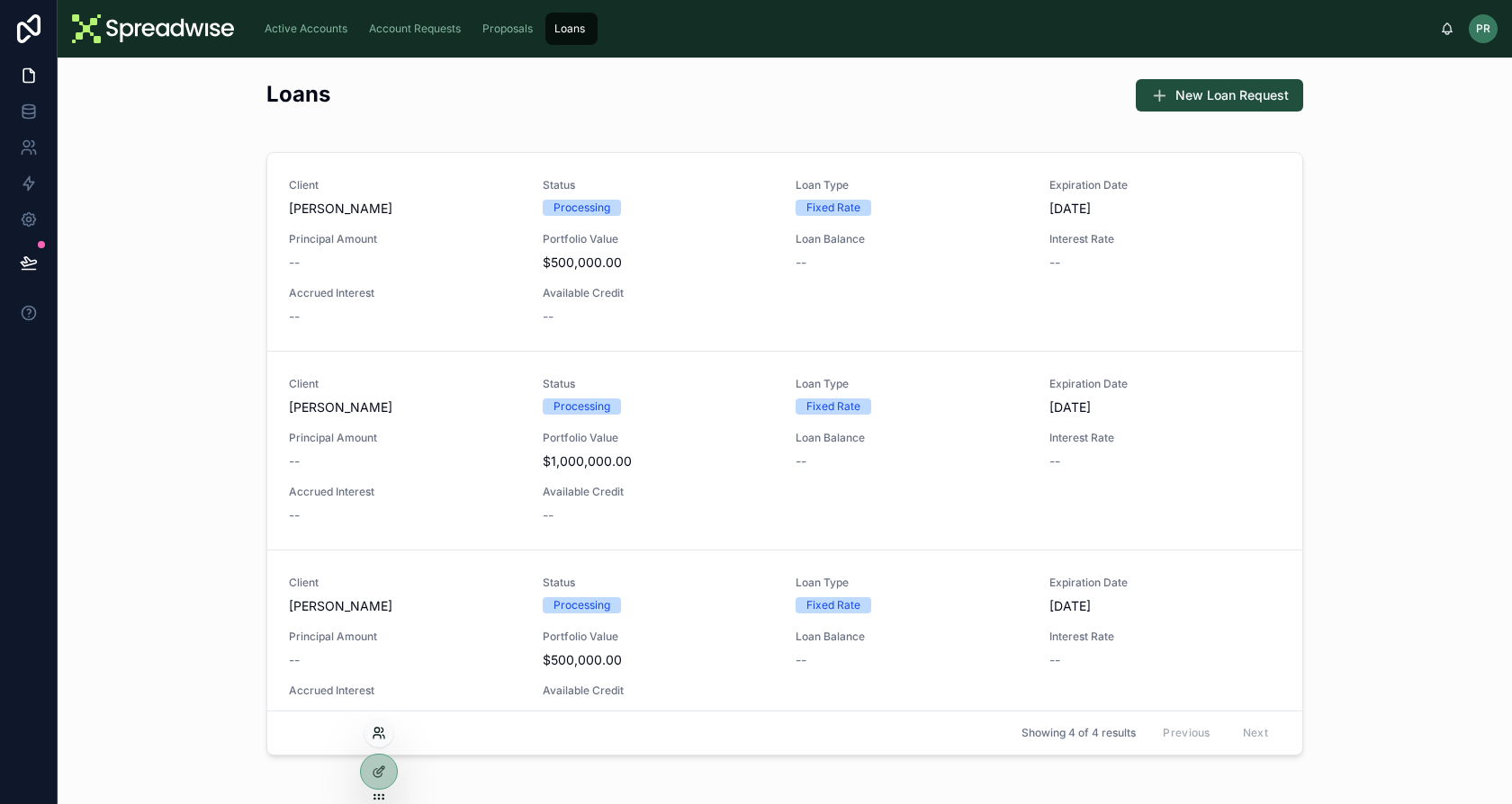
click at [374, 732] on icon at bounding box center [378, 733] width 14 height 14
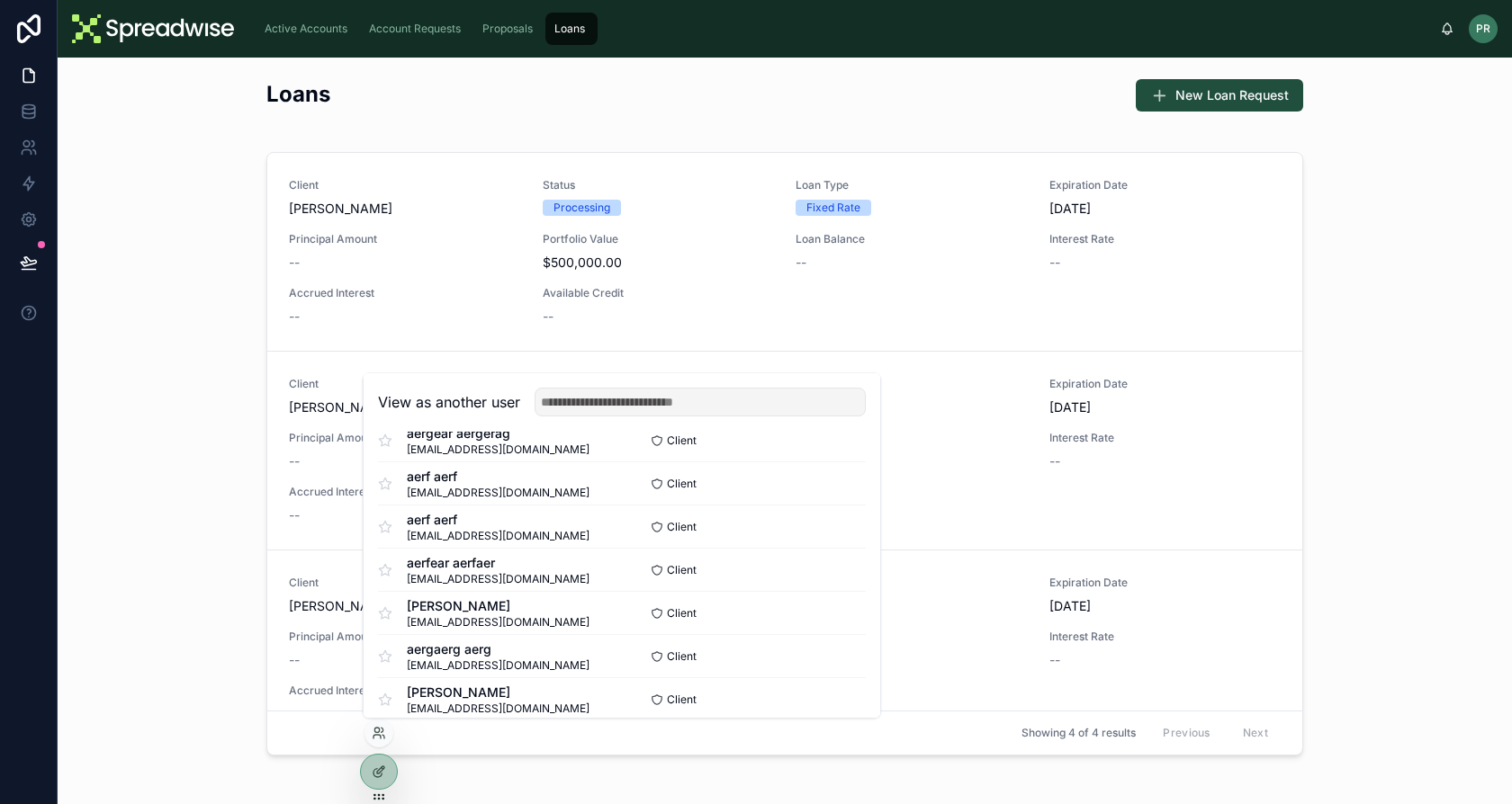
scroll to position [476, 0]
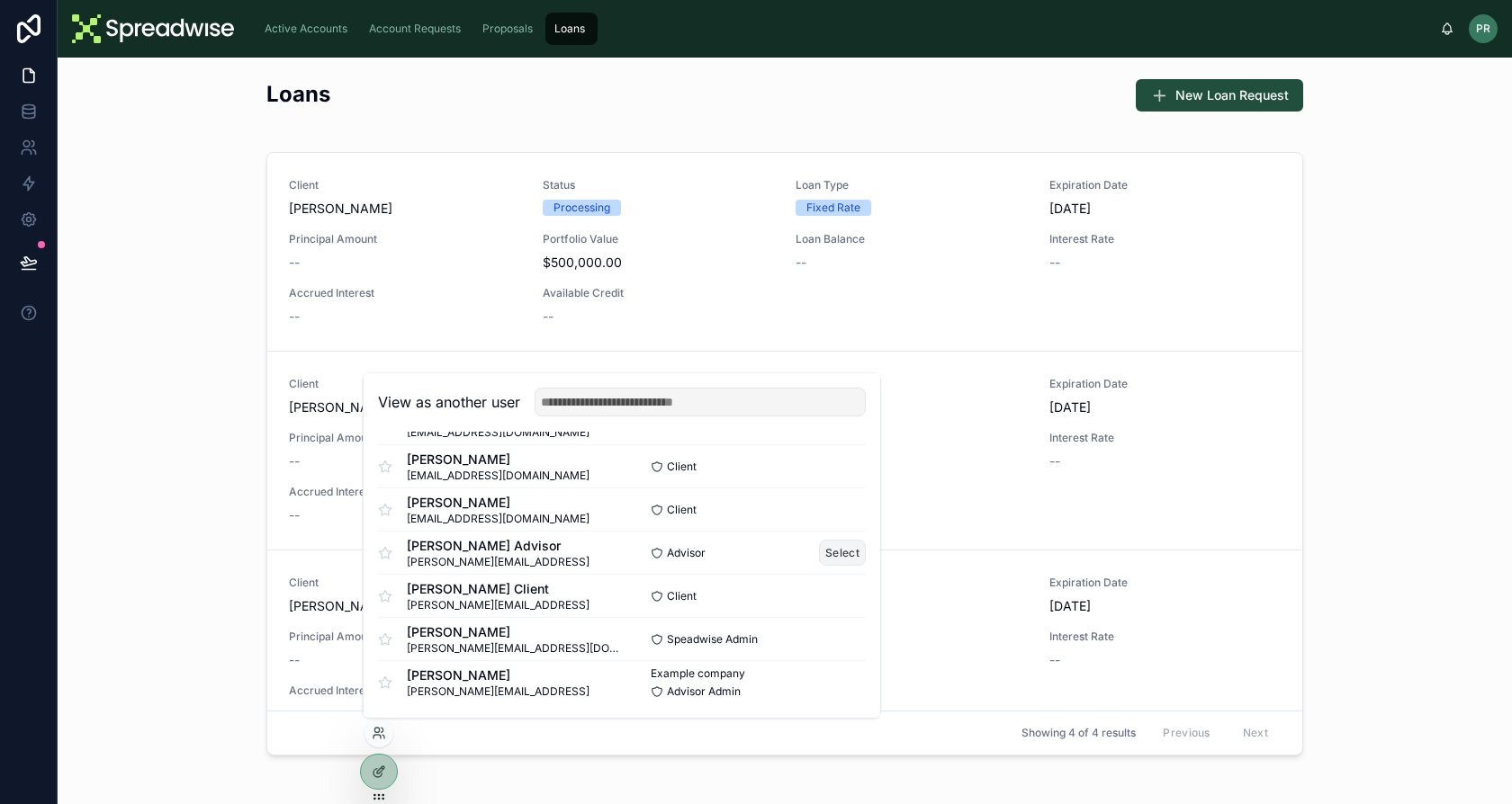
click at [827, 556] on button "Select" at bounding box center [842, 553] width 47 height 26
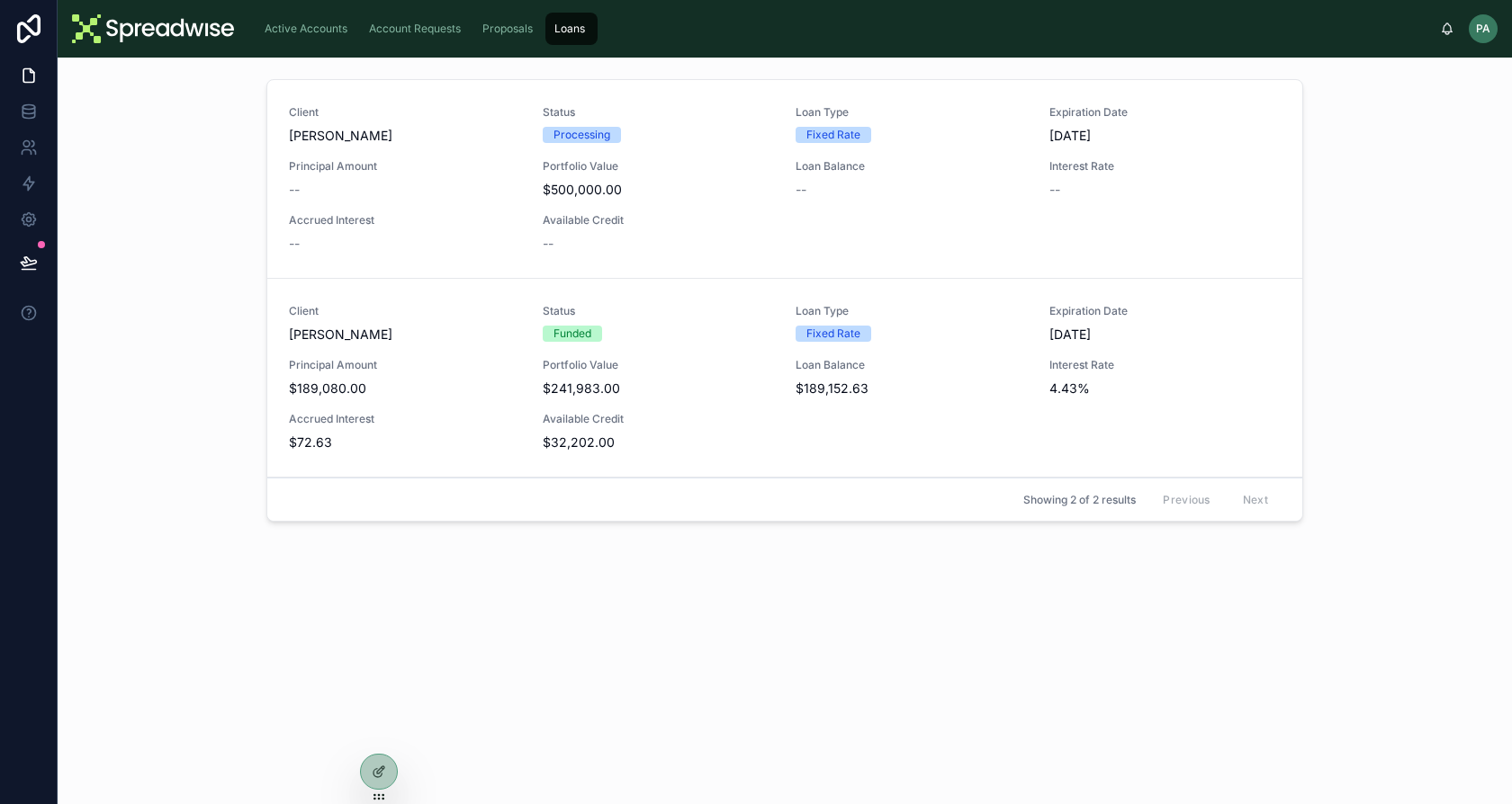
click at [502, 25] on span "Proposals" at bounding box center [507, 28] width 50 height 14
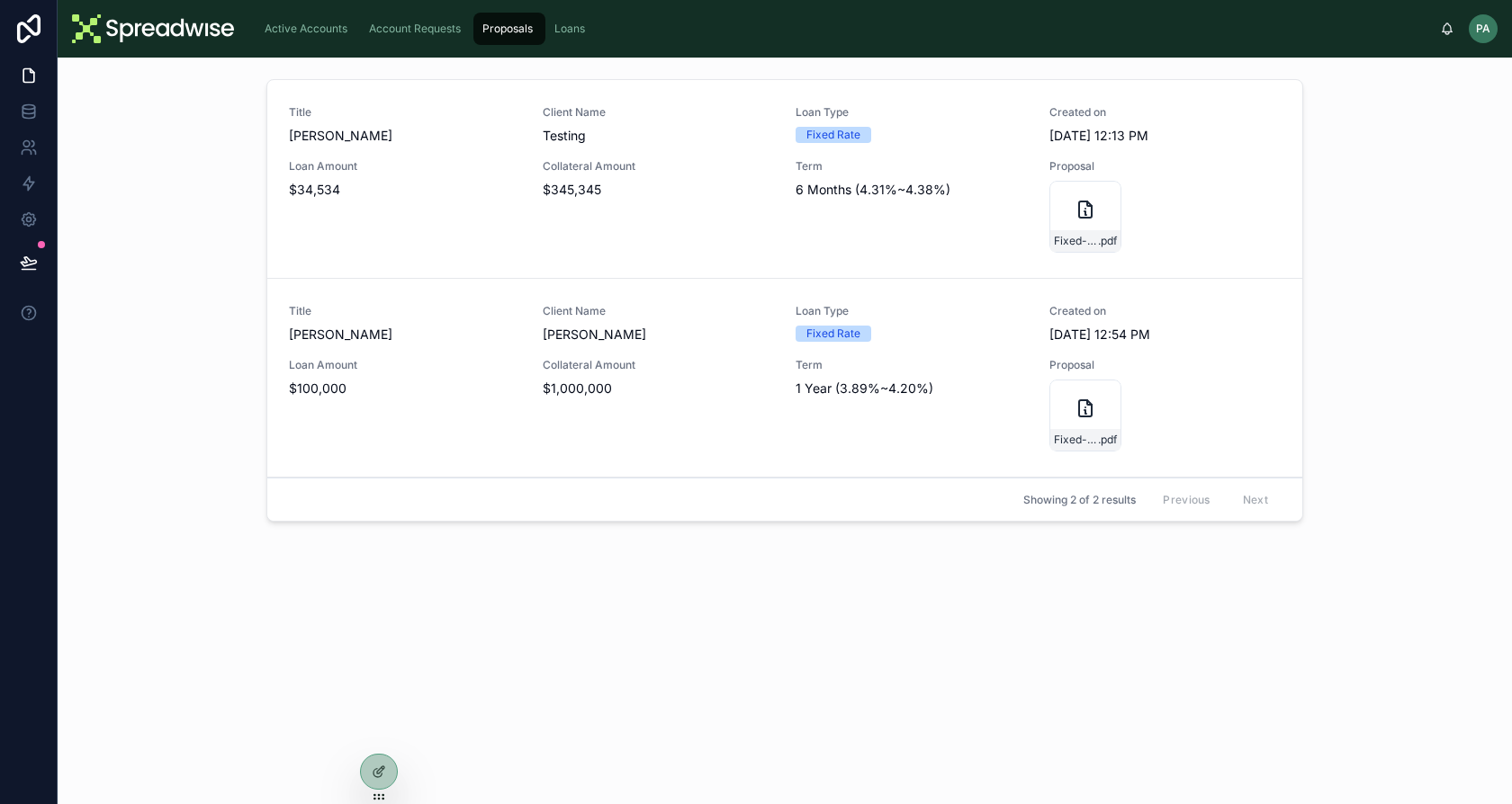
click at [427, 33] on span "Account Requests" at bounding box center [415, 28] width 92 height 14
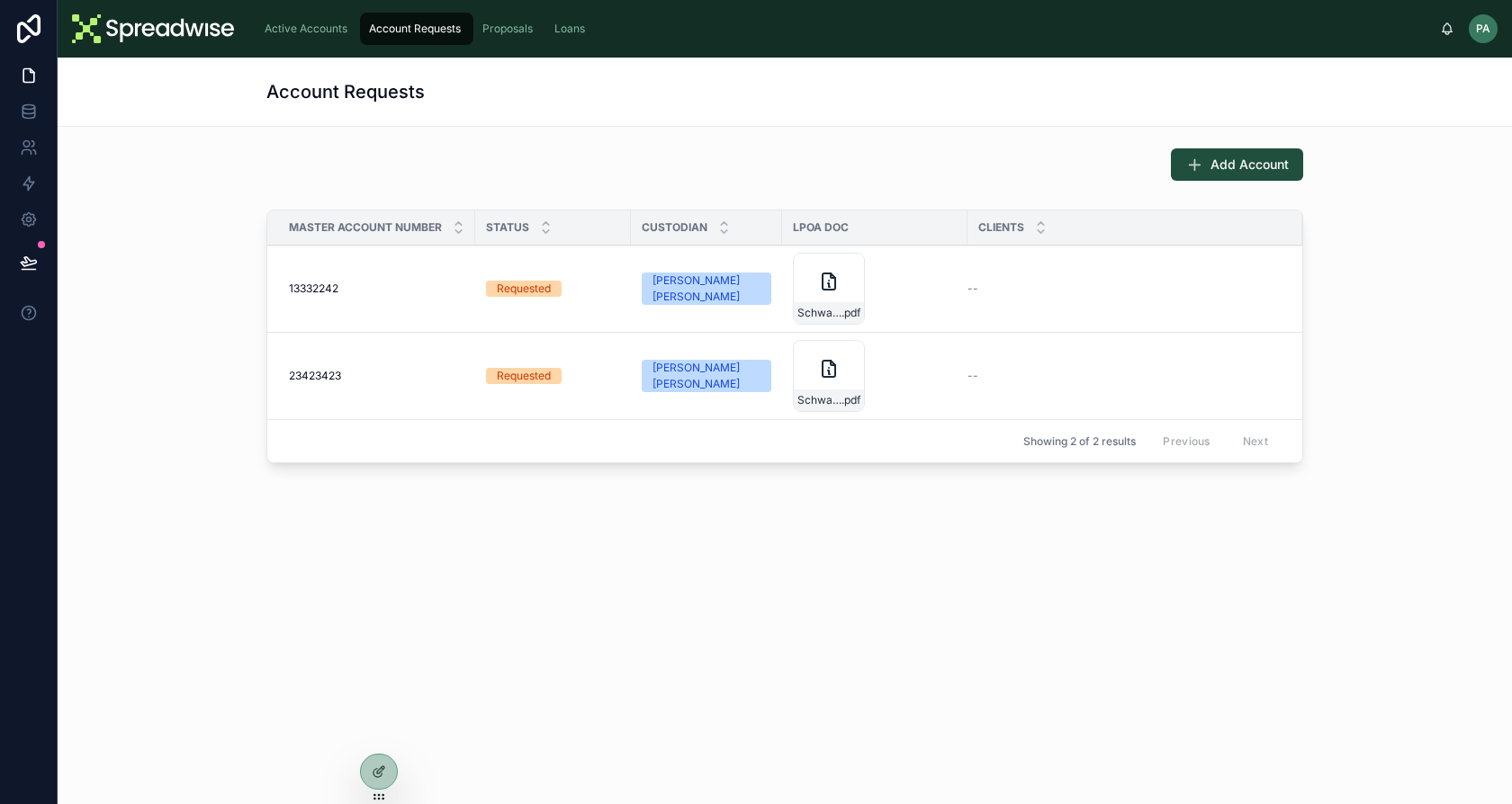
click at [334, 51] on div "Active Accounts Account Requests Proposals Loans PA [PERSON_NAME] Advisor" at bounding box center [784, 29] width 1454 height 58
click at [316, 36] on div "Active Accounts" at bounding box center [307, 28] width 93 height 29
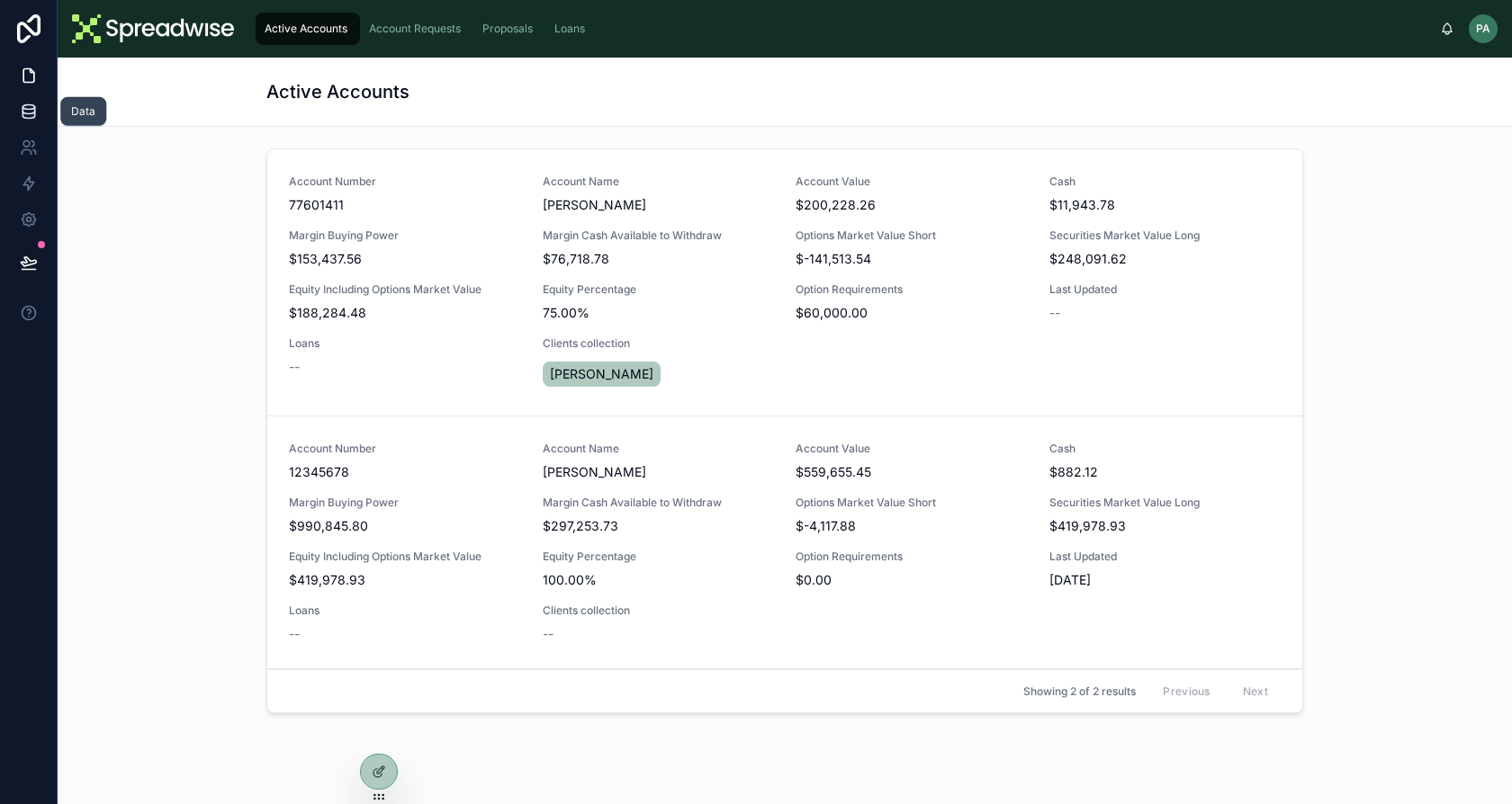
click at [39, 104] on link at bounding box center [28, 111] width 57 height 36
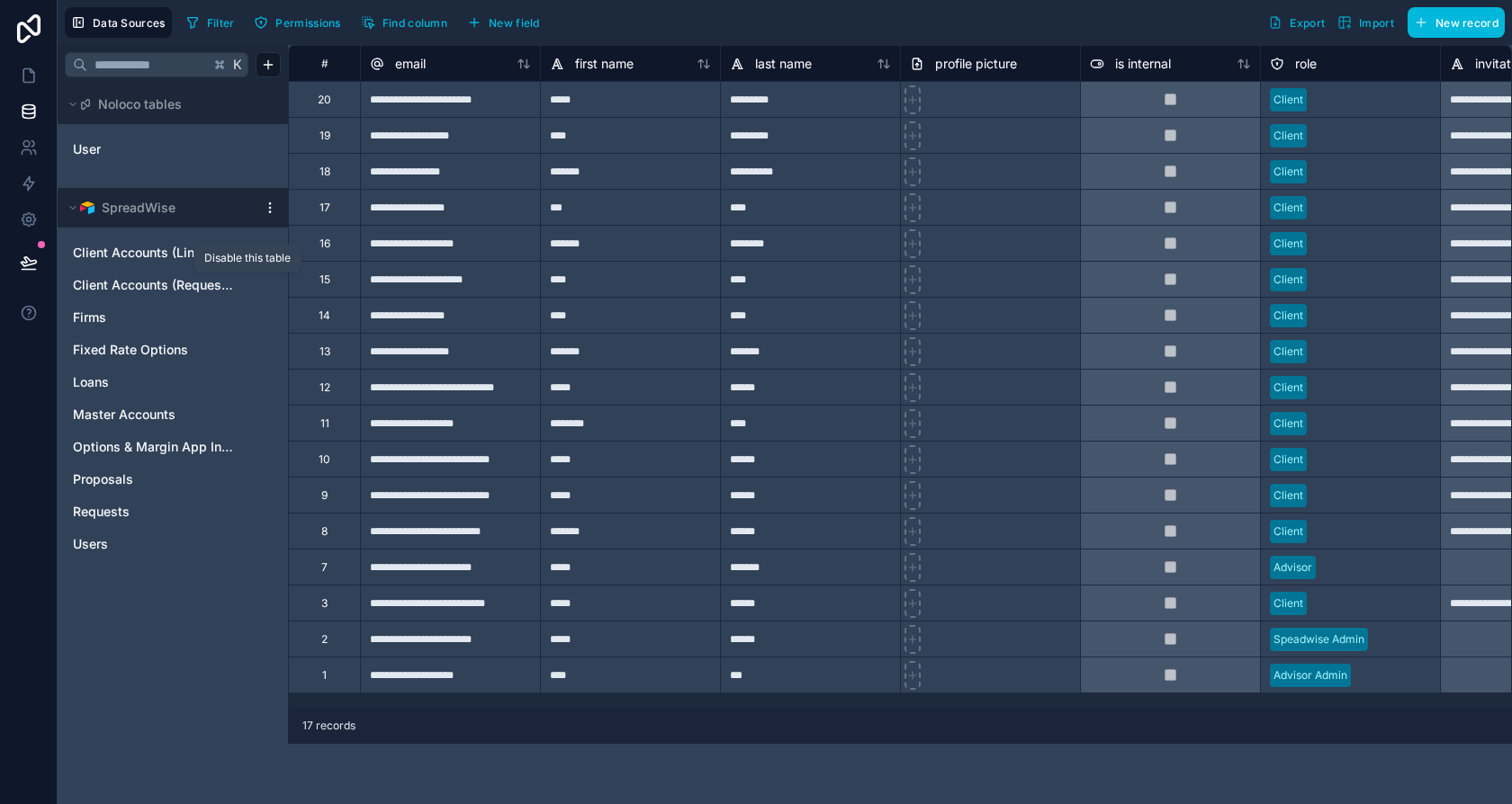
click at [250, 250] on div "Disable this table" at bounding box center [247, 258] width 108 height 29
click at [260, 252] on icon "Client Accounts (Linked)" at bounding box center [265, 253] width 11 height 11
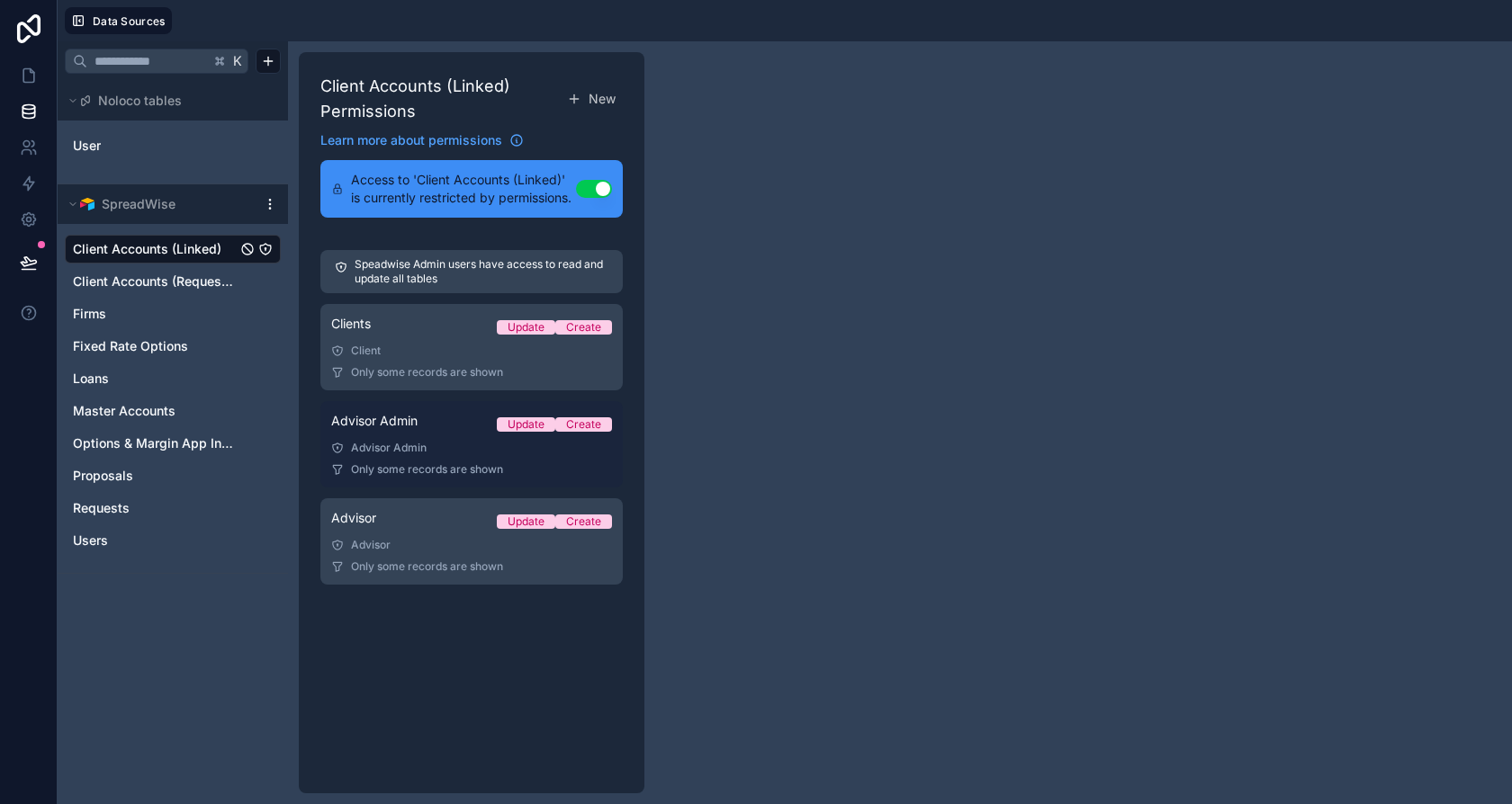
click at [438, 423] on div "Advisor Admin Update Create" at bounding box center [472, 424] width 281 height 25
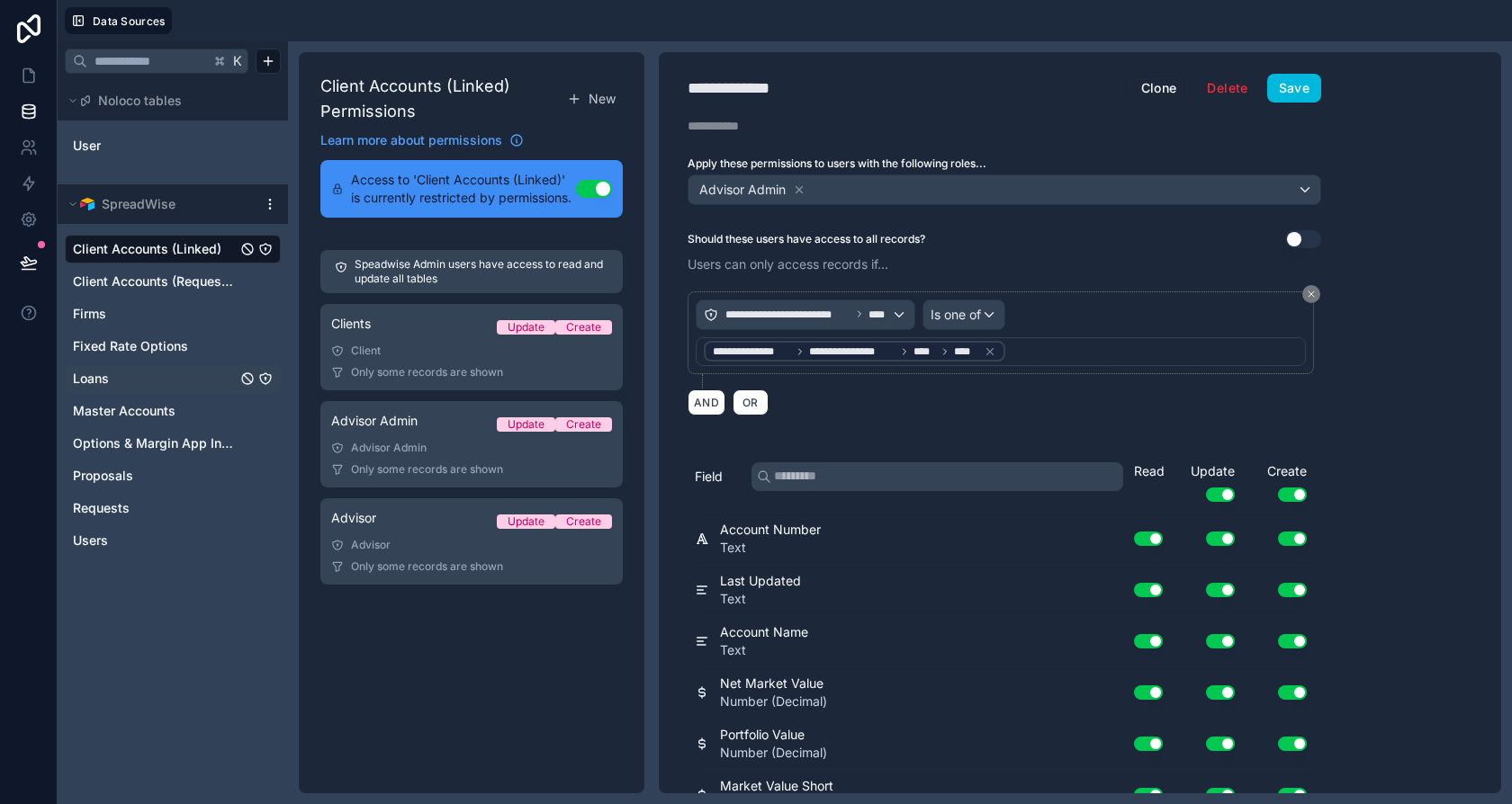
click at [116, 371] on link "Loans" at bounding box center [154, 378] width 163 height 18
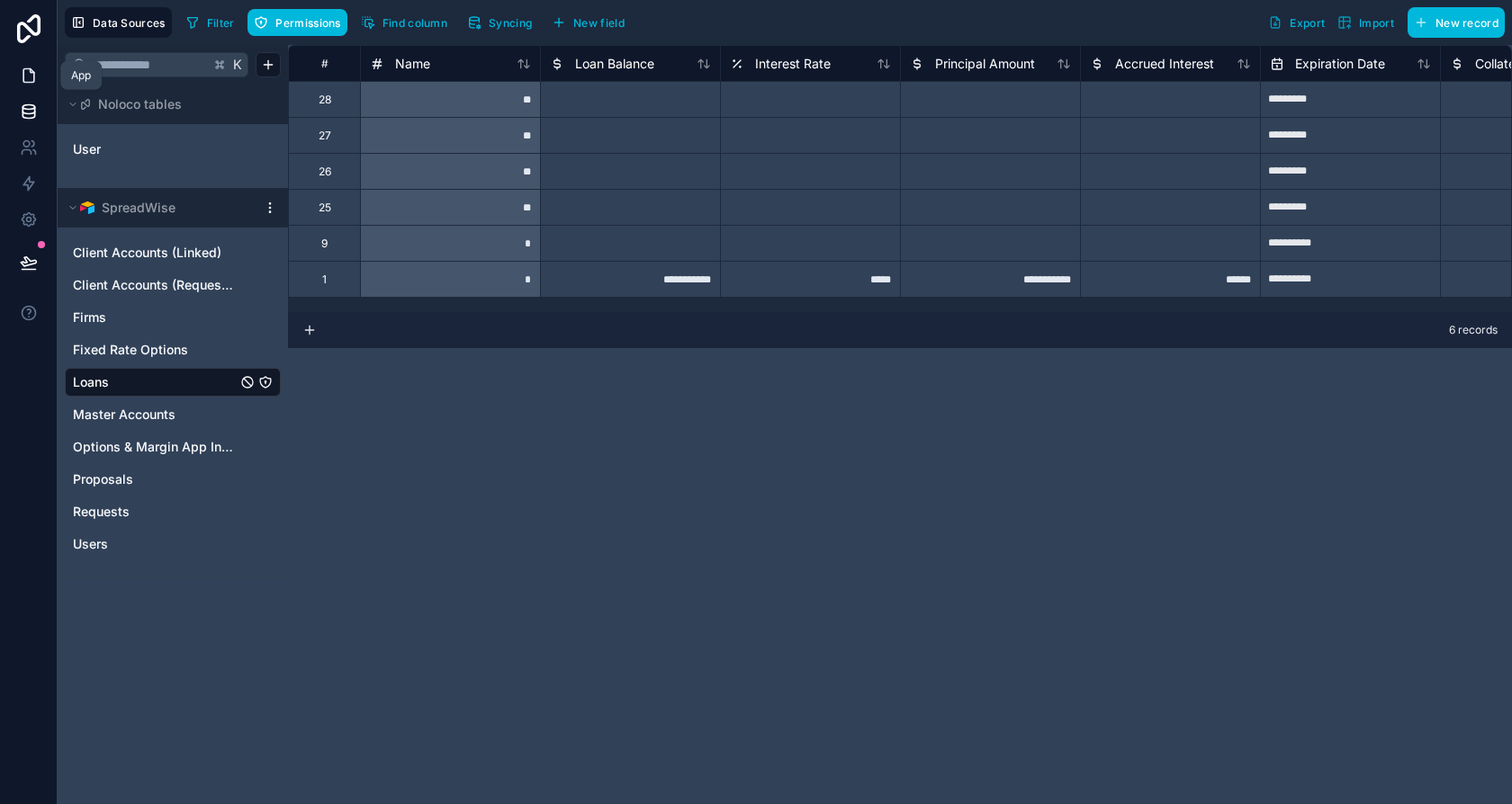
click at [40, 74] on link at bounding box center [28, 76] width 57 height 36
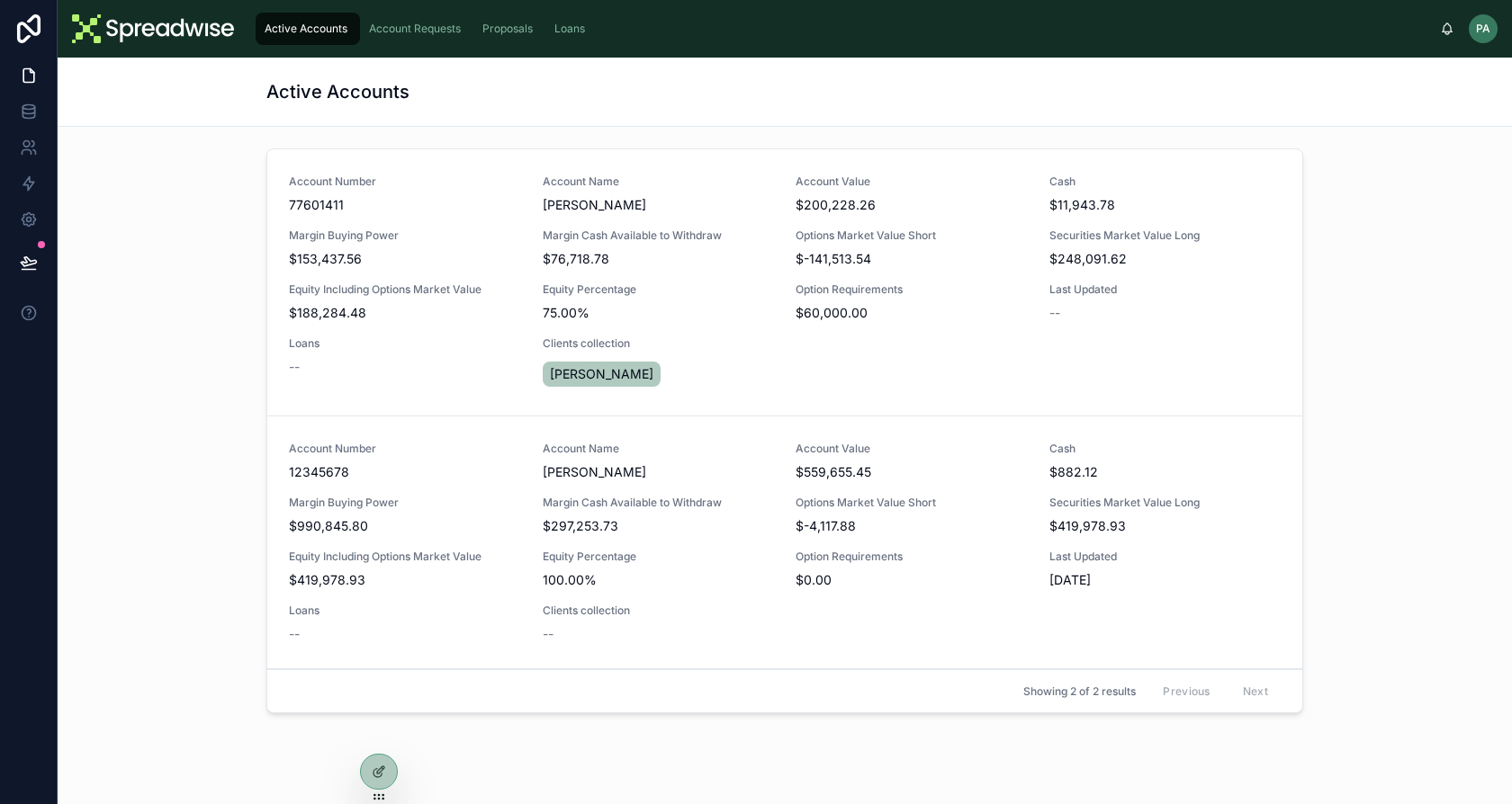
click at [326, 374] on div "--" at bounding box center [404, 366] width 233 height 18
click at [379, 724] on div at bounding box center [378, 733] width 29 height 29
click at [375, 732] on icon at bounding box center [378, 733] width 14 height 14
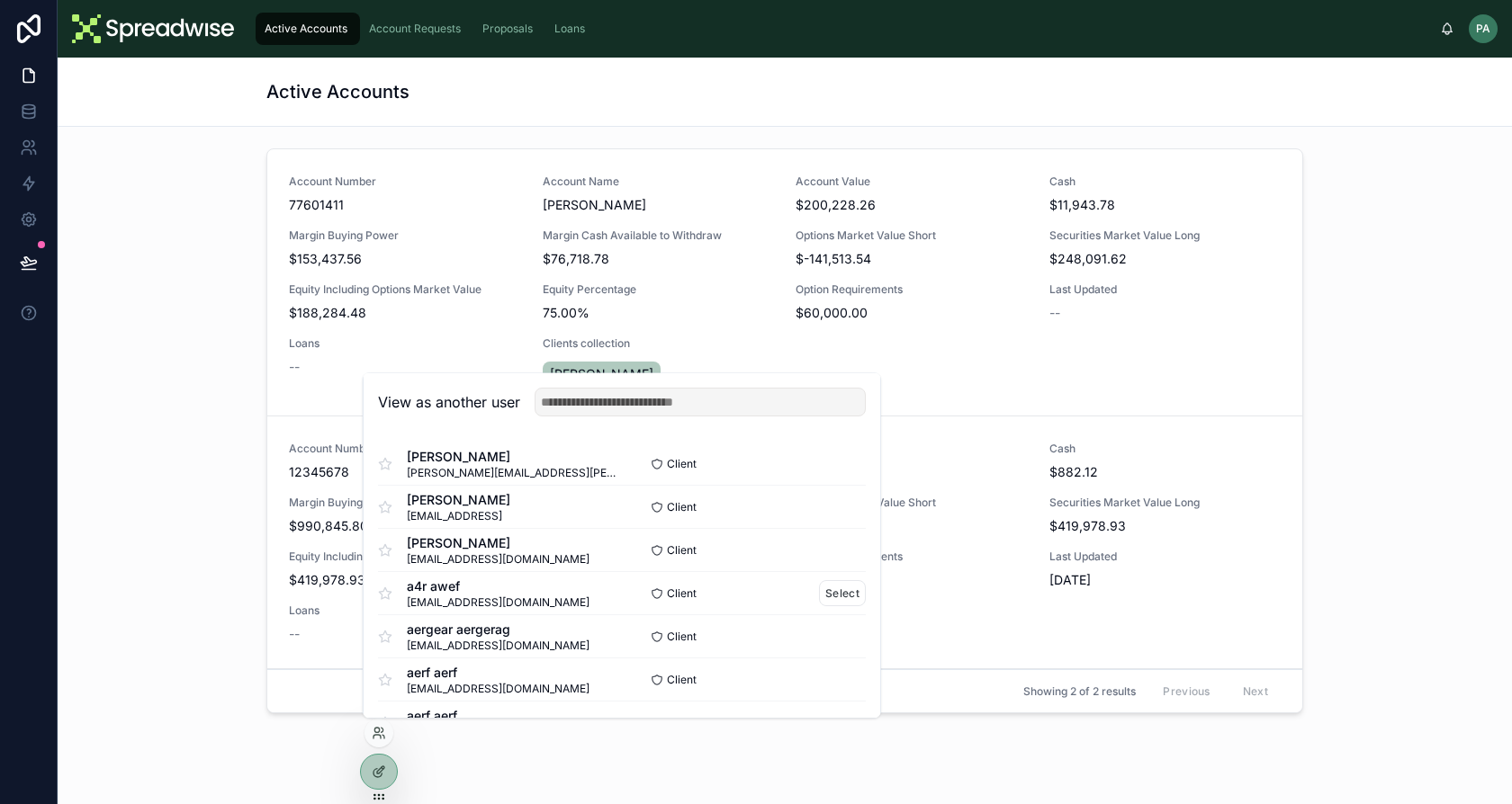
scroll to position [476, 0]
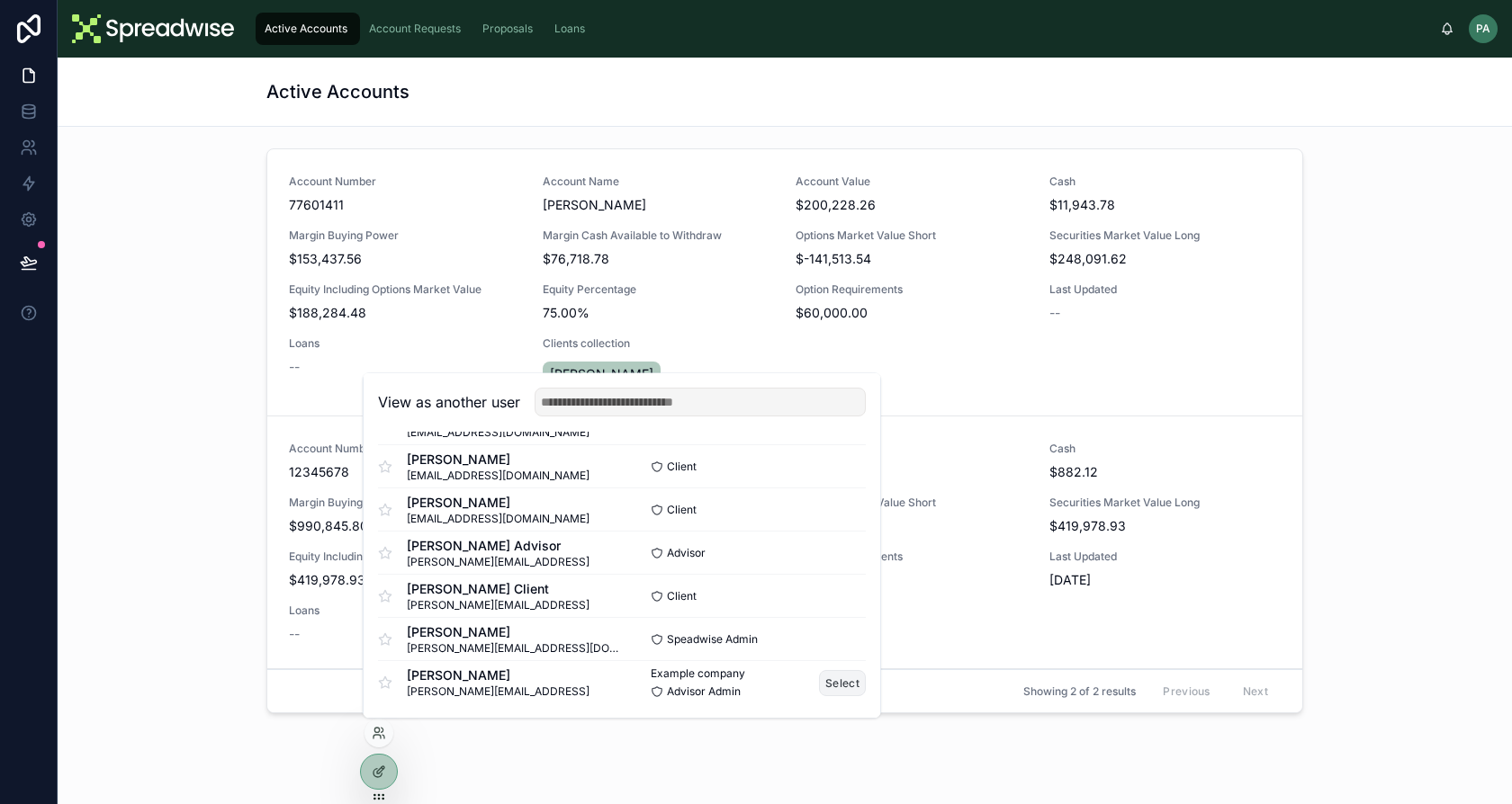
click at [819, 690] on button "Select" at bounding box center [842, 684] width 47 height 26
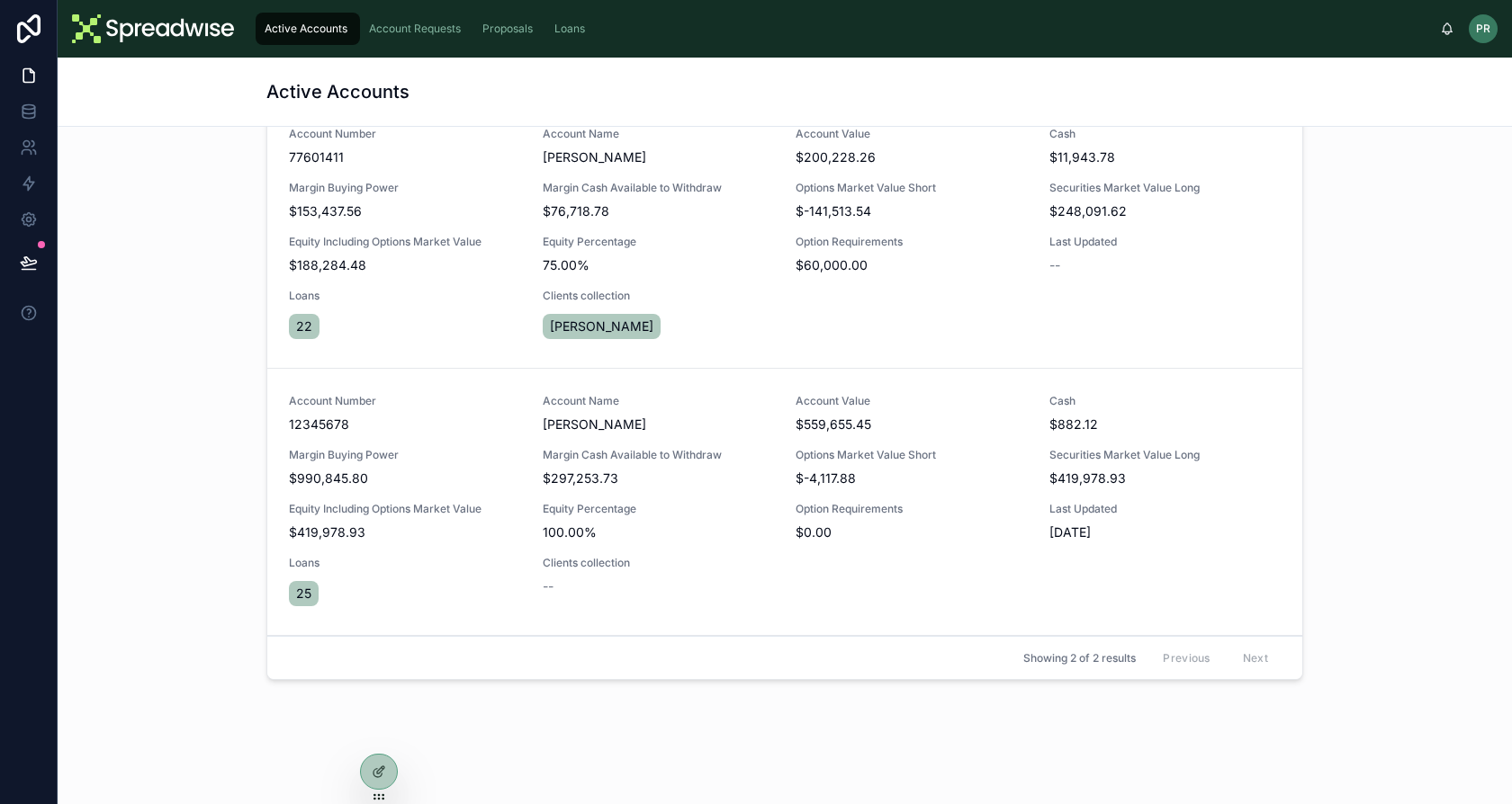
scroll to position [118, 0]
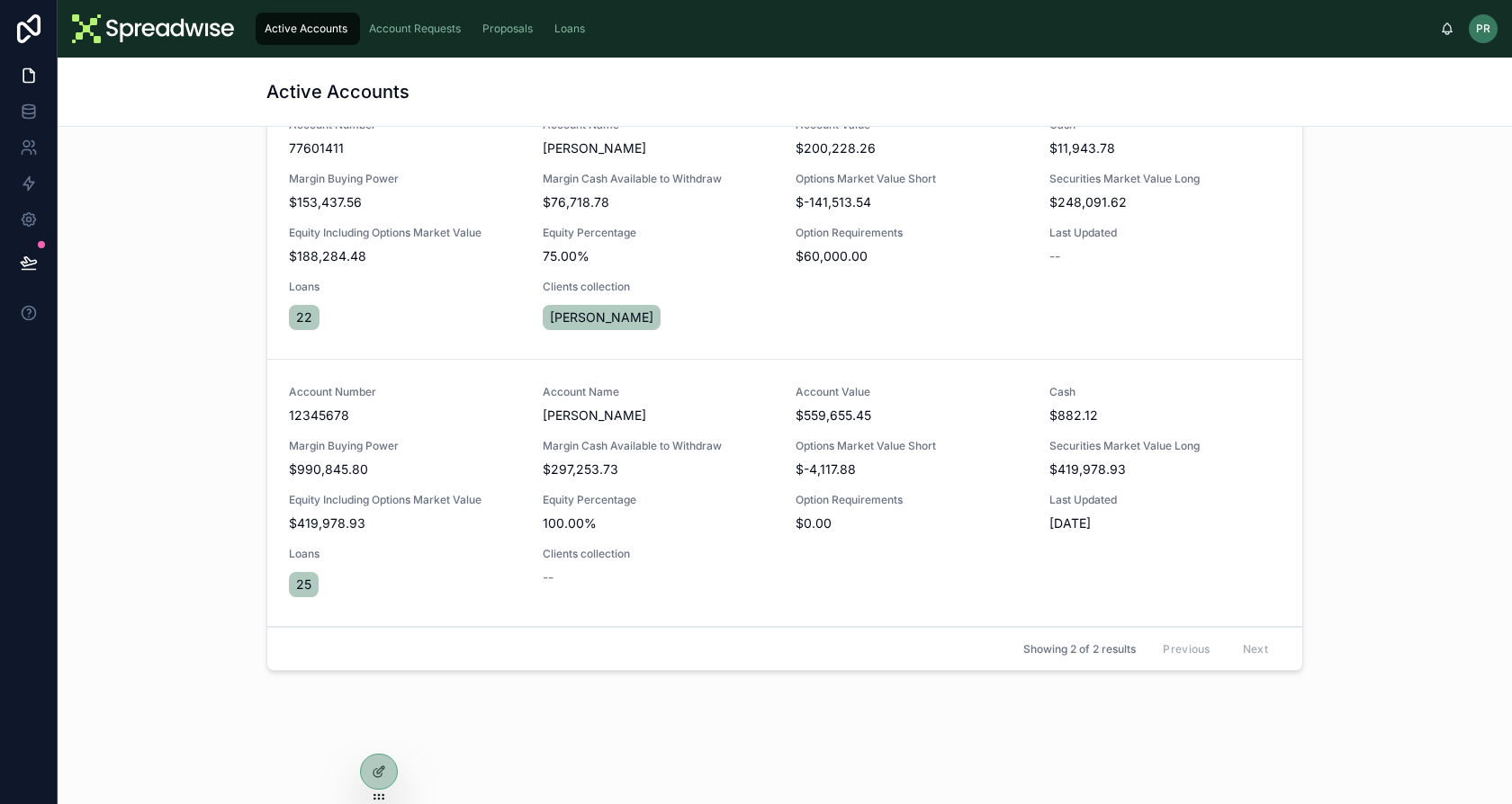
click at [296, 317] on span "22" at bounding box center [304, 317] width 16 height 18
click at [296, 317] on span "22" at bounding box center [304, 317] width 16 height 18
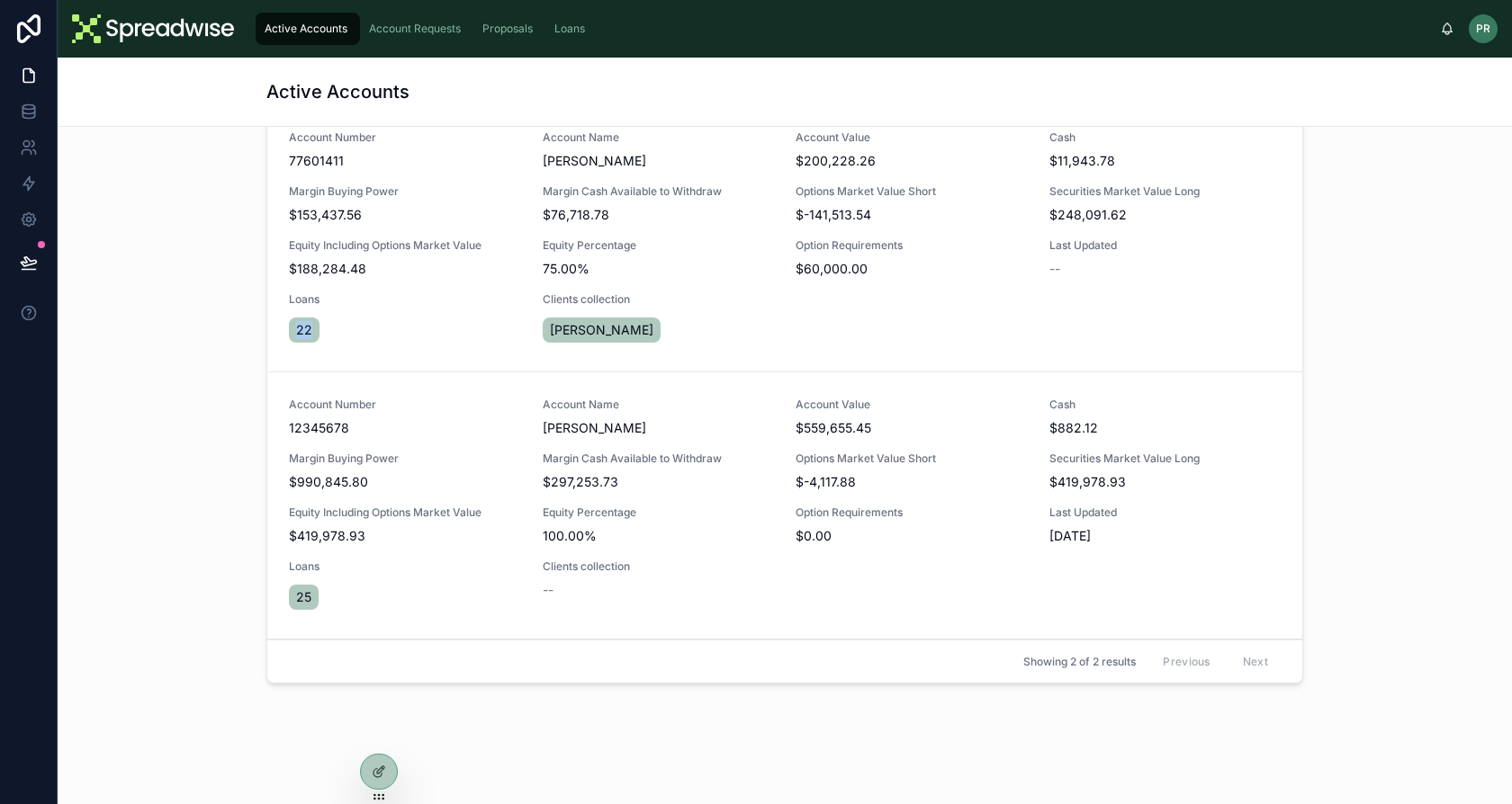
scroll to position [77, 0]
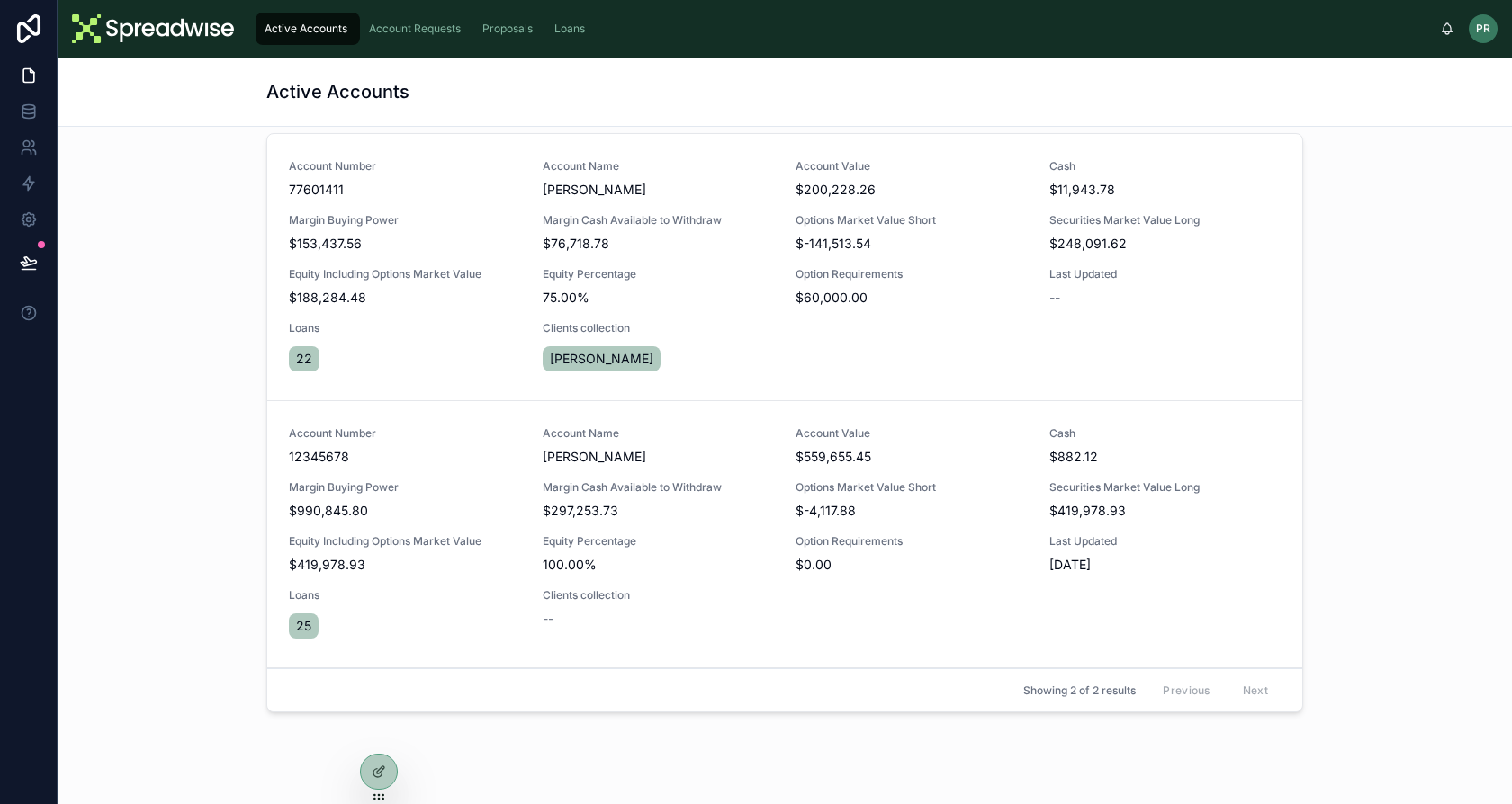
click at [407, 461] on span "12345678" at bounding box center [404, 457] width 233 height 18
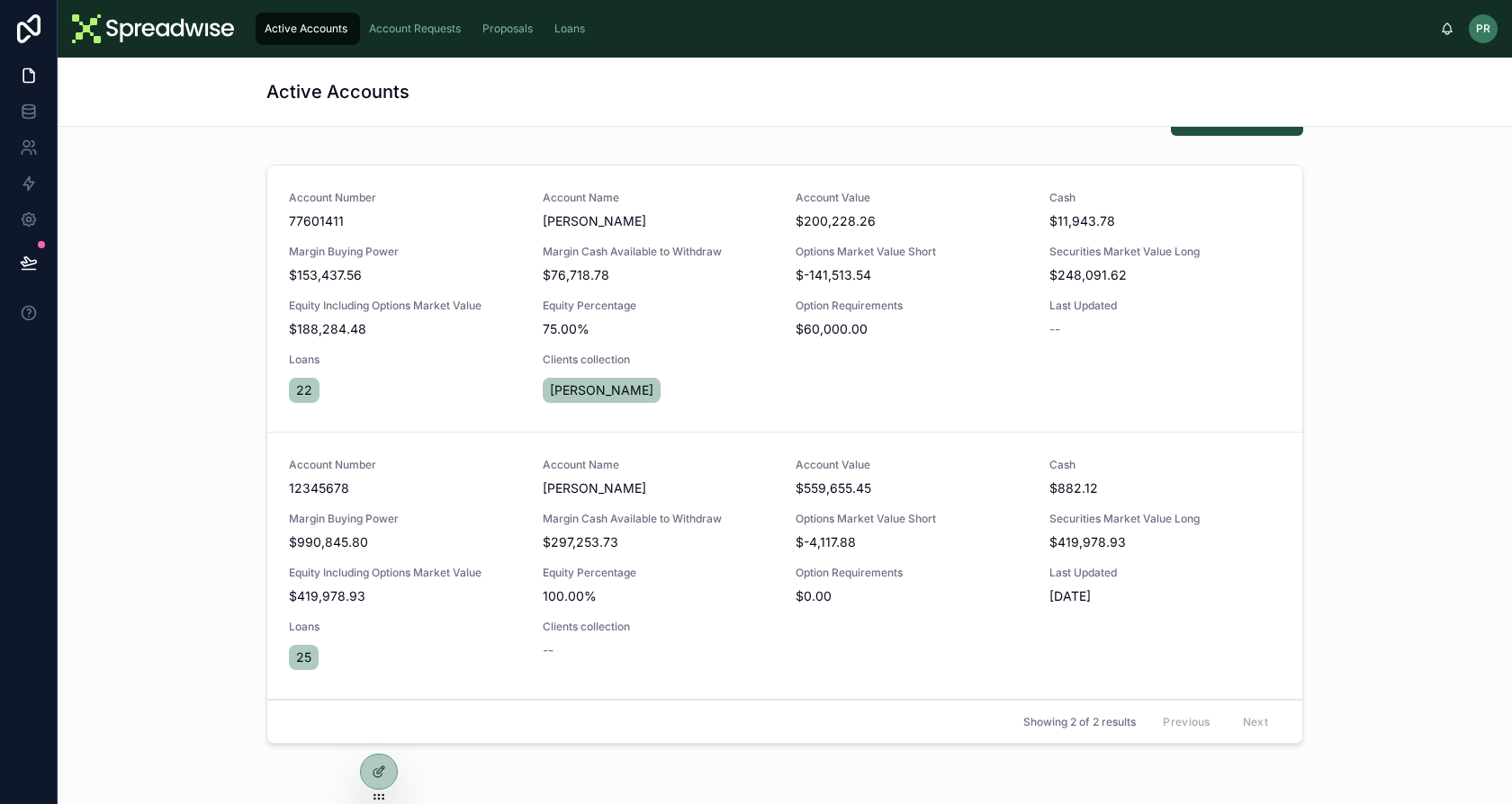
scroll to position [15, 0]
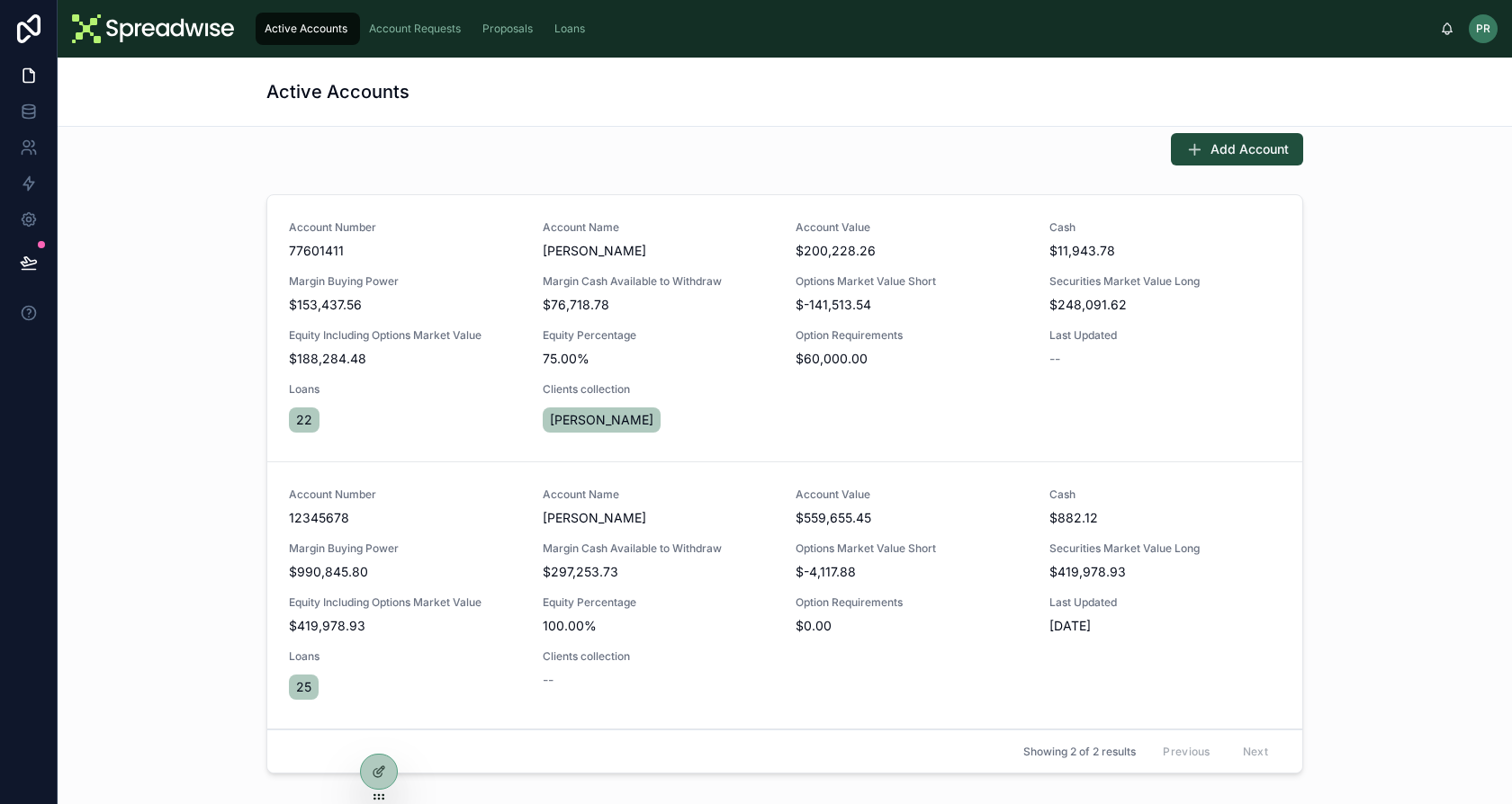
click at [423, 38] on div "Account Requests" at bounding box center [417, 28] width 103 height 29
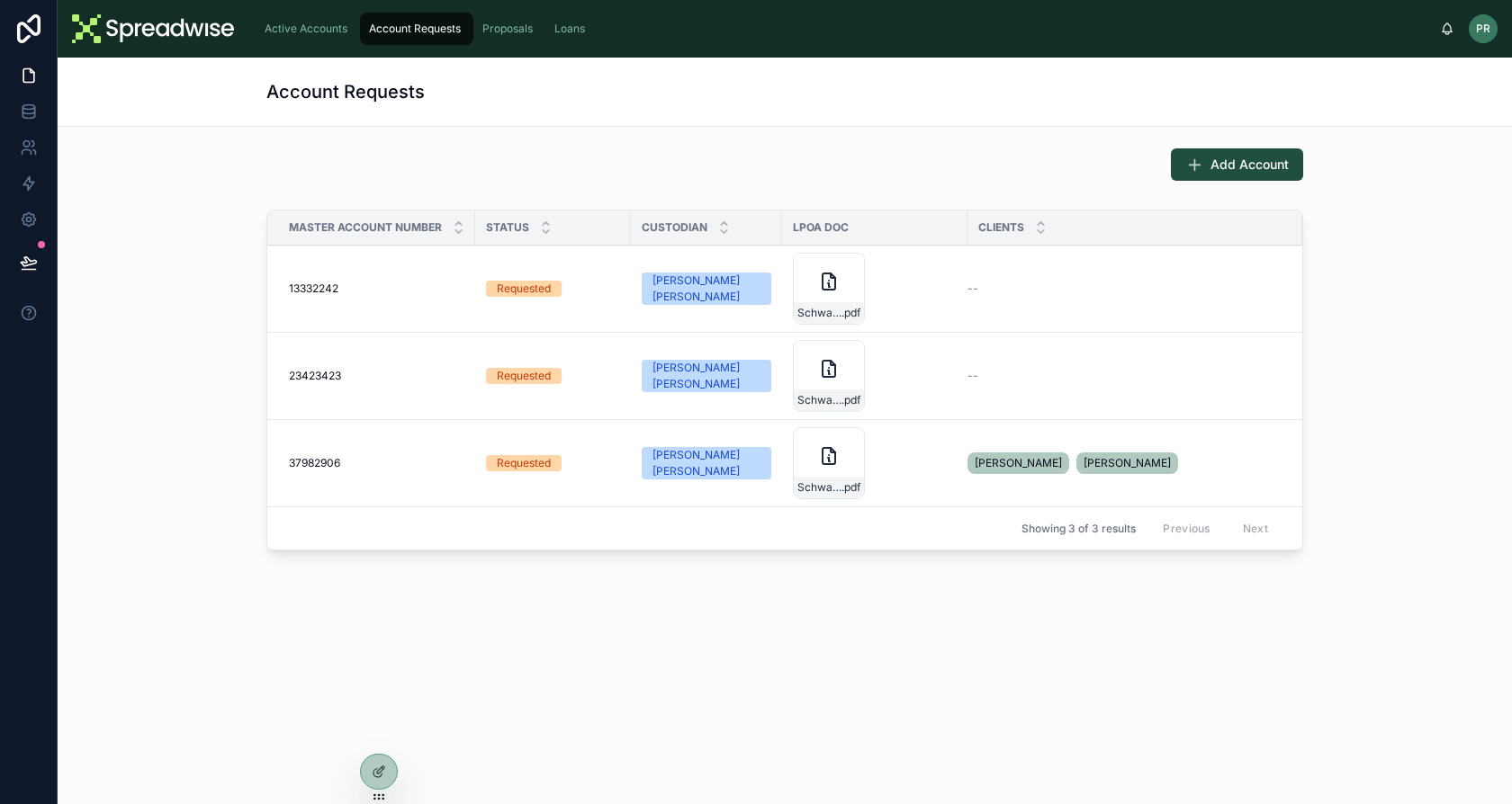
click at [313, 37] on div "Active Accounts" at bounding box center [307, 28] width 93 height 29
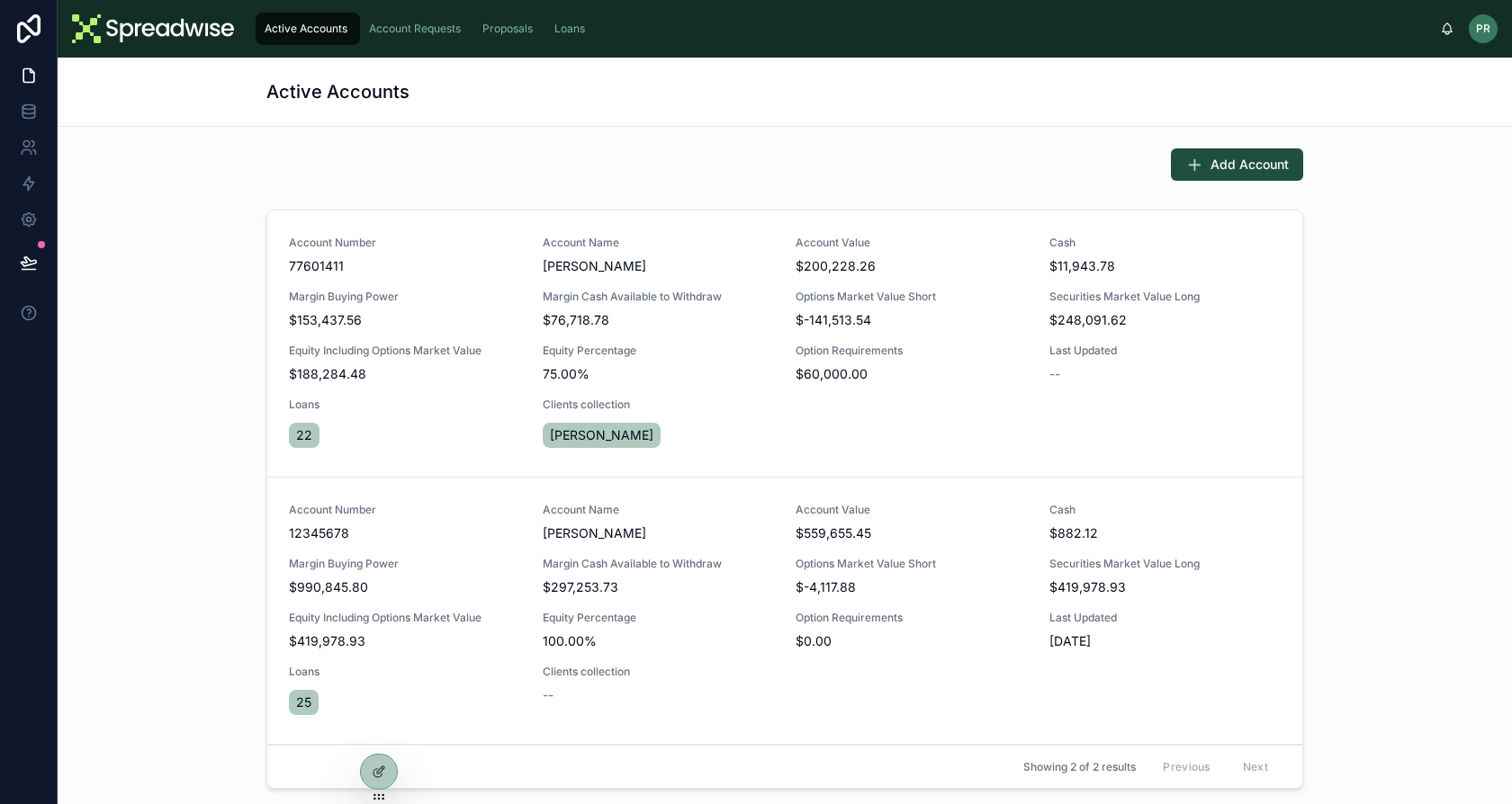
click at [296, 442] on span "22" at bounding box center [304, 435] width 16 height 18
click at [296, 440] on span "22" at bounding box center [304, 435] width 16 height 18
click at [394, 423] on div "22" at bounding box center [404, 435] width 233 height 33
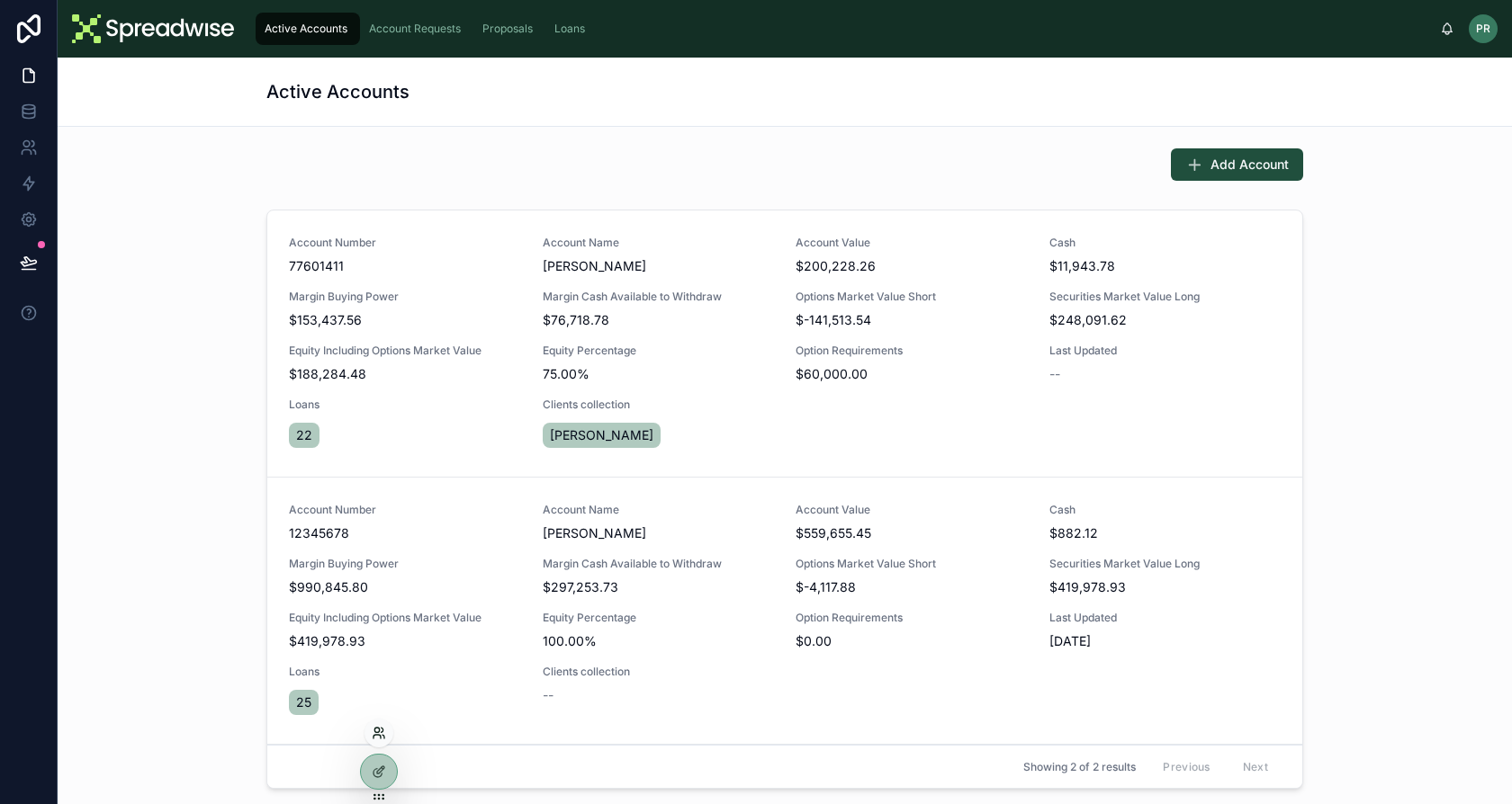
click at [374, 730] on icon at bounding box center [378, 733] width 14 height 14
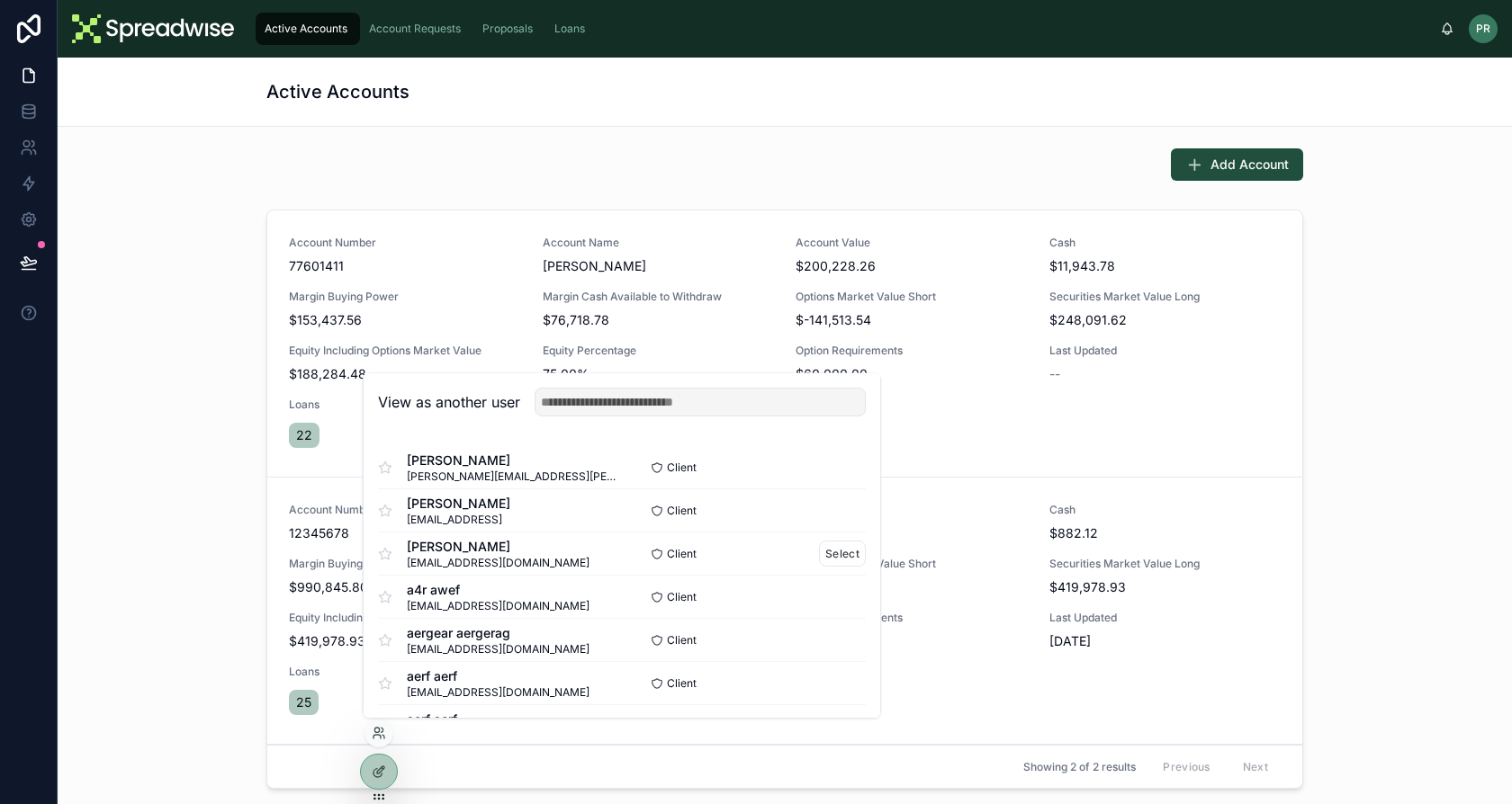
scroll to position [476, 0]
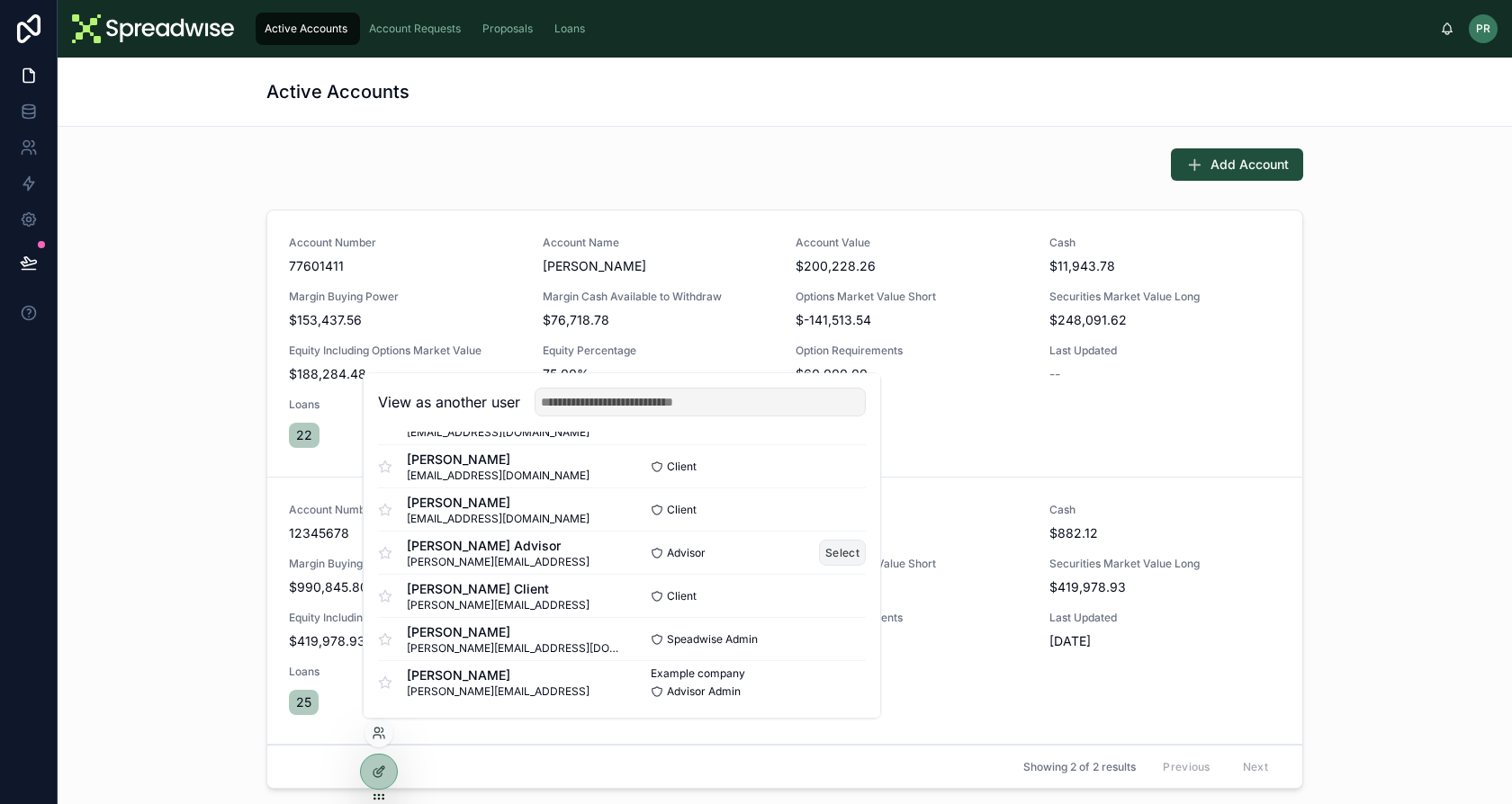
click at [819, 551] on button "Select" at bounding box center [842, 553] width 47 height 26
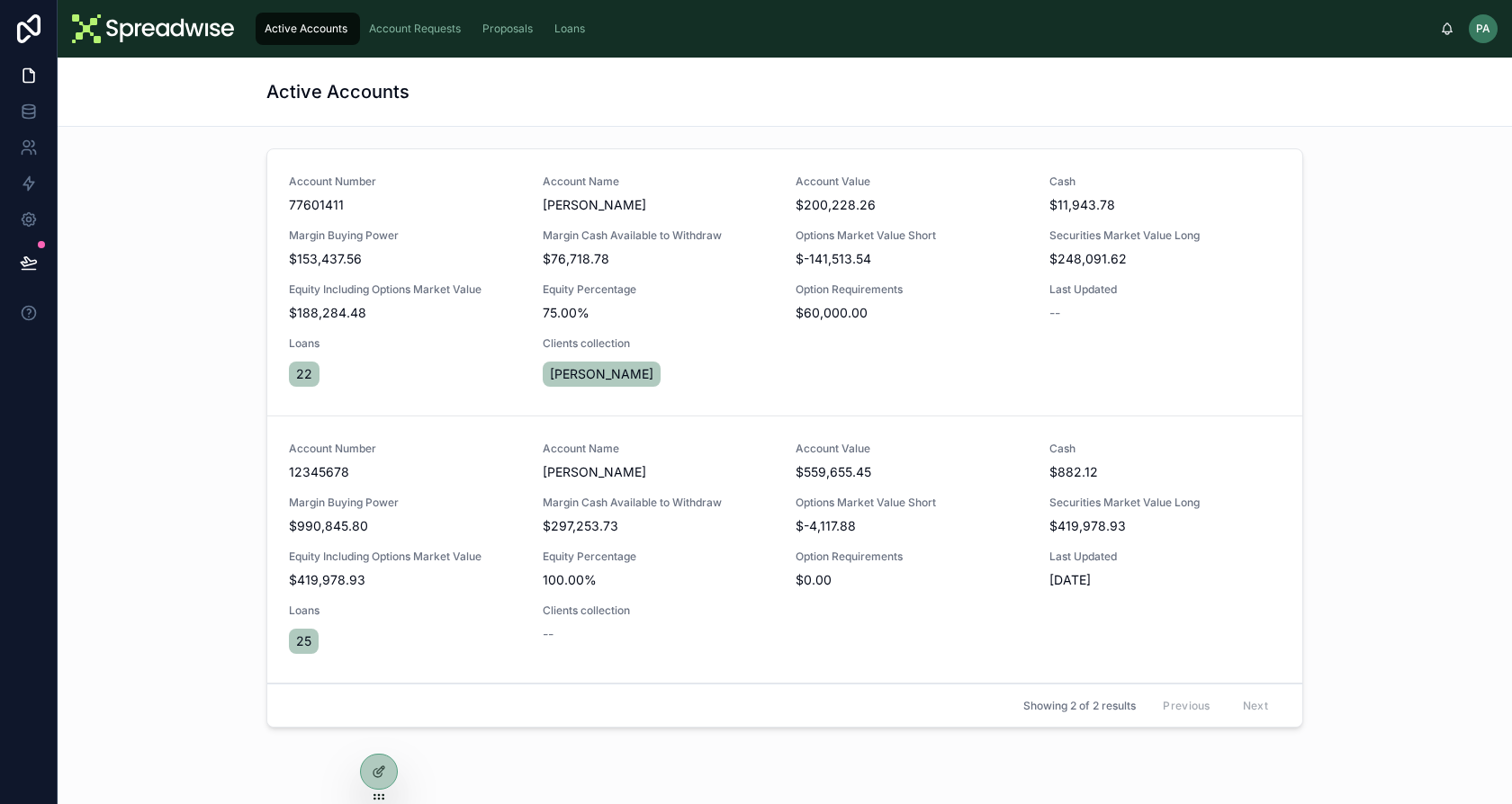
click at [296, 377] on span "22" at bounding box center [304, 374] width 16 height 18
click at [360, 409] on div "Account Number 77601411 Account Name [PERSON_NAME] Account Value $200,228.26 Ca…" at bounding box center [784, 283] width 1035 height 267
click at [382, 735] on icon at bounding box center [378, 733] width 14 height 14
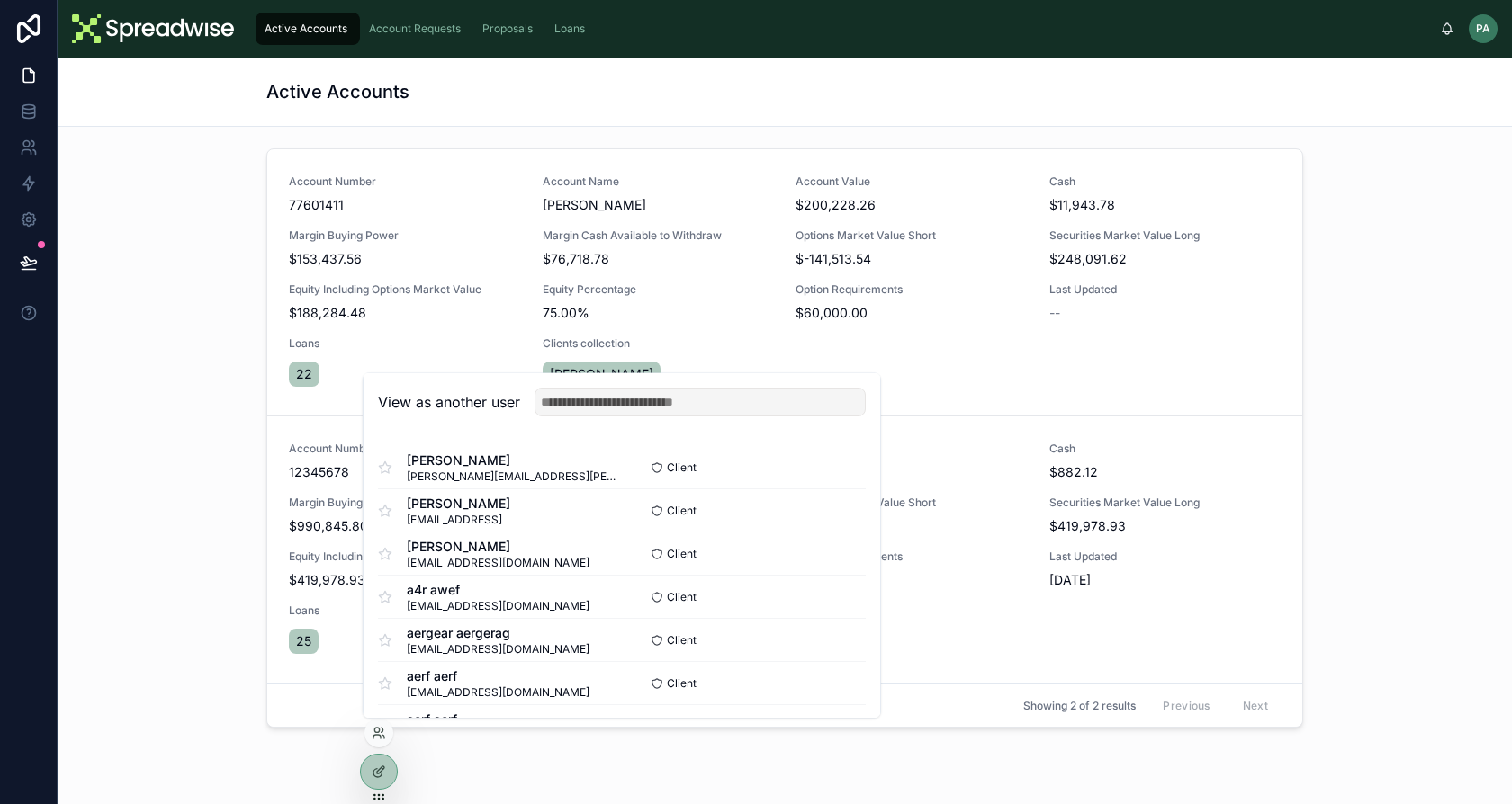
scroll to position [476, 0]
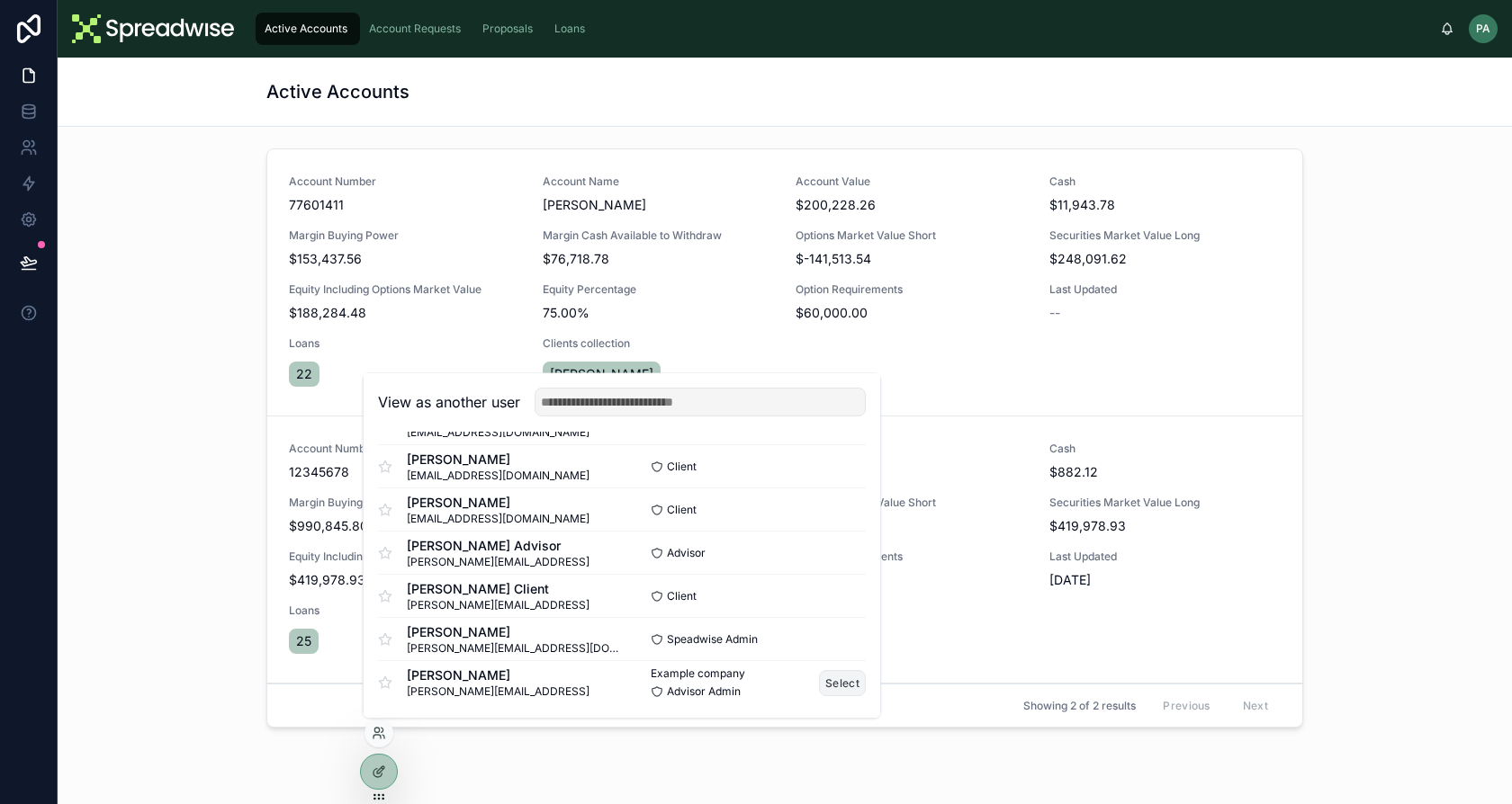
click at [821, 679] on button "Select" at bounding box center [842, 684] width 47 height 26
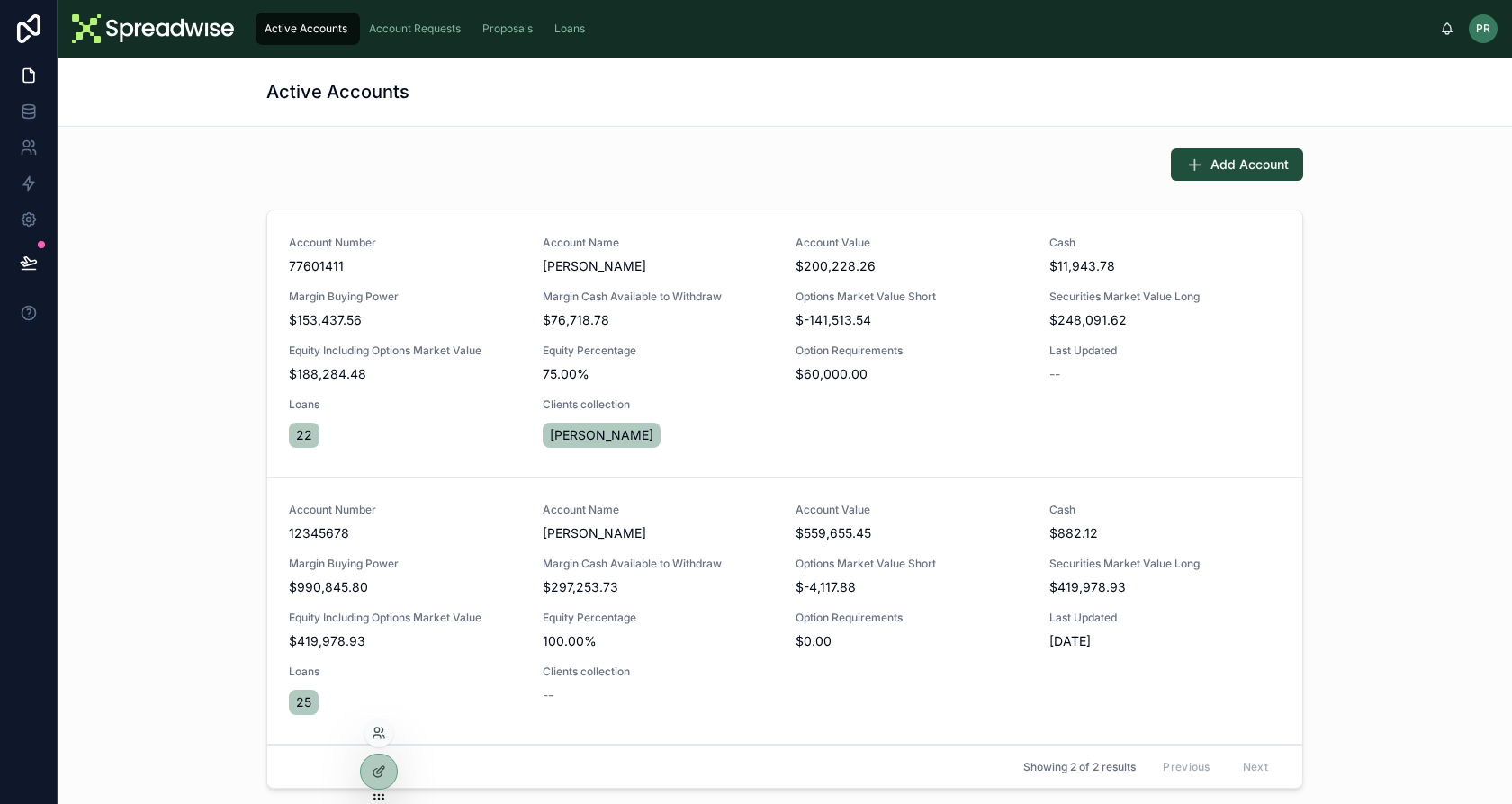
click at [374, 741] on div at bounding box center [378, 733] width 29 height 29
click at [378, 740] on icon at bounding box center [378, 733] width 14 height 14
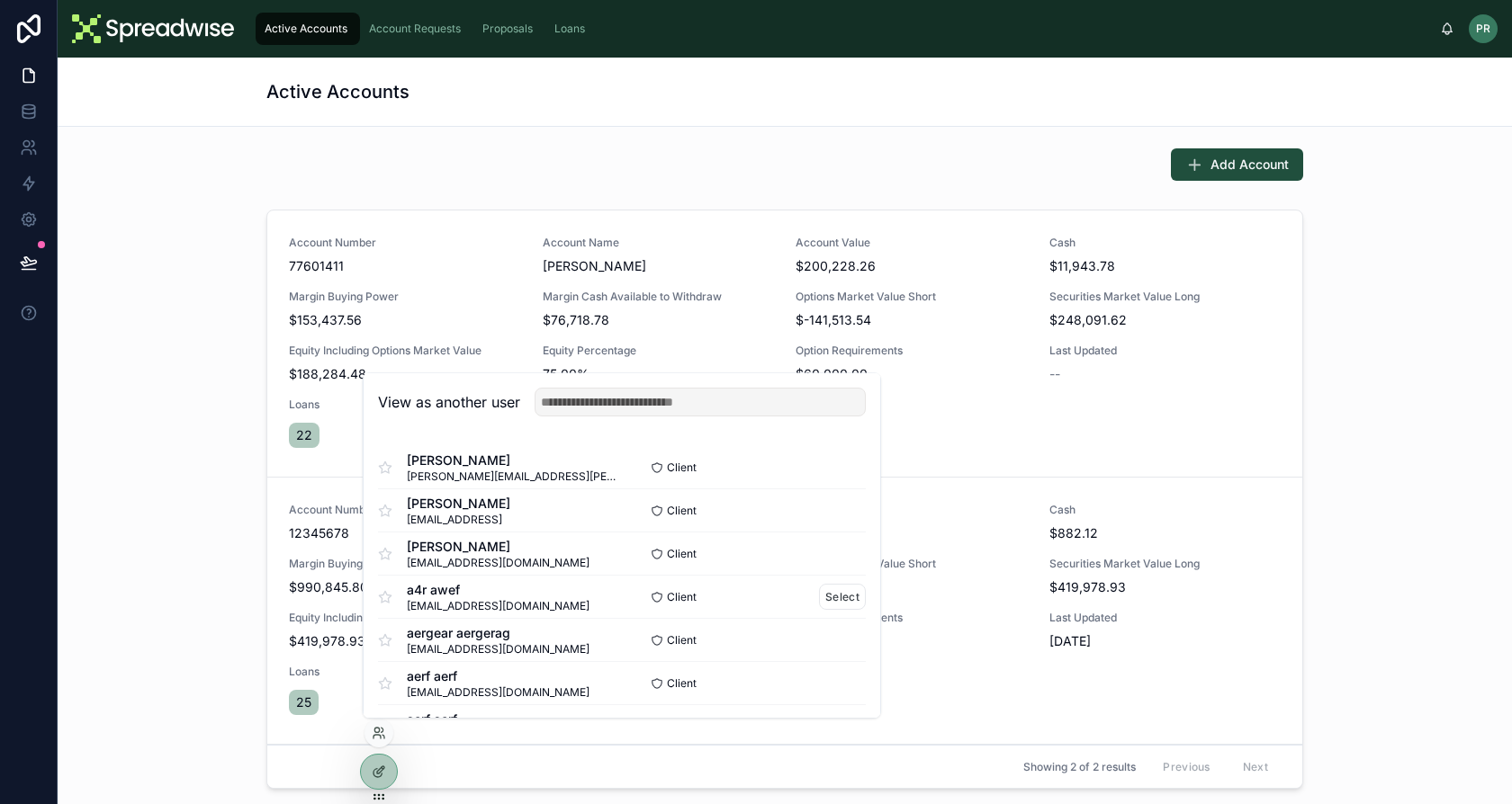
scroll to position [476, 0]
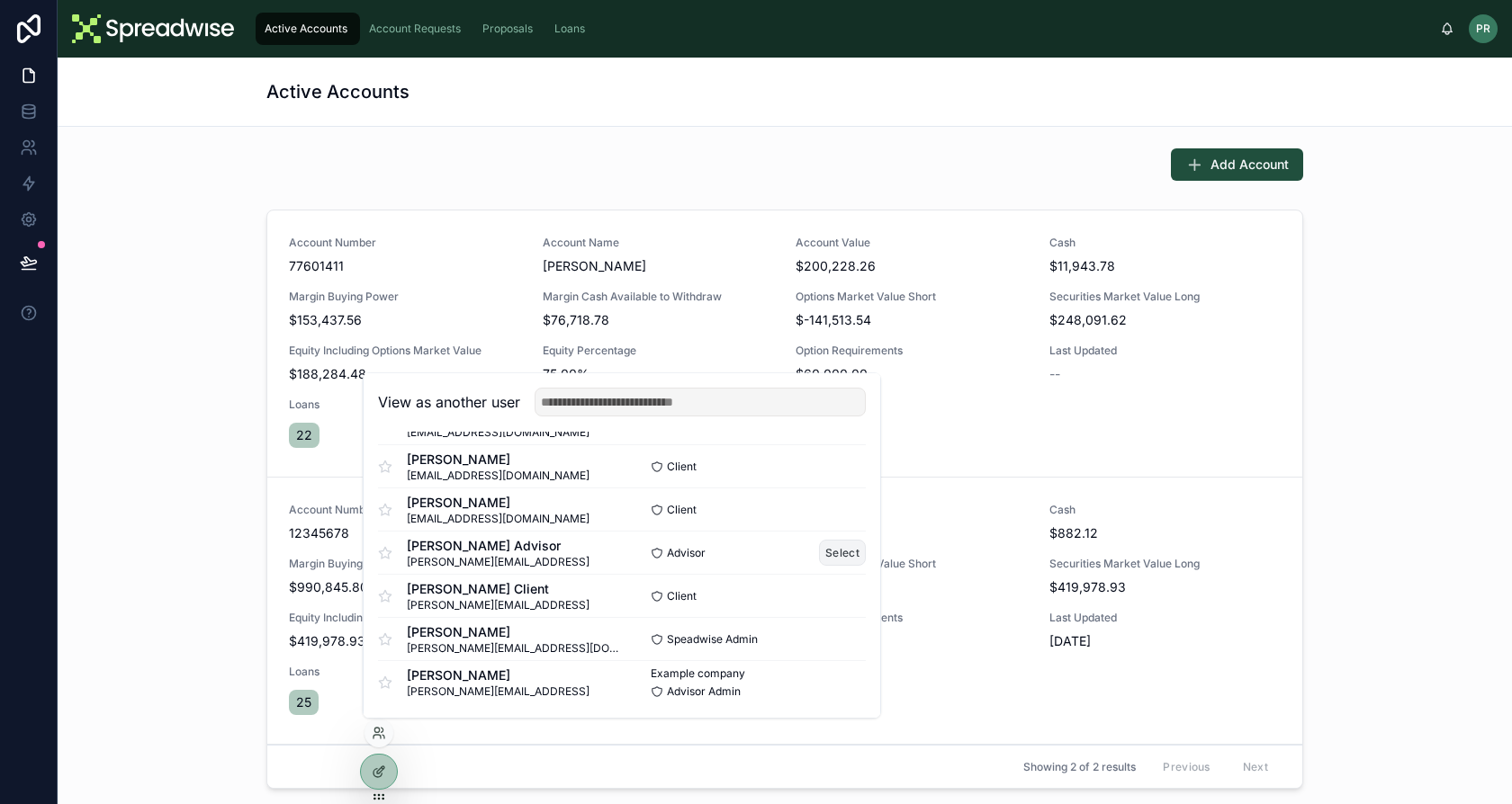
click at [819, 557] on button "Select" at bounding box center [842, 553] width 47 height 26
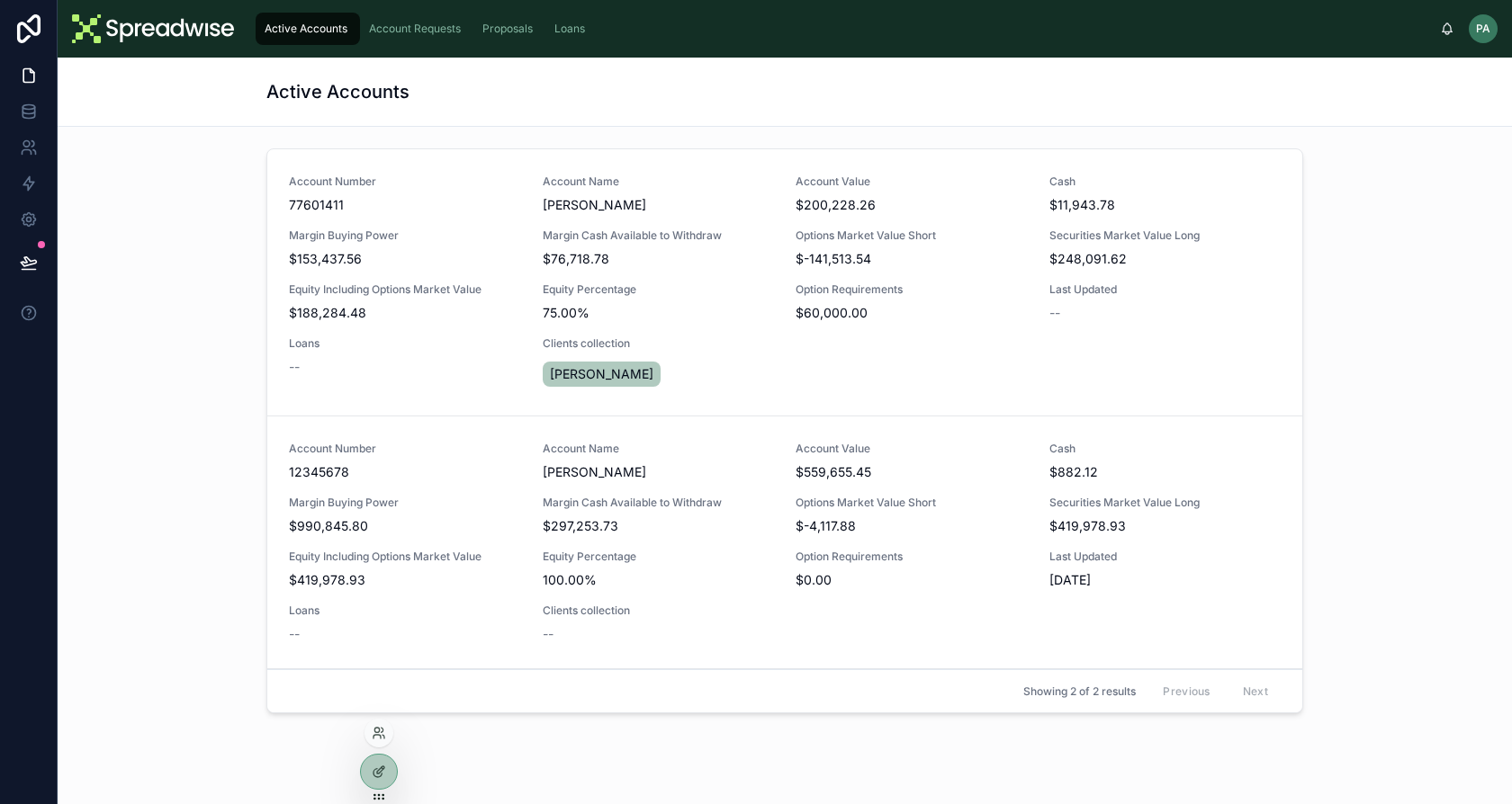
click at [379, 742] on div at bounding box center [378, 733] width 29 height 29
click at [384, 731] on icon at bounding box center [378, 733] width 14 height 14
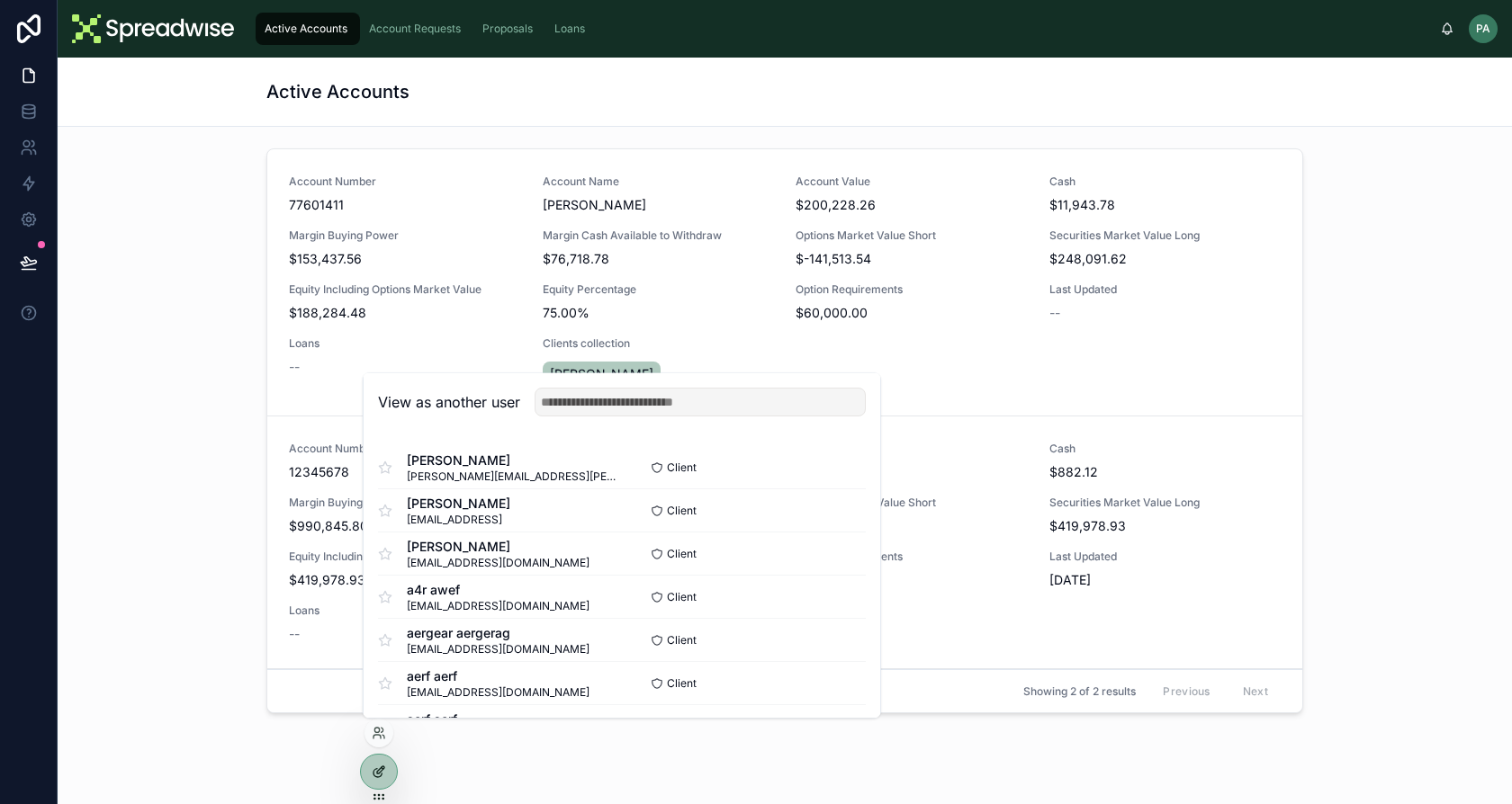
click at [380, 777] on icon at bounding box center [378, 771] width 14 height 14
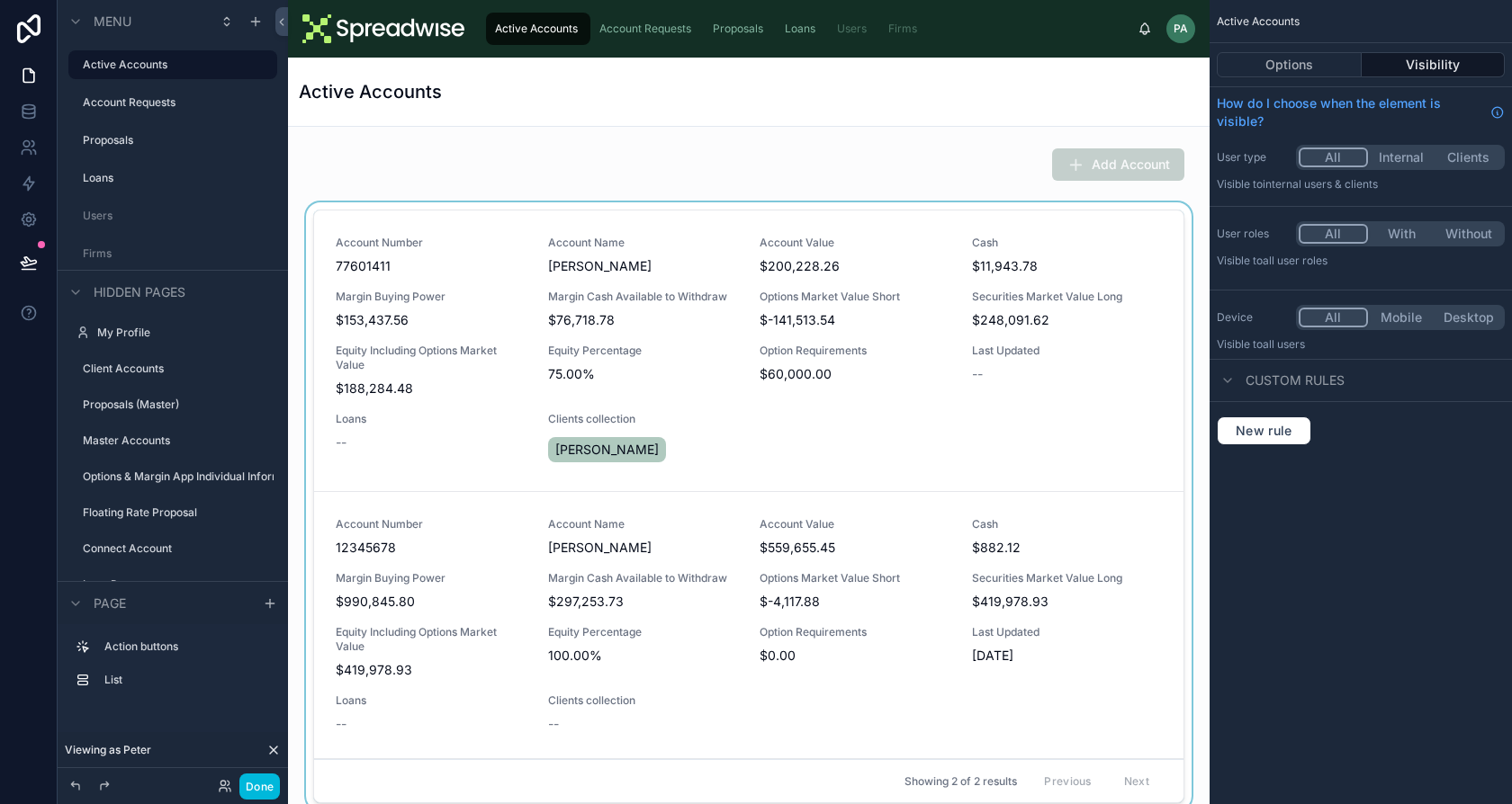
click at [754, 314] on div at bounding box center [749, 510] width 893 height 615
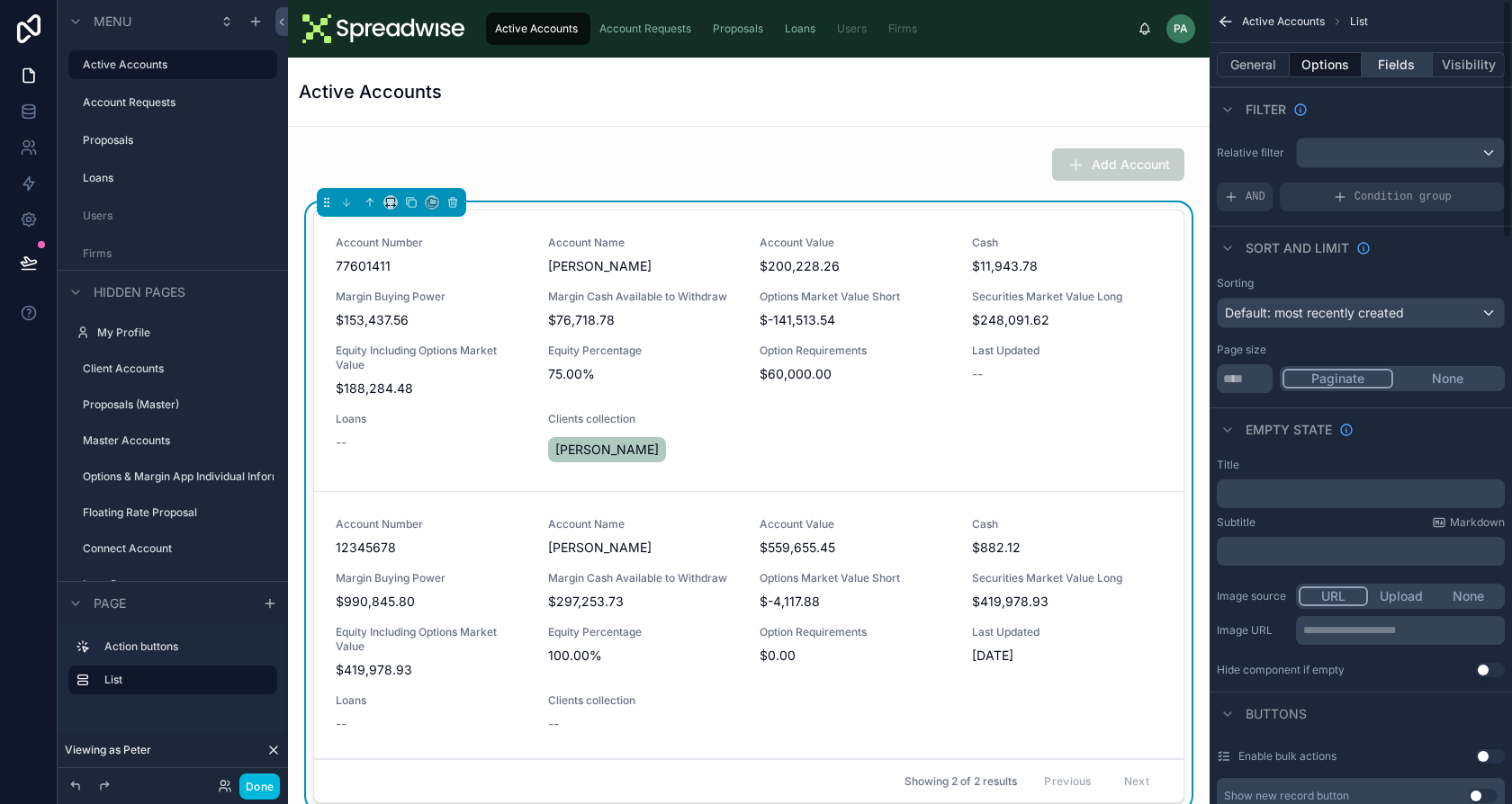
click at [1401, 63] on button "Fields" at bounding box center [1397, 64] width 72 height 25
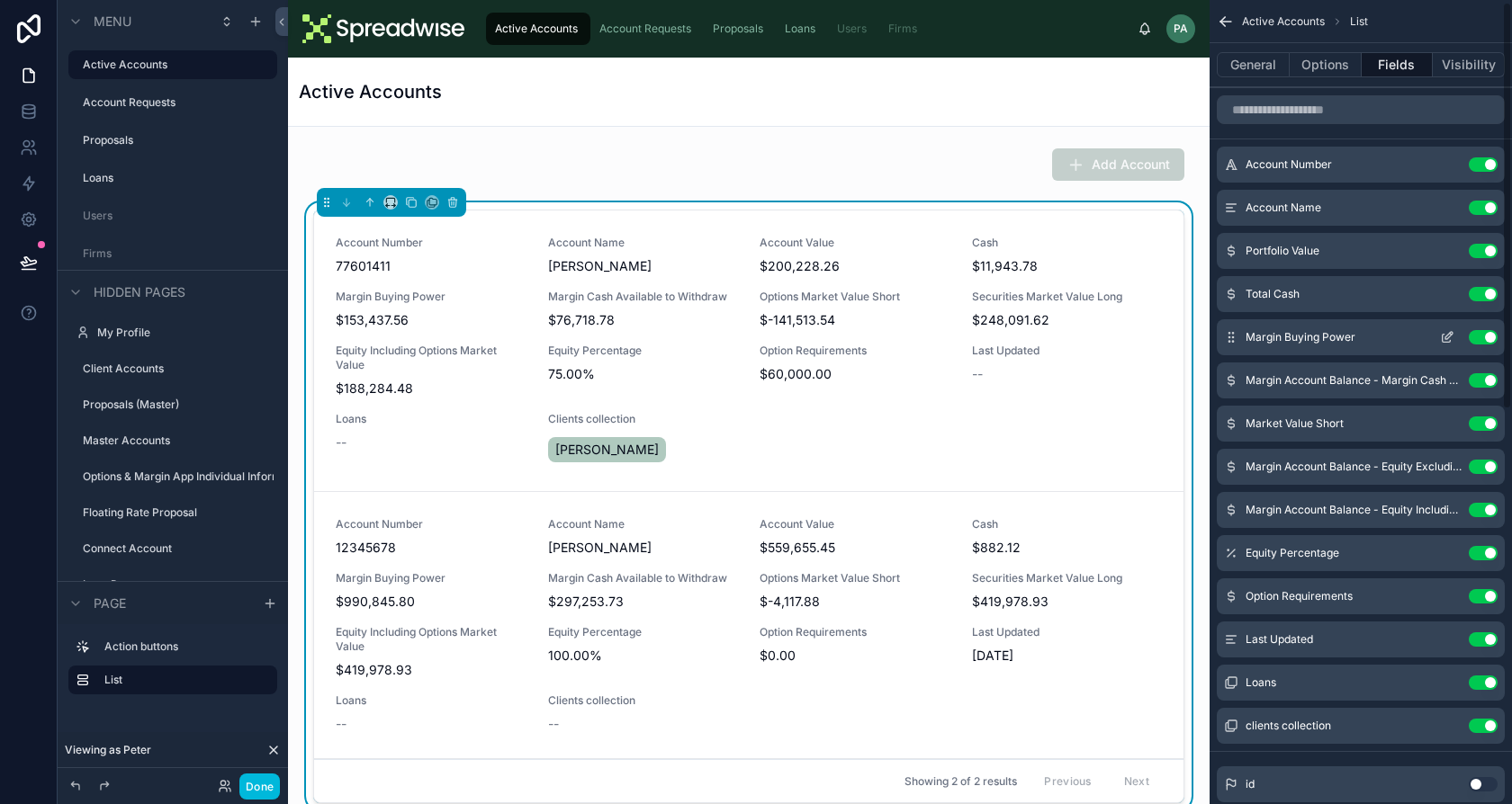
scroll to position [4, 0]
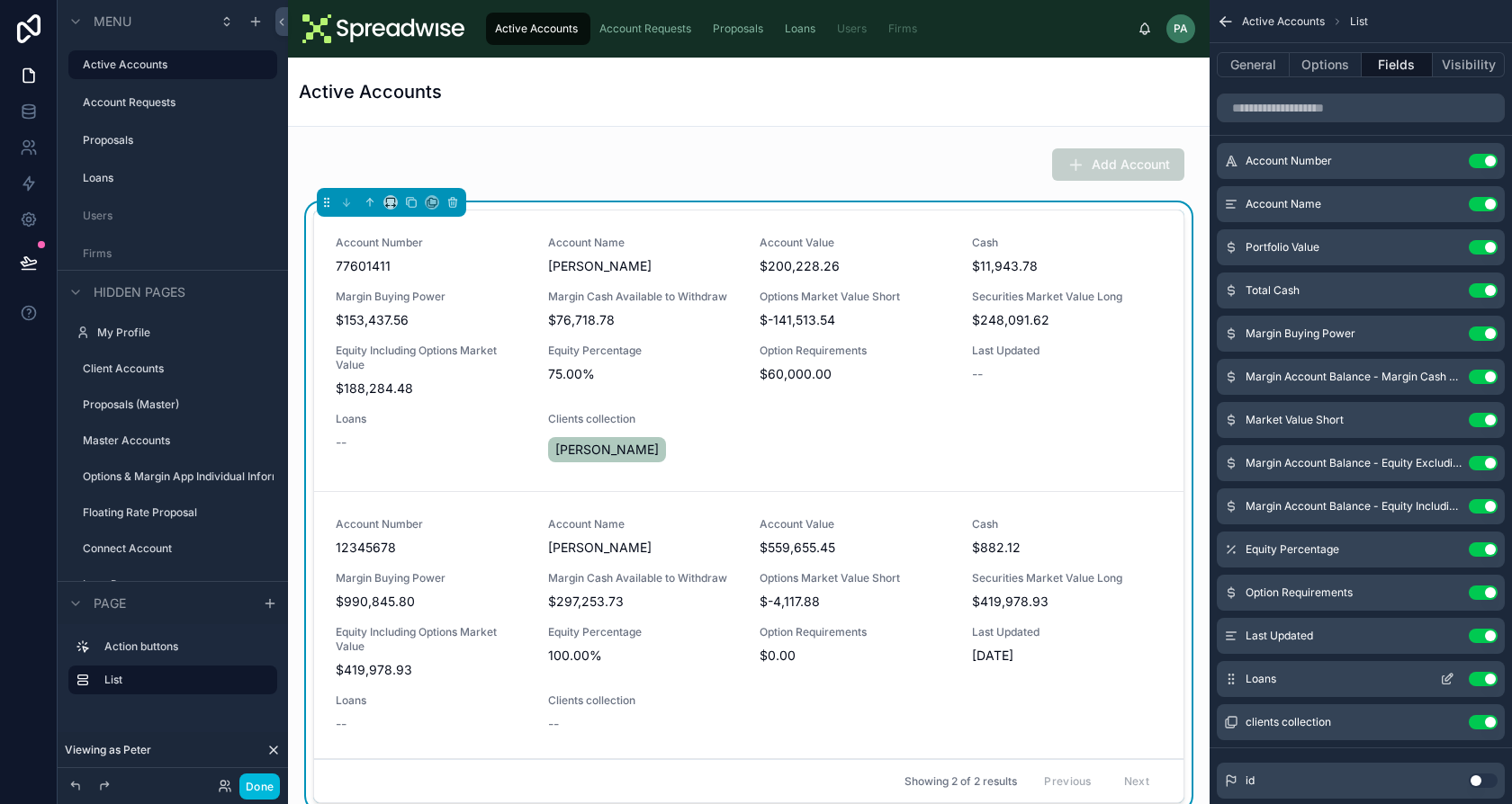
click at [1447, 681] on icon "scrollable content" at bounding box center [1447, 679] width 14 height 14
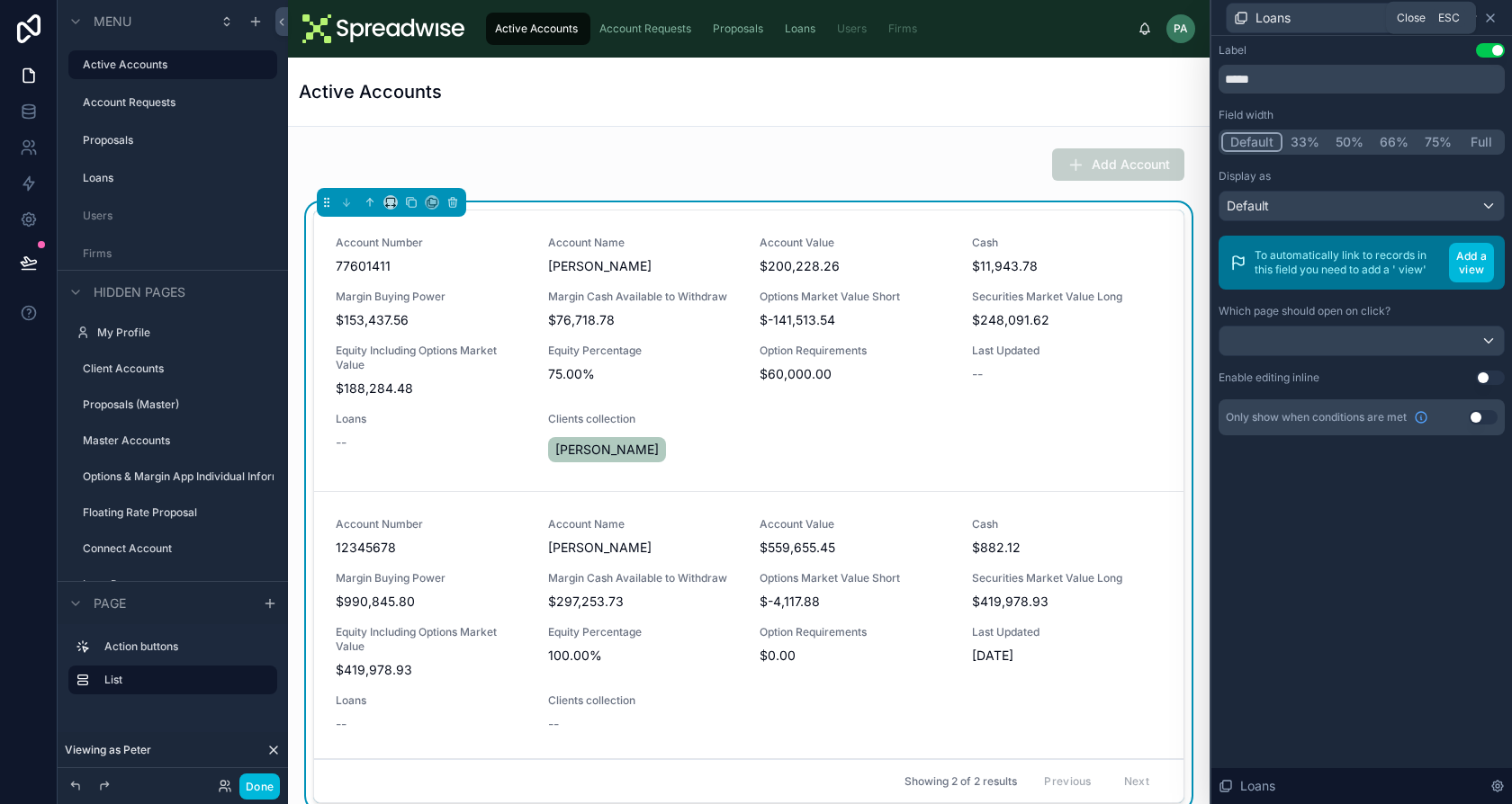
click at [1491, 17] on icon at bounding box center [1490, 18] width 14 height 14
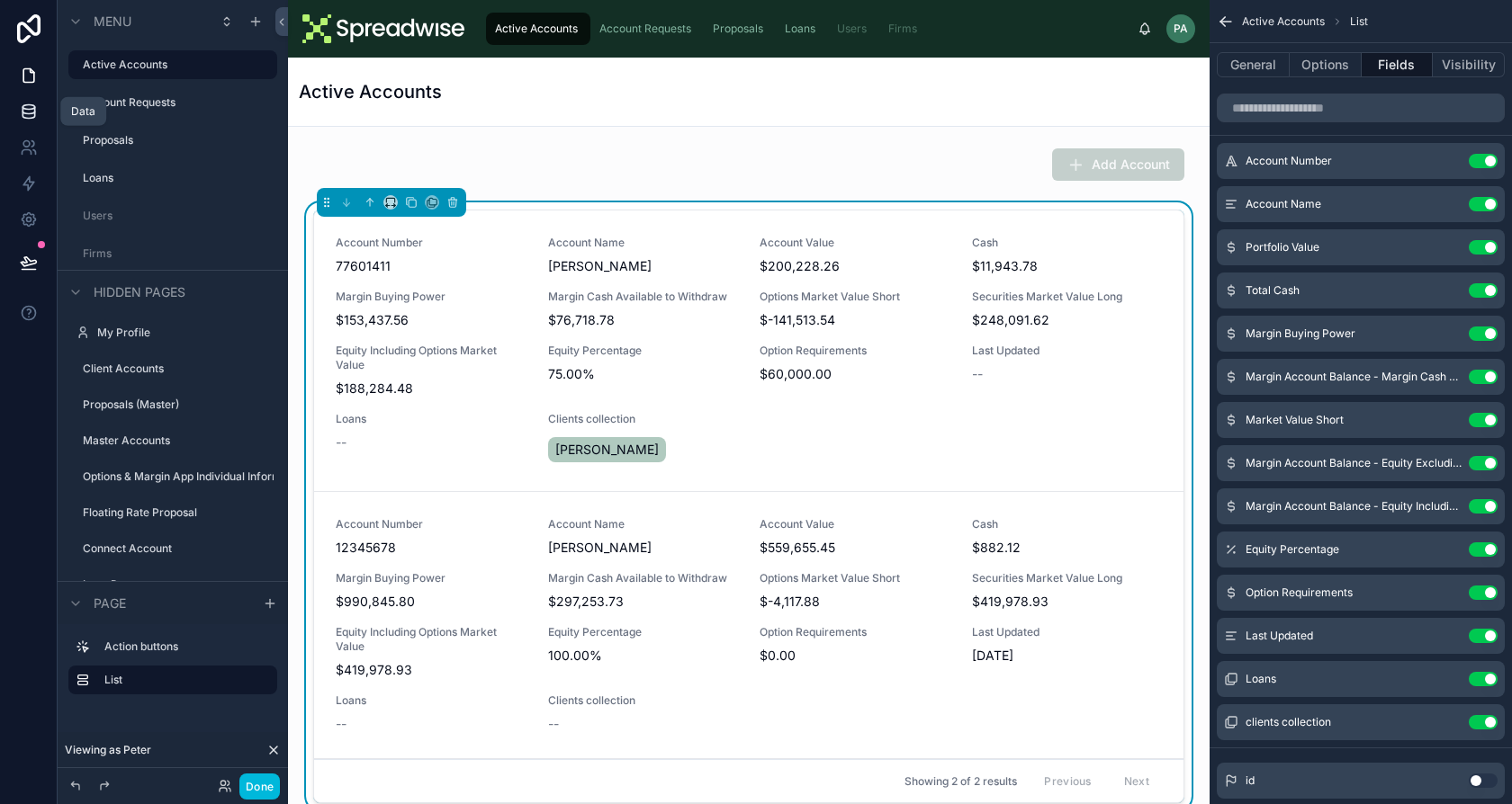
click at [31, 124] on link at bounding box center [28, 111] width 57 height 36
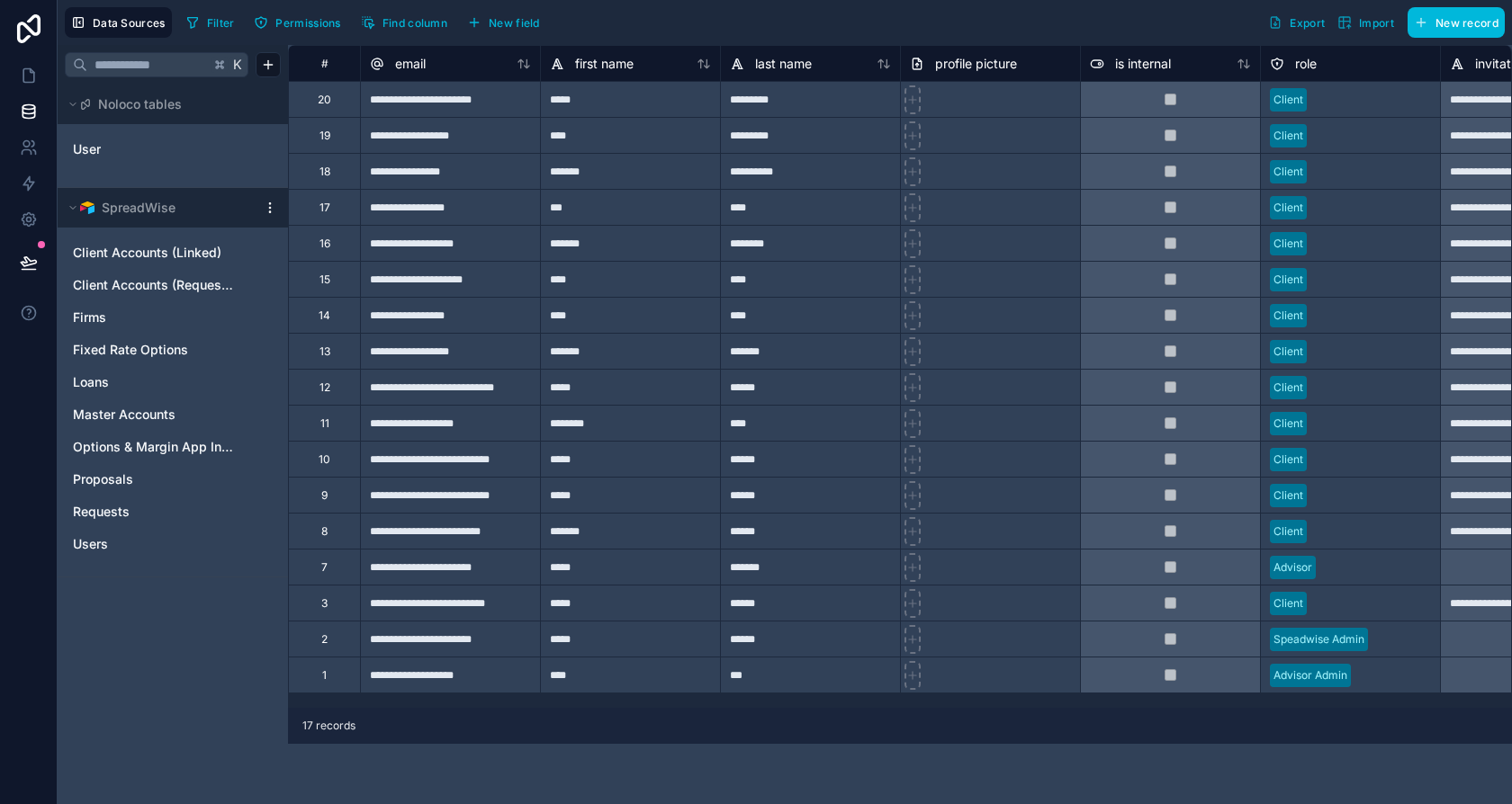
click at [128, 389] on link "Loans" at bounding box center [154, 382] width 163 height 18
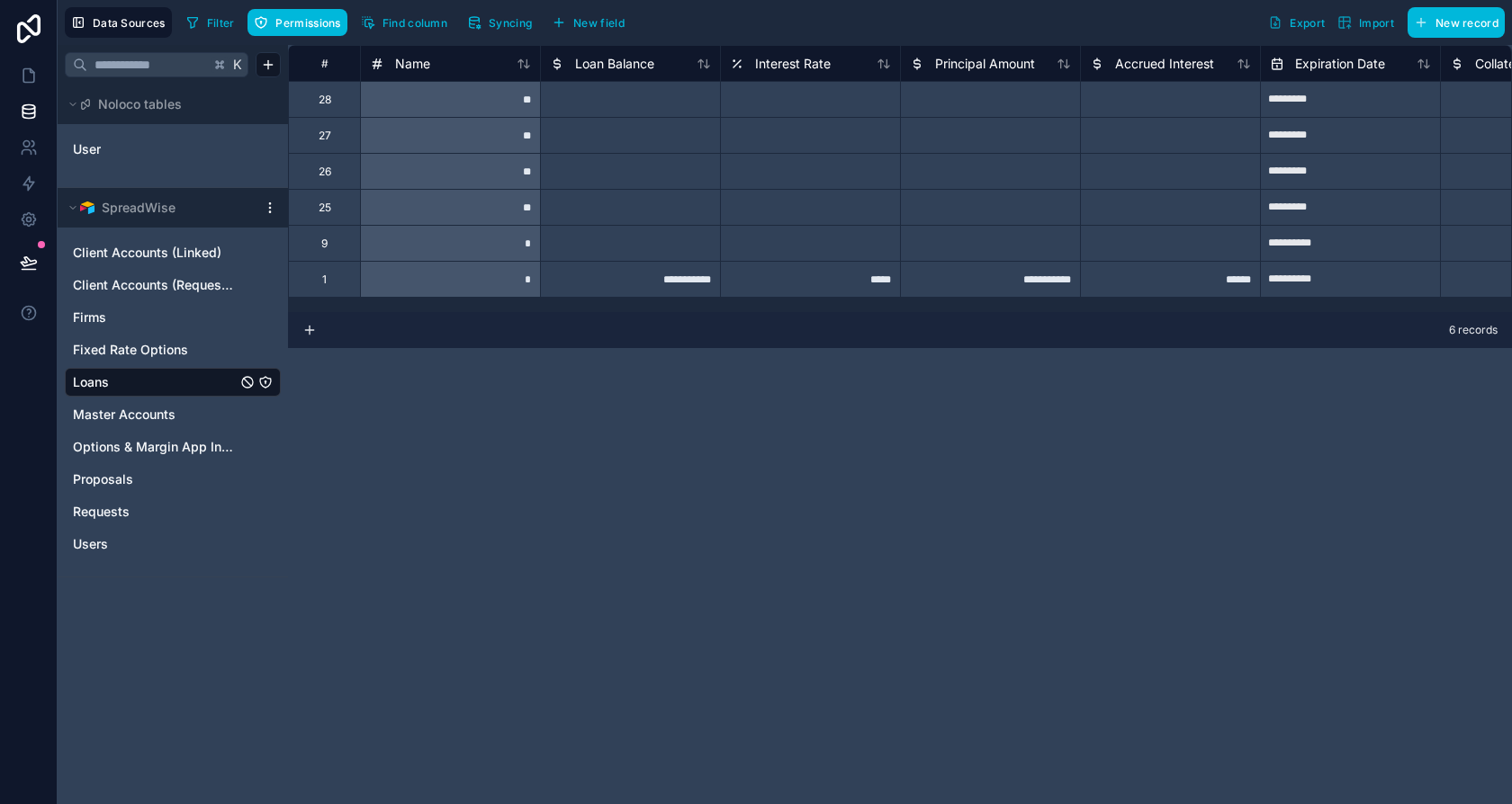
click at [260, 378] on icon "Loans" at bounding box center [265, 383] width 11 height 11
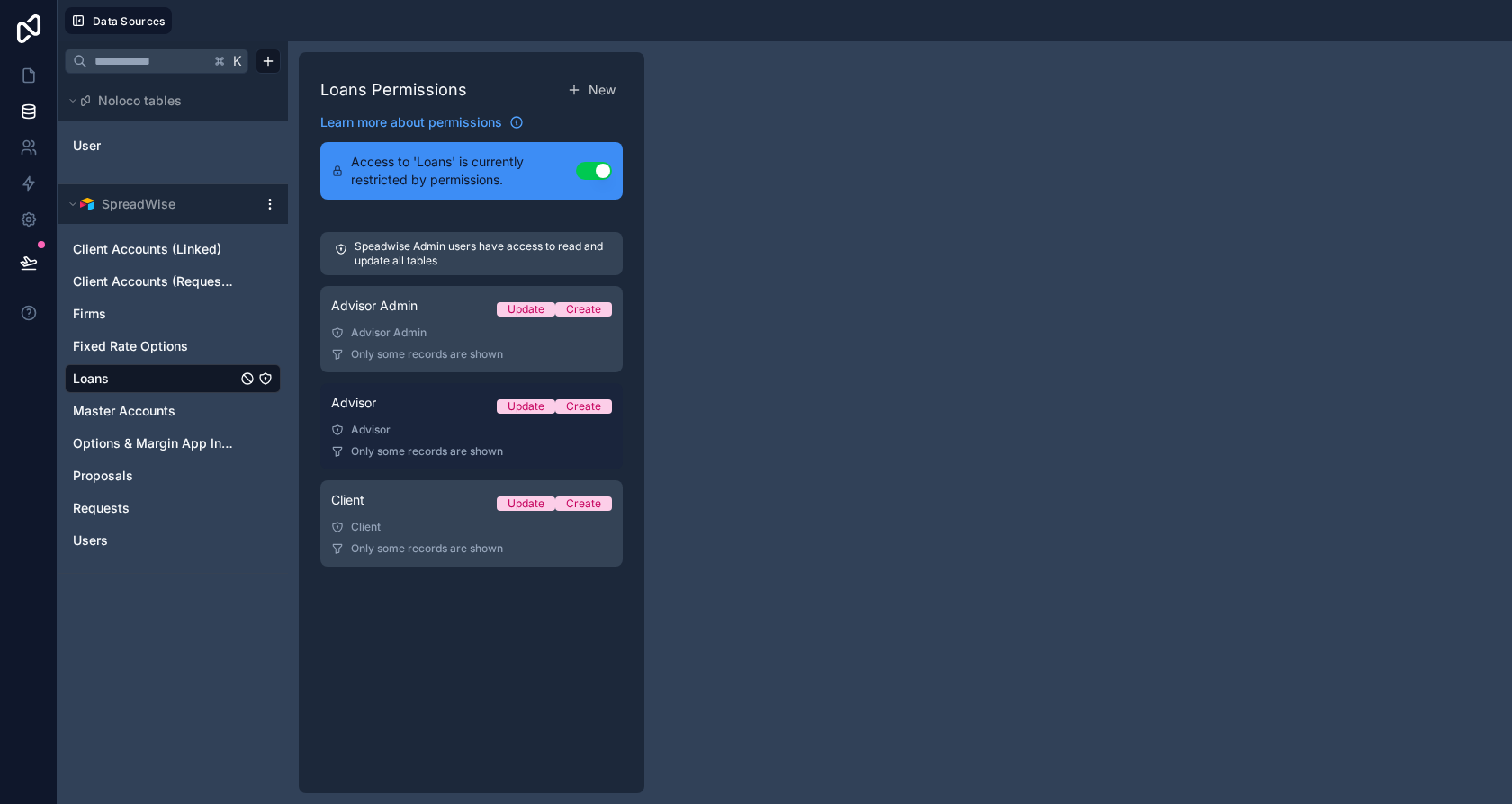
click at [418, 415] on div "Advisor Update Create" at bounding box center [472, 406] width 281 height 25
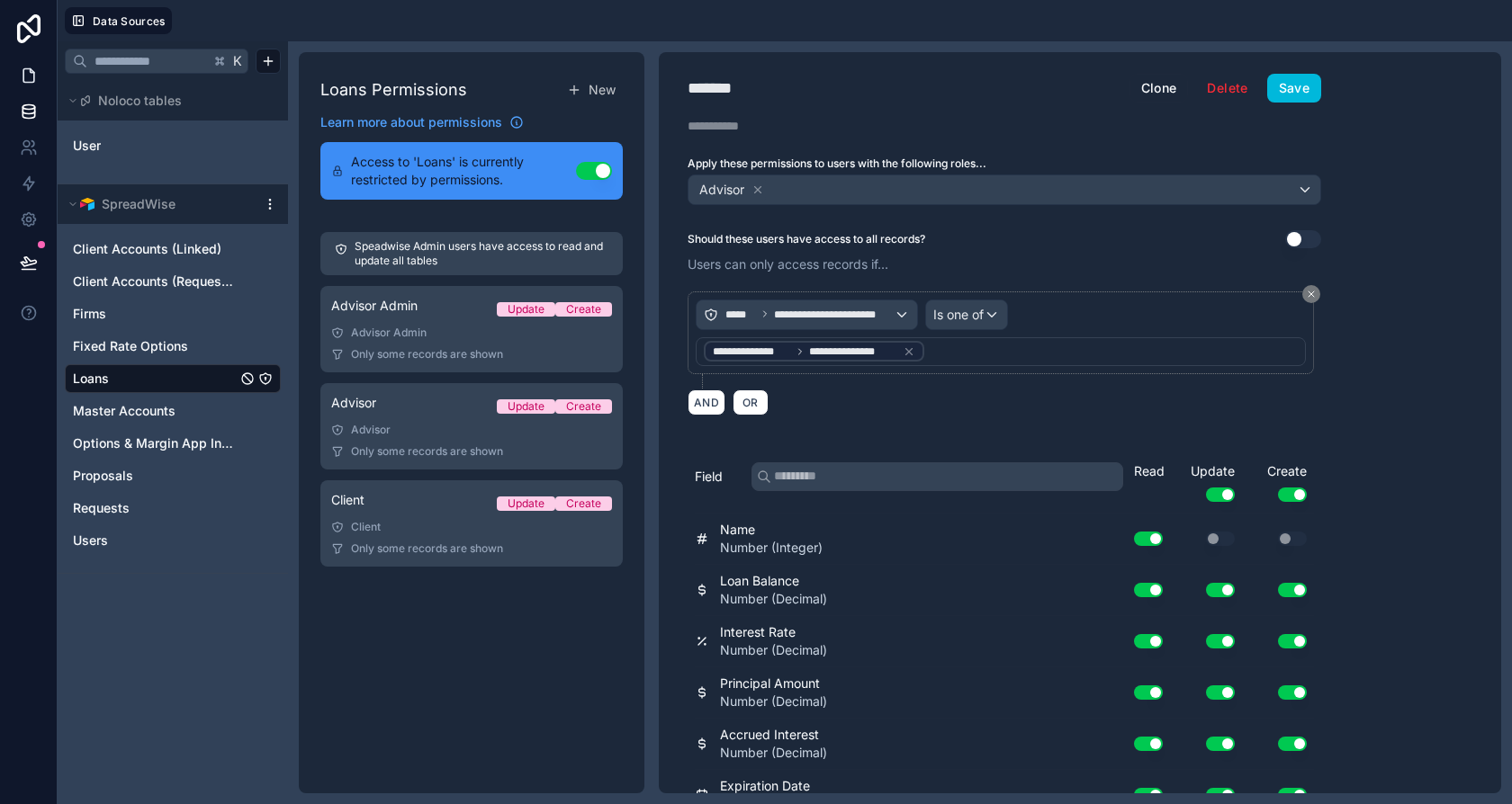
click at [35, 70] on icon at bounding box center [28, 75] width 18 height 18
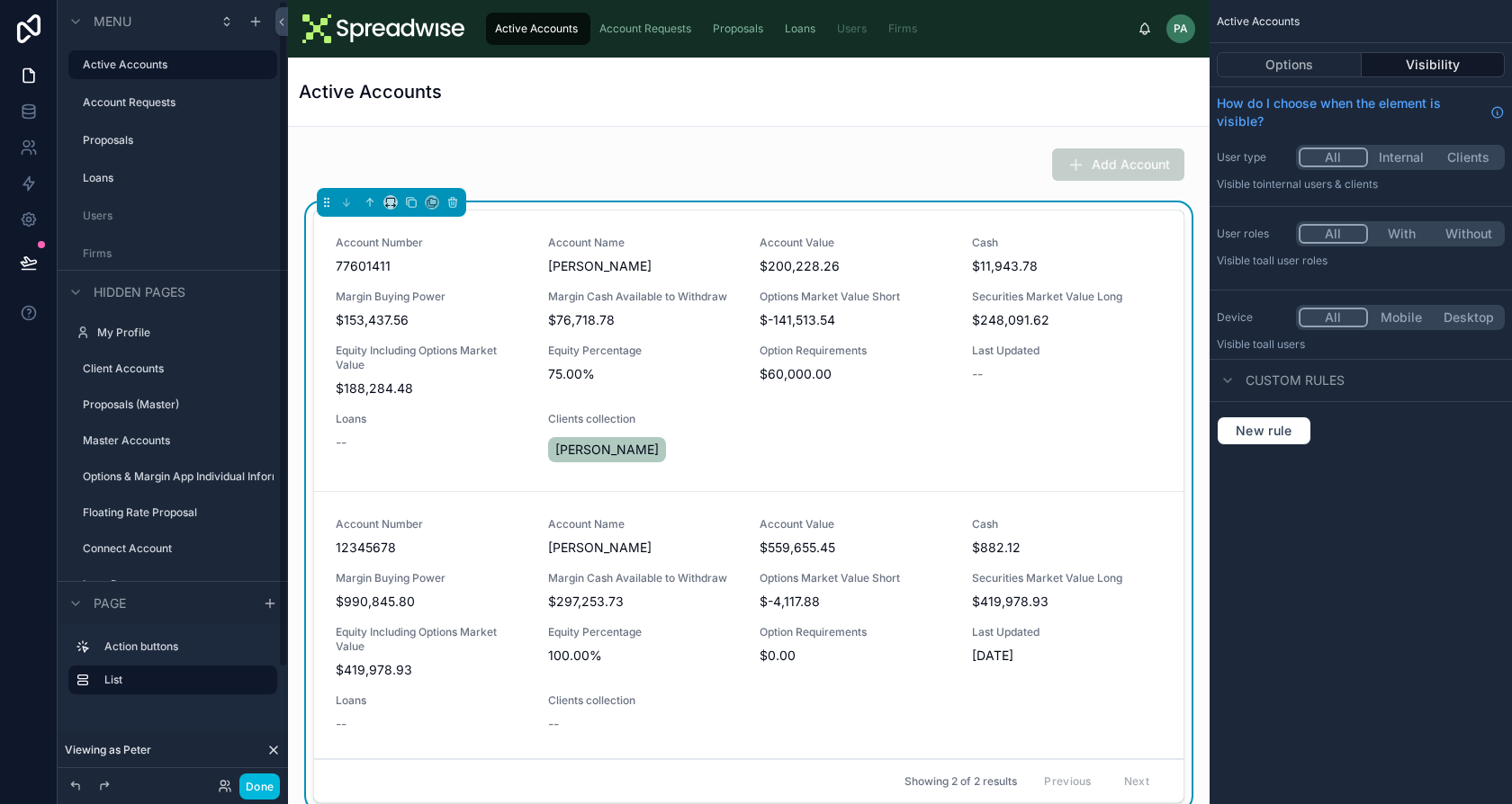
click at [811, 24] on span "Loans" at bounding box center [799, 28] width 31 height 14
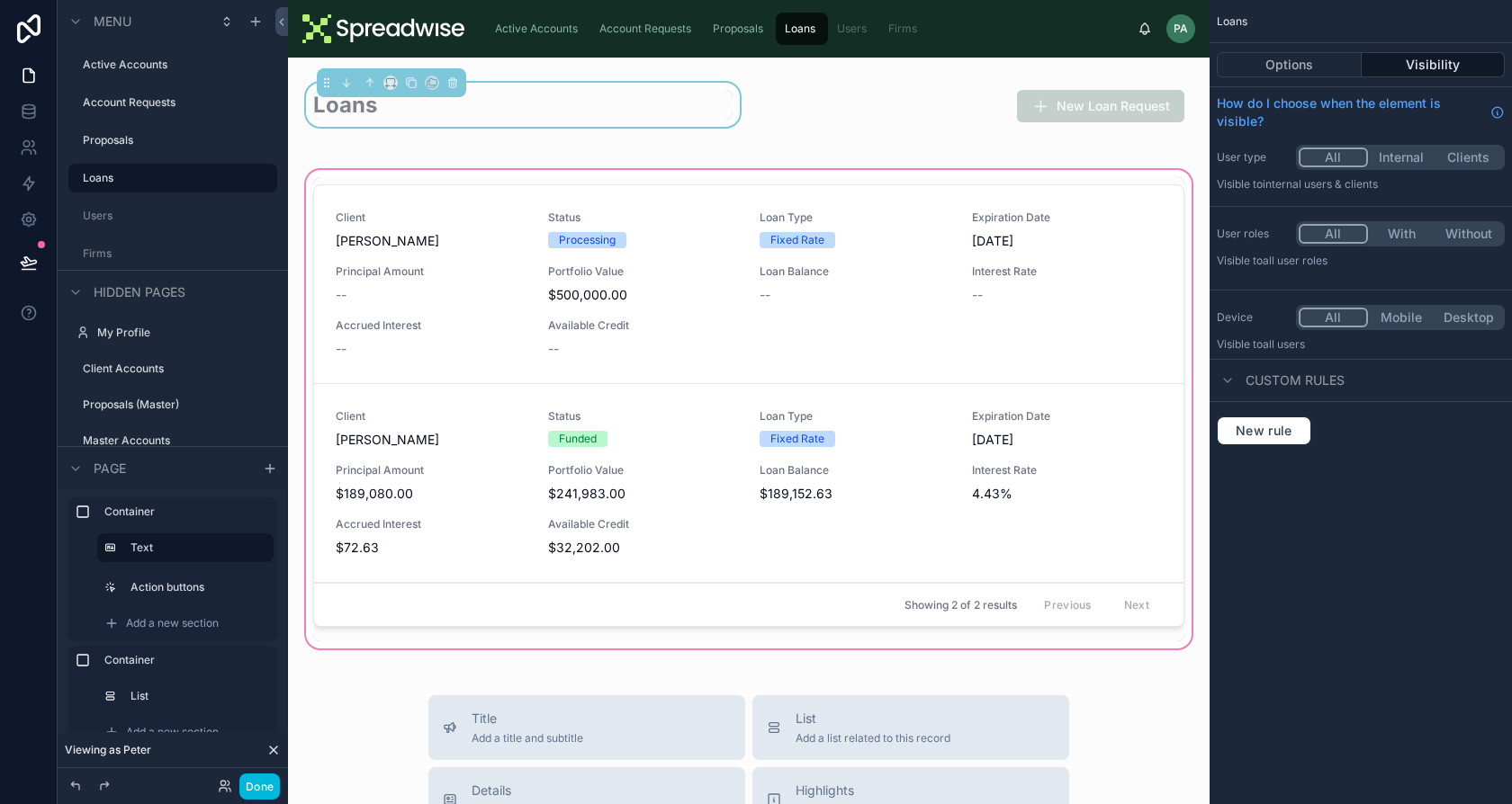
click at [717, 215] on div at bounding box center [749, 409] width 893 height 486
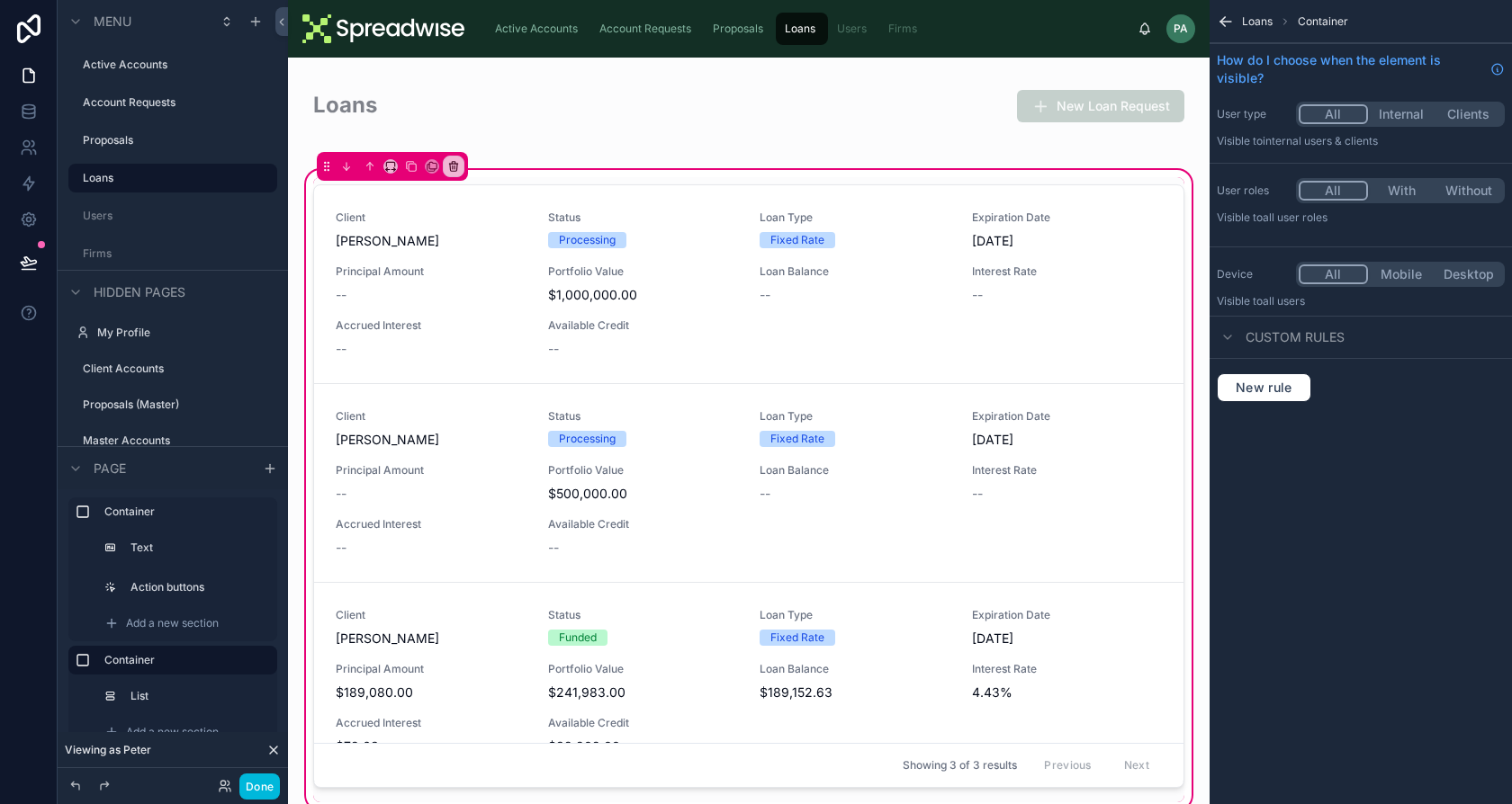
click at [637, 29] on span "Account Requests" at bounding box center [645, 28] width 92 height 14
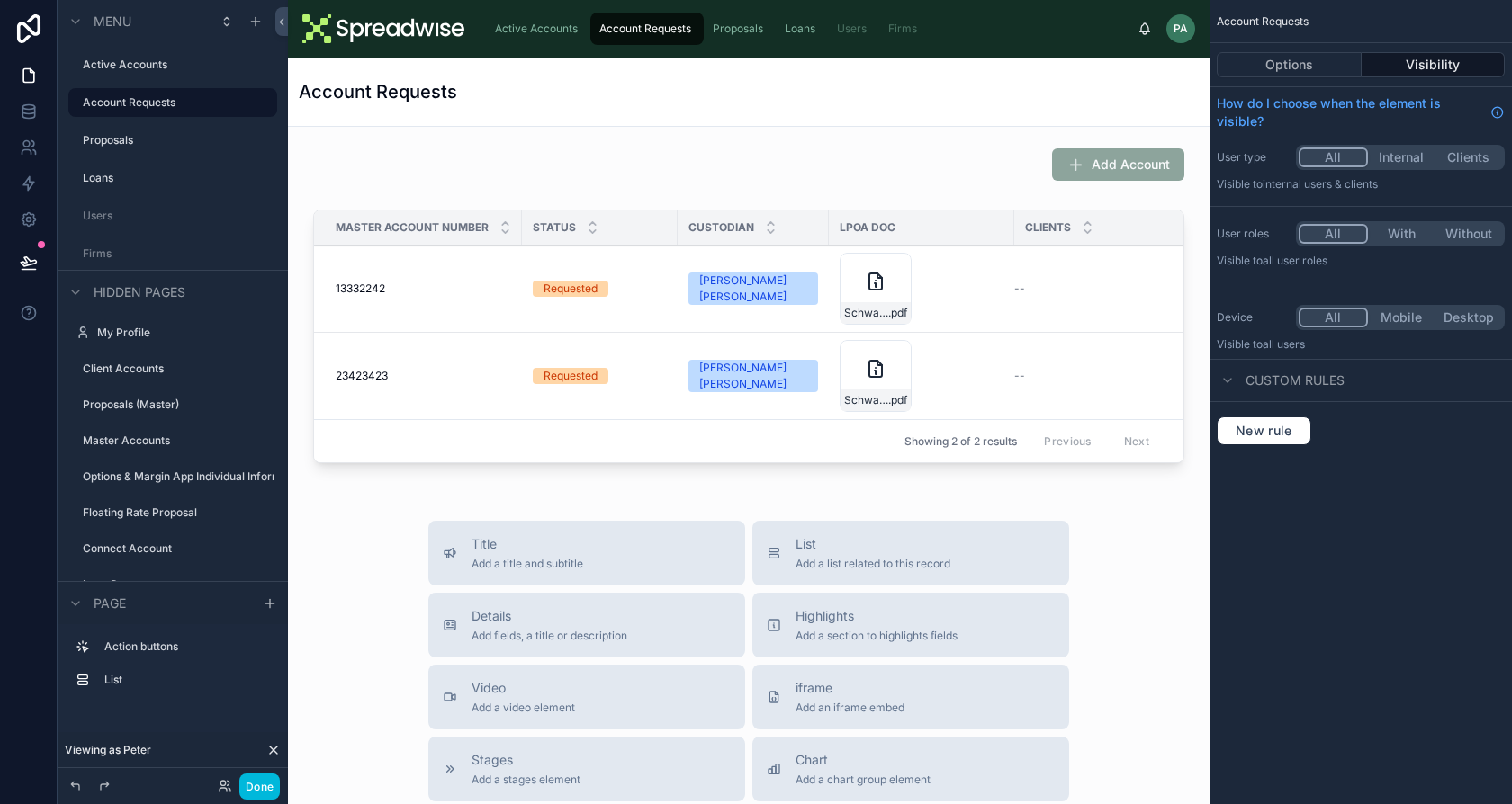
click at [537, 33] on span "Active Accounts" at bounding box center [536, 28] width 83 height 14
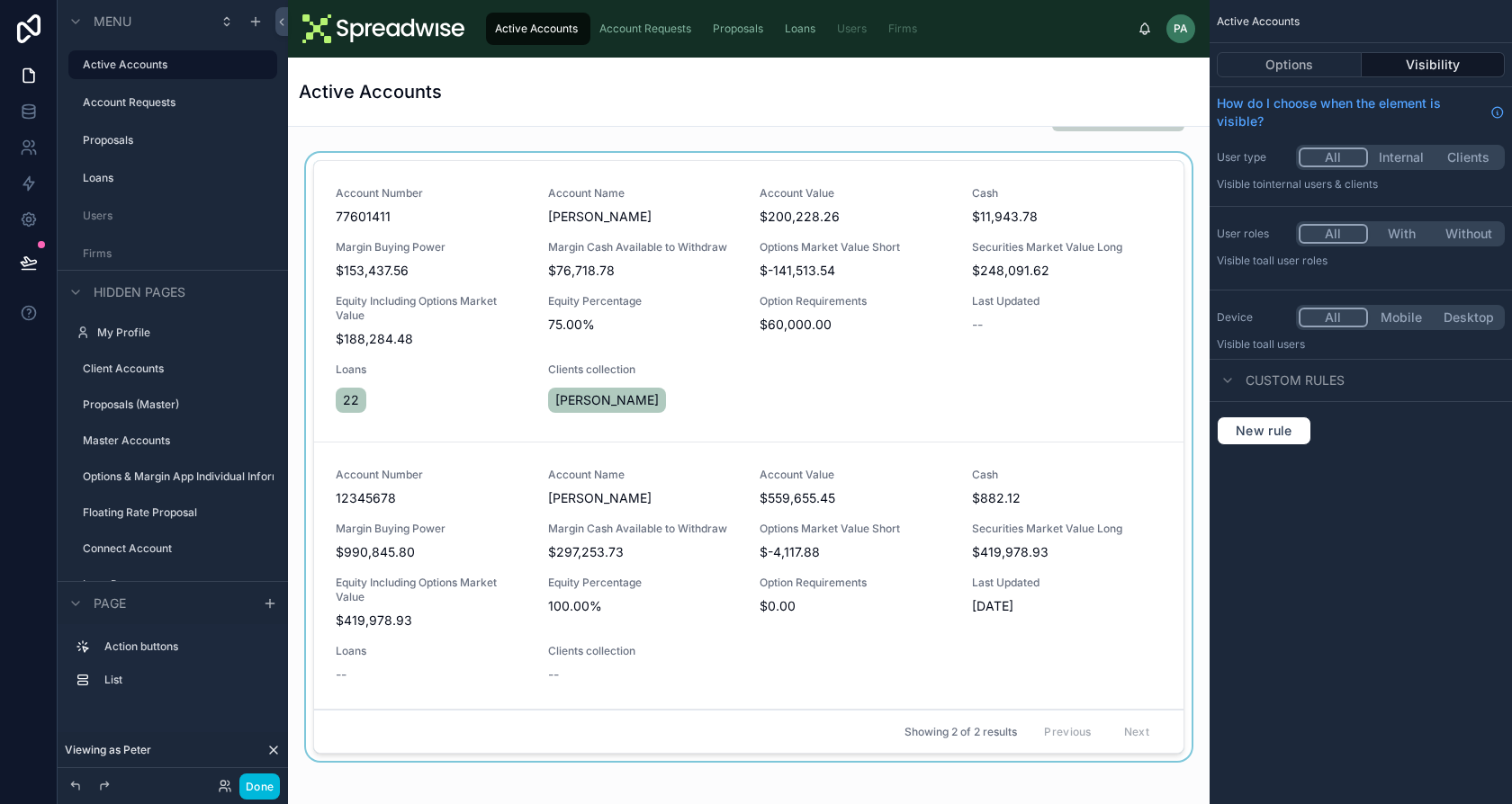
scroll to position [40, 0]
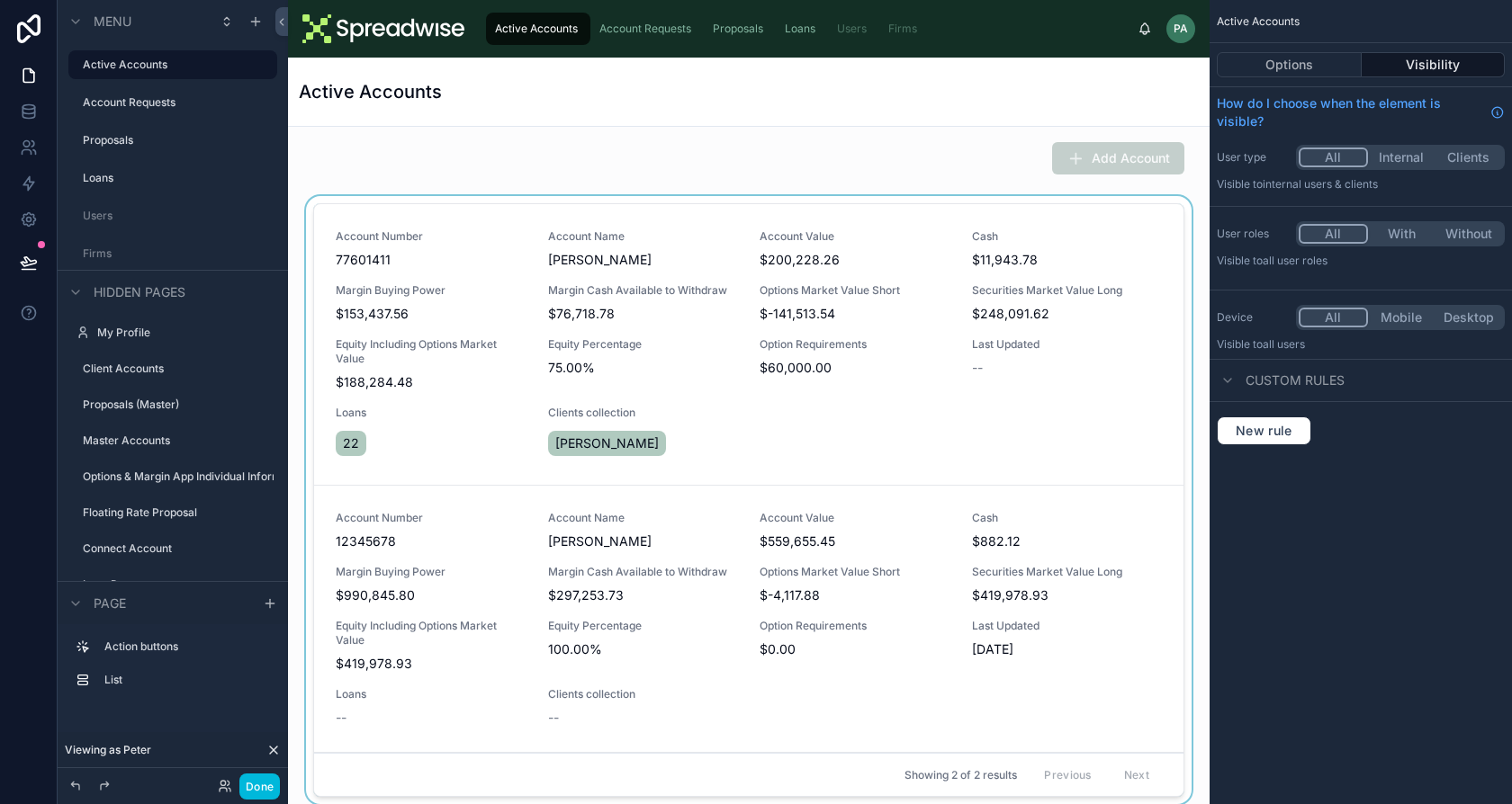
scroll to position [0, 0]
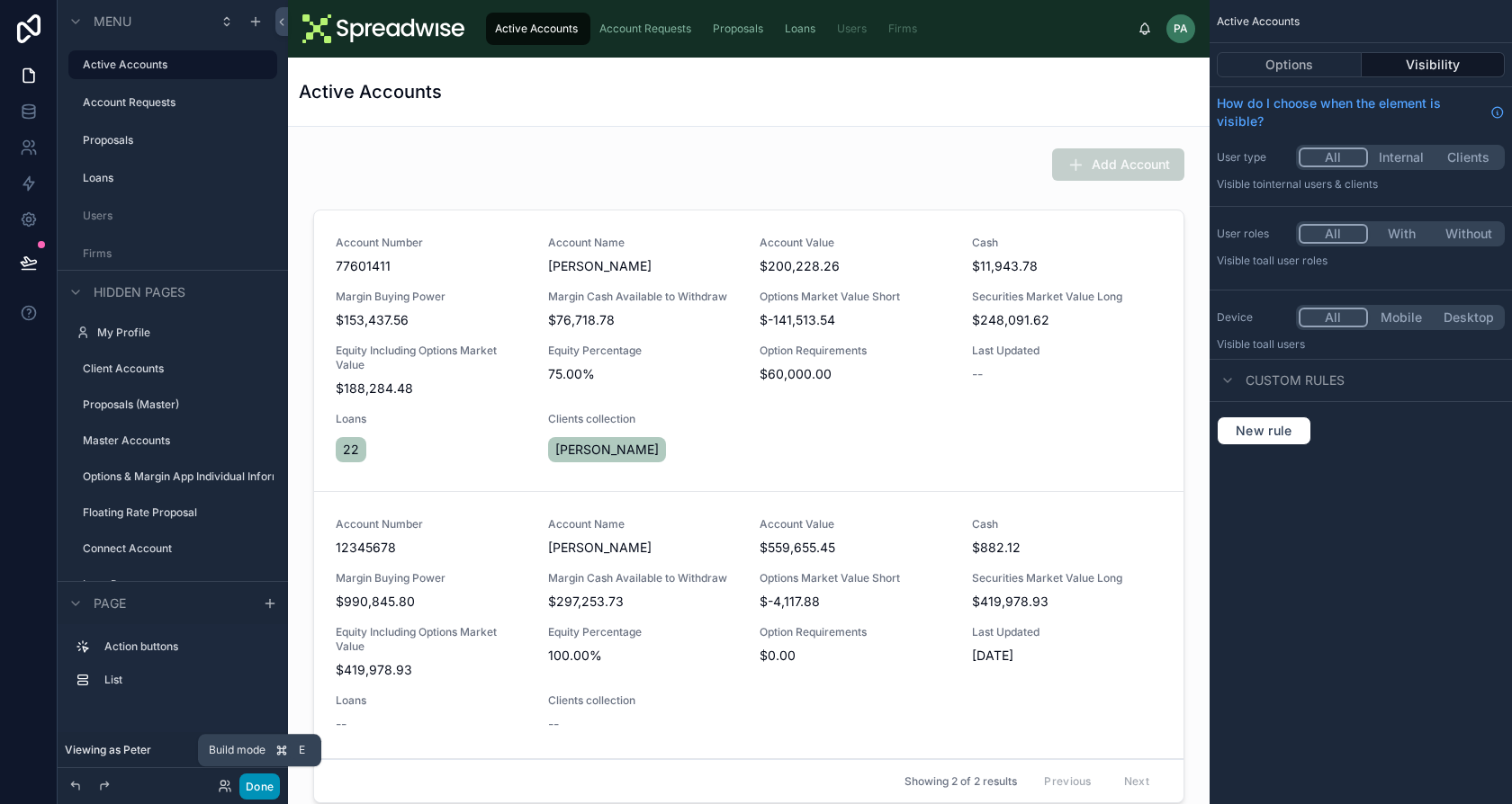
click at [273, 791] on button "Done" at bounding box center [259, 787] width 40 height 26
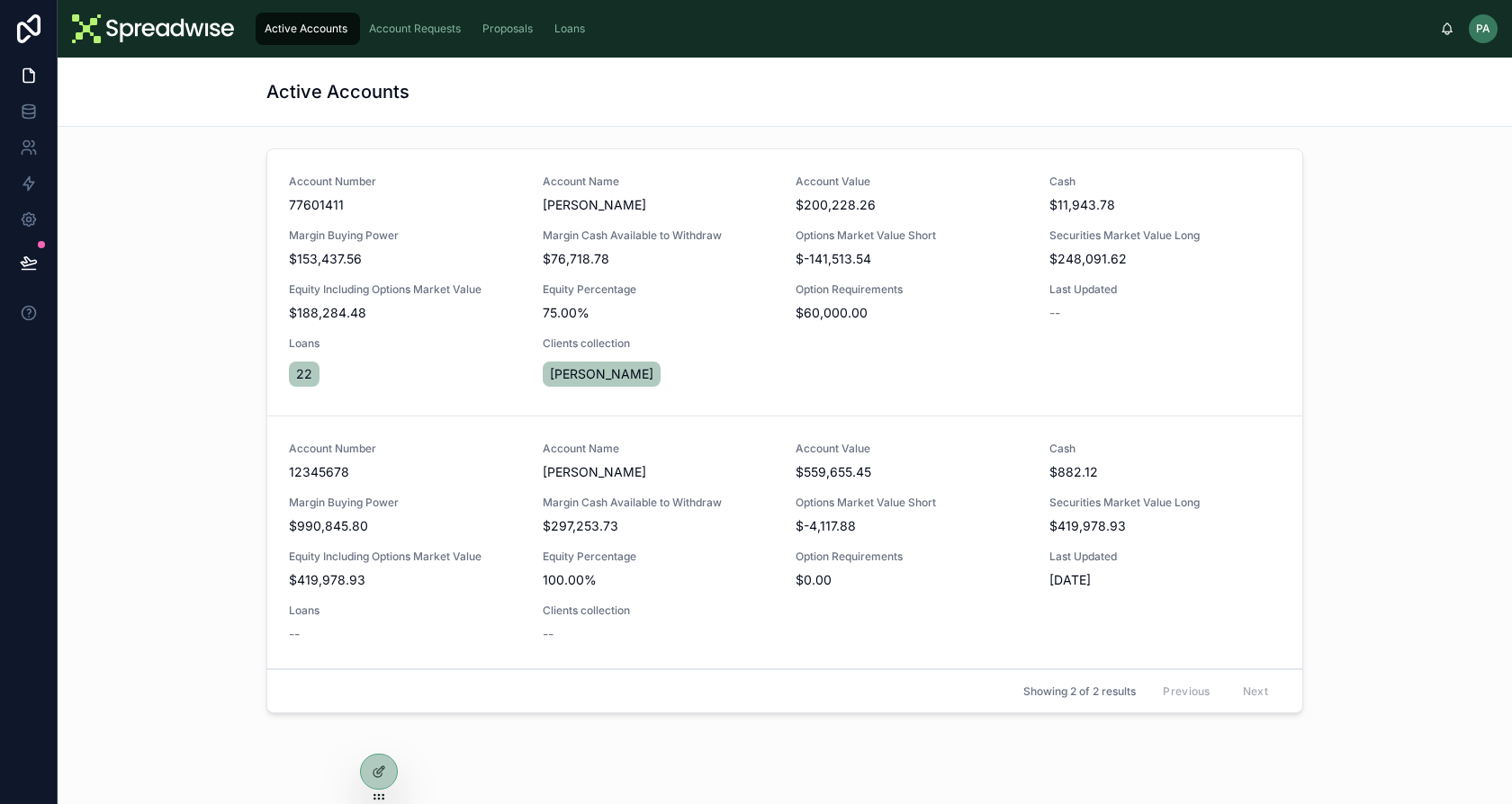
click at [419, 21] on span "Account Requests" at bounding box center [415, 28] width 92 height 14
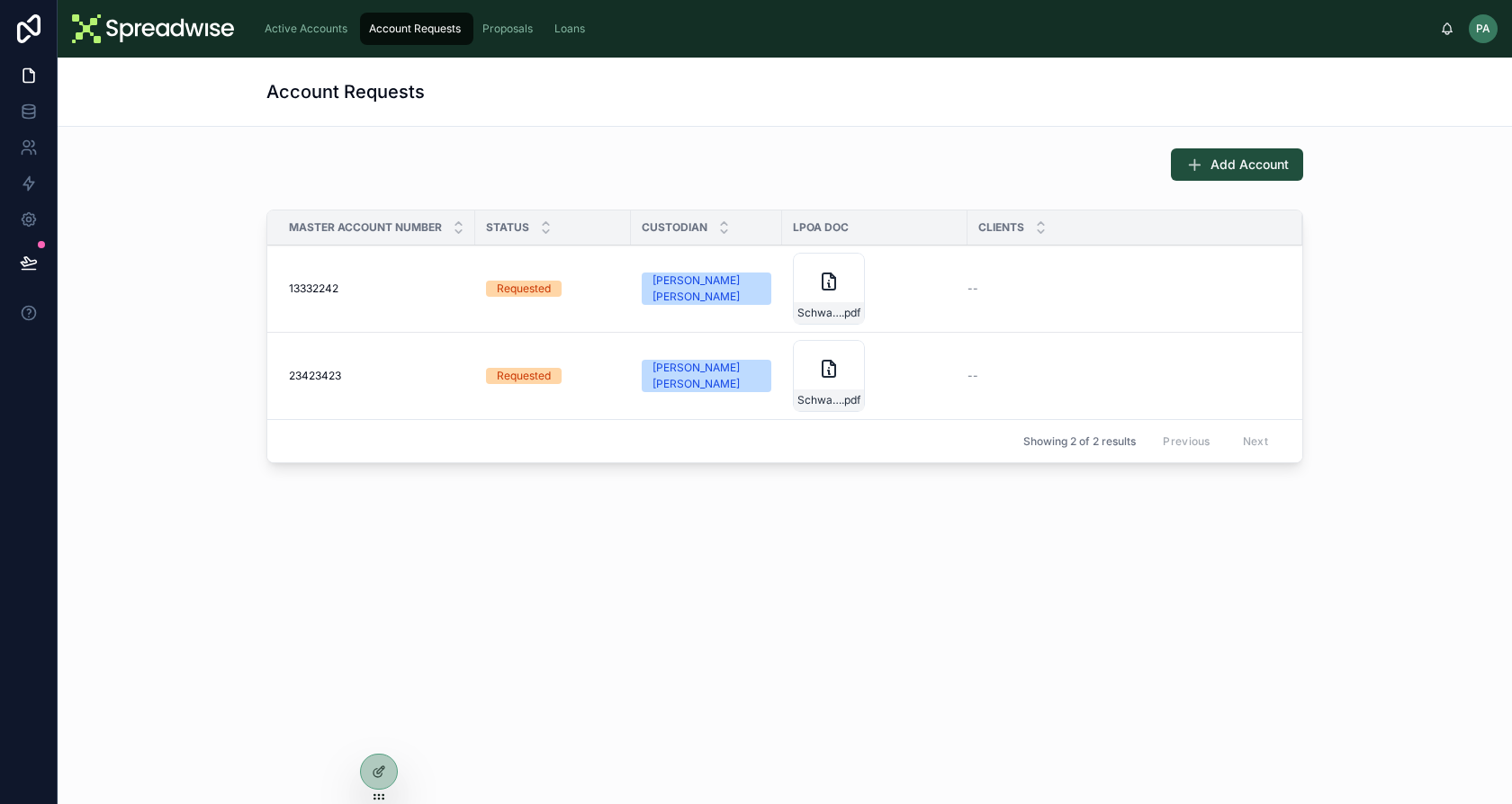
click at [495, 29] on span "Proposals" at bounding box center [507, 28] width 50 height 14
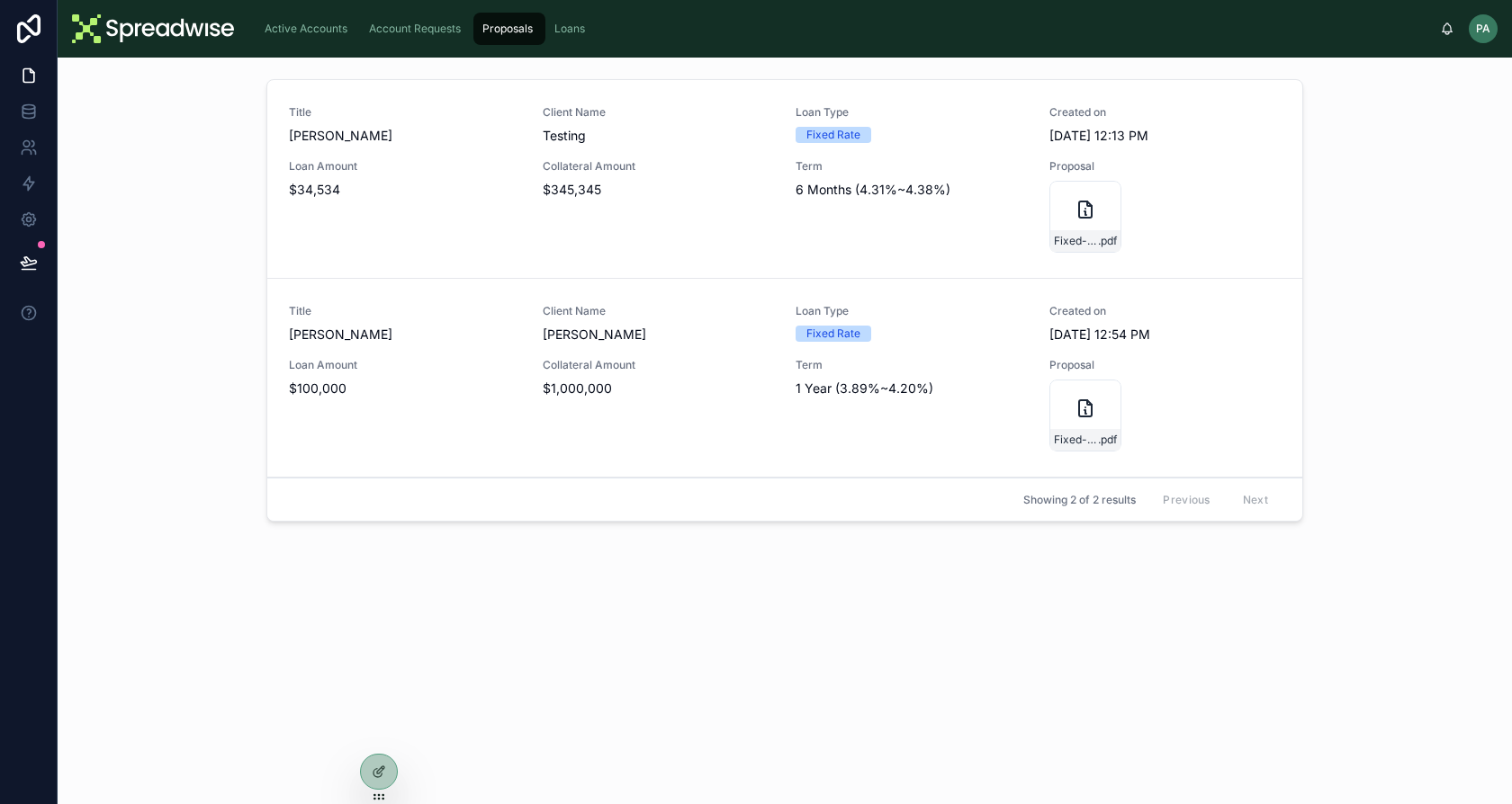
click at [561, 22] on span "Loans" at bounding box center [570, 28] width 31 height 14
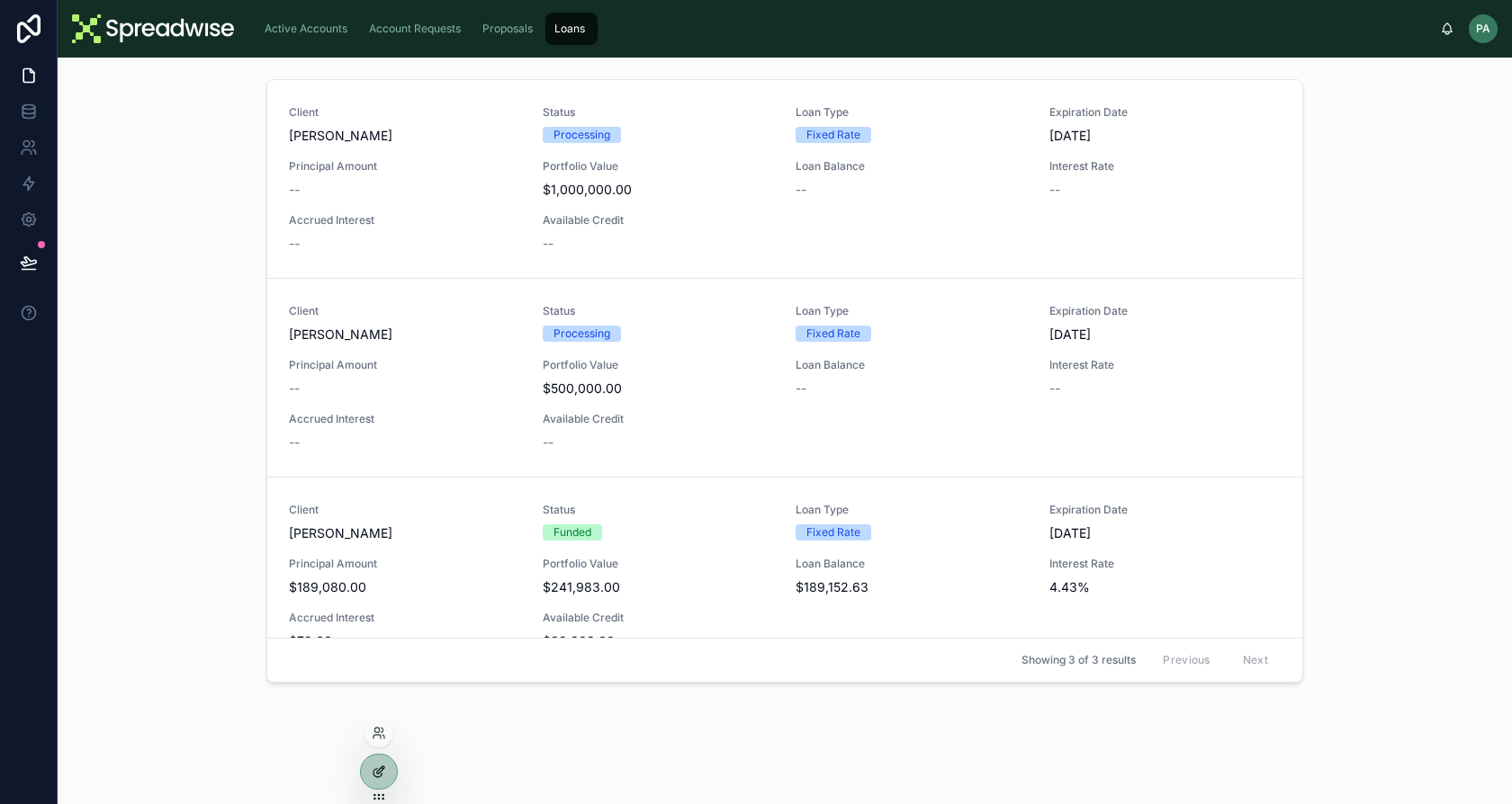
click at [380, 771] on icon at bounding box center [381, 770] width 7 height 7
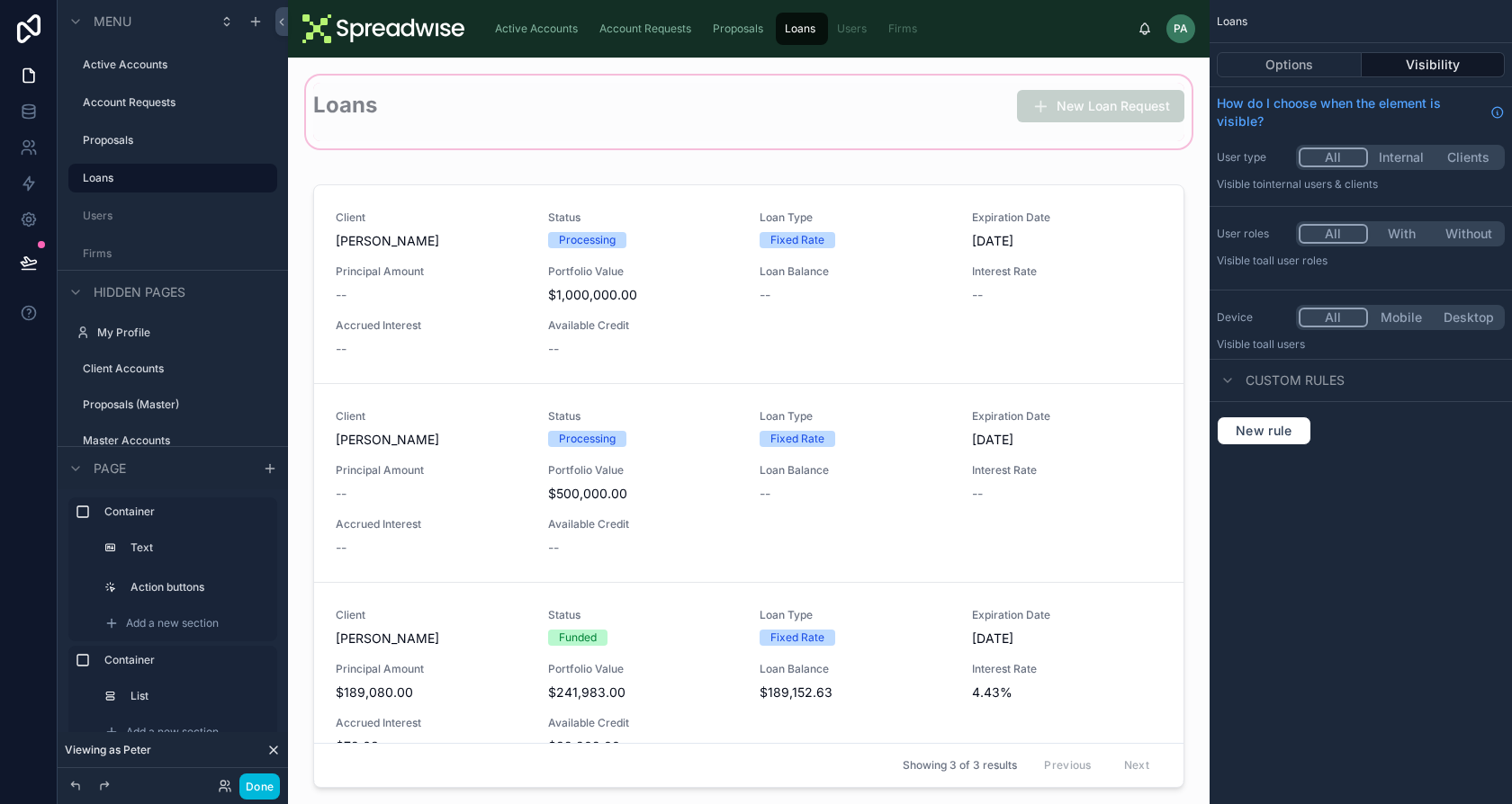
click at [900, 96] on div at bounding box center [749, 112] width 893 height 80
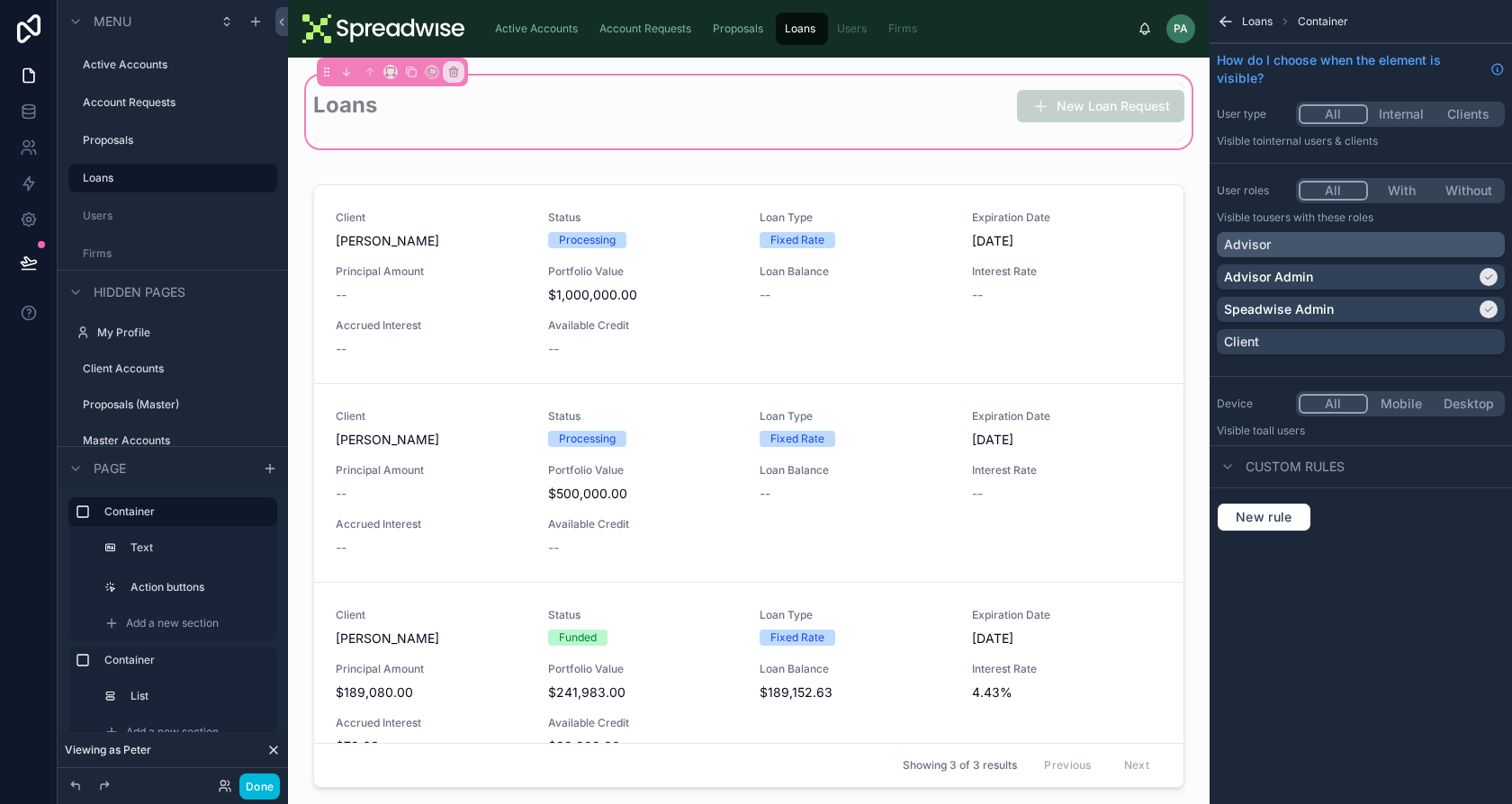
click at [1379, 247] on div "Advisor" at bounding box center [1360, 244] width 274 height 18
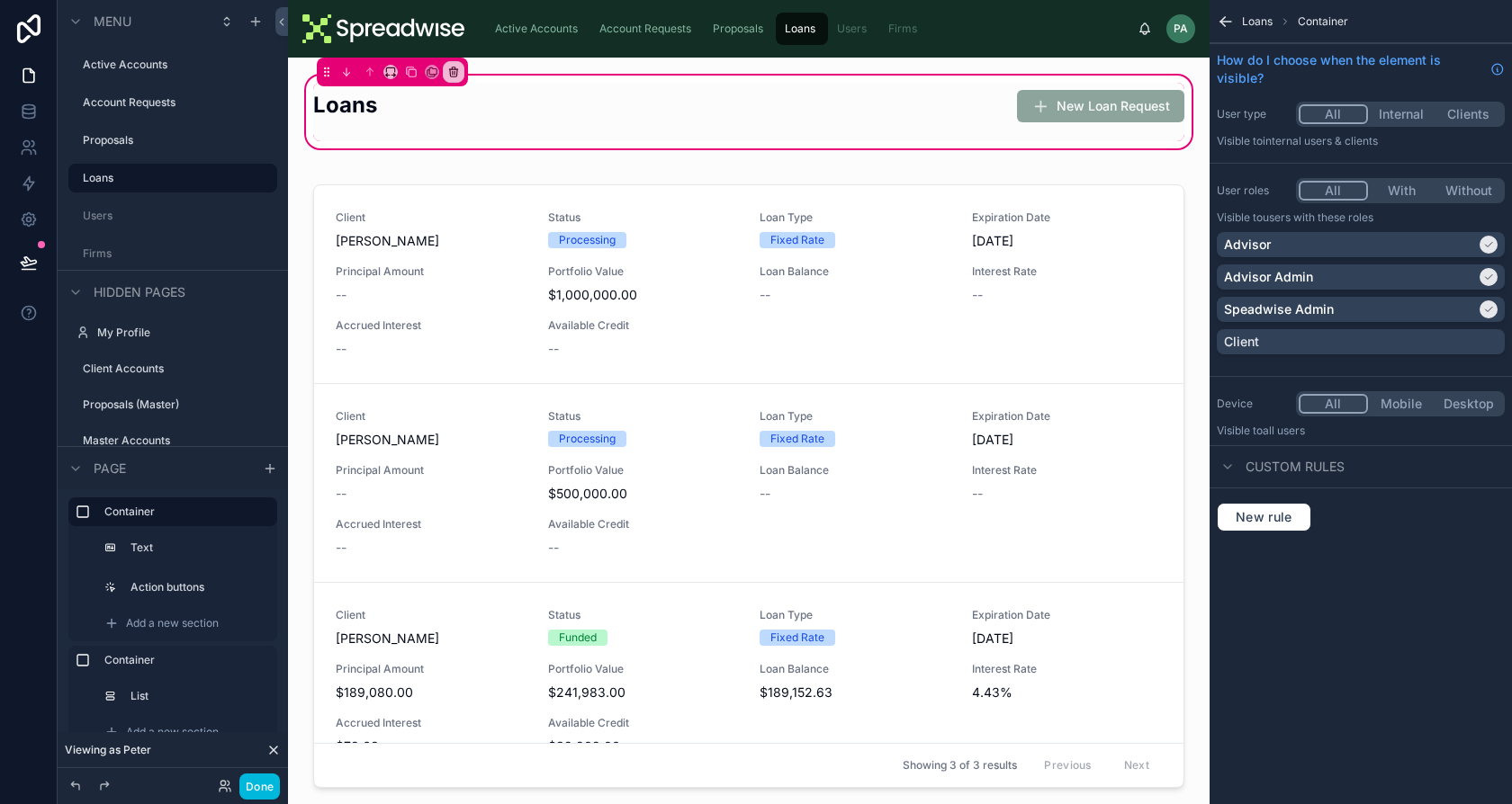
click at [282, 776] on div "Done" at bounding box center [173, 786] width 231 height 36
click at [267, 782] on button "Done" at bounding box center [259, 787] width 40 height 26
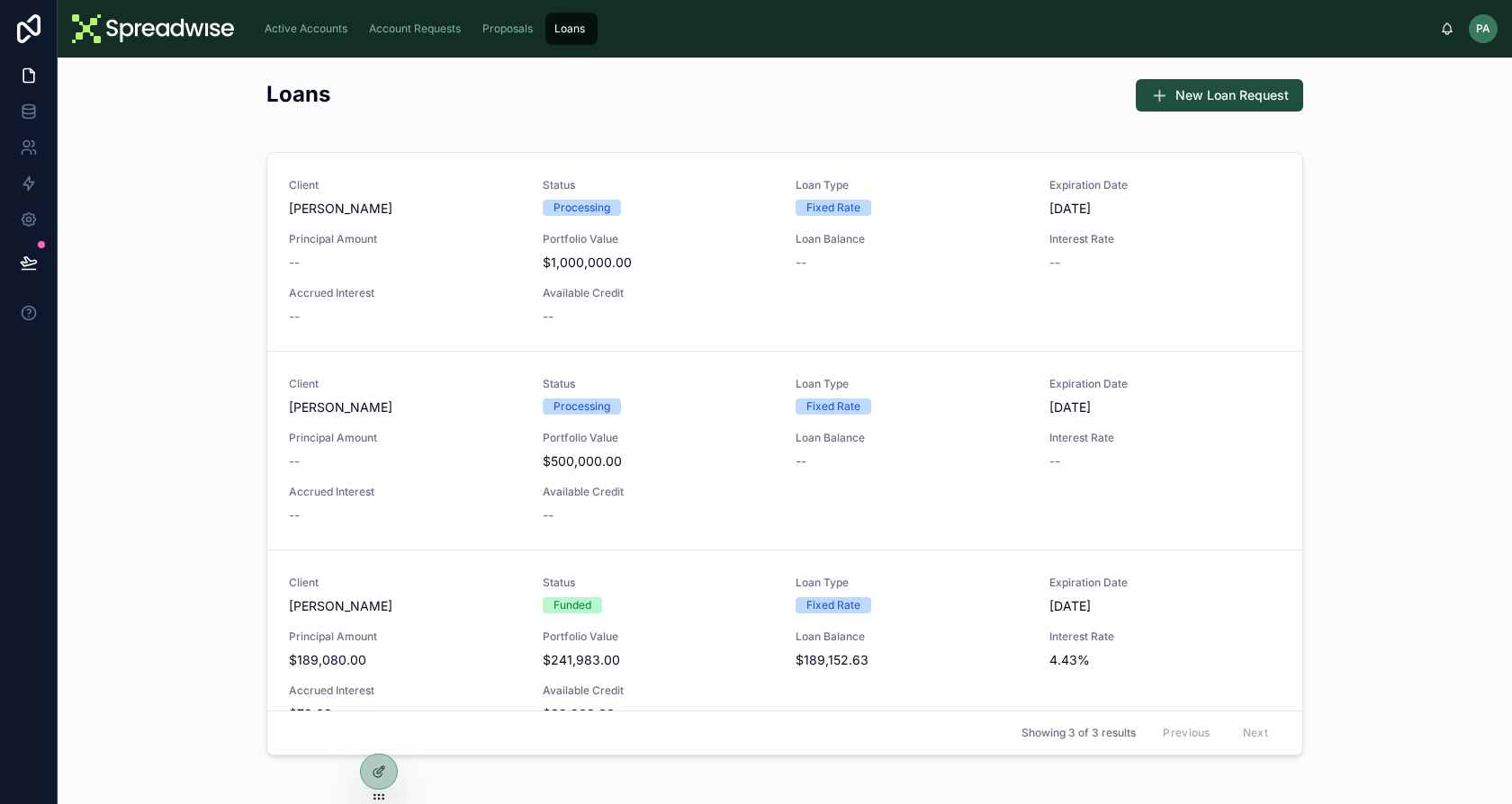
click at [509, 17] on div "Proposals" at bounding box center [510, 28] width 62 height 29
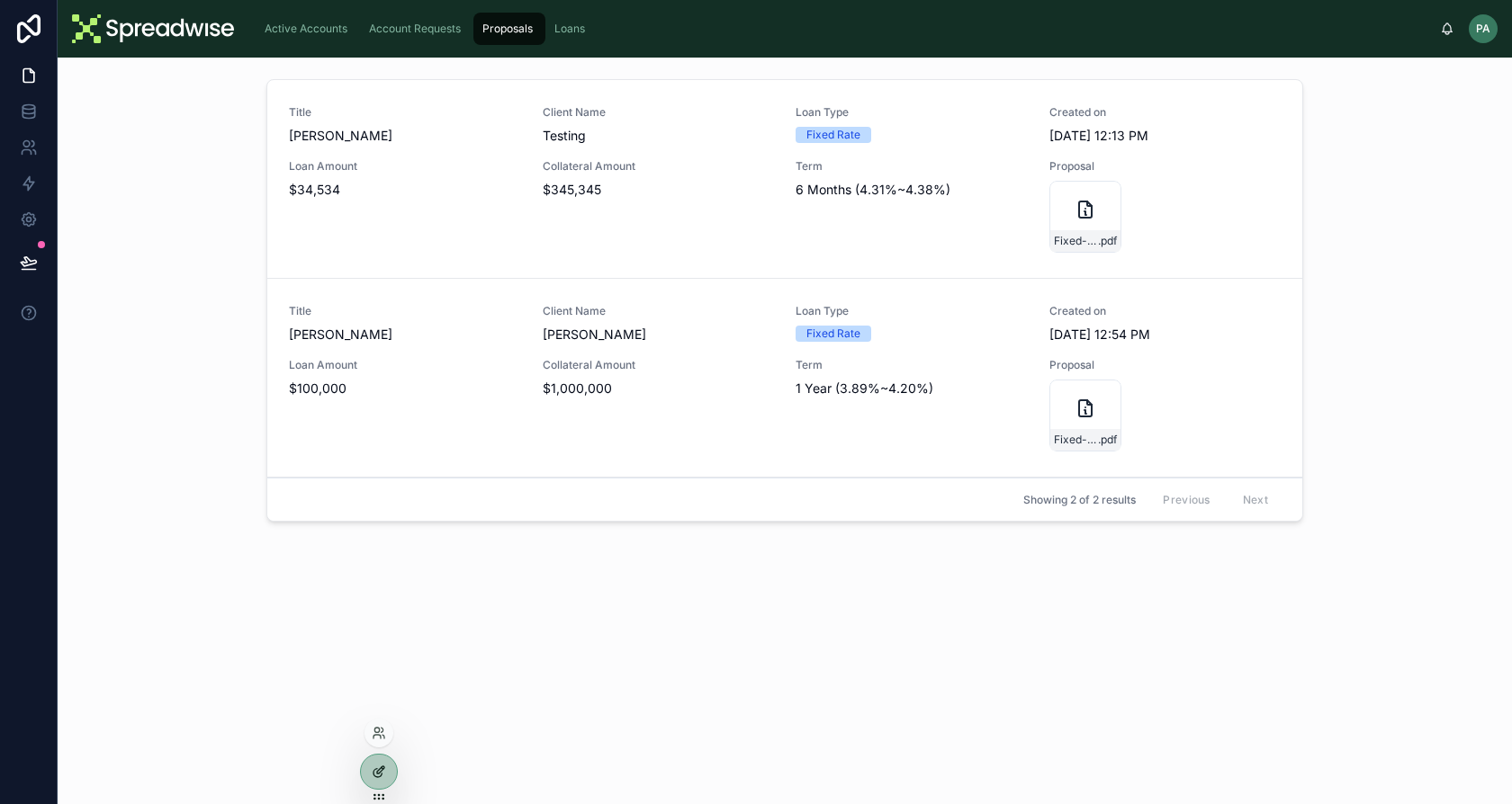
click at [370, 773] on div at bounding box center [378, 771] width 36 height 35
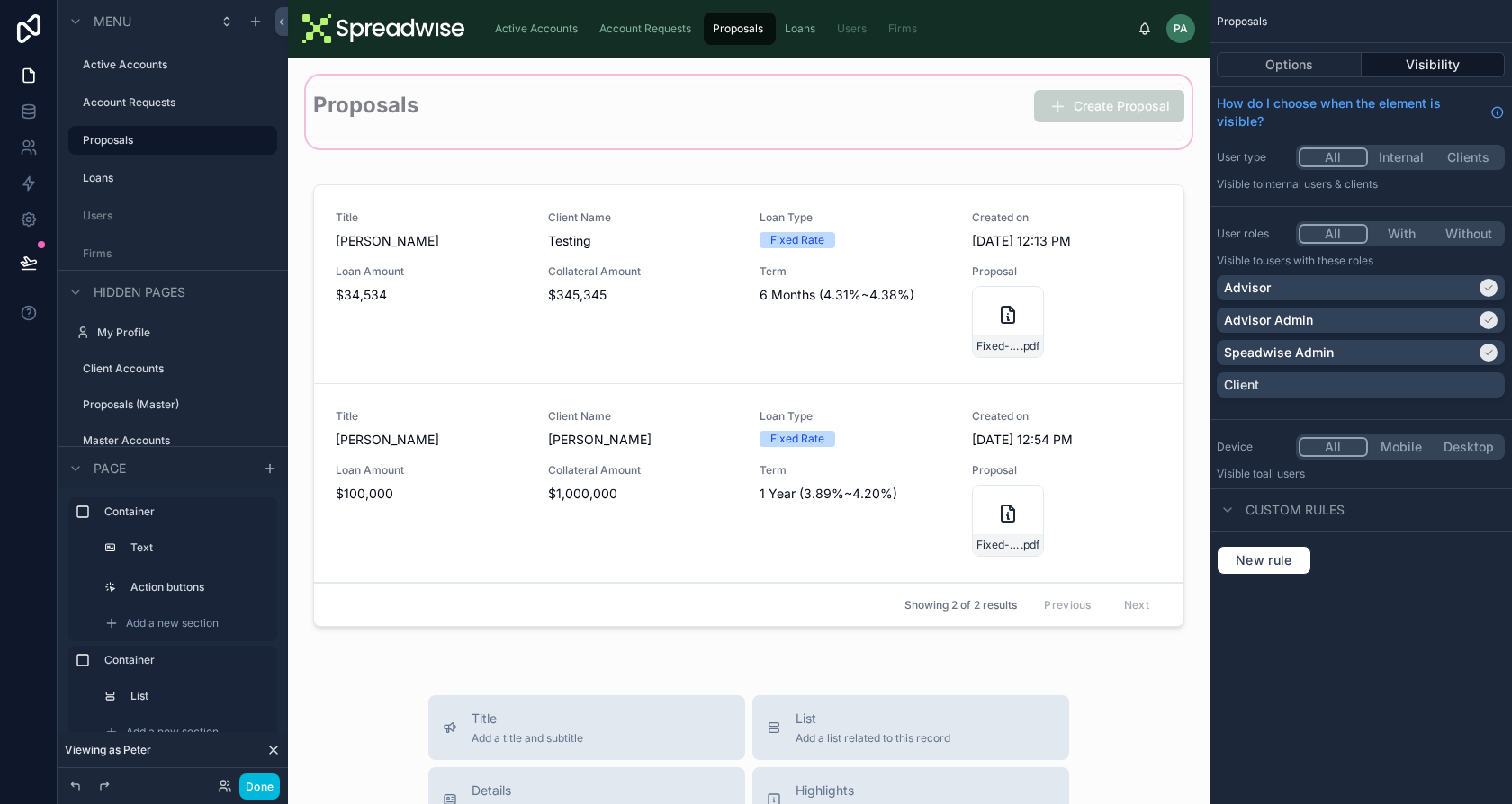
click at [991, 106] on div at bounding box center [749, 112] width 893 height 80
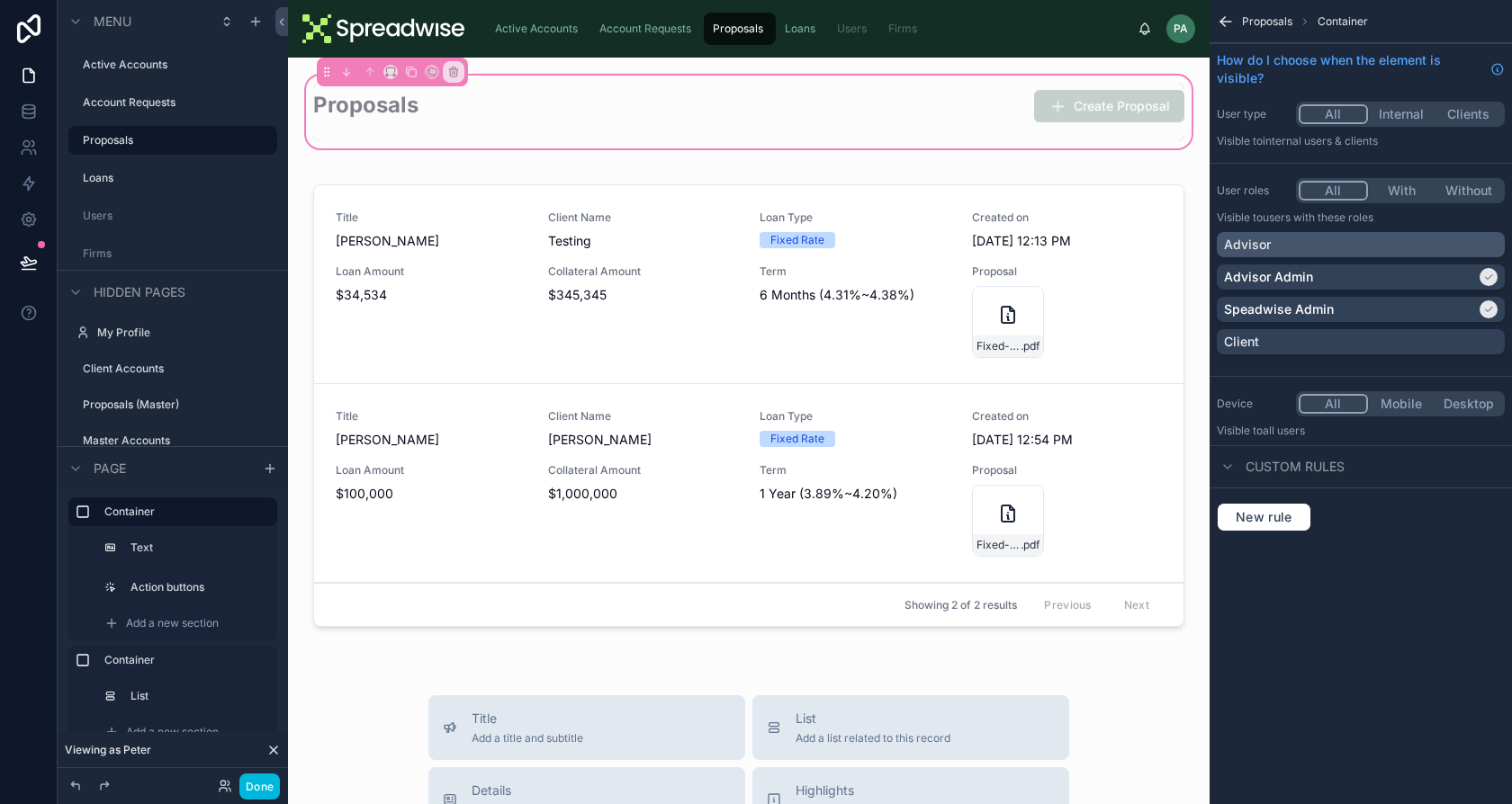
click at [1314, 255] on div "Advisor" at bounding box center [1361, 245] width 288 height 25
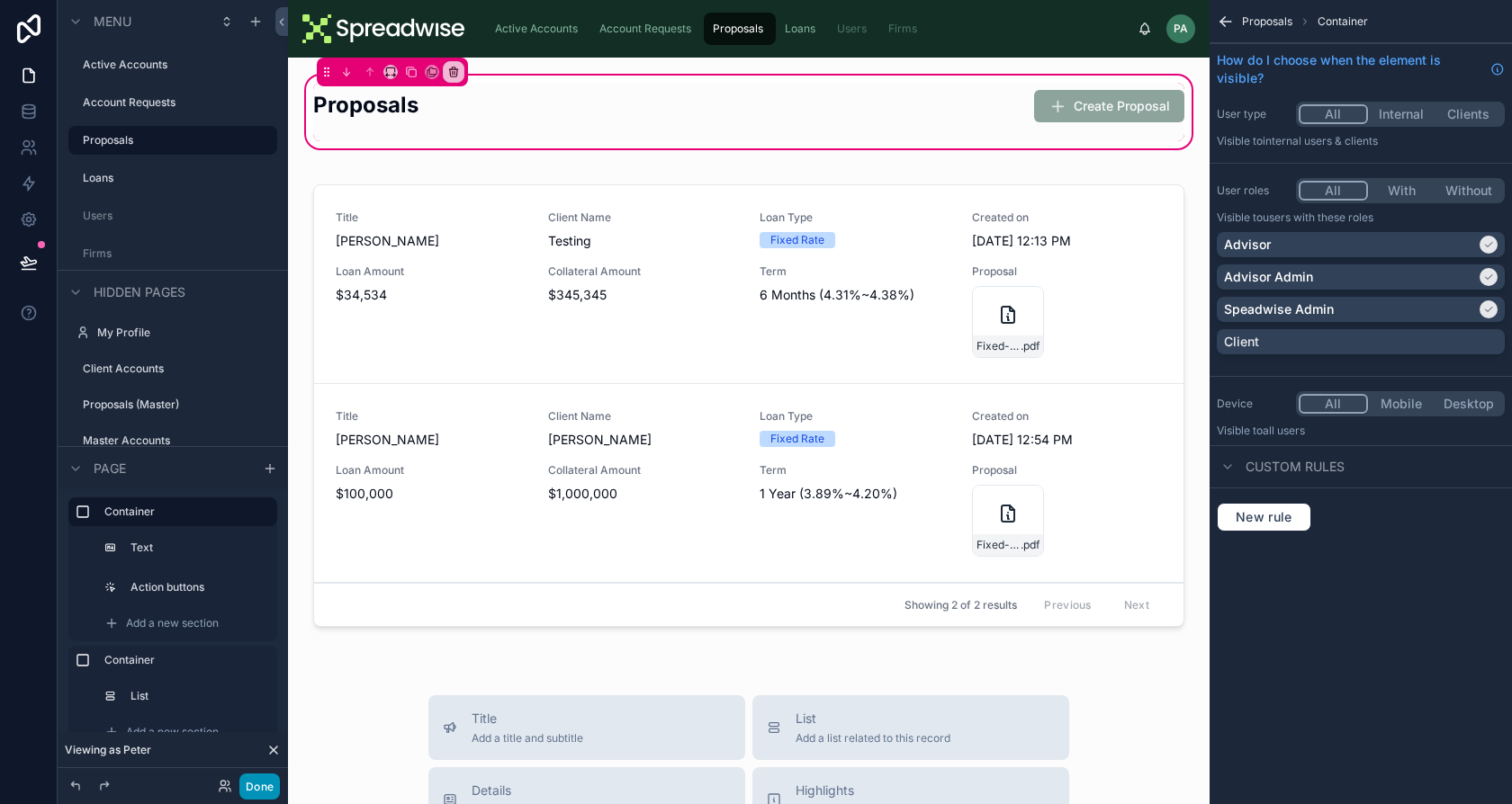
click at [257, 790] on button "Done" at bounding box center [259, 787] width 40 height 26
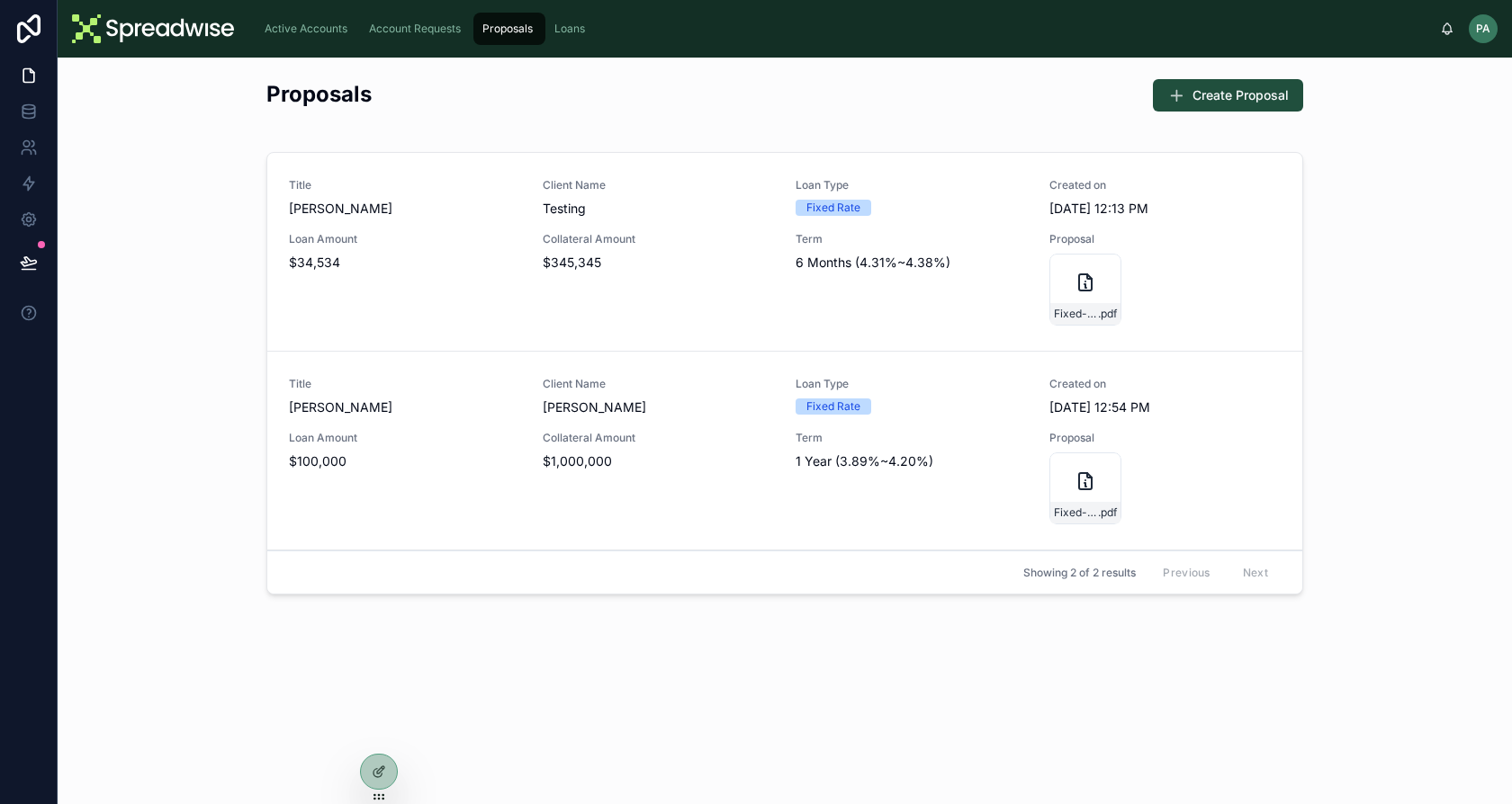
click at [415, 49] on div "Active Accounts Account Requests Proposals Loans PA [PERSON_NAME] Advisor" at bounding box center [784, 29] width 1454 height 58
click at [431, 31] on span "Account Requests" at bounding box center [415, 28] width 92 height 14
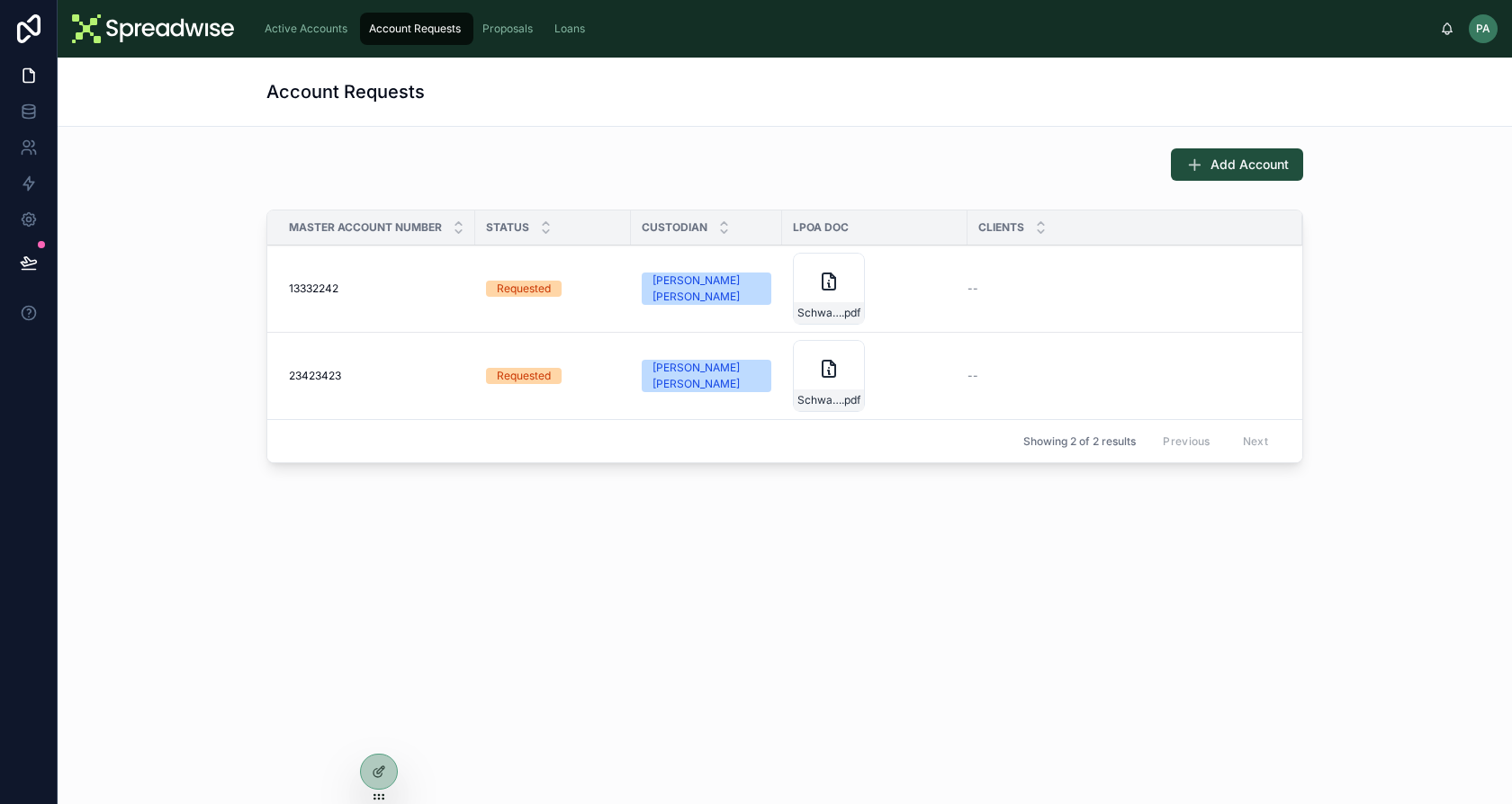
click at [318, 23] on span "Active Accounts" at bounding box center [305, 28] width 83 height 14
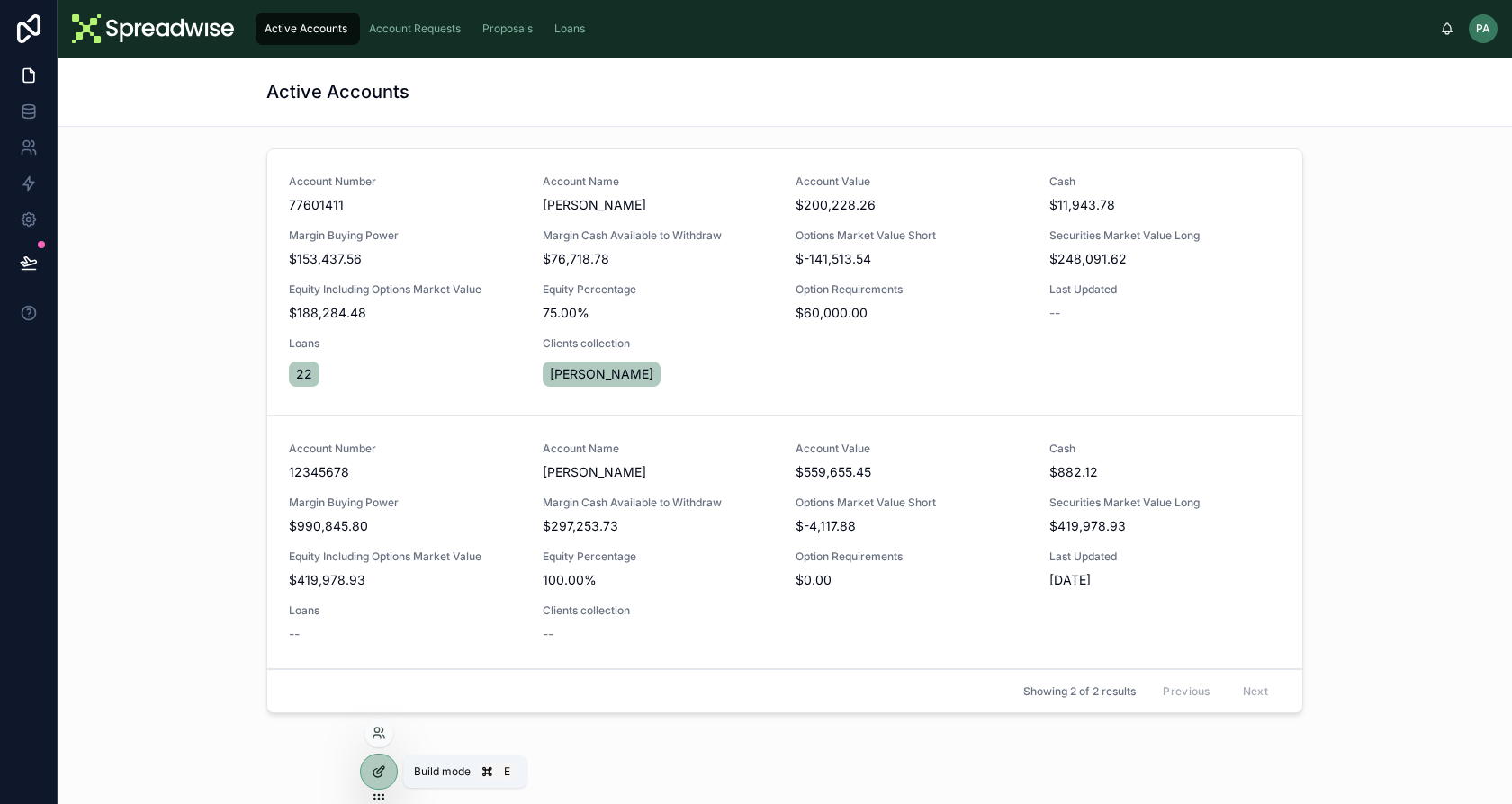
click at [372, 769] on icon at bounding box center [378, 771] width 14 height 14
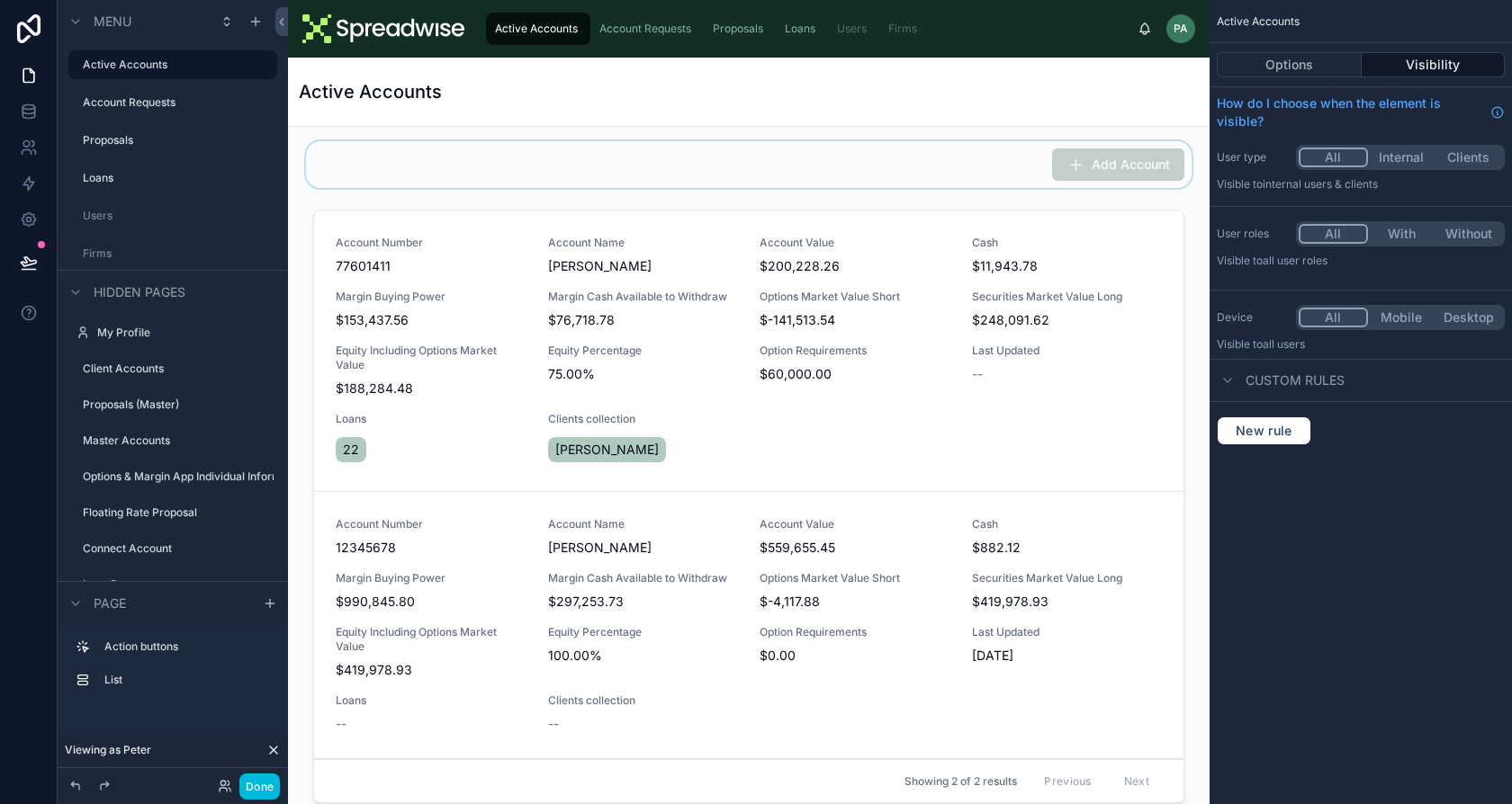
click at [984, 166] on div at bounding box center [749, 164] width 893 height 47
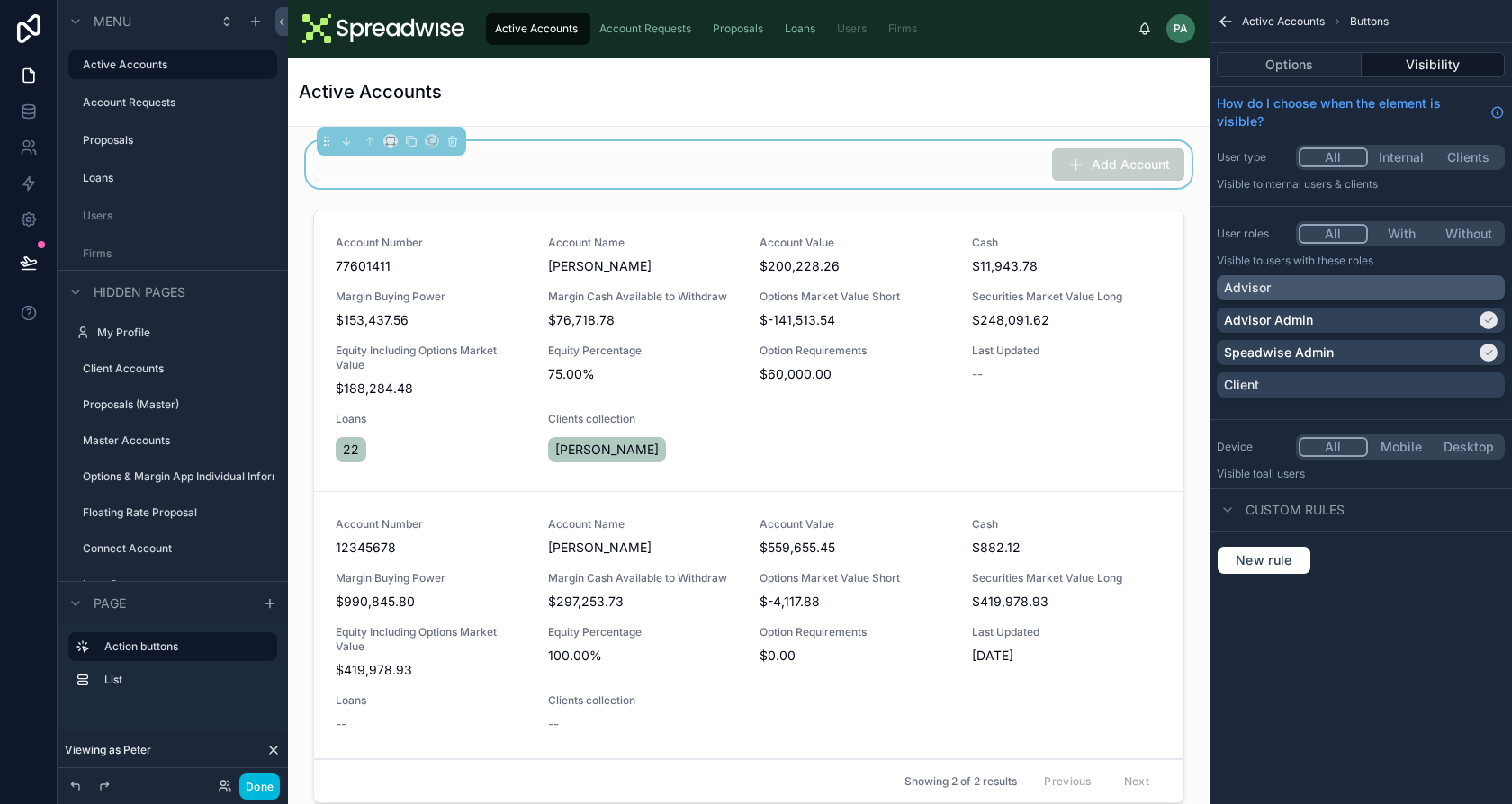
click at [1278, 284] on div "Advisor" at bounding box center [1360, 288] width 274 height 18
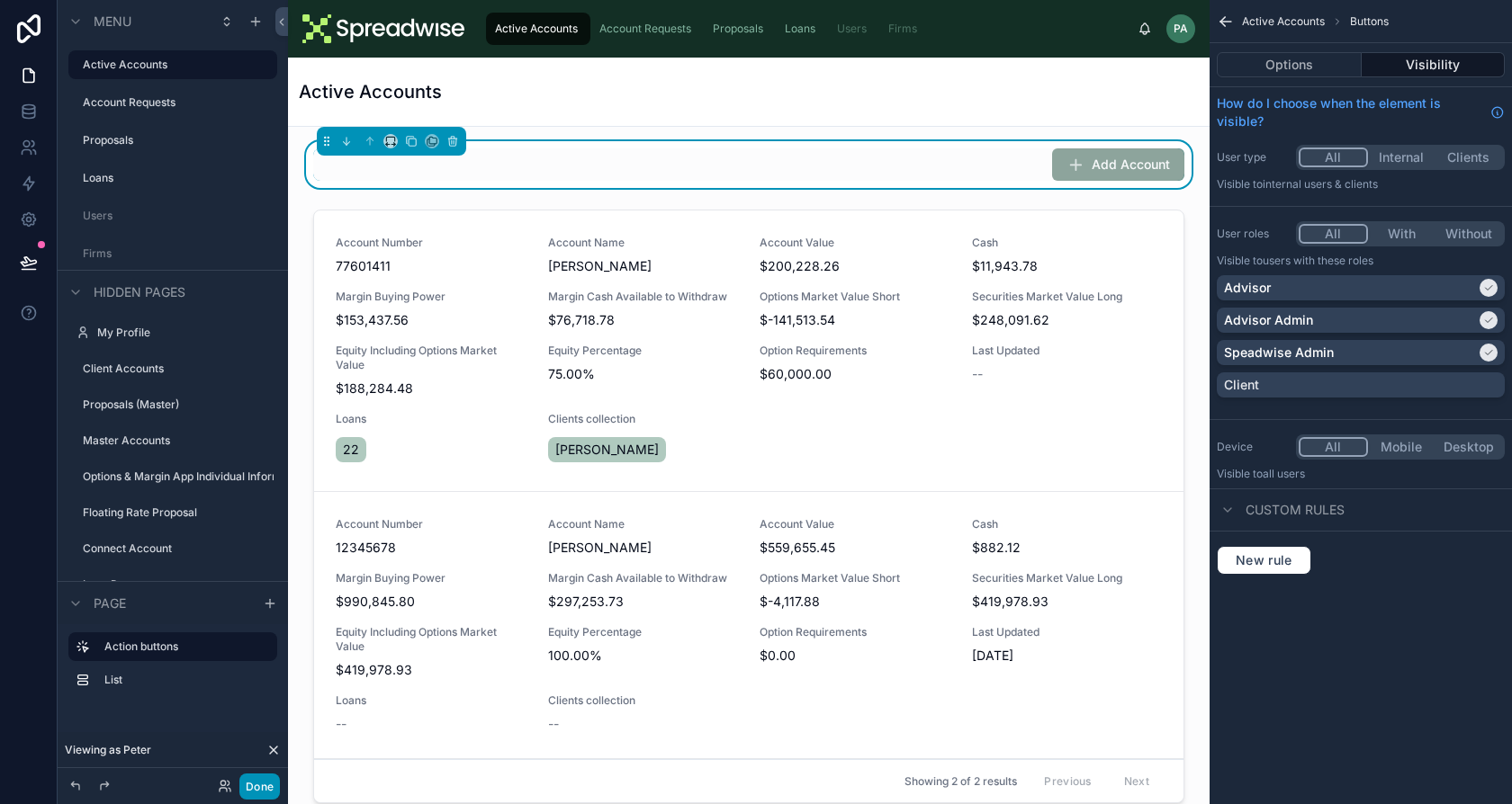
click at [261, 778] on button "Done" at bounding box center [259, 787] width 40 height 26
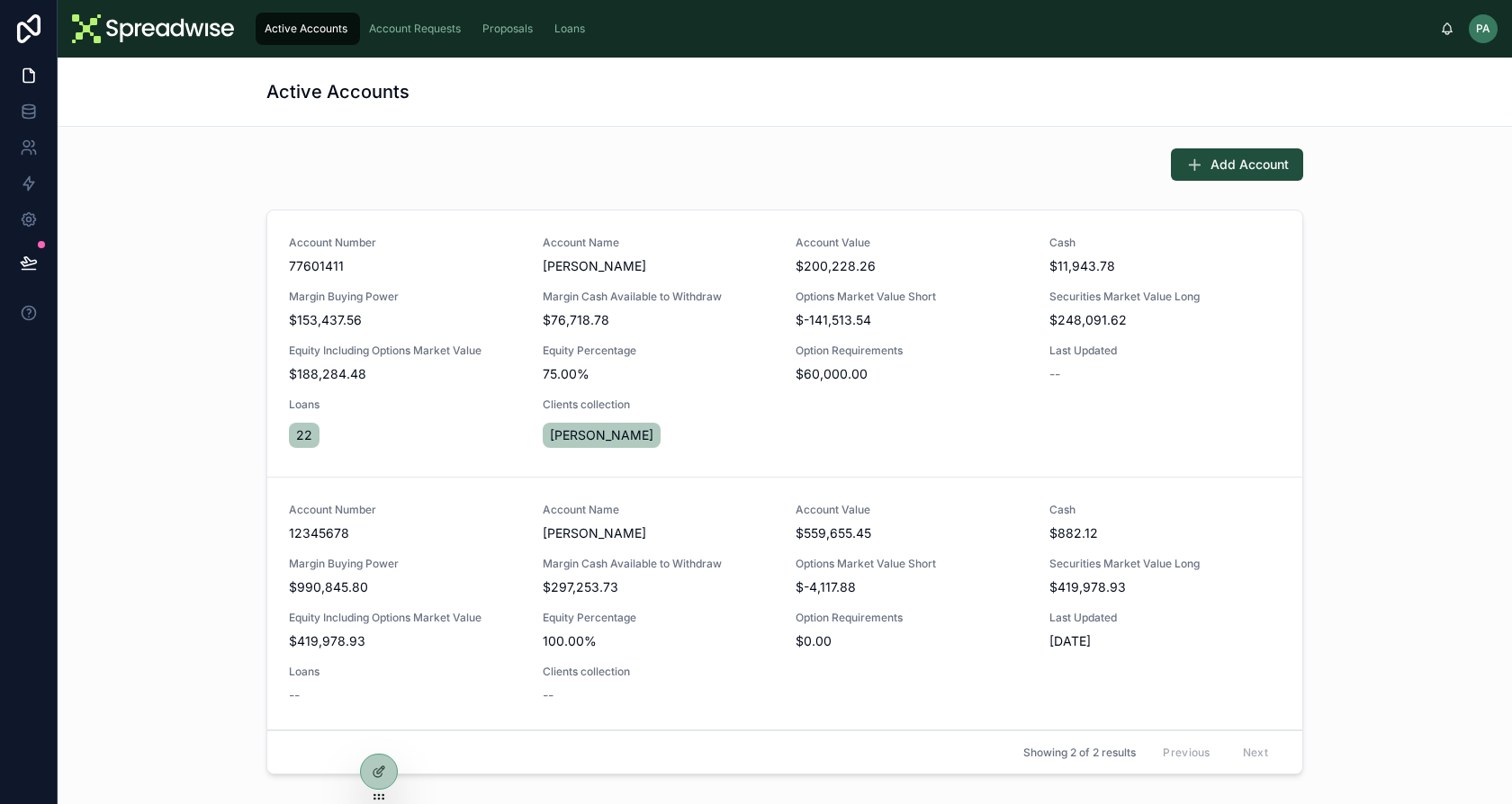
click at [410, 25] on span "Account Requests" at bounding box center [415, 28] width 92 height 14
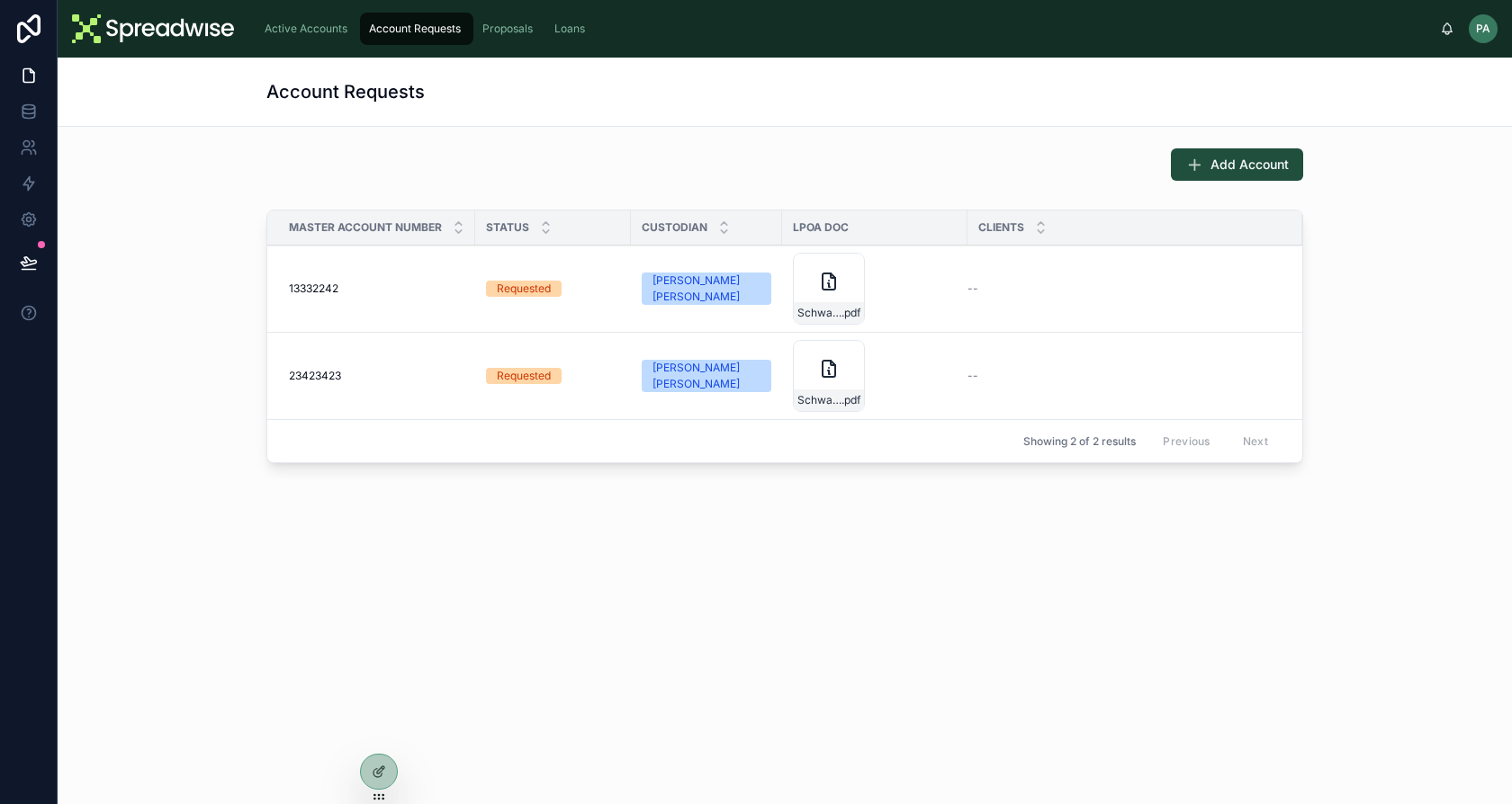
click at [522, 35] on span "Proposals" at bounding box center [507, 28] width 50 height 14
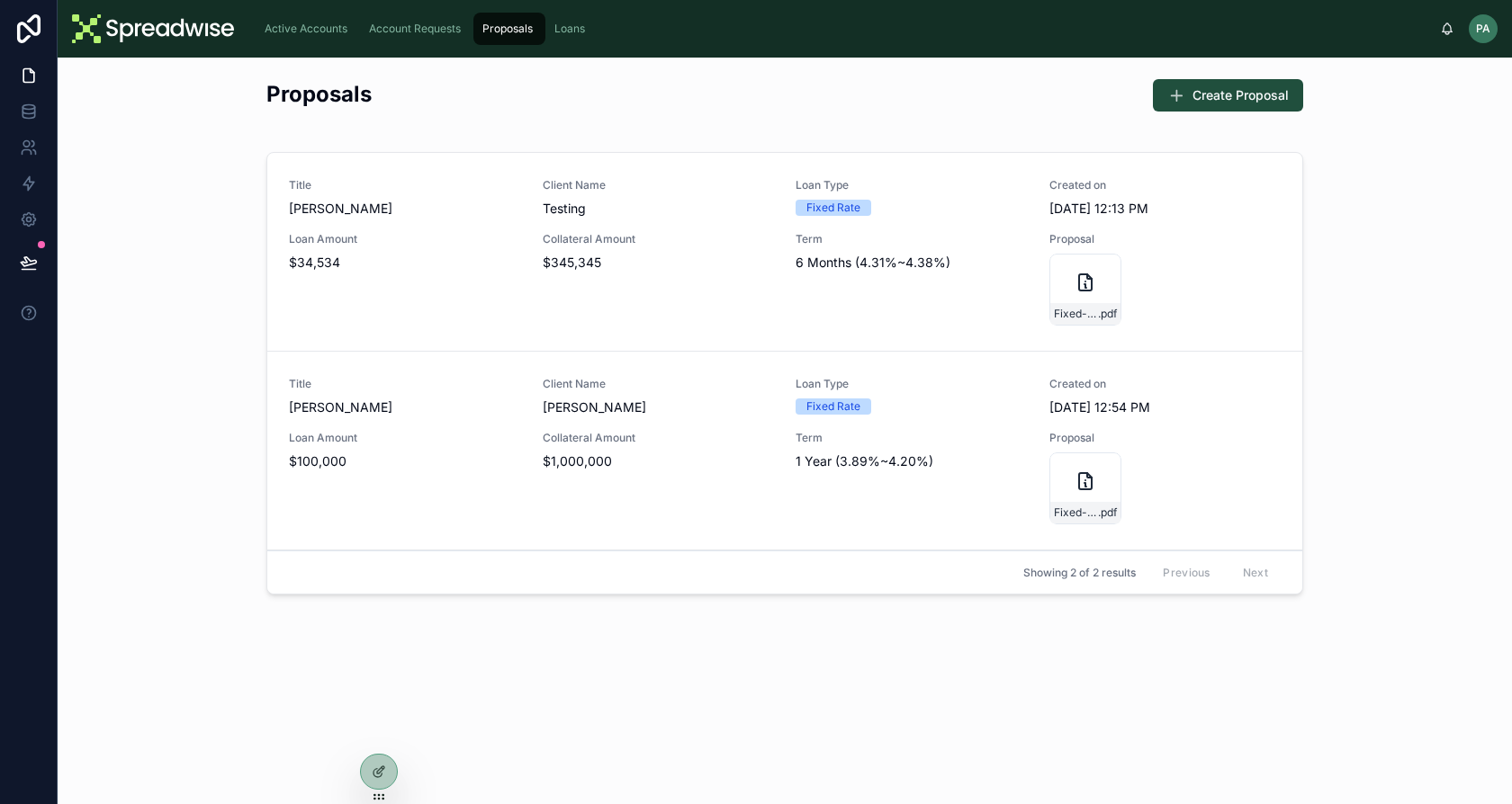
click at [414, 32] on span "Account Requests" at bounding box center [415, 28] width 92 height 14
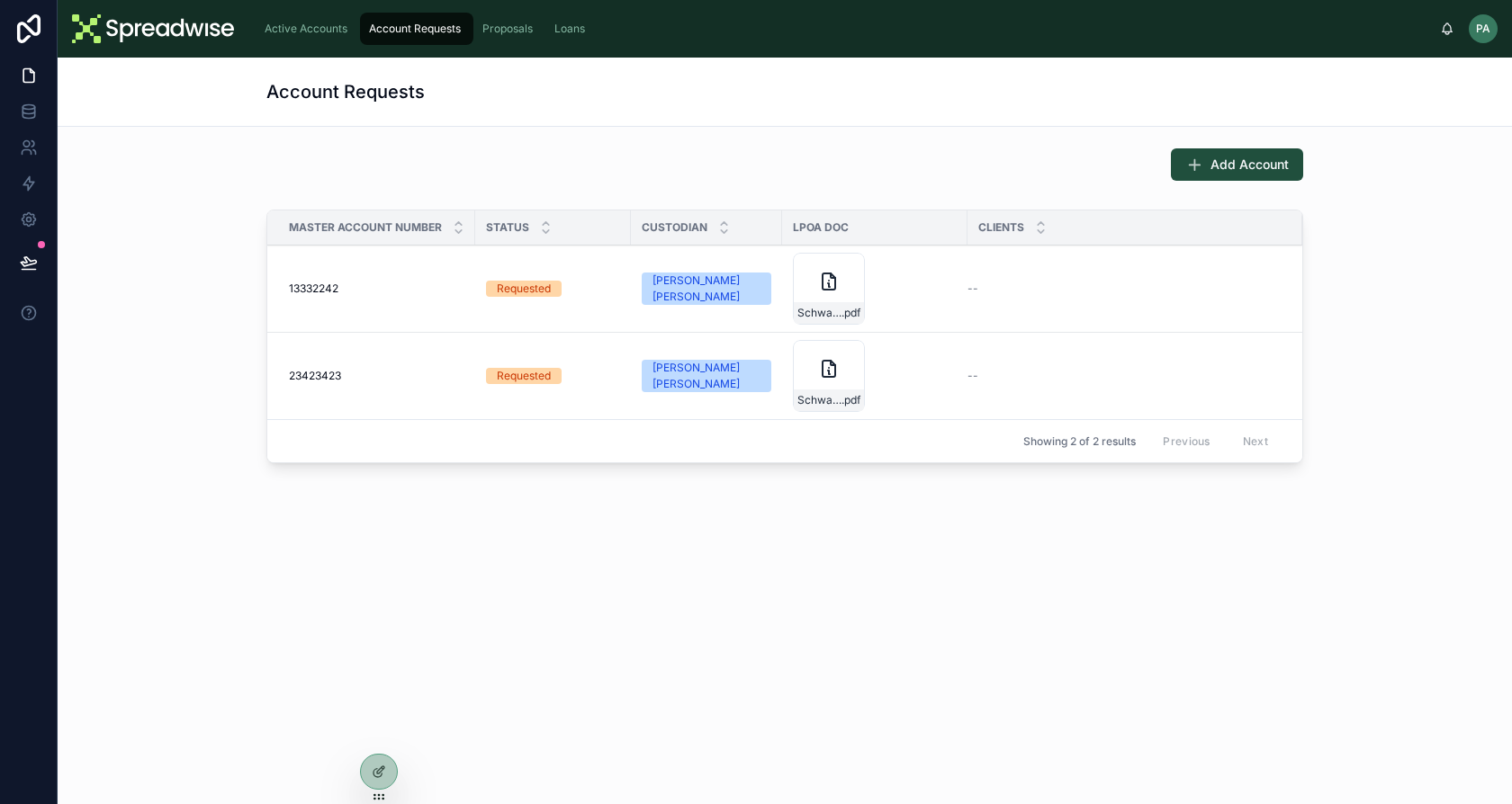
click at [309, 25] on span "Active Accounts" at bounding box center [305, 28] width 83 height 14
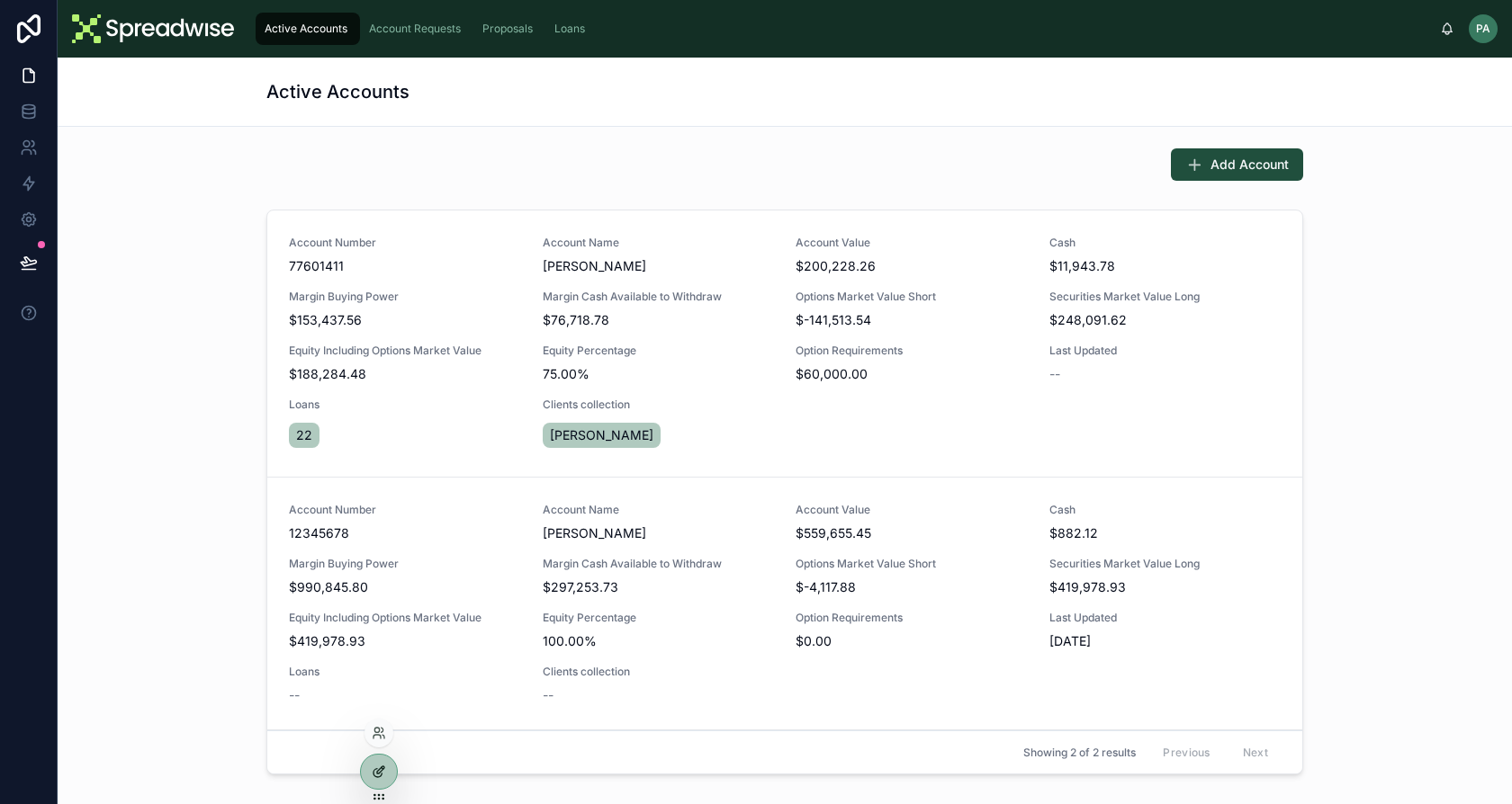
click at [389, 775] on div at bounding box center [378, 771] width 36 height 35
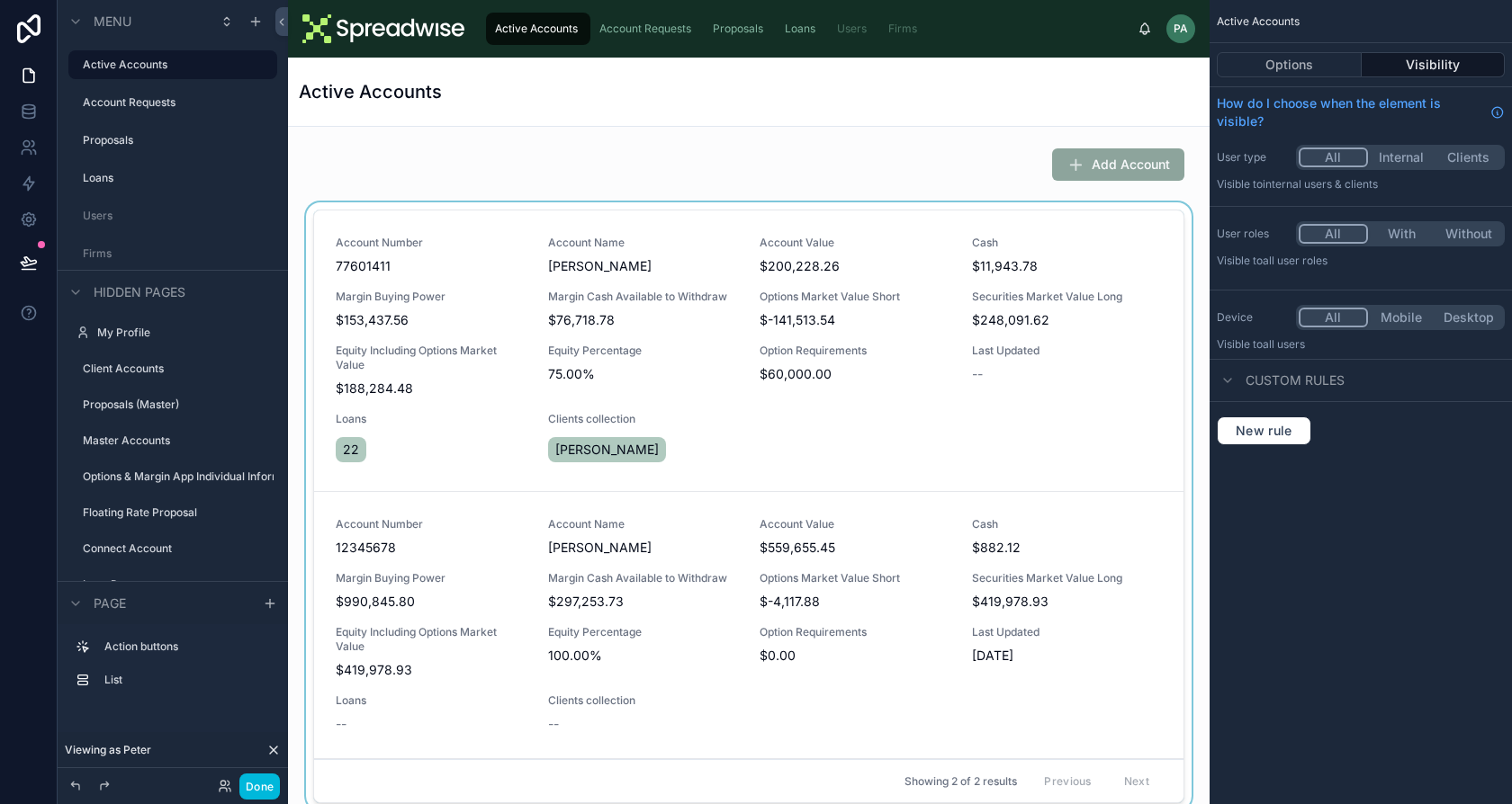
click at [310, 484] on div at bounding box center [749, 510] width 893 height 615
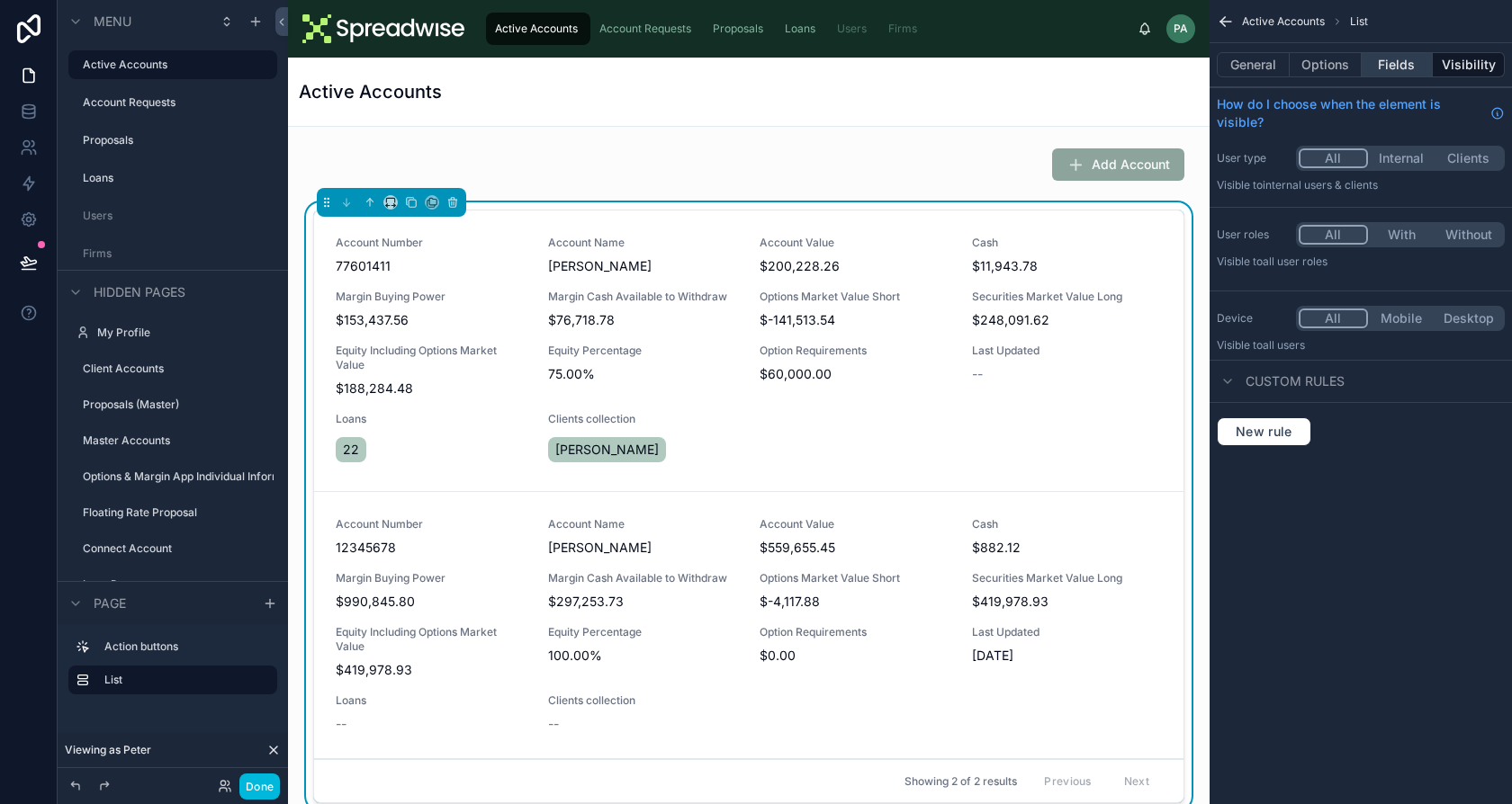
click at [1397, 69] on button "Fields" at bounding box center [1397, 64] width 72 height 25
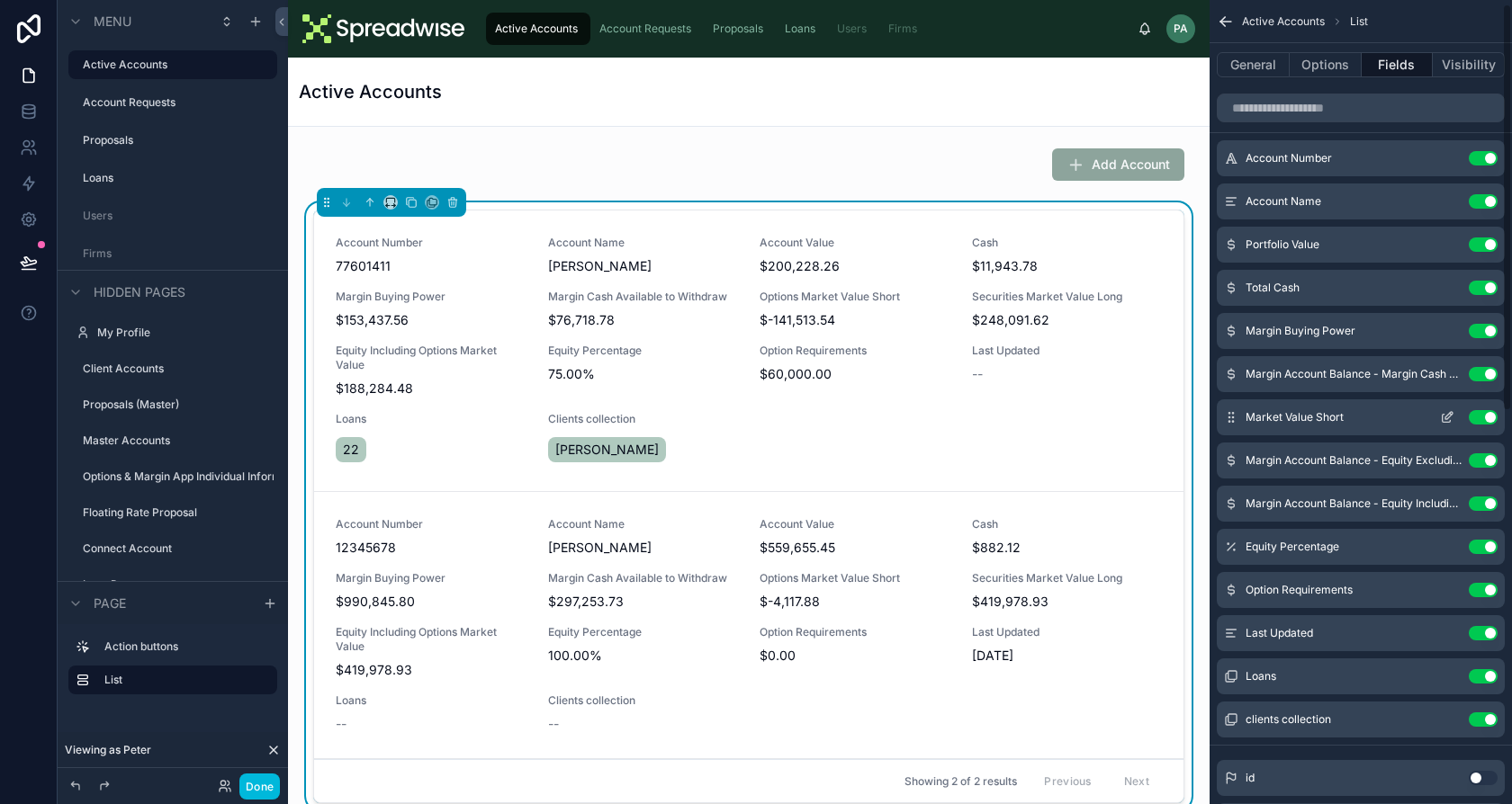
scroll to position [7, 0]
click at [1447, 679] on icon "scrollable content" at bounding box center [1447, 675] width 14 height 14
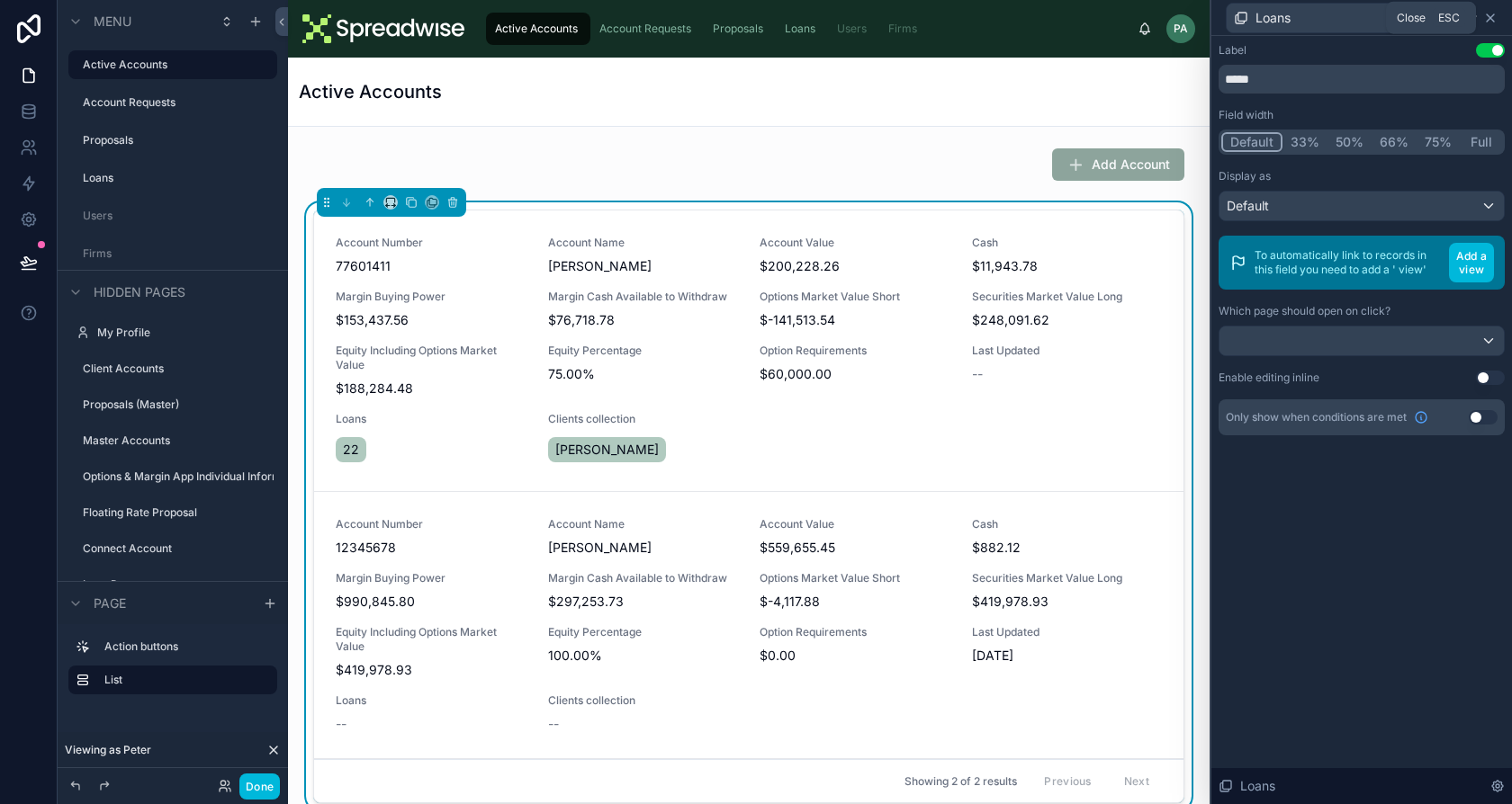
click at [1494, 21] on icon at bounding box center [1490, 18] width 14 height 14
